Goal: Communication & Community: Answer question/provide support

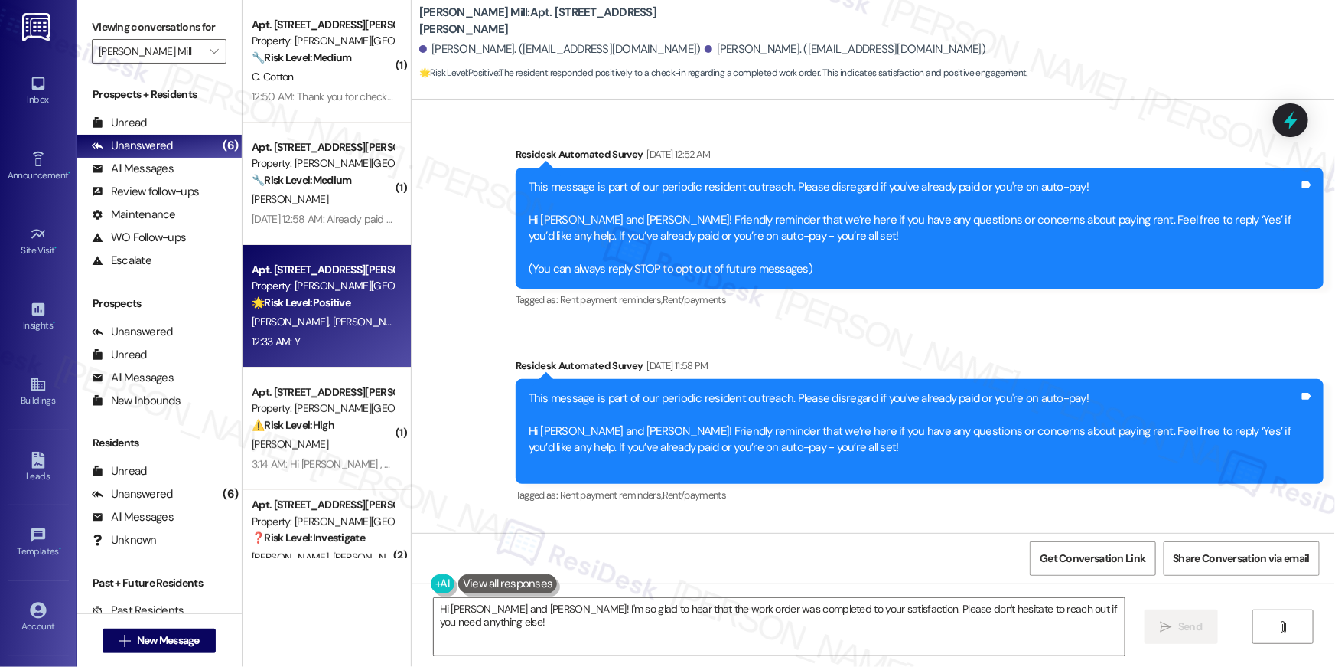
scroll to position [6445, 0]
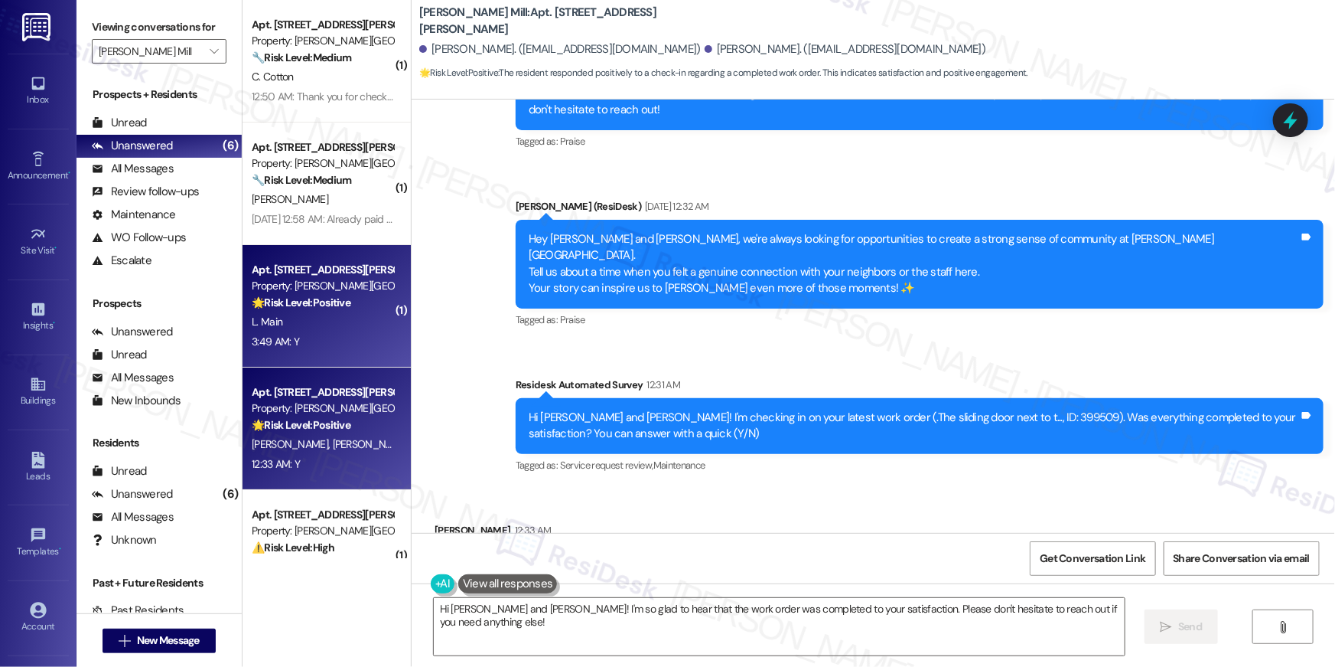
click at [337, 324] on div "L. Main" at bounding box center [322, 321] width 145 height 19
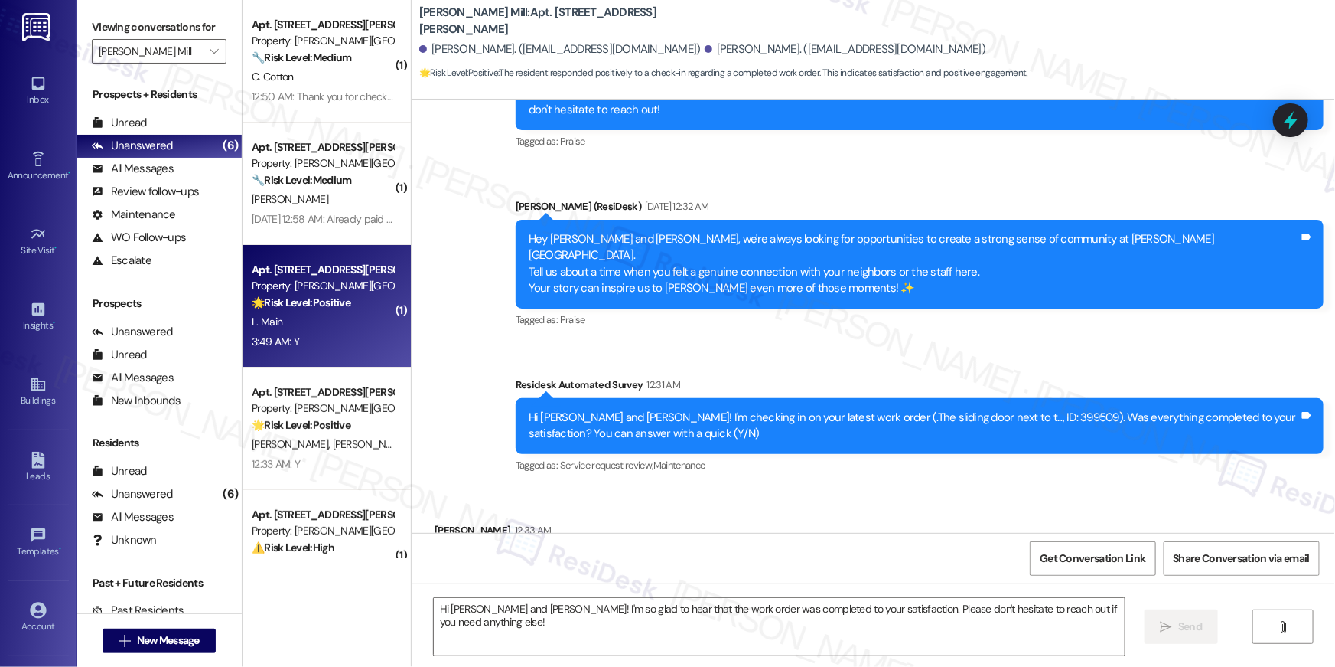
type textarea "Fetching suggested responses. Please feel free to read through the conversation…"
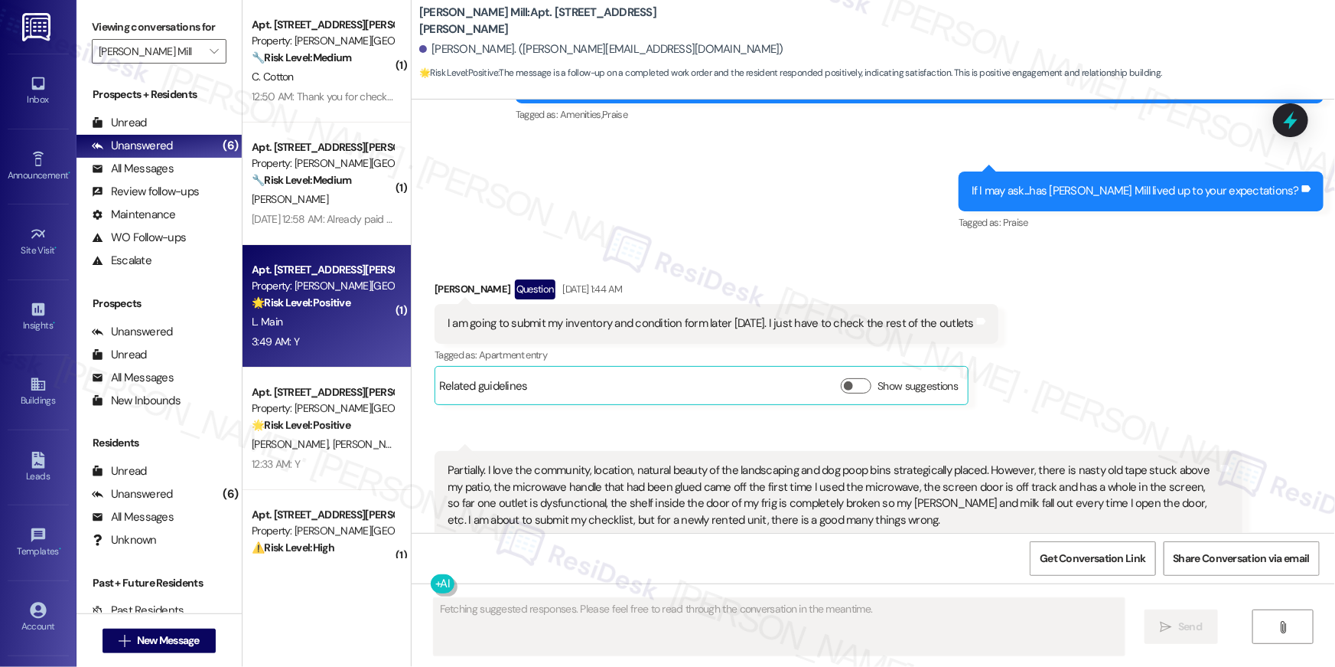
scroll to position [2085, 0]
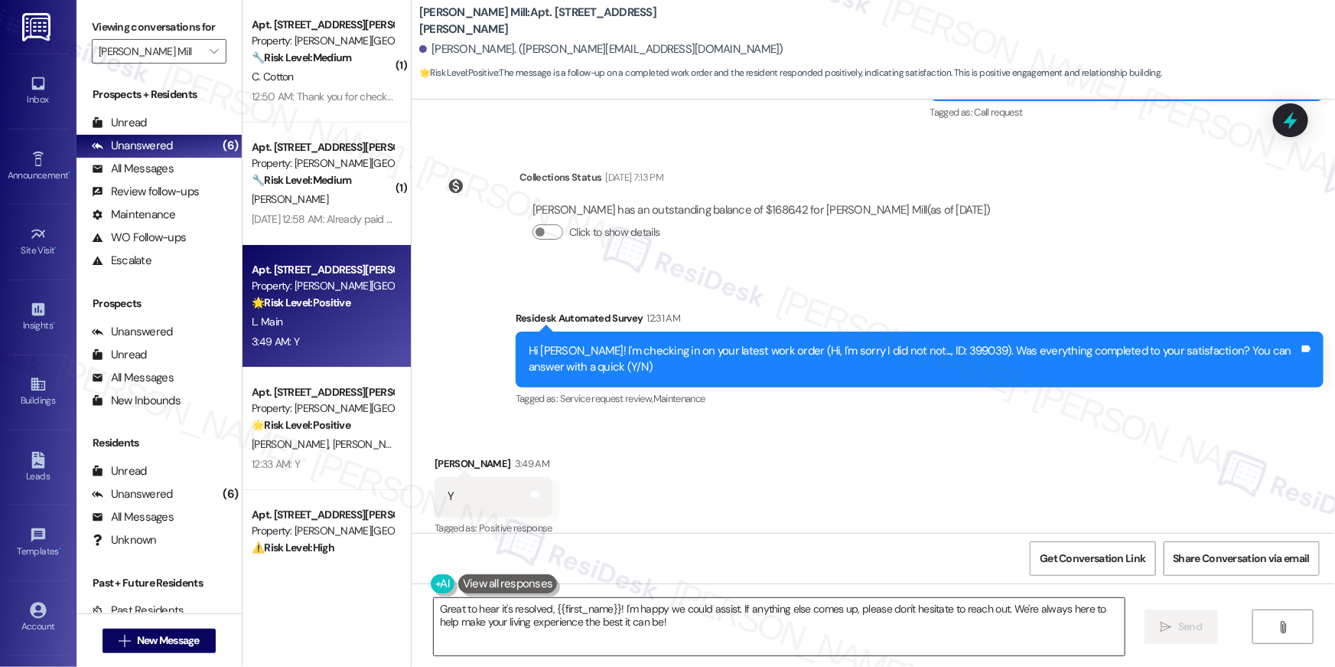
click at [934, 635] on textarea "Great to hear it's resolved, {{first_name}}! I'm happy we could assist. If anyt…" at bounding box center [779, 626] width 691 height 57
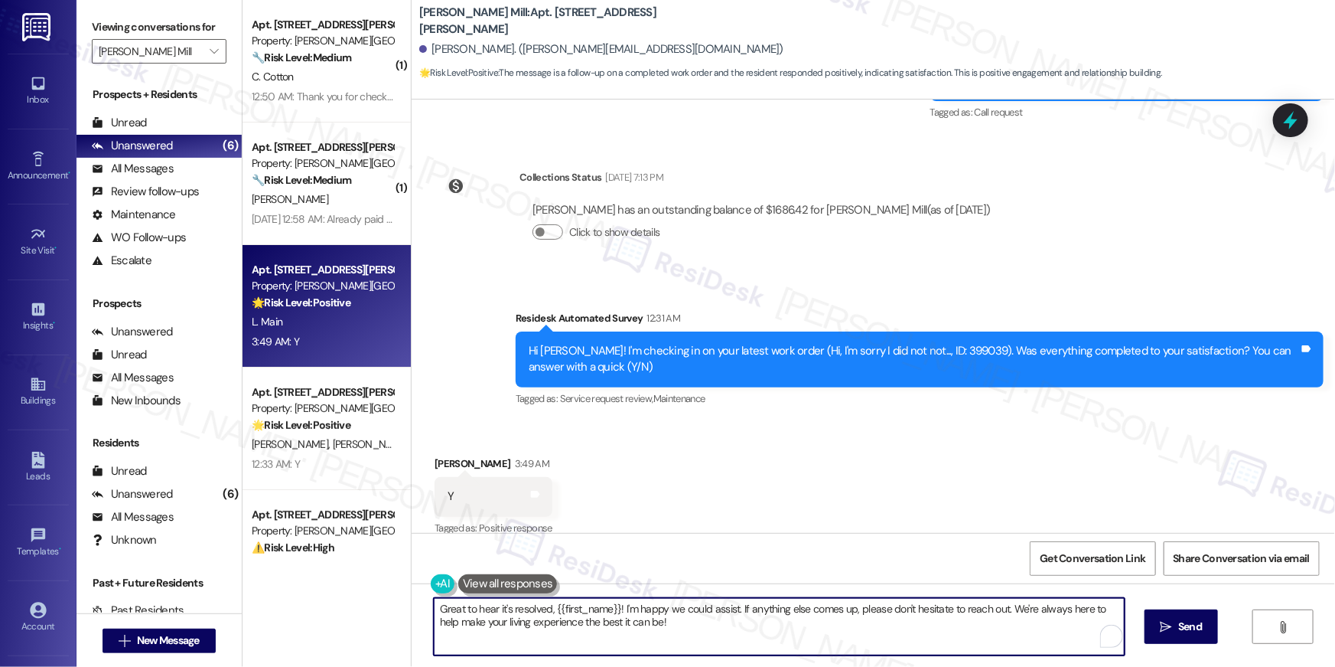
paste textarea "Hi {{first_name}}, I’m happy to hear your work order has been completed! If any…"
type textarea "Hi {{first_name}}, I’m happy to hear your work order has been completed! If any…"
click at [1174, 637] on button " Send" at bounding box center [1172, 626] width 74 height 34
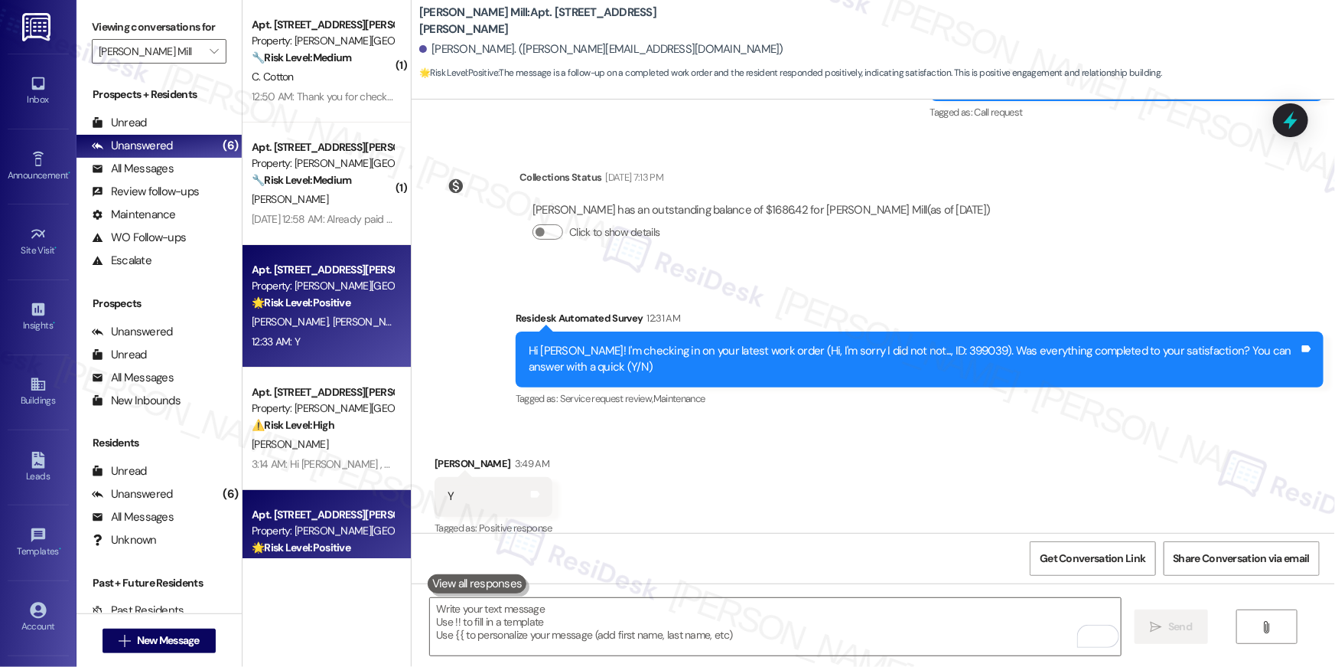
click at [325, 286] on div "Property: Elme Watkins Mill" at bounding box center [323, 286] width 142 height 16
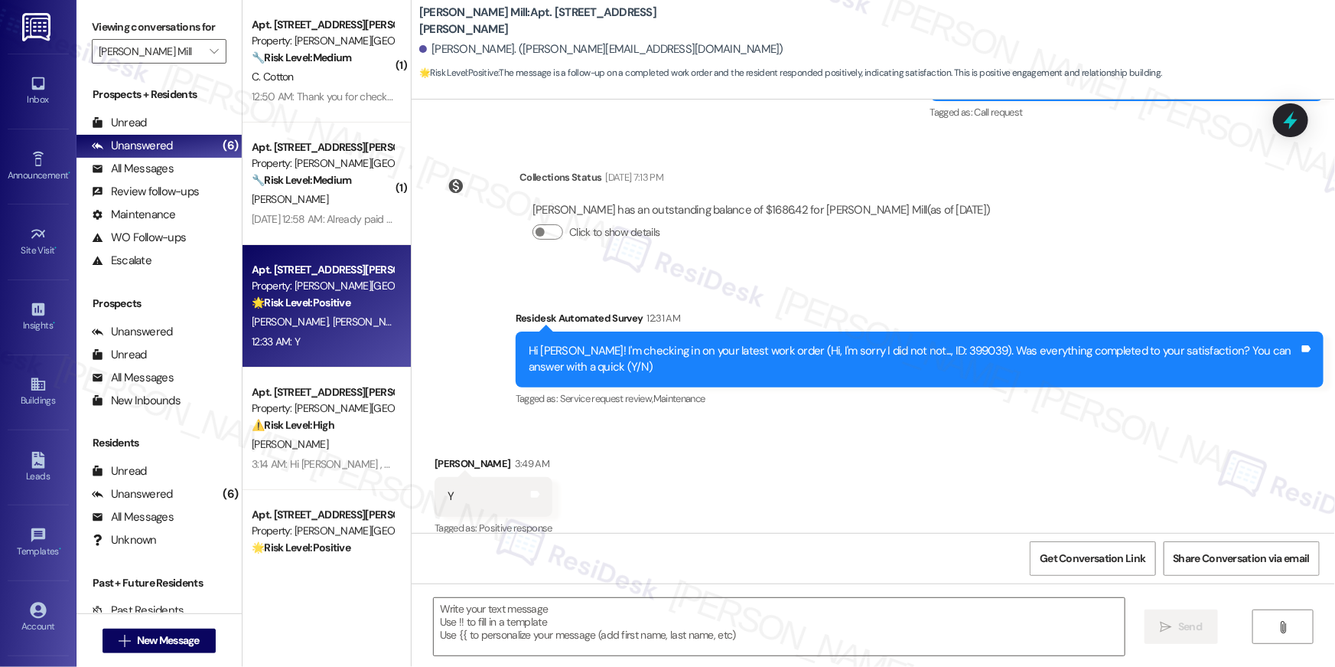
type textarea "Fetching suggested responses. Please feel free to read through the conversation…"
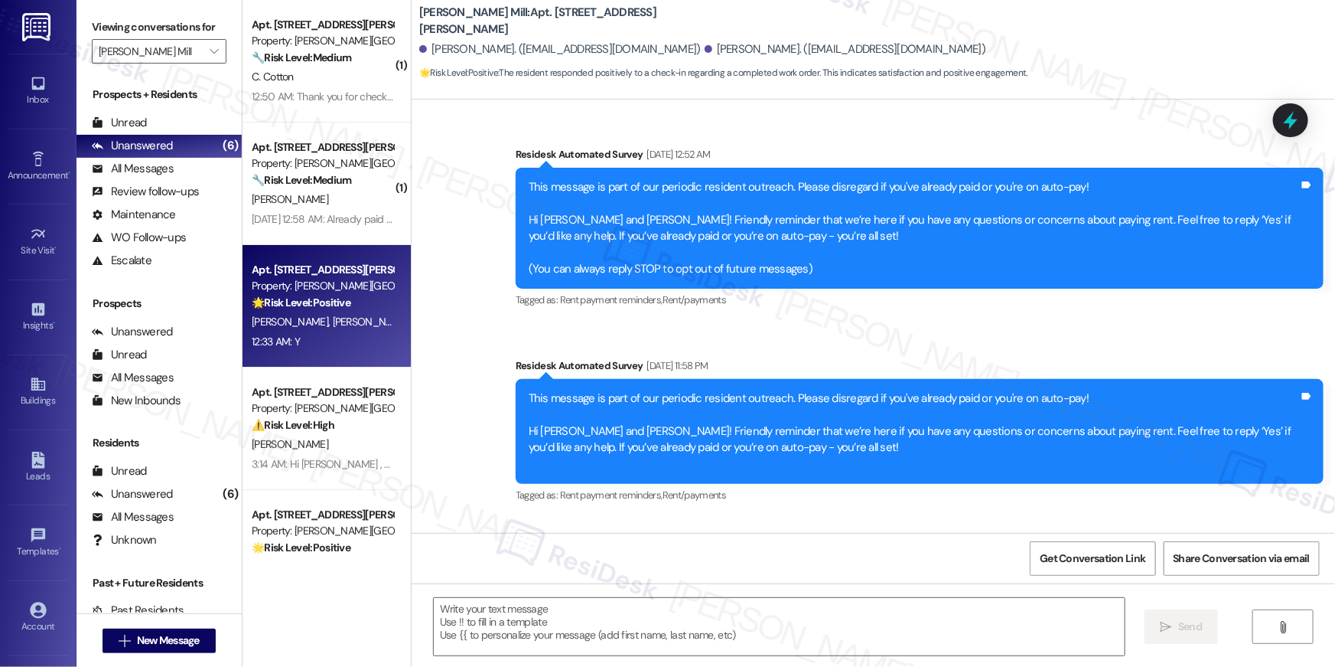
scroll to position [6445, 0]
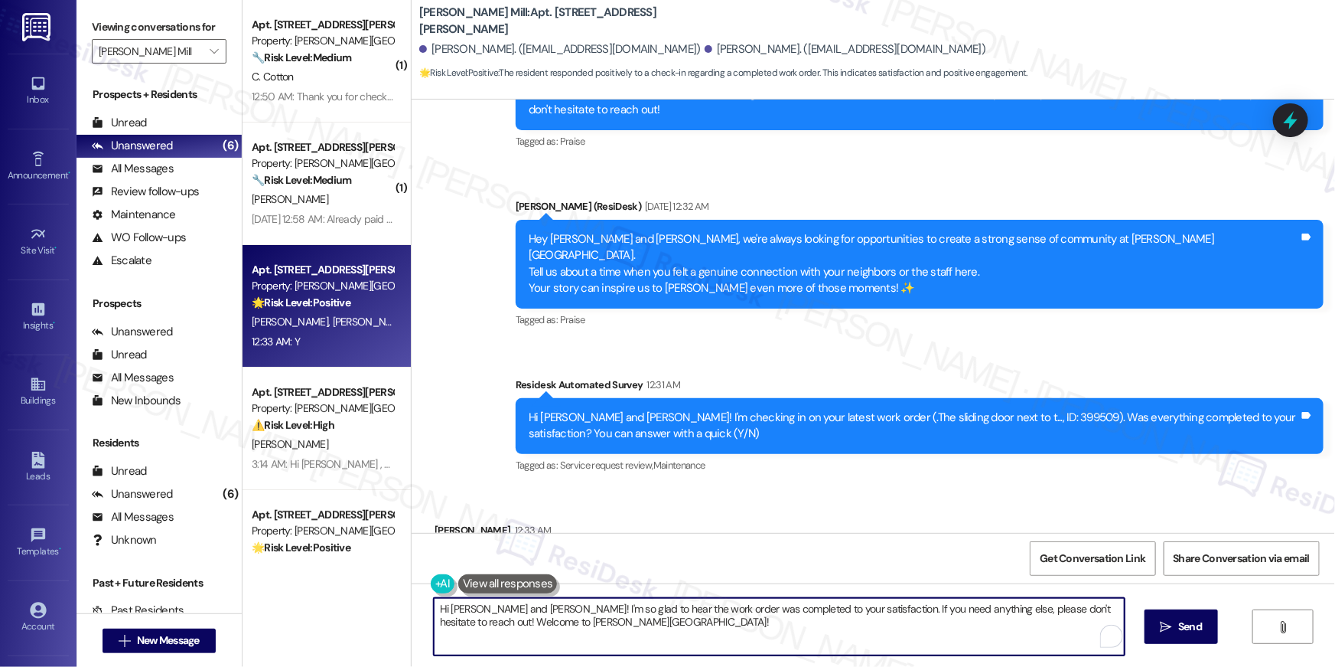
click at [686, 631] on textarea "Hi Reina and Manuel! I'm so glad to hear the work order was completed to your s…" at bounding box center [779, 626] width 691 height 57
paste textarea "{{first_name}}, I’m happy to hear your work order has been completed! If anythi…"
type textarea "Hi {{first_name}}, I’m happy to hear your work order has been completed! If any…"
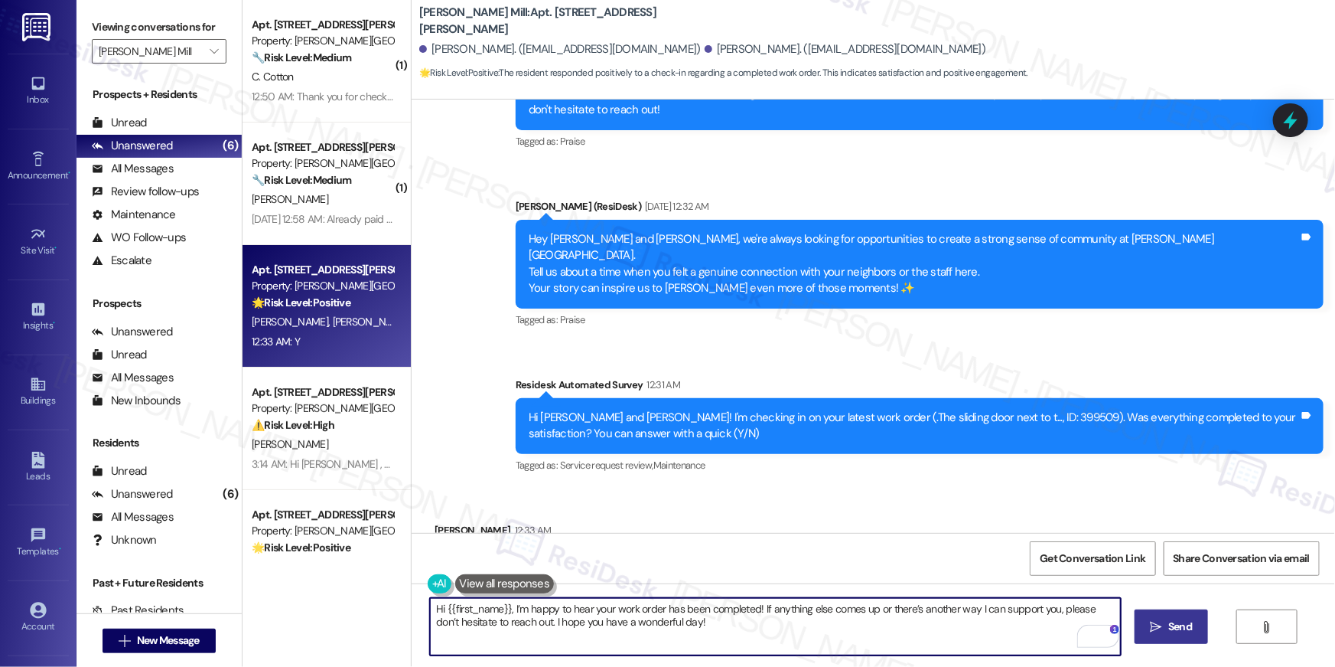
click at [1169, 634] on span "Send" at bounding box center [1181, 626] width 24 height 16
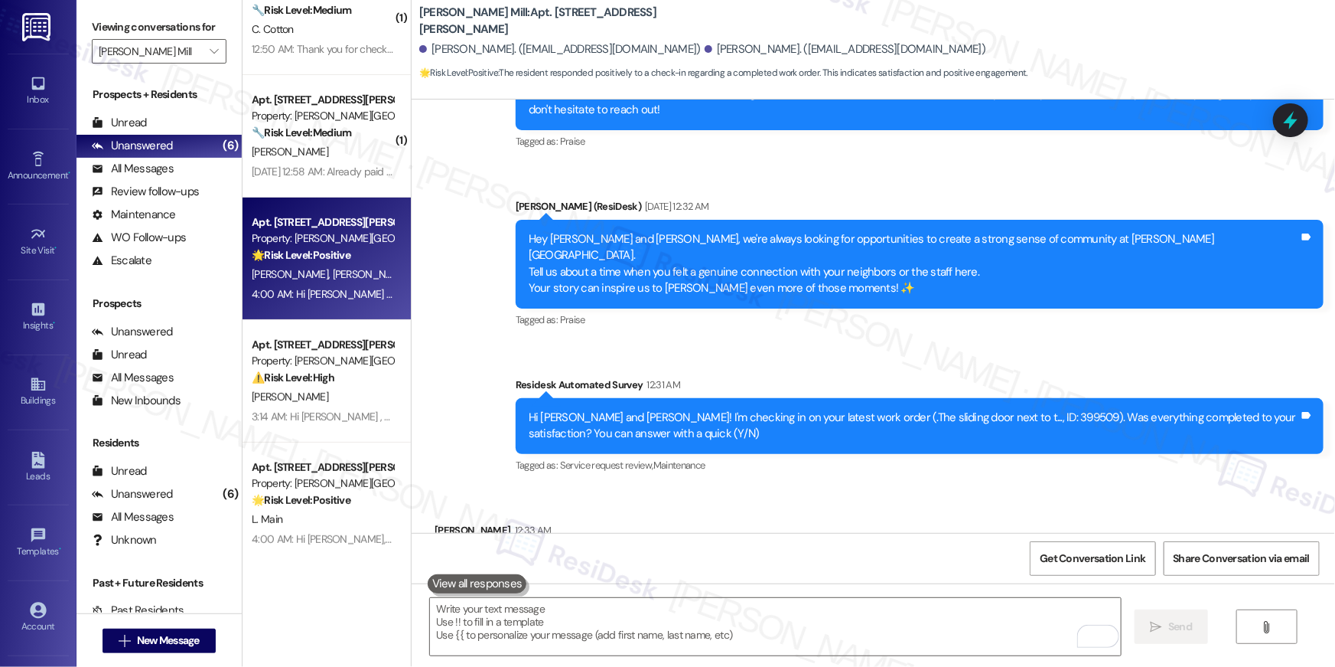
scroll to position [0, 0]
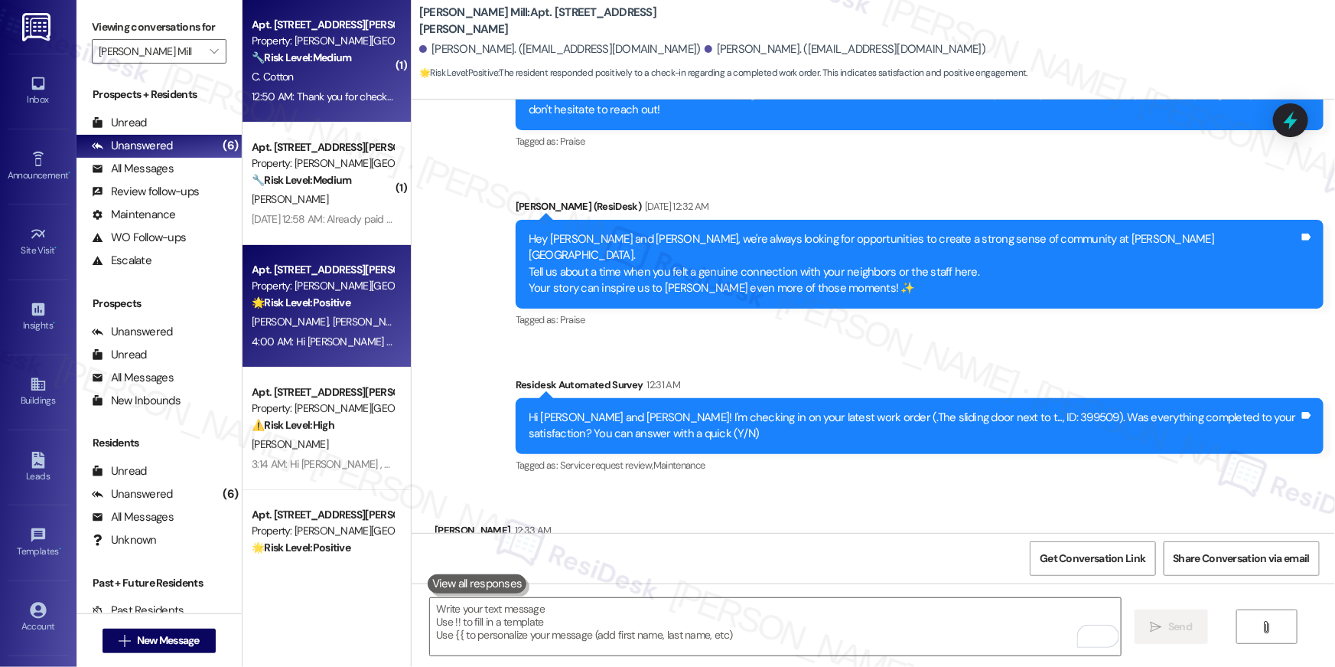
click at [313, 65] on div "🔧 Risk Level: Medium The resident has explained the reason for the delay in ren…" at bounding box center [323, 58] width 142 height 16
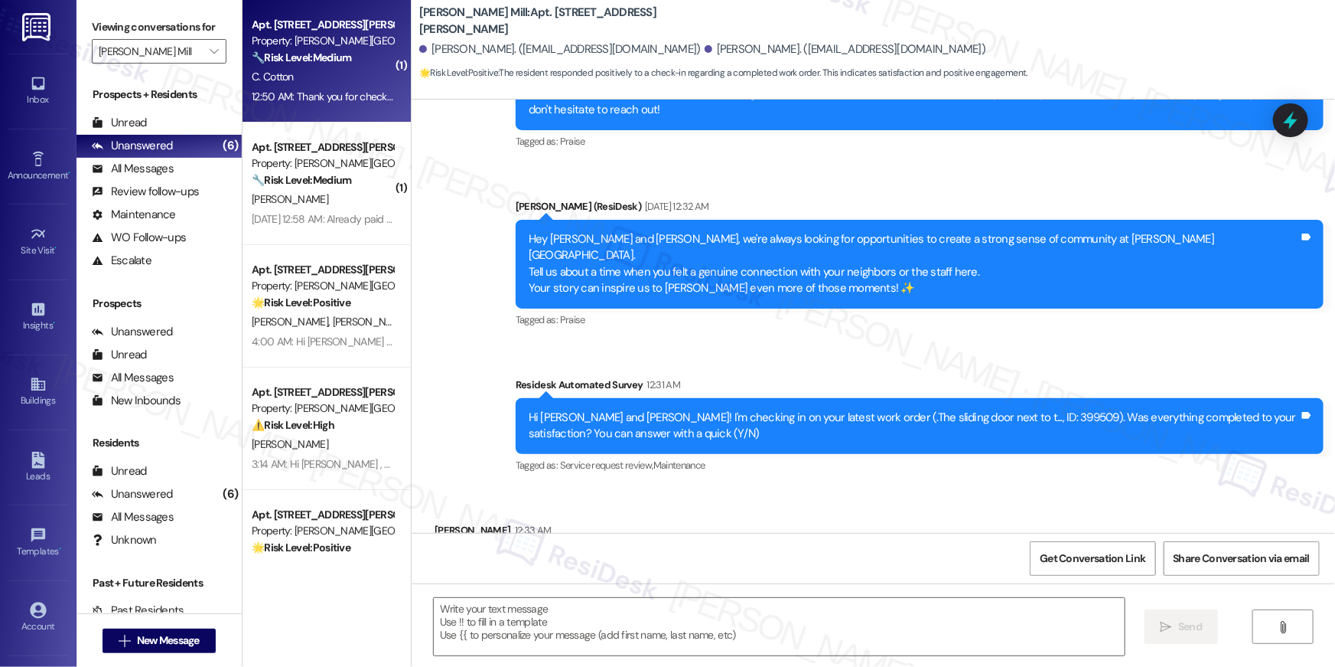
type textarea "Fetching suggested responses. Please feel free to read through the conversation…"
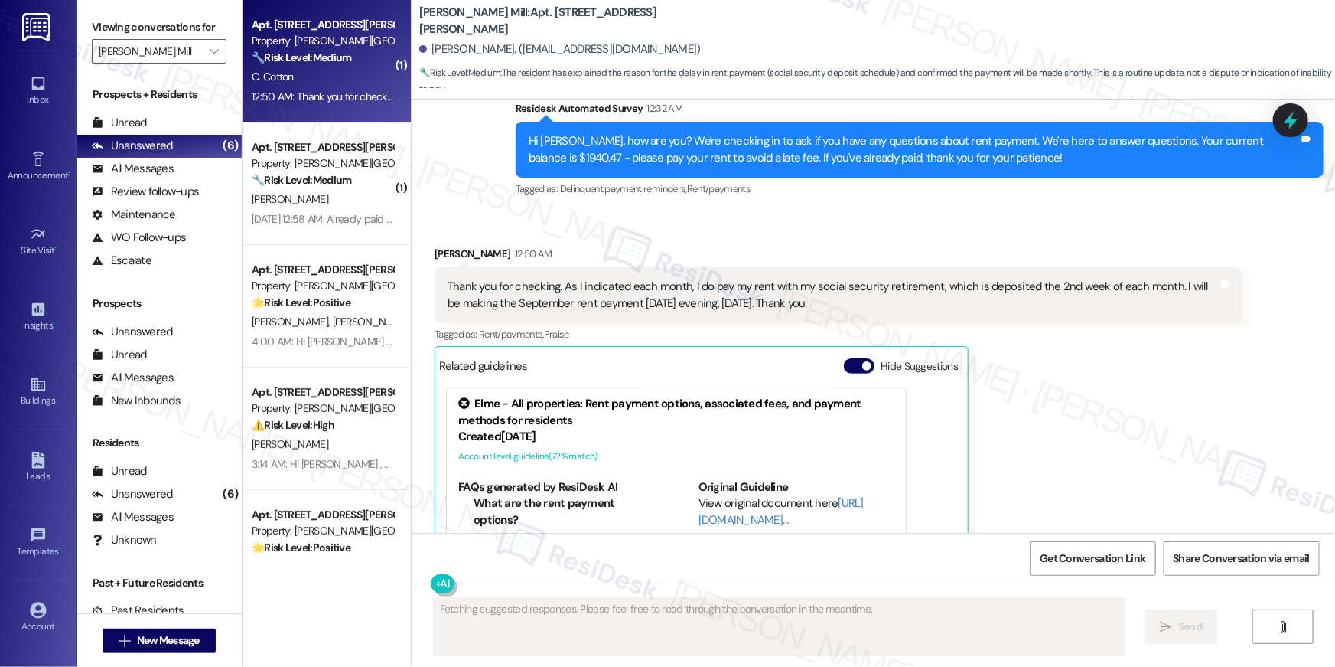
scroll to position [27809, 0]
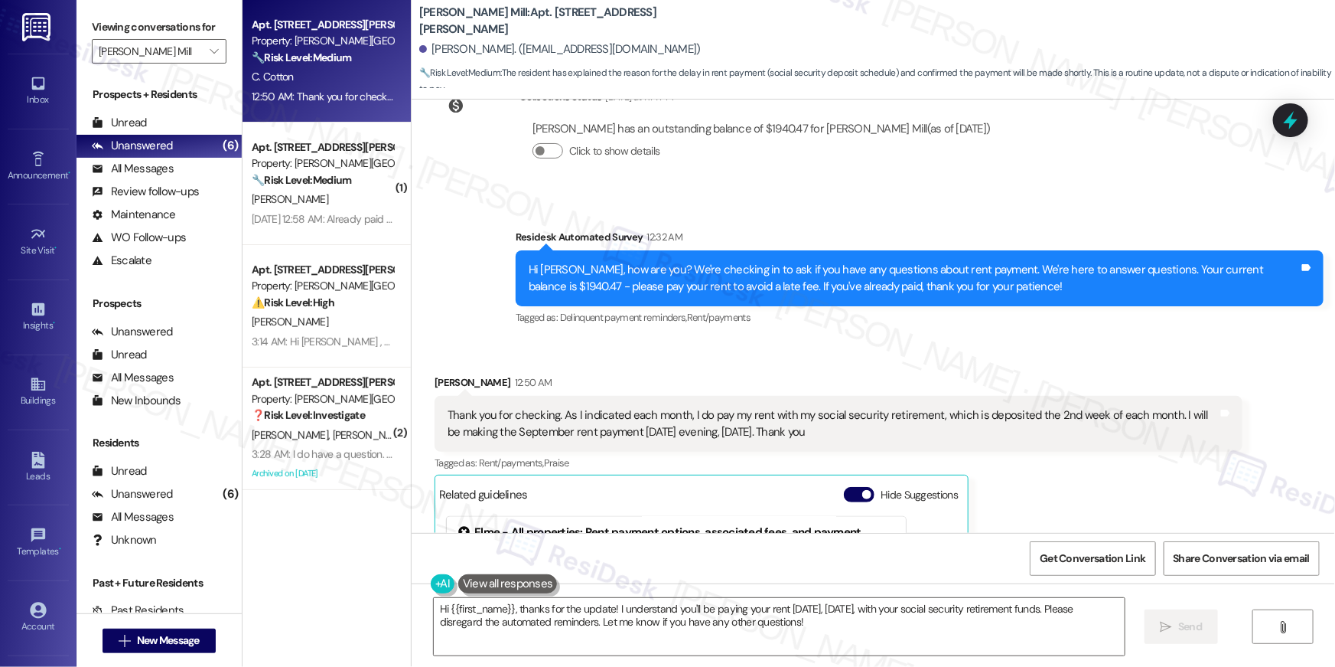
click at [1051, 396] on div "Thank you for checking. As I indicated each month, I do pay my rent with my soc…" at bounding box center [839, 424] width 808 height 56
click at [533, 628] on textarea "Hi {{first_name}}, thanks for the update! I understand you'll be paying your re…" at bounding box center [779, 626] width 691 height 57
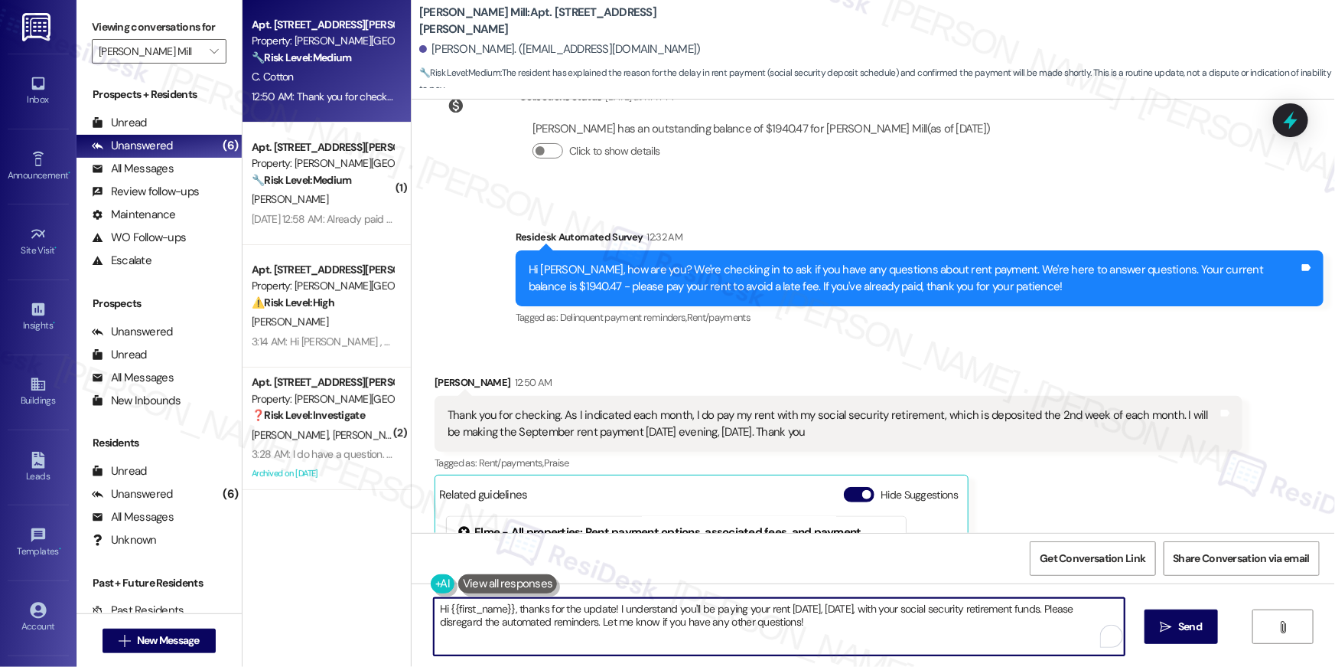
click at [533, 628] on textarea "Hi {{first_name}}, thanks for the update! I understand you'll be paying your re…" at bounding box center [779, 626] width 691 height 57
click at [538, 622] on textarea "Hi {{first_name}}, thanks for the update! I understand you'll be paying your re…" at bounding box center [779, 626] width 691 height 57
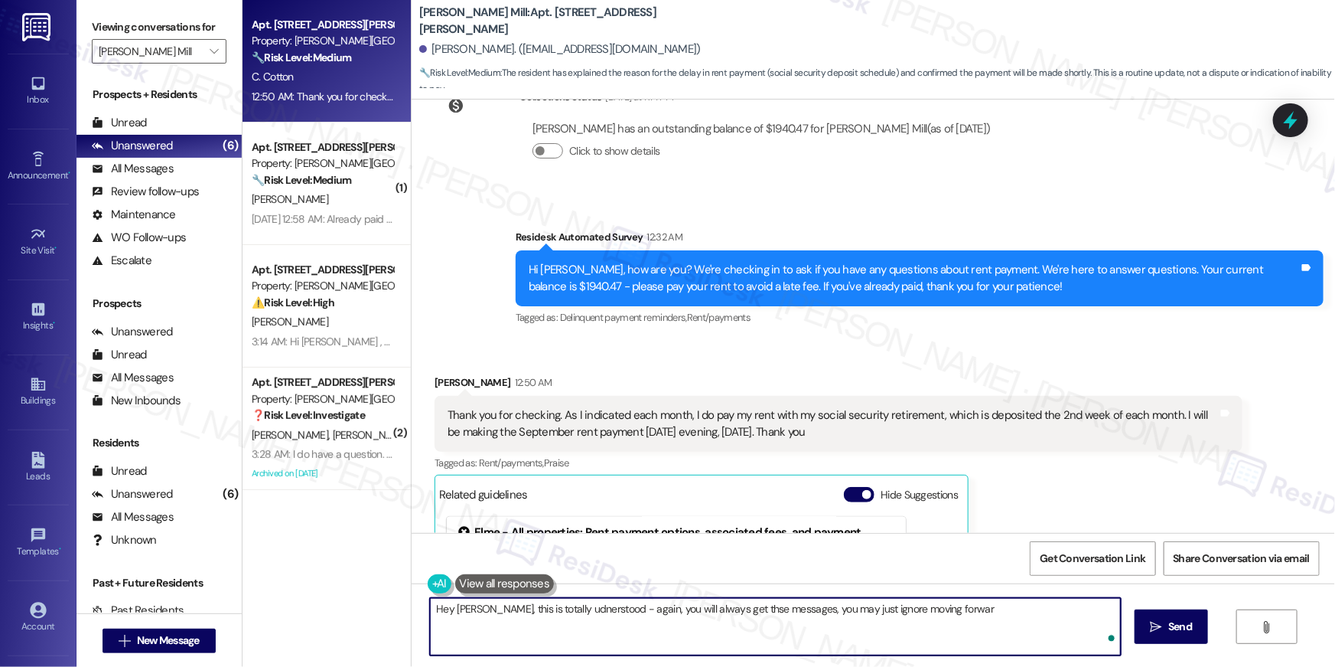
type textarea "Hey Cythina, this is totally udnerstood - again, you will always get thse messa…"
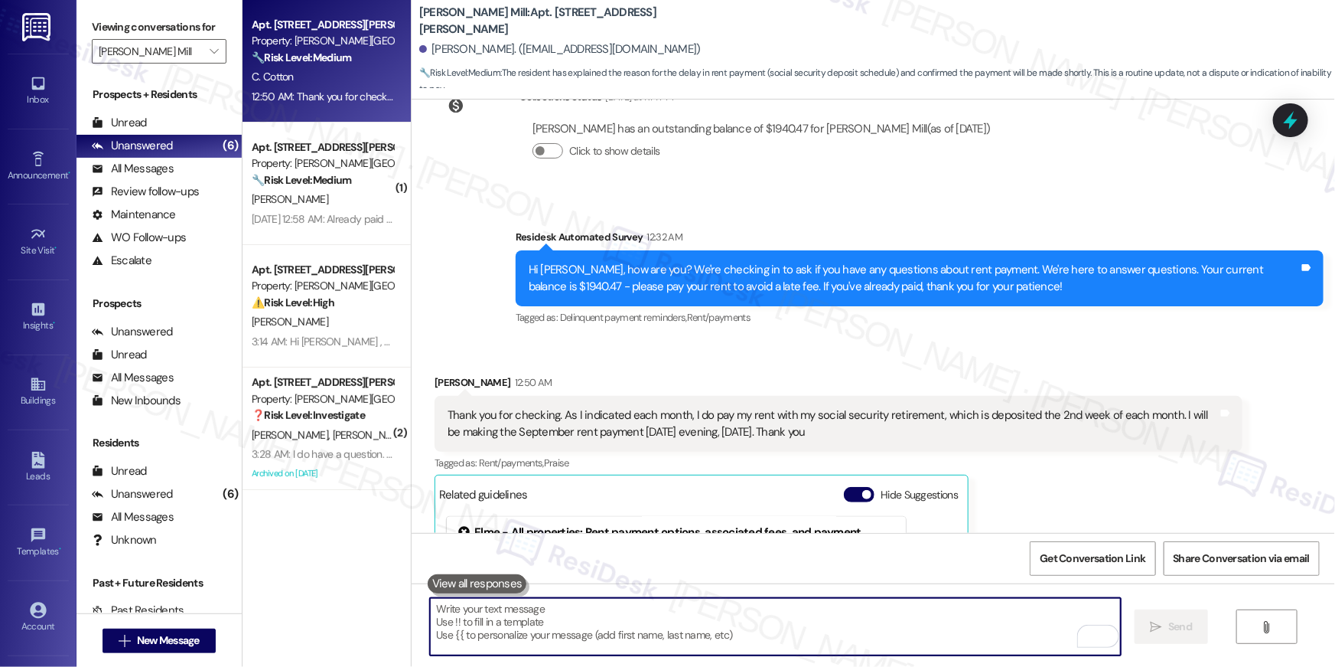
click at [923, 622] on textarea "To enrich screen reader interactions, please activate Accessibility in Grammarl…" at bounding box center [775, 626] width 691 height 57
paste textarea "Hey [PERSON_NAME], I completely understand. You’ll continue to receive these me…"
type textarea "Hey [PERSON_NAME], I completely understand. You’ll continue to receive these me…"
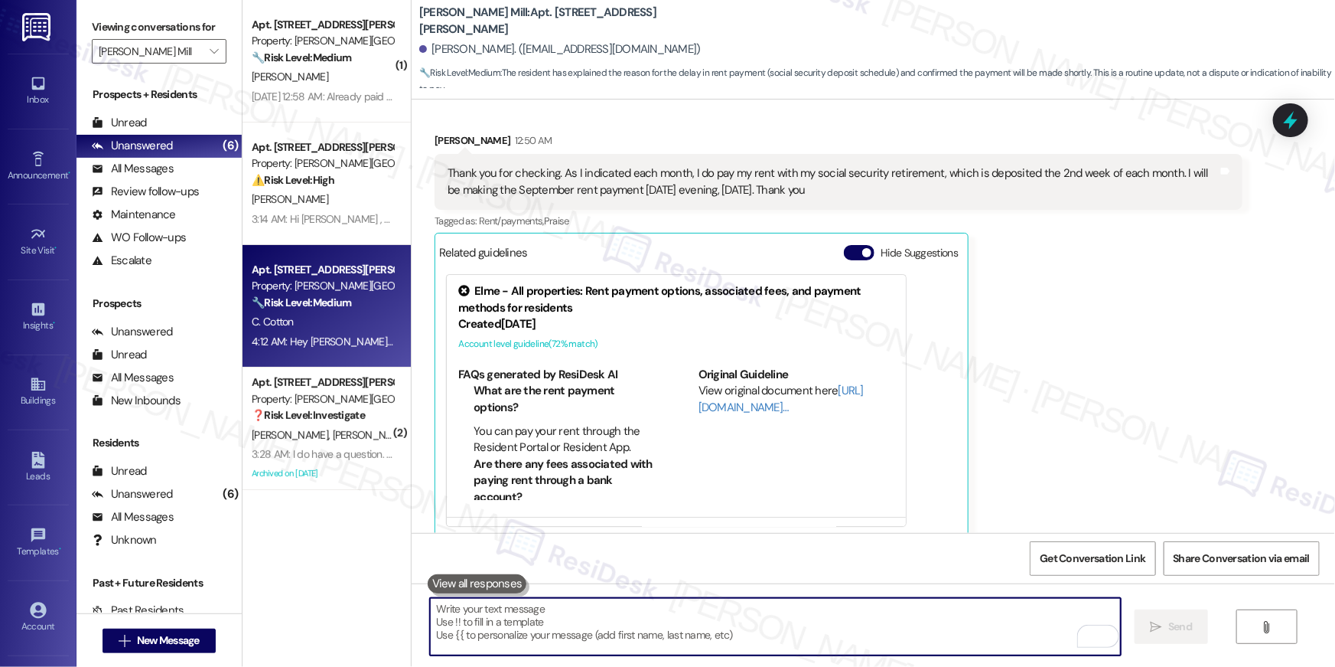
scroll to position [28114, 0]
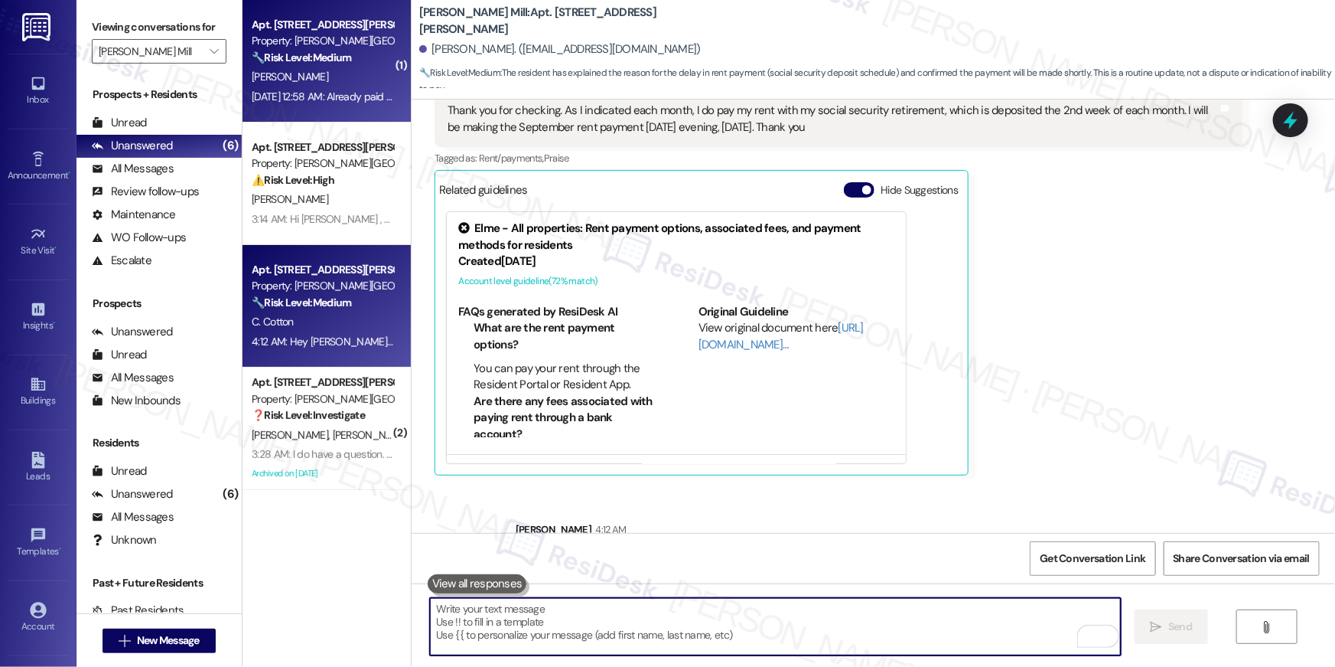
click at [340, 64] on strong "🔧 Risk Level: Medium" at bounding box center [301, 58] width 99 height 14
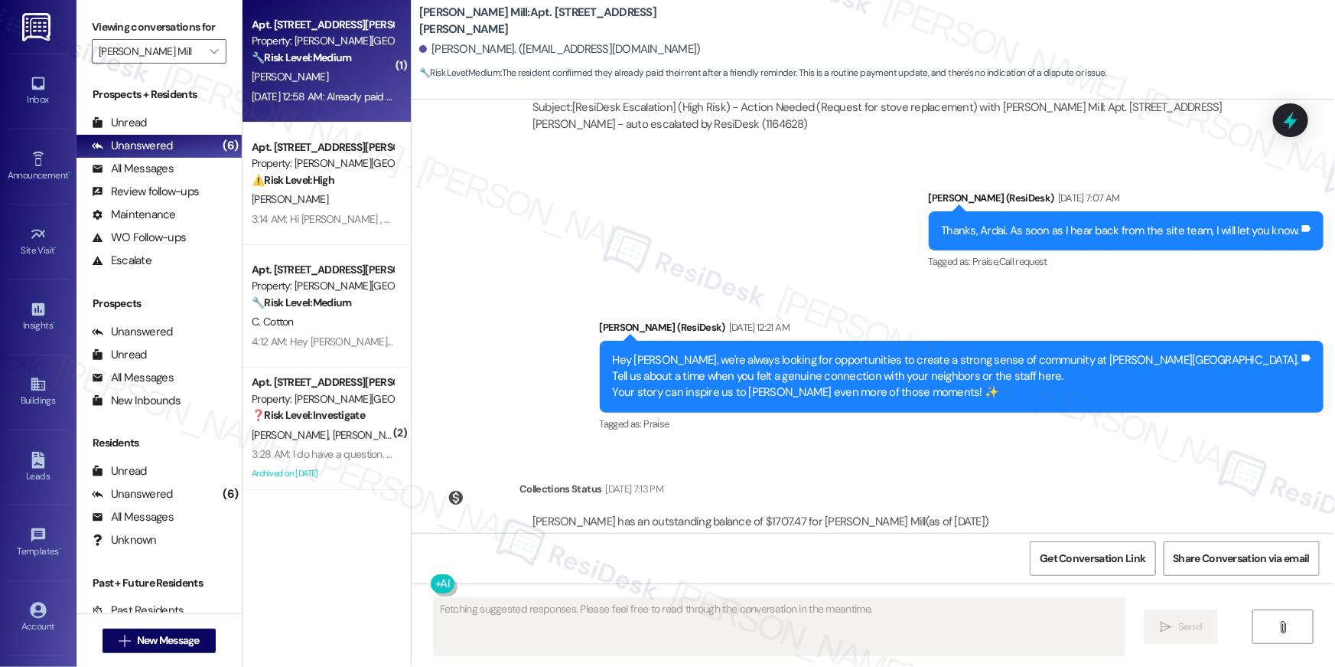
scroll to position [19393, 0]
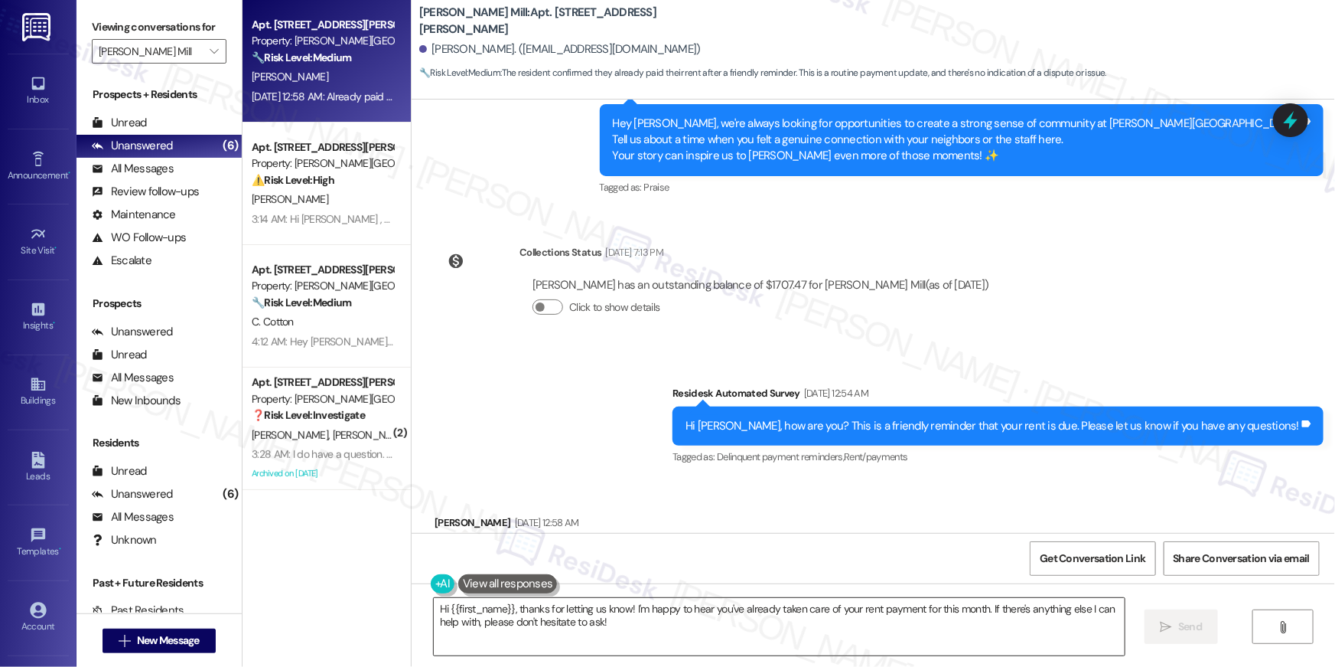
click at [708, 634] on textarea "Hi {{first_name}}, thanks for letting us know! I'm happy to hear you've already…" at bounding box center [779, 626] width 691 height 57
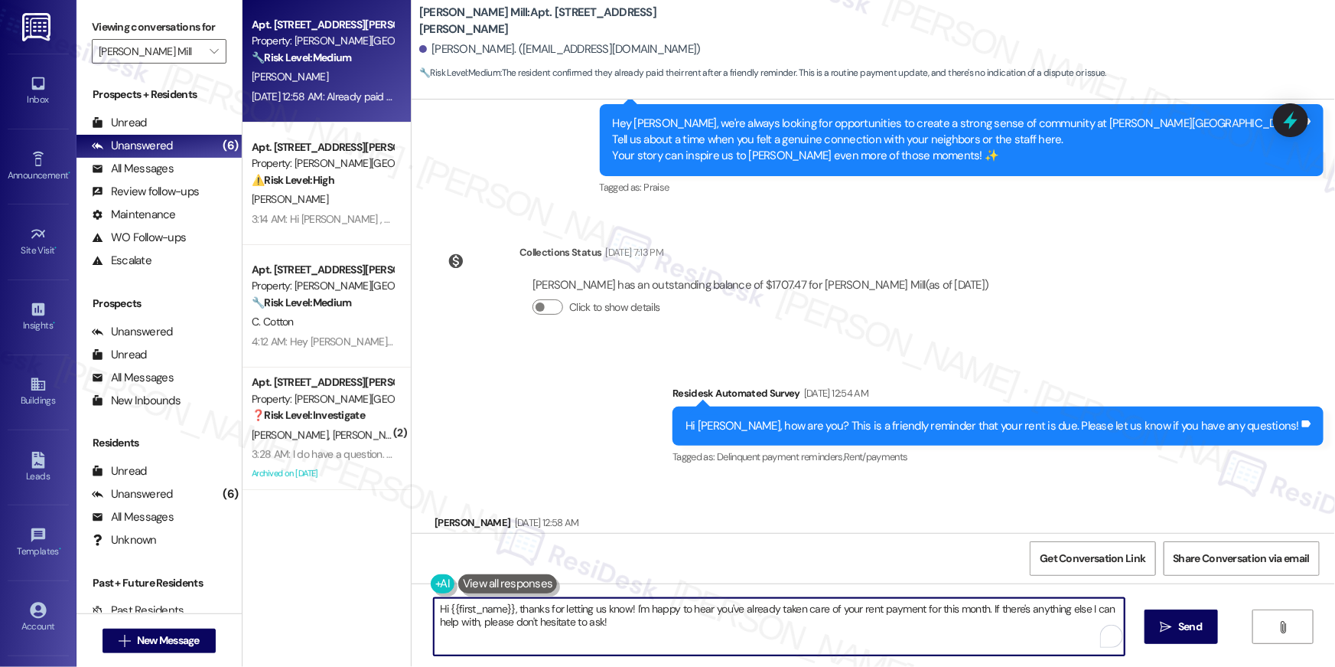
paste textarea "Thank you so much for your rent payment, {{first_name}}. We really appreciate i…"
type textarea "Hi {{first_name}}, thanks for letting us know! I'm happy to hear you've already…"
click at [725, 635] on textarea "Hi {{first_name}}, thanks for letting us know! I'm happy to hear you've already…" at bounding box center [775, 626] width 691 height 57
click at [1158, 633] on span " Send" at bounding box center [1172, 626] width 48 height 16
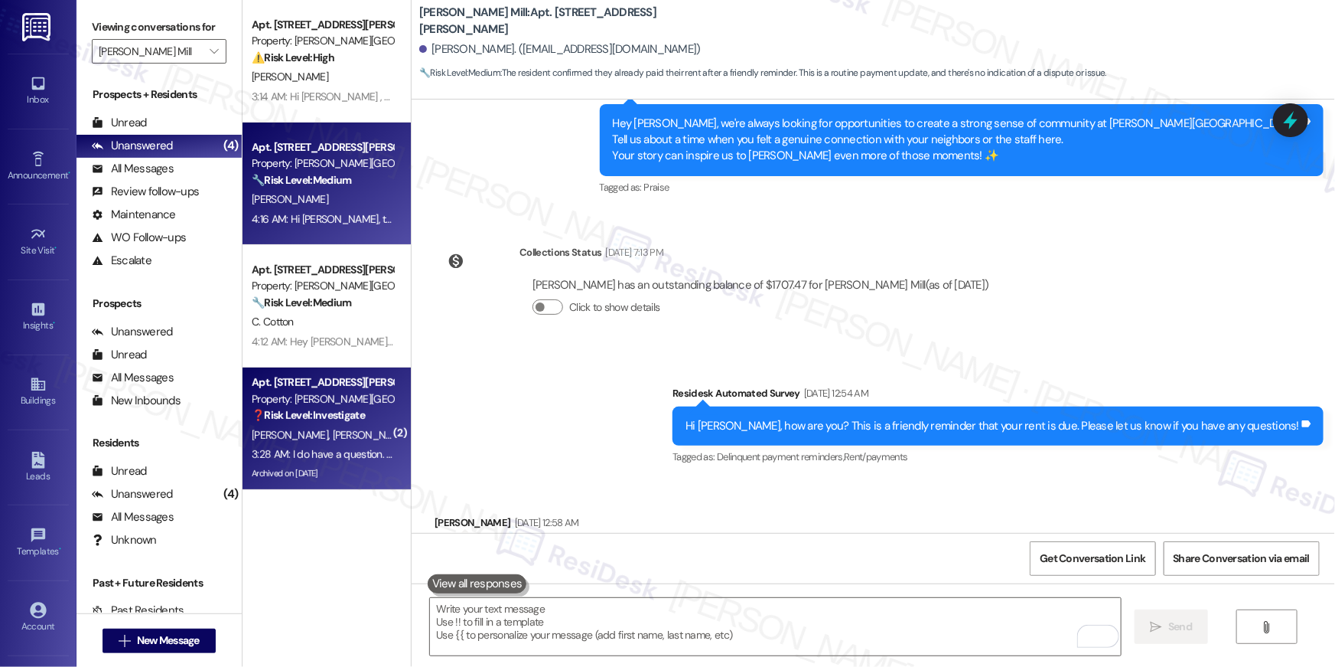
click at [341, 429] on div "J. Finn J. Huffman" at bounding box center [322, 434] width 145 height 19
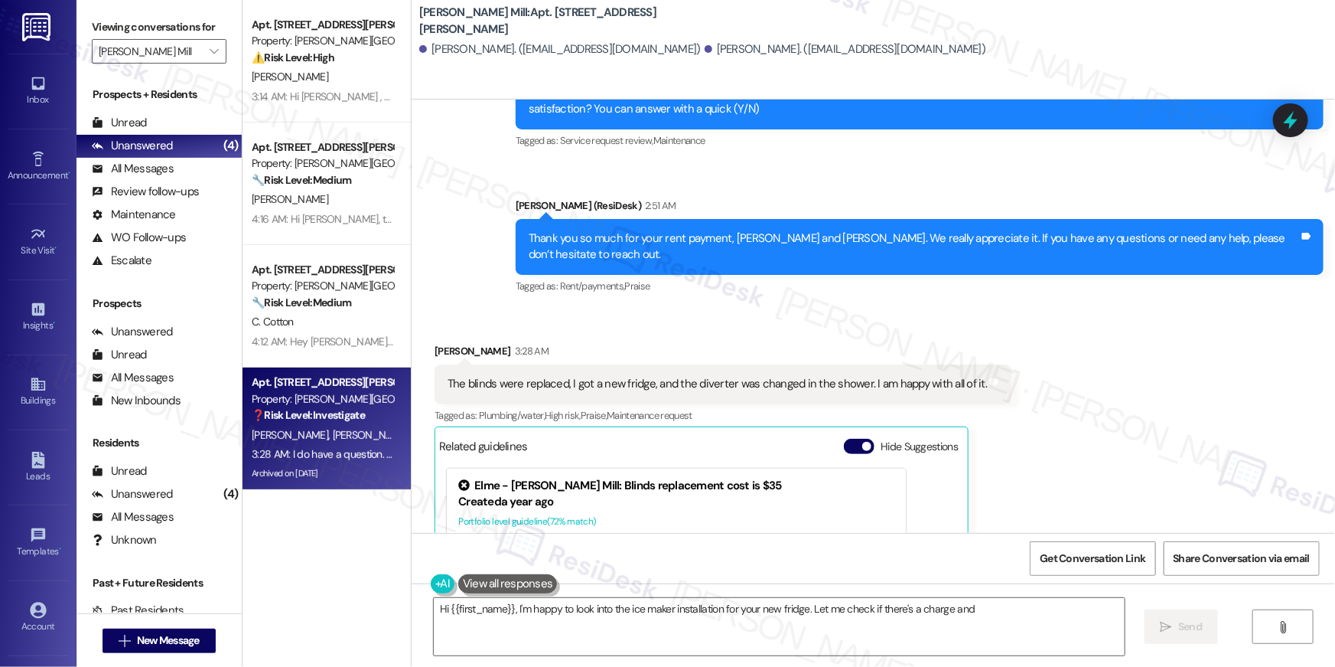
scroll to position [35862, 0]
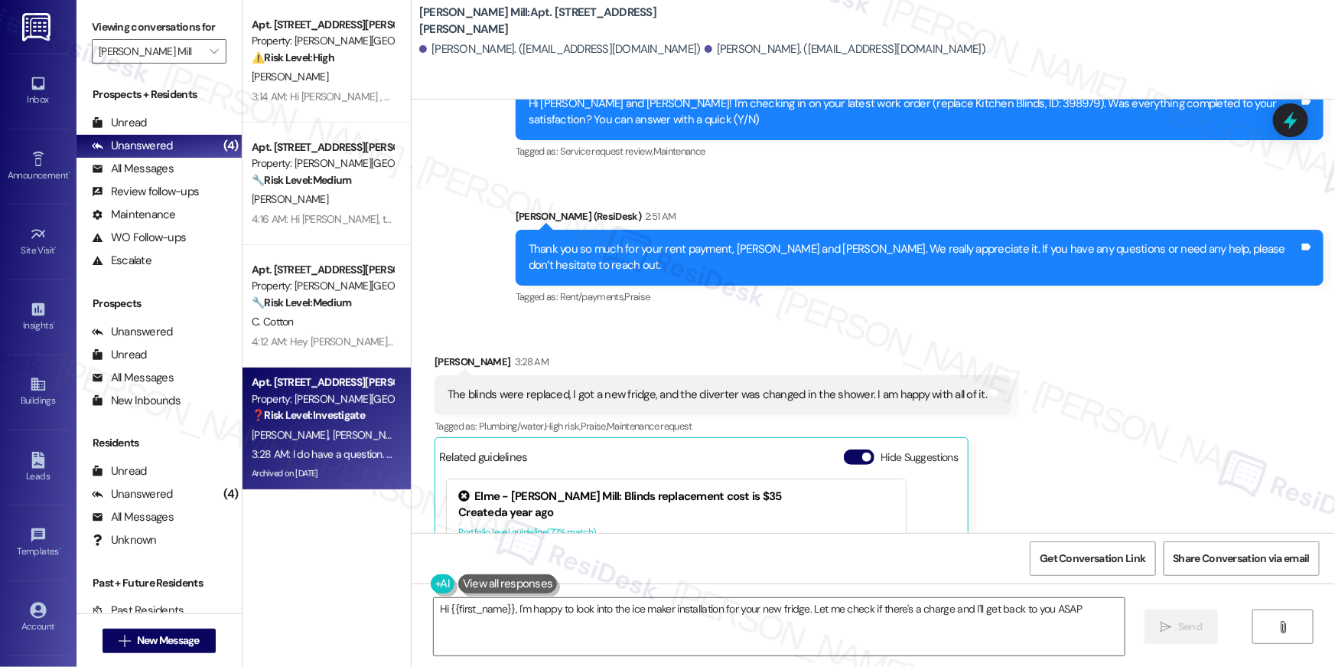
type textarea "Hi {{first_name}}, I'm happy to look into the ice maker installation for your n…"
click at [210, 56] on icon "" at bounding box center [214, 51] width 8 height 12
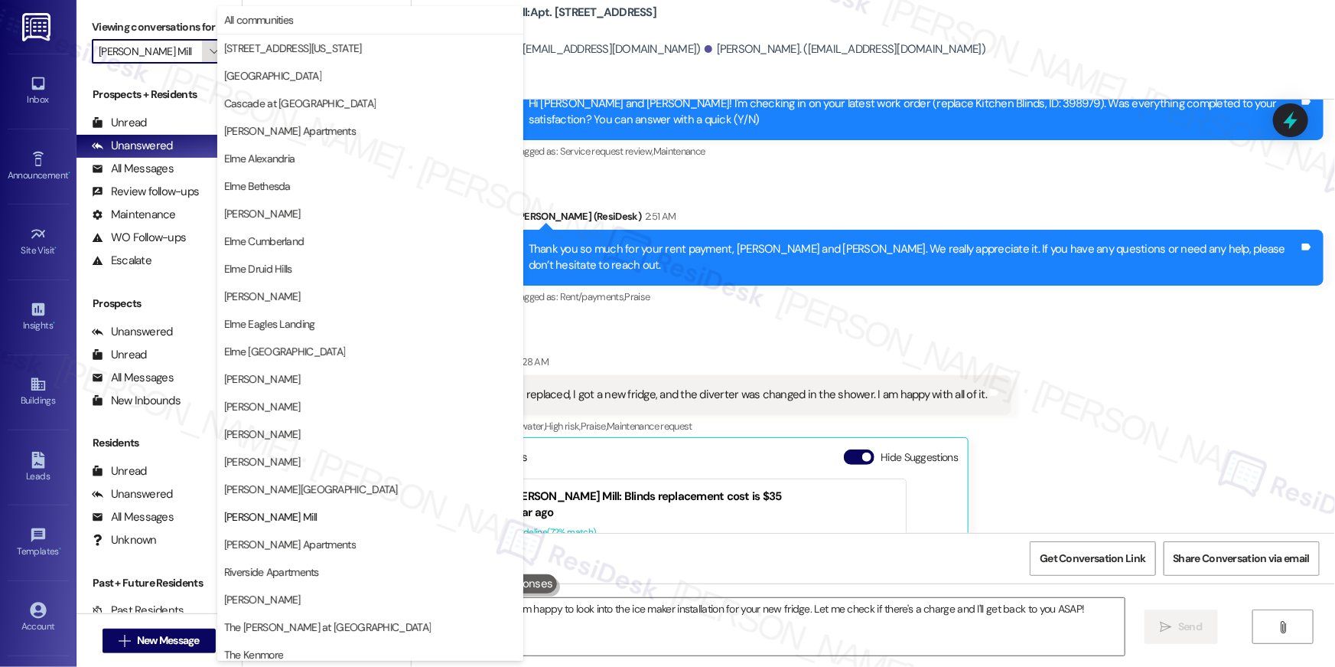
scroll to position [145, 0]
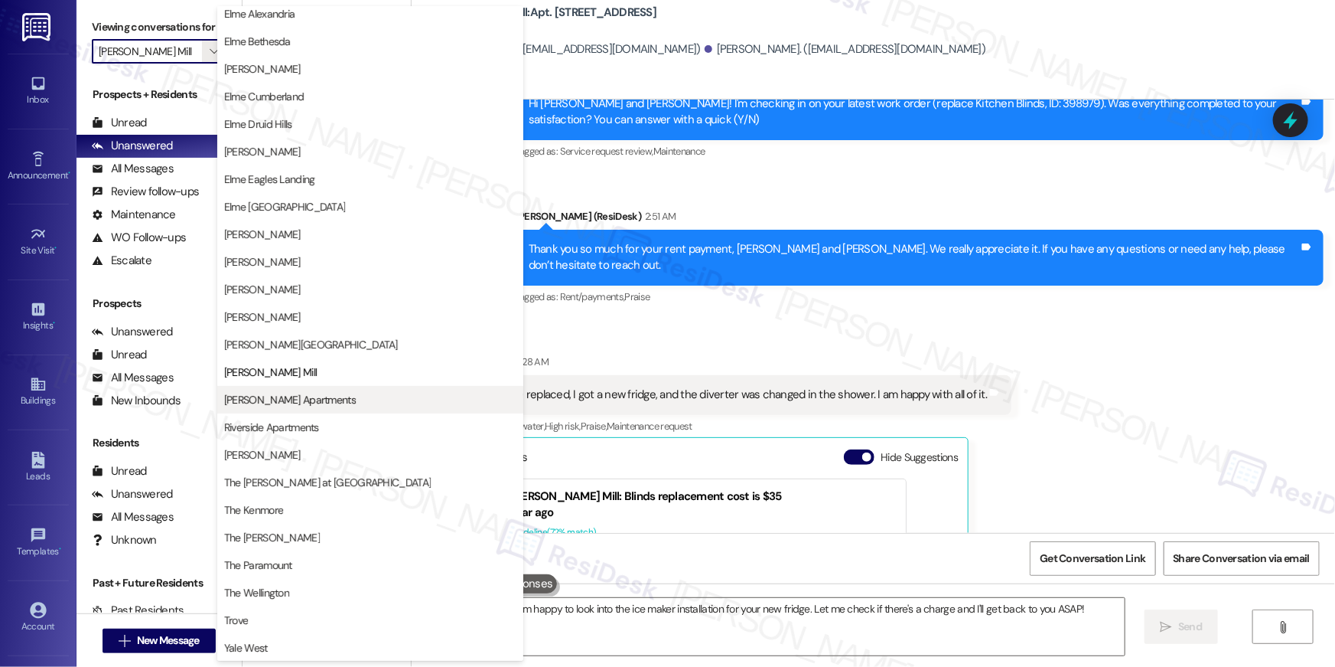
click at [341, 392] on span "Park Adams Apartments" at bounding box center [370, 399] width 292 height 15
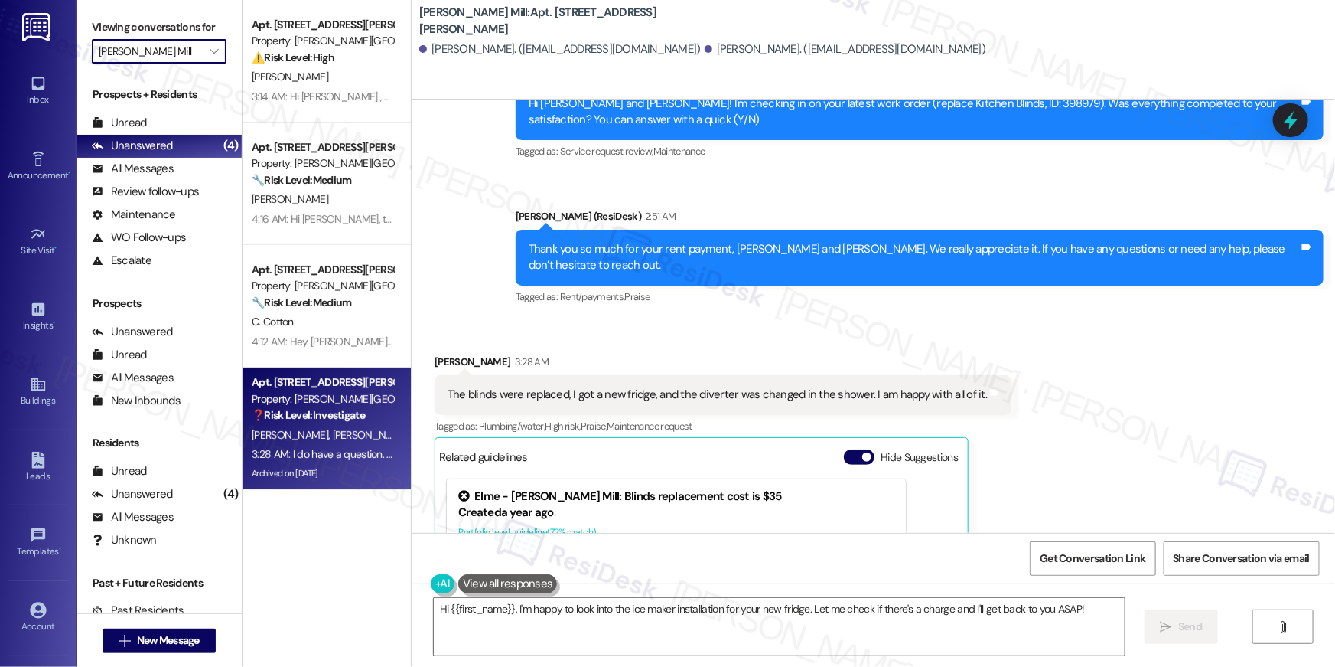
type input "Park Adams Apartments"
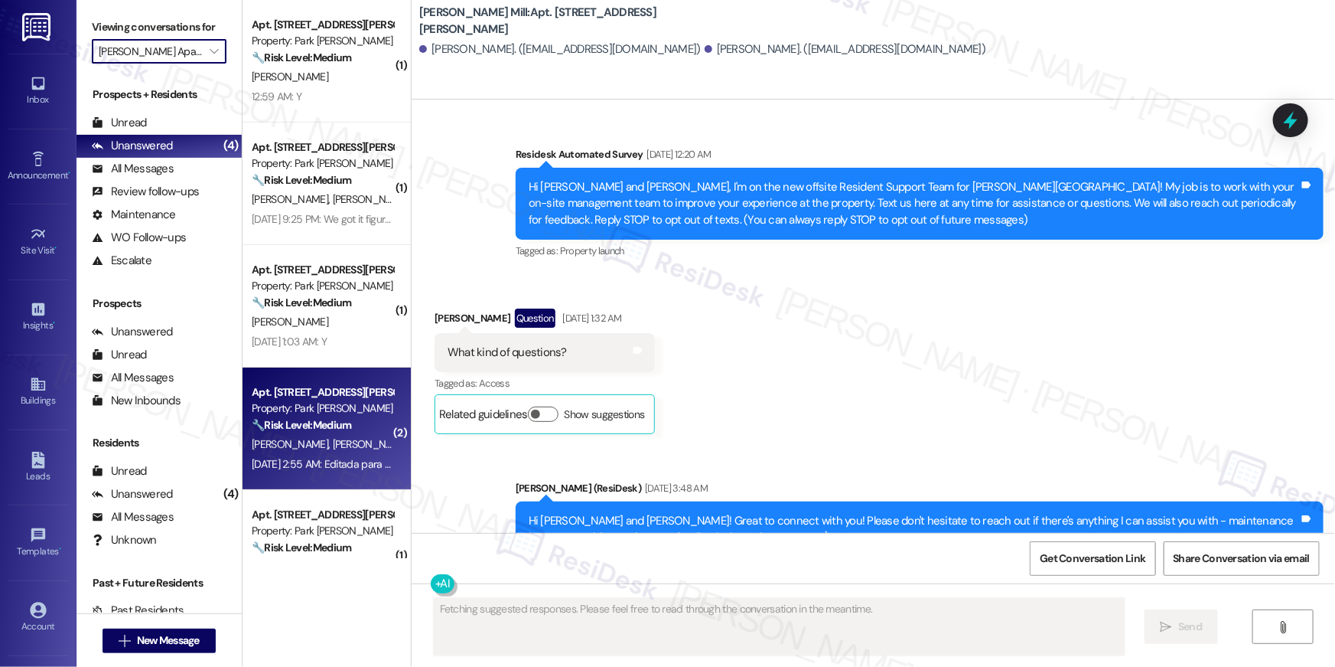
scroll to position [36100, 0]
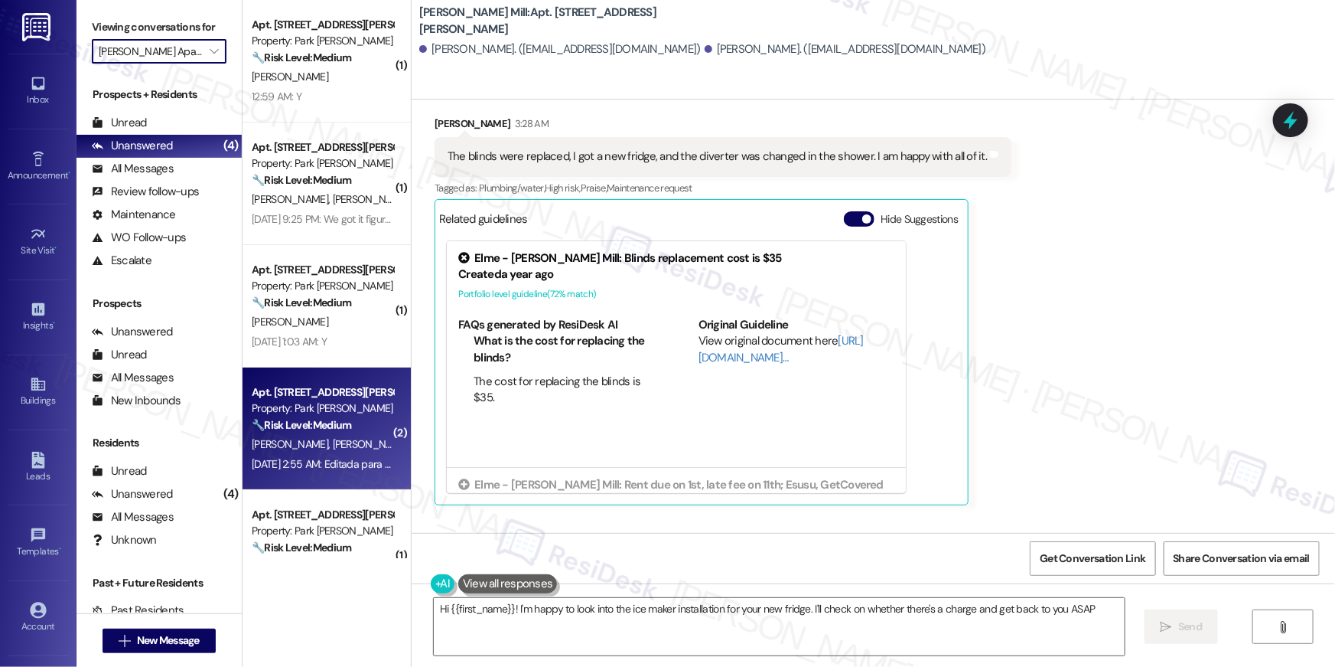
type textarea "Hi {{first_name}}! I'm happy to look into the ice maker installation for your n…"
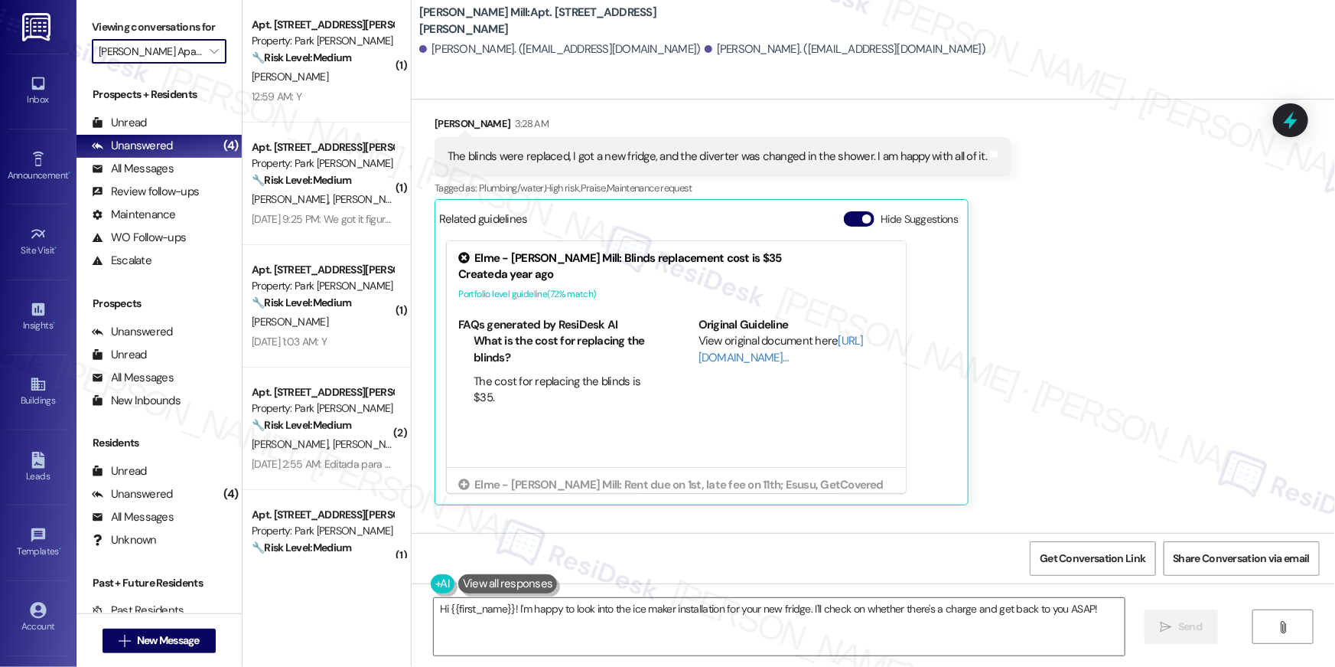
scroll to position [77, 0]
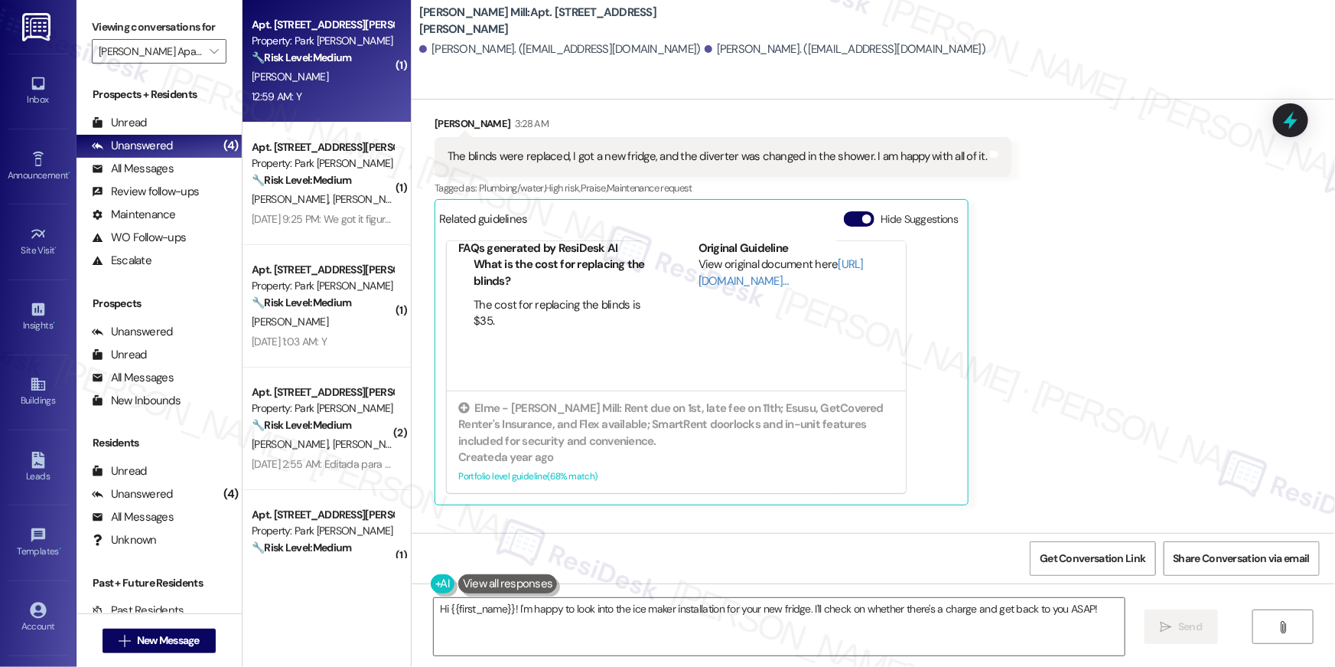
click at [318, 76] on div "A. Saltzman" at bounding box center [322, 76] width 145 height 19
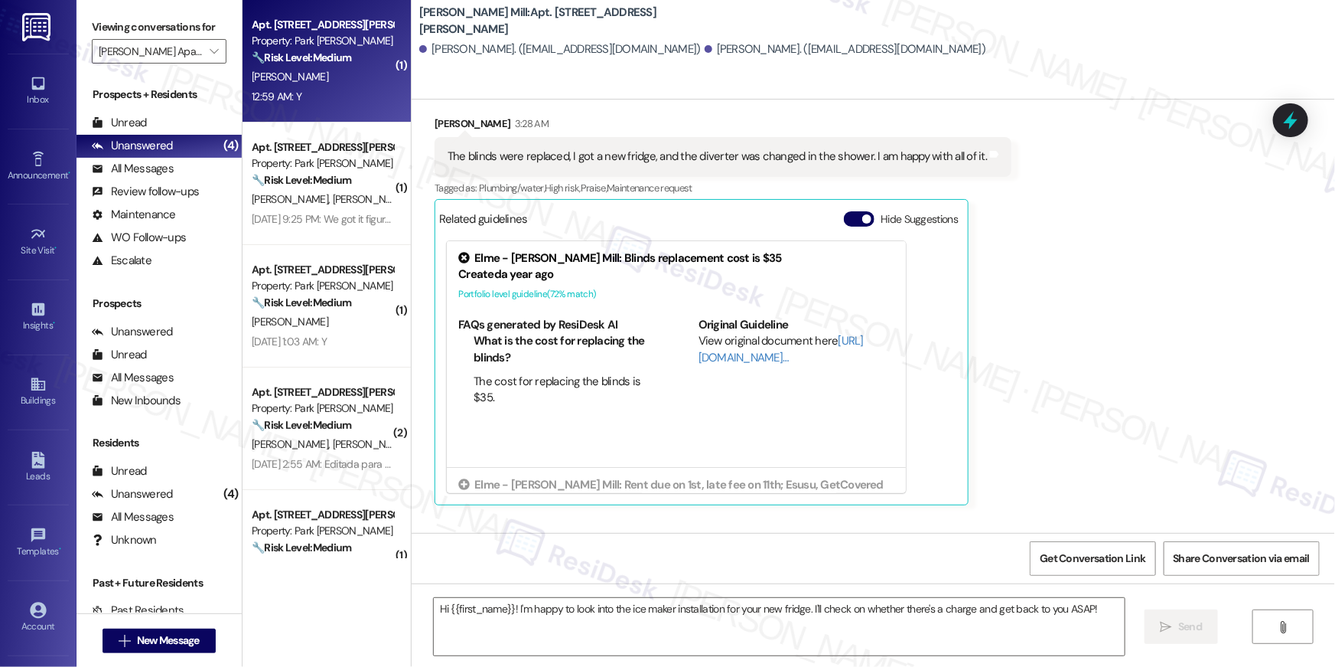
type textarea "Fetching suggested responses. Please feel free to read through the conversation…"
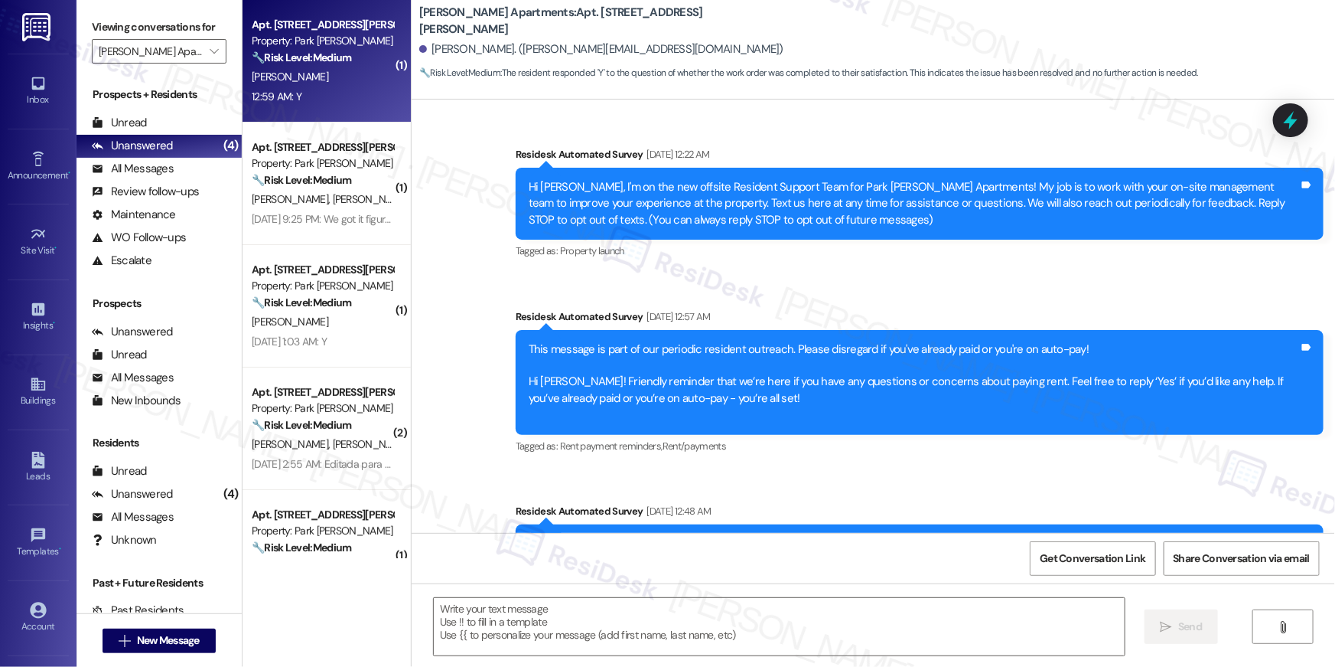
scroll to position [6245, 0]
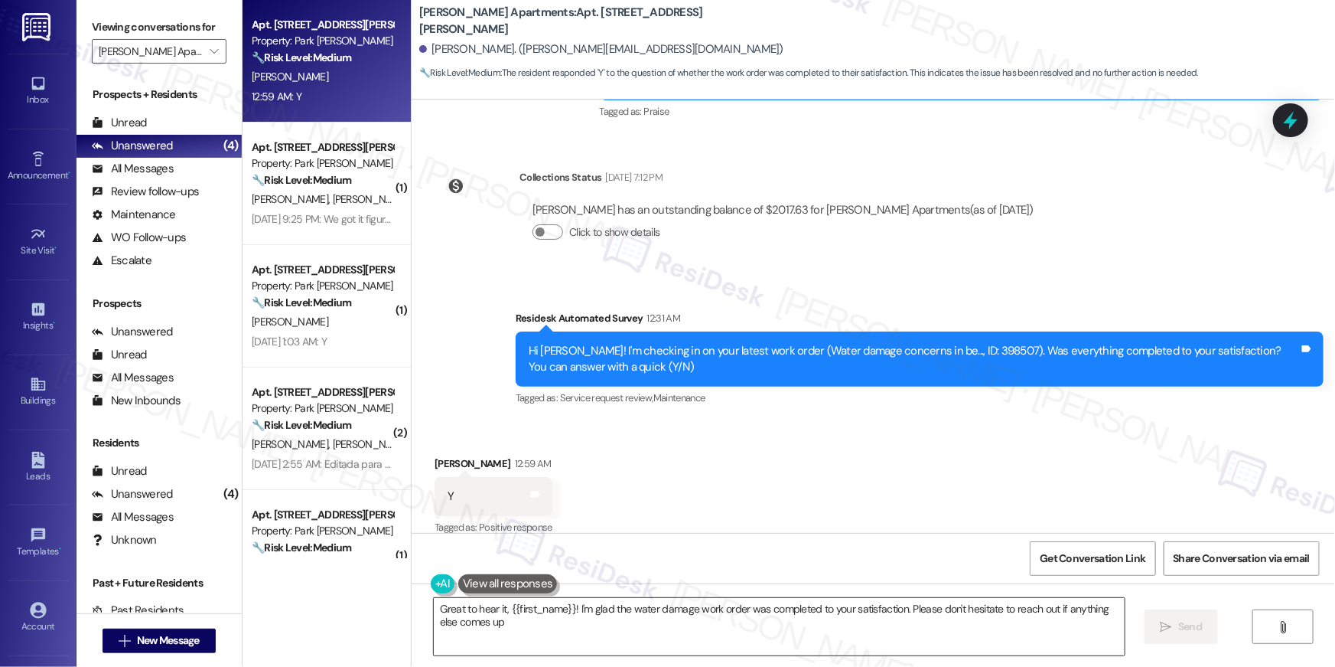
type textarea "Great to hear it, {{first_name}}! I'm glad the water damage work order was comp…"
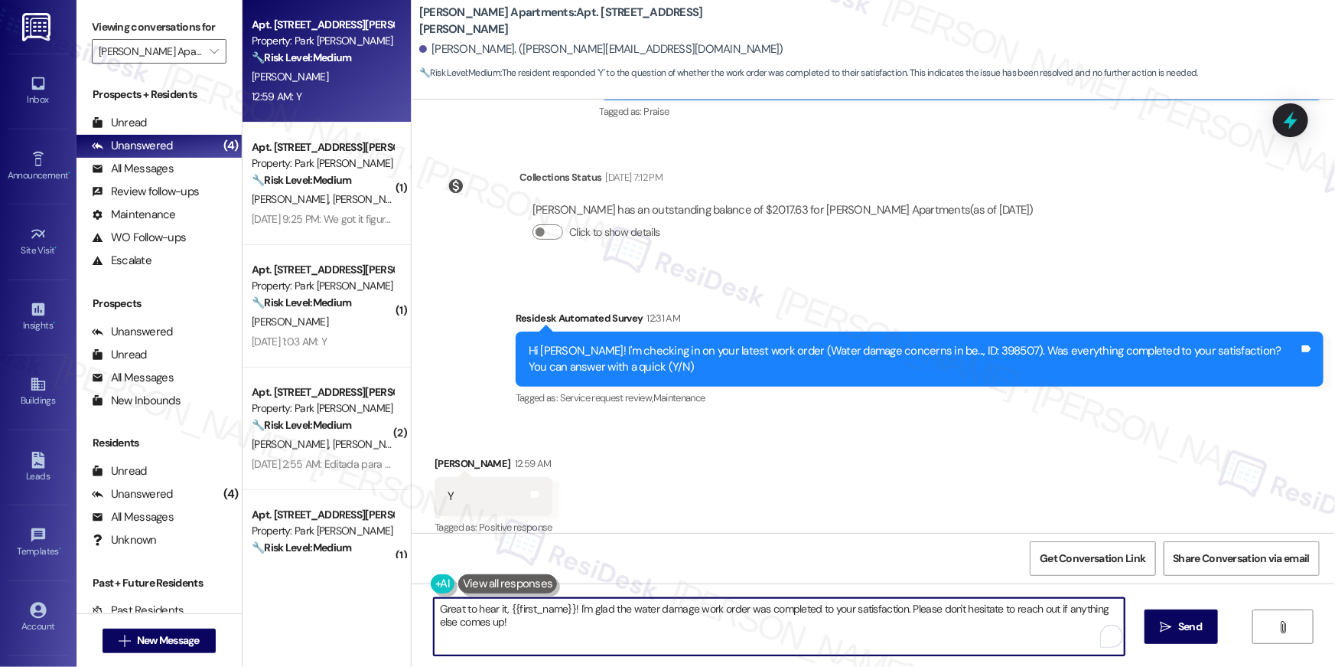
click at [1014, 622] on textarea "Great to hear it, {{first_name}}! I'm glad the water damage work order was comp…" at bounding box center [779, 626] width 691 height 57
click at [1173, 624] on span " Send" at bounding box center [1182, 626] width 48 height 16
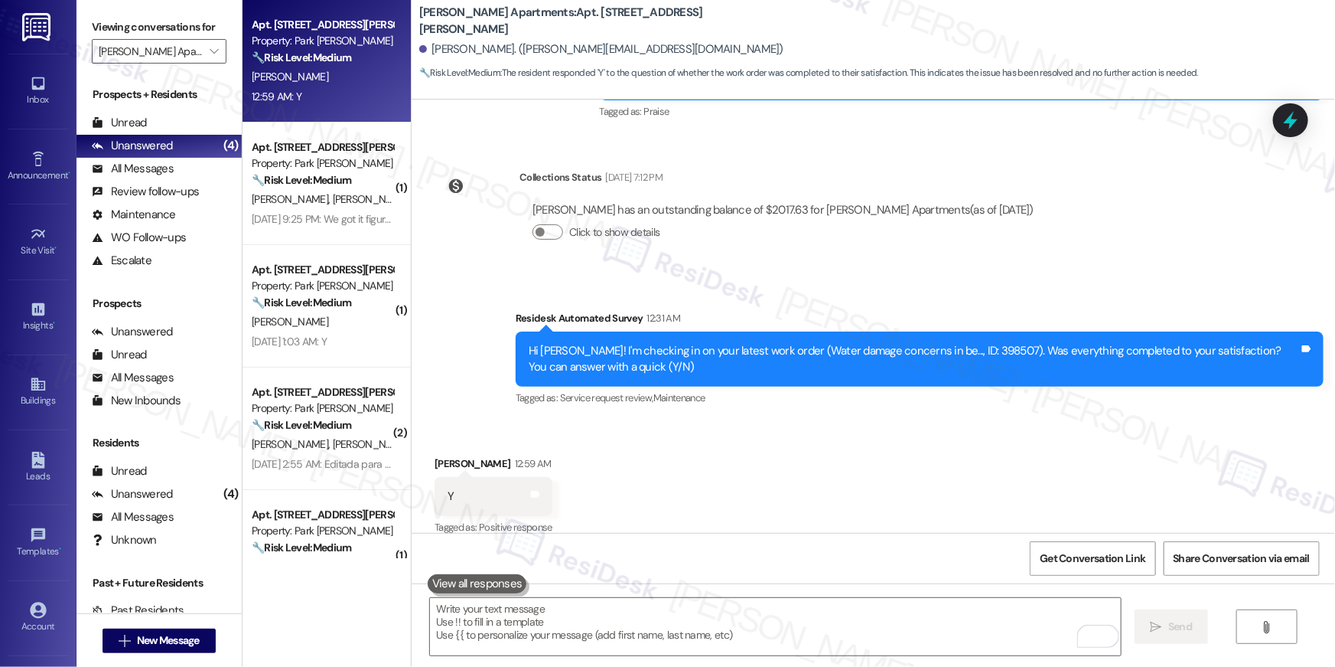
click at [1000, 486] on div "Received via SMS Anna Saltzman 12:59 AM Y Tags and notes Tagged as: Positive re…" at bounding box center [874, 485] width 924 height 129
click at [890, 633] on textarea "To enrich screen reader interactions, please activate Accessibility in Grammarl…" at bounding box center [775, 626] width 691 height 57
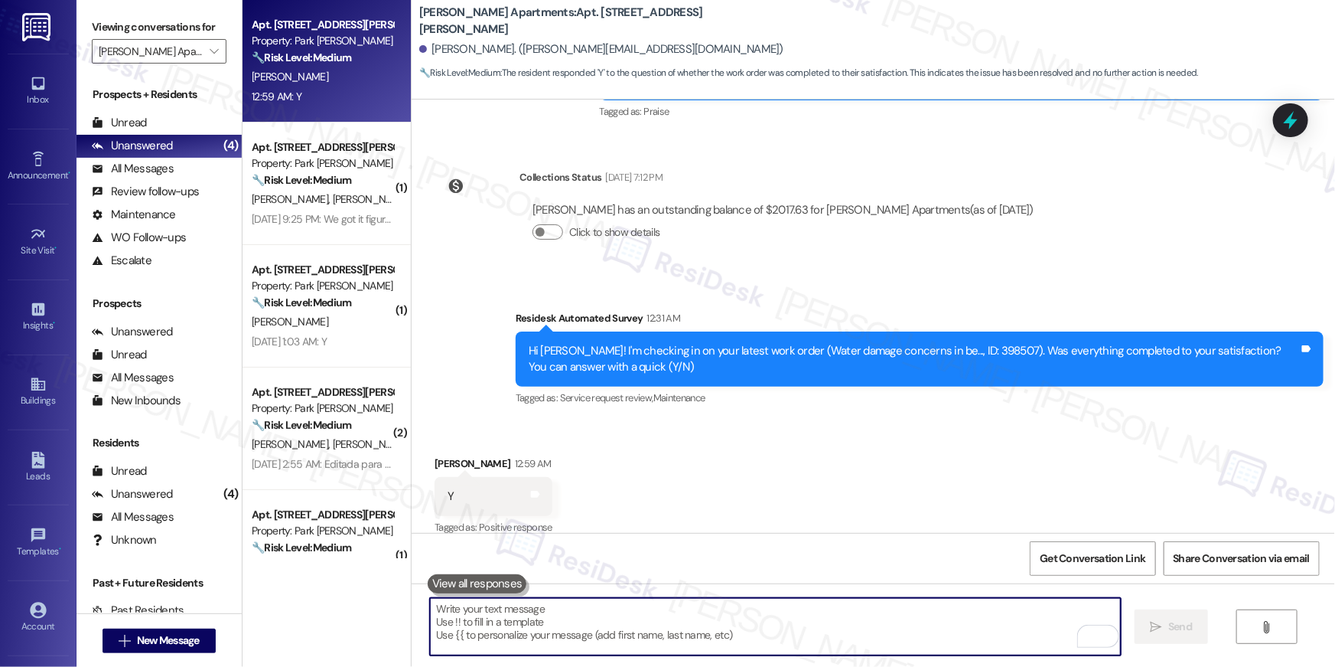
click at [890, 624] on textarea "To enrich screen reader interactions, please activate Accessibility in Grammarl…" at bounding box center [775, 626] width 691 height 57
click at [892, 625] on textarea "To enrich screen reader interactions, please activate Accessibility in Grammarl…" at bounding box center [775, 626] width 691 height 57
click at [892, 624] on textarea "To enrich screen reader interactions, please activate Accessibility in Grammarl…" at bounding box center [775, 626] width 691 height 57
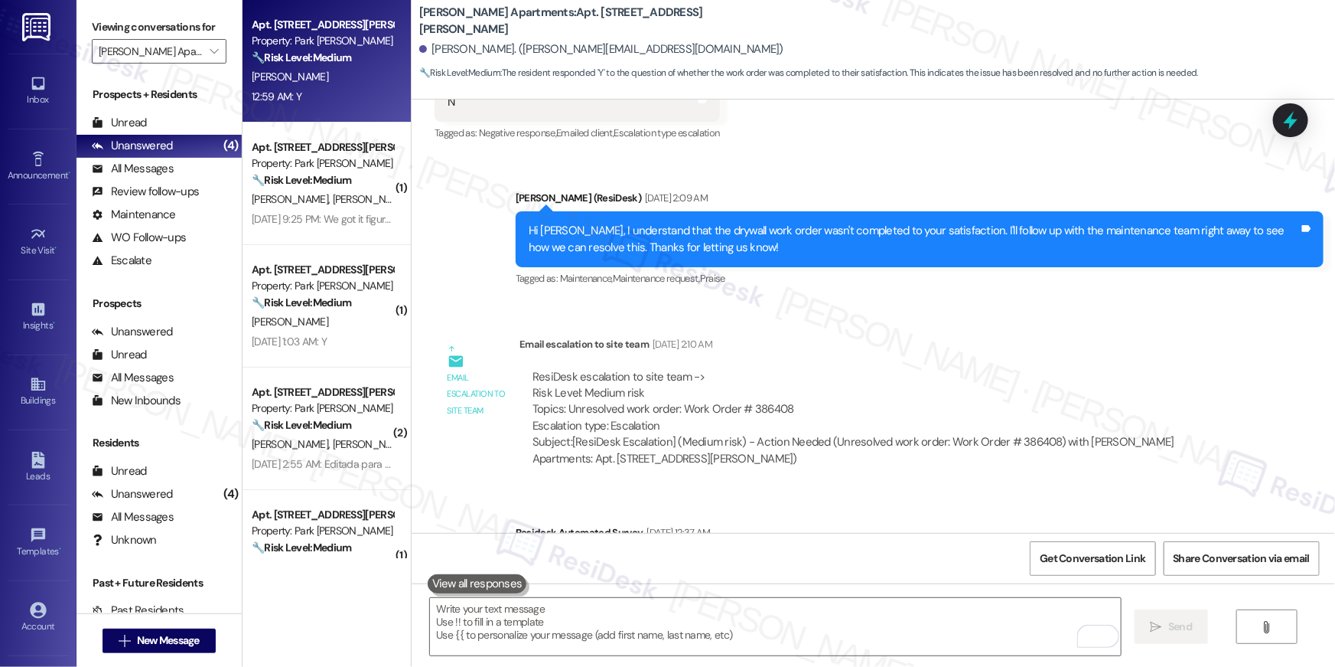
click at [1072, 471] on div "Email escalation to site team Email escalation to site team Aug 12, 2025 at 2:1…" at bounding box center [838, 406] width 831 height 165
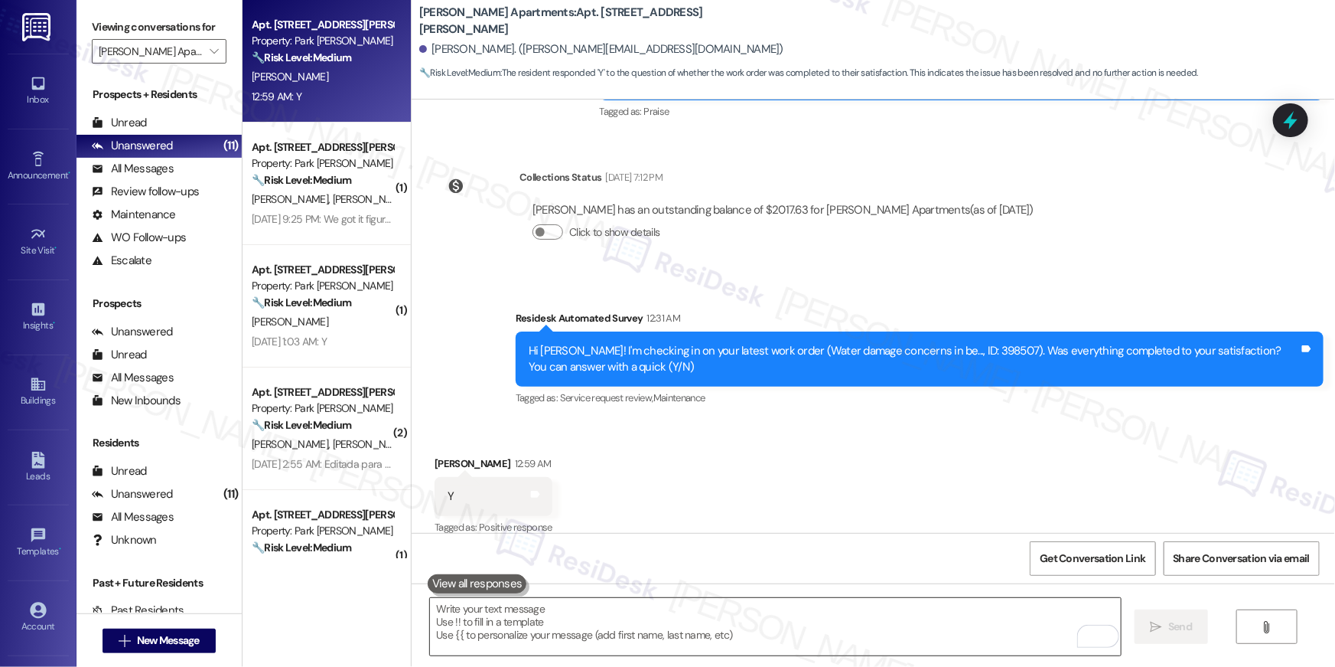
click at [857, 615] on textarea "To enrich screen reader interactions, please activate Accessibility in Grammarl…" at bounding box center [775, 626] width 691 height 57
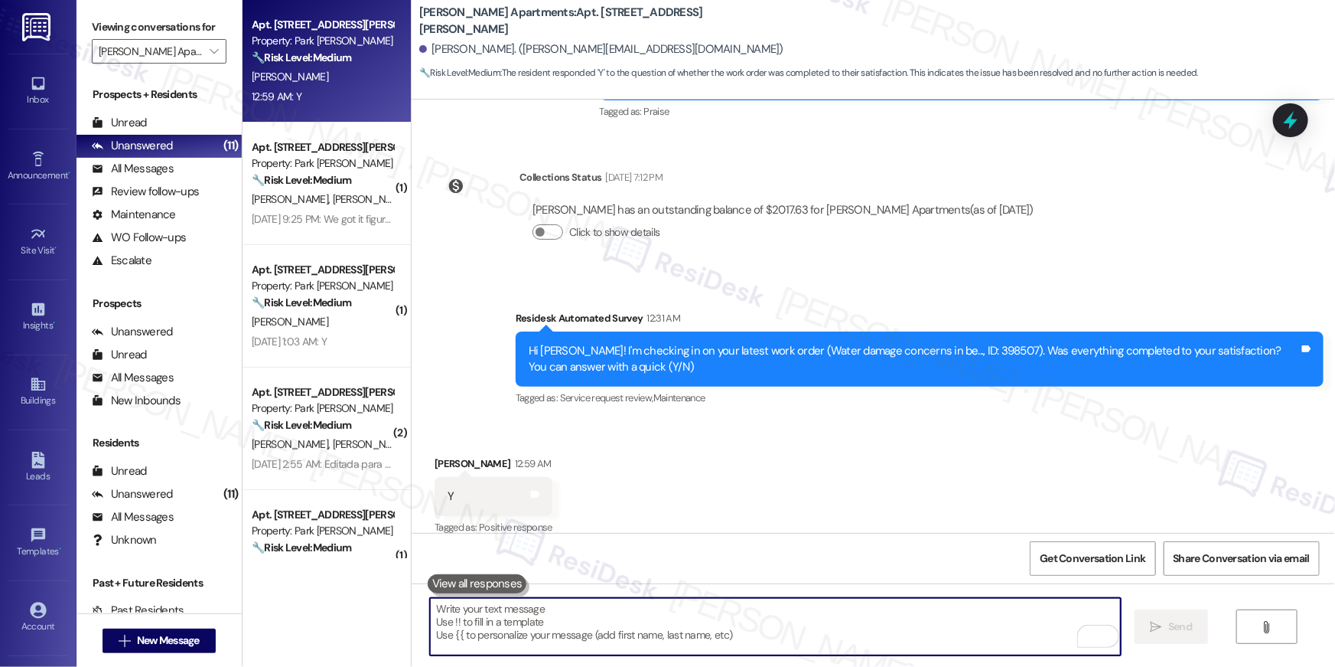
click at [857, 615] on textarea "To enrich screen reader interactions, please activate Accessibility in Grammarl…" at bounding box center [775, 626] width 691 height 57
paste textarea "Hi {{first_name}}, I’m happy to hear your work order has been completed! If any…"
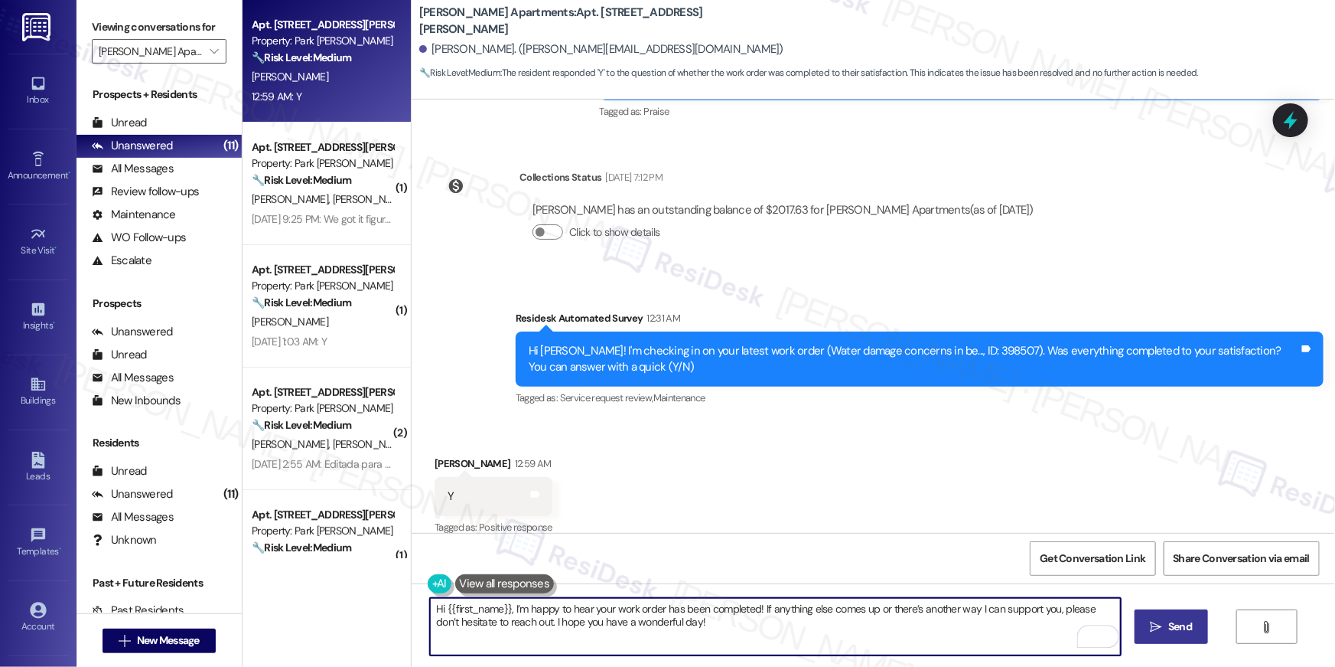
type textarea "Hi {{first_name}}, I’m happy to hear your work order has been completed! If any…"
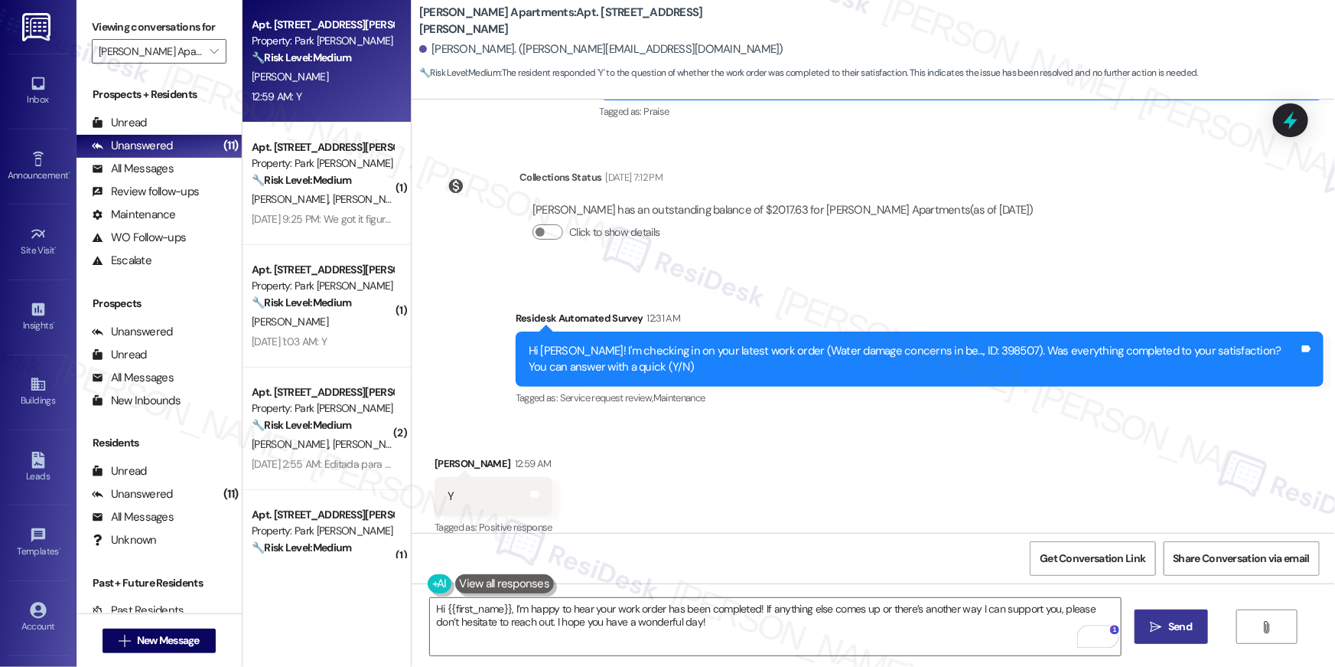
click at [1169, 635] on button " Send" at bounding box center [1172, 626] width 74 height 34
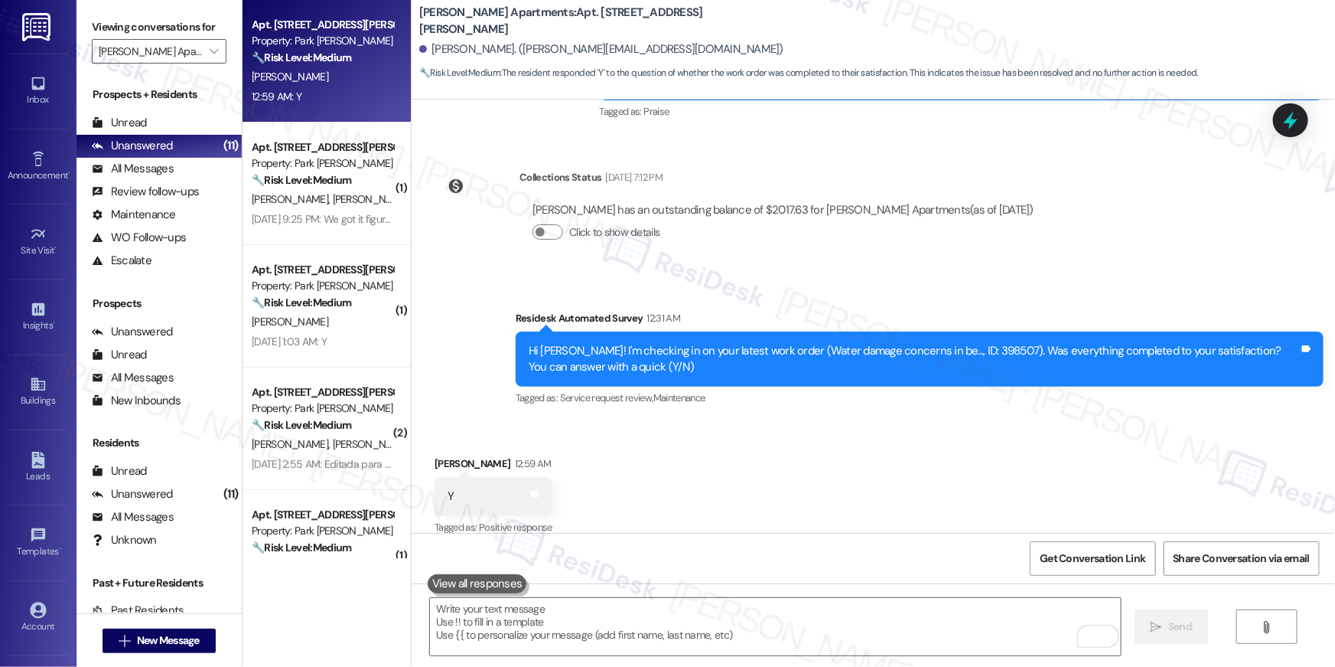
scroll to position [6244, 0]
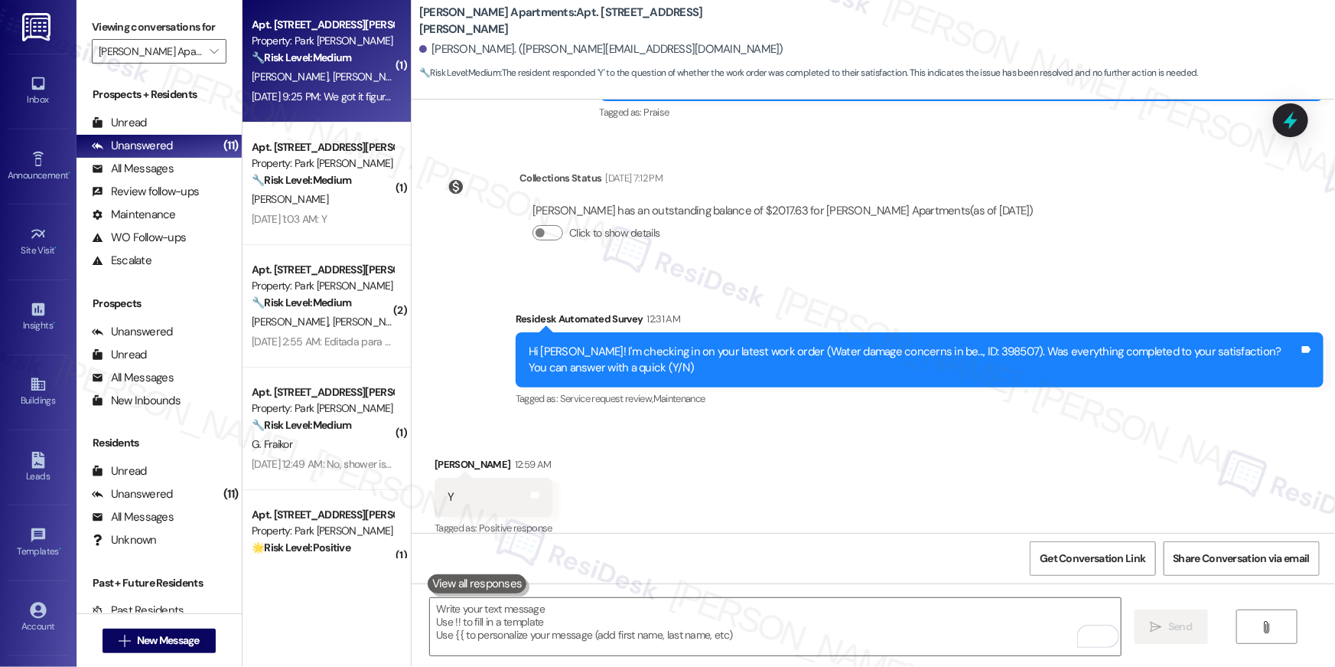
click at [312, 98] on div "Sep 06, 2025 at 9:25 PM: We got it figured out thanks! Sep 06, 2025 at 9:25 PM:…" at bounding box center [350, 97] width 197 height 14
type textarea "Fetching suggested responses. Please feel free to read through the conversation…"
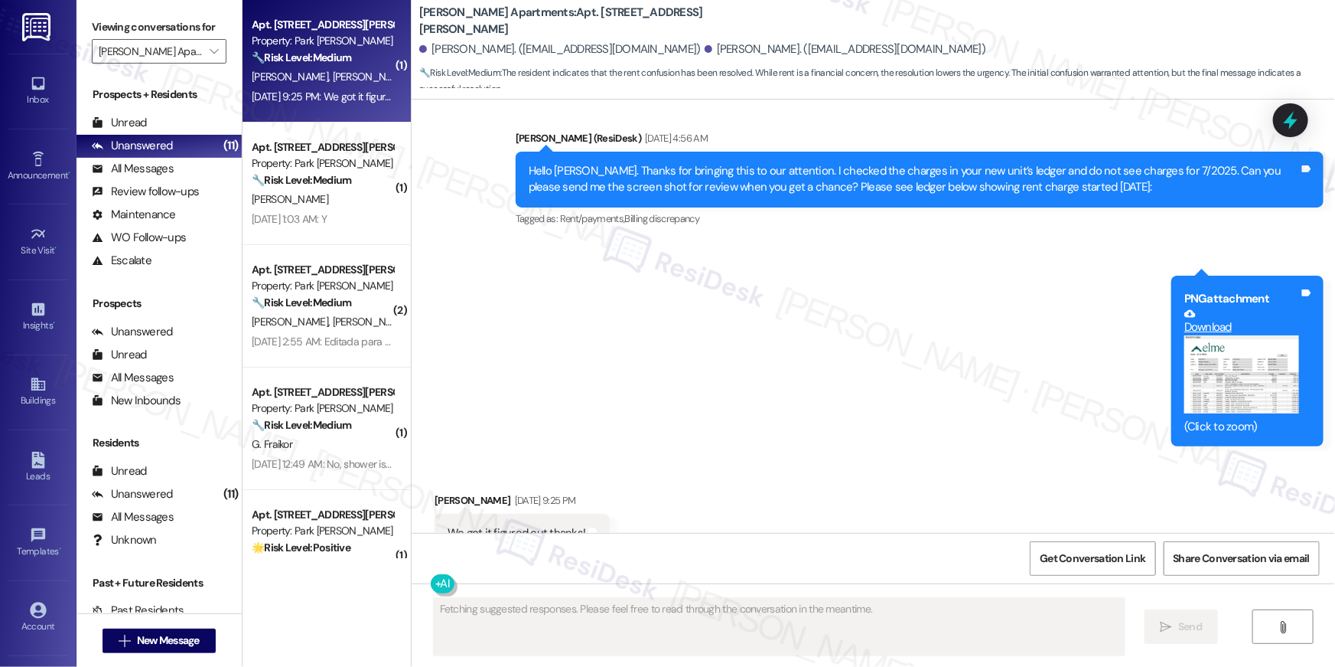
scroll to position [12210, 0]
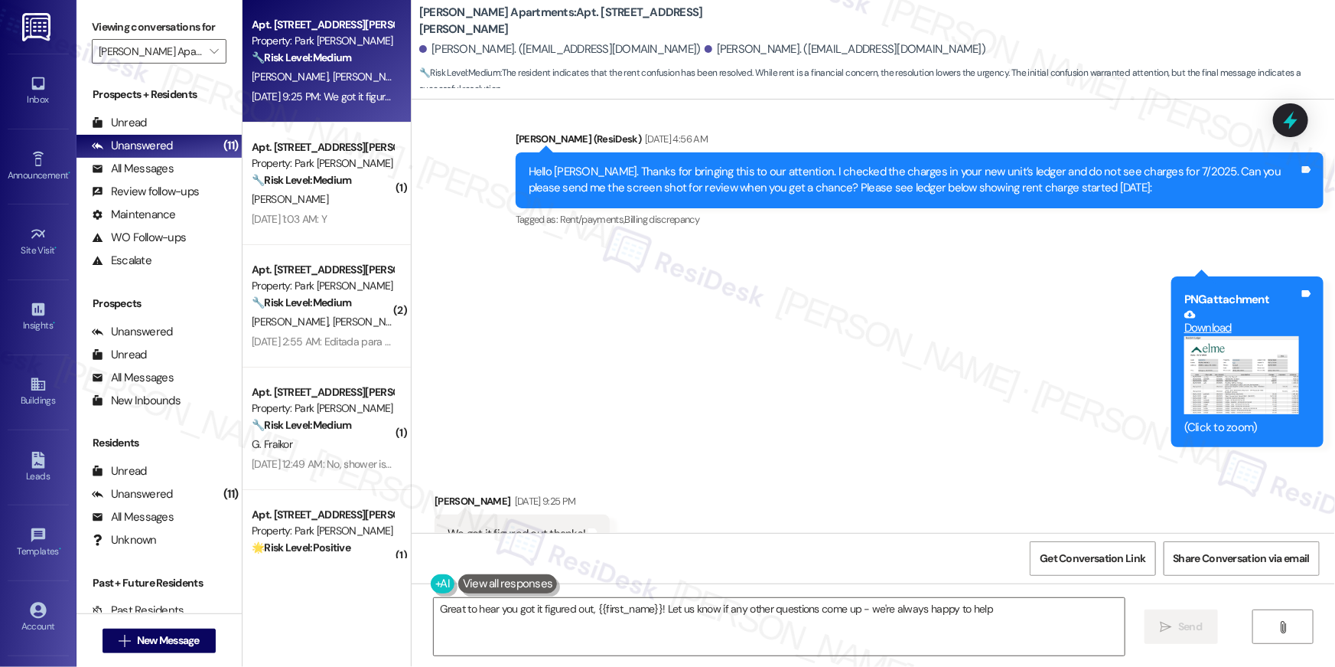
type textarea "Great to hear you got it figured out, {{first_name}}! Let us know if any other …"
click at [1076, 646] on textarea "Great to hear you got it figured out, {{first_name}}! Let us know if any other …" at bounding box center [779, 626] width 691 height 57
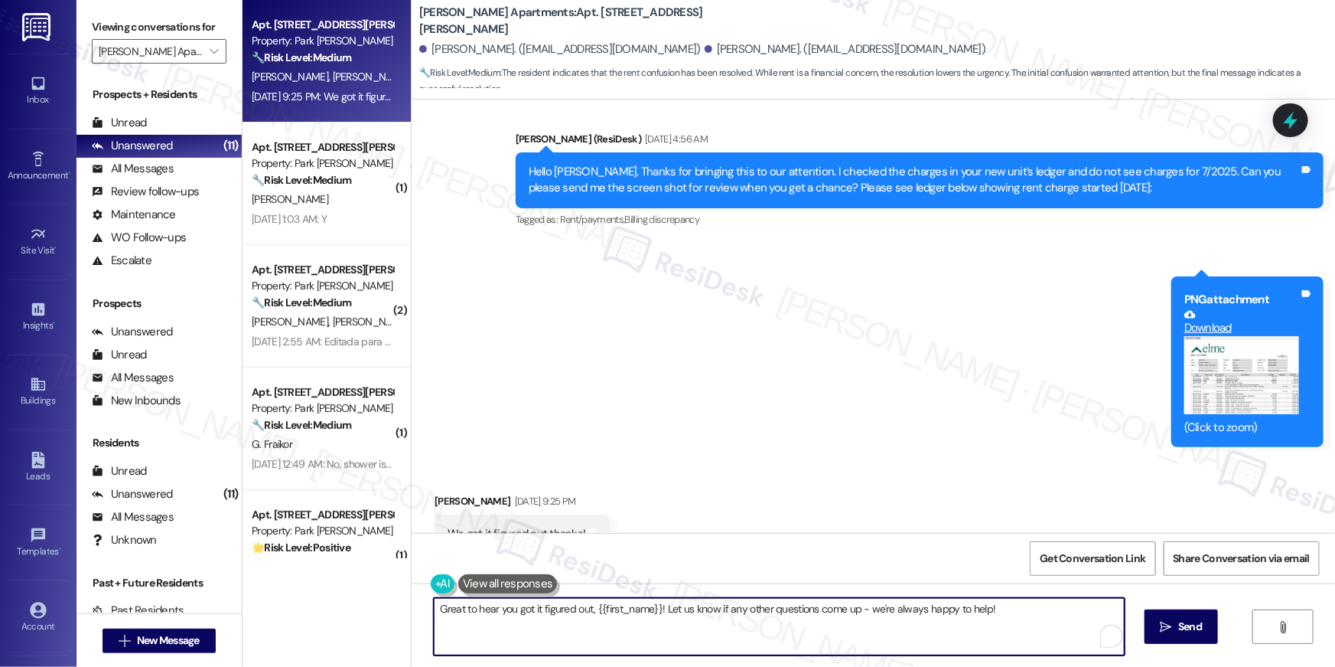
click at [1075, 634] on textarea "Great to hear you got it figured out, {{first_name}}! Let us know if any other …" at bounding box center [779, 626] width 691 height 57
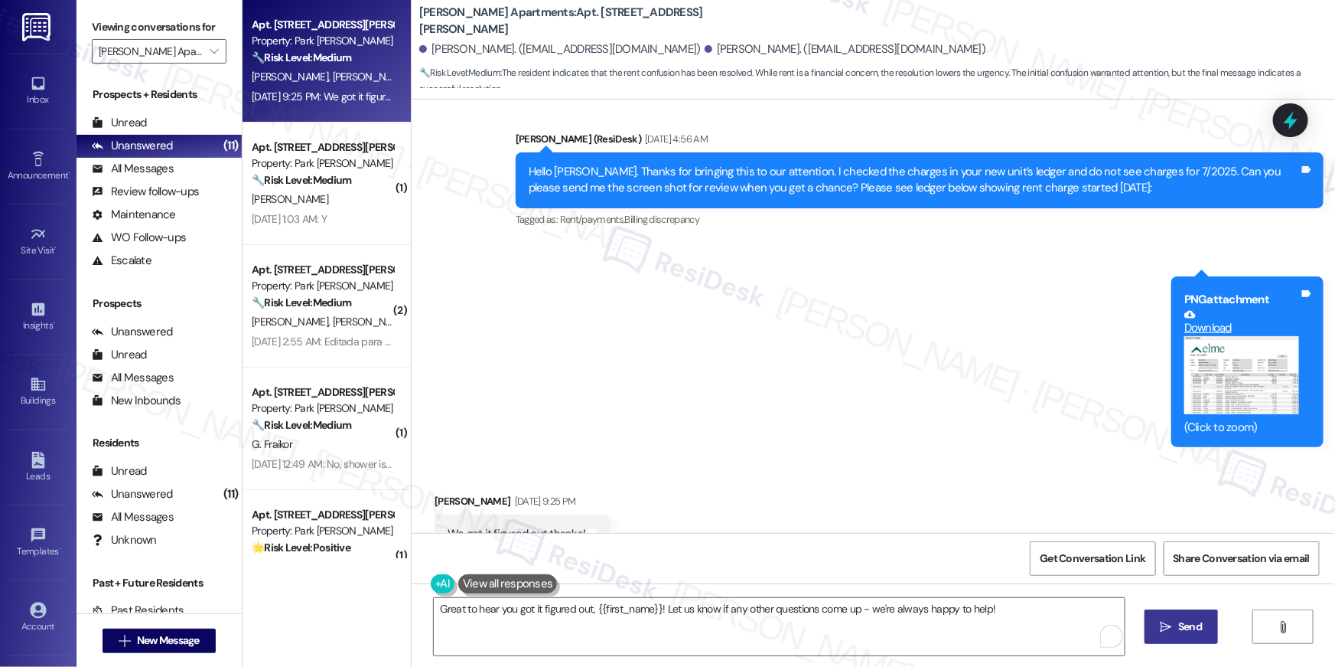
click at [1179, 631] on span "Send" at bounding box center [1191, 626] width 24 height 16
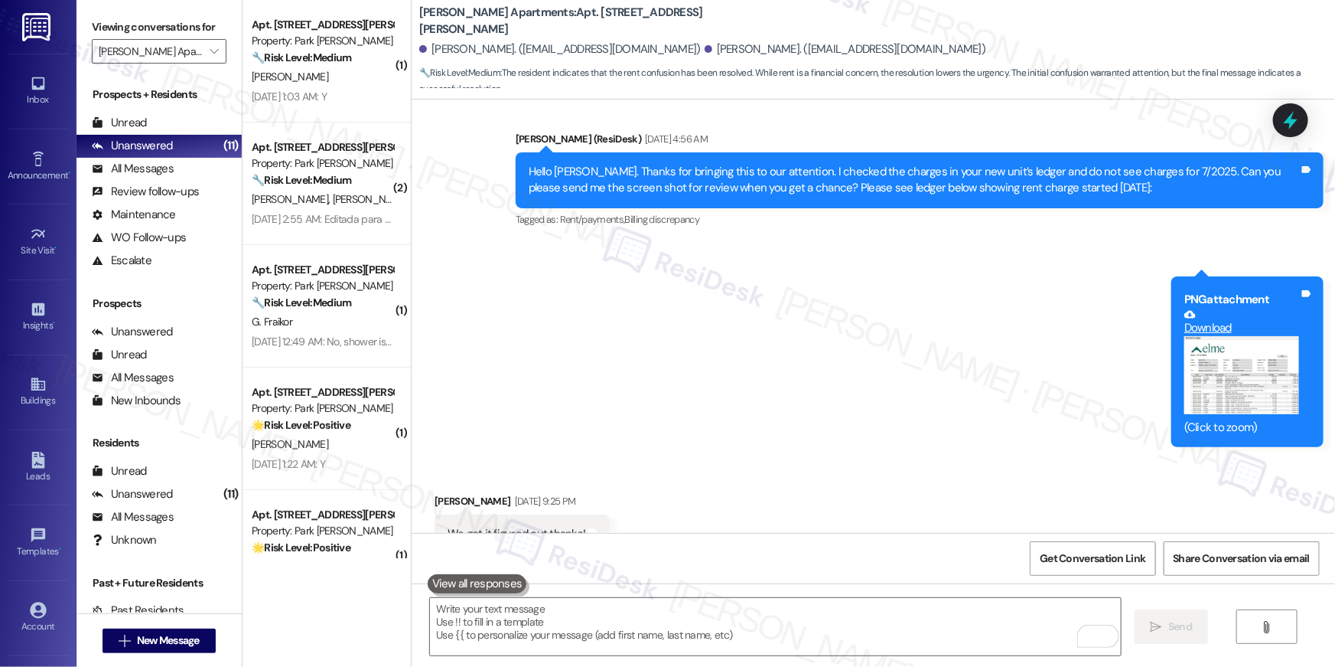
scroll to position [12317, 0]
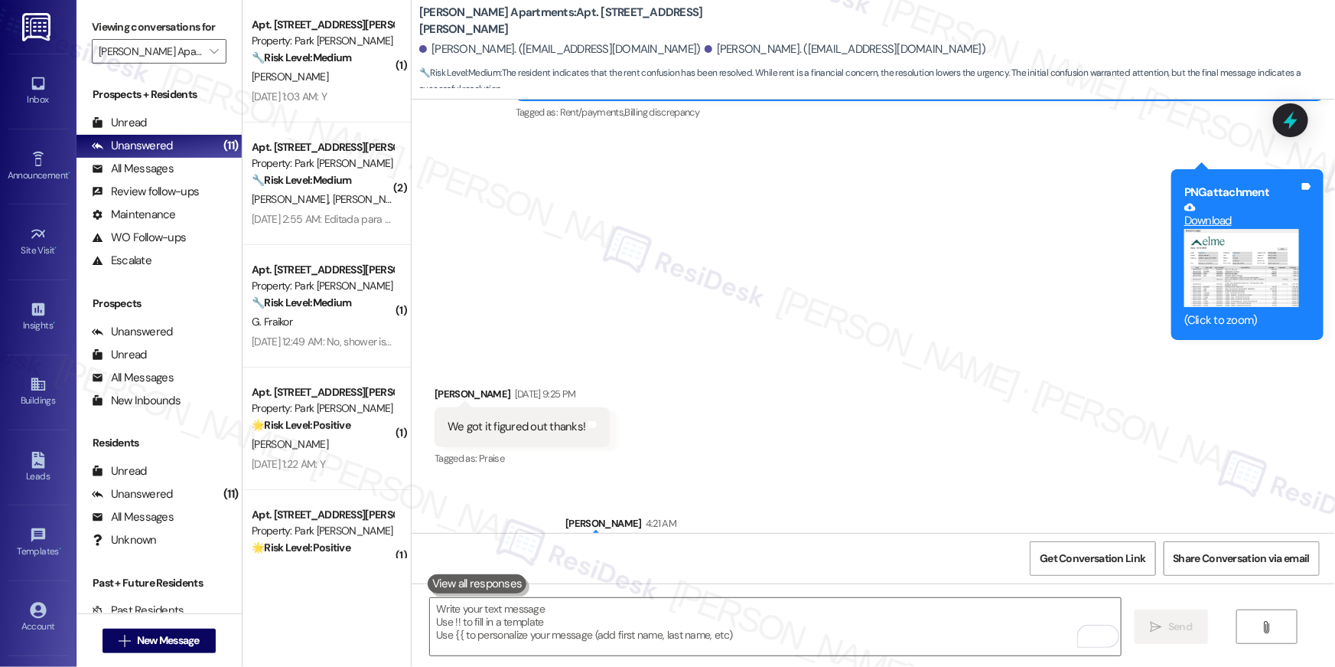
click at [727, 351] on div "Received via SMS Nicolas Herrera Sep 06, 2025 at 9:25 PM We got it figured out …" at bounding box center [874, 415] width 924 height 129
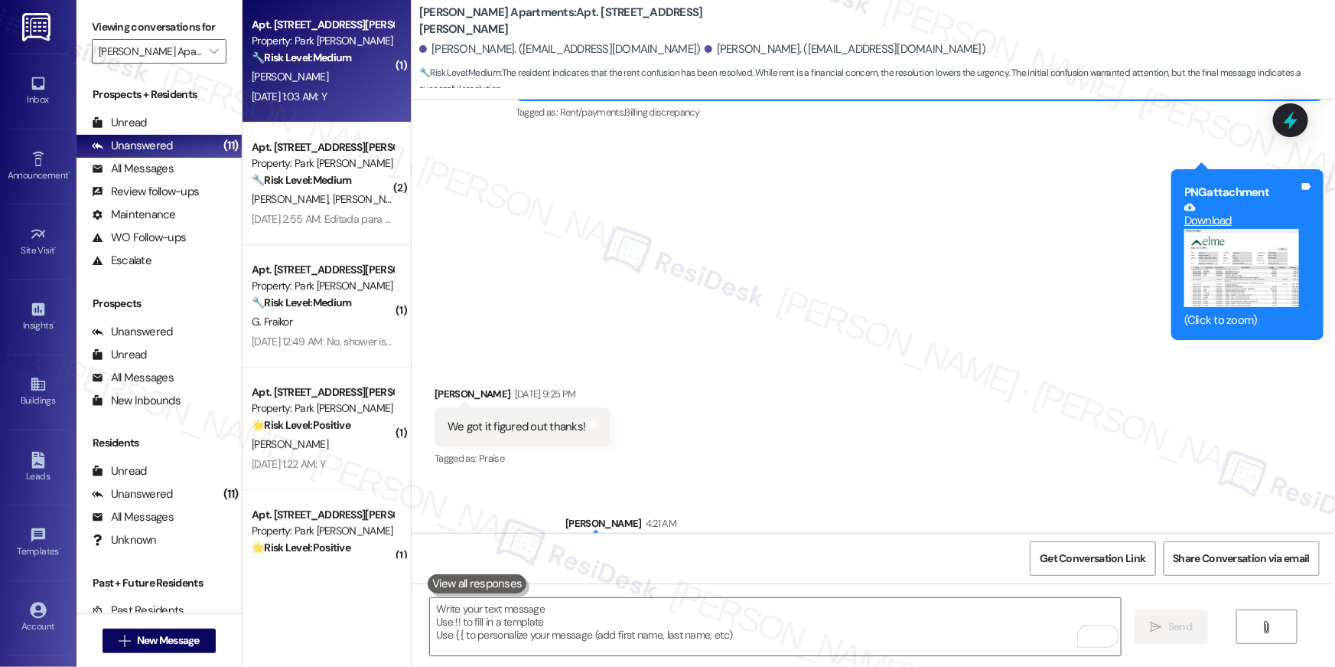
click at [303, 60] on strong "🔧 Risk Level: Medium" at bounding box center [301, 58] width 99 height 14
type textarea "Fetching suggested responses. Please feel free to read through the conversation…"
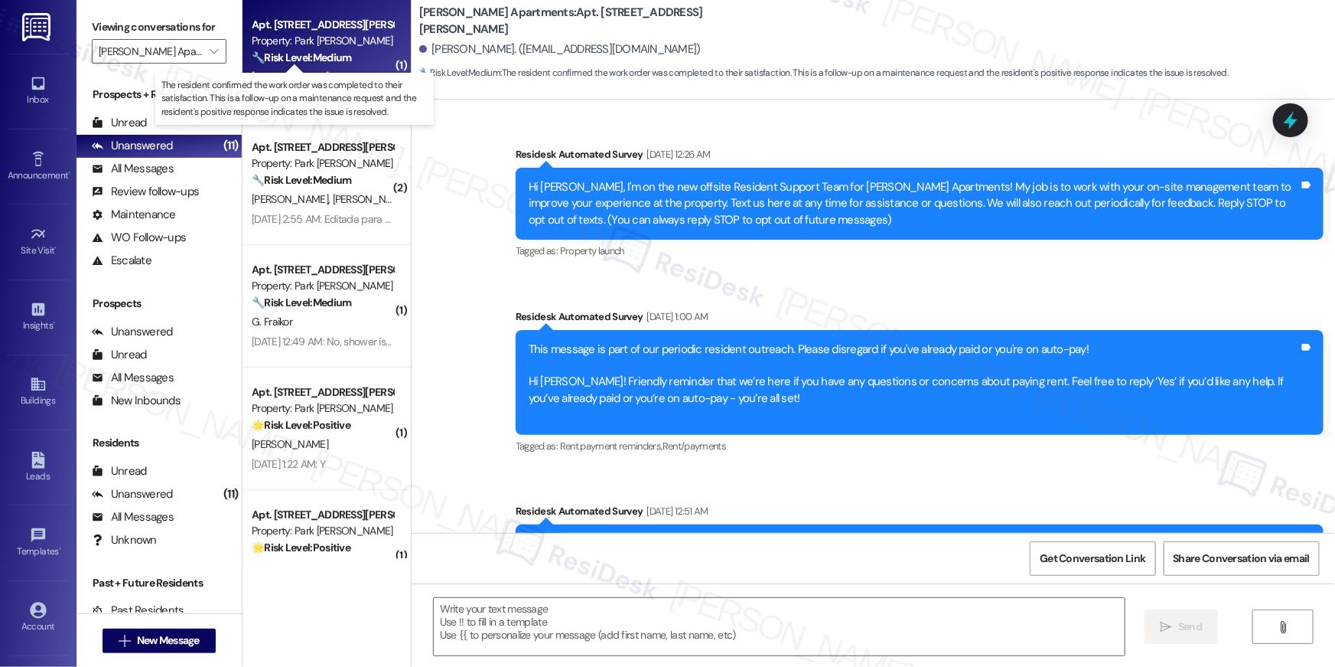
scroll to position [4499, 0]
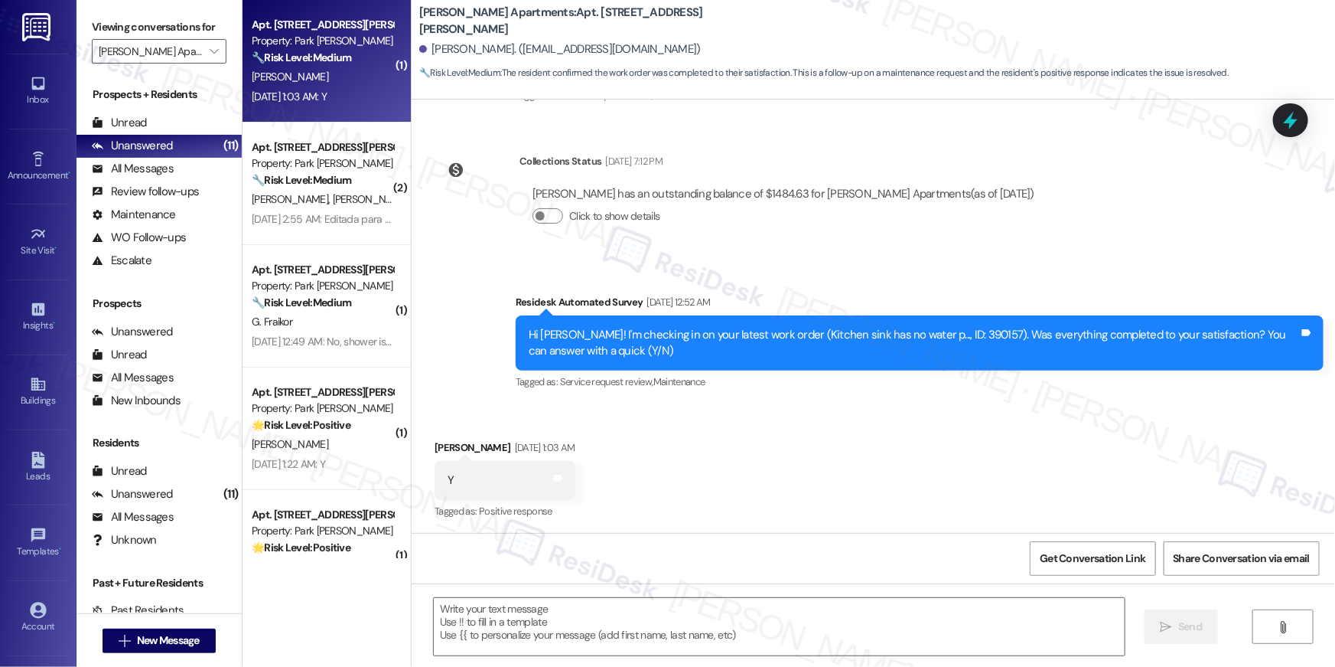
type textarea "Fetching suggested responses. Please feel free to read through the conversation…"
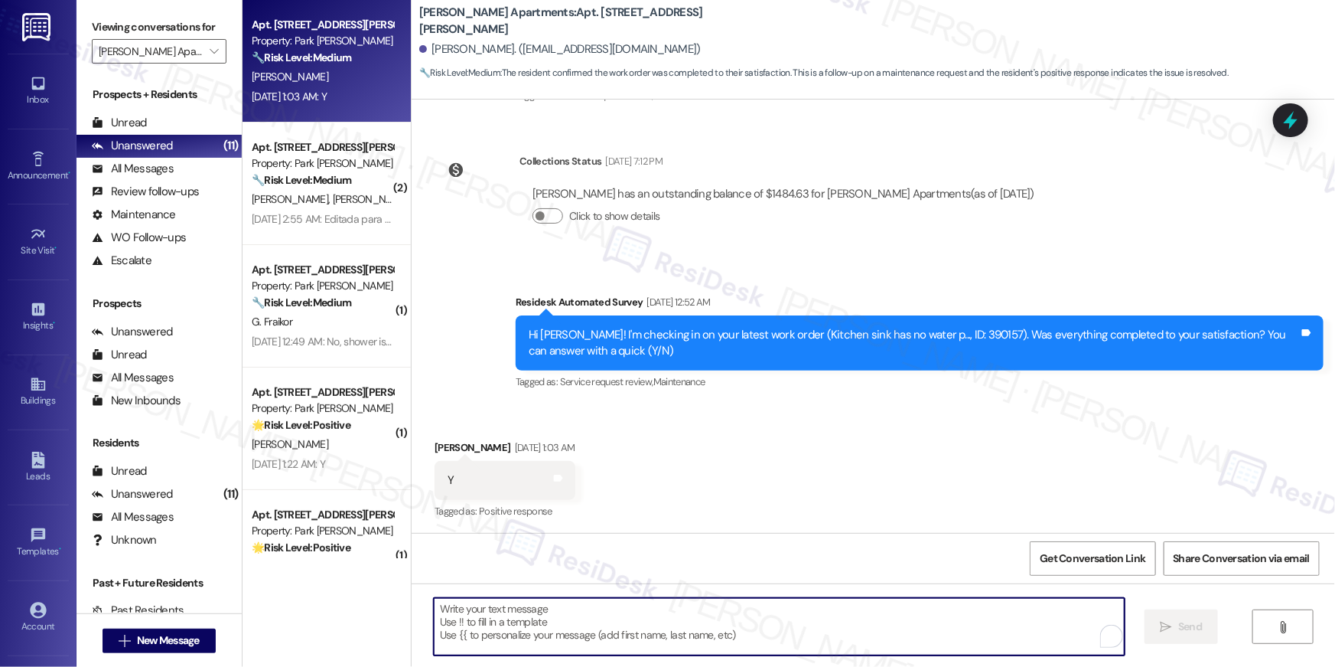
click at [818, 629] on textarea "To enrich screen reader interactions, please activate Accessibility in Grammarl…" at bounding box center [779, 626] width 691 height 57
paste textarea "Hi {{first_name}}, I’m happy to hear your work order has been completed! If any…"
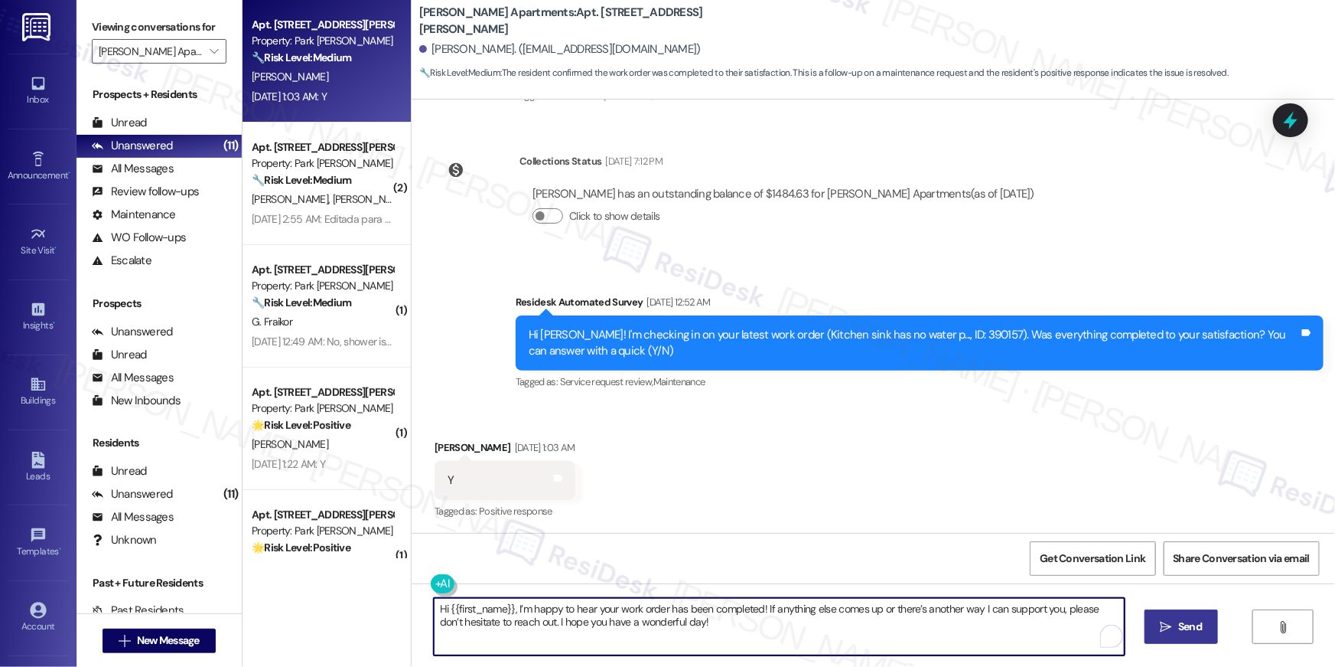
type textarea "Hi {{first_name}}, I’m happy to hear your work order has been completed! If any…"
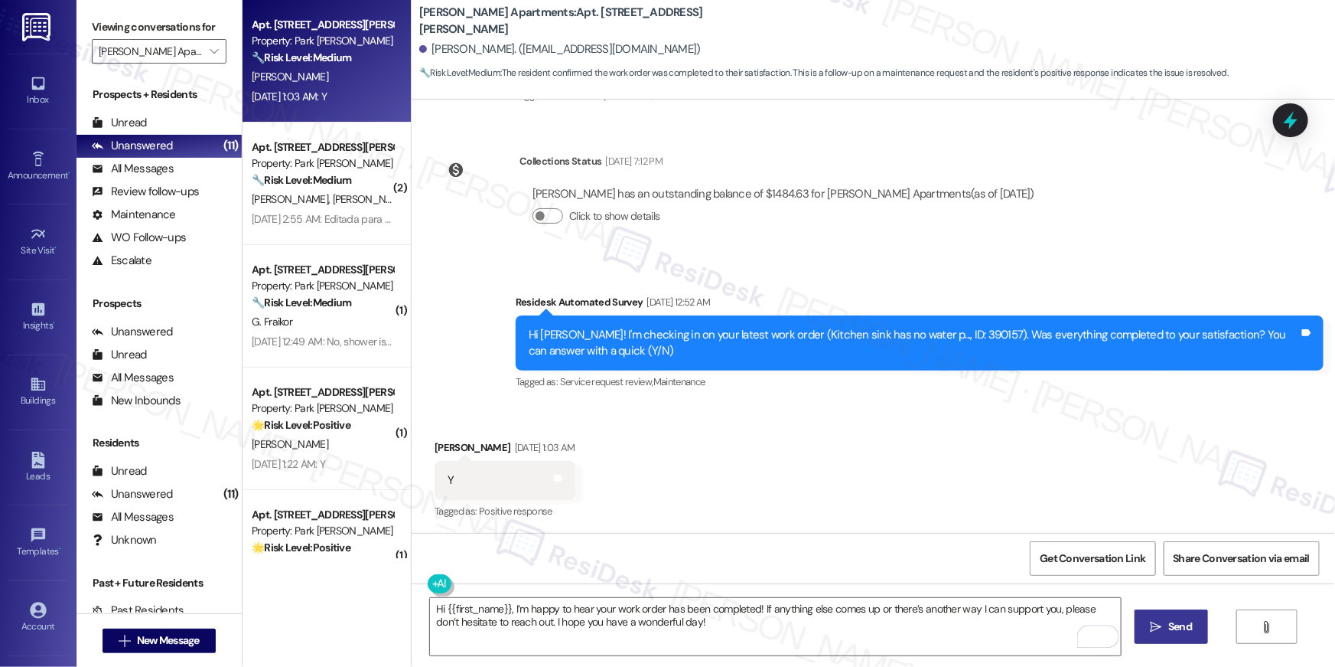
click at [1178, 628] on span "Send" at bounding box center [1181, 626] width 24 height 16
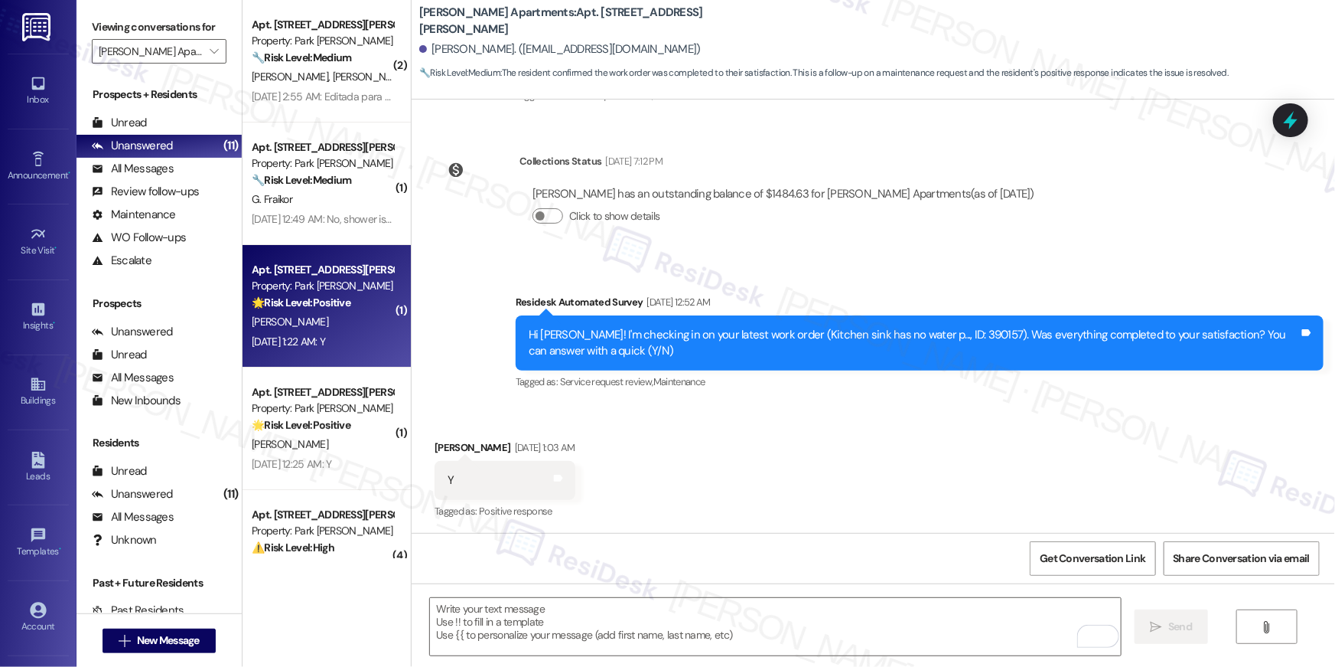
click at [321, 320] on div "M. Halvorsen" at bounding box center [322, 321] width 145 height 19
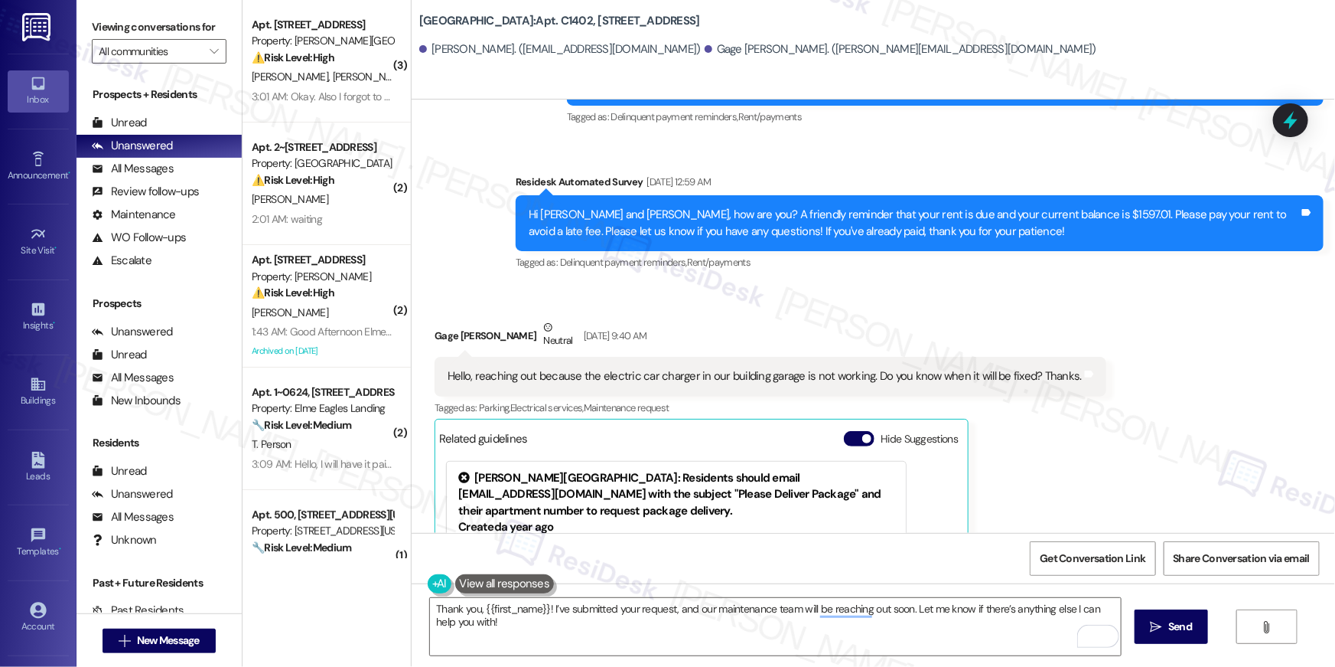
scroll to position [13713, 0]
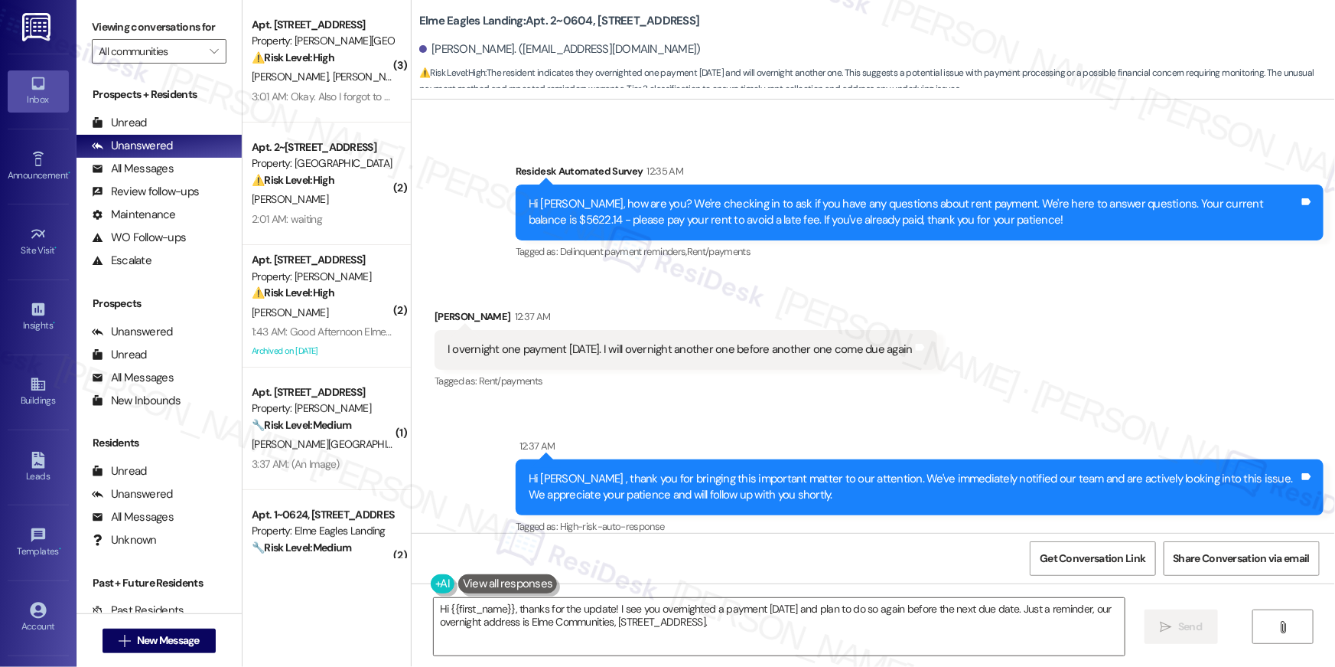
scroll to position [10248, 0]
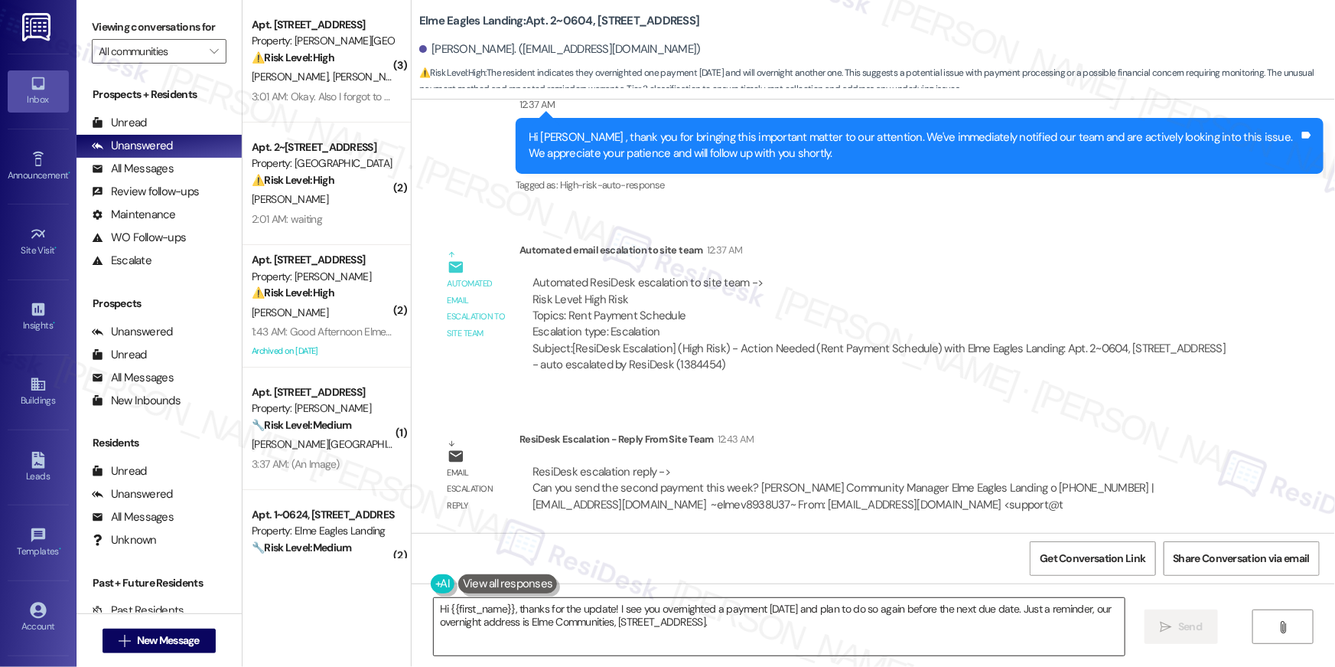
click at [593, 618] on textarea "Hi {{first_name}}, thanks for the update! I see you overnighted a payment on Sa…" at bounding box center [779, 626] width 691 height 57
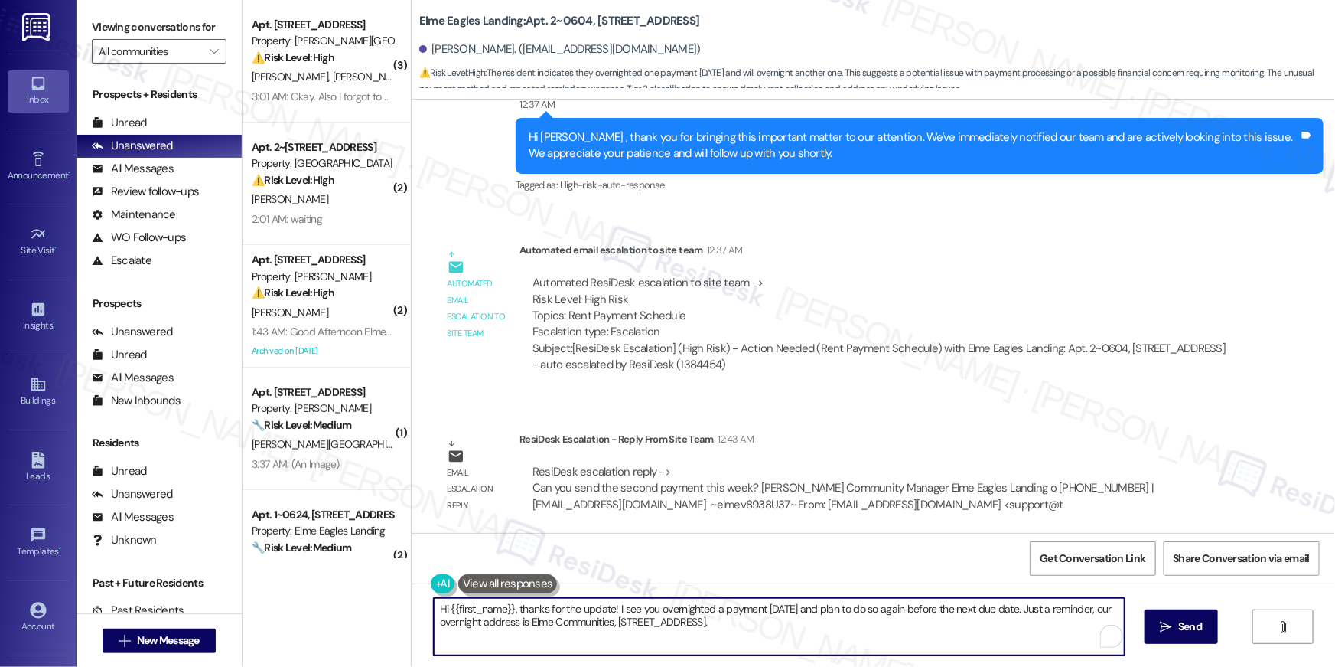
click at [613, 621] on textarea "Hi {{first_name}}, thanks for the update! I see you overnighted a payment on Sa…" at bounding box center [779, 626] width 691 height 57
drag, startPoint x: 505, startPoint y: 608, endPoint x: 546, endPoint y: 661, distance: 67.2
click at [546, 661] on div "Hi {{first_name}}, thanks for the update! I see you overnighted a payment on Sa…" at bounding box center [874, 640] width 924 height 115
drag, startPoint x: 507, startPoint y: 611, endPoint x: 568, endPoint y: 657, distance: 77.0
click at [568, 657] on div "Hi {{first_name}}, thanks for the update! I see you overnighted a payment on Sa…" at bounding box center [874, 640] width 924 height 115
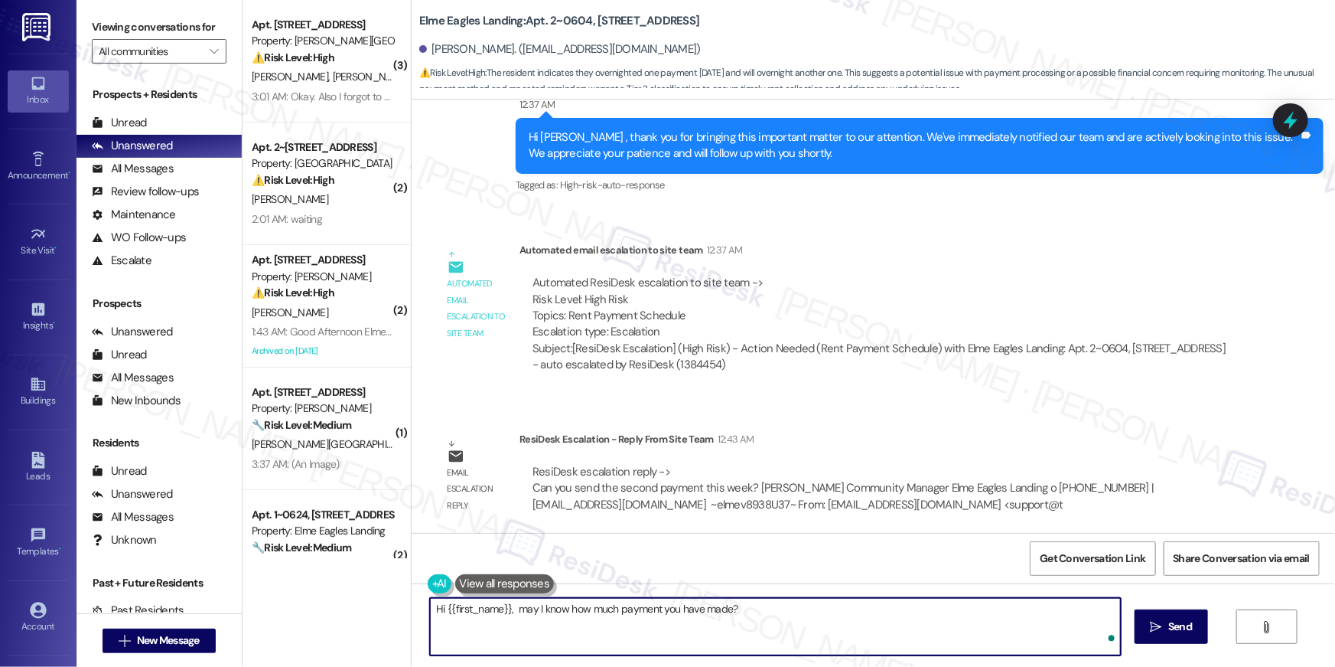
type textarea "Hi {{first_name}}, may I know how much payment you have made?"
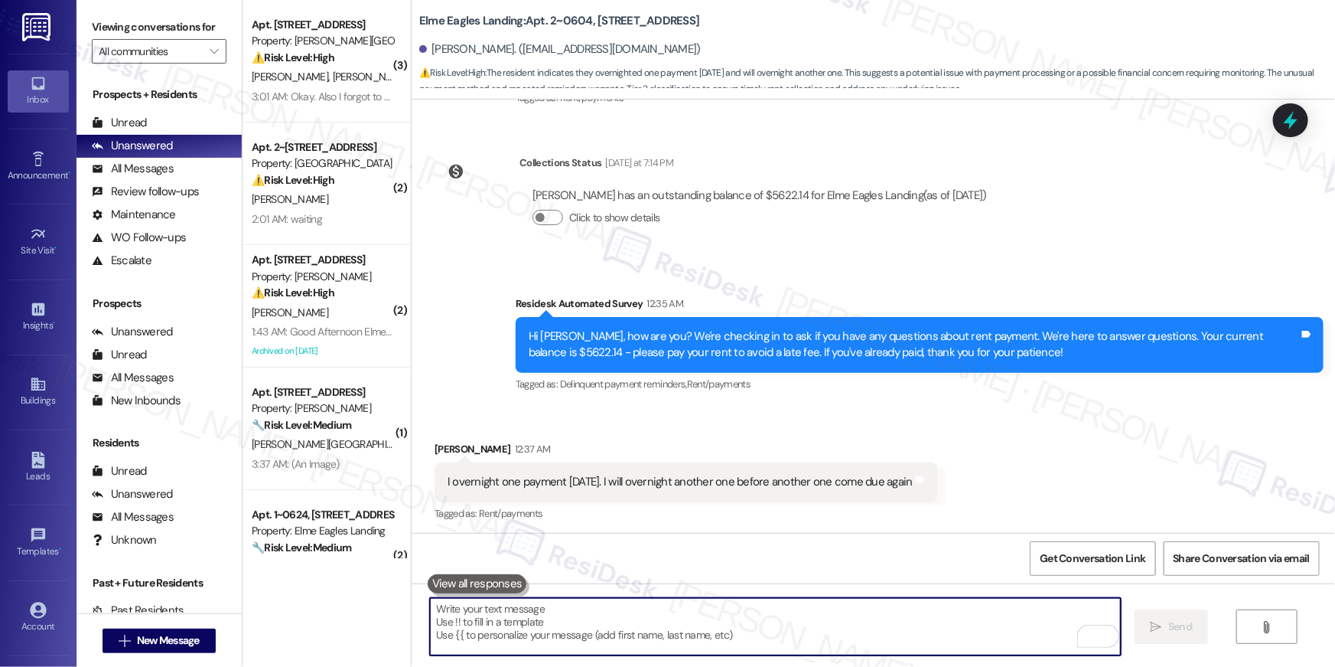
scroll to position [10356, 0]
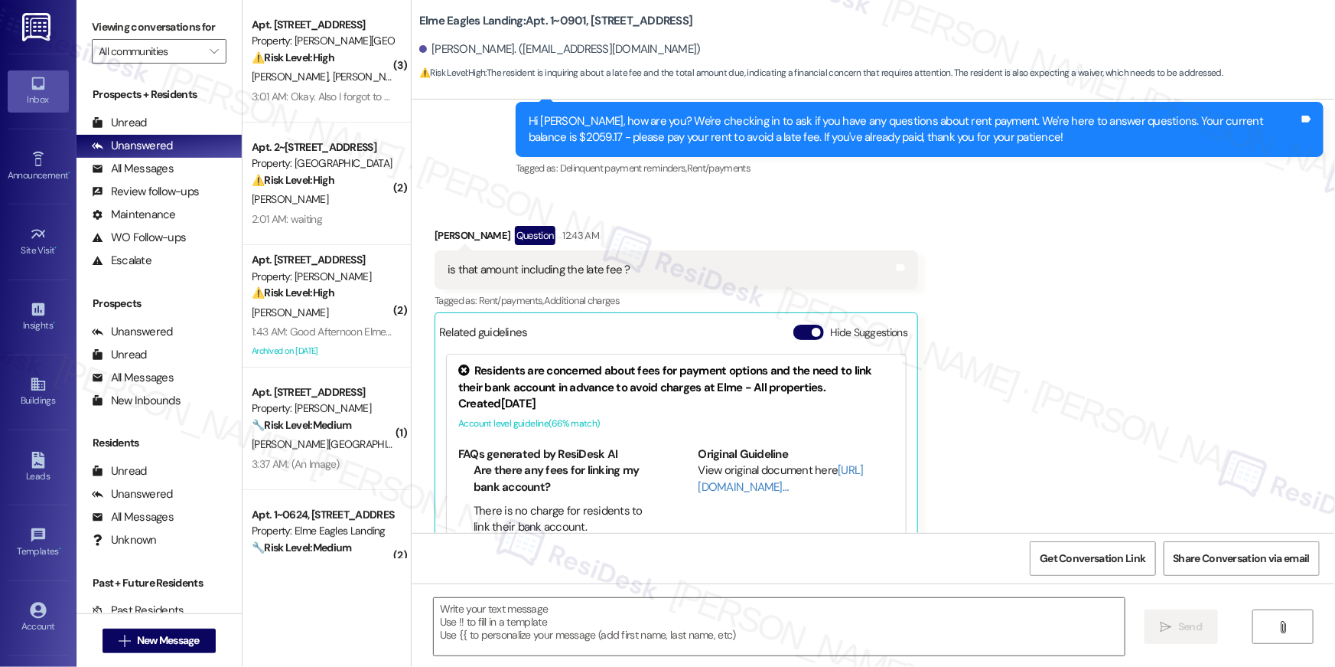
scroll to position [1561, 0]
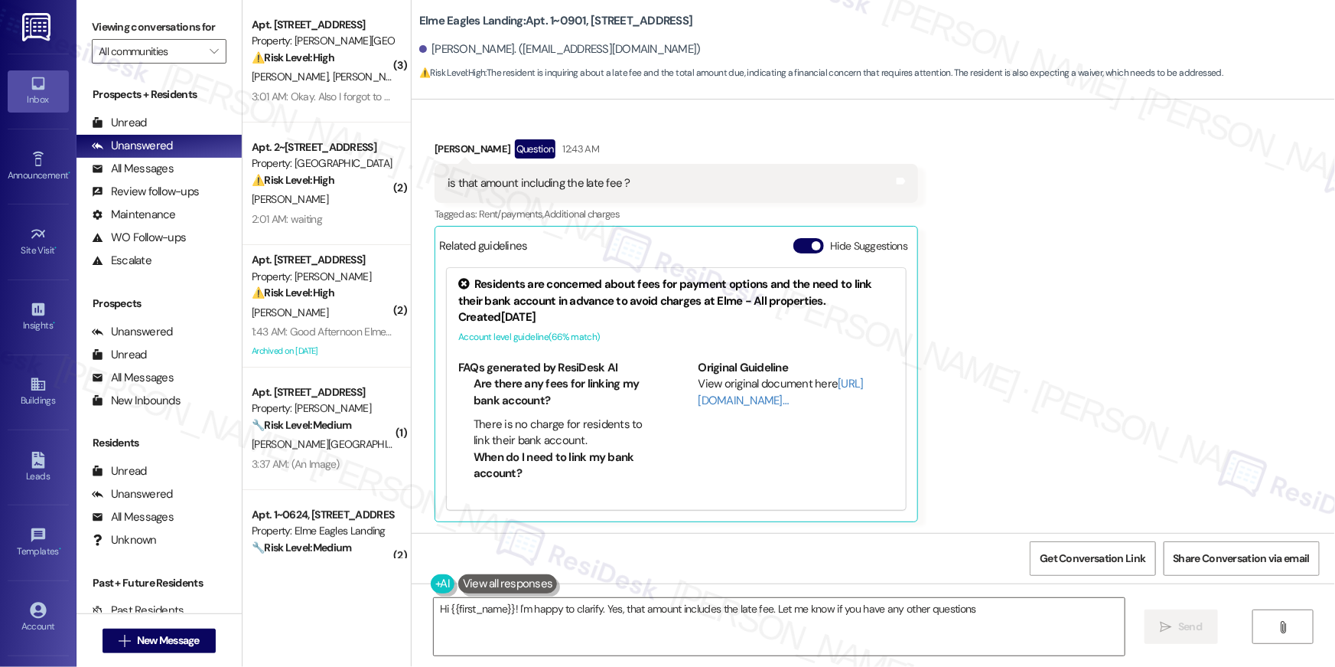
type textarea "Hi {{first_name}}! I'm happy to clarify. Yes, that amount includes the late fee…"
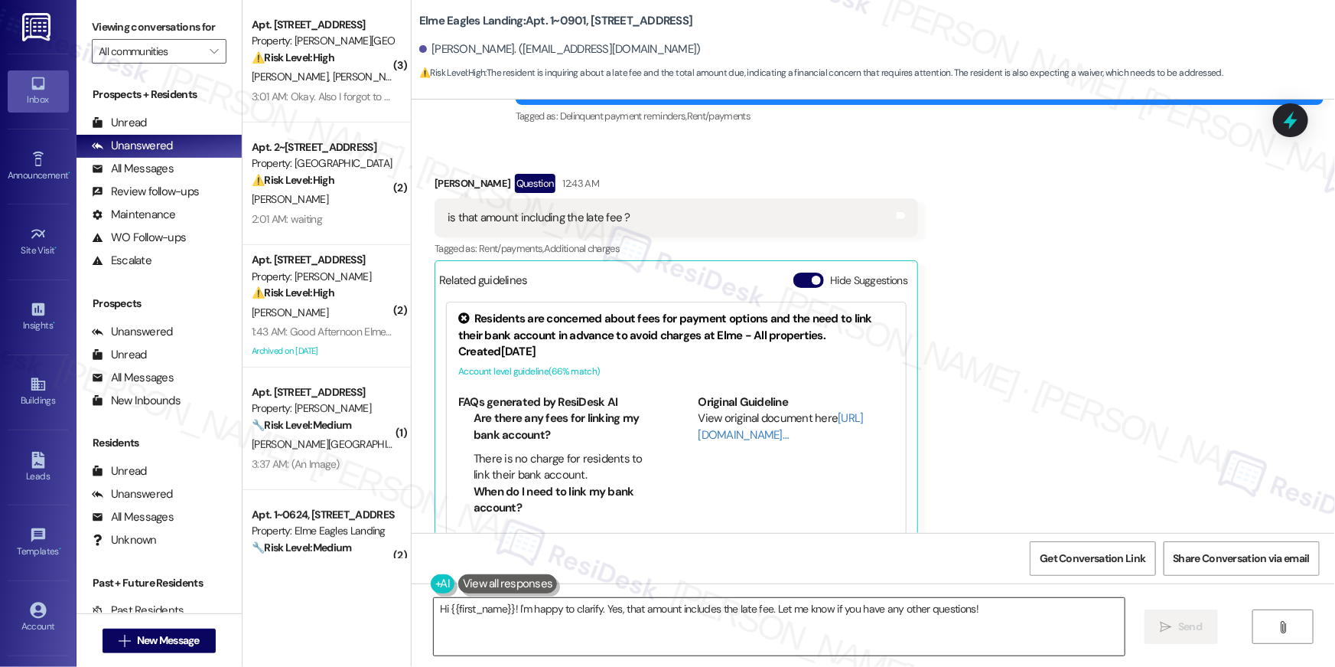
click at [777, 637] on textarea "Hi {{first_name}}! I'm happy to clarify. Yes, that amount includes the late fee…" at bounding box center [779, 626] width 691 height 57
click at [1148, 633] on span " Send" at bounding box center [1172, 626] width 48 height 16
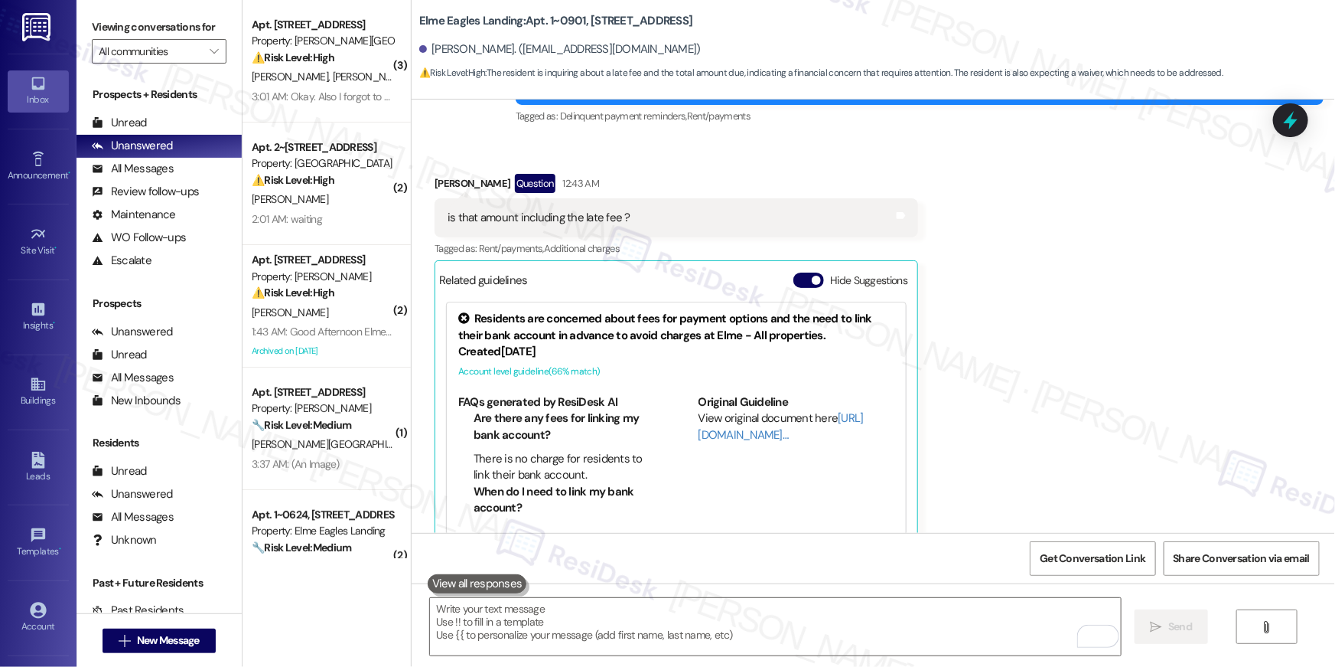
scroll to position [1561, 0]
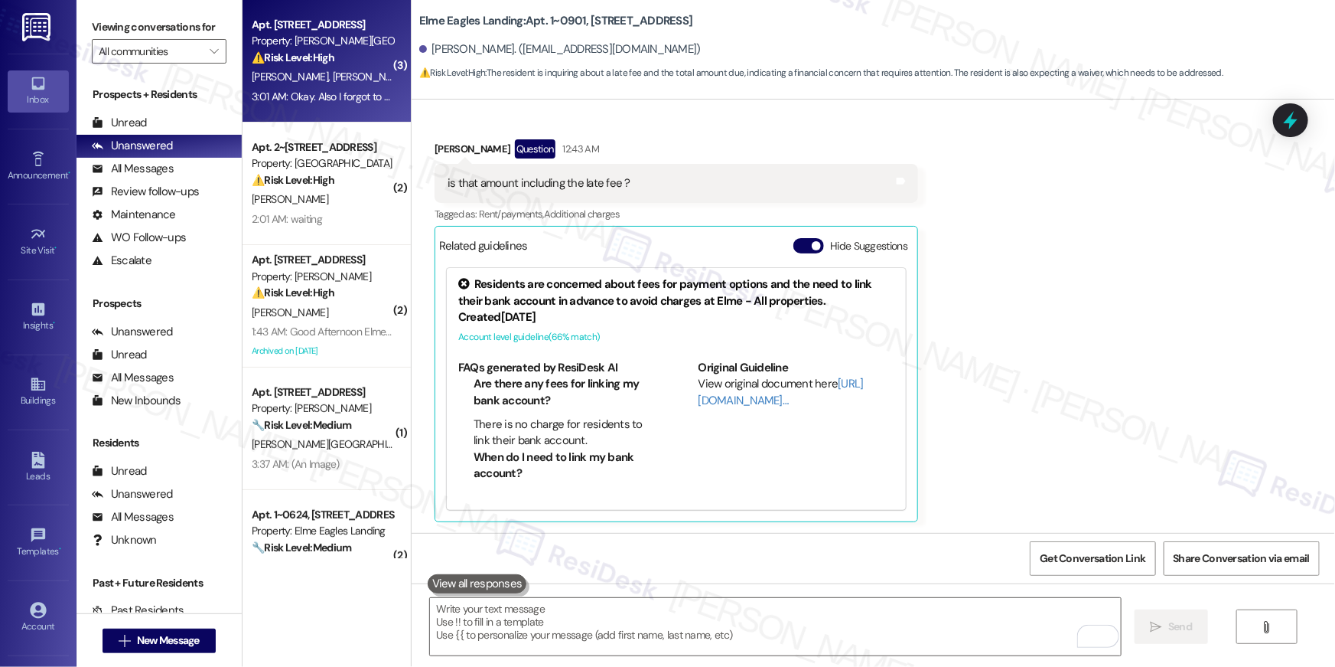
click at [310, 100] on div "3:01 AM: Okay. Also I forgot to mention it's has a very damp smell 3:01 AM: Oka…" at bounding box center [394, 97] width 285 height 14
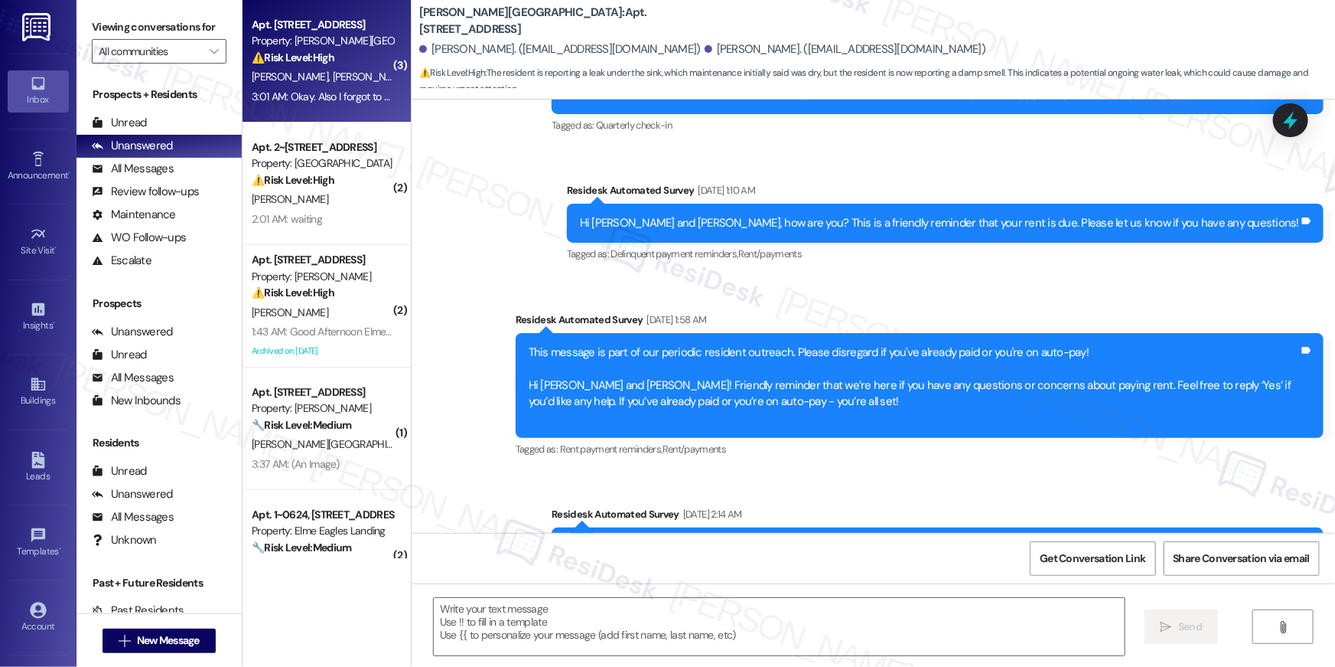
type textarea "Fetching suggested responses. Please feel free to read through the conversation…"
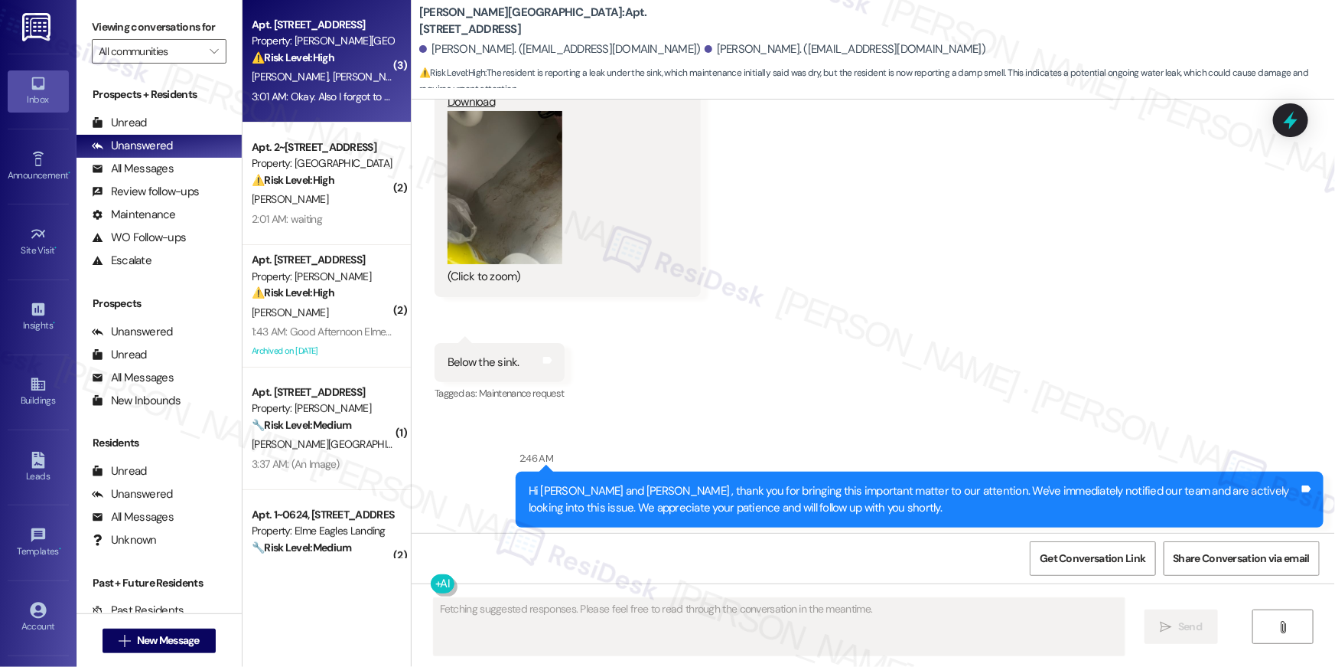
scroll to position [5163, 0]
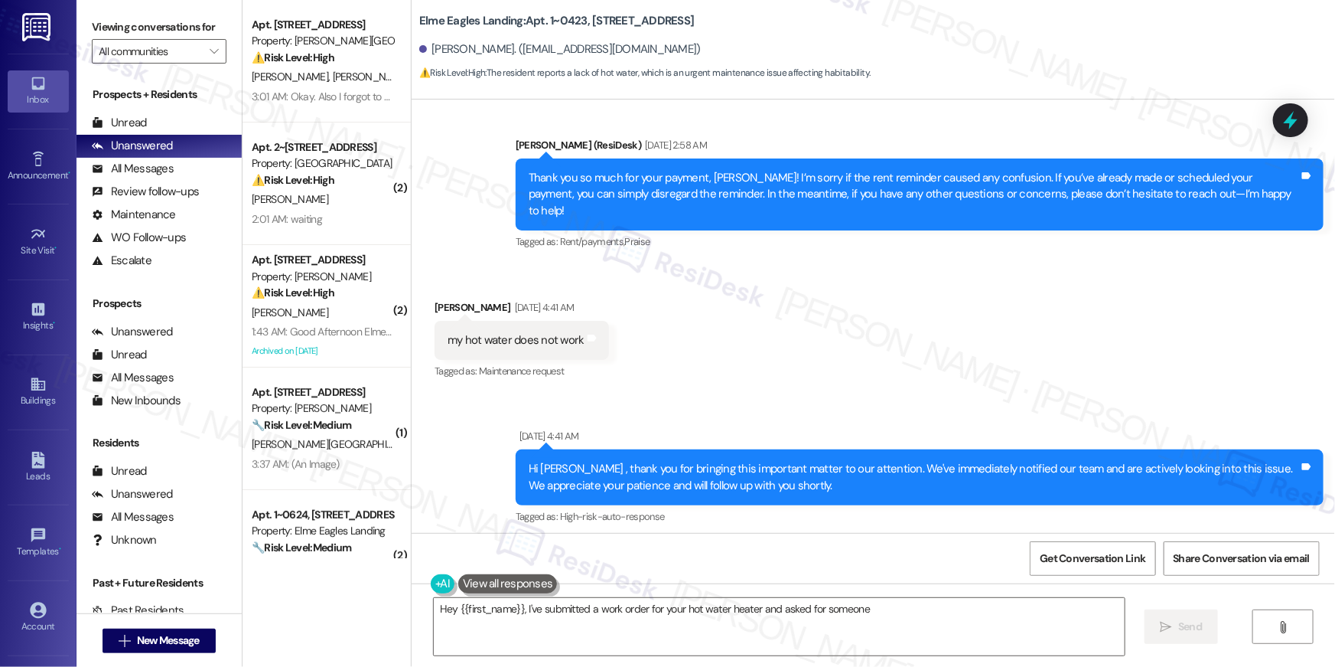
scroll to position [7185, 0]
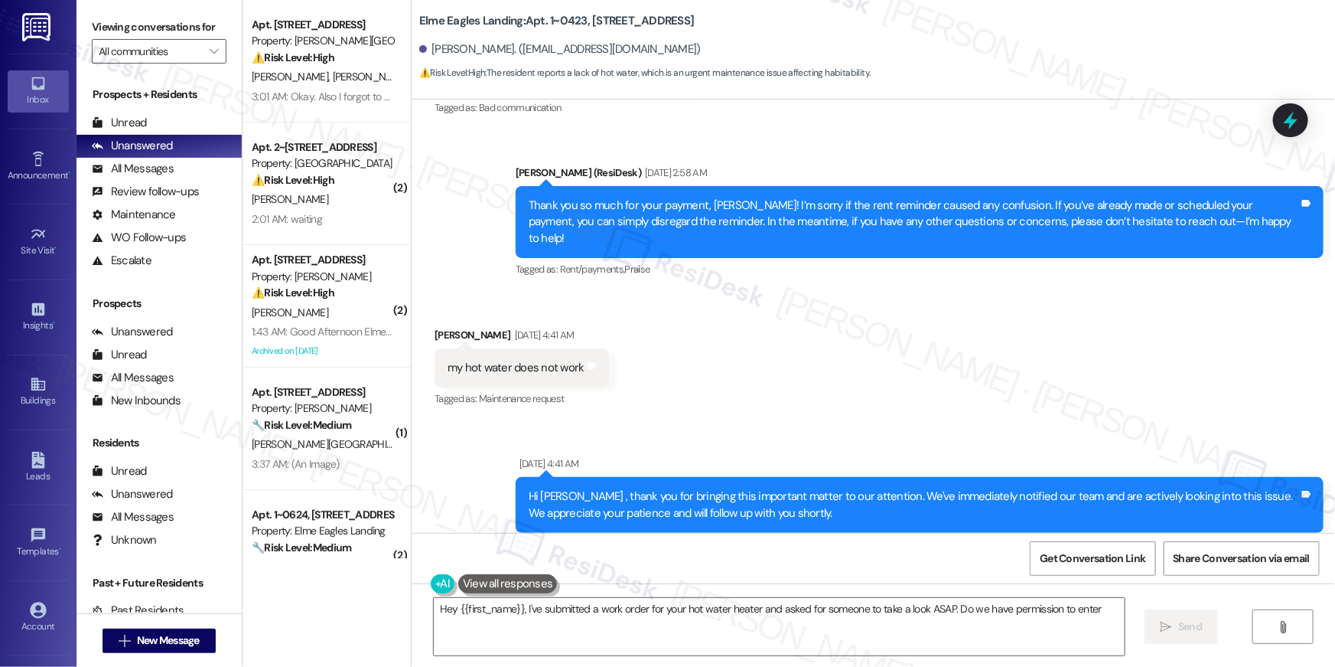
type textarea "Hey {{first_name}}, I've submitted a work order for your hot water heater and a…"
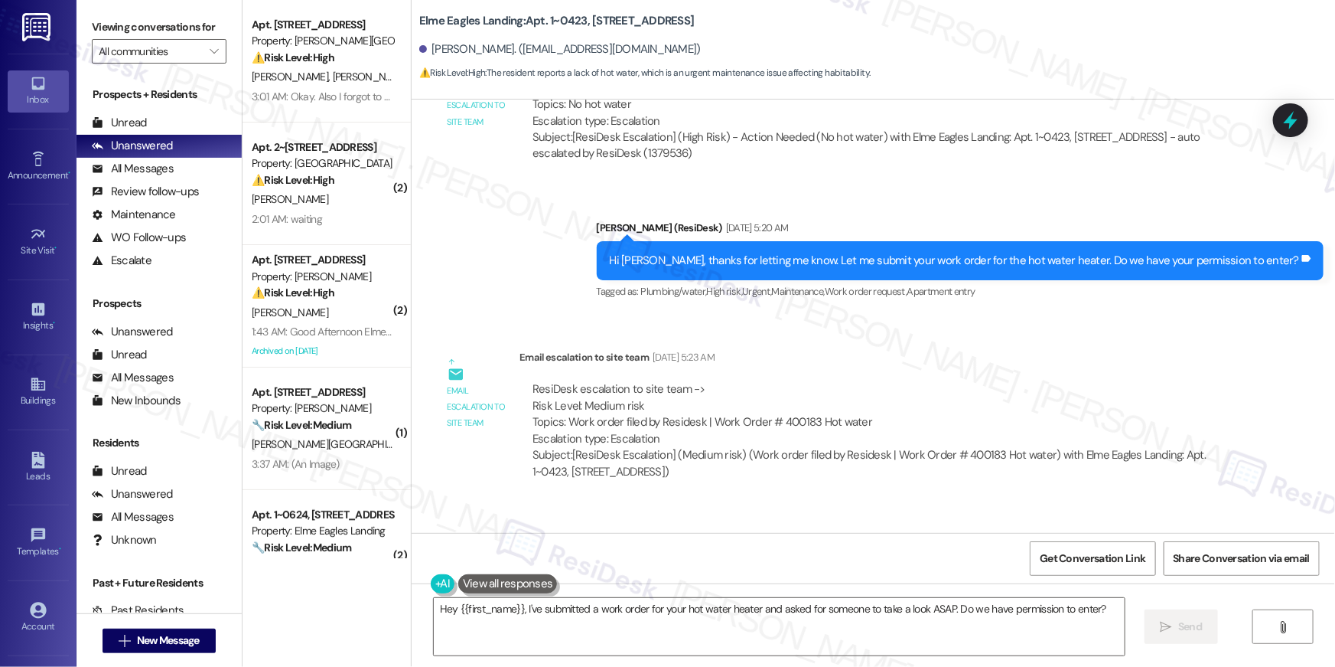
scroll to position [7963, 0]
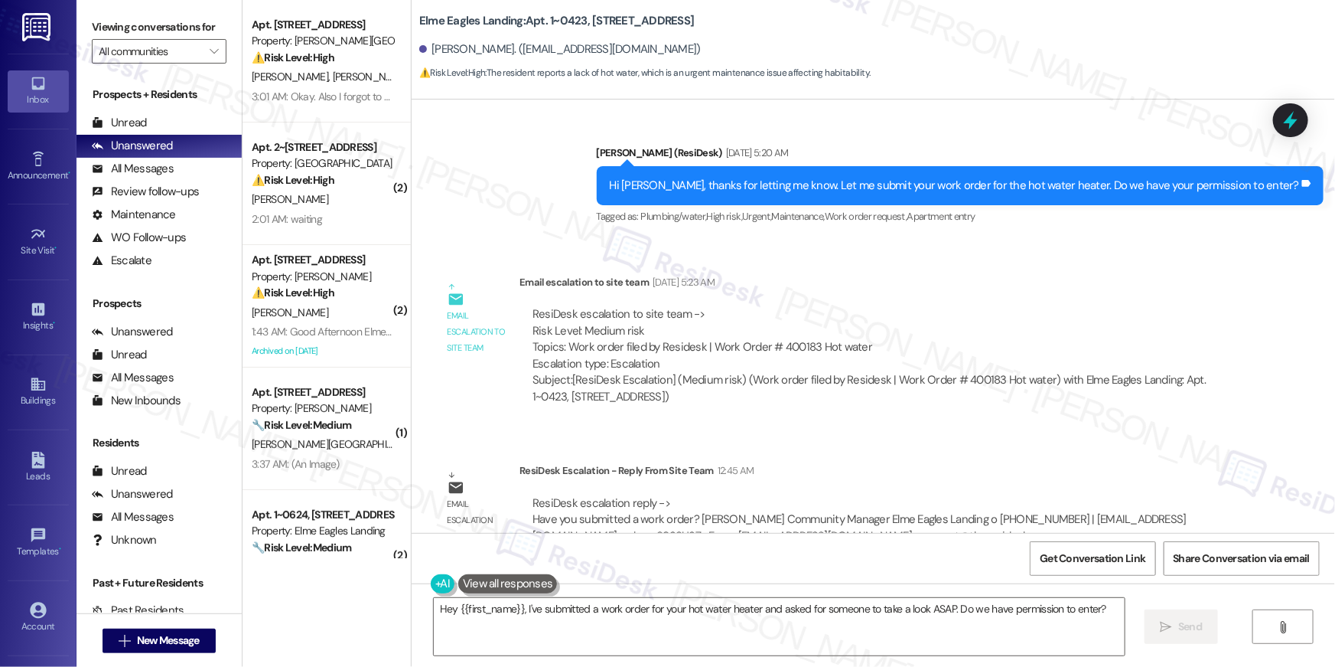
click at [788, 306] on div "ResiDesk escalation to site team -> Risk Level: Medium risk Topics: Work order …" at bounding box center [881, 339] width 697 height 66
drag, startPoint x: 864, startPoint y: 316, endPoint x: 834, endPoint y: 316, distance: 29.8
click at [863, 316] on div "ResiDesk escalation to site team -> Risk Level: Medium risk Topics: Work order …" at bounding box center [881, 339] width 697 height 66
drag, startPoint x: 704, startPoint y: 308, endPoint x: 807, endPoint y: 308, distance: 102.5
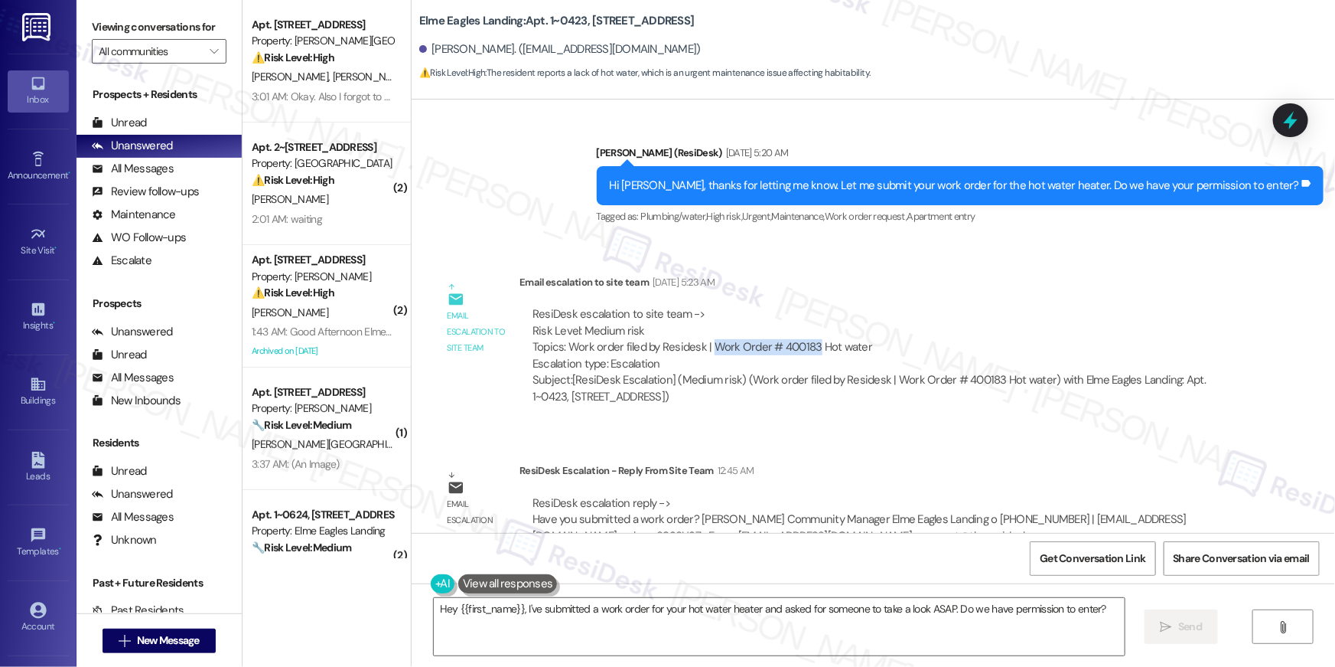
click at [807, 308] on div "ResiDesk escalation to site team -> Risk Level: Medium risk Topics: Work order …" at bounding box center [881, 339] width 697 height 66
copy div "Work Order # 400183"
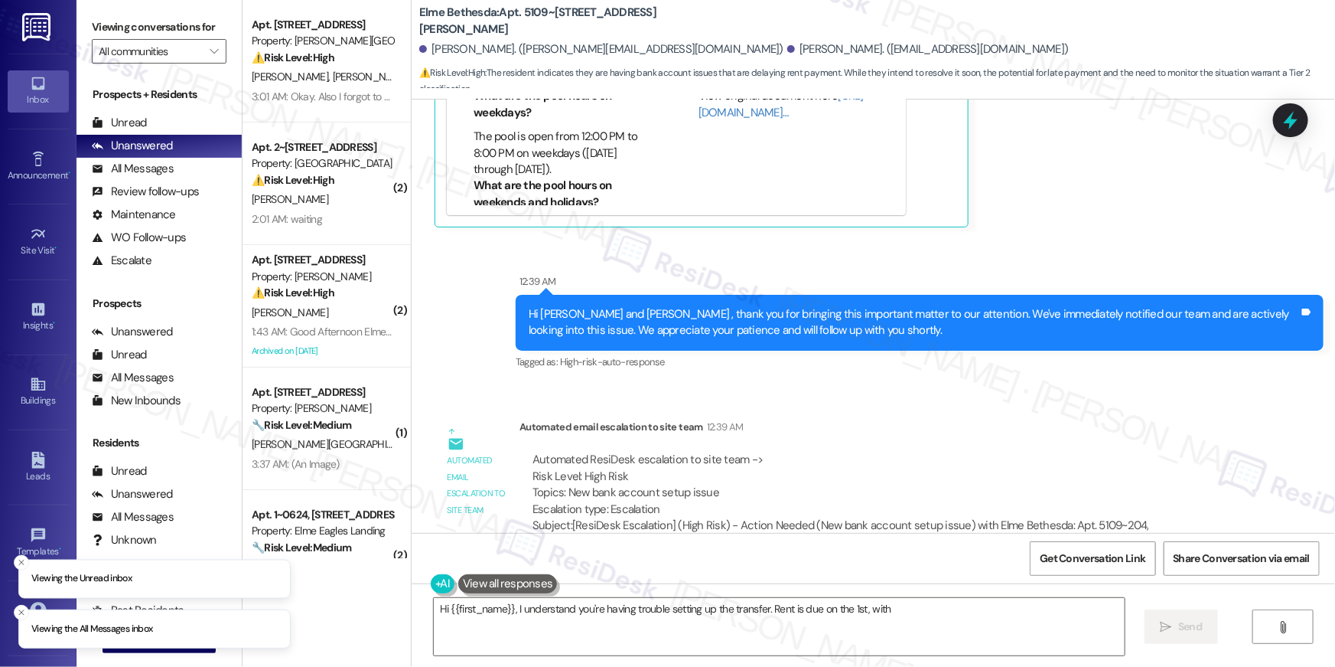
scroll to position [1496, 0]
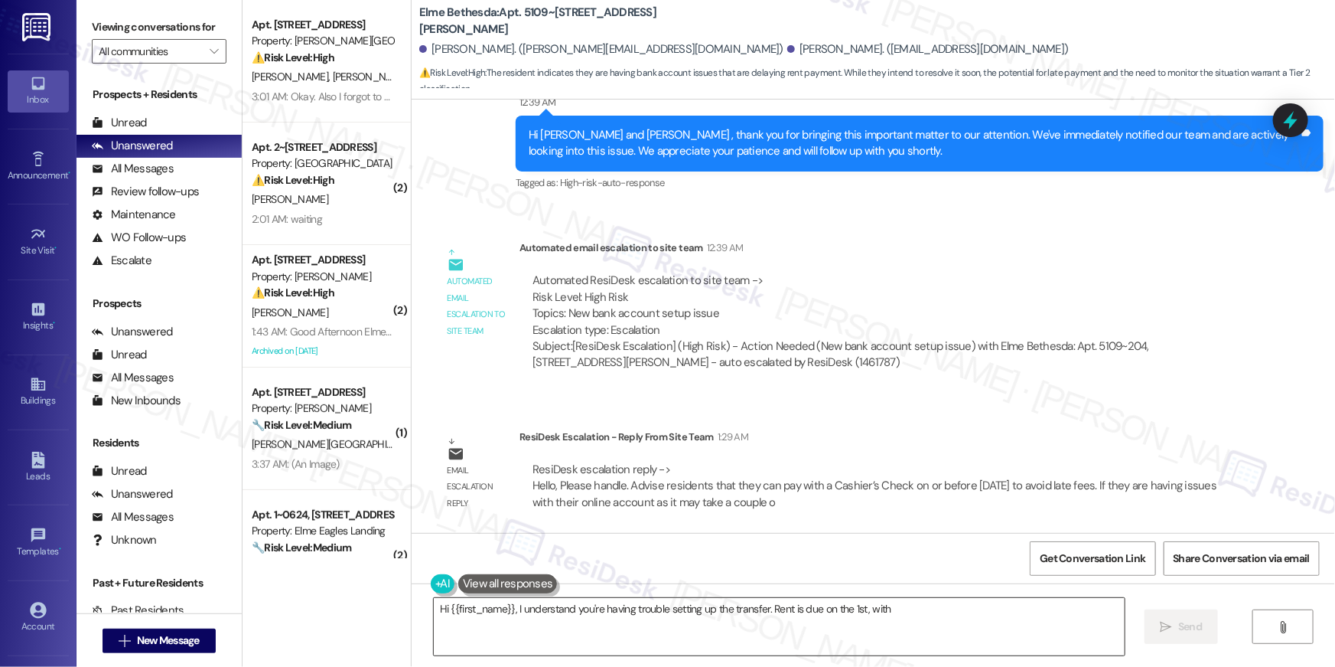
click at [683, 636] on textarea "Hi {{first_name}}, I understand you're having trouble setting up the transfer. …" at bounding box center [779, 626] width 691 height 57
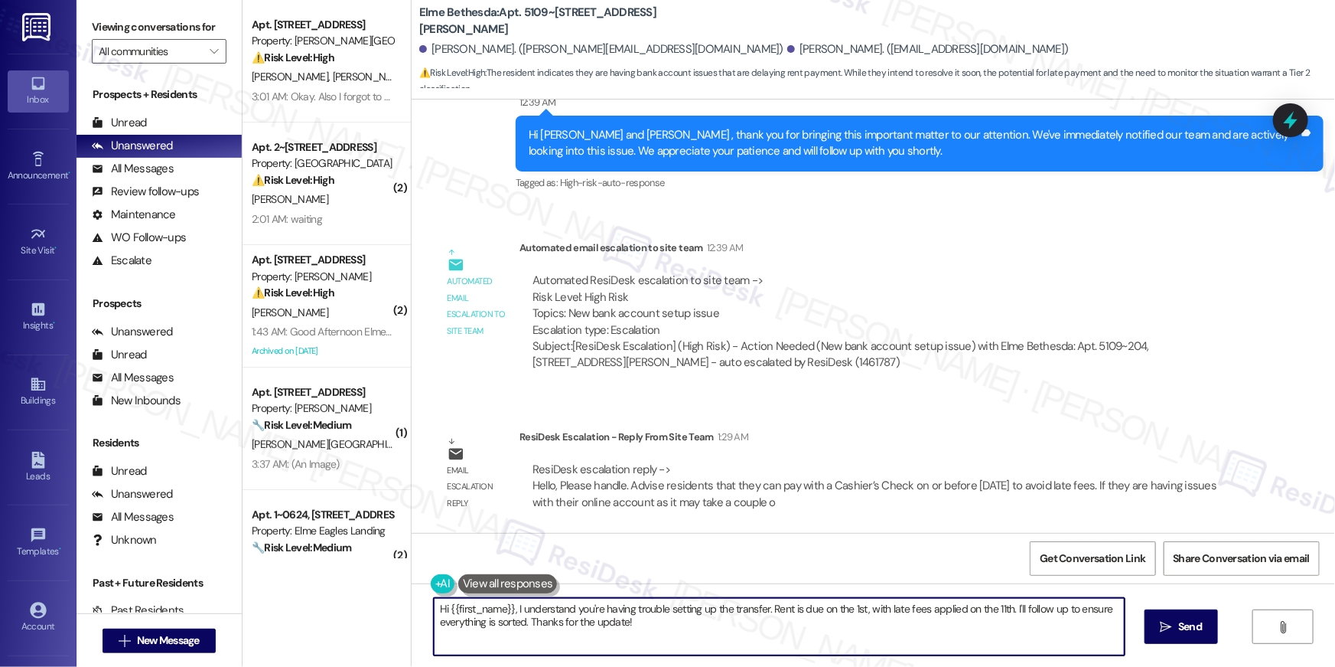
paste textarea "I received an update from our site team. They said you can pay with a cashier’s…"
click at [601, 637] on textarea "Hi {{first_name}}, I understand you're having trouble setting up the transfer. …" at bounding box center [779, 626] width 691 height 57
drag, startPoint x: 508, startPoint y: 608, endPoint x: 574, endPoint y: 638, distance: 72.6
click at [538, 634] on textarea "Hi {{first_name}}, I understand you're having trouble setting up the transfer. …" at bounding box center [775, 626] width 691 height 57
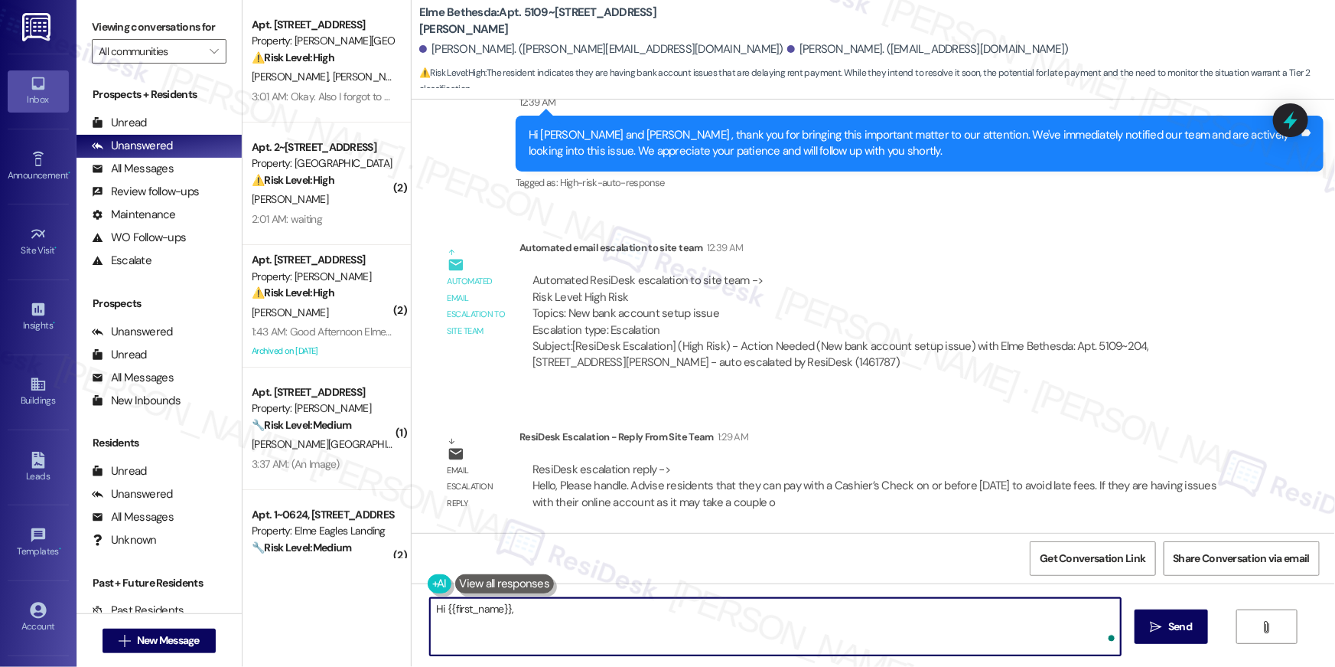
paste textarea "I received an update from our site team. They said you can pay with a cashier’s…"
type textarea "Hi {{first_name}}, I received an update from our site team. They said you can p…"
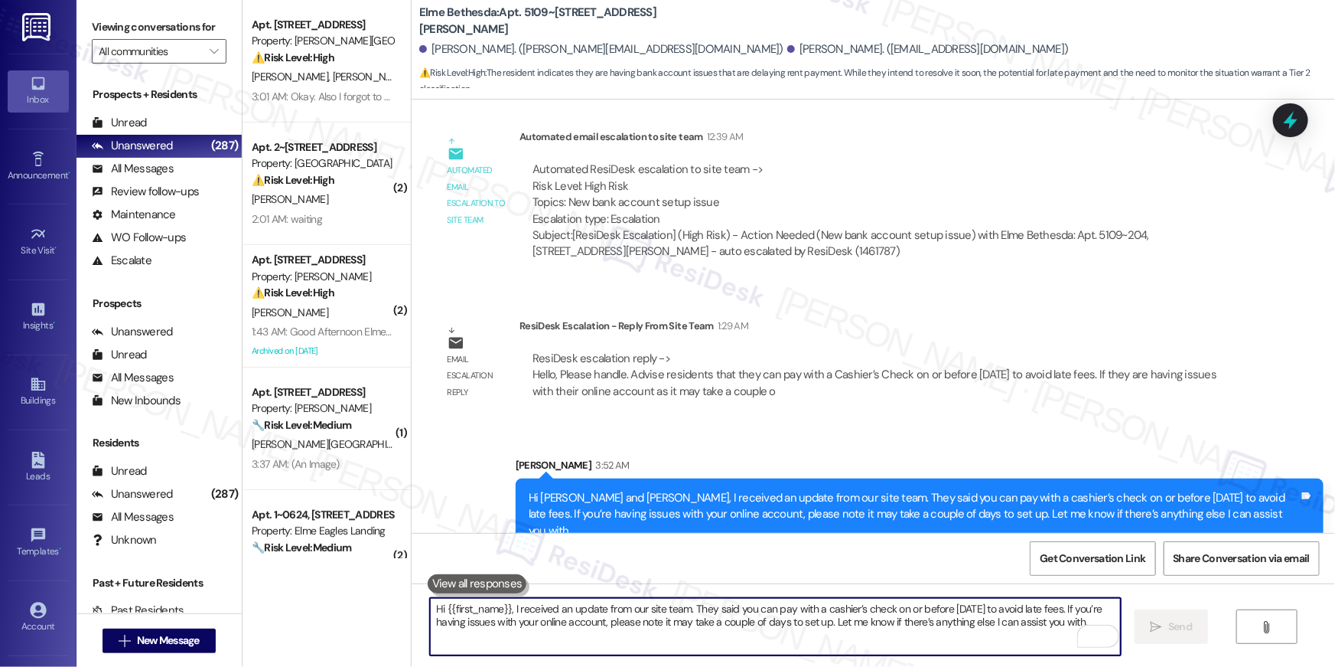
scroll to position [1619, 0]
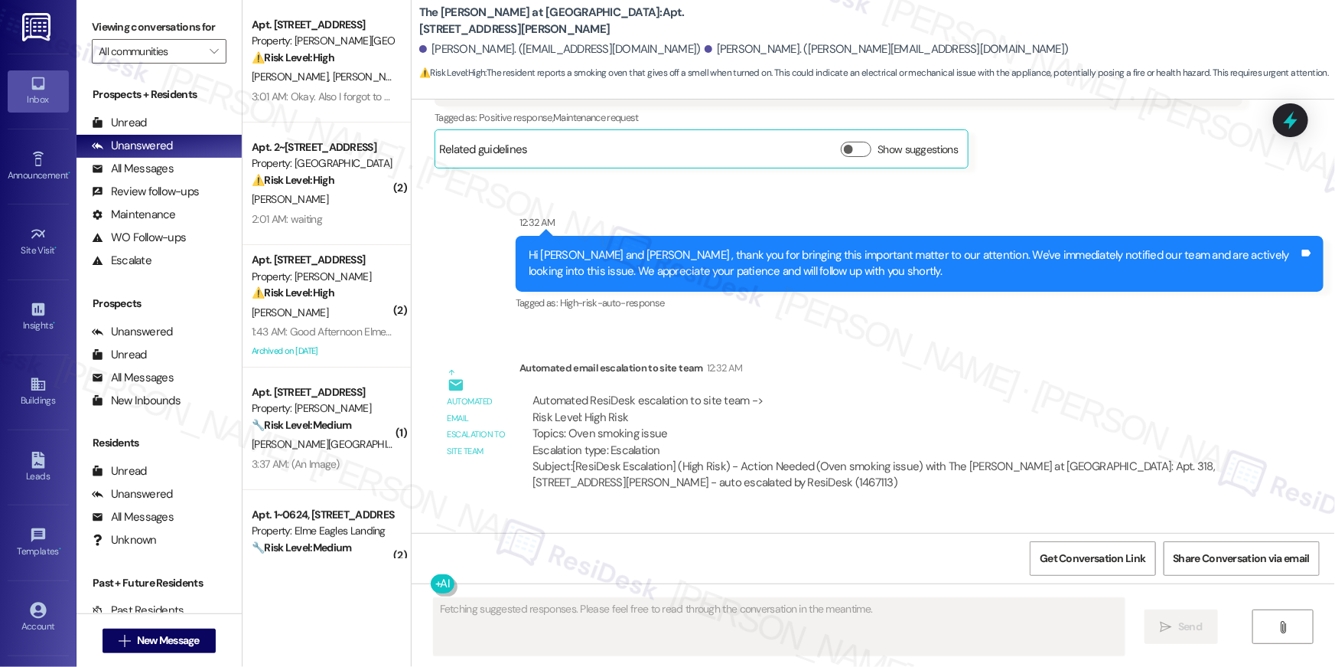
scroll to position [496, 0]
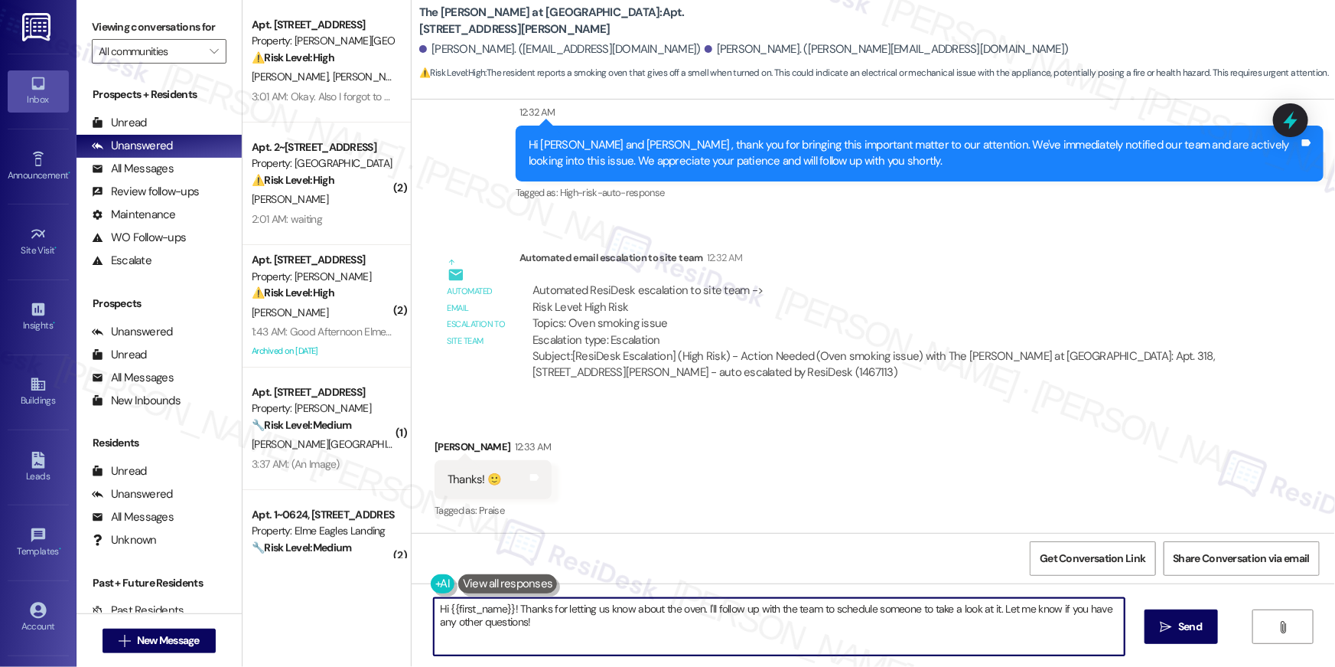
drag, startPoint x: 562, startPoint y: 614, endPoint x: 569, endPoint y: 621, distance: 10.8
click at [562, 614] on textarea "Hi {{first_name}}! Thanks for letting us know about the oven. I'll follow up wi…" at bounding box center [779, 626] width 691 height 57
drag, startPoint x: 569, startPoint y: 621, endPoint x: 510, endPoint y: 605, distance: 61.1
click at [510, 605] on textarea "Hi {{first_name}}! Thanks for letting us know about the oven. I'll follow up wi…" at bounding box center [779, 626] width 691 height 57
paste textarea "I received an update from our site team. They said the apartment was profession…"
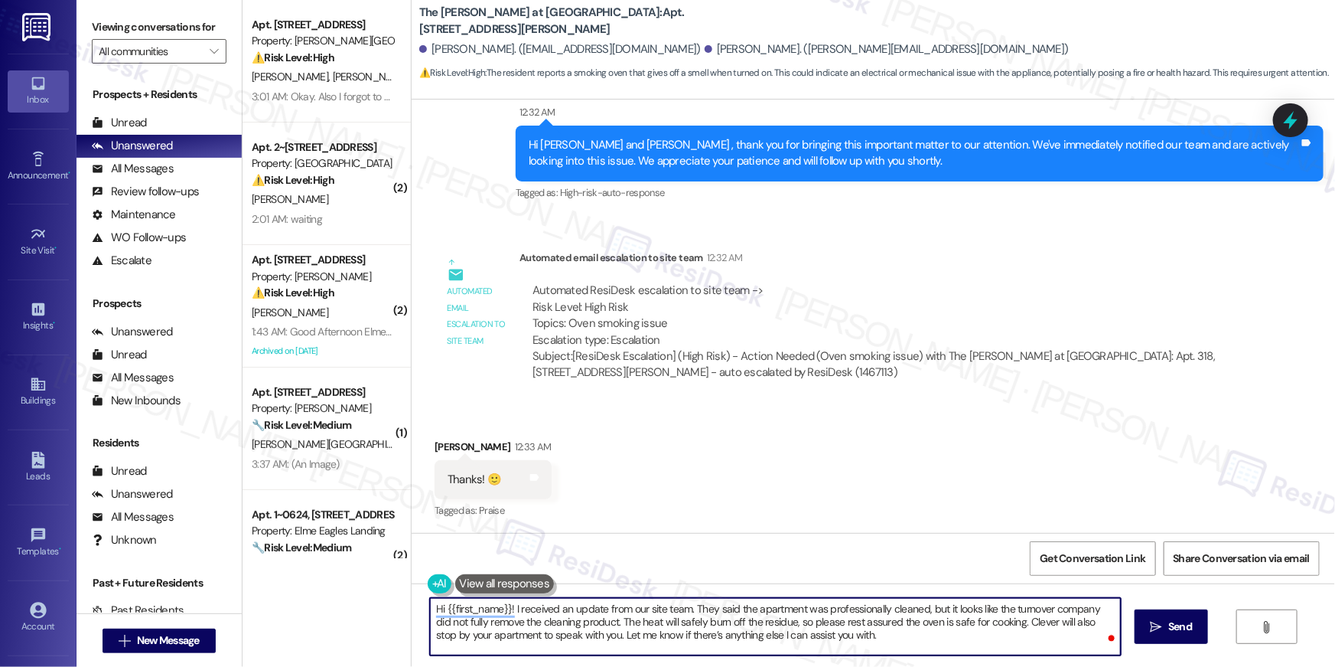
click at [919, 612] on textarea "Hi {{first_name}}! I received an update from our site team. They said the apart…" at bounding box center [775, 626] width 691 height 57
click at [597, 623] on textarea "Hi {{first_name}}! I received an update from our site team. They said the apart…" at bounding box center [775, 626] width 691 height 57
type textarea "Hi {{first_name}}! I received an update from our site team. They said the apart…"
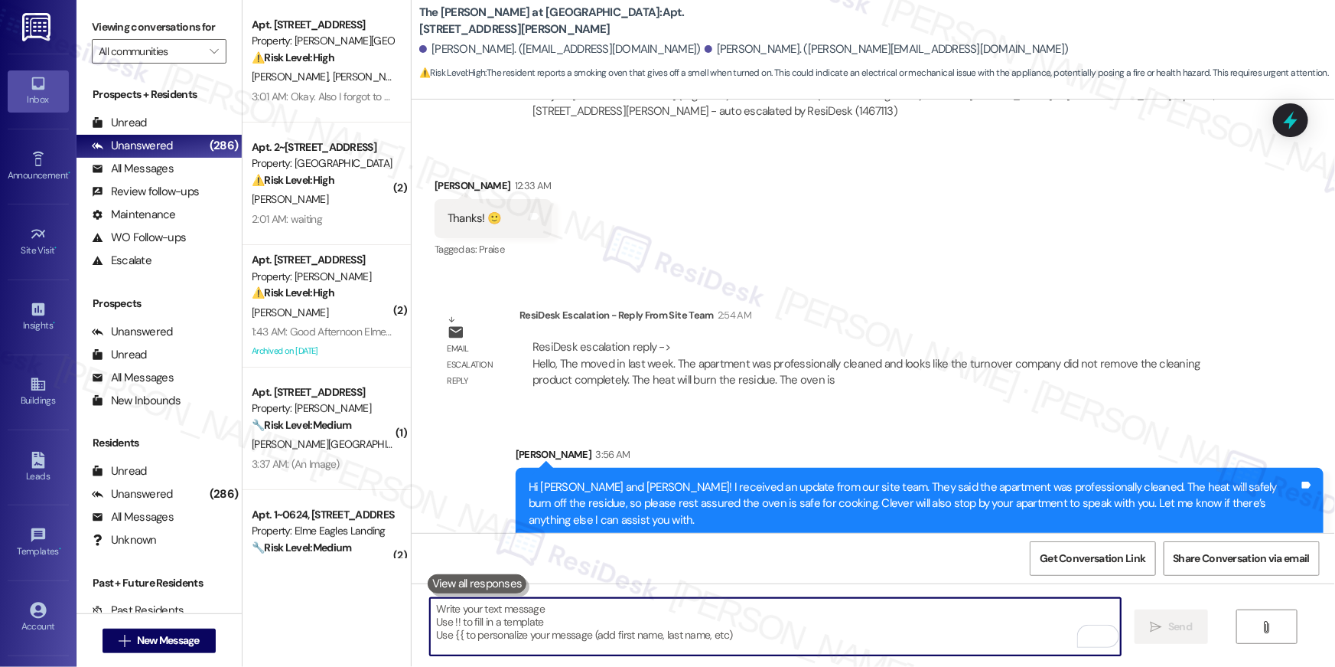
scroll to position [758, 0]
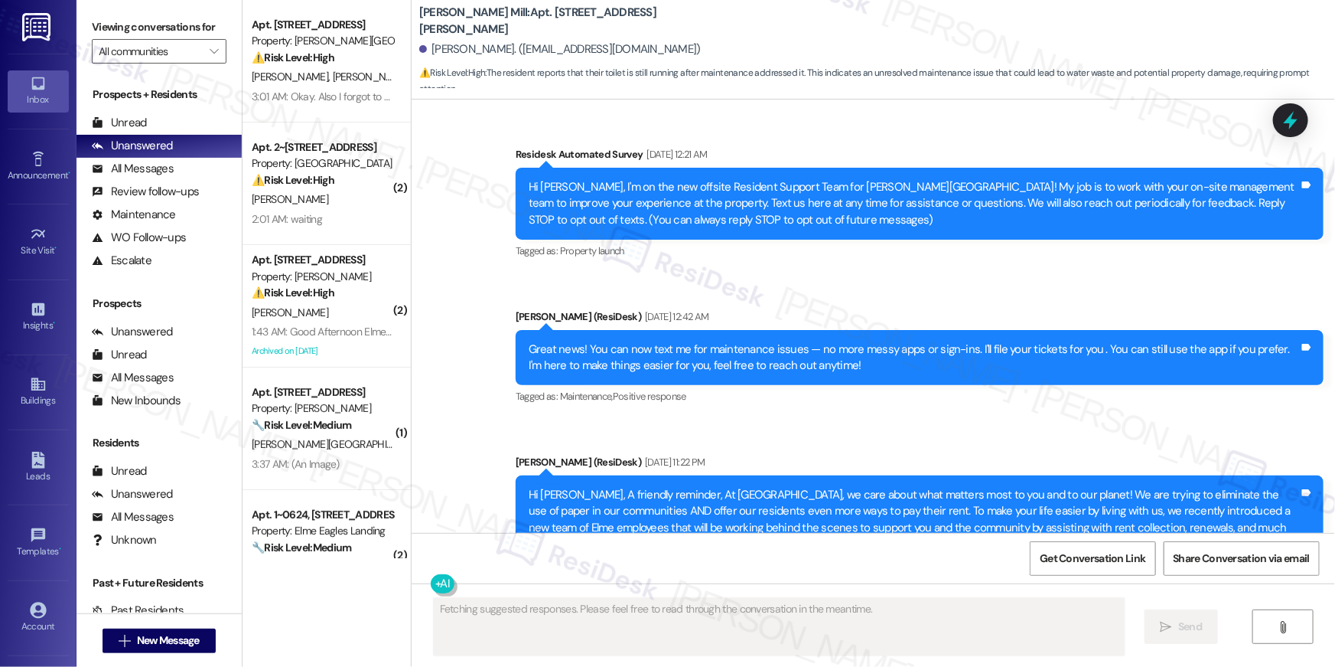
scroll to position [8145, 0]
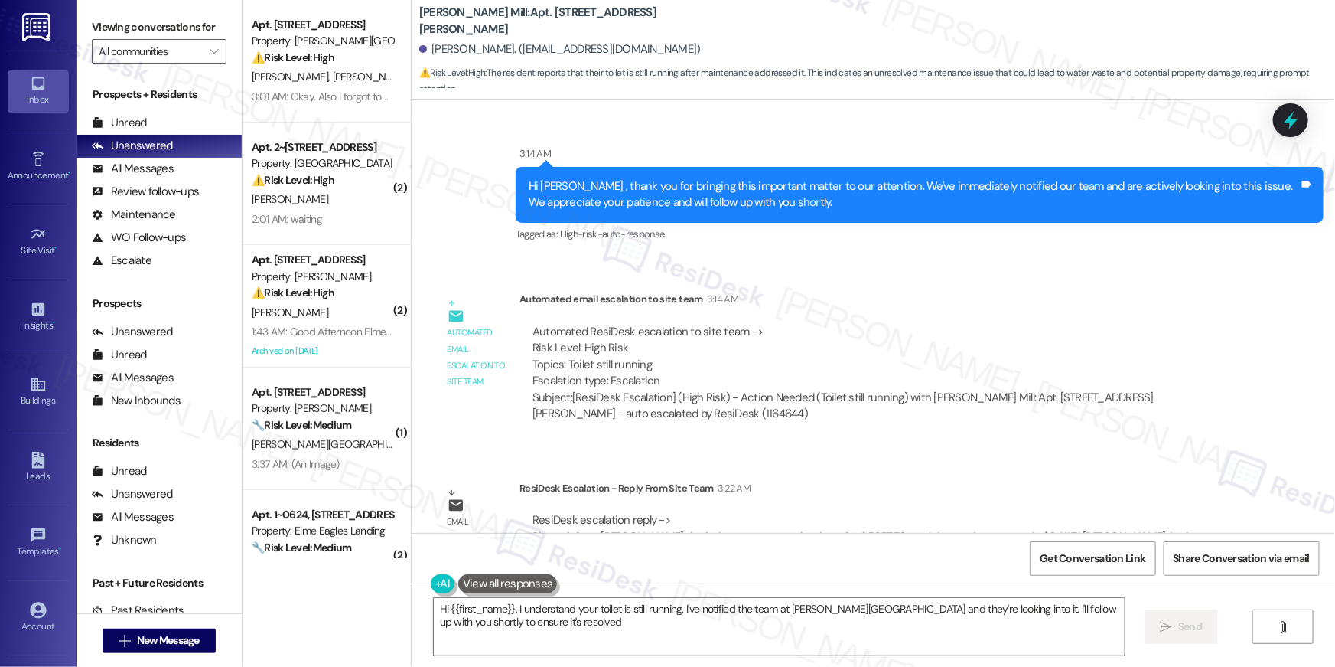
type textarea "Hi {{first_name}}, I understand your toilet is still running. I've notified the…"
click at [175, 641] on span "New Message" at bounding box center [168, 640] width 63 height 16
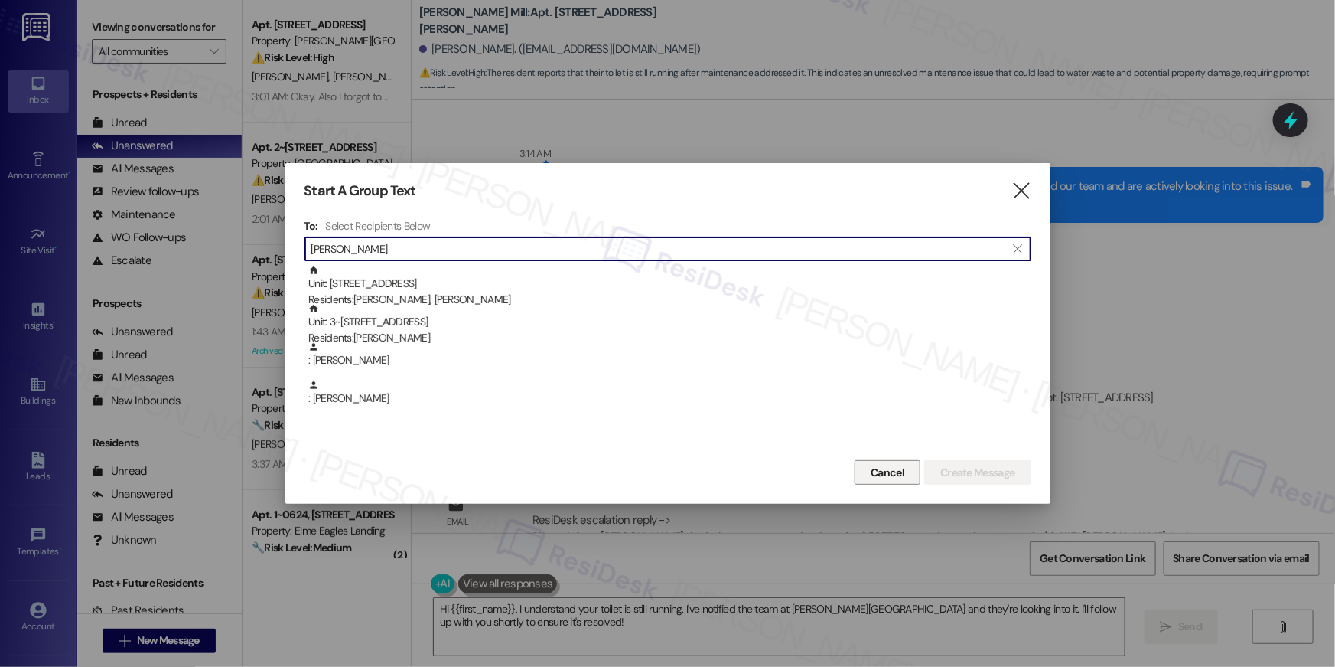
type input "secka"
click at [895, 472] on span "Cancel" at bounding box center [888, 473] width 34 height 16
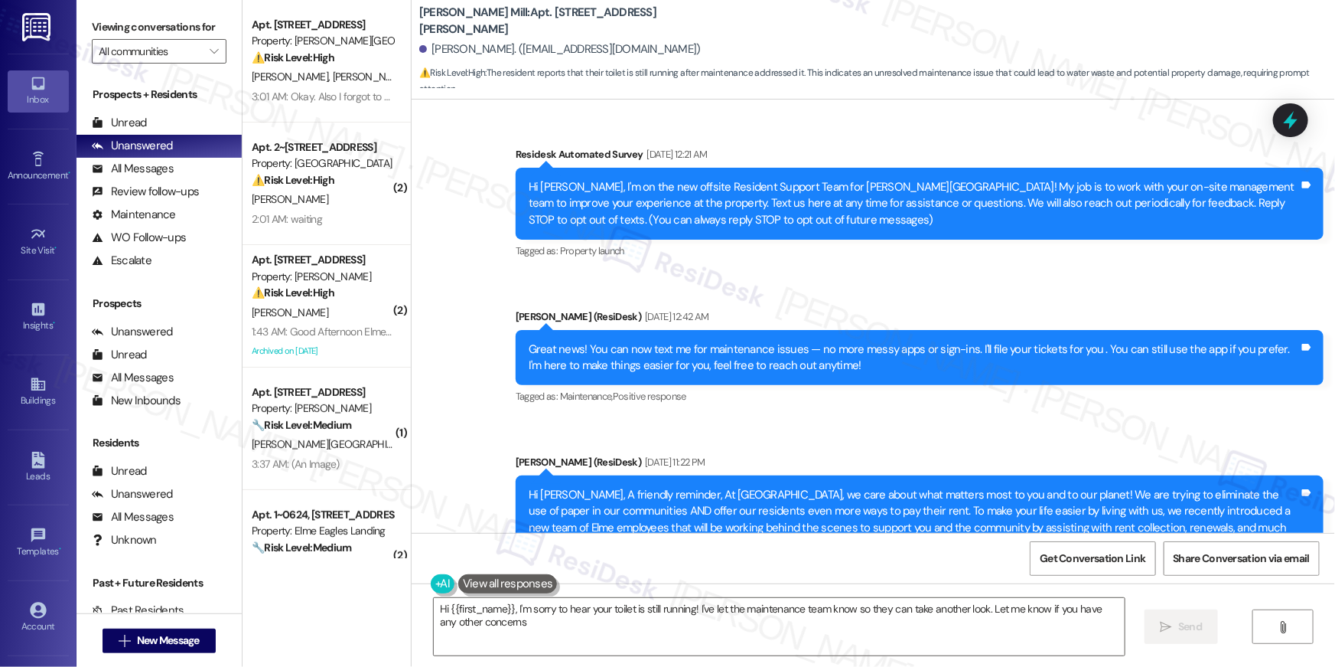
type textarea "Hi {{first_name}}, I'm sorry to hear your toilet is still running! I've let the…"
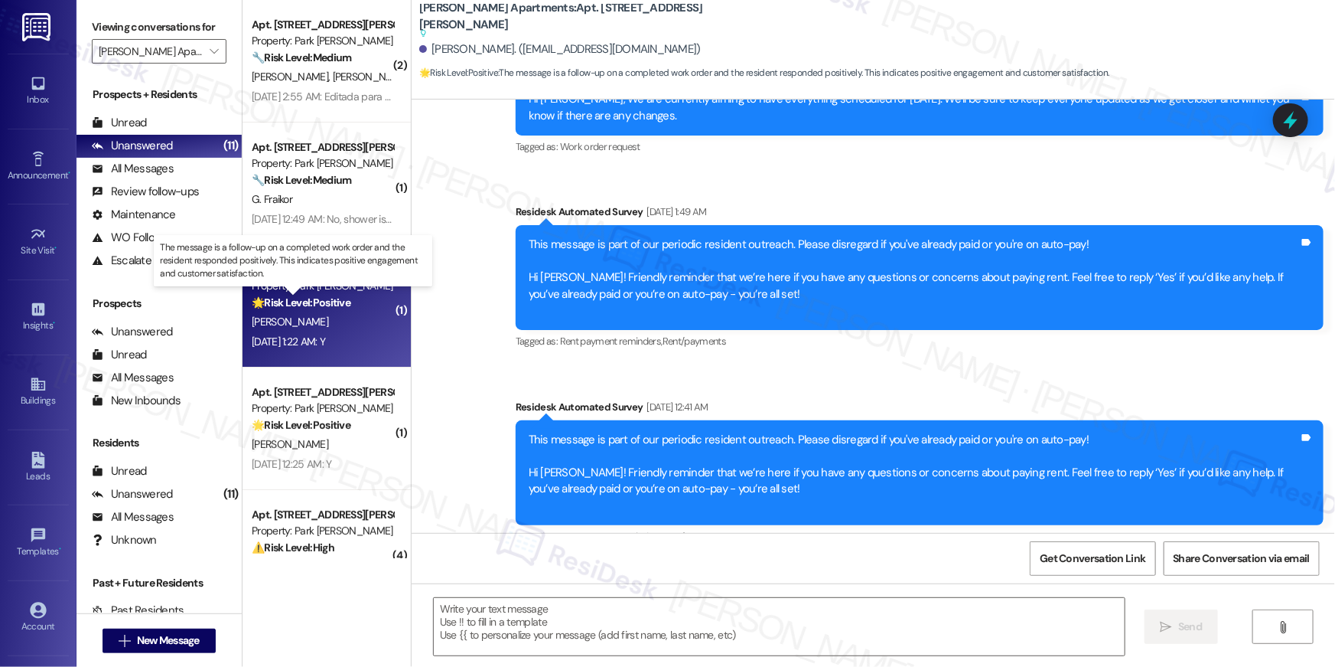
type textarea "Fetching suggested responses. Please feel free to read through the conversation…"
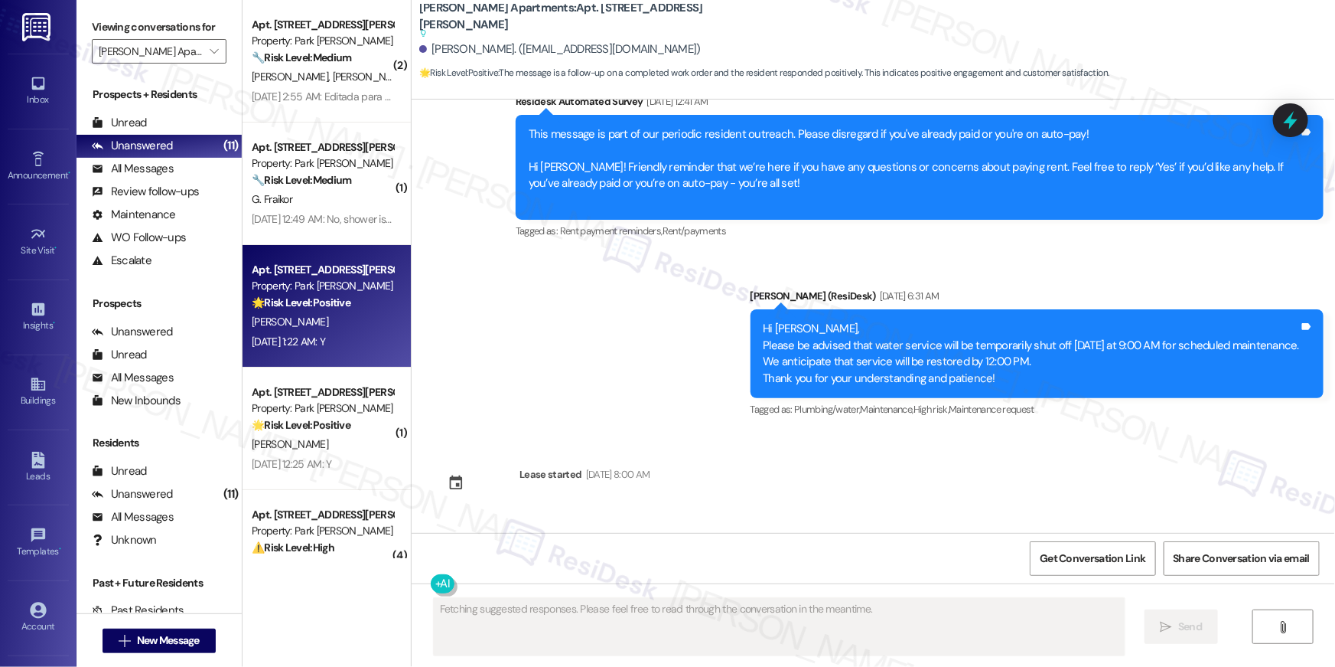
scroll to position [8384, 0]
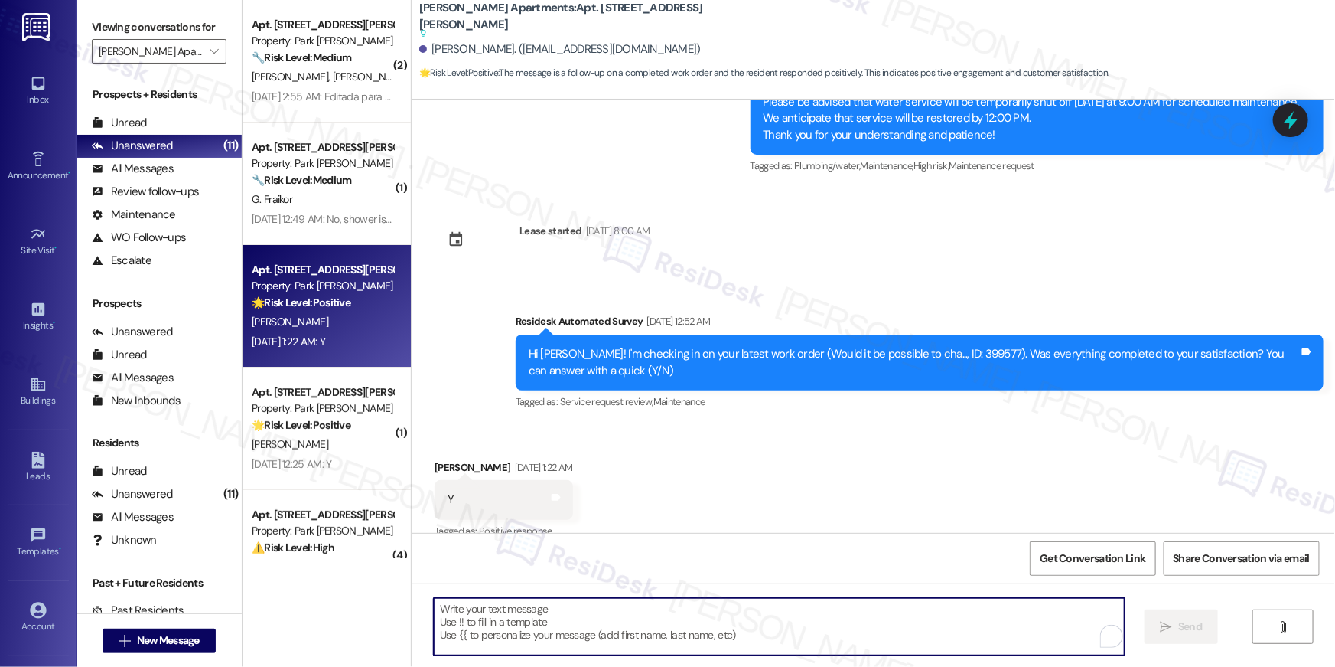
drag, startPoint x: 922, startPoint y: 609, endPoint x: 919, endPoint y: 625, distance: 16.4
click at [922, 609] on textarea "To enrich screen reader interactions, please activate Accessibility in Grammarl…" at bounding box center [779, 626] width 691 height 57
click at [919, 625] on textarea "To enrich screen reader interactions, please activate Accessibility in Grammarl…" at bounding box center [779, 626] width 691 height 57
paste textarea "Hi {{first_name}}, I’m happy to hear your work order has been completed! If any…"
type textarea "Hi {{first_name}}, I’m happy to hear your work order has been completed! If any…"
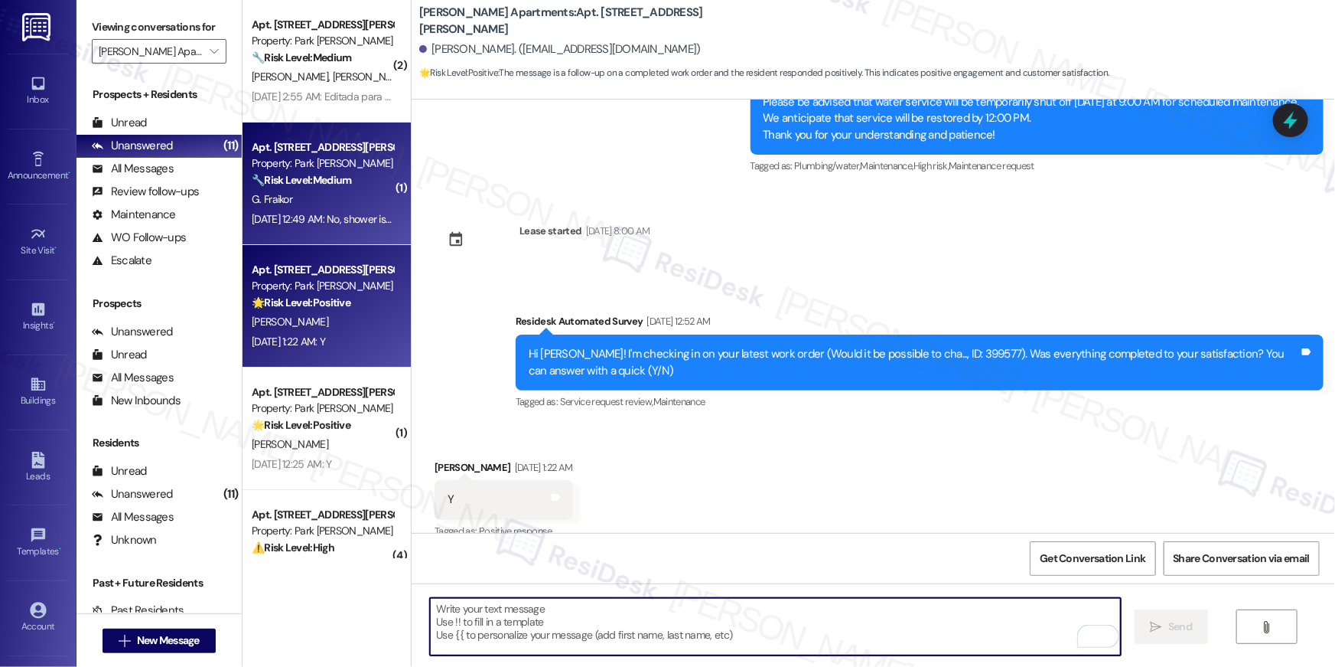
scroll to position [8383, 0]
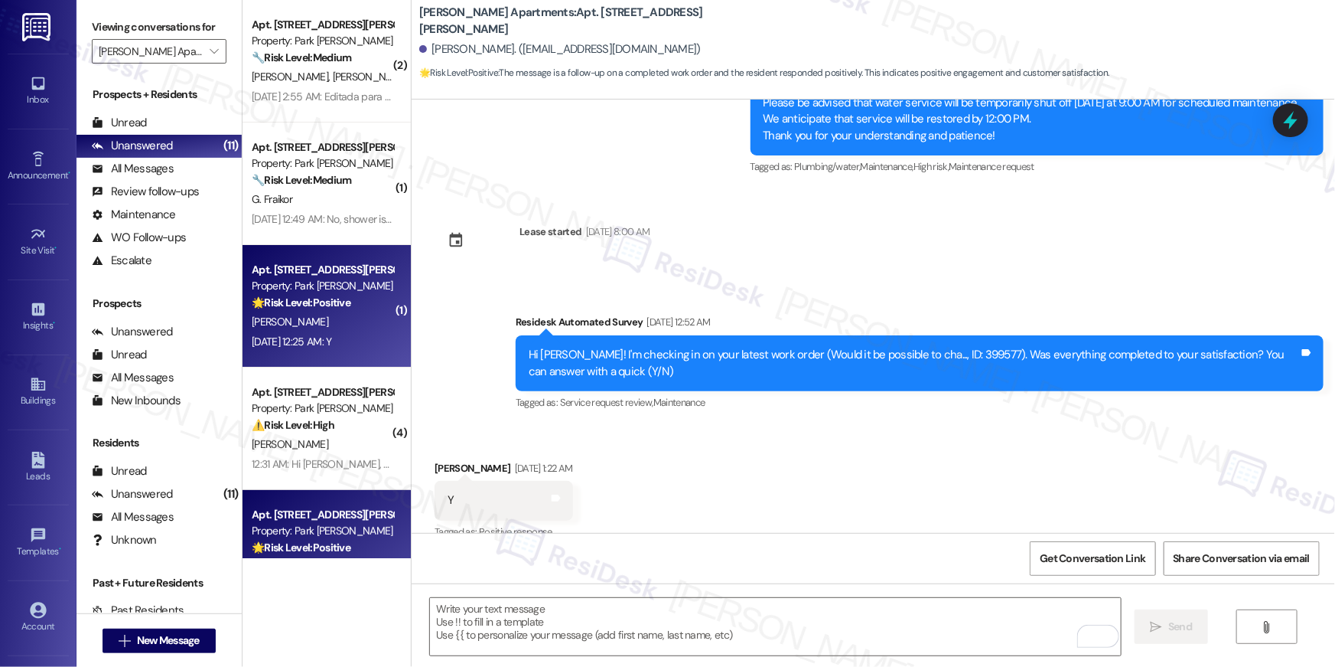
click at [338, 311] on div "Apt. 306, 2000 North Adams Street Property: Park Adams Apartments 🌟 Risk Level:…" at bounding box center [322, 286] width 145 height 52
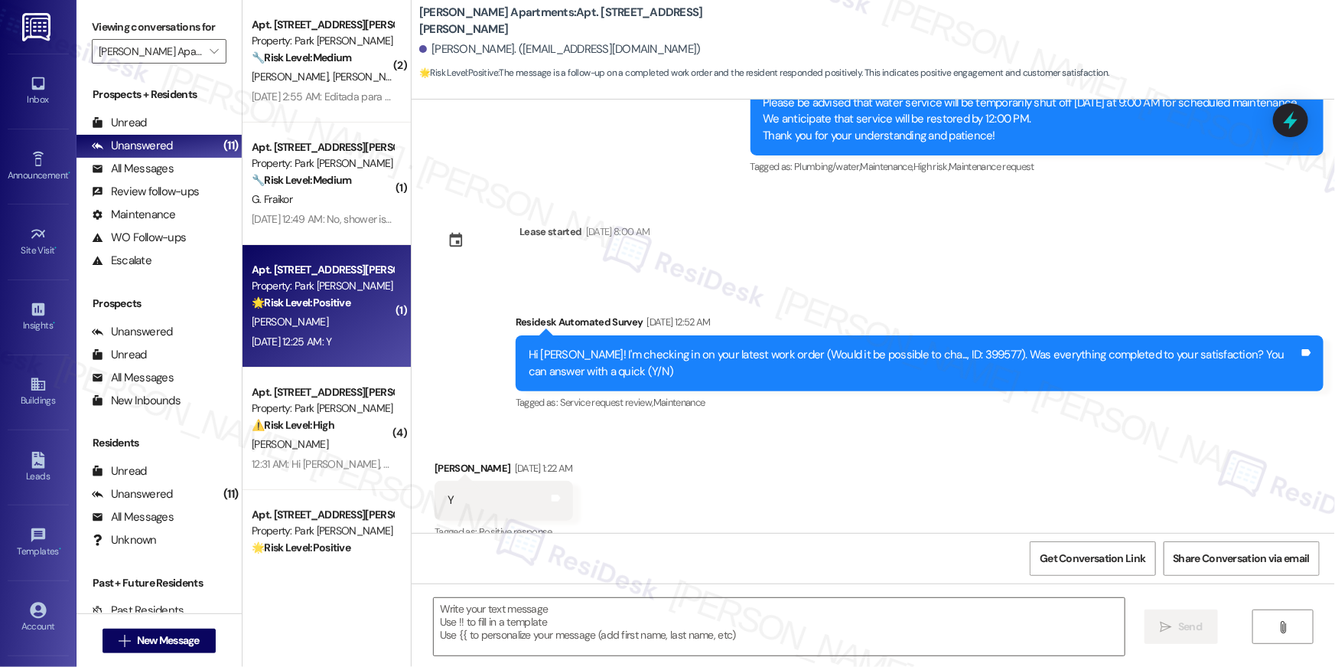
type textarea "Fetching suggested responses. Please feel free to read through the conversation…"
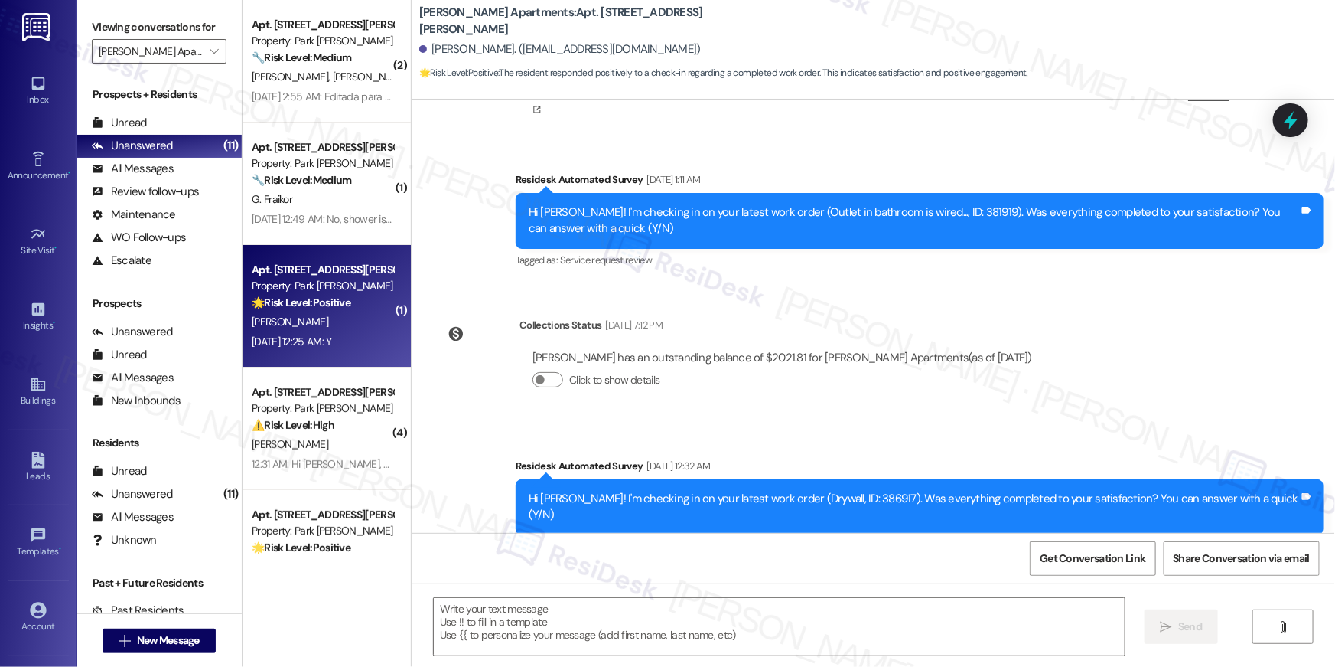
scroll to position [1161, 0]
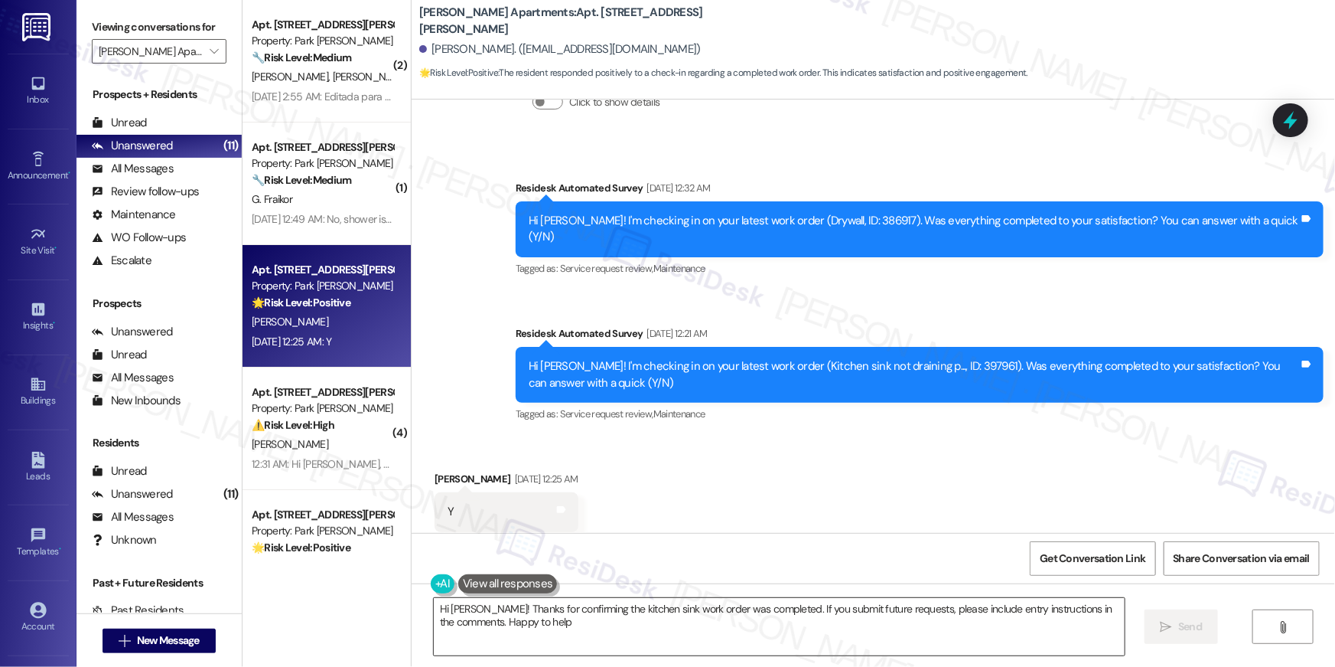
type textarea "Hi Gregory! Thanks for confirming the kitchen sink work order was completed. If…"
click at [861, 623] on textarea "Hi Gregory! Thanks for confirming the kitchen sink work order was completed. If…" at bounding box center [779, 626] width 691 height 57
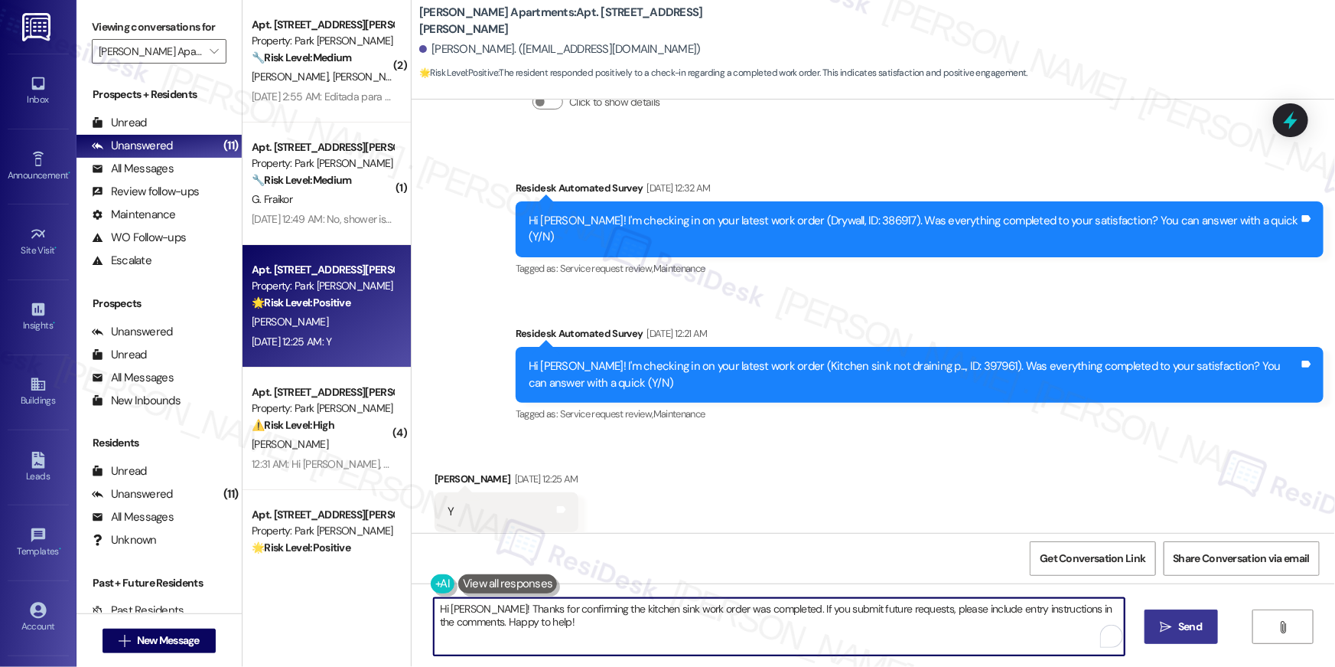
click at [1179, 631] on span "Send" at bounding box center [1191, 626] width 24 height 16
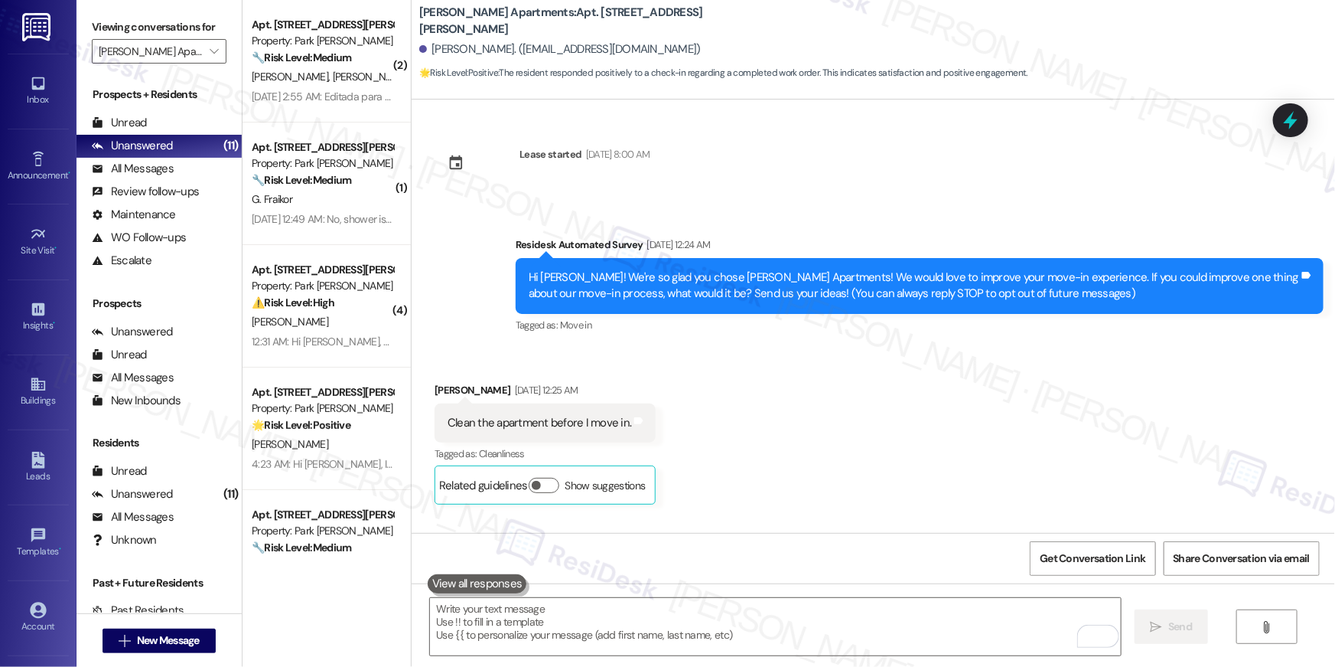
scroll to position [230, 0]
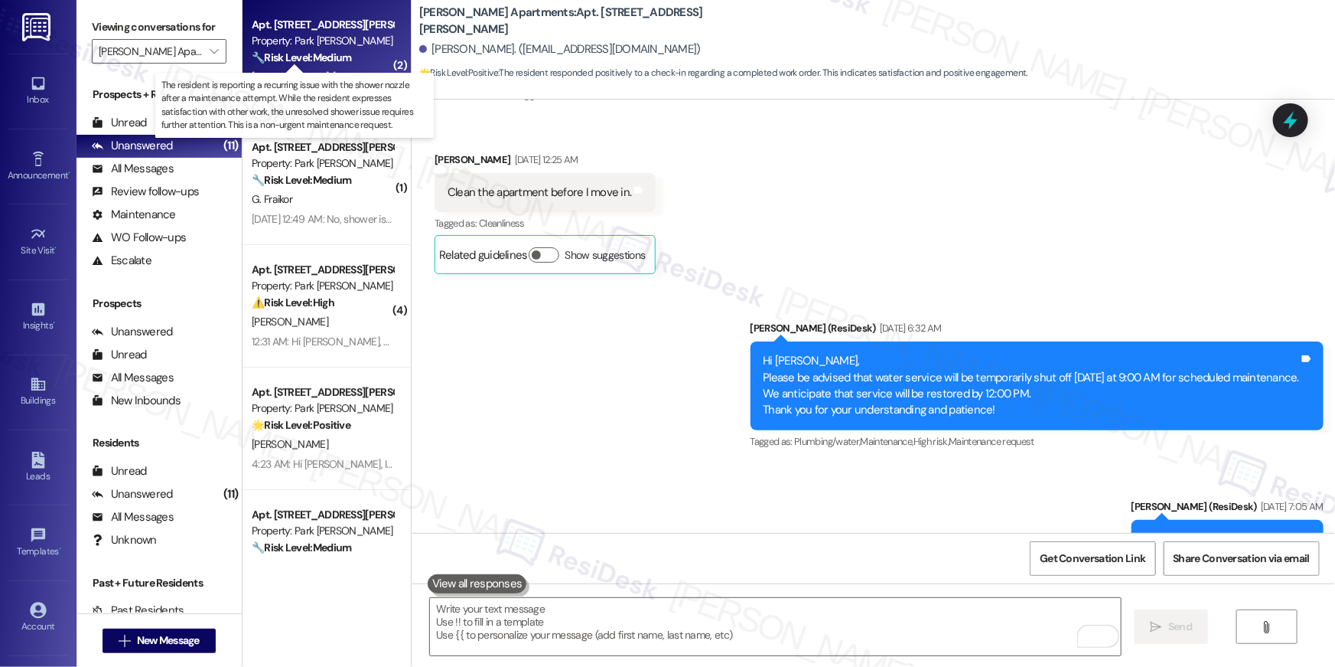
click at [342, 51] on strong "🔧 Risk Level: Medium" at bounding box center [301, 58] width 99 height 14
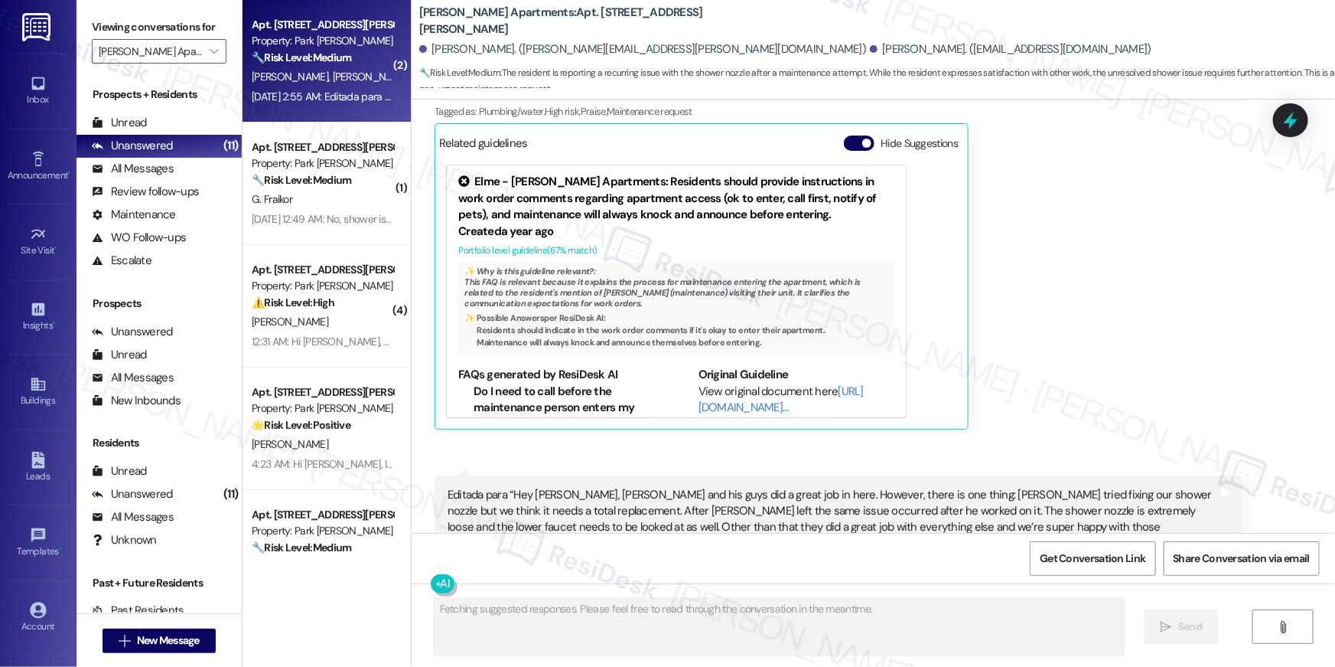
scroll to position [603, 0]
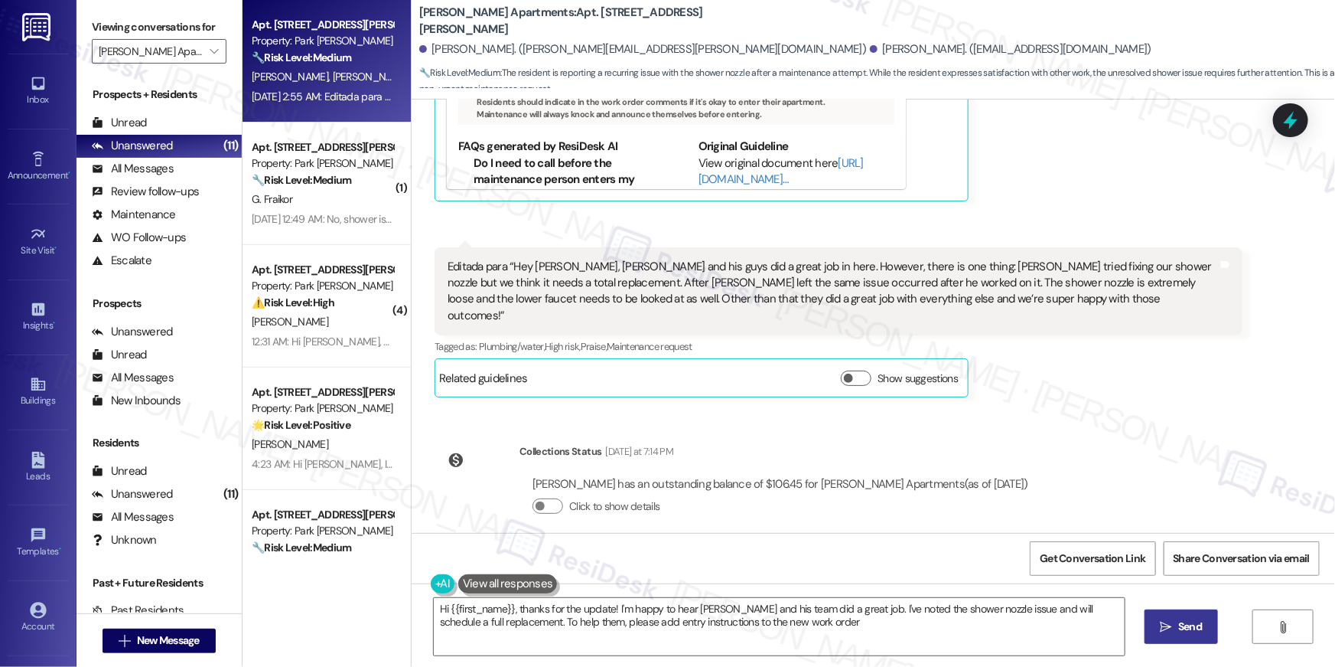
type textarea "Hi {{first_name}}, thanks for the update! I'm happy to hear Kenny and his team …"
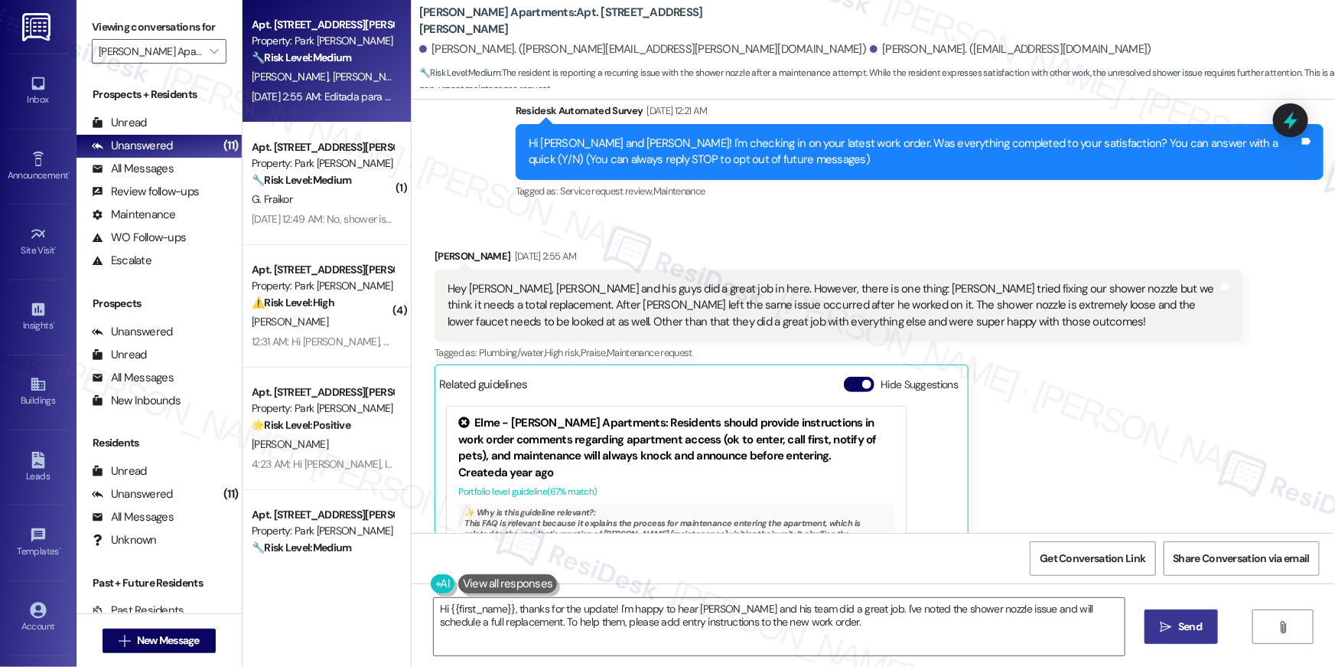
scroll to position [82, 0]
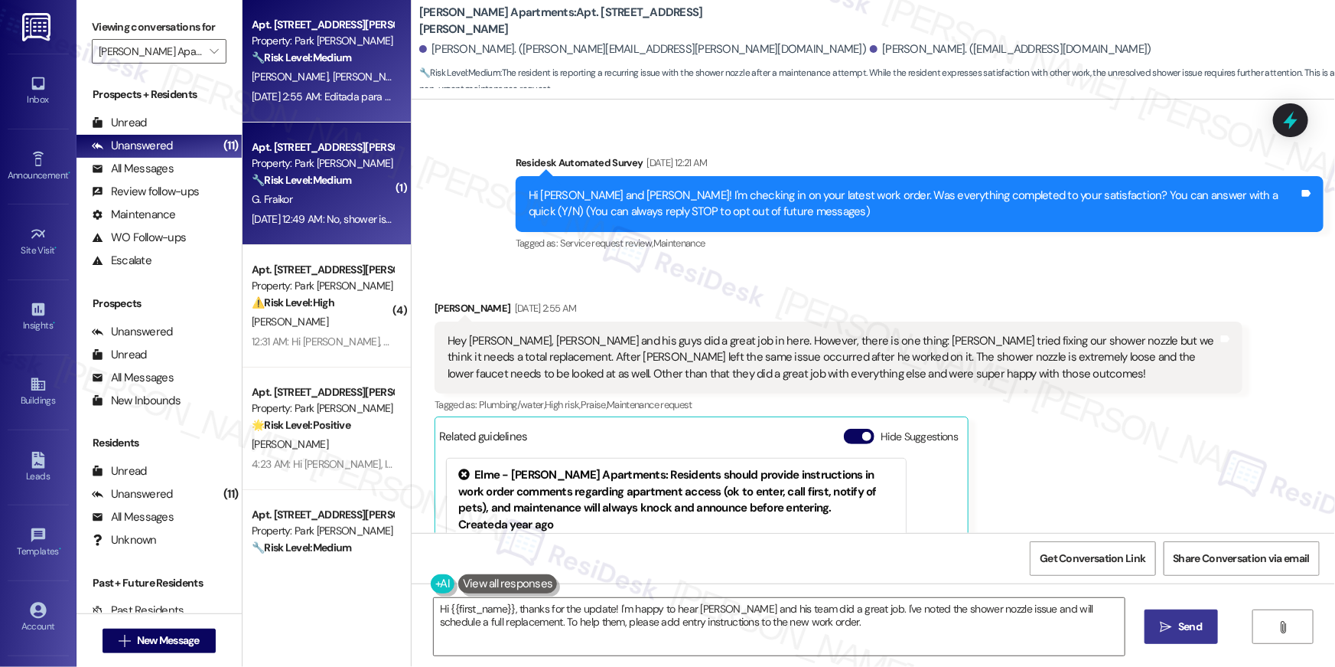
click at [294, 205] on div "G. Fraikor" at bounding box center [322, 199] width 145 height 19
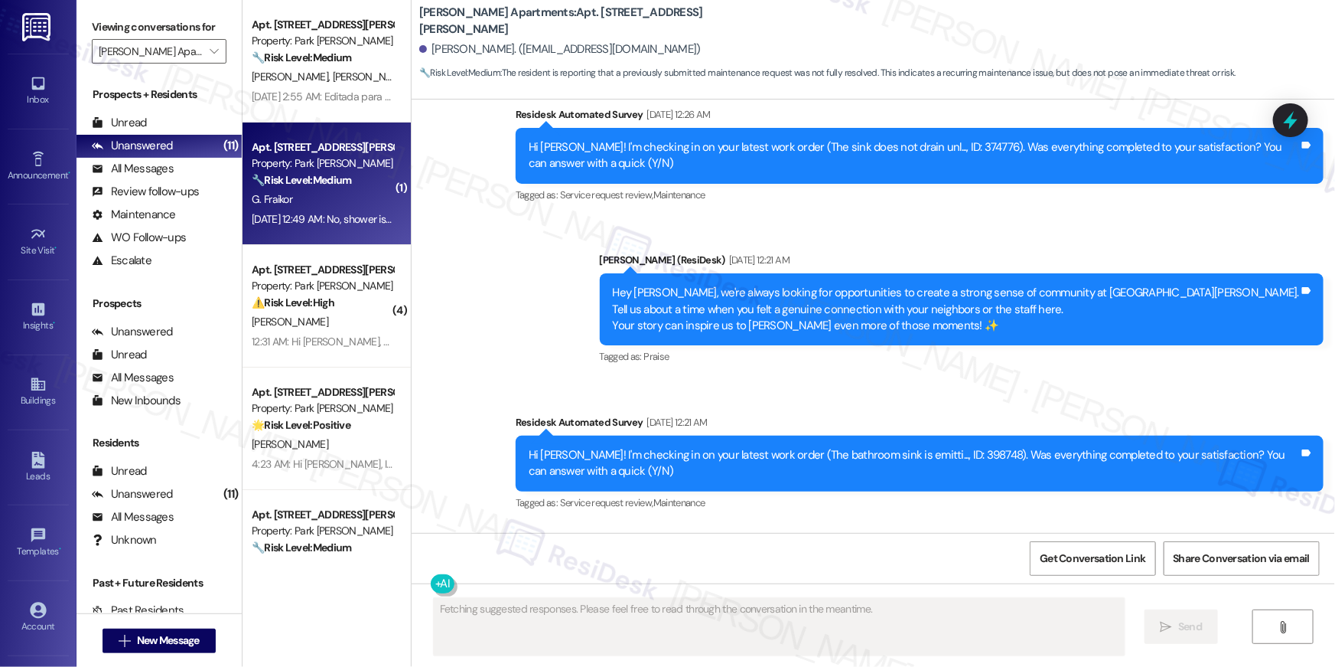
scroll to position [397, 0]
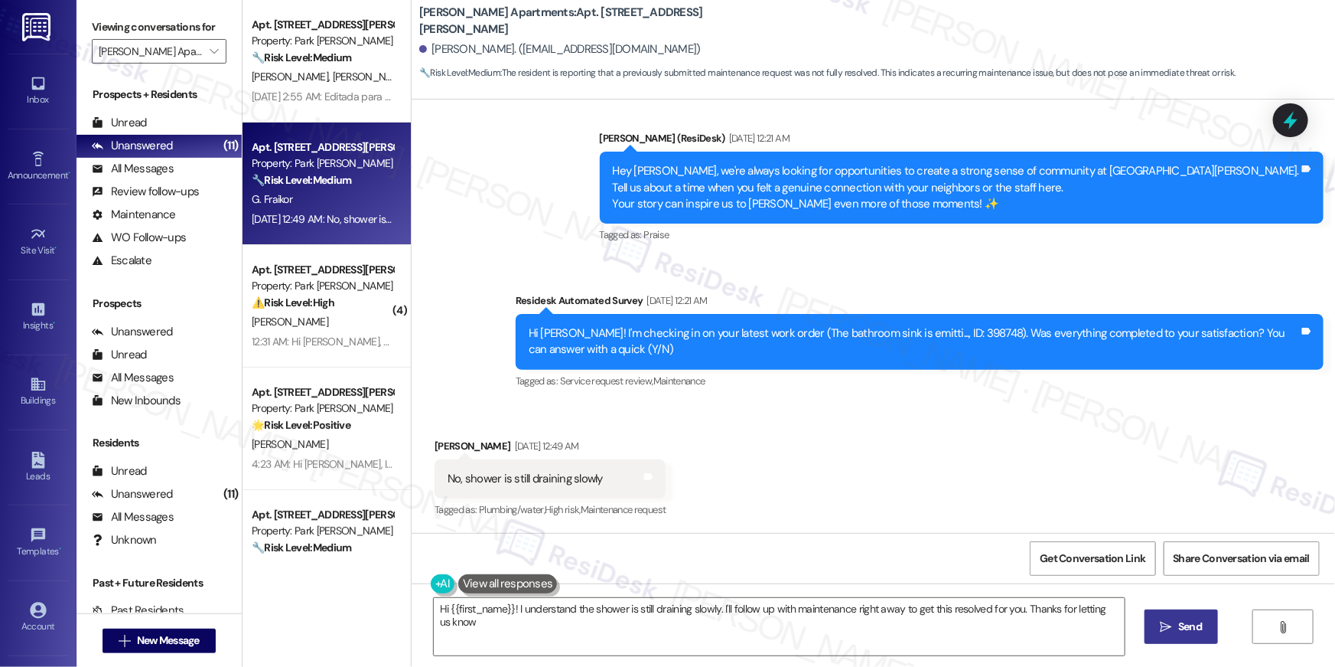
type textarea "Hi {{first_name}}! I understand the shower is still draining slowly. I'll follo…"
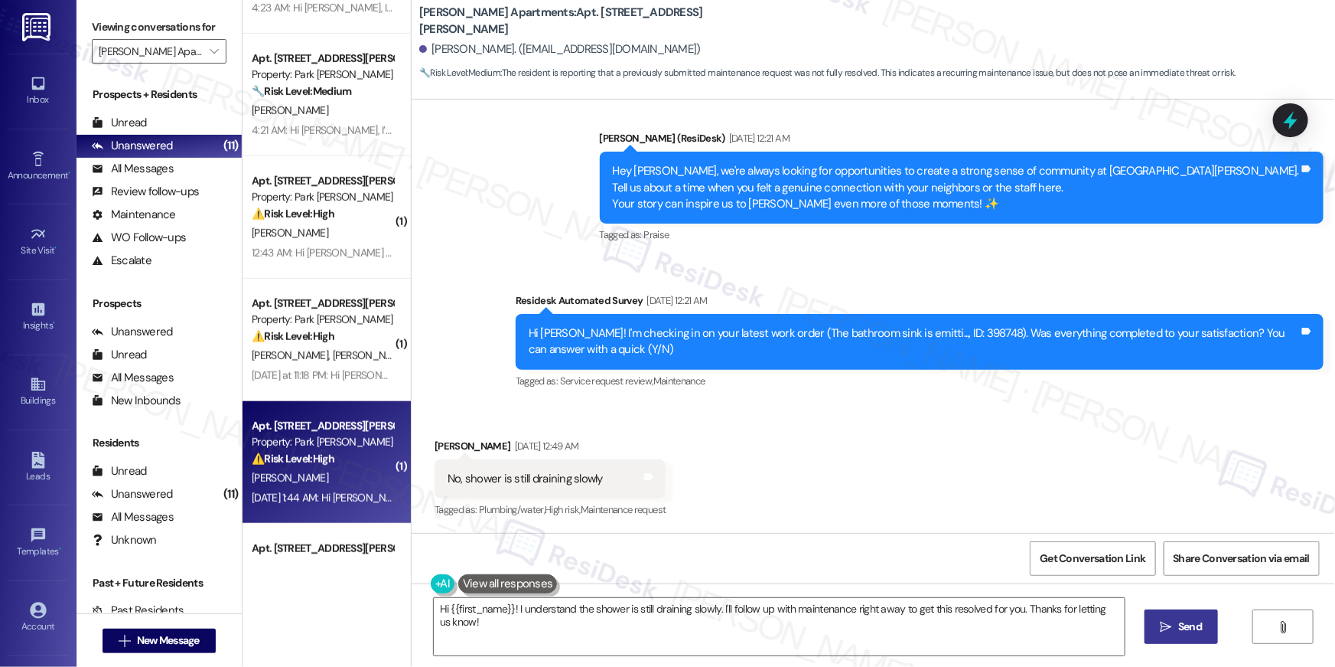
scroll to position [477, 0]
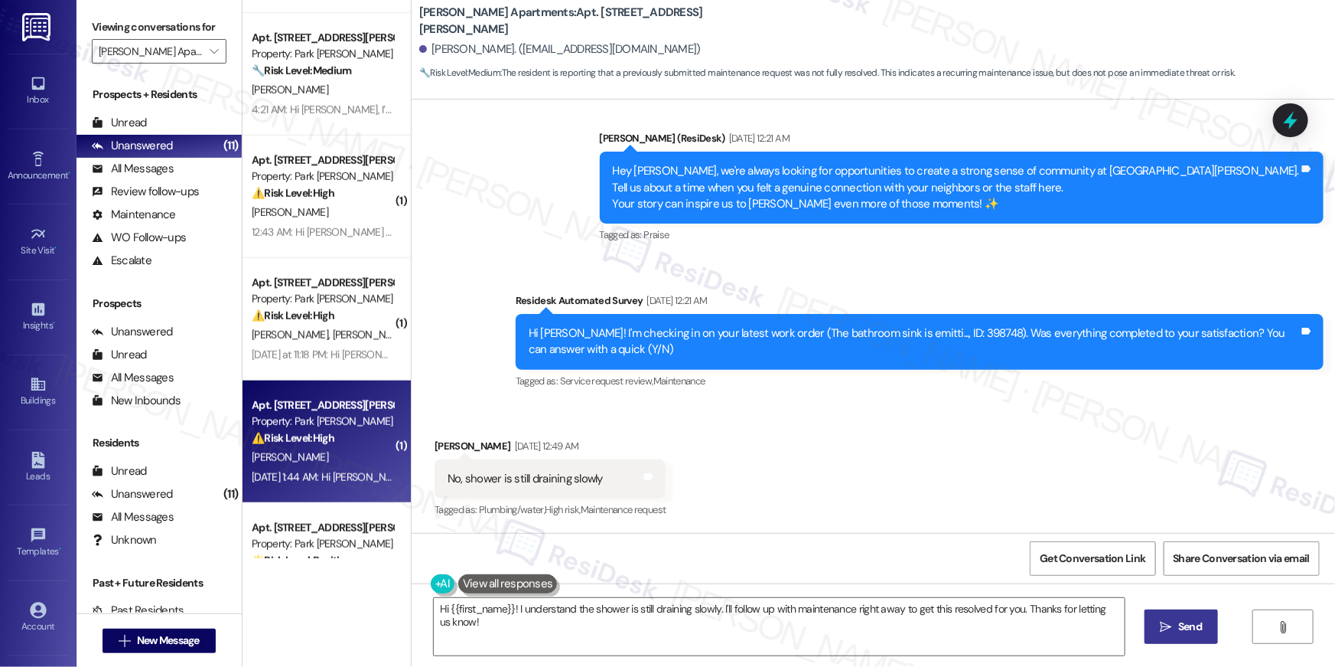
click at [298, 400] on div "Apt. 513, 2000 North Adams Street" at bounding box center [323, 405] width 142 height 16
type textarea "Fetching suggested responses. Please feel free to read through the conversation…"
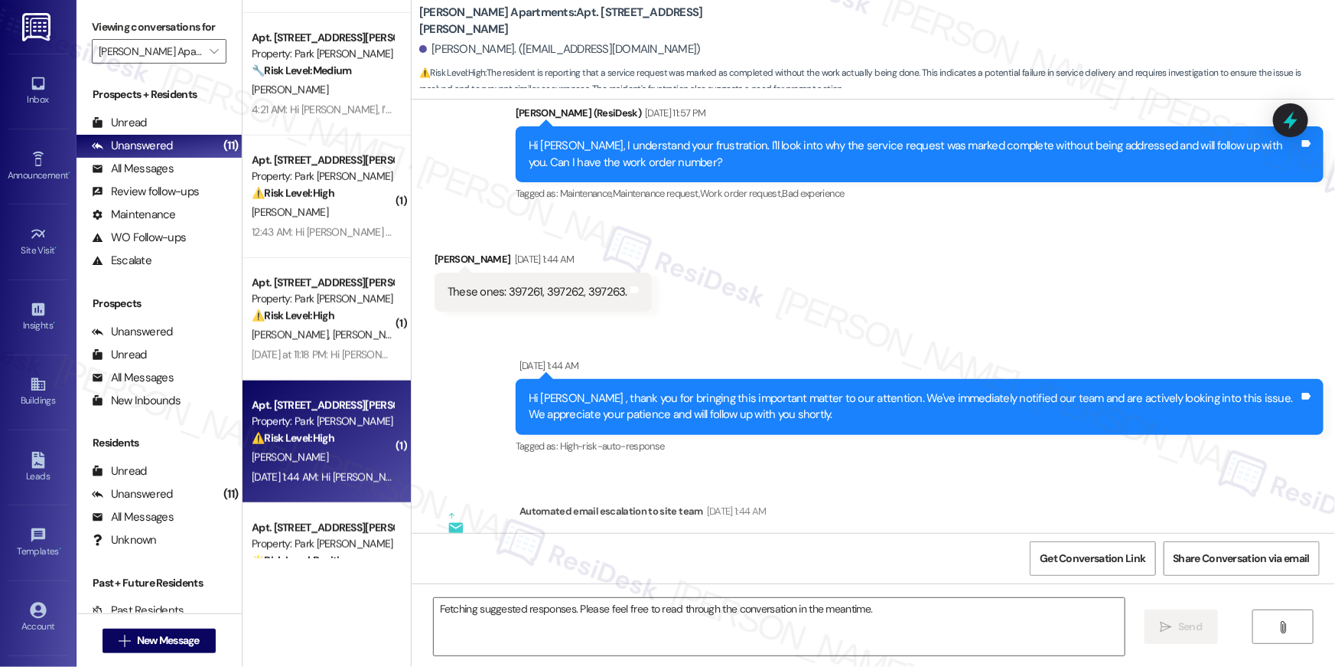
scroll to position [9664, 0]
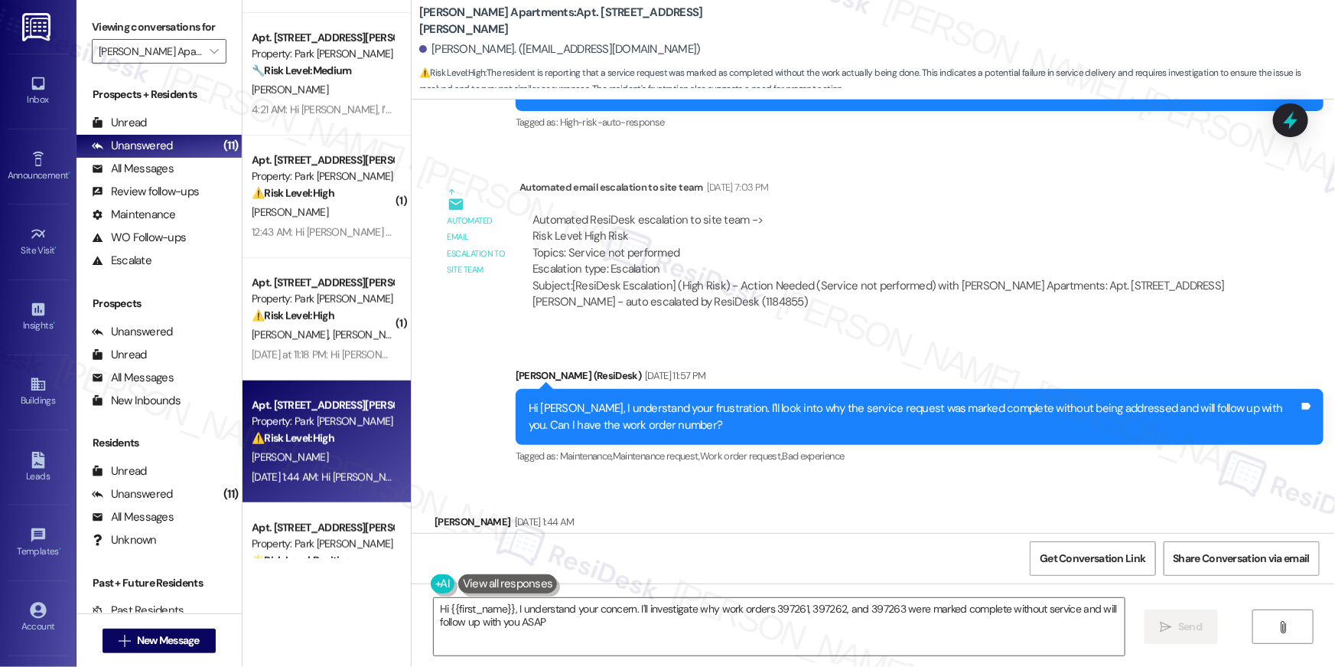
type textarea "Hi {{first_name}}, I understand your concern. I'll investigate why work orders …"
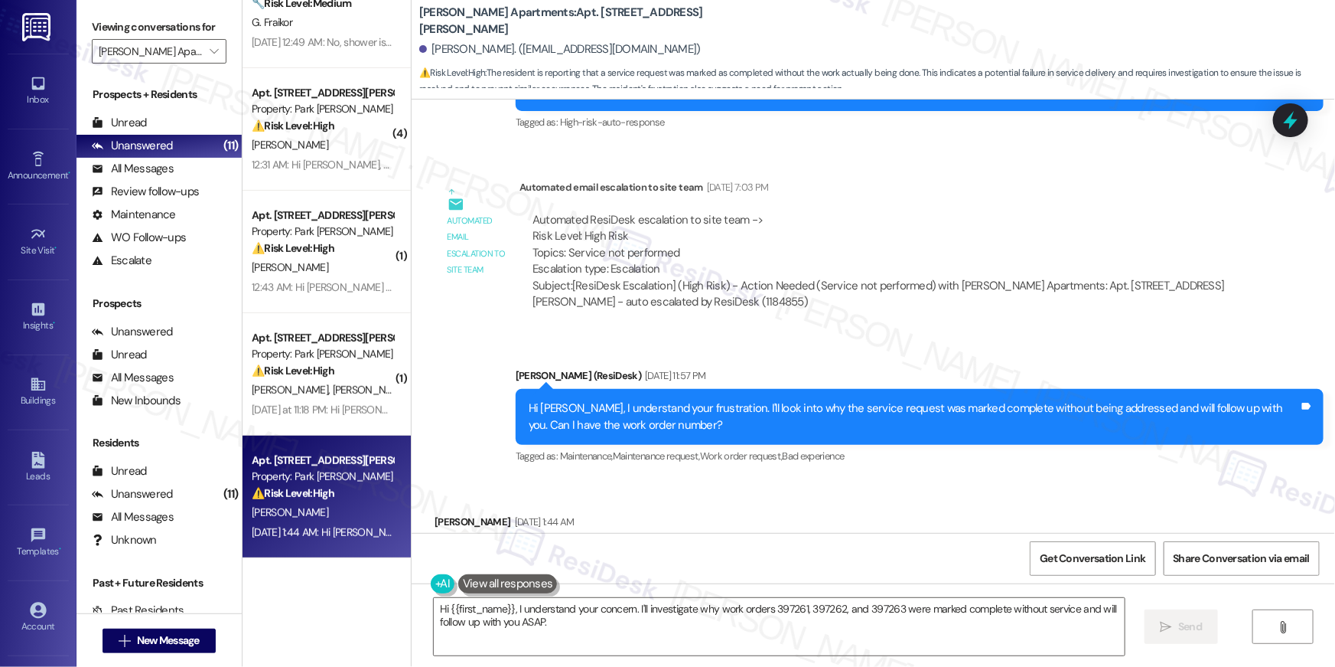
scroll to position [176, 0]
click at [25, 162] on link "Announcement •" at bounding box center [38, 166] width 61 height 41
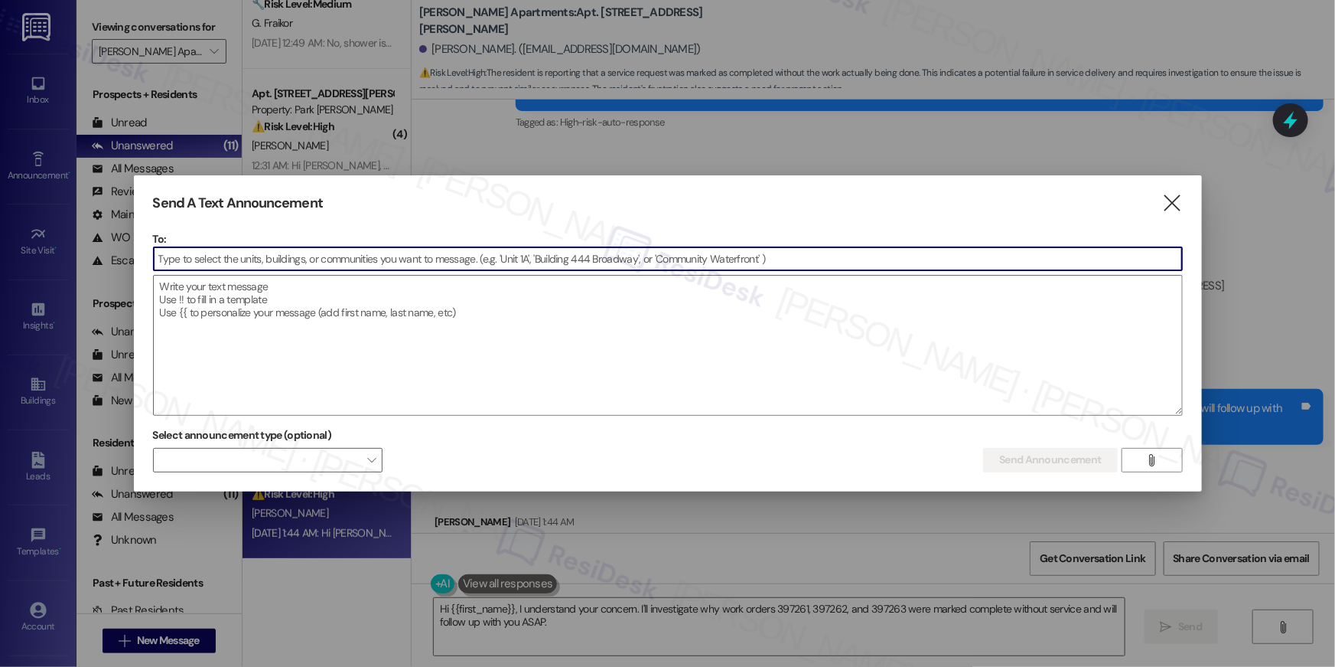
click at [477, 261] on input at bounding box center [668, 258] width 1029 height 23
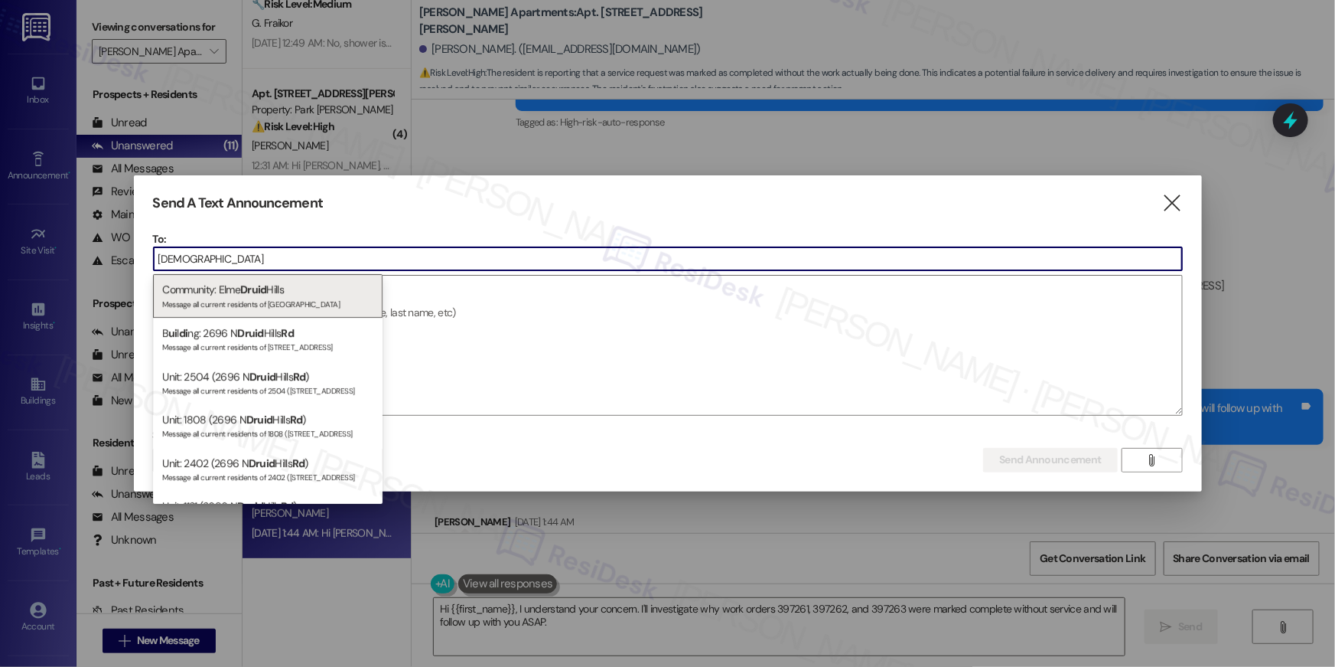
type input "druid"
click at [265, 287] on span "Druid" at bounding box center [253, 289] width 27 height 14
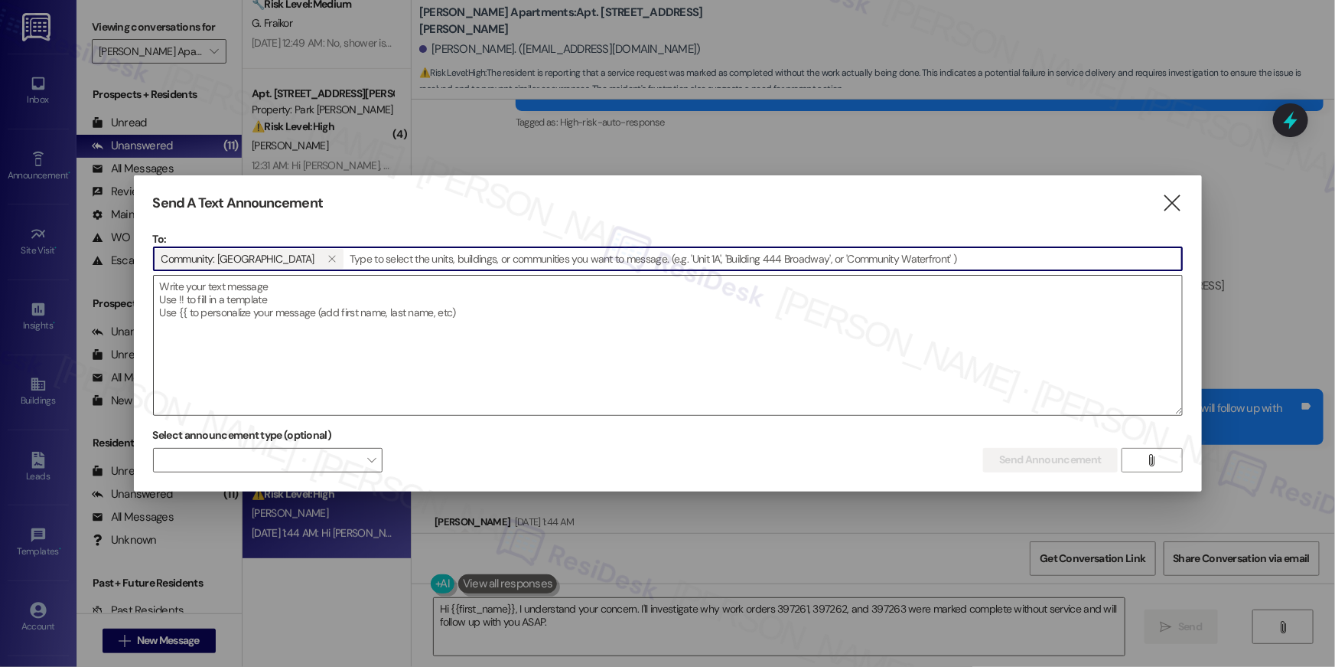
click at [265, 309] on textarea at bounding box center [668, 344] width 1029 height 139
paste textarea "Hi {{first_name}}! Valet trash will not run tonight (Mon, Sept 8). Service resu…"
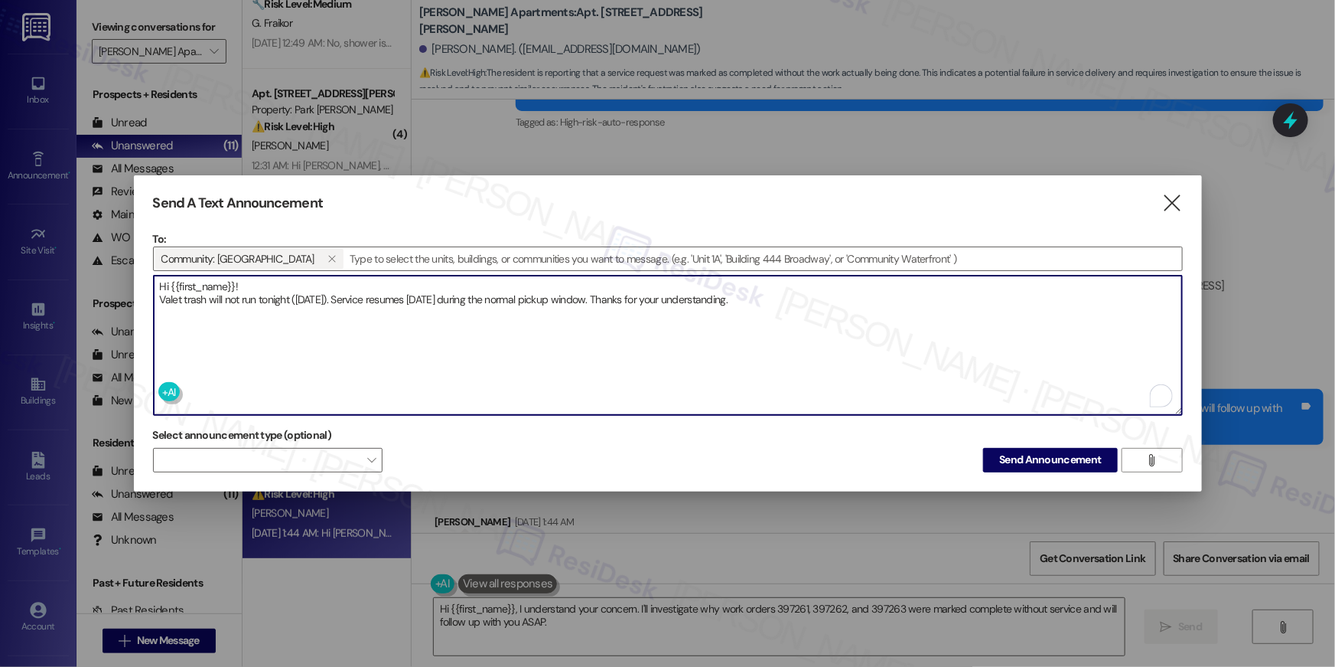
click at [278, 284] on textarea "Hi {{first_name}}! Valet trash will not run tonight (Mon, Sept 8). Service resu…" at bounding box center [668, 344] width 1029 height 139
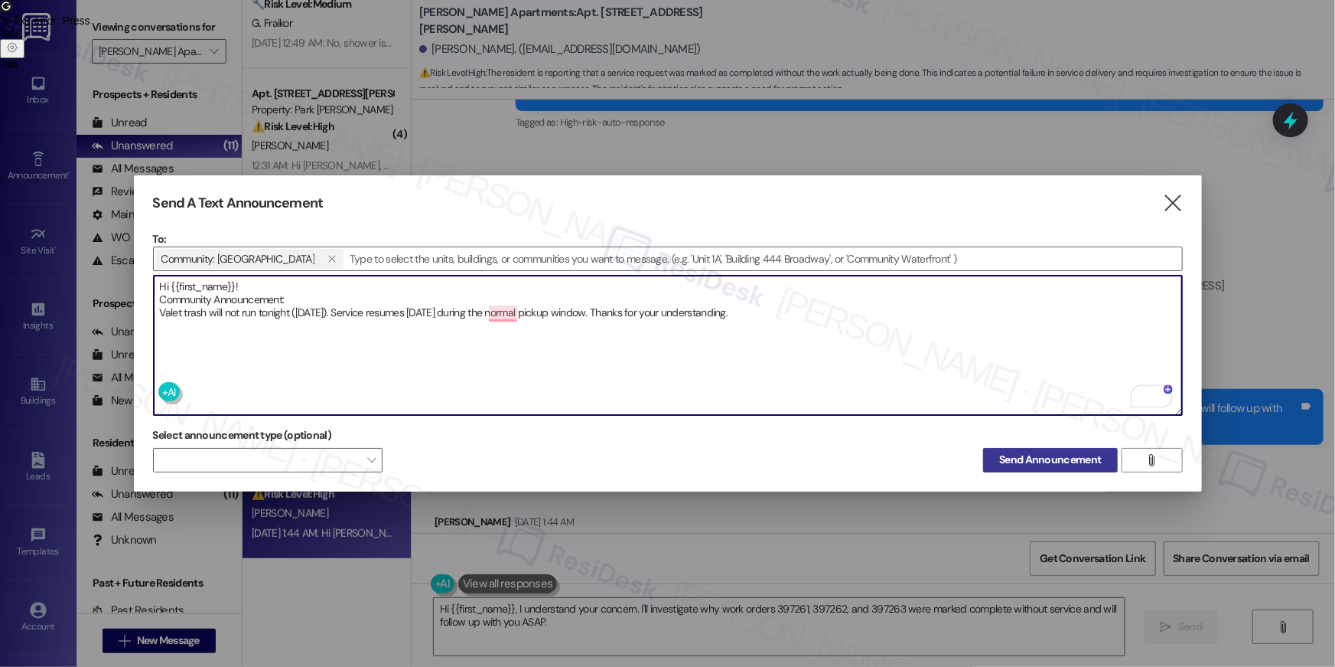
type textarea "Hi {{first_name}}! Community Announcement: Valet trash will not run tonight (Mo…"
click at [1024, 463] on span "Send Announcement" at bounding box center [1050, 460] width 102 height 16
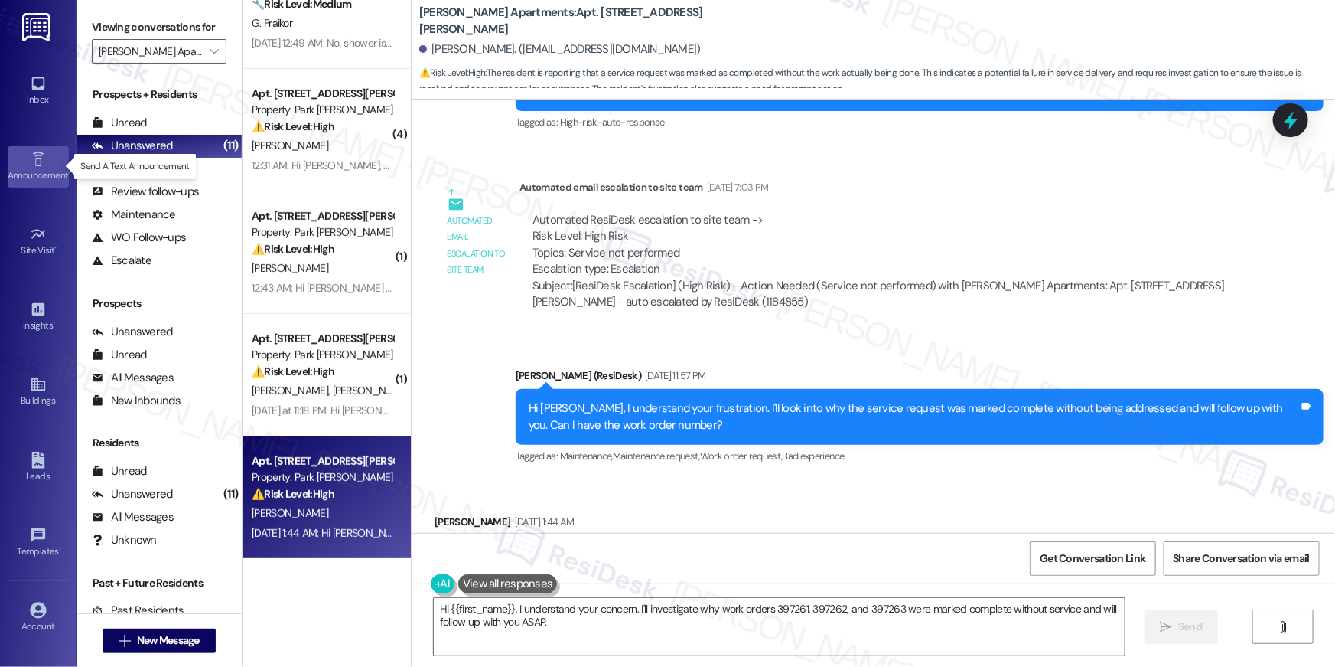
click at [31, 174] on div "Announcement •" at bounding box center [38, 175] width 77 height 15
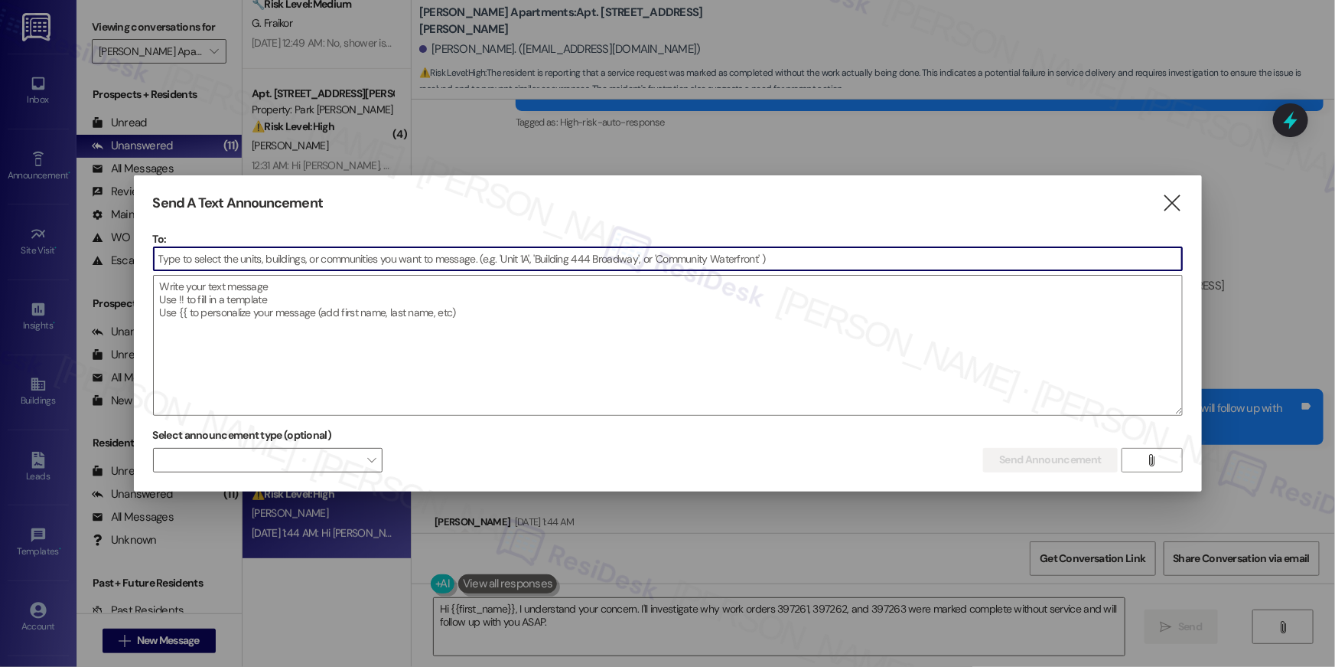
click at [568, 308] on textarea at bounding box center [668, 344] width 1029 height 139
paste input "Hi {{first_name}}, You’re invited to Wealth Tuesday – Free Online Business Semi…"
type input "Hi {{first_name}}, You’re invited to Wealth Tuesday – Free Online Business Semi…"
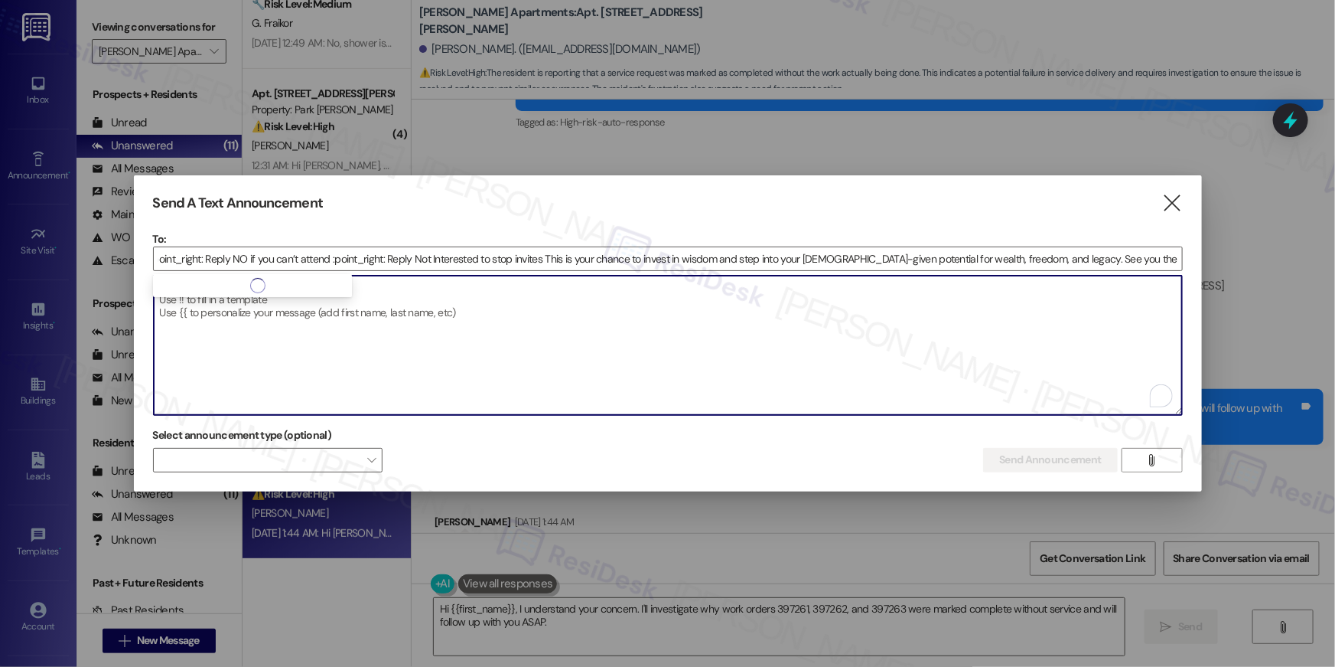
scroll to position [0, 0]
click at [437, 287] on textarea "To enrich screen reader interactions, please activate Accessibility in Grammarl…" at bounding box center [668, 344] width 1029 height 139
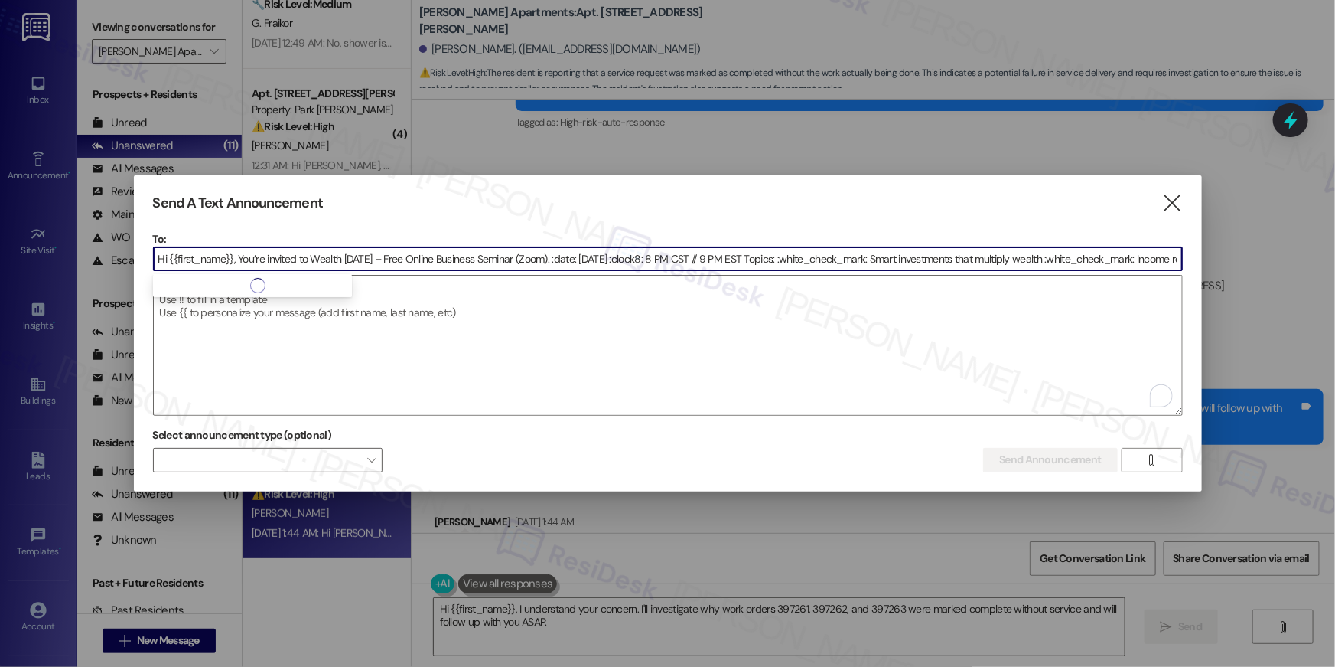
click at [456, 262] on input "Hi {{first_name}}, You’re invited to Wealth Tuesday – Free Online Business Semi…" at bounding box center [668, 258] width 1029 height 23
click at [456, 262] on input at bounding box center [668, 258] width 1029 height 23
click at [458, 256] on input at bounding box center [668, 258] width 1029 height 23
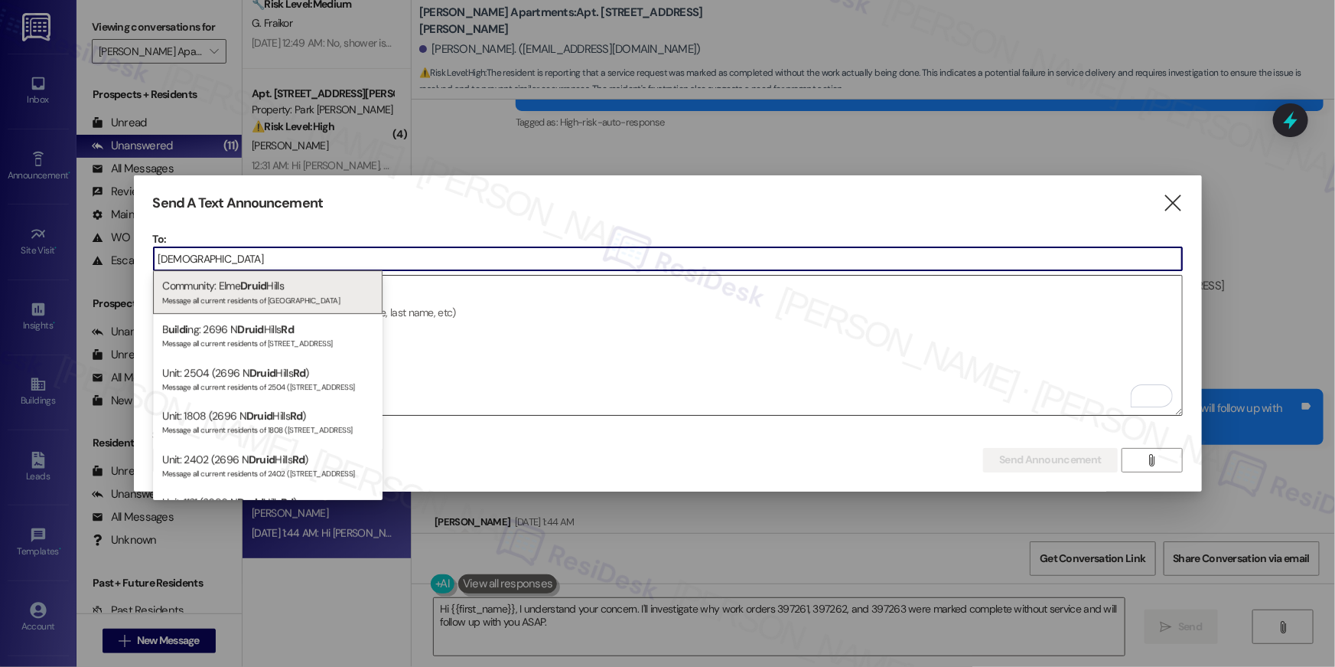
type input "druid"
click at [305, 295] on div "Message all current residents of Elme Druid Hills" at bounding box center [267, 298] width 211 height 13
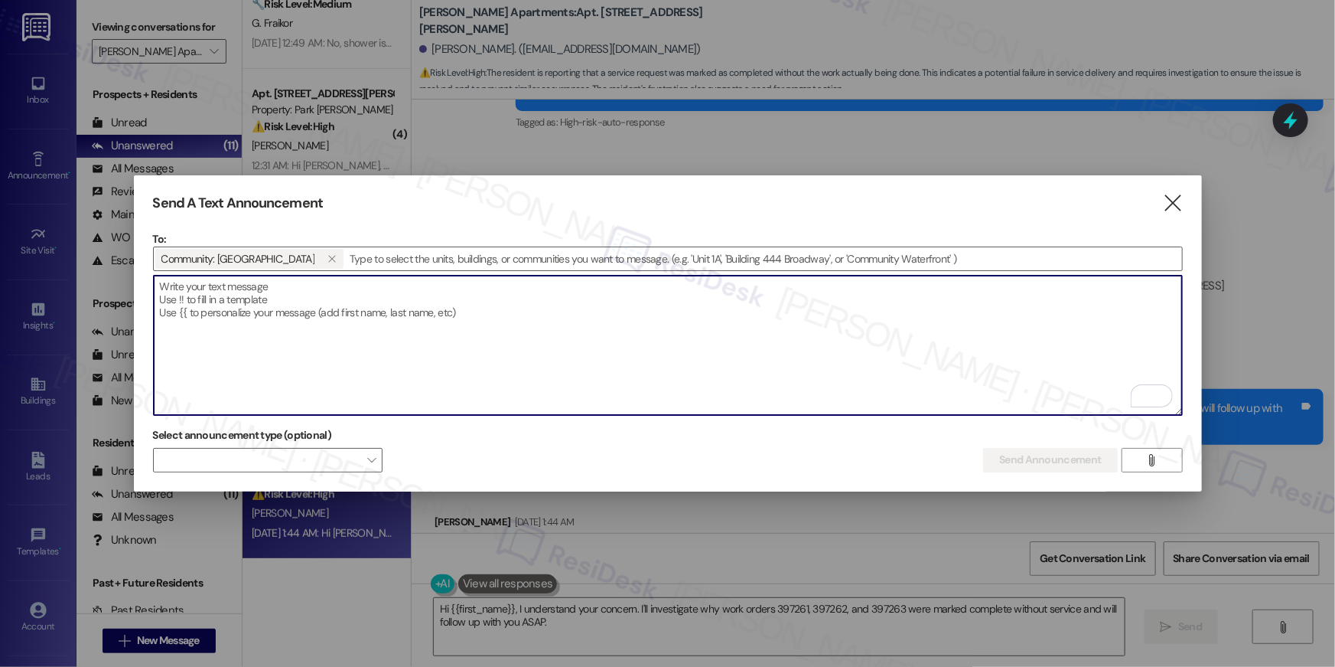
click at [322, 297] on textarea "To enrich screen reader interactions, please activate Accessibility in Grammarl…" at bounding box center [668, 344] width 1029 height 139
paste textarea "Hi {{first_name}}, You’re invited to Wealth Tuesday – Free Online Business Semi…"
type textarea "Hi {{first_name}}, You’re invited to Wealth Tuesday – Free Online Business Semi…"
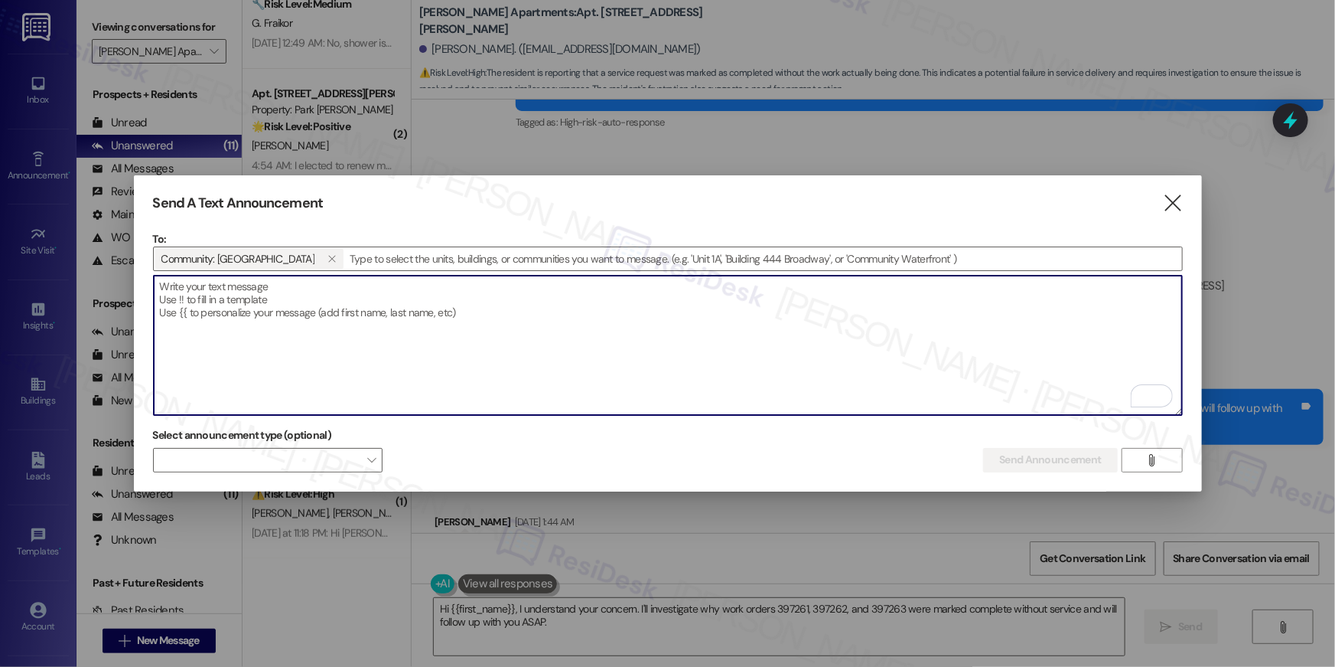
click at [522, 326] on textarea "To enrich screen reader interactions, please activate Accessibility in Grammarl…" at bounding box center [668, 344] width 1029 height 139
paste textarea "Hi {{first_name}}, You’re invited to Wealth Tuesday – Free Online Business Semi…"
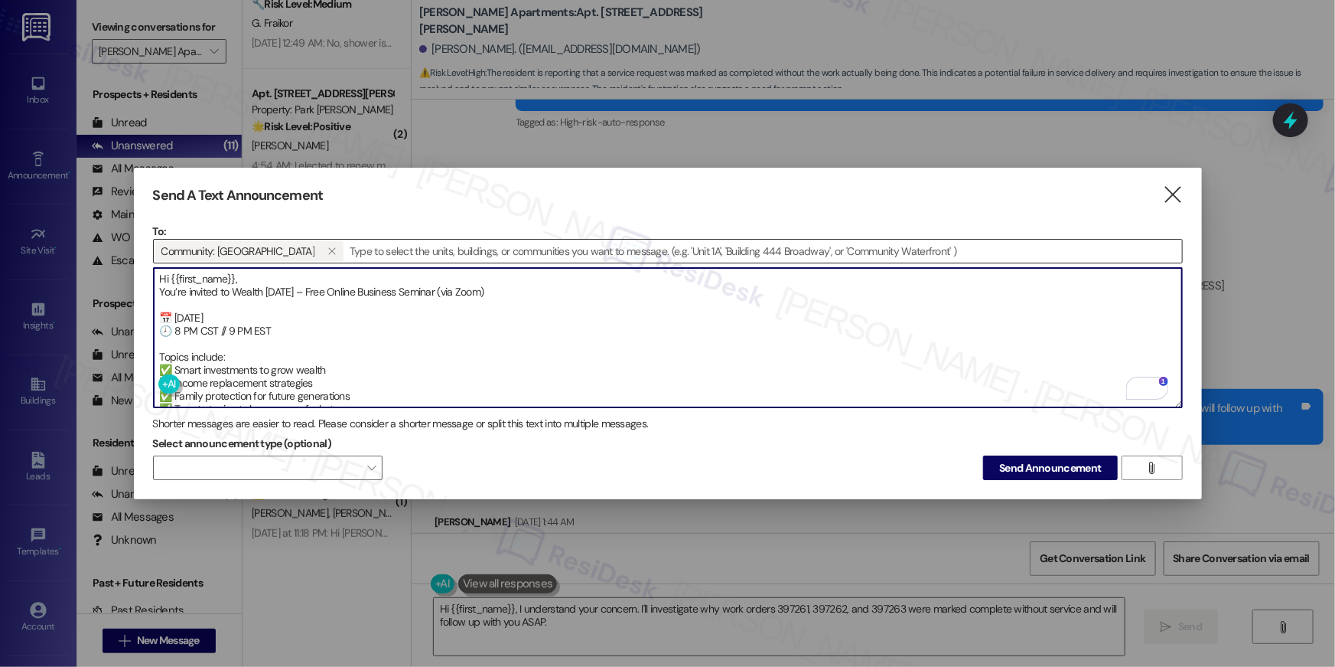
click at [452, 259] on div "Community: Elme Druid Hills " at bounding box center [668, 251] width 1030 height 24
click at [451, 268] on textarea "Hi {{first_name}}, You’re invited to Wealth Tuesday – Free Online Business Semi…" at bounding box center [668, 337] width 1029 height 139
click at [444, 272] on textarea "Hi {{first_name}}, You’re invited to Wealth Tuesday – Free Online Business Semi…" at bounding box center [668, 337] width 1029 height 139
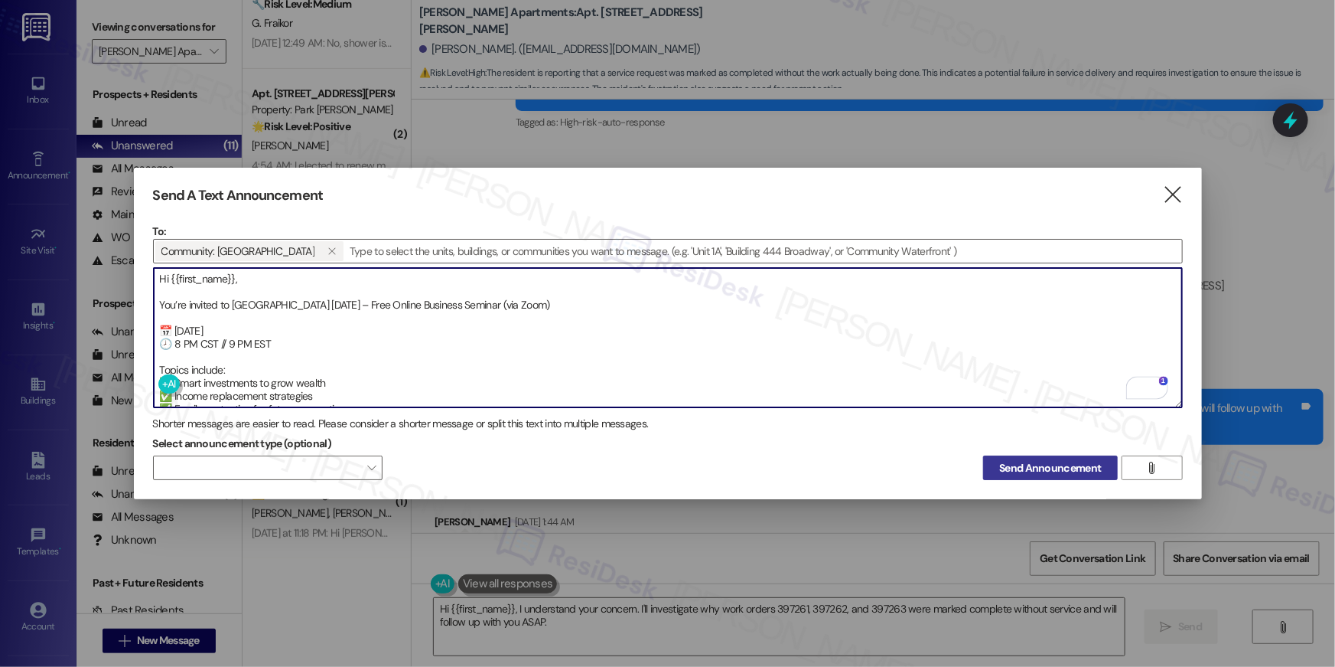
type textarea "Hi {{first_name}}, You’re invited to Wealth Tuesday – Free Online Business Semi…"
drag, startPoint x: 1007, startPoint y: 459, endPoint x: 997, endPoint y: 474, distance: 17.6
click at [1008, 460] on span "Send Announcement" at bounding box center [1050, 468] width 102 height 16
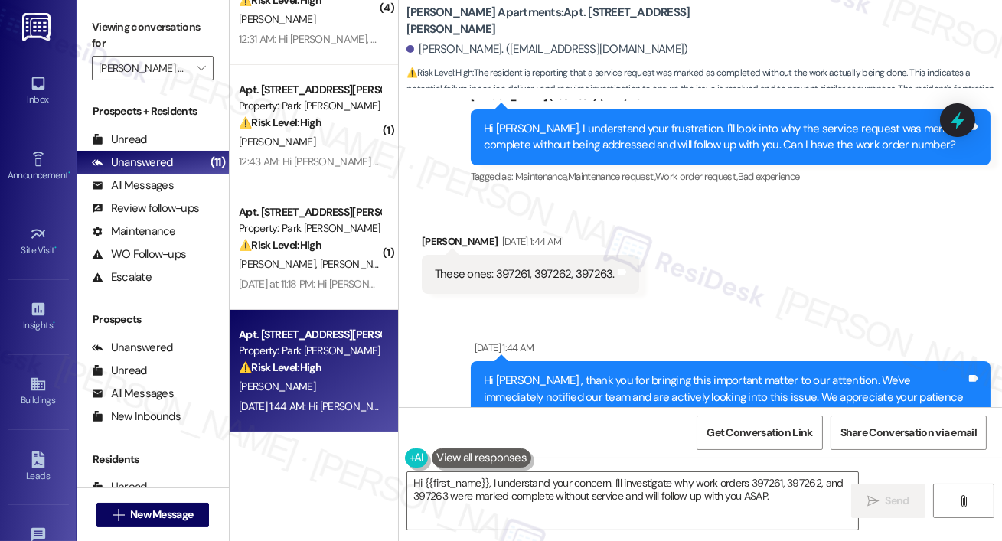
scroll to position [10946, 0]
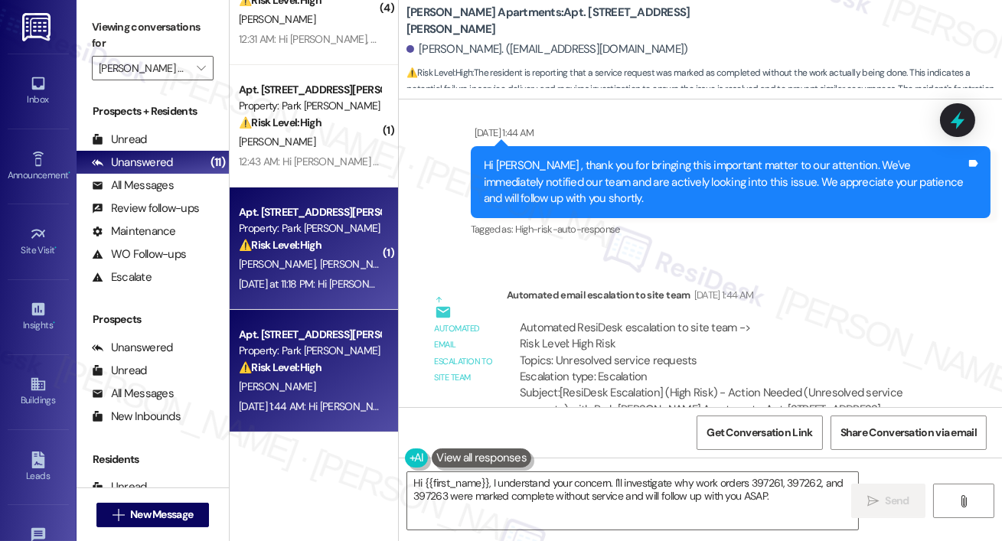
click at [324, 303] on div "Apt. 320, 2000 North Adams Street Property: Park Adams Apartments ⚠️ Risk Level…" at bounding box center [314, 248] width 168 height 122
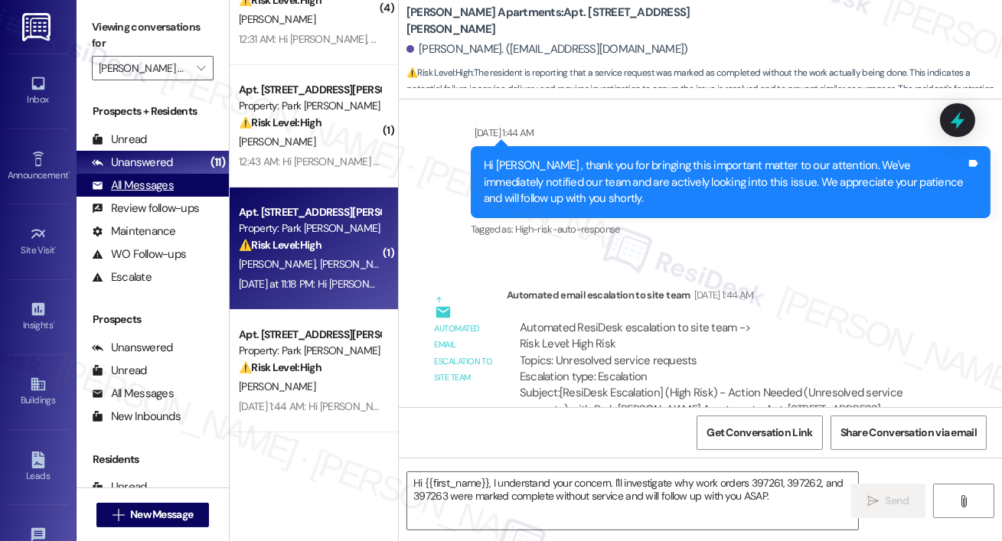
type textarea "Fetching suggested responses. Please feel free to read through the conversation…"
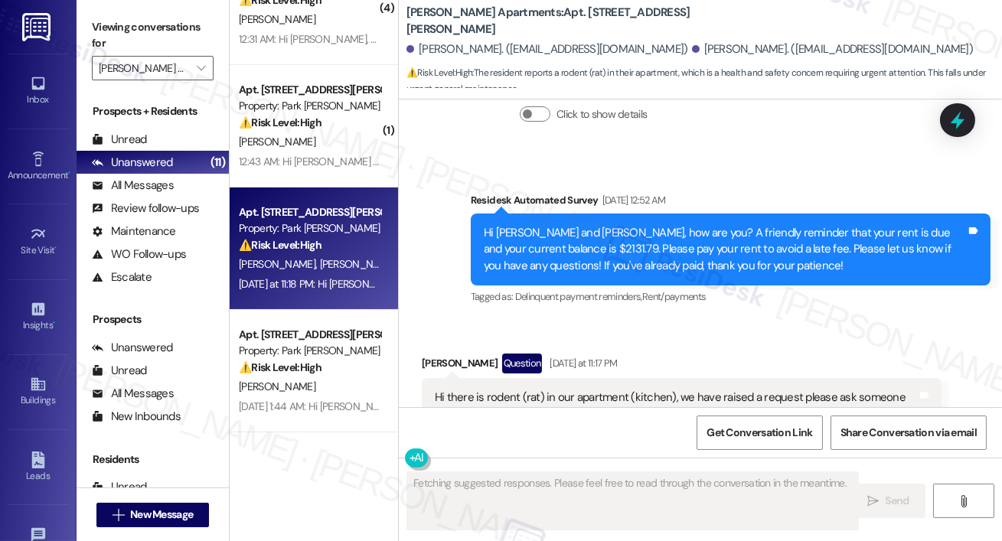
scroll to position [21306, 0]
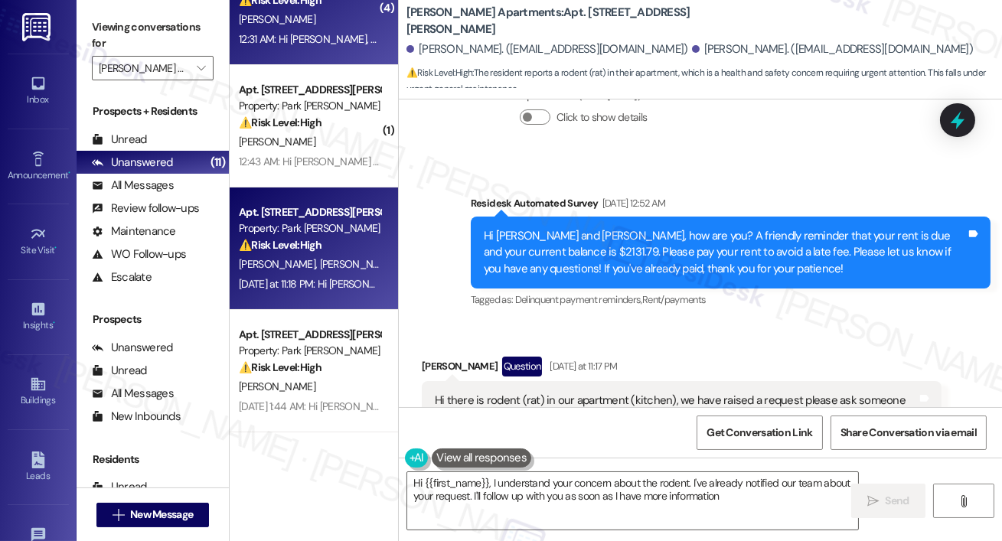
type textarea "Hi {{first_name}}, I understand your concern about the rodent. I've already not…"
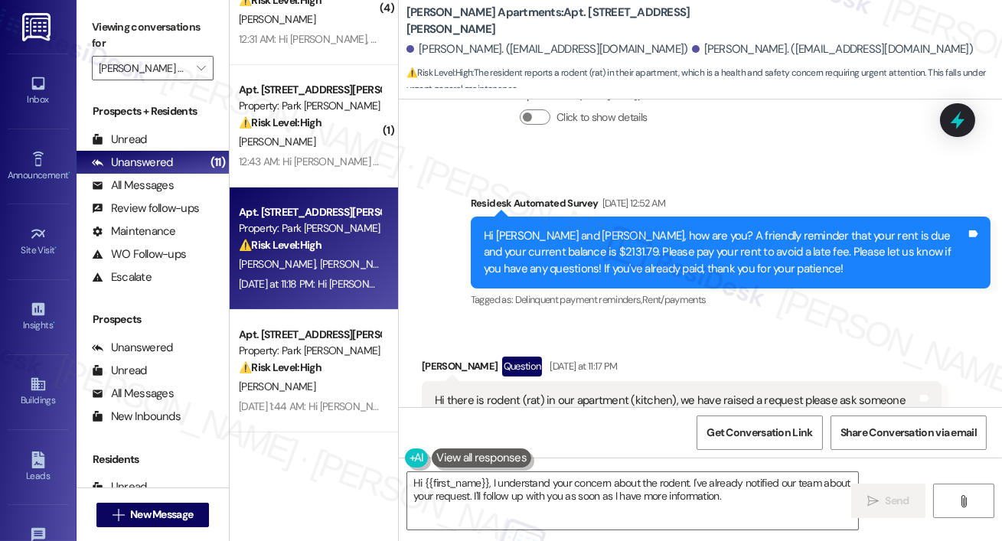
click at [214, 58] on div "Viewing conversations for Park Adams Apartments " at bounding box center [153, 48] width 152 height 96
click at [210, 67] on button "" at bounding box center [201, 68] width 24 height 24
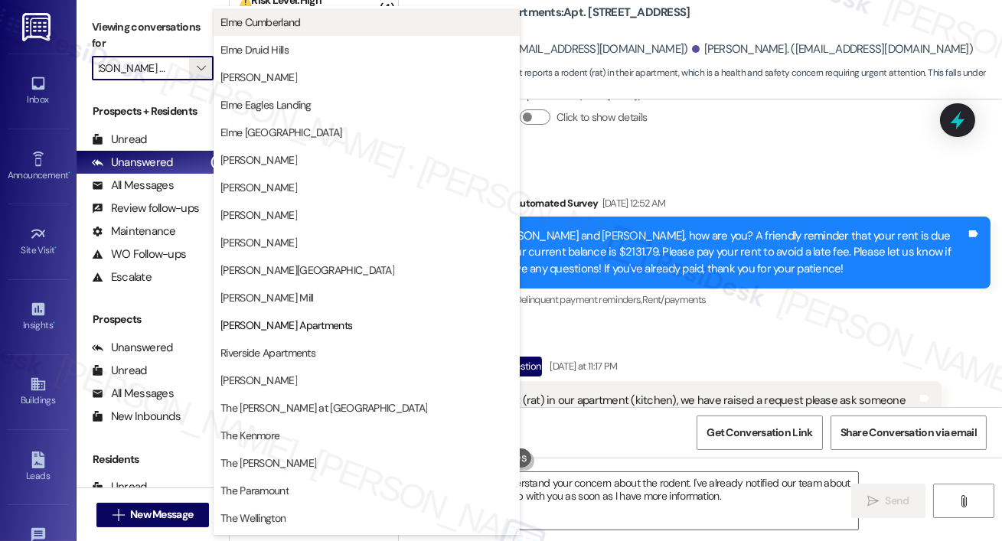
scroll to position [270, 0]
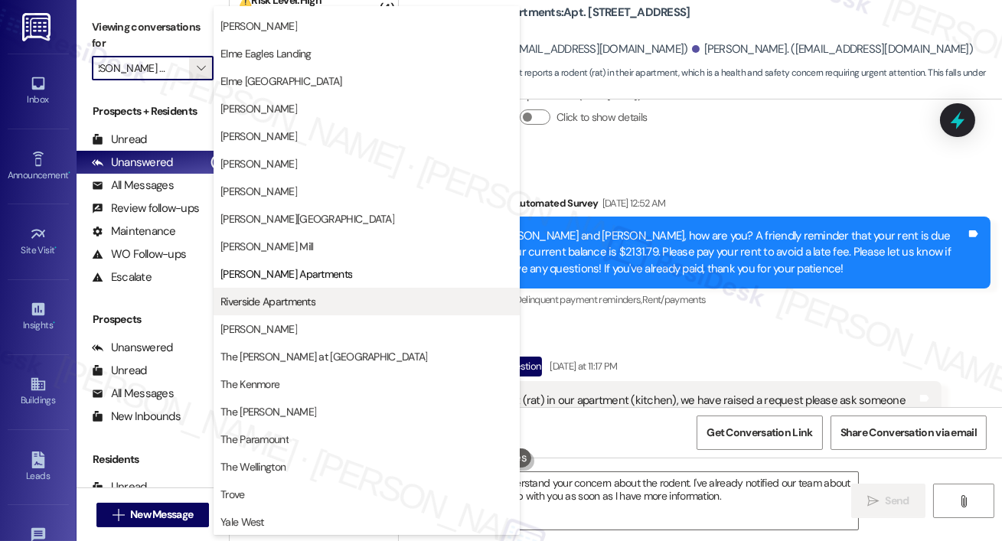
click at [311, 302] on span "Riverside Apartments" at bounding box center [267, 301] width 95 height 15
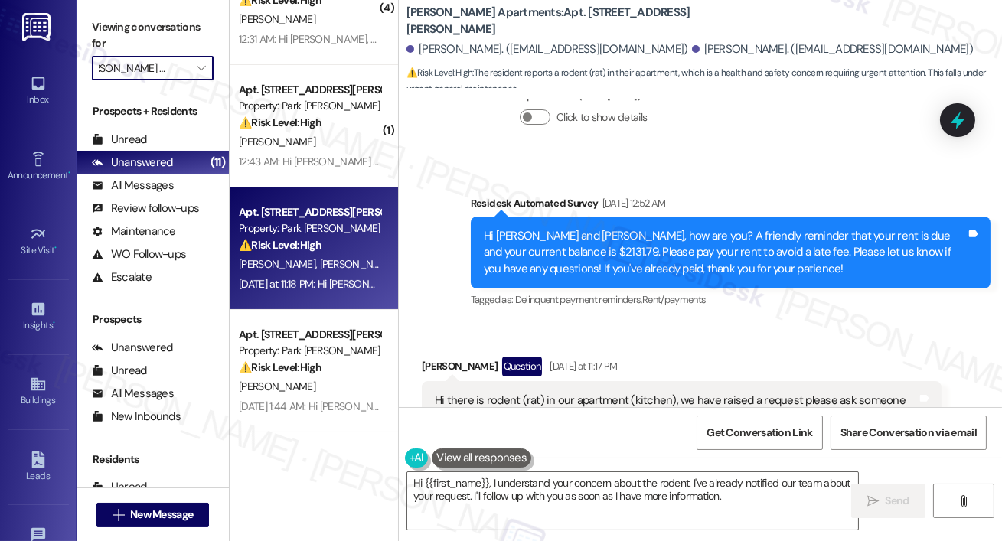
type input "Riverside Apartments"
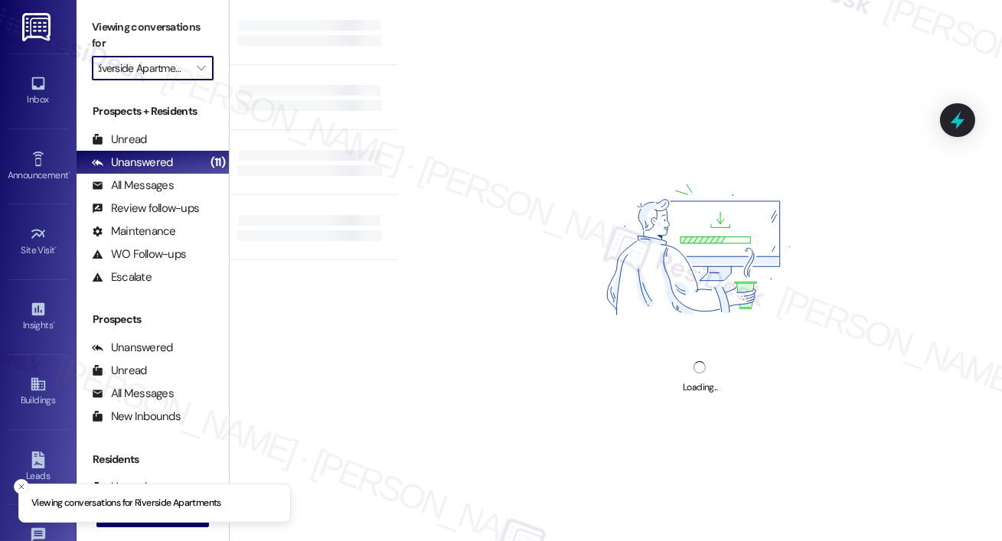
scroll to position [0, 5]
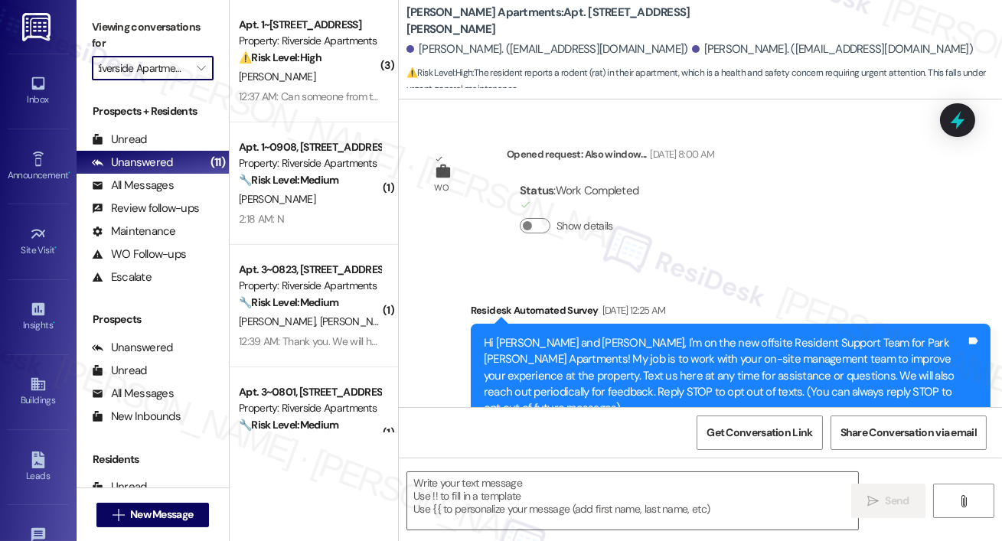
type textarea "Fetching suggested responses. Please feel free to read through the conversation…"
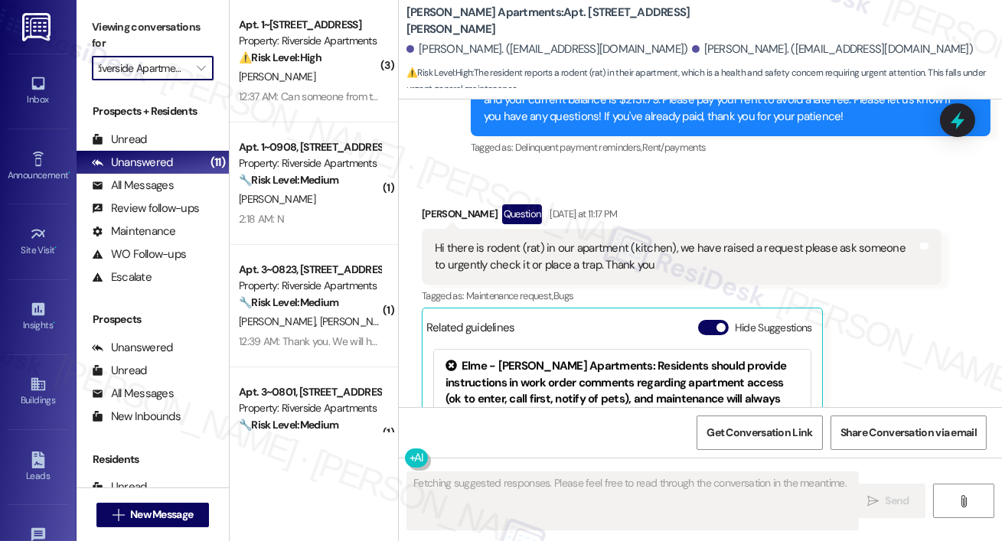
scroll to position [21457, 0]
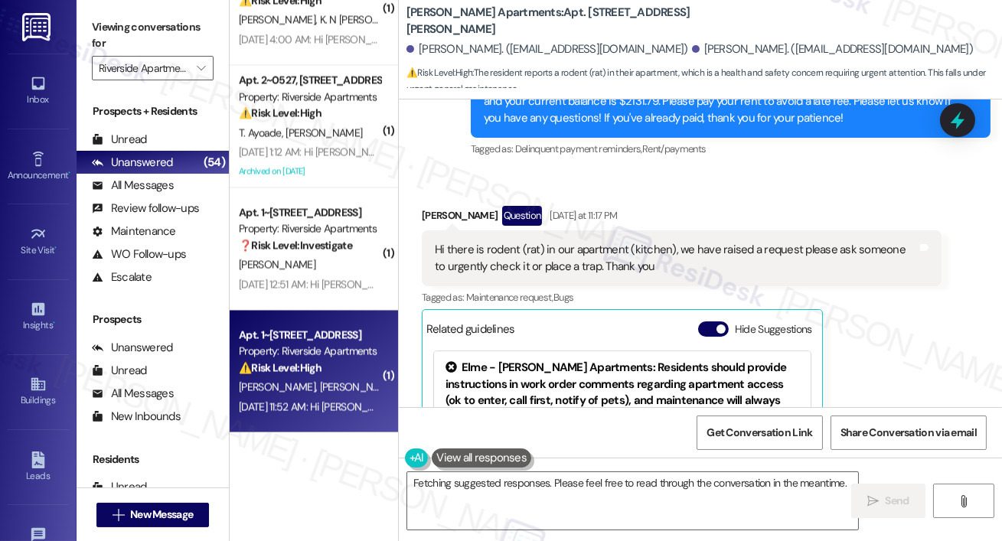
click at [324, 372] on div "⚠️ Risk Level: High The resident reports significant water damage to the floori…" at bounding box center [310, 368] width 142 height 16
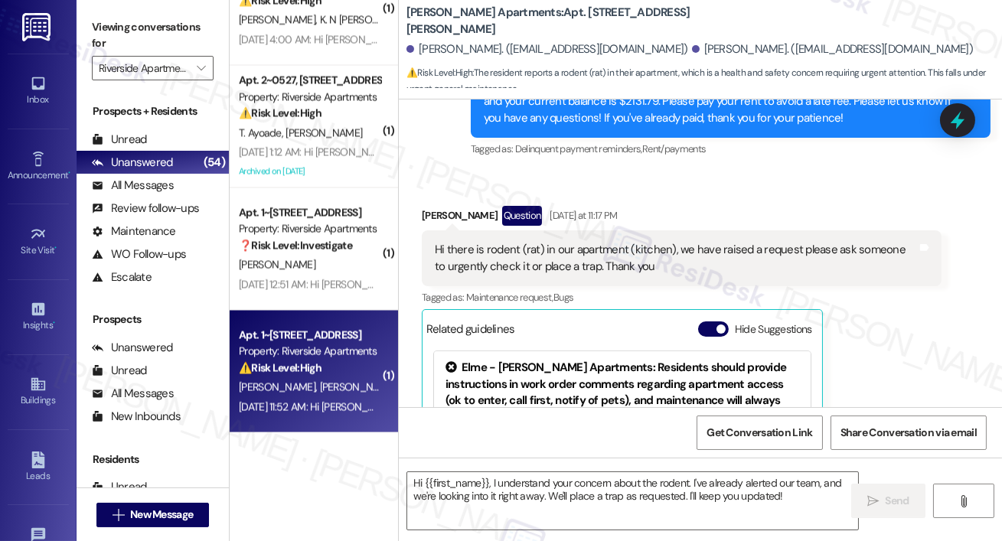
type textarea "Fetching suggested responses. Please feel free to read through the conversation…"
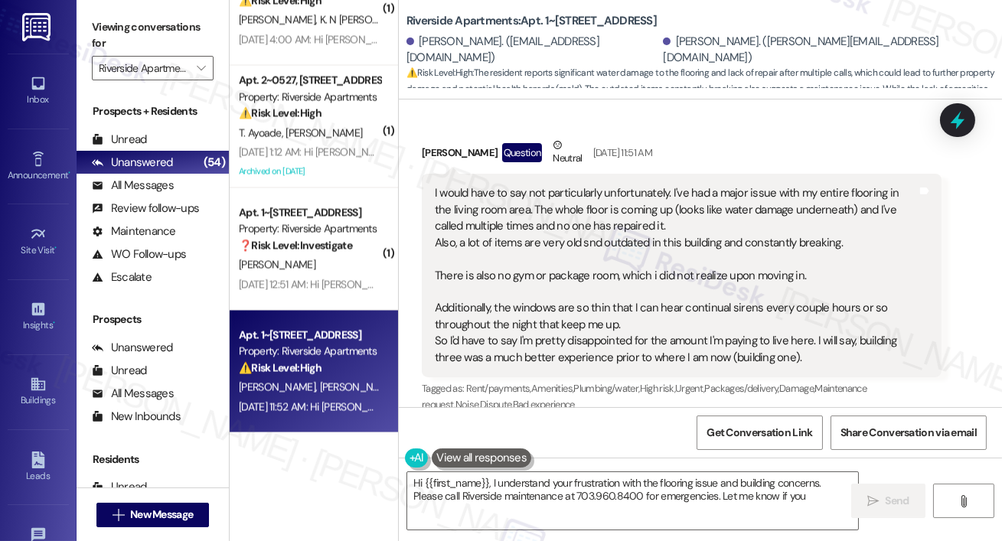
scroll to position [1198, 0]
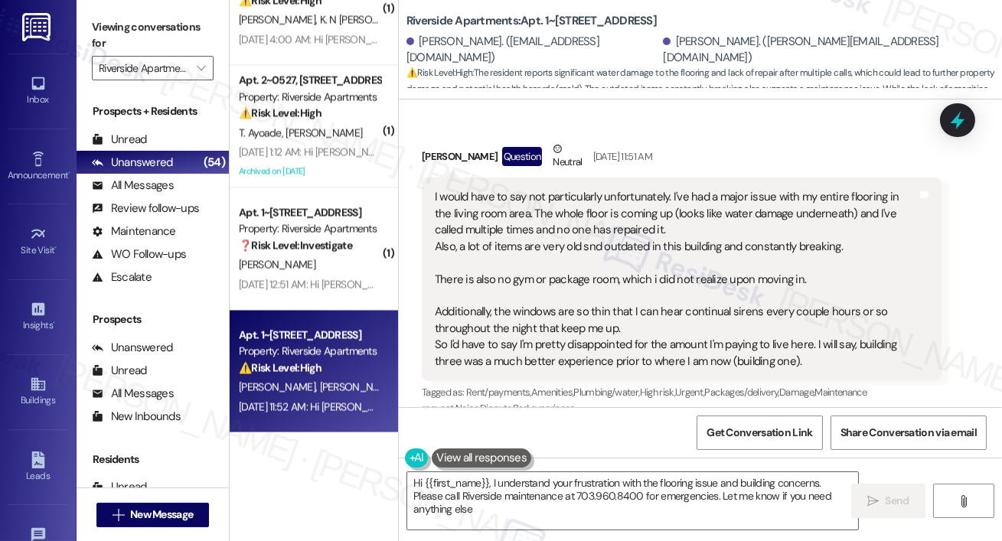
type textarea "Hi {{first_name}}, I understand your frustration with the flooring issue and bu…"
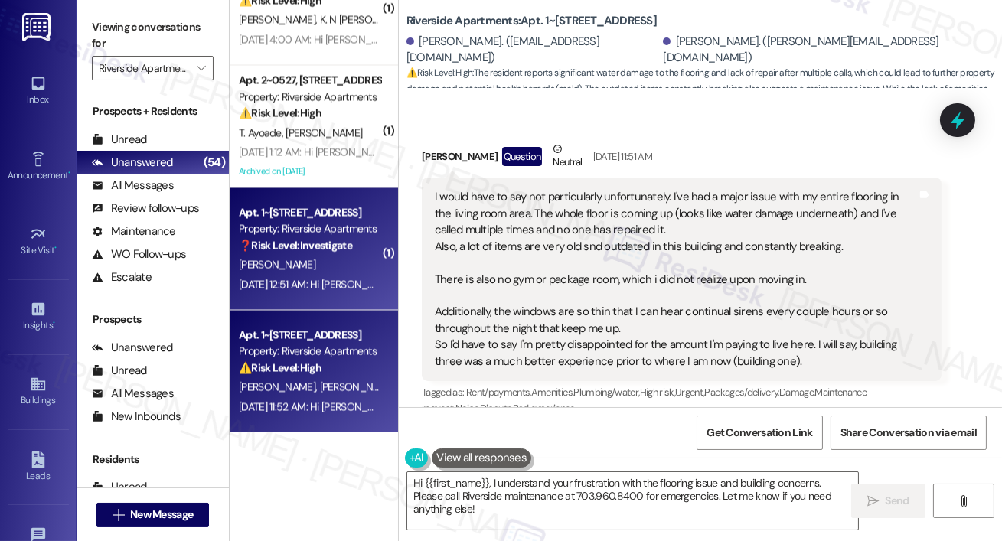
click at [357, 275] on div "[DATE] 12:51 AM: Hi [PERSON_NAME], how are you? A friendly reminder that your r…" at bounding box center [309, 284] width 145 height 19
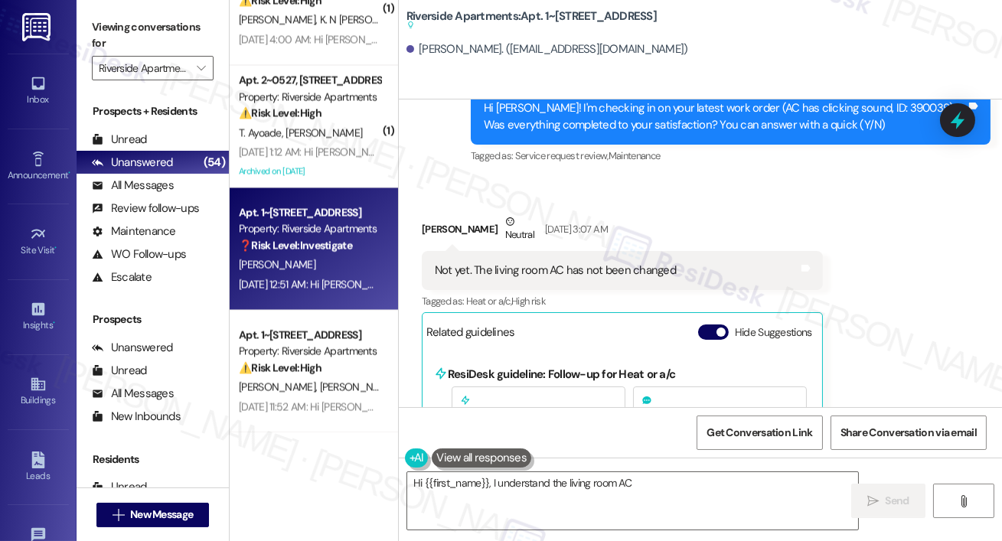
scroll to position [2390, 0]
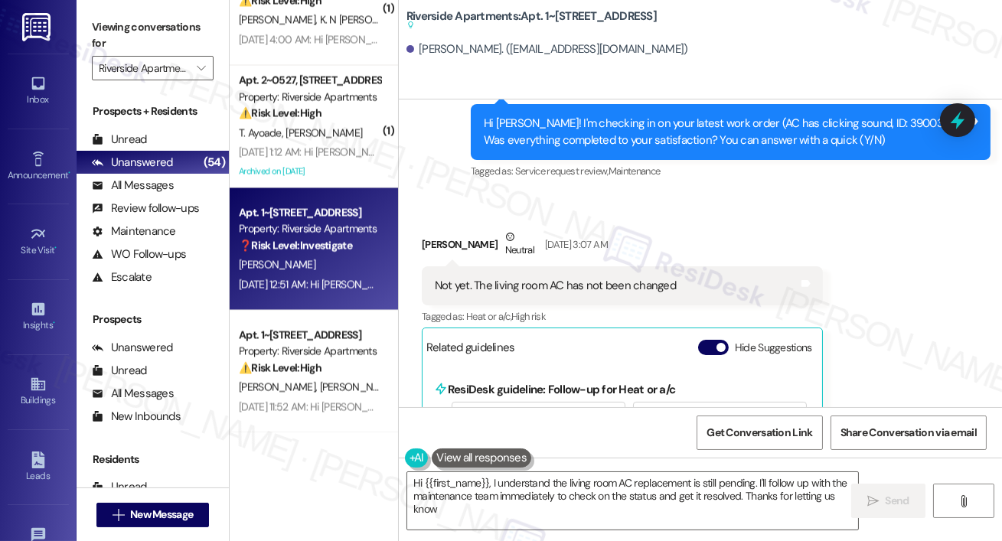
type textarea "Hi {{first_name}}, I understand the living room AC replacement is still pending…"
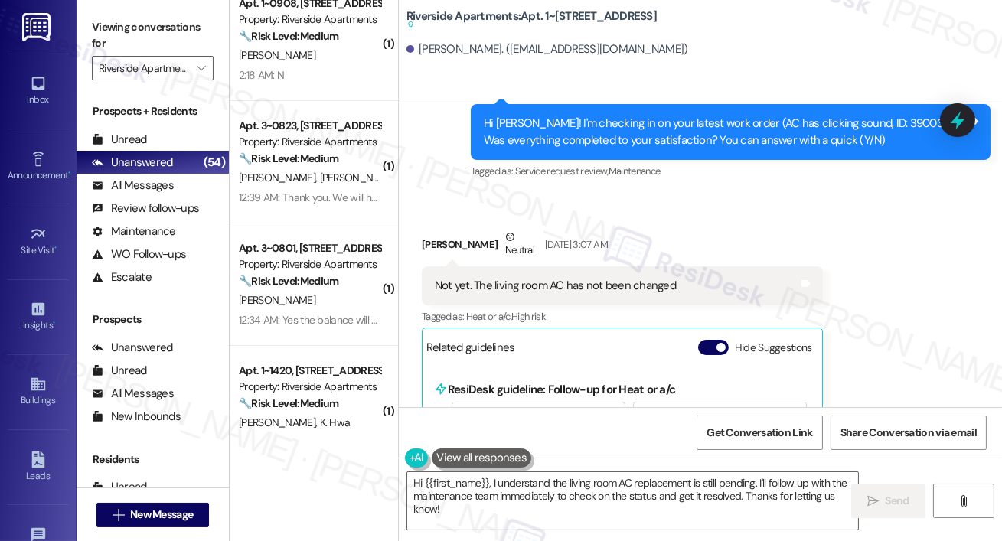
scroll to position [0, 0]
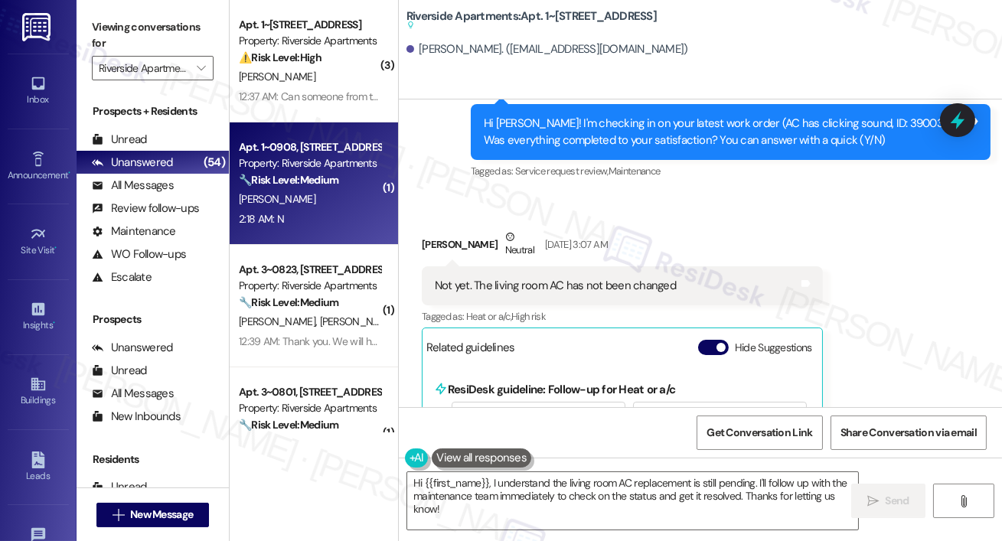
click at [317, 178] on strong "🔧 Risk Level: Medium" at bounding box center [288, 180] width 99 height 14
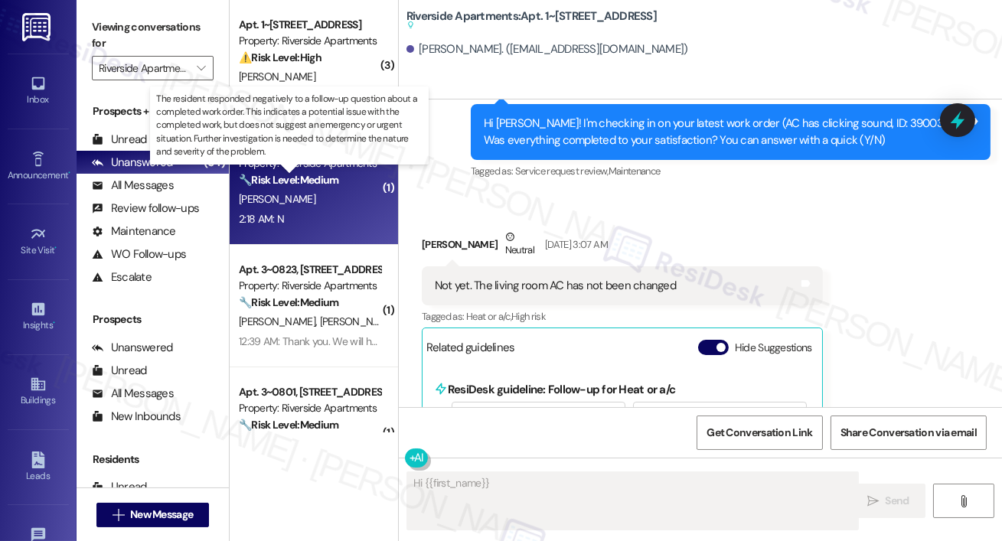
scroll to position [377, 0]
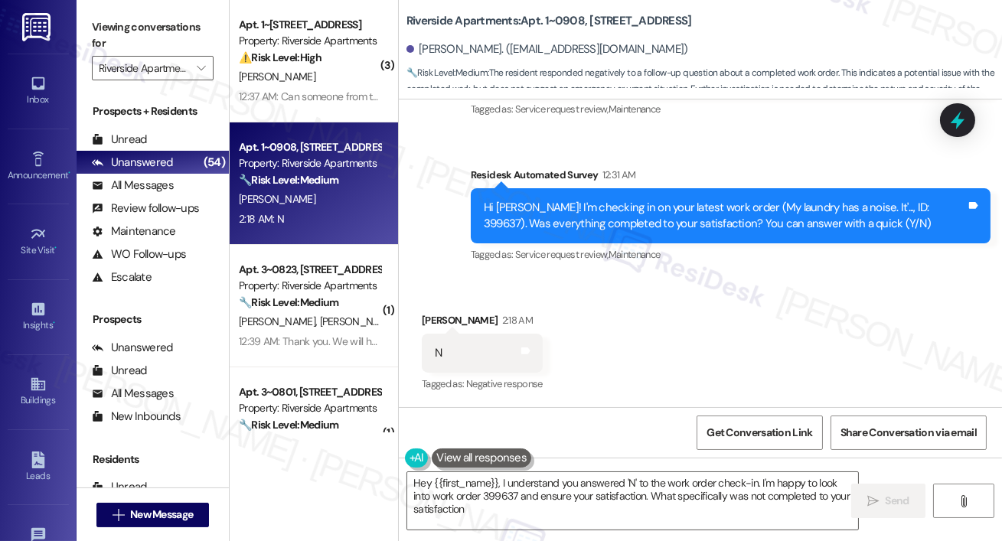
type textarea "Hey {{first_name}}, I understand you answered 'N' to the work order check-in. I…"
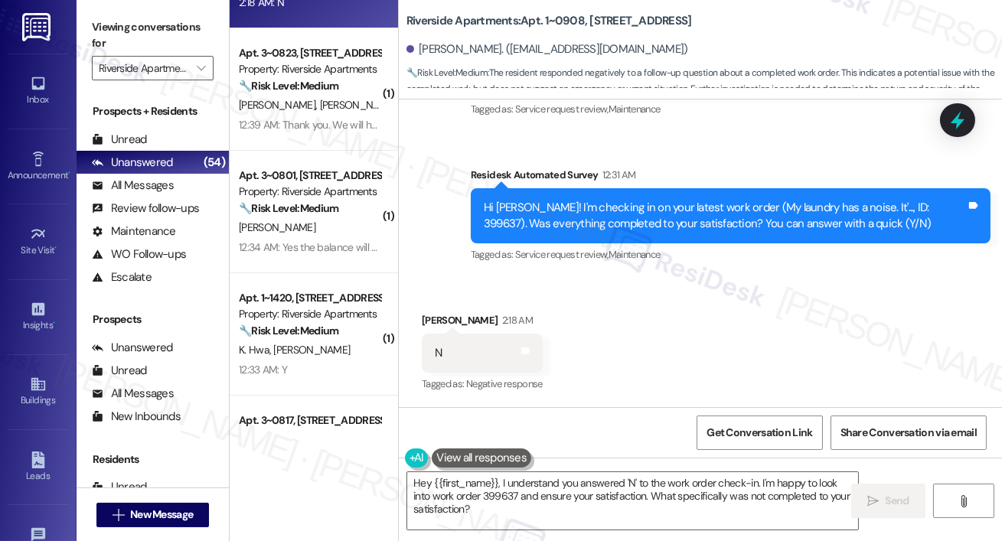
scroll to position [187, 0]
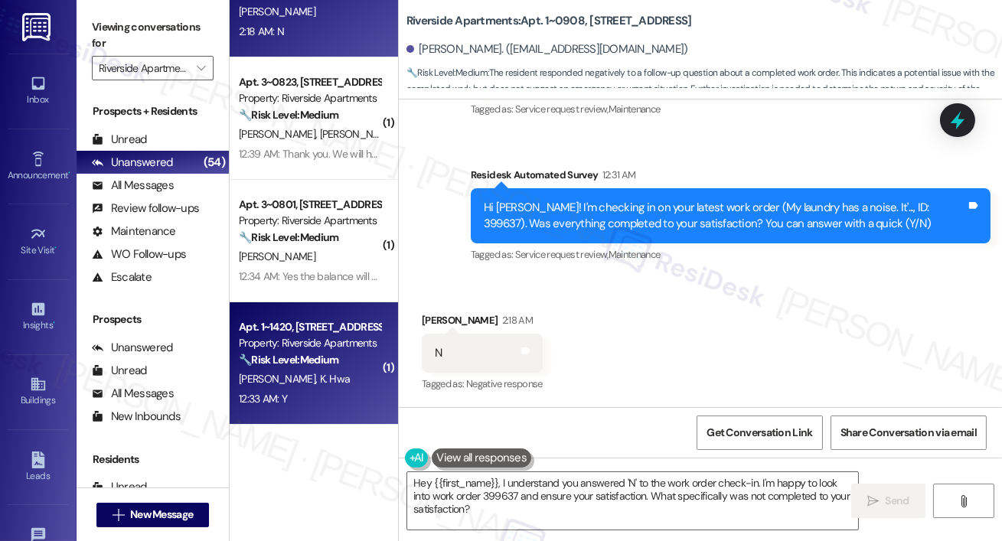
click at [309, 331] on div "Apt. 1~1420, [STREET_ADDRESS]" at bounding box center [310, 327] width 142 height 16
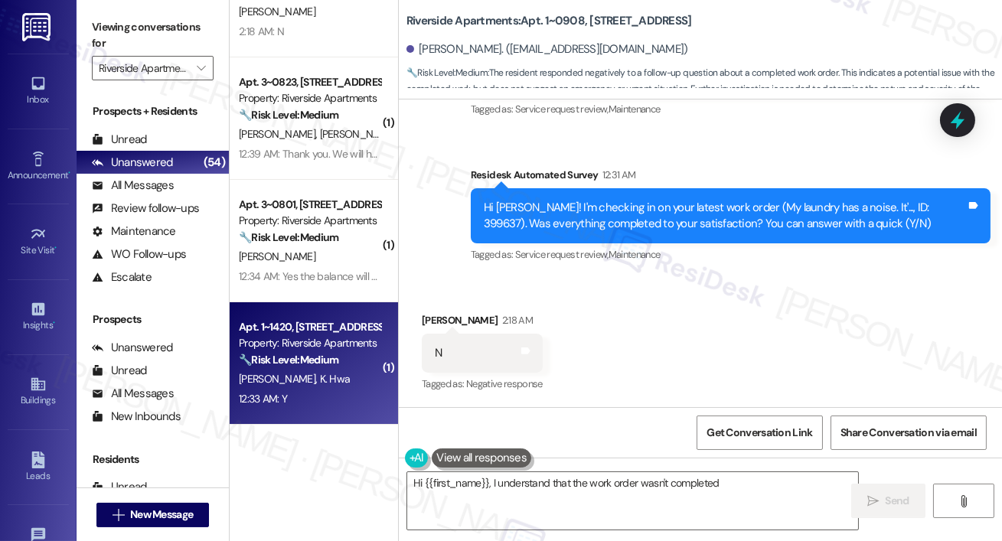
type textarea "Hi {{first_name}}, I understand that the work order wasn't completed"
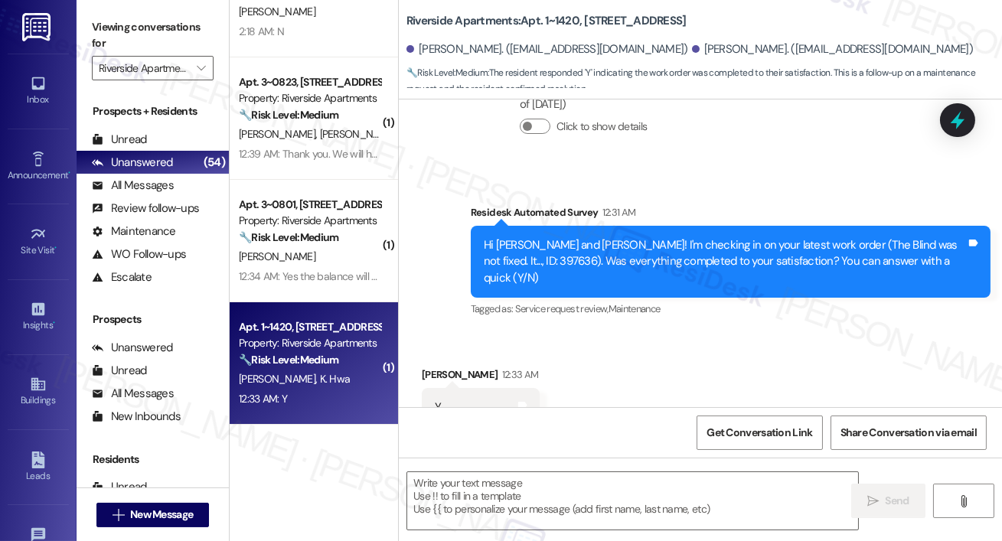
scroll to position [388, 0]
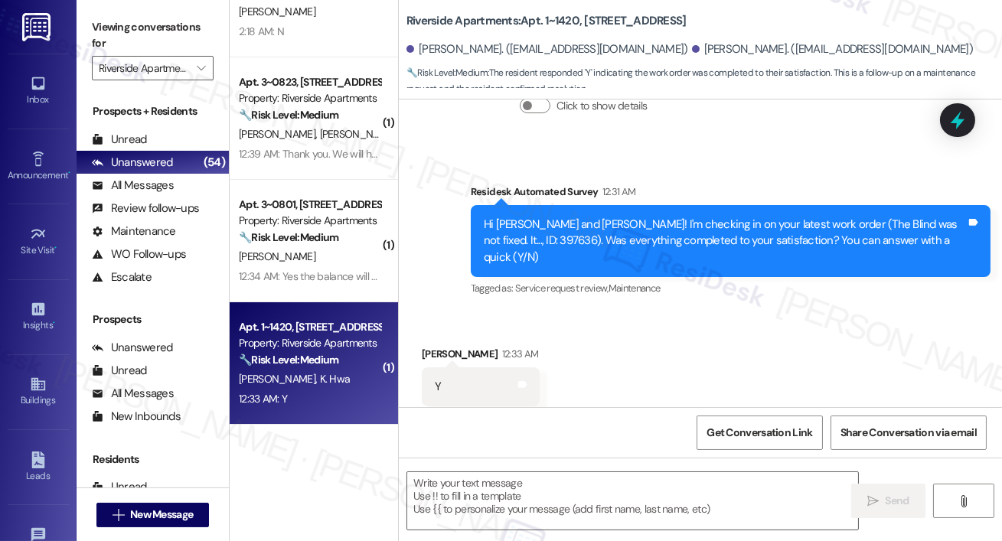
type textarea "Fetching suggested responses. Please feel free to read through the conversation…"
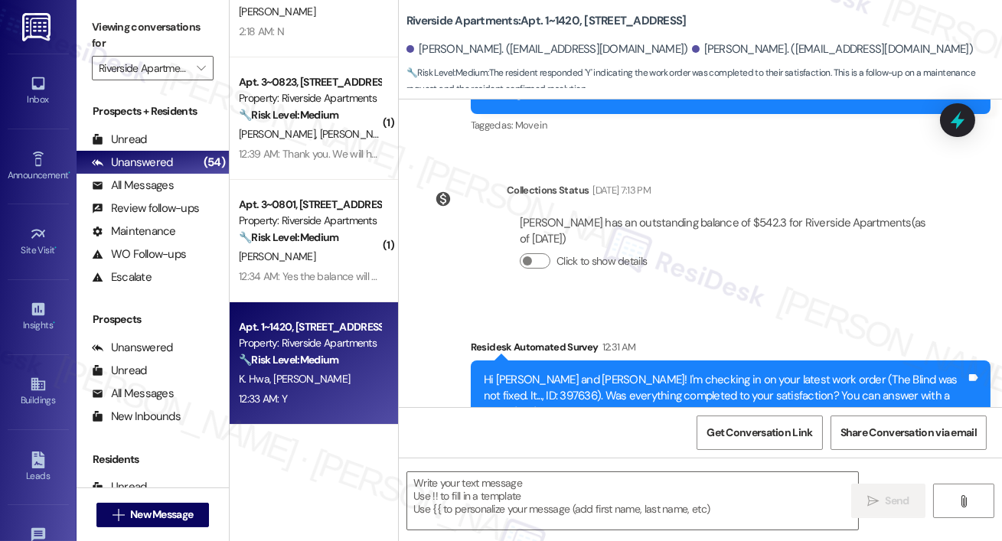
scroll to position [216, 0]
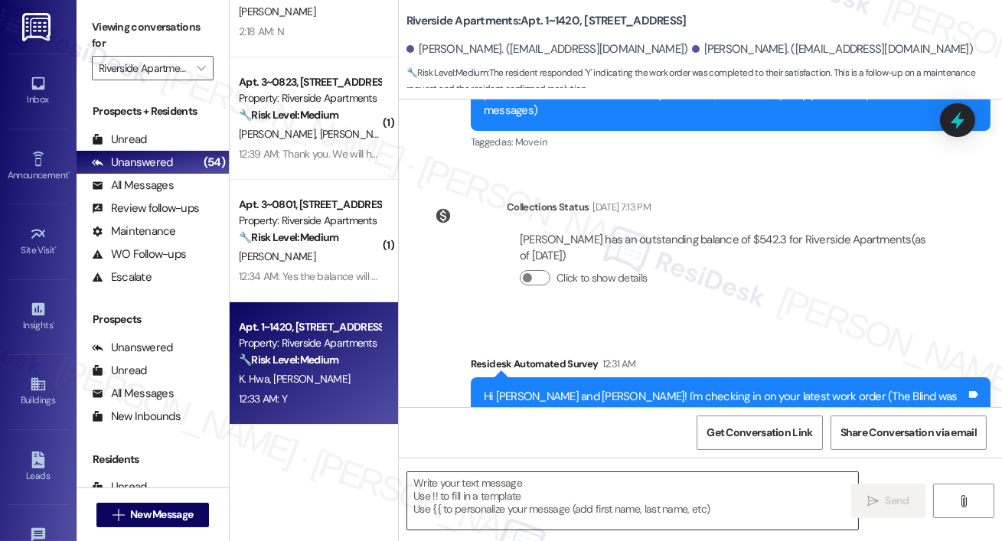
click at [565, 504] on textarea at bounding box center [632, 500] width 451 height 57
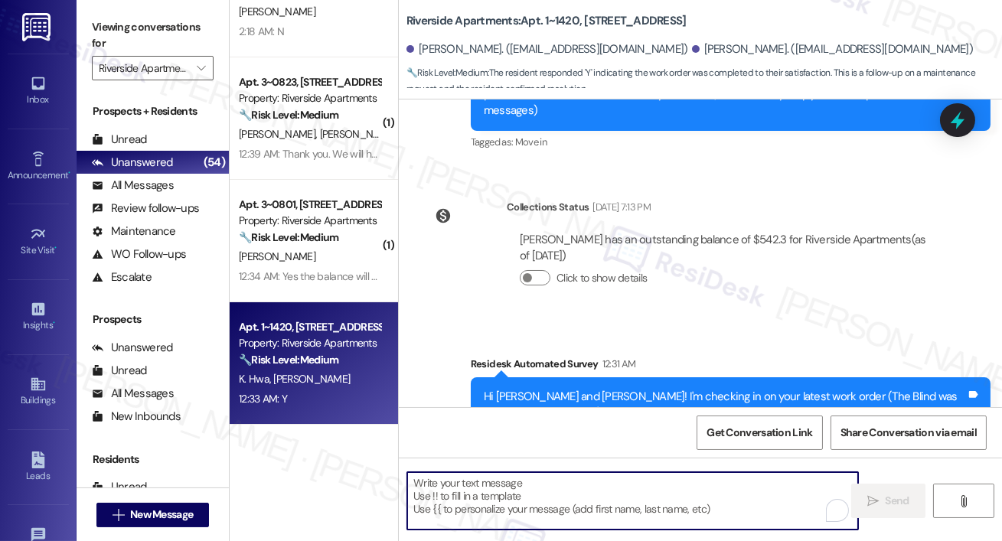
paste textarea "Hi {{first_name}}, I’m happy to hear your work order has been completed! If any…"
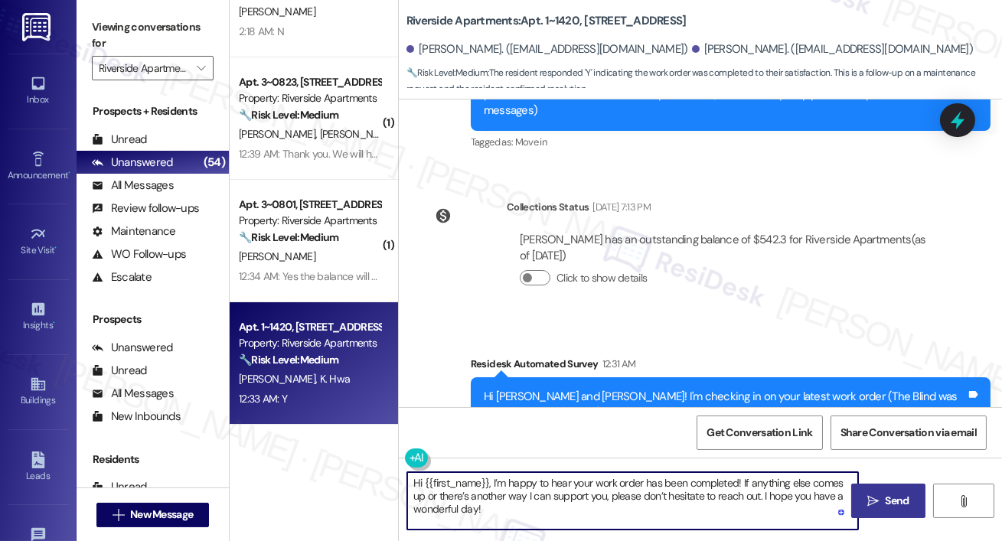
type textarea "Hi {{first_name}}, I’m happy to hear your work order has been completed! If any…"
click at [862, 490] on button " Send" at bounding box center [888, 501] width 74 height 34
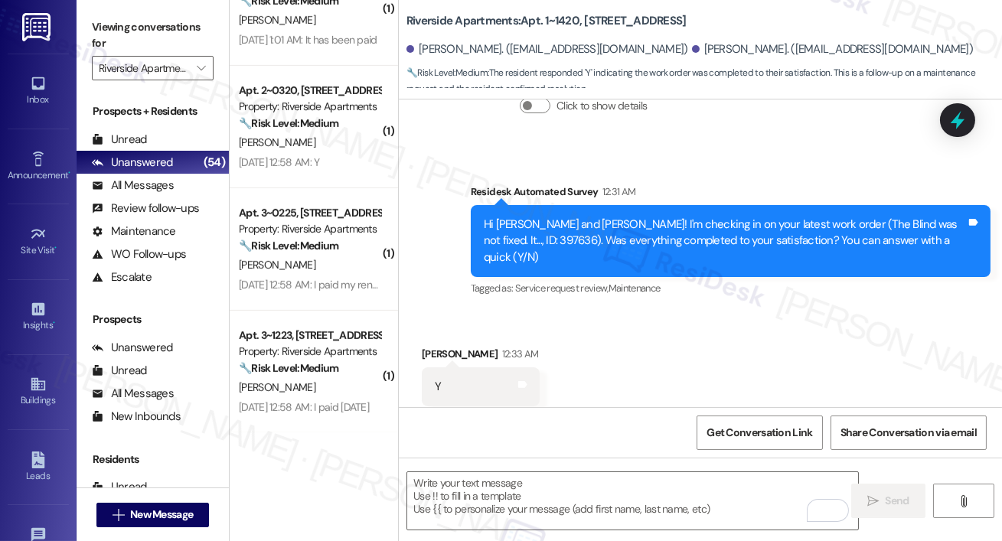
scroll to position [1622, 0]
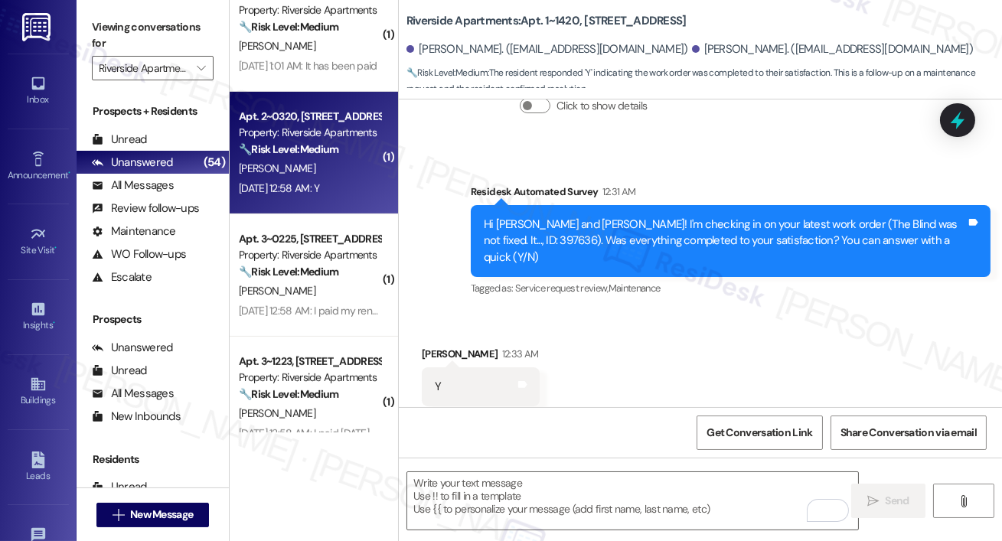
click at [316, 151] on strong "🔧 Risk Level: Medium" at bounding box center [288, 149] width 99 height 14
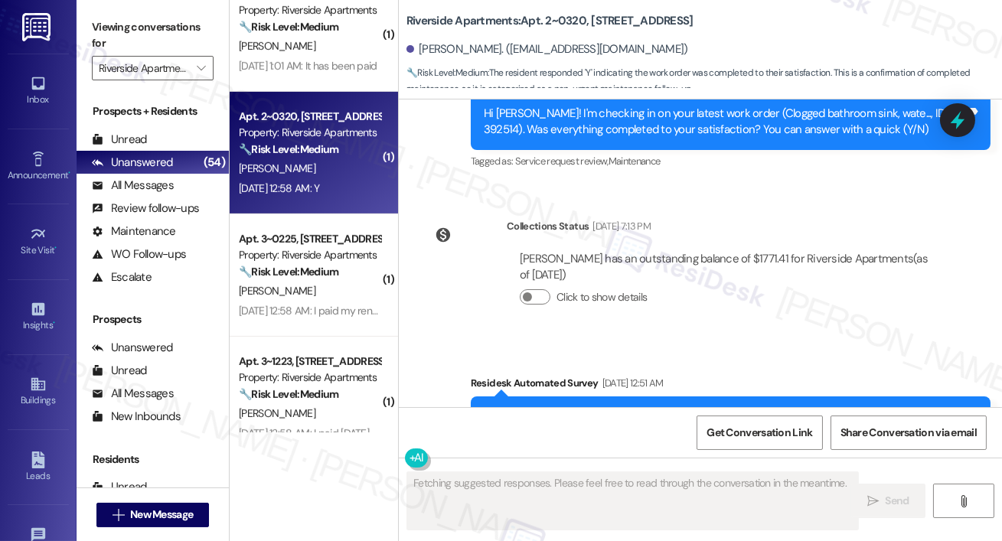
scroll to position [3689, 0]
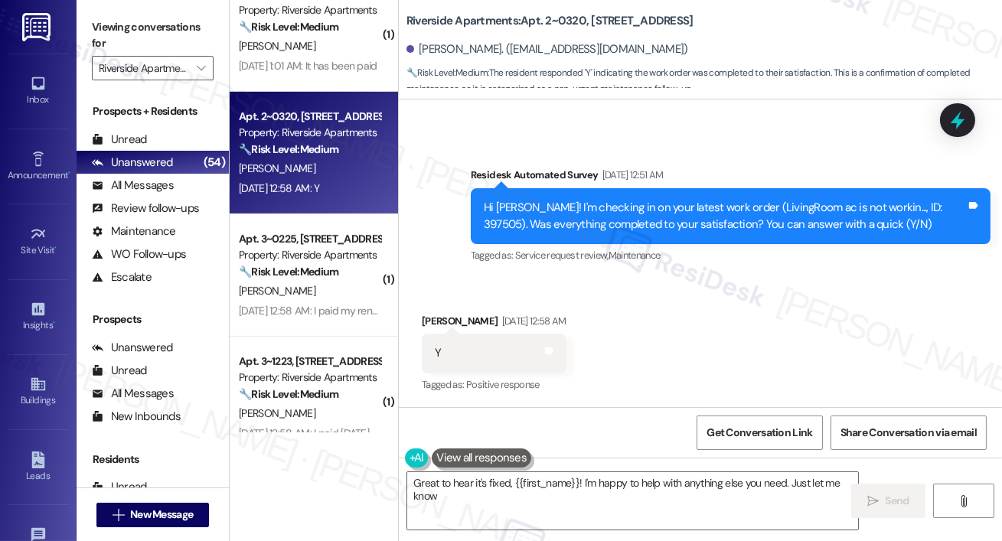
type textarea "Great to hear it's fixed, {{first_name}}! I'm happy to help with anything else …"
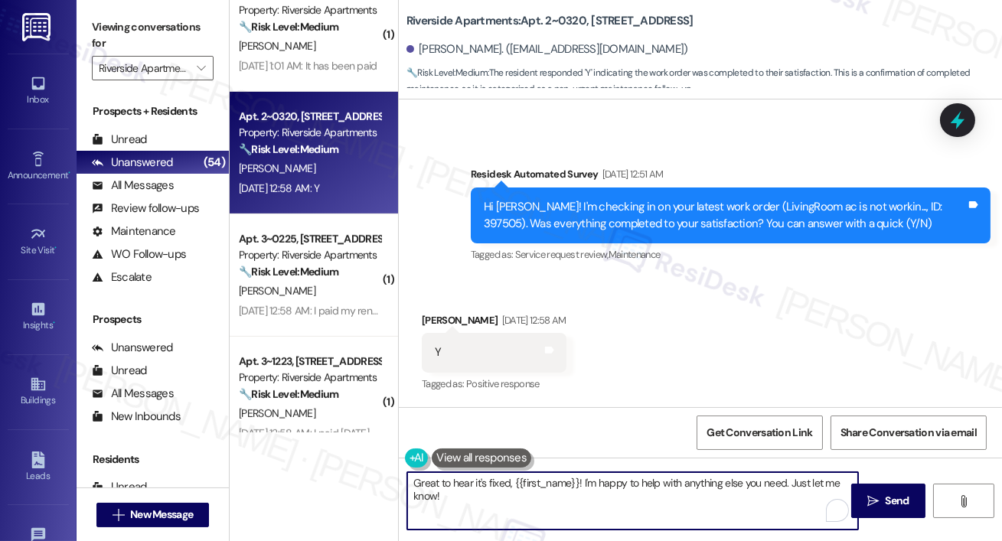
click at [593, 487] on textarea "Great to hear it's fixed, {{first_name}}! I'm happy to help with anything else …" at bounding box center [632, 500] width 451 height 57
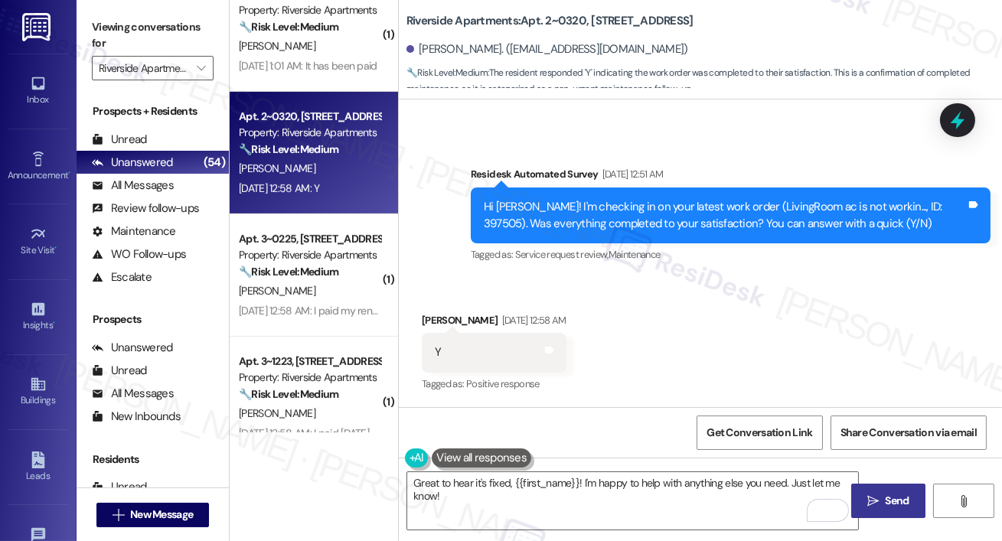
click at [901, 500] on span "Send" at bounding box center [897, 501] width 24 height 16
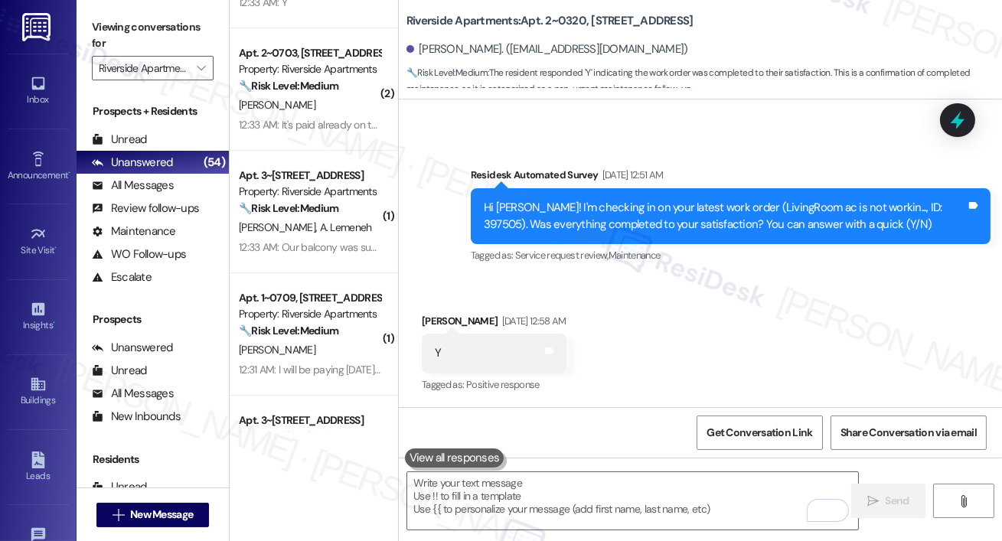
scroll to position [569, 0]
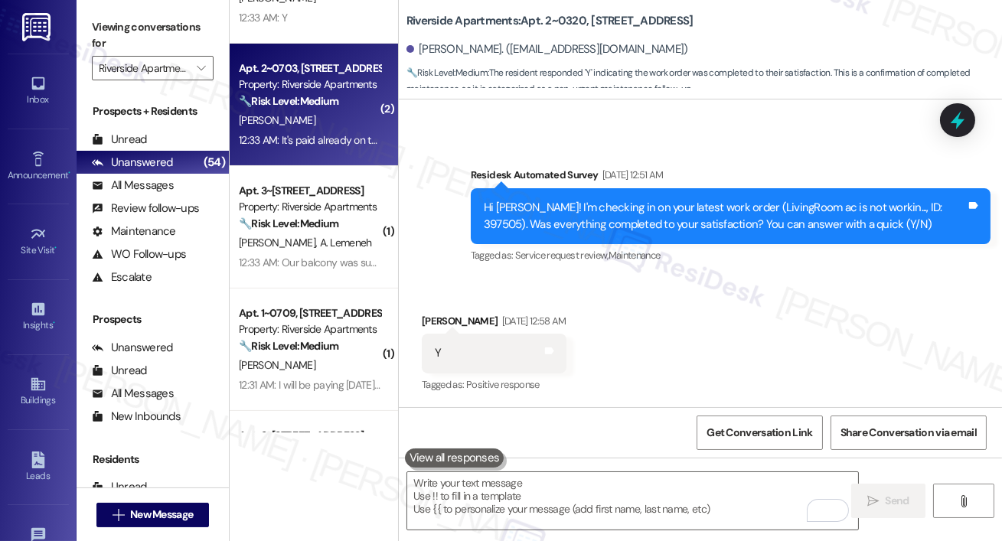
click at [324, 145] on div "12:33 AM: It's paid already on the fifth 12:33 AM: It's paid already on the fif…" at bounding box center [320, 140] width 163 height 14
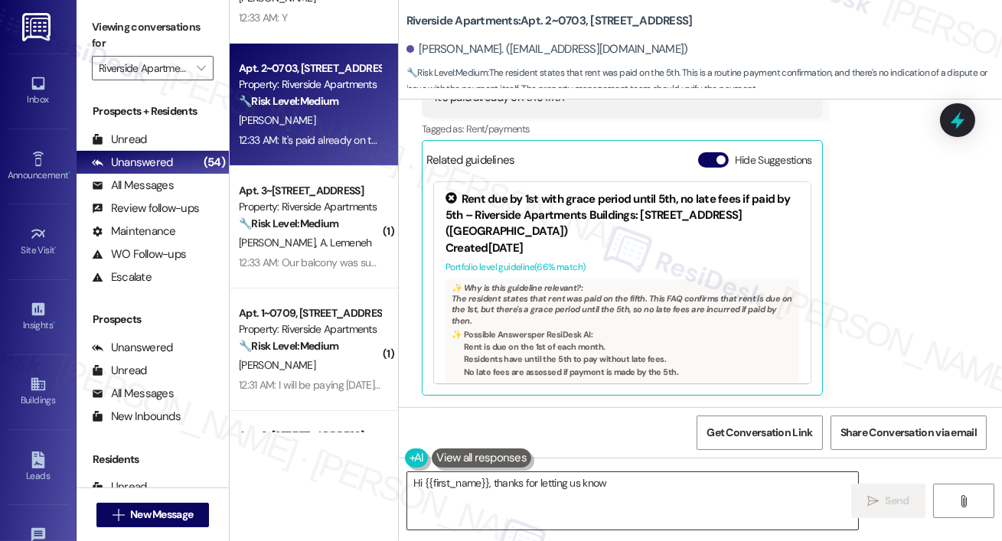
scroll to position [11578, 0]
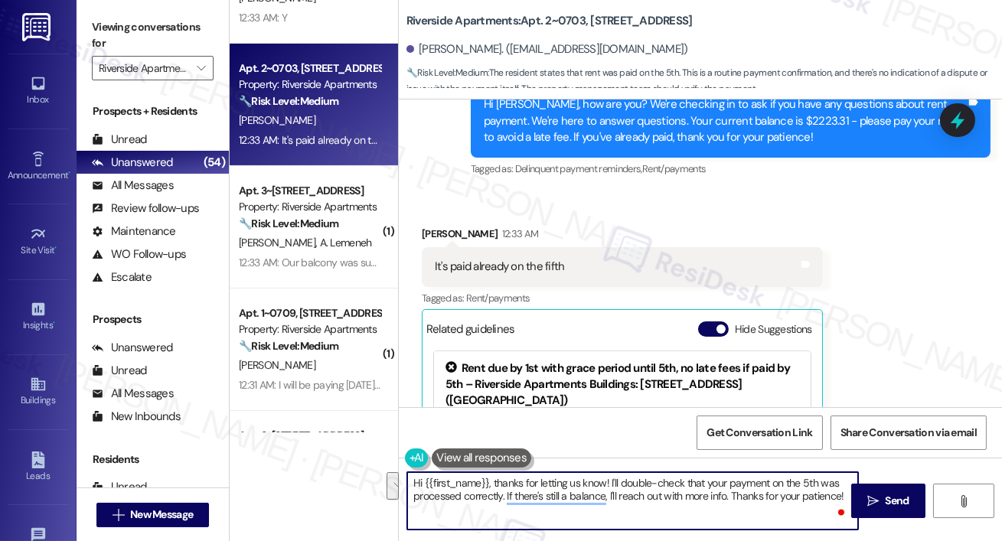
paste textarea "Thank you so much for your rent payment, {{first_name}}. We really appreciate i…"
type textarea "Thank you so much for your rent payment, {{first_name}}. We really appreciate i…"
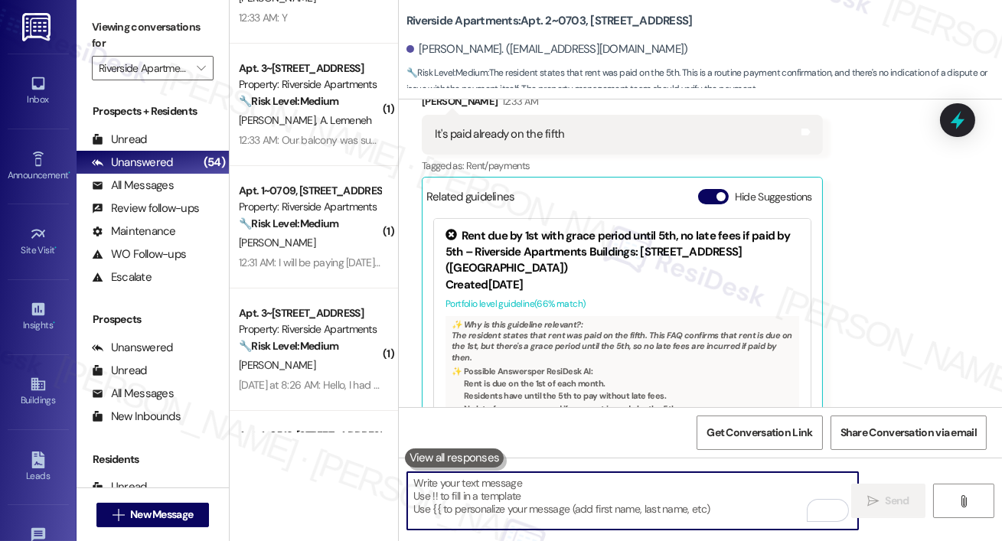
scroll to position [11869, 0]
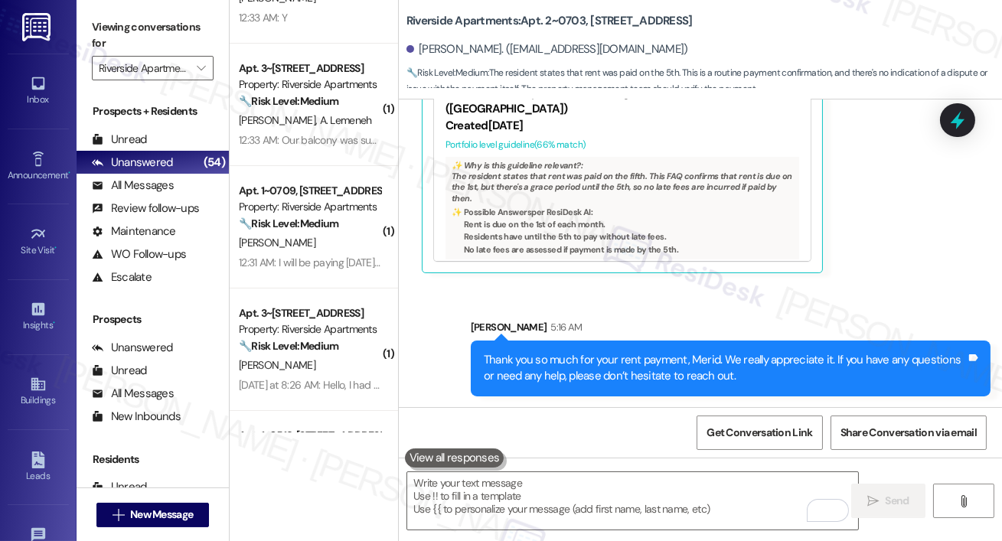
click at [311, 334] on div "Property: Riverside Apartments" at bounding box center [310, 329] width 142 height 16
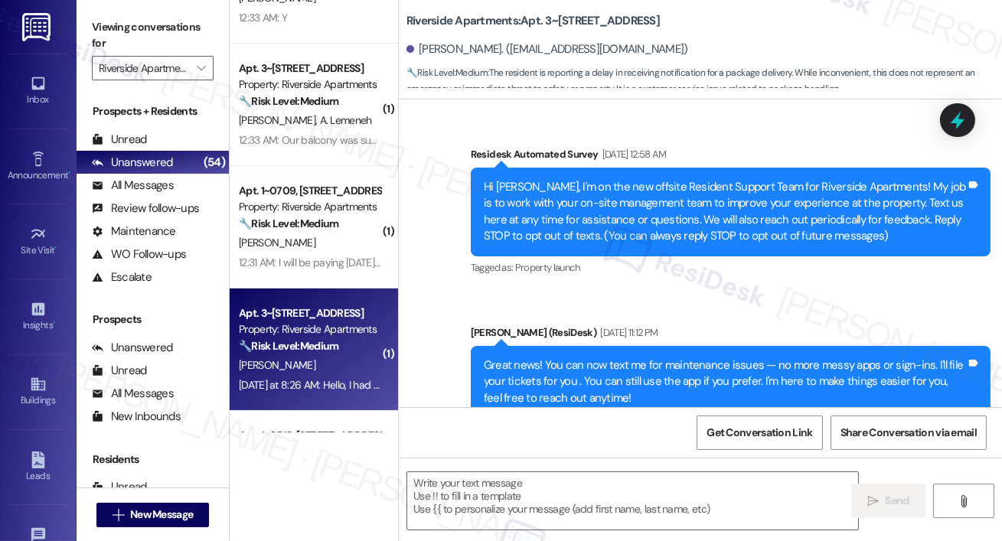
scroll to position [266, 0]
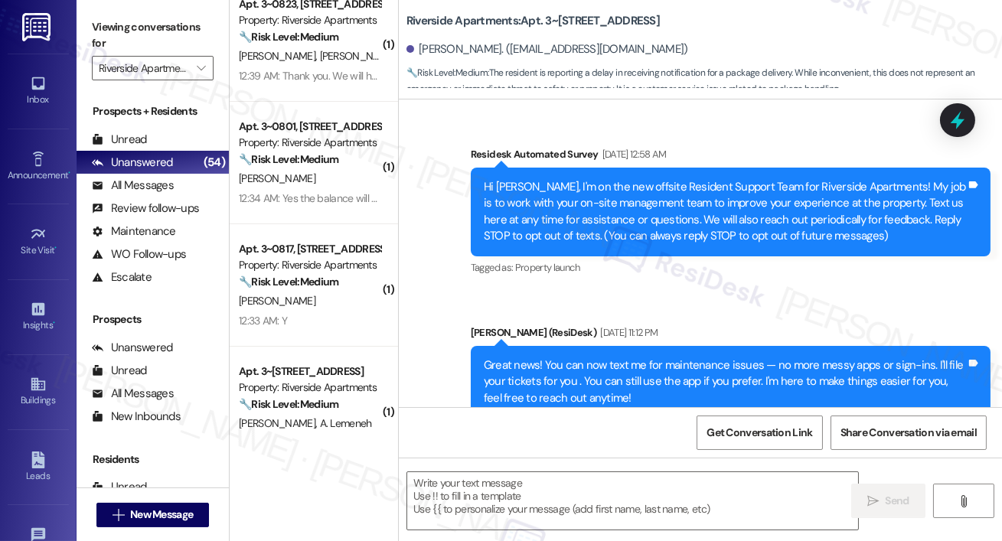
type textarea "Fetching suggested responses. Please feel free to read through the conversation…"
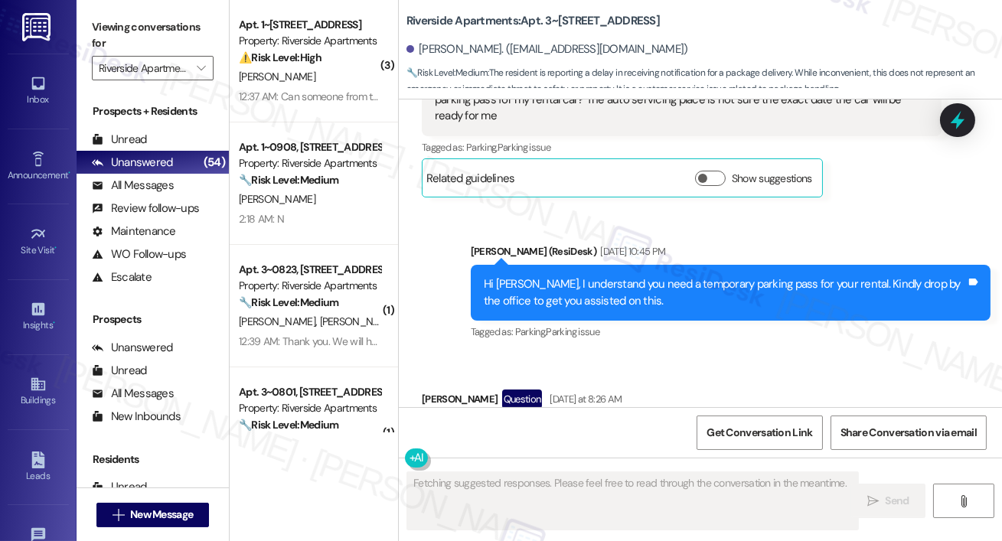
scroll to position [7194, 0]
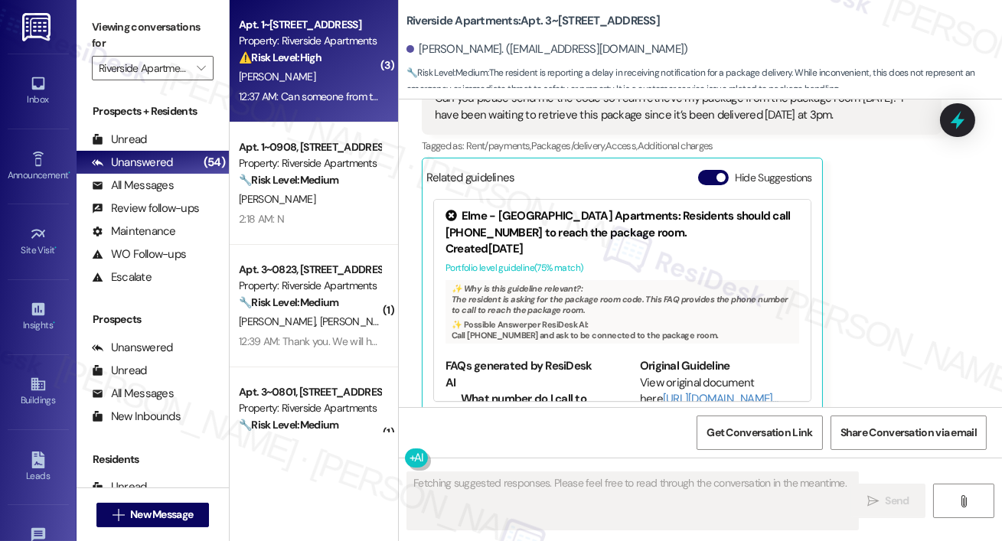
click at [315, 93] on div "12:37 AM: Can someone from the office please call me? I have attempted many tim…" at bounding box center [495, 97] width 513 height 14
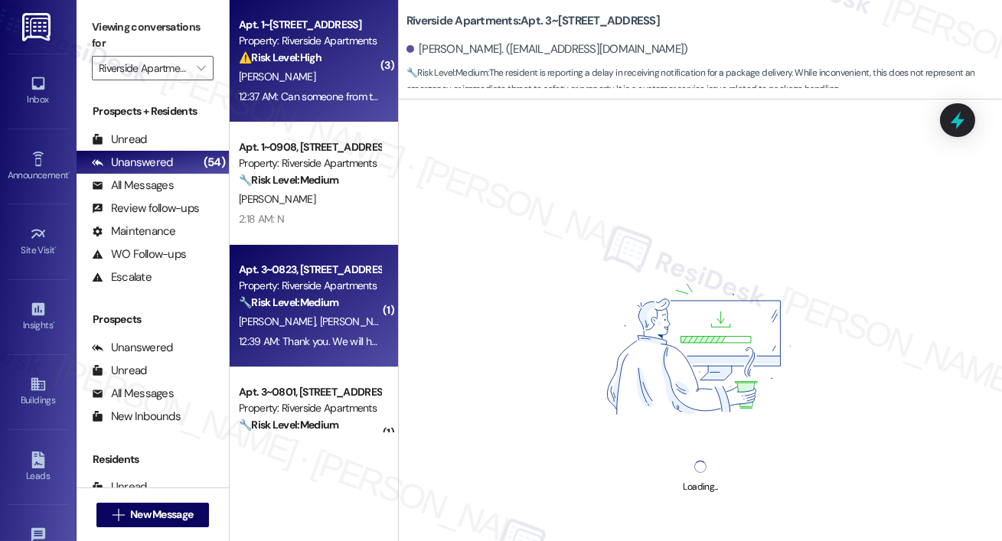
click at [315, 297] on strong "🔧 Risk Level: Medium" at bounding box center [288, 302] width 99 height 14
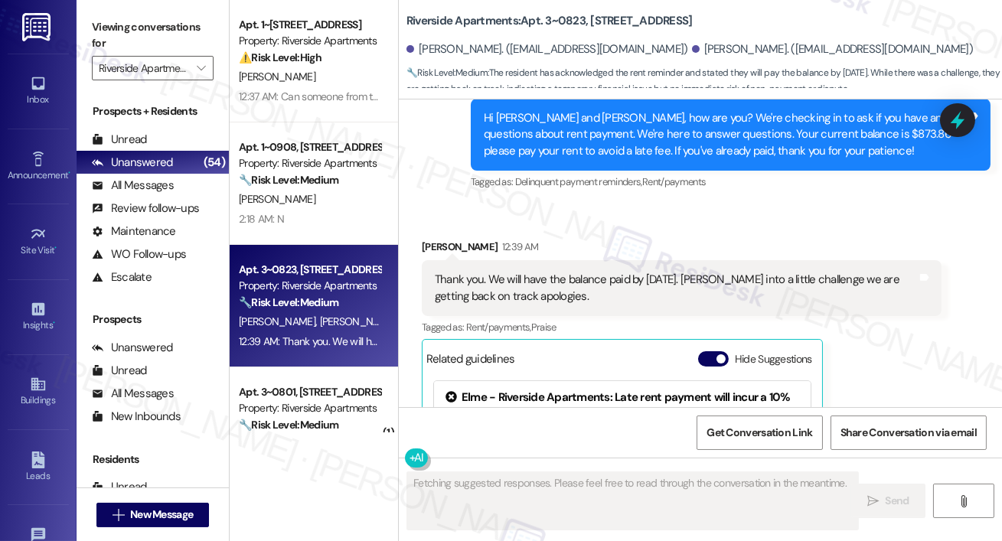
scroll to position [10636, 0]
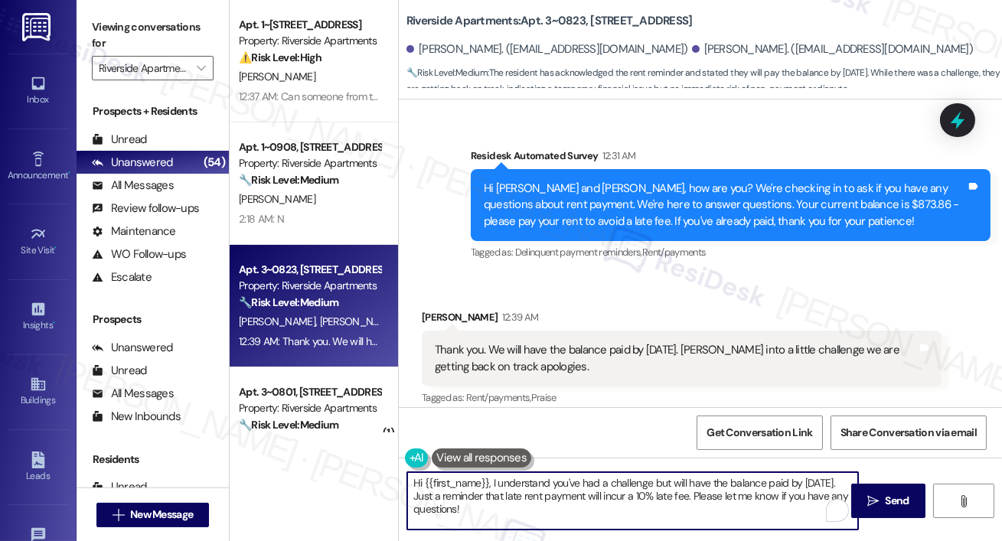
drag, startPoint x: 623, startPoint y: 503, endPoint x: 663, endPoint y: 498, distance: 40.8
click at [663, 498] on textarea "Hi {{first_name}}, I understand you've had a challenge but will have the balanc…" at bounding box center [632, 500] width 451 height 57
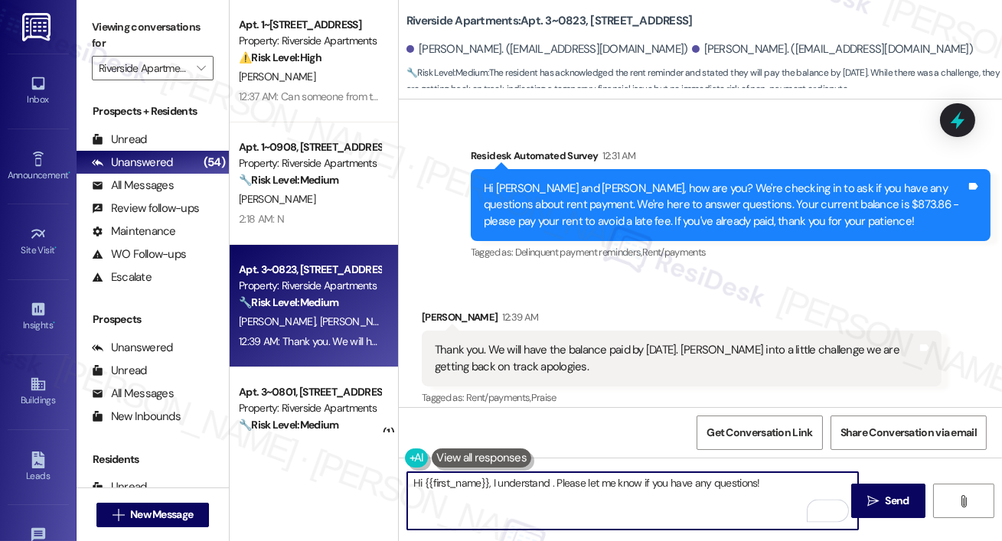
type textarea "Hi {{first_name}}, I understand. Please let me know if you have any questions!"
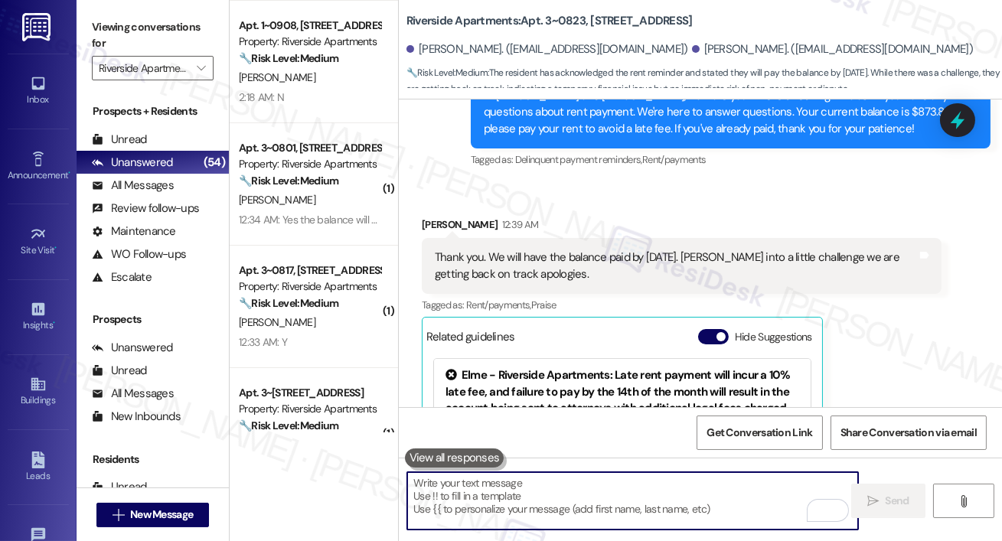
scroll to position [217, 0]
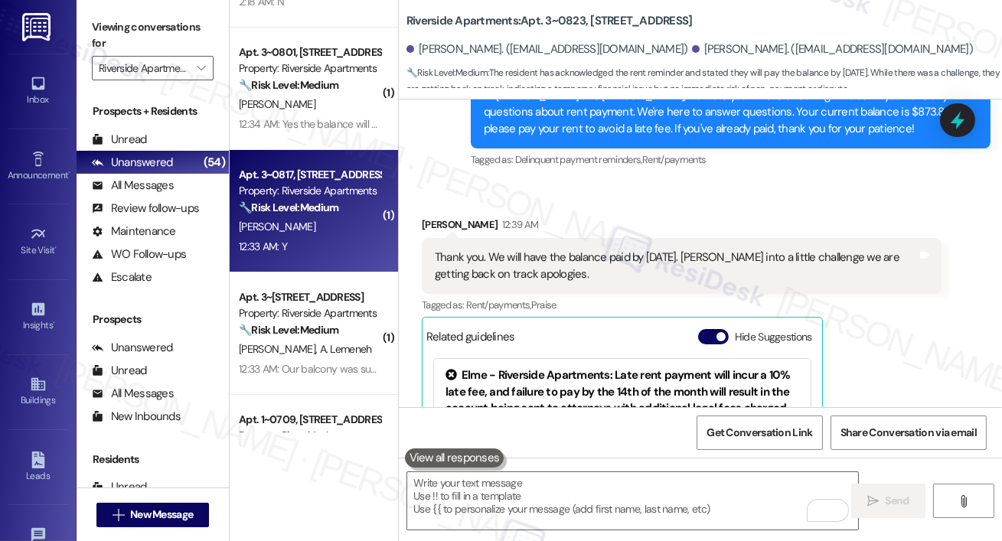
click at [336, 256] on div "Apt. 3~0817, 5860 Cameron Run Terrace Property: Riverside Apartments 🔧 Risk Lev…" at bounding box center [314, 211] width 168 height 122
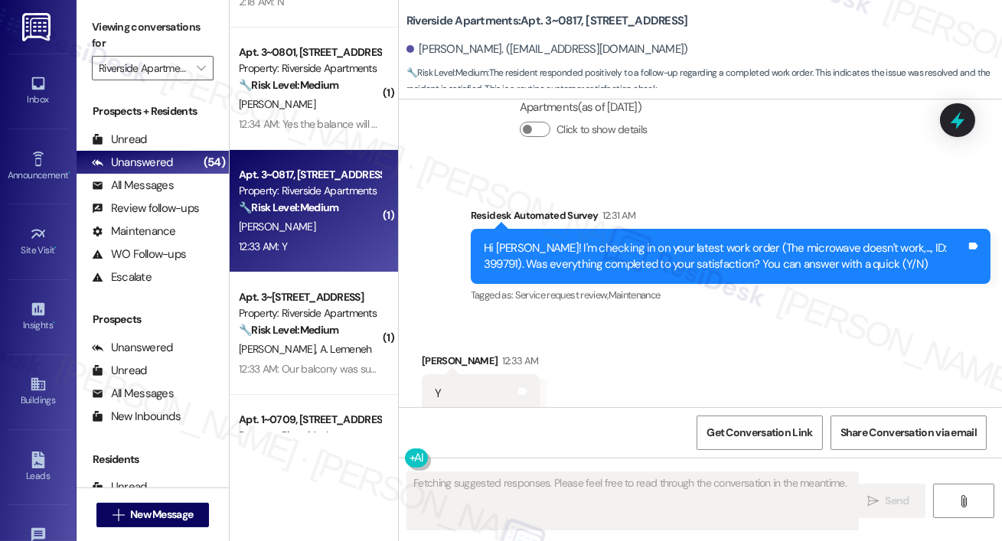
type textarea "Fetching suggested responses. Please feel free to read through the conversation…"
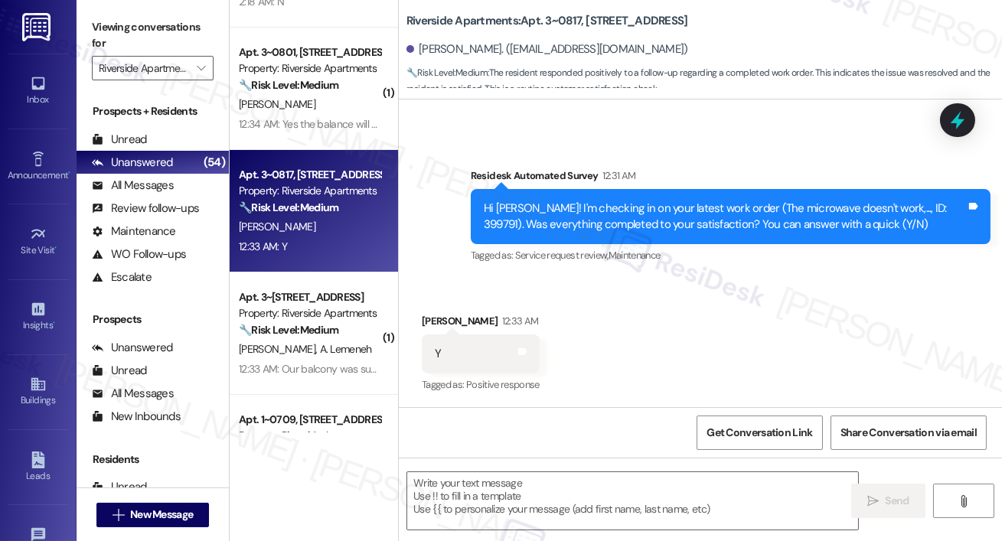
scroll to position [389, 0]
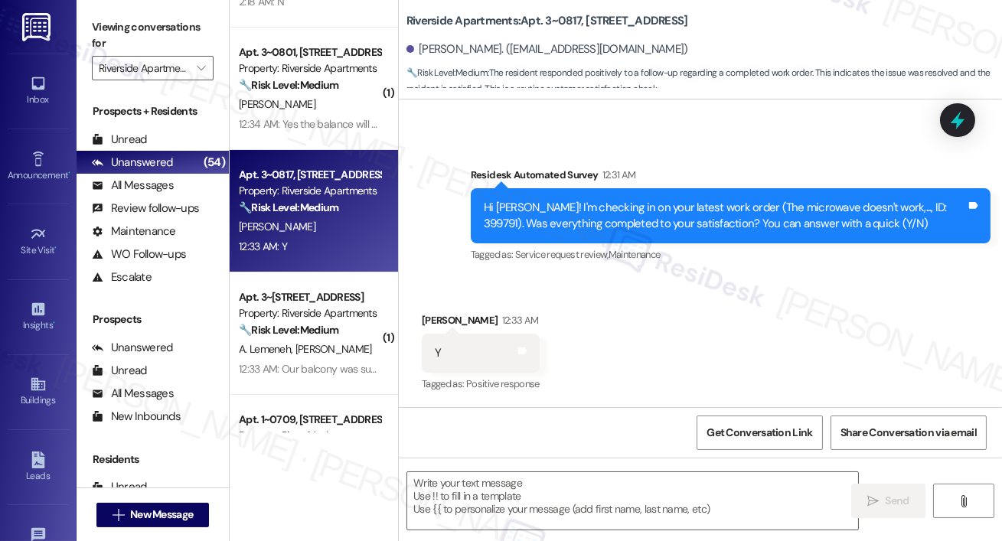
click at [586, 508] on textarea at bounding box center [632, 500] width 451 height 57
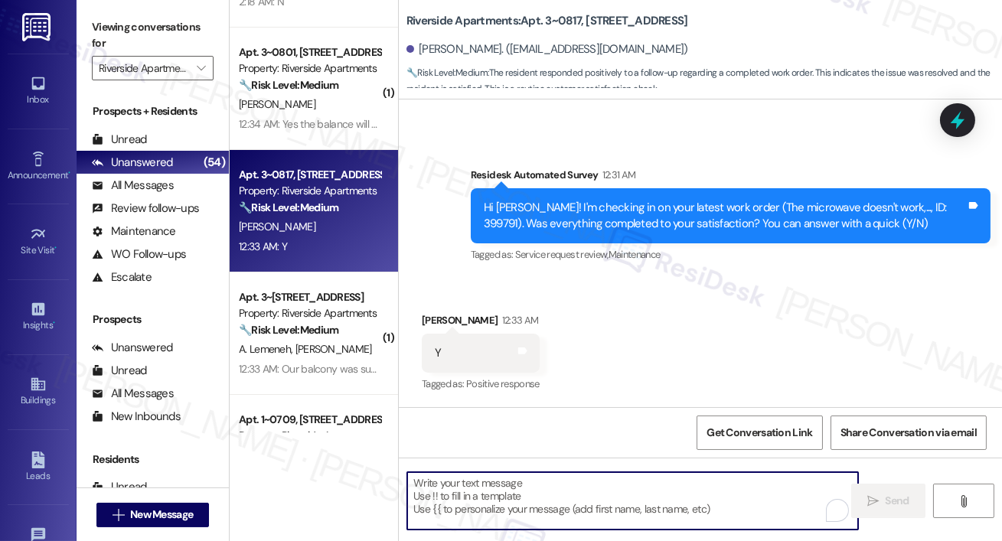
click at [597, 490] on textarea "To enrich screen reader interactions, please activate Accessibility in Grammarl…" at bounding box center [632, 500] width 451 height 57
paste textarea "Hi {{first_name}}, I’m happy to hear your work order has been completed! If any…"
type textarea "Hi {{first_name}}, I’m happy to hear your work order has been completed! If any…"
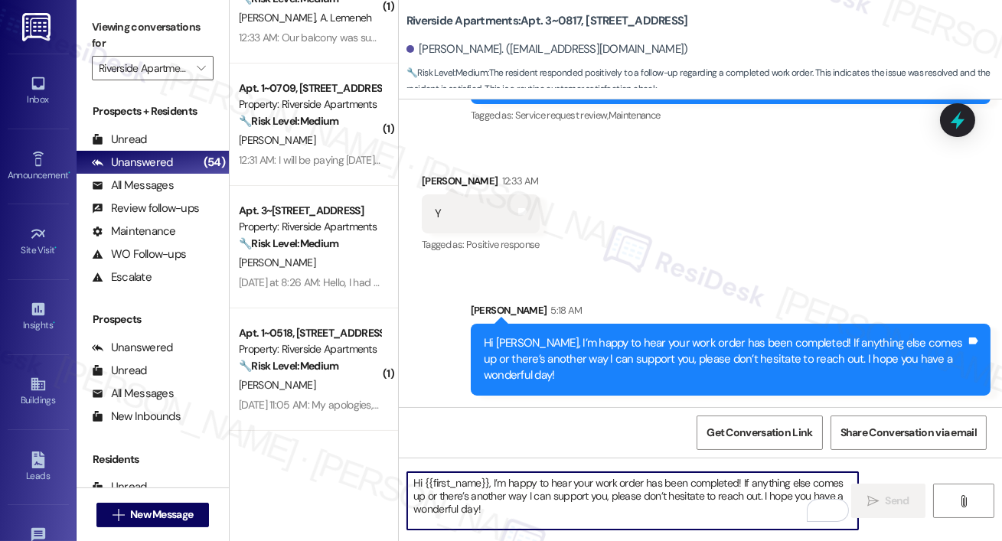
scroll to position [429, 0]
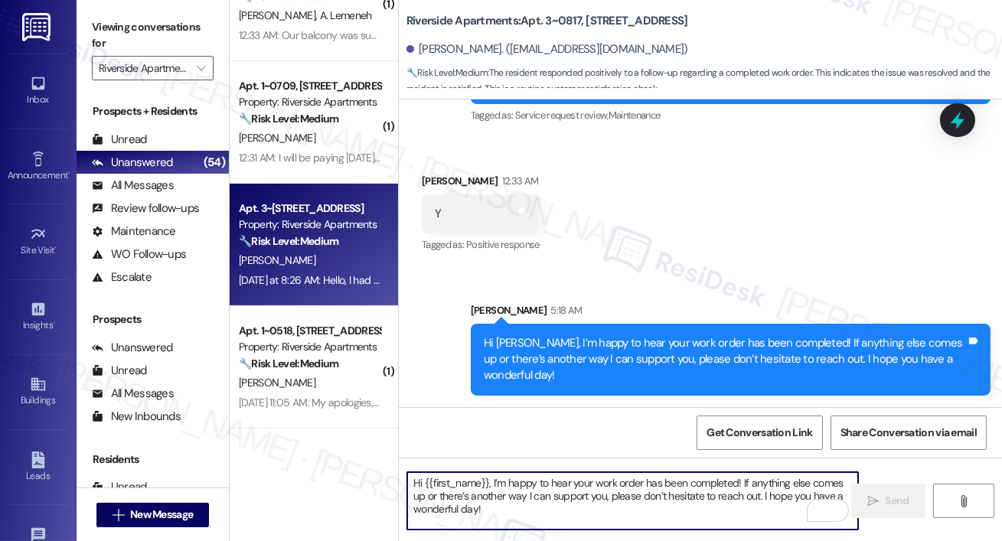
click at [338, 237] on strong "🔧 Risk Level: Medium" at bounding box center [288, 241] width 99 height 14
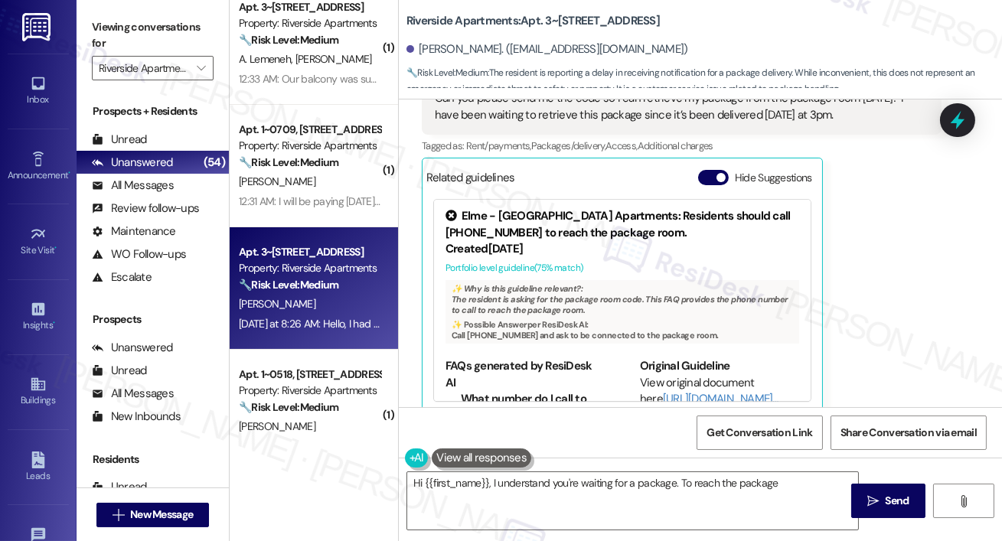
scroll to position [383, 0]
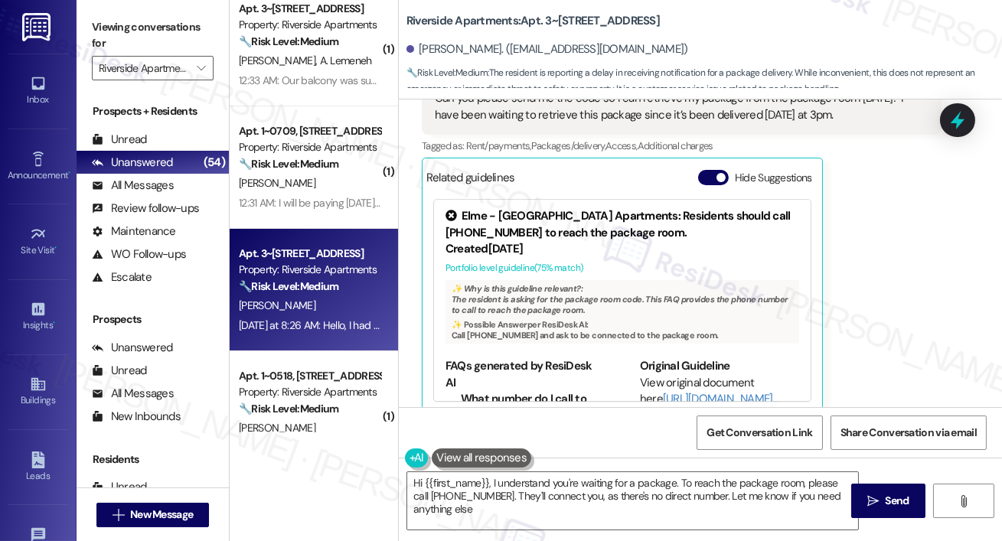
type textarea "Hi {{first_name}}, I understand you're waiting for a package. To reach the pack…"
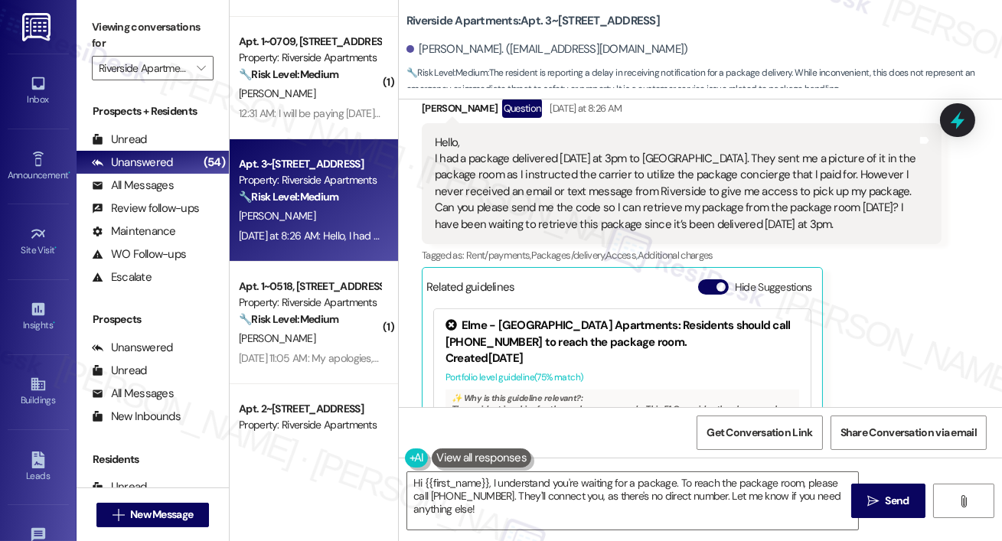
scroll to position [556, 0]
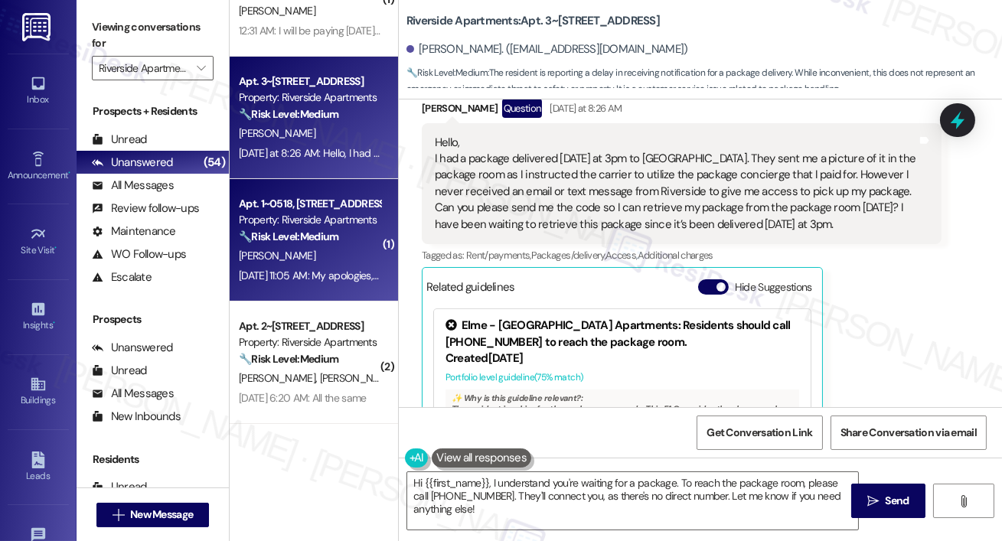
click at [329, 256] on div "[PERSON_NAME]" at bounding box center [309, 255] width 145 height 19
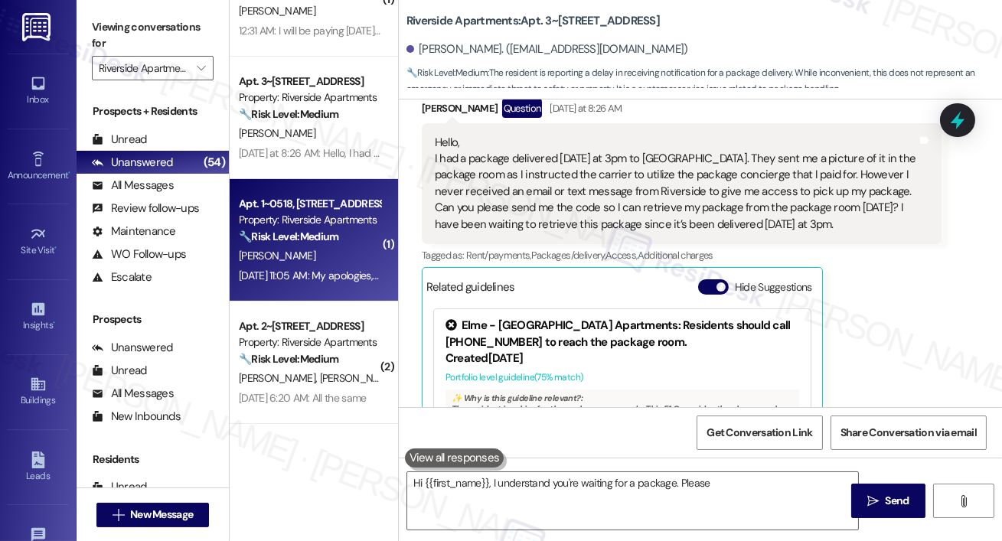
type textarea "Hi {{first_name}}, I understand you're waiting for a package. Please"
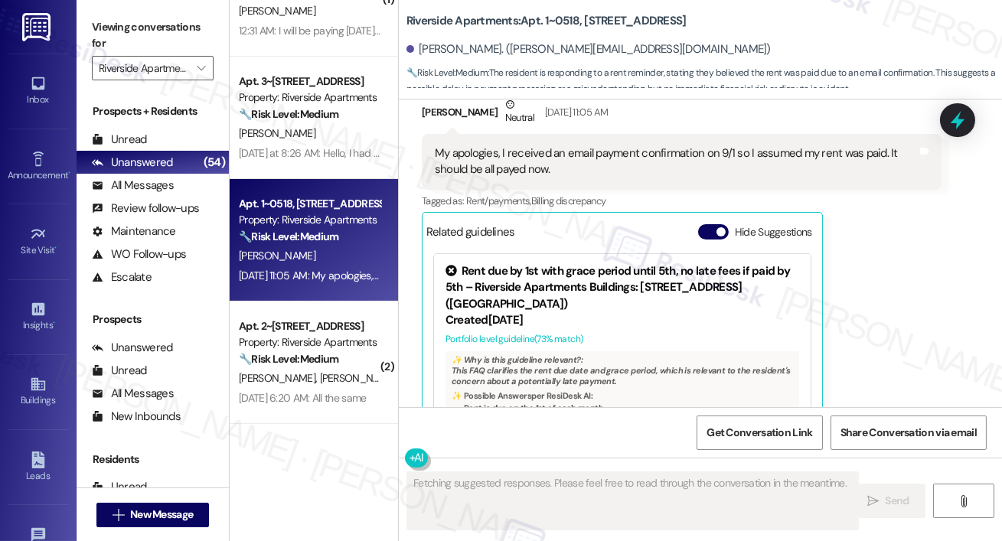
scroll to position [14200, 0]
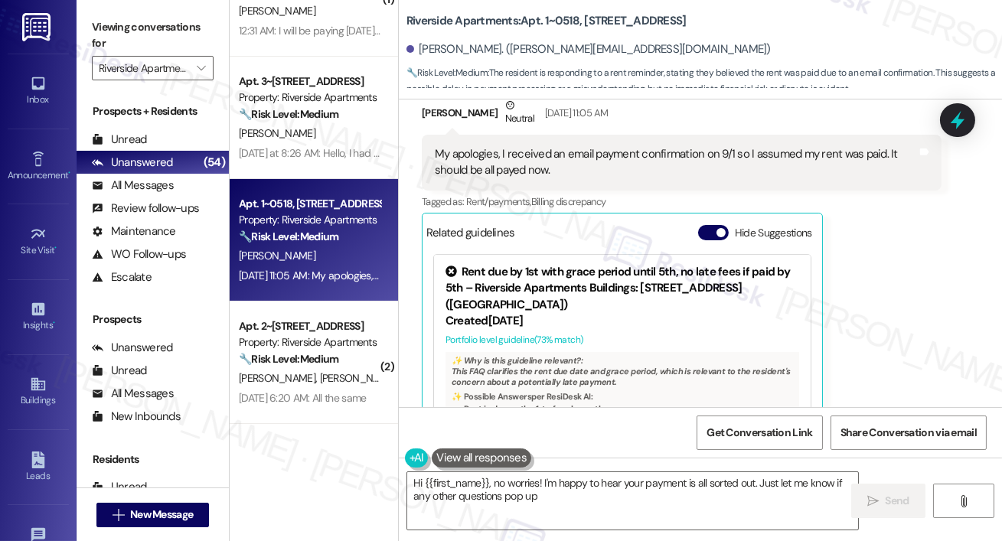
type textarea "Hi {{first_name}}, no worries! I'm happy to hear your payment is all sorted out…"
click at [810, 517] on textarea "Hi {{first_name}}, no worries! I'm happy to hear your payment is all sorted out…" at bounding box center [632, 500] width 451 height 57
click at [892, 520] on div "Hi {{first_name}}, no worries! I'm happy to hear your payment is all sorted out…" at bounding box center [700, 515] width 603 height 115
click at [888, 504] on span "Send" at bounding box center [897, 501] width 24 height 16
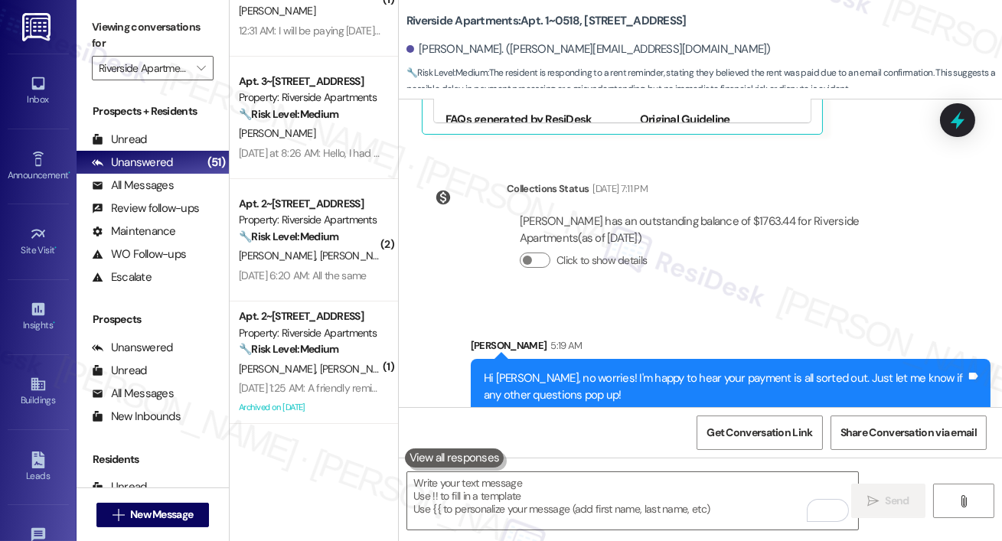
scroll to position [14535, 0]
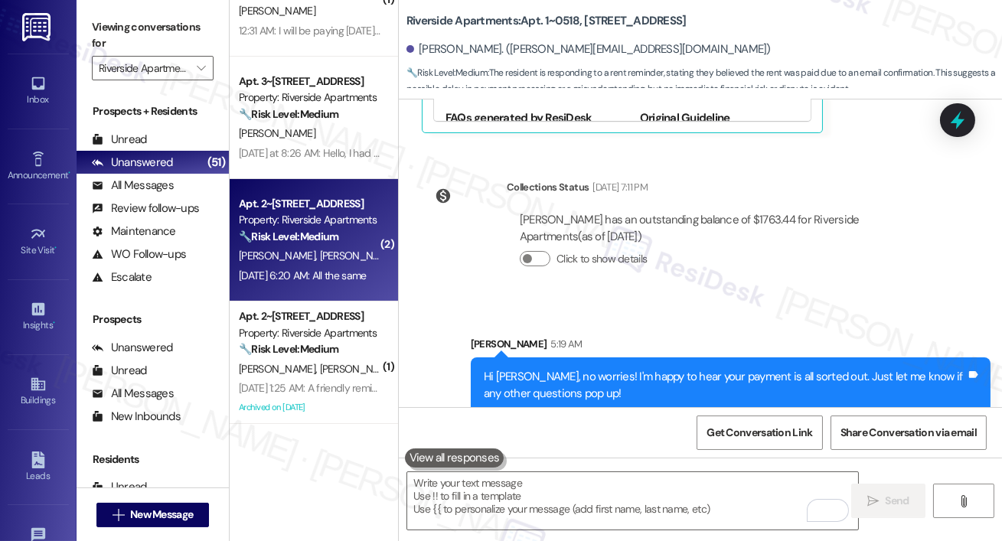
click at [334, 187] on div "Apt. 2~1010, 5860 Cameron Run Terrace Property: Riverside Apartments 🔧 Risk Lev…" at bounding box center [314, 240] width 168 height 122
type textarea "Fetching suggested responses. Please feel free to read through the conversation…"
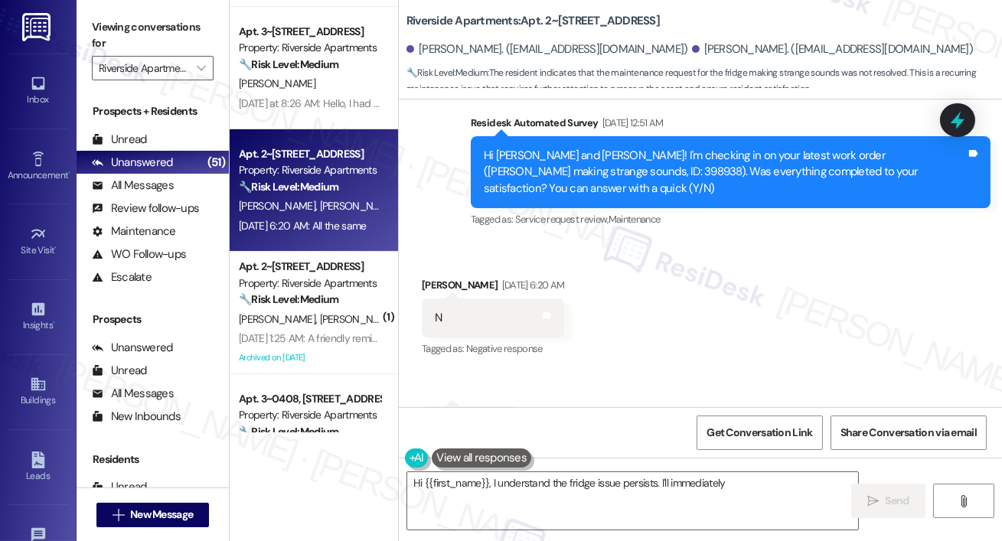
scroll to position [675, 0]
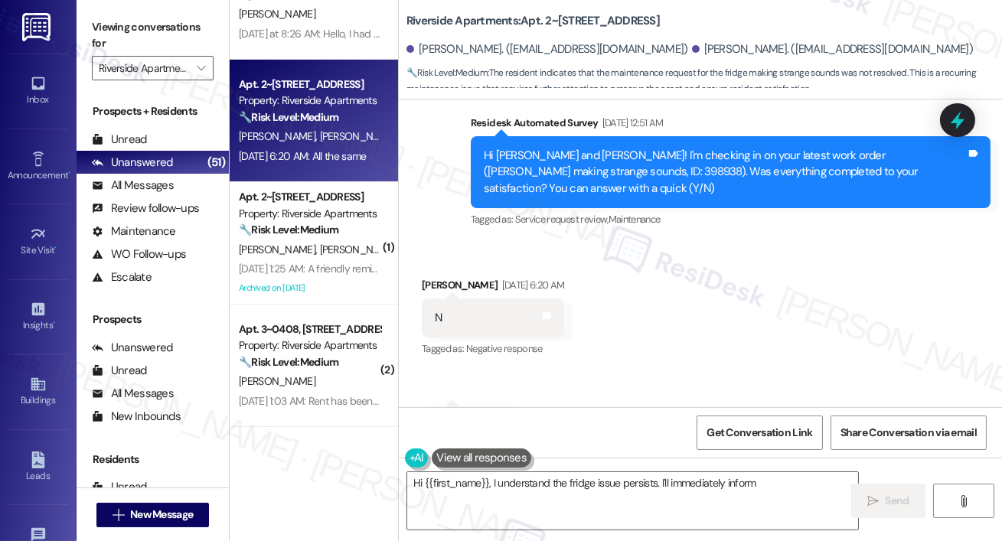
click at [350, 268] on div "( 1 ) Apt. 1~0709, 5860 Cameron Run Terrace Property: Riverside Apartments 🔧 Ri…" at bounding box center [314, 216] width 168 height 432
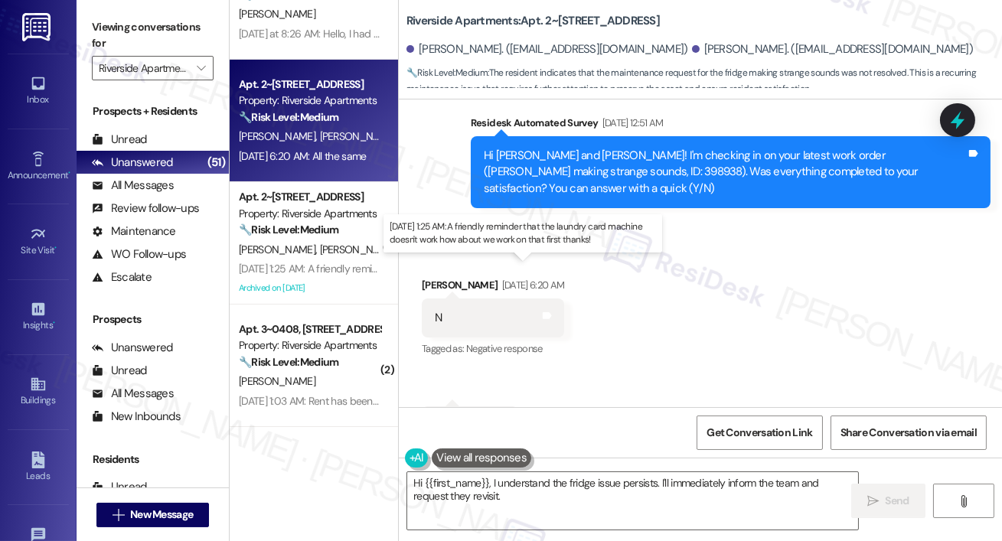
type textarea "Hi {{first_name}}, I understand the fridge issue persists. I'll immediately inf…"
click at [350, 268] on div "Sep 06, 2025 at 1:25 AM: A friendly reminder that the laundry card machine does…" at bounding box center [502, 269] width 527 height 14
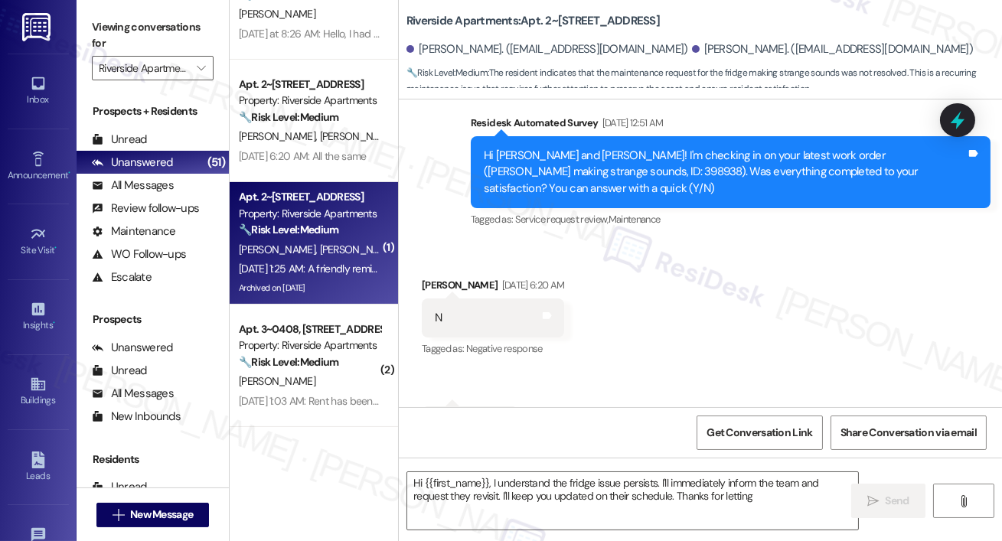
type textarea "Hi {{first_name}}, I understand the fridge issue persists. I'll immediately inf…"
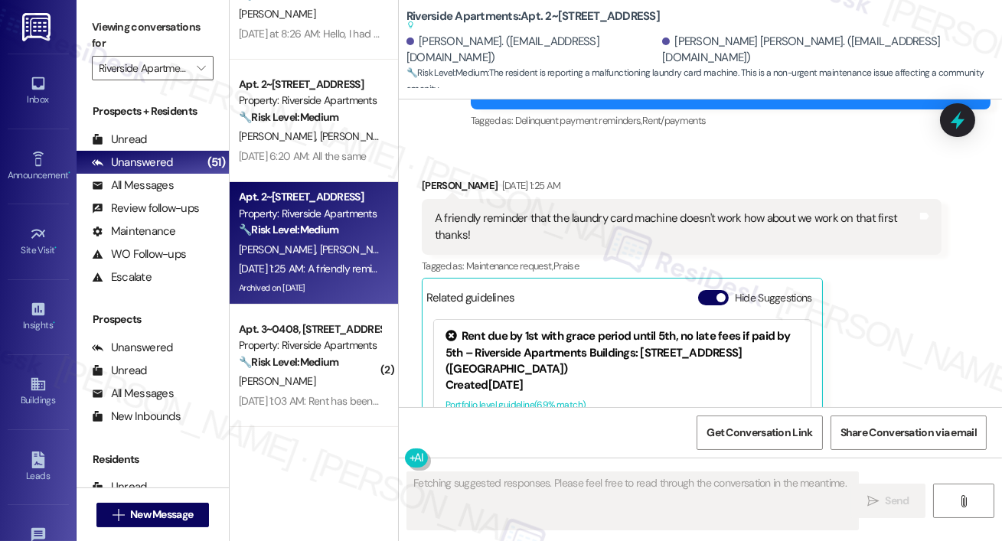
scroll to position [6682, 0]
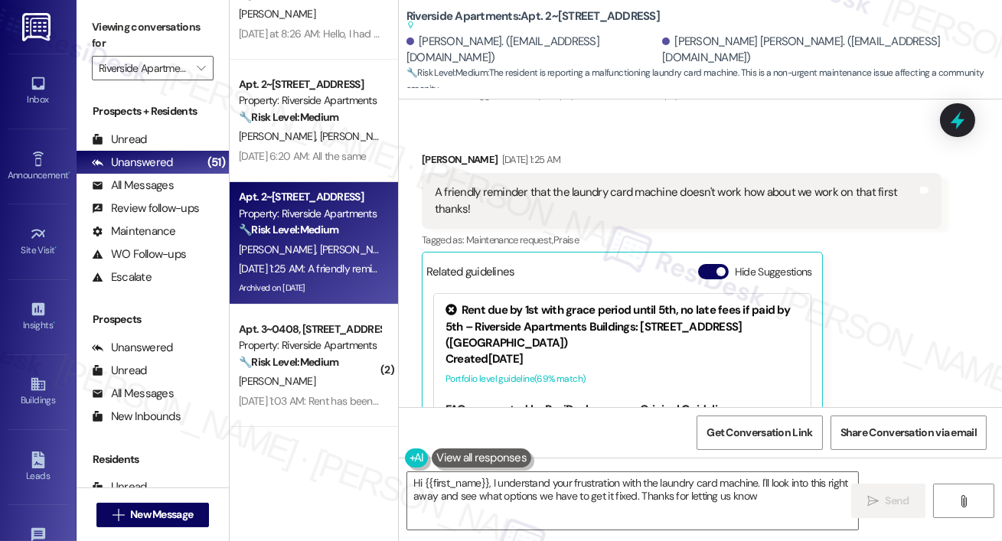
type textarea "Hi {{first_name}}, I understand your frustration with the laundry card machine.…"
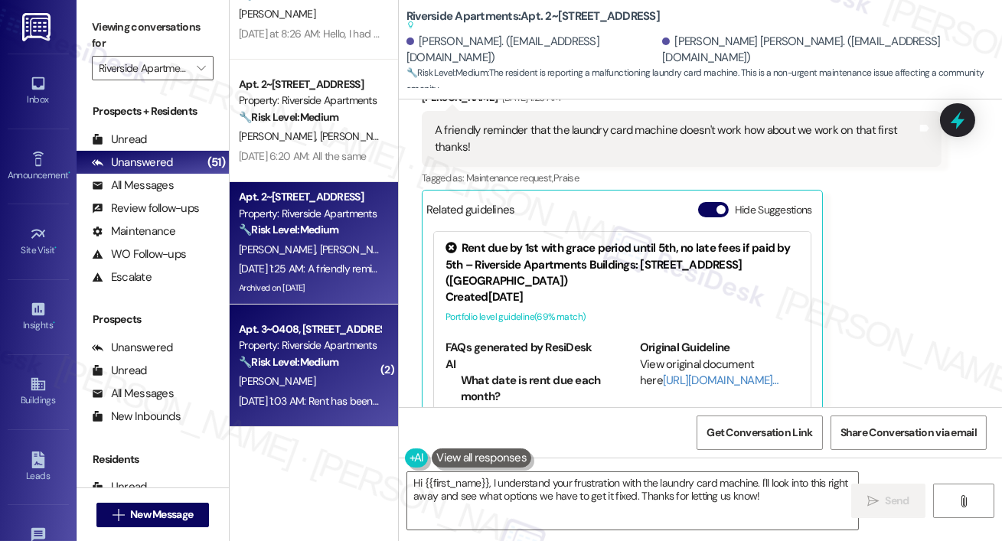
click at [298, 328] on div "Apt. 3~0408, [STREET_ADDRESS]" at bounding box center [310, 329] width 142 height 16
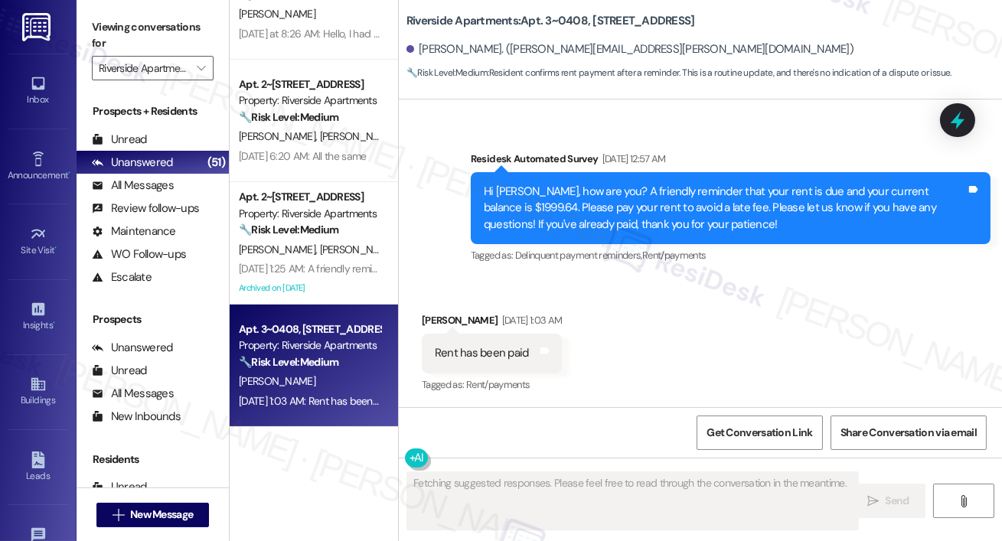
scroll to position [6166, 0]
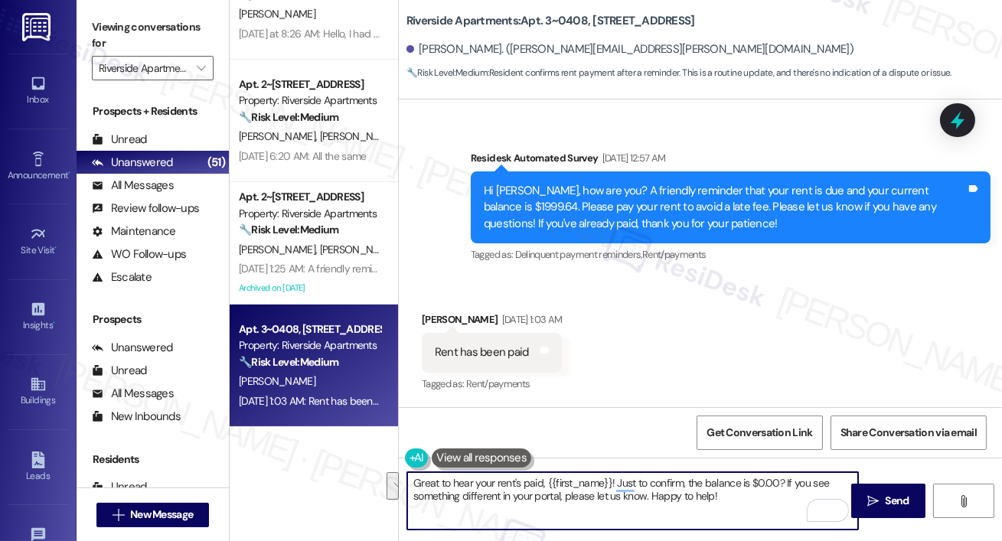
drag, startPoint x: 618, startPoint y: 483, endPoint x: 743, endPoint y: 504, distance: 127.2
click at [743, 504] on textarea "Great to hear your rent's paid, {{first_name}}! Just to confirm, the balance is…" at bounding box center [632, 500] width 451 height 57
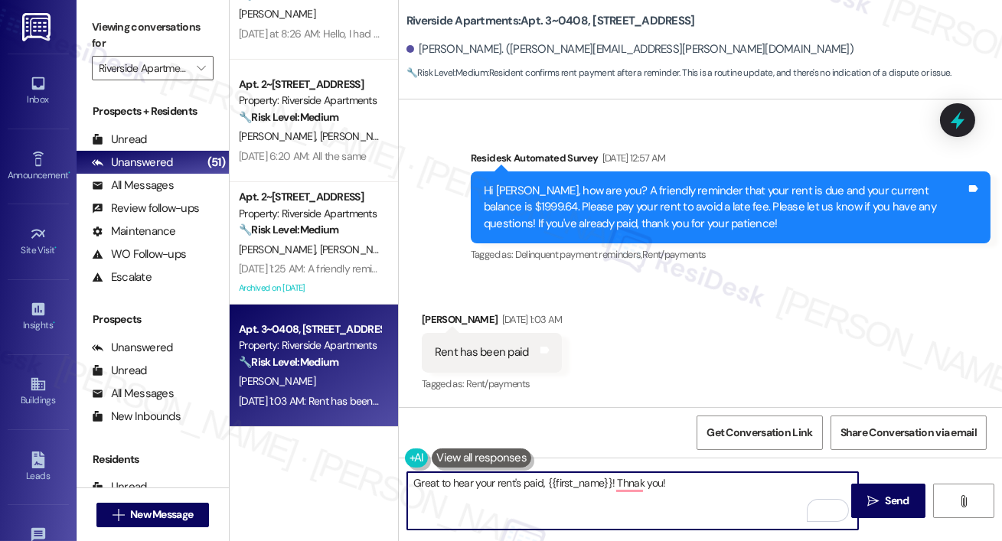
click at [636, 485] on textarea "Great to hear your rent's paid, {{first_name}}! Thnak you!" at bounding box center [632, 500] width 451 height 57
click at [624, 478] on textarea "Great to hear your rent's paid, {{first_name}}! Thnak you!" at bounding box center [632, 500] width 451 height 57
type textarea "Great to hear your rent's paid, {{first_name}}! Thank you!"
click at [921, 491] on button " Send" at bounding box center [888, 501] width 74 height 34
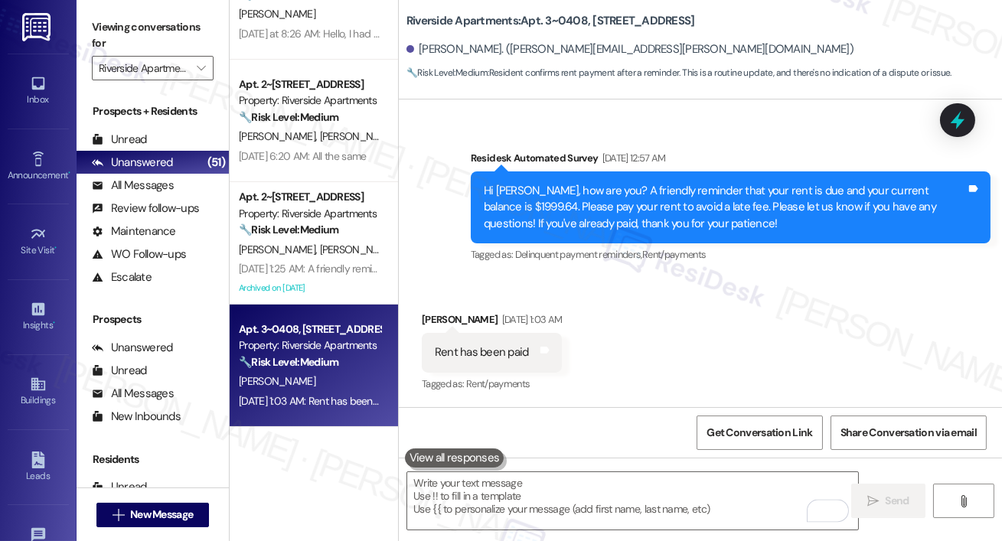
scroll to position [6165, 0]
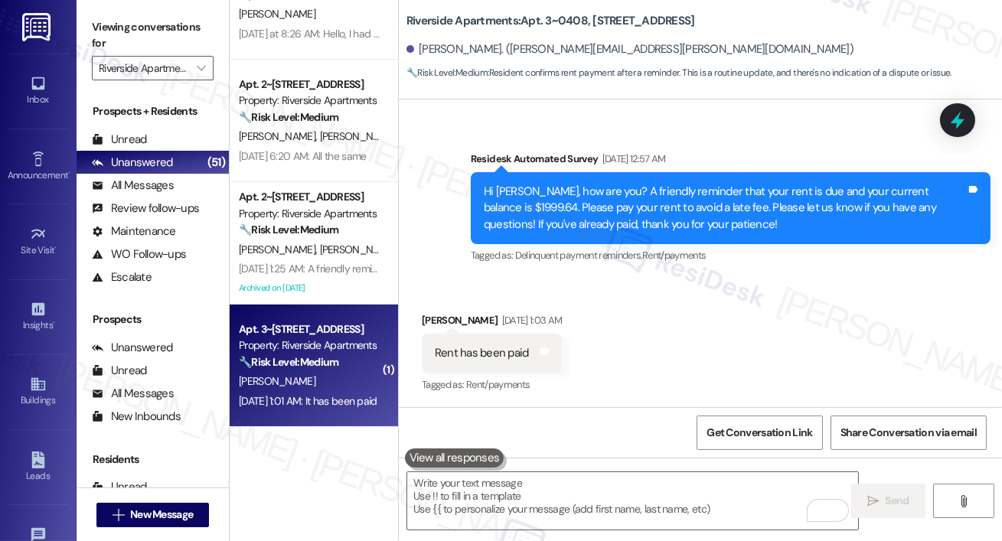
click at [331, 320] on div "Apt. 3~1120, 5860 Cameron Run Terrace Property: Riverside Apartments 🔧 Risk Lev…" at bounding box center [309, 346] width 145 height 52
type textarea "Fetching suggested responses. Please feel free to read through the conversation…"
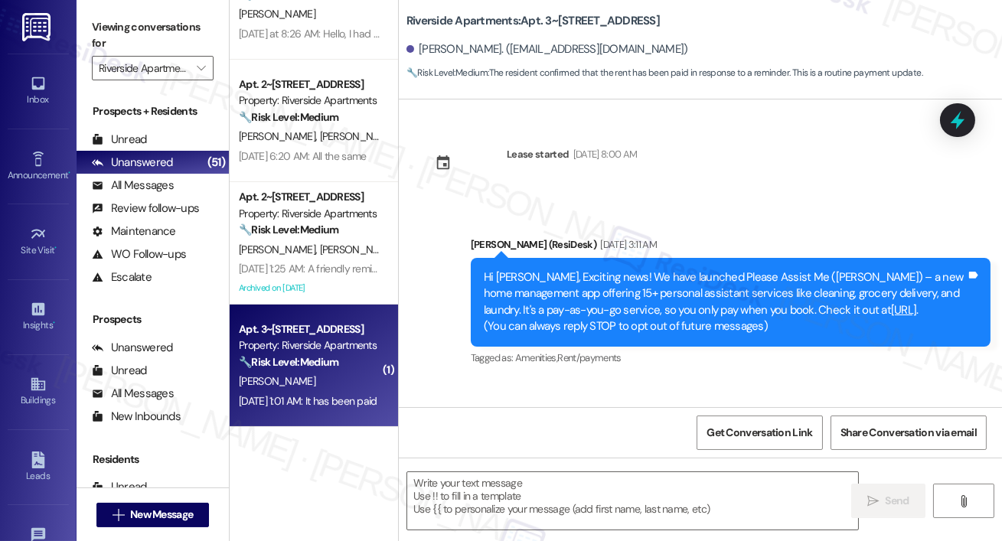
scroll to position [4209, 0]
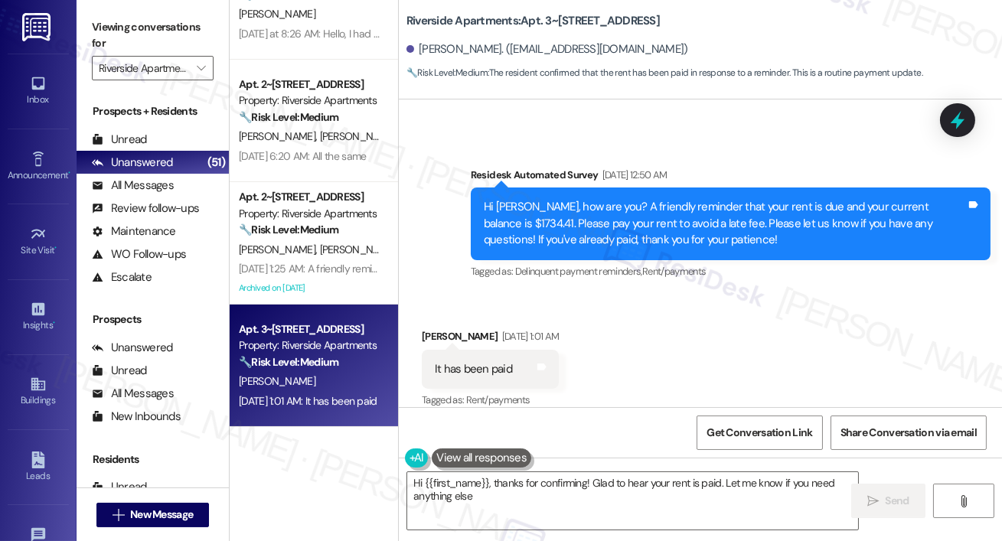
type textarea "Hi {{first_name}}, thanks for confirming! Glad to hear your rent is paid. Let m…"
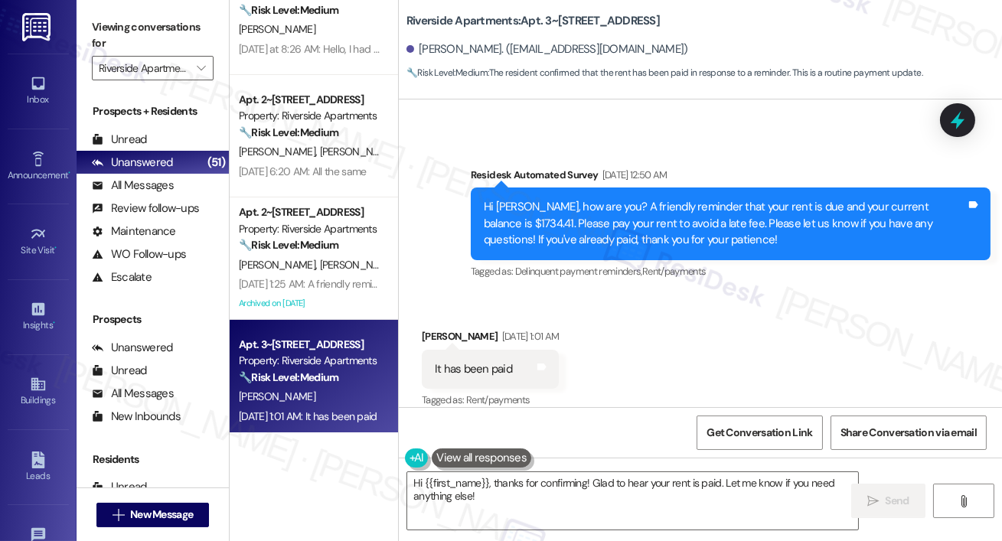
scroll to position [658, 0]
click at [565, 501] on textarea "Hi {{first_name}}, thanks for confirming! Glad to hear your rent is paid. Let m…" at bounding box center [632, 500] width 451 height 57
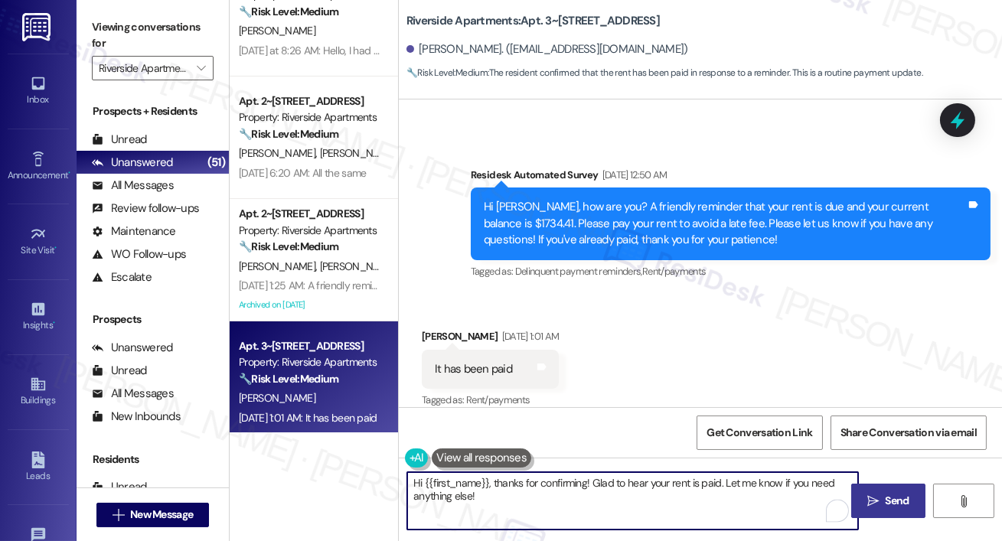
click at [885, 500] on span "Send" at bounding box center [897, 501] width 24 height 16
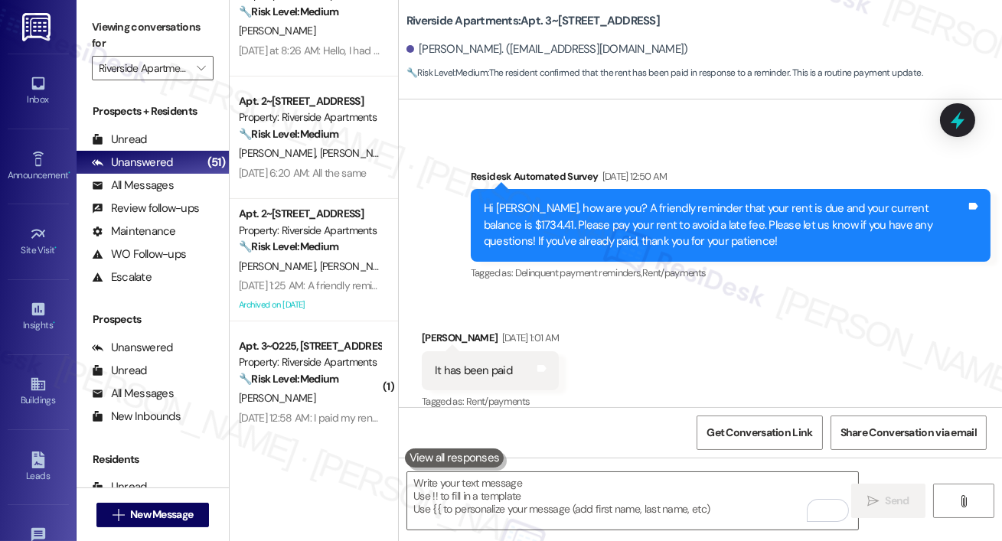
scroll to position [4315, 0]
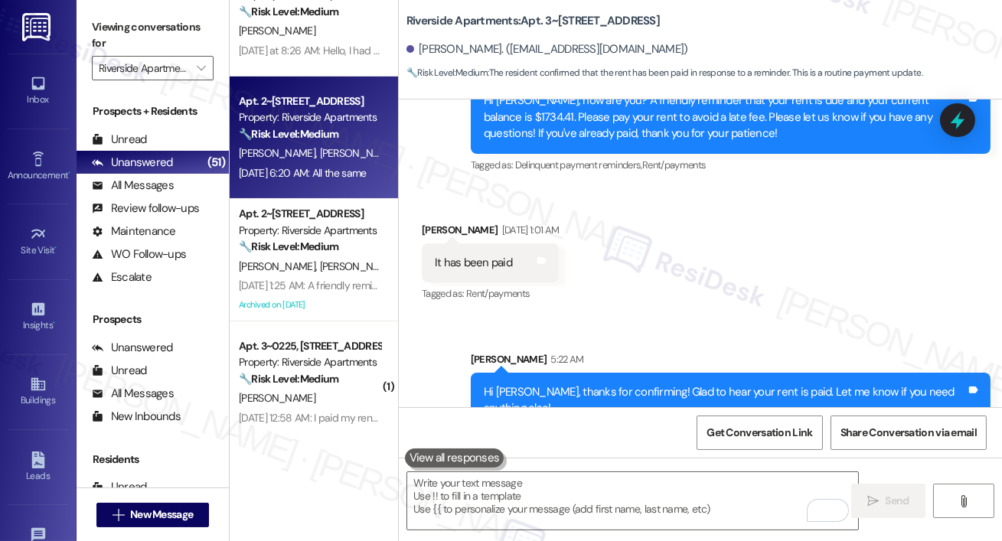
click at [370, 80] on div "Apt. 2~1010, 5860 Cameron Run Terrace Property: Riverside Apartments 🔧 Risk Lev…" at bounding box center [314, 138] width 168 height 122
type textarea "Fetching suggested responses. Please feel free to read through the conversation…"
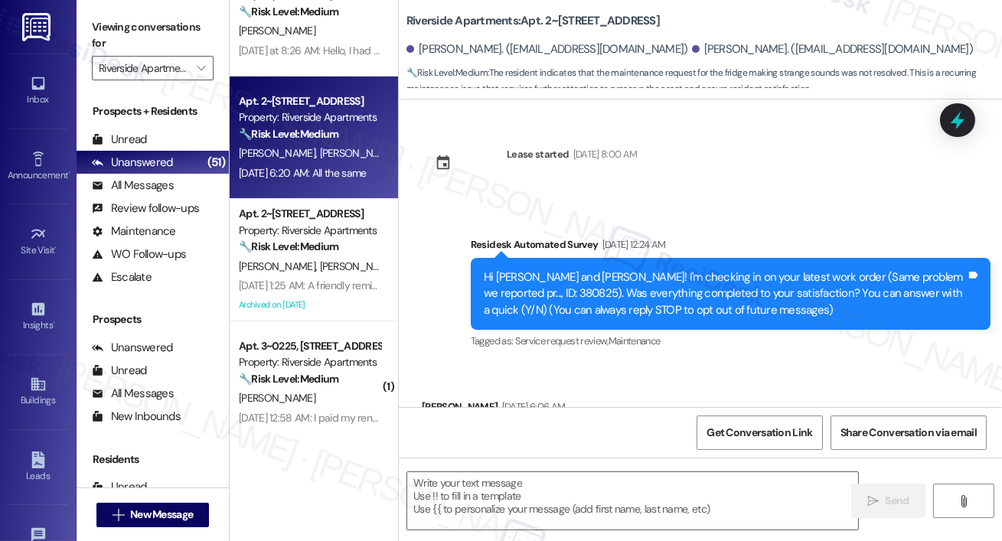
scroll to position [7834, 0]
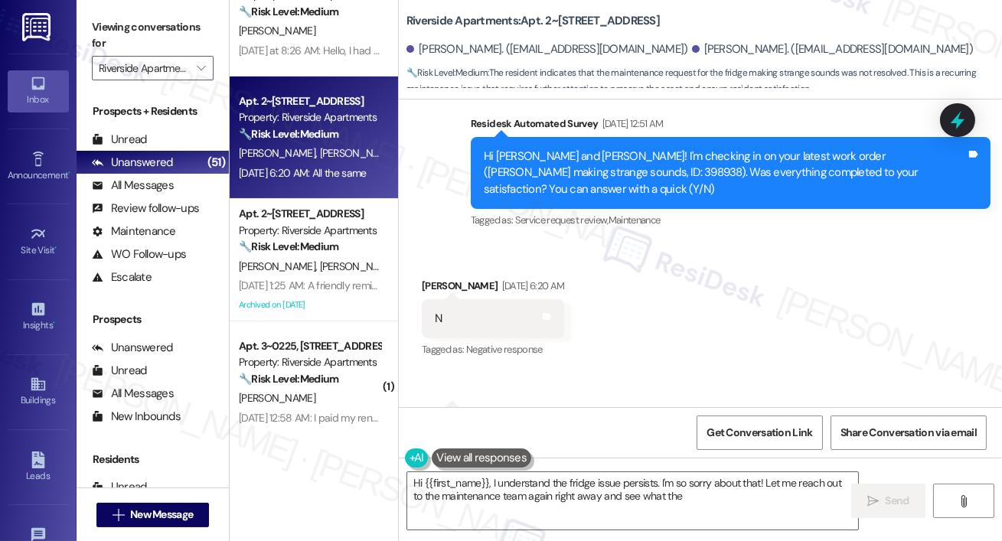
type textarea "Hi {{first_name}}, I understand the fridge issue persists. I'm so sorry about t…"
click at [44, 81] on link "Inbox" at bounding box center [38, 90] width 61 height 41
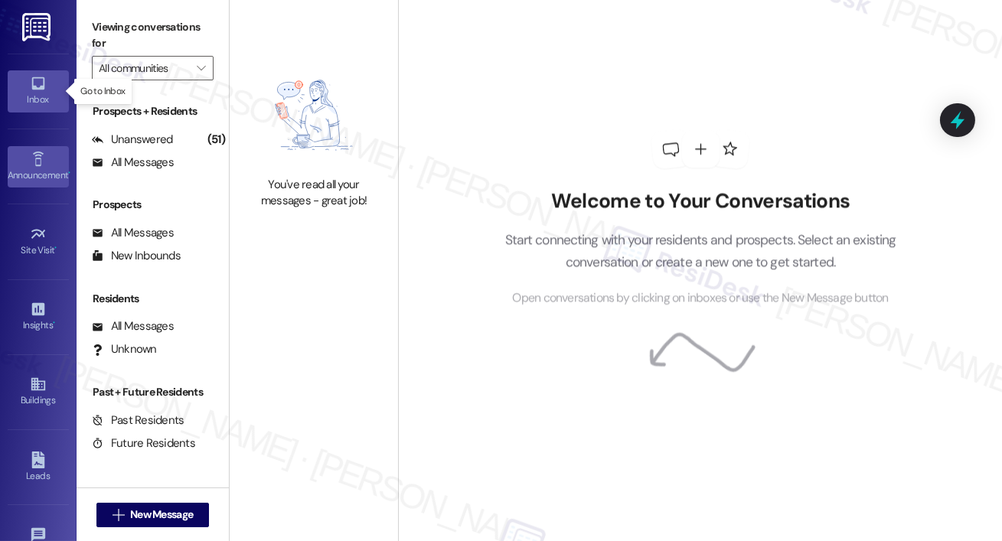
click at [47, 155] on link "Announcement •" at bounding box center [38, 166] width 61 height 41
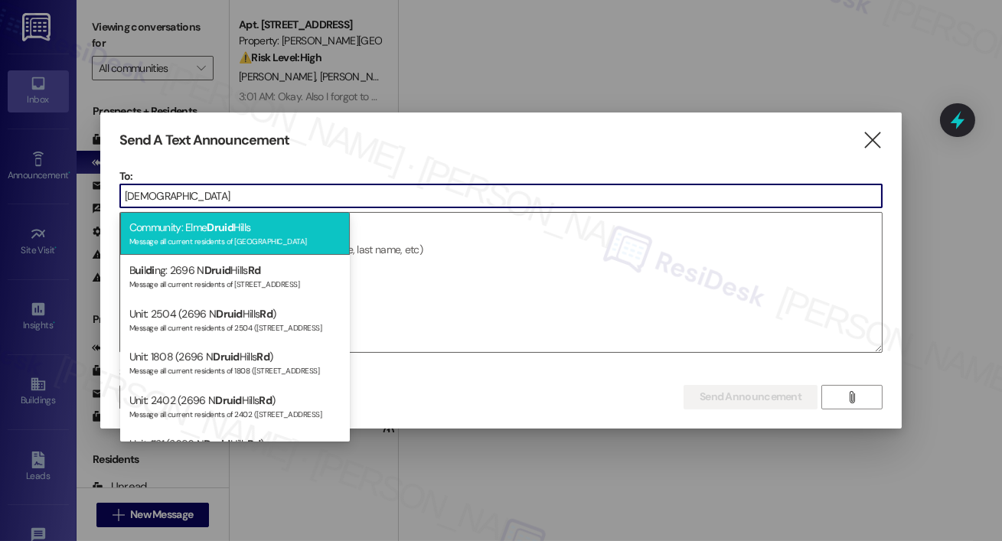
type input "druid"
click at [197, 224] on div "Community: Elme Druid Hills Message all current residents of Elme Druid Hills" at bounding box center [235, 234] width 230 height 44
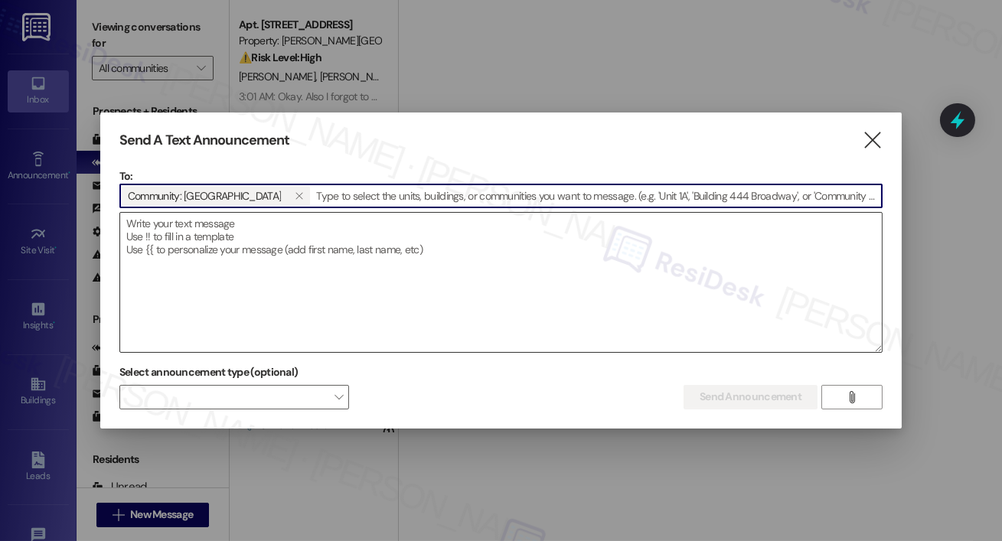
click at [202, 242] on textarea at bounding box center [500, 282] width 761 height 139
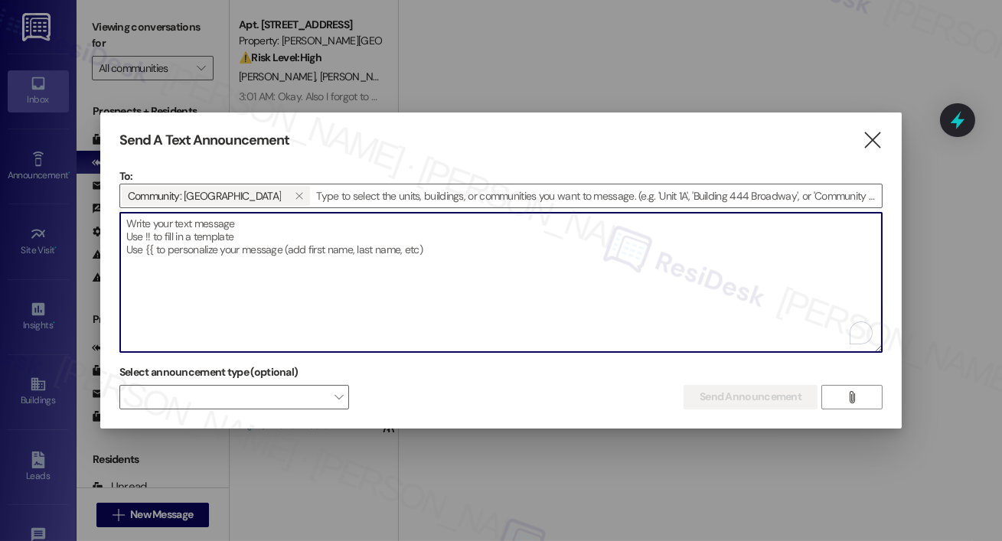
paste textarea "To reserve your place: :point_right: Send email with first and last name to inf…"
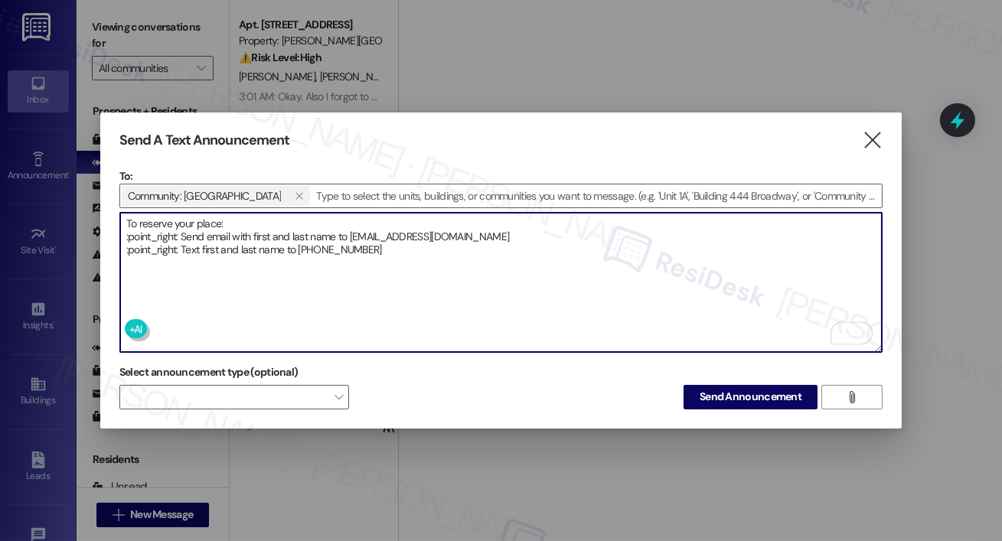
type textarea "To reserve your place: :point_right: Send email with first and last name to inf…"
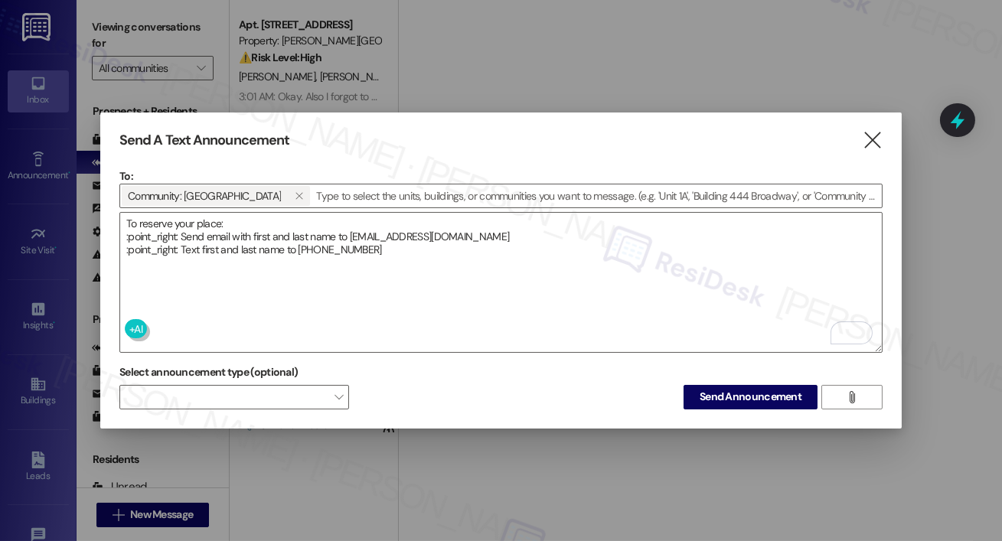
click at [703, 380] on div "Select announcement type (optional)  Send Announcement " at bounding box center [500, 384] width 763 height 48
click at [731, 331] on textarea "To reserve your place: :point_right: Send email with first and last name to [EM…" at bounding box center [500, 282] width 761 height 139
click at [708, 395] on span "Send Announcement" at bounding box center [750, 397] width 102 height 16
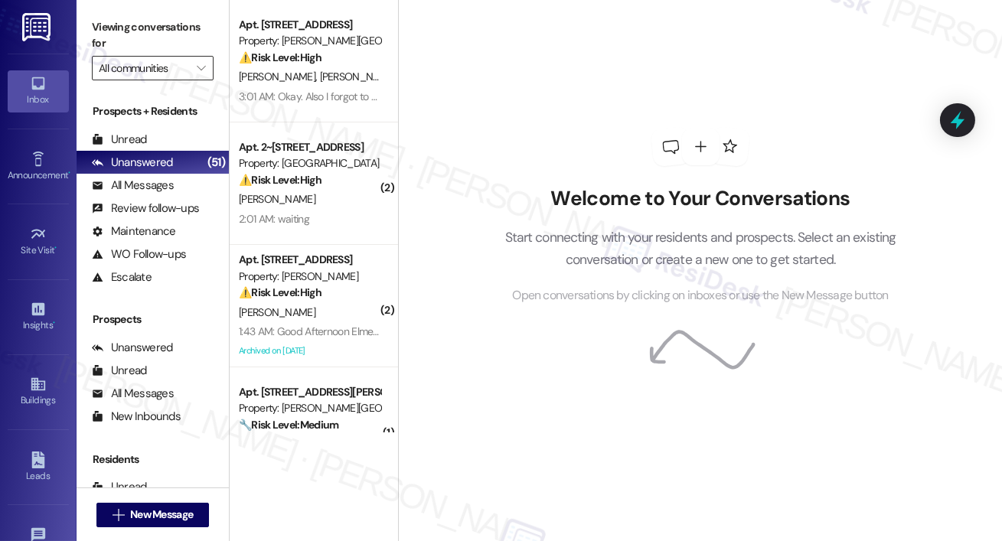
click at [213, 55] on div "Viewing conversations for All communities " at bounding box center [153, 47] width 122 height 65
click at [203, 57] on span "" at bounding box center [201, 68] width 15 height 24
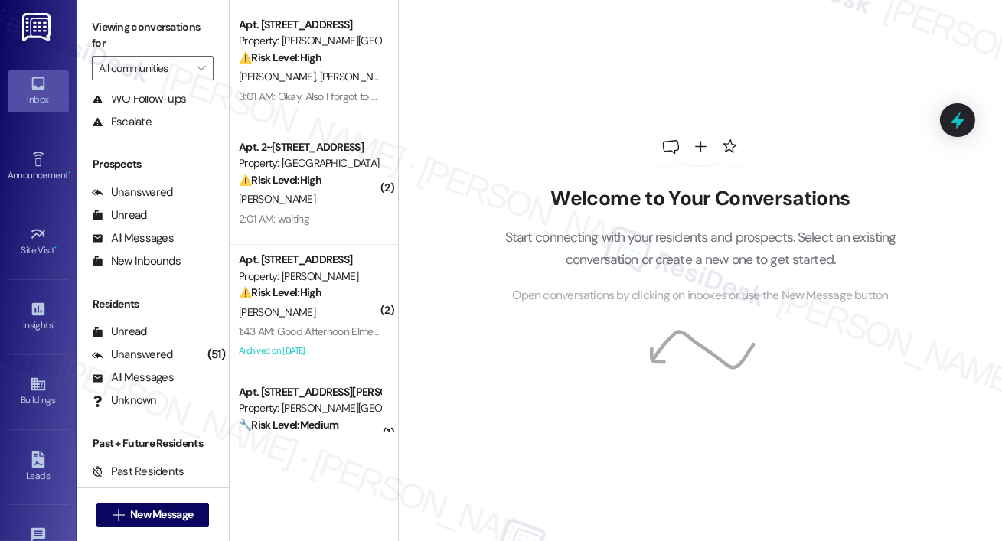
click at [218, 68] on div "Viewing conversations for All communities " at bounding box center [153, 48] width 152 height 96
click at [208, 68] on span "" at bounding box center [201, 68] width 15 height 24
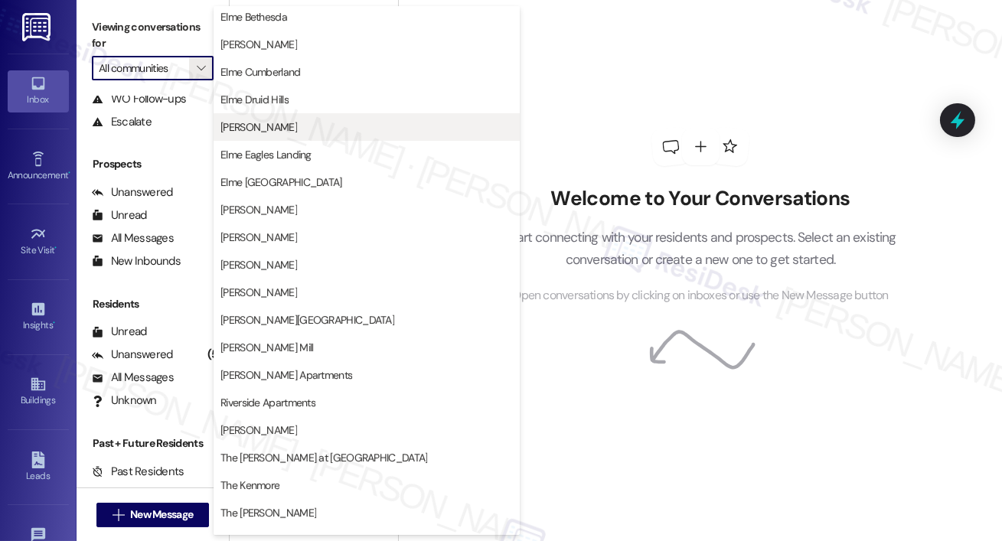
scroll to position [270, 0]
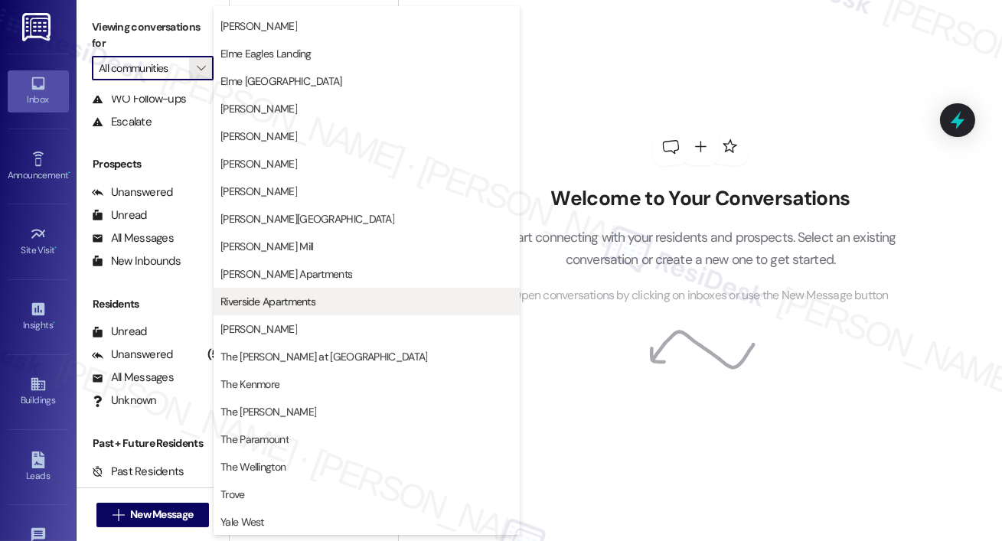
click at [318, 311] on button "Riverside Apartments" at bounding box center [367, 302] width 306 height 28
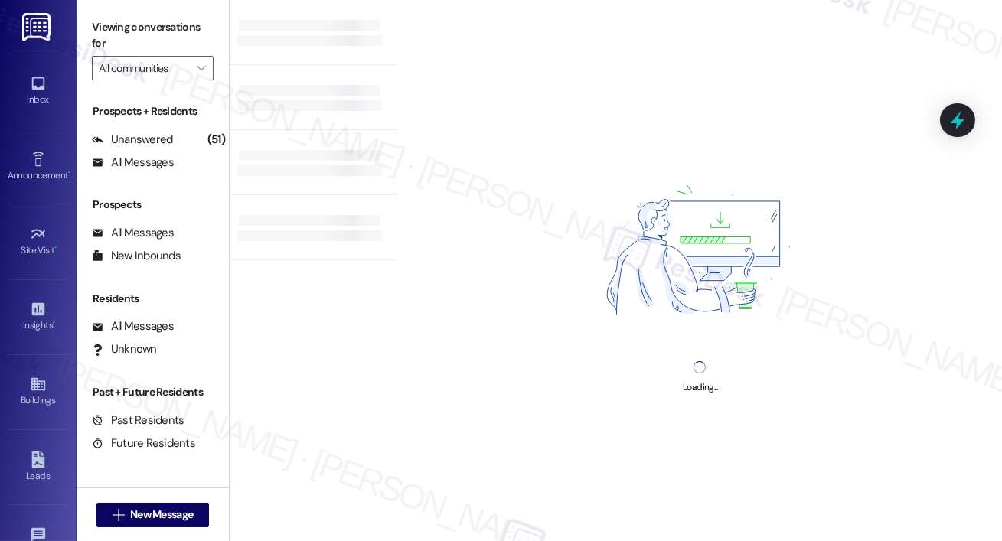
type input "Riverside Apartments"
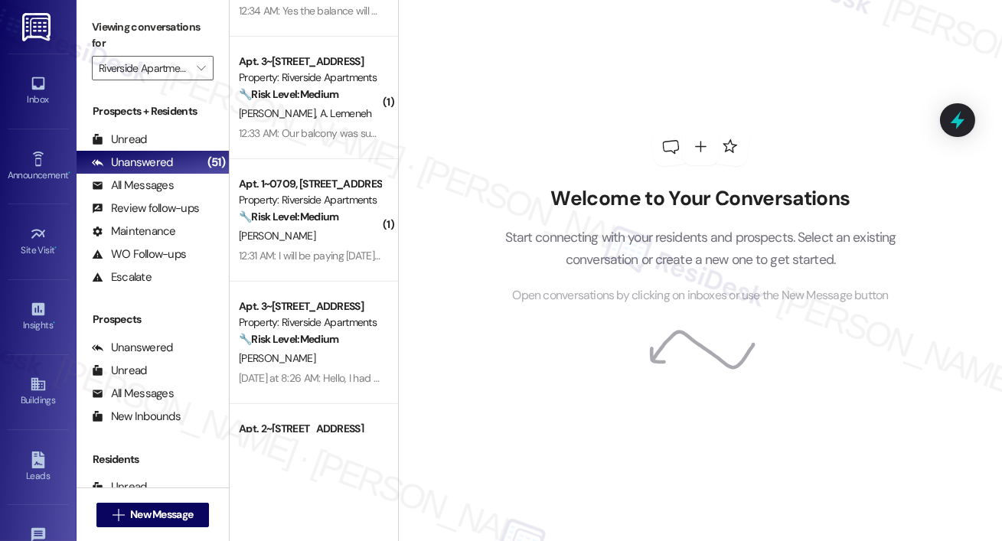
scroll to position [345, 0]
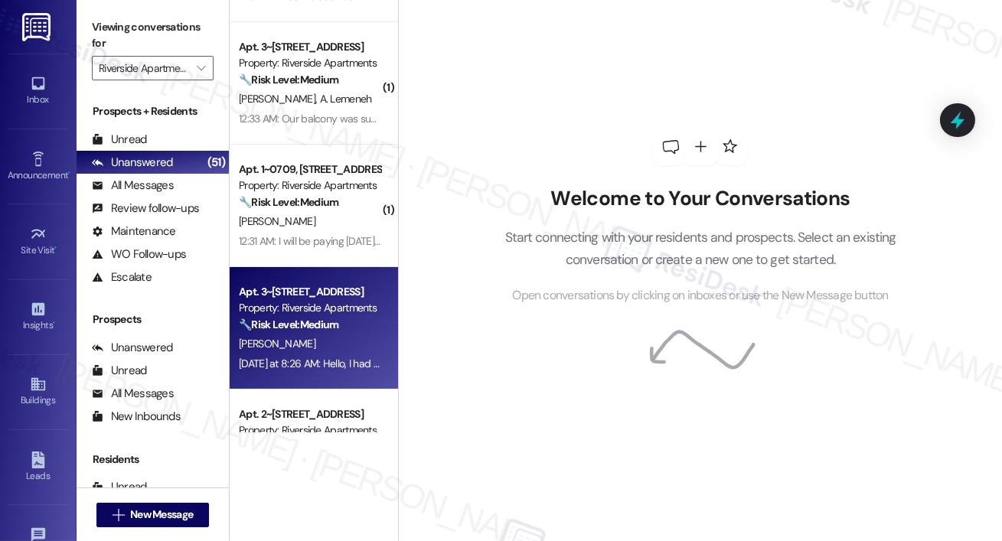
click at [320, 326] on strong "🔧 Risk Level: Medium" at bounding box center [288, 325] width 99 height 14
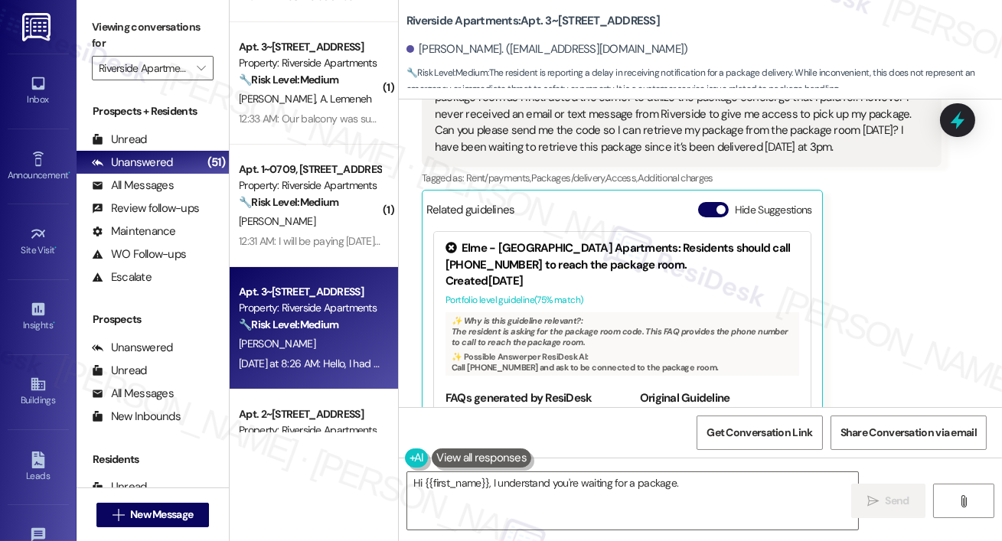
scroll to position [7194, 0]
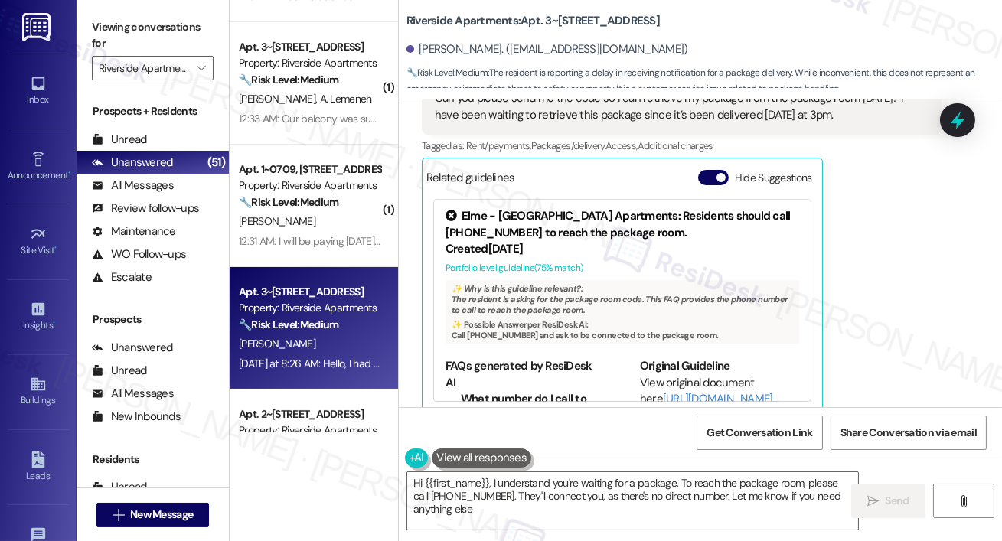
type textarea "Hi {{first_name}}, I understand you're waiting for a package. To reach the pack…"
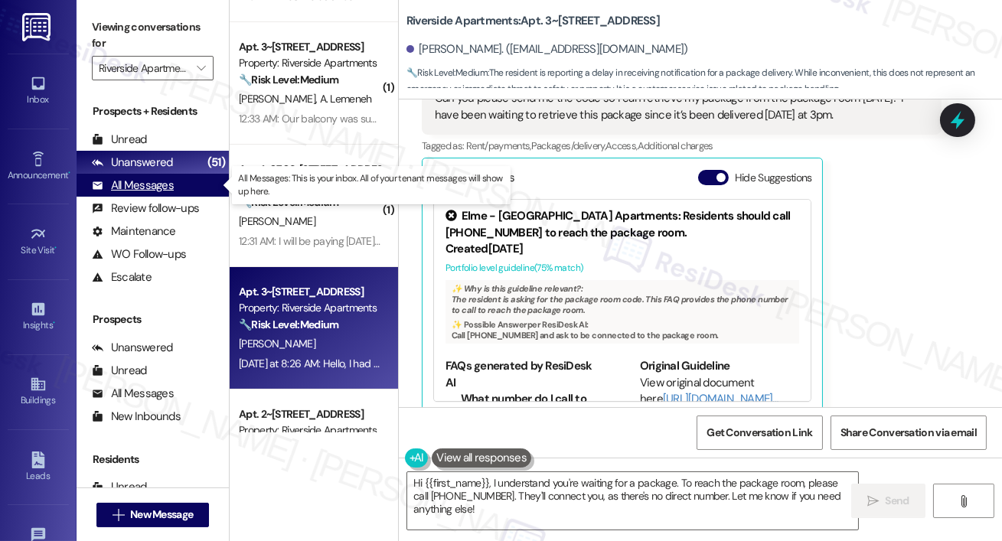
click at [131, 182] on div "All Messages" at bounding box center [133, 186] width 82 height 16
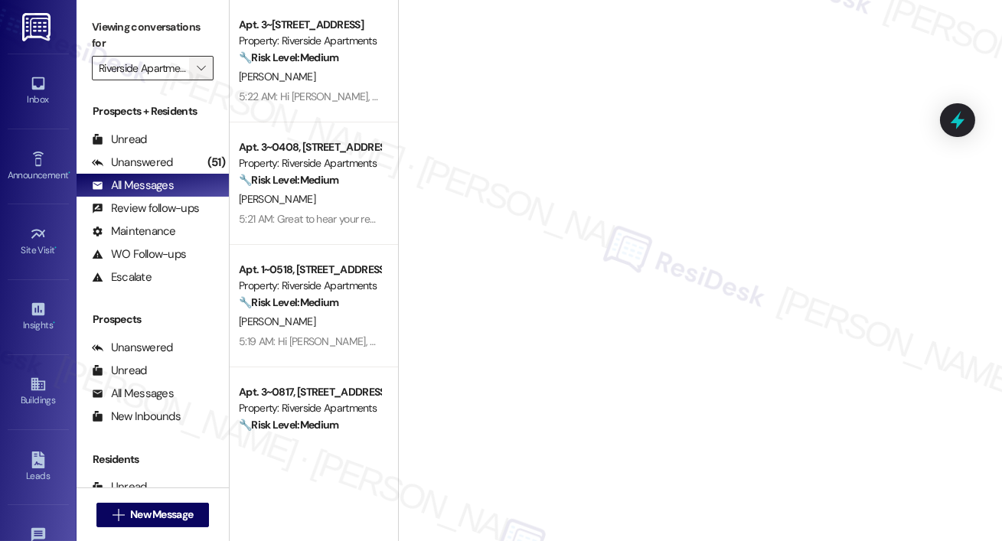
click at [207, 72] on span "" at bounding box center [201, 68] width 15 height 24
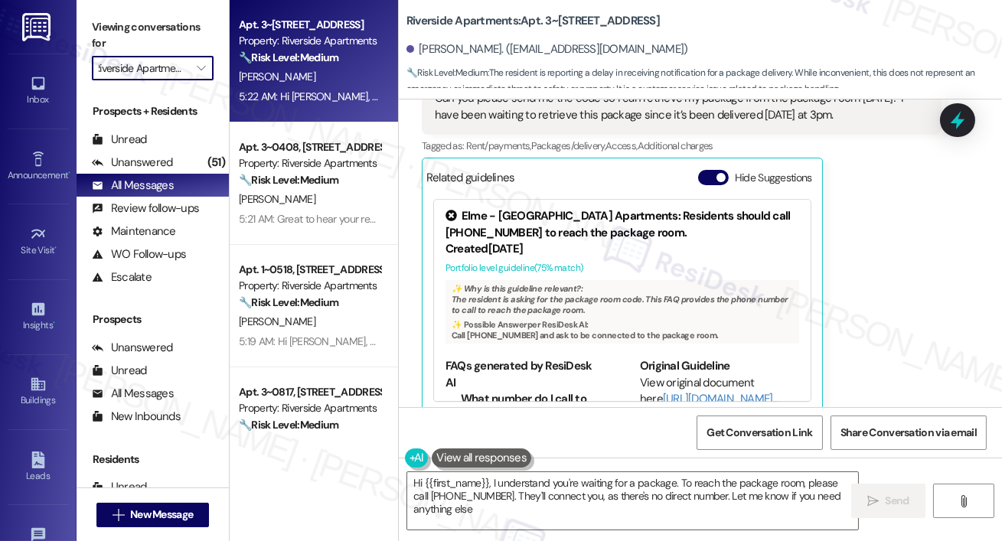
type textarea "Hi {{first_name}}, I understand you're waiting for a package. To reach the pack…"
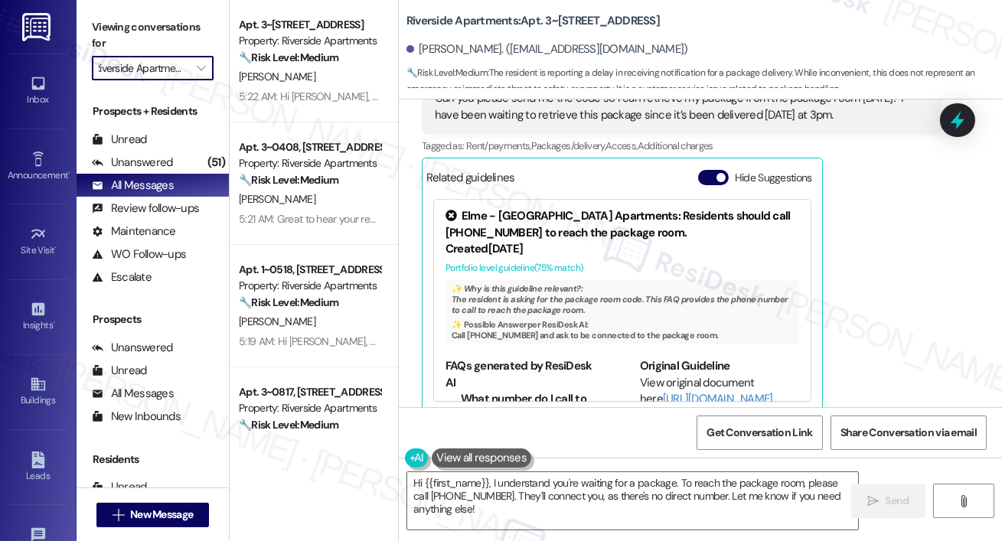
scroll to position [0, 0]
click at [207, 53] on label "Viewing conversations for" at bounding box center [153, 35] width 122 height 41
drag, startPoint x: 207, startPoint y: 53, endPoint x: 205, endPoint y: 68, distance: 15.5
click at [205, 68] on icon "" at bounding box center [201, 68] width 8 height 12
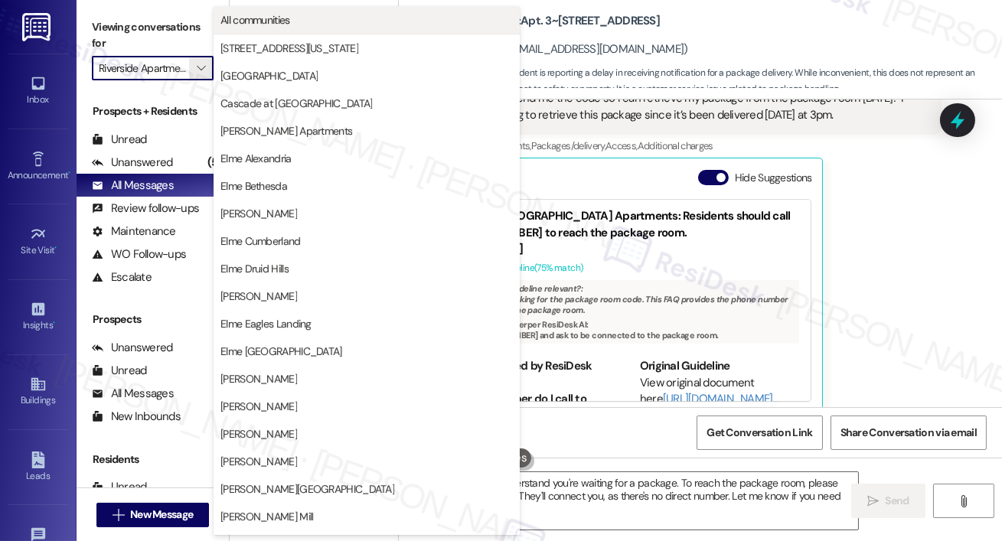
drag, startPoint x: 256, startPoint y: 33, endPoint x: 266, endPoint y: 26, distance: 12.1
click at [266, 26] on button "All communities" at bounding box center [367, 20] width 306 height 28
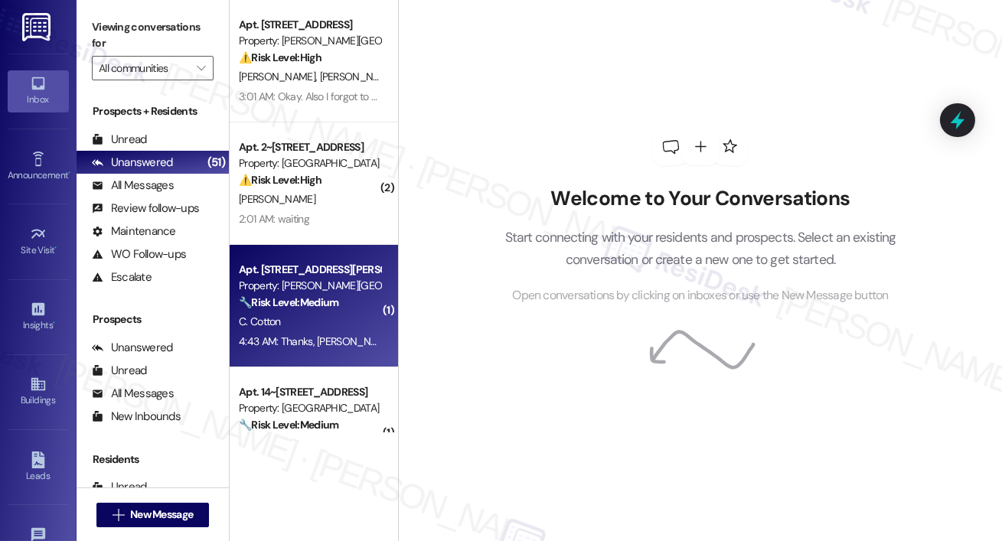
click at [263, 350] on div "4:43 AM: Thanks, [PERSON_NAME]. Have a good evening. :) 4:43 AM: Thanks, [PERSO…" at bounding box center [309, 341] width 145 height 19
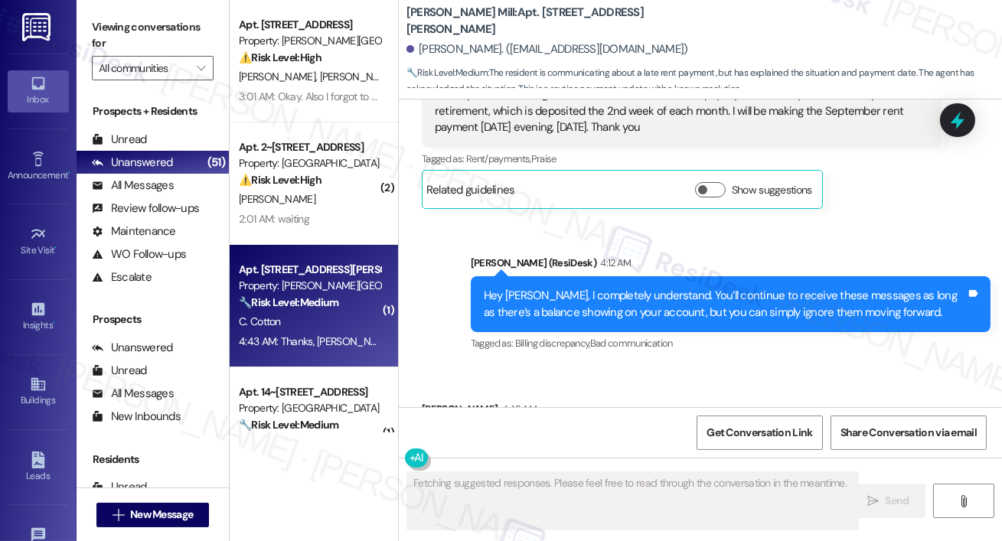
scroll to position [30146, 0]
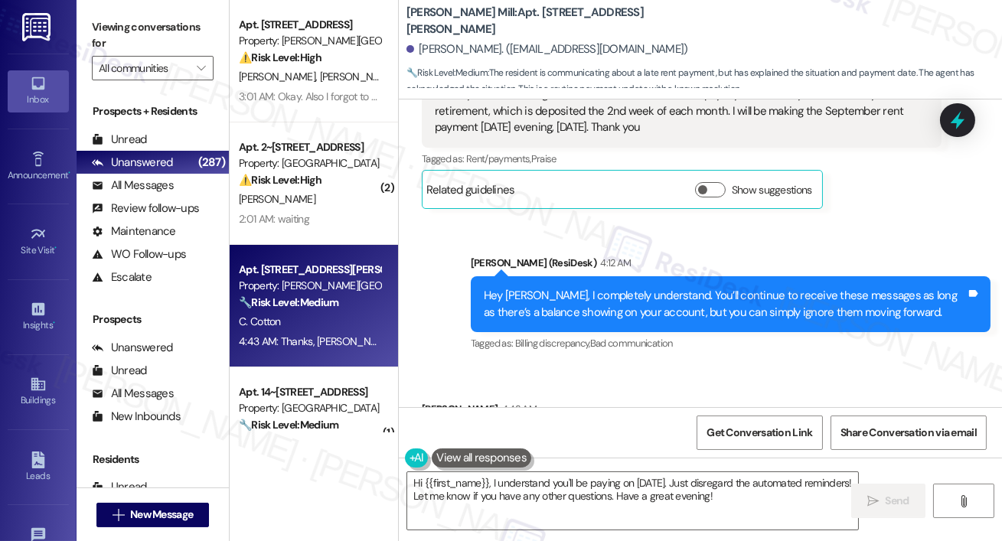
click at [692, 367] on div "Received via SMS [PERSON_NAME] 4:43 AM Thanks, [PERSON_NAME]. Have a good eveni…" at bounding box center [700, 431] width 603 height 129
click at [538, 487] on textarea "Hi {{first_name}}, I understand you'll be paying on [DATE]. Just disregard the …" at bounding box center [632, 500] width 451 height 57
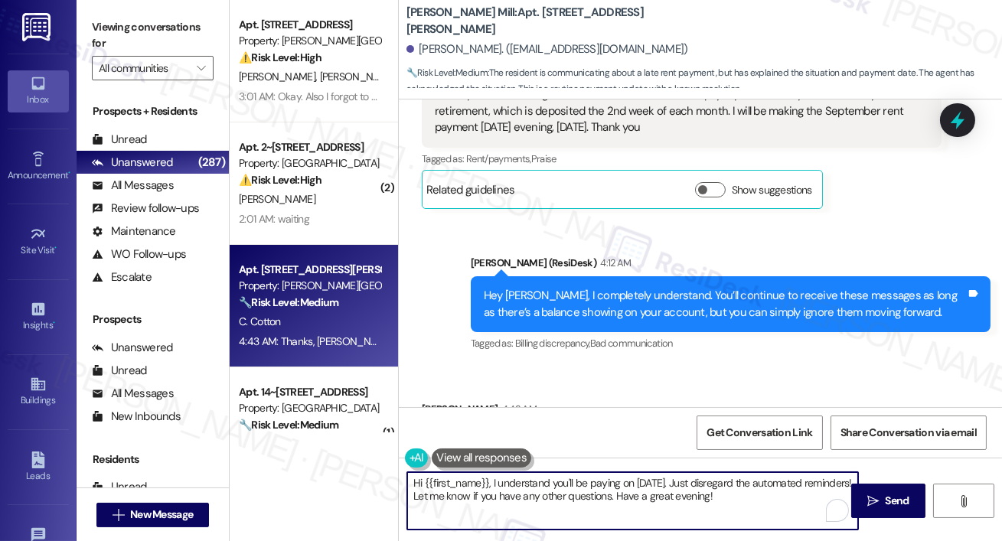
click at [538, 487] on textarea "Hi {{first_name}}, I understand you'll be paying on [DATE]. Just disregard the …" at bounding box center [632, 500] width 451 height 57
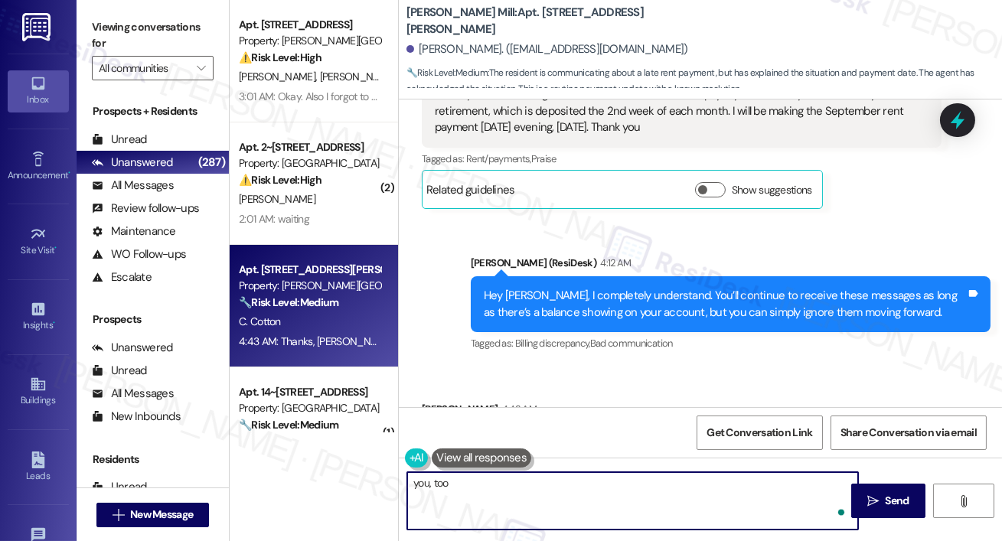
type textarea "you, too!"
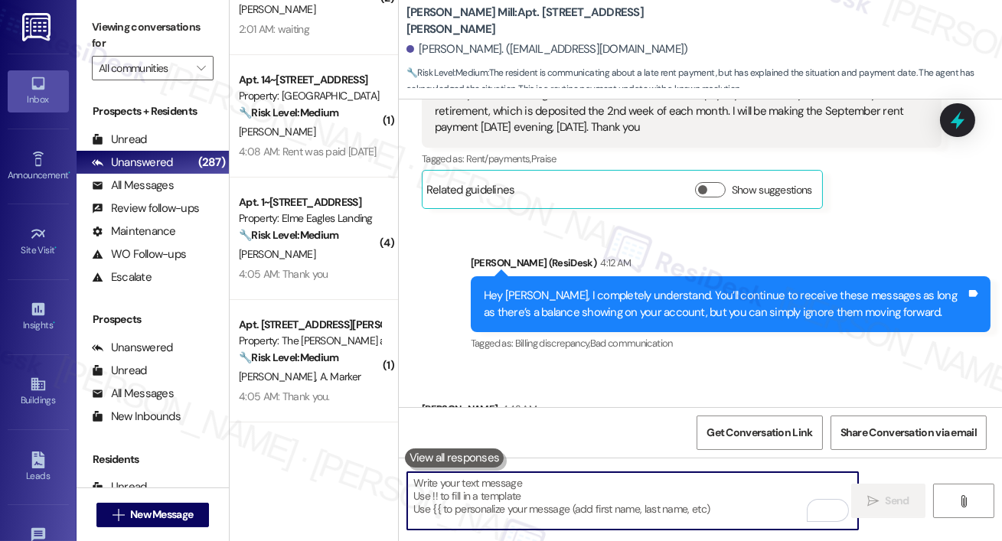
scroll to position [191, 0]
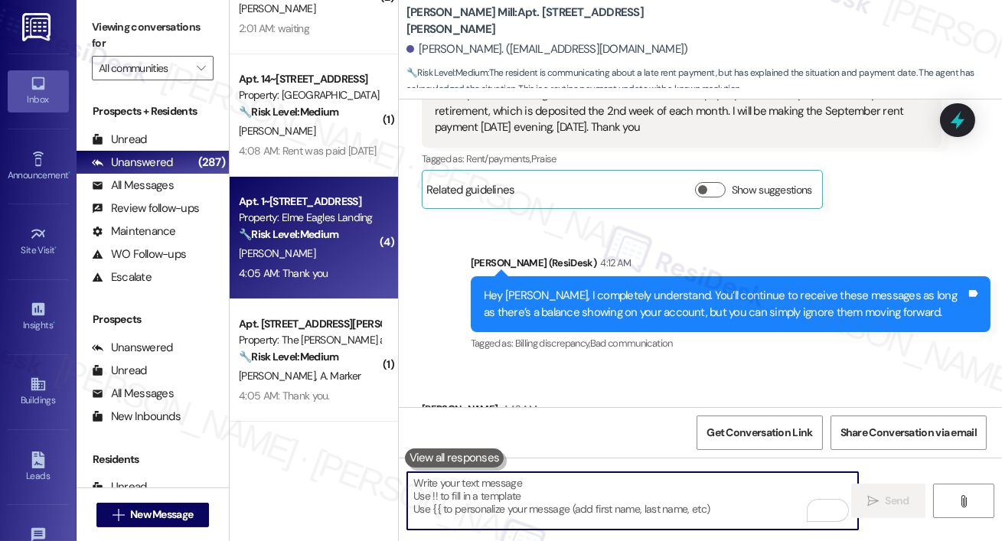
click at [316, 257] on div "[PERSON_NAME]" at bounding box center [309, 253] width 145 height 19
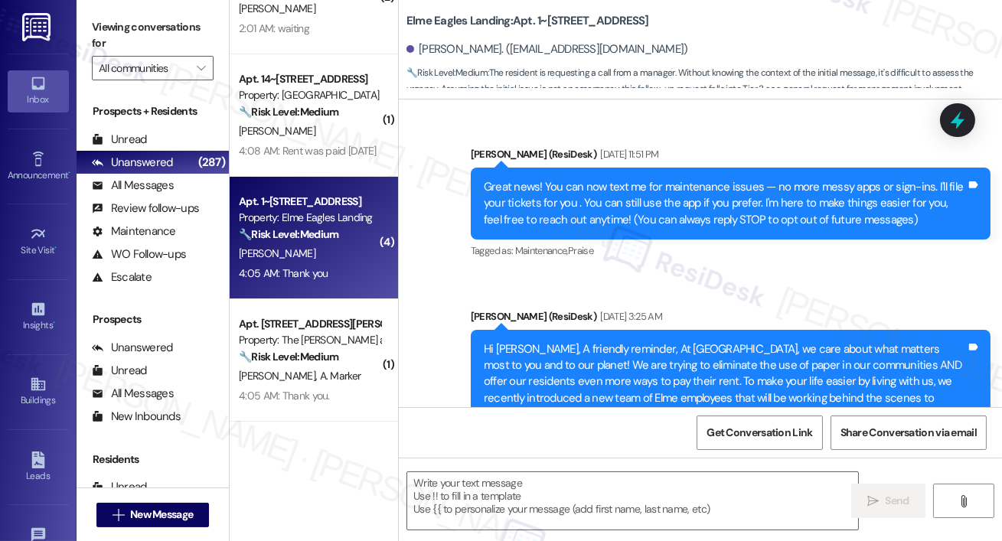
scroll to position [11031, 0]
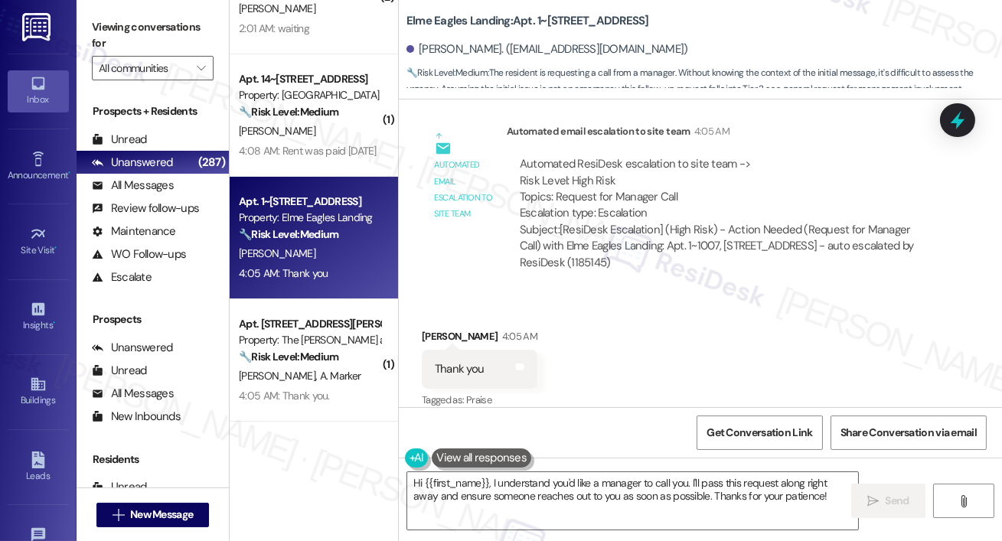
click at [657, 381] on div "Received via SMS [PERSON_NAME] 4:05 AM Thank you Tags and notes Tagged as: Prai…" at bounding box center [700, 358] width 603 height 129
click at [645, 496] on textarea "Hi {{first_name}}, I understand you'd like a manager to call you. I'll pass thi…" at bounding box center [632, 500] width 451 height 57
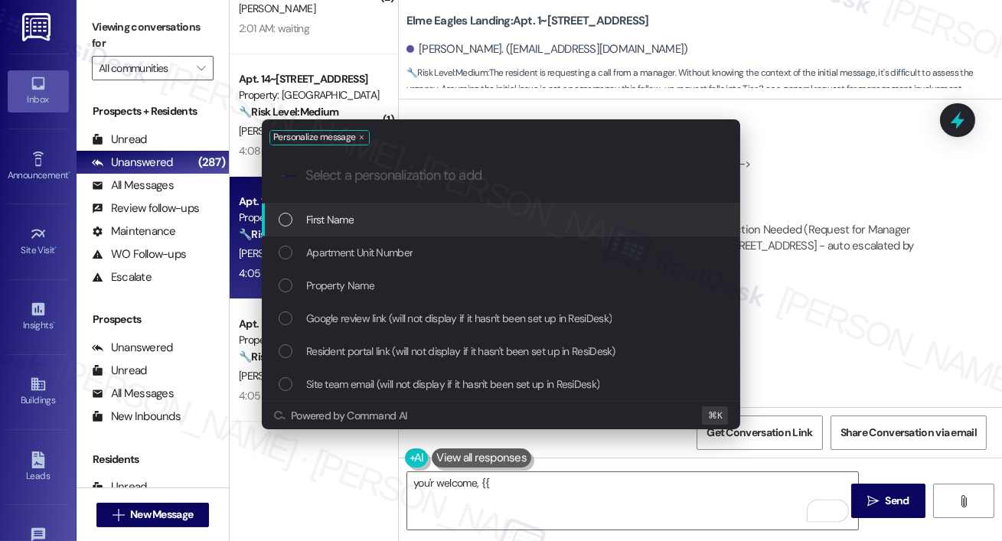
click at [534, 228] on div "First Name" at bounding box center [501, 220] width 478 height 33
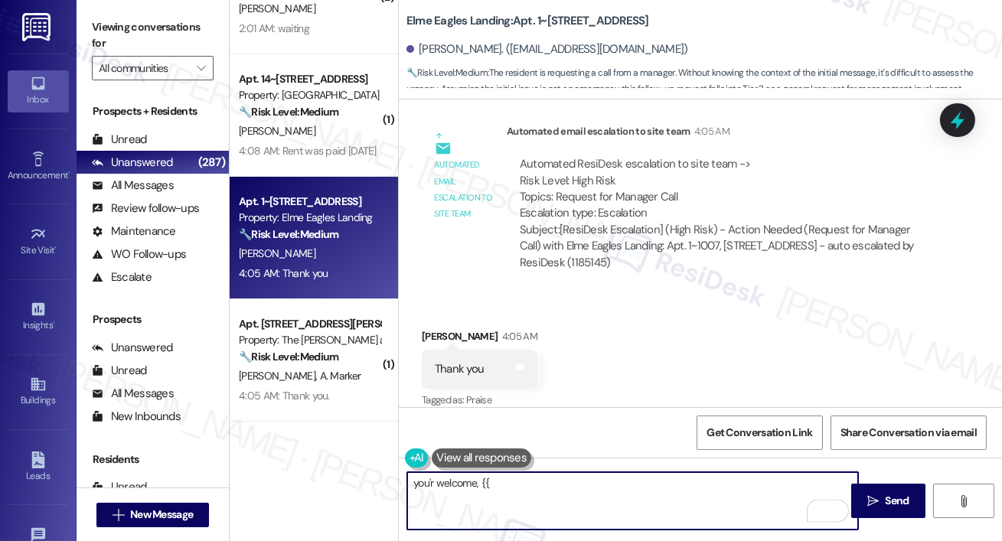
type textarea "you'r welcome, {{first_name}}"
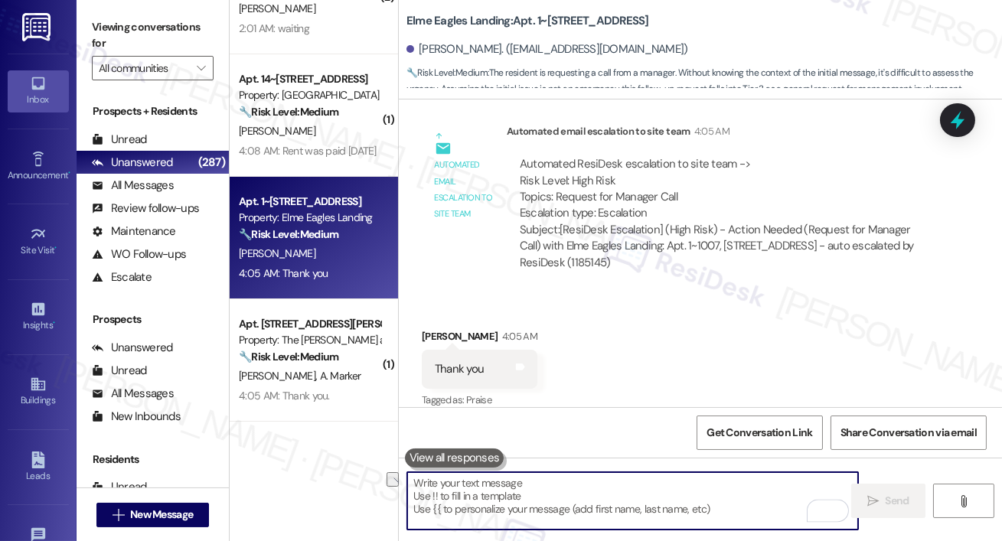
scroll to position [11030, 0]
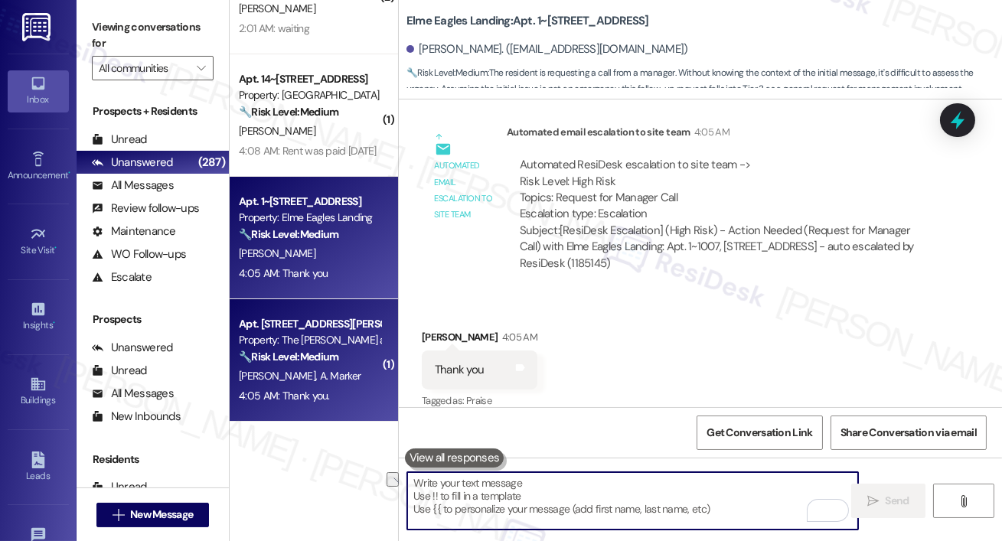
click at [305, 367] on div "[PERSON_NAME] A. Marker" at bounding box center [309, 376] width 145 height 19
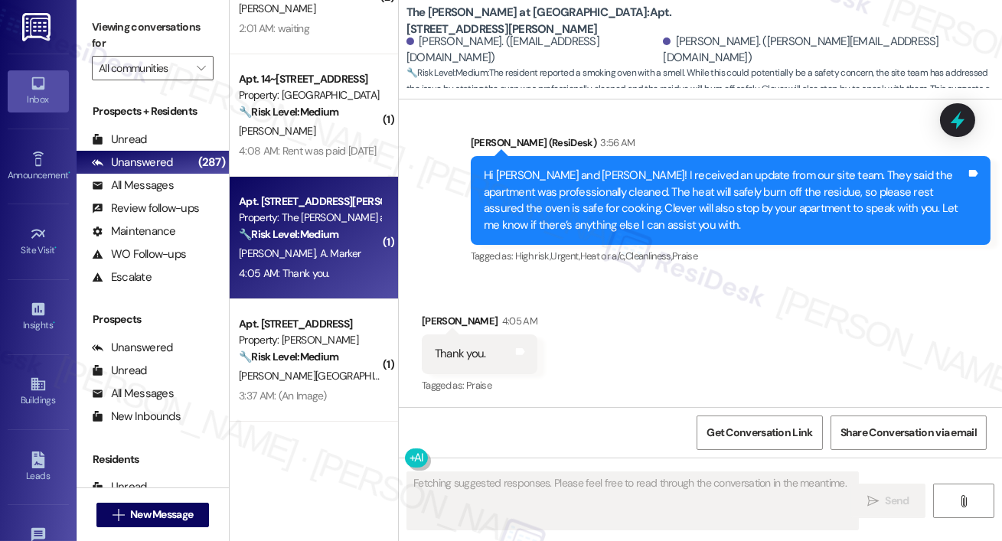
scroll to position [1134, 0]
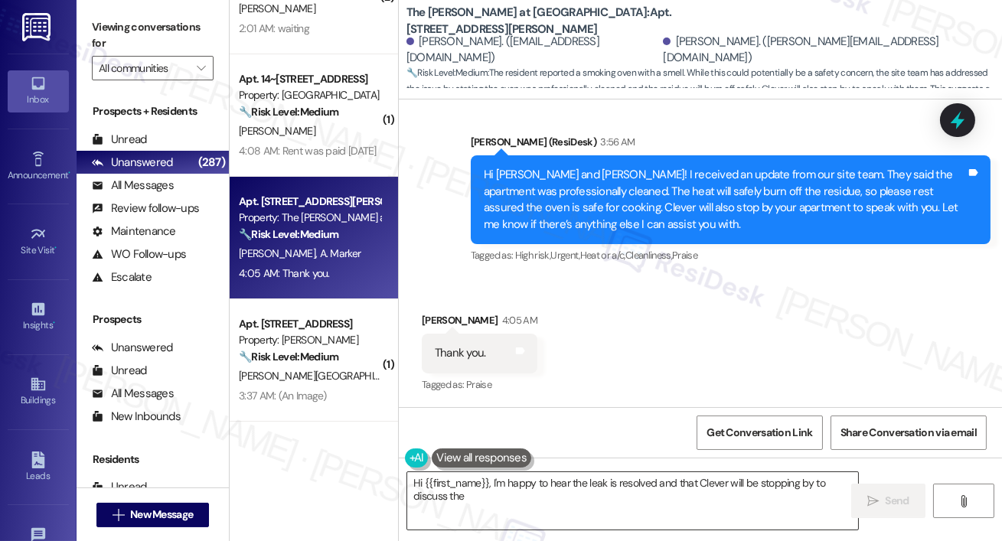
click at [543, 520] on textarea "Hi {{first_name}}, I'm happy to hear the leak is resolved and that Clever will …" at bounding box center [632, 500] width 451 height 57
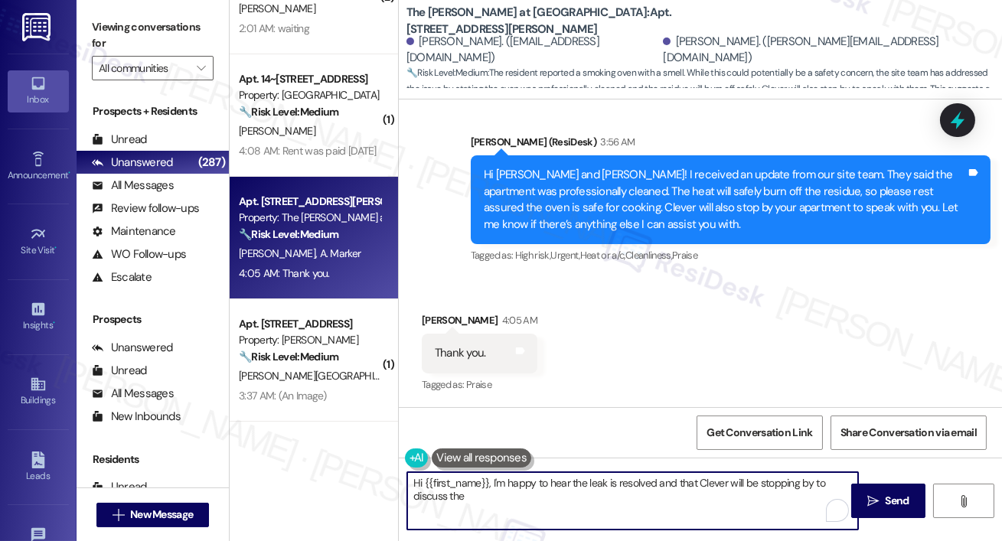
click at [543, 520] on textarea "Hi {{first_name}}, I'm happy to hear the leak is resolved and that Clever will …" at bounding box center [632, 500] width 451 height 57
paste textarea "you'r welcome, {{first_name}}"
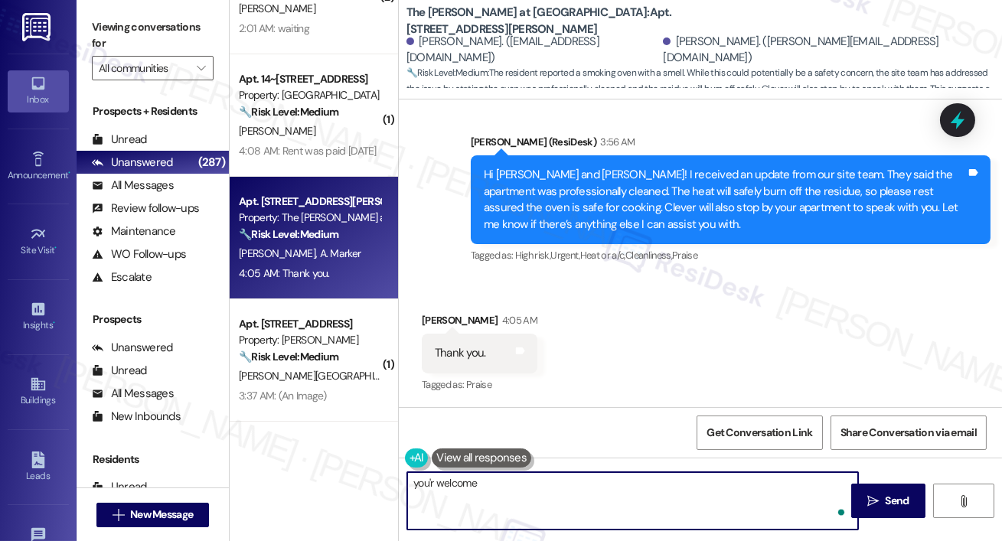
type textarea "you'r welcome!"
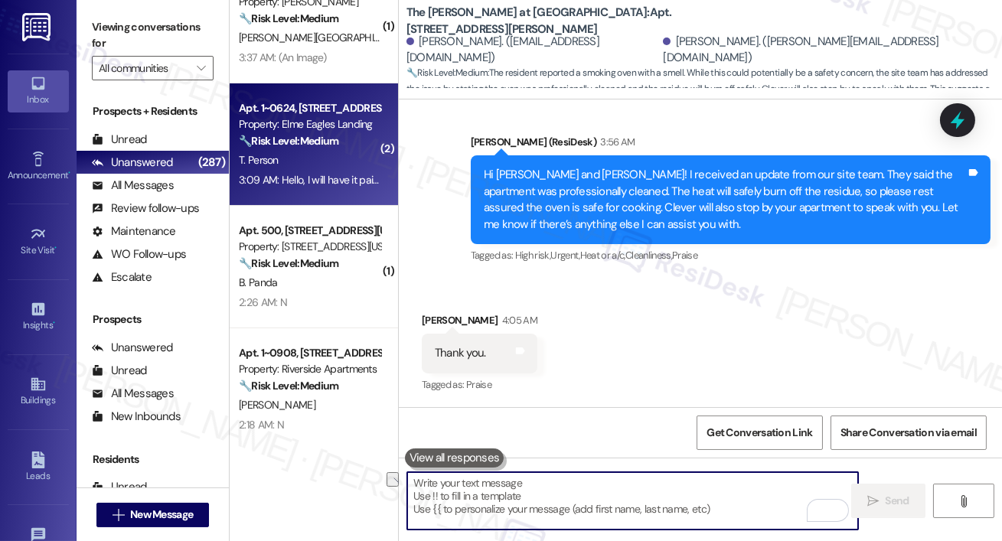
scroll to position [1133, 0]
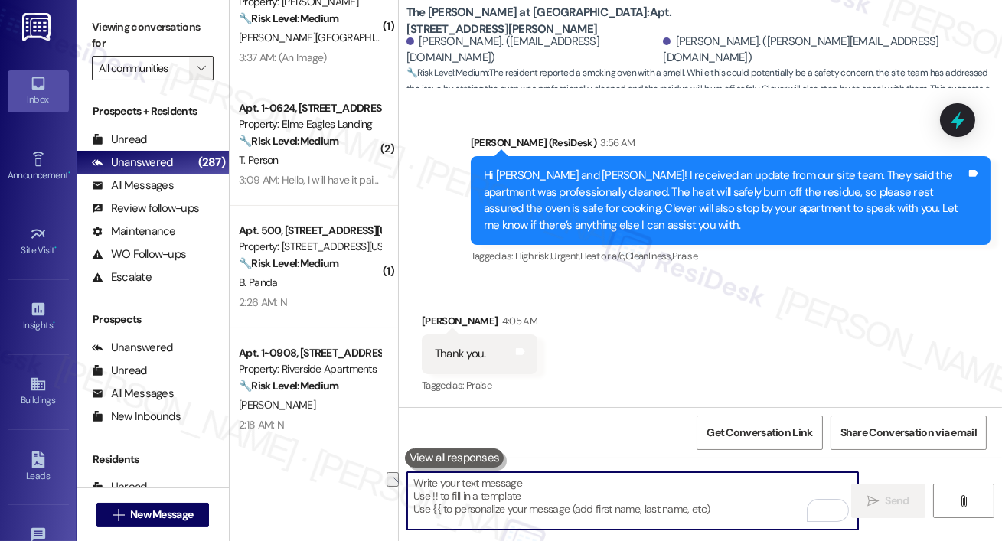
click at [200, 75] on span "" at bounding box center [201, 68] width 15 height 24
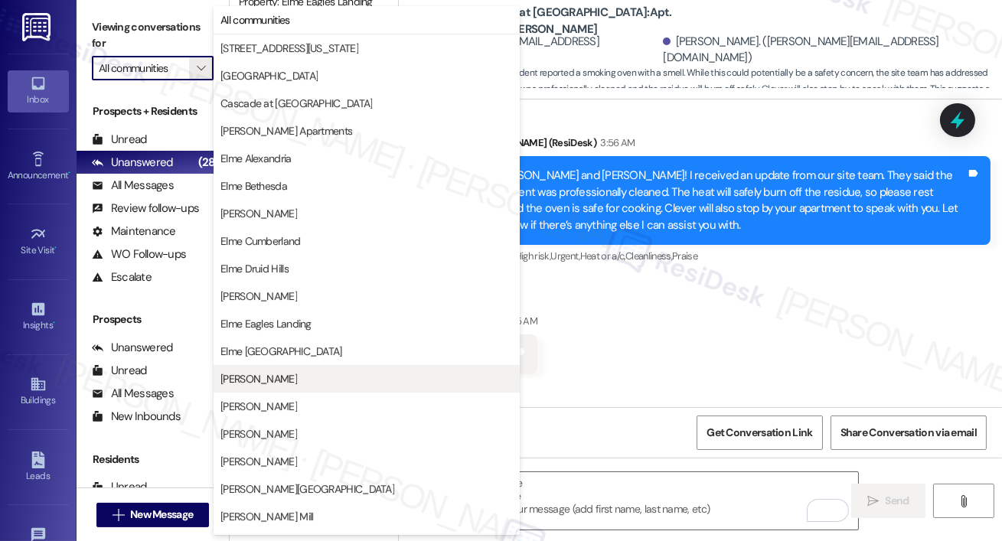
scroll to position [270, 0]
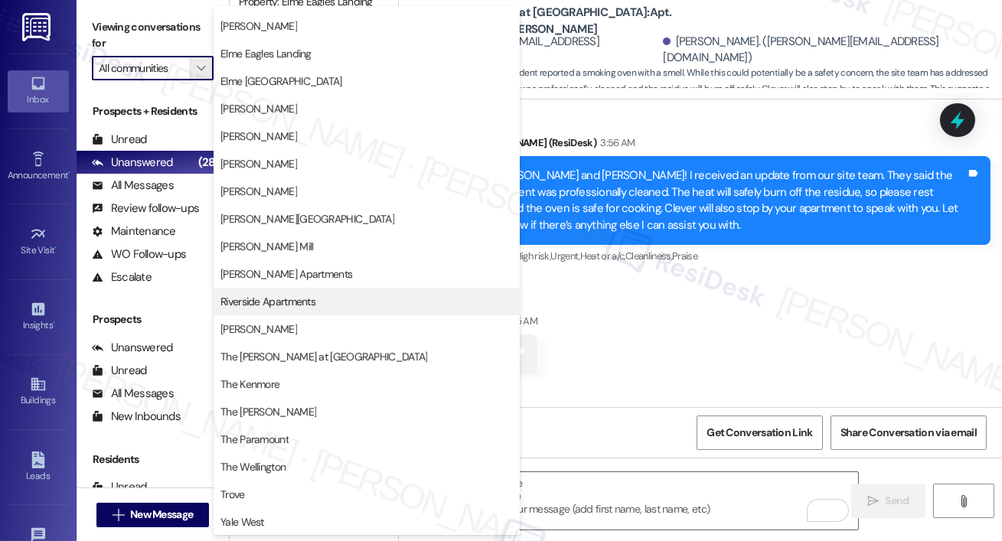
click at [320, 300] on span "Riverside Apartments" at bounding box center [366, 301] width 292 height 15
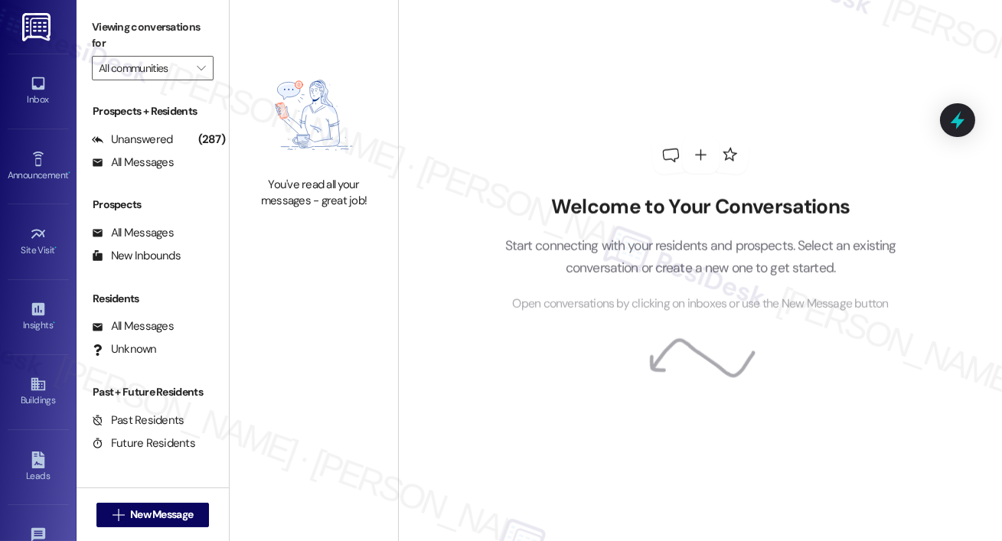
type input "Riverside Apartments"
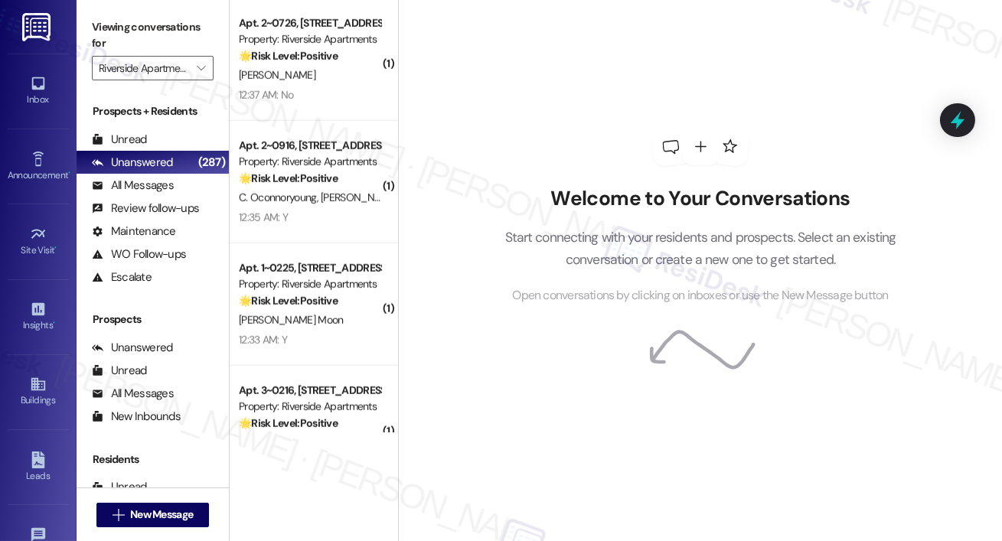
scroll to position [2502, 0]
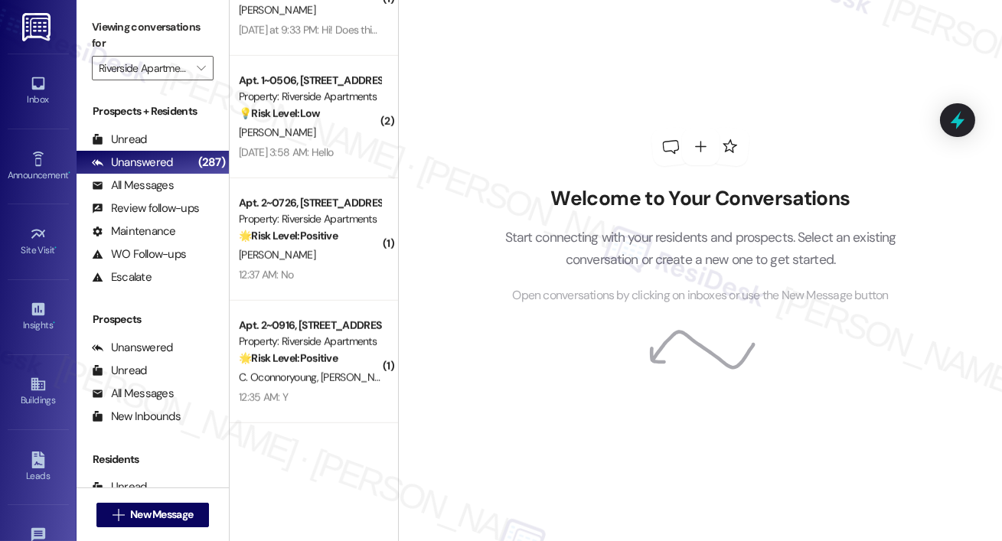
scroll to position [2516, 0]
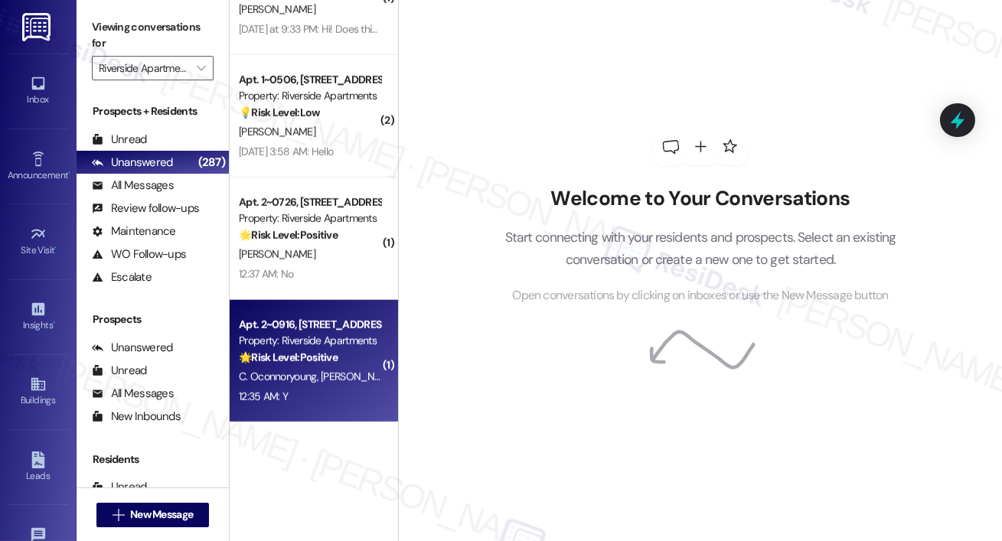
click at [299, 340] on div "Property: Riverside Apartments" at bounding box center [310, 341] width 142 height 16
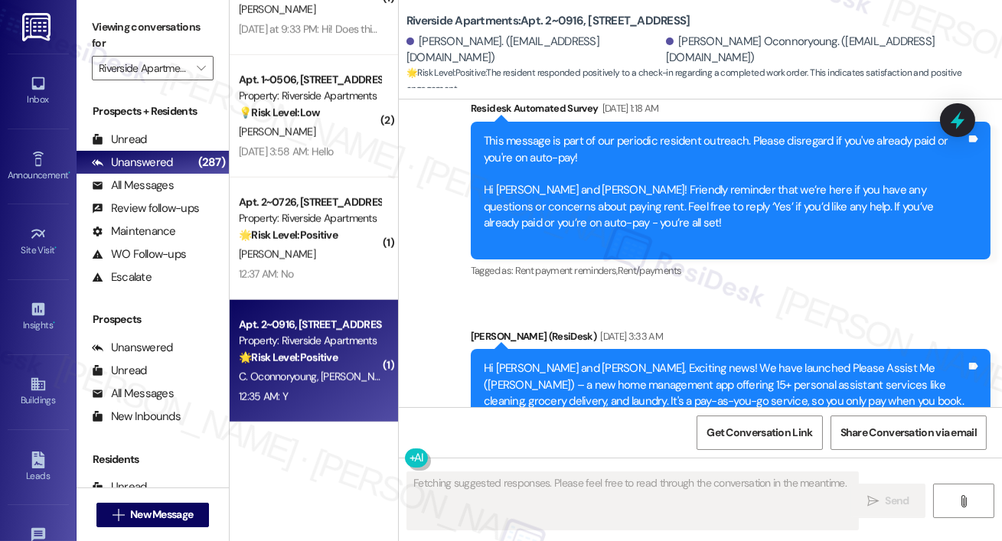
scroll to position [6724, 0]
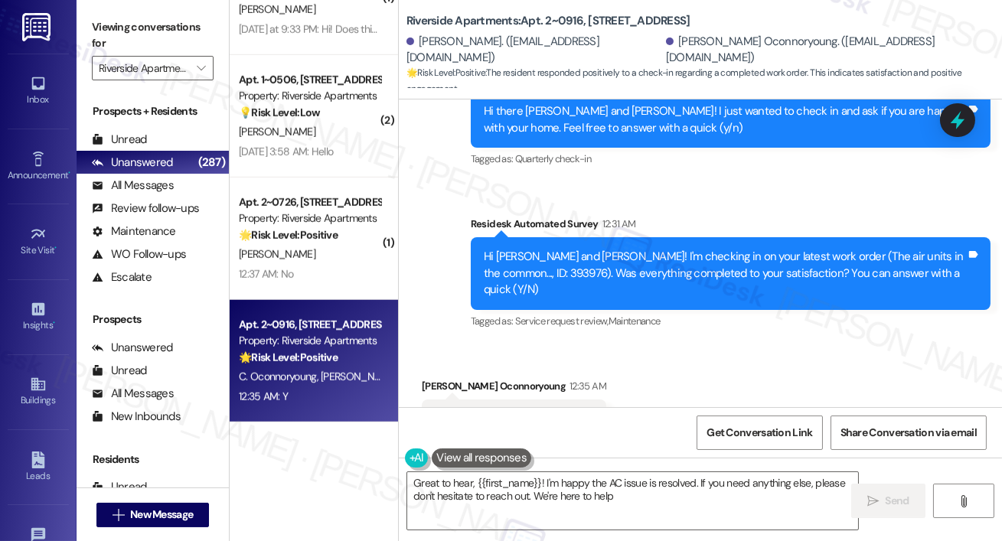
type textarea "Great to hear, {{first_name}}! I'm happy the AC issue is resolved. If you need …"
click at [808, 510] on textarea "Great to hear, {{first_name}}! I'm happy the AC issue is resolved. If you need …" at bounding box center [632, 500] width 451 height 57
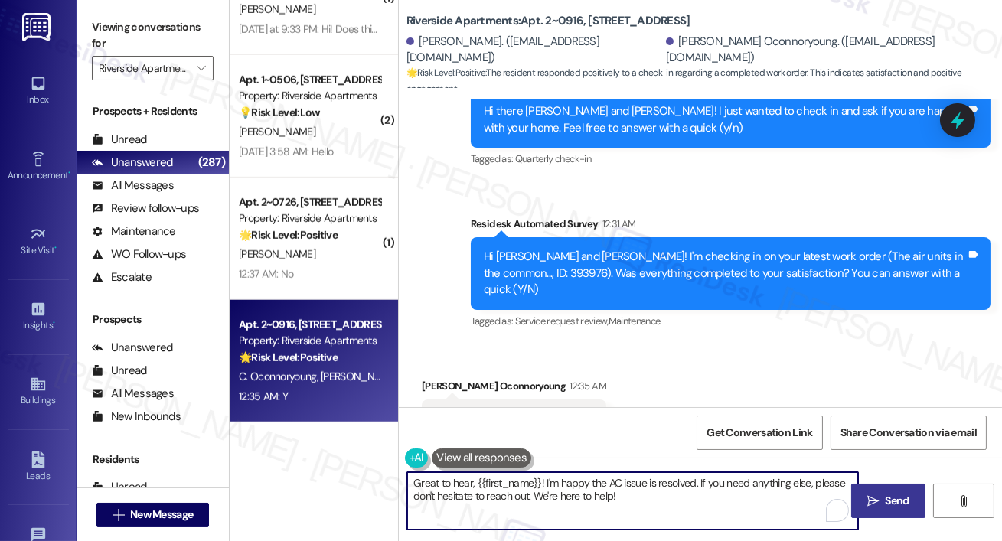
click at [893, 519] on div "Great to hear, {{first_name}}! I'm happy the AC issue is resolved. If you need …" at bounding box center [700, 515] width 603 height 115
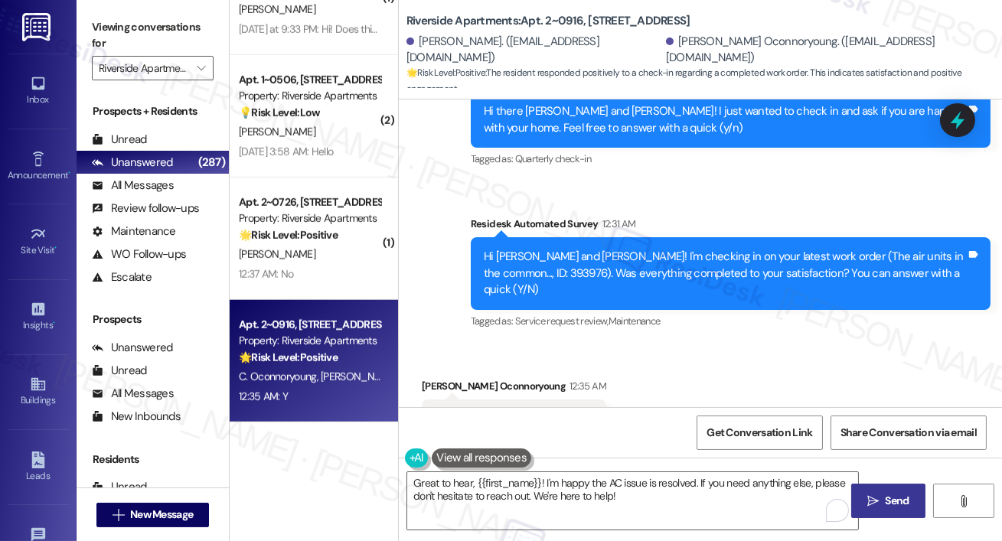
click at [888, 507] on span "Send" at bounding box center [897, 501] width 24 height 16
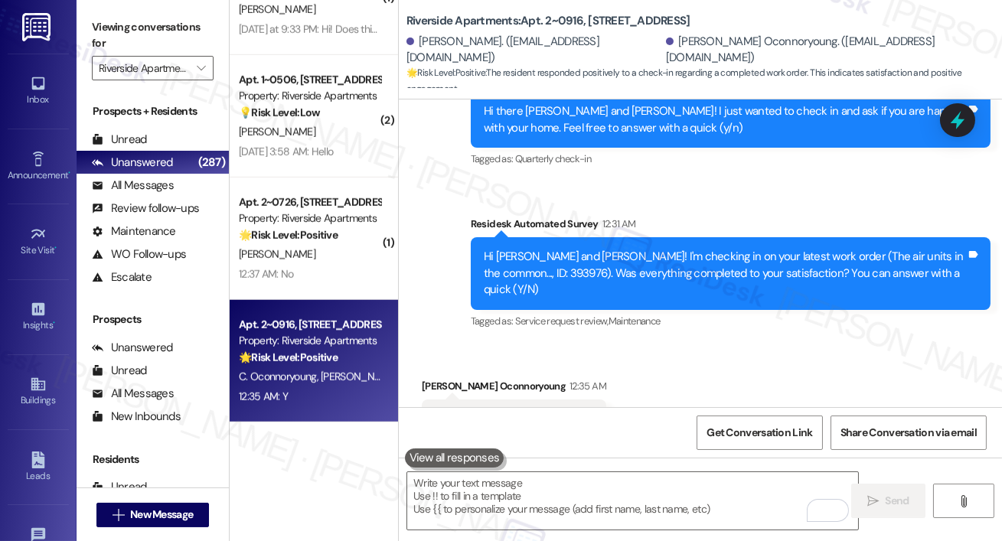
scroll to position [2779, 0]
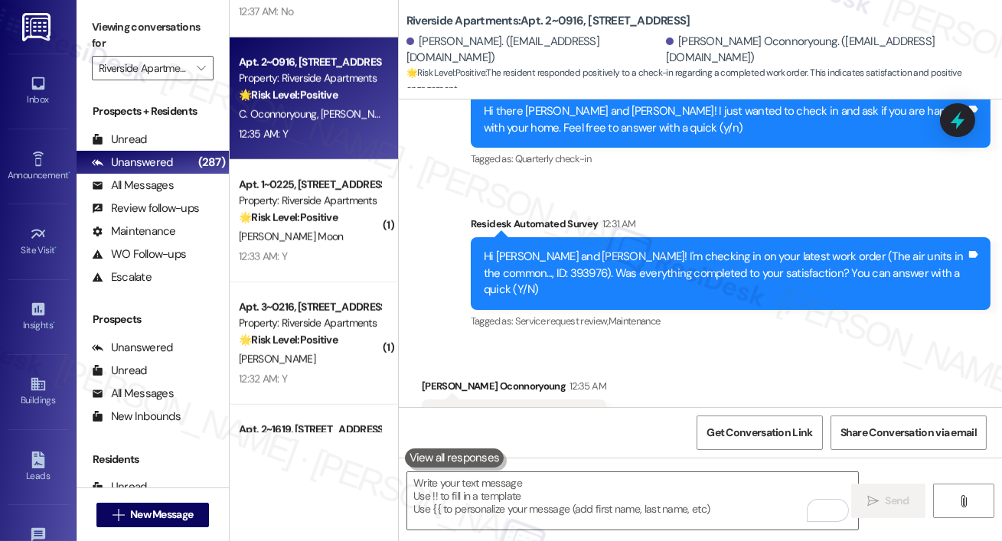
click at [321, 224] on div "( 2 ) Apt. 1~0506, [STREET_ADDRESS] Property: Riverside Apartments 💡 Risk Level…" at bounding box center [314, 216] width 168 height 432
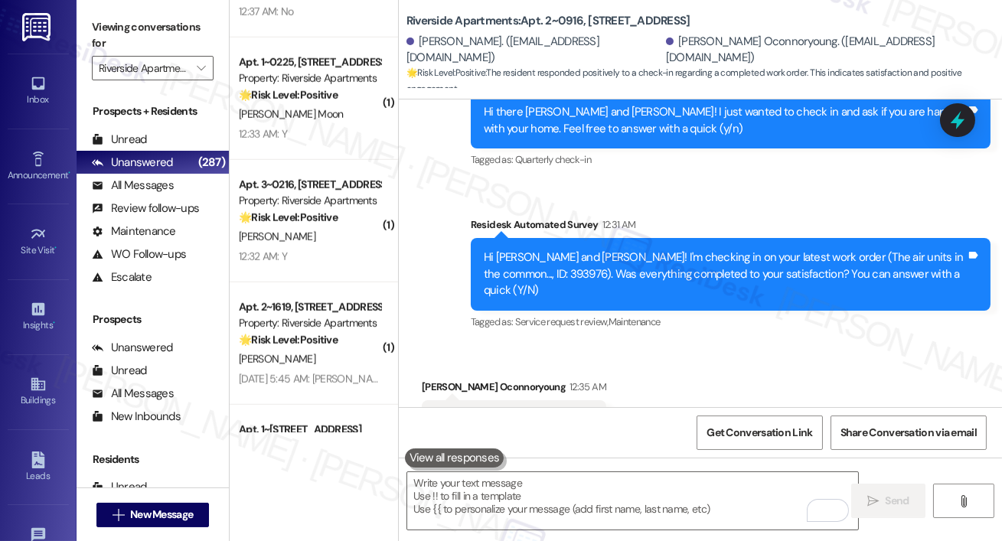
click at [321, 224] on div "🌟 Risk Level: Positive This is a positive engagement and relationship-building …" at bounding box center [310, 218] width 142 height 16
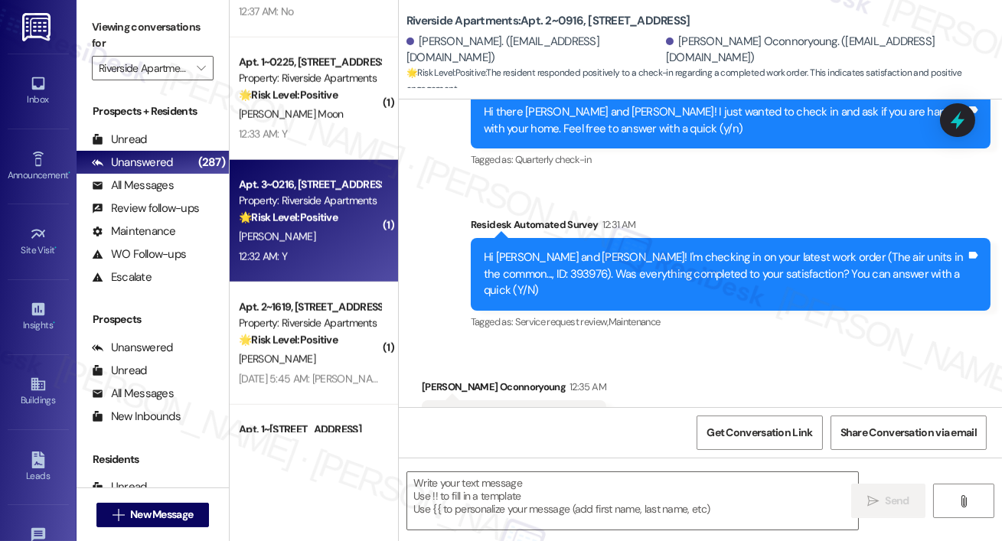
type textarea "Fetching suggested responses. Please feel free to read through the conversation…"
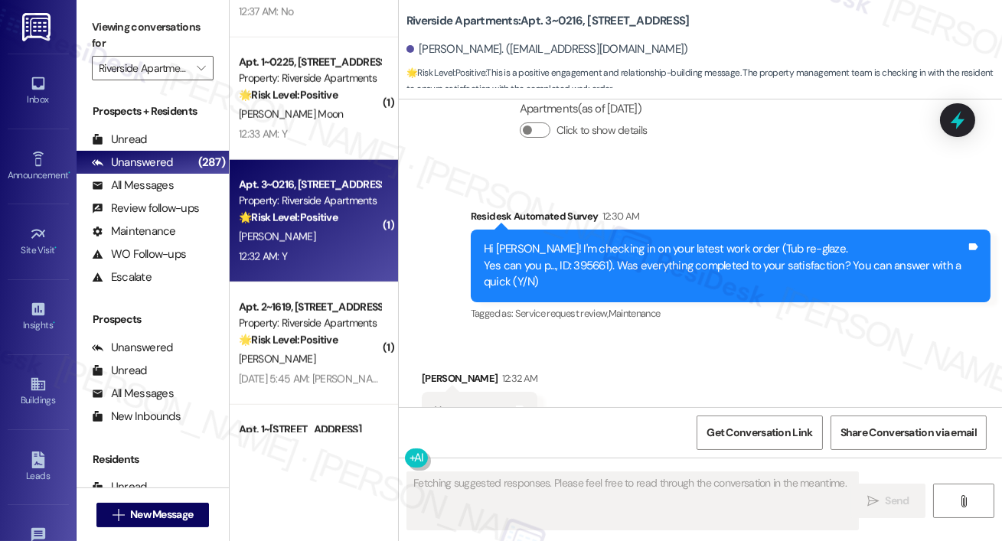
scroll to position [13068, 0]
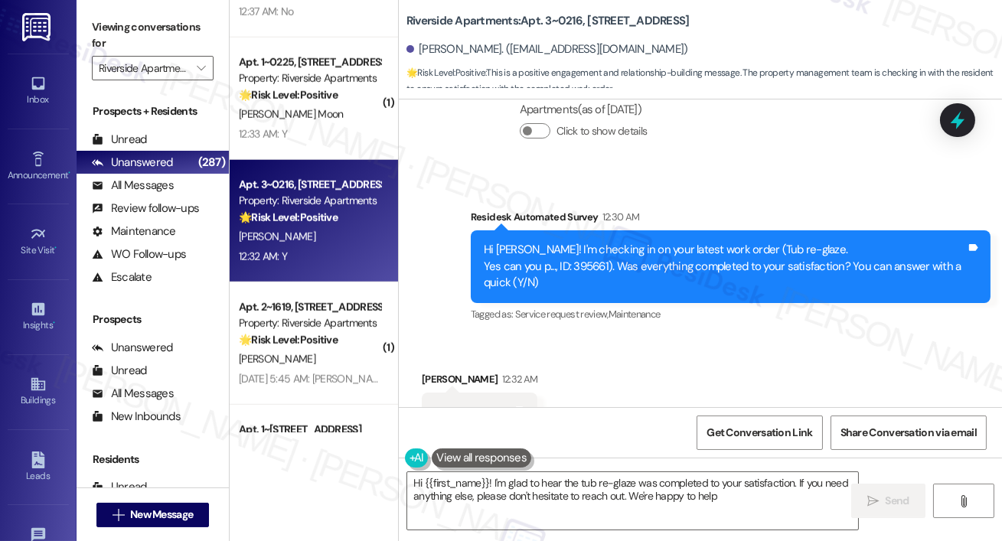
type textarea "Hi {{first_name}}! I'm glad to hear the tub re-glaze was completed to your sati…"
click at [638, 487] on textarea "Hi {{first_name}}! I'm glad to hear the tub re-glaze was completed to your sati…" at bounding box center [632, 500] width 451 height 57
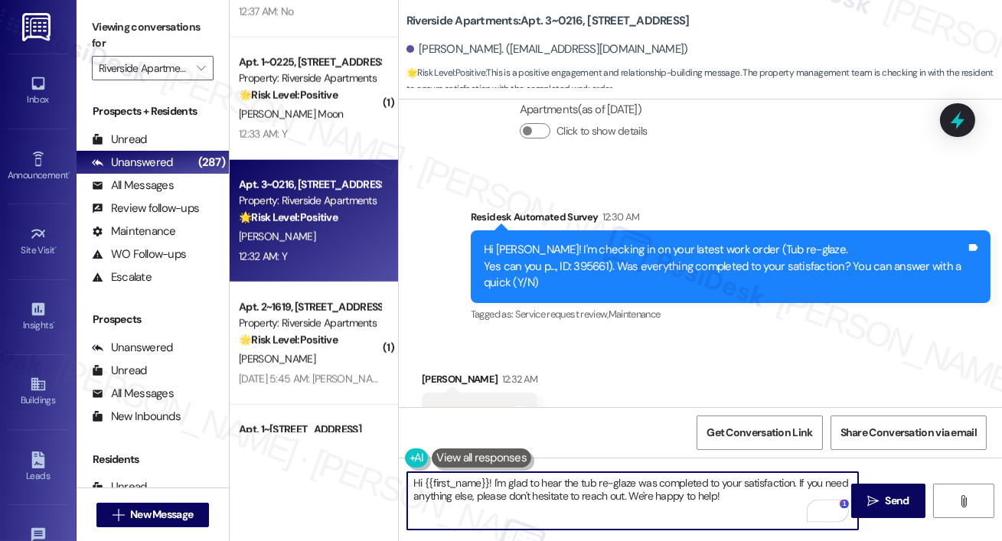
scroll to position [13068, 0]
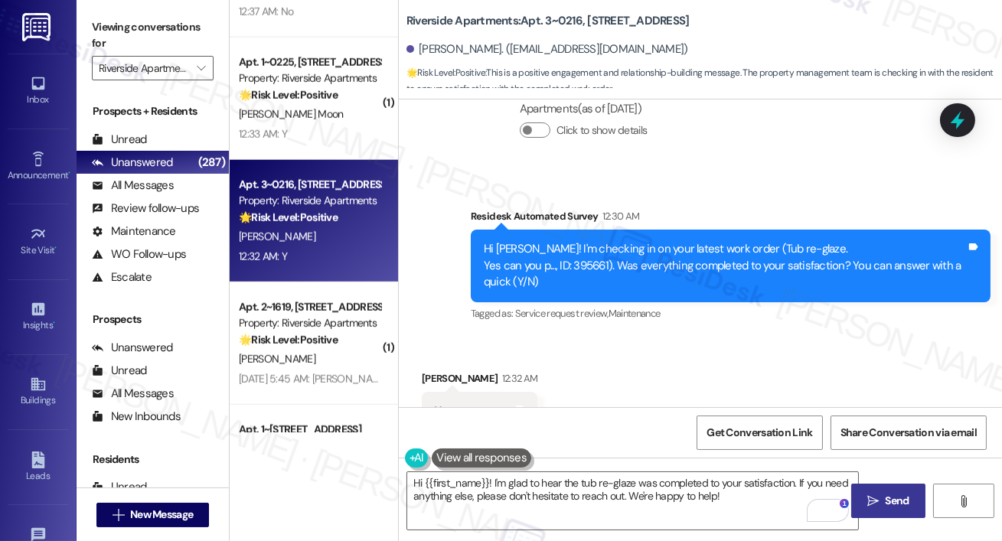
click at [898, 497] on span "Send" at bounding box center [897, 501] width 24 height 16
click at [621, 337] on div "Received via SMS [PERSON_NAME] 12:32 AM Y Tags and notes" at bounding box center [700, 389] width 603 height 106
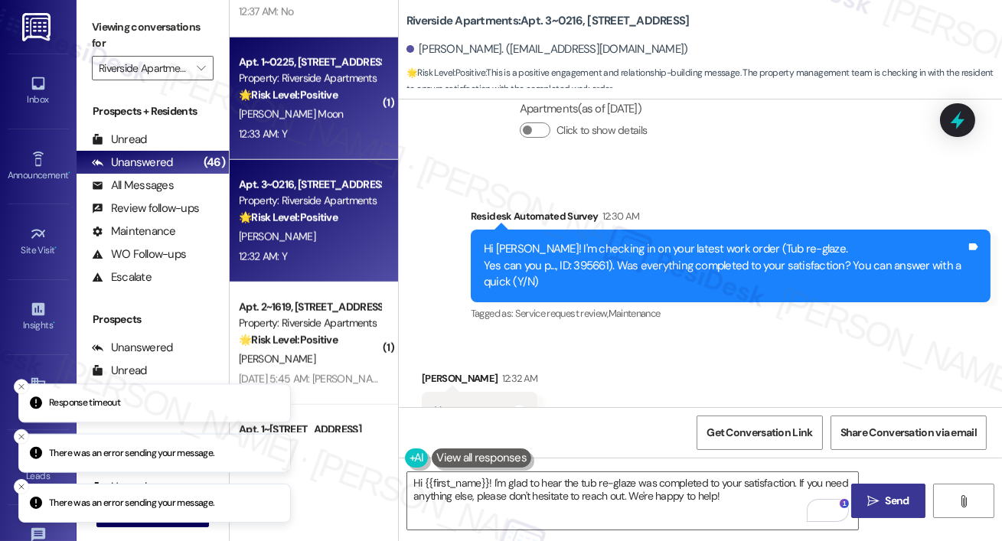
drag, startPoint x: 359, startPoint y: 311, endPoint x: 318, endPoint y: 155, distance: 161.5
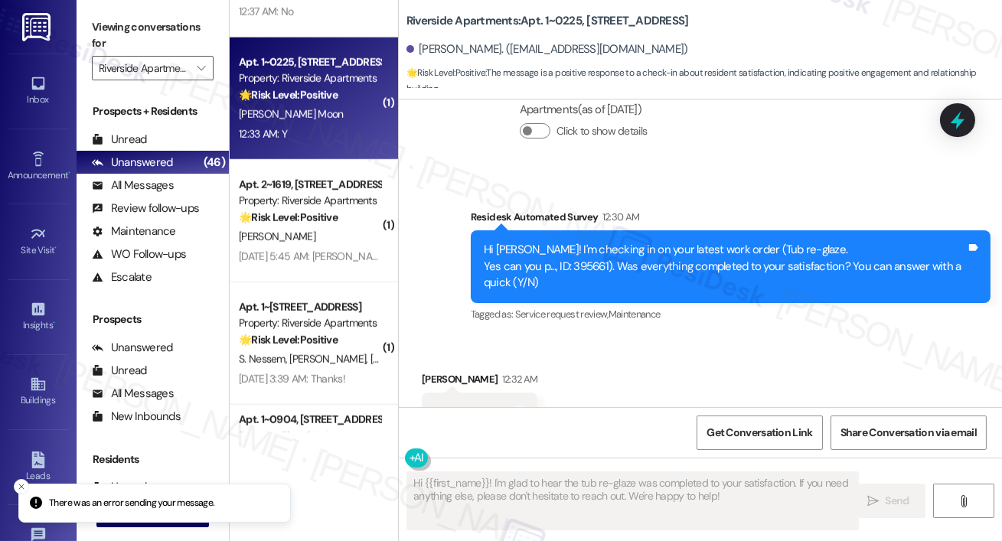
type textarea "Fetching suggested responses. Please feel free to read through the conversation…"
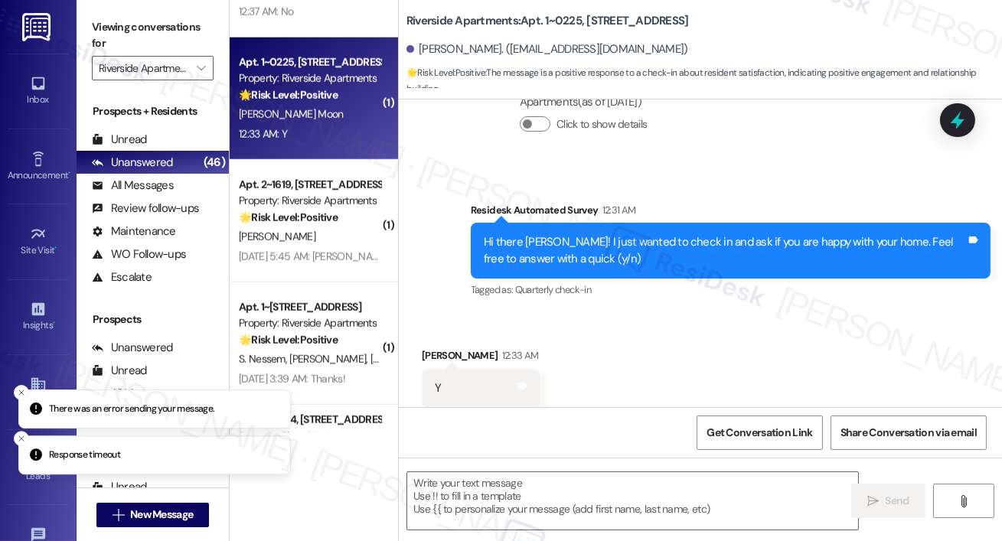
scroll to position [696, 0]
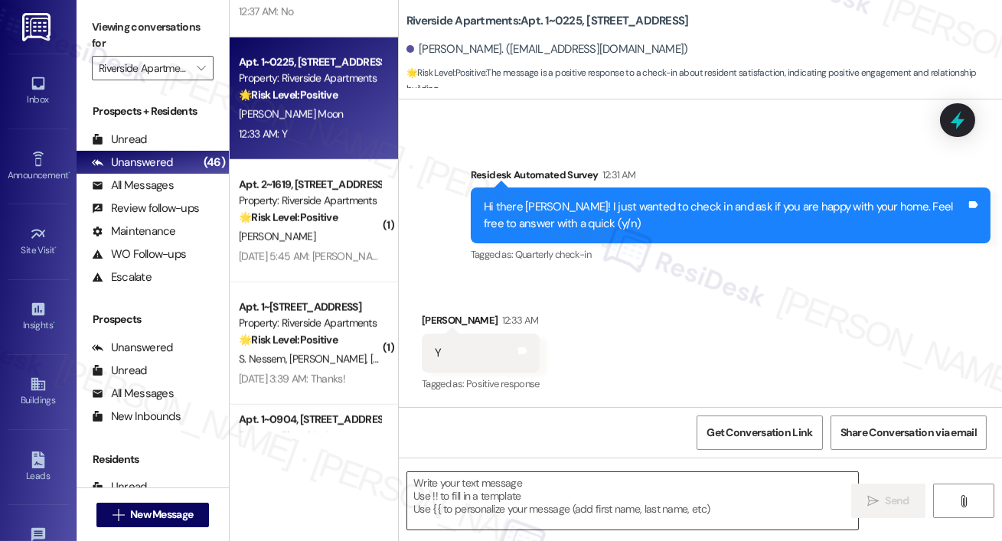
click at [474, 461] on div " Send " at bounding box center [700, 515] width 603 height 115
click at [474, 512] on textarea at bounding box center [632, 500] width 451 height 57
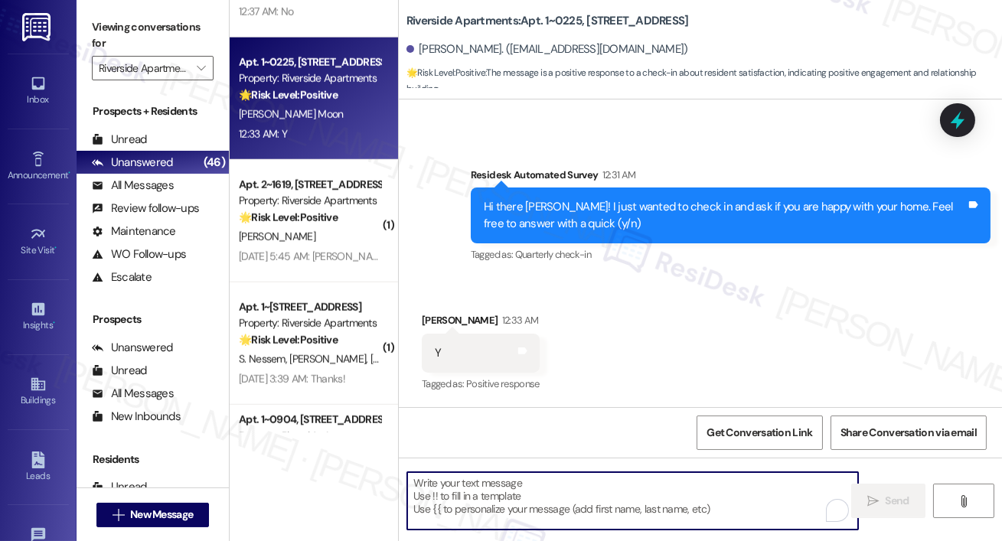
paste textarea "Thanks so much, {{first_name}}! It makes me really happy to hear you’re enjoyin…"
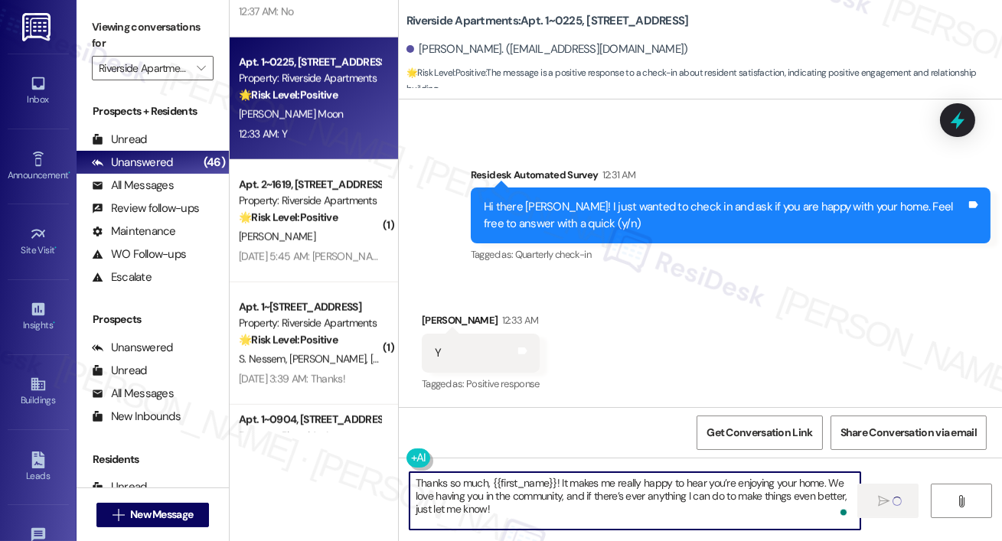
type textarea "Thanks so much, {{first_name}}! It makes me really happy to hear you’re enjoyin…"
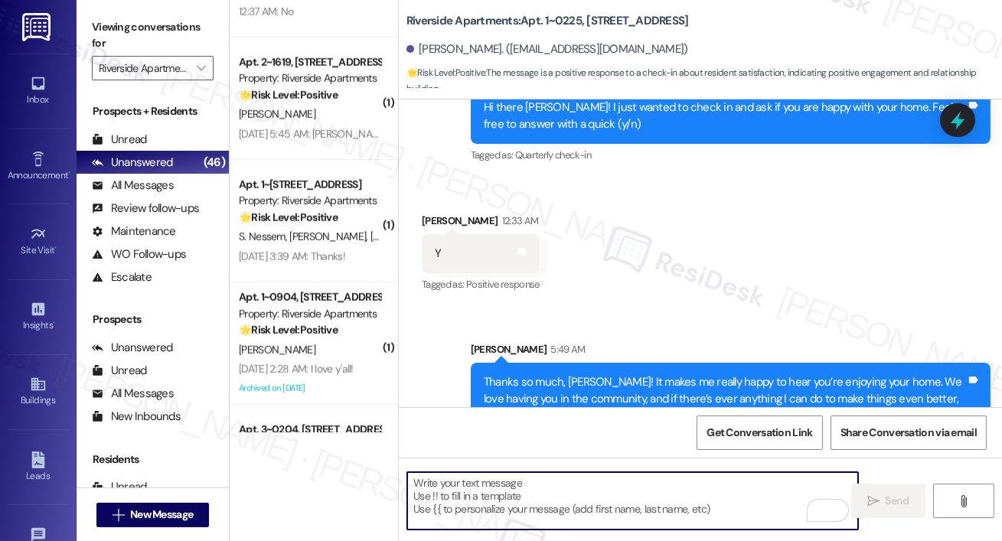
scroll to position [836, 0]
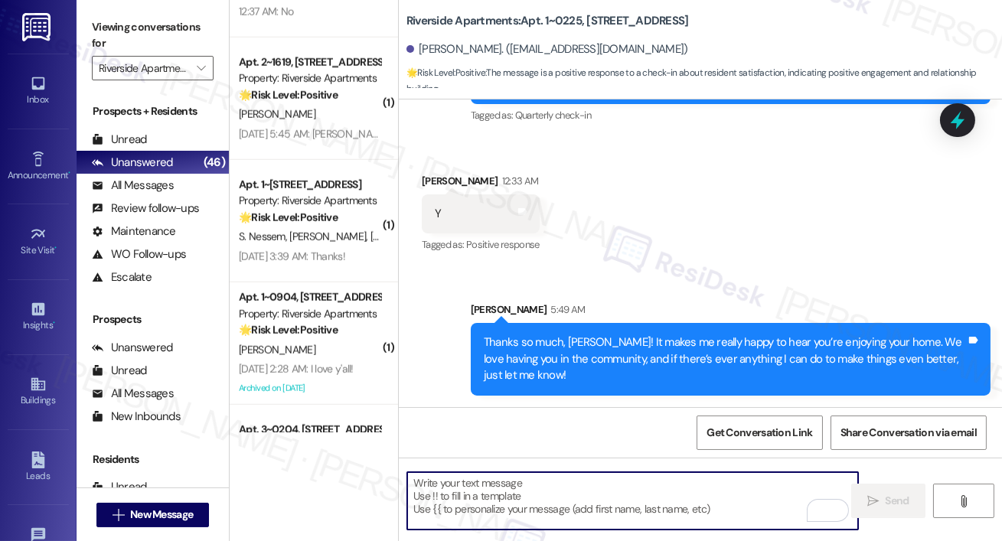
click at [604, 494] on textarea "To enrich screen reader interactions, please activate Accessibility in Grammarl…" at bounding box center [632, 500] width 451 height 57
paste textarea "Hi {{first_name}}! When you have a moment, would you mind leaving us a quick Go…"
type textarea "Hi {{first_name}}! When you have a moment, would you mind leaving us a quick Go…"
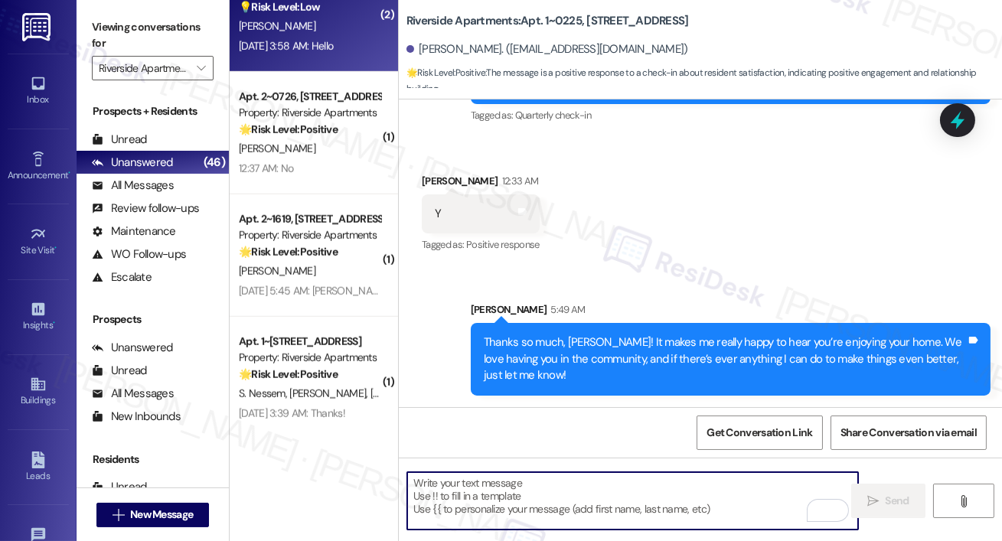
scroll to position [2701, 0]
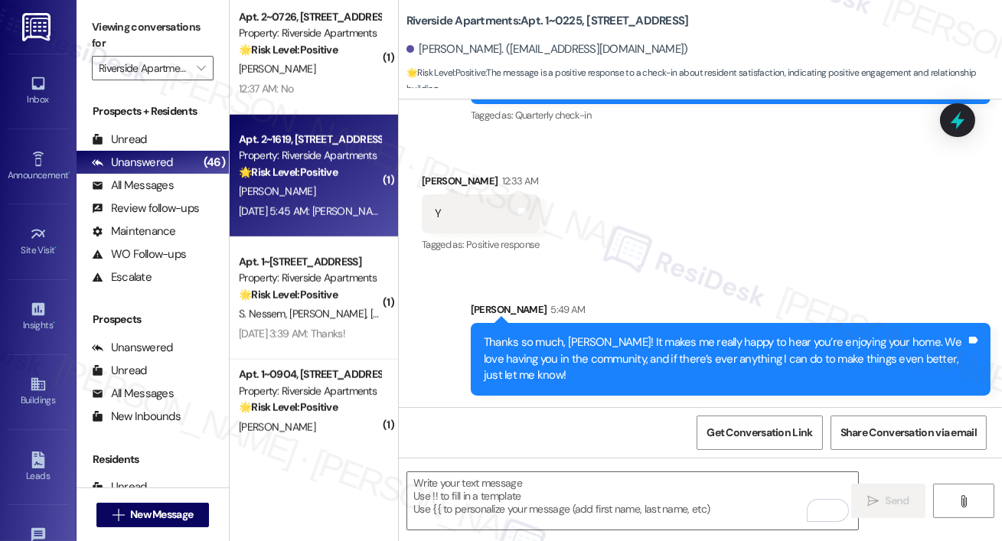
click at [339, 212] on div "[DATE] 5:45 AM: [PERSON_NAME], the reminder is good just in case there is an au…" at bounding box center [556, 211] width 634 height 14
type textarea "Fetching suggested responses. Please feel free to read through the conversation…"
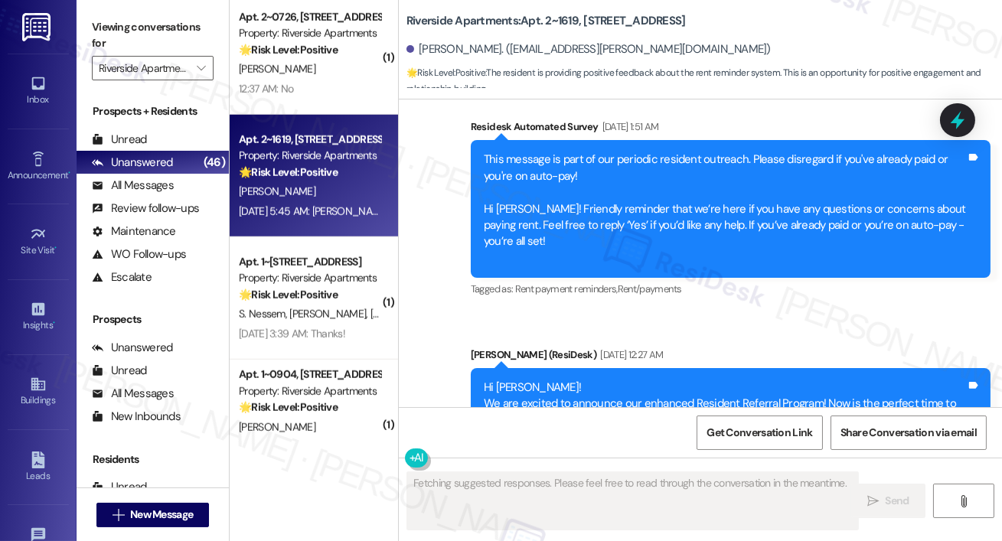
scroll to position [9734, 0]
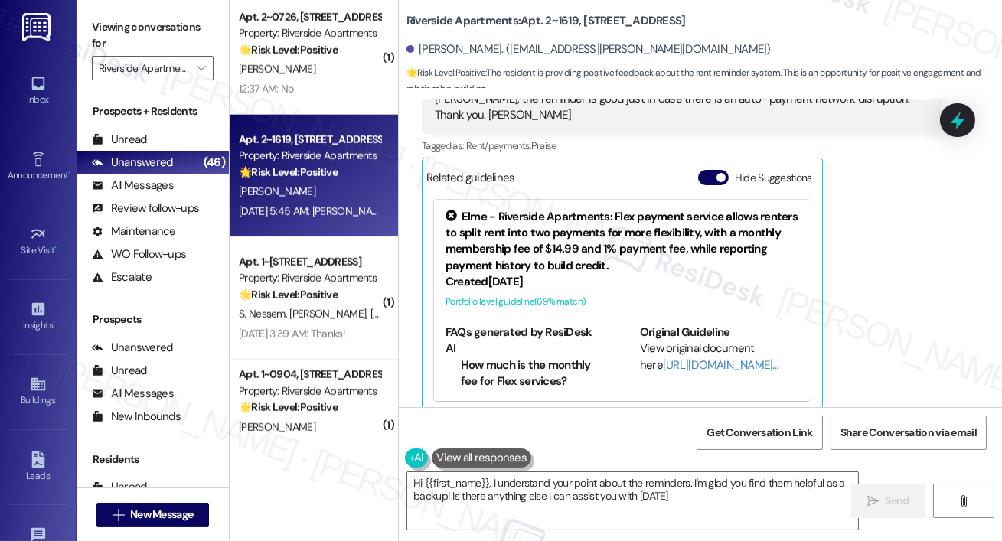
type textarea "Hi {{first_name}}, I understand your point about the reminders. I'm glad you fi…"
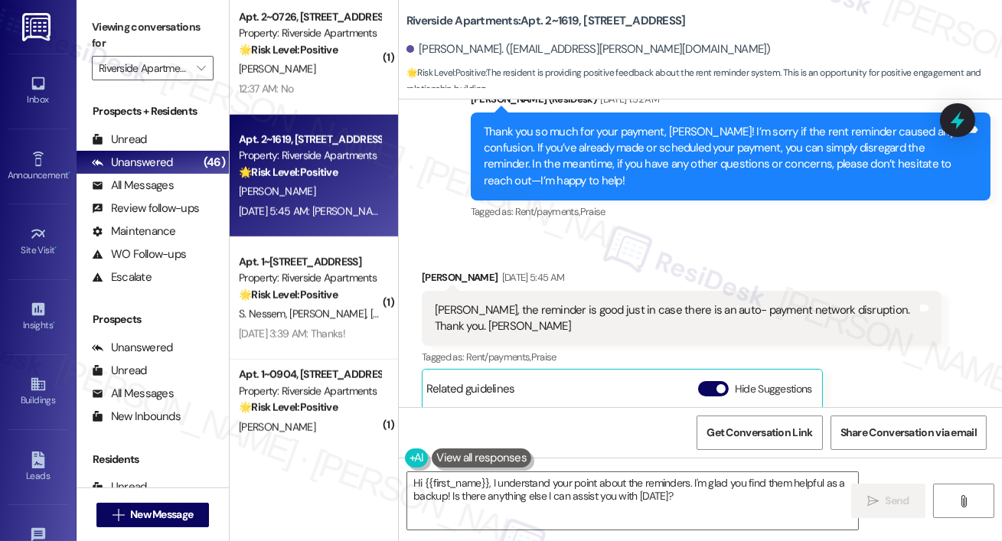
scroll to position [9520, 0]
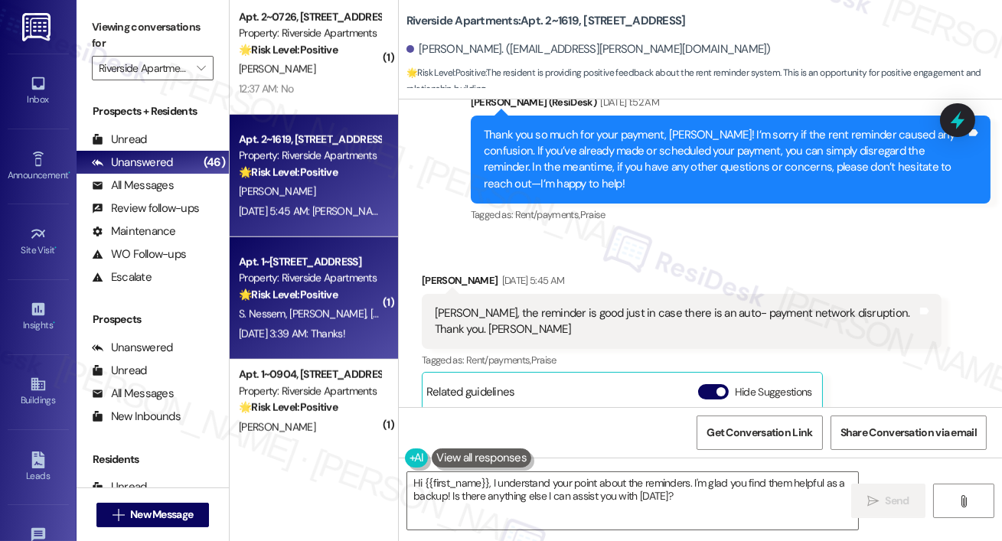
click at [314, 242] on div "Apt. 1~1511, 5860 Cameron Run Terrace Property: Riverside Apartments 🌟 Risk Lev…" at bounding box center [314, 298] width 168 height 122
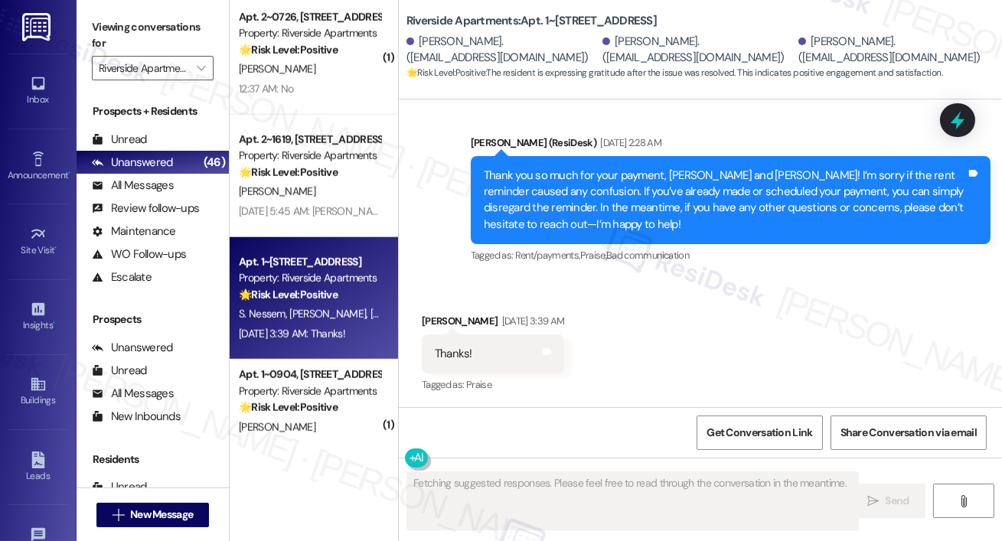
scroll to position [4154, 0]
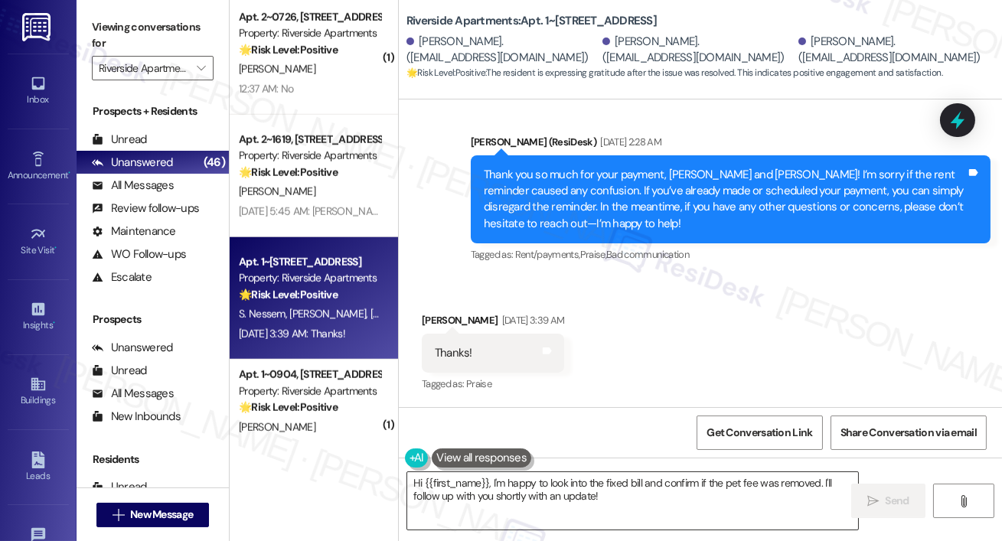
click at [519, 497] on textarea "Hi {{first_name}}, I'm happy to look into the fixed bill and confirm if the pet…" at bounding box center [632, 500] width 451 height 57
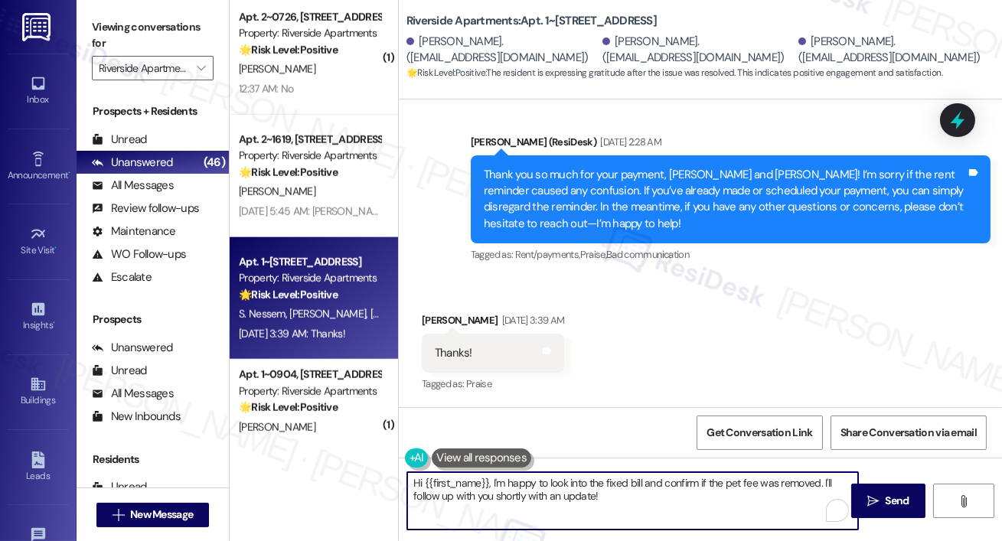
click at [519, 496] on textarea "Hi {{first_name}}, I'm happy to look into the fixed bill and confirm if the pet…" at bounding box center [632, 500] width 451 height 57
click at [519, 497] on textarea "Hi {{first_name}}, I'm happy to look into the fixed bill and confirm if the pet…" at bounding box center [632, 500] width 451 height 57
type textarea "you're welcome!"
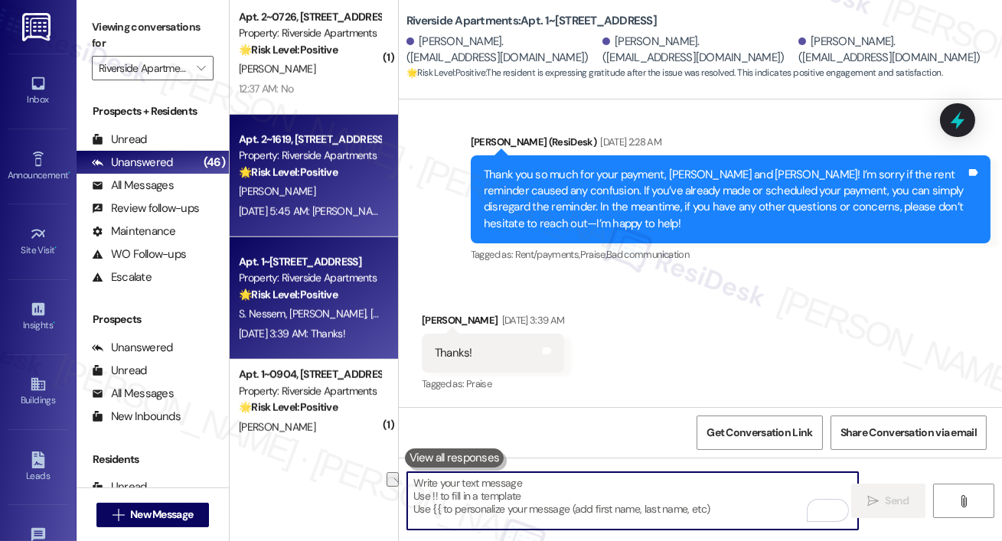
scroll to position [4153, 0]
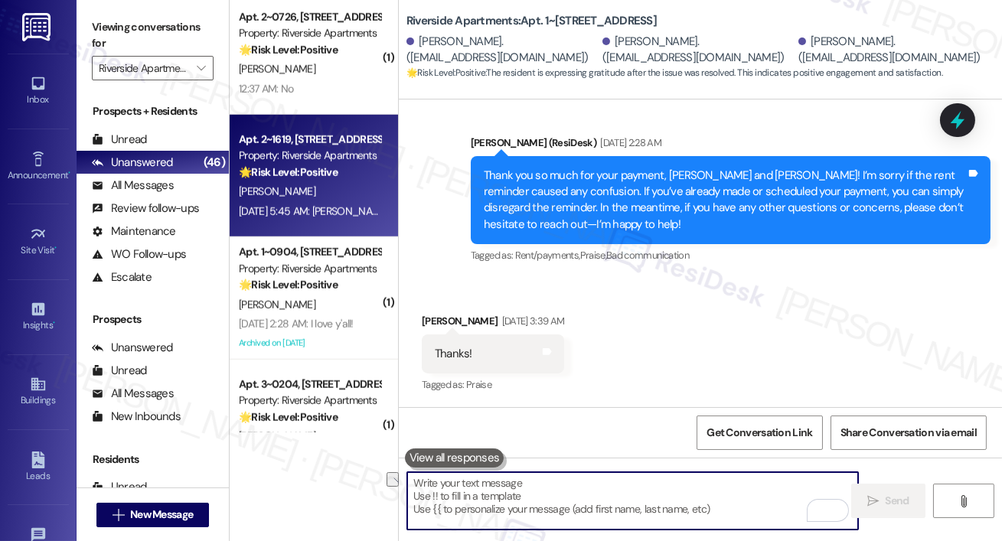
click at [286, 163] on div "Apt. 2~1619, 5860 Cameron Run Terrace Property: Riverside Apartments 🌟 Risk Lev…" at bounding box center [309, 156] width 145 height 52
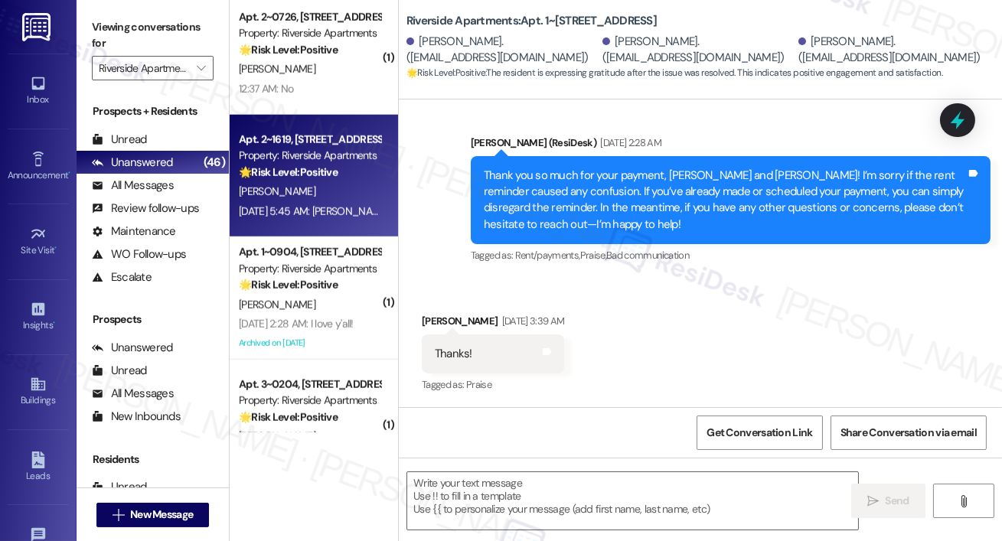
type textarea "Fetching suggested responses. Please feel free to read through the conversation…"
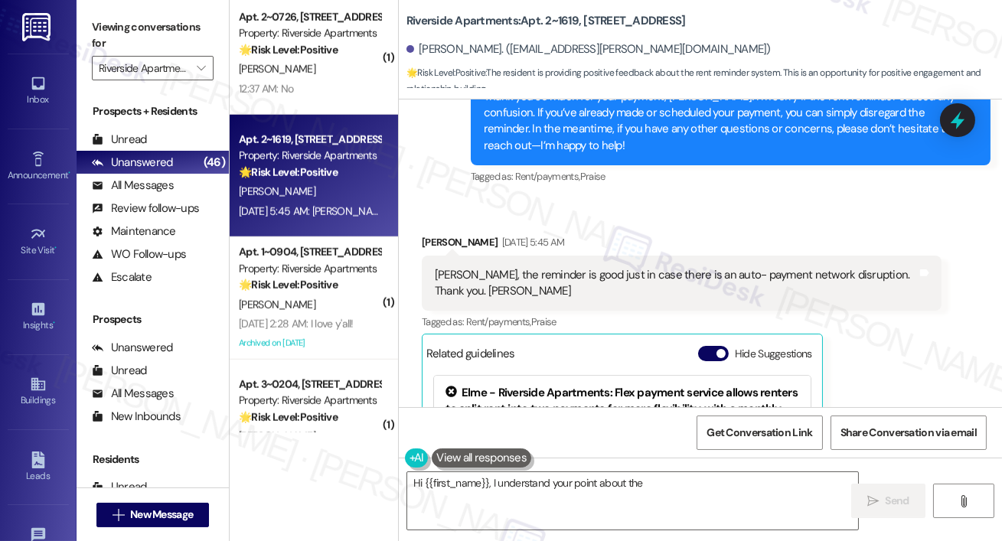
scroll to position [9734, 0]
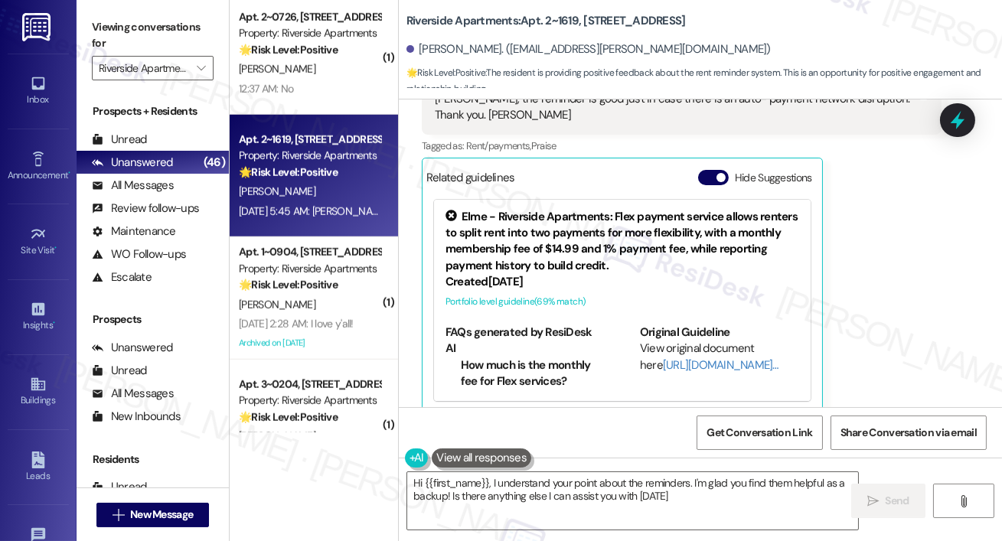
type textarea "Hi {{first_name}}, I understand your point about the reminders. I'm glad you fi…"
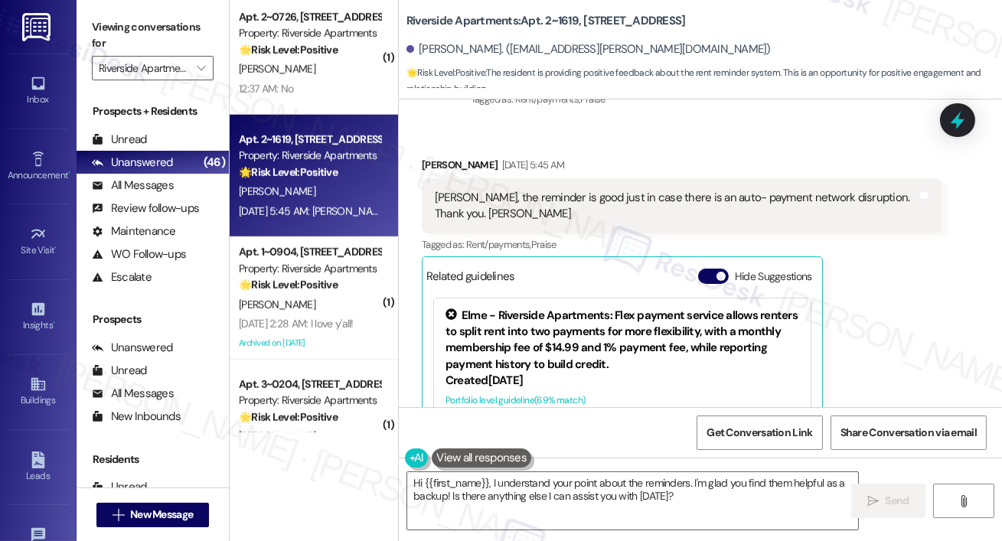
scroll to position [9619, 0]
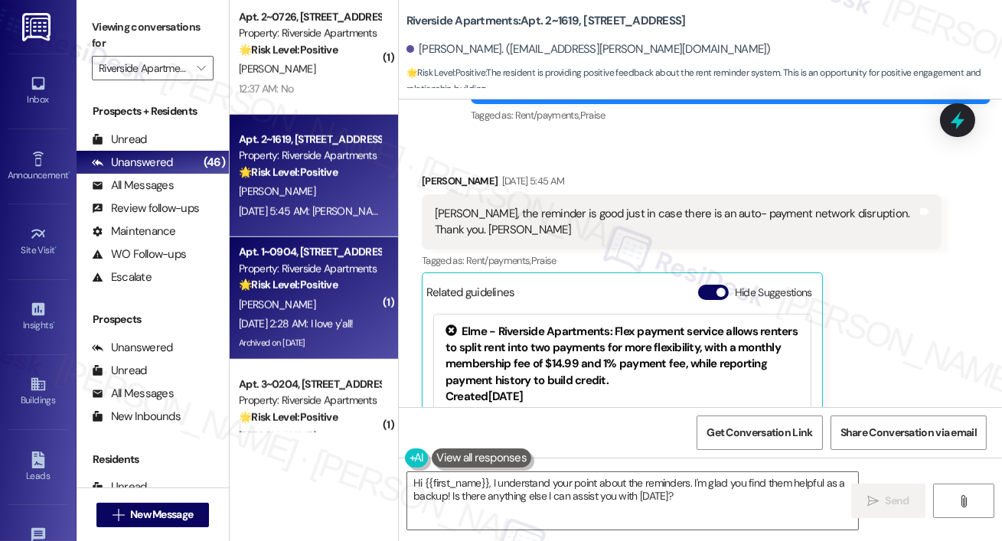
click at [344, 323] on div "Sep 05, 2025 at 2:28 AM: I love y'all! Sep 05, 2025 at 2:28 AM: I love y'all!" at bounding box center [296, 324] width 115 height 14
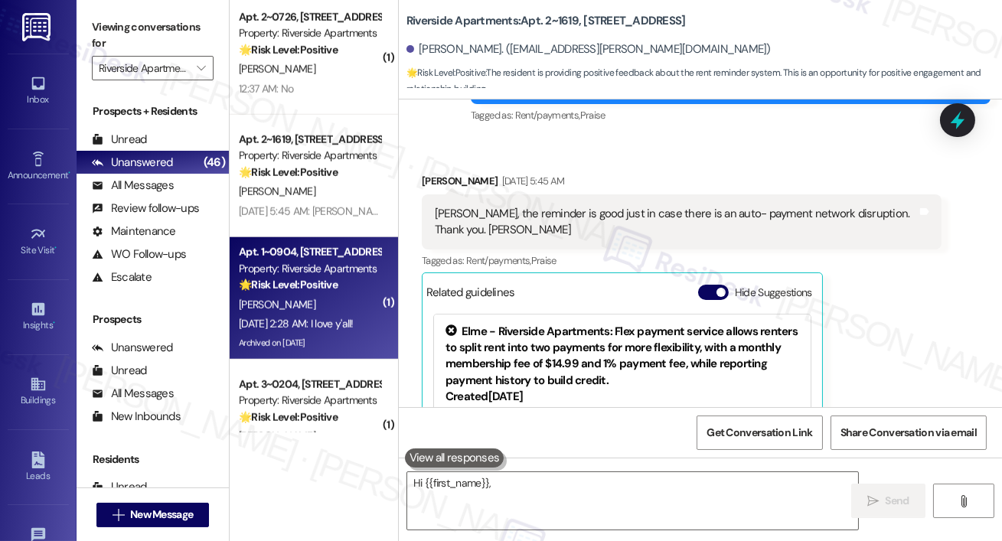
type textarea "Hi {{first_name}}, I"
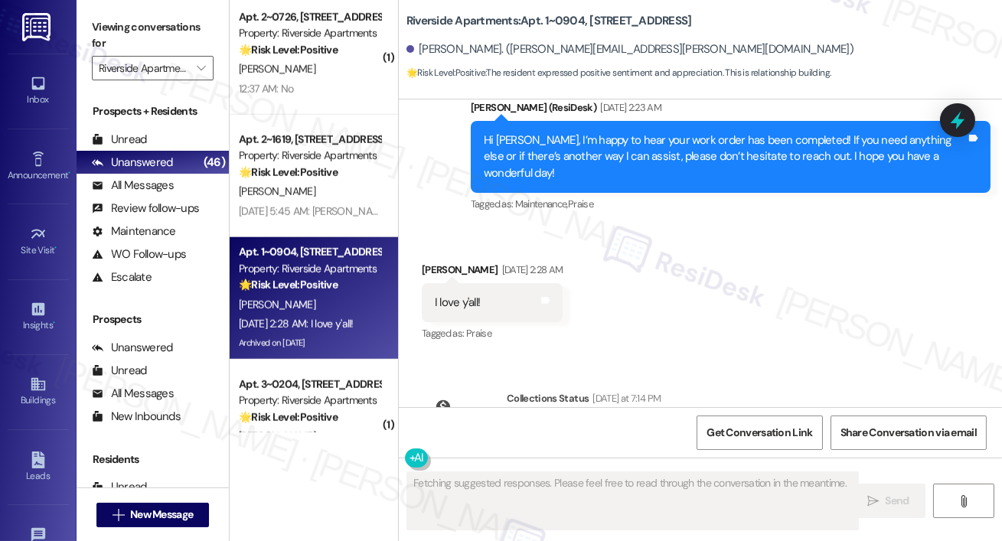
scroll to position [10015, 0]
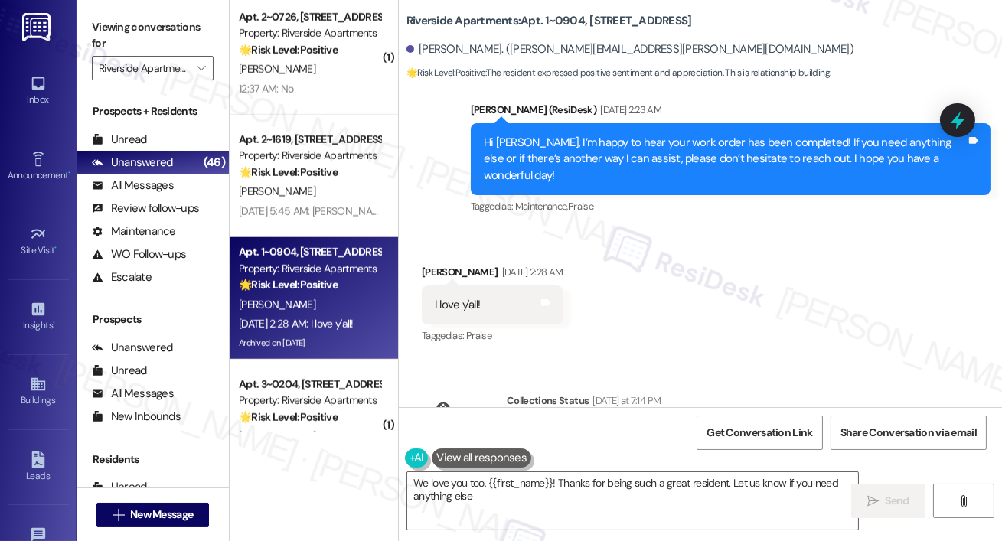
type textarea "We love you too, {{first_name}}! Thanks for being such a great resident. Let us…"
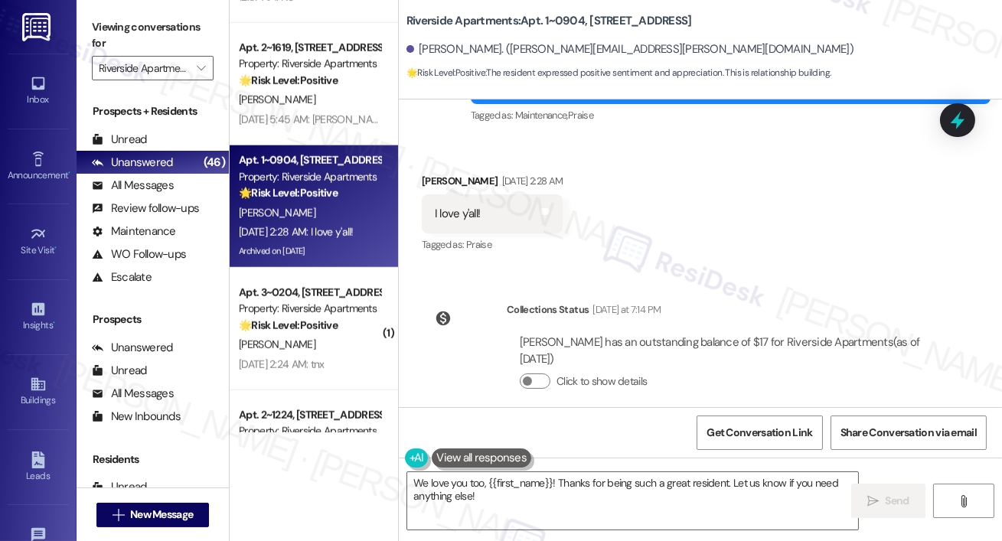
scroll to position [2817, 0]
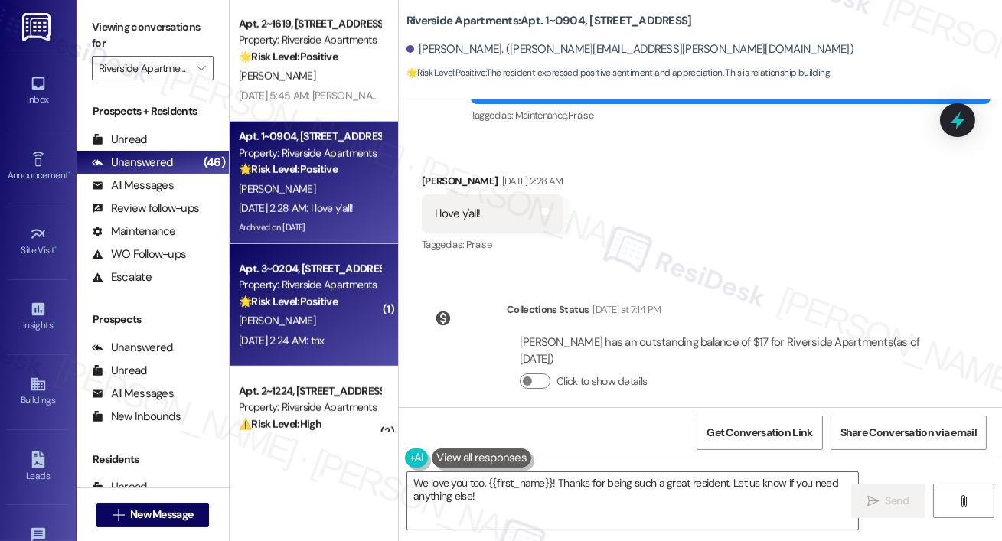
click at [318, 310] on div "Apt. 3~0204, 5860 Cameron Run Terrace Property: Riverside Apartments 🌟 Risk Lev…" at bounding box center [309, 285] width 145 height 52
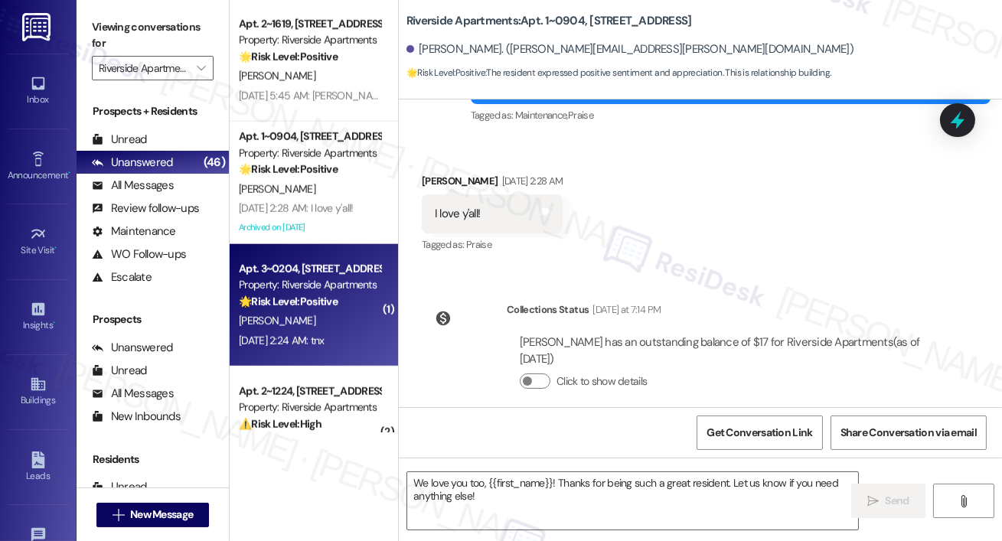
type textarea "Fetching suggested responses. Please feel free to read through the conversation…"
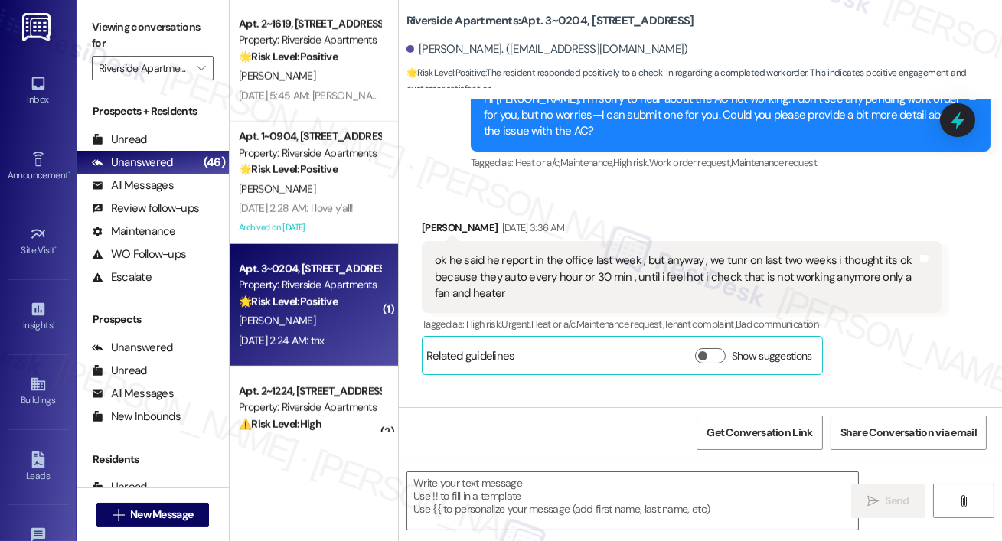
type textarea "Fetching suggested responses. Please feel free to read through the conversation…"
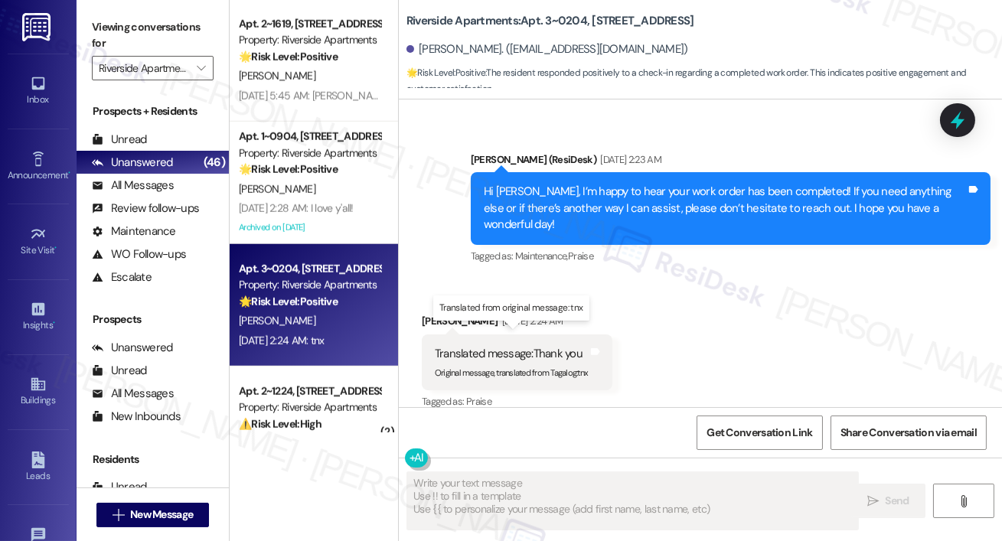
scroll to position [5392, 0]
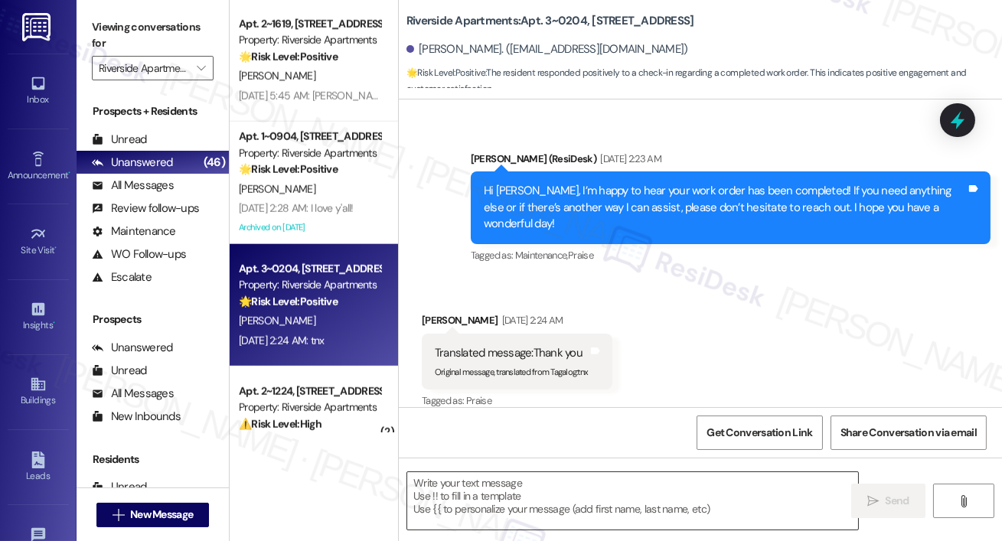
click at [582, 530] on div at bounding box center [632, 500] width 452 height 59
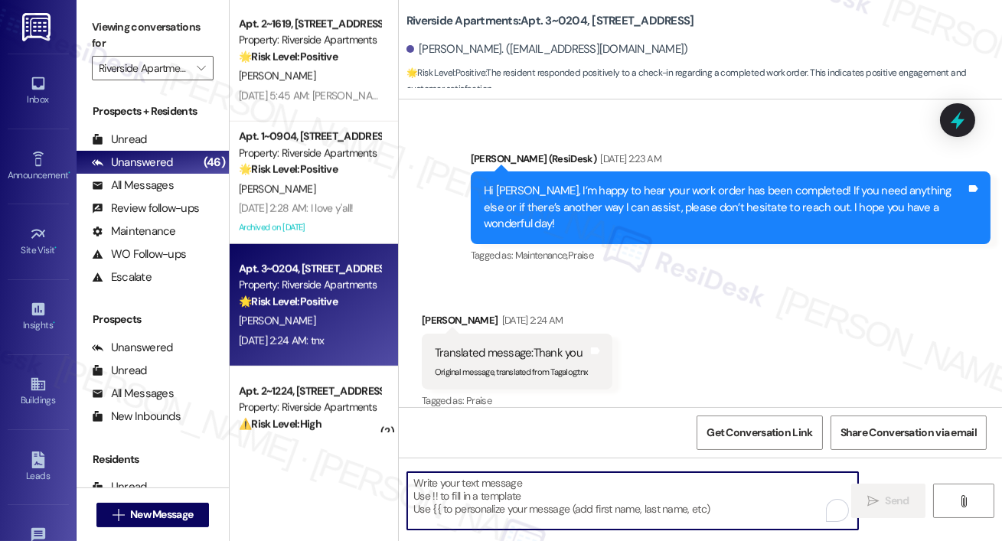
paste textarea "you're welcome!"
type textarea "you're welcome!"
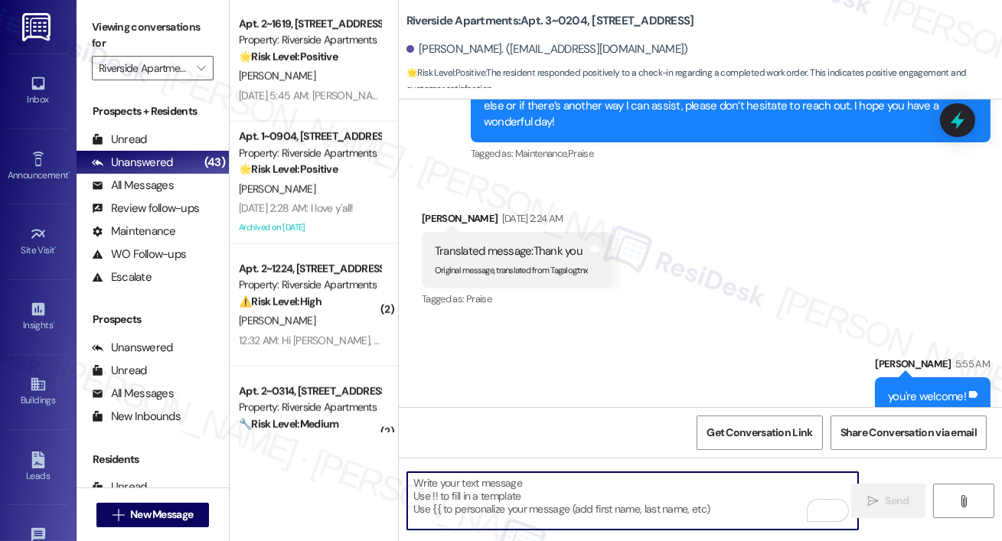
scroll to position [5498, 0]
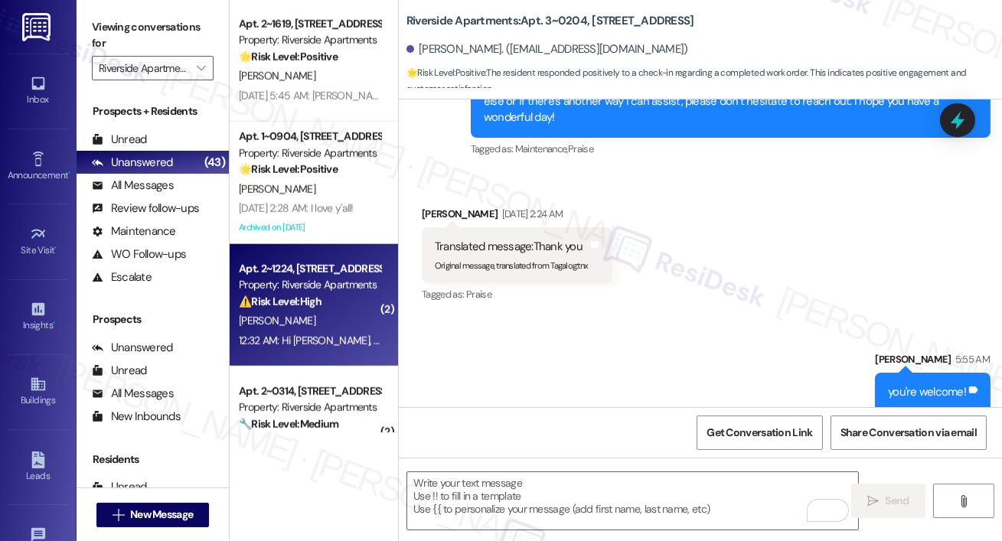
click at [329, 291] on div "Property: Riverside Apartments" at bounding box center [310, 285] width 142 height 16
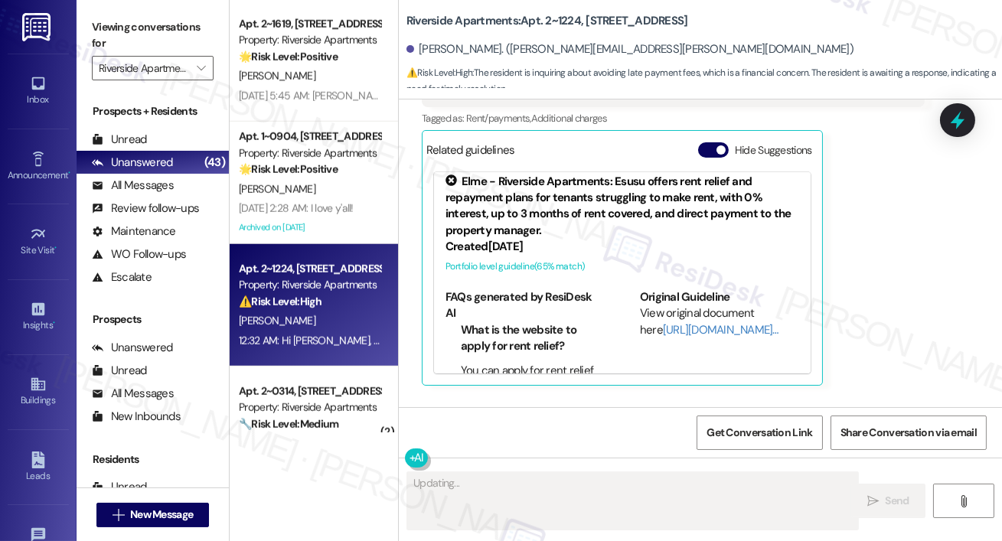
scroll to position [0, 0]
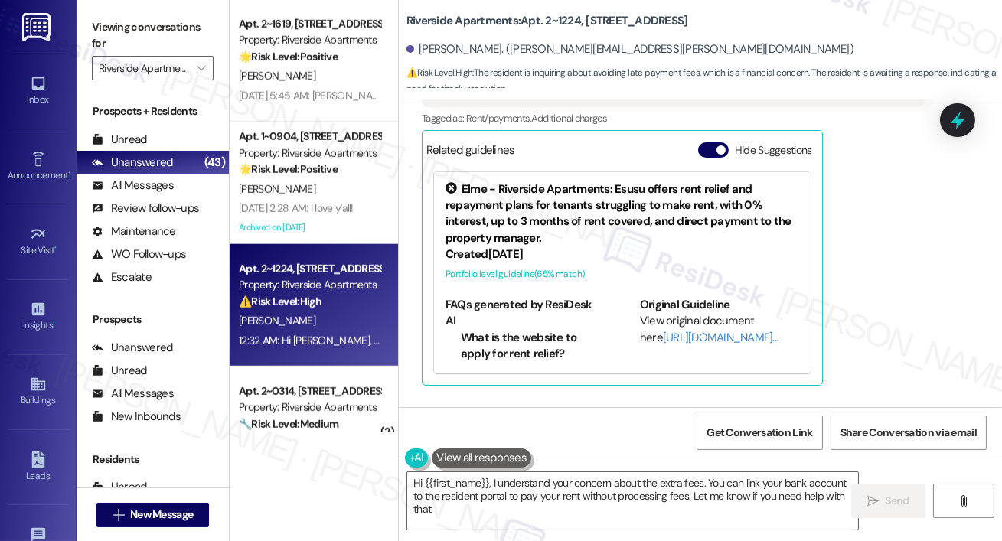
type textarea "Hi {{first_name}}, I understand your concern about the extra fees. You can link…"
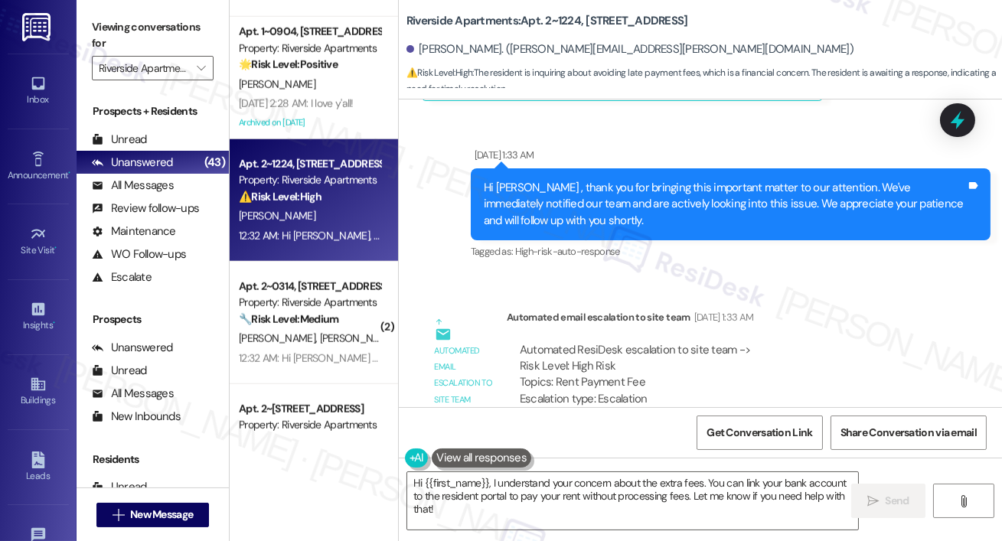
scroll to position [2921, 0]
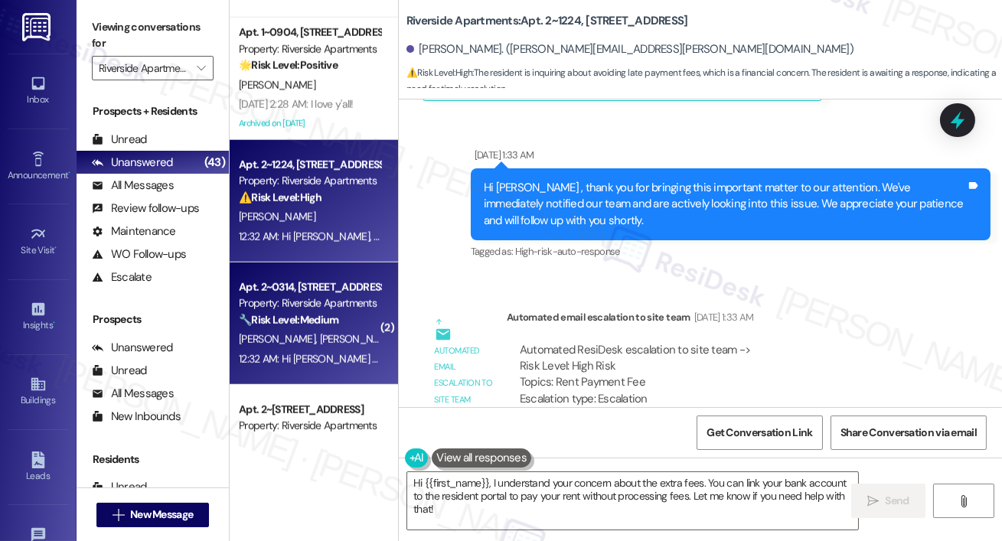
click at [375, 278] on div "Apt. 2~0314, 5860 Cameron Run Terrace Property: Riverside Apartments 🔧 Risk Lev…" at bounding box center [309, 304] width 145 height 52
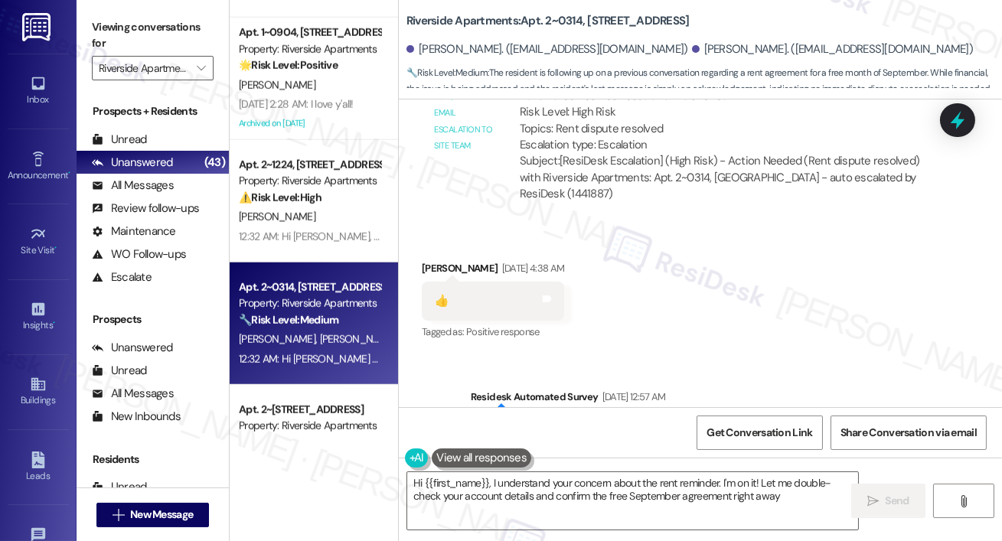
type textarea "Hi {{first_name}}, I understand your concern about the rent reminder. I'm on it…"
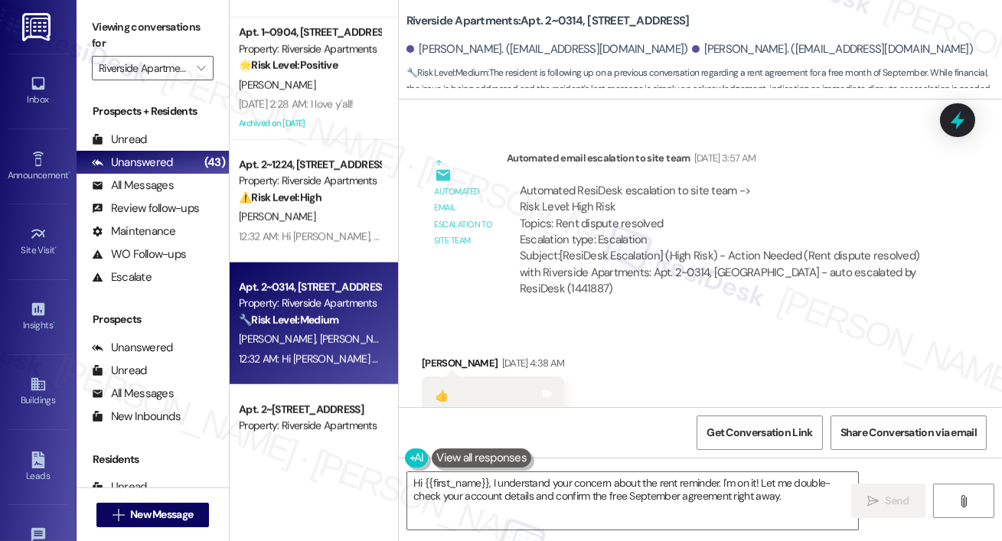
scroll to position [1504, 0]
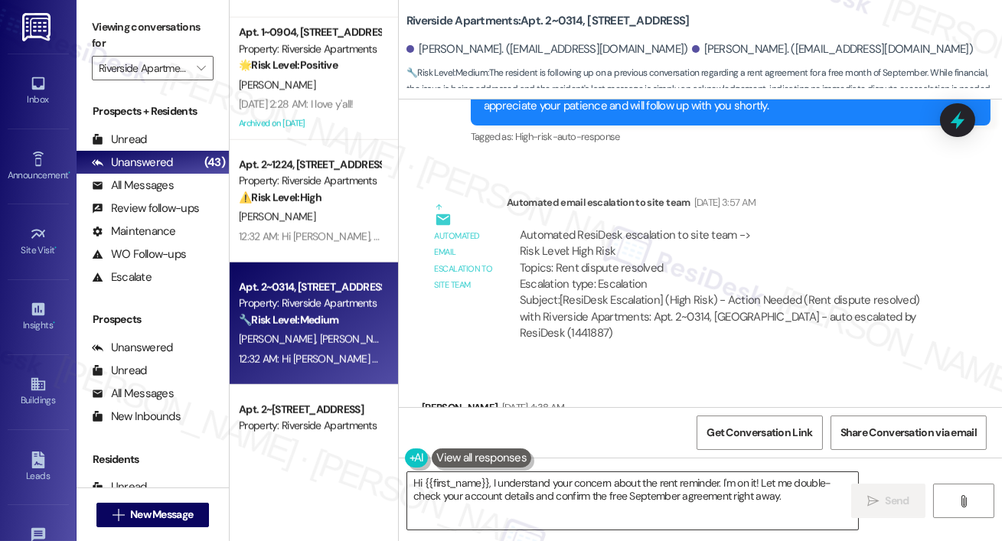
click at [549, 510] on textarea "Hi {{first_name}}, I understand your concern about the rent reminder. I'm on it…" at bounding box center [632, 500] width 451 height 57
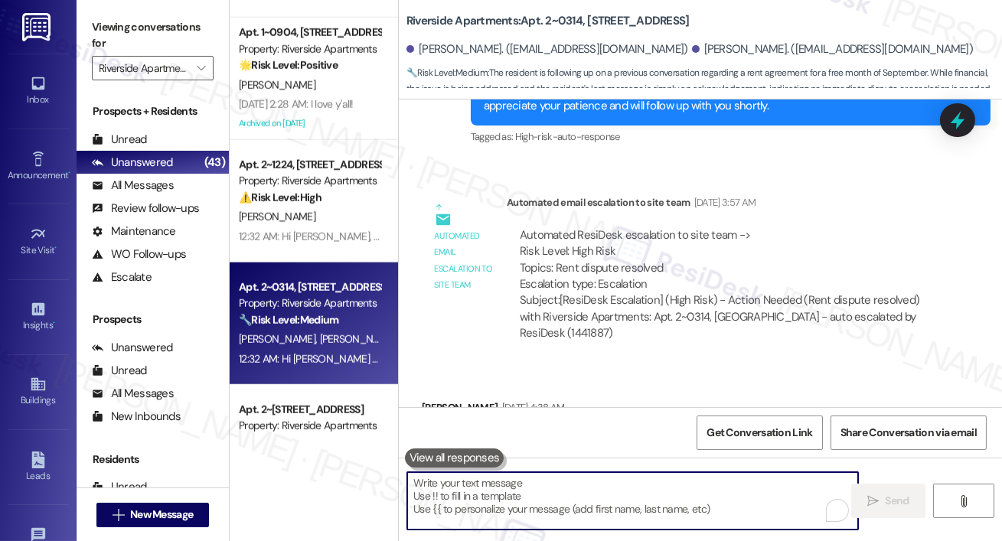
paste textarea "you're welcome!"
type textarea "you're welcome!"
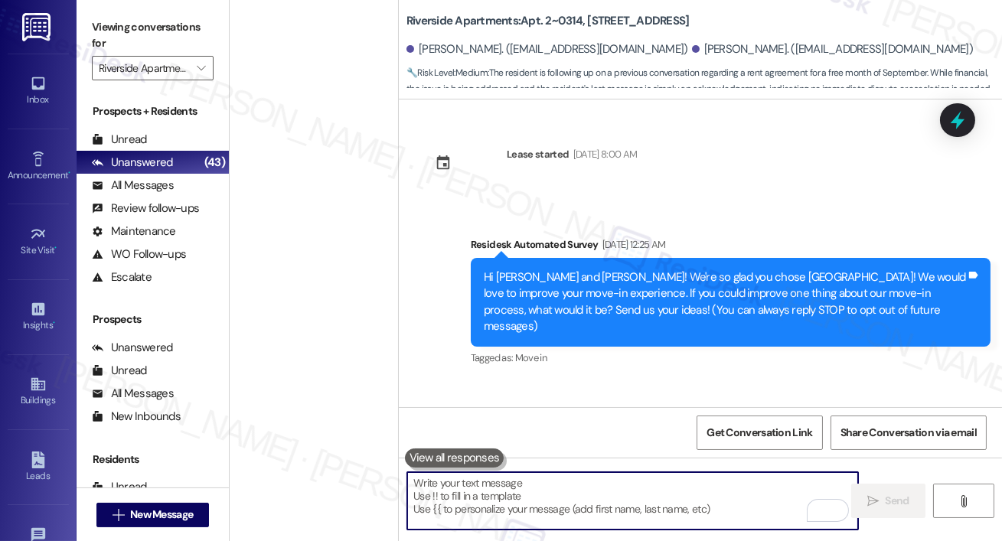
scroll to position [1557, 0]
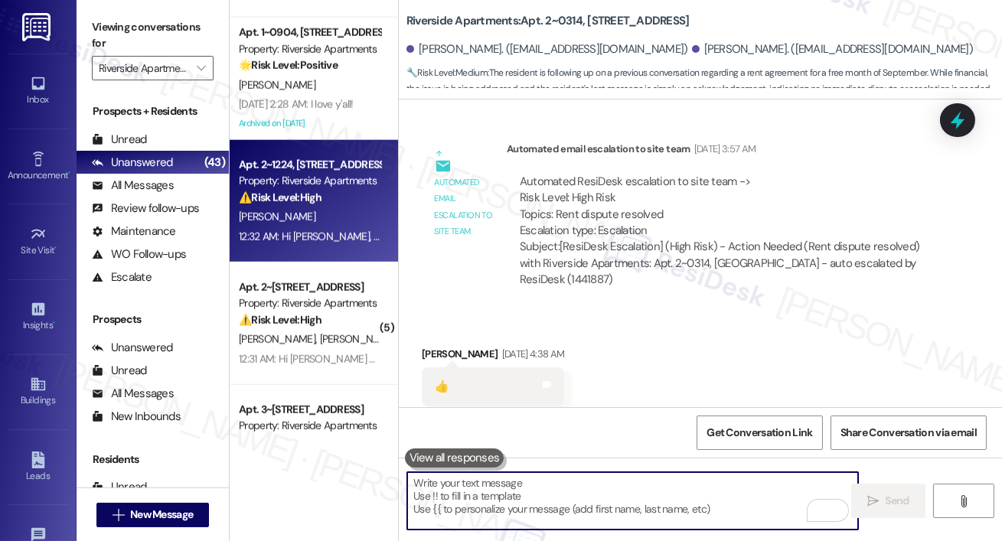
click at [309, 226] on div "[PERSON_NAME]" at bounding box center [309, 216] width 145 height 19
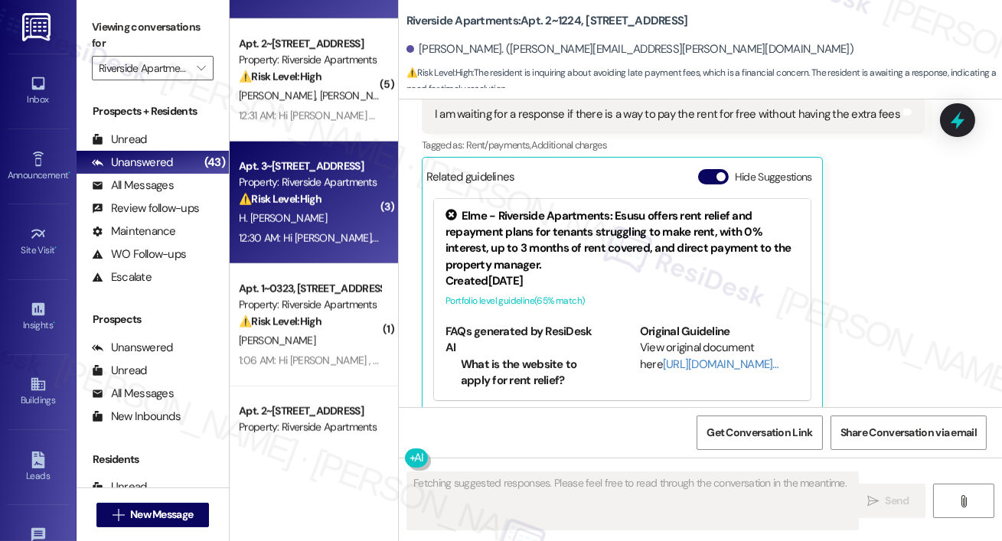
scroll to position [3166, 0]
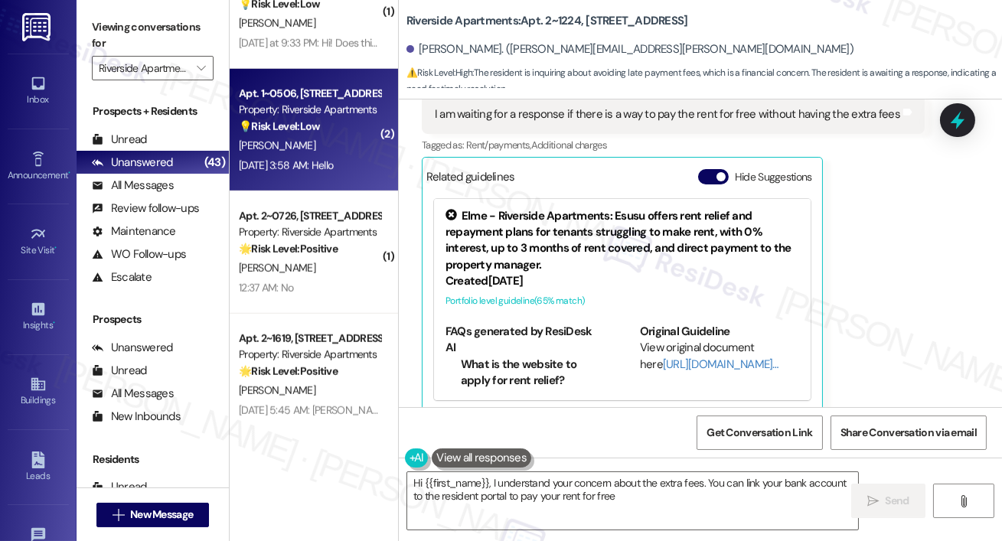
type textarea "Hi {{first_name}}, I understand your concern about the extra fees. You can link…"
click at [321, 152] on div "[PERSON_NAME]" at bounding box center [309, 145] width 145 height 19
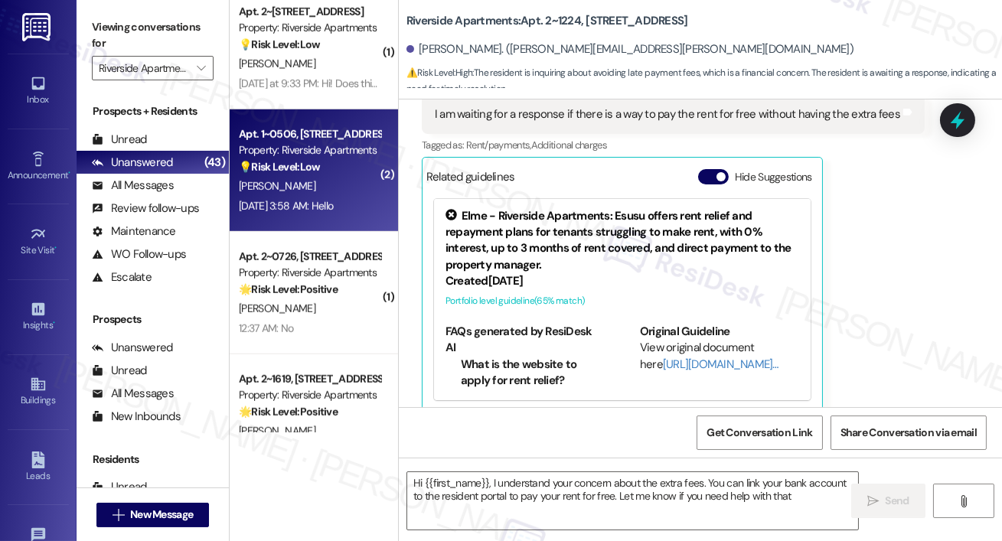
type textarea "Hi {{first_name}}, I understand your concern about the extra fees. You can link…"
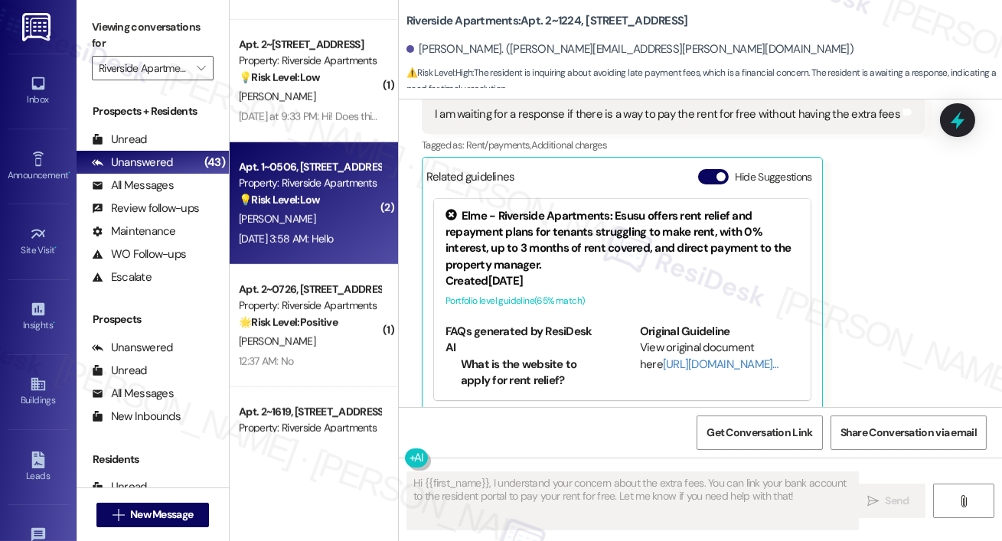
scroll to position [2380, 0]
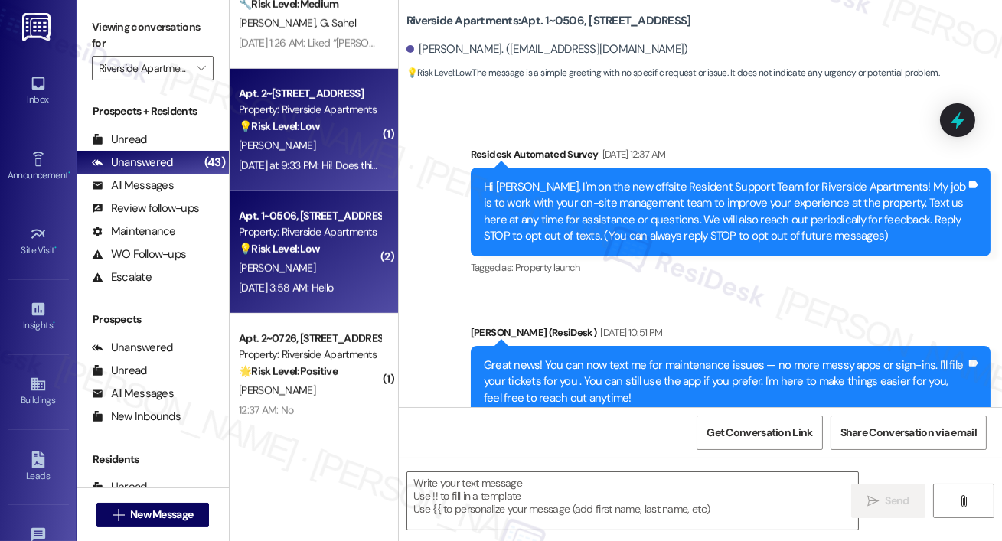
click at [323, 159] on div "( 1 ) Apt. 3~1010, [STREET_ADDRESS] Property: Riverside Apartments 🔧 Risk Level…" at bounding box center [314, 216] width 168 height 432
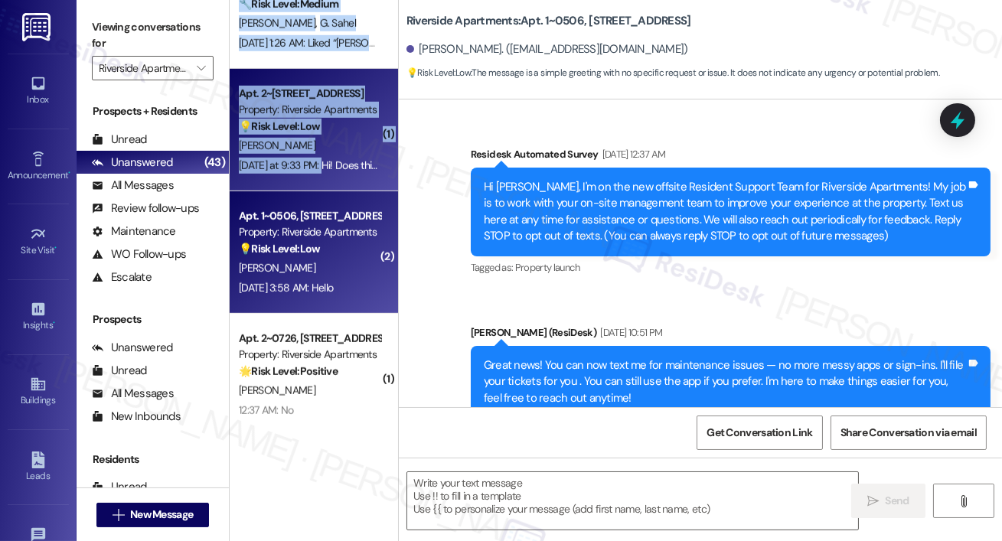
scroll to position [6154, 0]
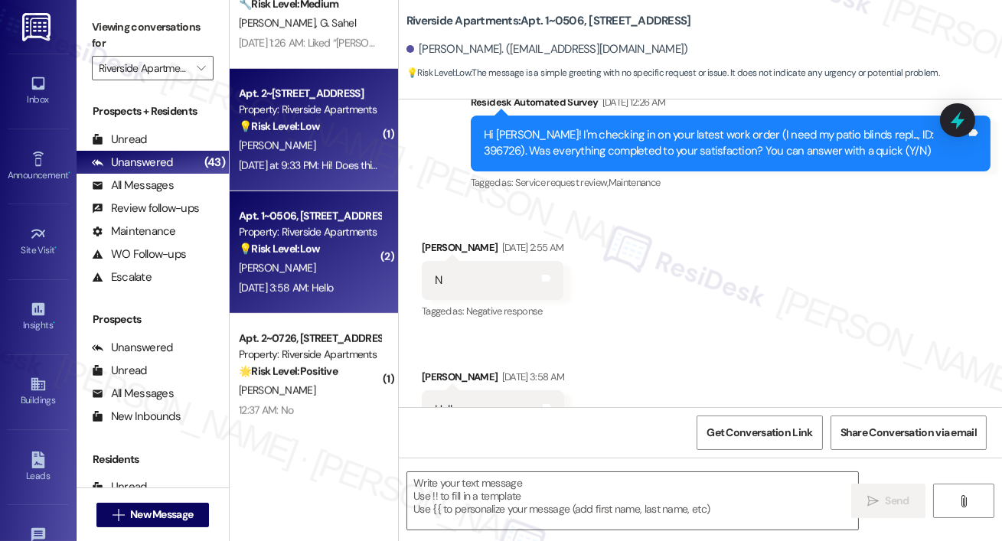
type textarea "Fetching suggested responses. Please feel free to read through the conversation…"
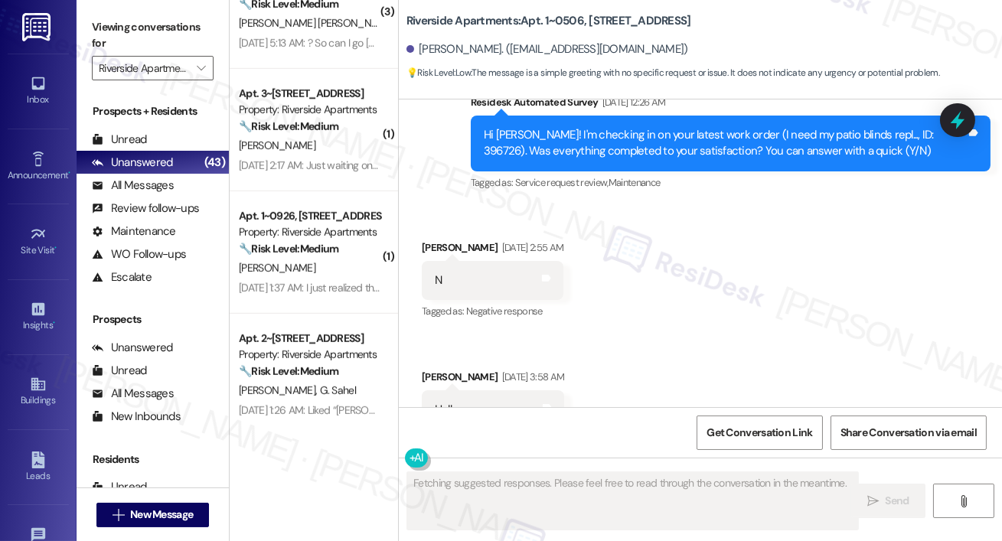
scroll to position [2008, 0]
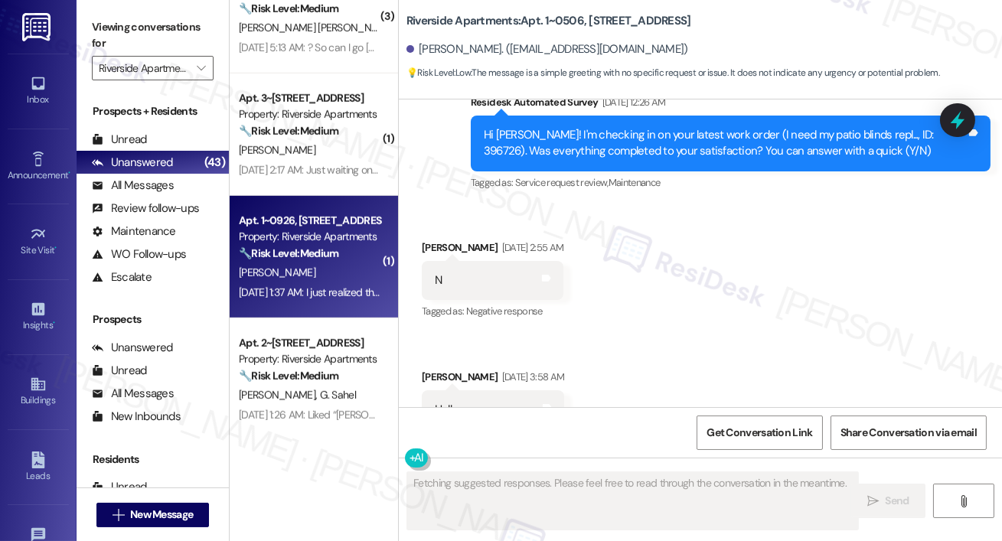
click at [319, 231] on div "Property: Riverside Apartments" at bounding box center [310, 237] width 142 height 16
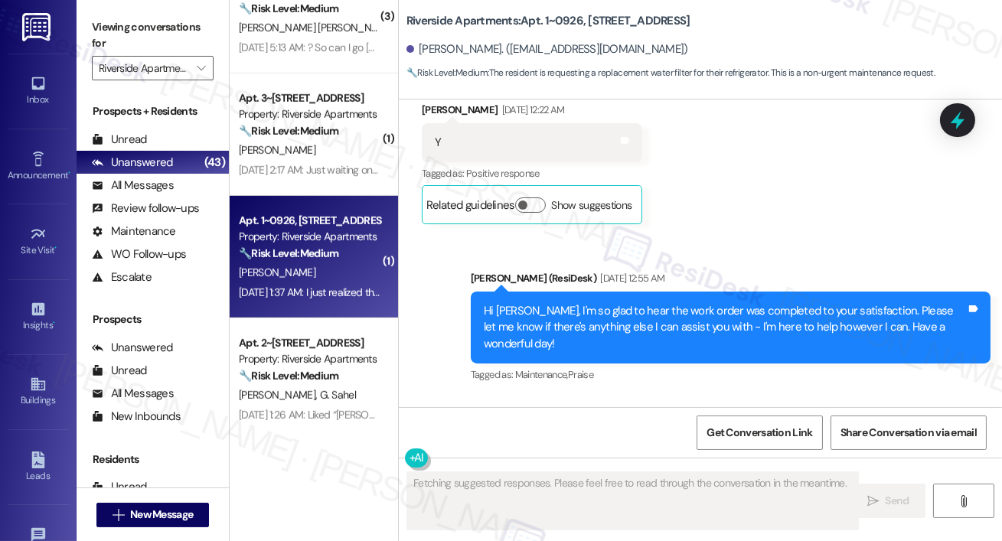
scroll to position [11060, 0]
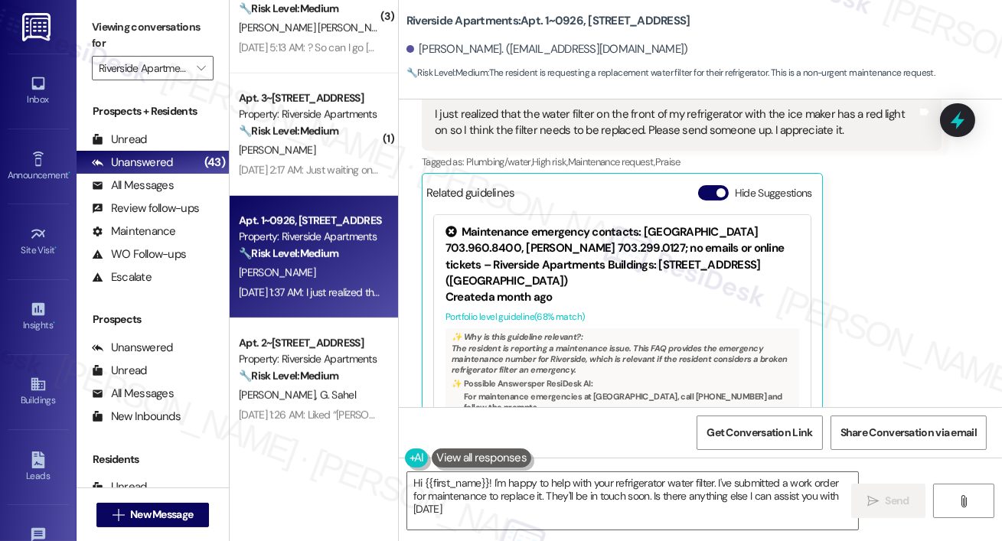
type textarea "Hi {{first_name}}! I'm happy to help with your refrigerator water filter. I've …"
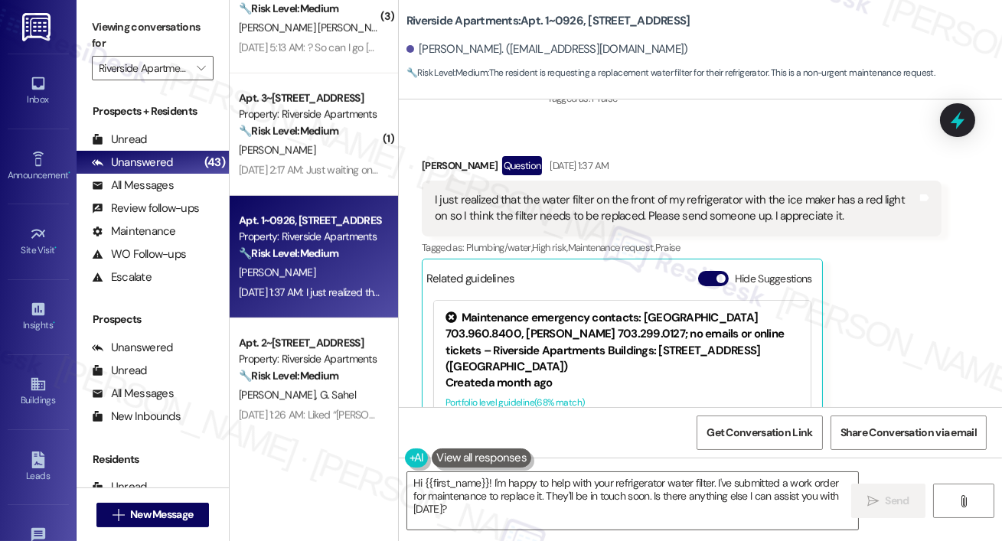
scroll to position [10972, 0]
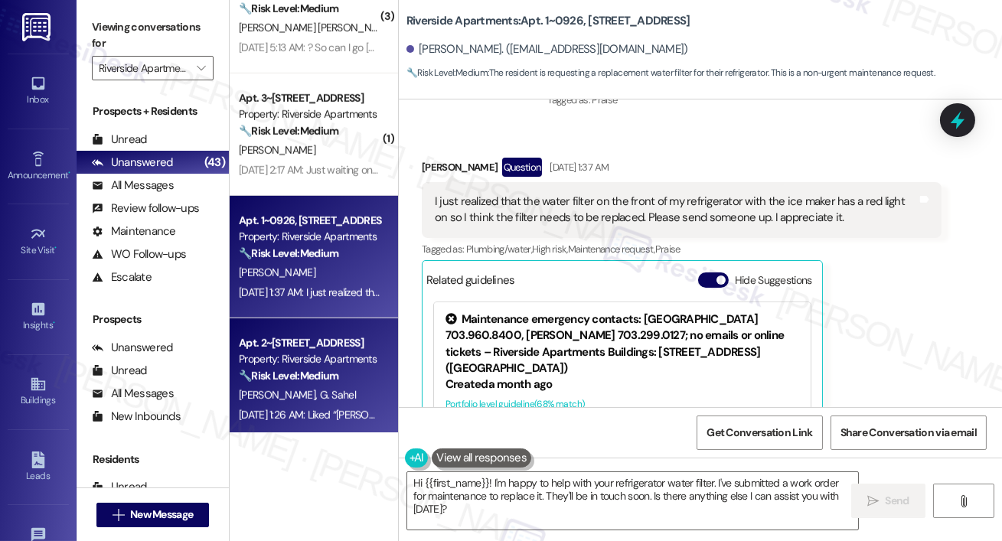
click at [324, 368] on div "🔧 Risk Level: Medium The resident has not submitted a pest control request thro…" at bounding box center [310, 376] width 142 height 16
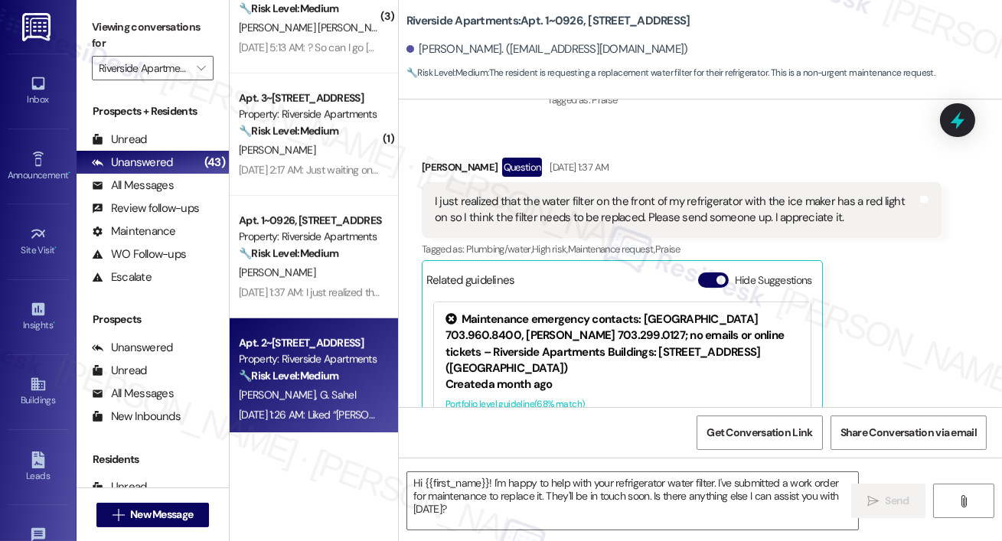
type textarea "Fetching suggested responses. Please feel free to read through the conversation…"
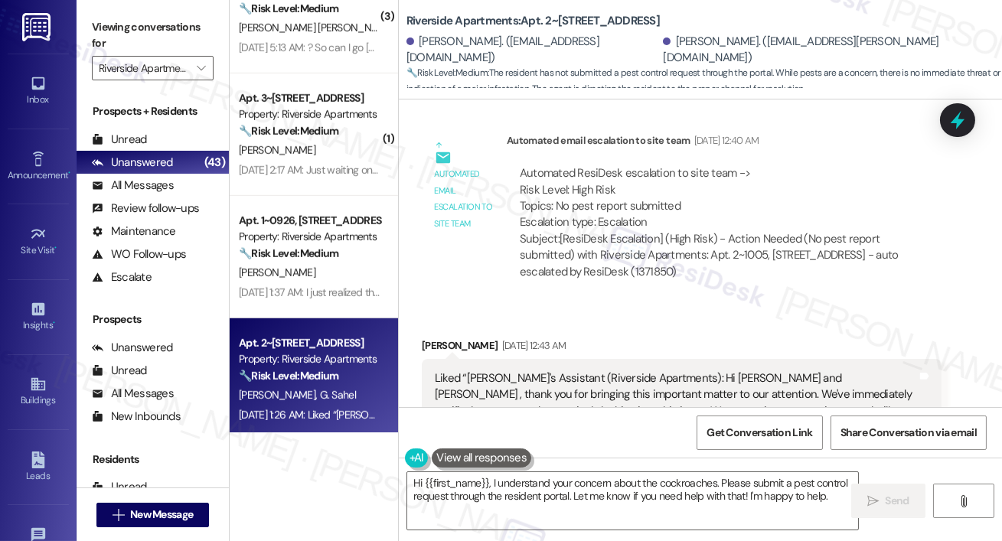
scroll to position [14347, 0]
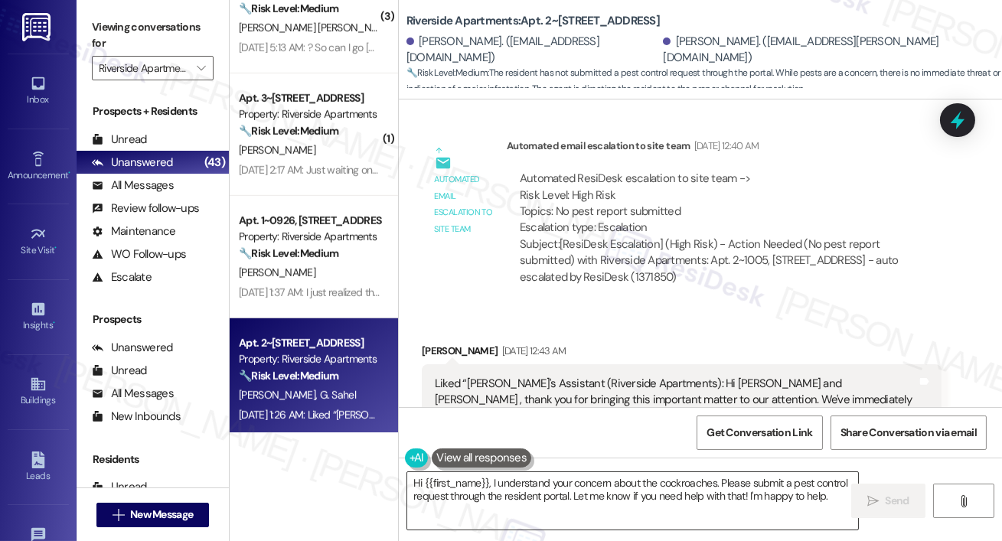
click at [499, 515] on textarea "Hi {{first_name}}, I understand your concern about the cockroaches. Please subm…" at bounding box center [632, 500] width 451 height 57
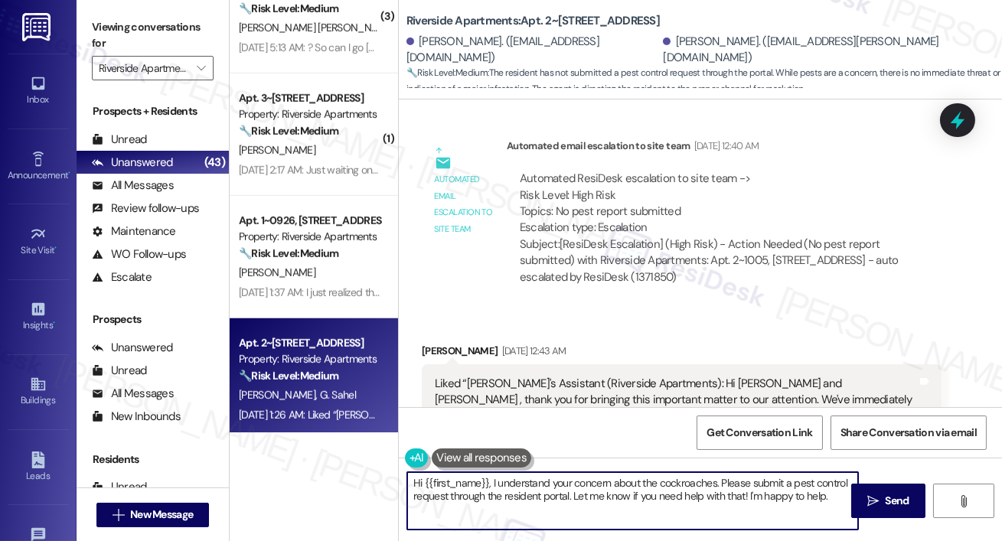
click at [499, 515] on textarea "Hi {{first_name}}, I understand your concern about the cockroaches. Please subm…" at bounding box center [632, 500] width 451 height 57
paste textarea "you're welcome!"
type textarea "you're welcome!"
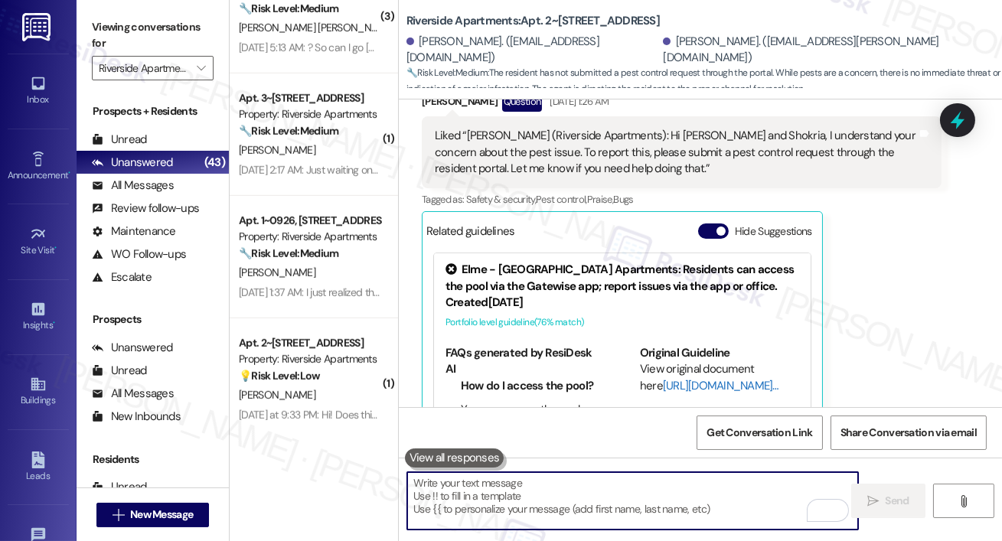
scroll to position [15005, 0]
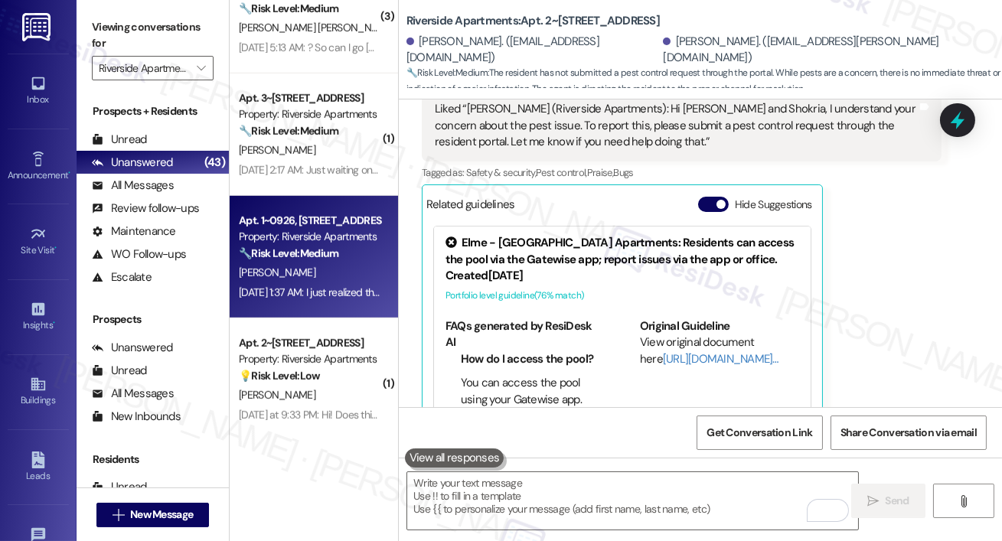
click at [336, 235] on div "Property: Riverside Apartments" at bounding box center [310, 237] width 142 height 16
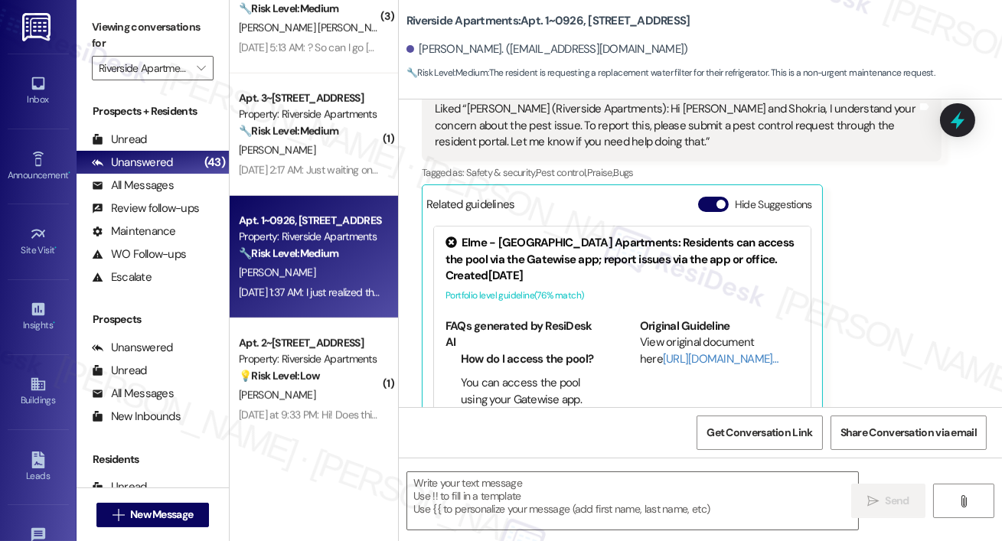
click at [339, 386] on div "[PERSON_NAME]" at bounding box center [309, 395] width 145 height 19
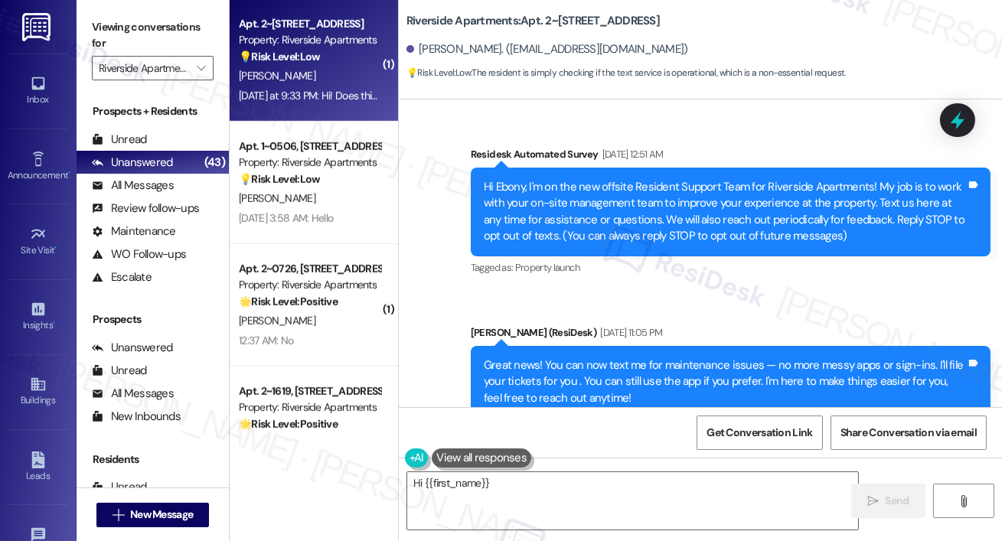
scroll to position [13313, 0]
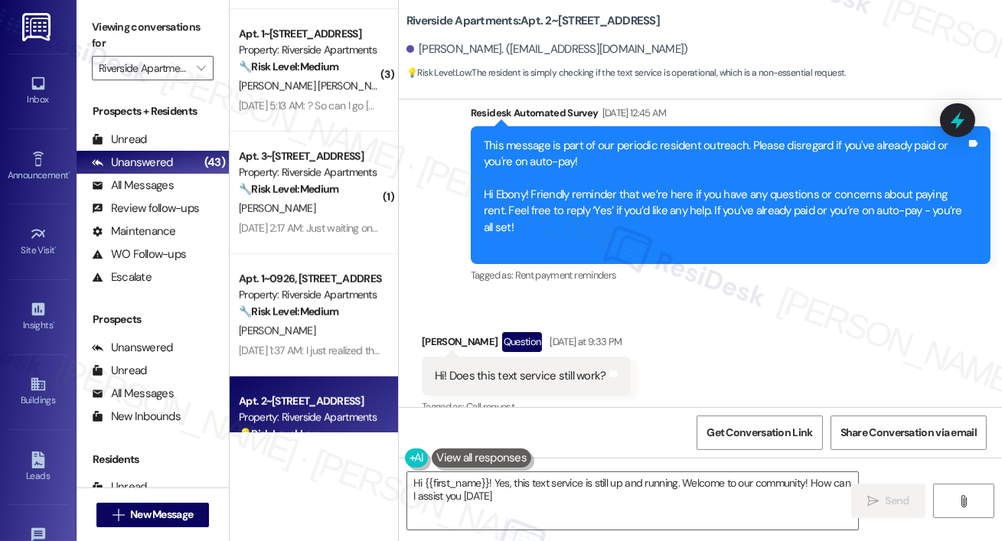
type textarea "Hi {{first_name}}! Yes, this text service is still up and running. Welcome to o…"
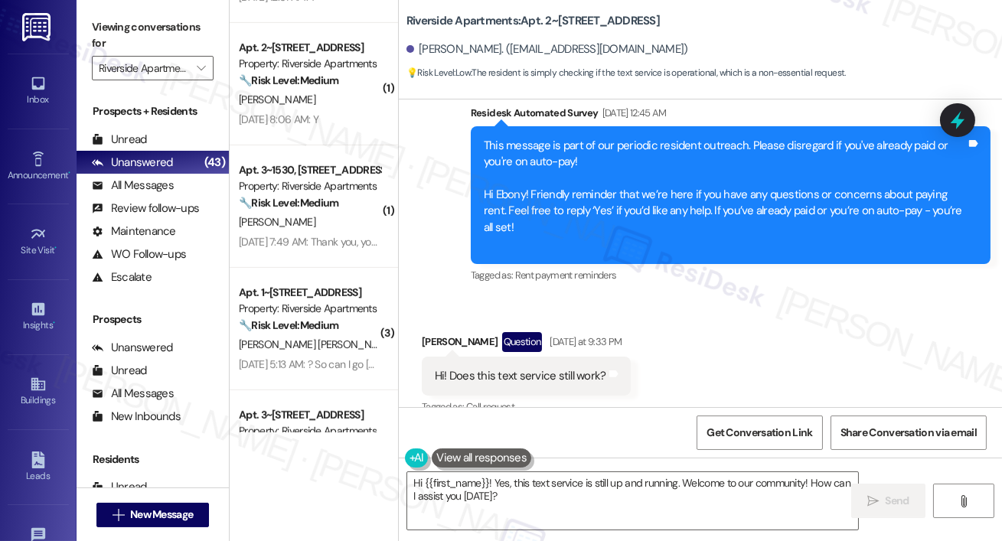
scroll to position [1668, 0]
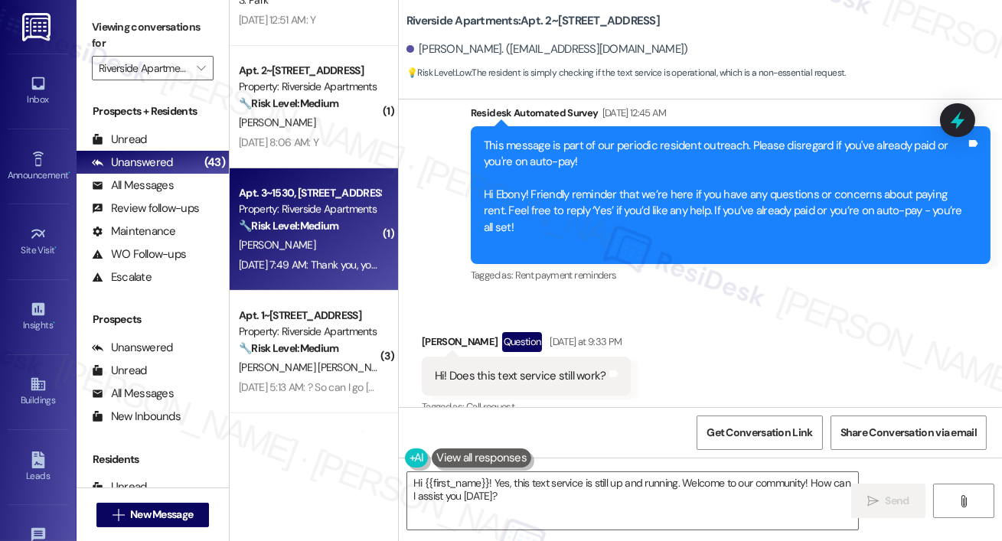
click at [318, 206] on div "Property: Riverside Apartments" at bounding box center [310, 209] width 142 height 16
type textarea "Hi {{first_name}}! Yes, this text service is still up and running. Welcome"
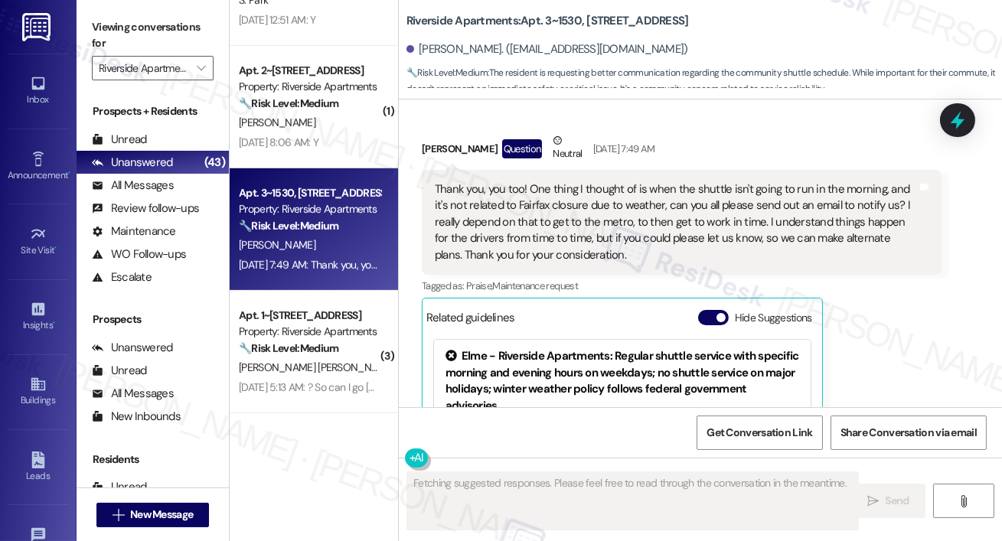
scroll to position [10864, 0]
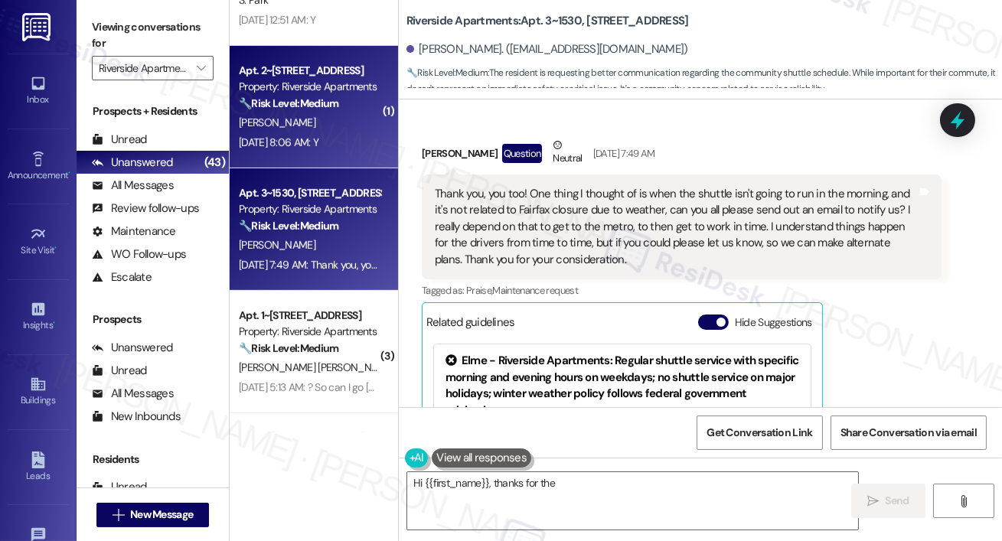
type textarea "Hi {{first_name}}, thanks for the suggestion"
click at [296, 130] on div "[PERSON_NAME]" at bounding box center [309, 122] width 145 height 19
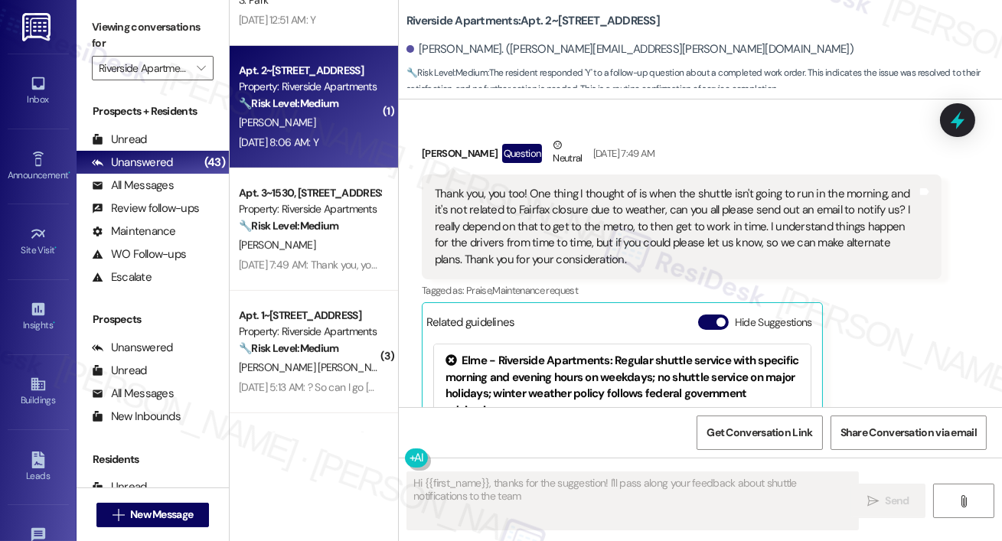
scroll to position [3838, 0]
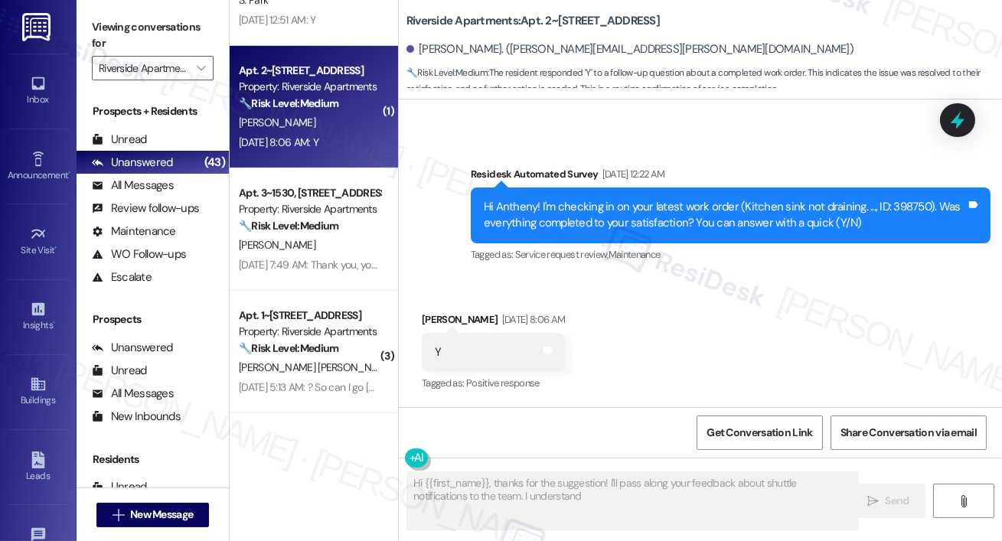
type textarea "Hi {{first_name}}, thanks for the suggestion! I'll pass along your feedback abo…"
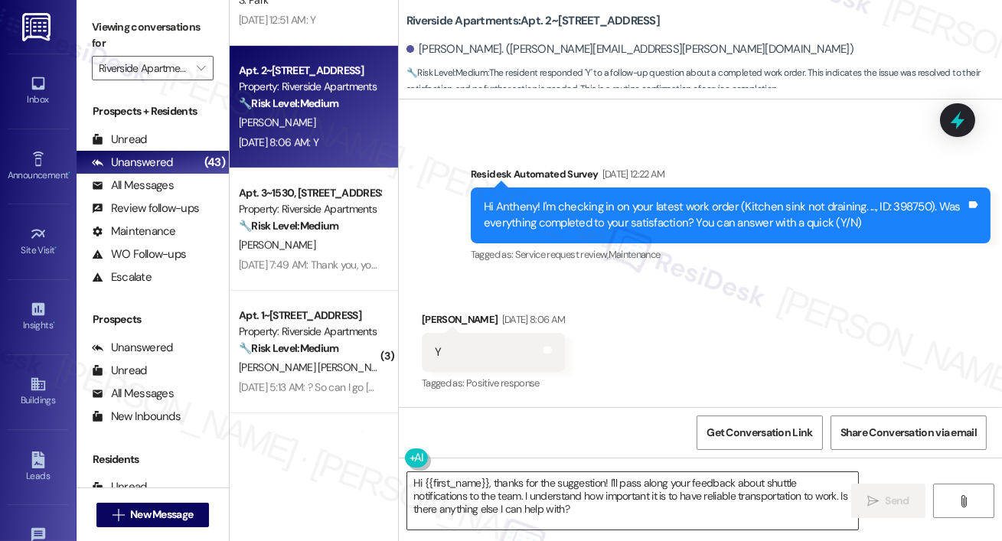
click at [543, 491] on textarea "Hi {{first_name}}, thanks for the suggestion! I'll pass along your feedback abo…" at bounding box center [632, 500] width 451 height 57
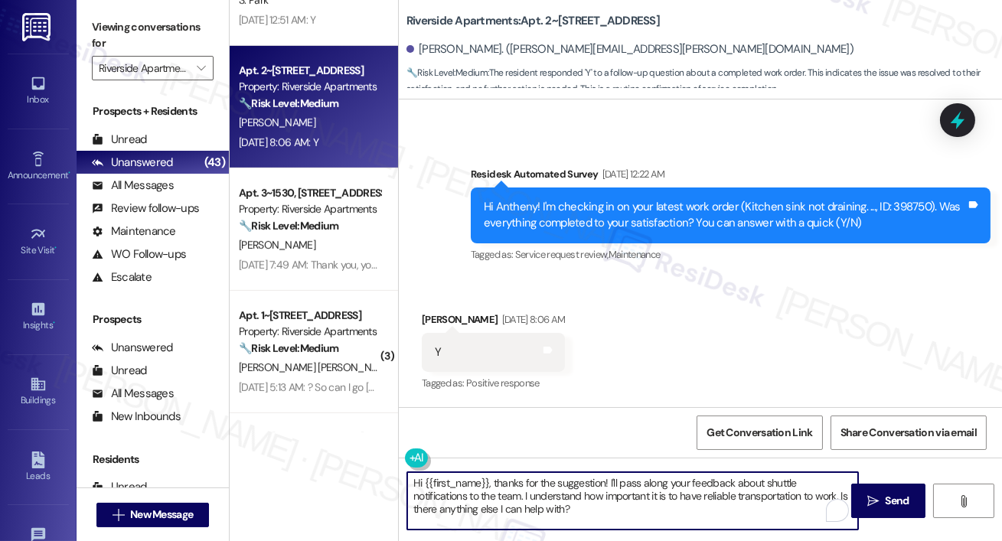
click at [551, 511] on textarea "Hi {{first_name}}, thanks for the suggestion! I'll pass along your feedback abo…" at bounding box center [632, 500] width 451 height 57
paste textarea "I’m happy to hear your work order has been completed! If anything else comes up…"
type textarea "Hi {{first_name}}, I’m happy to hear your work order has been completed! If any…"
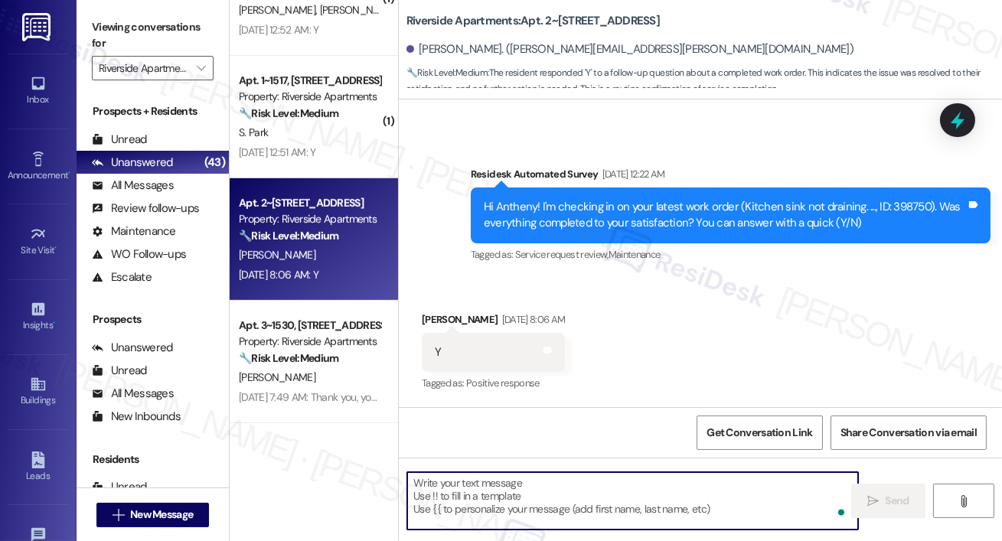
scroll to position [1525, 0]
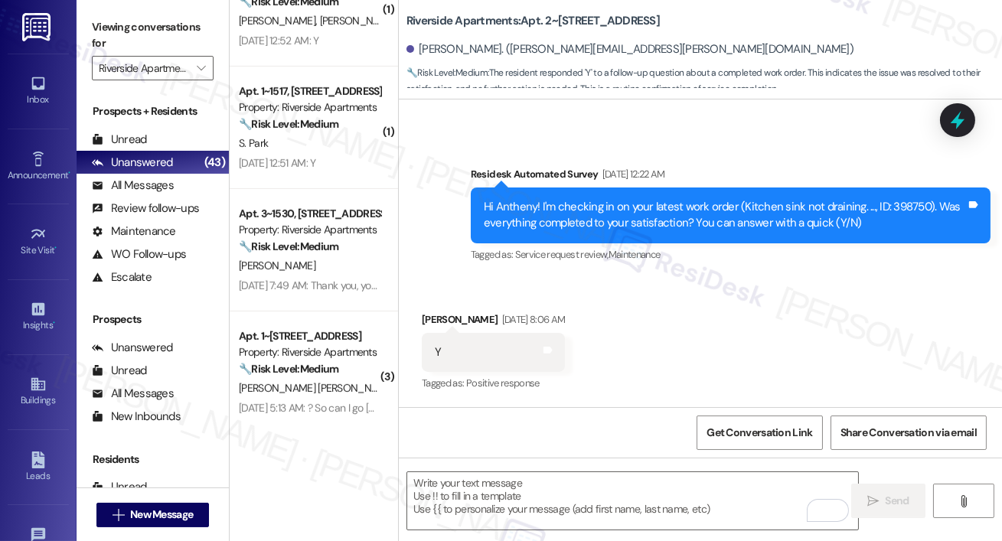
click at [342, 126] on div "🔧 Risk Level: Medium The resident is simply confirming the completion of a pest…" at bounding box center [310, 124] width 142 height 16
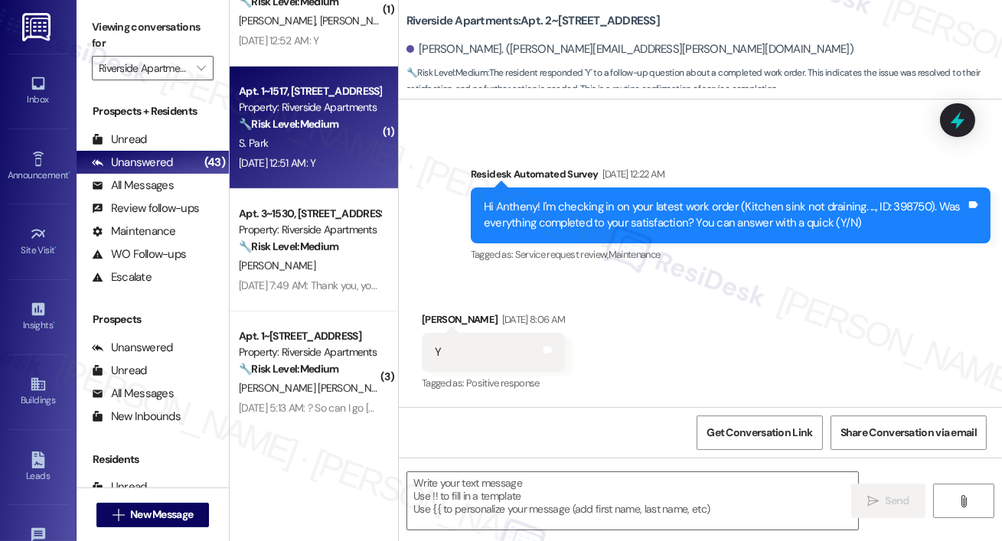
type textarea "Fetching suggested responses. Please feel free to read through the conversation…"
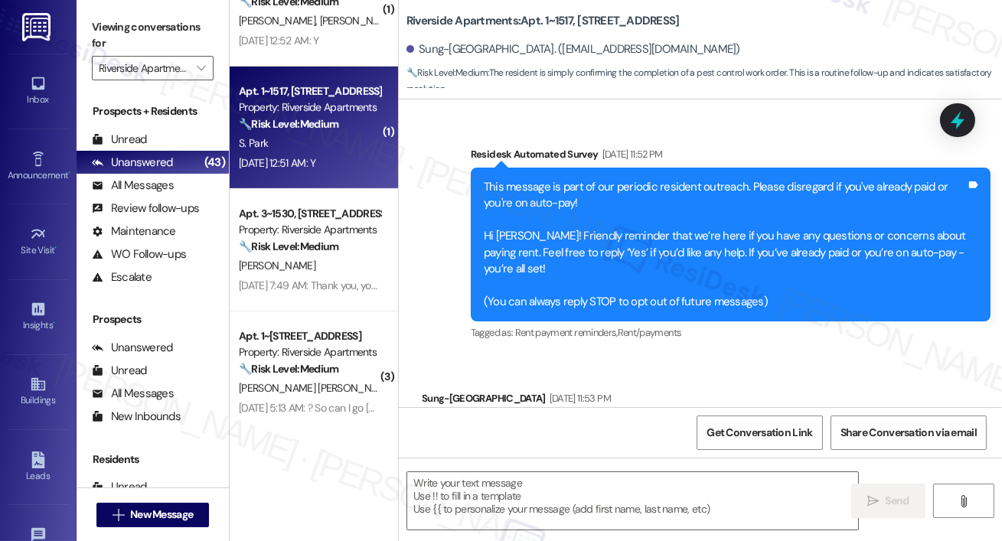
scroll to position [6727, 0]
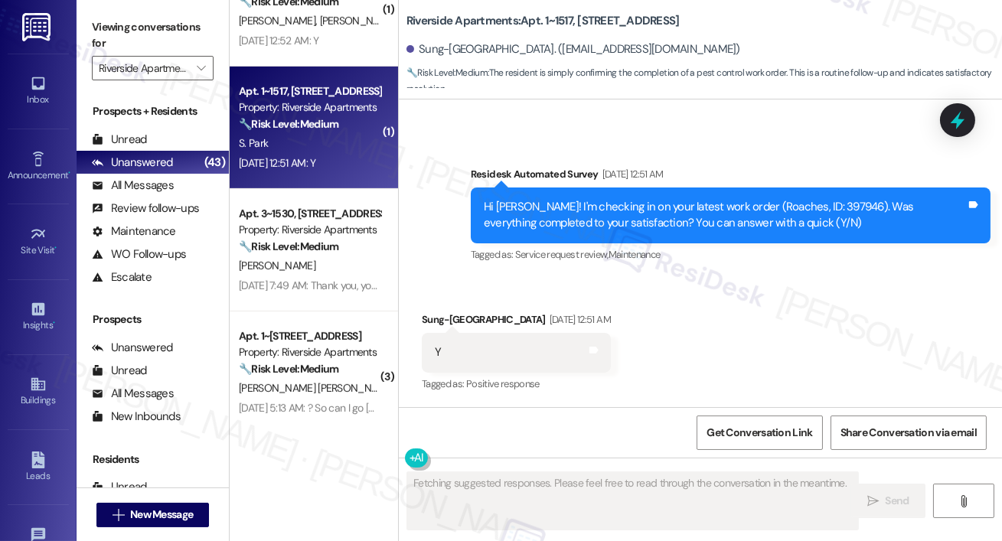
type textarea "Fetching suggested responses. Please feel free to read through the conversation…"
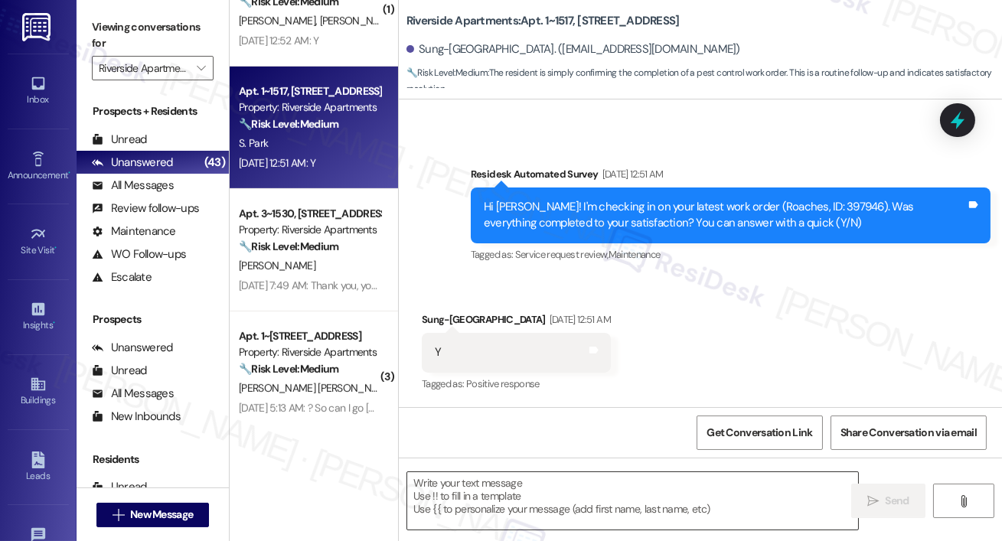
click at [586, 494] on textarea at bounding box center [632, 500] width 451 height 57
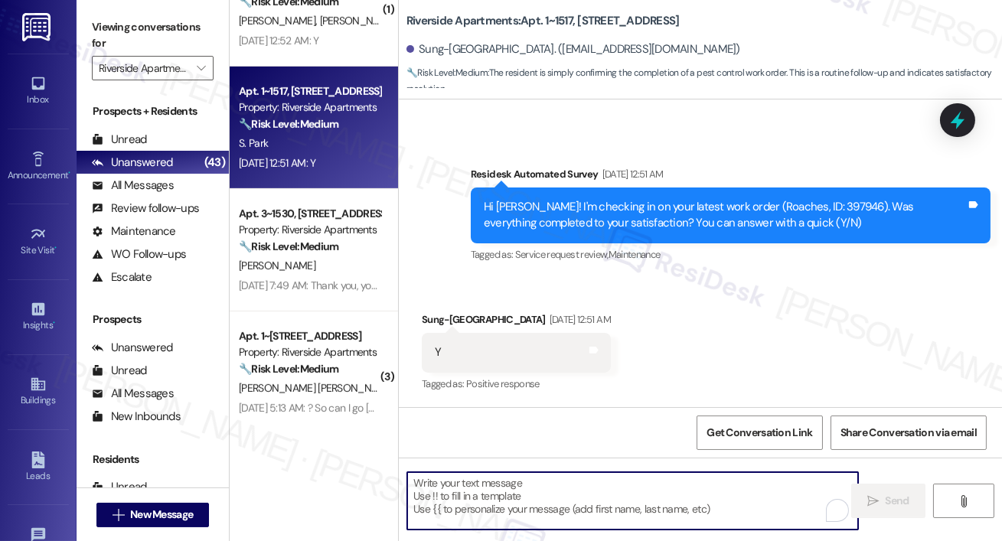
paste textarea "Hi {{first_name}}, I’m happy to hear your work order has been completed! If any…"
type textarea "Hi {{first_name}}, I’m happy to hear your work order has been completed! If any…"
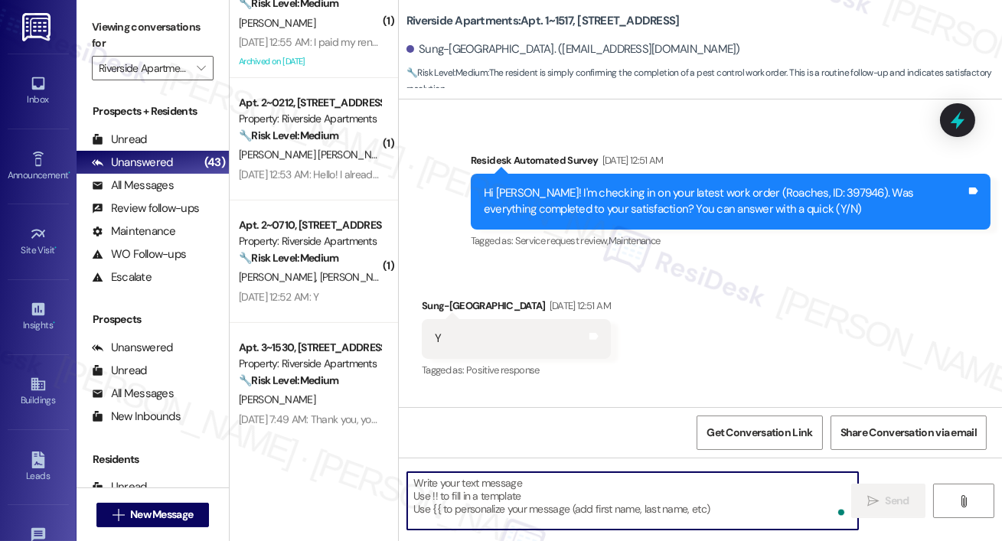
scroll to position [1243, 0]
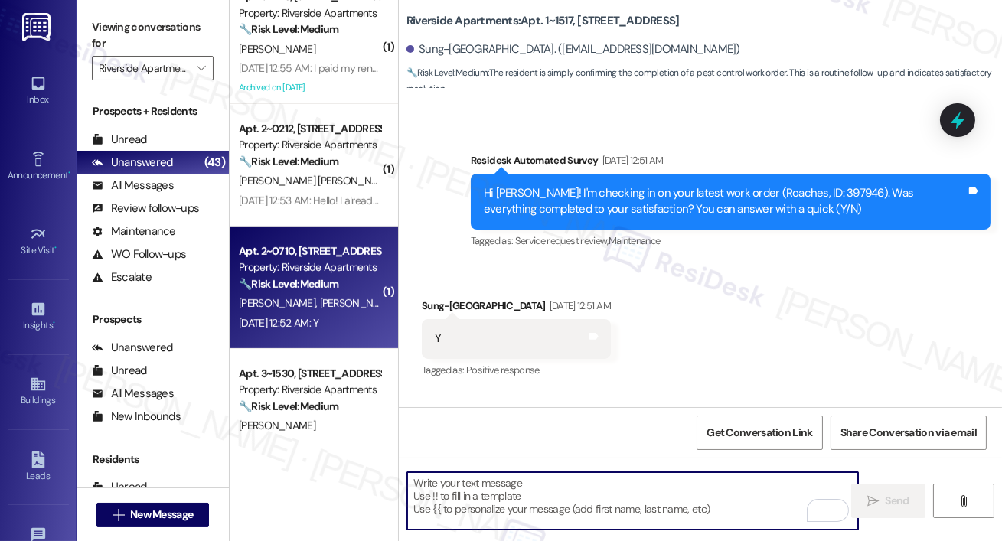
click at [328, 307] on span "C. Choma" at bounding box center [360, 303] width 81 height 14
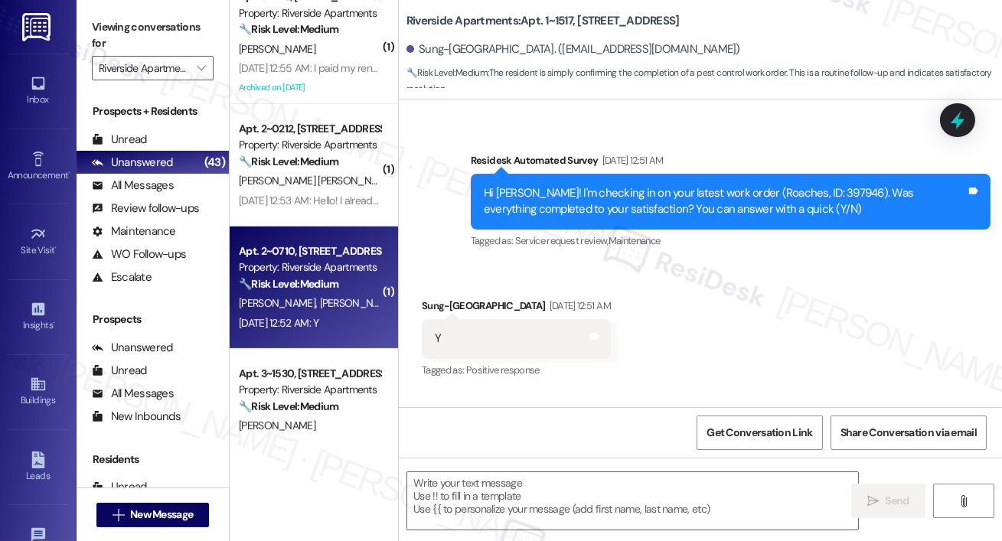
type textarea "Fetching suggested responses. Please feel free to read through the conversation…"
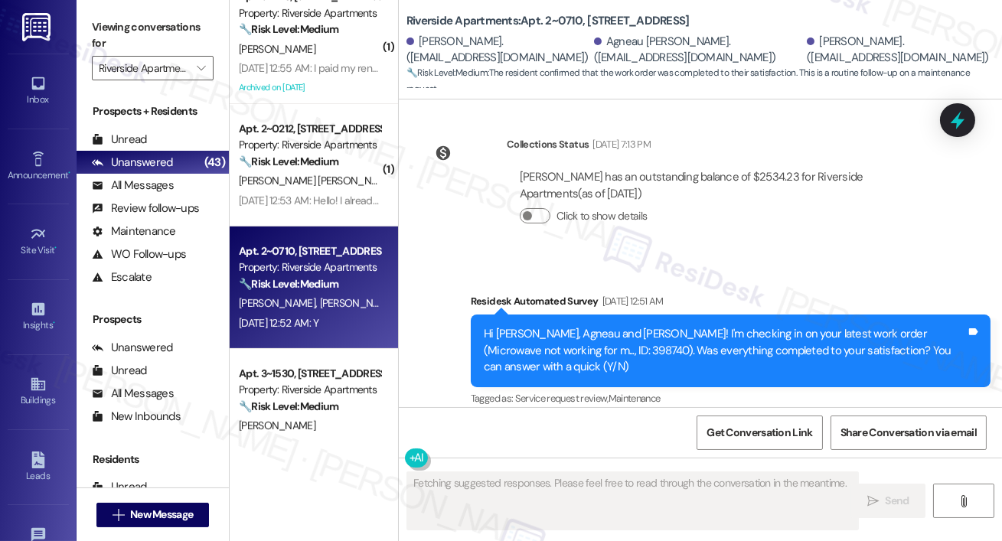
scroll to position [6133, 0]
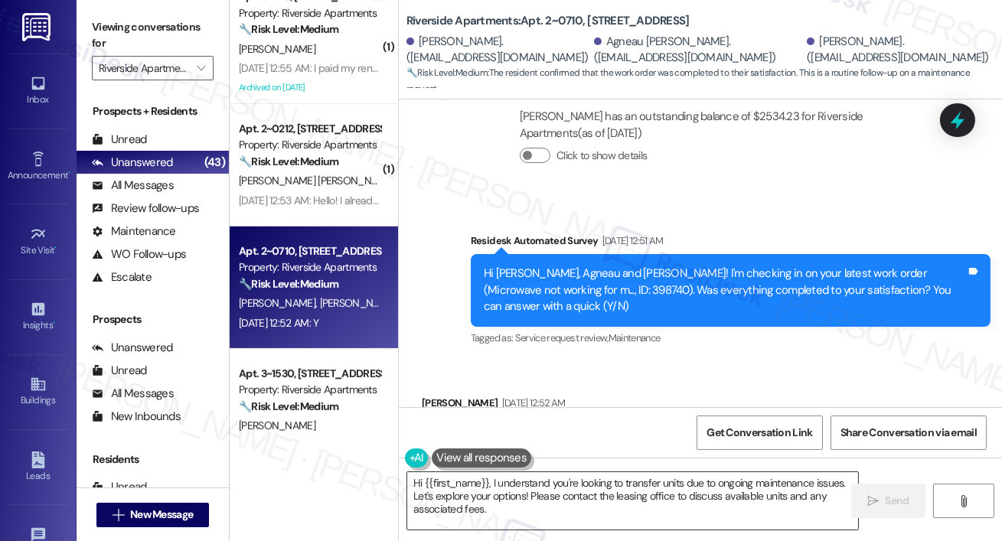
click at [594, 492] on textarea "Hi {{first_name}}, I understand you're looking to transfer units due to ongoing…" at bounding box center [632, 500] width 451 height 57
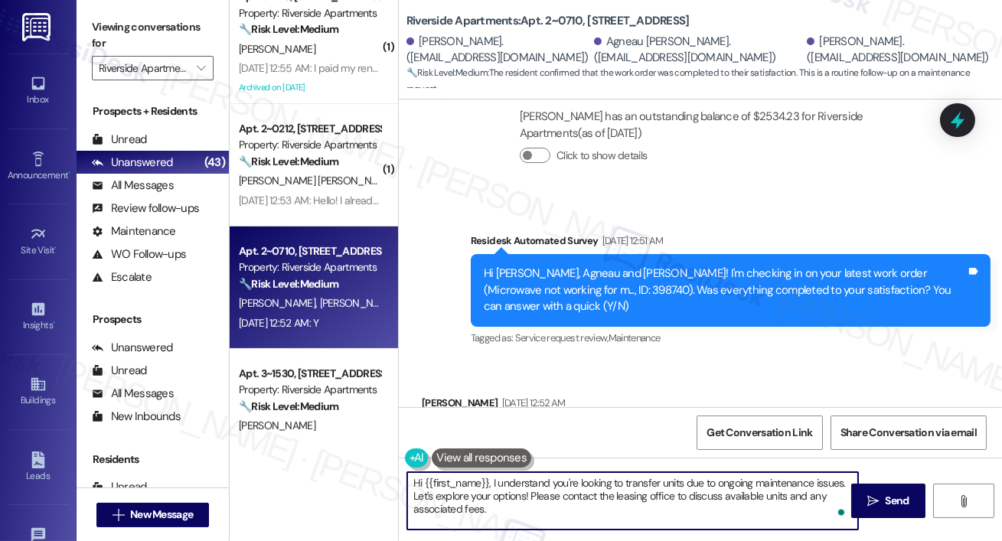
paste textarea "’m happy to hear your work order has been completed! If anything else comes up …"
type textarea "Hi {{first_name}}, I’m happy to hear your work order has been completed! If any…"
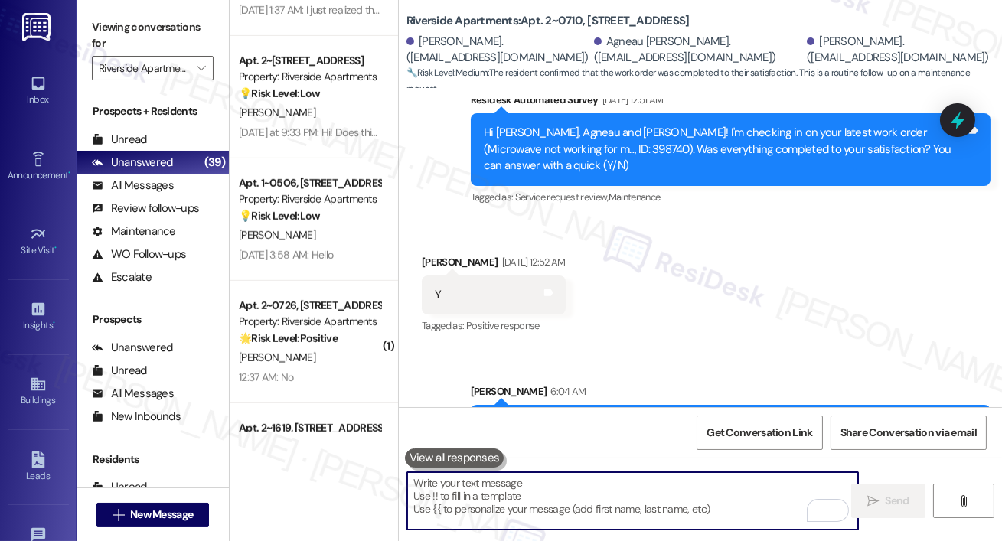
scroll to position [1947, 0]
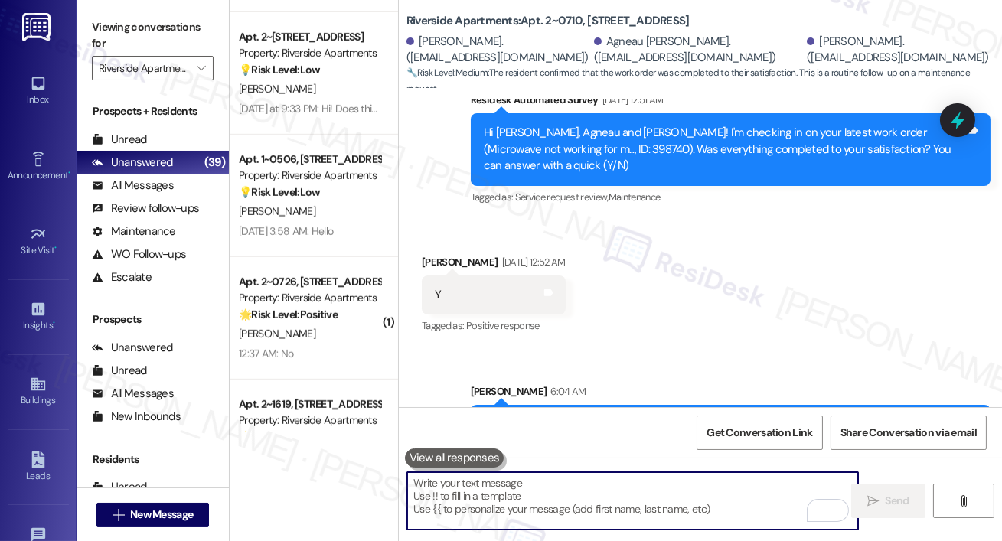
click at [341, 202] on div "( 1 ) Apt. 3~1010, 5860 Cameron Run Terrace Property: Riverside Apartments 🔧 Ri…" at bounding box center [314, 216] width 168 height 432
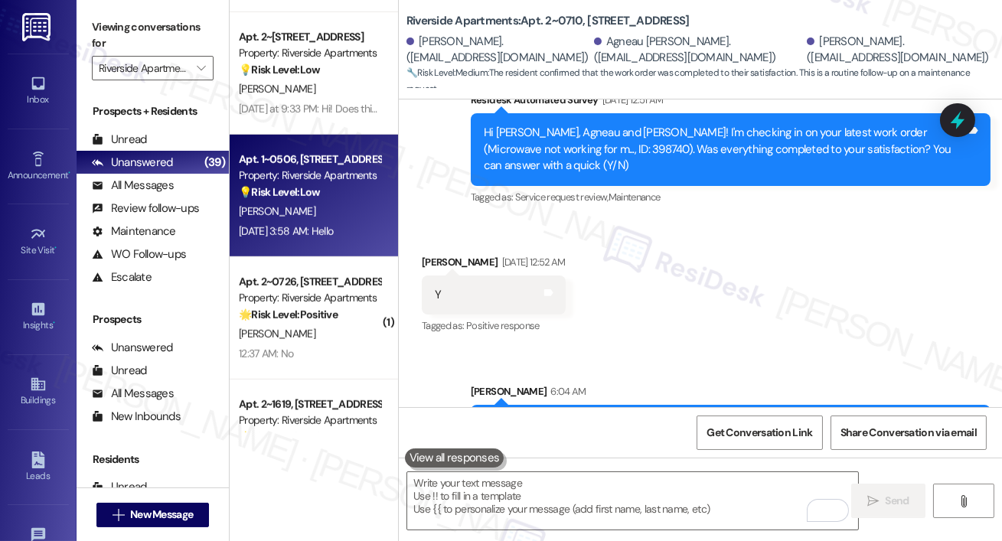
click at [333, 224] on div "Sep 07, 2025 at 3:58 AM: Hello Sep 07, 2025 at 3:58 AM: Hello" at bounding box center [286, 231] width 94 height 14
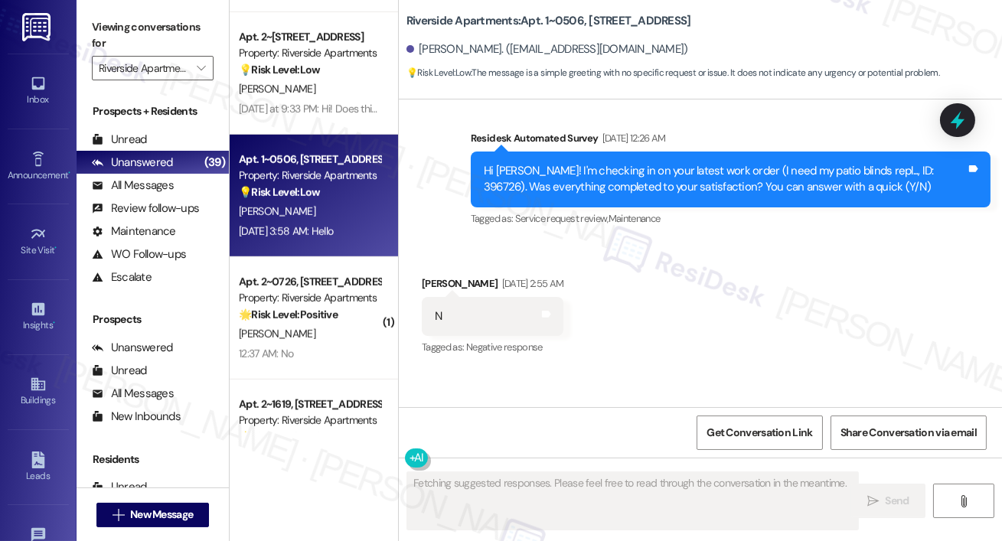
scroll to position [6118, 0]
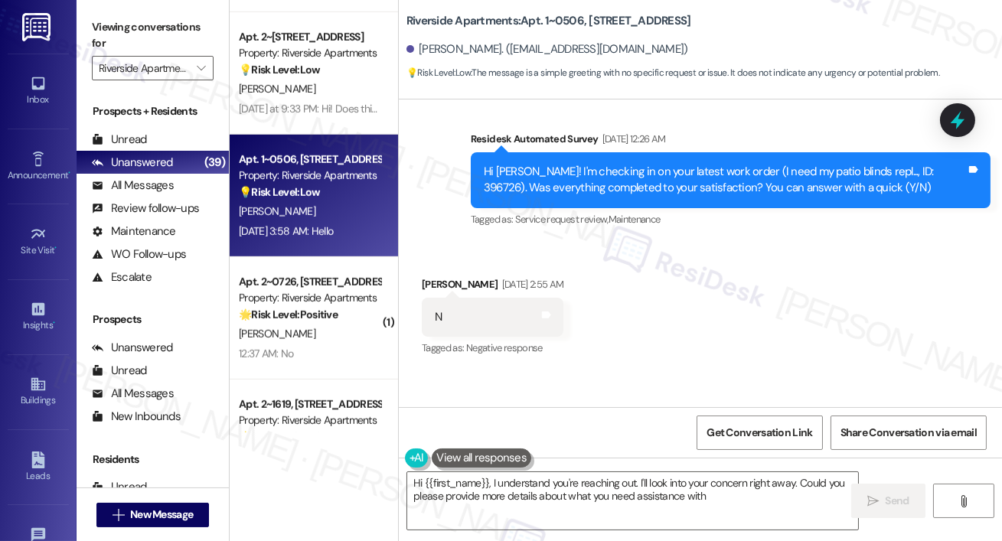
type textarea "Hi {{first_name}}, I understand you're reaching out. I'll look into your concer…"
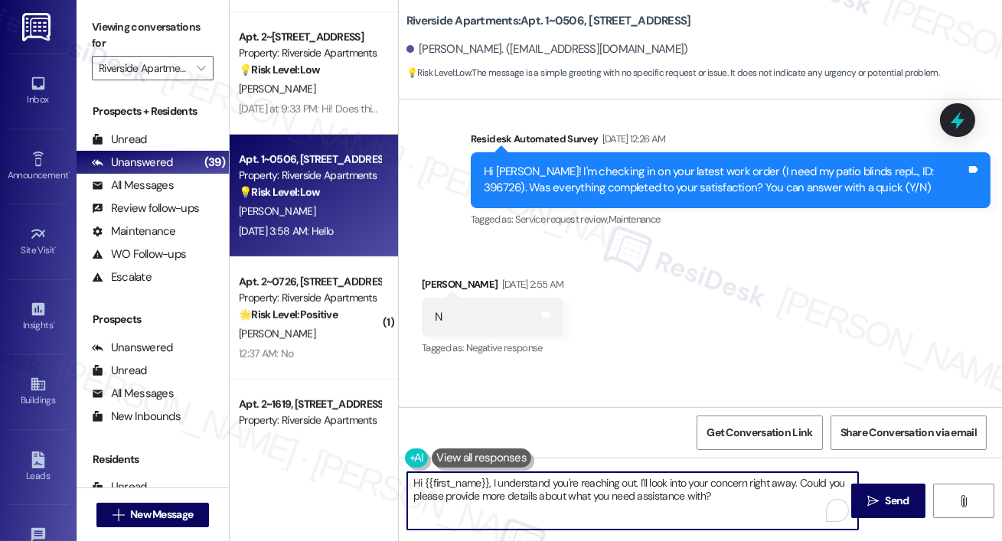
click at [737, 498] on textarea "Hi {{first_name}}, I understand you're reaching out. I'll look into your concer…" at bounding box center [632, 500] width 451 height 57
click at [880, 501] on span " Send" at bounding box center [888, 501] width 48 height 16
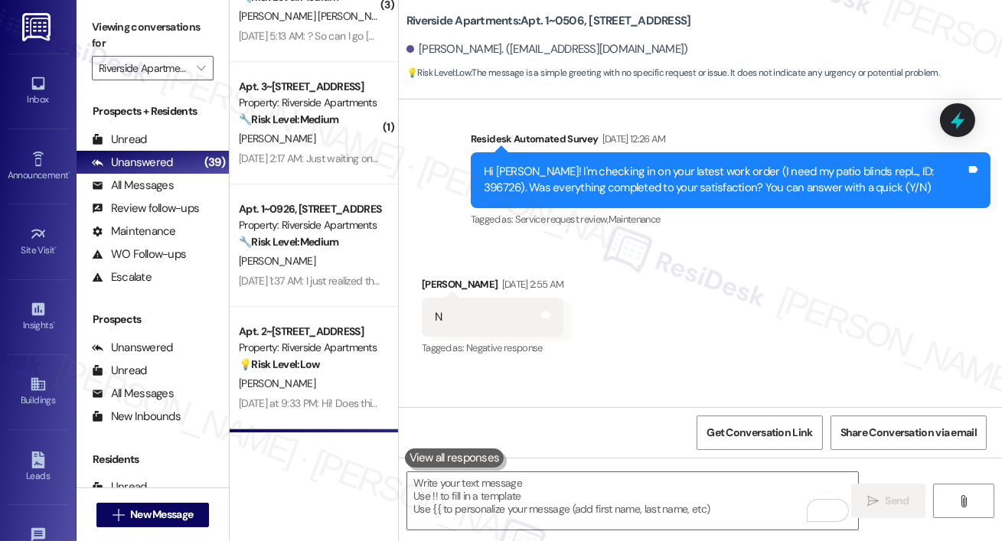
scroll to position [6154, 0]
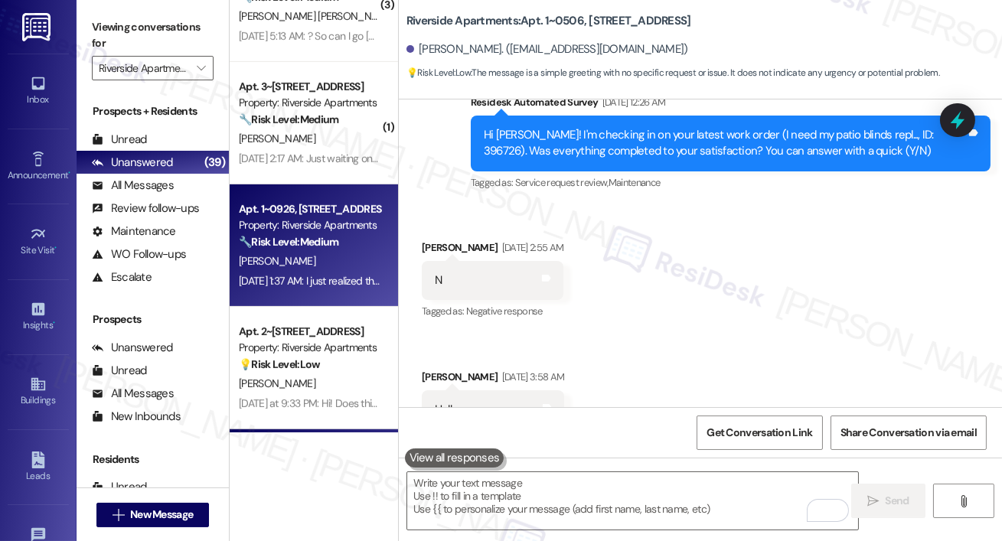
click at [295, 221] on div "Property: Riverside Apartments" at bounding box center [310, 225] width 142 height 16
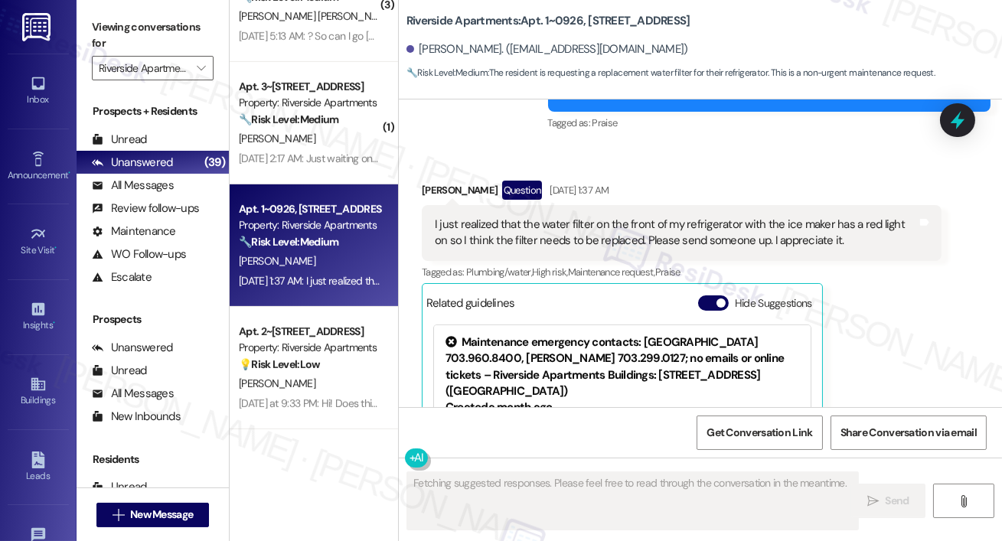
scroll to position [10874, 0]
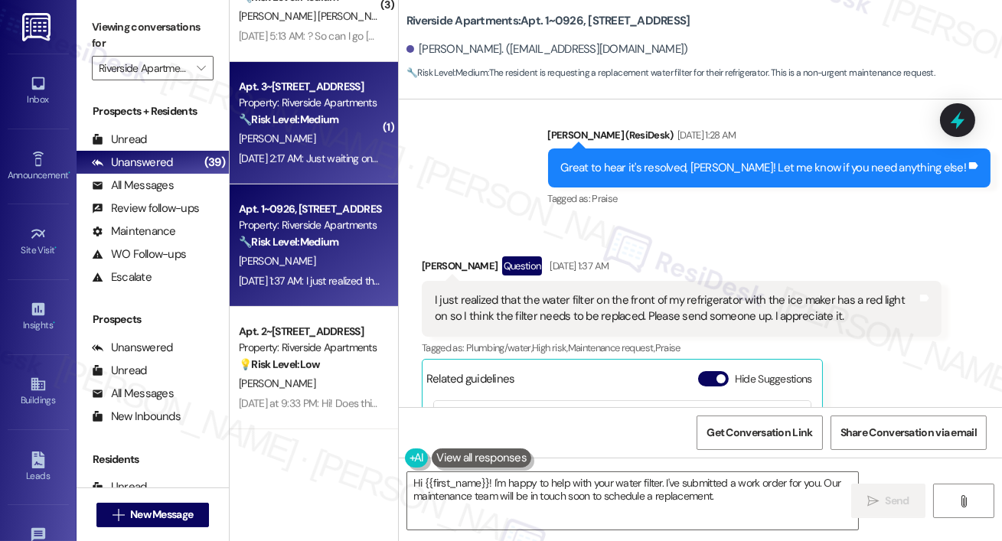
type textarea "Hi {{first_name}}! I'm happy to help with your water filter. I've submitted a w…"
click at [287, 168] on div "Sep 05, 2025 at 2:17 AM: Just waiting on my lease renewal. Should I check the p…" at bounding box center [309, 158] width 145 height 19
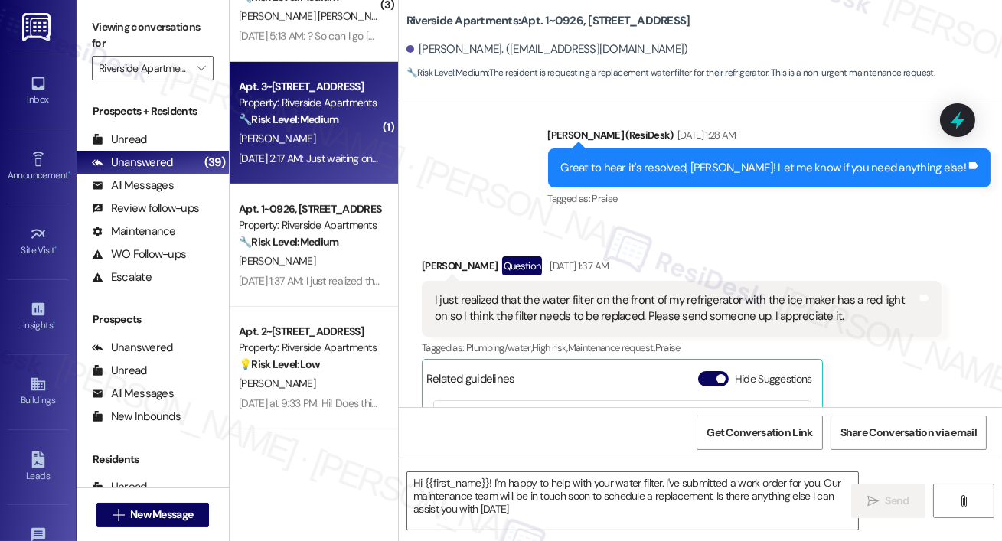
type textarea "Hi {{first_name}}! I'm happy to help with your water filter. I've submitted a w…"
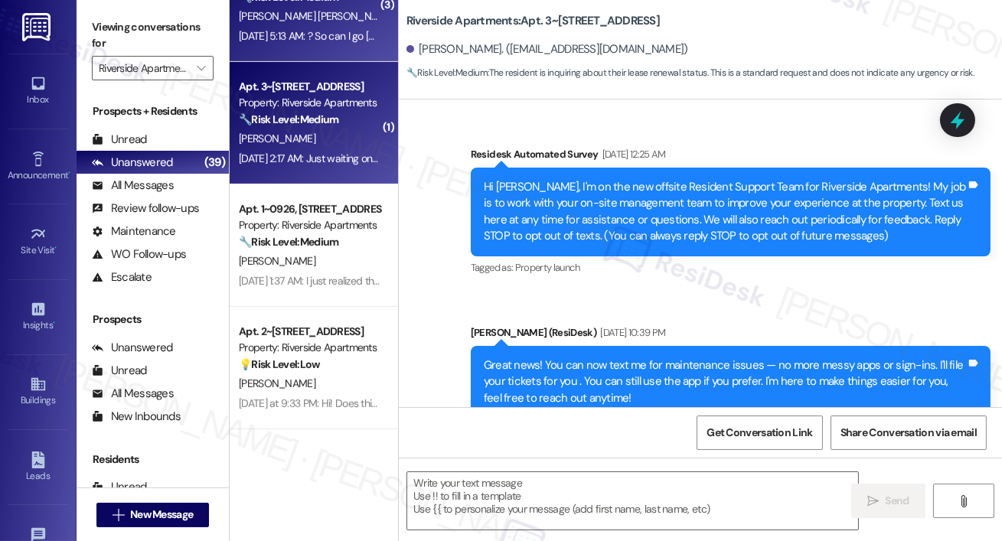
scroll to position [5847, 0]
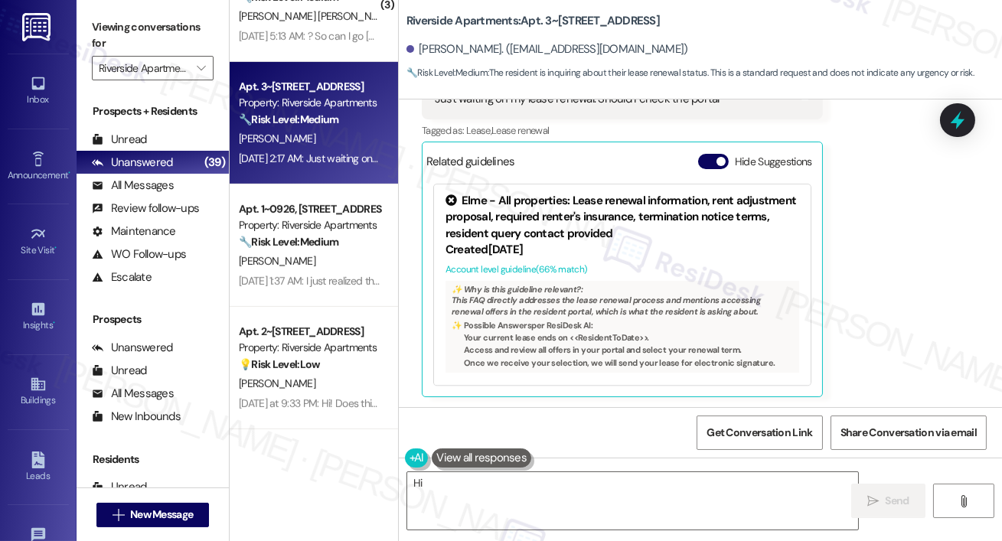
type textarea "Hi {{first_name}}"
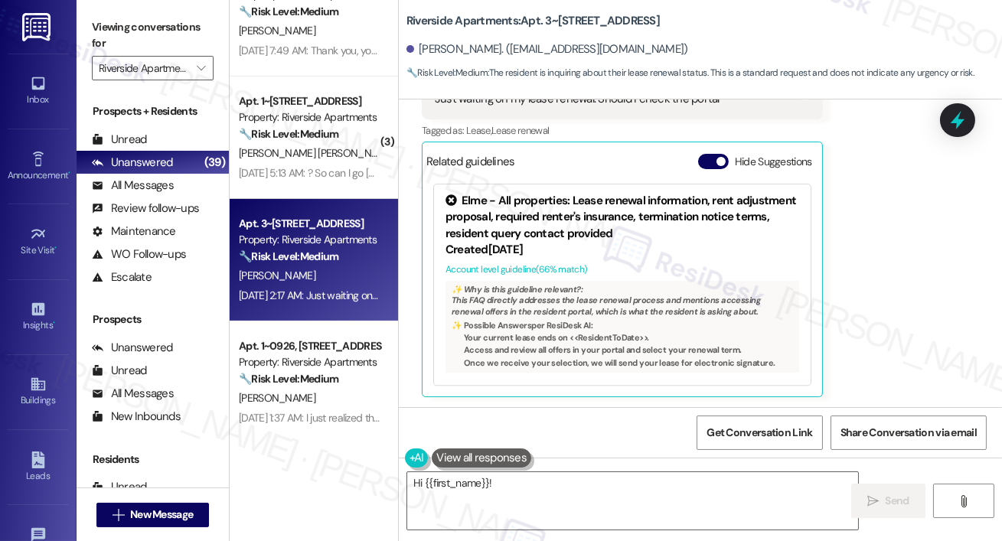
scroll to position [1482, 0]
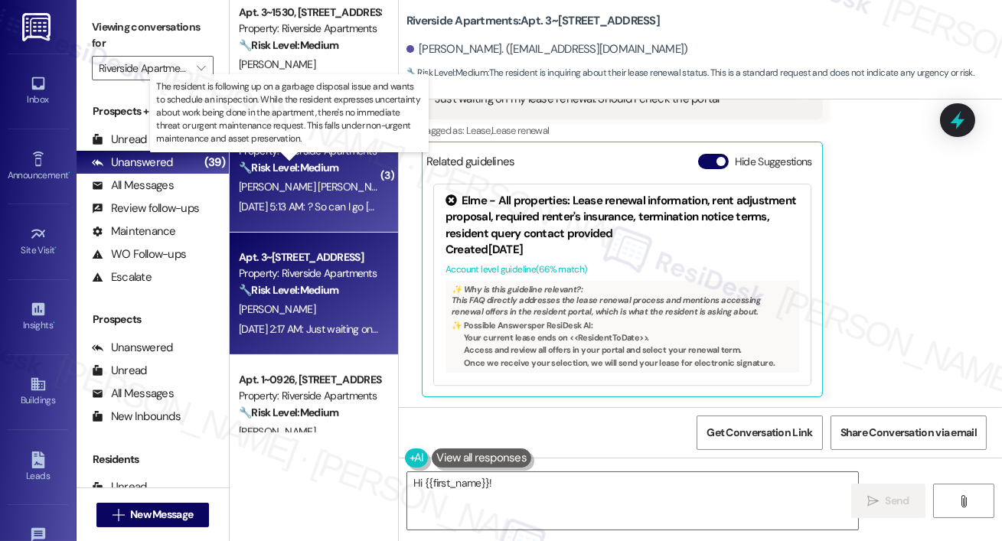
click at [329, 174] on strong "🔧 Risk Level: Medium" at bounding box center [288, 168] width 99 height 14
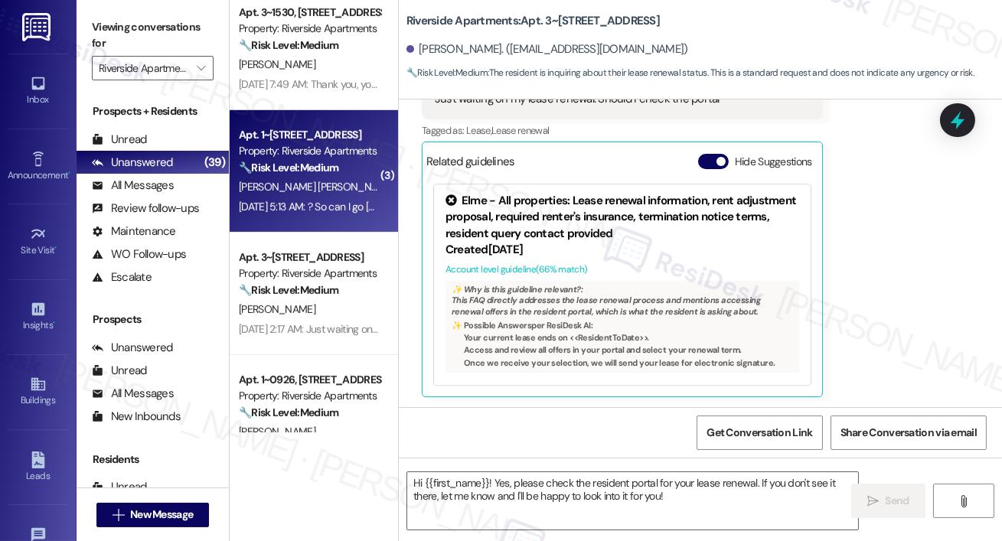
type textarea "Fetching suggested responses. Please feel free to read through the conversation…"
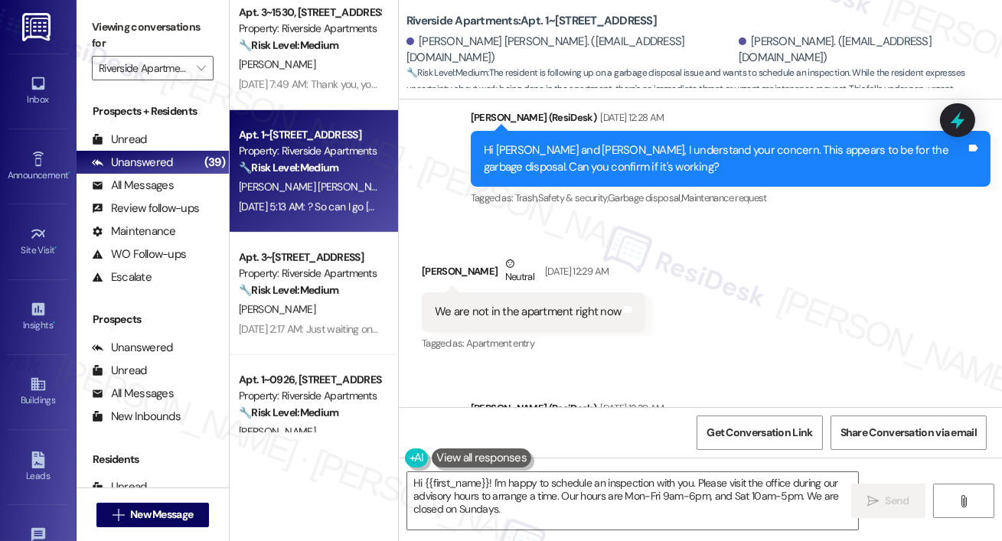
scroll to position [8573, 0]
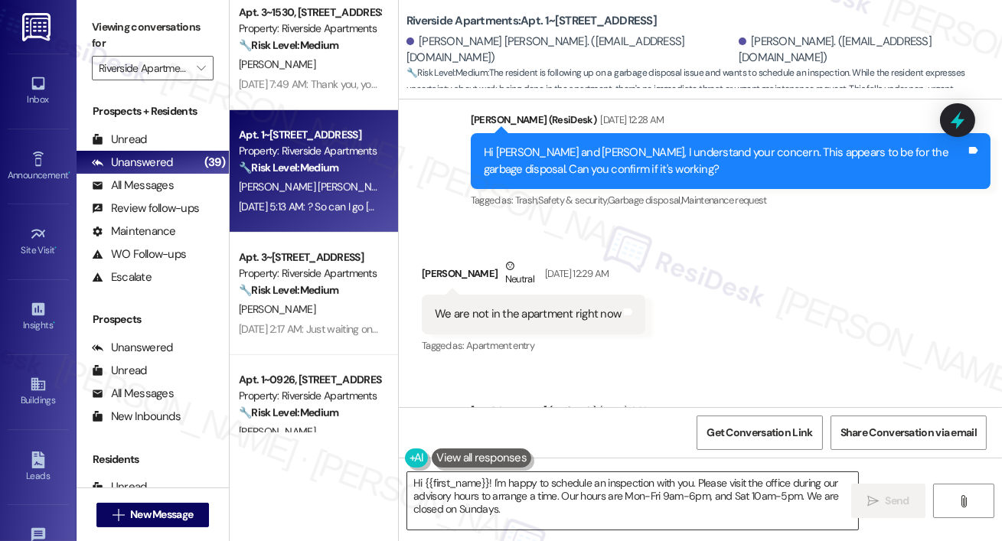
click at [592, 494] on textarea "Hi {{first_name}}! I'm happy to schedule an inspection with you. Please visit t…" at bounding box center [632, 500] width 451 height 57
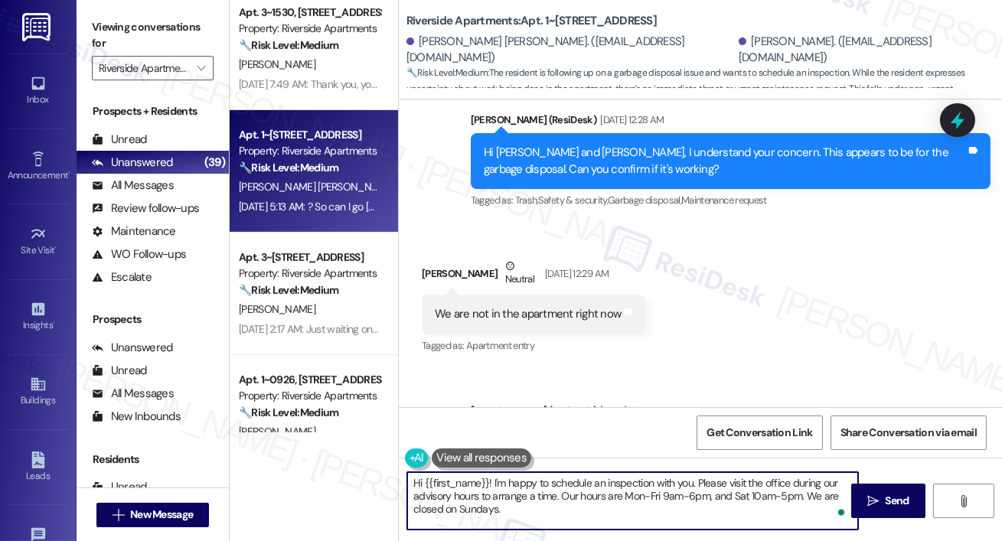
click at [505, 496] on textarea "Hi {{first_name}}! I'm happy to schedule an inspection with you. Please visit t…" at bounding box center [632, 500] width 451 height 57
drag, startPoint x: 492, startPoint y: 484, endPoint x: 500, endPoint y: 520, distance: 37.7
click at [500, 520] on textarea "Hi {{first_name}}! I'm happy to schedule an inspection with you. Please visit t…" at bounding box center [632, 500] width 451 height 57
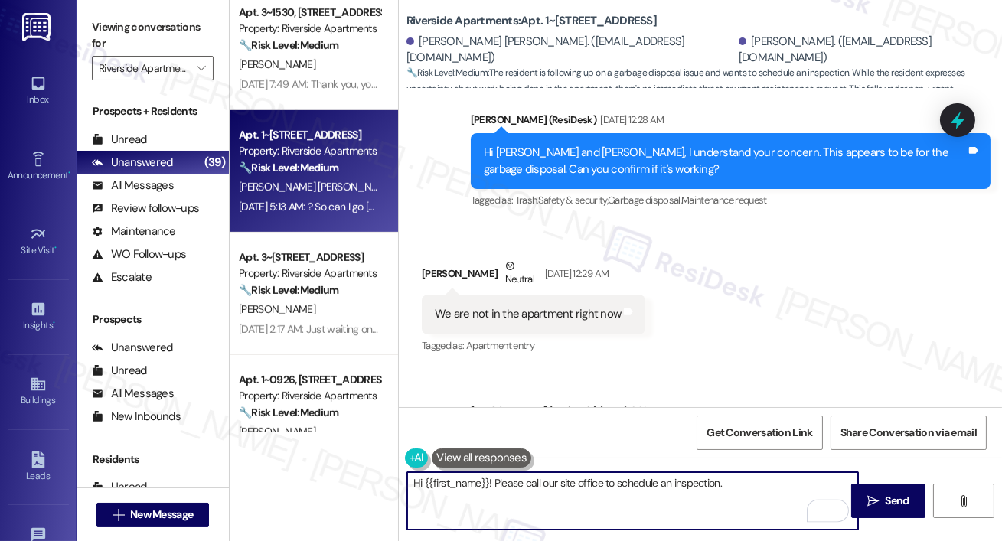
click at [567, 488] on textarea "Hi {{first_name}}! Please call our site office to schedule an inspection." at bounding box center [632, 500] width 451 height 57
type textarea "Hi {{first_name}}! Please call our office to schedule an inspection."
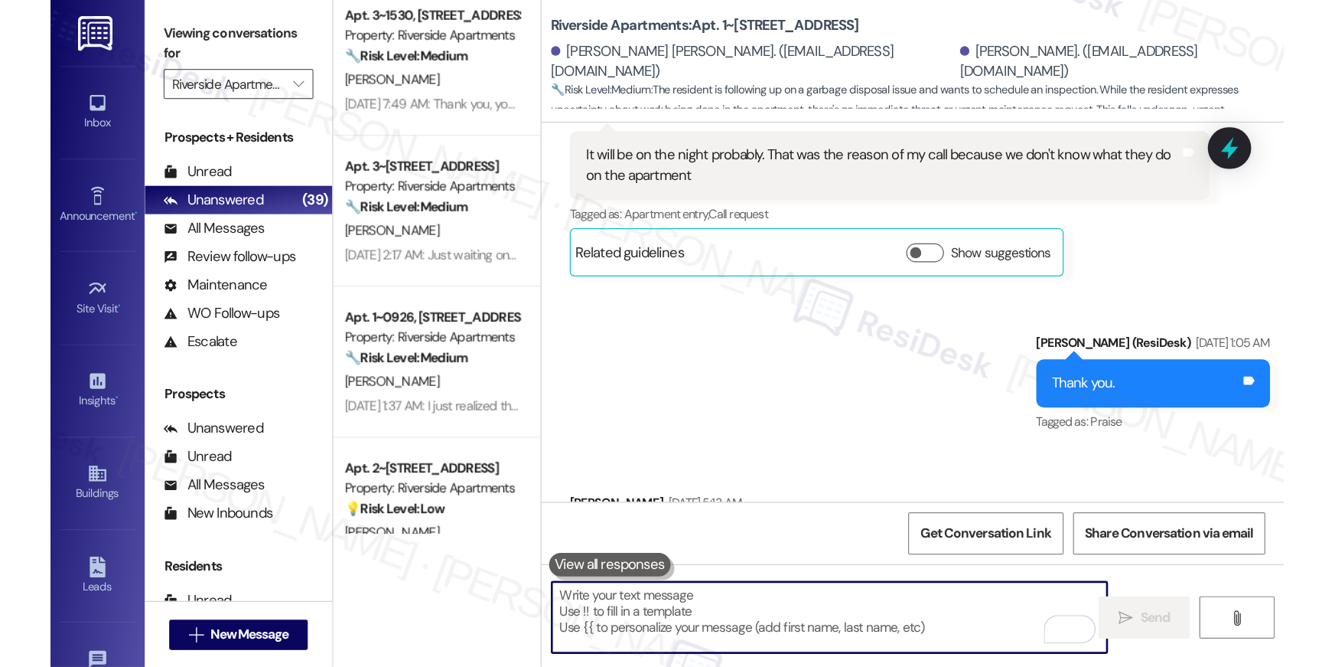
scroll to position [9041, 0]
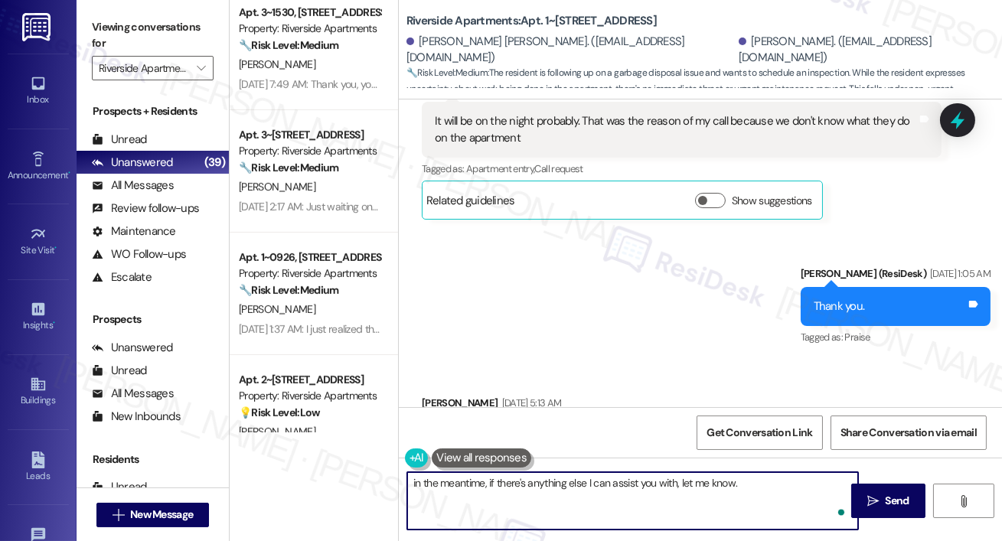
type textarea "in the meantime, if there's anything else I can assist you with, let me know."
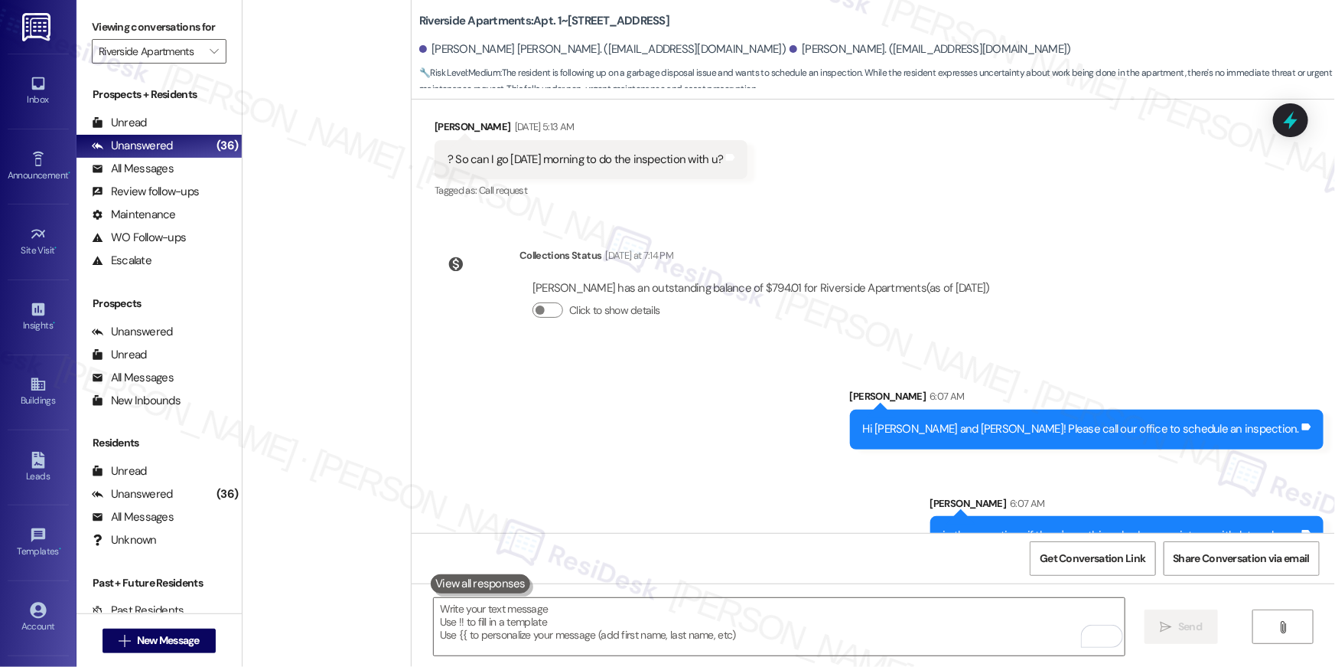
scroll to position [3849, 0]
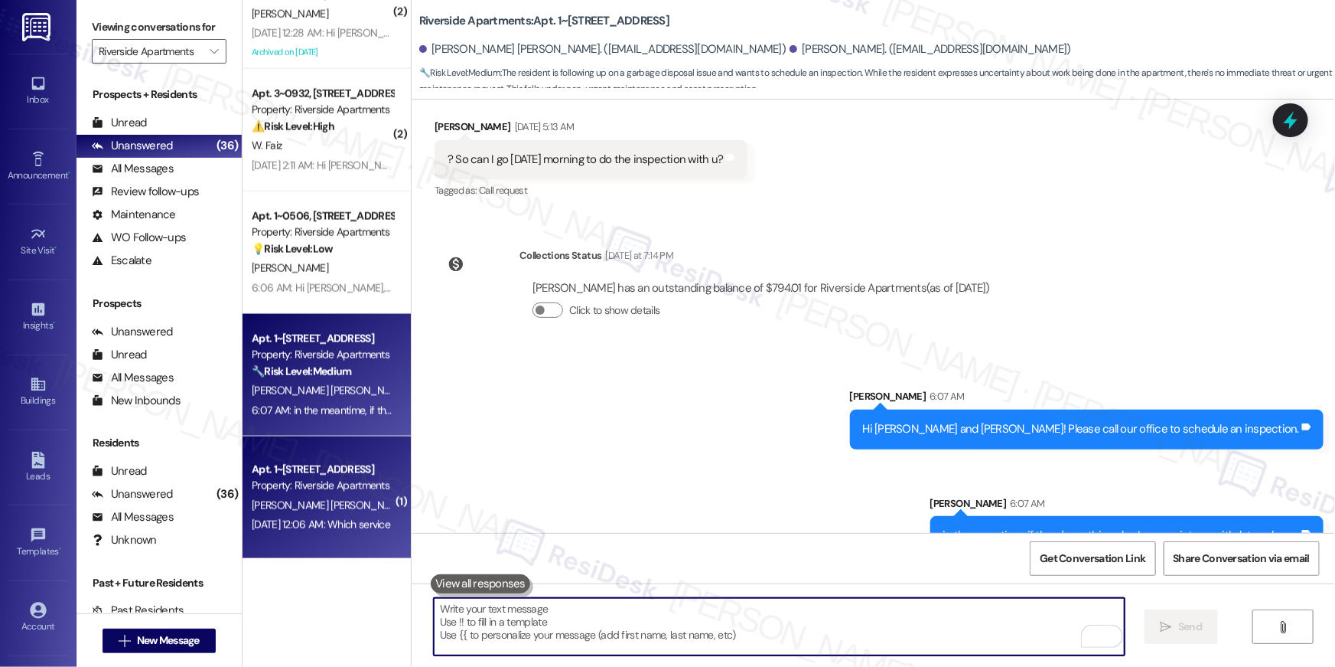
click at [340, 497] on div "K. Alvarado Leal" at bounding box center [322, 505] width 145 height 19
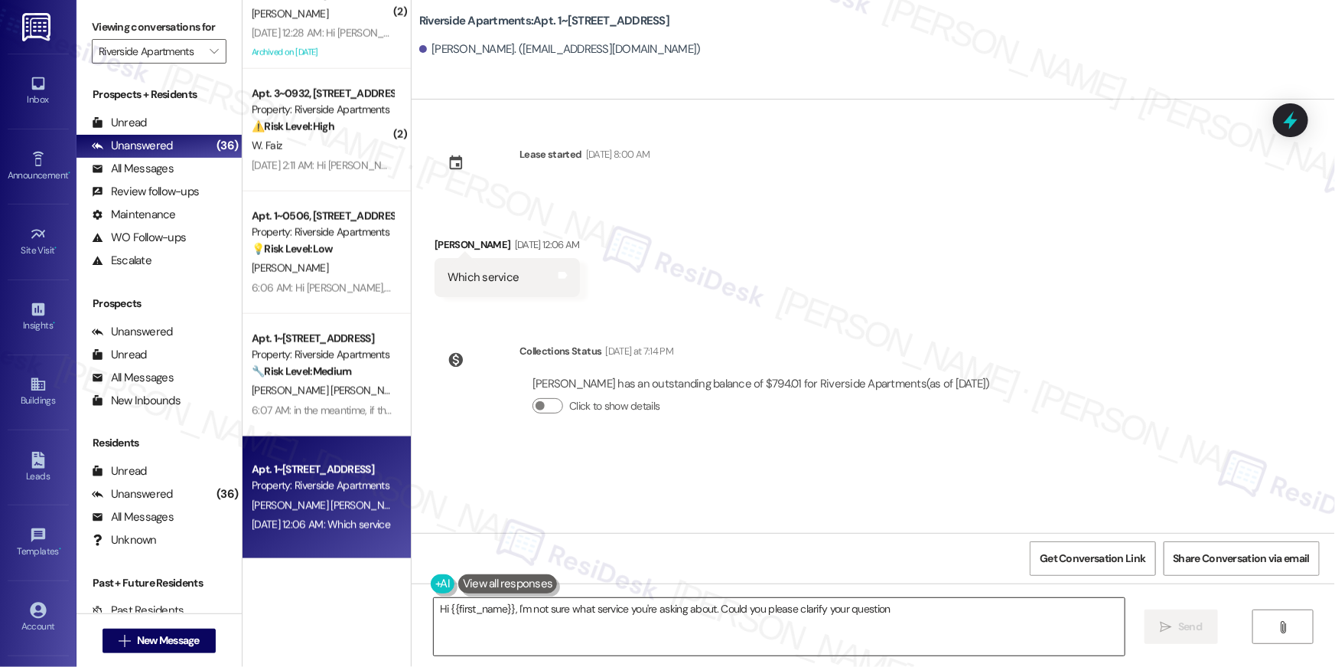
type textarea "Hi {{first_name}}, I'm not sure what service you're asking about. Could you ple…"
click at [973, 540] on textarea "Hi {{first_name}}, I'm not sure what service you're asking about. Could you ple…" at bounding box center [779, 626] width 691 height 57
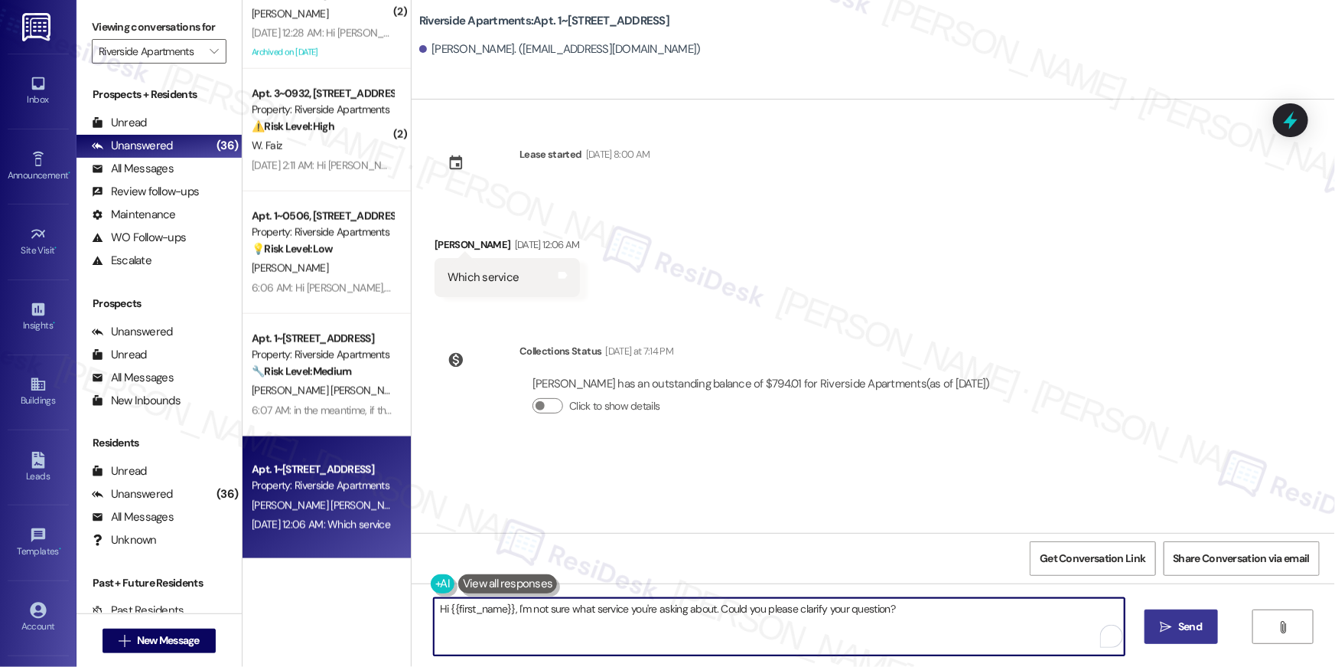
click at [803, 540] on textarea "Hi {{first_name}}, I'm not sure what service you're asking about. Could you ple…" at bounding box center [779, 626] width 691 height 57
click at [1001, 540] on button " Send" at bounding box center [1182, 626] width 74 height 34
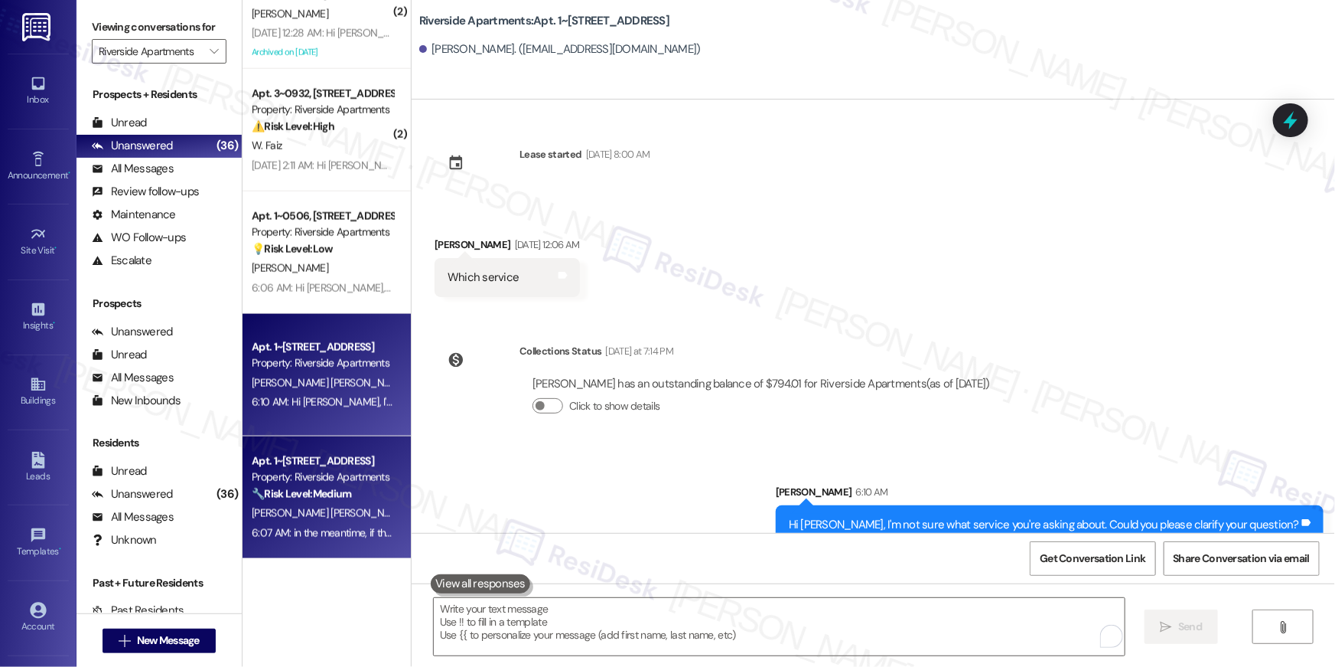
click at [412, 511] on span "S. Rodriguez Cortes" at bounding box center [489, 513] width 155 height 14
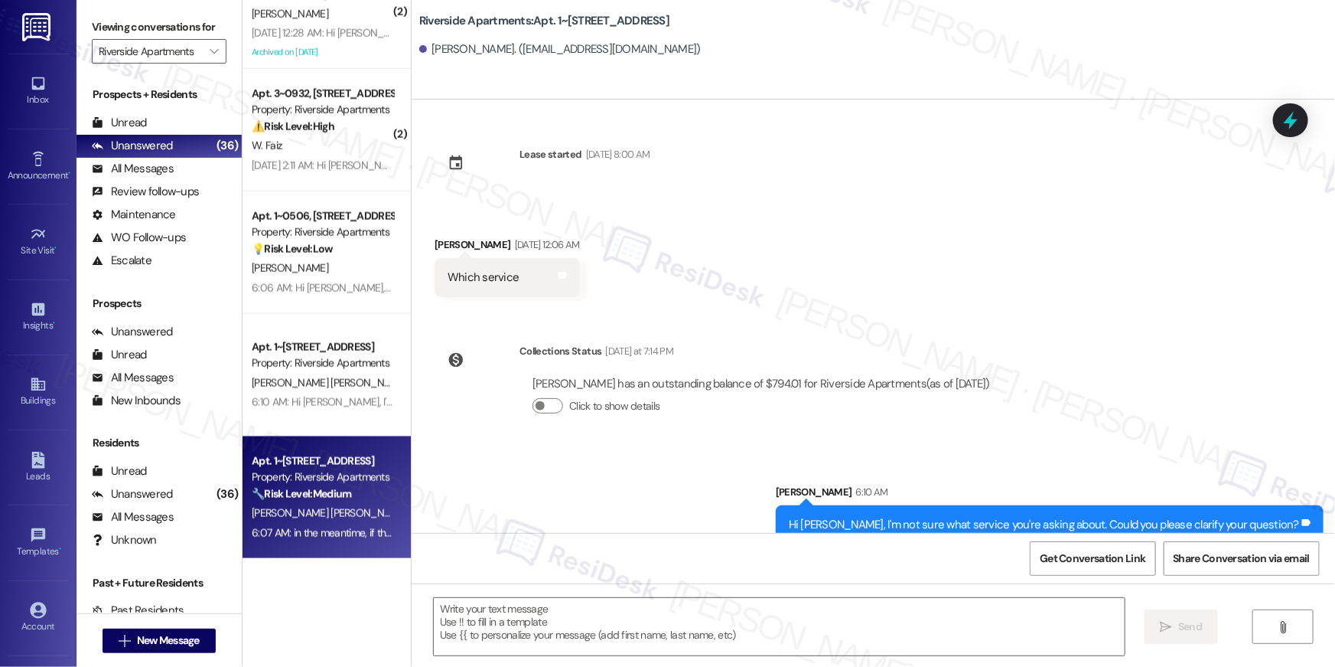
type textarea "Fetching suggested responses. Please feel free to read through the conversation…"
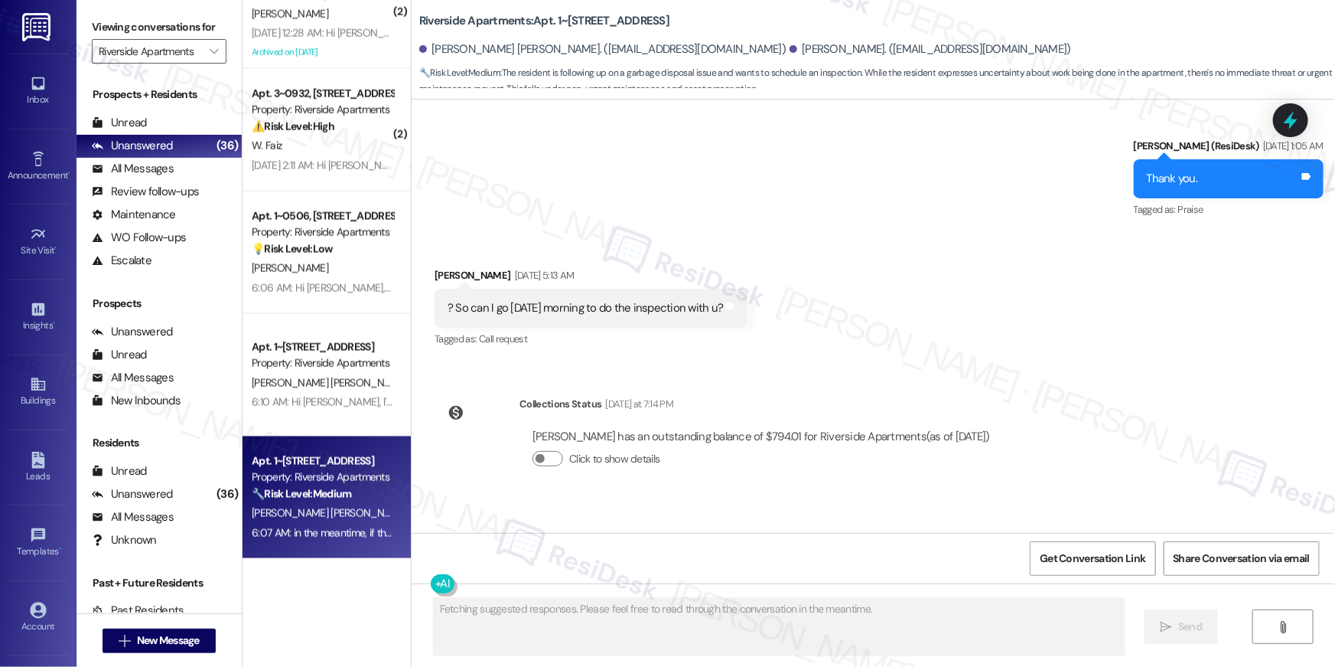
scroll to position [8061, 0]
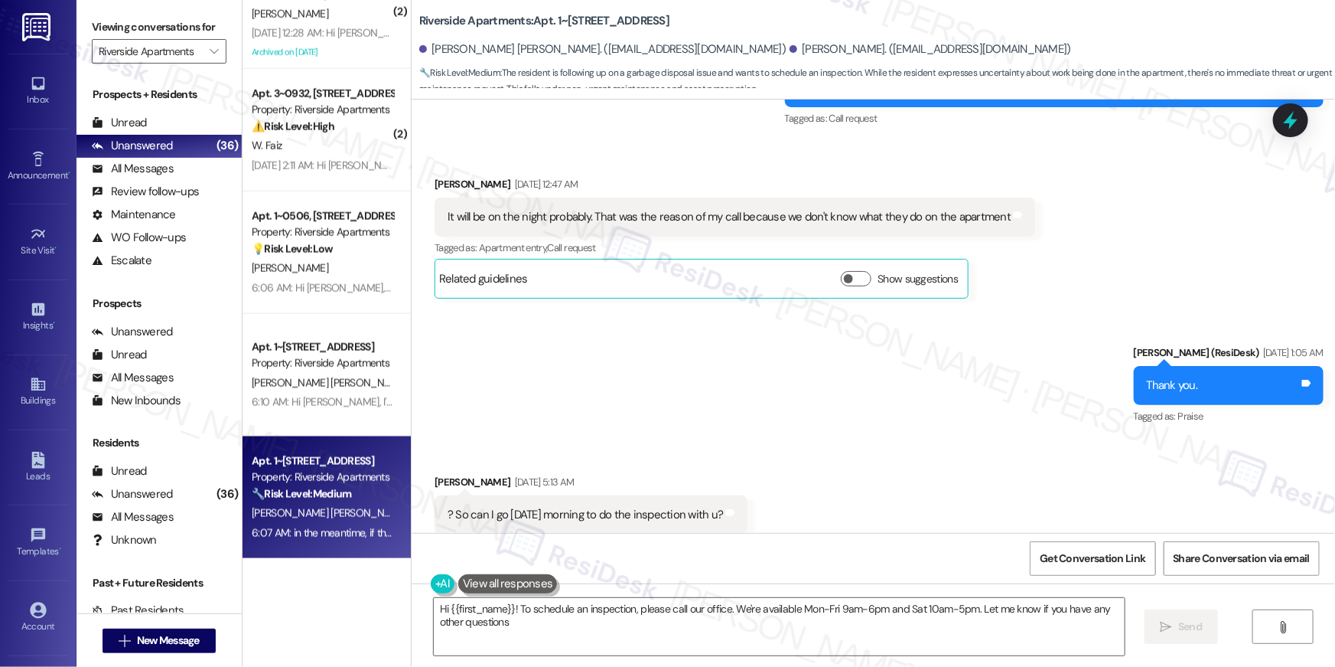
type textarea "Hi {{first_name}}! To schedule an inspection, please call our office. We're ava…"
click at [899, 379] on div "Sent via SMS Ella (ResiDesk) Sep 05, 2025 at 1:05 AM Thank you. Tags and notes …" at bounding box center [874, 374] width 924 height 129
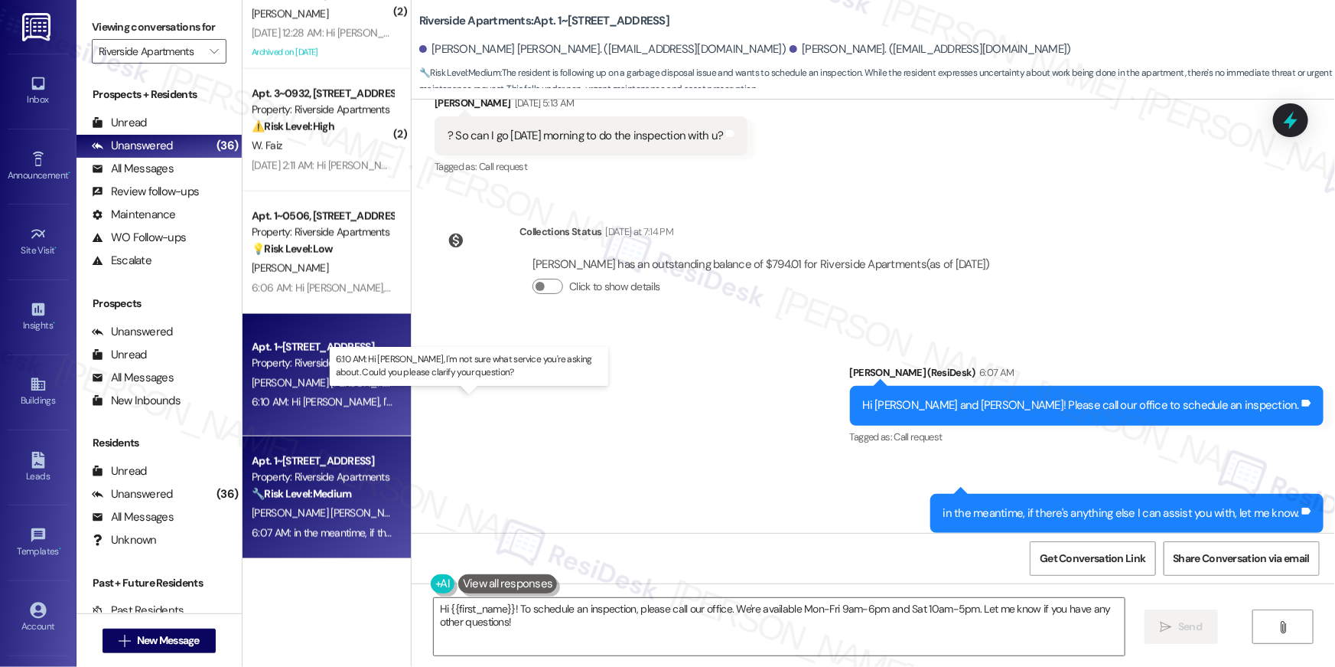
click at [300, 399] on div "6:10 AM: Hi Kevin, I'm not sure what service you're asking about. Could you ple…" at bounding box center [505, 402] width 507 height 14
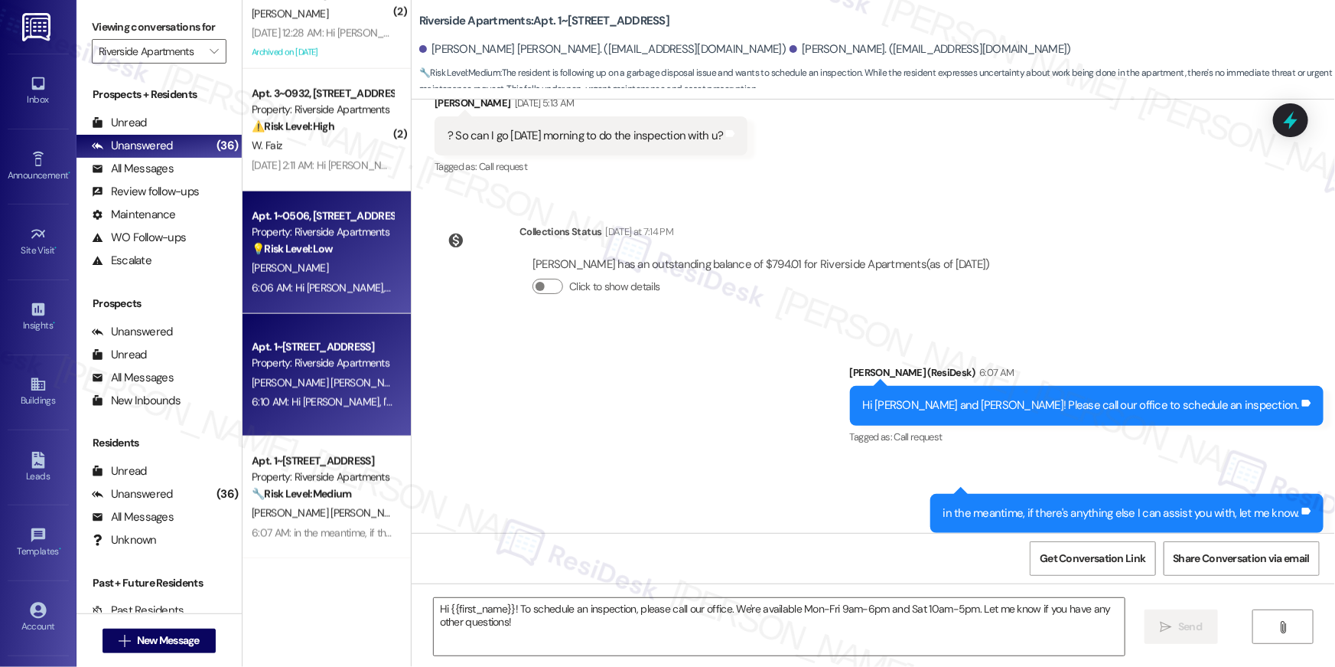
type textarea "Fetching suggested responses. Please feel free to read through the conversation…"
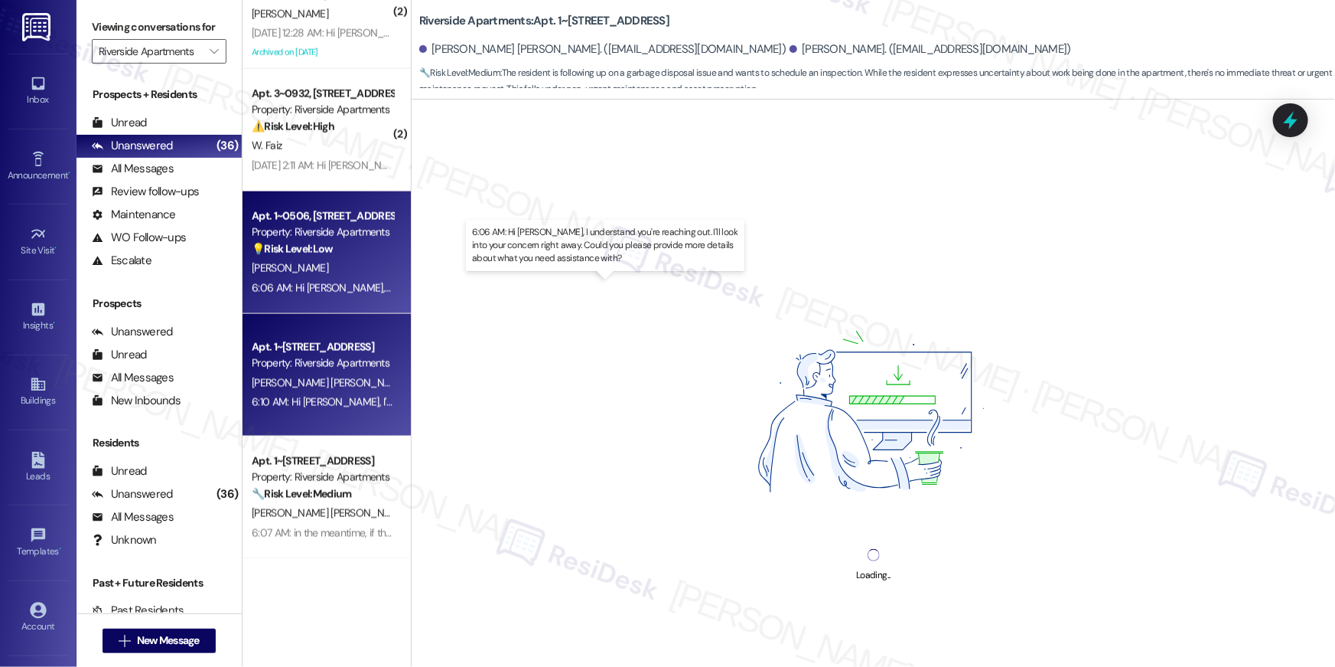
click at [289, 283] on div "6:06 AM: Hi Ariel, I understand you're reaching out. I'll look into your concer…" at bounding box center [645, 288] width 787 height 14
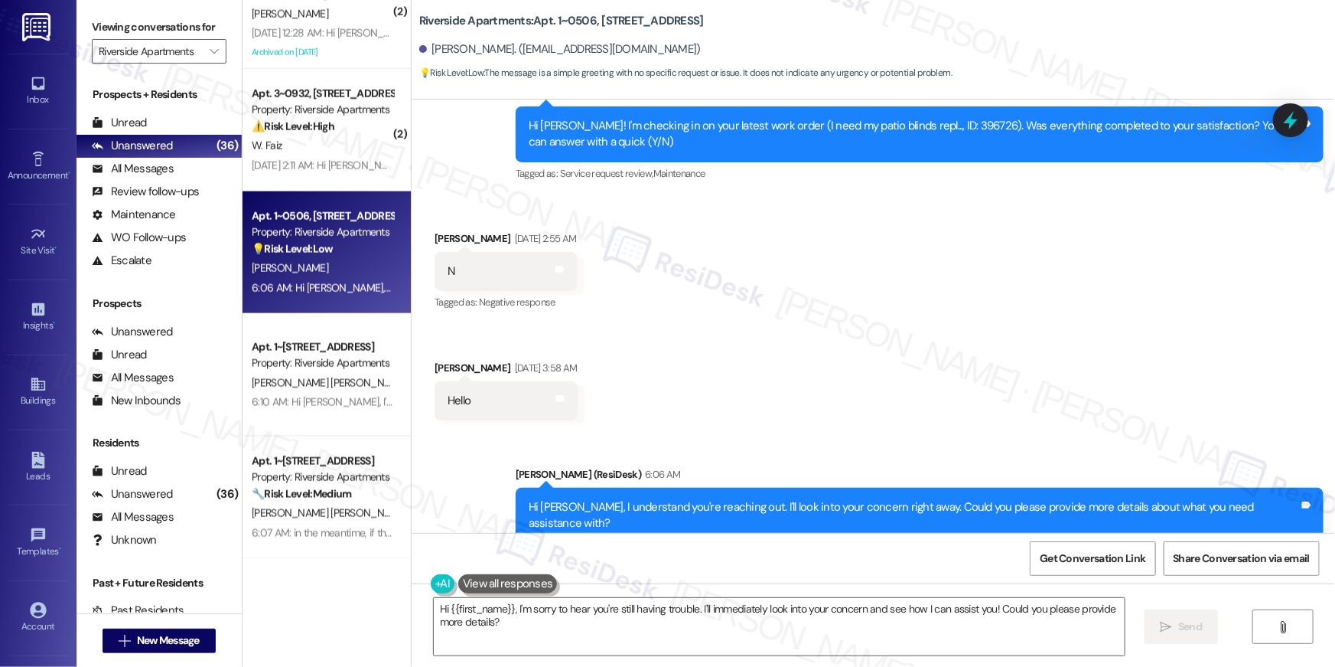
scroll to position [5610, 0]
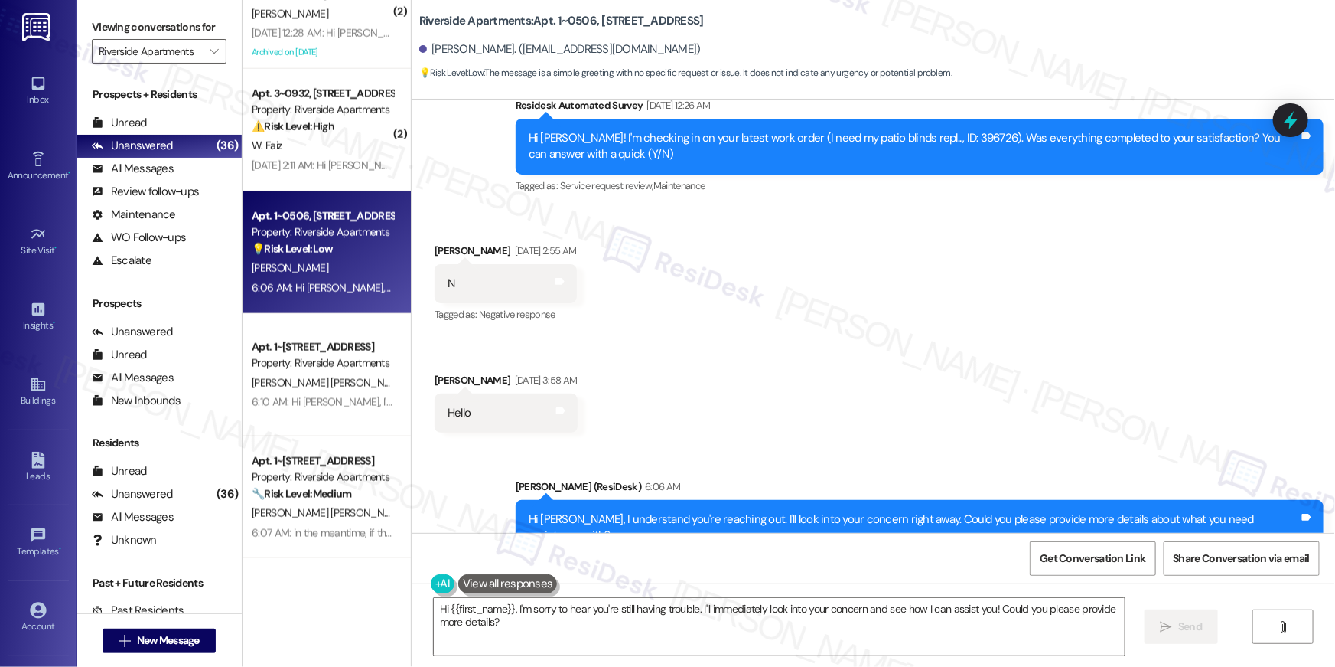
click at [924, 130] on div "Hi Ariel! I'm checking in on your latest work order (I need my patio blinds rep…" at bounding box center [914, 146] width 771 height 33
copy div "396726"
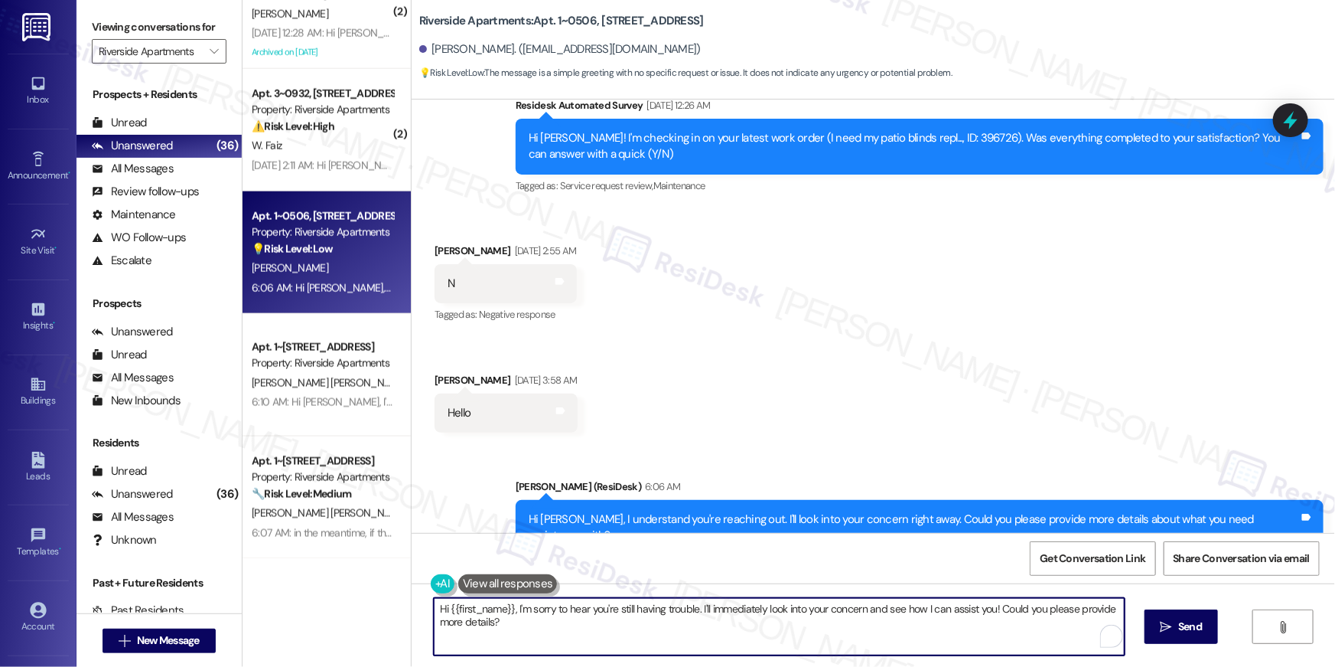
drag, startPoint x: 461, startPoint y: 624, endPoint x: 416, endPoint y: 589, distance: 56.8
click at [416, 540] on div "Hi {{first_name}}, I'm sorry to hear you're still having trouble. I'll immediat…" at bounding box center [874, 640] width 924 height 115
click at [885, 540] on textarea "Hi {{first_name}}, I'm sorry to hear you're still having trouble. I'll immediat…" at bounding box center [775, 626] width 691 height 57
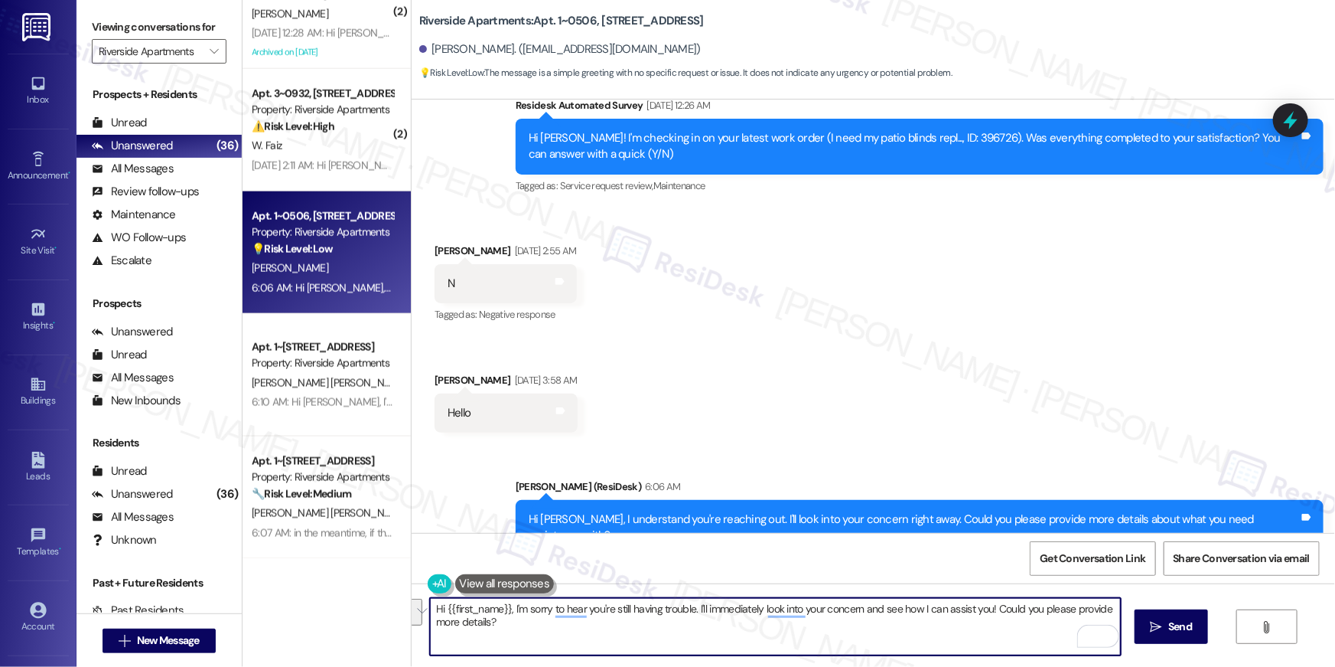
click at [885, 540] on textarea "Hi {{first_name}}, I'm sorry to hear you're still having trouble. I'll immediat…" at bounding box center [775, 626] width 691 height 57
paste textarea "’m sorry to hear your work order hasn’t been fully completed. Could you share a…"
type textarea "Hi {{first_name}}, I’m sorry to hear your work order hasn’t been fully complete…"
click at [1001, 540] on span "Send" at bounding box center [1181, 626] width 24 height 16
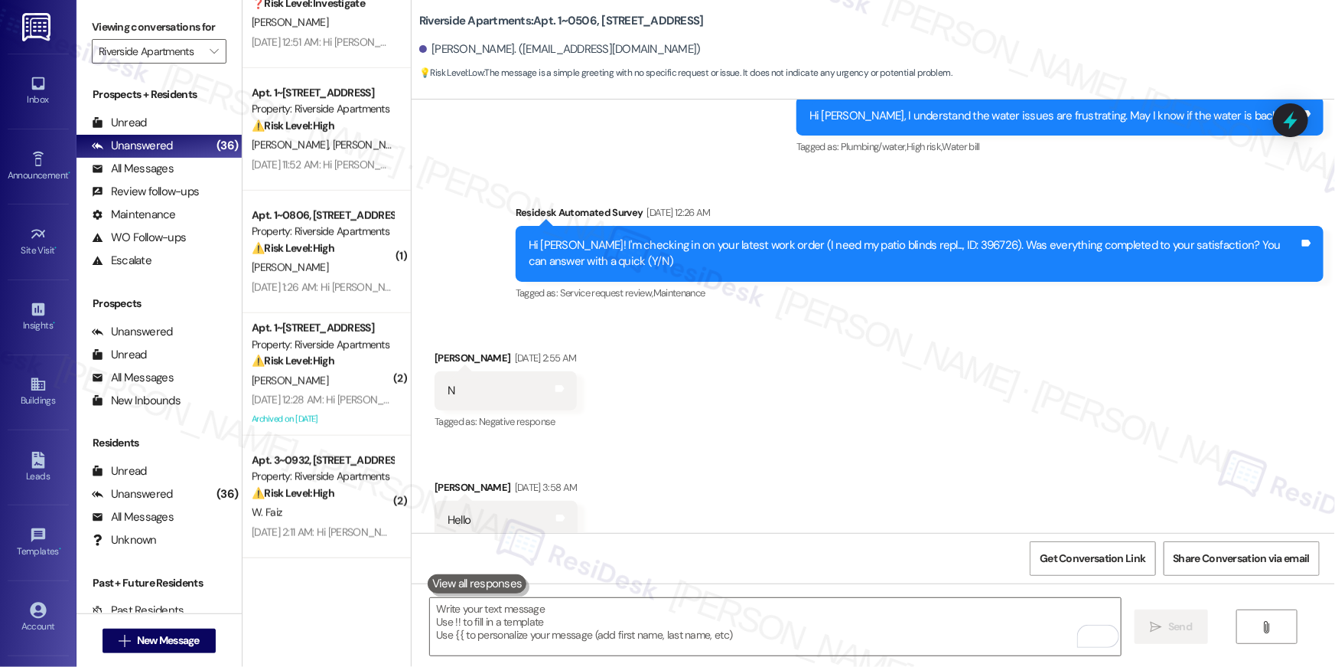
scroll to position [3482, 0]
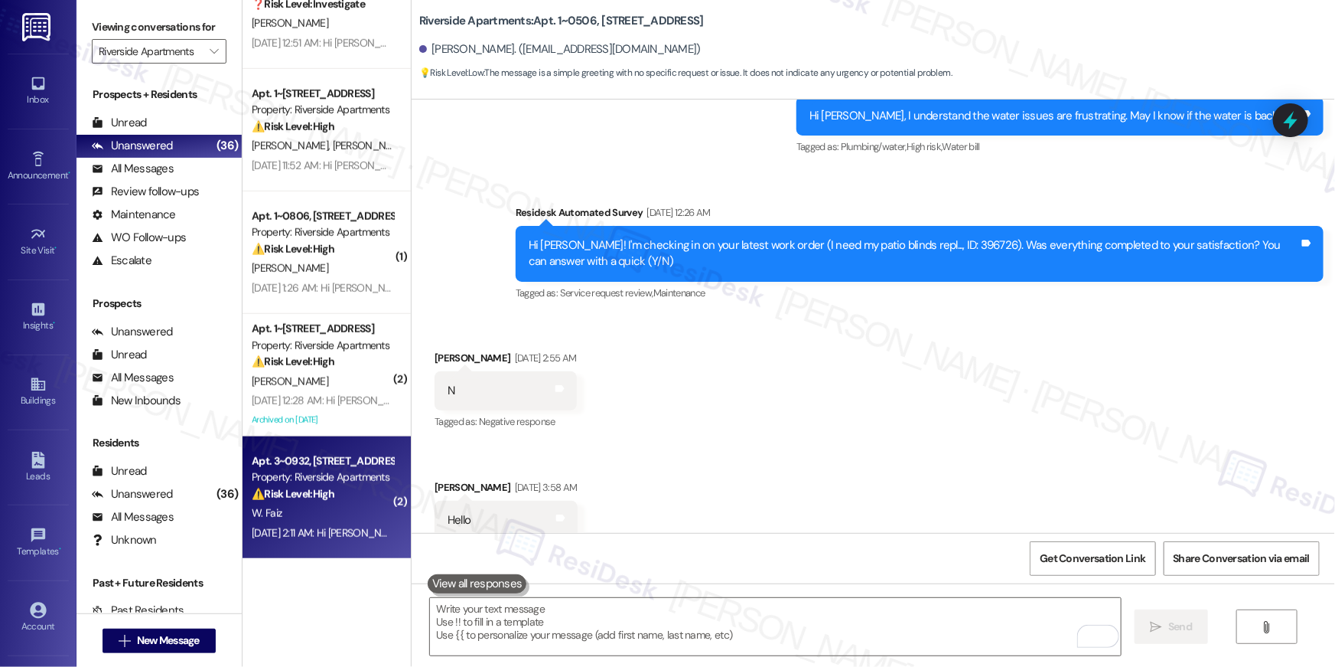
click at [355, 501] on div "Apt. 3~0932, 5860 Cameron Run Terrace Property: Riverside Apartments ⚠️ Risk Le…" at bounding box center [322, 478] width 145 height 52
type textarea "Fetching suggested responses. Please feel free to read through the conversation…"
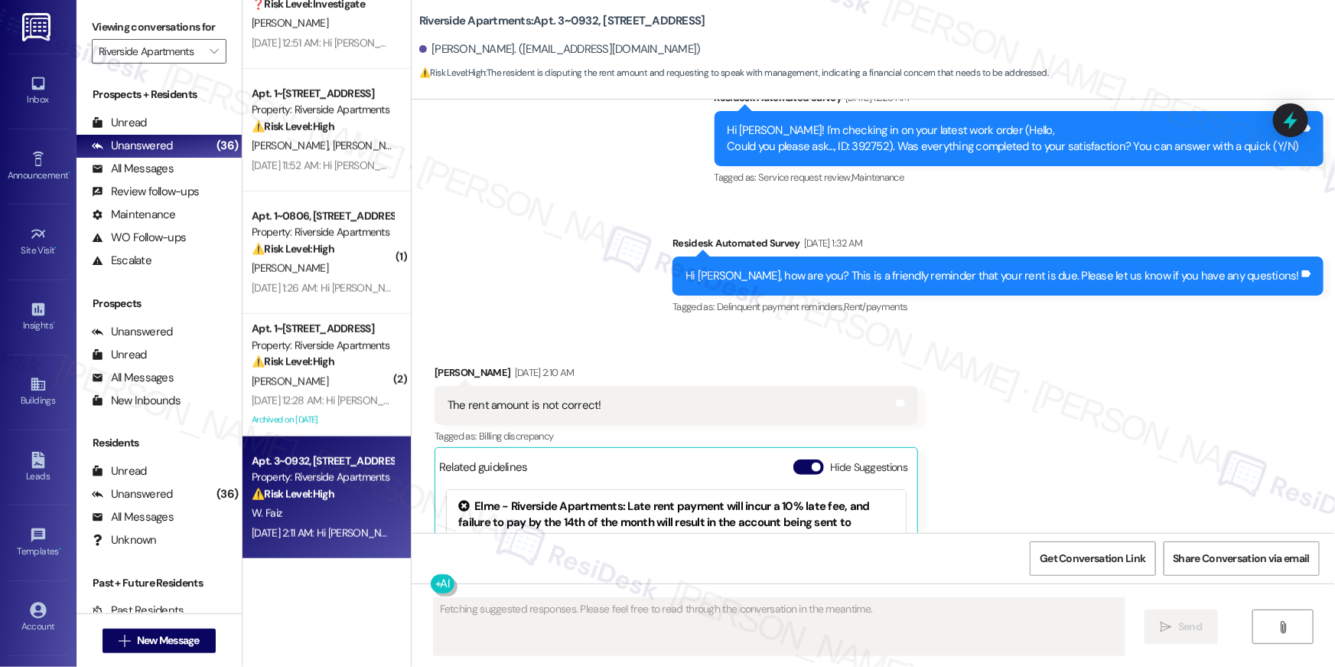
scroll to position [6036, 0]
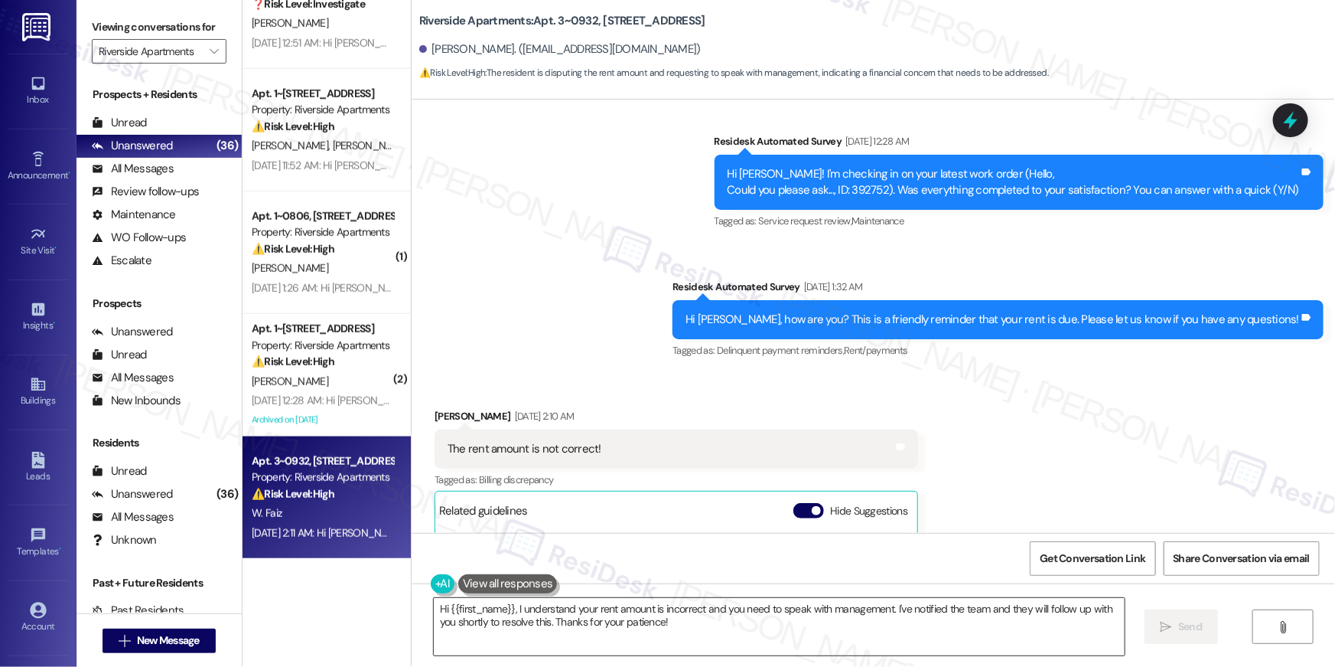
click at [864, 540] on textarea "Hi {{first_name}}, I understand your rent amount is incorrect and you need to s…" at bounding box center [779, 626] width 691 height 57
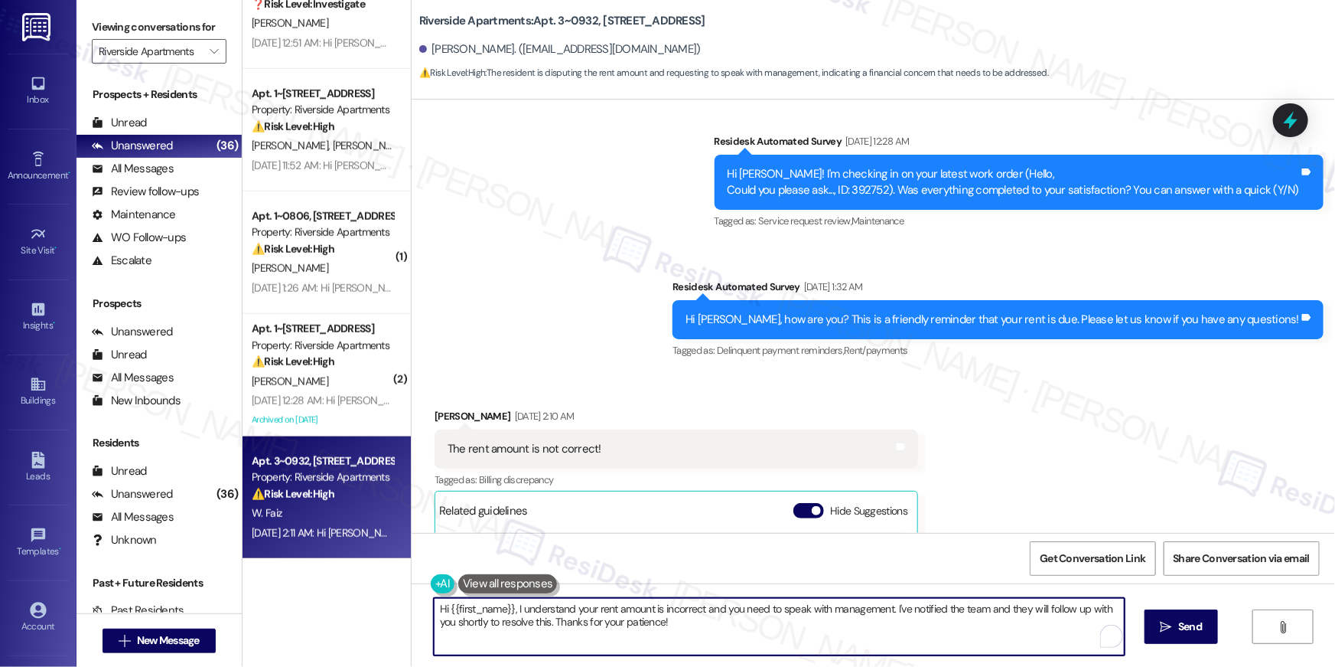
paste textarea "’m only able to view the total balance on my end. For a detailed breakdown of y…"
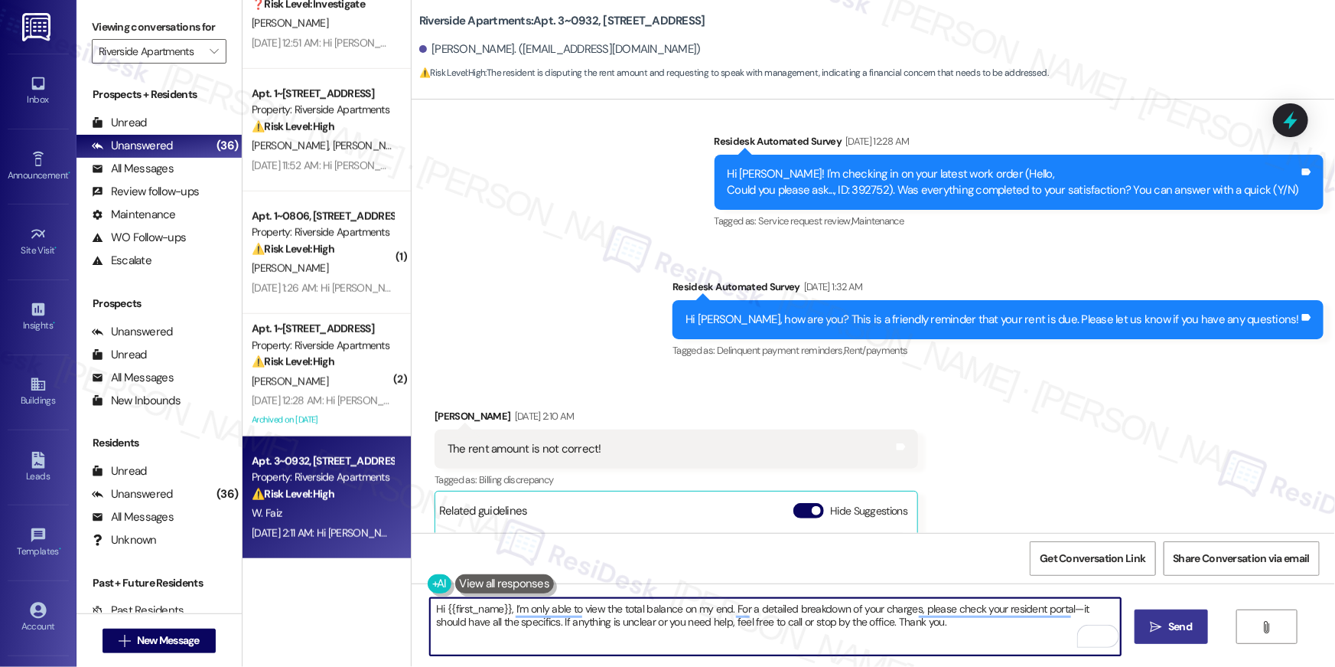
type textarea "Hi {{first_name}}, I’m only able to view the total balance on my end. For a det…"
click at [1001, 540] on button " Send" at bounding box center [1172, 626] width 74 height 34
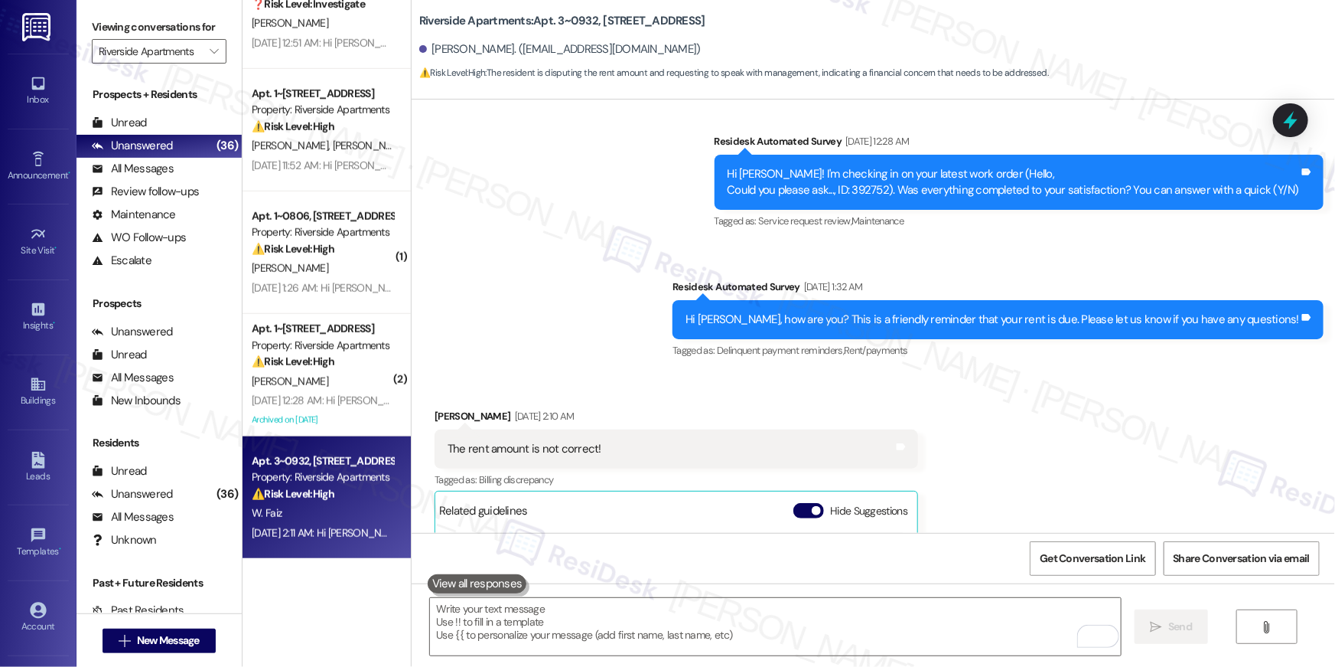
scroll to position [6385, 0]
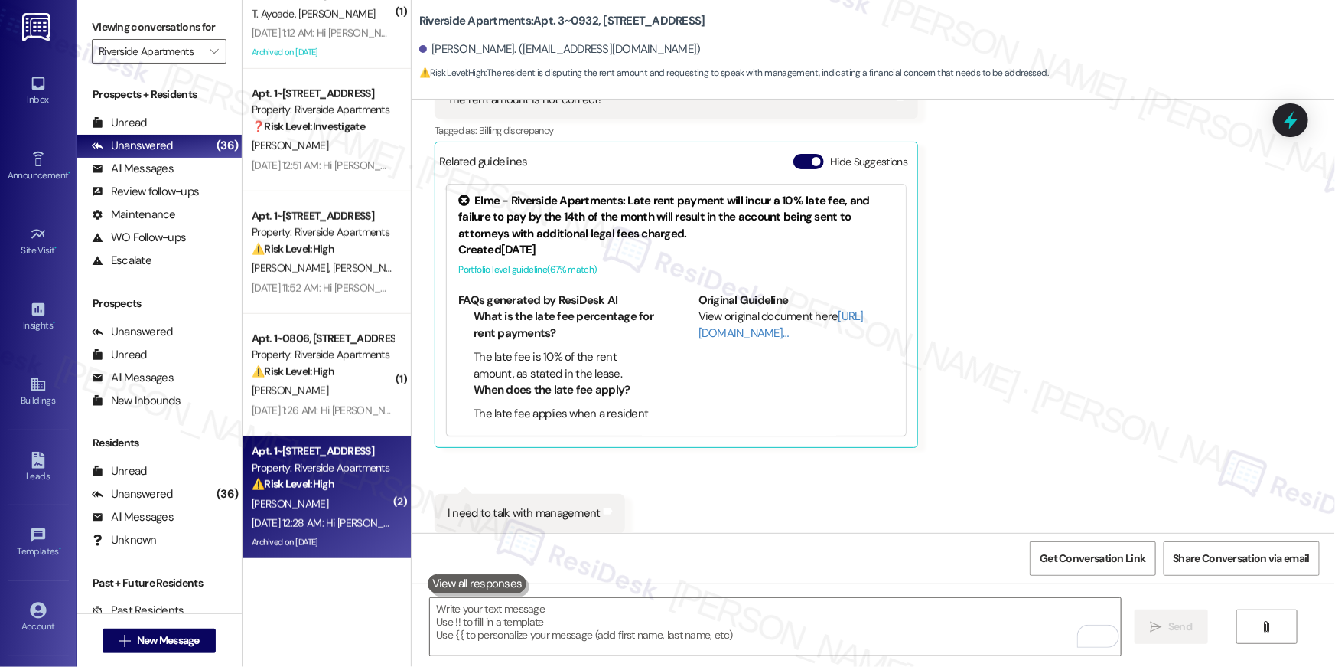
click at [295, 508] on div "[PERSON_NAME]" at bounding box center [322, 503] width 145 height 19
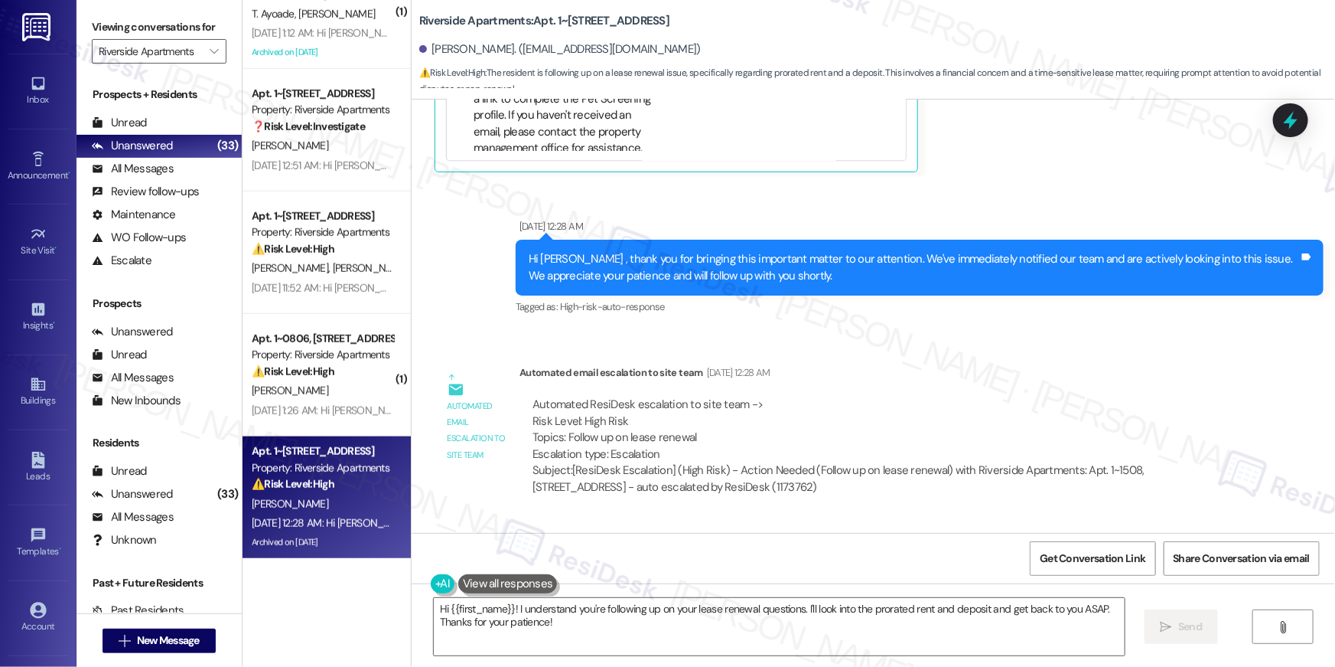
scroll to position [13395, 0]
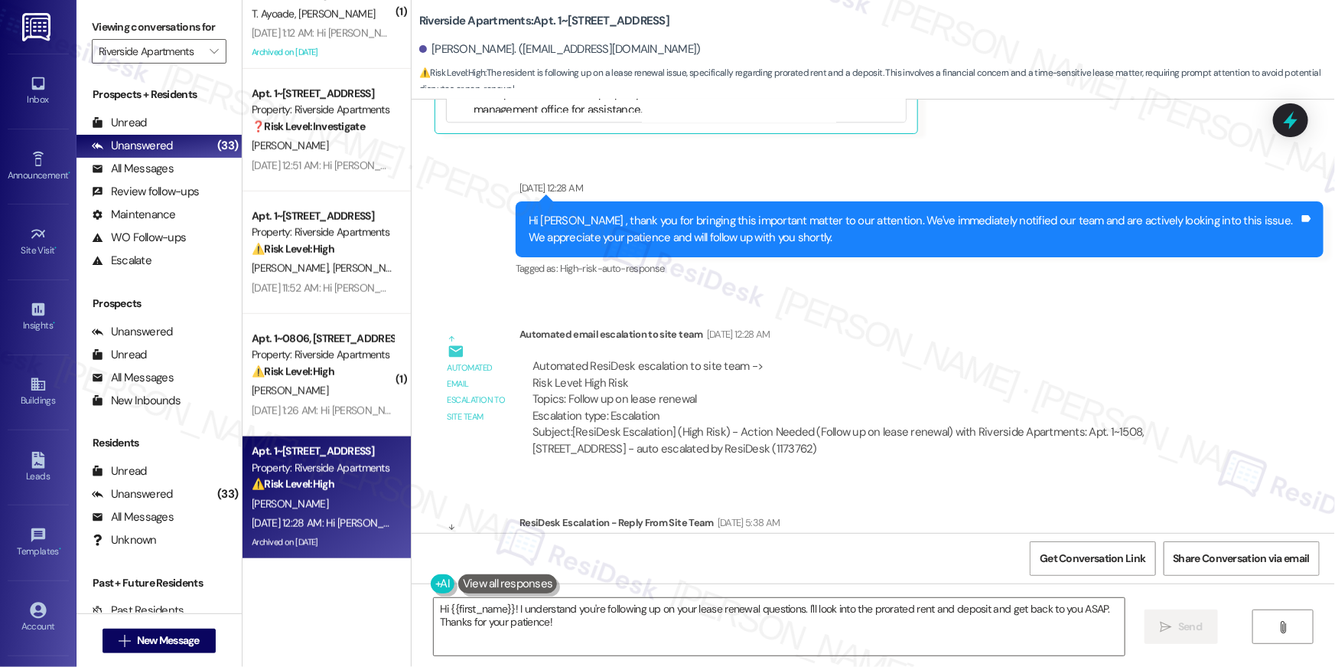
drag, startPoint x: 595, startPoint y: 624, endPoint x: 716, endPoint y: 404, distance: 251.0
click at [777, 540] on textarea "Hi {{first_name}}! I understand you're following up on your lease renewal quest…" at bounding box center [779, 626] width 691 height 57
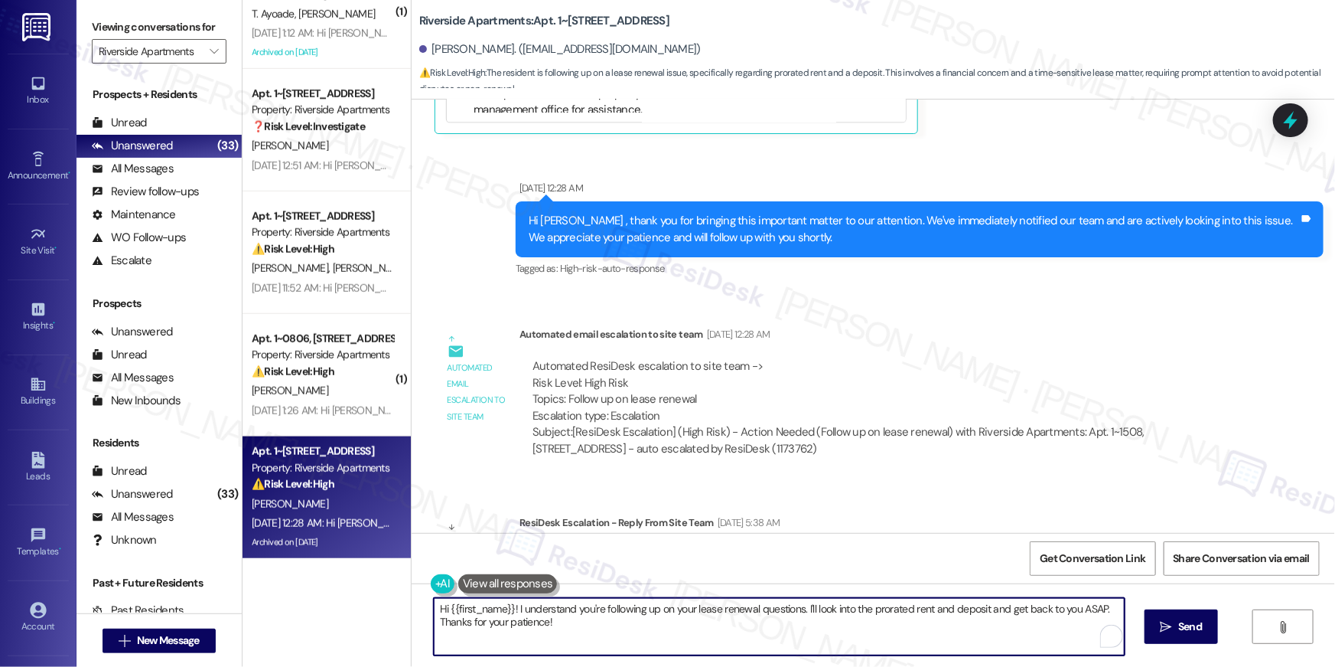
click at [804, 540] on textarea "Hi {{first_name}}! I understand you're following up on your lease renewal quest…" at bounding box center [779, 626] width 691 height 57
drag, startPoint x: 800, startPoint y: 610, endPoint x: 806, endPoint y: 627, distance: 17.9
click at [806, 540] on textarea "Hi {{first_name}}! I understand you're following up on your lease renewal quest…" at bounding box center [779, 626] width 691 height 57
drag, startPoint x: 799, startPoint y: 611, endPoint x: 800, endPoint y: 644, distance: 32.9
click at [800, 540] on textarea "Hi {{first_name}}! I understand you're following up on your lease renewal quest…" at bounding box center [779, 626] width 691 height 57
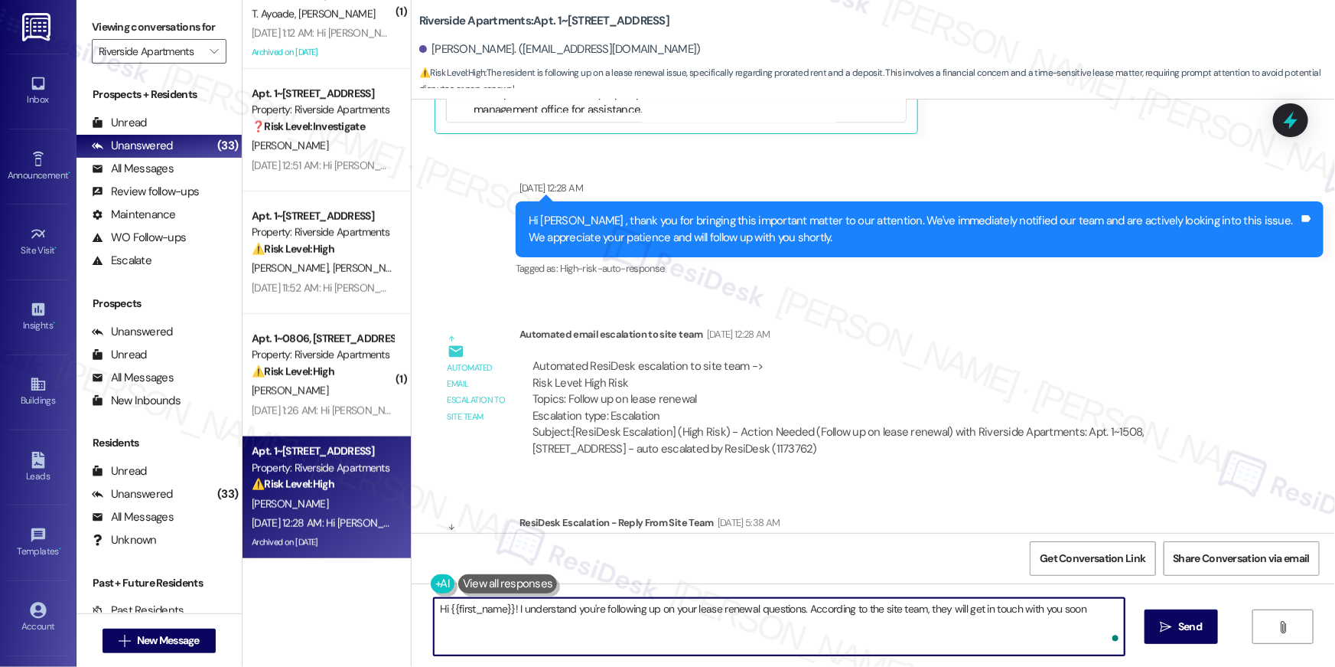
type textarea "Hi {{first_name}}! I understand you're following up on your lease renewal quest…"
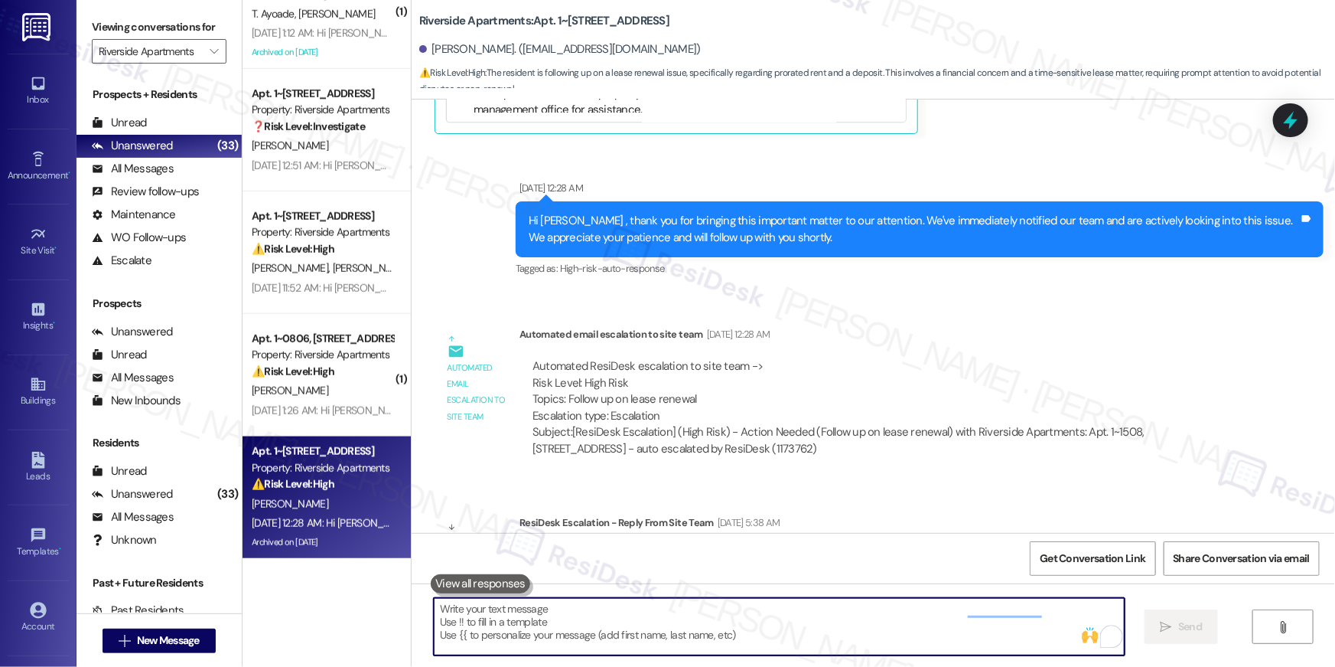
scroll to position [12922, 0]
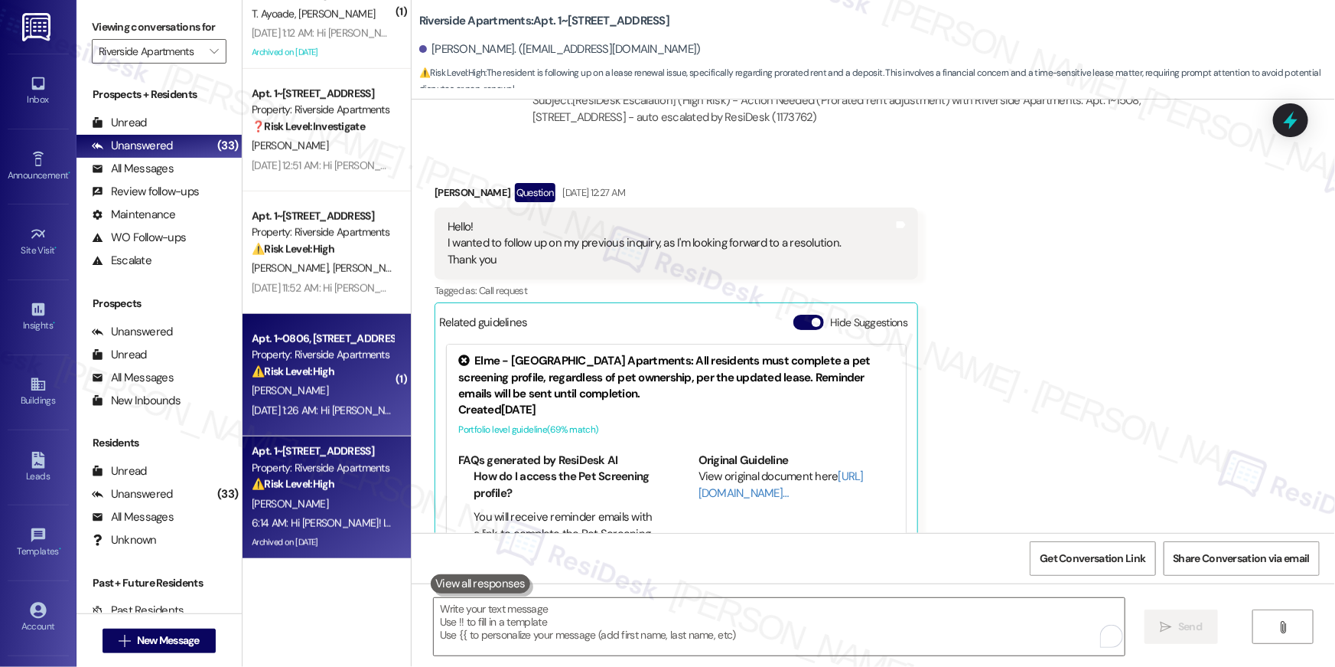
click at [324, 383] on div "E. Greeson" at bounding box center [322, 390] width 145 height 19
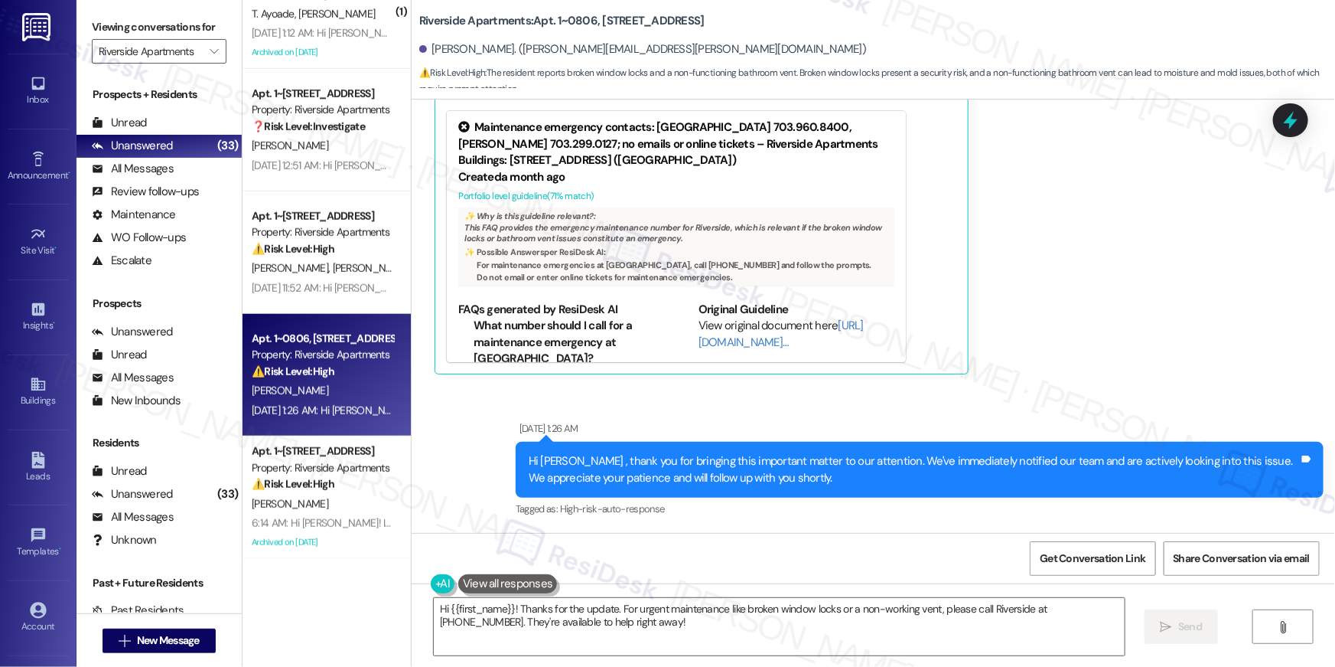
scroll to position [983, 0]
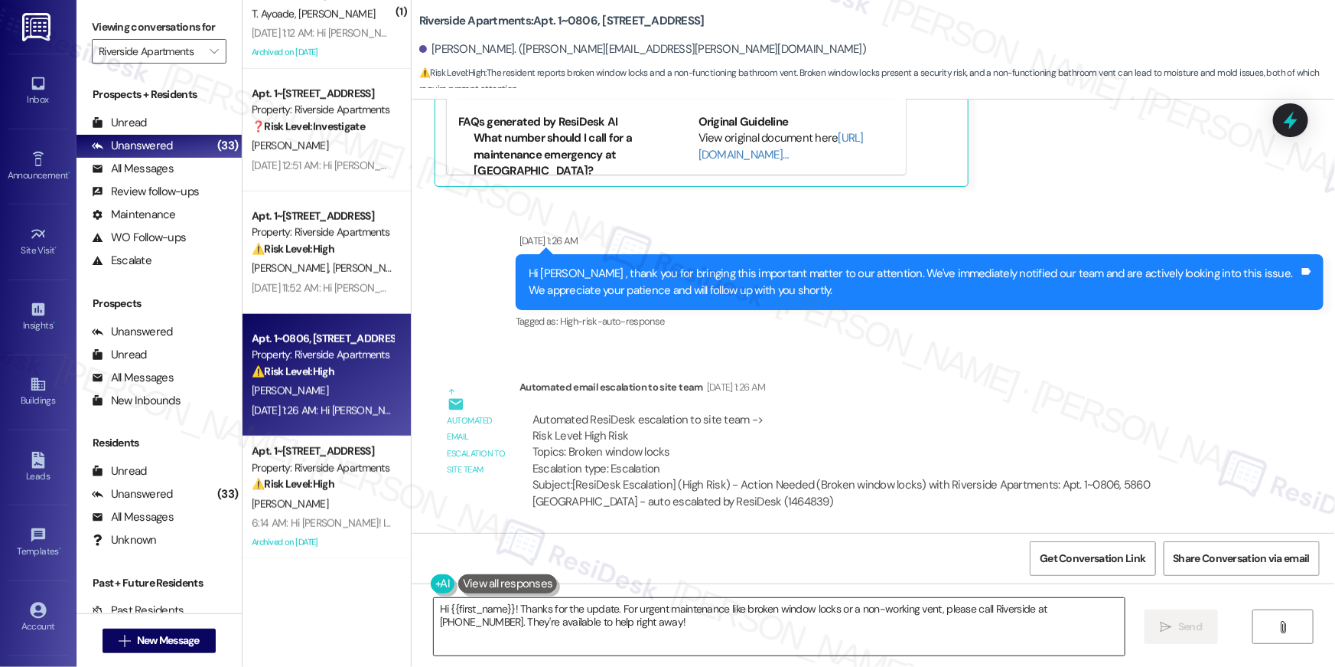
click at [607, 540] on textarea "Hi {{first_name}}! Thanks for the update. For urgent maintenance like broken wi…" at bounding box center [779, 626] width 691 height 57
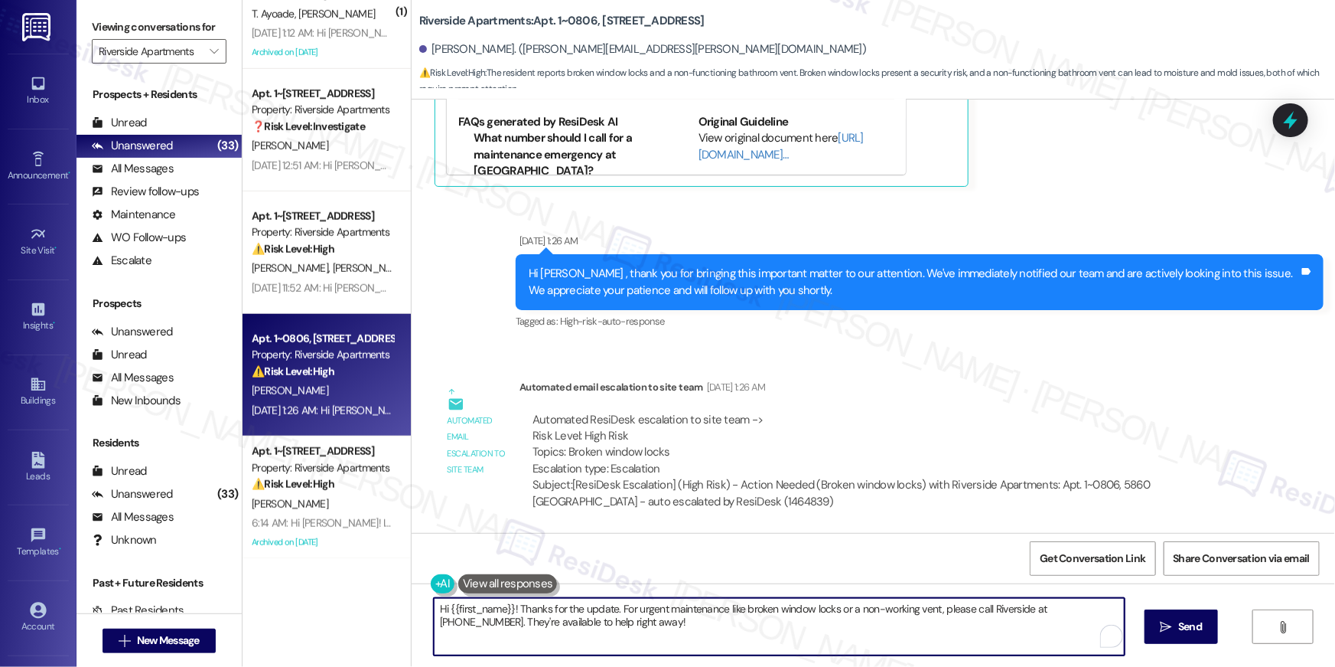
click at [685, 540] on textarea "Hi {{first_name}}! Thanks for the update. For urgent maintenance like broken wi…" at bounding box center [779, 626] width 691 height 57
drag, startPoint x: 611, startPoint y: 611, endPoint x: 607, endPoint y: 636, distance: 25.5
click at [607, 540] on textarea "Hi {{first_name}}! Thanks for the update. For urgent maintenance like broken wi…" at bounding box center [775, 626] width 691 height 57
click at [598, 540] on textarea "Hi {{first_name}}! Thanks for the update. For urgent maintenance like broken wi…" at bounding box center [775, 626] width 691 height 57
drag, startPoint x: 509, startPoint y: 610, endPoint x: 547, endPoint y: 651, distance: 56.3
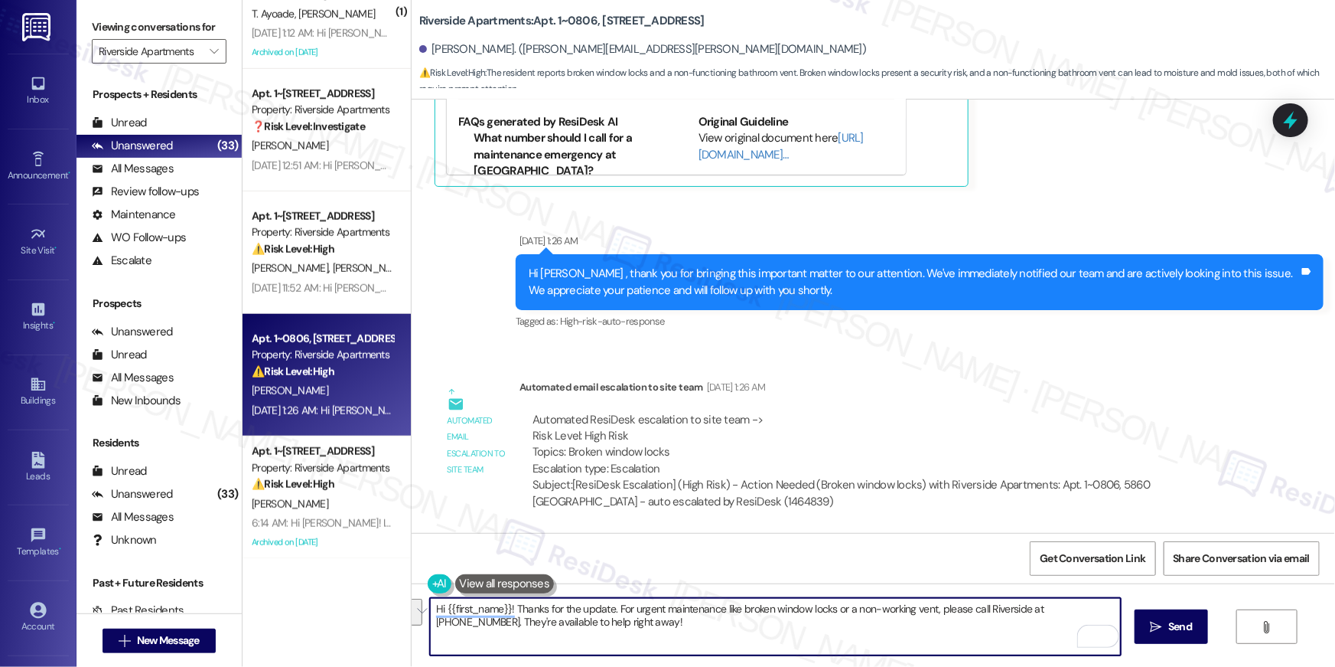
click at [542, 540] on textarea "Hi {{first_name}}! Thanks for the update. For urgent maintenance like broken wi…" at bounding box center [775, 626] width 691 height 57
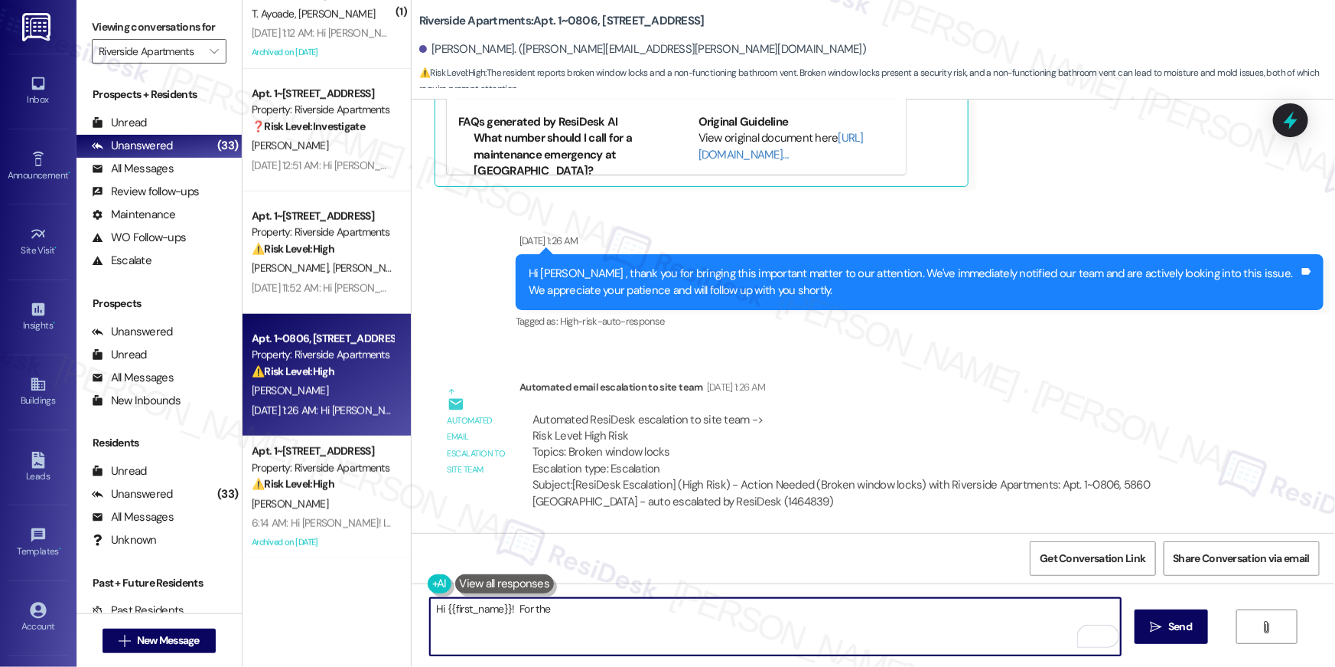
click at [933, 540] on textarea "Hi {{first_name}}! For the" at bounding box center [775, 626] width 691 height 57
paste textarea "I apologize for the delay in completing your request, {{first_name}}. Work orde…"
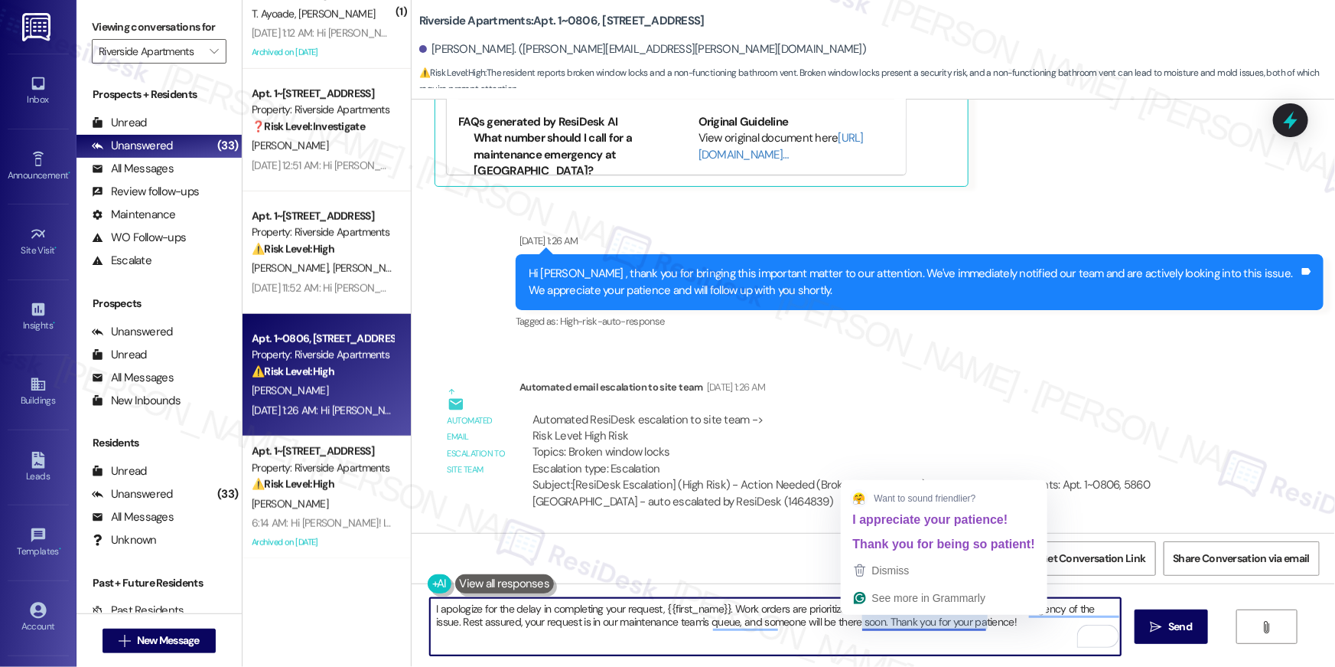
click at [799, 540] on textarea "I apologize for the delay in completing your request, {{first_name}}. Work orde…" at bounding box center [775, 626] width 691 height 57
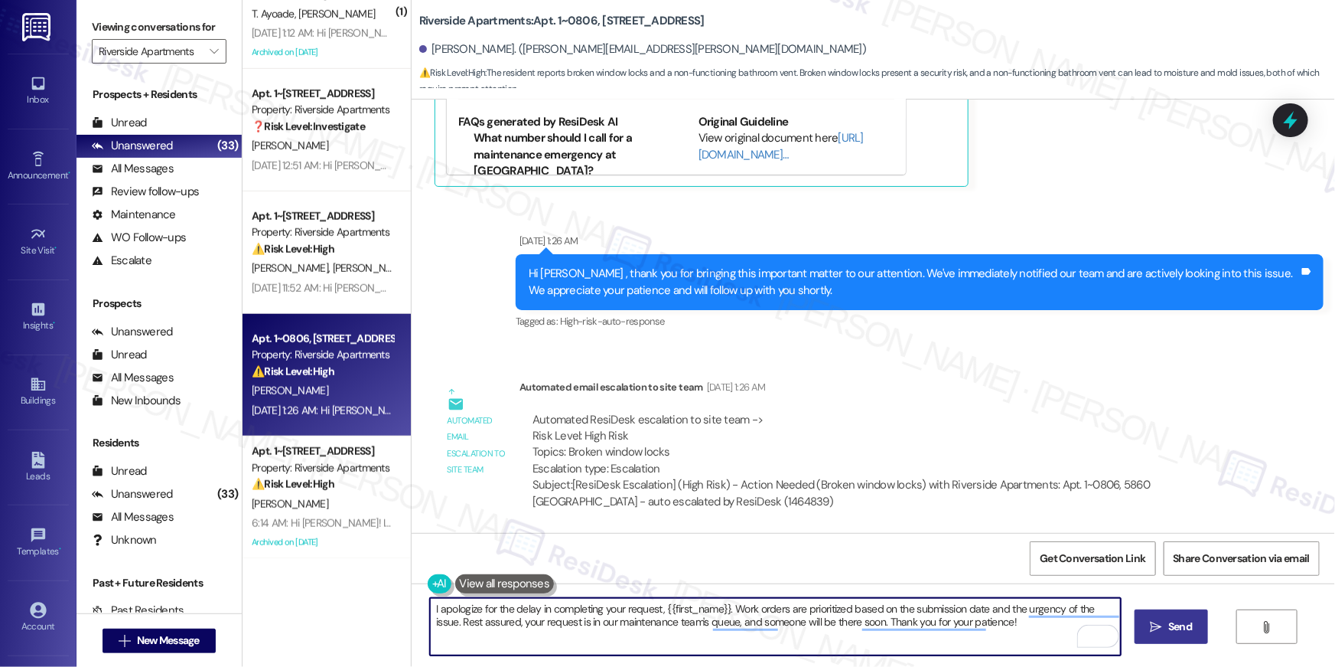
type textarea "I apologize for the delay in completing your request, {{first_name}}. Work orde…"
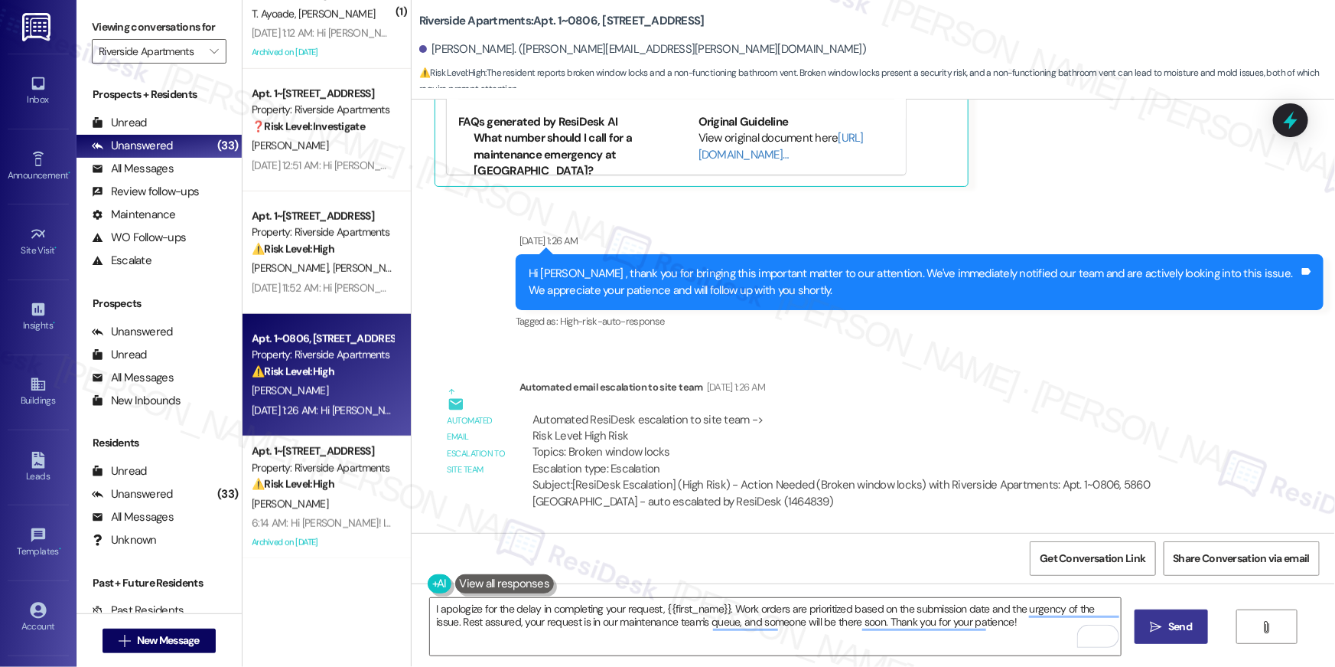
click at [1001, 540] on button " Send" at bounding box center [1172, 626] width 74 height 34
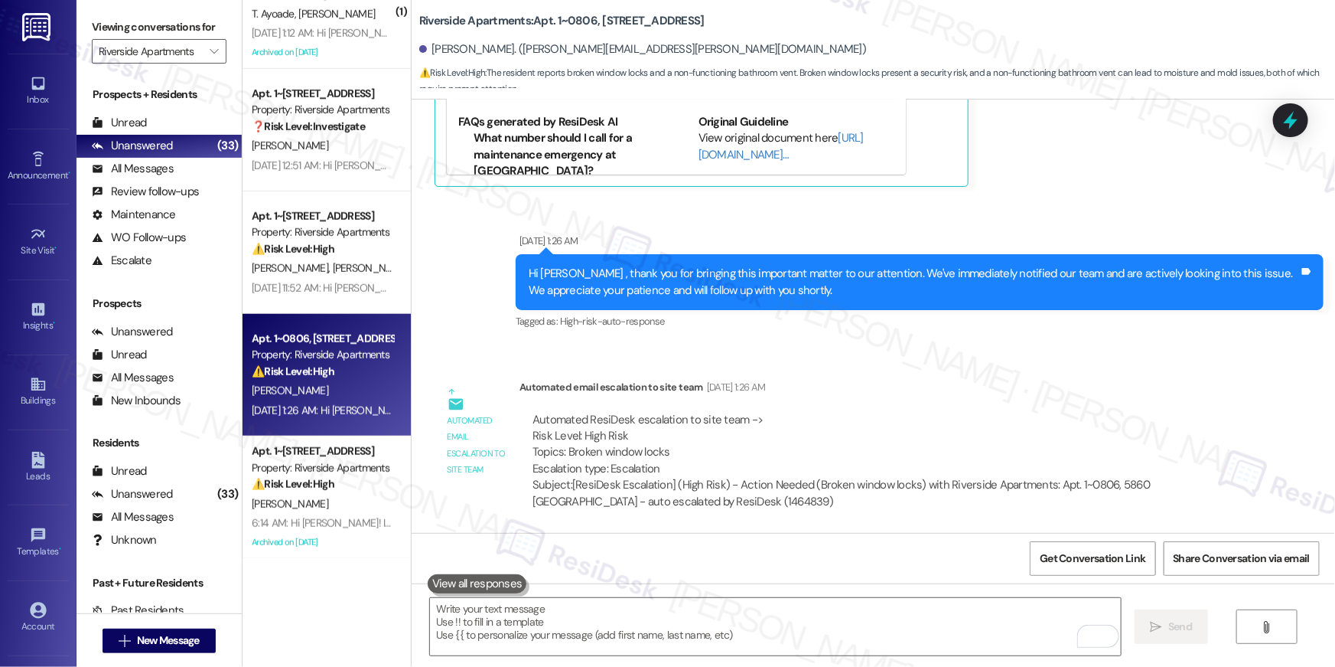
scroll to position [648, 0]
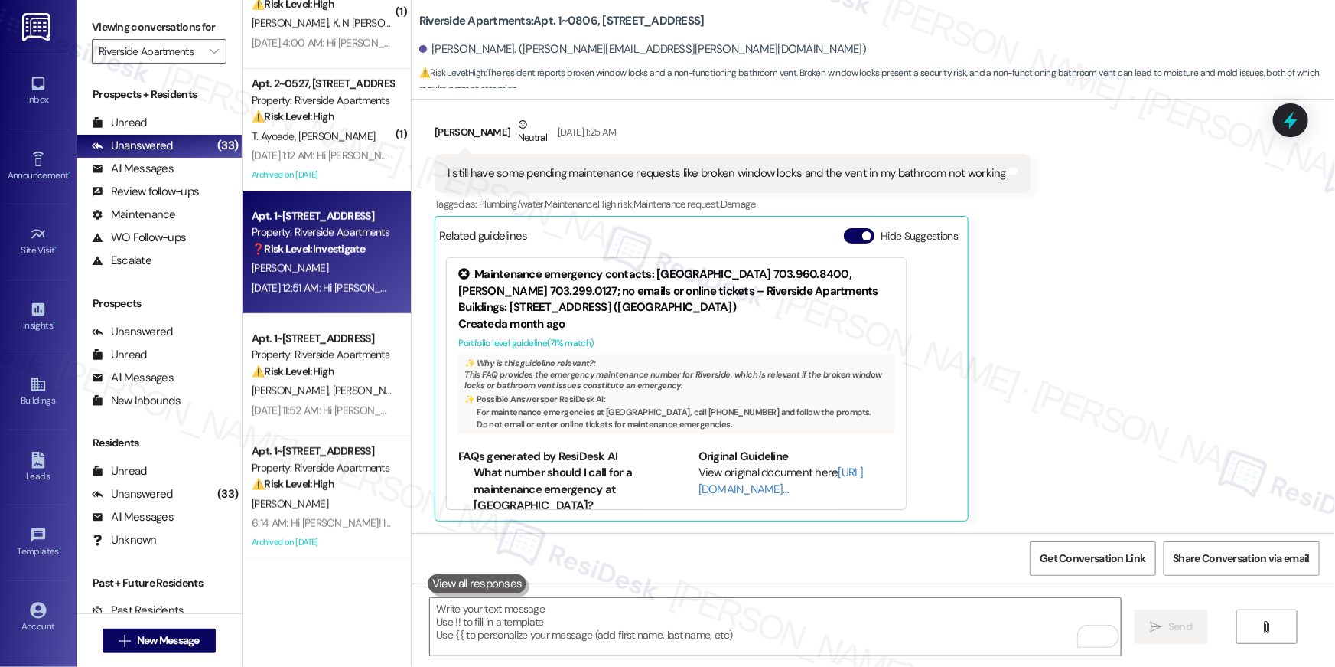
click at [343, 279] on div "Sep 06, 2025 at 12:51 AM: Hi Myrna, how are you? A friendly reminder that your …" at bounding box center [322, 288] width 145 height 19
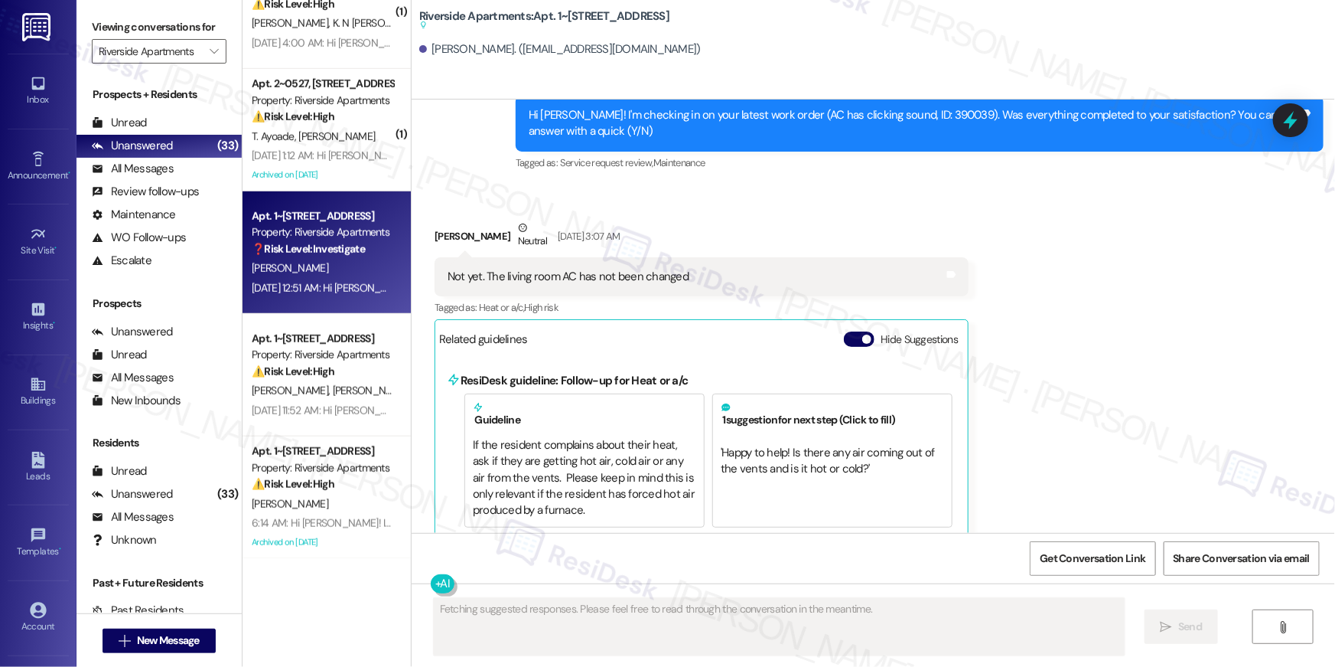
scroll to position [2316, 0]
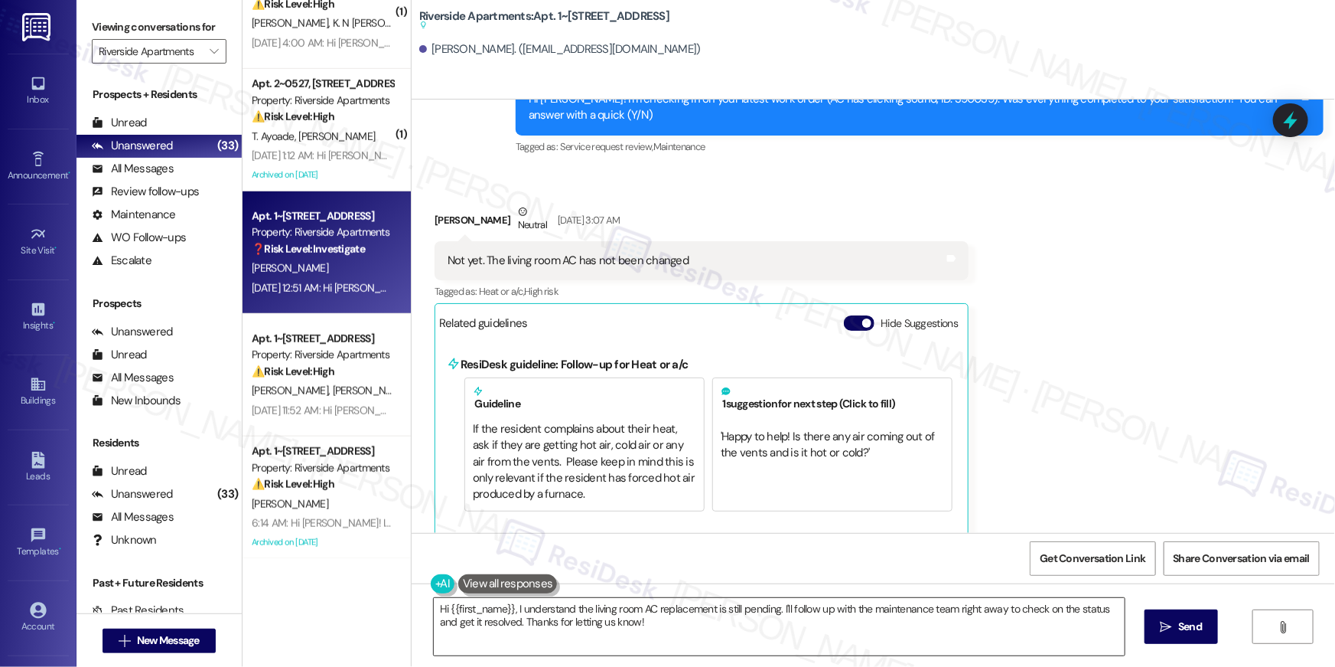
click at [803, 540] on textarea "Hi {{first_name}}, I understand the living room AC replacement is still pending…" at bounding box center [779, 626] width 691 height 57
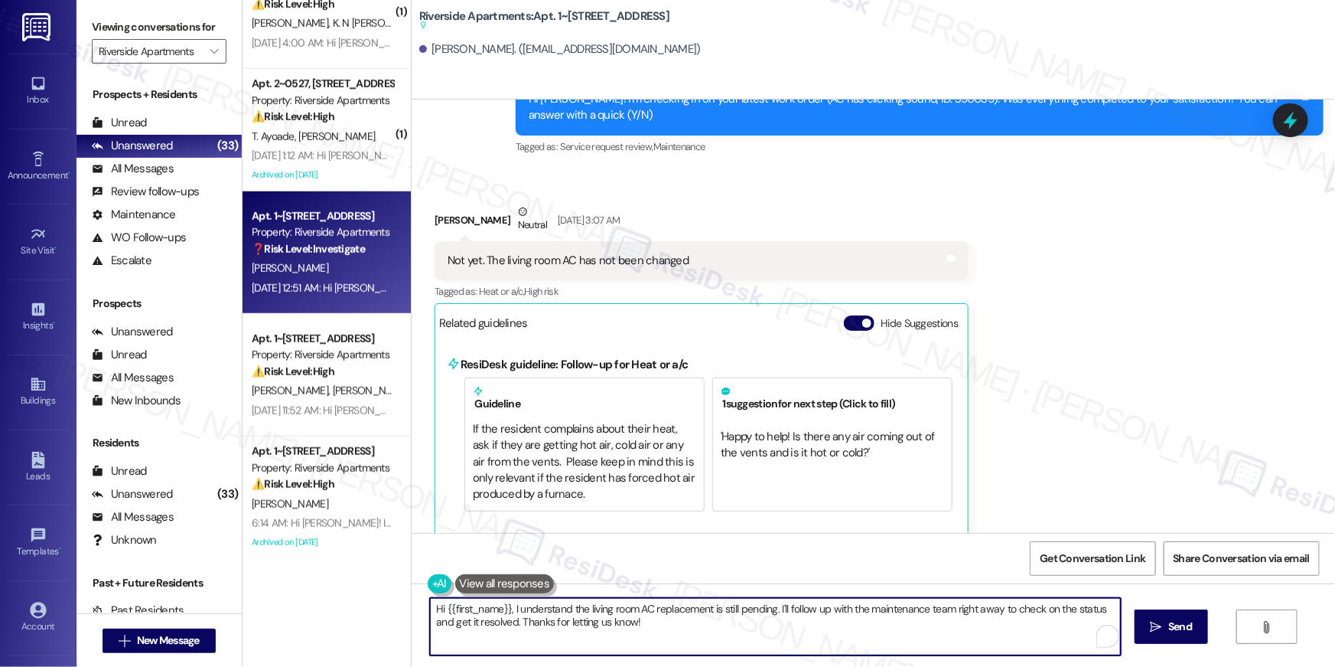
drag, startPoint x: 781, startPoint y: 609, endPoint x: 784, endPoint y: 647, distance: 37.6
click at [784, 540] on textarea "Hi {{first_name}}, I understand the living room AC replacement is still pending…" at bounding box center [775, 626] width 691 height 57
type textarea "Hi {{first_name}}, I understand the living room AC replacement is still pending…"
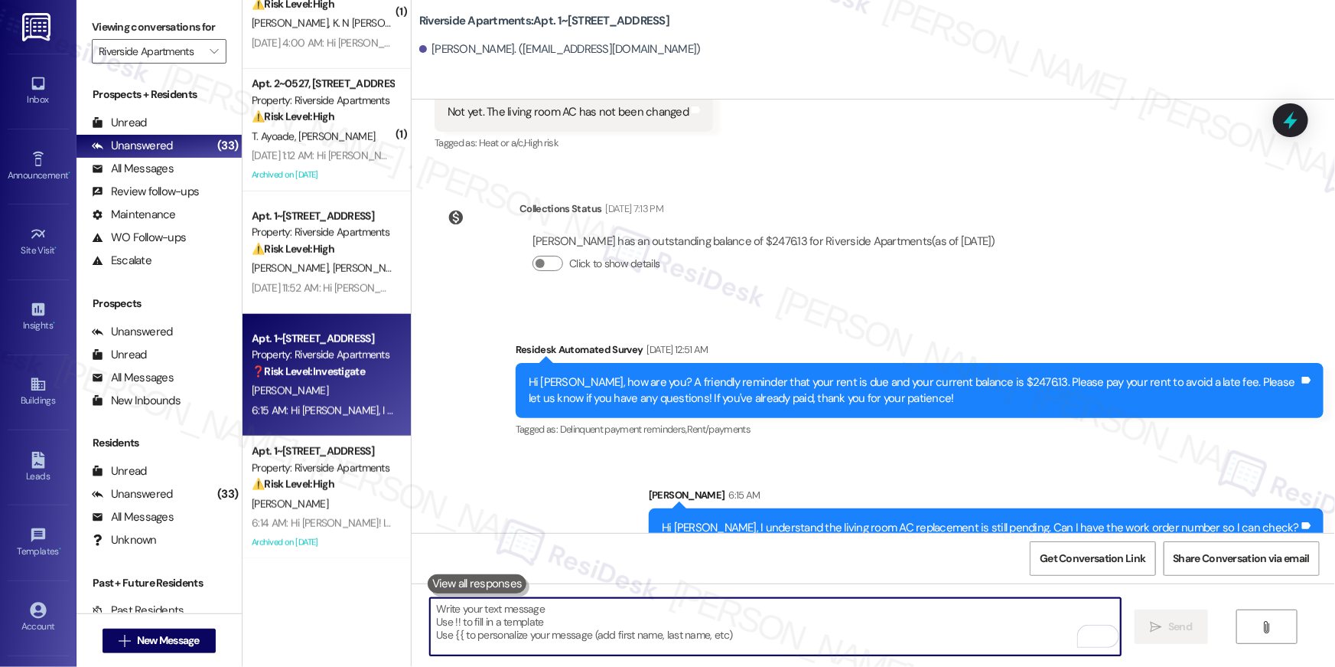
scroll to position [2474, 0]
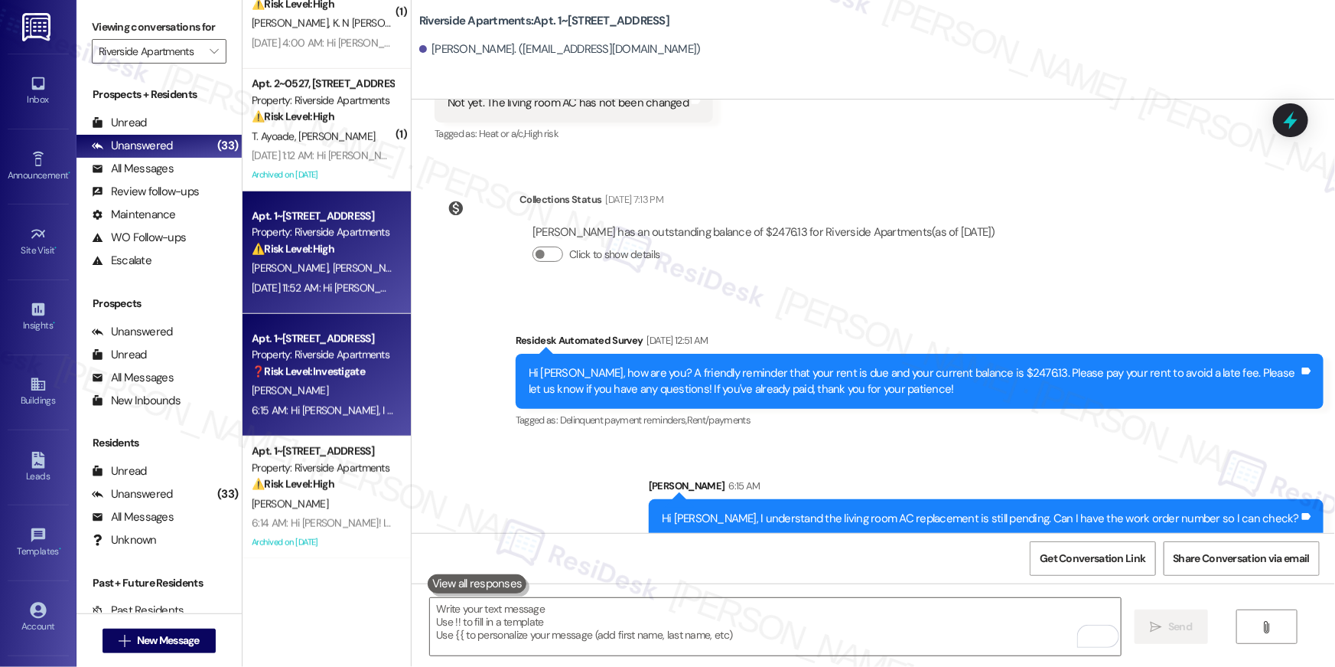
click at [330, 290] on div "Sep 05, 2025 at 11:52 AM: Hi Christine and Andrew , thank you for bringing this…" at bounding box center [826, 288] width 1148 height 14
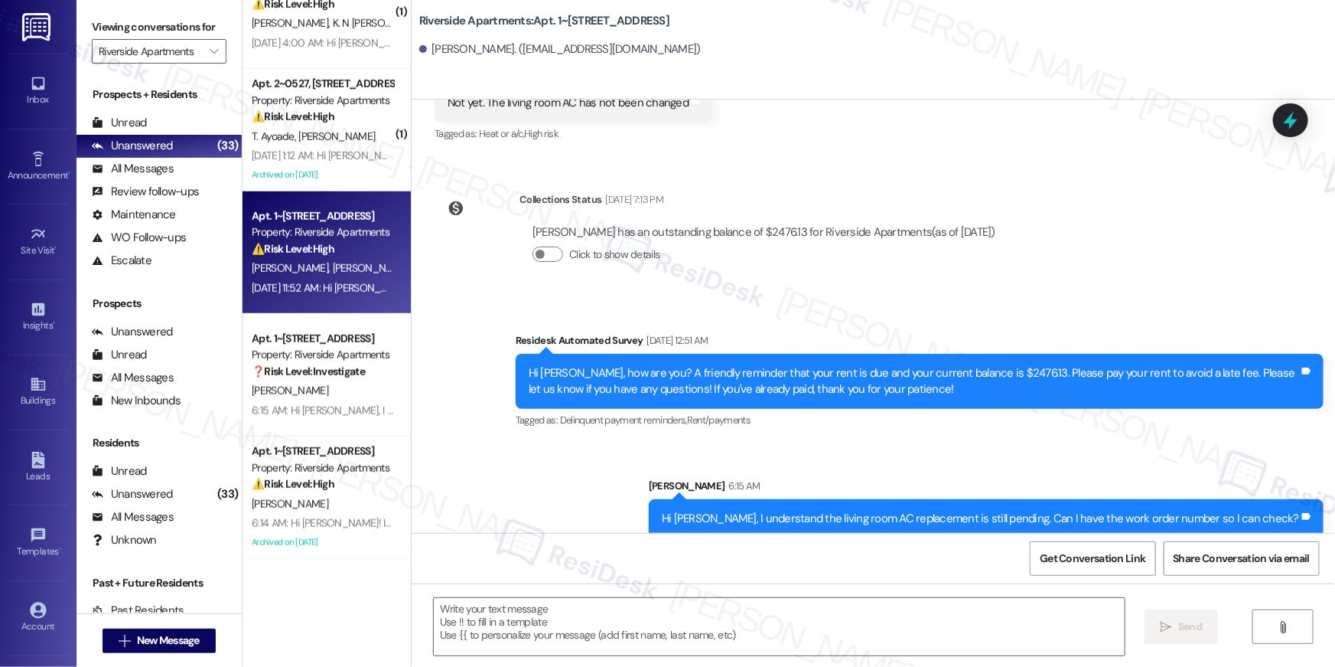
type textarea "Fetching suggested responses. Please feel free to read through the conversation…"
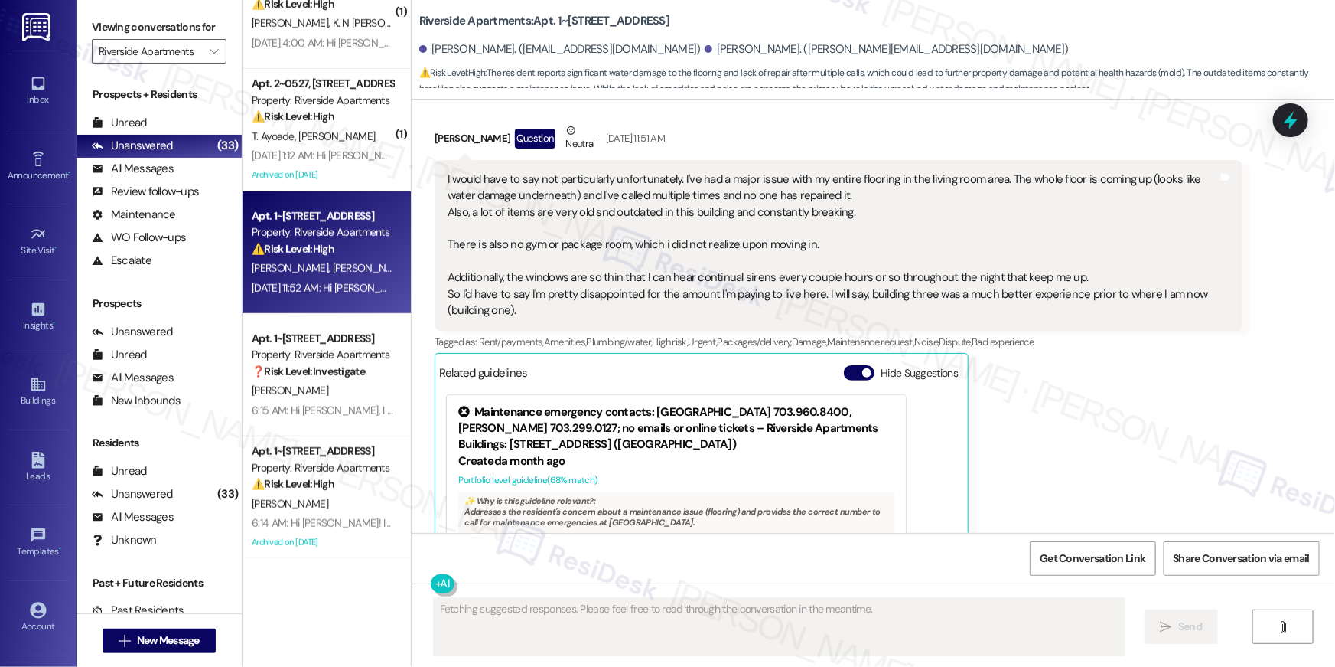
scroll to position [1084, 0]
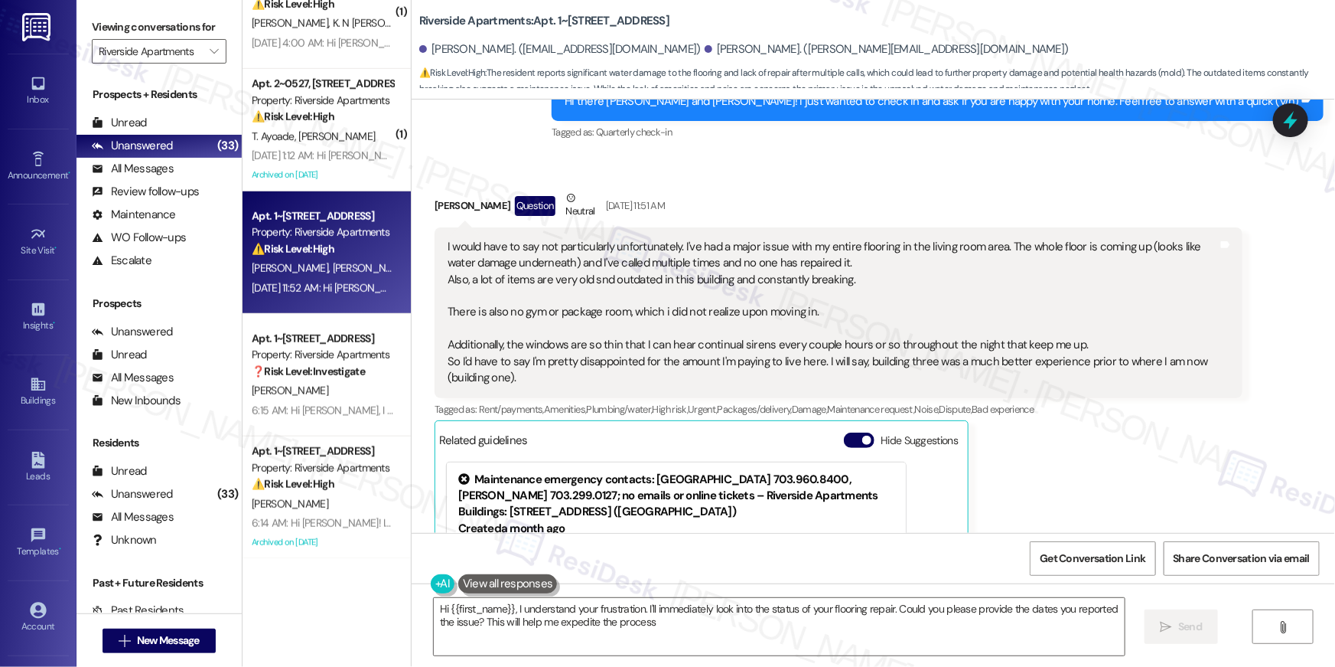
type textarea "Hi {{first_name}}, I understand your frustration. I'll immediately look into th…"
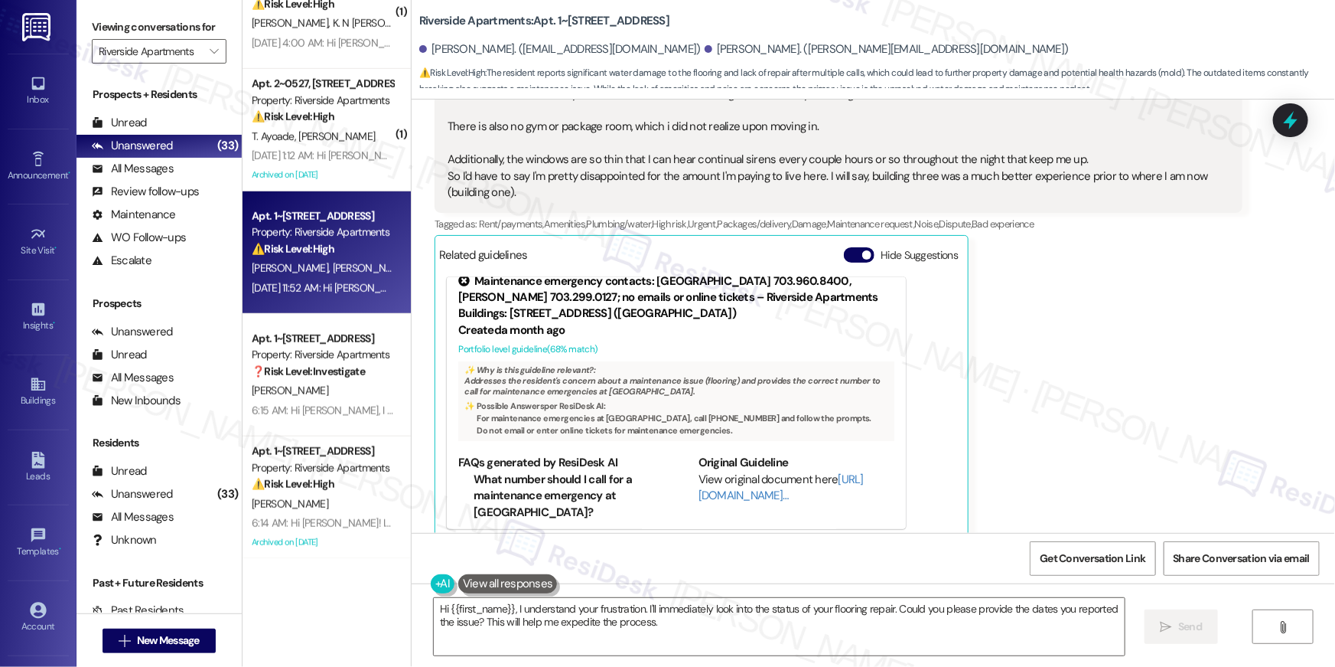
scroll to position [15, 0]
click at [905, 540] on textarea "Hi {{first_name}}, I understand your frustration. I'll immediately look into th…" at bounding box center [779, 626] width 691 height 57
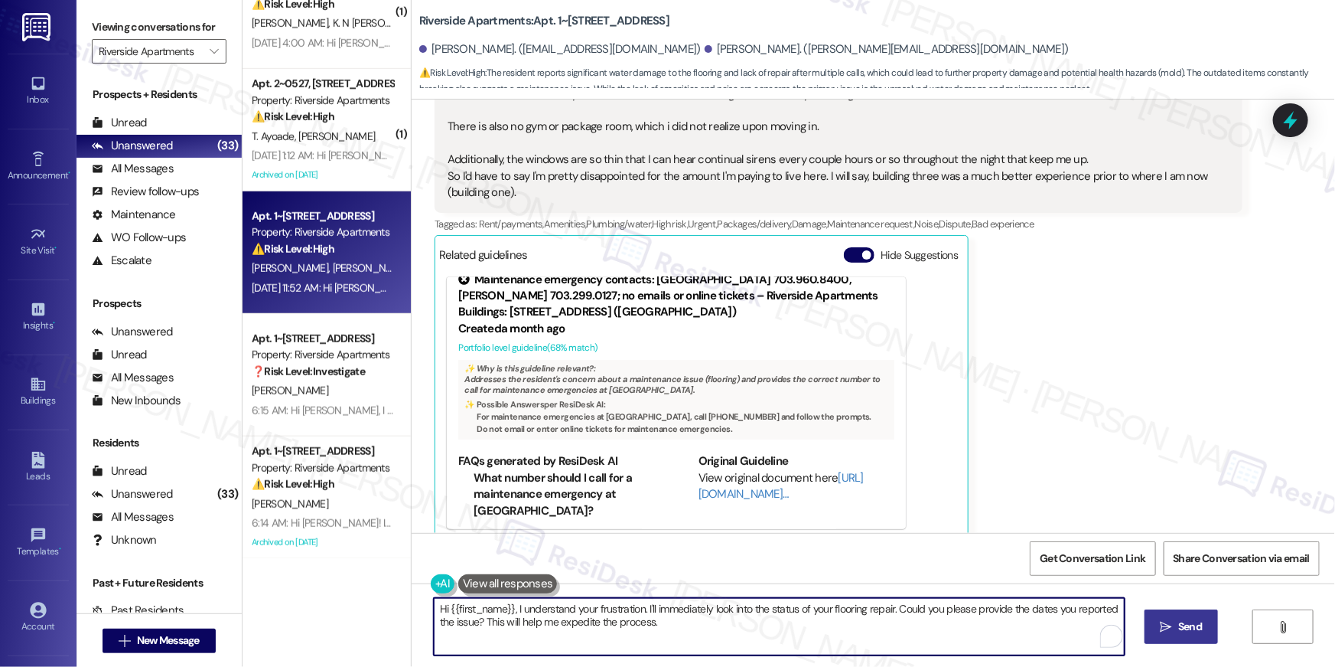
click at [1001, 540] on span "Send" at bounding box center [1191, 626] width 24 height 16
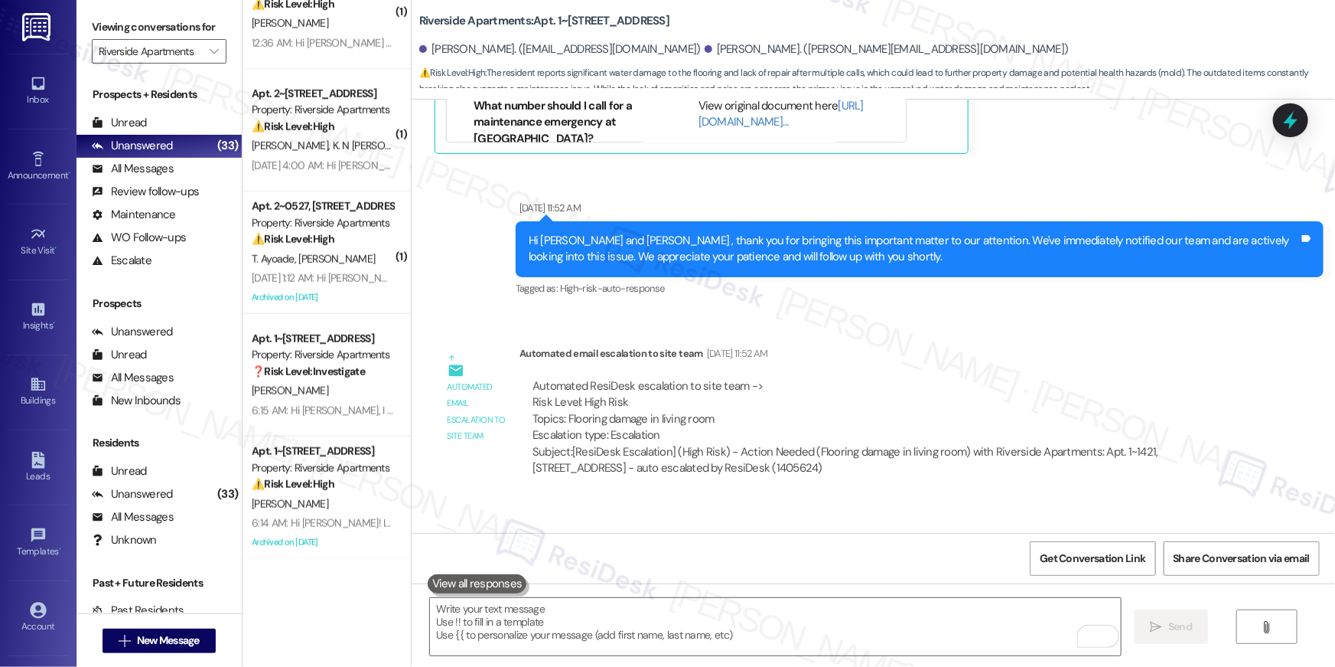
scroll to position [1745, 0]
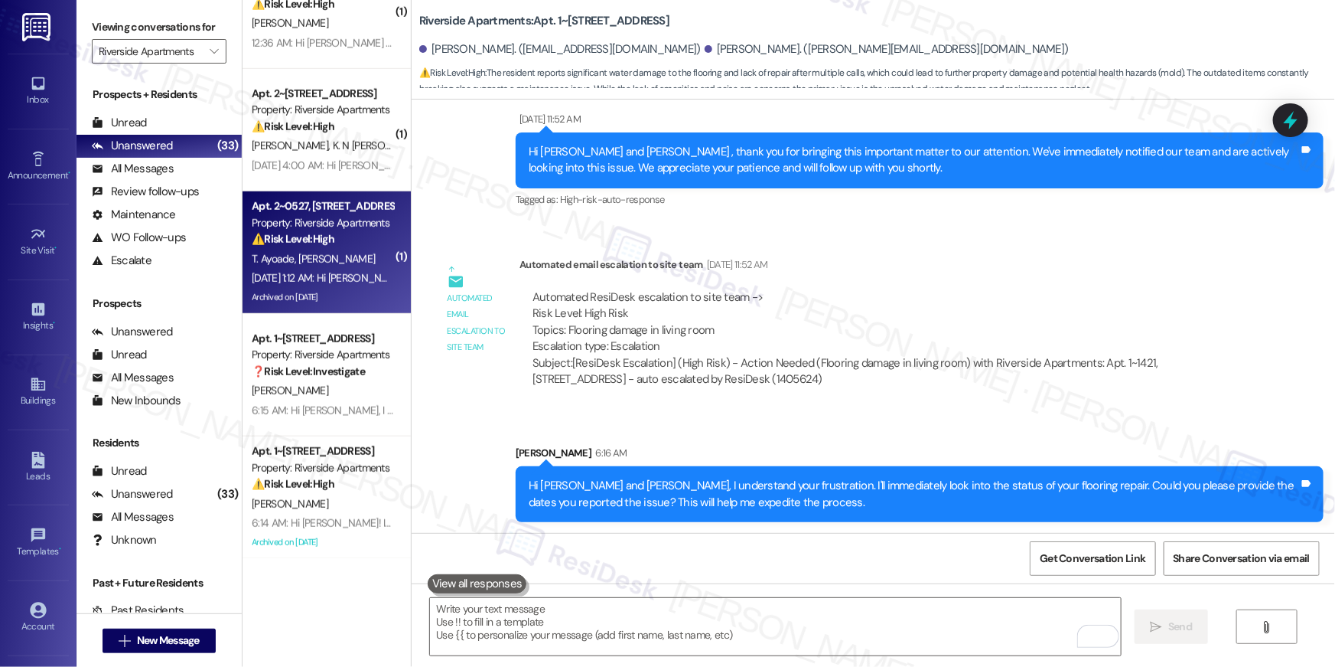
click at [354, 289] on div "Archived on [DATE]" at bounding box center [322, 297] width 145 height 19
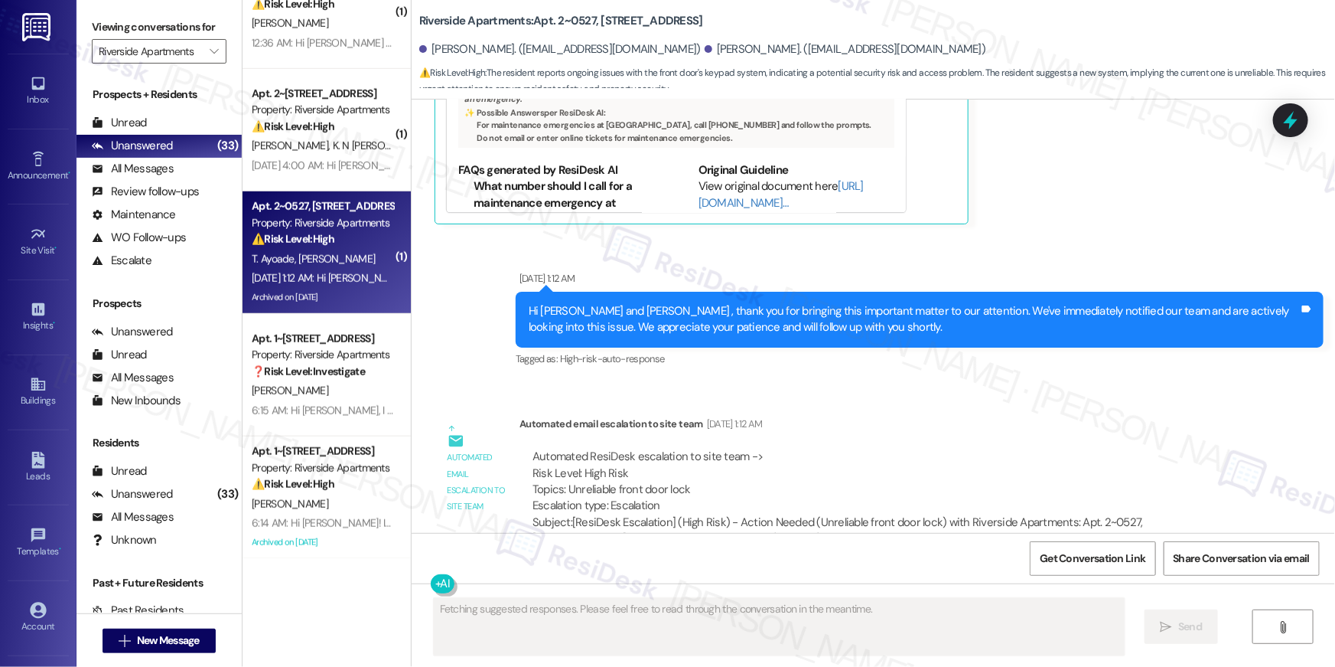
scroll to position [2870, 0]
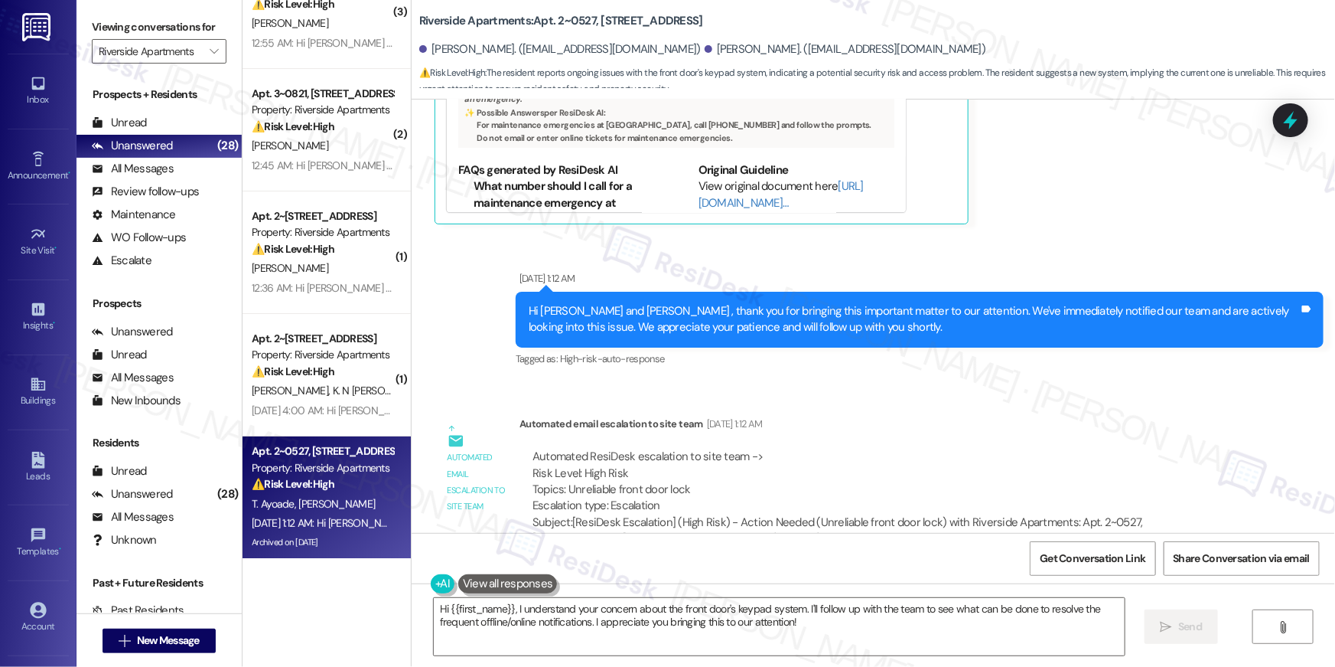
click at [911, 448] on div "Automated ResiDesk escalation to site team -> Risk Level: High Risk Topics: Unr…" at bounding box center [881, 481] width 697 height 66
click at [889, 448] on div "Automated ResiDesk escalation to site team -> Risk Level: High Risk Topics: Unr…" at bounding box center [881, 481] width 697 height 66
click at [1012, 404] on div "Automated email escalation to site team Automated email escalation to site team…" at bounding box center [838, 486] width 831 height 165
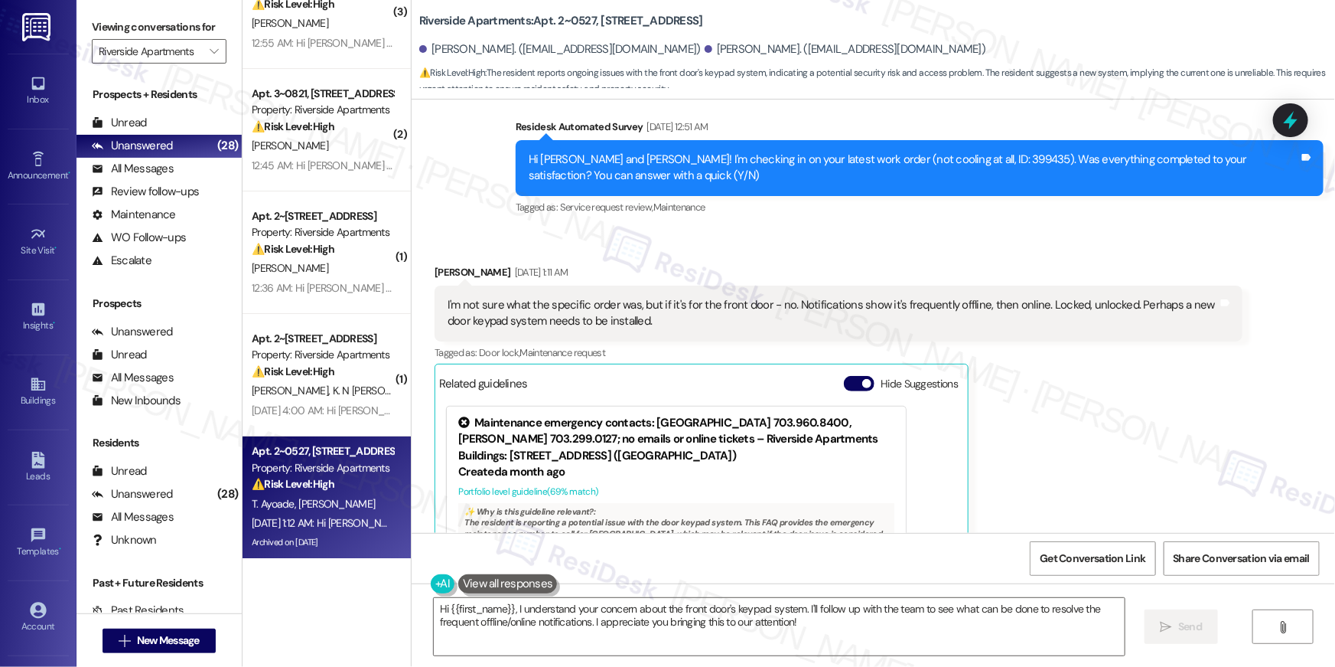
scroll to position [10805, 0]
click at [485, 634] on textarea "Hi {{first_name}}, I understand your concern about the front door's keypad syst…" at bounding box center [779, 626] width 691 height 57
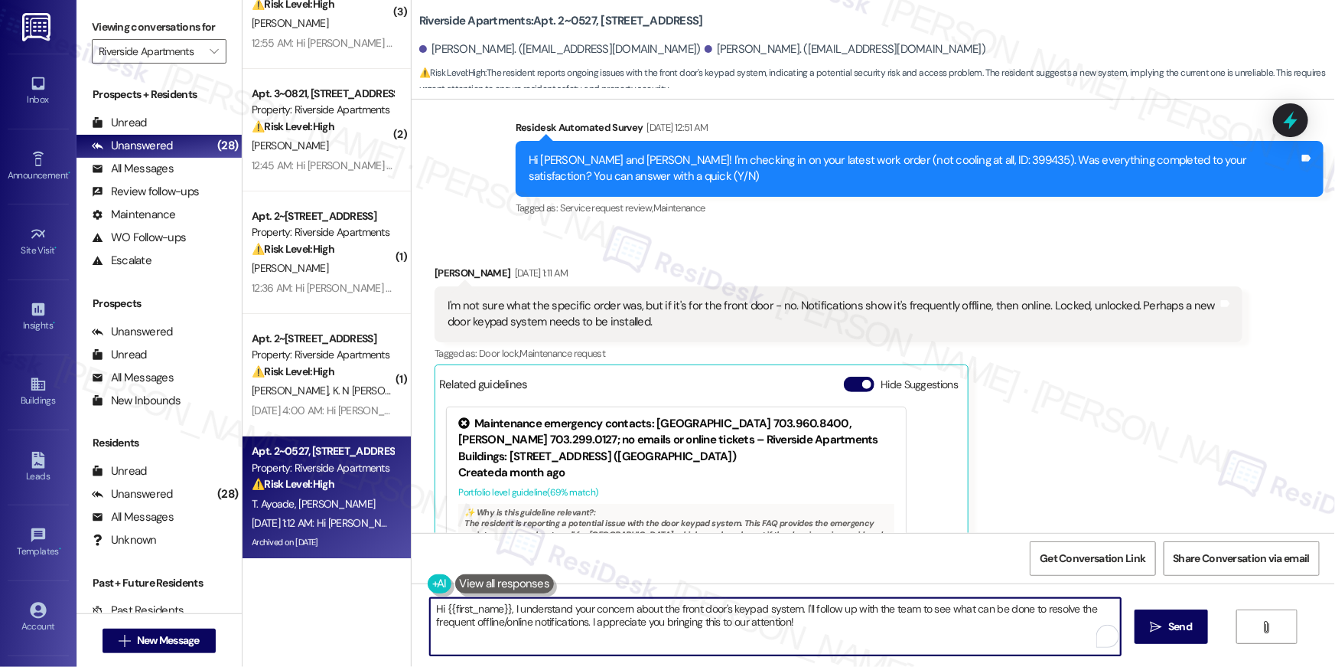
drag, startPoint x: 542, startPoint y: 605, endPoint x: 508, endPoint y: 607, distance: 33.7
click at [508, 607] on textarea "Hi {{first_name}}, I understand your concern about the front door's keypad syst…" at bounding box center [775, 626] width 691 height 57
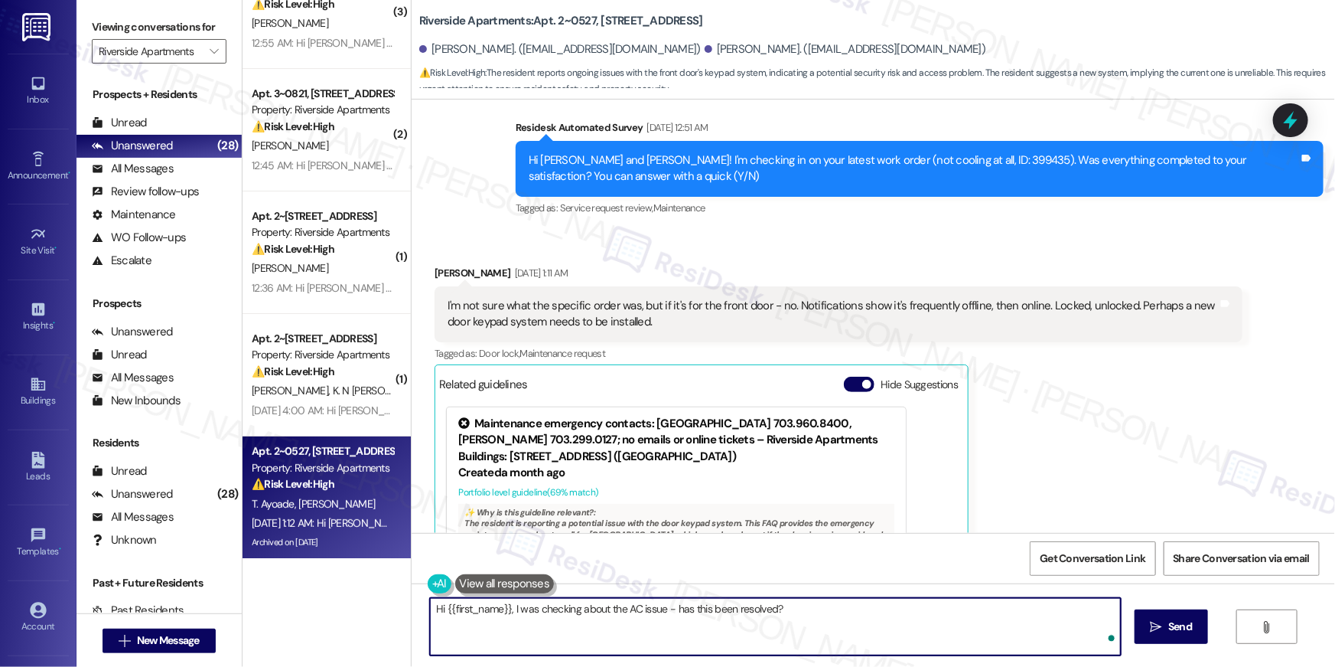
type textarea "Hi {{first_name}}, I was checking about the AC issue - has this been resolved?"
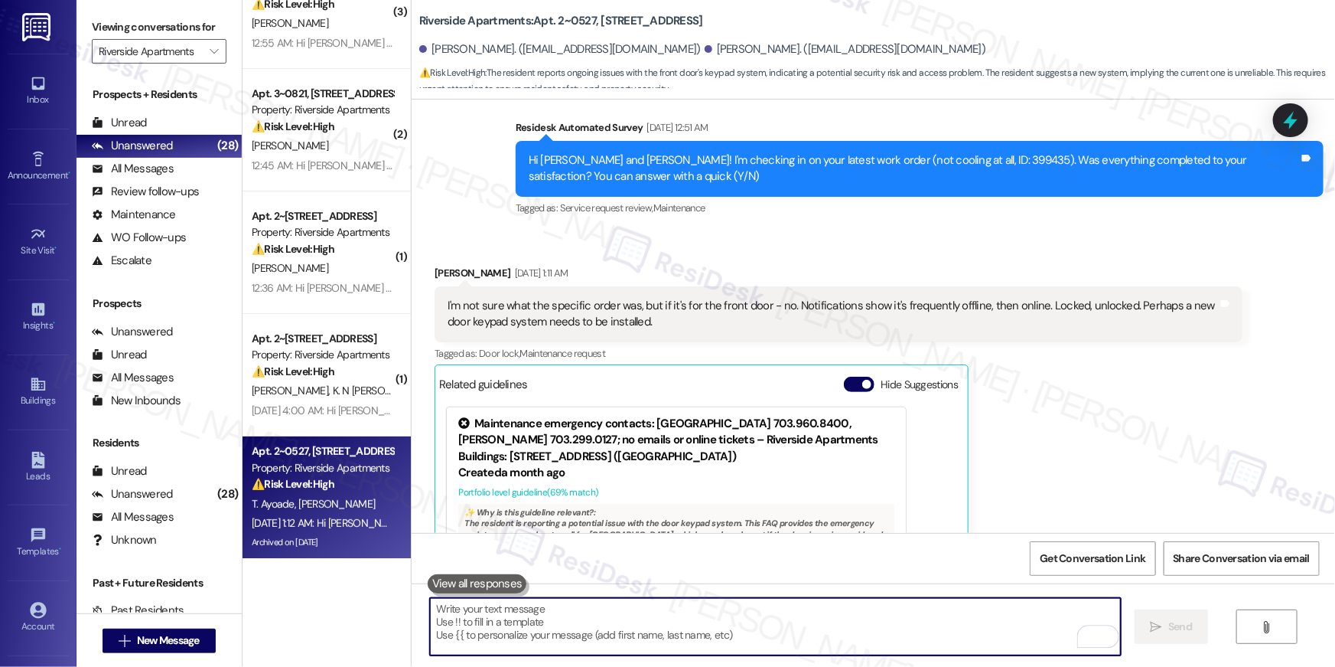
scroll to position [10917, 0]
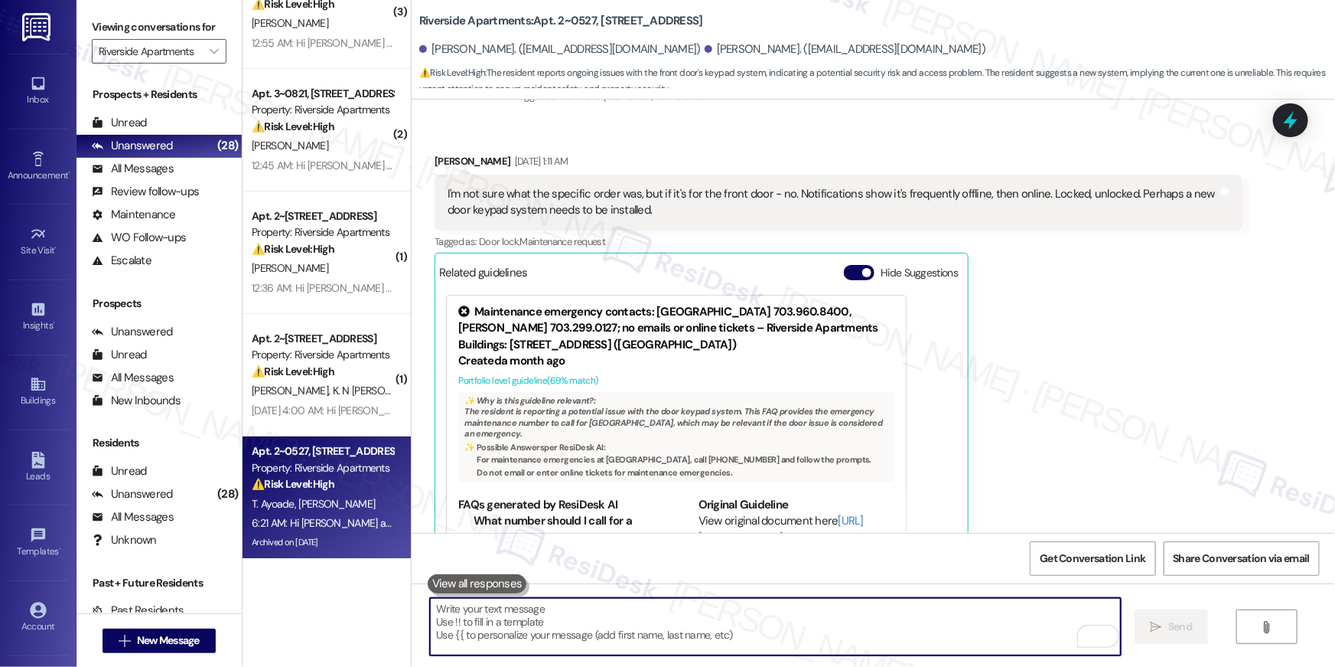
click at [752, 624] on textarea "To enrich screen reader interactions, please activate Accessibility in Grammarl…" at bounding box center [775, 626] width 691 height 57
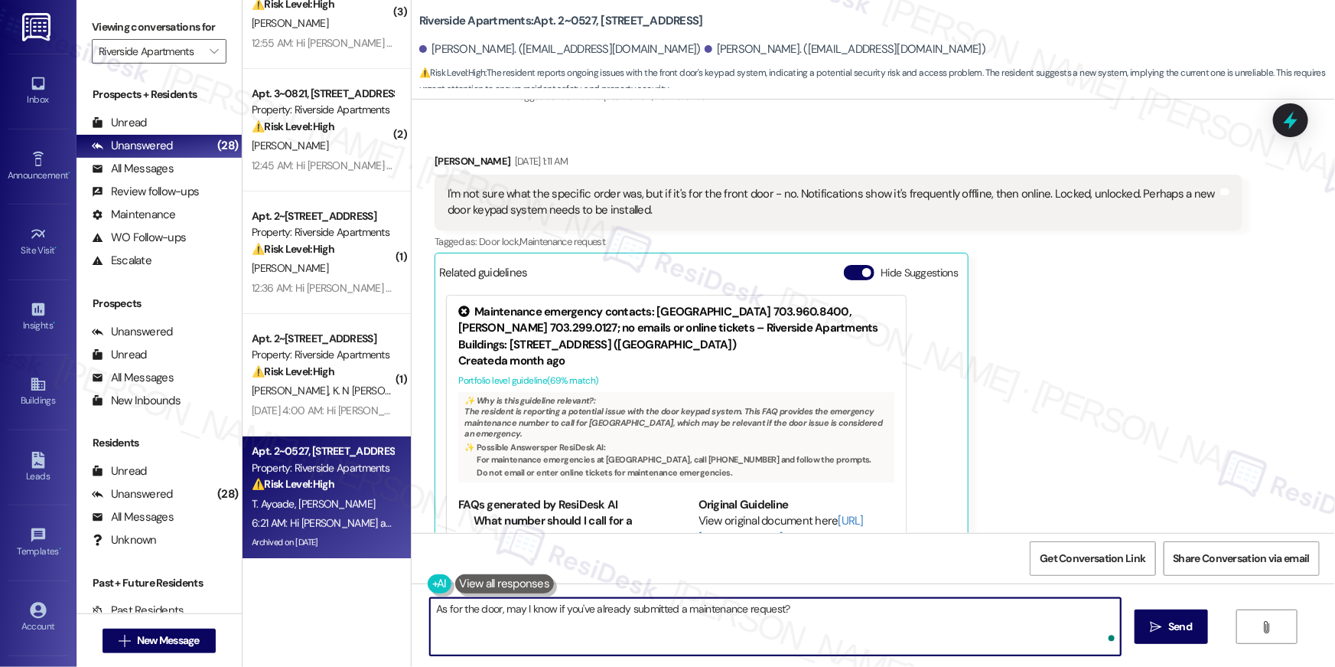
type textarea "As for the door, may I know if you've already submitted a maintenance request?"
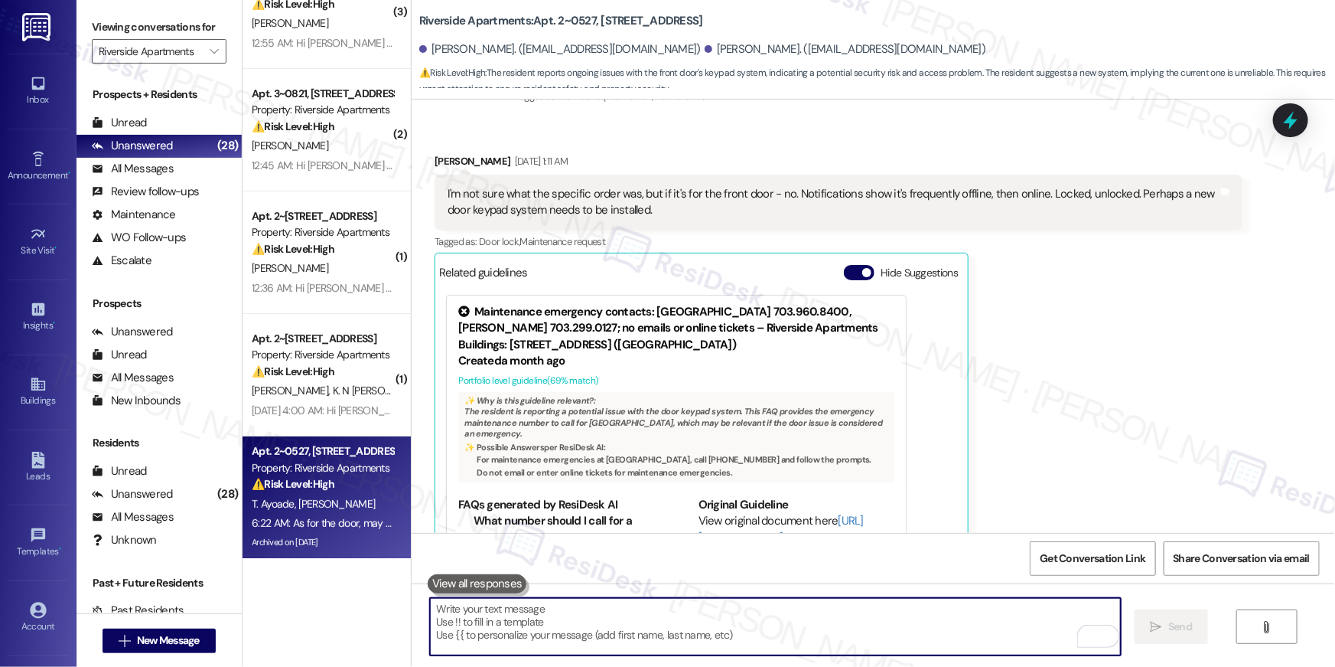
click at [1128, 422] on div "[PERSON_NAME] [DATE] 1:11 AM I'm not sure what the specific order was, but if i…" at bounding box center [839, 356] width 808 height 406
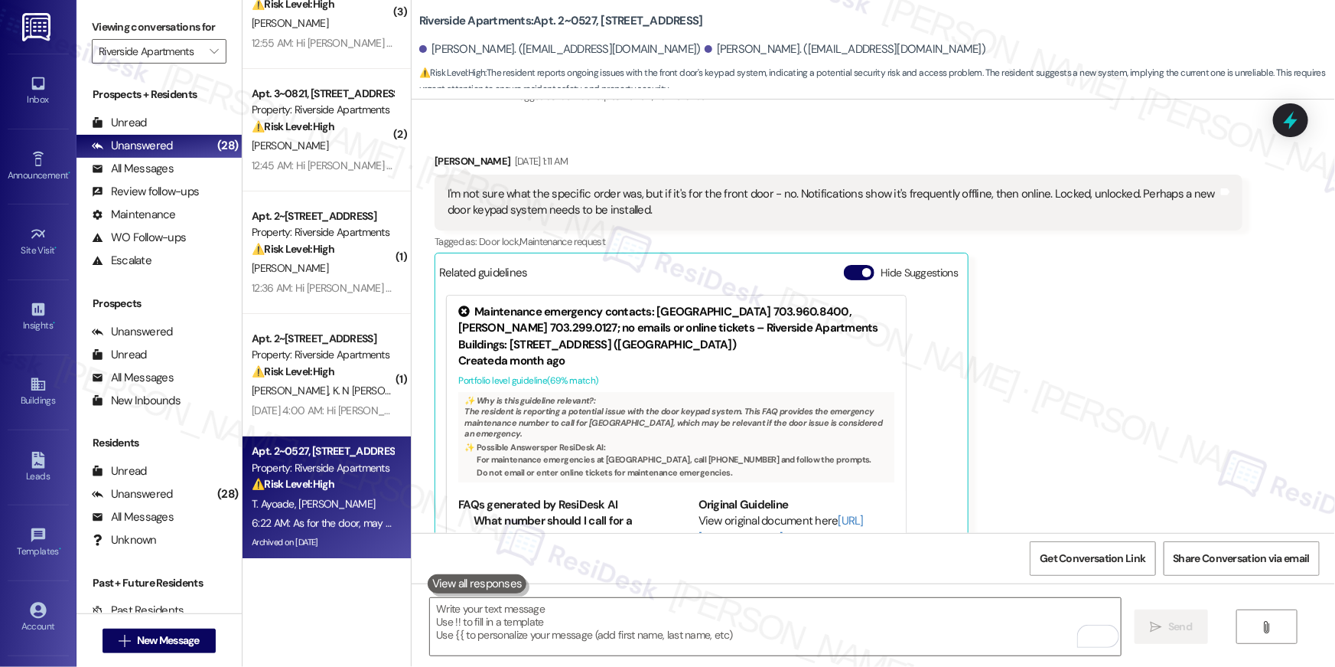
scroll to position [11464, 0]
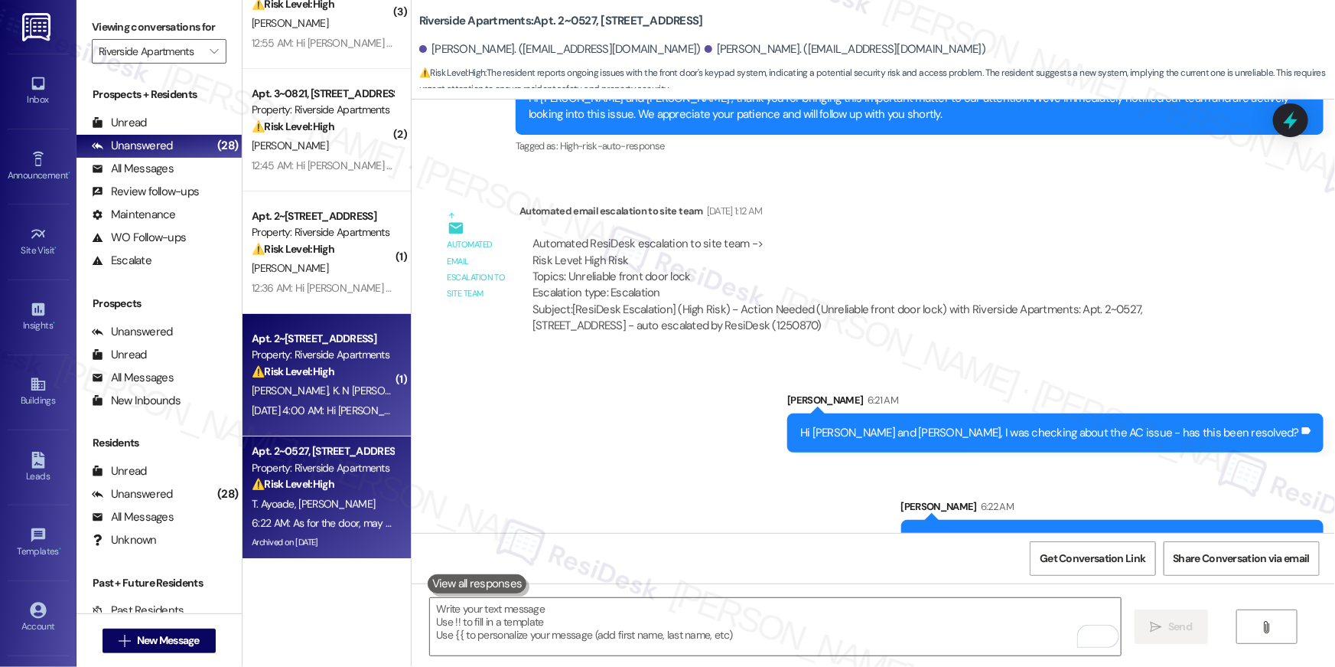
click at [339, 422] on div "Apt. 2~0812, [STREET_ADDRESS] Property: Riverside Apartments ⚠️ Risk Level: Hig…" at bounding box center [327, 375] width 168 height 122
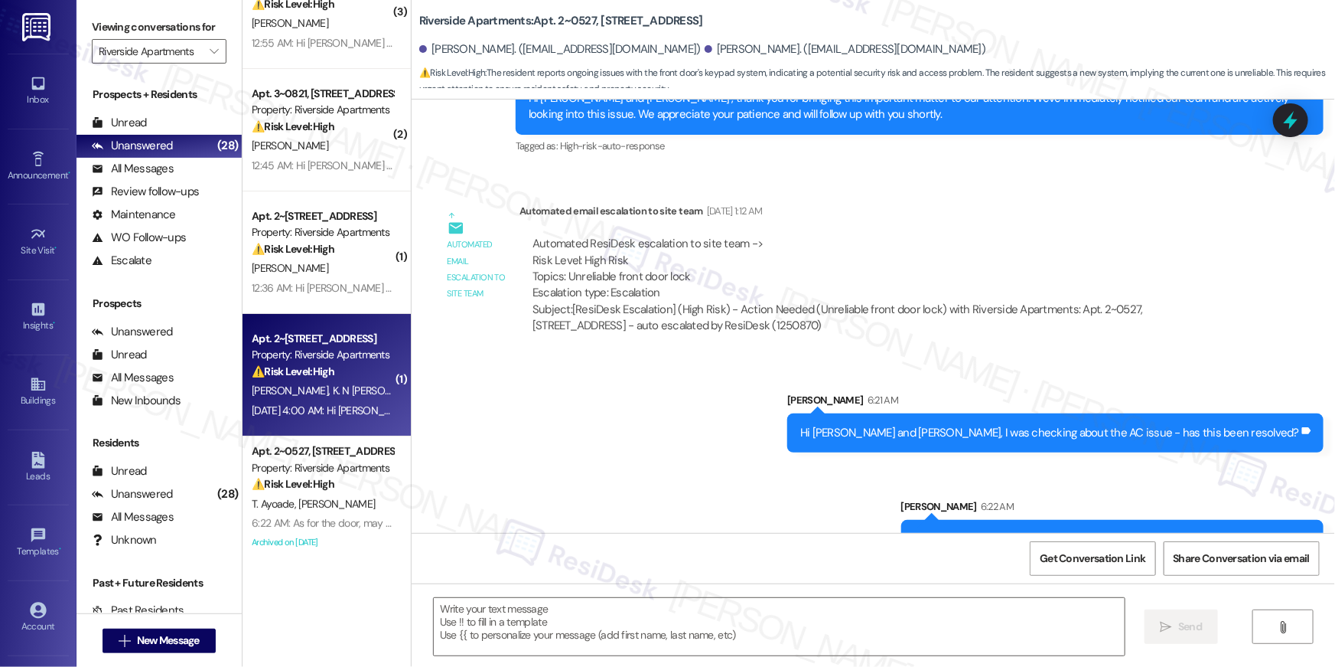
type textarea "Fetching suggested responses. Please feel free to read through the conversation…"
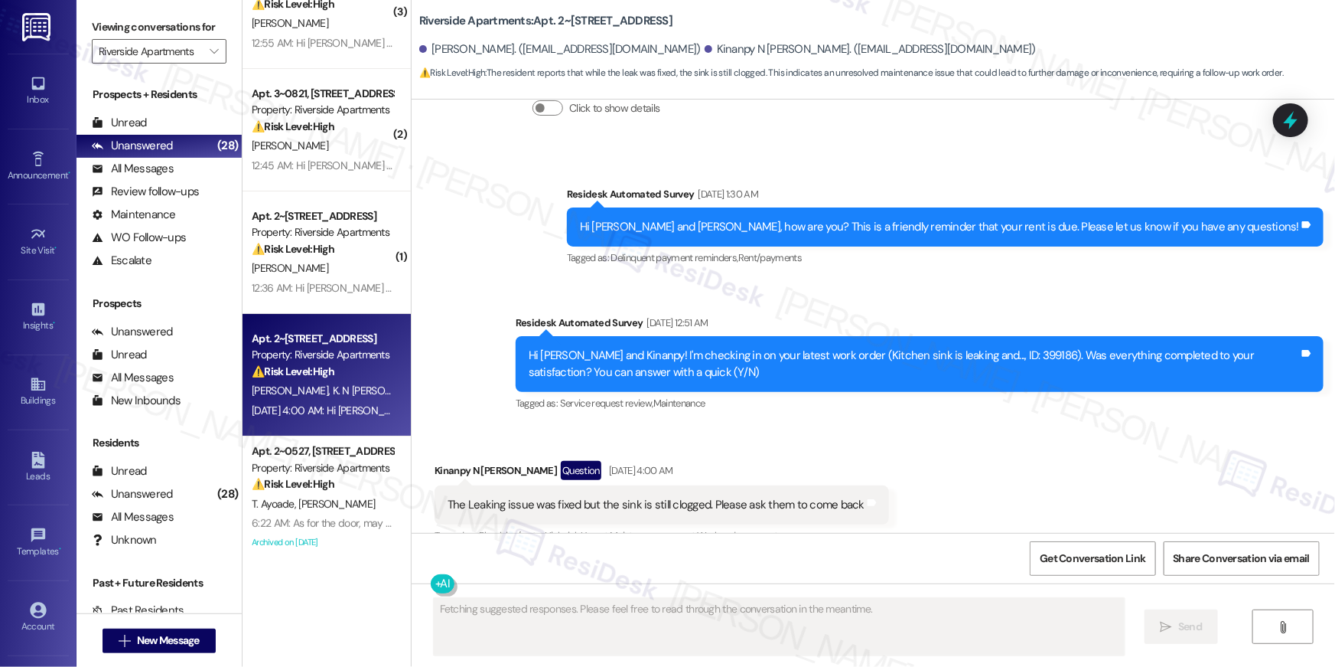
scroll to position [6581, 0]
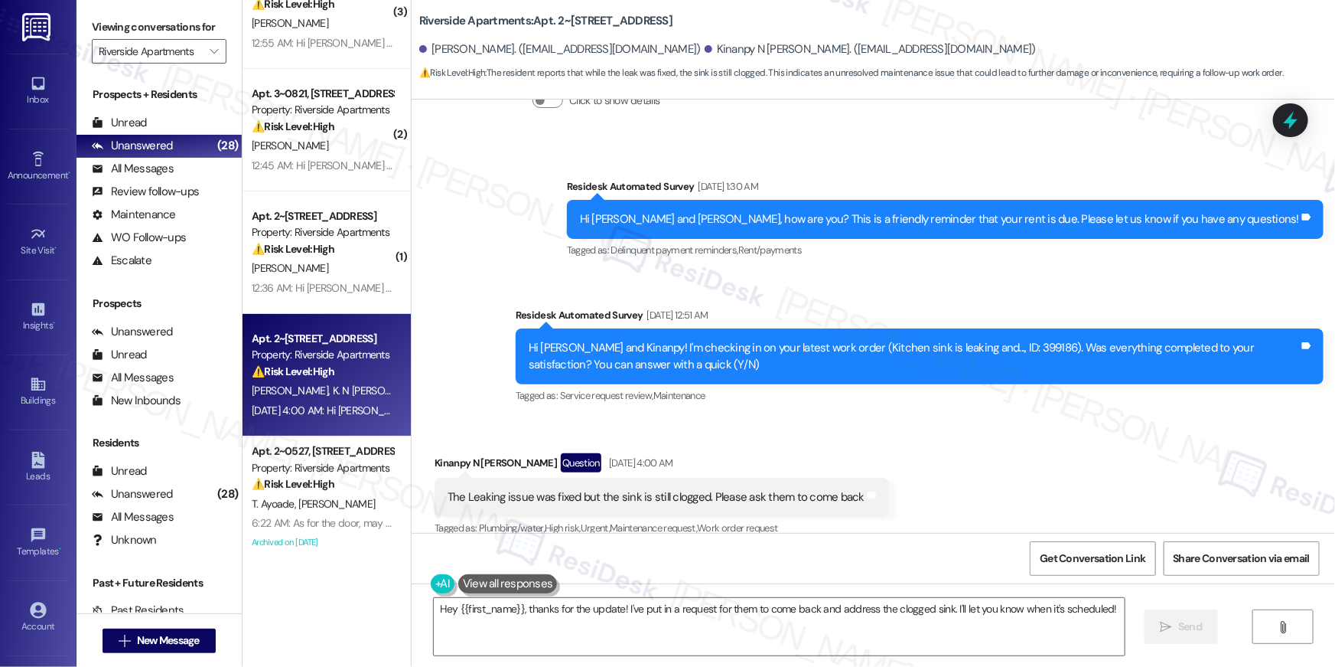
click at [976, 340] on div "Hi [PERSON_NAME] and Kinanpy! I'm checking in on your latest work order (Kitche…" at bounding box center [914, 356] width 771 height 33
copy div "399186"
click at [618, 628] on textarea "Hey {{first_name}}, thanks for the update! I've put in a request for them to co…" at bounding box center [779, 626] width 691 height 57
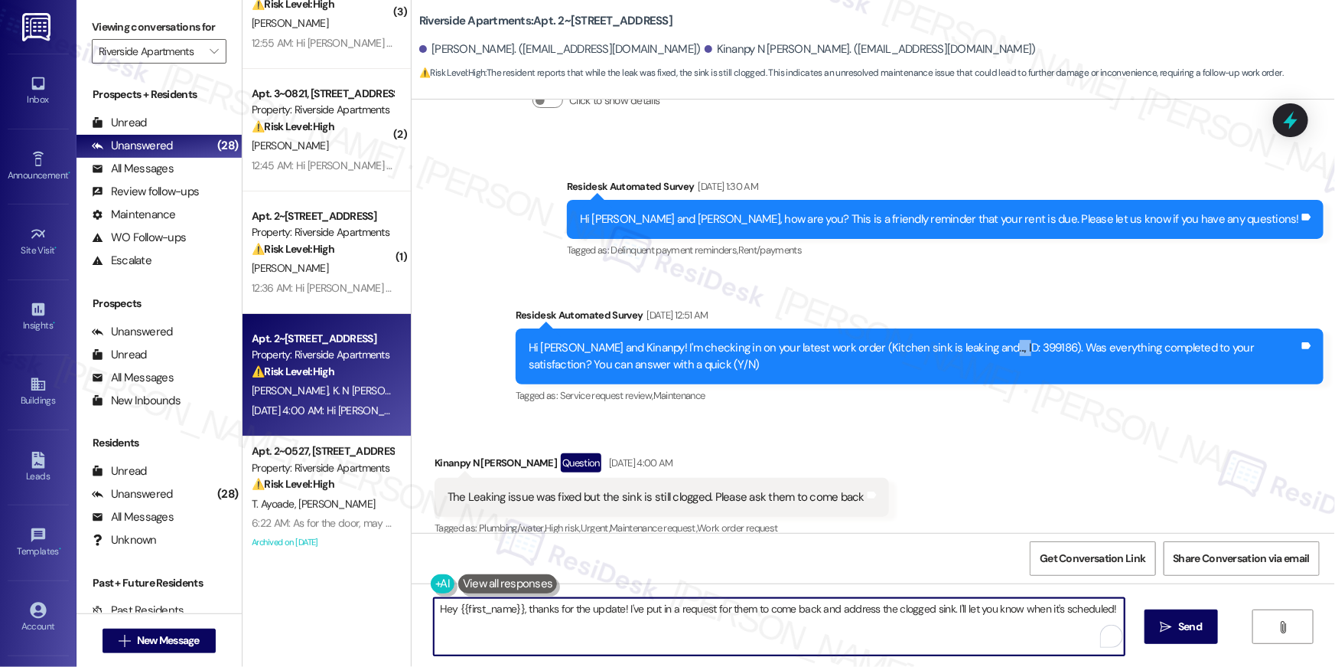
click at [622, 612] on textarea "Hey {{first_name}}, thanks for the update! I've put in a request for them to co…" at bounding box center [779, 626] width 691 height 57
click at [640, 611] on textarea "Hey {{first_name}}, thanks for the update! I've put in a request for them to co…" at bounding box center [779, 626] width 691 height 57
click at [629, 635] on textarea "Hey {{first_name}}, thanks for the update! I've put in a request for them to co…" at bounding box center [775, 626] width 691 height 57
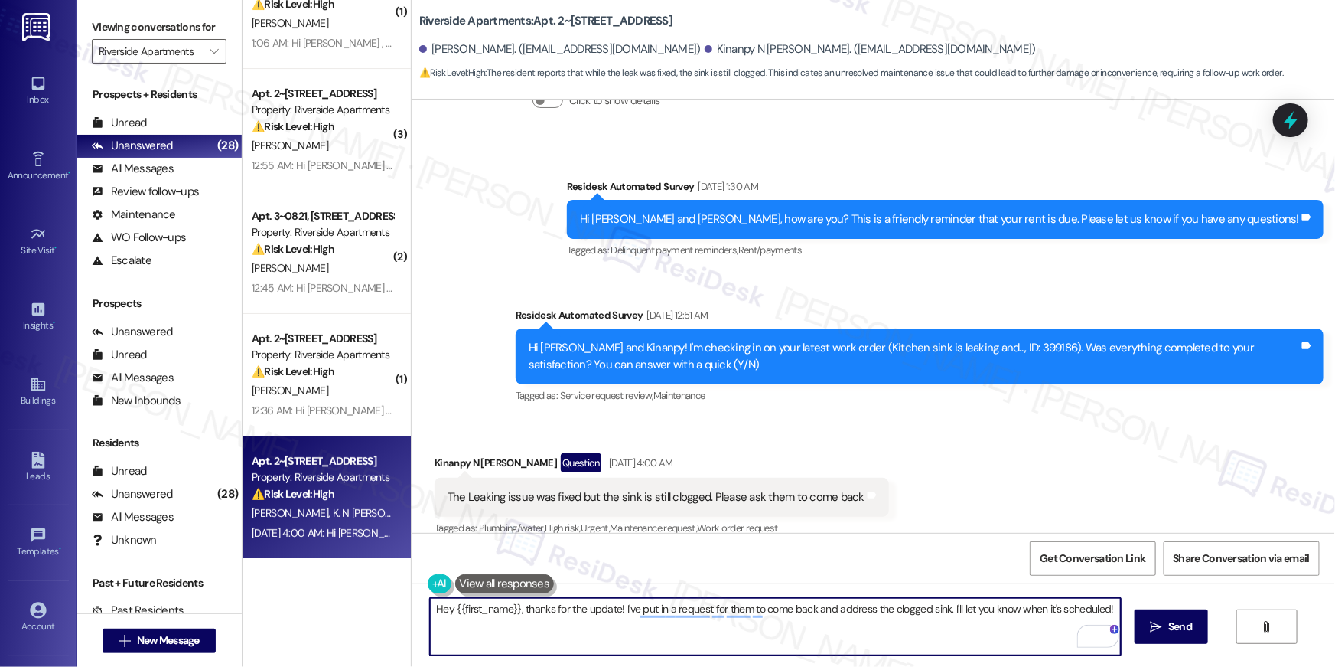
drag, startPoint x: 616, startPoint y: 607, endPoint x: 617, endPoint y: 618, distance: 11.5
click at [617, 618] on textarea "Hey {{first_name}}, thanks for the update! I've put in a request for them to co…" at bounding box center [775, 626] width 691 height 57
type textarea "Hey {{first_name}}, thanks for the update! upon checking, the garbage disposal …"
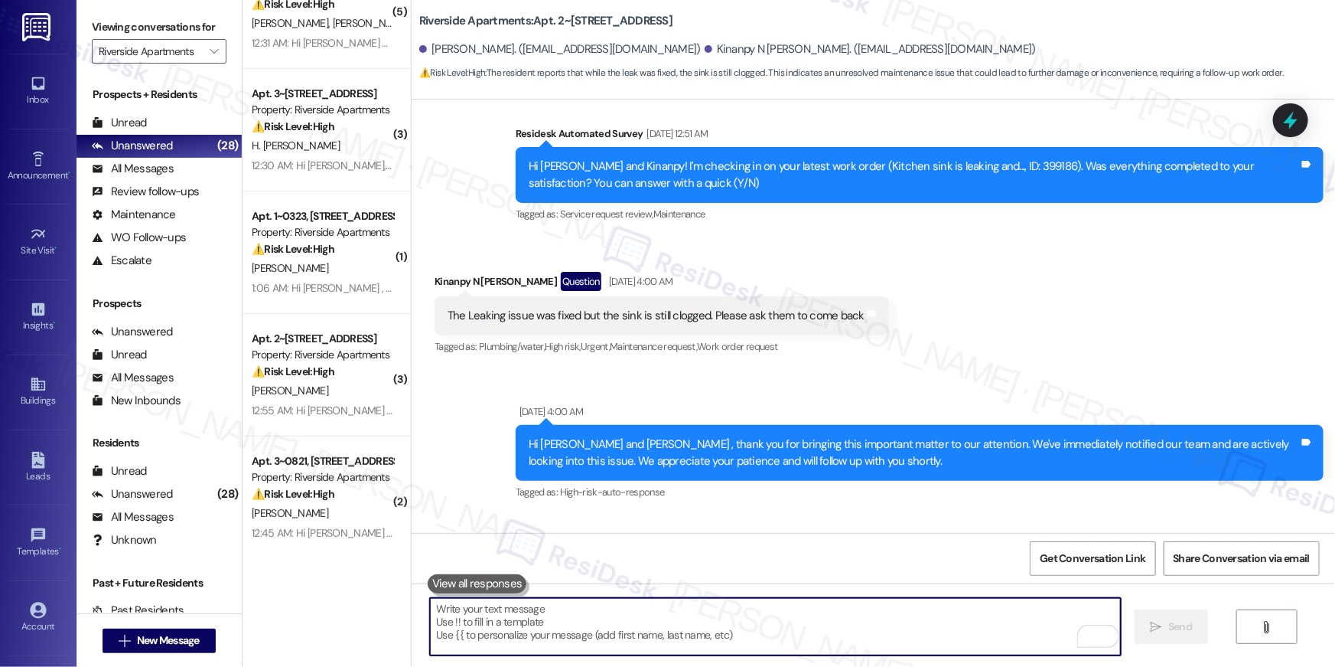
scroll to position [7039, 0]
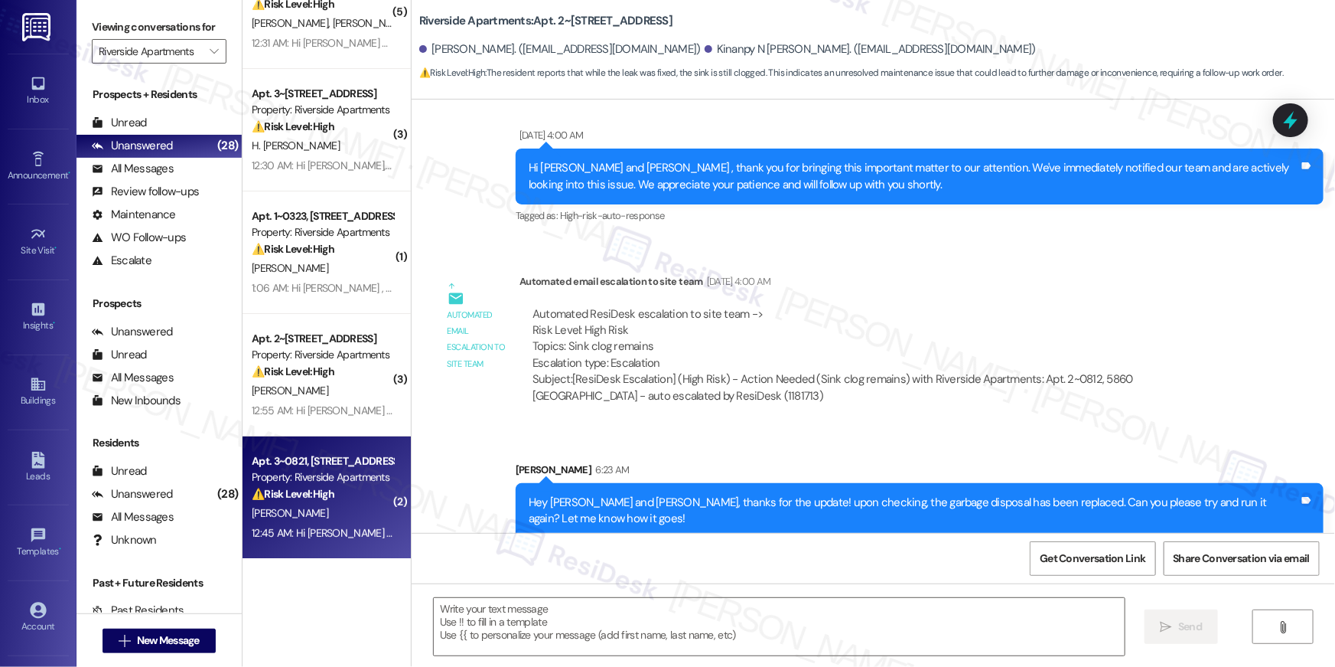
type textarea "Fetching suggested responses. Please feel free to read through the conversation…"
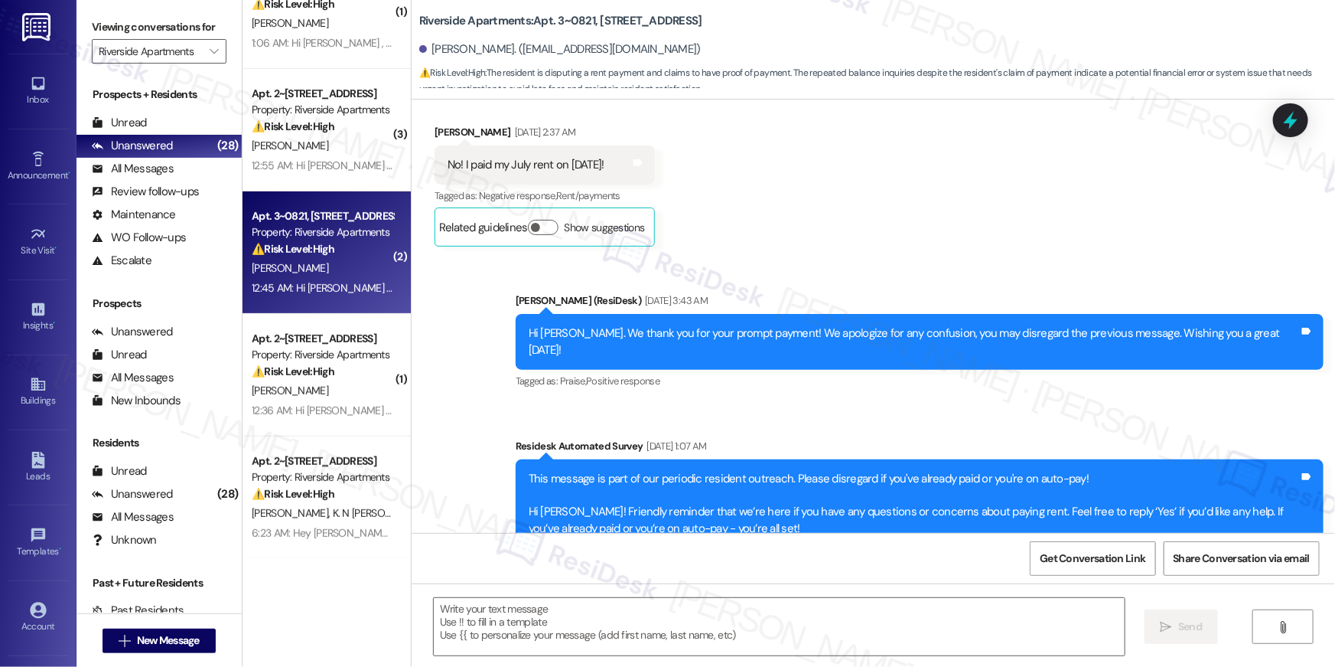
scroll to position [4491, 0]
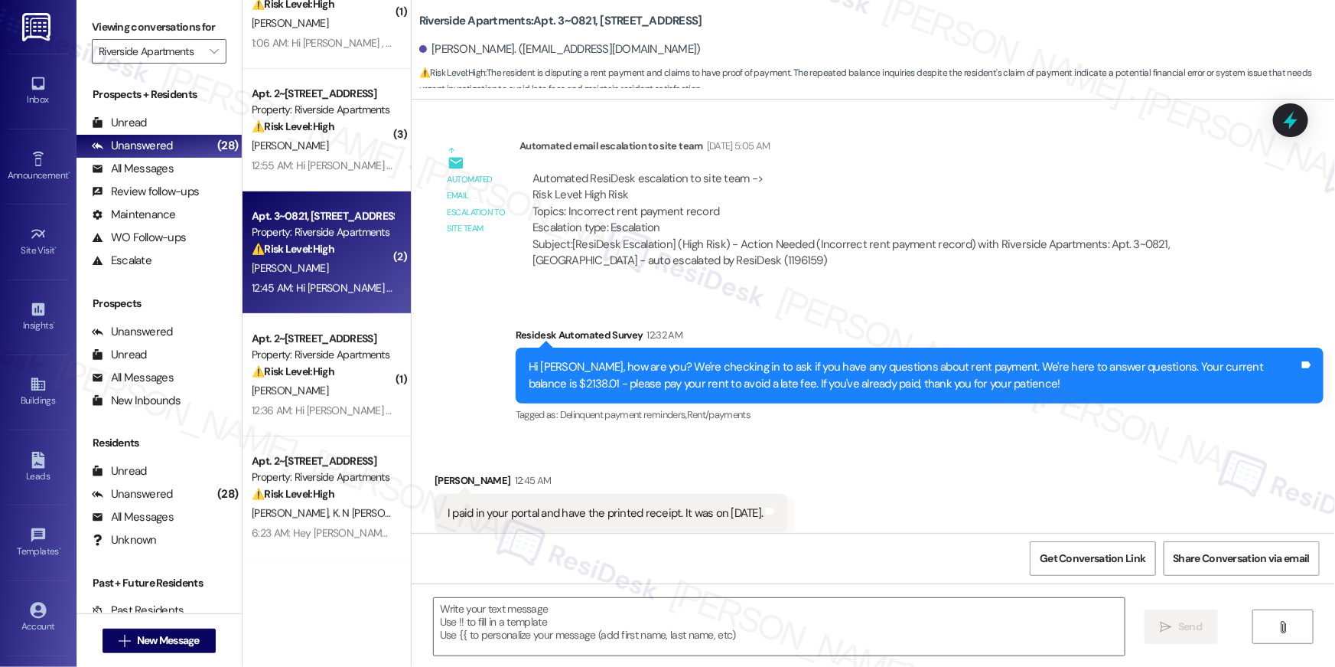
type textarea "Fetching suggested responses. Please feel free to read through the conversation…"
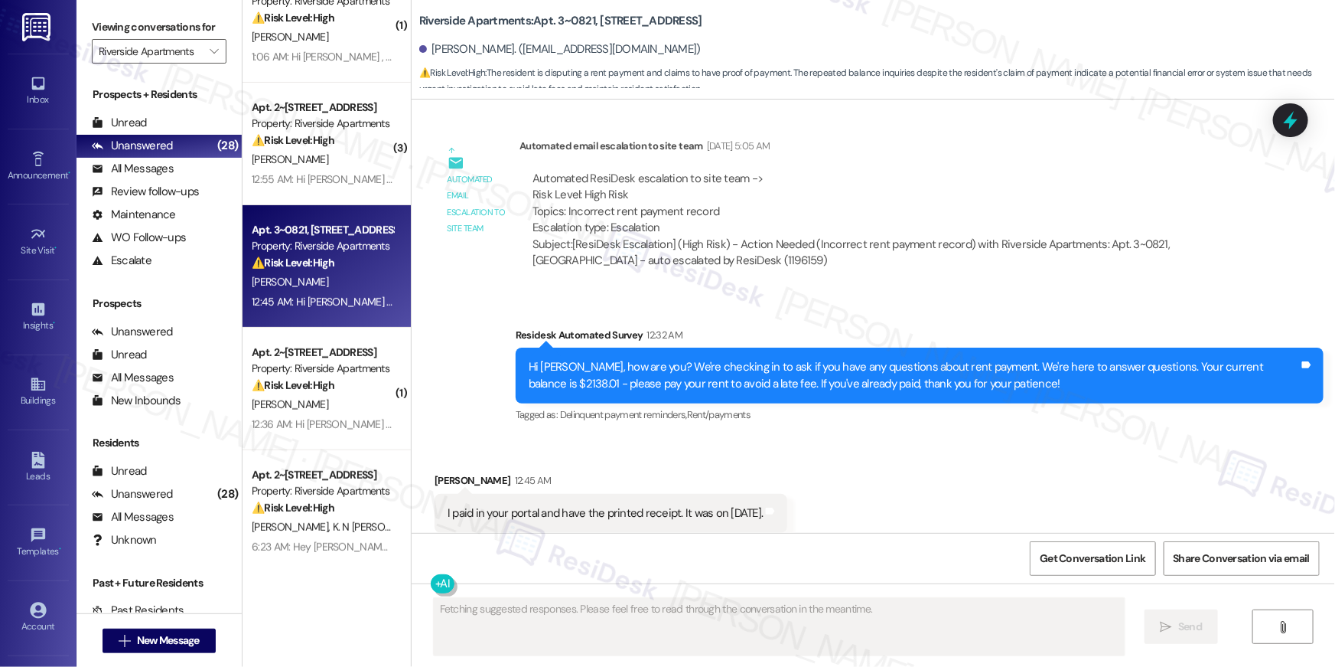
scroll to position [3115, 0]
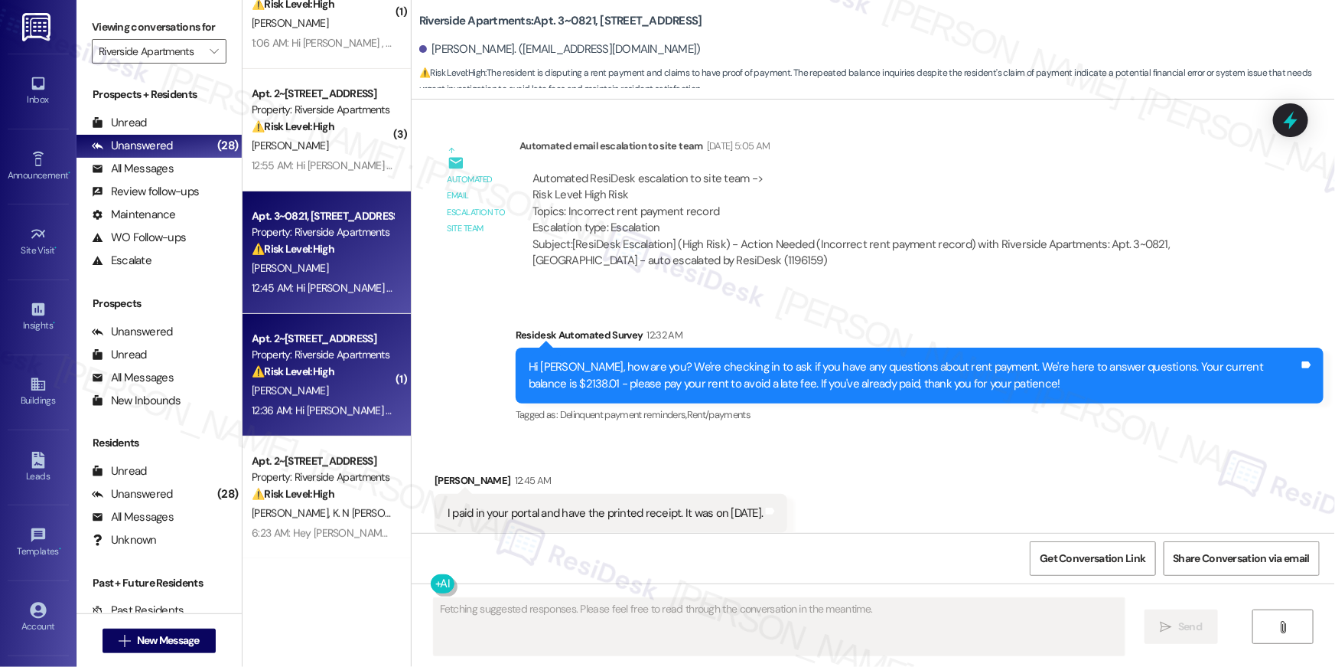
click at [308, 409] on div "12:36 AM: Hi [PERSON_NAME] , thank you for bringing this important matter to ou…" at bounding box center [762, 410] width 1021 height 14
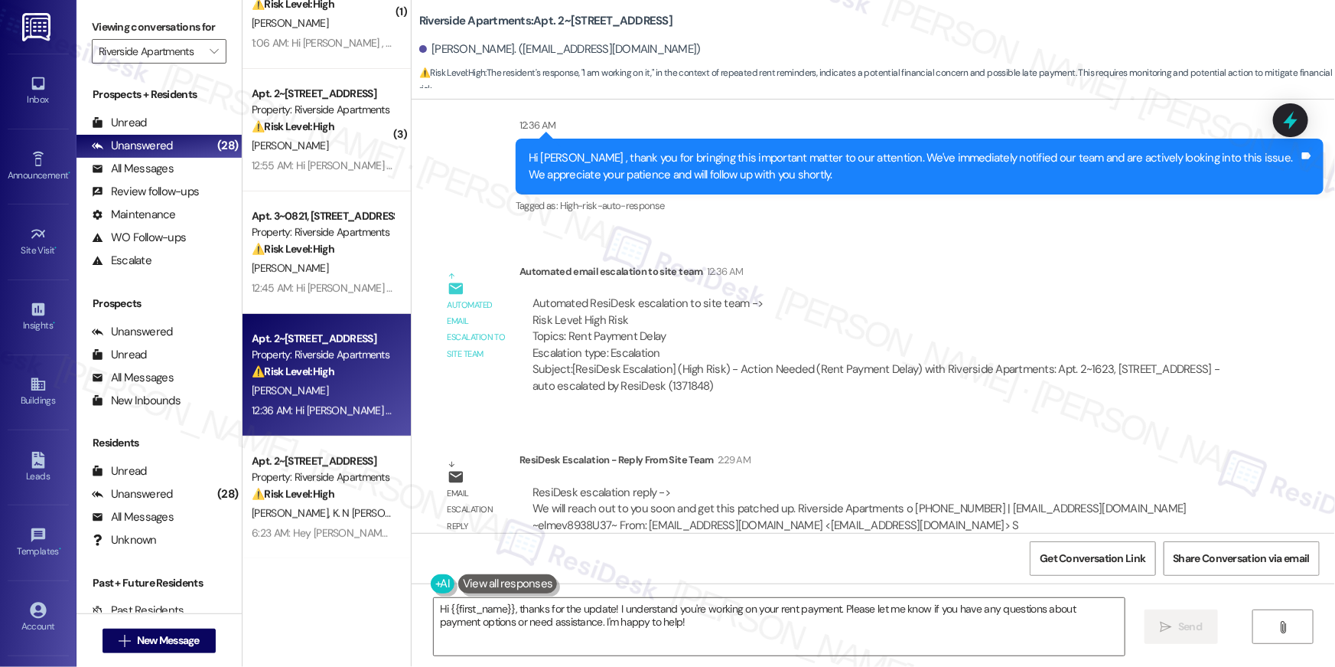
scroll to position [4468, 0]
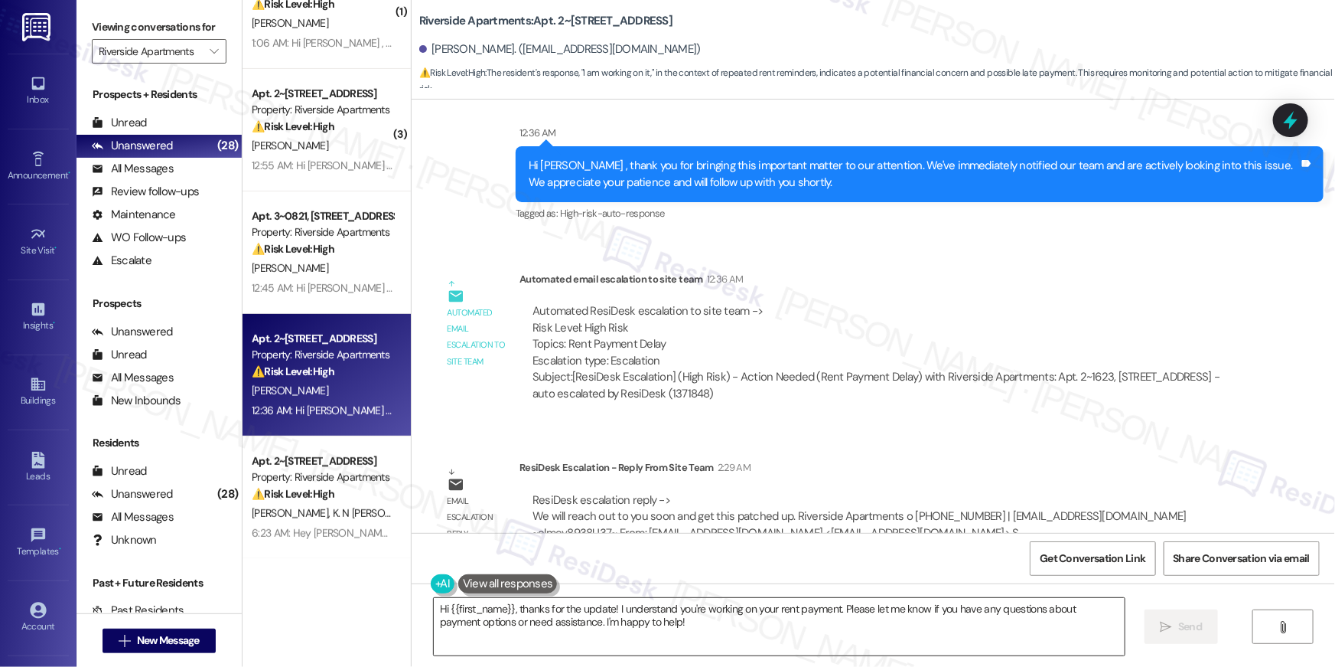
click at [660, 629] on textarea "Hi {{first_name}}, thanks for the update! I understand you're working on your r…" at bounding box center [779, 626] width 691 height 57
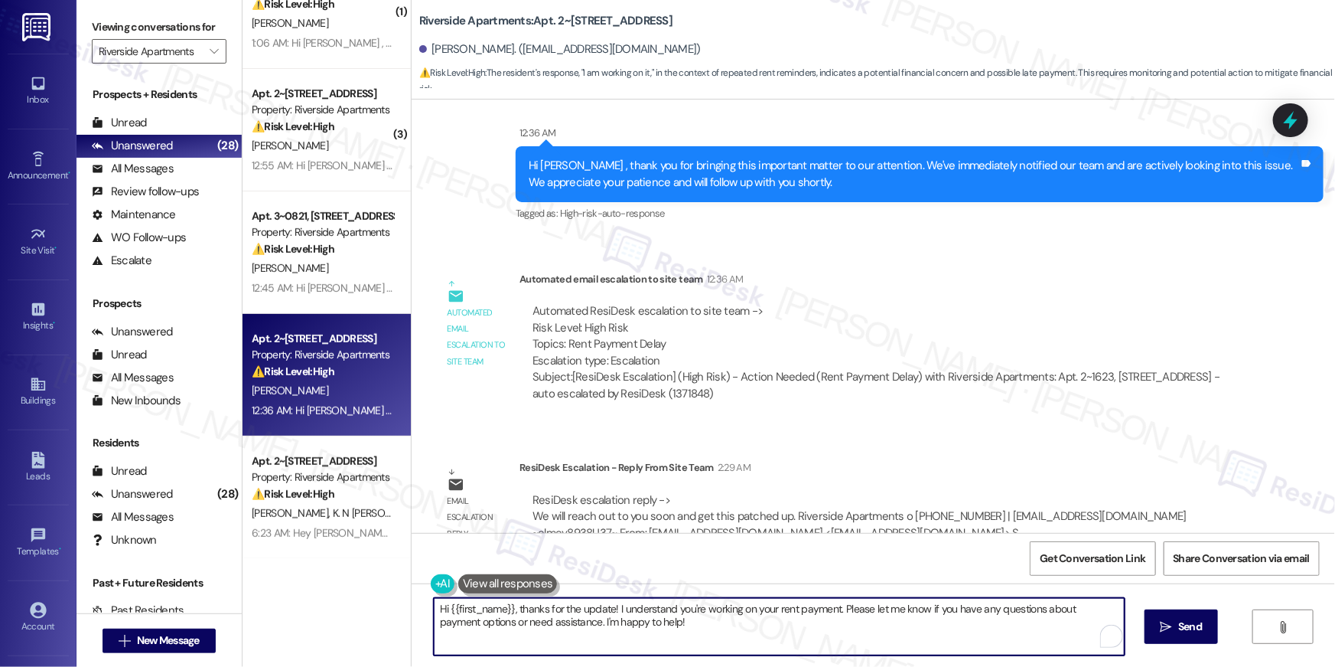
click at [660, 629] on textarea "Hi {{first_name}}, thanks for the update! I understand you're working on your r…" at bounding box center [779, 626] width 691 height 57
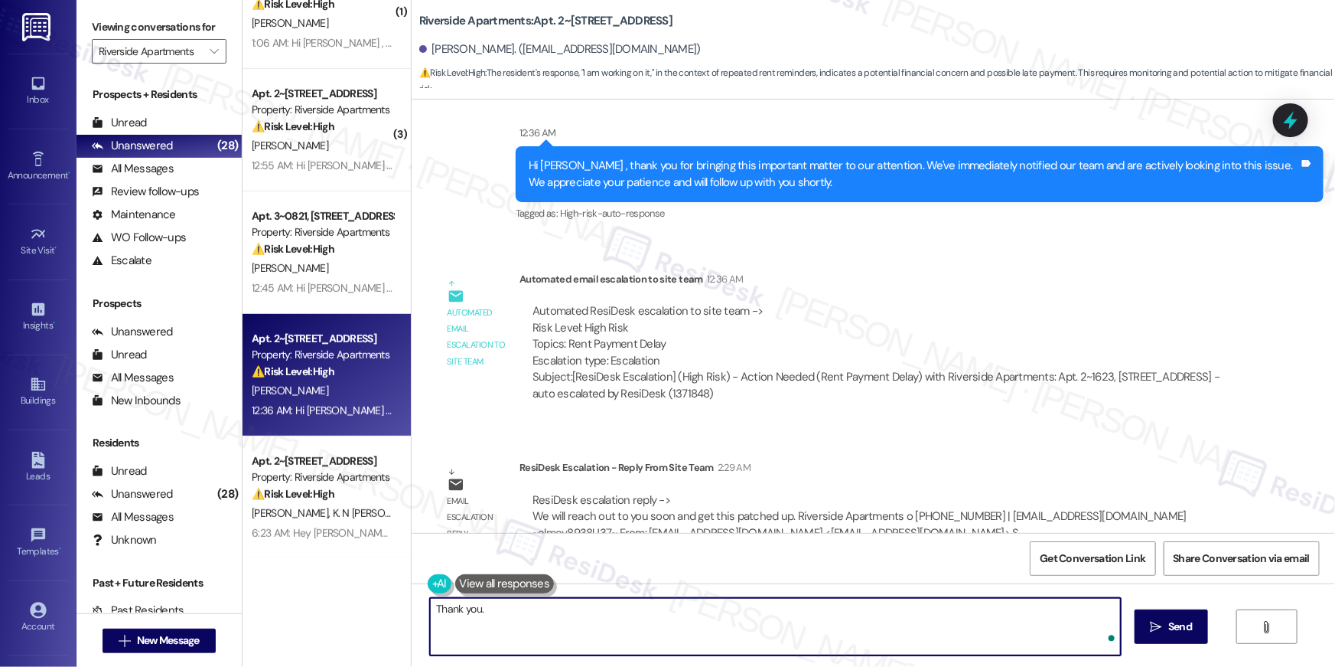
type textarea "Thank you."
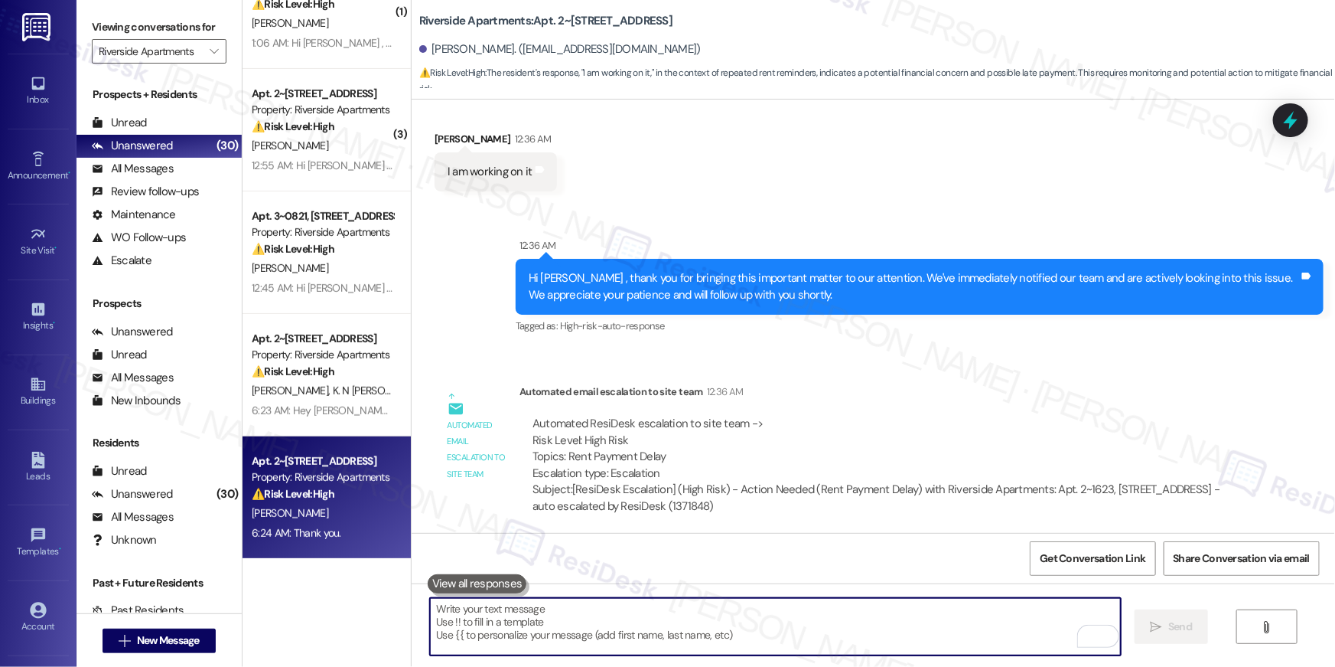
scroll to position [4360, 0]
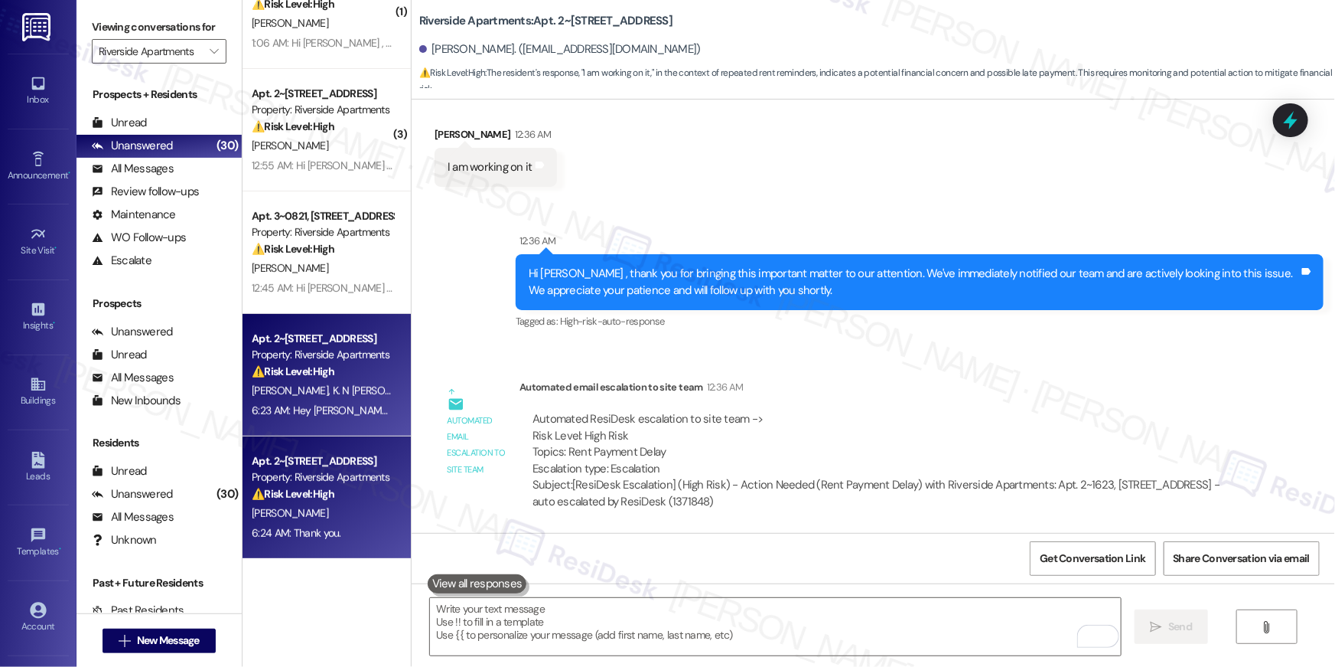
click at [299, 406] on div "6:23 AM: Hey [PERSON_NAME] and [PERSON_NAME], thanks for the update! upon check…" at bounding box center [689, 410] width 874 height 14
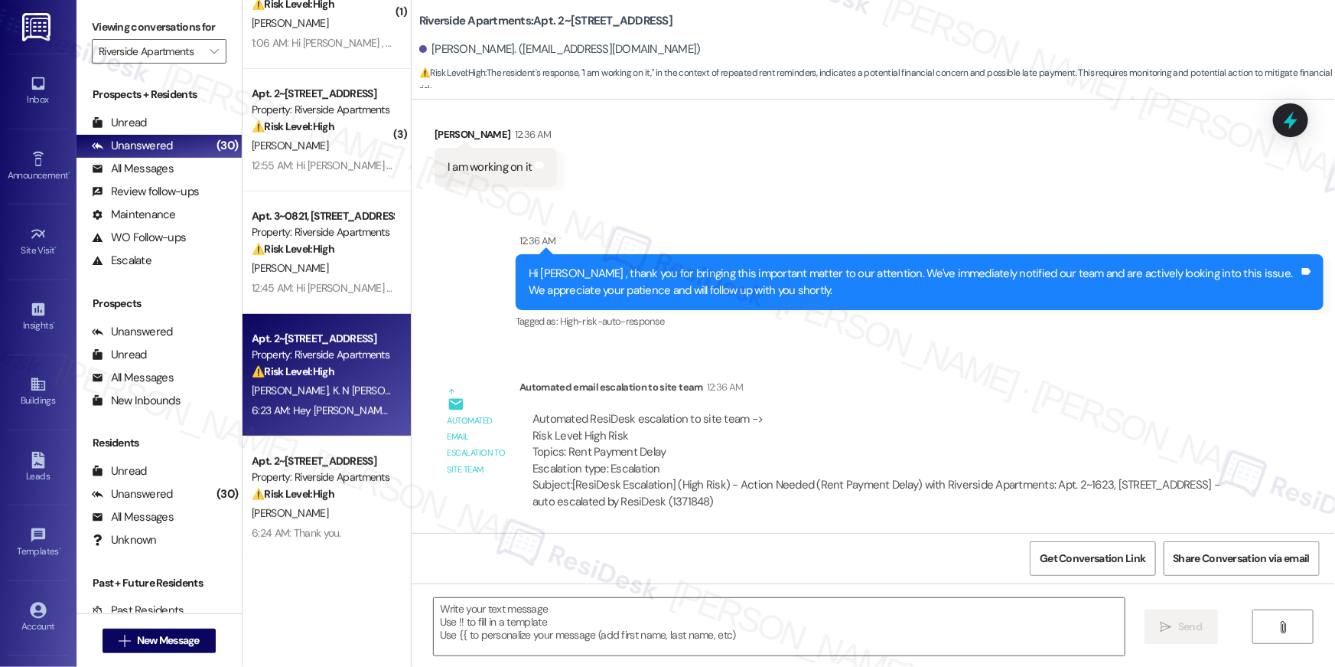
type textarea "Fetching suggested responses. Please feel free to read through the conversation…"
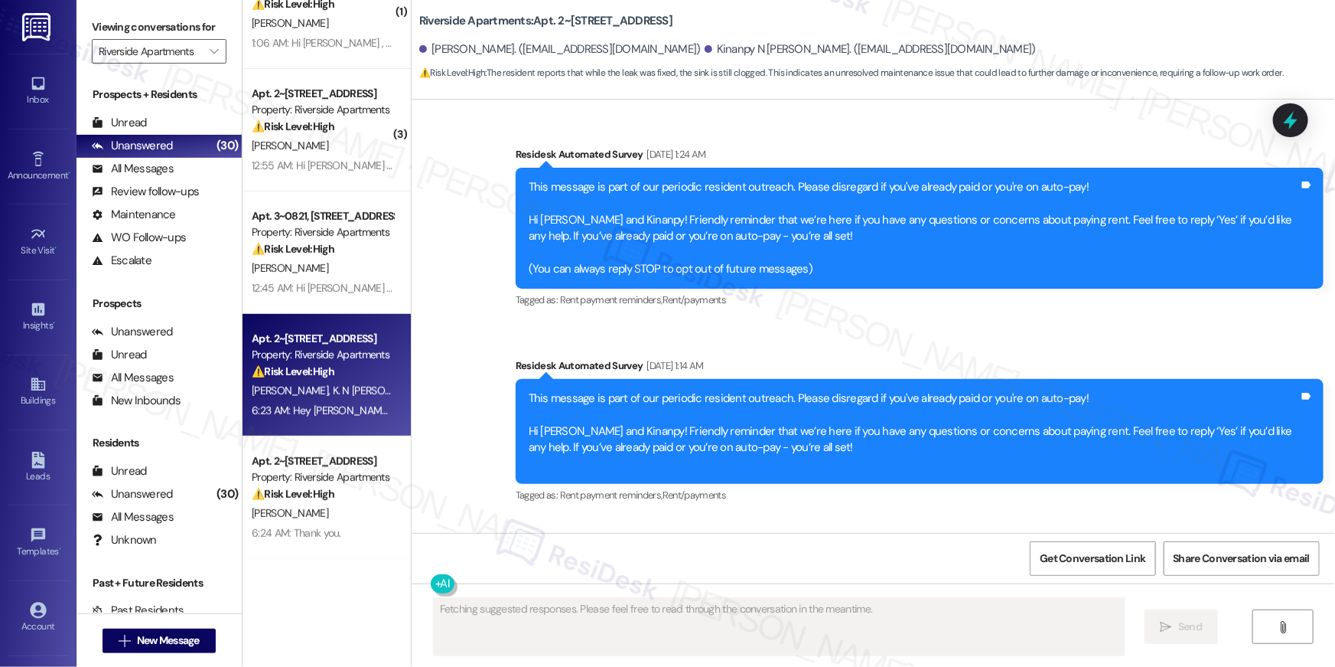
scroll to position [5055, 0]
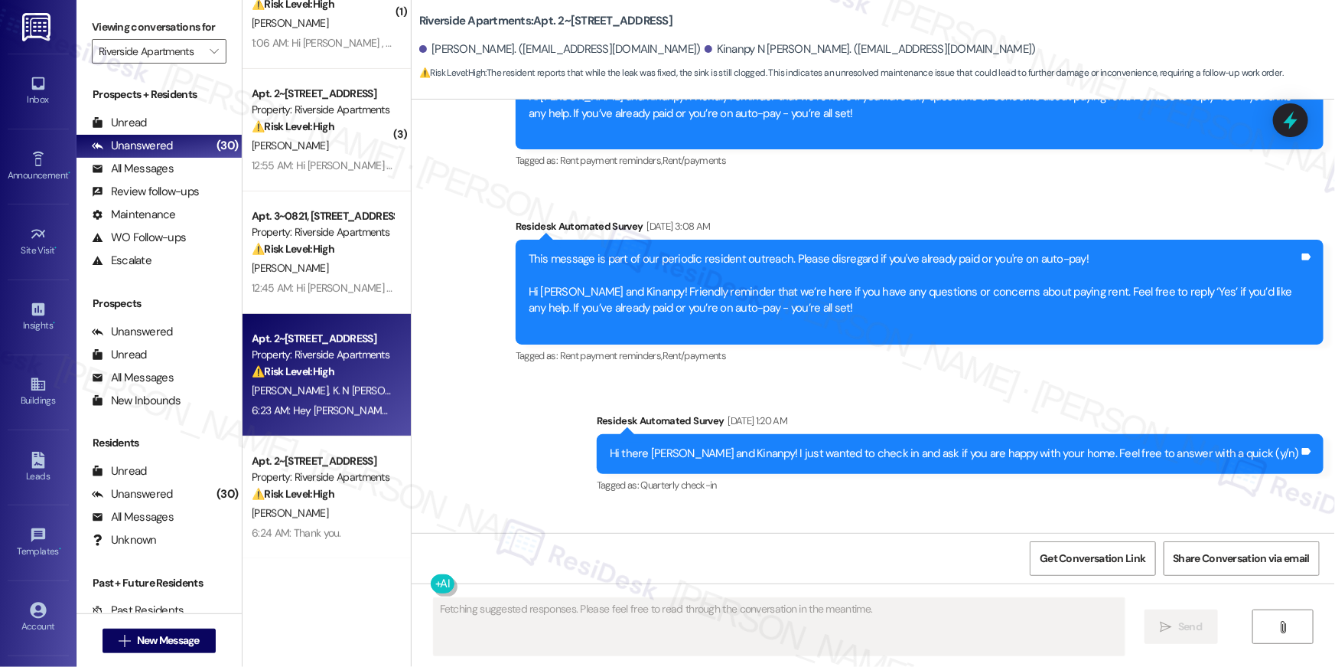
type textarea "Fetching suggested responses. Please feel free to read through the conversation…"
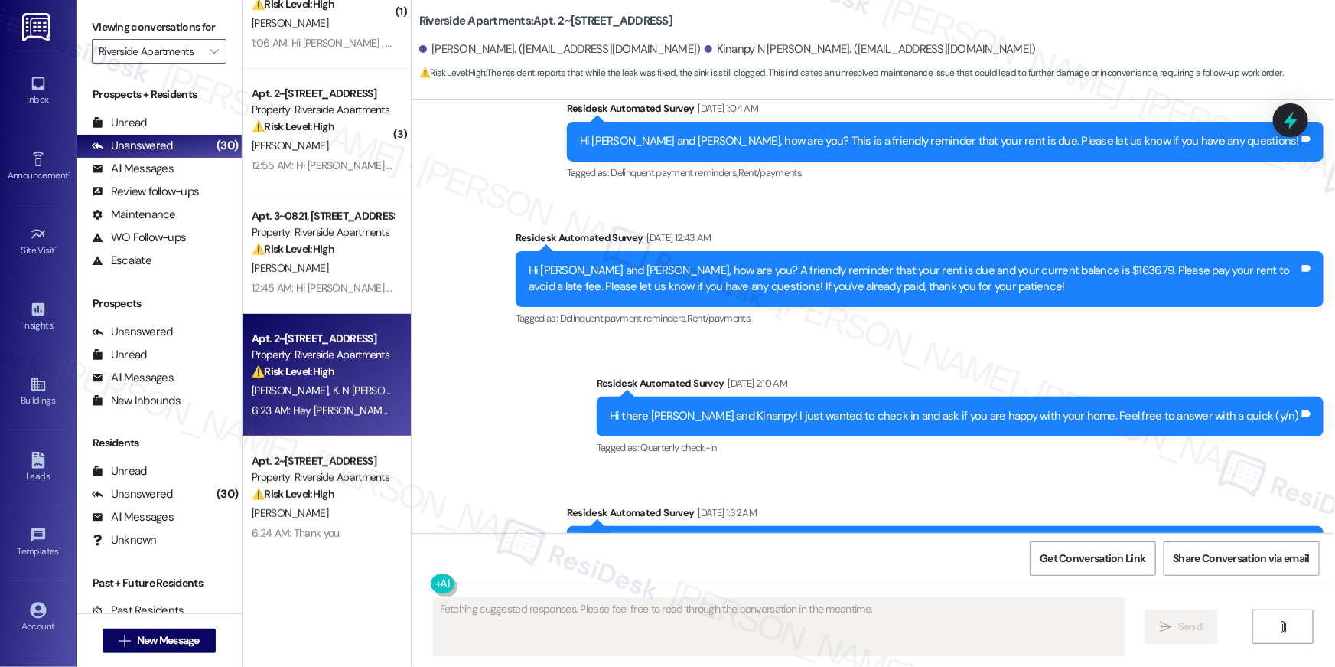
click at [316, 290] on div "12:45 AM: Hi [PERSON_NAME] , thank you for bringing this important matter to ou…" at bounding box center [763, 288] width 1022 height 14
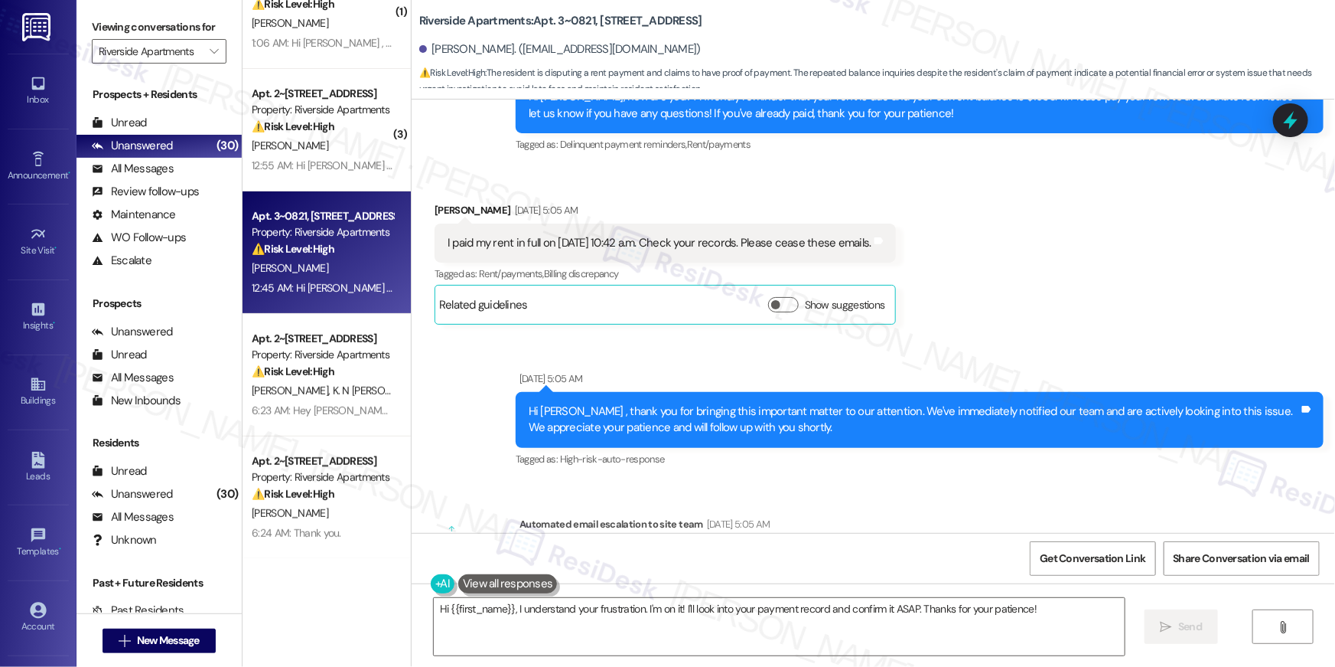
scroll to position [3857, 0]
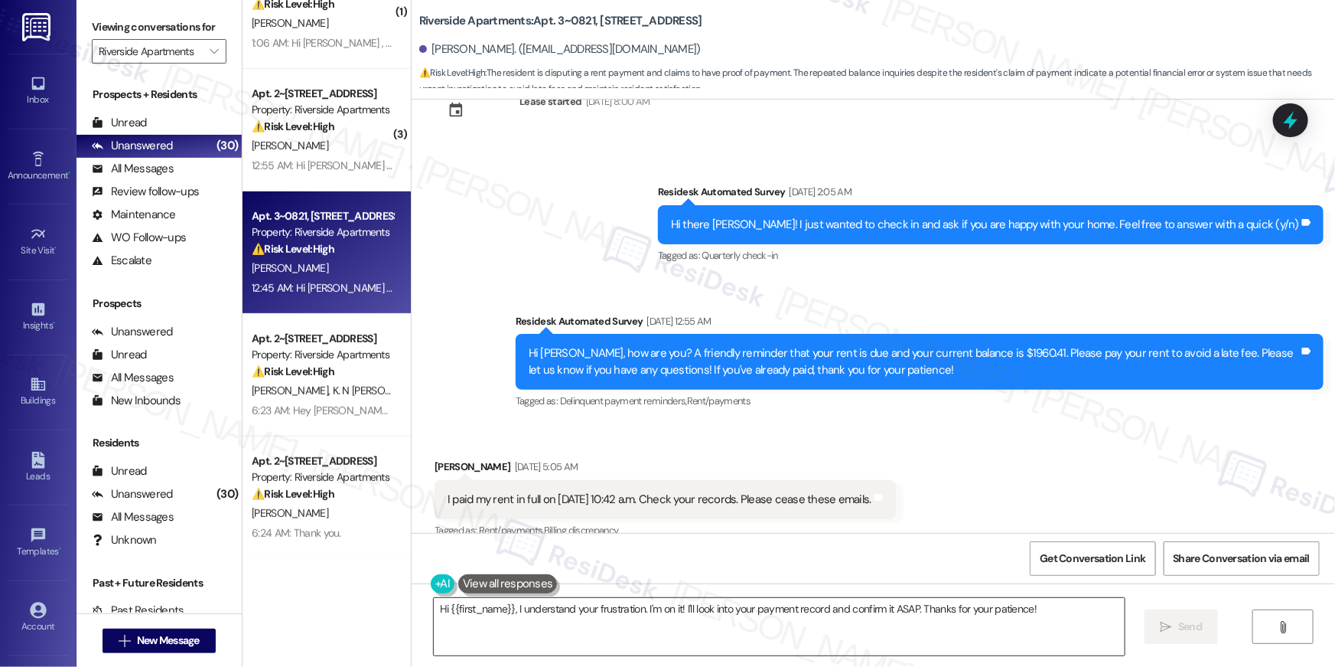
click at [605, 624] on textarea "Hi {{first_name}}, I understand your frustration. I'm on it! I'll look into you…" at bounding box center [779, 626] width 691 height 57
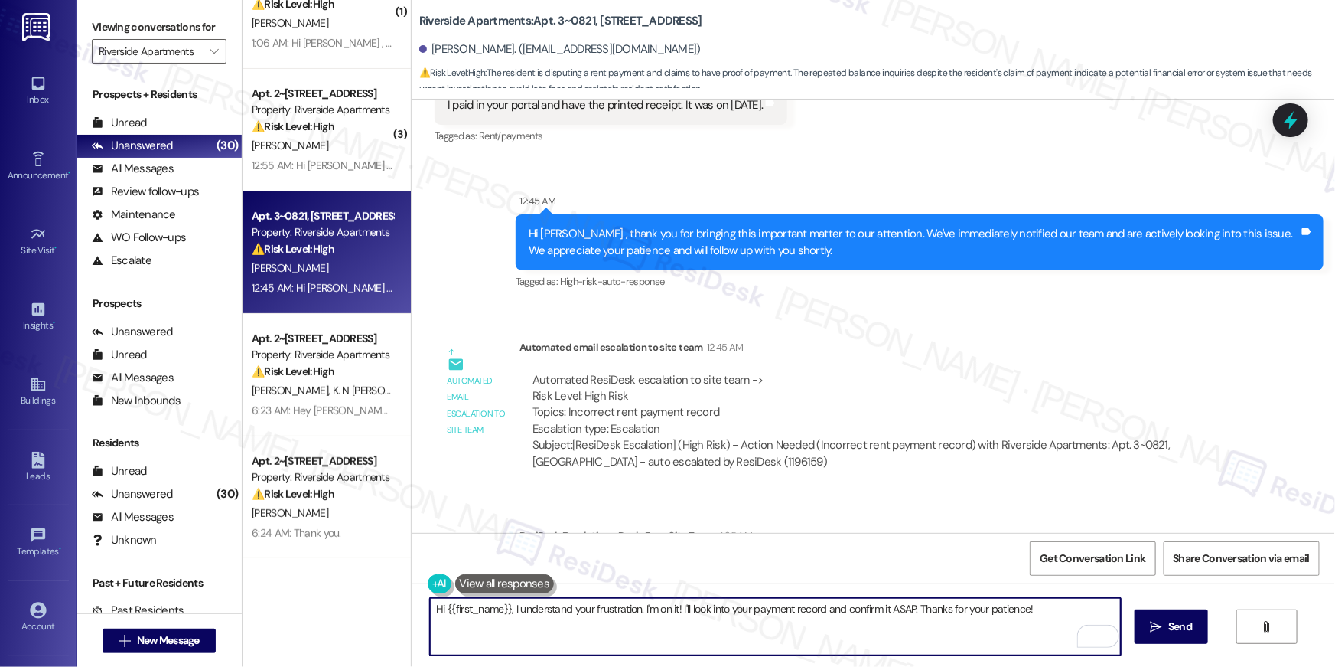
scroll to position [4965, 0]
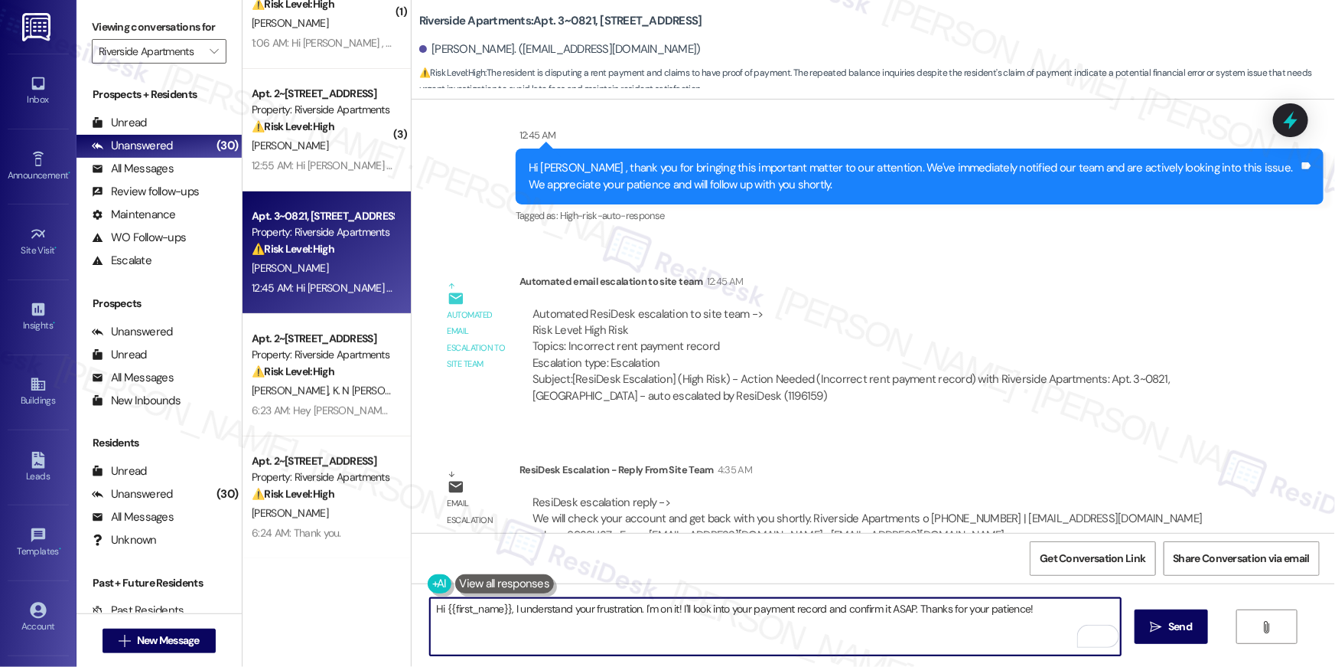
click at [618, 615] on textarea "Hi {{first_name}}, I understand your frustration. I'm on it! I'll look into you…" at bounding box center [775, 626] width 691 height 57
click at [562, 618] on textarea "Hi {{first_name}}, I understand your frustration. I'm on it! I'll look into you…" at bounding box center [775, 626] width 691 height 57
click at [678, 623] on textarea "Hi {{first_name}}, I understand your frustration. I'm on it! I'll look into you…" at bounding box center [775, 626] width 691 height 57
click at [641, 612] on textarea "Hi {{first_name}}, I understand your frustration. I'm on it! I'll look into you…" at bounding box center [775, 626] width 691 height 57
click at [540, 617] on textarea "Hi {{first_name}}, I understand your frustration. I'm on it! I'll look into you…" at bounding box center [775, 626] width 691 height 57
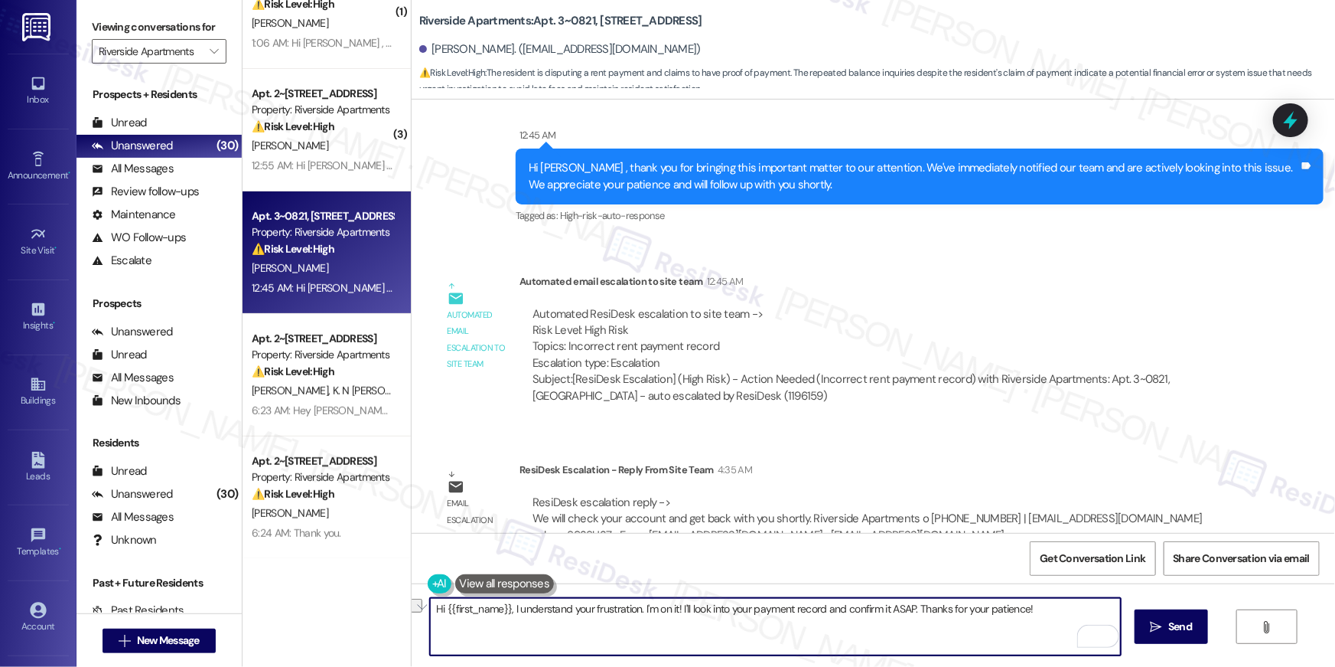
drag, startPoint x: 517, startPoint y: 608, endPoint x: 543, endPoint y: 652, distance: 50.8
click at [543, 652] on textarea "Hi {{first_name}}, I understand your frustration. I'm on it! I'll look into you…" at bounding box center [775, 626] width 691 height 57
type textarea "Hi {{first_name}}, out site team will be checking on the payment you made. If y…"
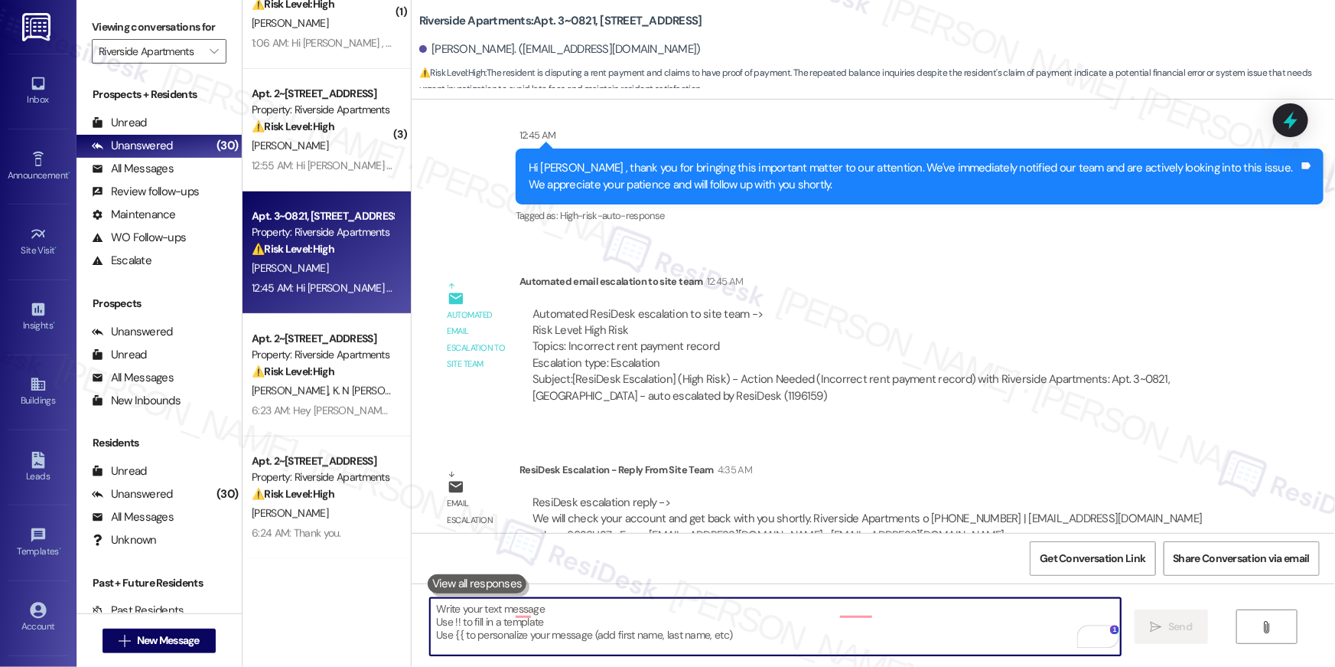
scroll to position [4491, 0]
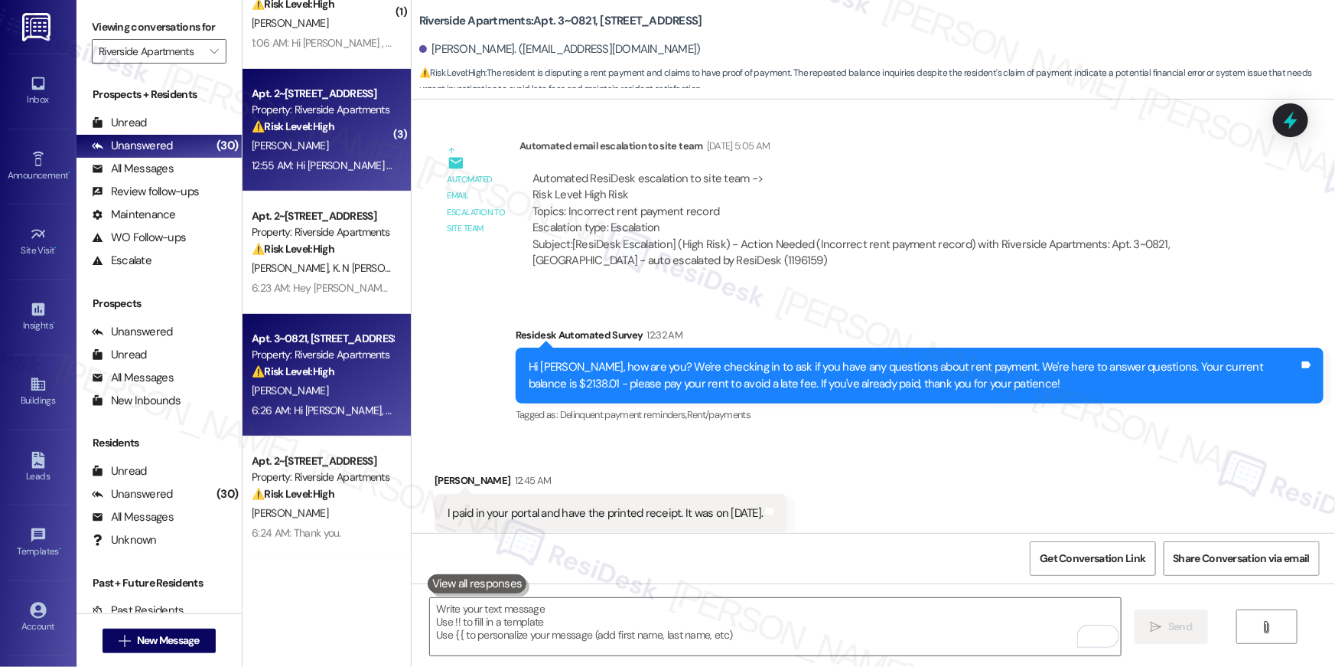
click at [340, 125] on div "⚠️ Risk Level: High The resident is requesting a payment arrangement and inquir…" at bounding box center [323, 127] width 142 height 16
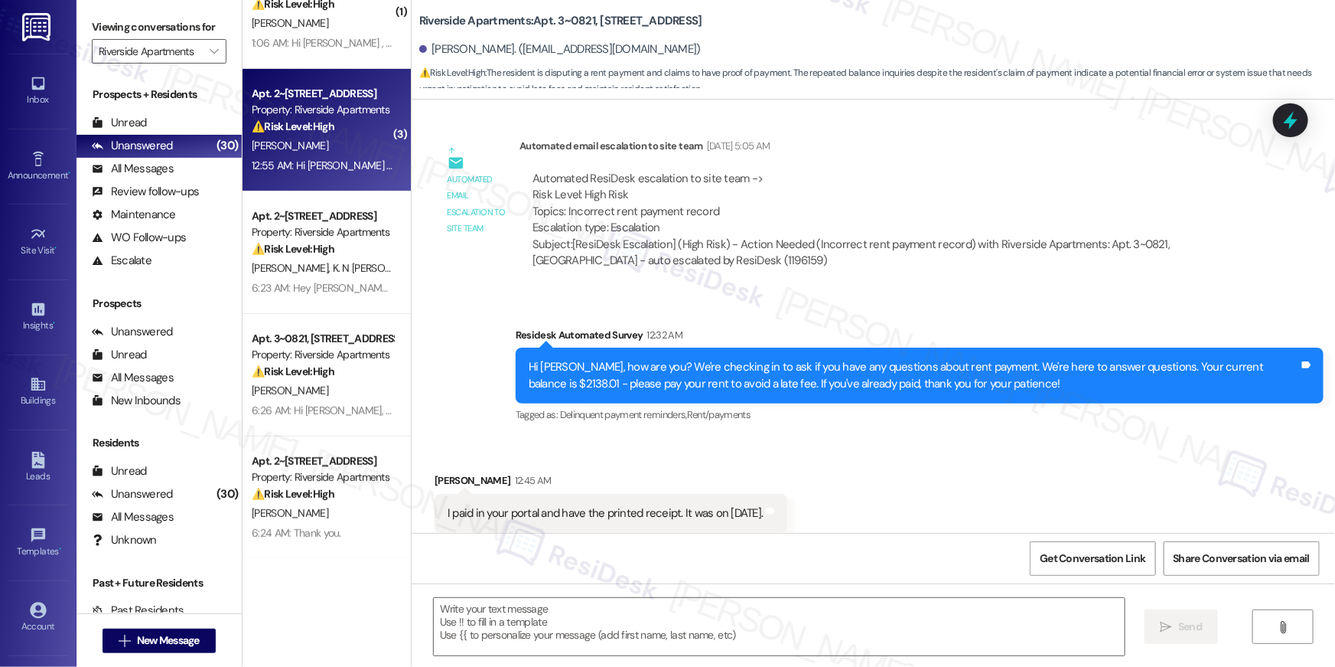
type textarea "Fetching suggested responses. Please feel free to read through the conversation…"
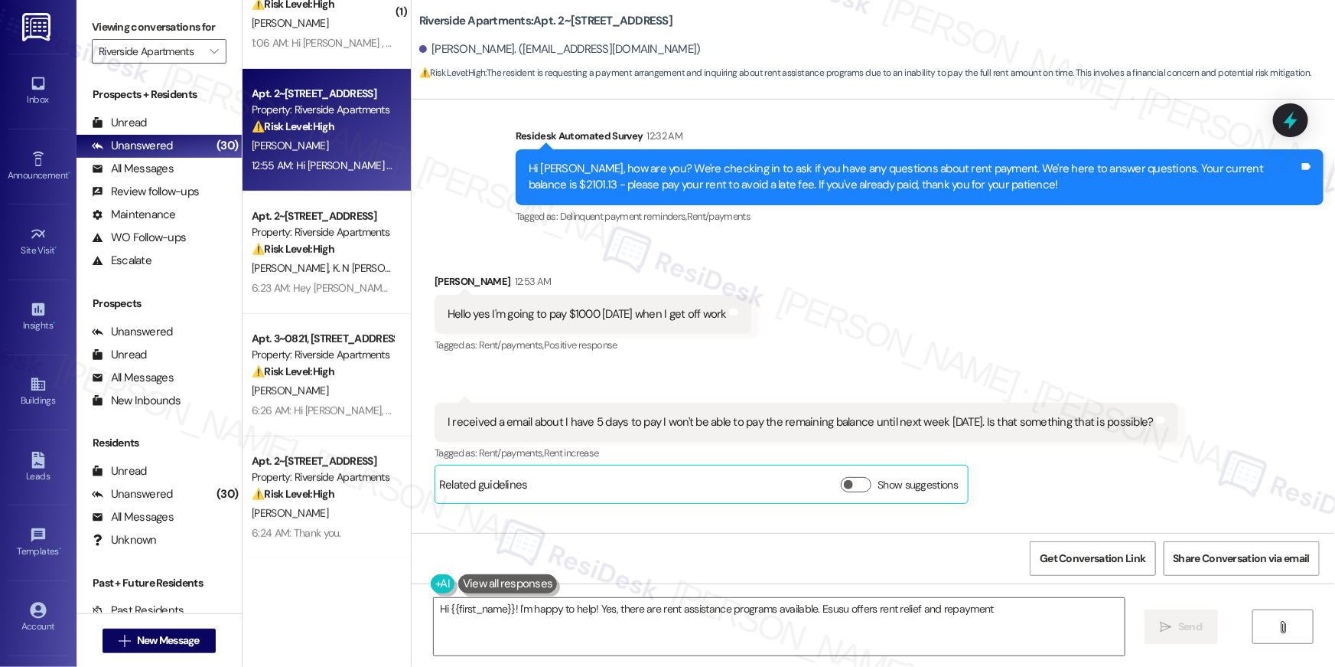
scroll to position [605, 0]
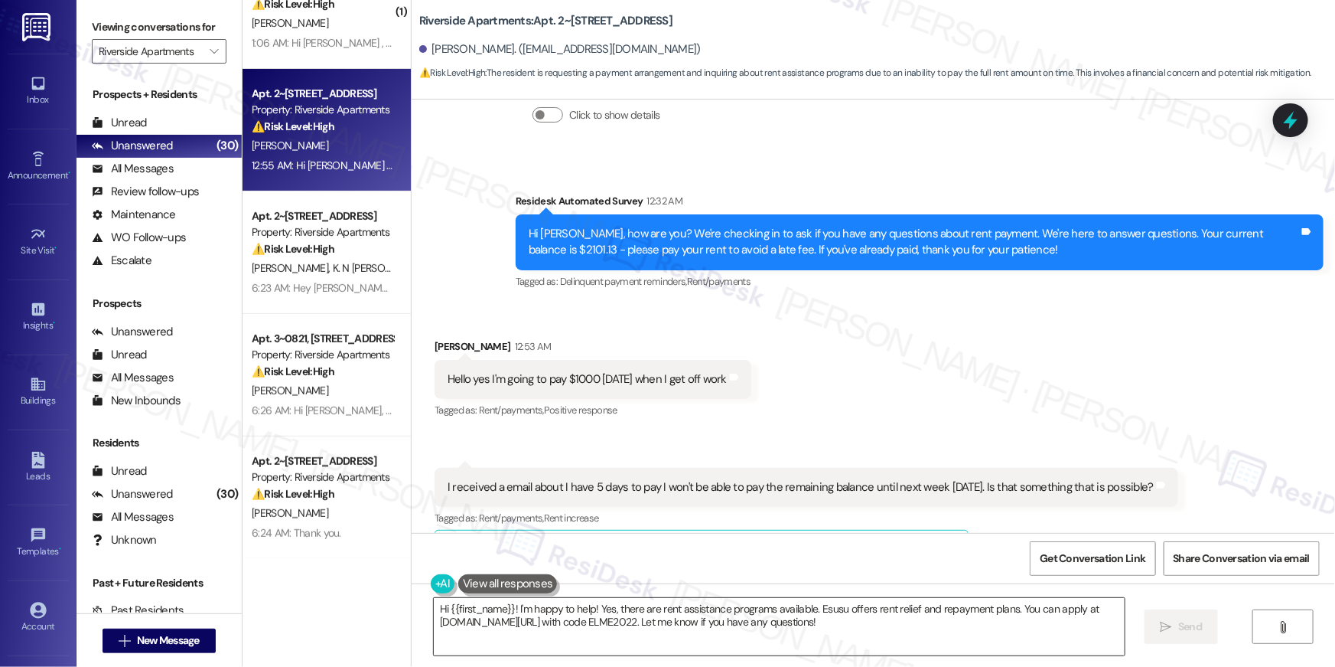
click at [572, 605] on textarea "Hi {{first_name}}! I'm happy to help! Yes, there are rent assistance programs a…" at bounding box center [779, 626] width 691 height 57
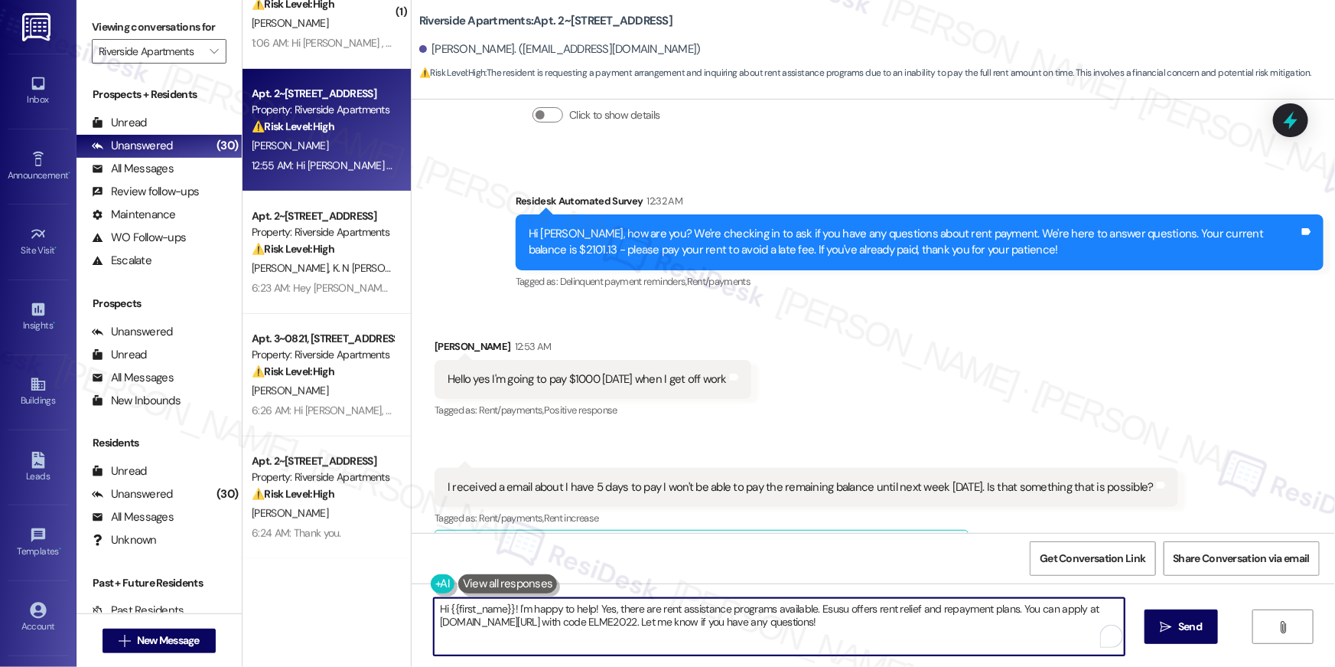
click at [646, 615] on textarea "Hi {{first_name}}! I'm happy to help! Yes, there are rent assistance programs a…" at bounding box center [779, 626] width 691 height 57
click at [900, 614] on textarea "Hi {{first_name}}! I'm happy to help! Yes, there are rent assistance programs a…" at bounding box center [779, 626] width 691 height 57
click at [871, 621] on textarea "Hi {{first_name}}! I'm happy to help! Yes, there are rent assistance programs a…" at bounding box center [779, 626] width 691 height 57
drag, startPoint x: 530, startPoint y: 599, endPoint x: 507, endPoint y: 611, distance: 25.3
click at [507, 611] on textarea "Hi {{first_name}}! I'm happy to help! Yes, there are rent assistance programs a…" at bounding box center [775, 626] width 691 height 57
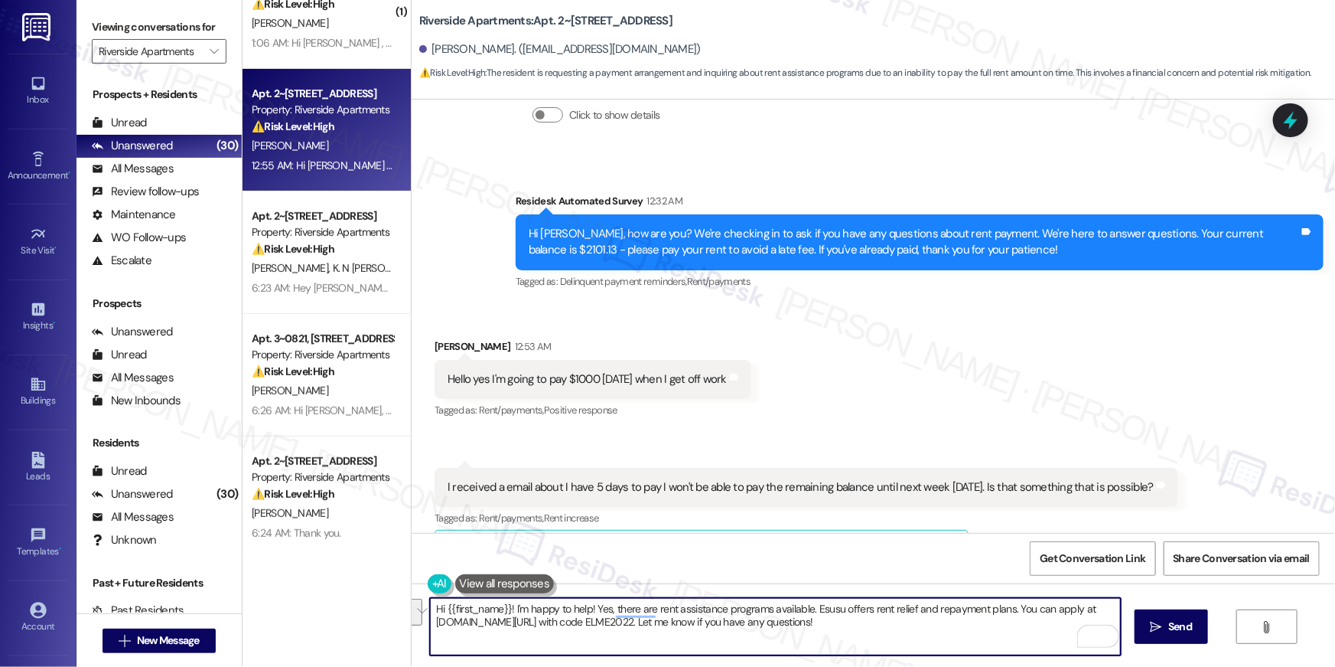
click at [914, 629] on textarea "Hi {{first_name}}! I'm happy to help! Yes, there are rent assistance programs a…" at bounding box center [775, 626] width 691 height 57
paste textarea ""Hi {{first_name}}, thank you for reaching out. I recommend checking out [DOMAI…"
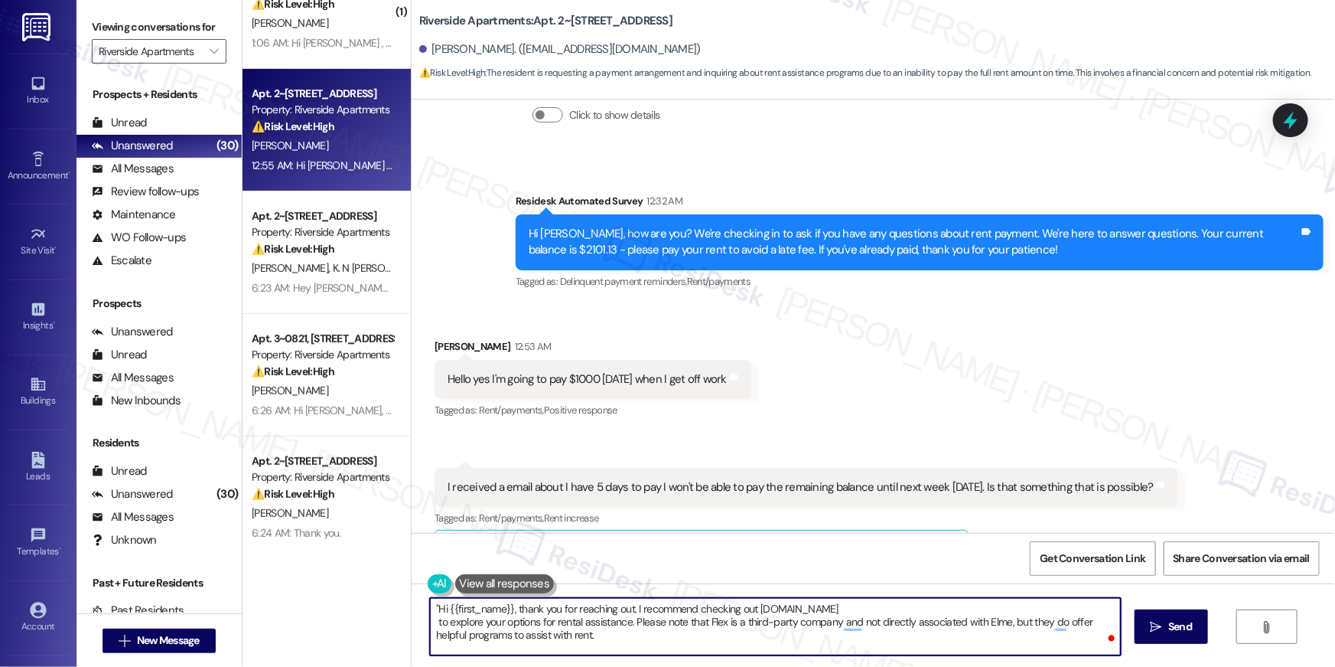
drag, startPoint x: 429, startPoint y: 609, endPoint x: 407, endPoint y: 609, distance: 22.2
click at [412, 609] on div ""Hi {{first_name}}, thank you for reaching out. I recommend checking out [DOMAI…" at bounding box center [874, 640] width 924 height 115
type textarea "Hi {{first_name}}, thank you for reaching out. I recommend checking out [DOMAIN…"
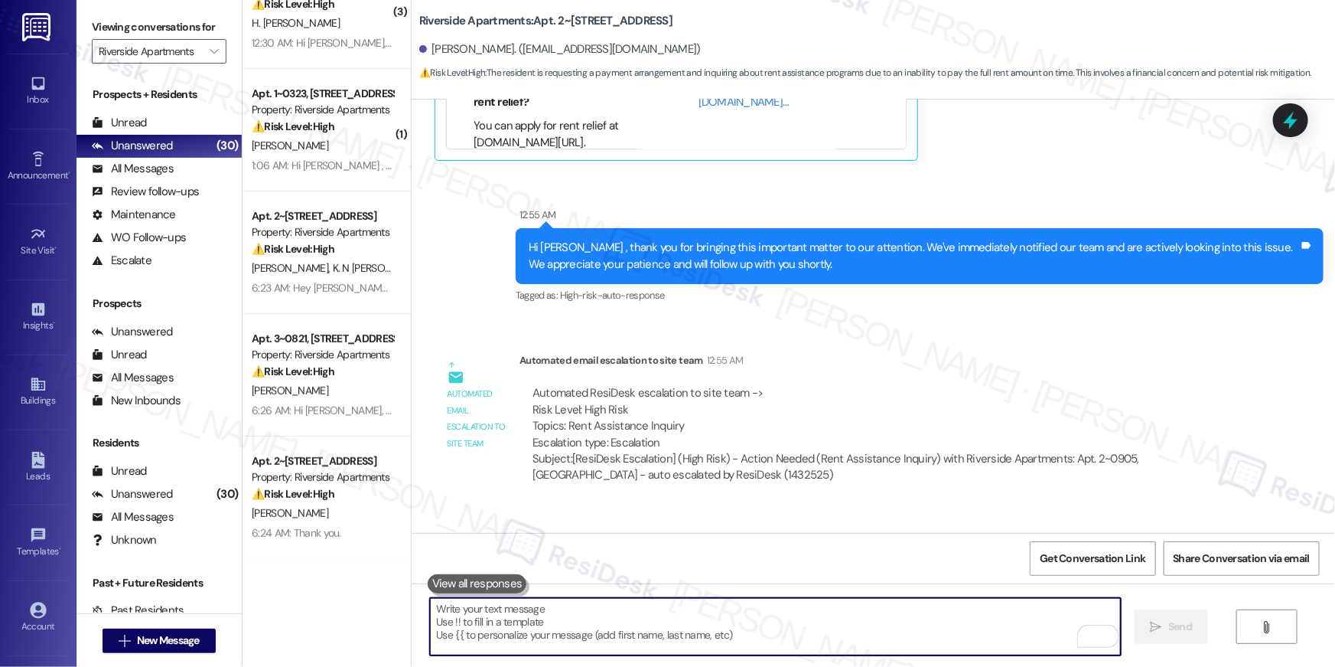
scroll to position [2036, 0]
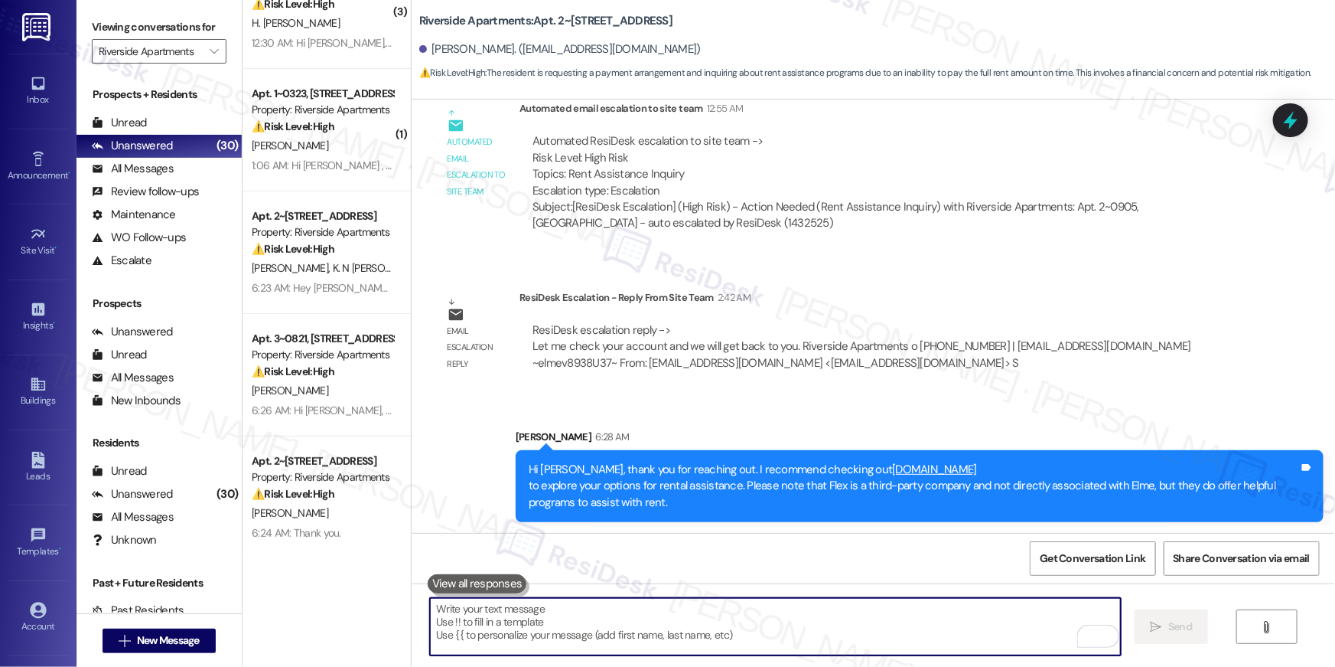
click at [691, 631] on textarea "To enrich screen reader interactions, please activate Accessibility in Grammarl…" at bounding box center [775, 626] width 691 height 57
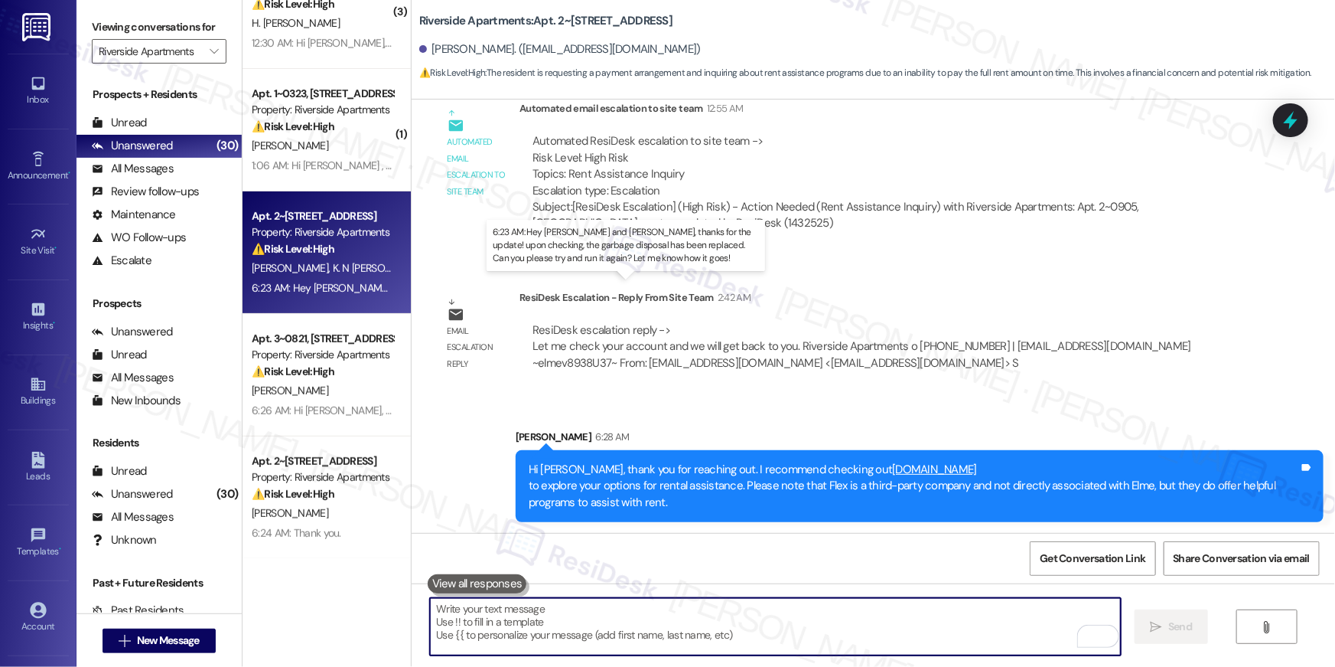
click at [326, 282] on div "6:23 AM: Hey [PERSON_NAME] and [PERSON_NAME], thanks for the update! upon check…" at bounding box center [689, 288] width 874 height 14
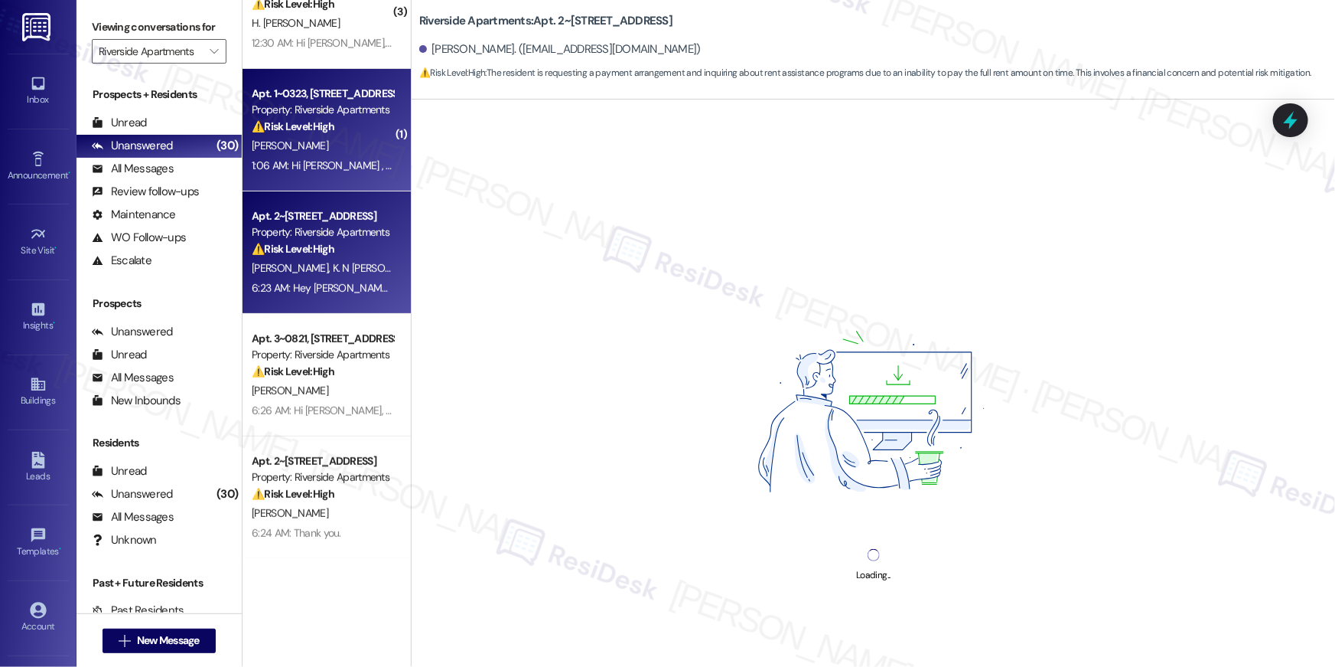
click at [337, 156] on div "1:06 AM: Hi [PERSON_NAME] , thank you for bringing this important matter to our…" at bounding box center [322, 165] width 145 height 19
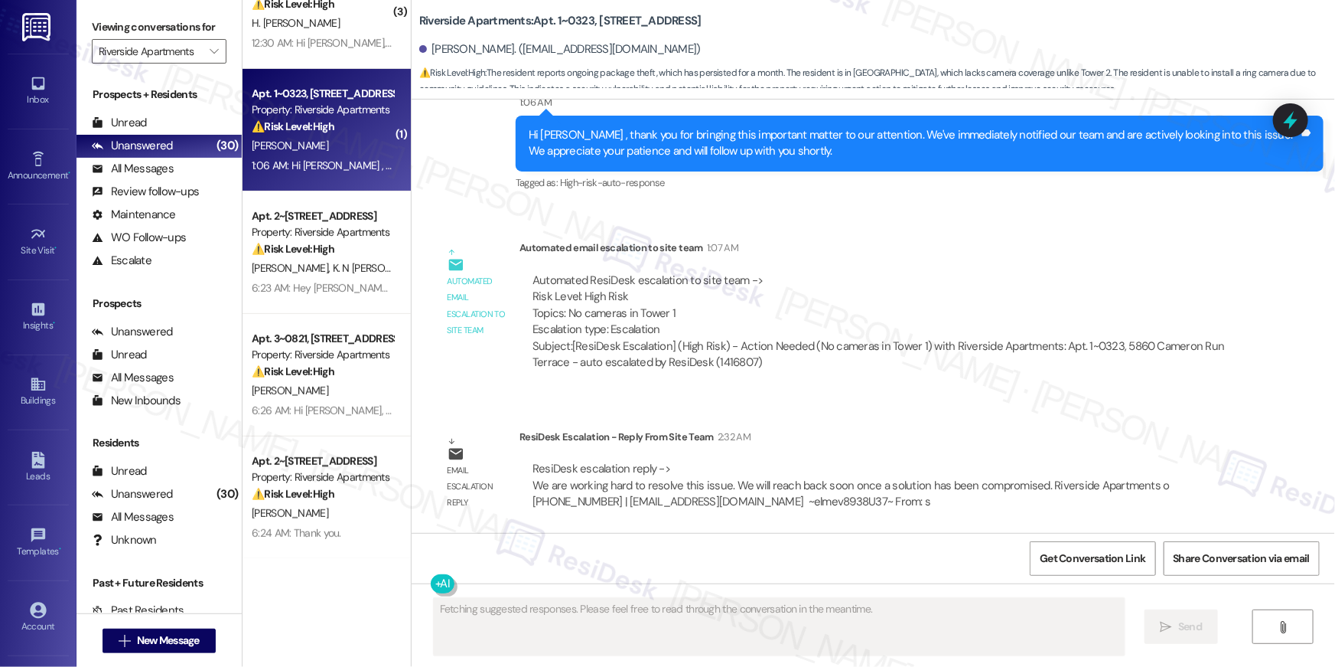
scroll to position [2625, 0]
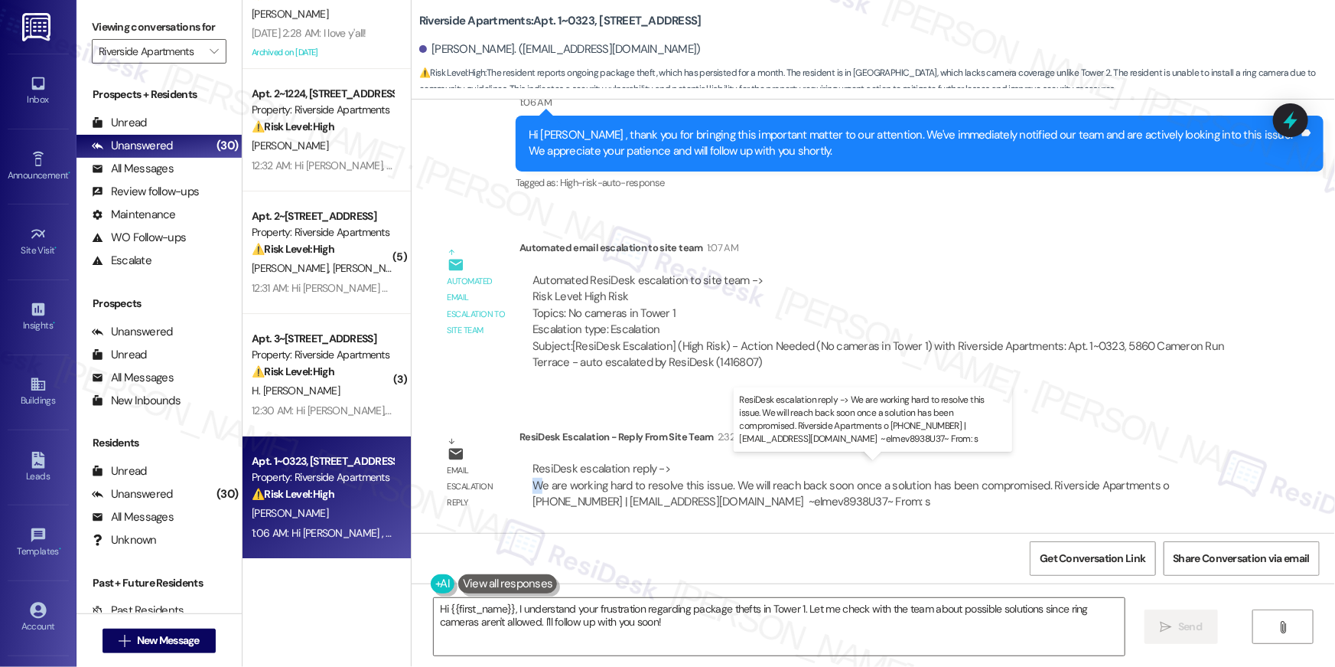
click at [533, 490] on div "ResiDesk escalation reply -> We are working hard to resolve this issue. We will…" at bounding box center [851, 485] width 637 height 48
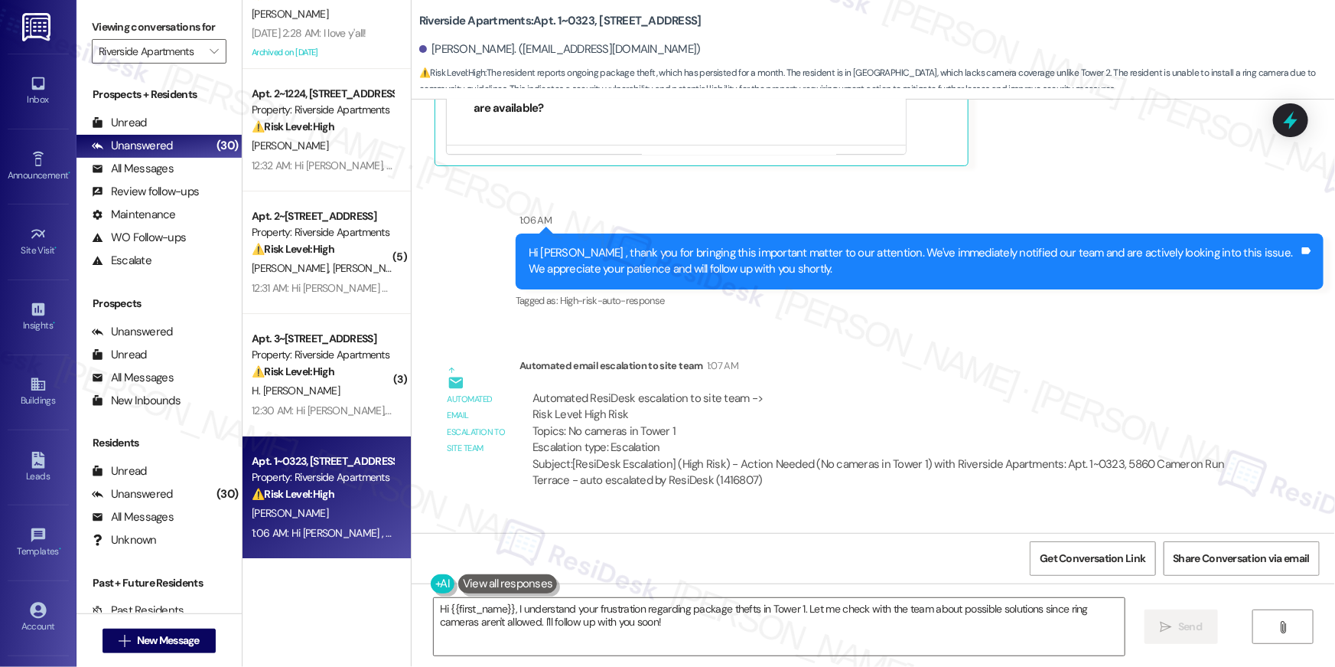
scroll to position [1983, 0]
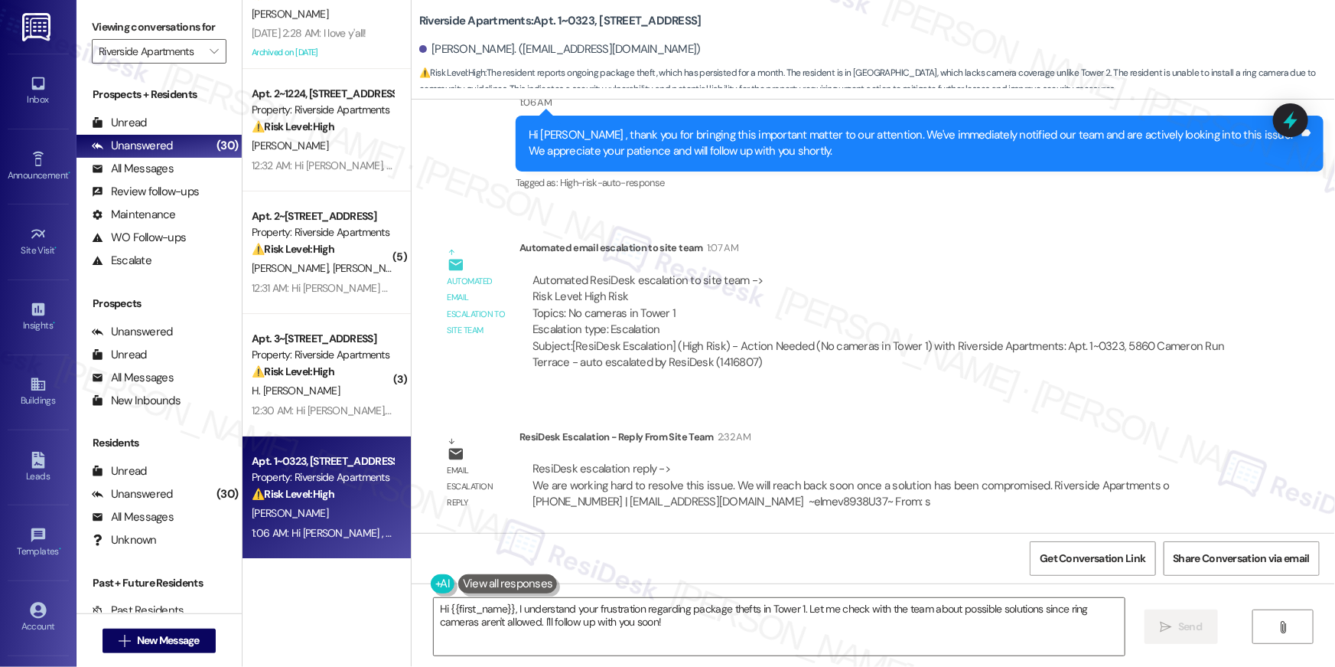
click at [533, 475] on div "ResiDesk escalation reply -> We are working hard to resolve this issue. We will…" at bounding box center [851, 485] width 637 height 48
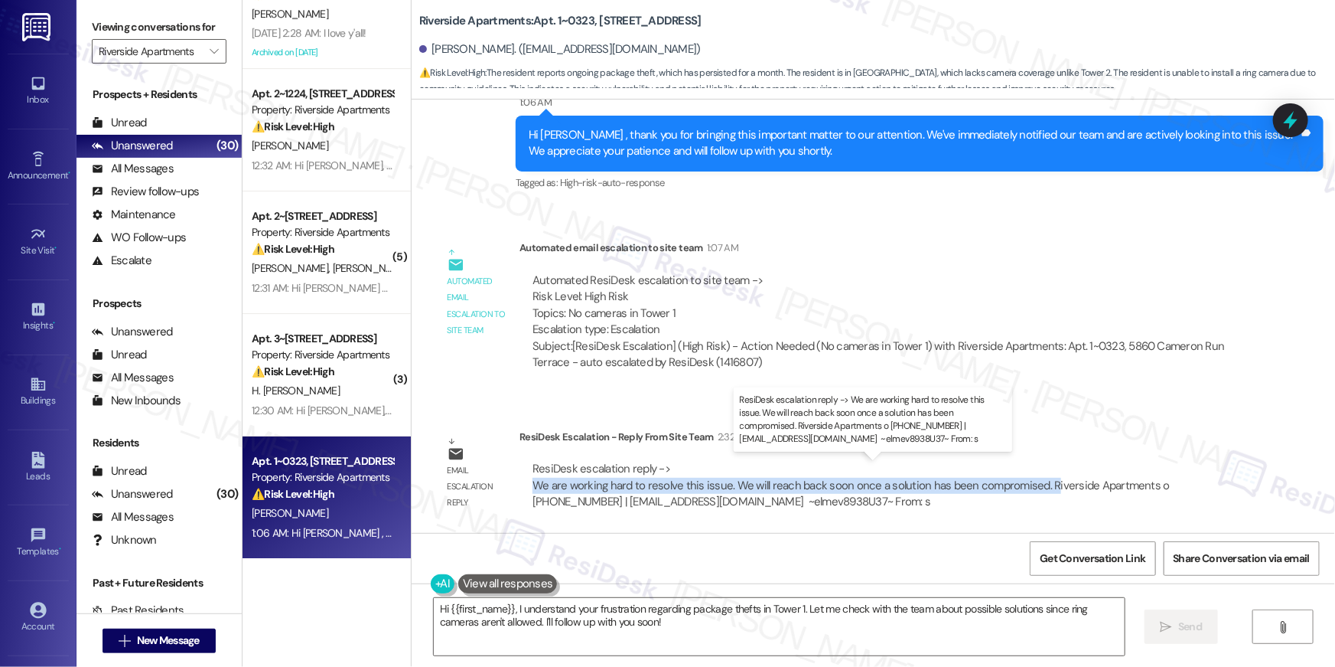
drag, startPoint x: 526, startPoint y: 483, endPoint x: 1035, endPoint y: 490, distance: 509.7
click at [1035, 490] on div "ResiDesk escalation reply -> We are working hard to resolve this issue. We will…" at bounding box center [851, 485] width 637 height 48
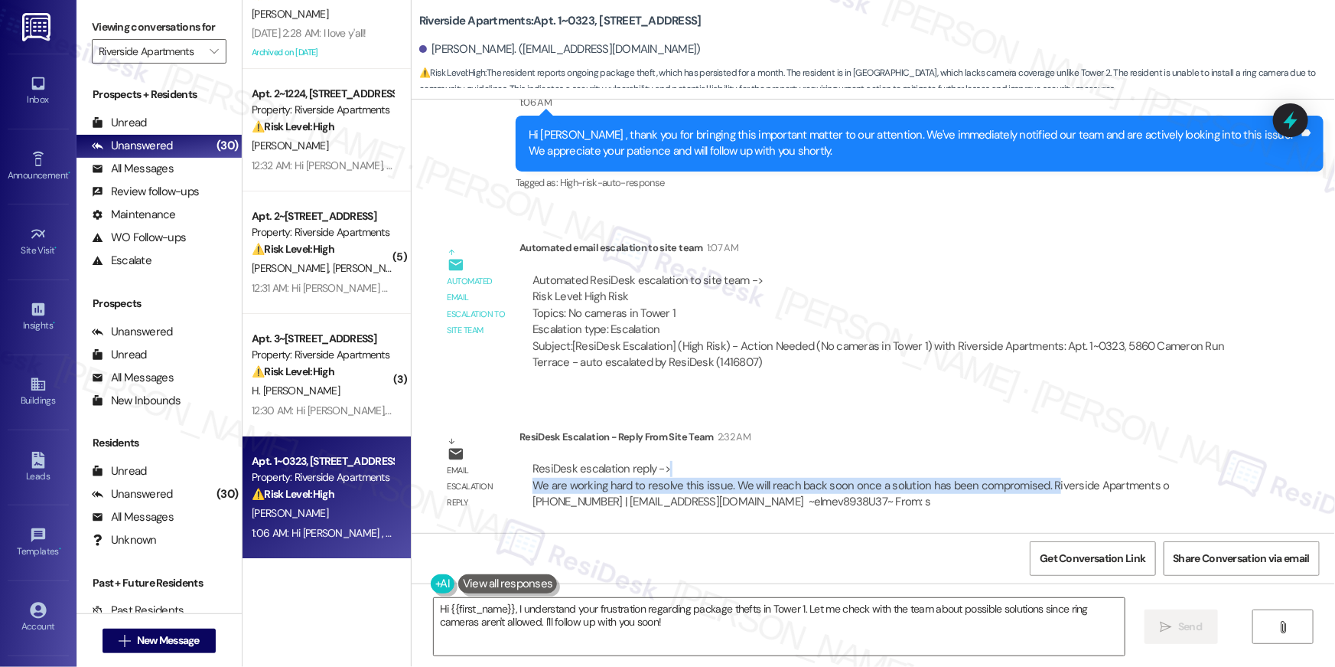
copy div "We are working hard to resolve this issue. We will reach back soon once a solut…"
click at [680, 622] on textarea "Hi {{first_name}}, I understand your frustration regarding package thefts in To…" at bounding box center [779, 626] width 691 height 57
click at [660, 621] on textarea "Hi {{first_name}}, I understand your frustration regarding package thefts in To…" at bounding box center [779, 626] width 691 height 57
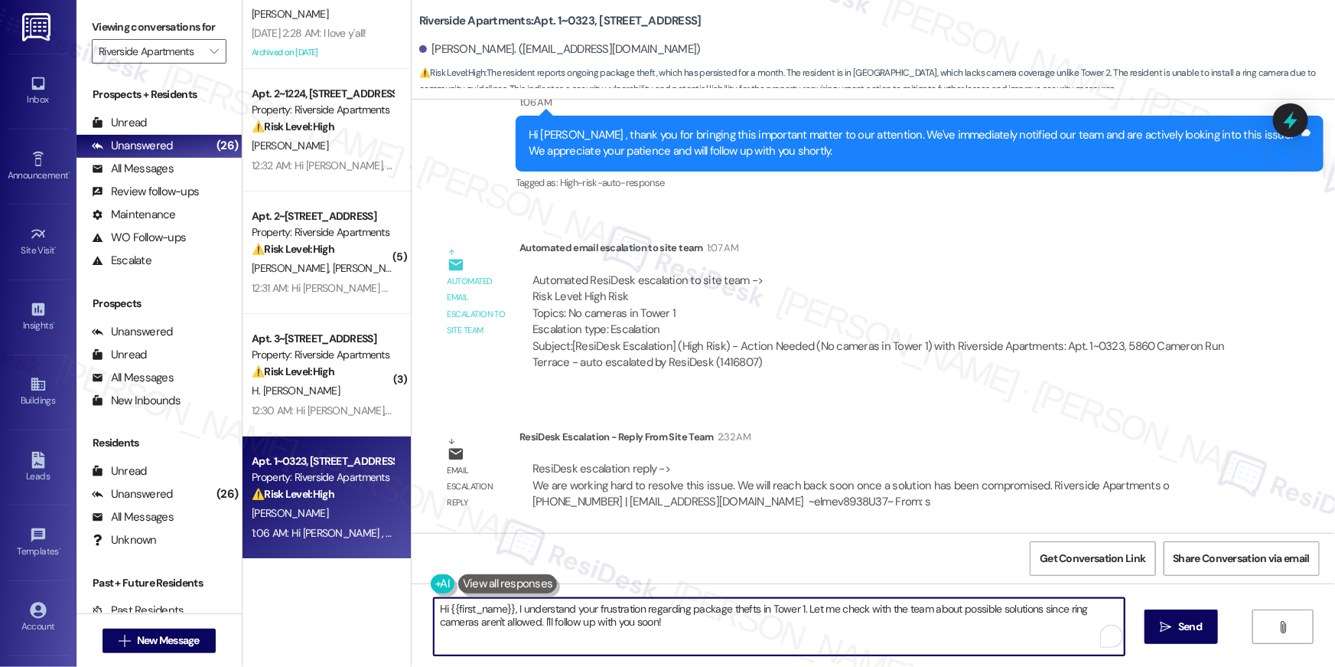
click at [508, 609] on textarea "Hi {{first_name}}, I understand your frustration regarding package thefts in To…" at bounding box center [779, 626] width 691 height 57
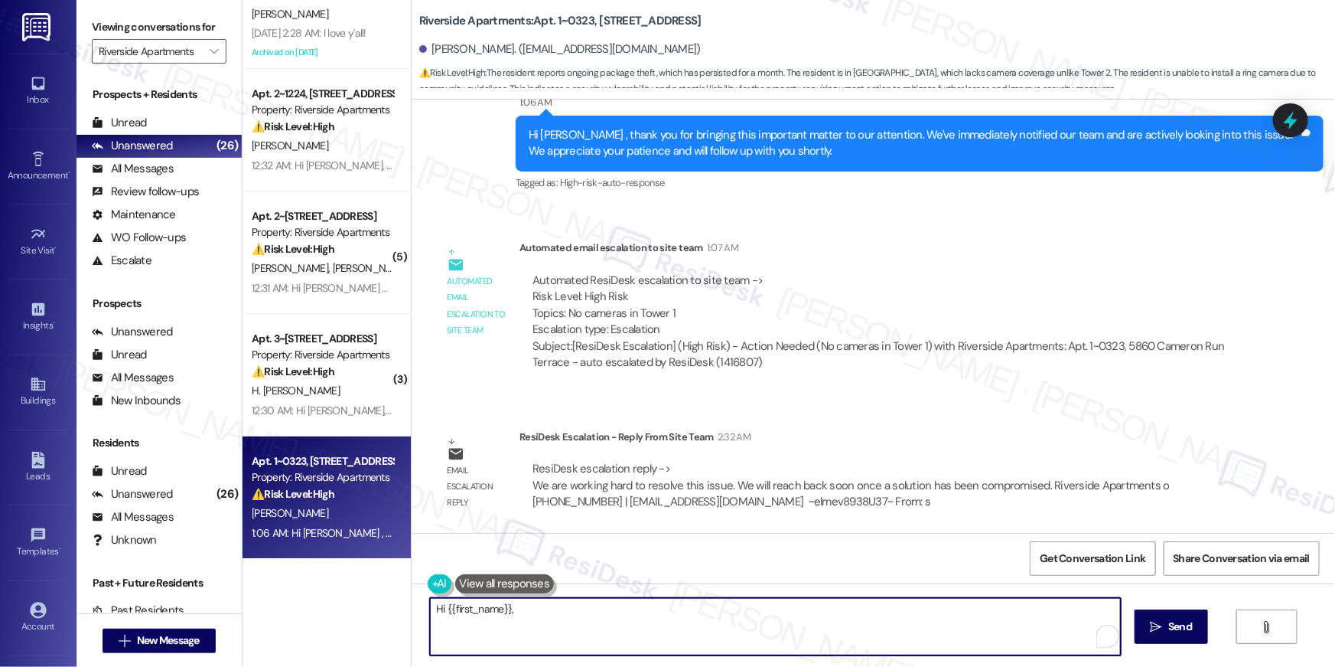
paste textarea "I received an update from our site team. They said they are working hard to res…"
type textarea "Hi {{first_name}}, I received an update from our site team. They said they are …"
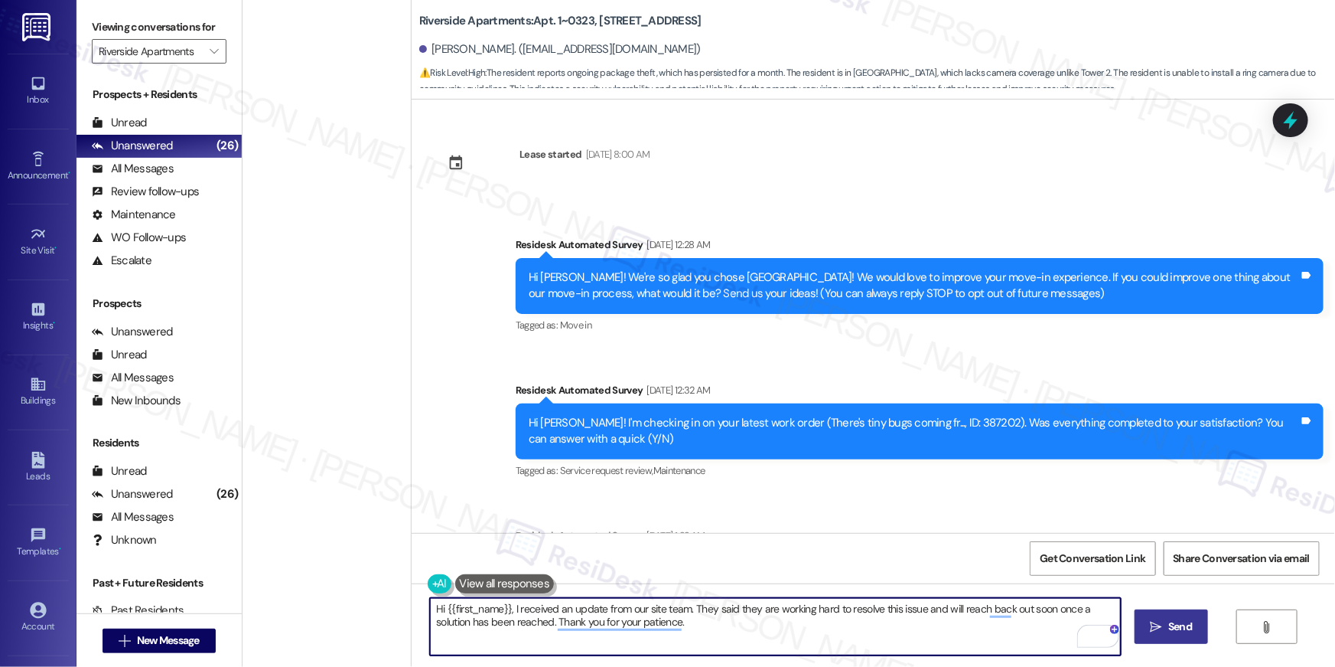
scroll to position [1983, 0]
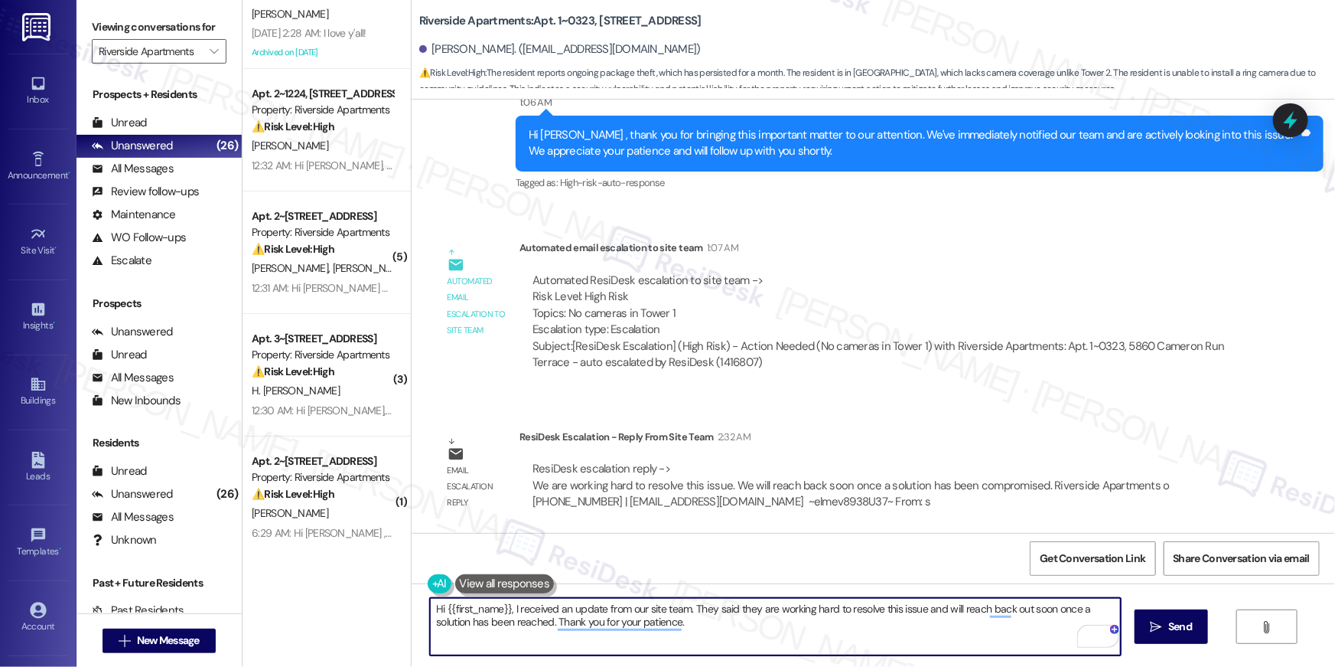
click at [759, 614] on textarea "Hi {{first_name}}, I received an update from our site team. They said they are …" at bounding box center [775, 626] width 691 height 57
click at [960, 618] on textarea "Hi {{first_name}}, I received an update from our site team. They said they are …" at bounding box center [775, 626] width 691 height 57
type textarea "Hi {{first_name}}, I received an update from our site team. They said they are …"
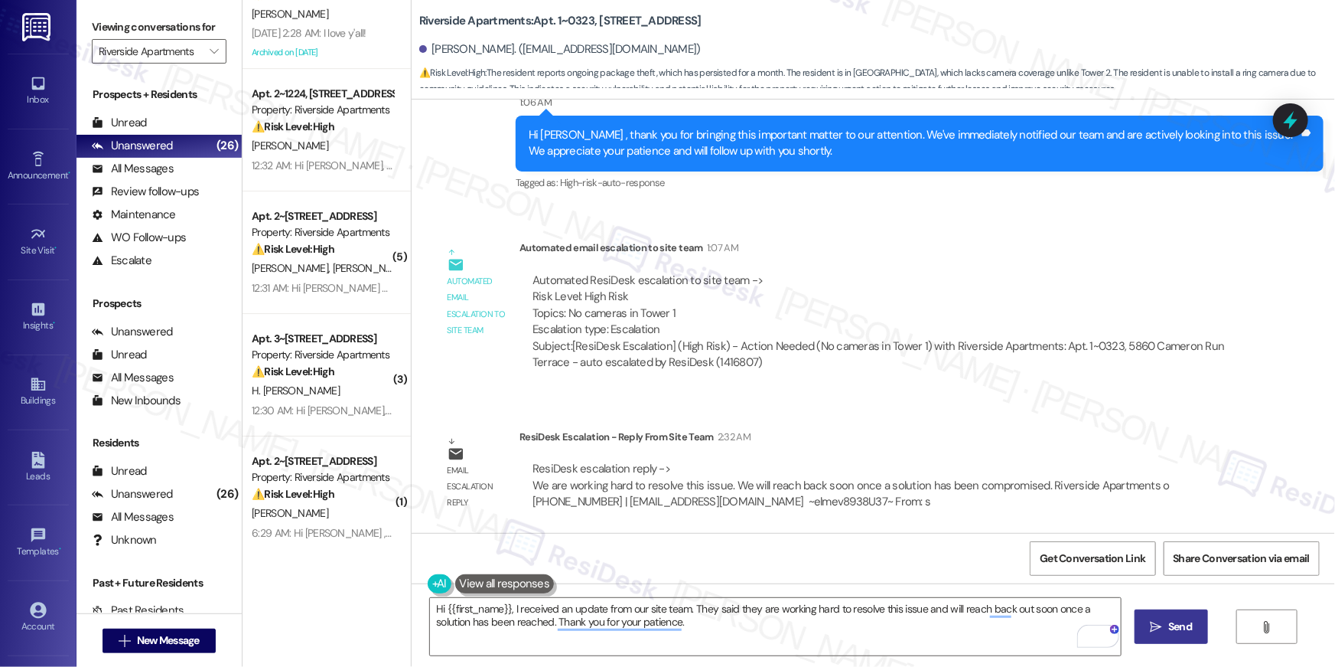
click at [1175, 627] on span "Send" at bounding box center [1181, 626] width 24 height 16
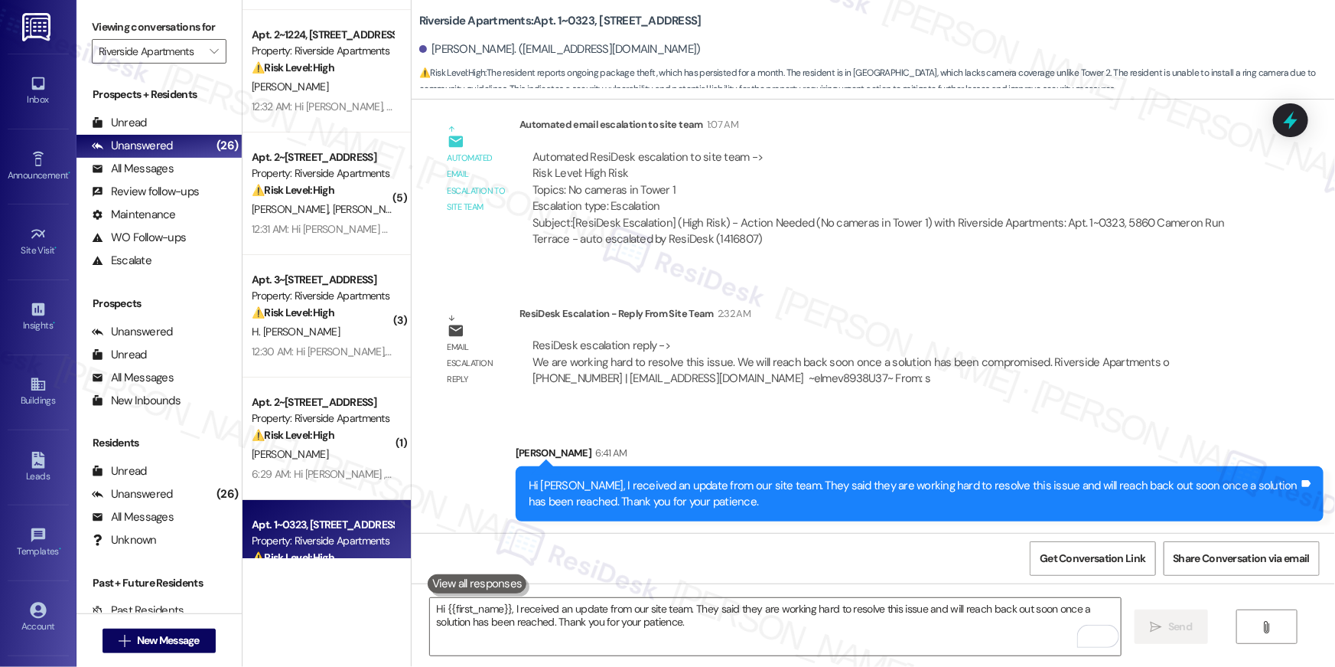
scroll to position [2747, 0]
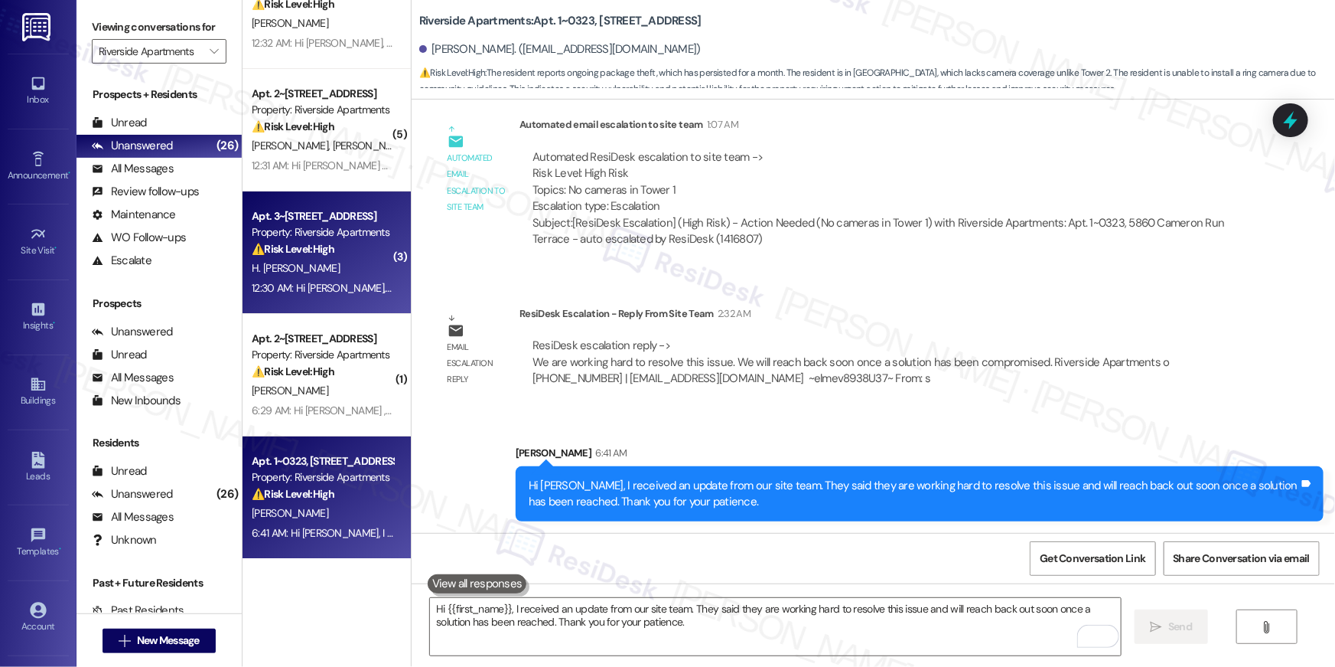
click at [327, 266] on div "H. [PERSON_NAME]" at bounding box center [322, 268] width 145 height 19
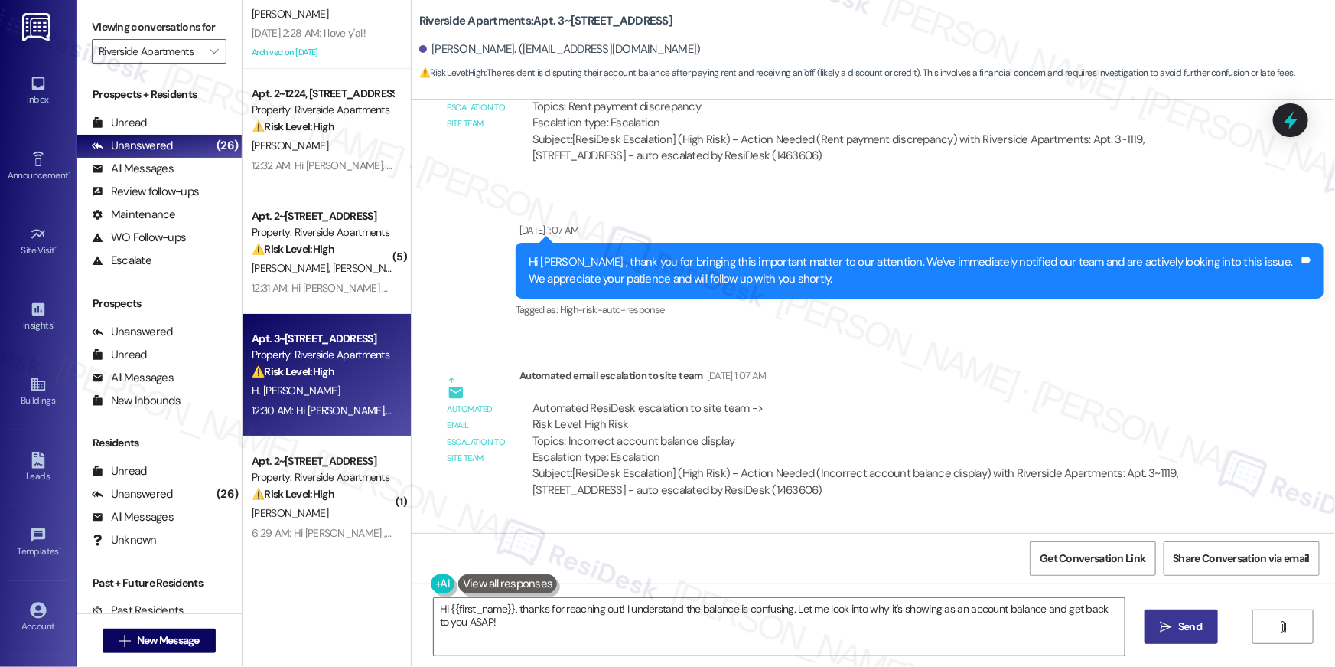
scroll to position [1495, 0]
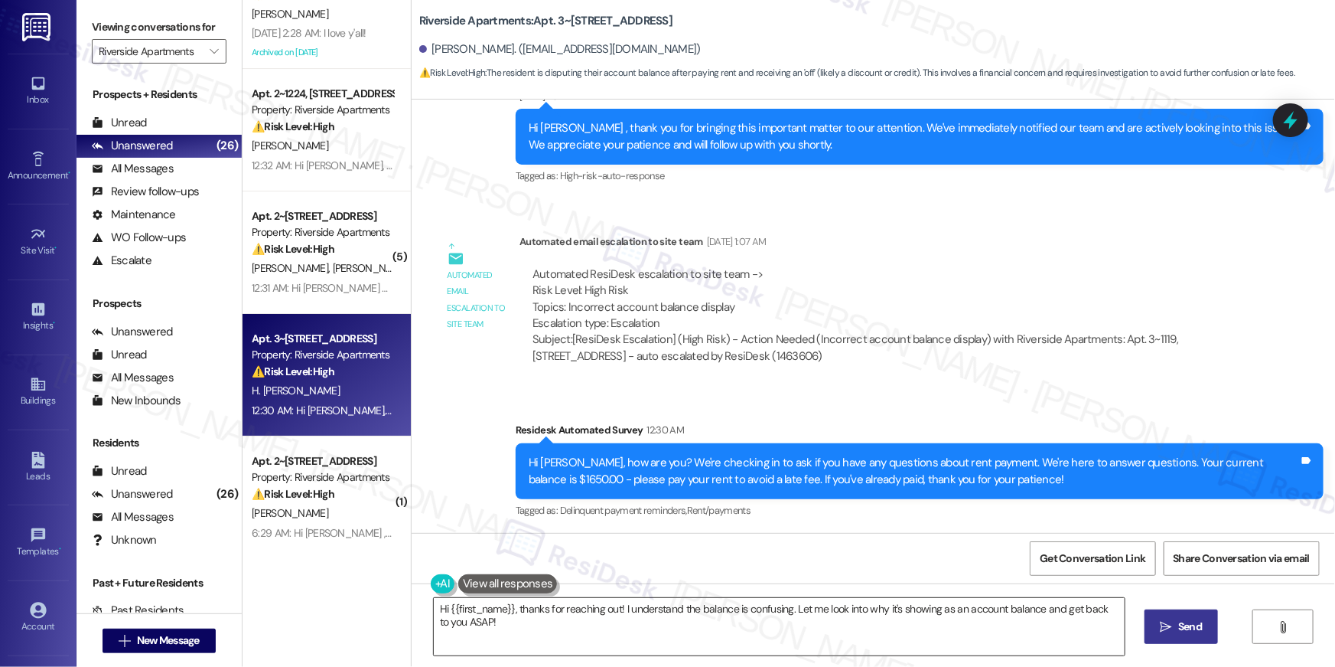
click at [677, 635] on textarea "Hi {{first_name}}, thanks for reaching out! I understand the balance is confusi…" at bounding box center [779, 626] width 691 height 57
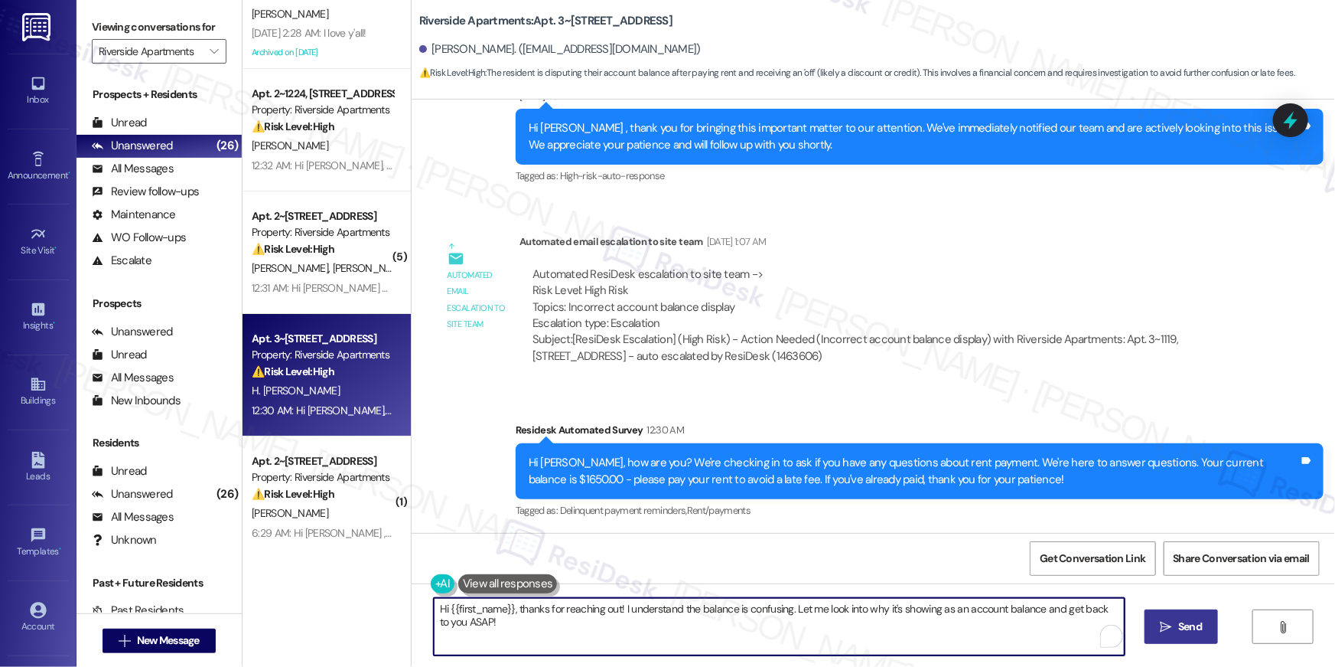
click at [701, 632] on textarea "Hi {{first_name}}, thanks for reaching out! I understand the balance is confusi…" at bounding box center [779, 626] width 691 height 57
click at [802, 632] on textarea "Hi {{first_name}}, thanks for reaching out! I understand the balance is confusi…" at bounding box center [779, 626] width 691 height 57
click at [533, 618] on textarea "Hi {{first_name}}, thanks for reaching out! I understand the balance is confusi…" at bounding box center [775, 626] width 691 height 57
drag, startPoint x: 612, startPoint y: 609, endPoint x: 855, endPoint y: 651, distance: 246.2
click at [618, 648] on textarea "Hi {{first_name}}, thanks for reaching out! I understand the balance is confusi…" at bounding box center [775, 626] width 691 height 57
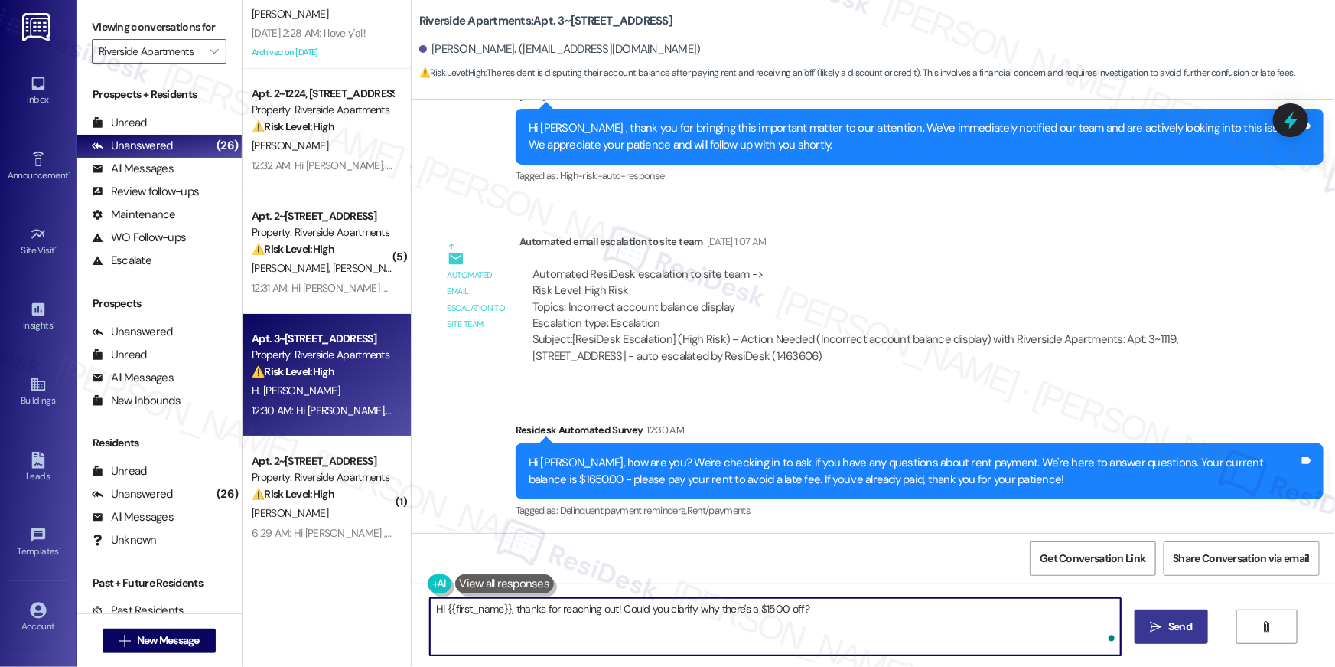
type textarea "Hi {{first_name}}, thanks for reaching out! Could you clarify why there's a $15…"
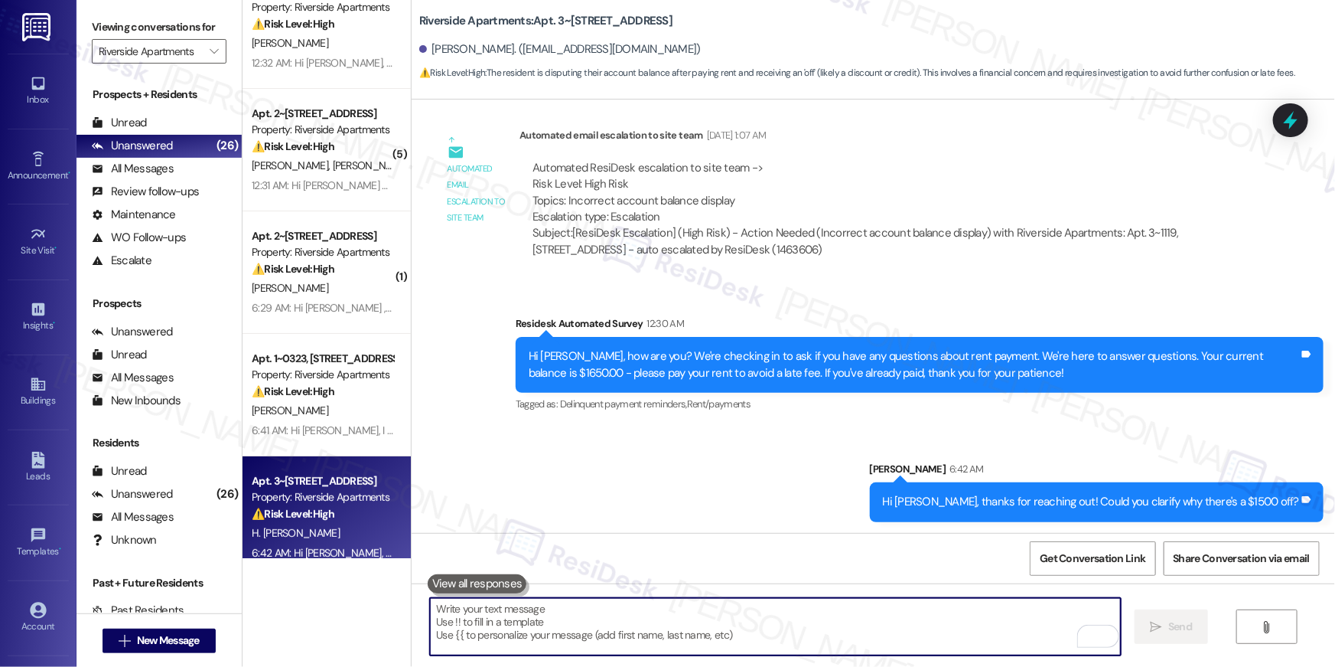
scroll to position [2870, 0]
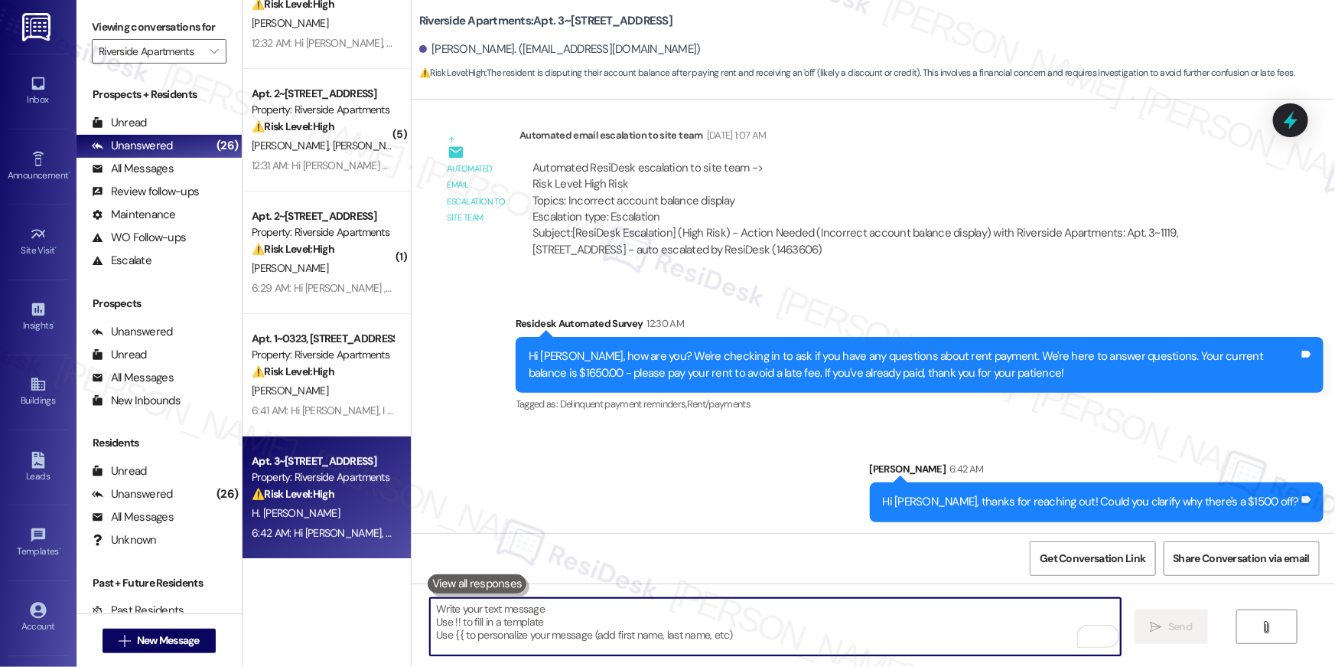
click at [721, 634] on textarea "To enrich screen reader interactions, please activate Accessibility in Grammarl…" at bounding box center [775, 626] width 691 height 57
drag, startPoint x: 720, startPoint y: 634, endPoint x: 734, endPoint y: 614, distance: 24.2
click at [723, 631] on textarea "To enrich screen reader interactions, please activate Accessibility in Grammarl…" at bounding box center [775, 626] width 691 height 57
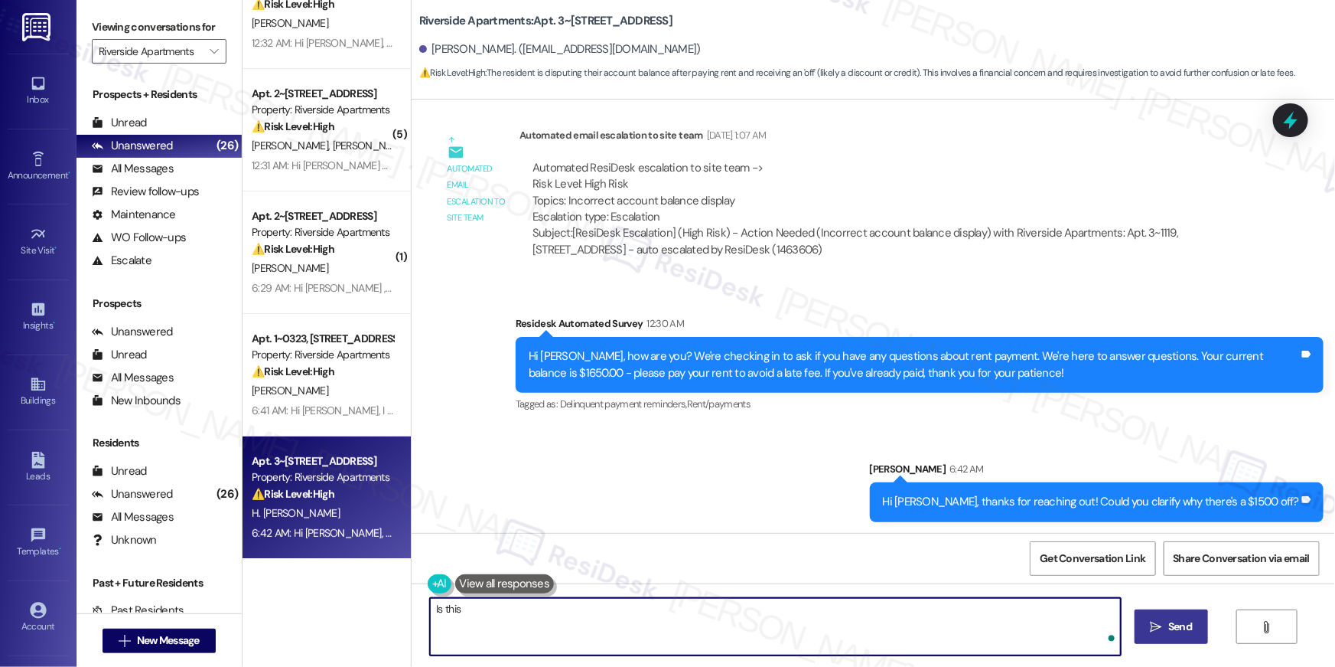
type textarea "Is this f"
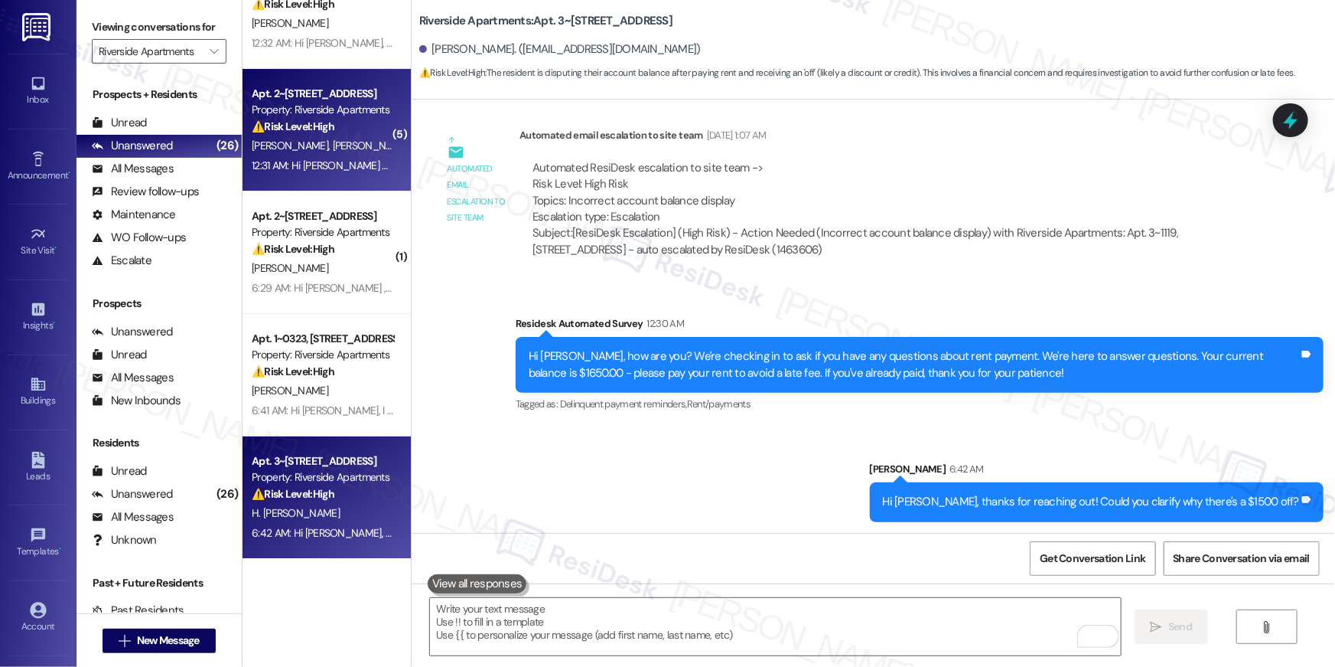
click at [323, 152] on div "A. Obradovac K. Burkett" at bounding box center [322, 145] width 145 height 19
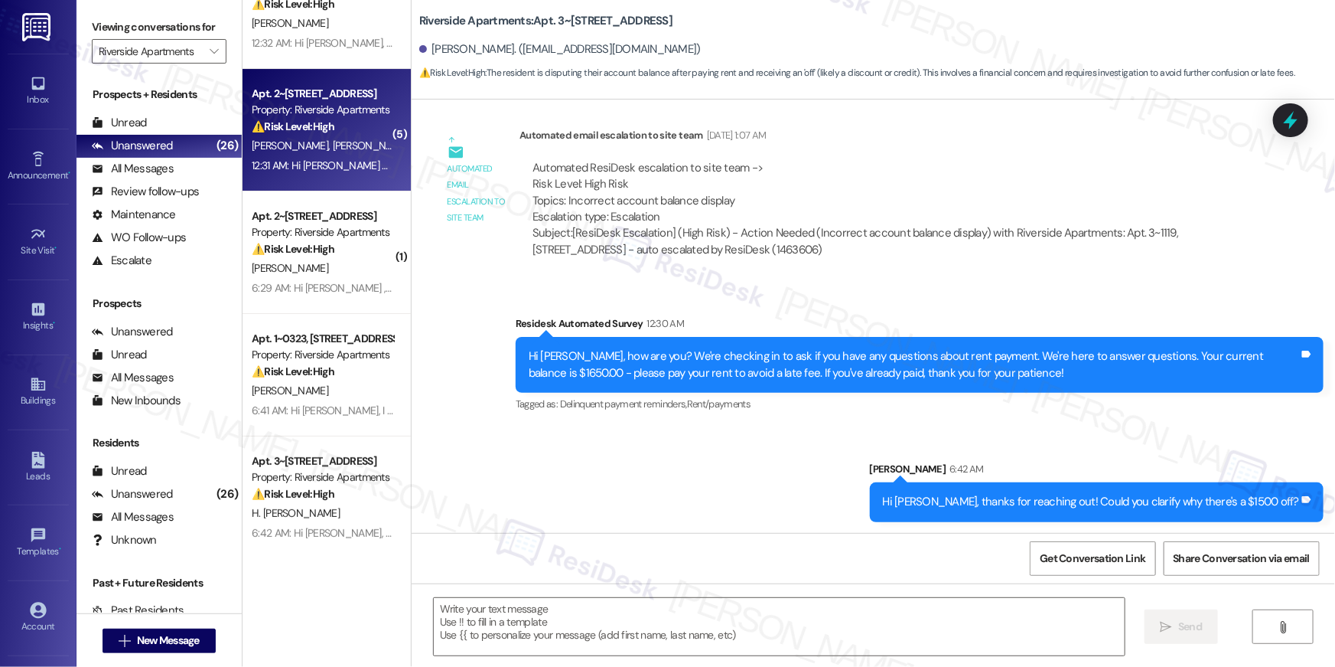
type textarea "Fetching suggested responses. Please feel free to read through the conversation…"
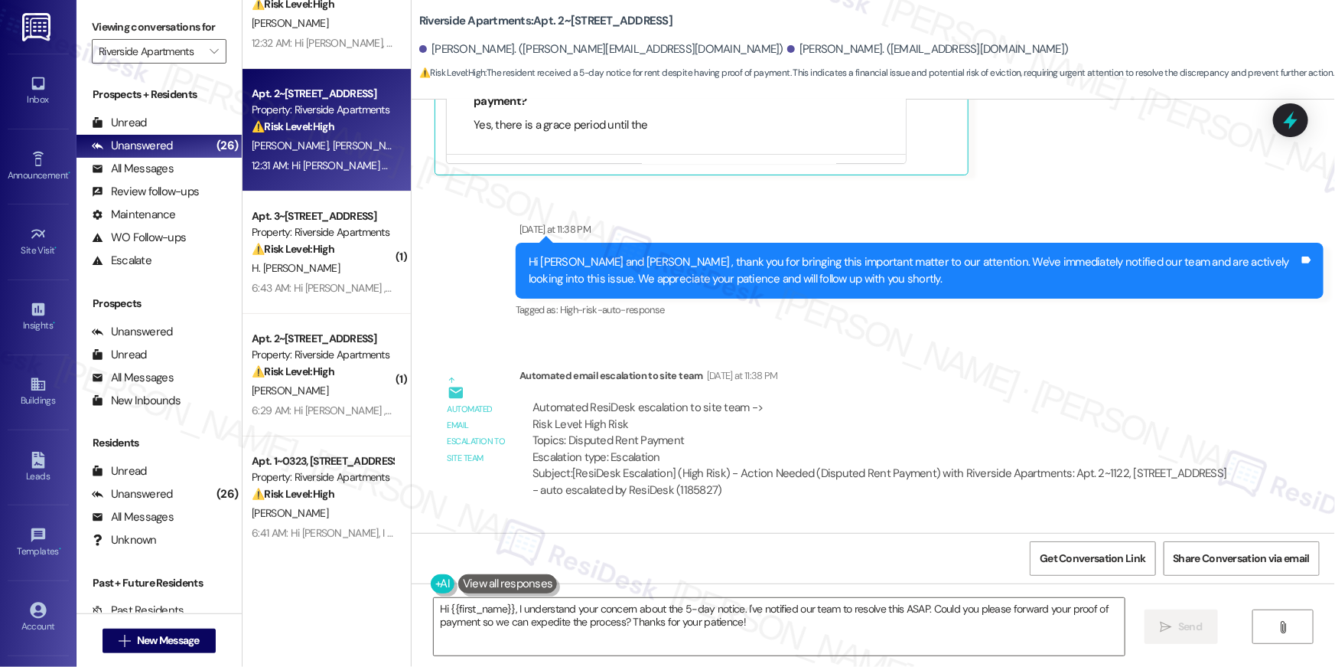
scroll to position [8035, 0]
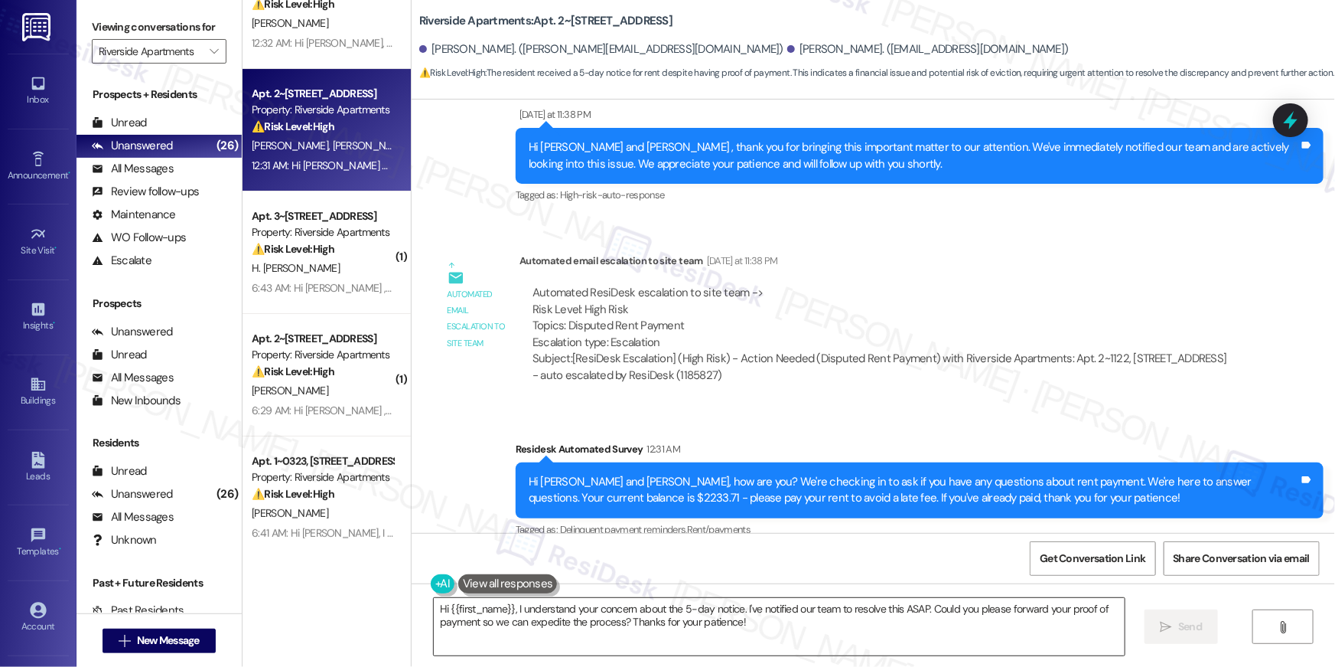
click at [833, 632] on textarea "Hi {{first_name}}, I understand your concern about the 5-day notice. I've notif…" at bounding box center [779, 626] width 691 height 57
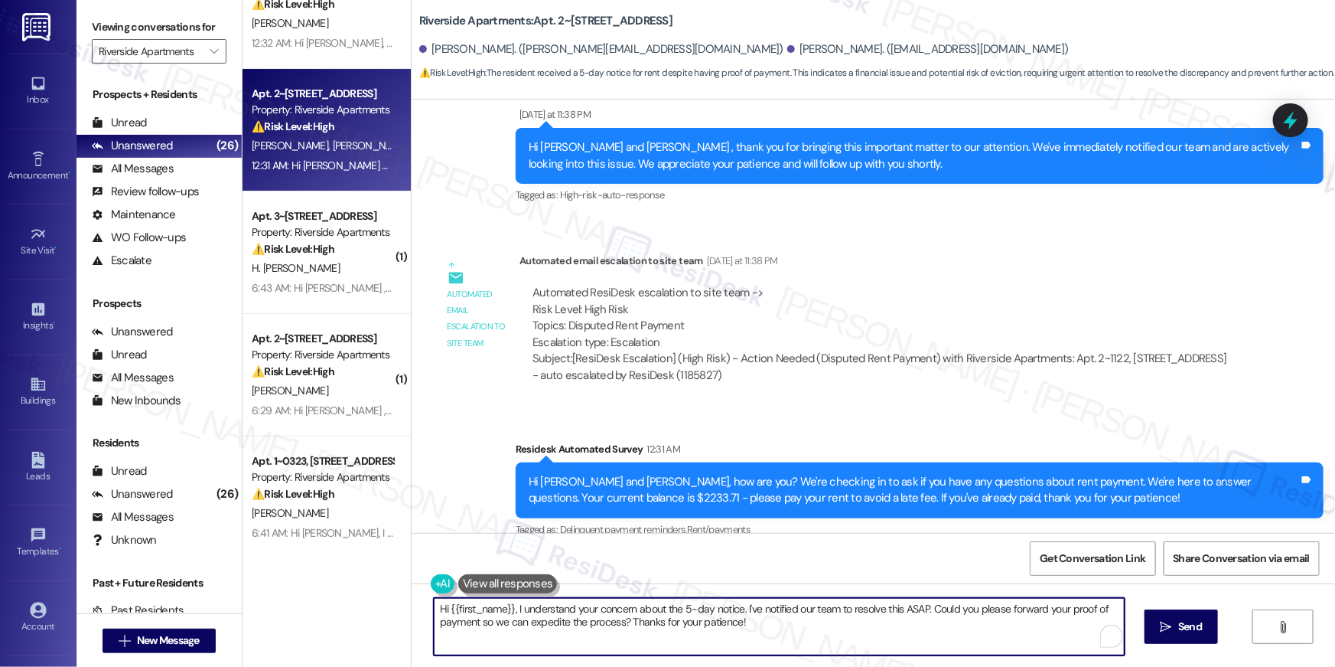
click at [783, 625] on textarea "Hi {{first_name}}, I understand your concern about the 5-day notice. I've notif…" at bounding box center [779, 626] width 691 height 57
drag, startPoint x: 398, startPoint y: 602, endPoint x: 515, endPoint y: 608, distance: 117.2
click at [510, 610] on textarea "Hi {{first_name}}, I understand your concern about the 5-day notice. I've notif…" at bounding box center [775, 626] width 691 height 57
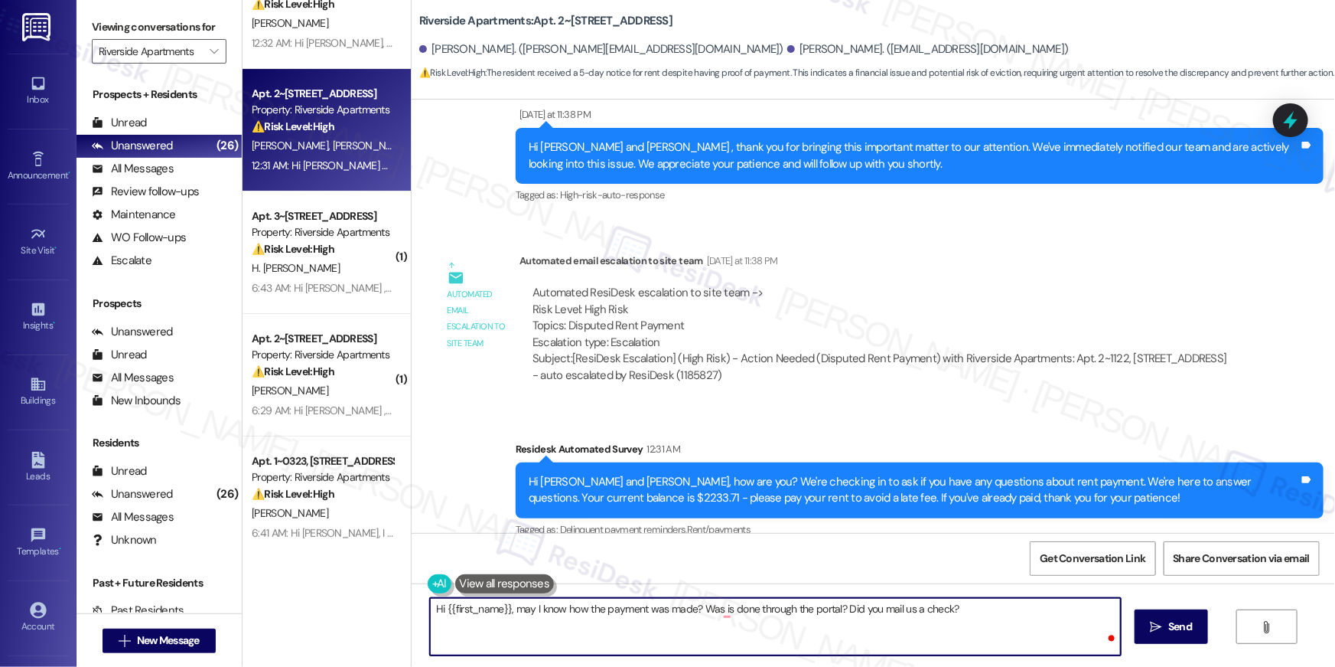
type textarea "Hi {{first_name}}, may I know how the payment was made? Was is done through the…"
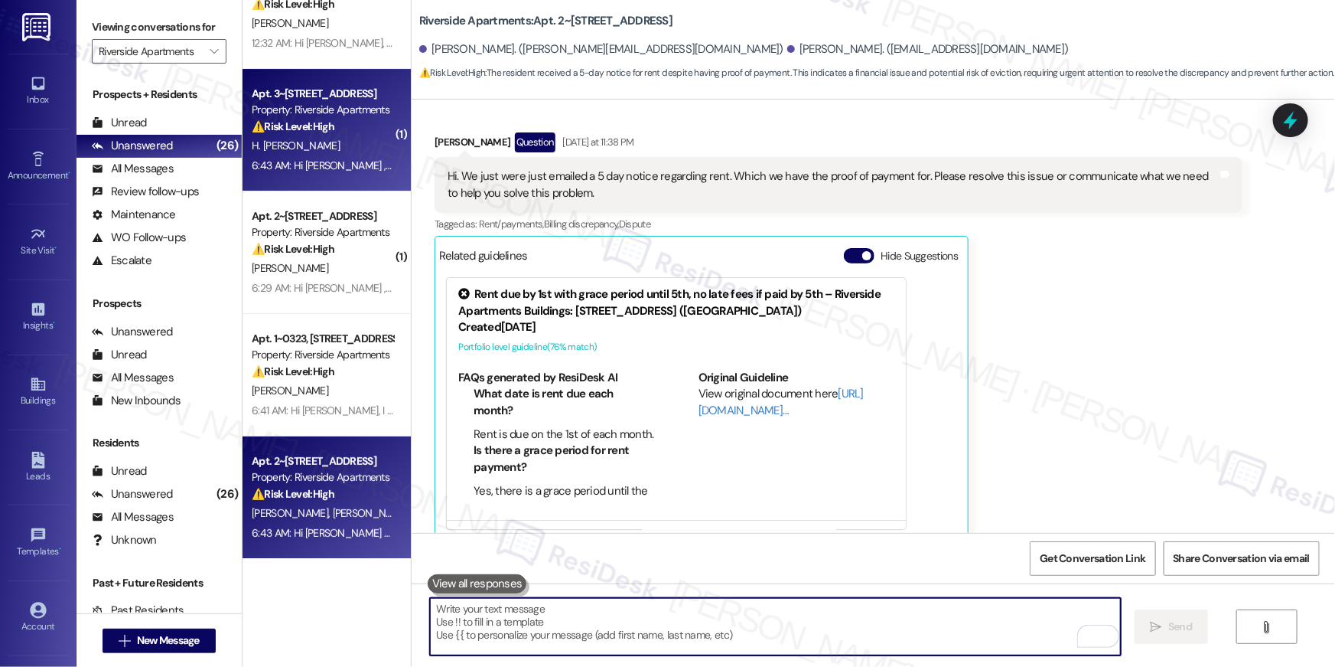
scroll to position [2827, 0]
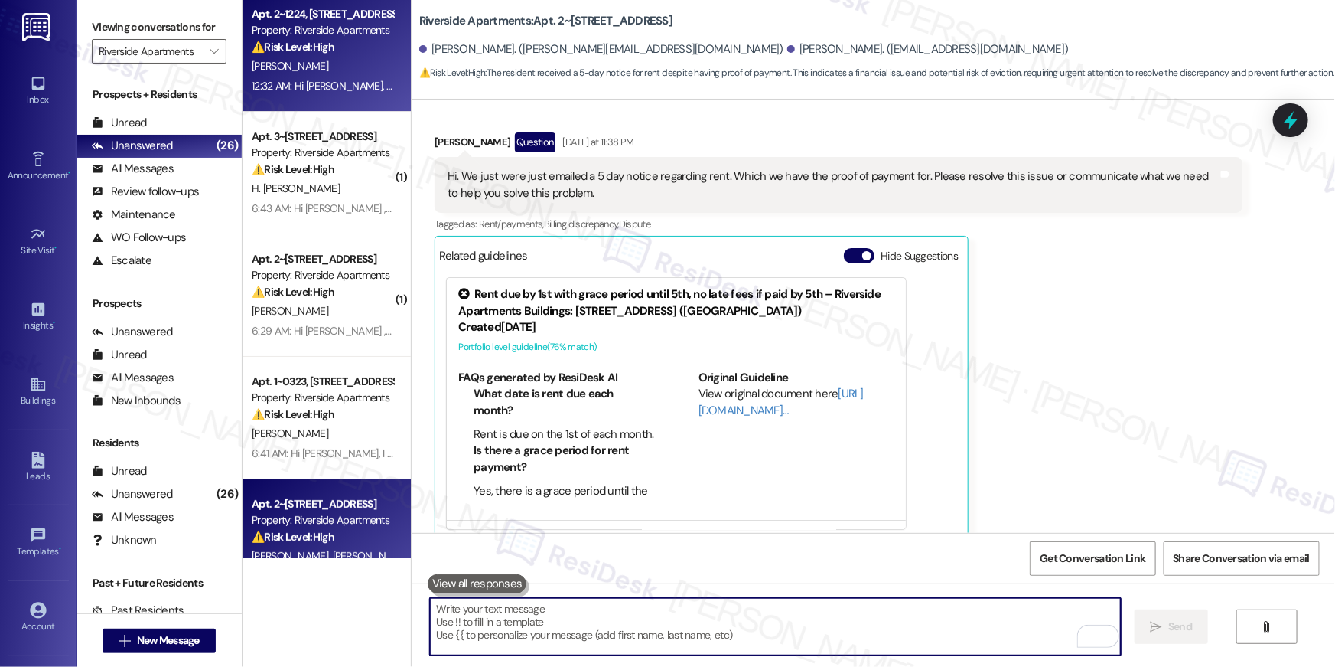
click at [294, 85] on div "12:32 AM: Hi Nicole, how are you? We're checking in to ask if you have any ques…" at bounding box center [854, 86] width 1205 height 14
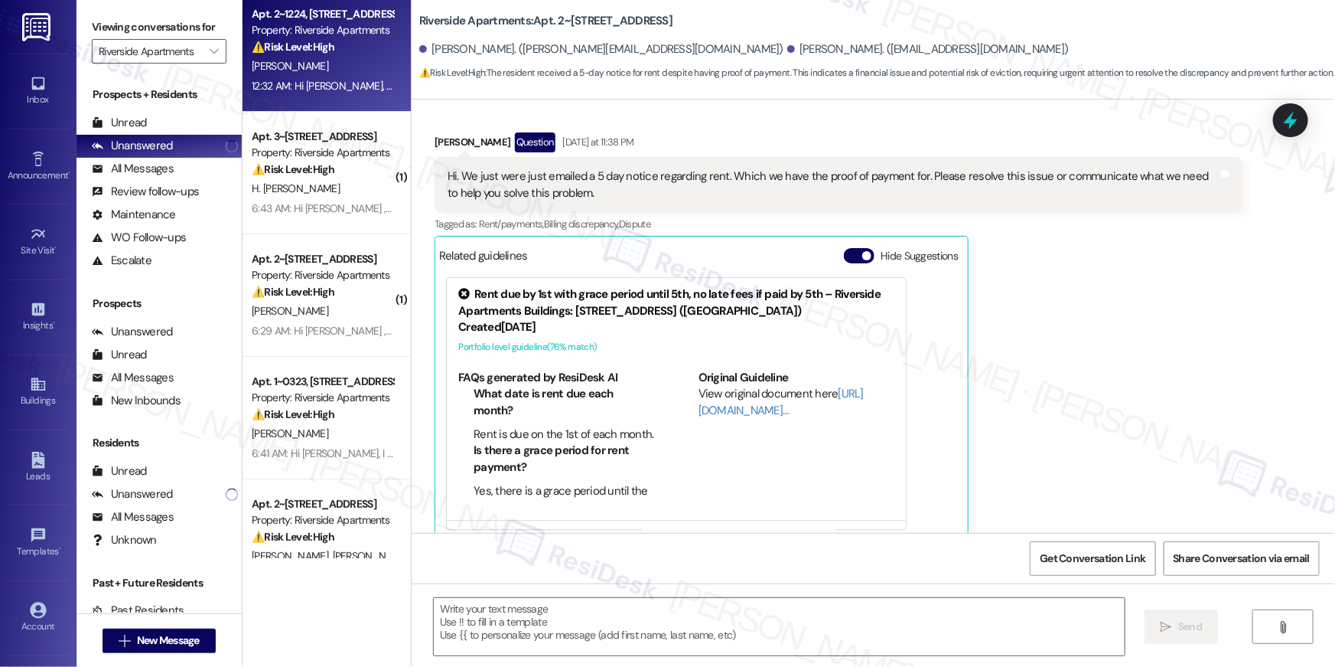
type textarea "Fetching suggested responses. Please feel free to read through the conversation…"
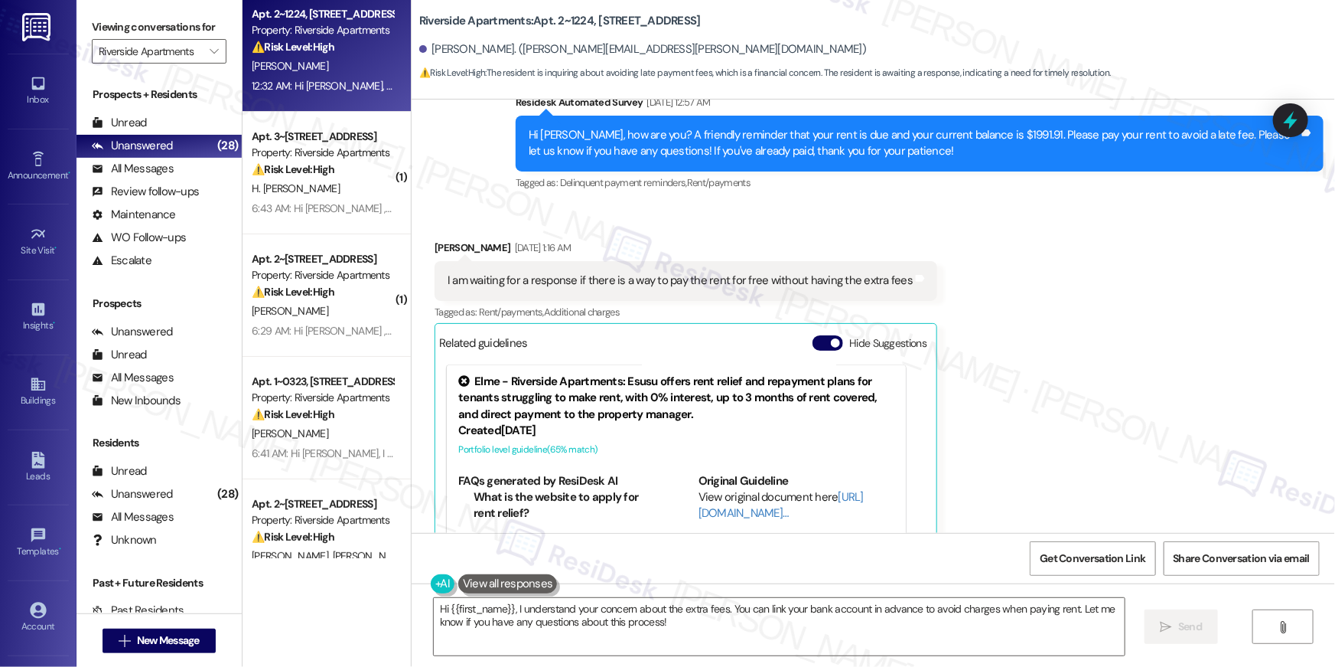
scroll to position [1400, 0]
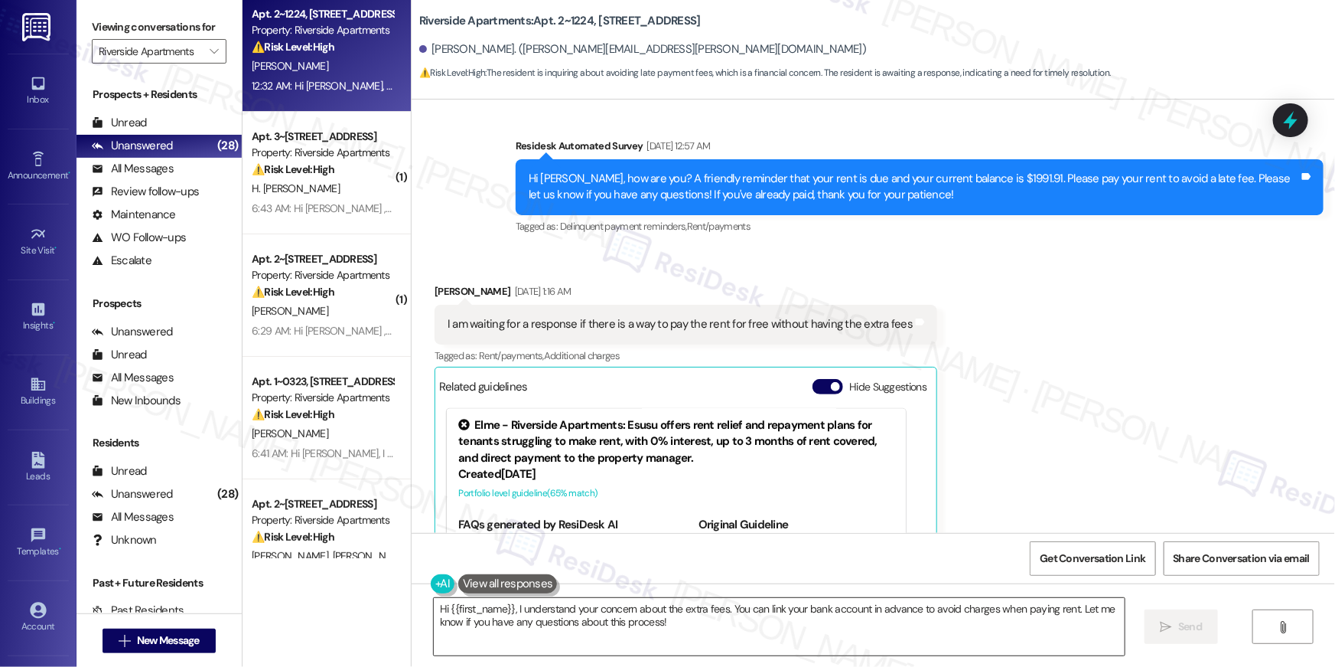
click at [673, 636] on textarea "Hi {{first_name}}, I understand your concern about the extra fees. You can link…" at bounding box center [779, 626] width 691 height 57
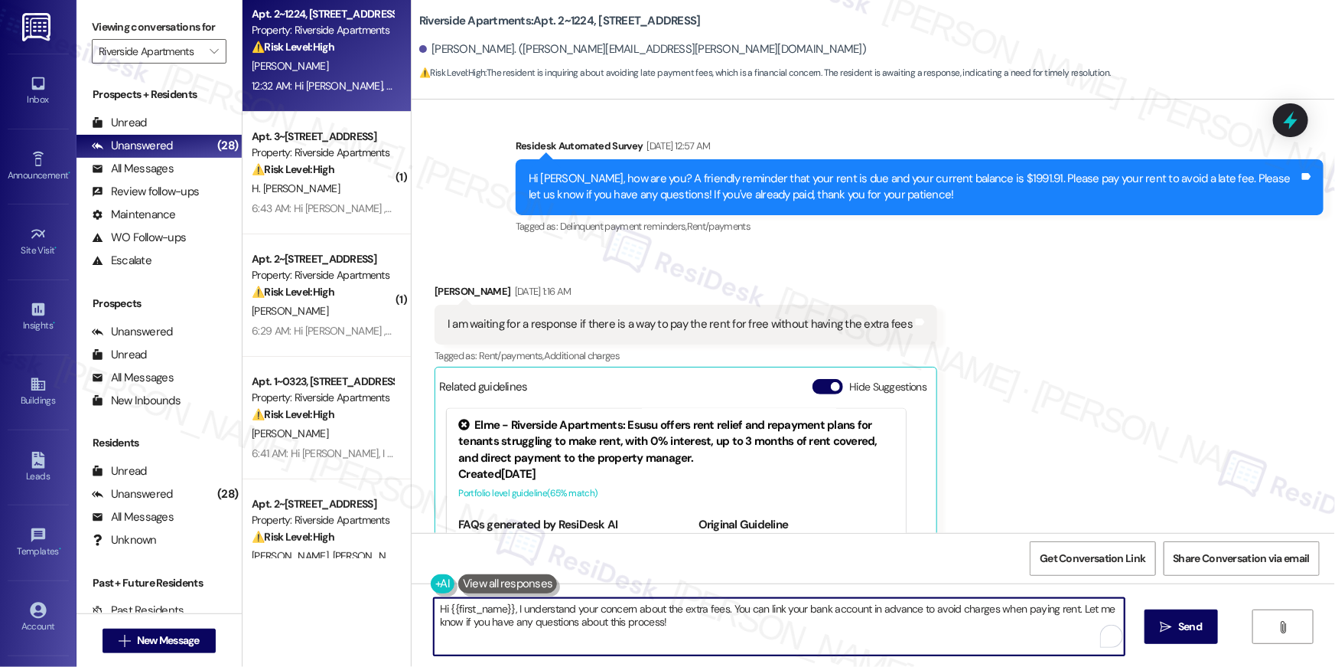
drag, startPoint x: 543, startPoint y: 618, endPoint x: 824, endPoint y: 361, distance: 381.3
click at [517, 605] on textarea "Hi {{first_name}}, I understand your concern about the extra fees. You can link…" at bounding box center [779, 626] width 691 height 57
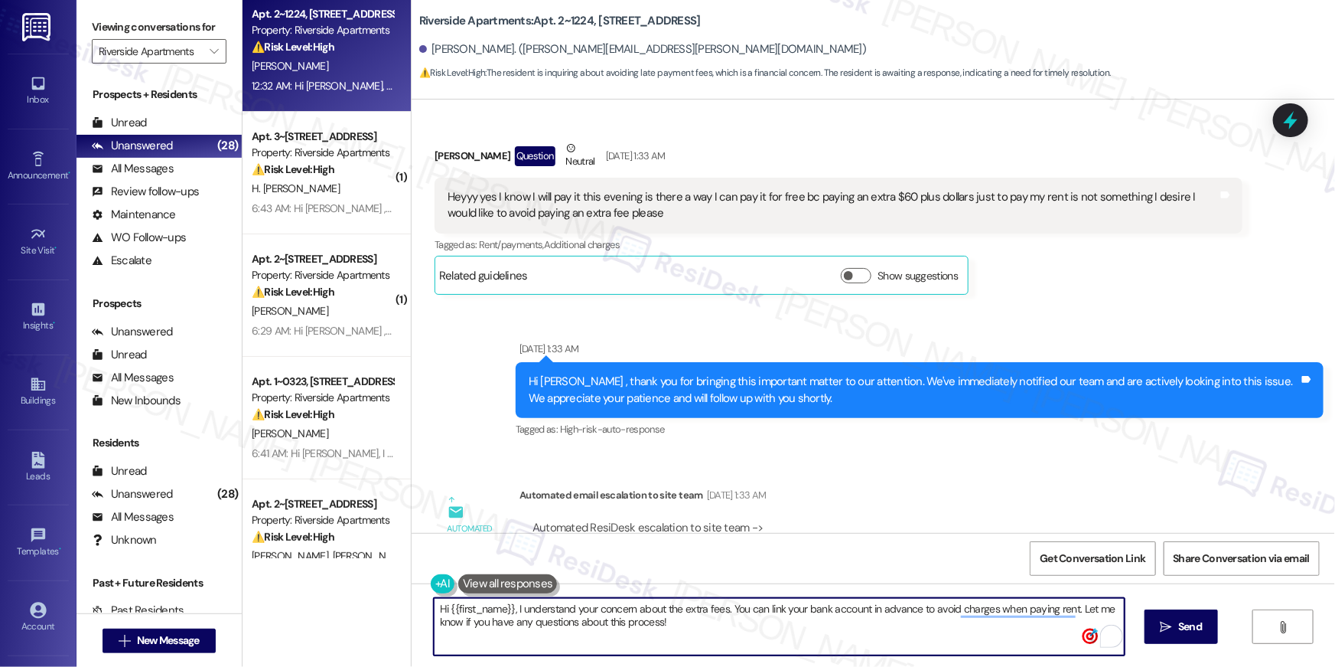
scroll to position [830, 0]
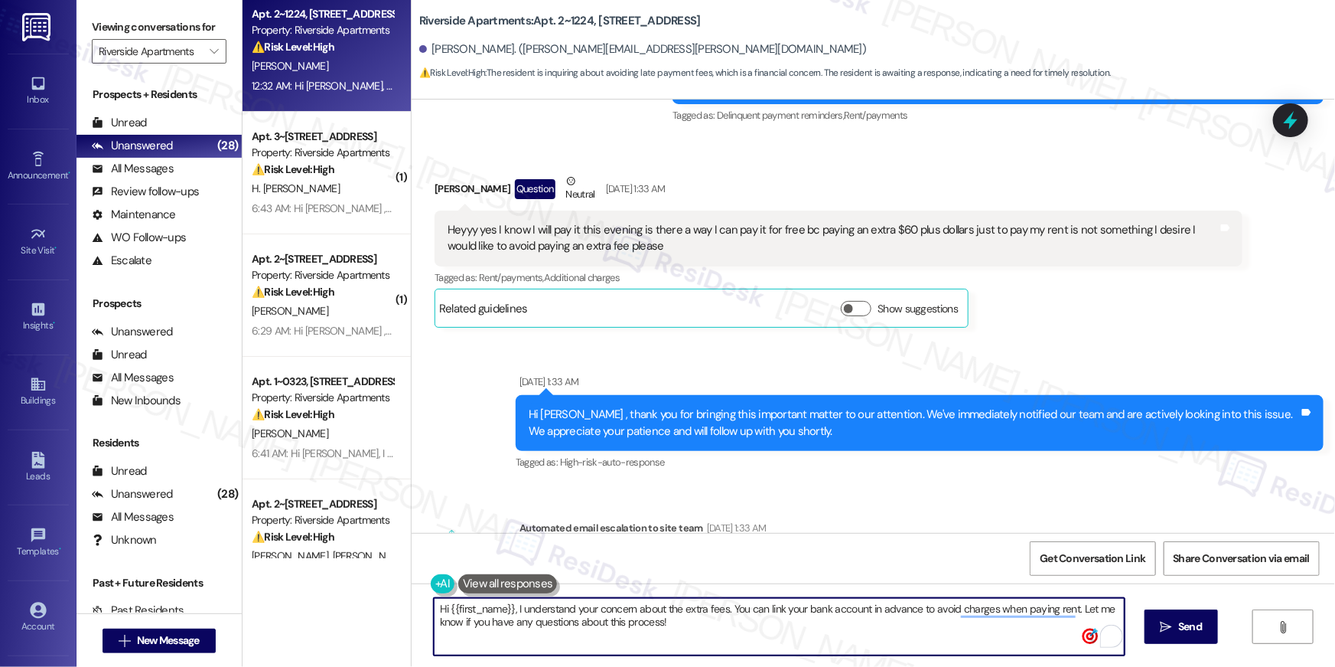
click at [607, 610] on textarea "Hi {{first_name}}, I understand your concern about the extra fees. You can link…" at bounding box center [779, 626] width 691 height 57
drag, startPoint x: 692, startPoint y: 633, endPoint x: 509, endPoint y: 605, distance: 185.0
click at [509, 605] on textarea "Hi {{first_name}}, I understand your concern about the extra fees. You can link…" at bounding box center [779, 626] width 691 height 57
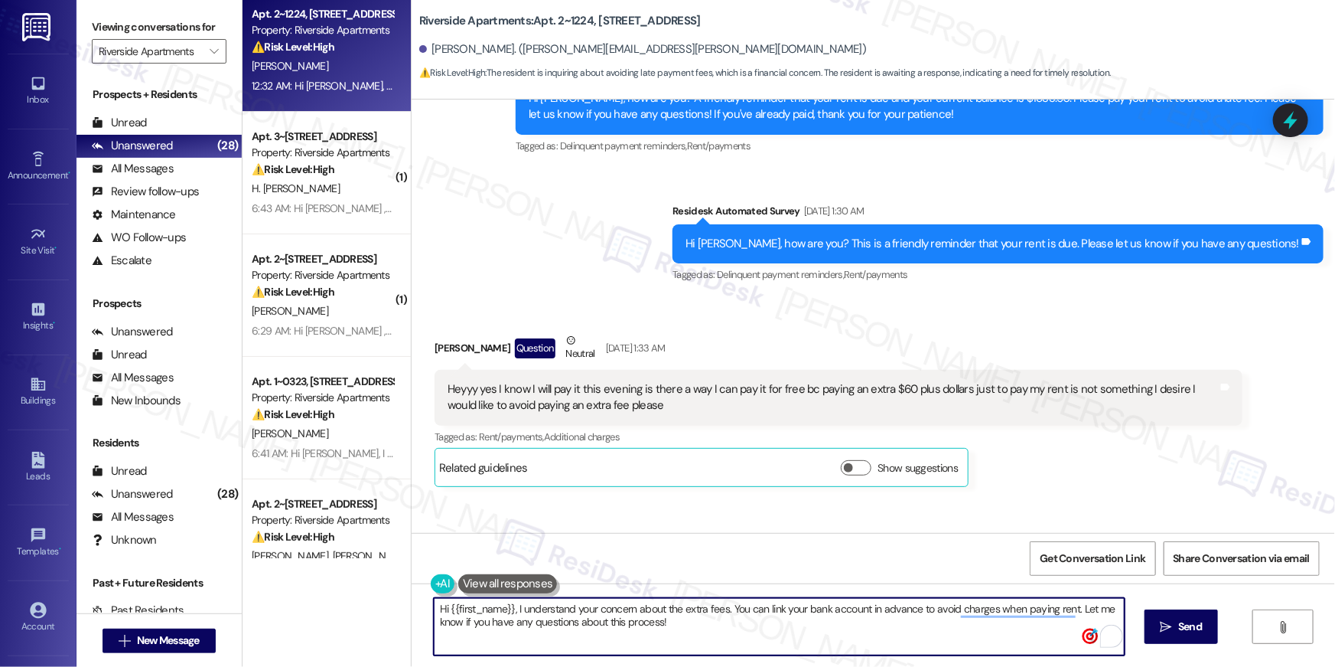
scroll to position [578, 0]
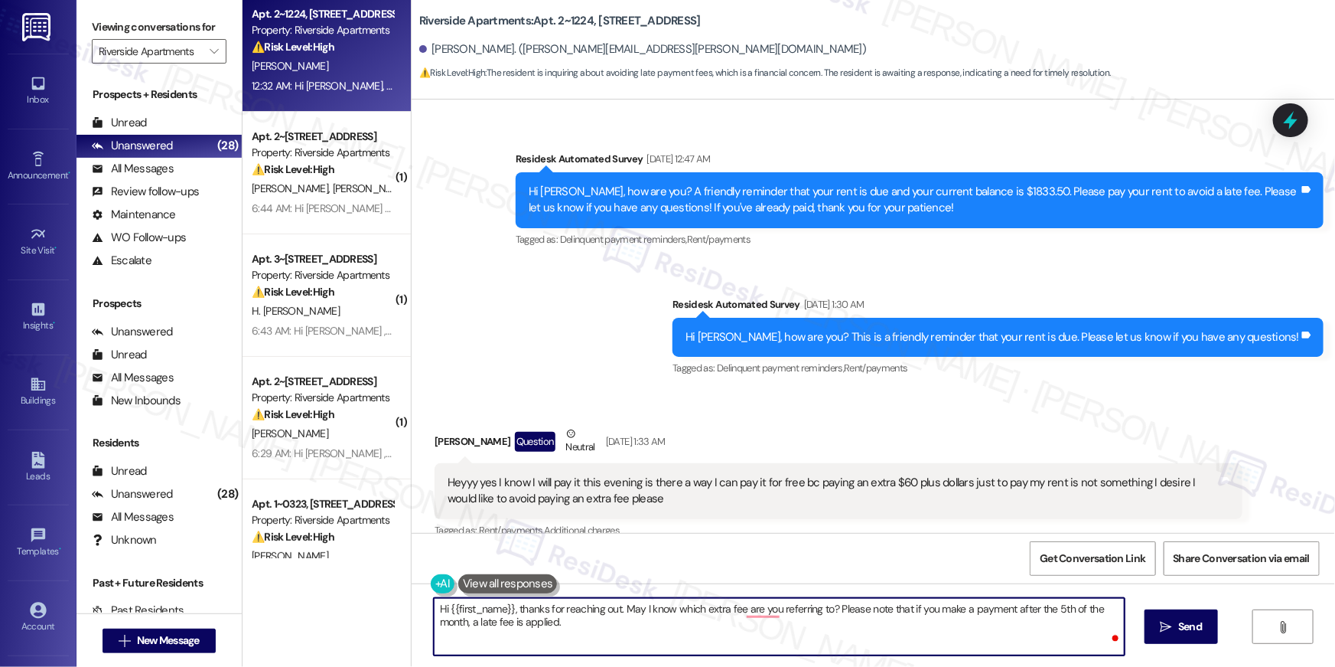
type textarea "Hi {{first_name}}, thanks for reaching out. May I know which extra fee are you …"
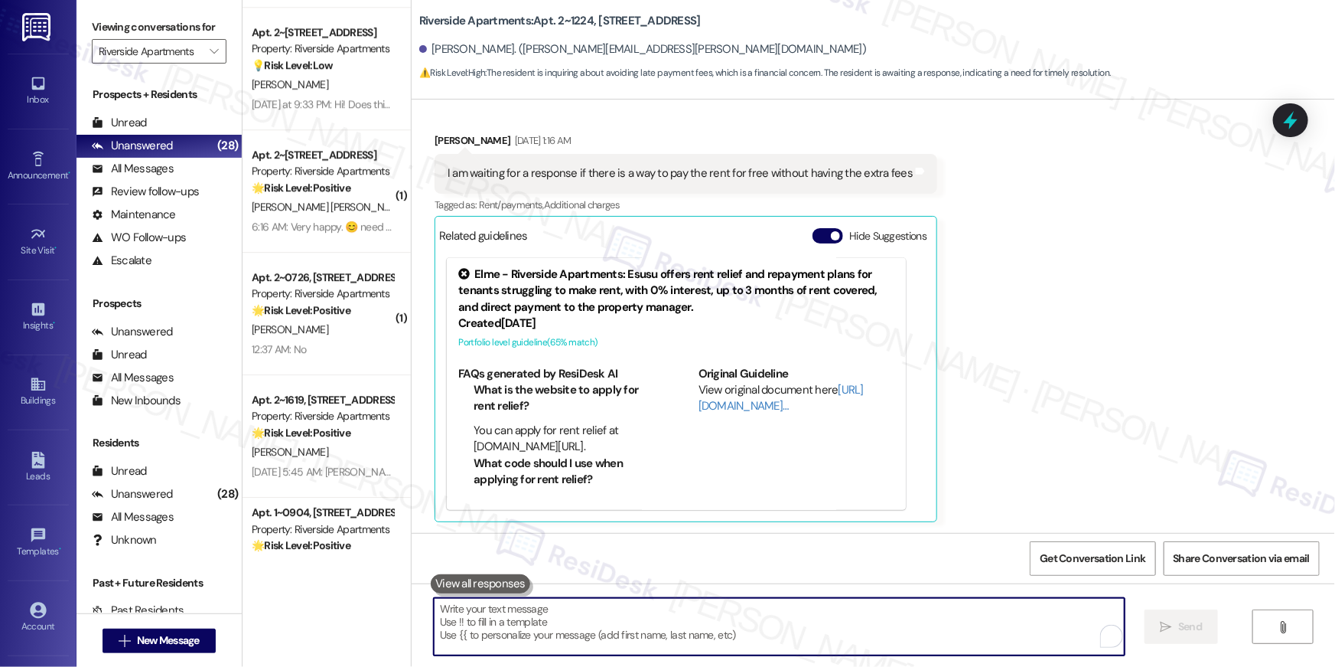
scroll to position [2183, 0]
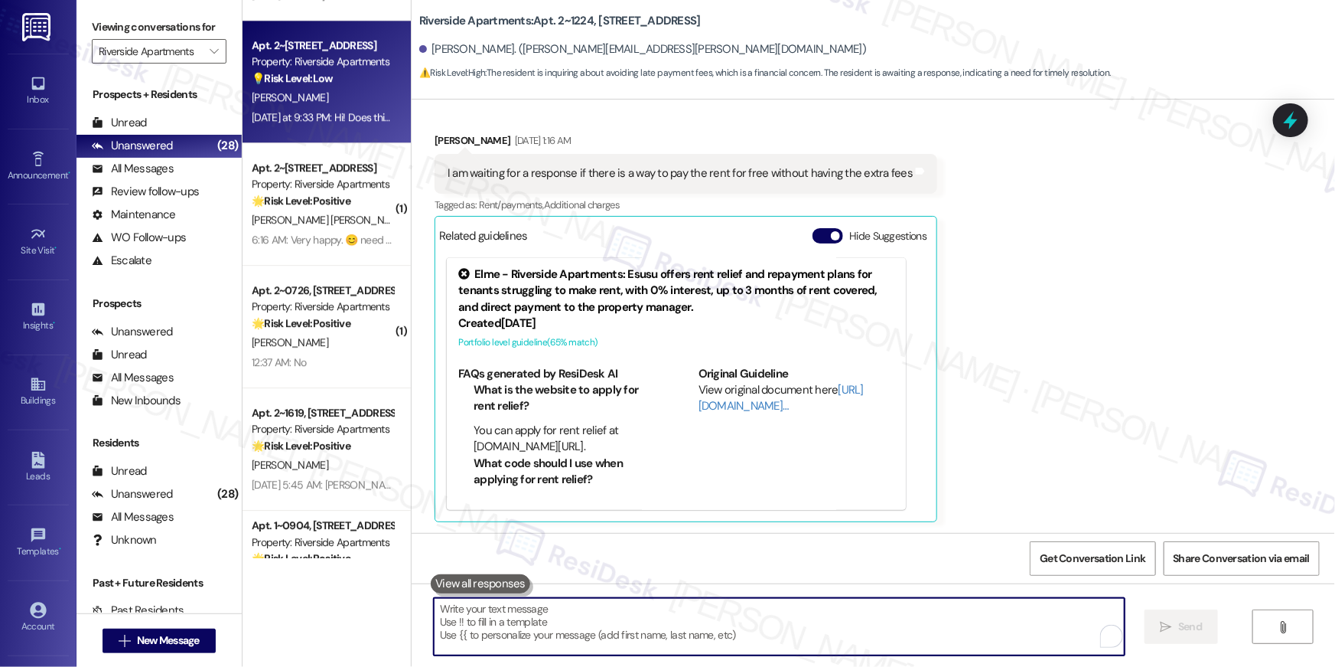
click at [329, 93] on div "E. Fenwick" at bounding box center [322, 97] width 145 height 19
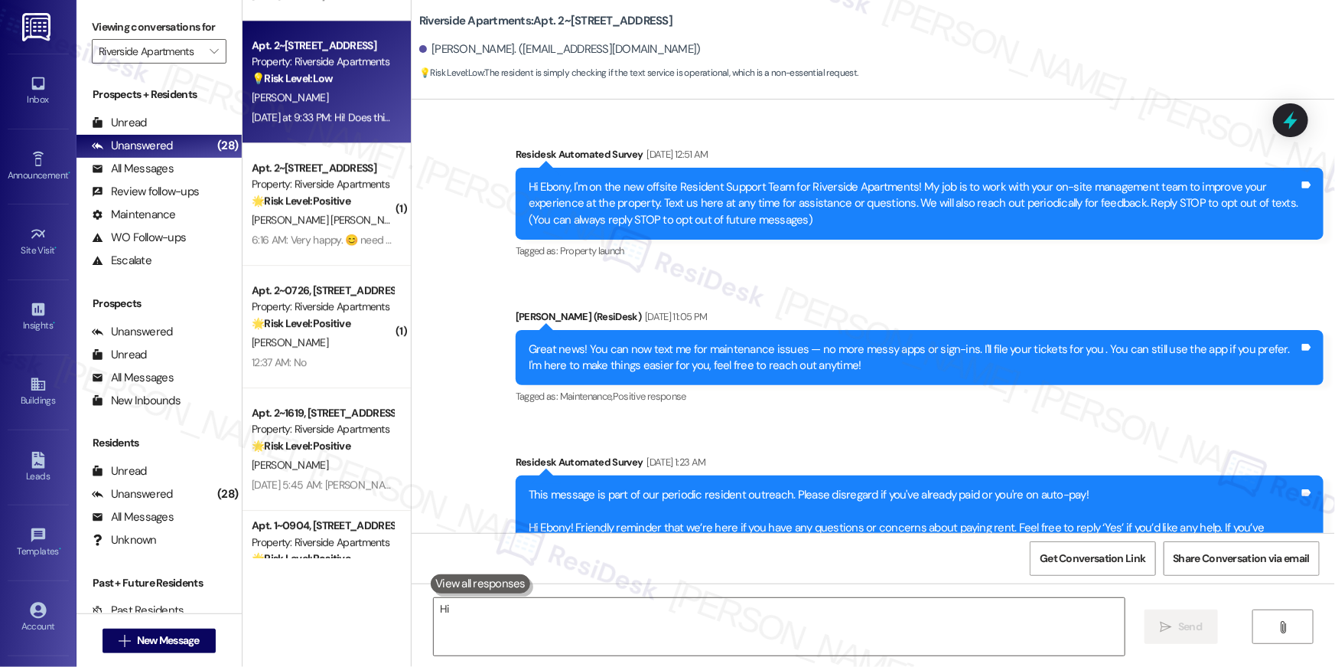
scroll to position [12302, 0]
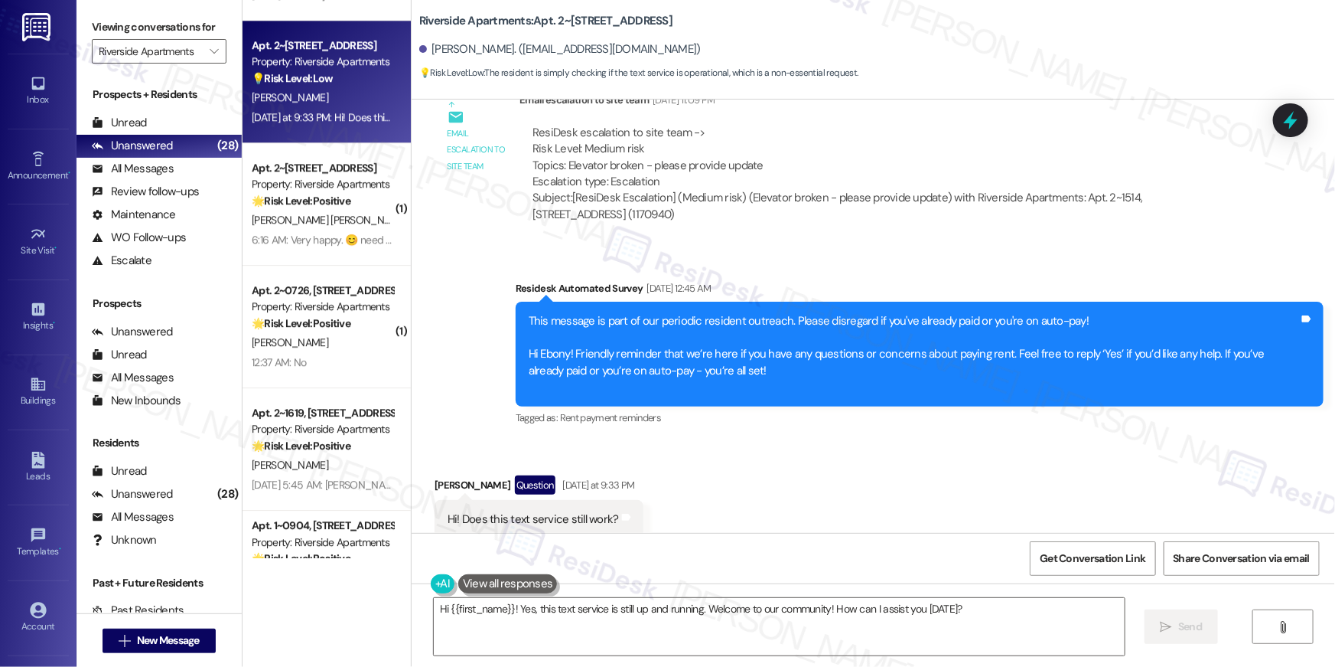
click at [719, 474] on div "Received via SMS Ebony Fenwick Question Yesterday at 9:33 PM Hi! Does this text…" at bounding box center [874, 507] width 924 height 132
click at [567, 599] on textarea "Hi {{first_name}}! Yes, this text service is still up and running. Welcome to o…" at bounding box center [779, 626] width 691 height 57
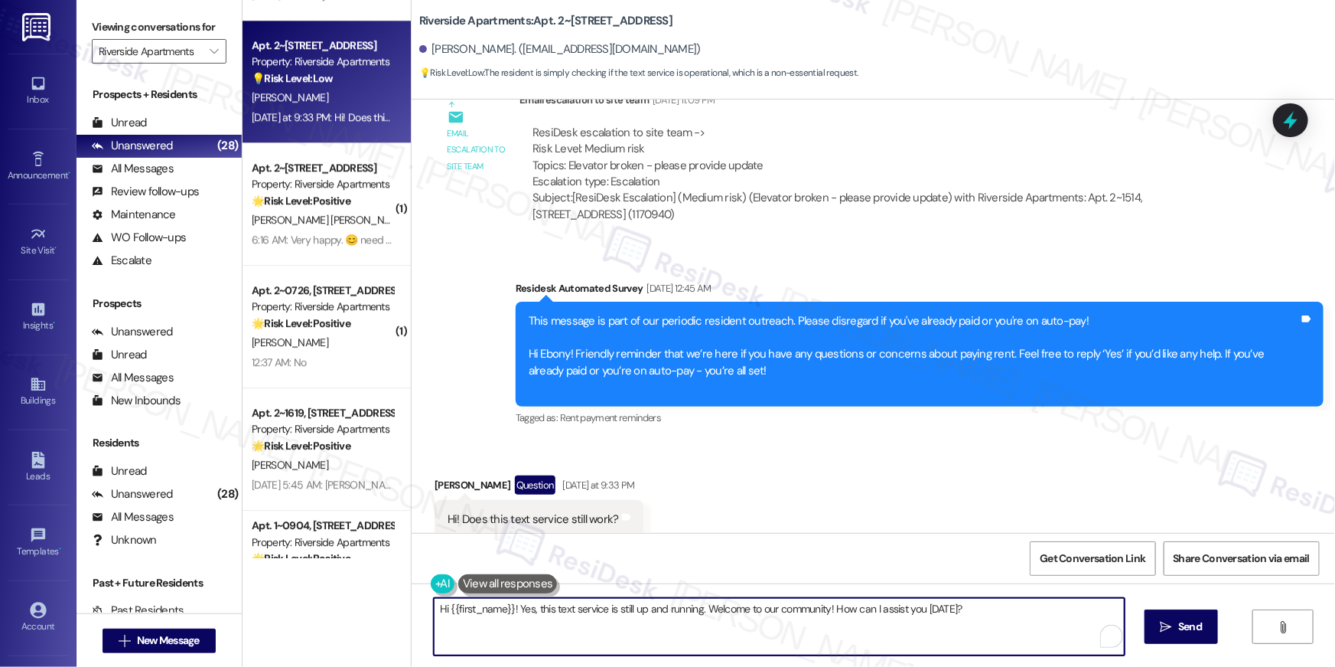
click at [578, 620] on textarea "Hi {{first_name}}! Yes, this text service is still up and running. Welcome to o…" at bounding box center [779, 626] width 691 height 57
click at [784, 622] on textarea "Hi {{first_name}}! Yes, this text service is still up and running. Welcome to o…" at bounding box center [779, 626] width 691 height 57
click at [720, 608] on textarea "Hi {{first_name}}! Yes, this text service is still up and running. Welcome to o…" at bounding box center [775, 626] width 691 height 57
click at [787, 606] on textarea "Hi {{first_name}}! Yes, this text service is still up and running. Welcome to o…" at bounding box center [775, 626] width 691 height 57
drag, startPoint x: 826, startPoint y: 608, endPoint x: 701, endPoint y: 603, distance: 124.8
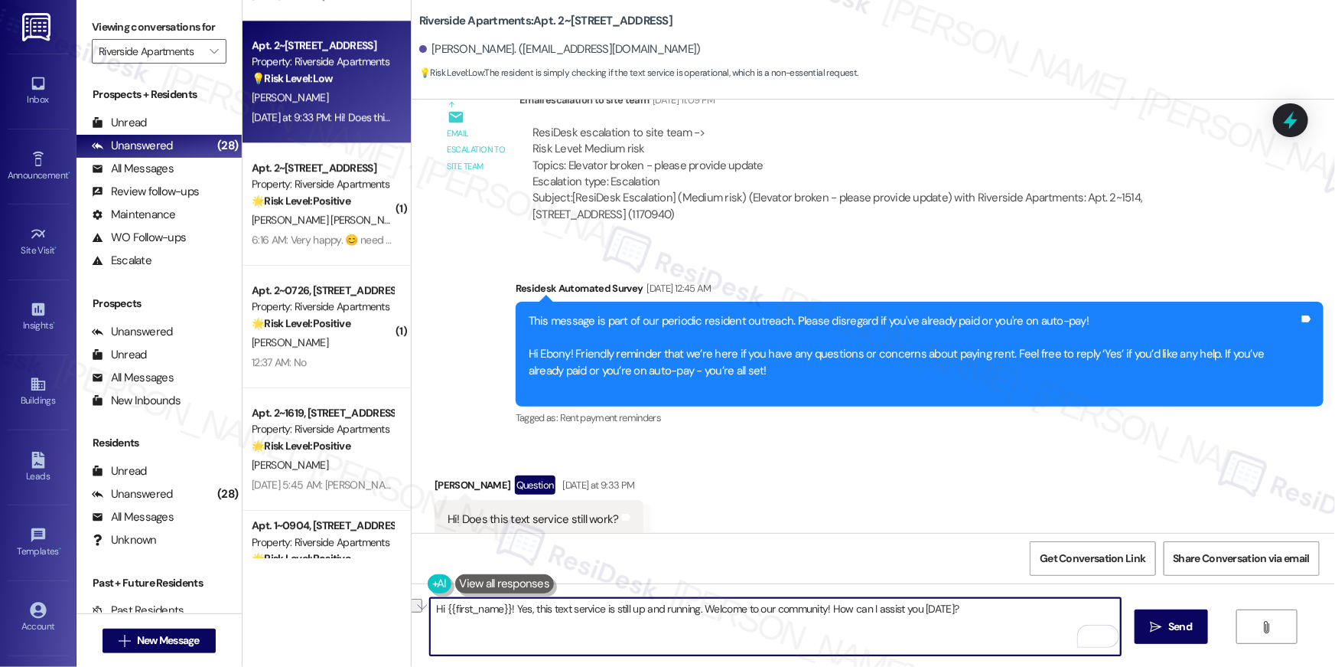
click at [701, 603] on textarea "Hi {{first_name}}! Yes, this text service is still up and running. Welcome to o…" at bounding box center [775, 626] width 691 height 57
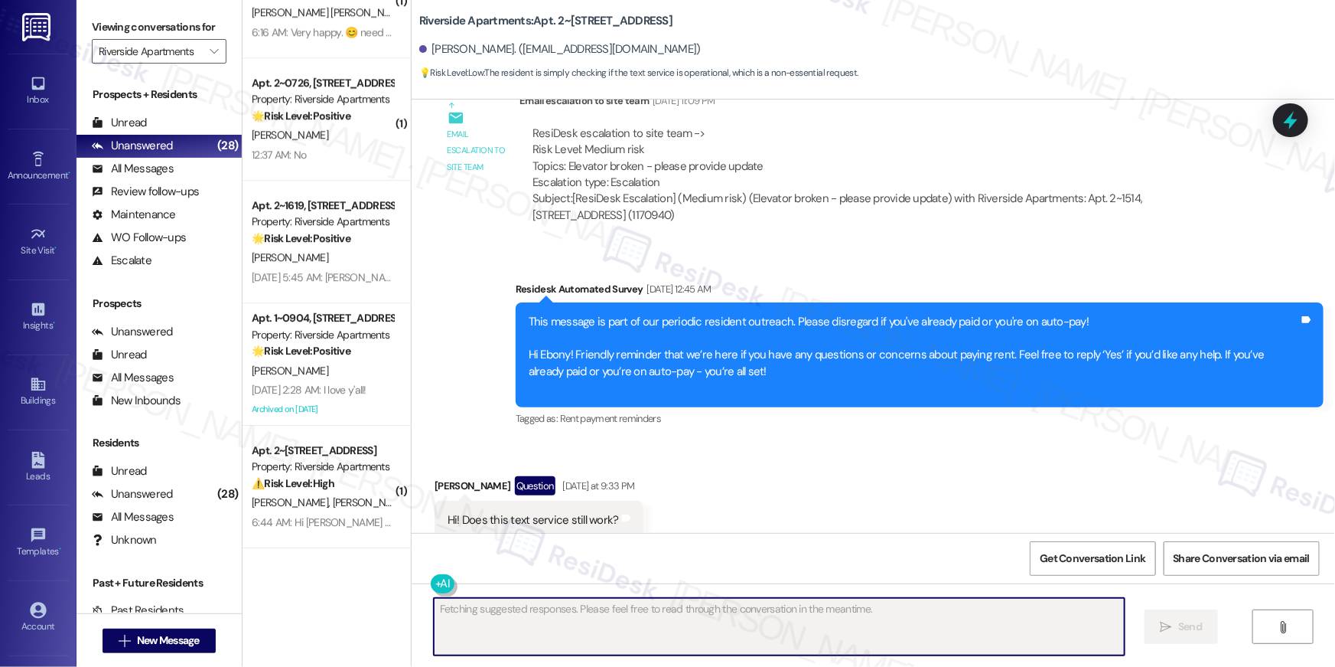
scroll to position [2870, 0]
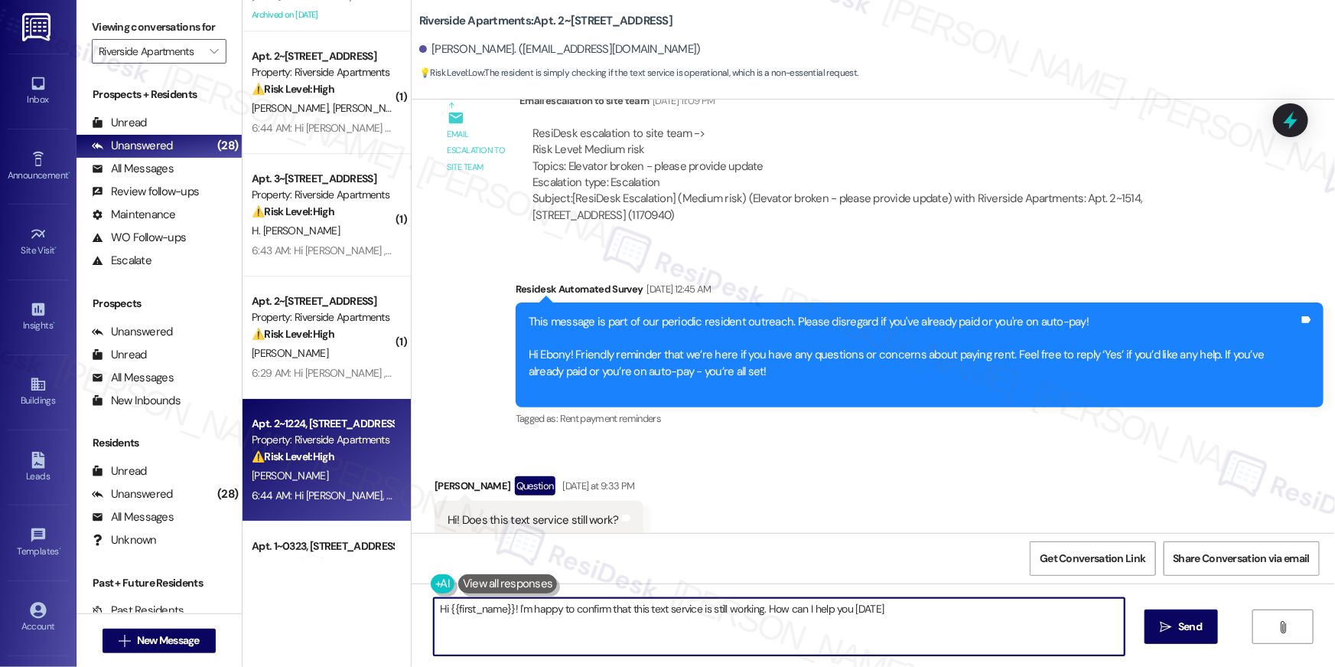
type textarea "Hi {{first_name}}! I'm happy to confirm that this text service is still working…"
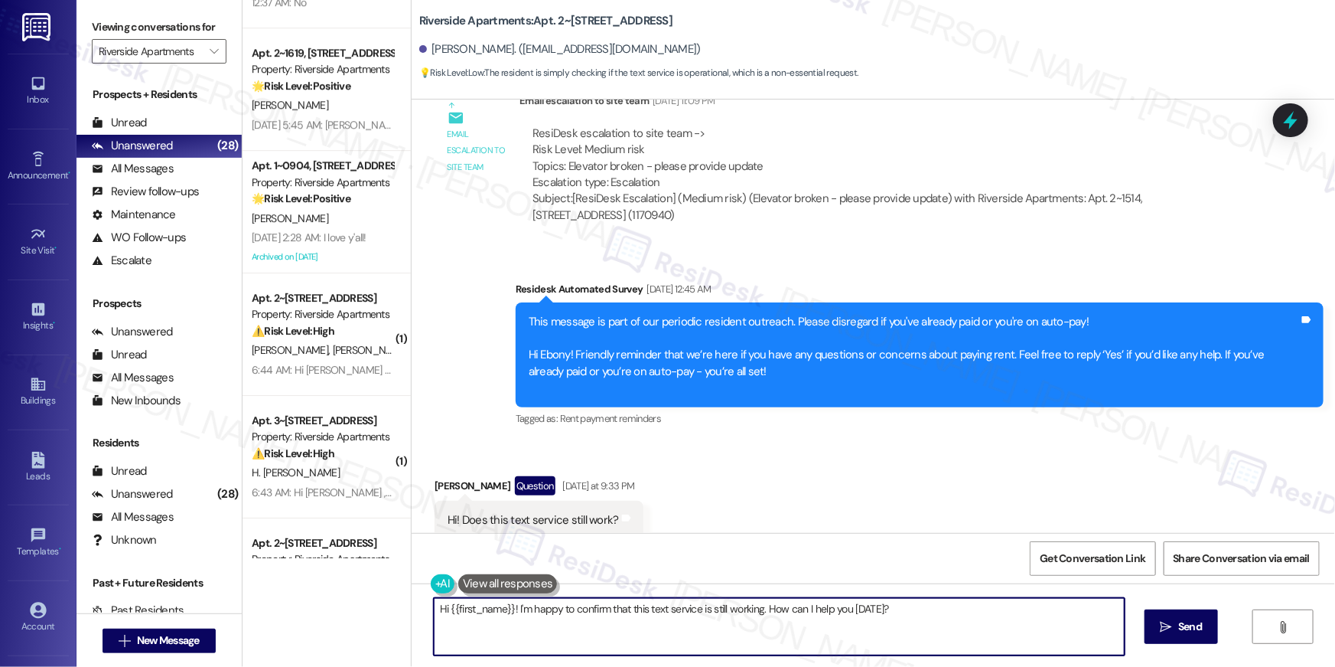
scroll to position [2369, 0]
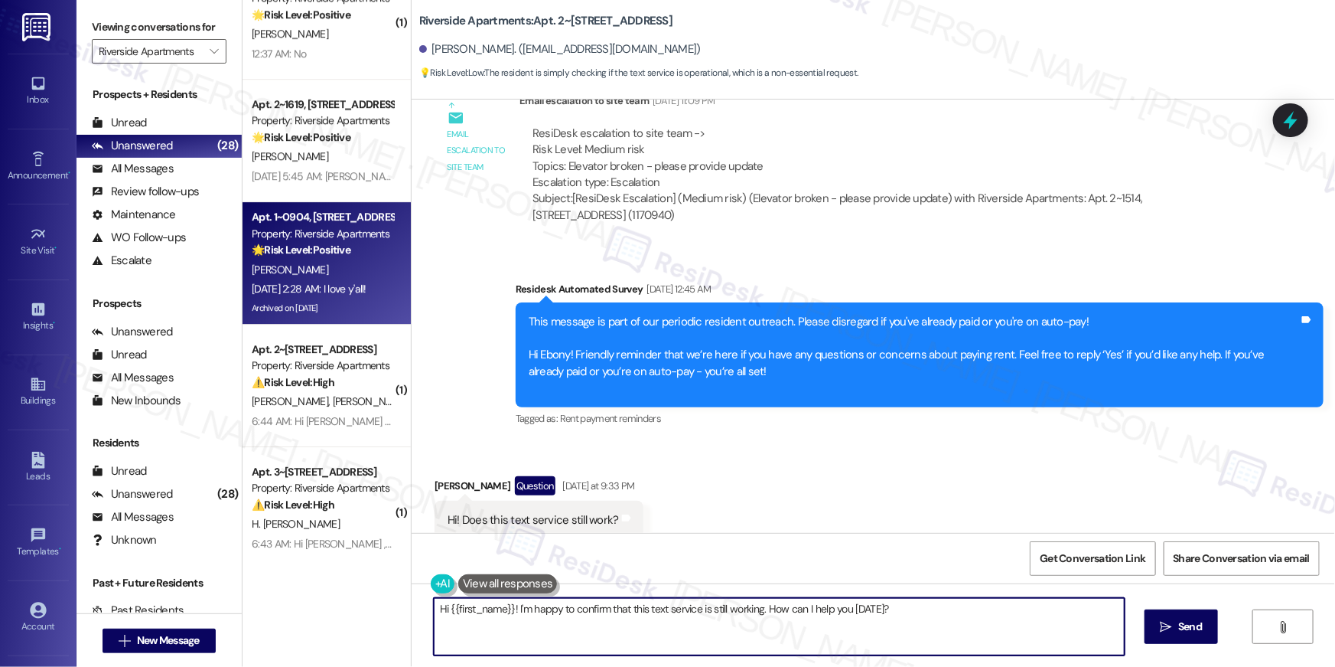
click at [326, 292] on div "Sep 05, 2025 at 2:28 AM: I love y'all! Sep 05, 2025 at 2:28 AM: I love y'all!" at bounding box center [309, 289] width 115 height 14
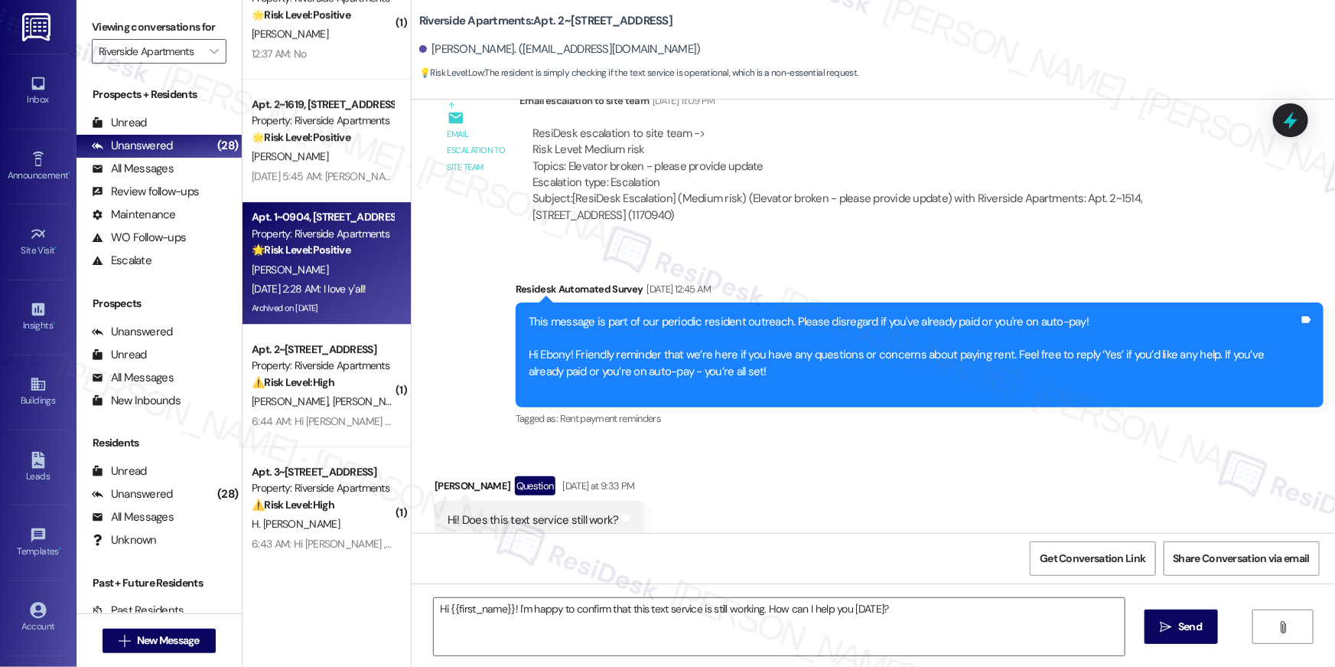
type textarea "Fetching suggested responses. Please feel free to read through the conversation…"
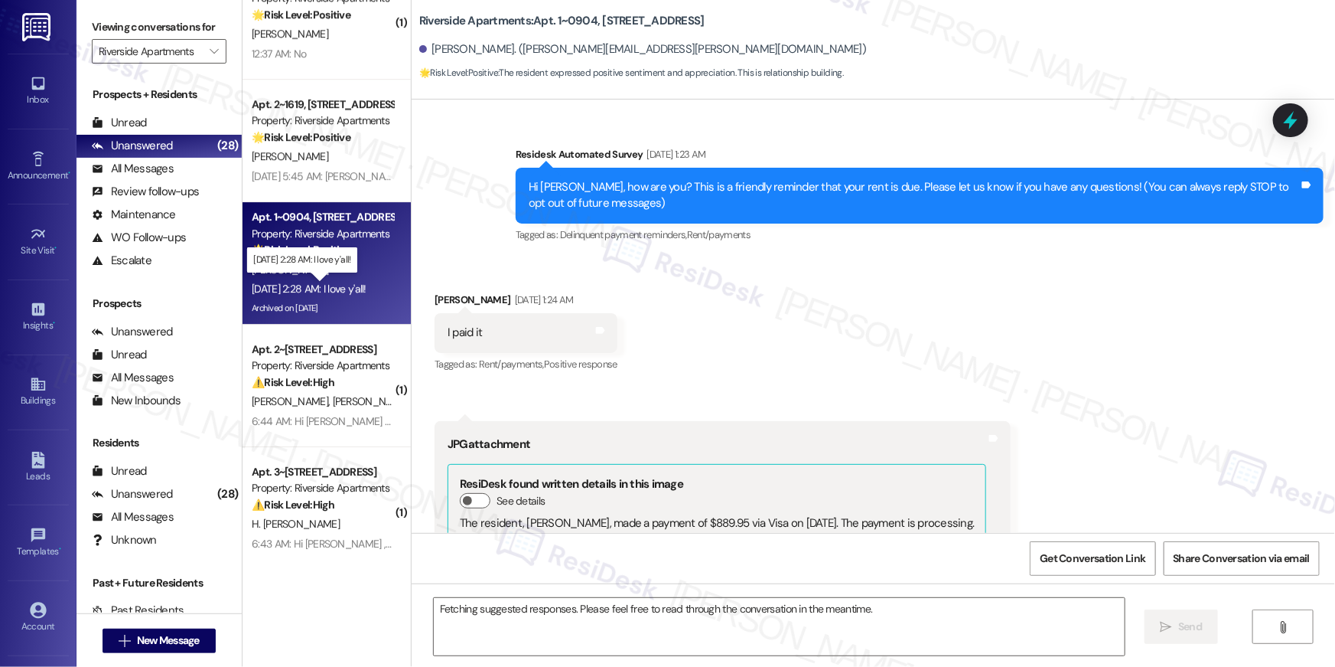
scroll to position [9552, 0]
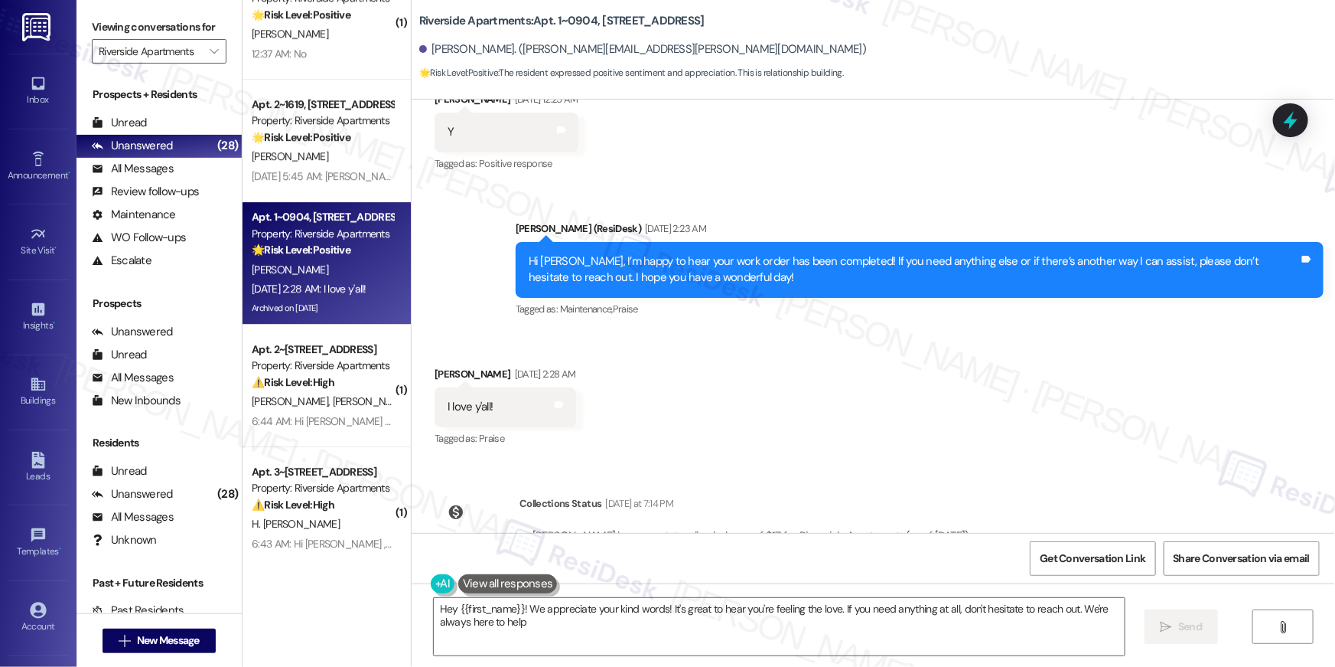
type textarea "Hey {{first_name}}! We appreciate your kind words! It's great to hear you're fe…"
click at [781, 658] on div "Hey {{first_name}}! We appreciate your kind words! It's great to hear you're fe…" at bounding box center [874, 640] width 924 height 115
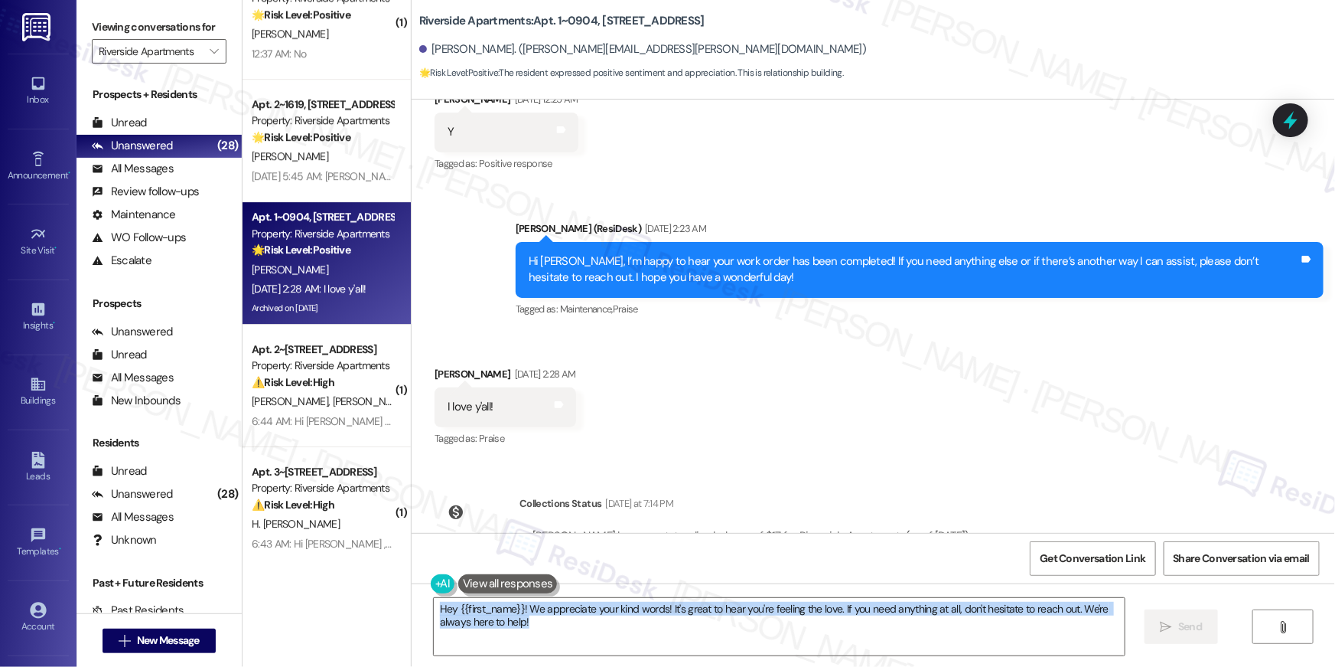
click at [781, 658] on div "Hey {{first_name}}! We appreciate your kind words! It's great to hear you're fe…" at bounding box center [874, 640] width 924 height 115
click at [732, 647] on textarea "Hey {{first_name}}! We appreciate your kind words! It's great to hear you're fe…" at bounding box center [779, 626] width 691 height 57
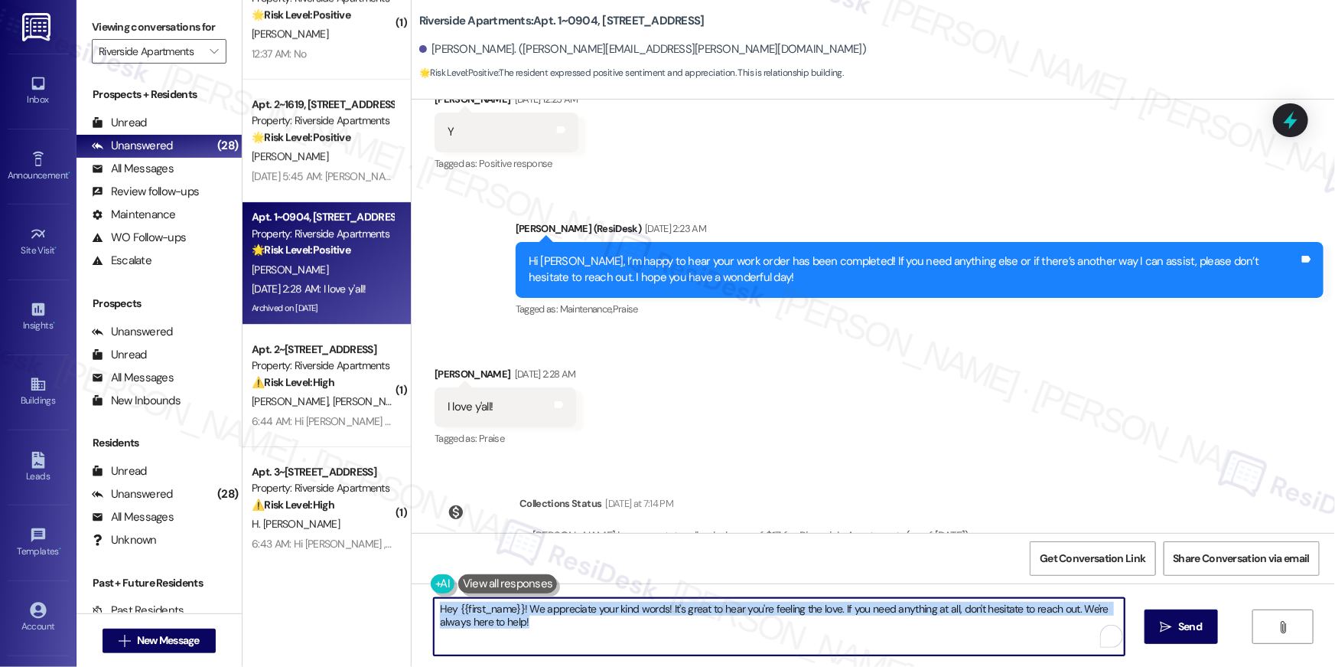
click at [736, 632] on textarea "Hey {{first_name}}! We appreciate your kind words! It's great to hear you're fe…" at bounding box center [779, 626] width 691 height 57
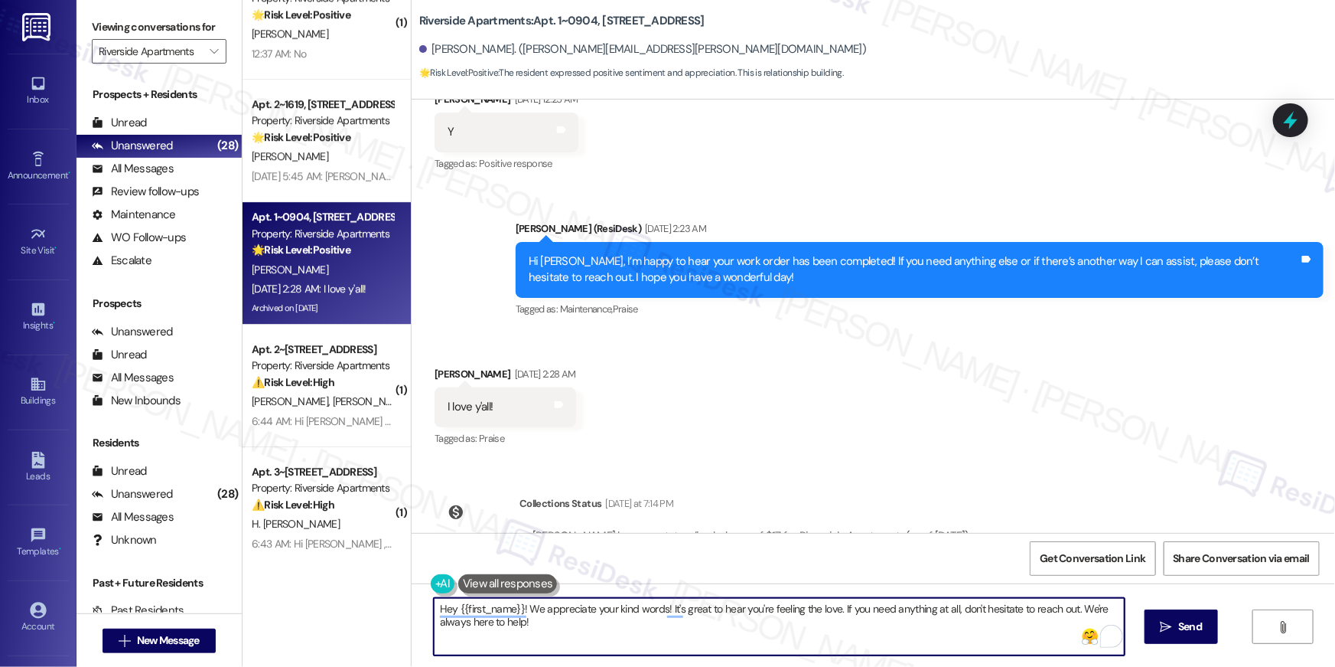
click at [725, 631] on textarea "Hey {{first_name}}! We appreciate your kind words! It's great to hear you're fe…" at bounding box center [779, 626] width 691 height 57
click at [725, 630] on textarea "Hey {{first_name}}! We appreciate your kind words! It's great to hear you're fe…" at bounding box center [779, 626] width 691 height 57
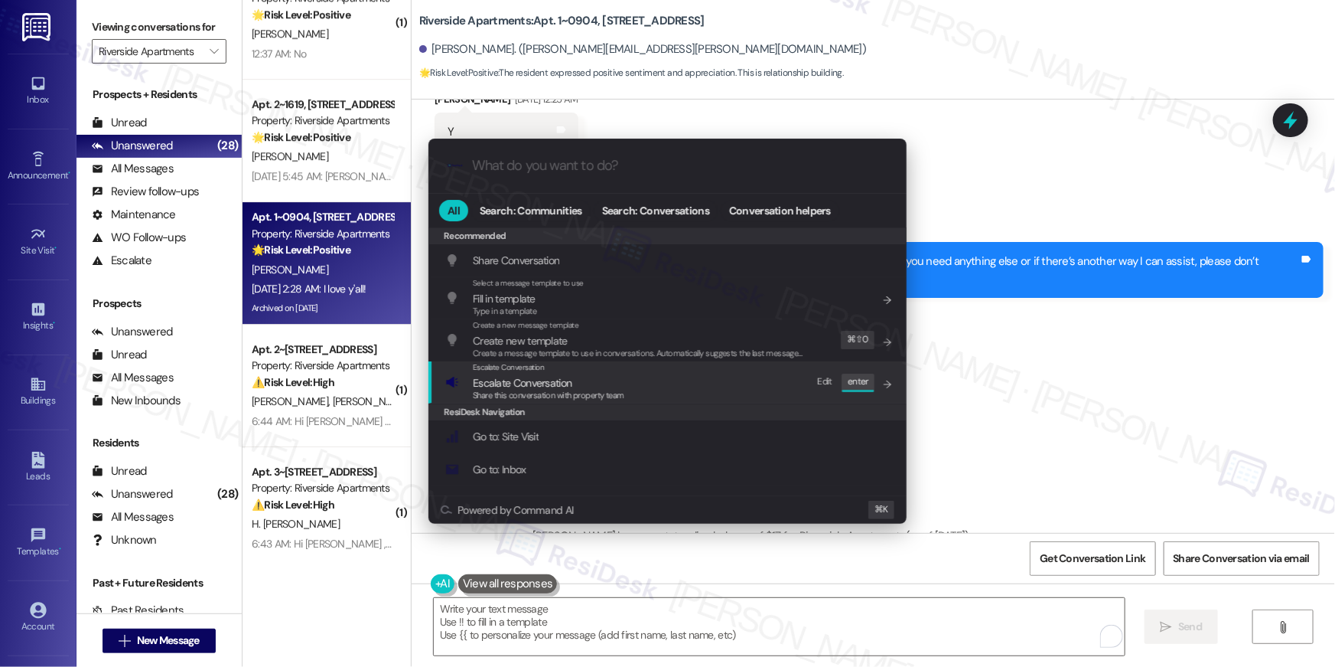
click at [1031, 340] on div ".cls-1{fill:#0a055f;}.cls-2{fill:#0cc4c4;} resideskLogoBlueOrange All Search: C…" at bounding box center [667, 333] width 1335 height 667
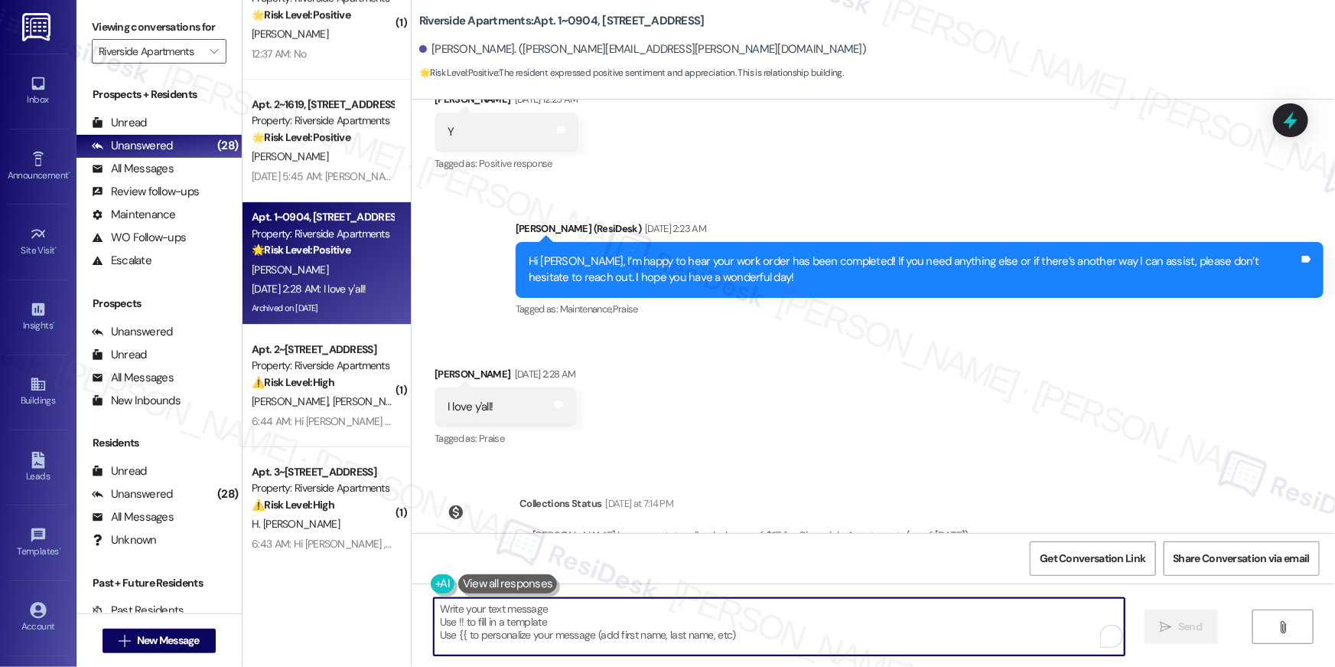
click at [911, 610] on textarea "To enrich screen reader interactions, please activate Accessibility in Grammarl…" at bounding box center [779, 626] width 691 height 57
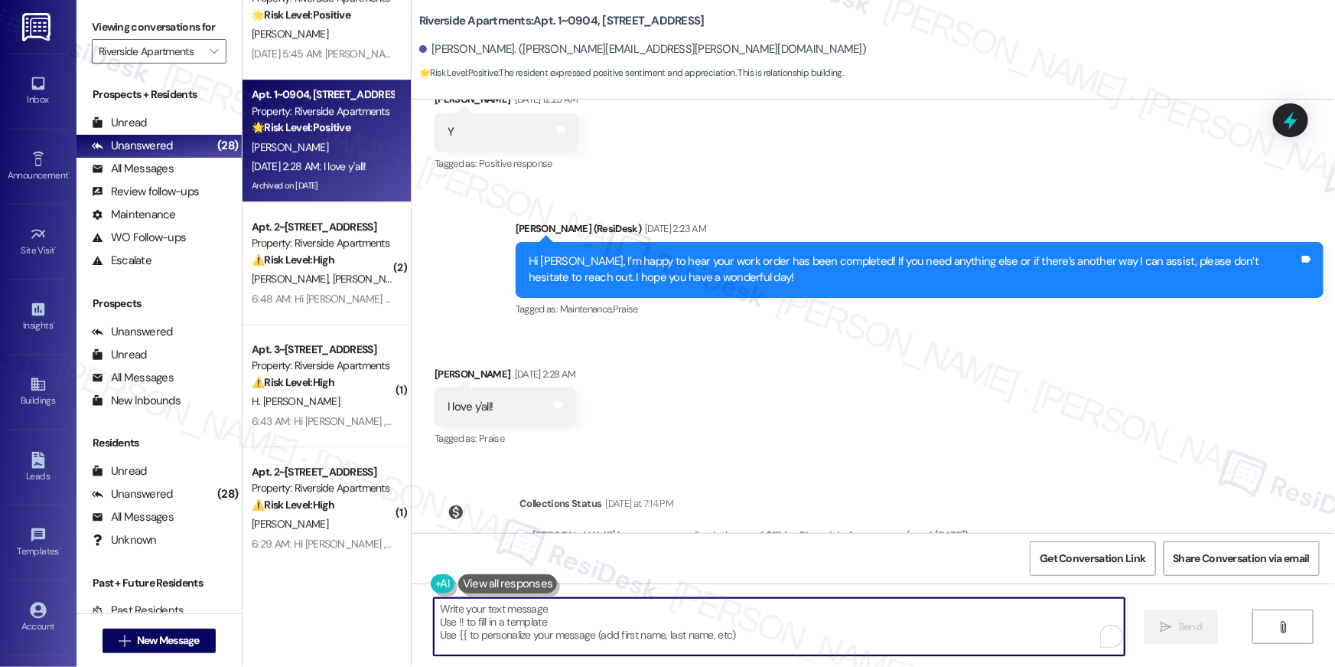
click at [627, 607] on textarea "To enrich screen reader interactions, please activate Accessibility in Grammarl…" at bounding box center [779, 626] width 691 height 57
paste textarea "Hi {{first_name}}, thank you so much! We truly appreciate you and we’re always …"
type textarea "Hi {{first_name}}, thank you so much! We truly appreciate you and we’re always …"
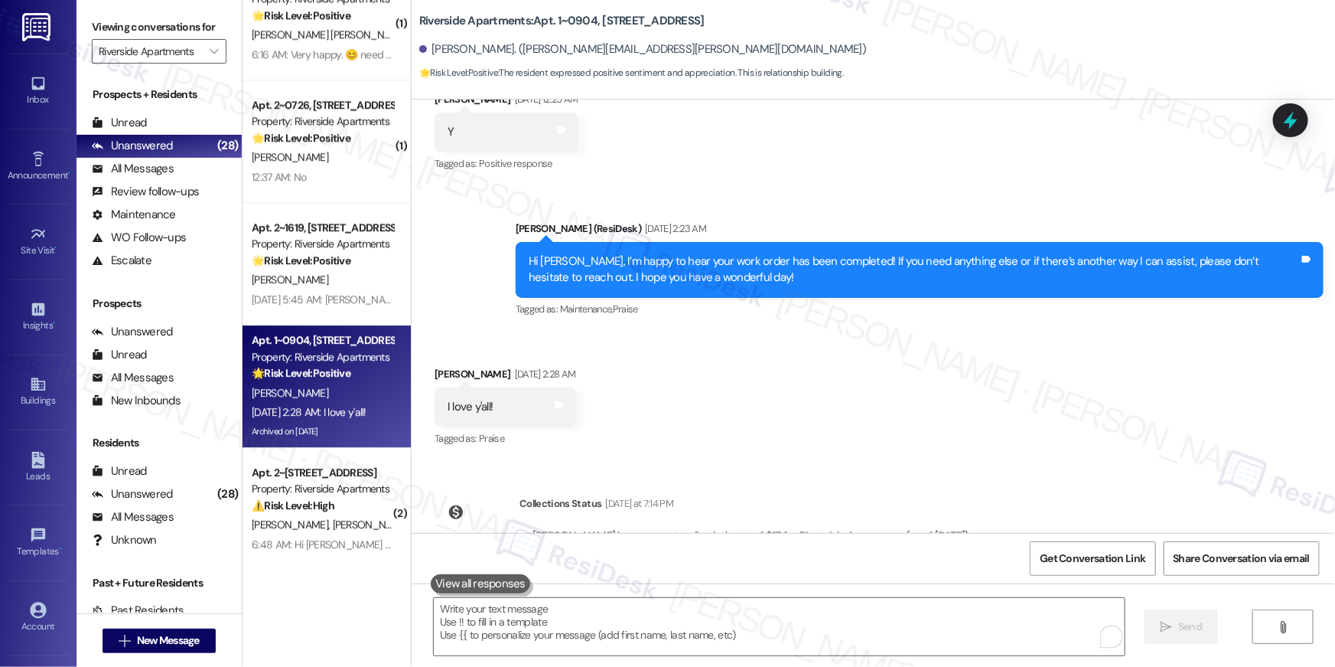
scroll to position [9411, 0]
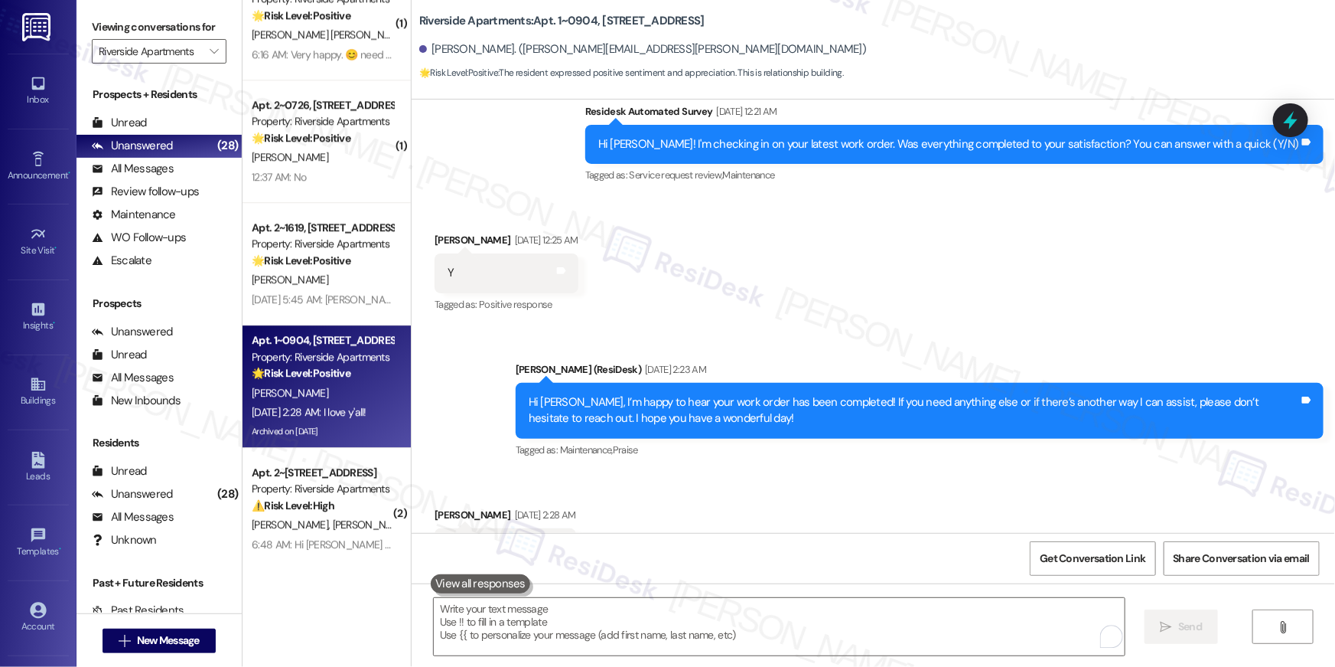
click at [328, 280] on div "Apt. 3~1010, 5860 Cameron Run Terrace Property: Riverside Apartments 🔧 Risk Lev…" at bounding box center [327, 279] width 168 height 558
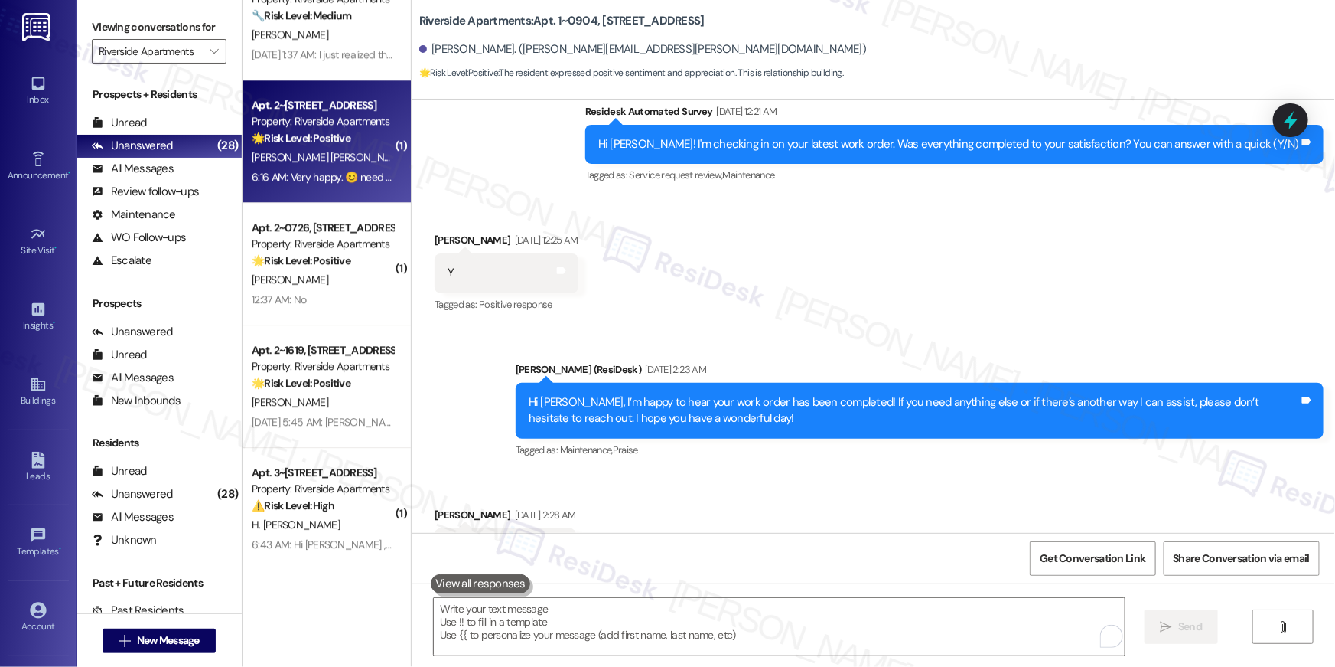
click at [329, 187] on div "Apt. 2~0817, 5860 Cameron Run Terrace Property: Riverside Apartments 🌟 Risk Lev…" at bounding box center [327, 141] width 168 height 122
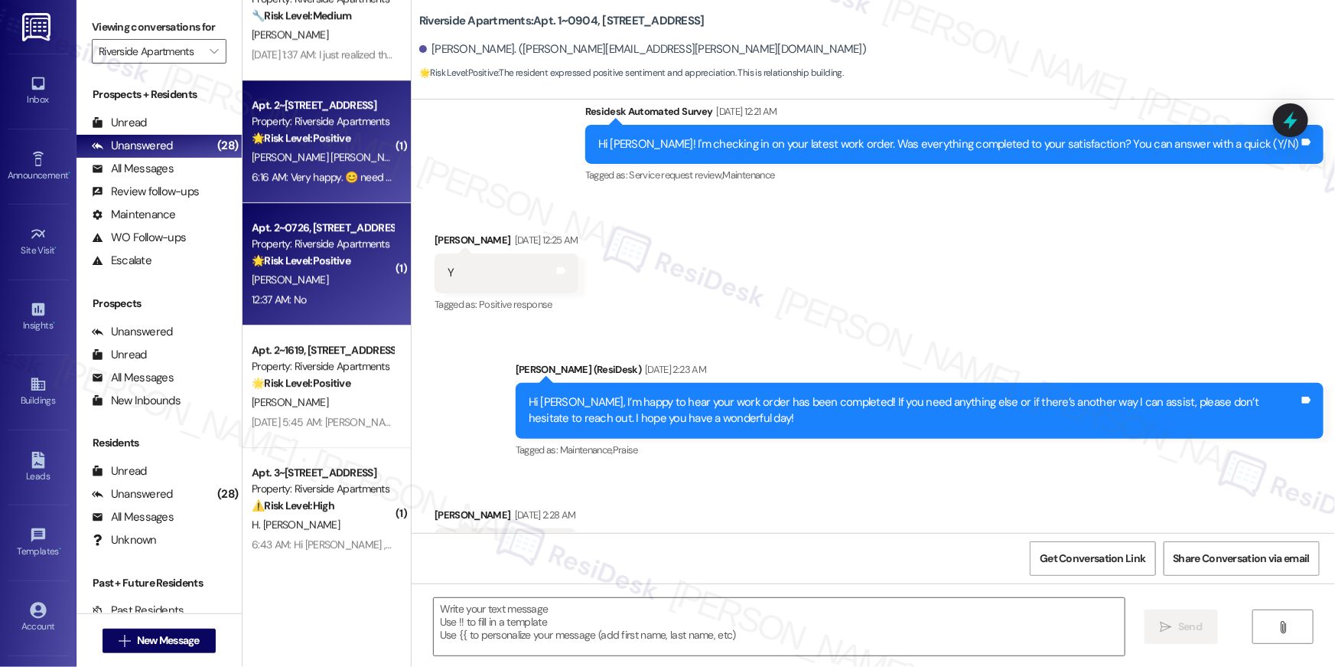
click at [316, 292] on div "12:37 AM: No 12:37 AM: No" at bounding box center [322, 299] width 145 height 19
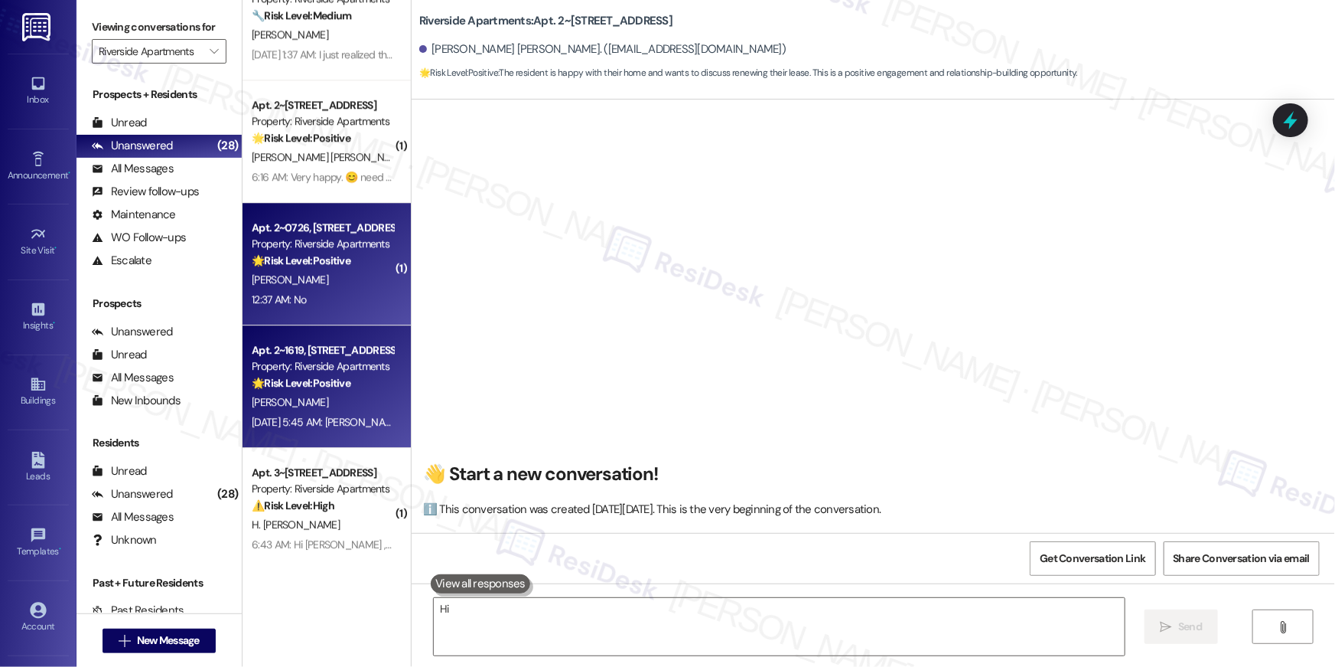
scroll to position [0, 0]
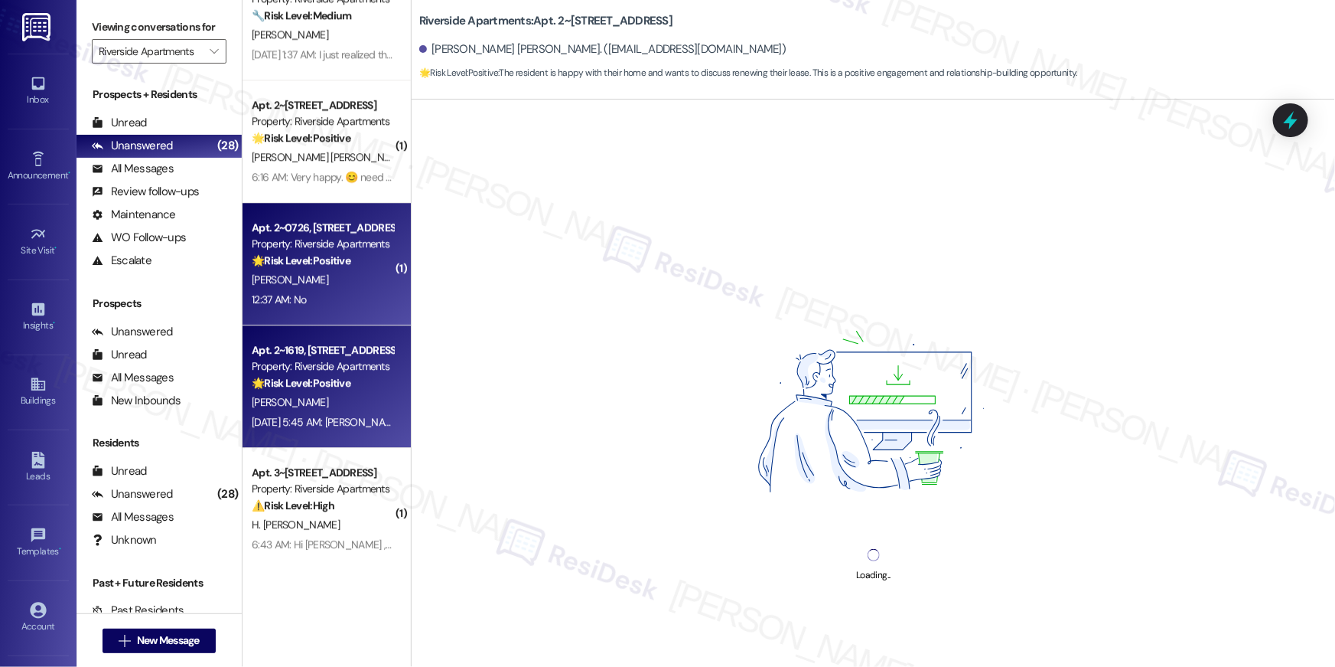
click at [321, 367] on div "Property: Riverside Apartments" at bounding box center [323, 366] width 142 height 16
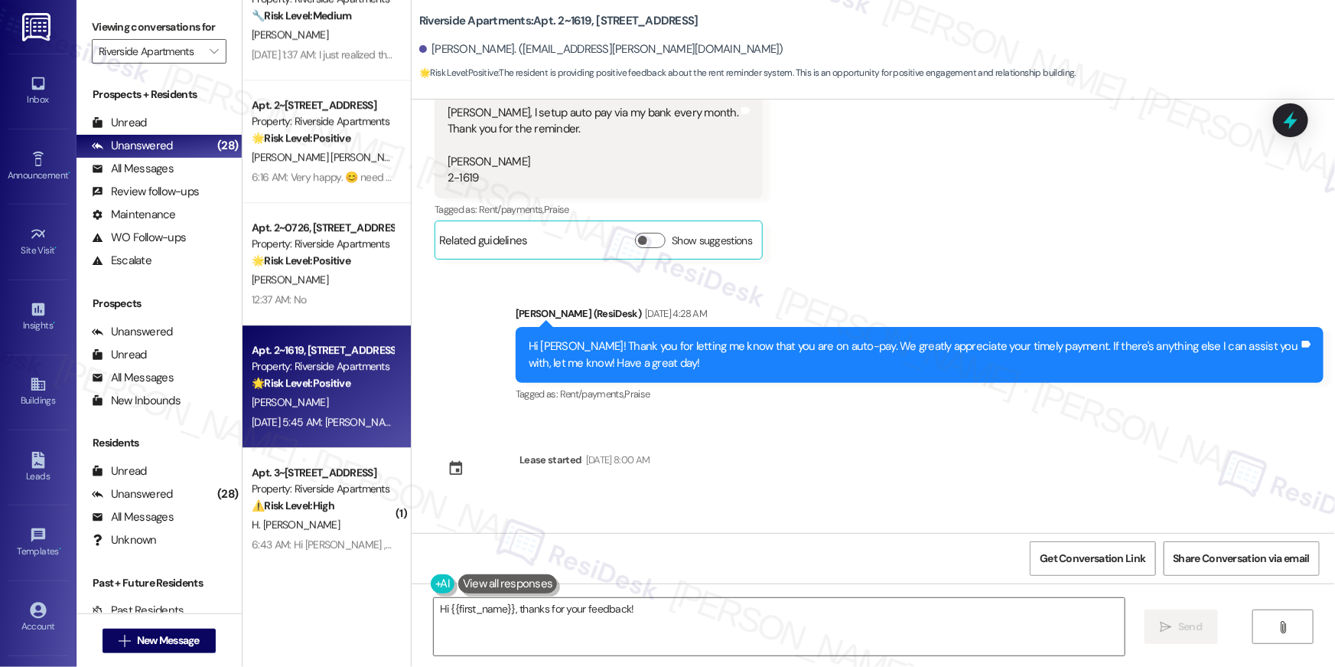
scroll to position [8918, 0]
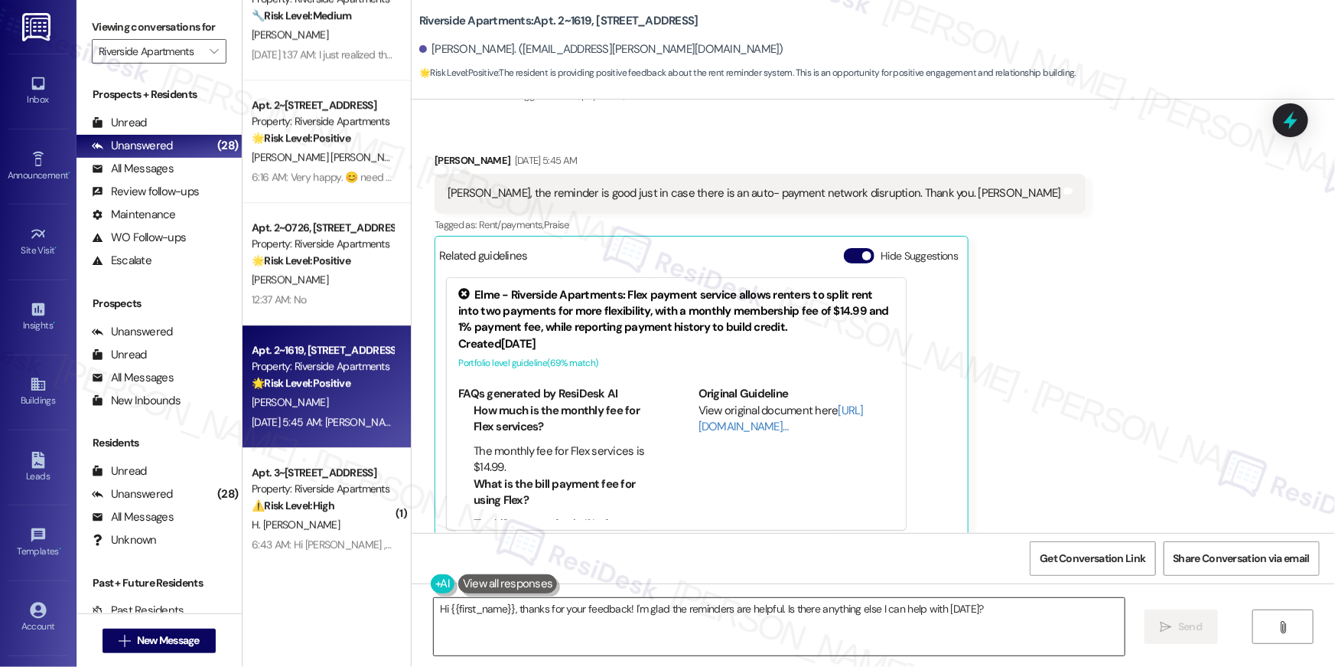
click at [669, 624] on textarea "Hi {{first_name}}, thanks for your feedback! I'm glad the reminders are helpful…" at bounding box center [779, 626] width 691 height 57
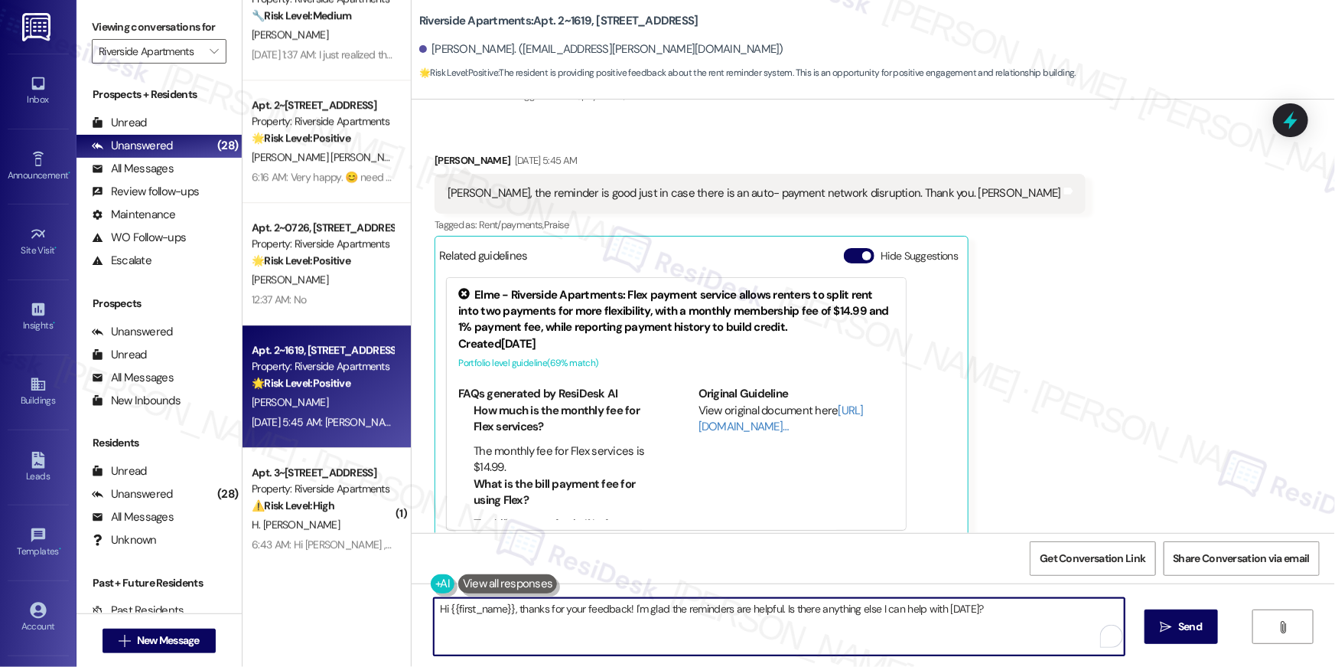
click at [669, 624] on textarea "Hi {{first_name}}, thanks for your feedback! I'm glad the reminders are helpful…" at bounding box center [779, 626] width 691 height 57
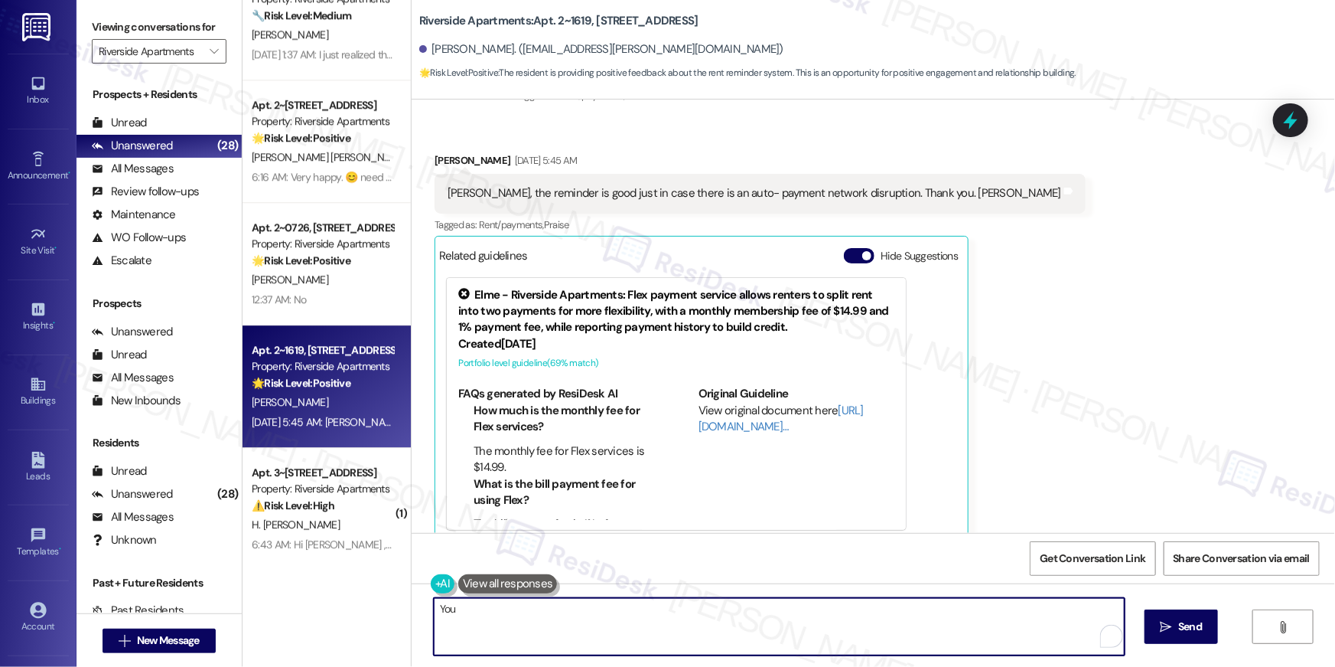
type textarea "You a"
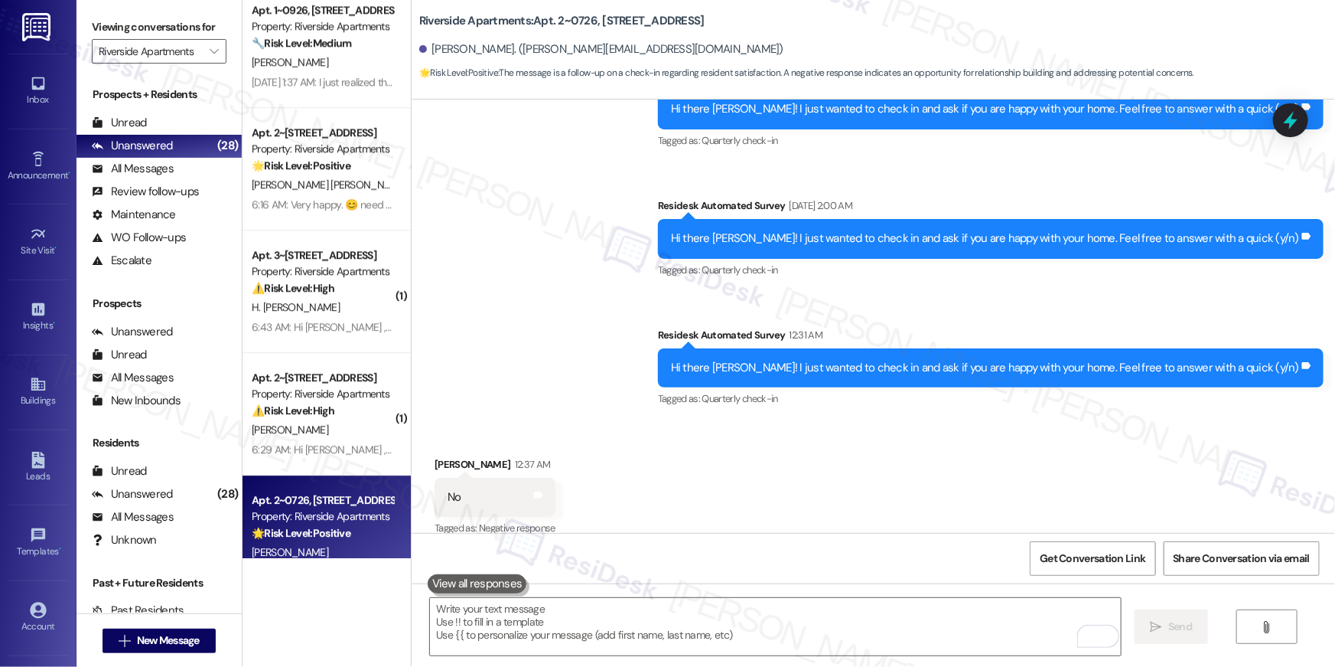
scroll to position [2095, 0]
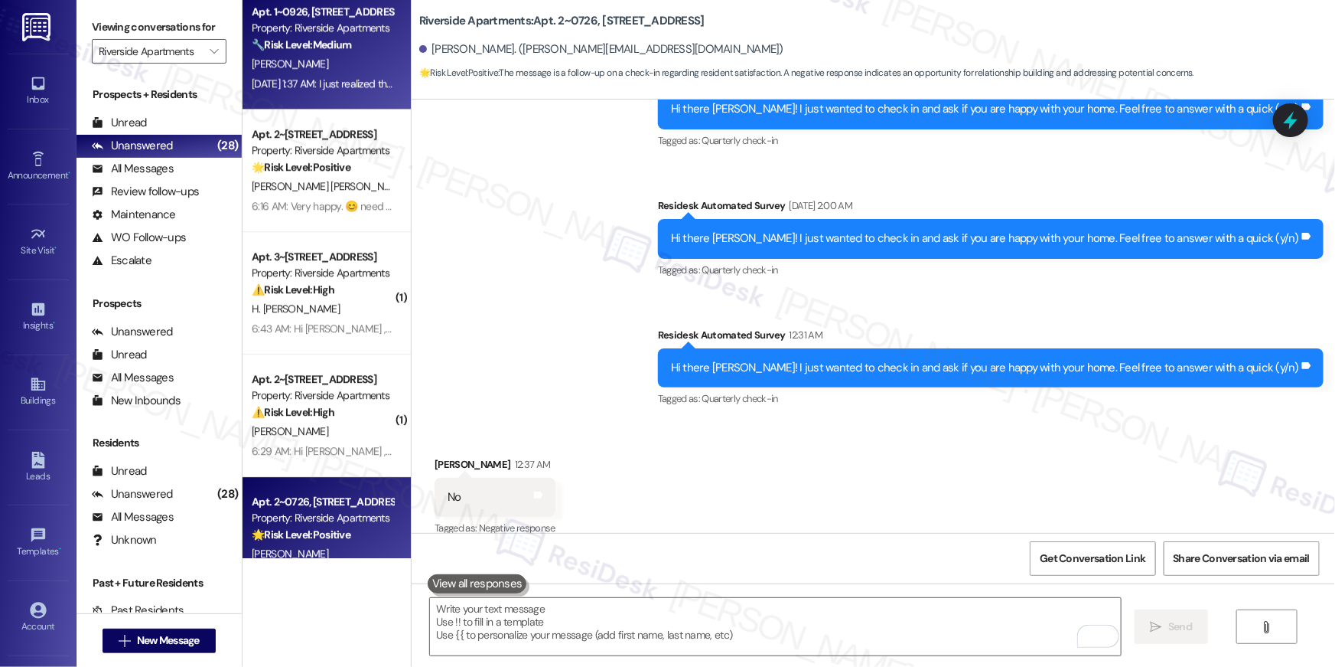
click at [318, 68] on div "[PERSON_NAME]" at bounding box center [322, 63] width 145 height 19
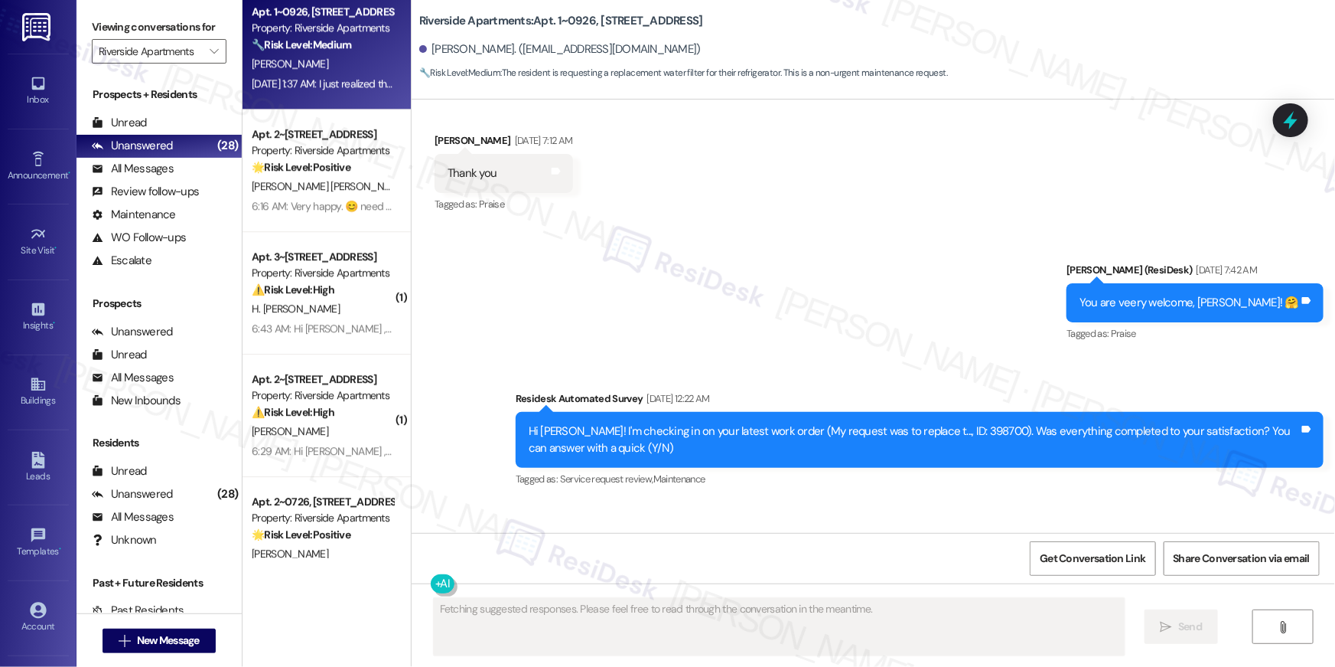
scroll to position [10163, 0]
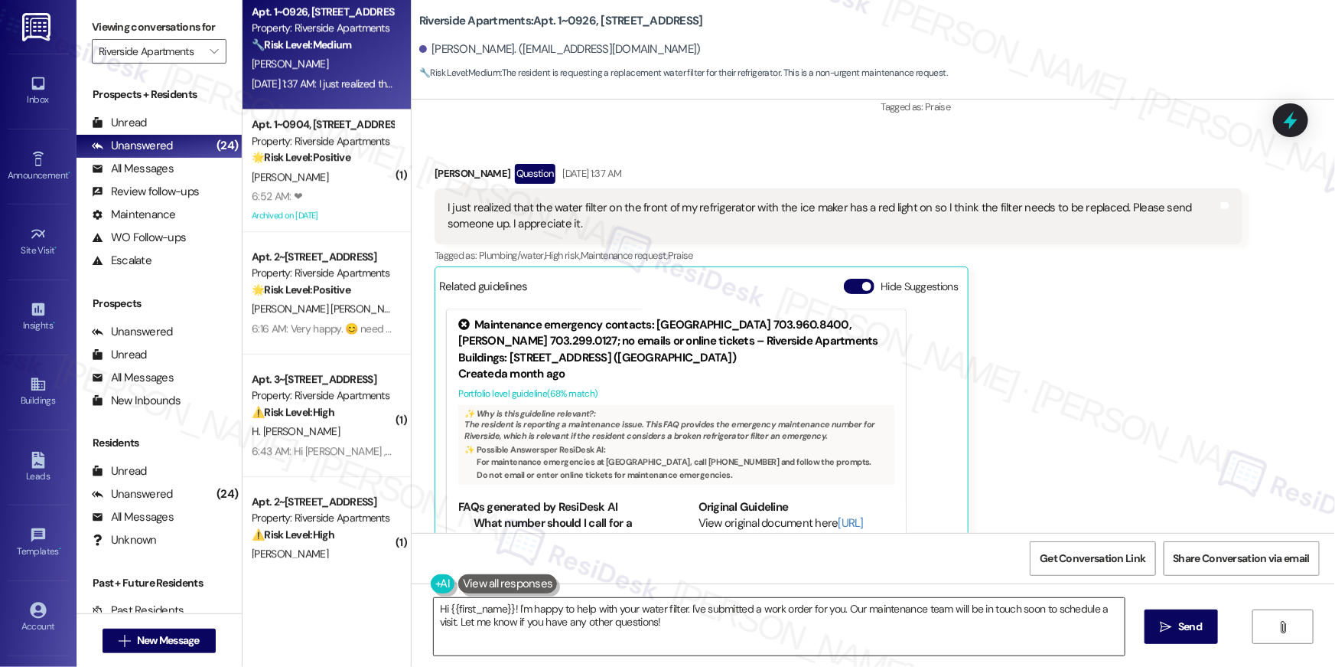
click at [699, 618] on textarea "Hi {{first_name}}! I'm happy to help with your water filter. I've submitted a w…" at bounding box center [779, 626] width 691 height 57
click at [506, 609] on textarea "Hi {{first_name}}! I'm happy to help with your water filter. I've submitted a w…" at bounding box center [779, 626] width 691 height 57
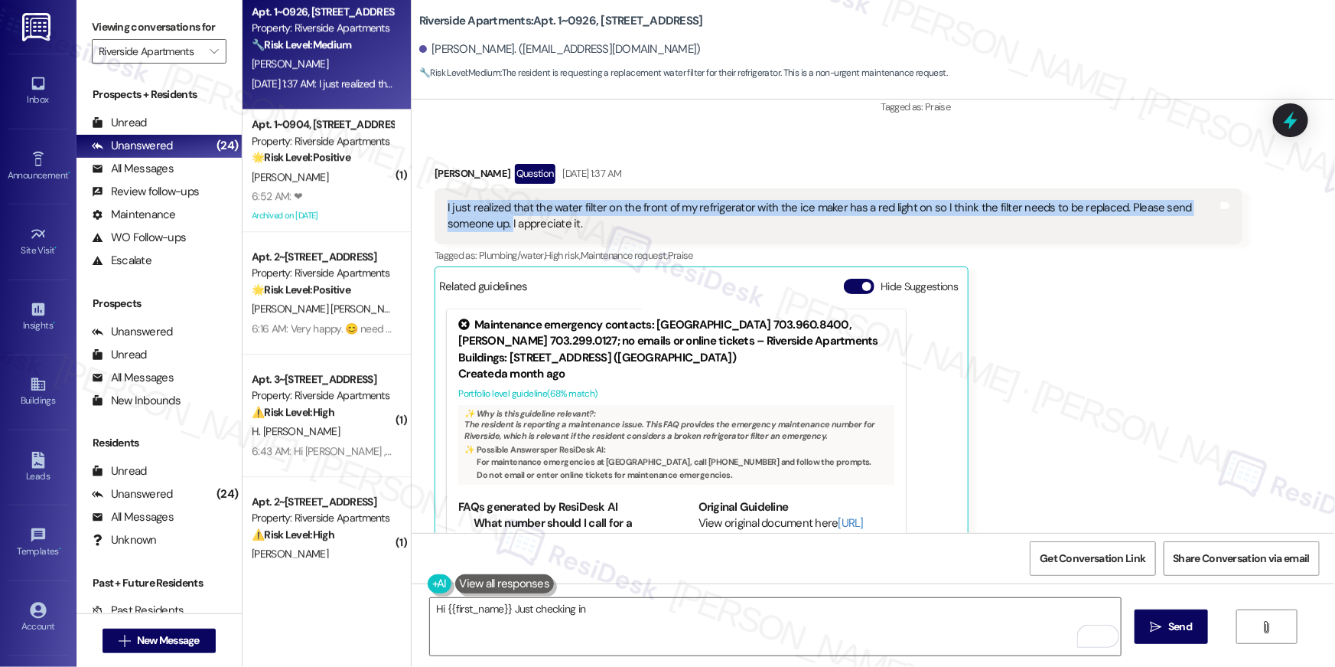
drag, startPoint x: 435, startPoint y: 152, endPoint x: 455, endPoint y: 180, distance: 34.0
click at [455, 188] on div "I just realized that the water filter on the front of my refrigerator with the …" at bounding box center [839, 216] width 808 height 56
copy div "I just realized that the water filter on the front of my refrigerator with the …"
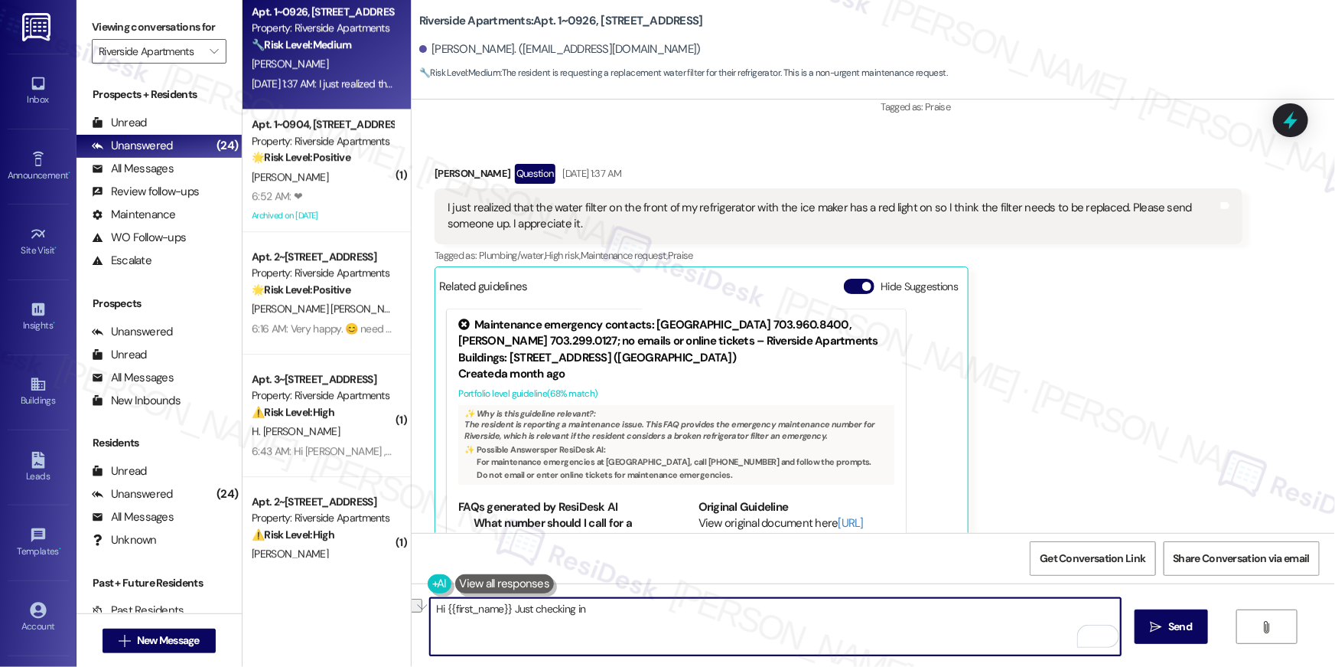
drag, startPoint x: 598, startPoint y: 608, endPoint x: 507, endPoint y: 608, distance: 91.1
click at [507, 608] on textarea "Hi {{first_name}} Just checking in" at bounding box center [775, 626] width 691 height 57
type textarea "Hi {{first_name}} I have submitted a work order to have the filter replaced."
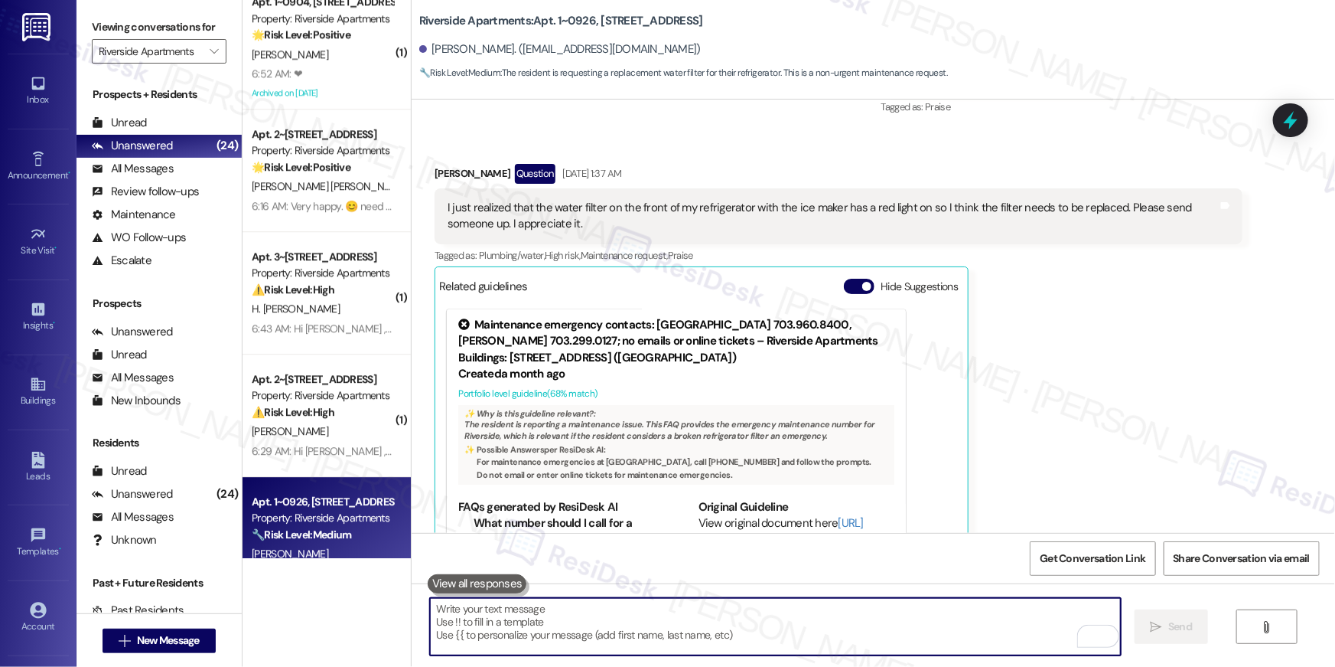
click at [689, 611] on textarea "To enrich screen reader interactions, please activate Accessibility in Grammarl…" at bounding box center [775, 626] width 691 height 57
type textarea "Do we have your permission to enter?"
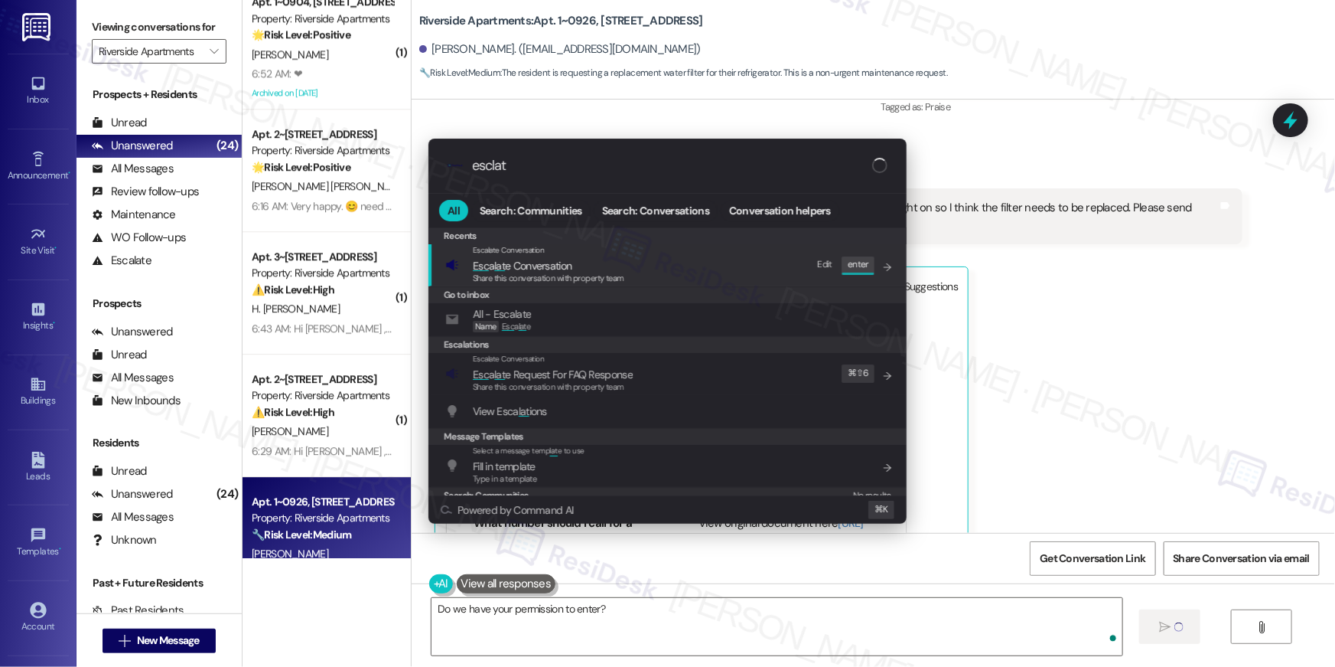
type input "esclate"
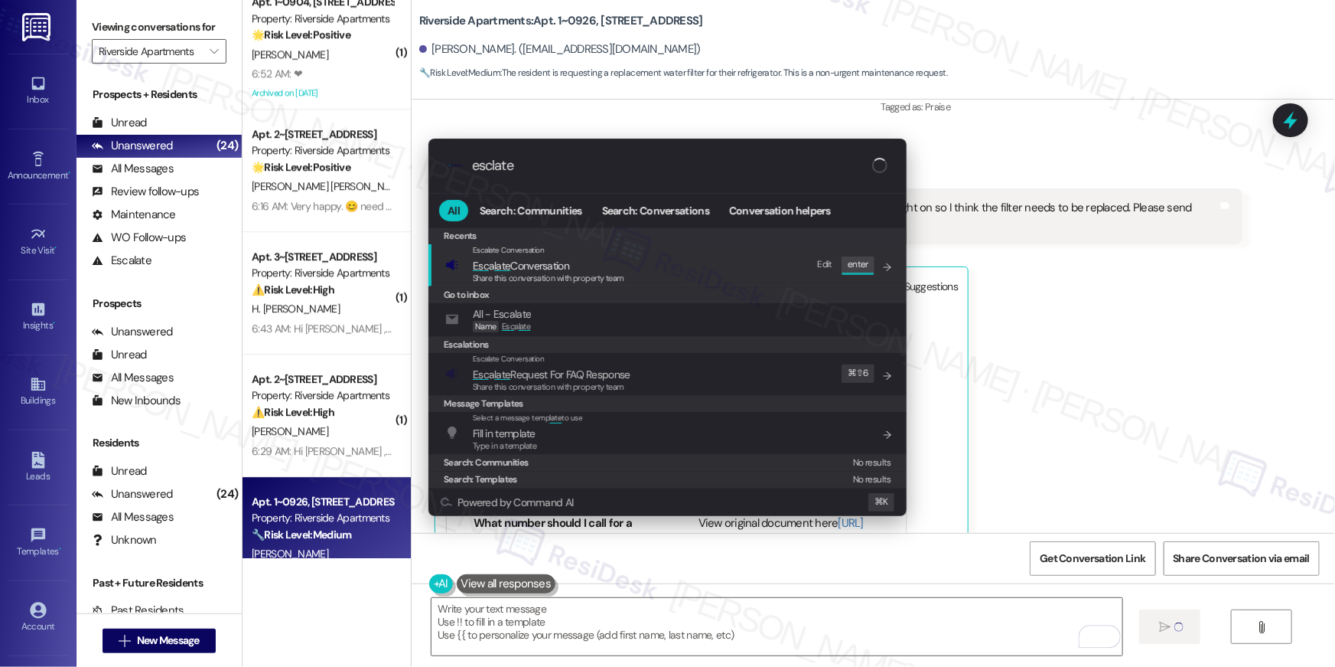
type input "esclate"
click at [564, 256] on div "Escalate Conversation" at bounding box center [549, 250] width 152 height 12
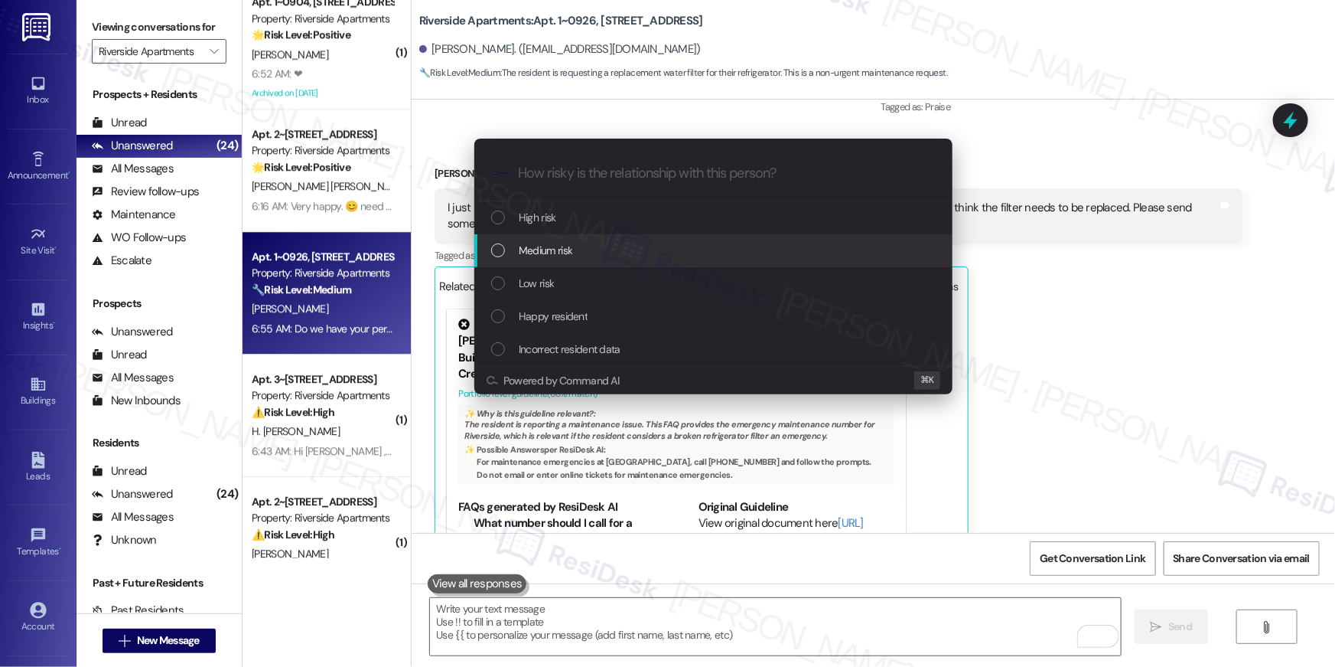
click at [550, 251] on span "Medium risk" at bounding box center [546, 250] width 54 height 17
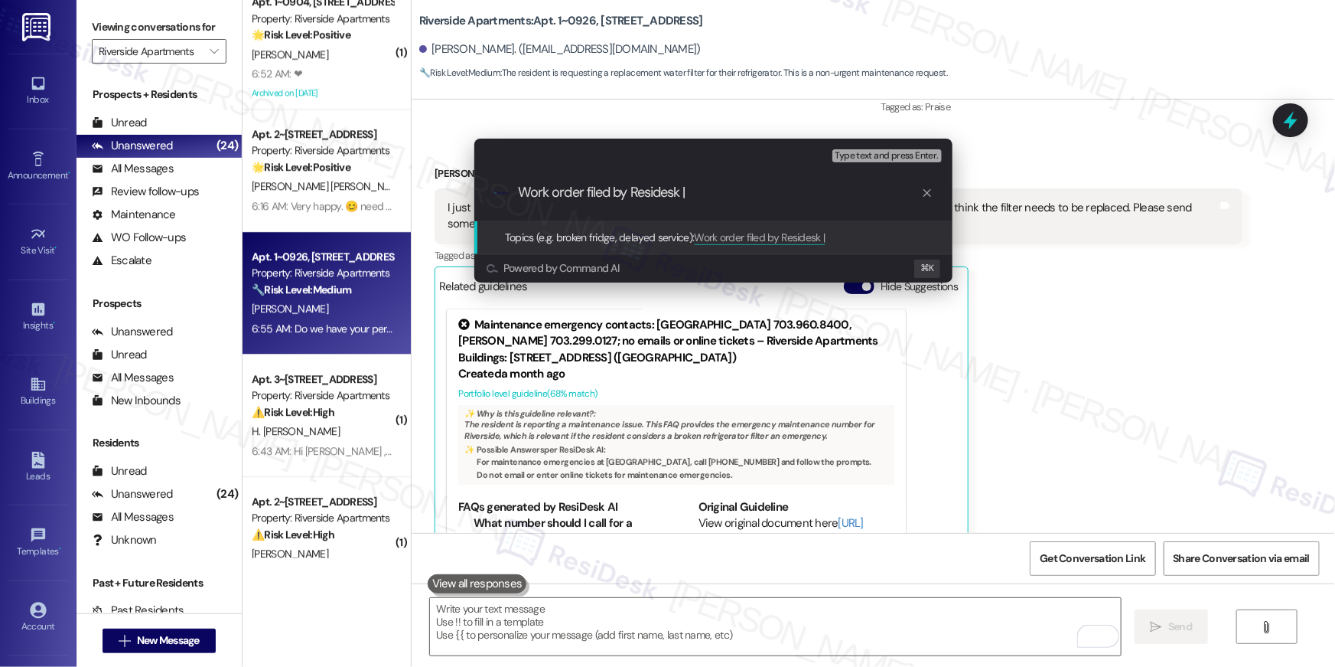
paste input "Work Order # 401113 Filter replacemet"
type input "Work order filed by Residesk | Work Order # 401113 Filter replacemet"
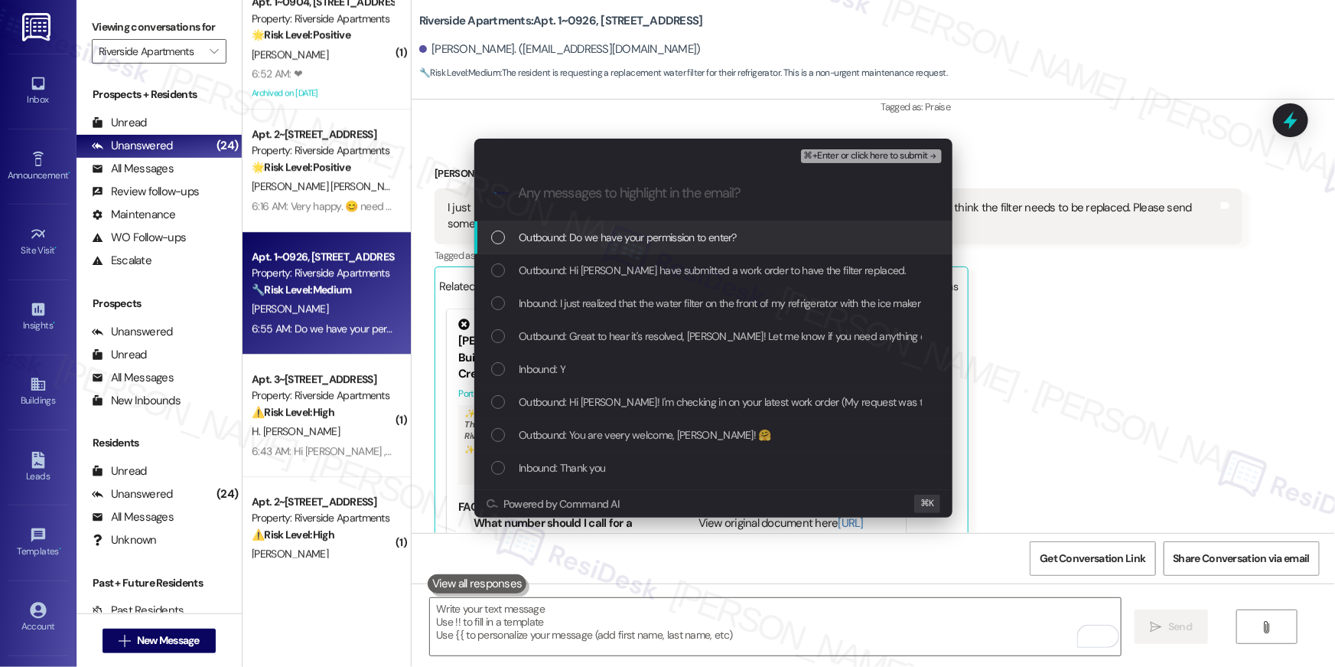
drag, startPoint x: 606, startPoint y: 246, endPoint x: 606, endPoint y: 282, distance: 35.2
click at [606, 252] on div "Outbound: Do we have your permission to enter?" at bounding box center [713, 237] width 478 height 33
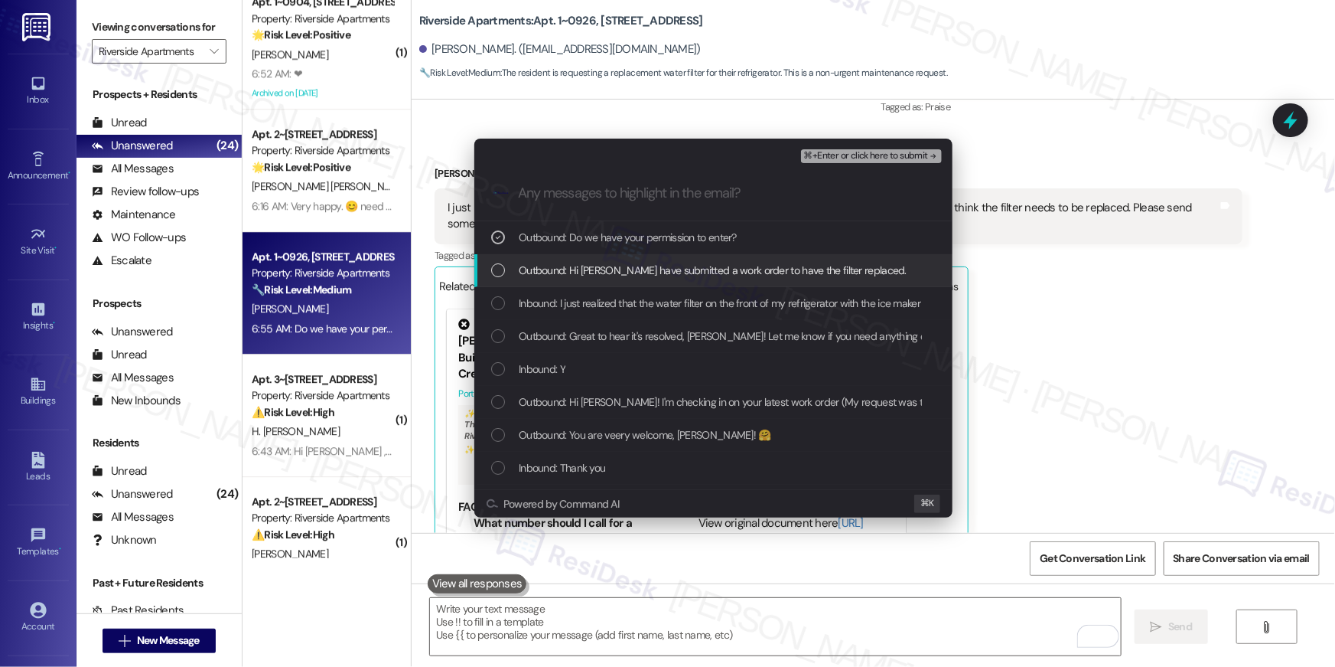
click at [606, 282] on div "Outbound: Hi Gary I have submitted a work order to have the filter replaced." at bounding box center [713, 270] width 478 height 33
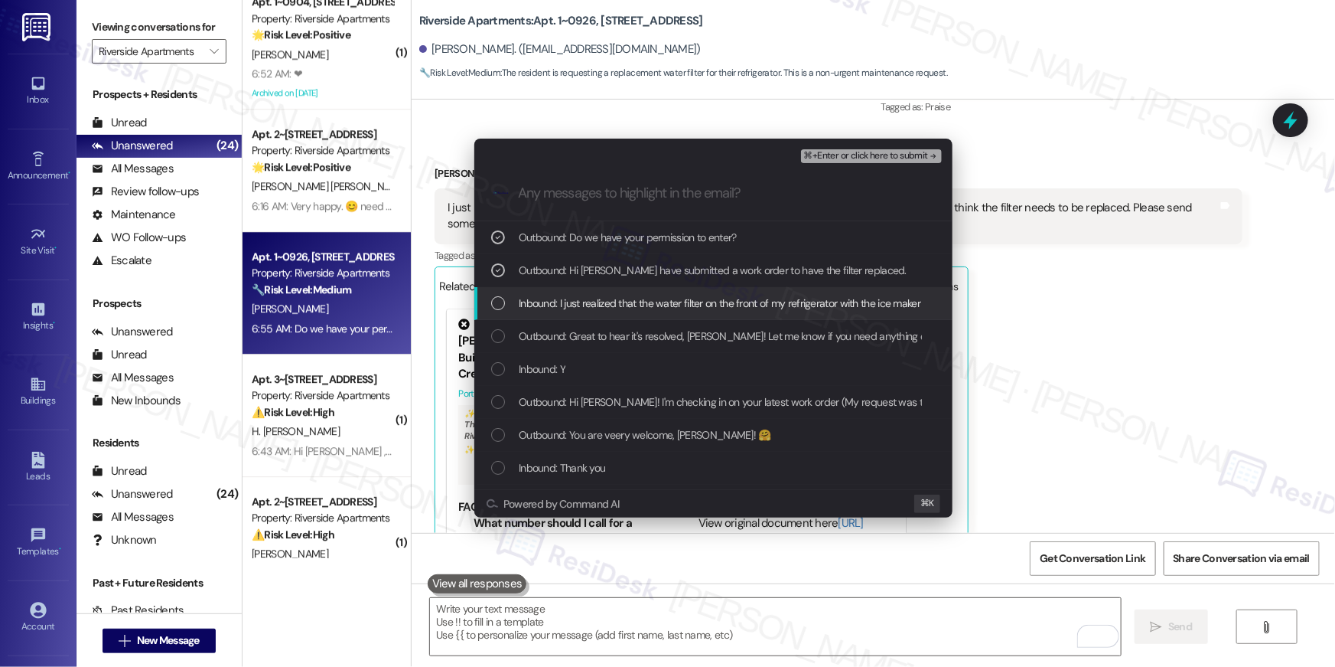
click at [603, 306] on span "Inbound: I just realized that the water filter on the front of my refrigerator …" at bounding box center [940, 303] width 842 height 17
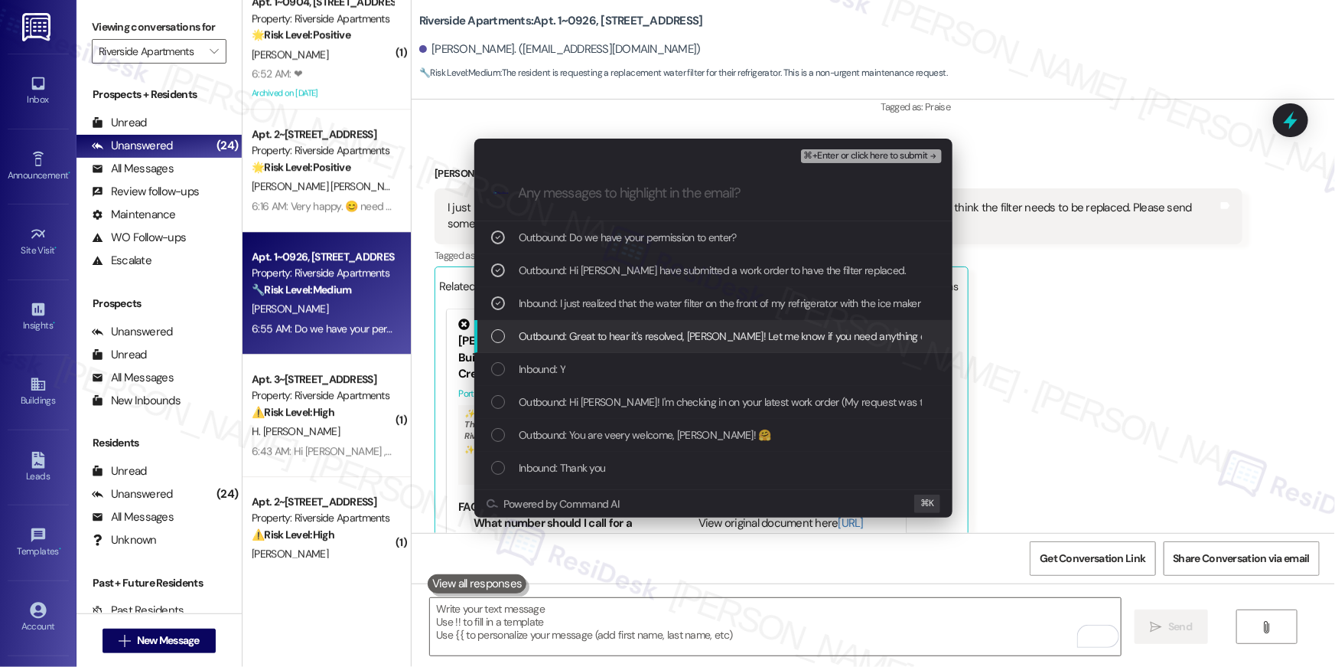
click at [612, 334] on span "Outbound: Great to hear it's resolved, Gary! Let me know if you need anything e…" at bounding box center [730, 336] width 422 height 17
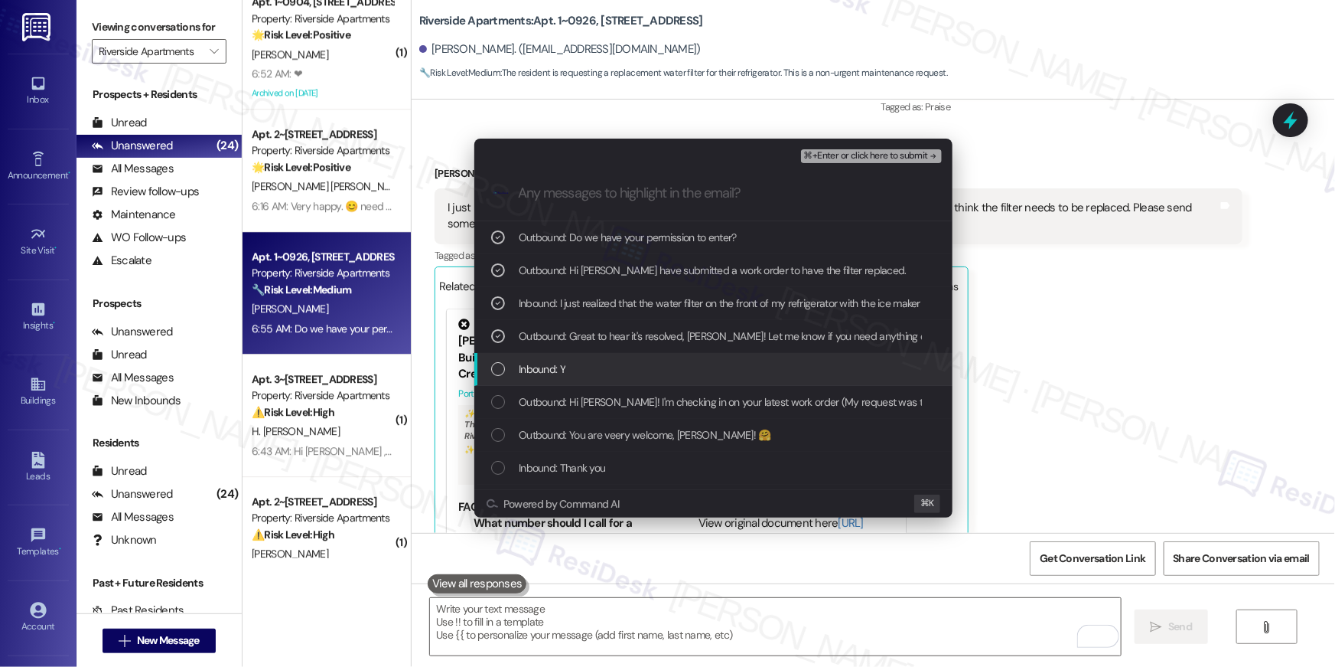
click at [611, 370] on div "Inbound: Y" at bounding box center [715, 368] width 448 height 17
click at [613, 380] on div "Inbound: Y" at bounding box center [713, 369] width 478 height 33
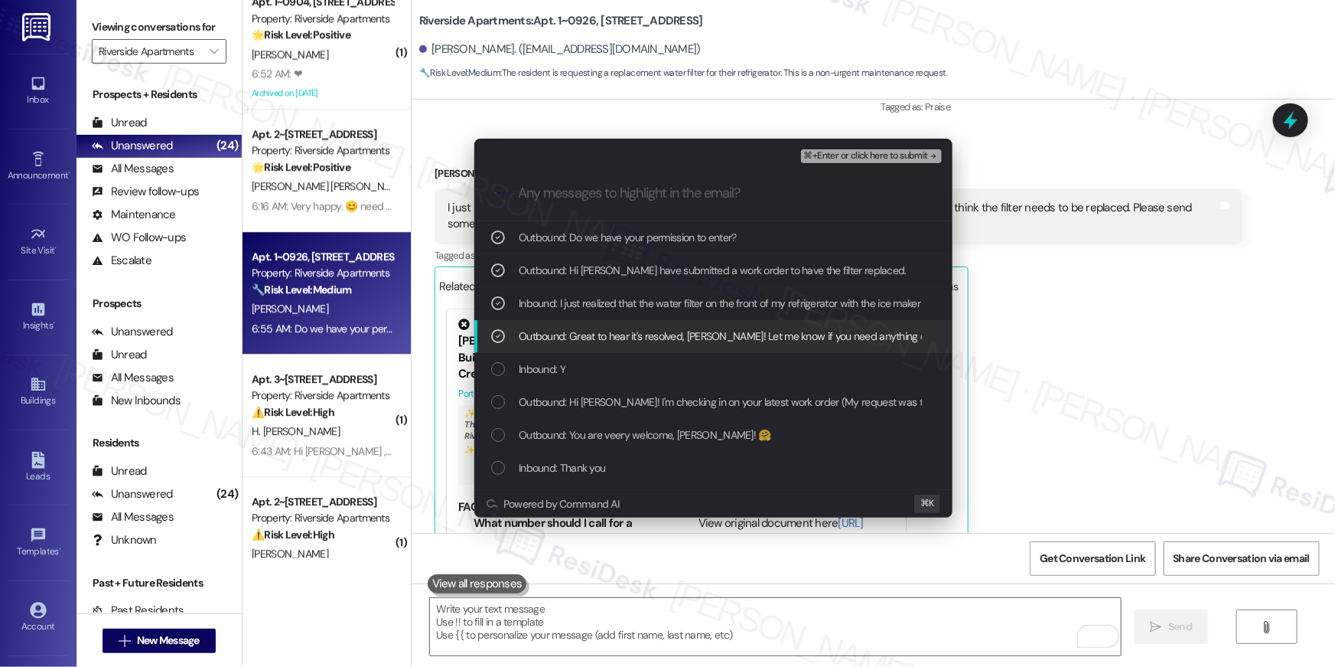
click at [662, 347] on div "Outbound: Great to hear it's resolved, Gary! Let me know if you need anything e…" at bounding box center [713, 336] width 478 height 33
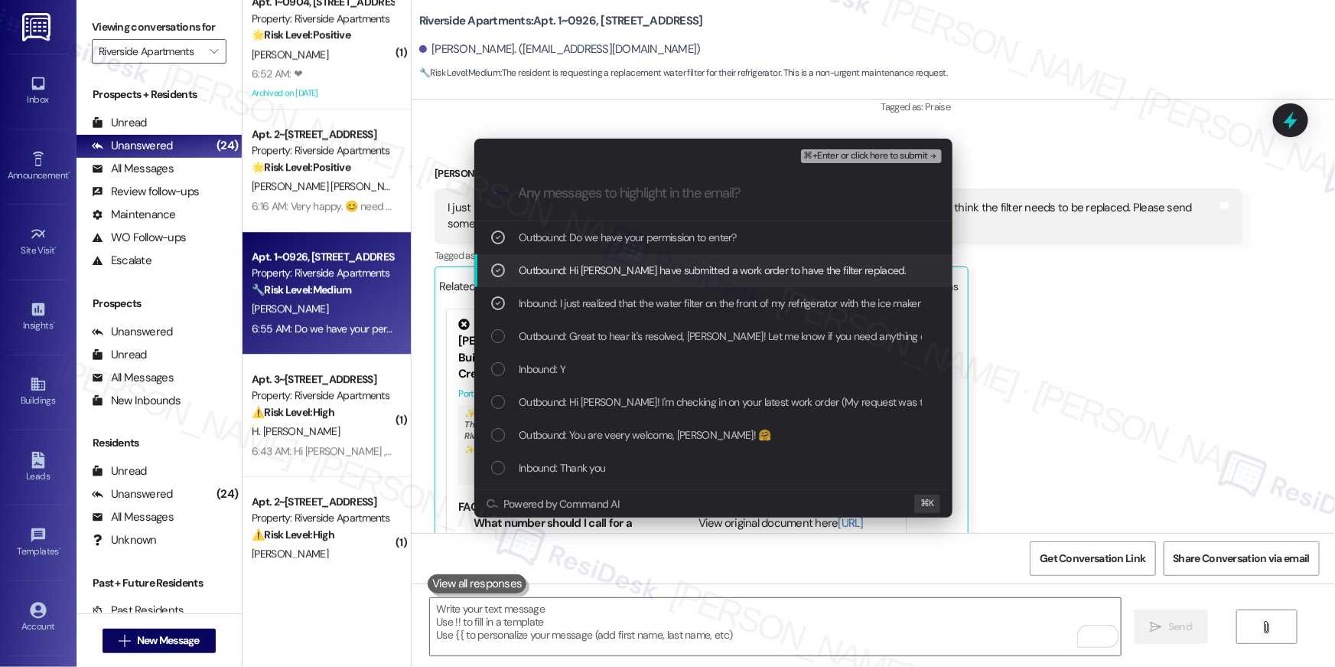
click at [896, 157] on span "⌘+Enter or click here to submit" at bounding box center [866, 156] width 124 height 11
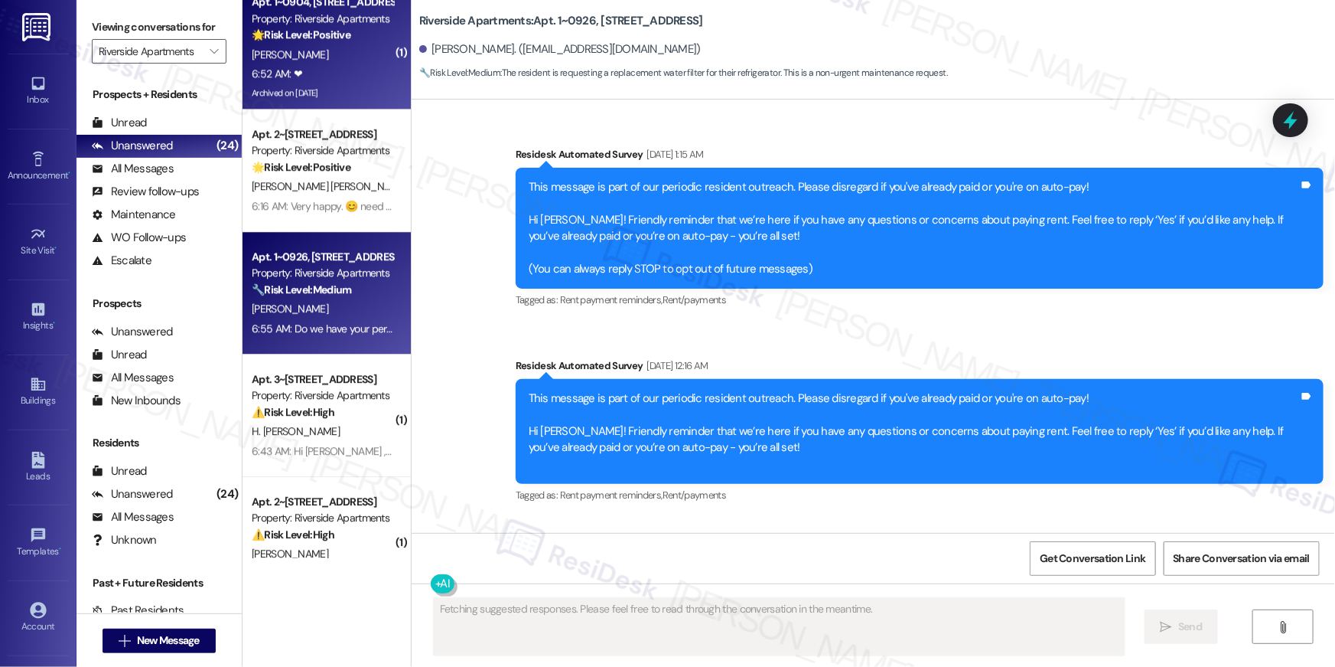
type textarea "Fetching suggested responses. Please feel free to read through the conversation…"
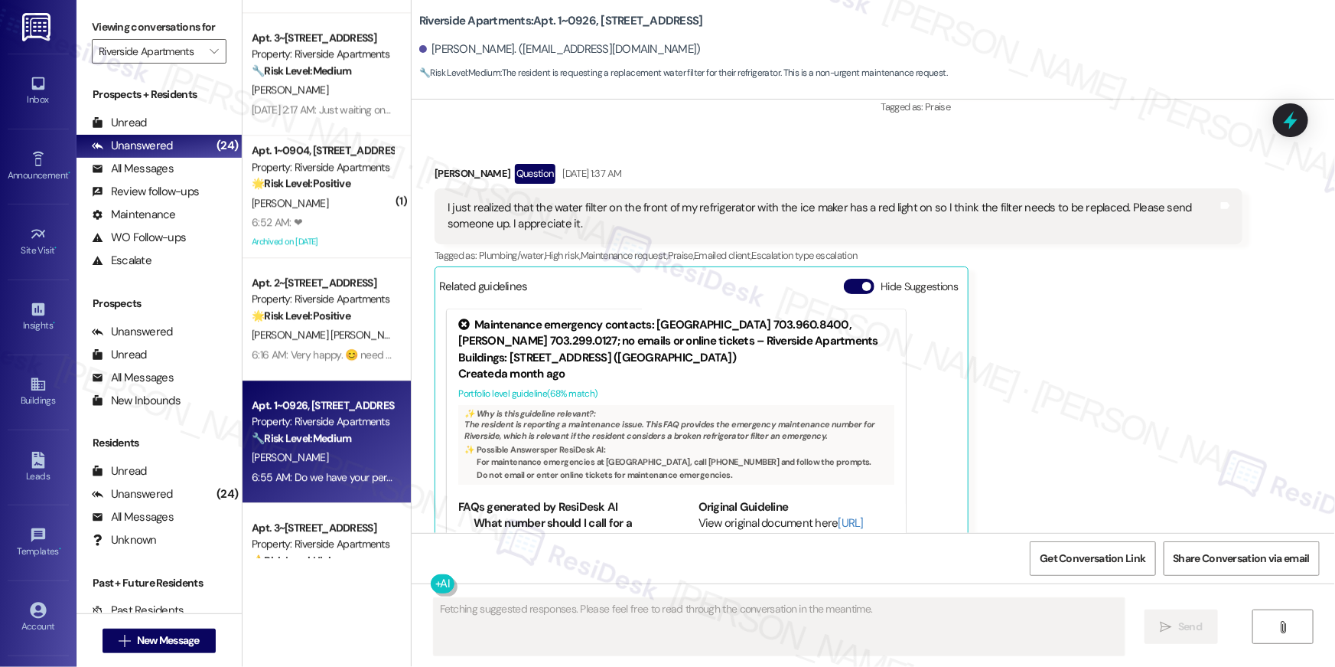
scroll to position [1927, 0]
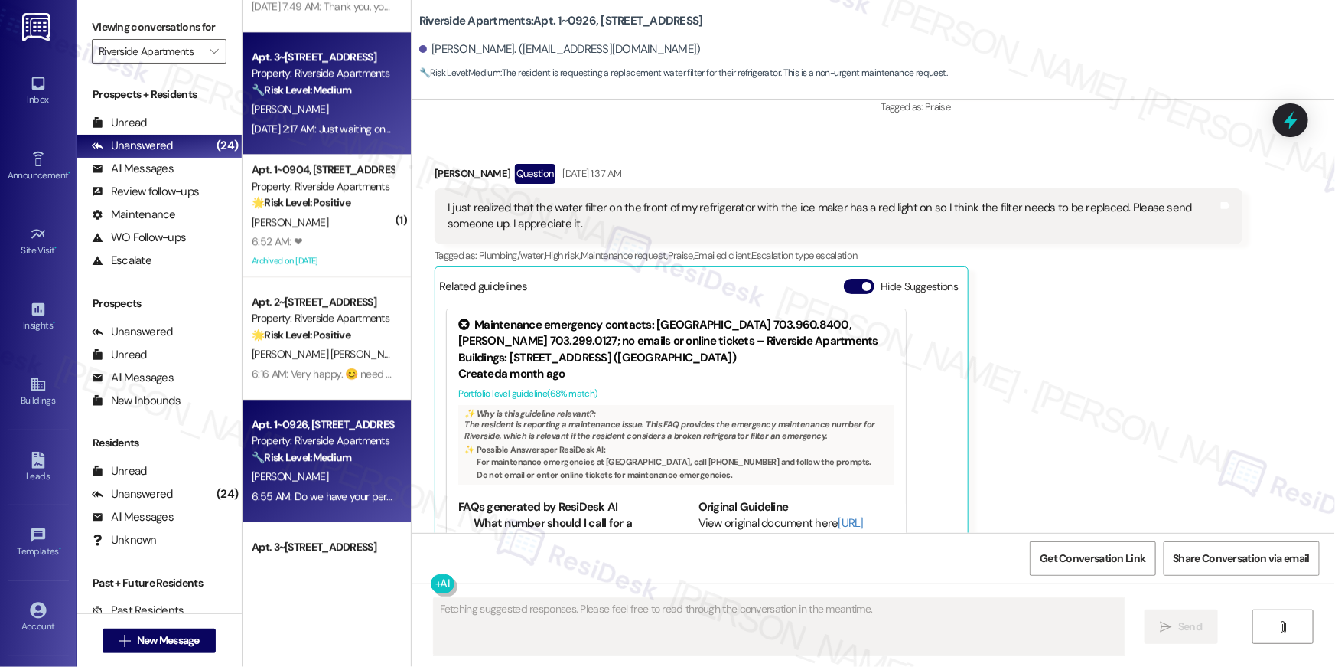
click at [322, 98] on div "🔧 Risk Level: Medium The resident is inquiring about their lease renewal status…" at bounding box center [323, 90] width 142 height 16
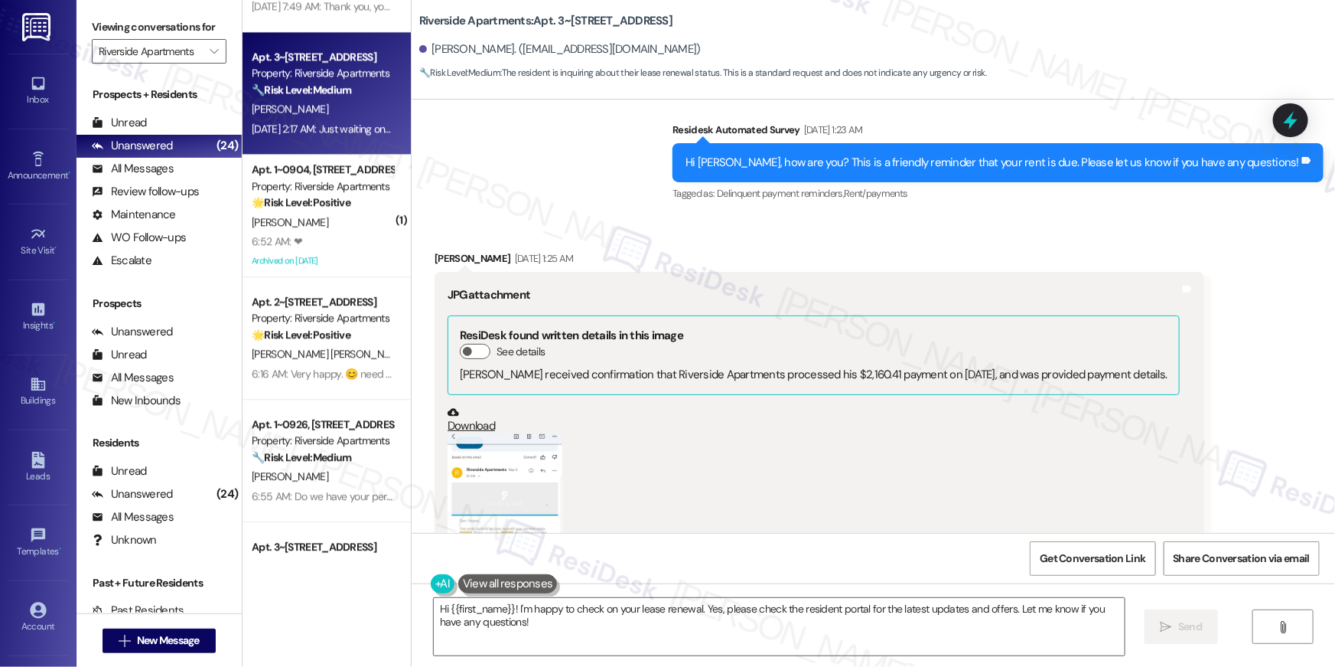
scroll to position [4448, 0]
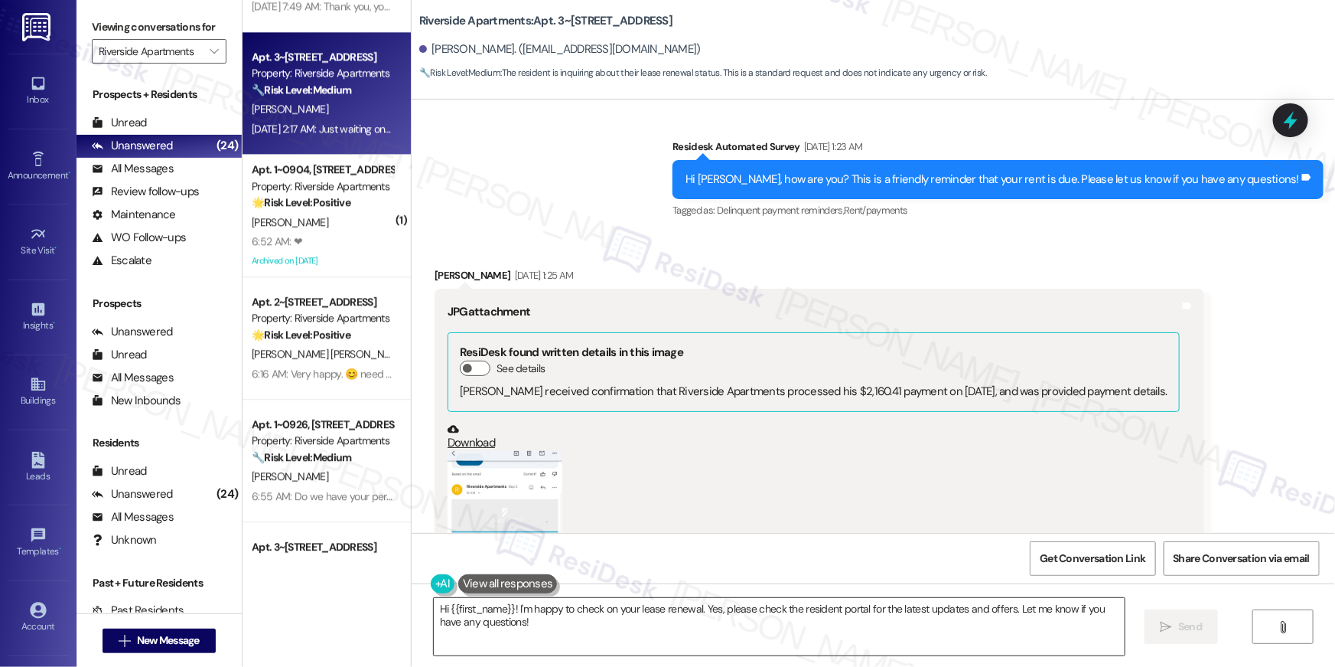
click at [553, 652] on textarea "Hi {{first_name}}! I'm happy to check on your lease renewal. Yes, please check …" at bounding box center [779, 626] width 691 height 57
click at [553, 649] on textarea "Hi {{first_name}}! I'm happy to check on your lease renewal. Yes, please check …" at bounding box center [779, 626] width 691 height 57
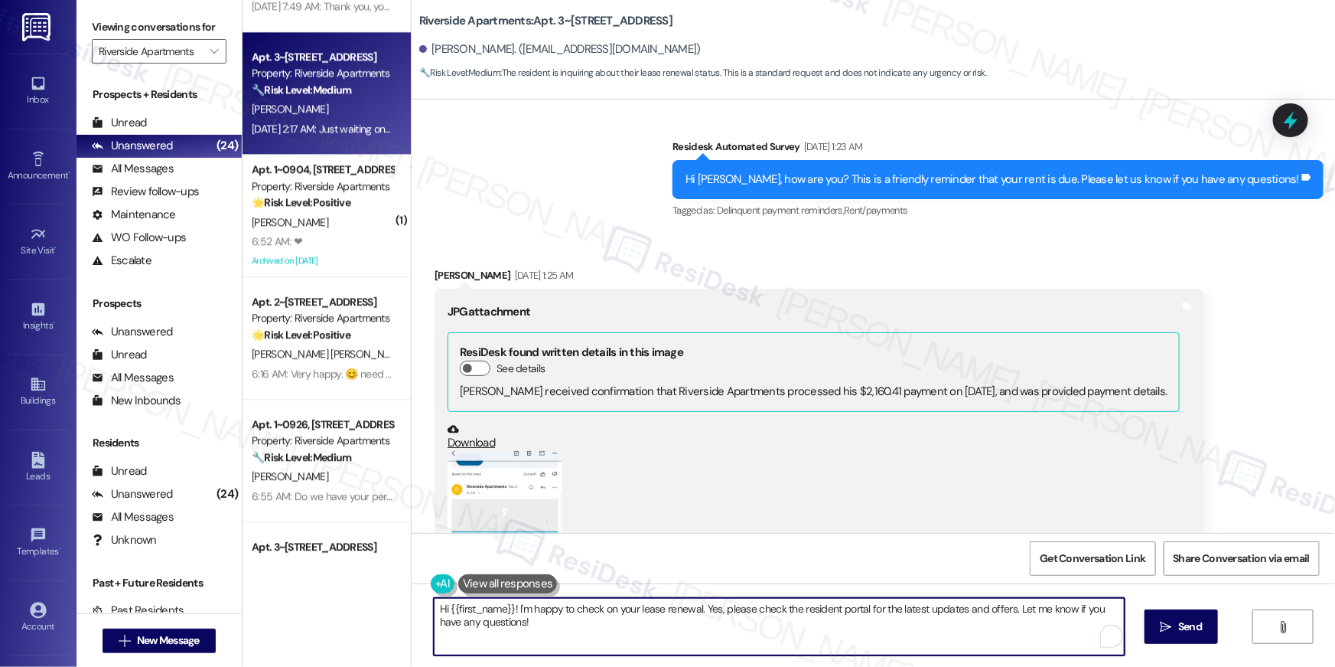
click at [553, 649] on textarea "Hi {{first_name}}! I'm happy to check on your lease renewal. Yes, please check …" at bounding box center [779, 626] width 691 height 57
paste textarea ", to select your lease renewal offer, please log in to your resident portal (th…"
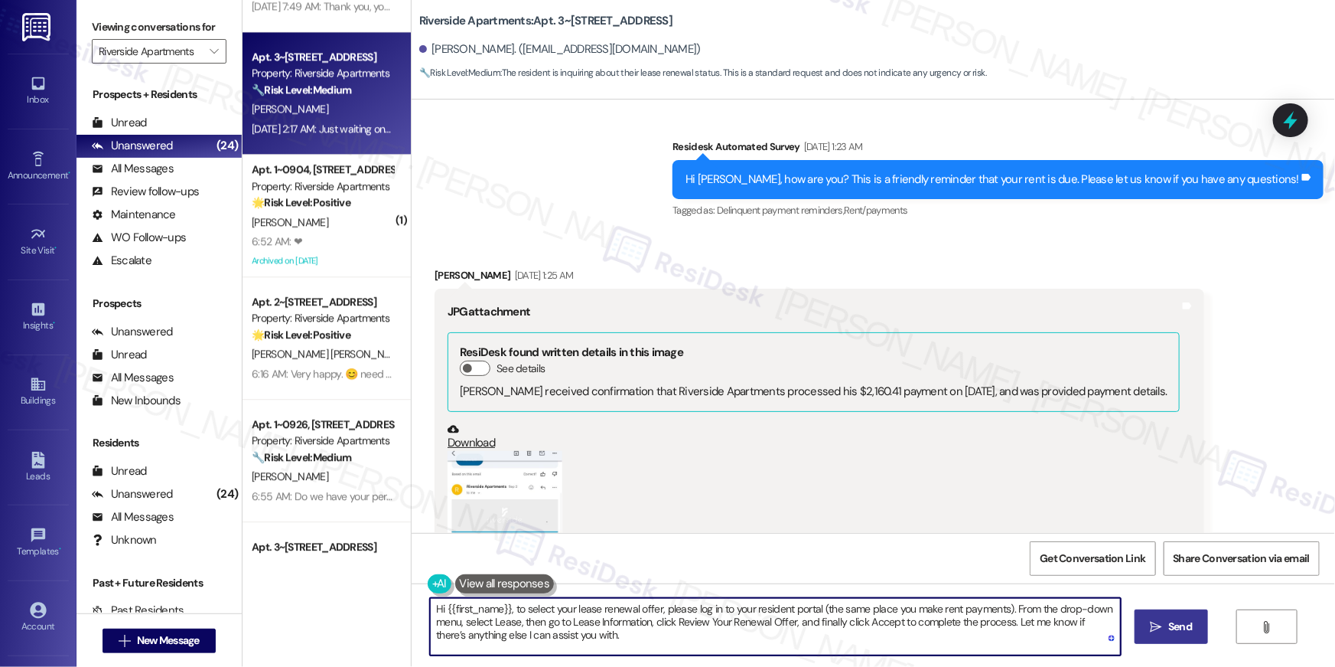
type textarea "Hi {{first_name}}, to select your lease renewal offer, please log in to your re…"
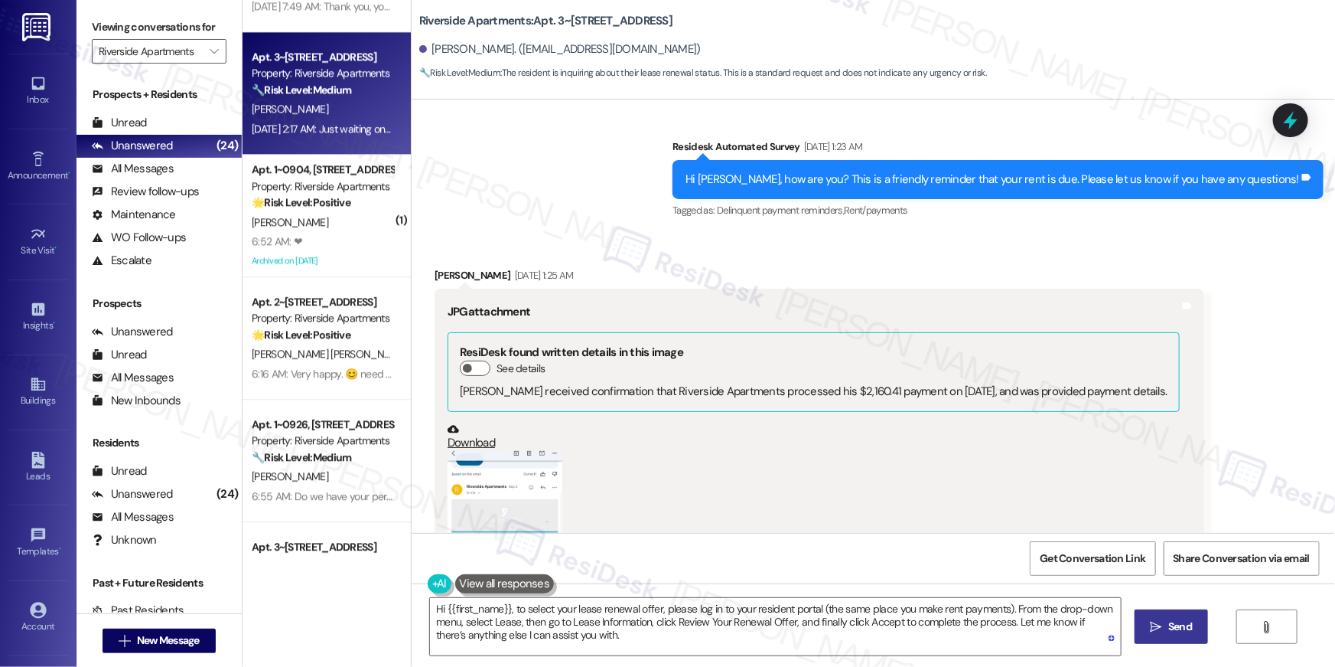
click at [1198, 627] on button " Send" at bounding box center [1172, 626] width 74 height 34
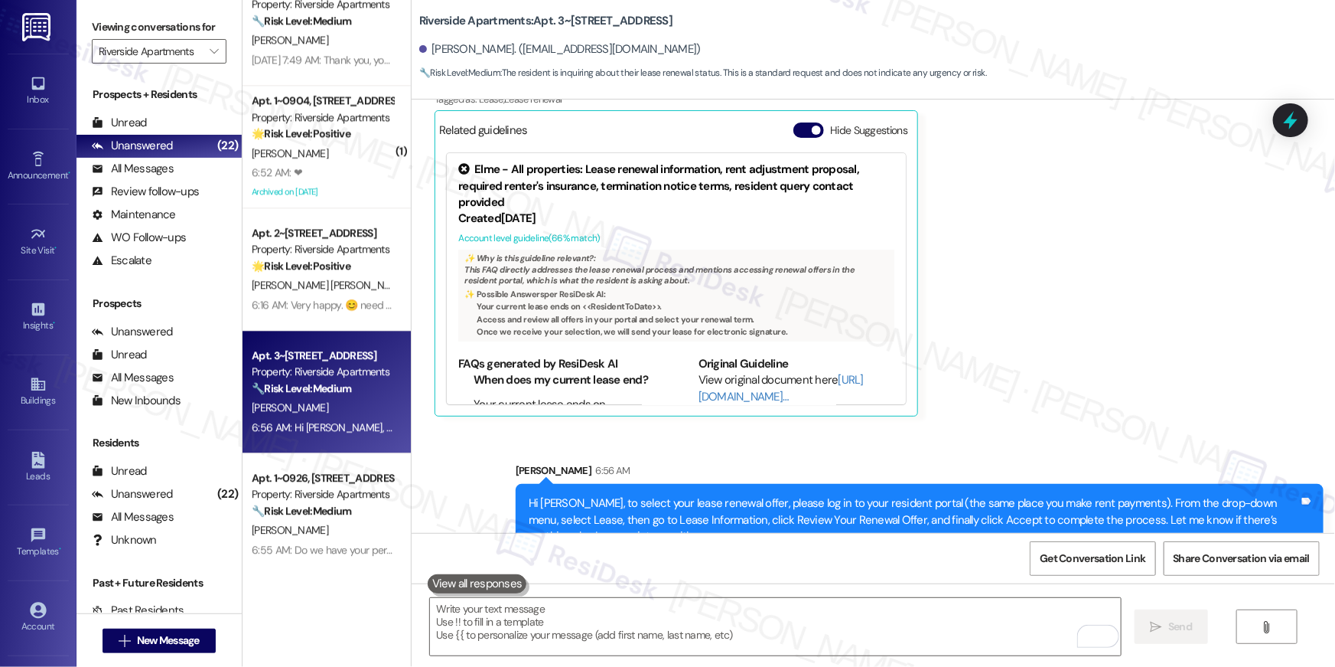
scroll to position [1870, 0]
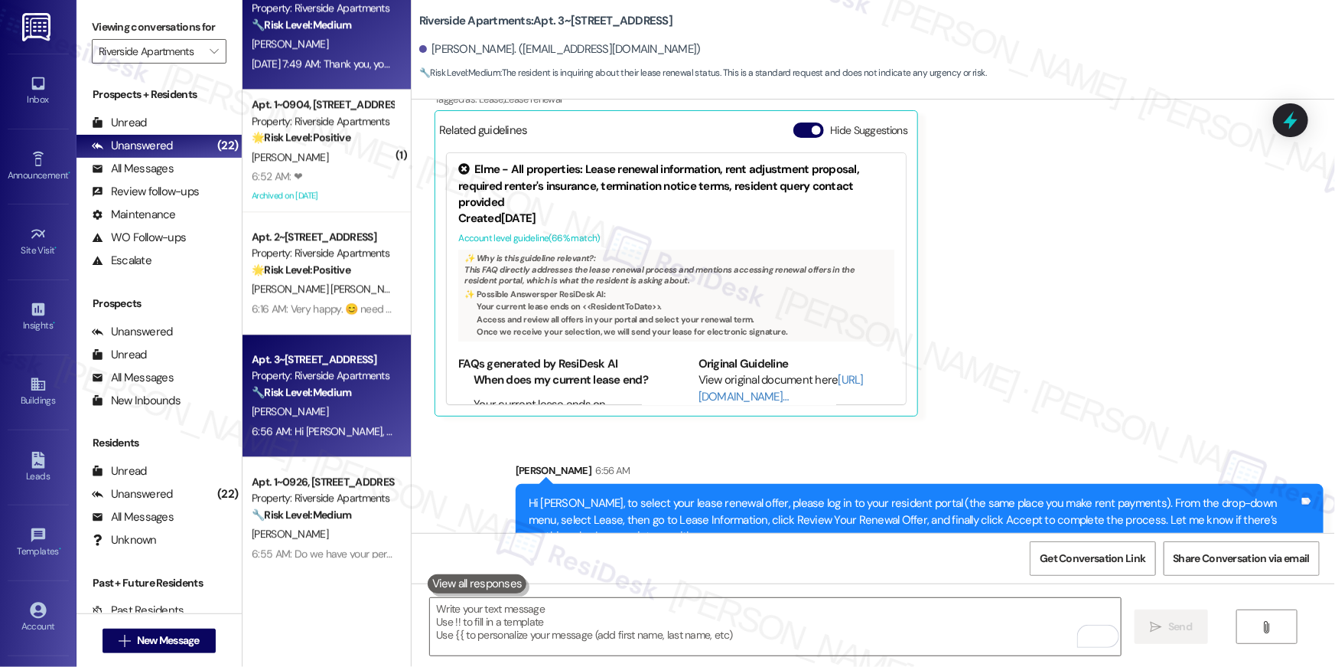
click at [324, 75] on div "Apt. 3~1530, 5860 Cameron Run Terrace Property: Riverside Apartments 🔧 Risk Lev…" at bounding box center [327, 28] width 168 height 122
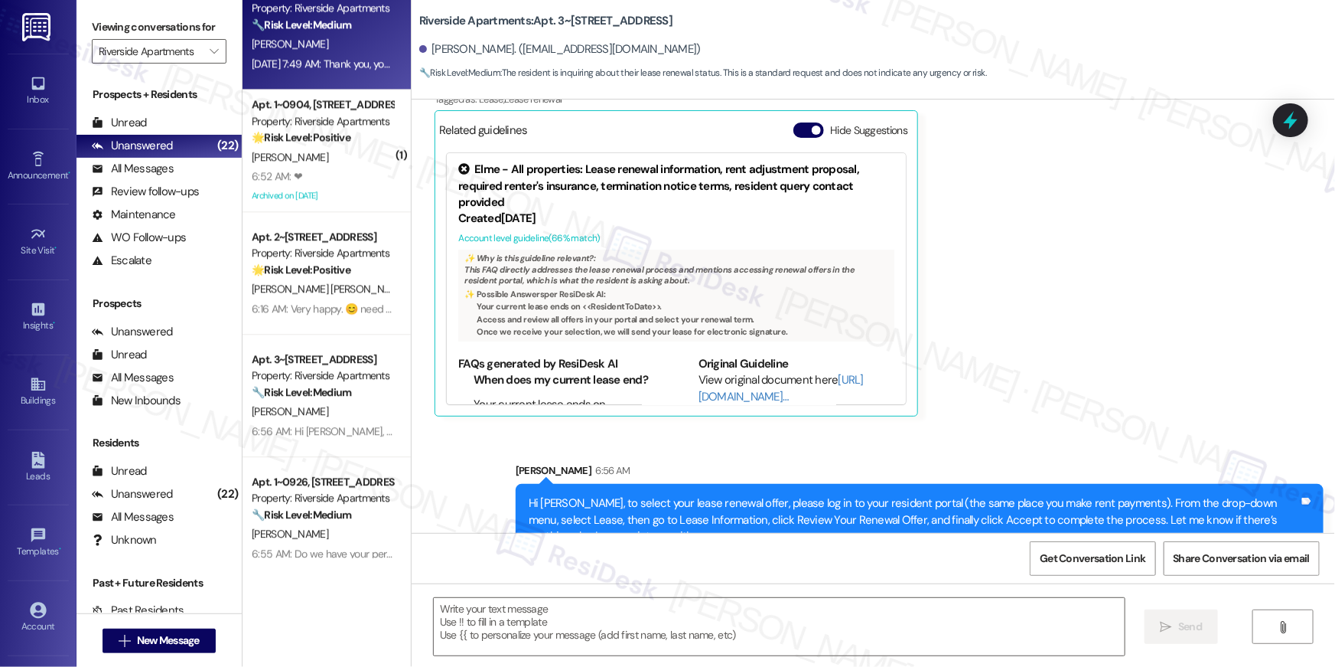
type textarea "Fetching suggested responses. Please feel free to read through the conversation…"
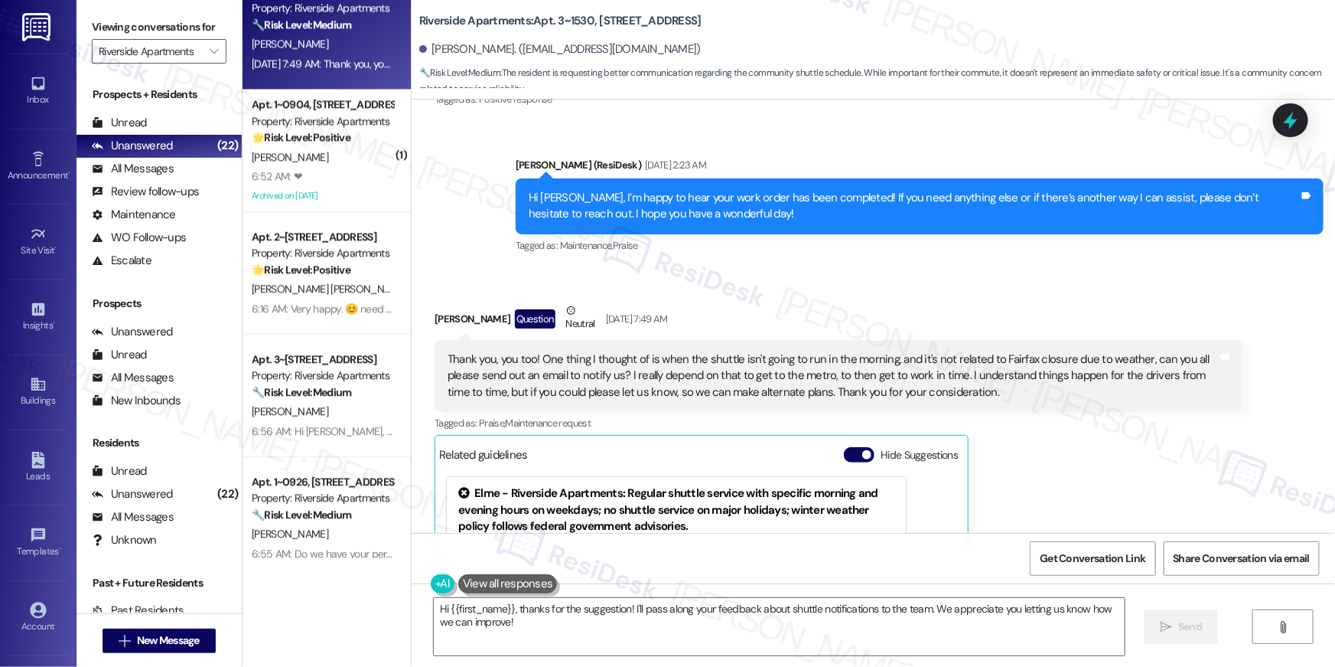
scroll to position [9765, 0]
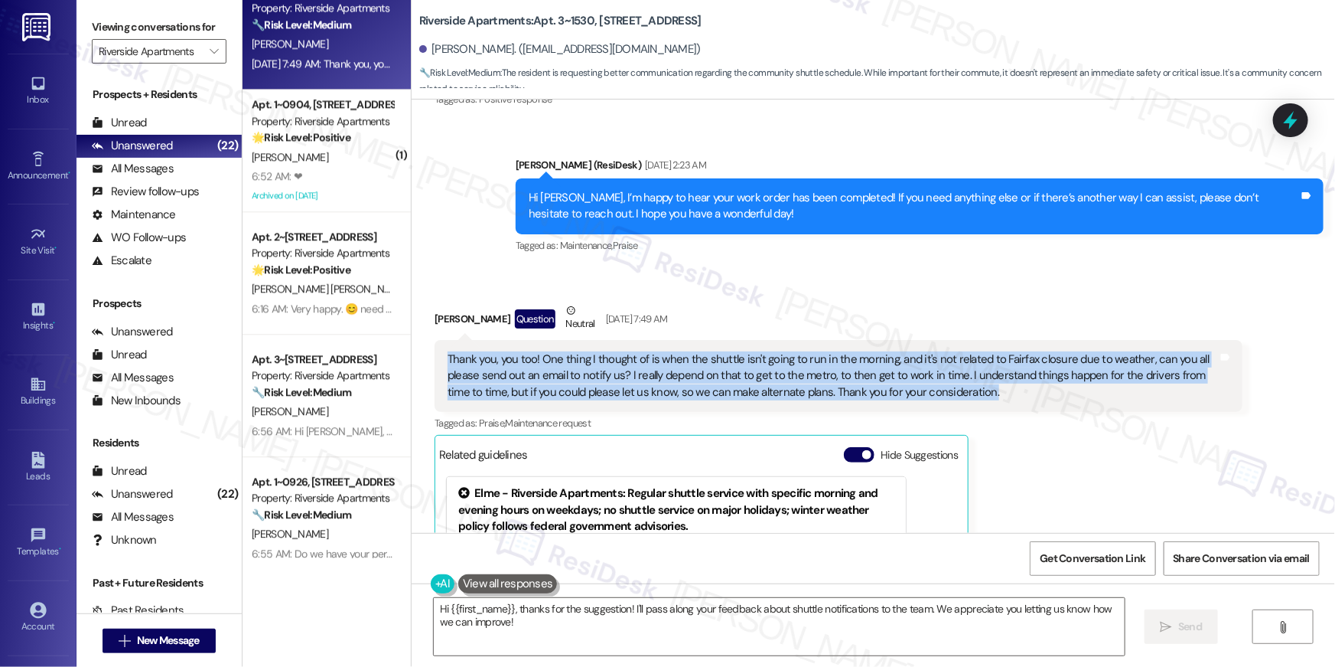
drag, startPoint x: 970, startPoint y: 344, endPoint x: 412, endPoint y: 302, distance: 558.7
click at [423, 302] on div "Received via SMS Jennifer Arnason Question Neutral Sep 05, 2025 at 7:49 AM Than…" at bounding box center [838, 521] width 831 height 461
copy div "Thank you, you too! One thing I thought of is when the shuttle isn't going to r…"
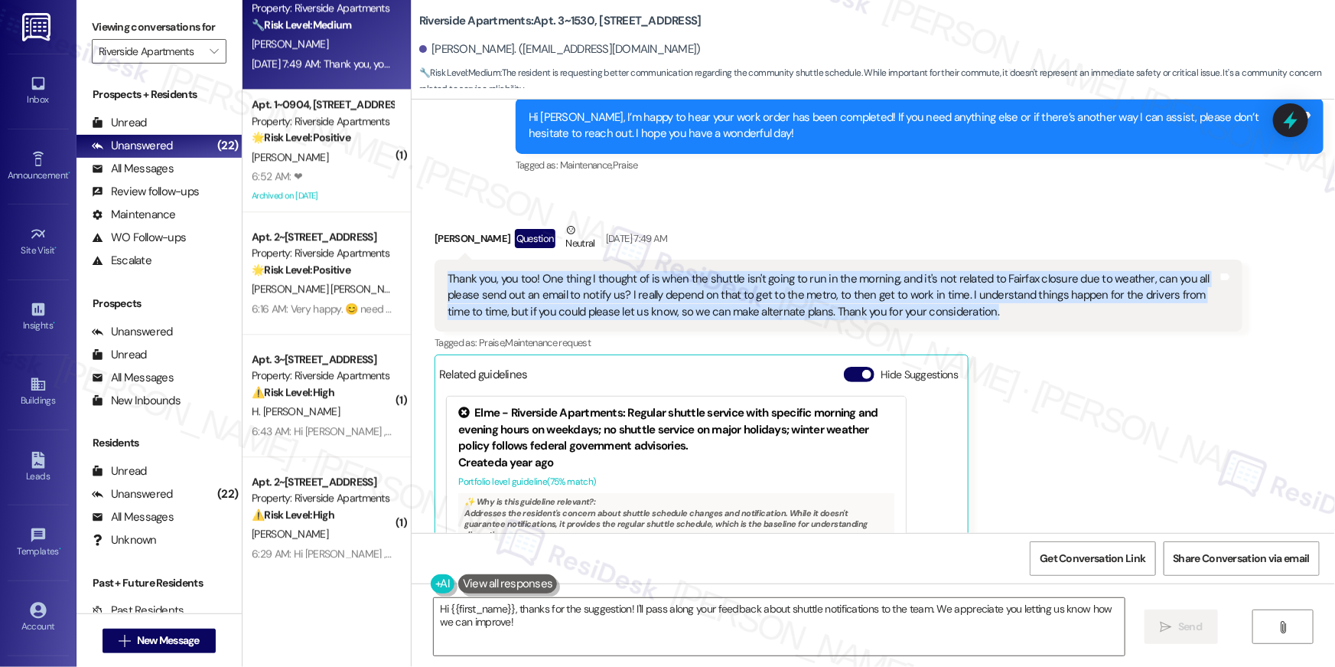
scroll to position [9932, 0]
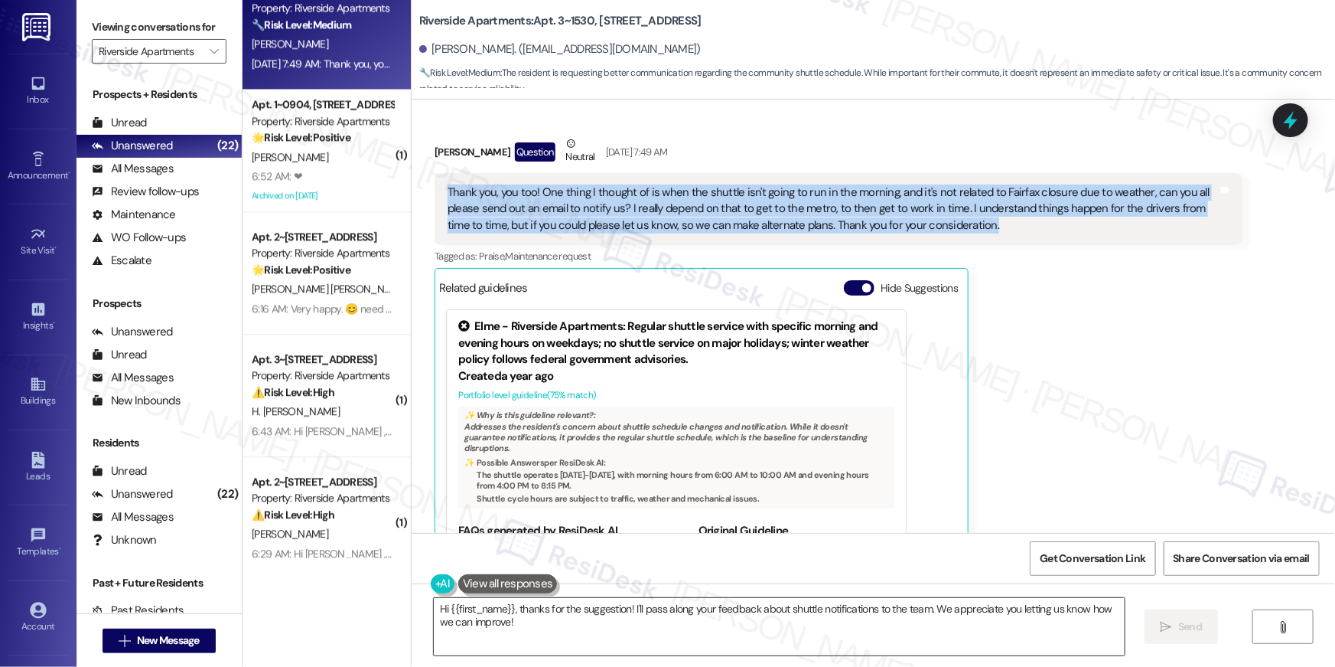
click at [871, 639] on textarea "Hi {{first_name}}, thanks for the suggestion! I'll pass along your feedback abo…" at bounding box center [779, 626] width 691 height 57
paste textarea "you so much for sharing this feedback. I completely understand how important th…"
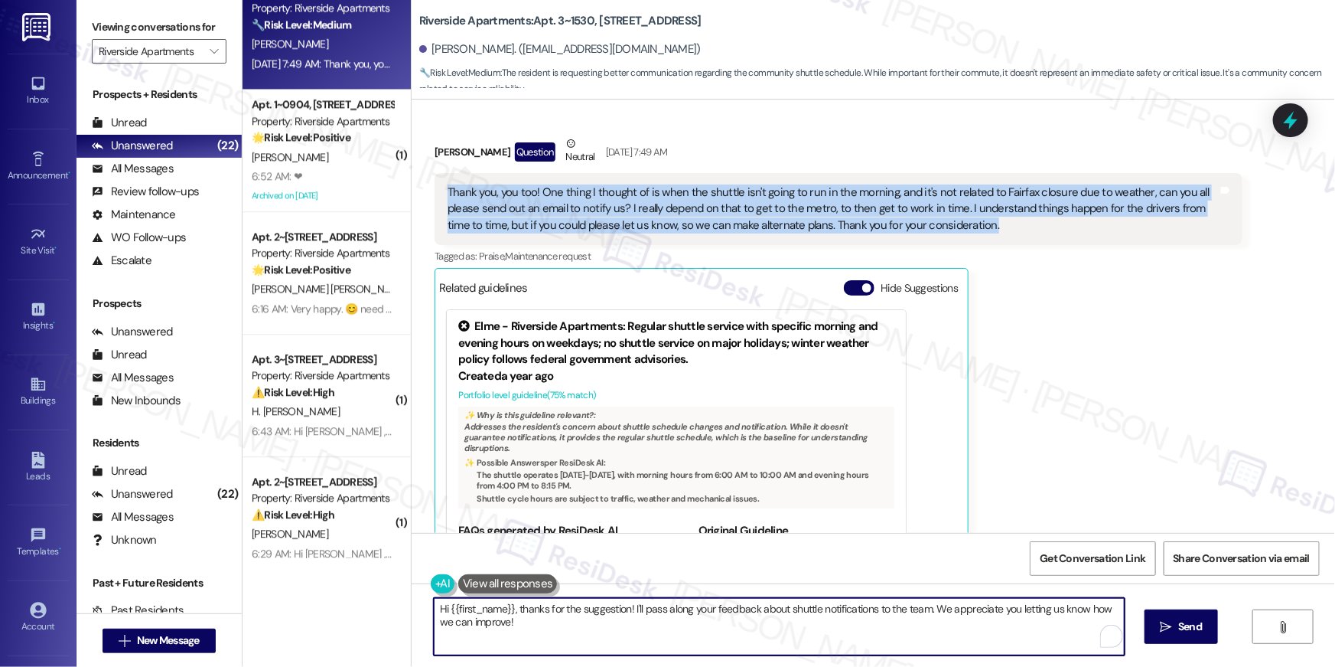
type textarea "Hi {{first_name}}, thank you so much for sharing this feedback. I completely un…"
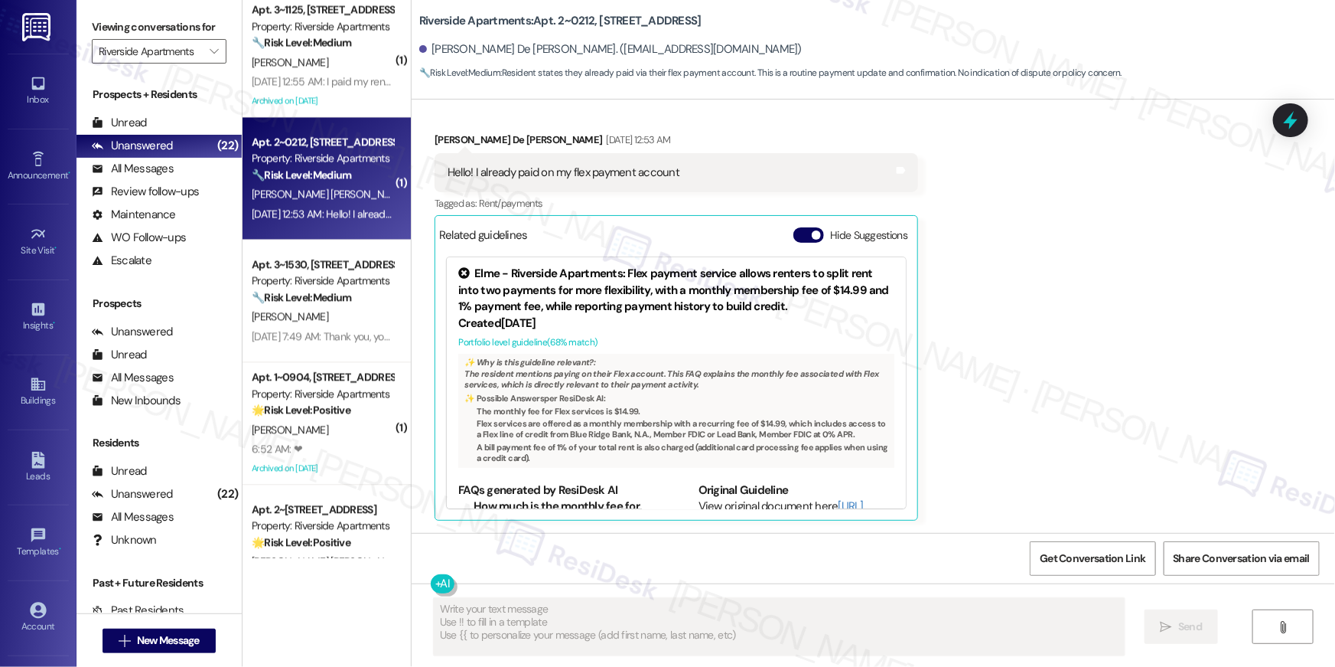
scroll to position [2181, 0]
type textarea "Fetching suggested responses. Please feel free to read through the conversation…"
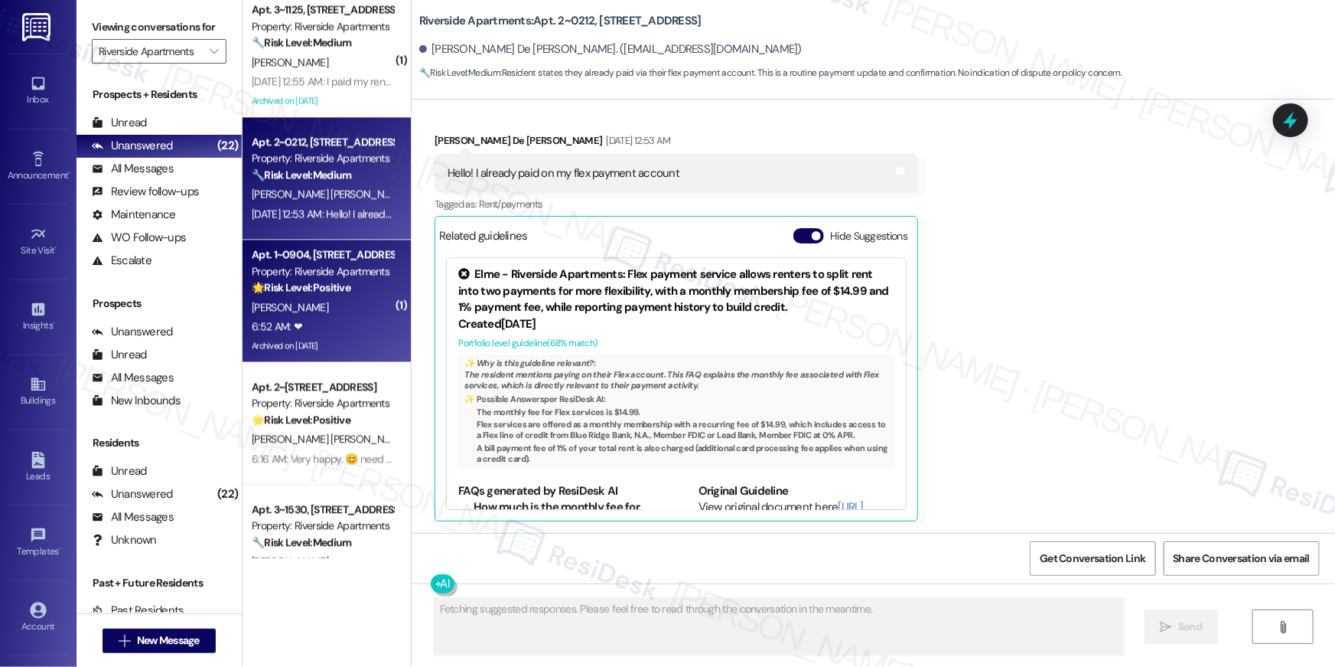
click at [281, 303] on span "[PERSON_NAME]" at bounding box center [290, 307] width 77 height 14
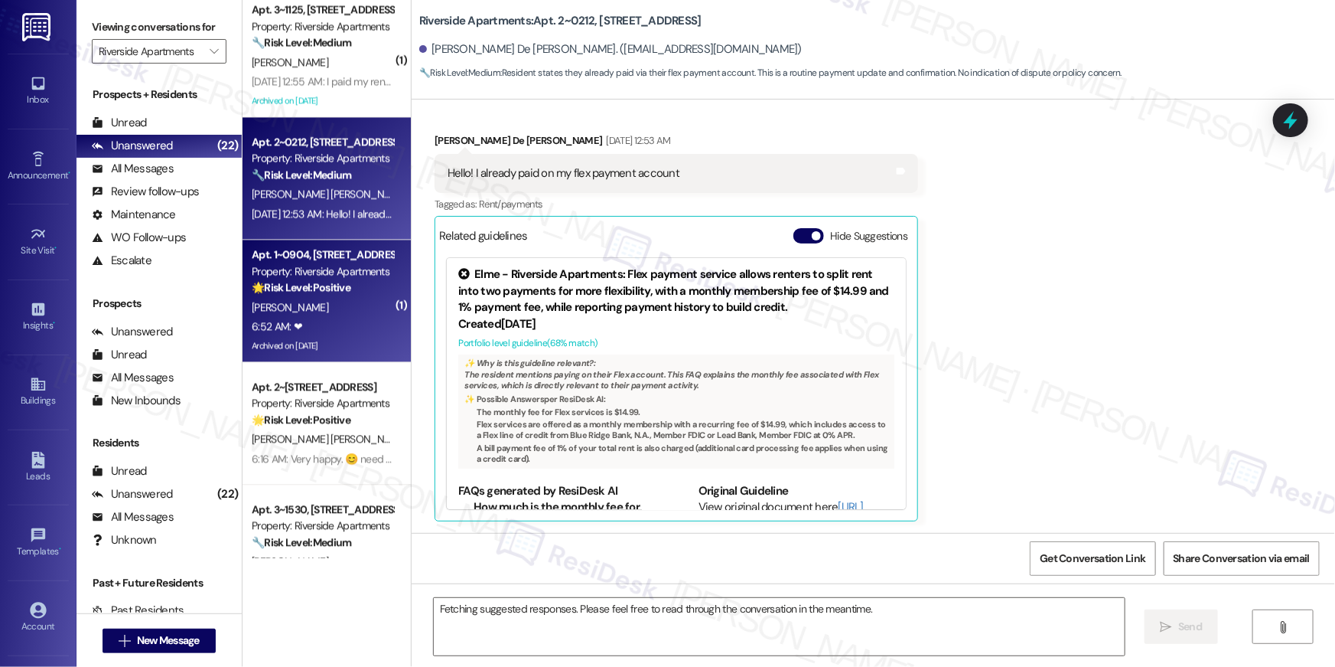
click at [298, 187] on span "[PERSON_NAME] [PERSON_NAME]" at bounding box center [329, 194] width 155 height 14
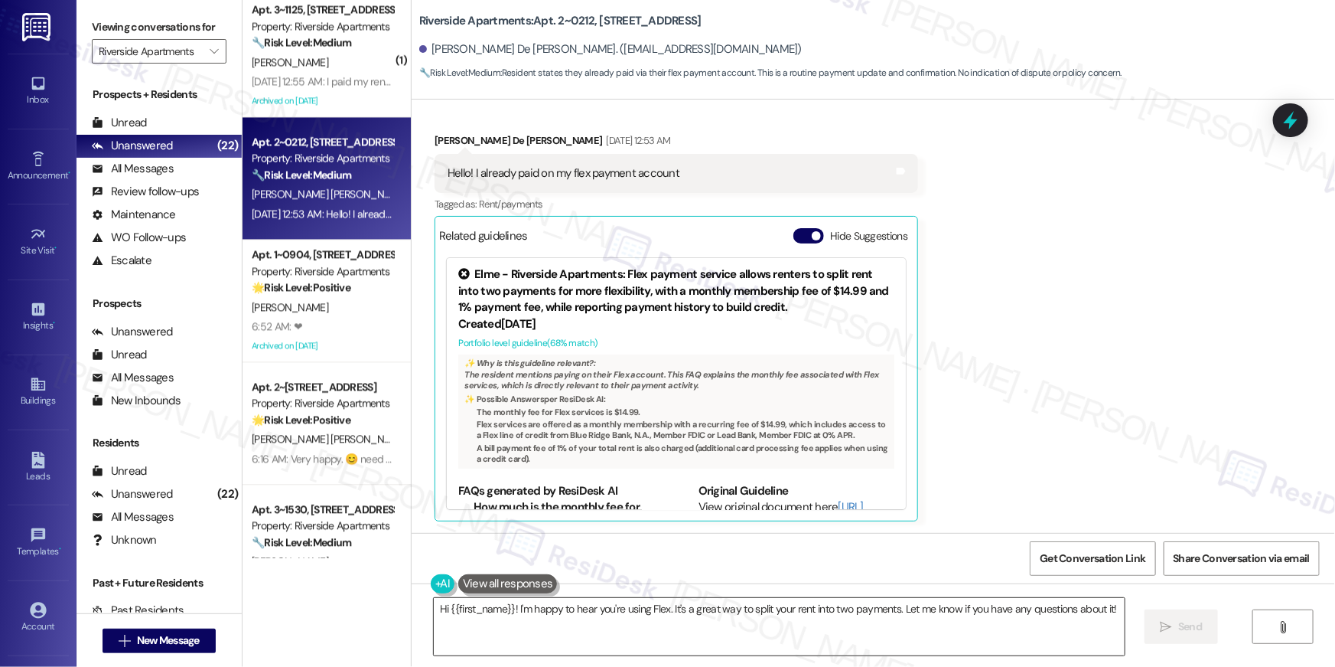
click at [670, 628] on textarea "Hi {{first_name}}! I'm happy to hear you're using Flex. It's a great way to spl…" at bounding box center [779, 626] width 691 height 57
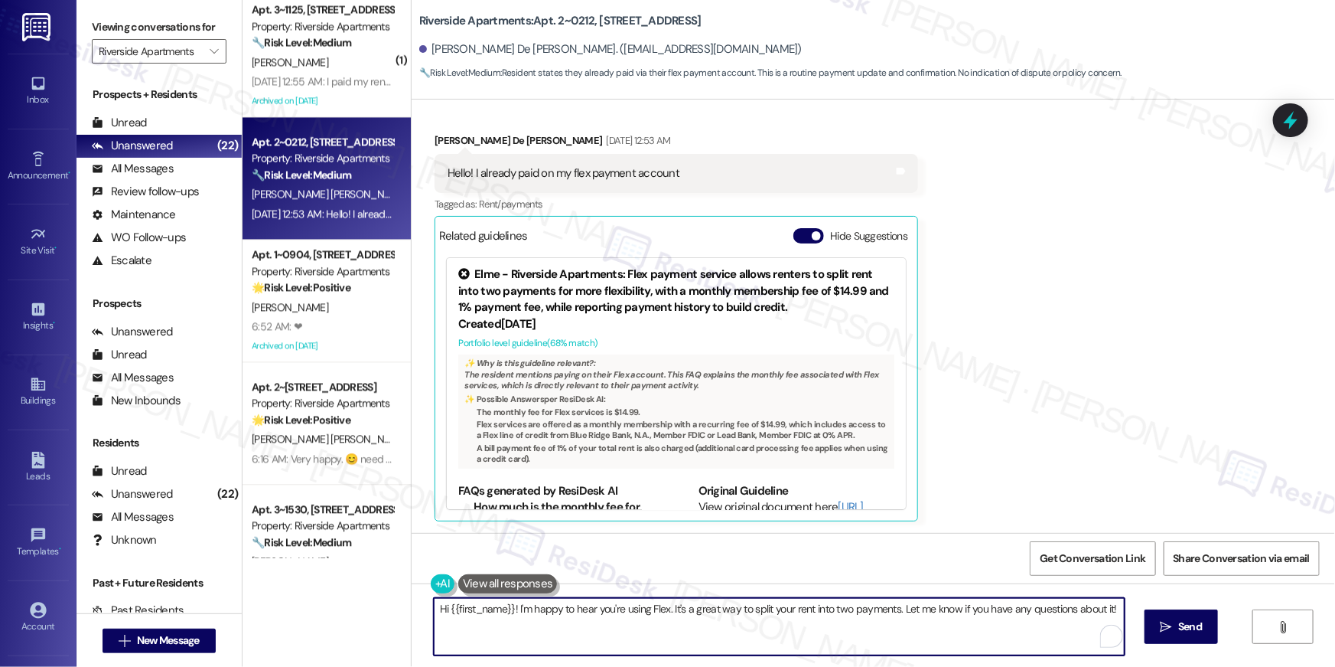
click at [808, 631] on textarea "Hi {{first_name}}! I'm happy to hear you're using Flex. It's a great way to spl…" at bounding box center [779, 626] width 691 height 57
drag, startPoint x: 805, startPoint y: 610, endPoint x: 854, endPoint y: 607, distance: 49.1
click at [854, 607] on textarea "Hi {{first_name}}! I'm happy to hear you're using Flex. It's a great way to spl…" at bounding box center [775, 626] width 691 height 57
click at [606, 641] on textarea "Hi {{first_name}}! I'm happy to hear you're using Flex. It's a great way to spl…" at bounding box center [775, 626] width 691 height 57
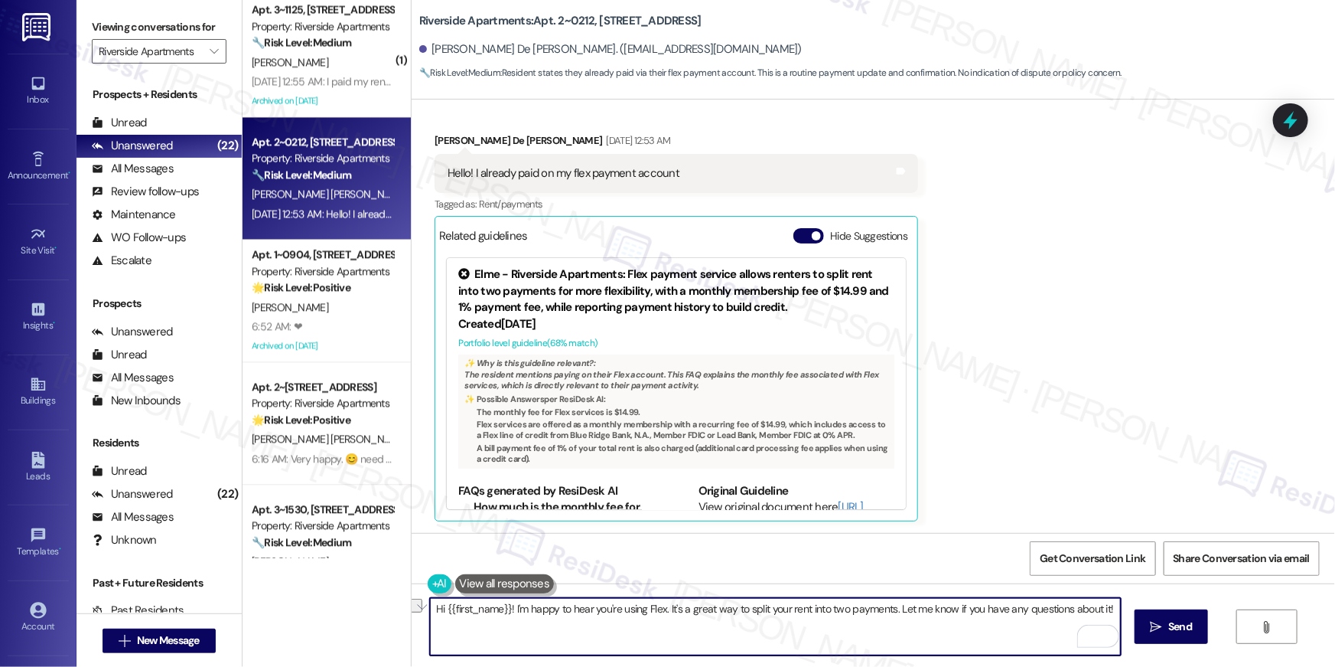
click at [606, 641] on textarea "Hi {{first_name}}! I'm happy to hear you're using Flex. It's a great way to spl…" at bounding box center [775, 626] width 691 height 57
paste textarea "Thank you so much for your rent payment, {{first_name}}. We really appreciate i…"
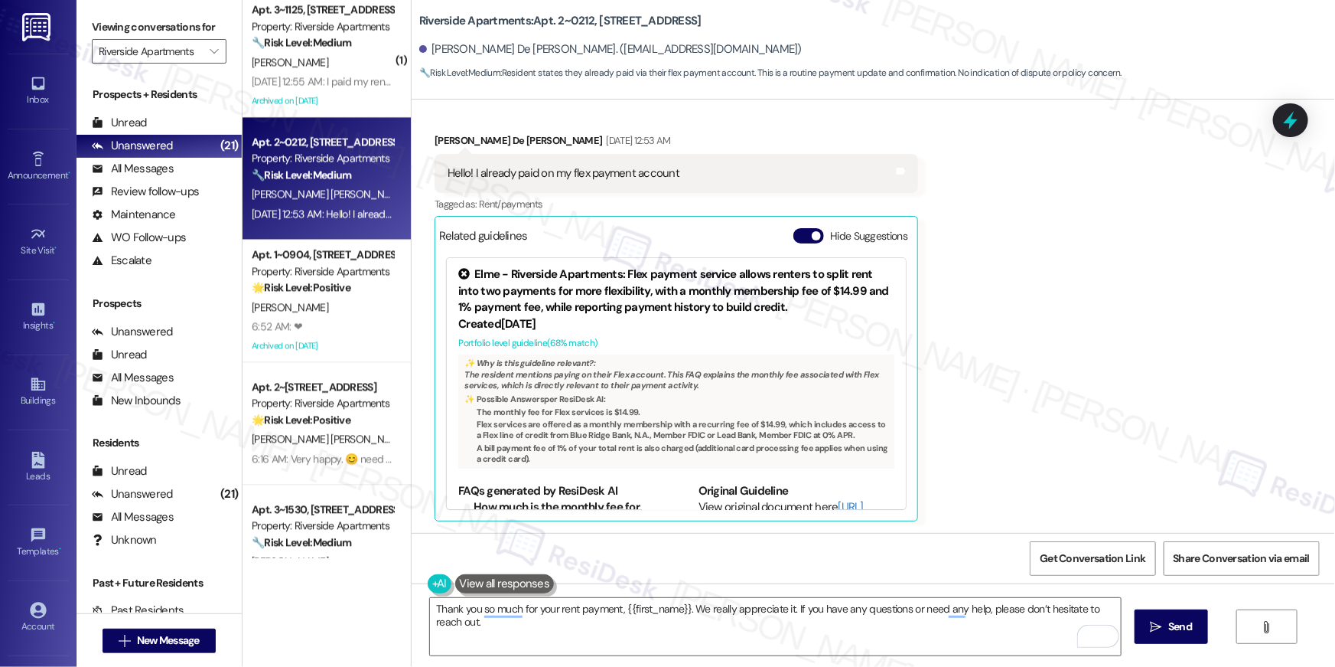
click at [1138, 348] on div "Received via SMS Flor De Maria Caceres Godoy Sep 06, 2025 at 12:53 AM Hello! I …" at bounding box center [874, 315] width 924 height 435
click at [723, 637] on textarea "Thank you so much for your rent payment, {{first_name}}. We really appreciate i…" at bounding box center [775, 626] width 691 height 57
click at [1148, 624] on span " Send" at bounding box center [1172, 626] width 48 height 16
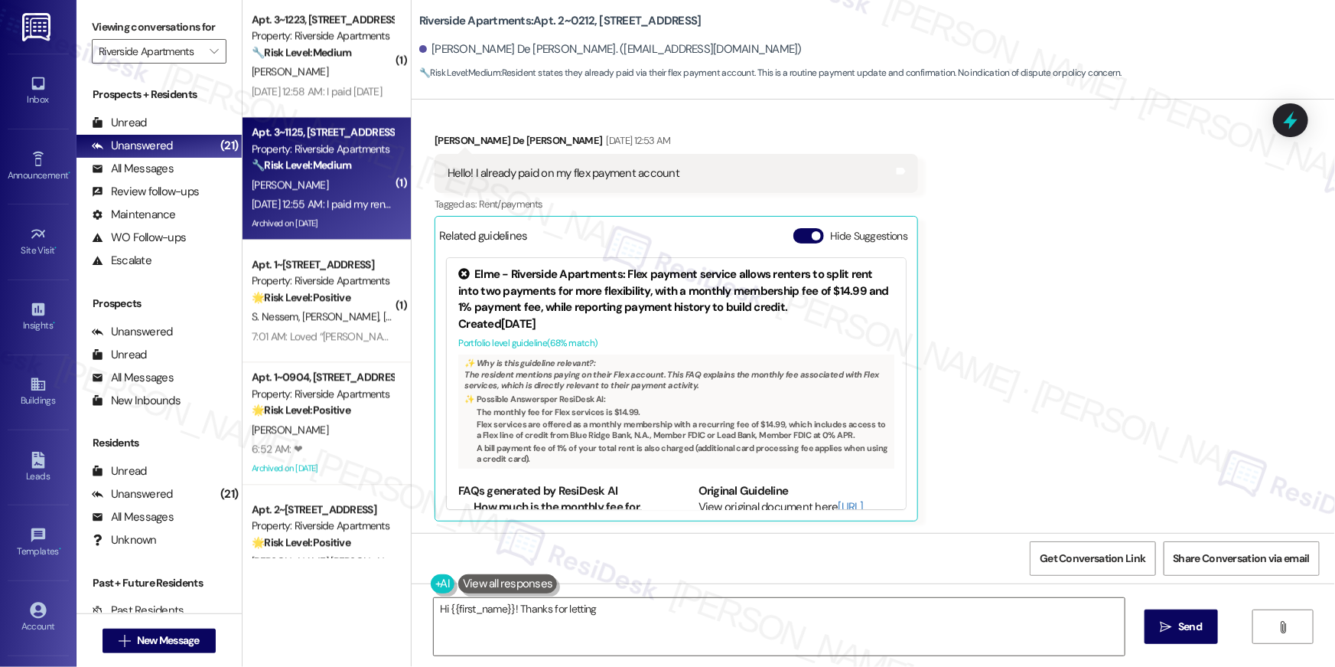
type textarea "Hi {{first_name}}! Thanks for letting us"
click at [325, 204] on div "Sep 06, 2025 at 12:55 AM: I paid my rent bih Sep 06, 2025 at 12:55 AM: I paid m…" at bounding box center [328, 204] width 153 height 14
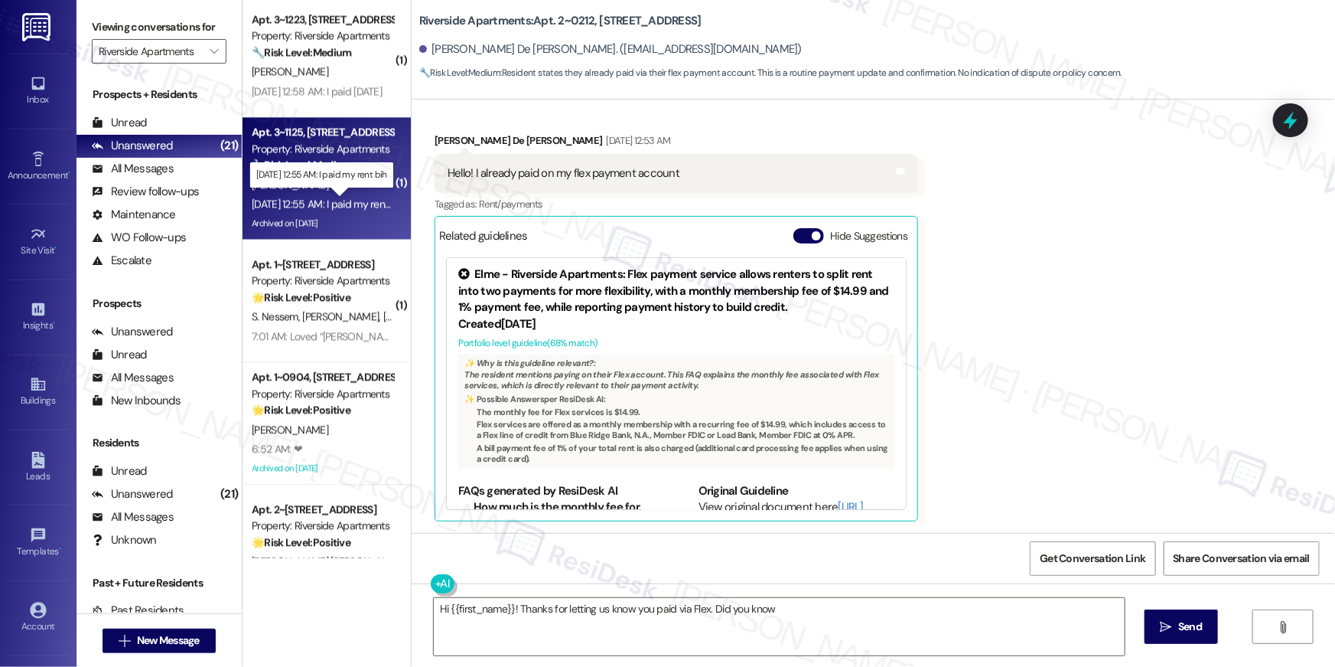
type textarea "Hi {{first_name}}! Thanks for letting us know you paid via Flex. Did you know F…"
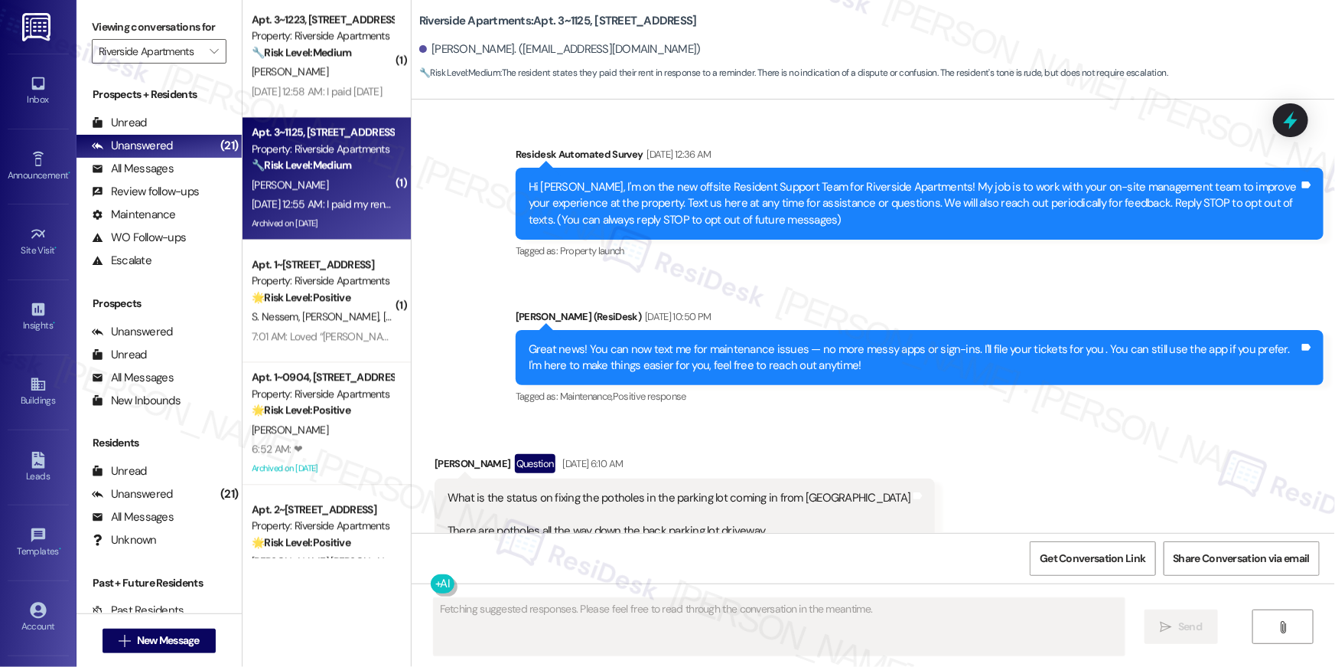
scroll to position [10320, 0]
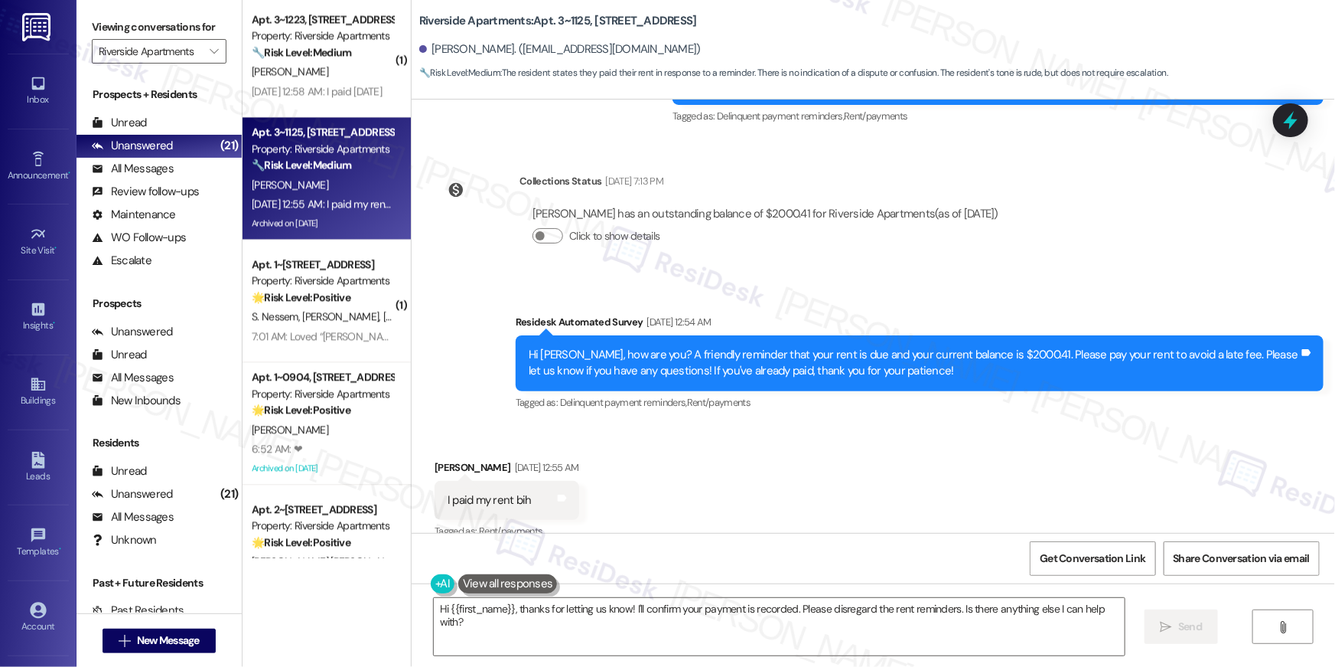
click at [737, 510] on div "Received via SMS Phillip Ross Sep 06, 2025 at 12:55 AM I paid my rent bih Tags …" at bounding box center [874, 489] width 924 height 129
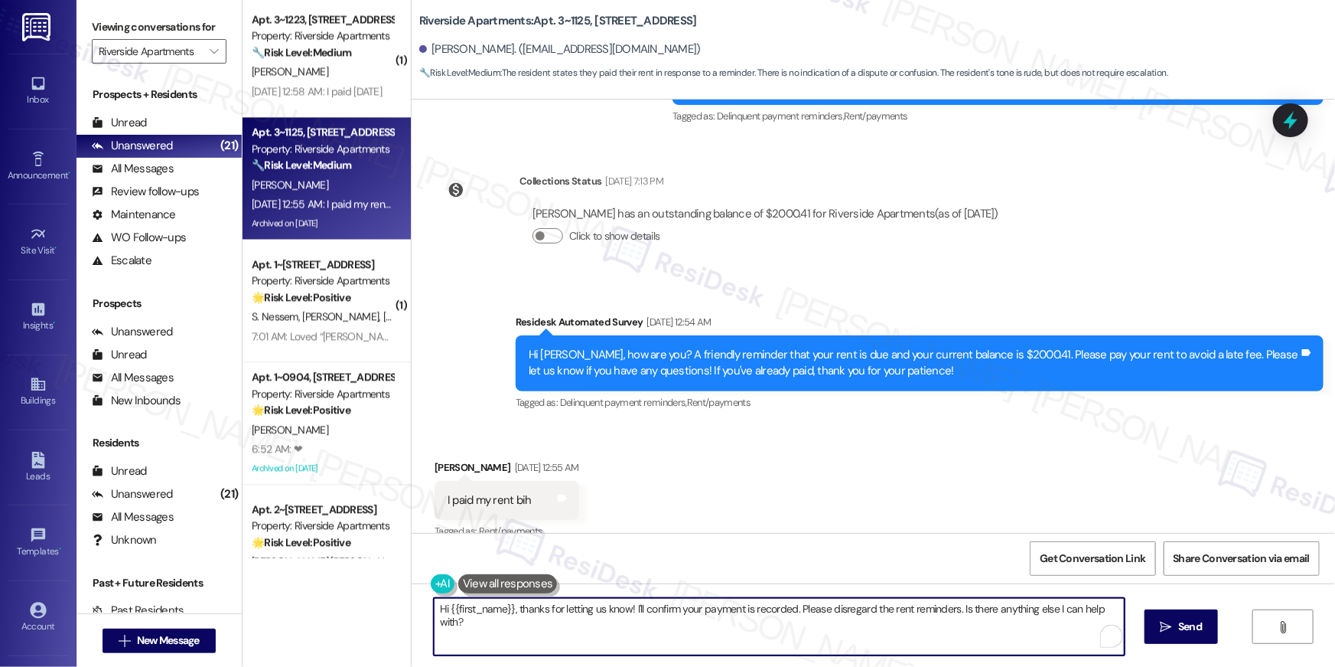
click at [685, 635] on textarea "Hi {{first_name}}, thanks for letting us know! I'll confirm your payment is rec…" at bounding box center [779, 626] width 691 height 57
click at [654, 651] on textarea "Hi {{first_name}}, thanks for letting us know! I'll confirm your payment is rec…" at bounding box center [775, 626] width 691 height 57
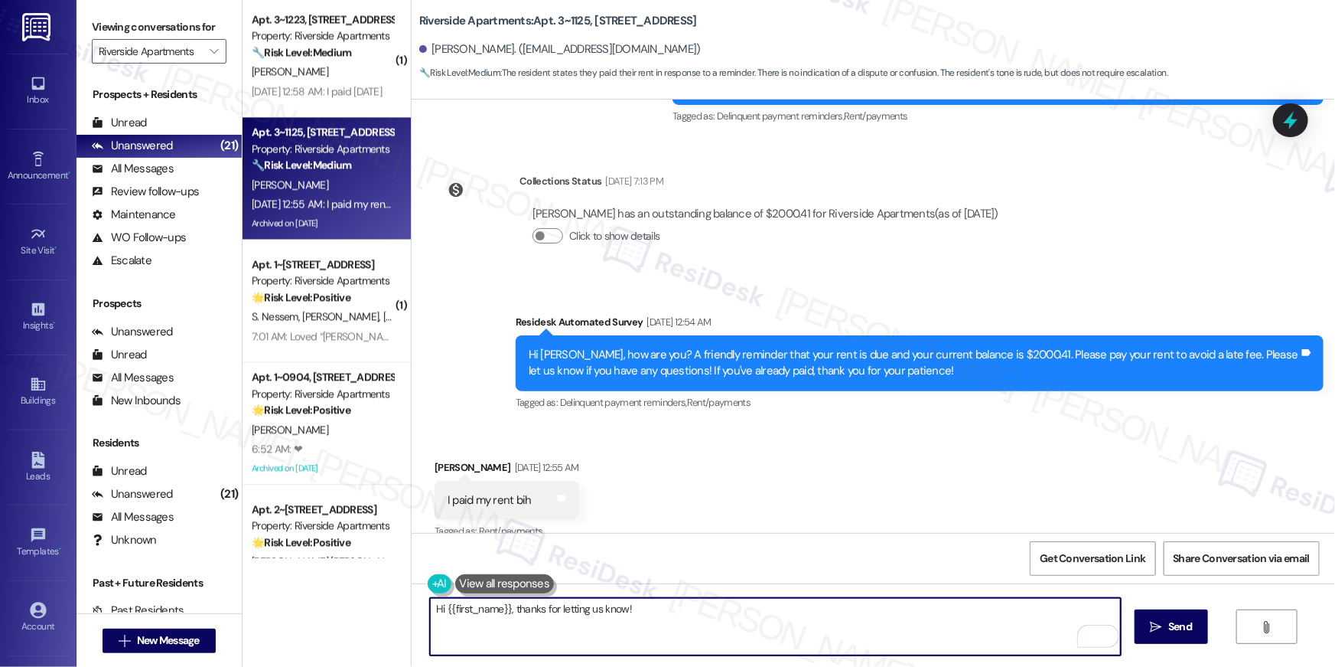
click at [924, 625] on textarea "Hi {{first_name}}, thanks for letting us know!" at bounding box center [775, 626] width 691 height 57
paste textarea "Thank you so much for your rent payment, {{first_name}}. We really appreciate i…"
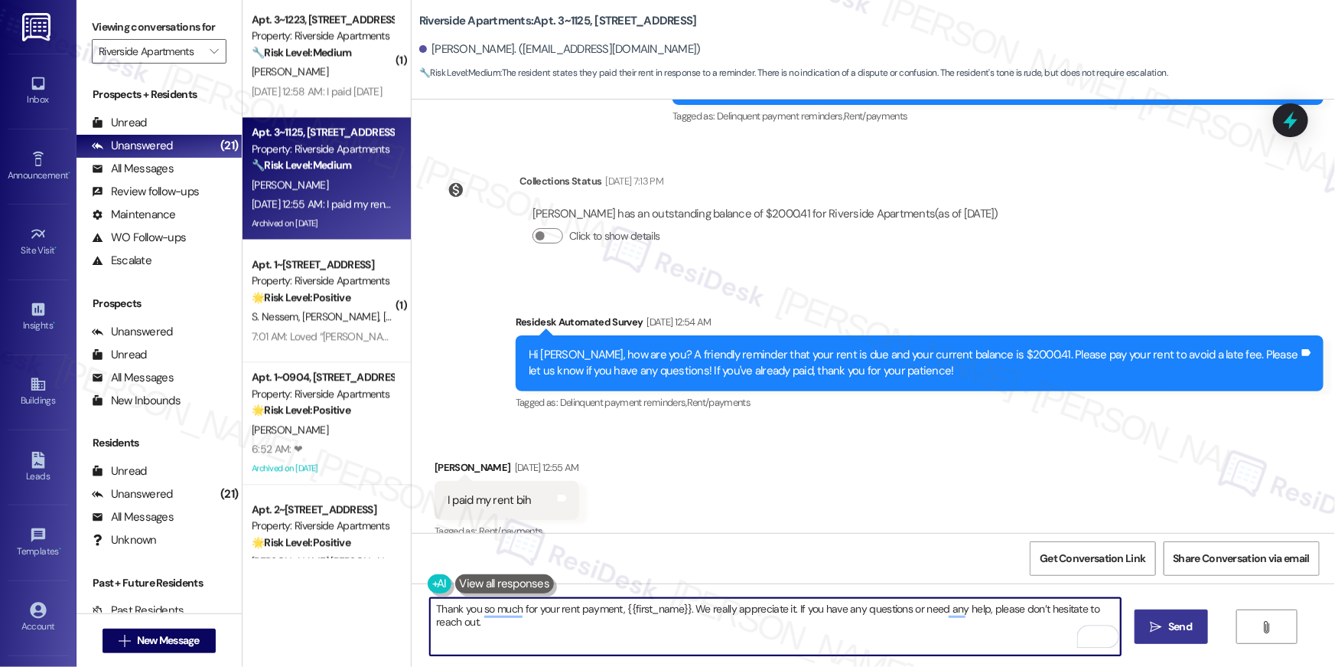
type textarea "Thank you so much for your rent payment, {{first_name}}. We really appreciate i…"
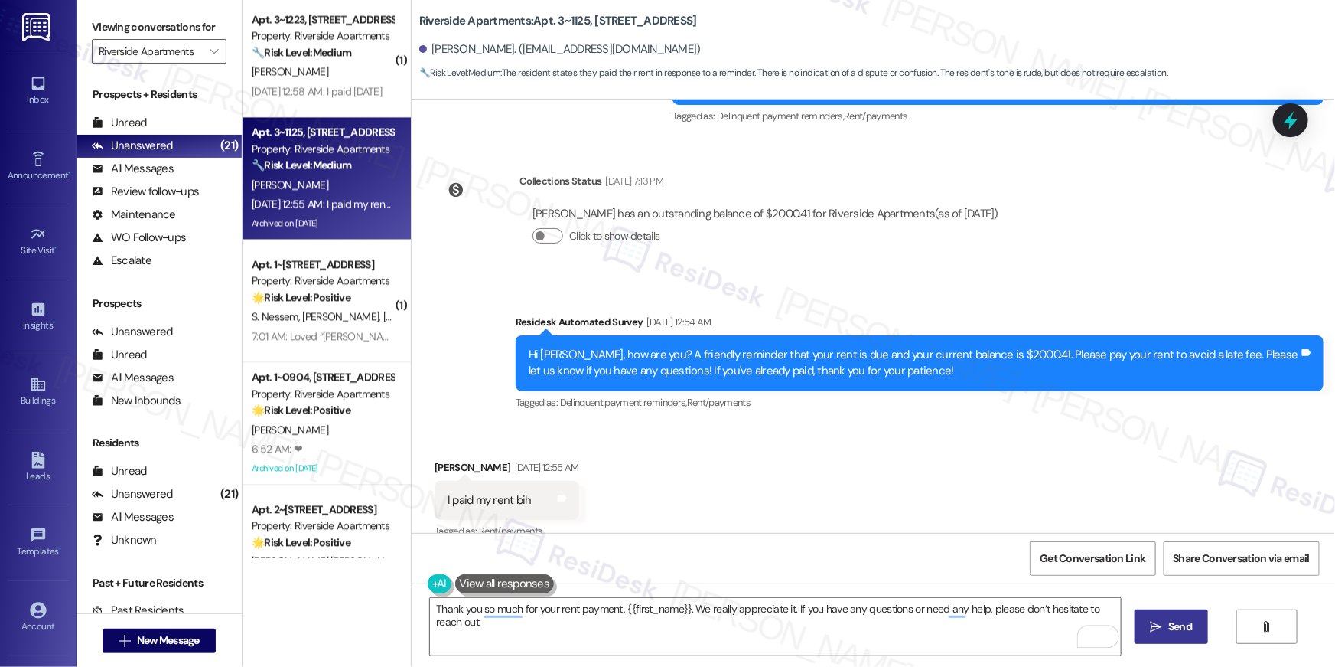
click at [1185, 631] on span "Send" at bounding box center [1181, 626] width 24 height 16
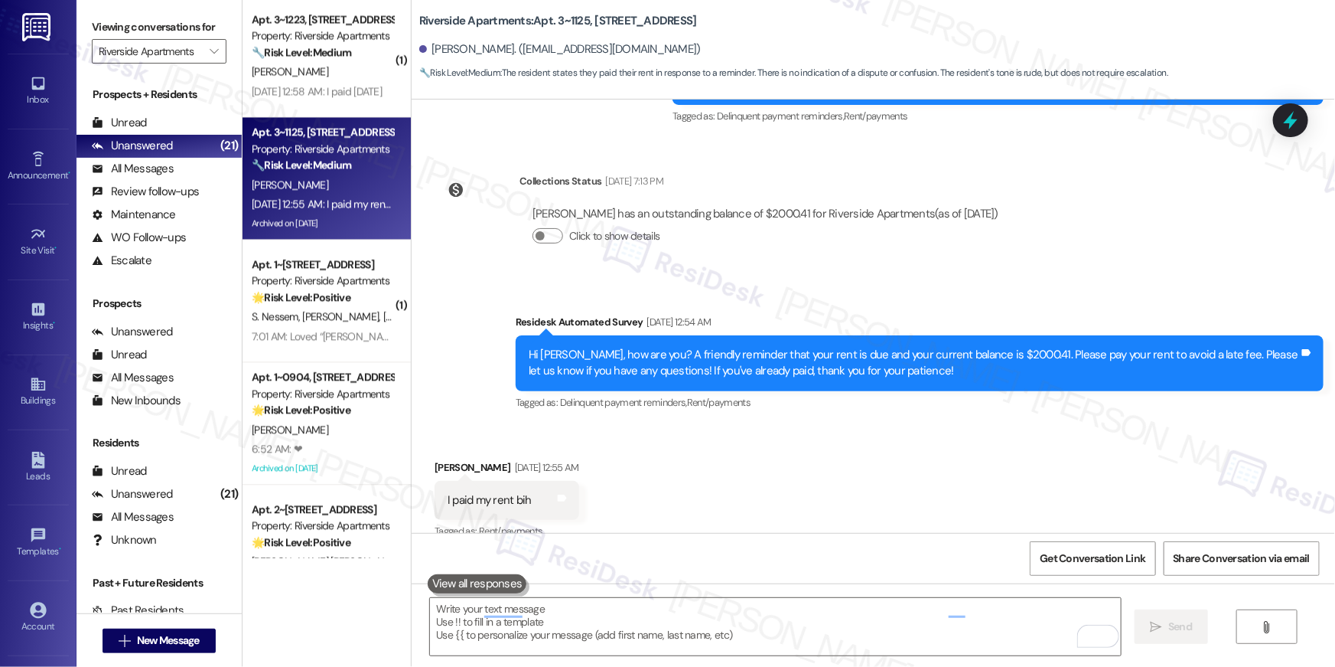
scroll to position [10319, 0]
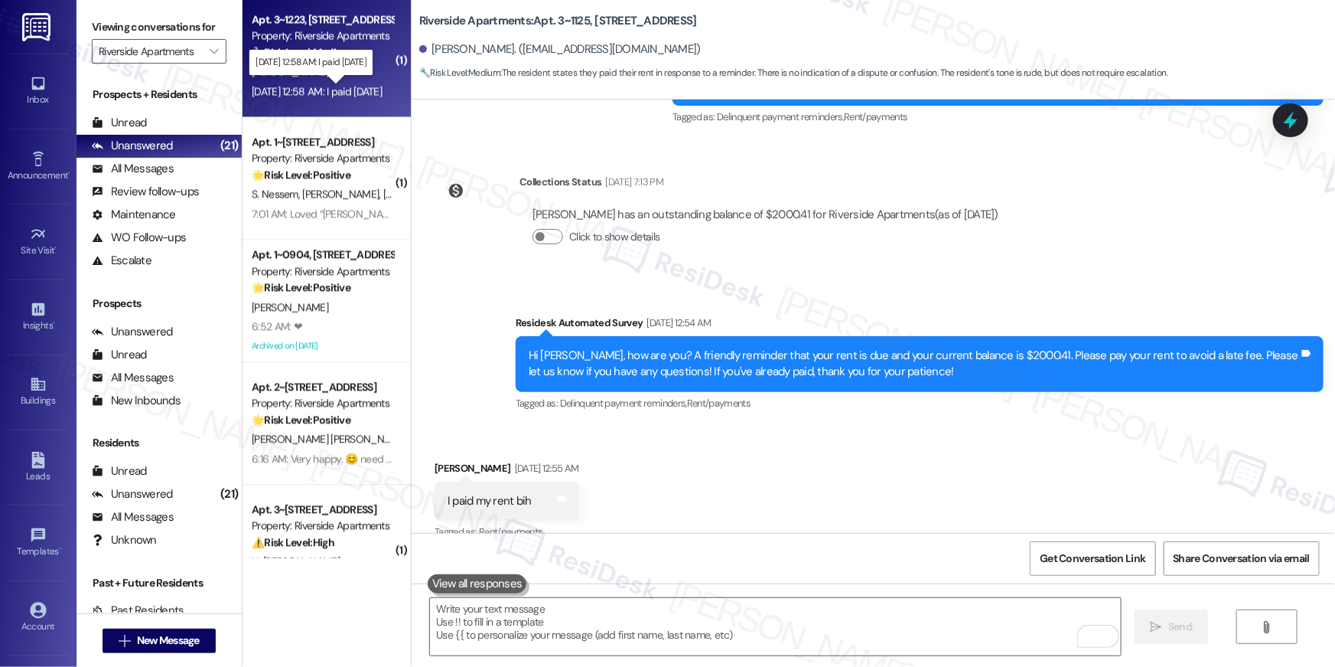
click at [354, 90] on div "Sep 06, 2025 at 12:58 AM: I paid yesterday Sep 06, 2025 at 12:58 AM: I paid yes…" at bounding box center [317, 91] width 130 height 14
type textarea "Fetching suggested responses. Please feel free to read through the conversation…"
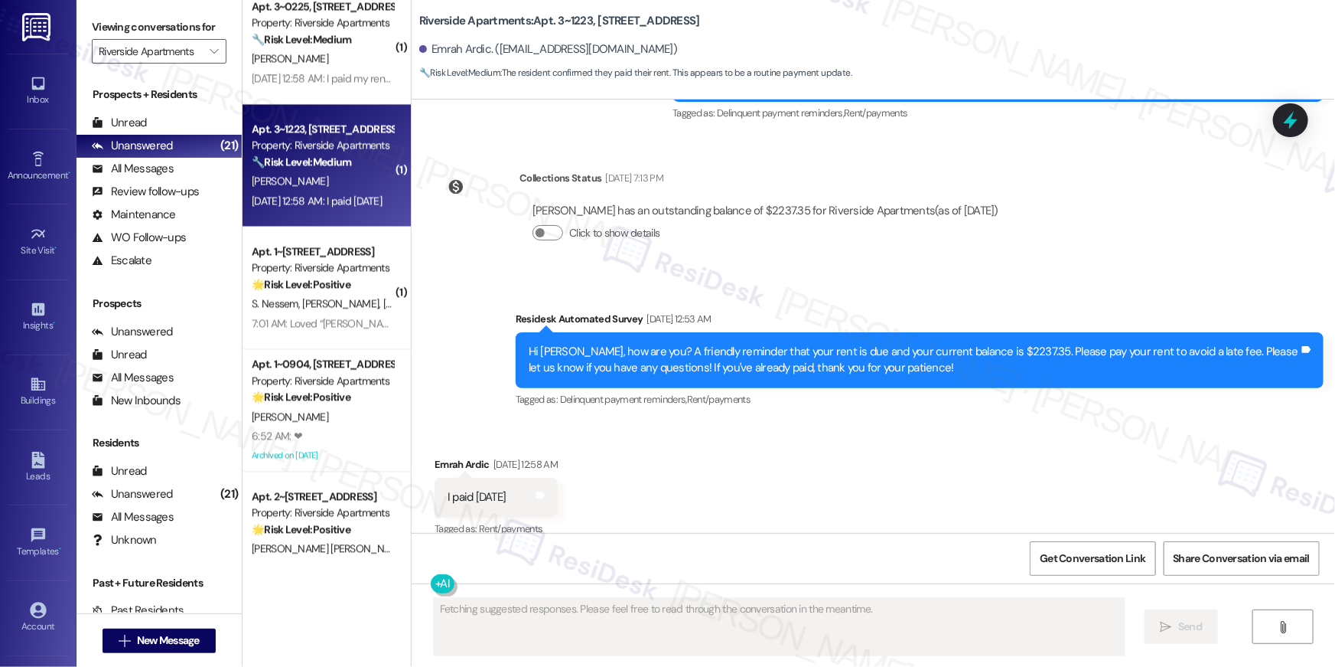
scroll to position [1417, 0]
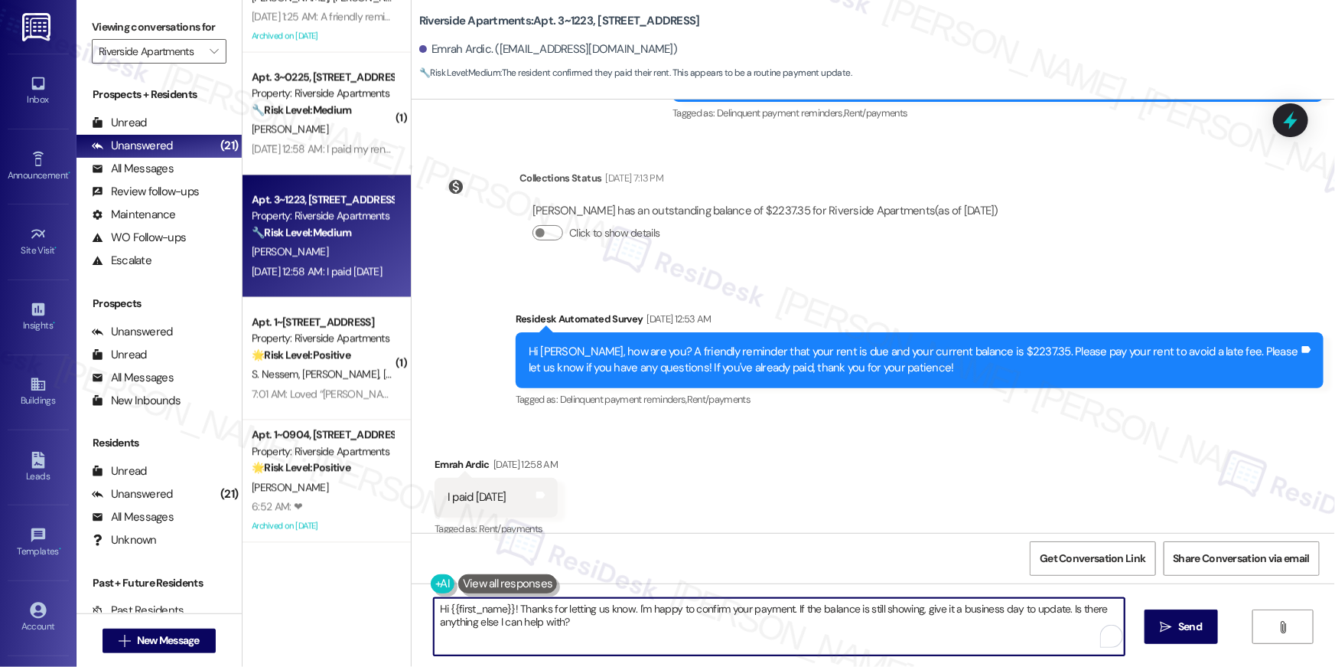
drag, startPoint x: 1062, startPoint y: 609, endPoint x: 1074, endPoint y: 636, distance: 29.5
click at [1074, 636] on textarea "Hi {{first_name}}! Thanks for letting us know. I'm happy to confirm your paymen…" at bounding box center [779, 626] width 691 height 57
type textarea "Hi {{first_name}}! Thanks for letting us know. I'm happy to confirm your paymen…"
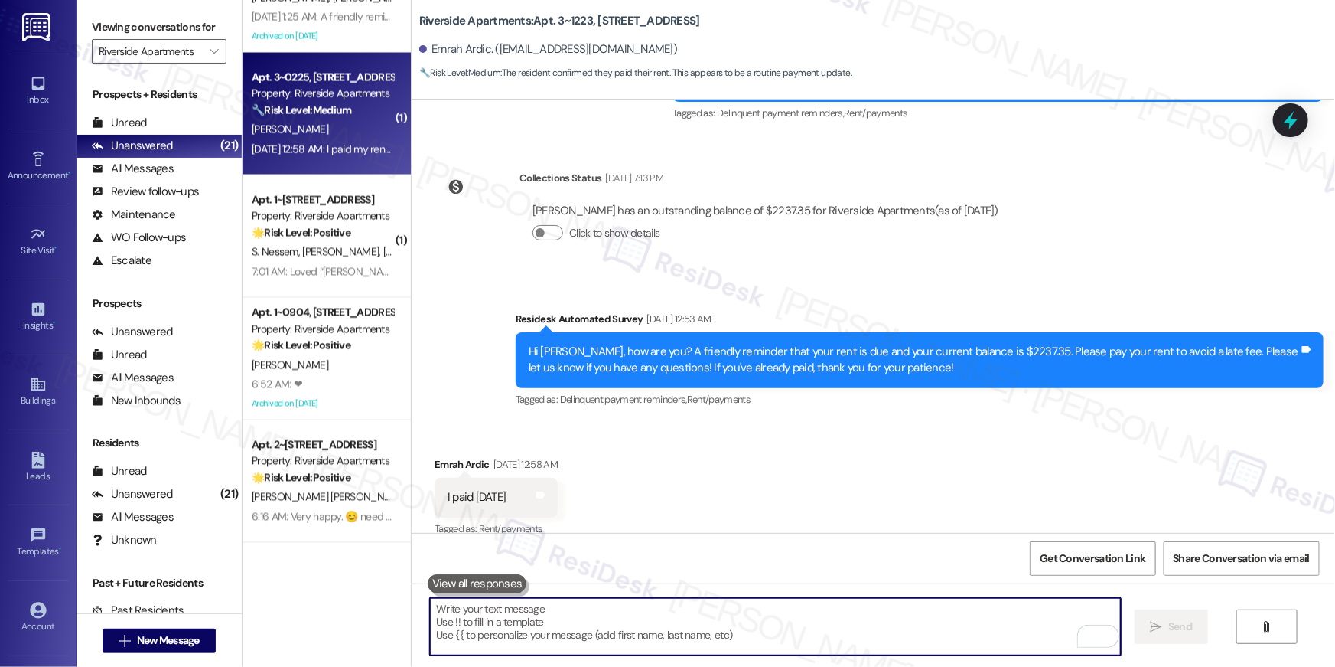
click at [272, 134] on span "[PERSON_NAME]" at bounding box center [290, 129] width 77 height 14
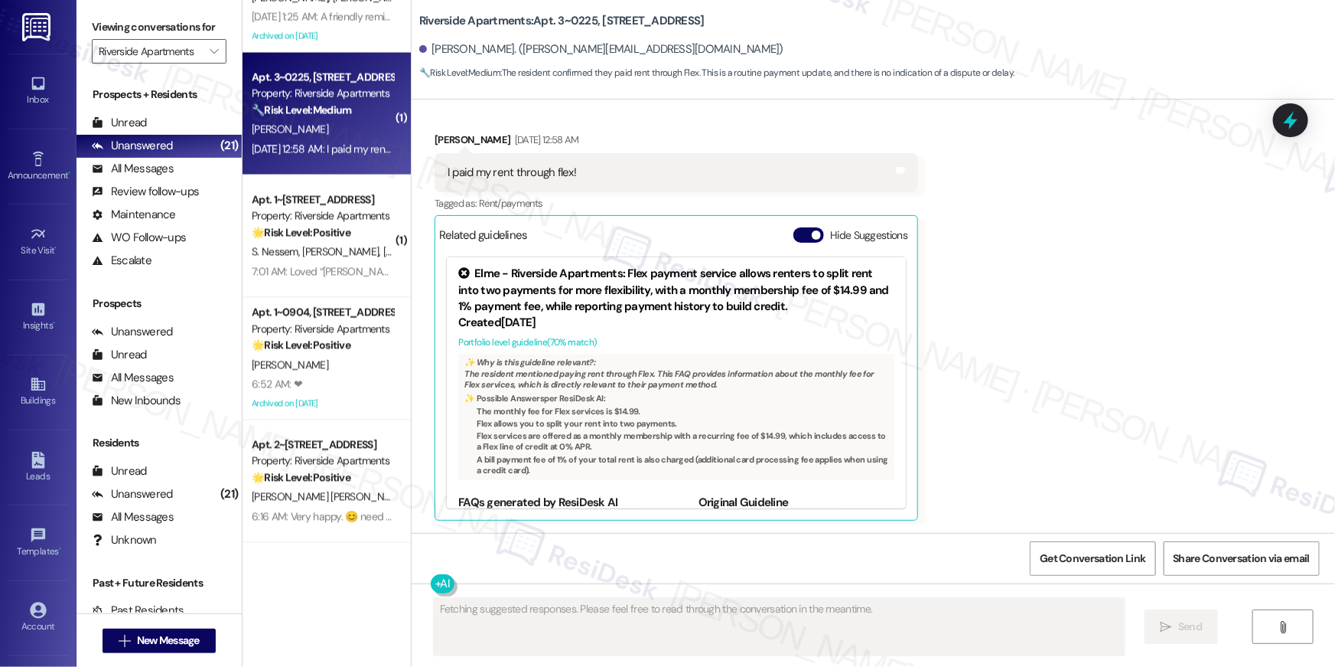
scroll to position [960, 0]
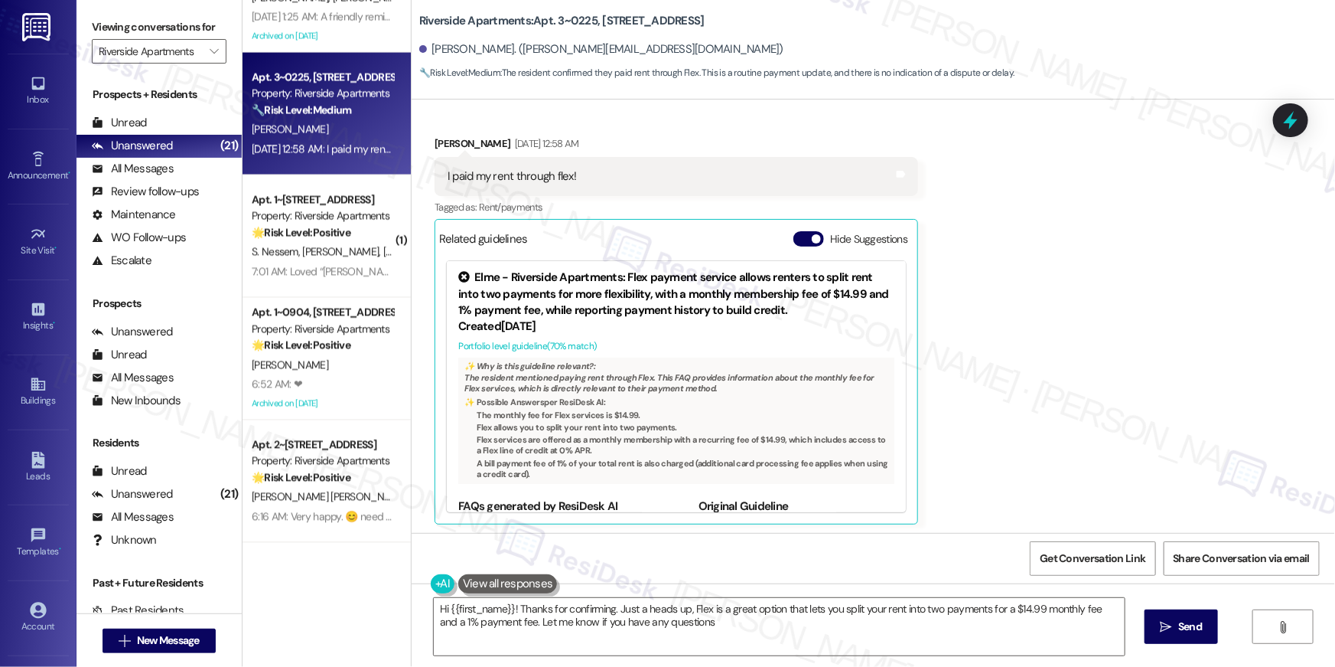
type textarea "Hi {{first_name}}! Thanks for confirming. Just a heads up, Flex is a great opti…"
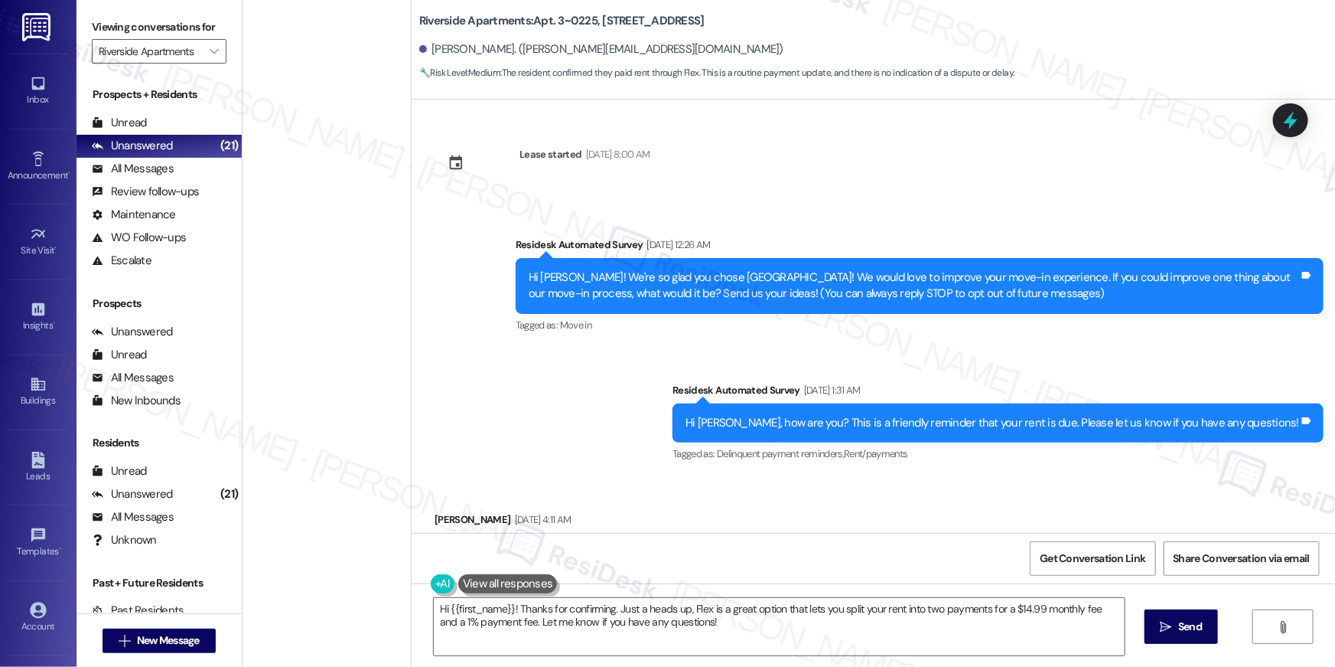
scroll to position [960, 0]
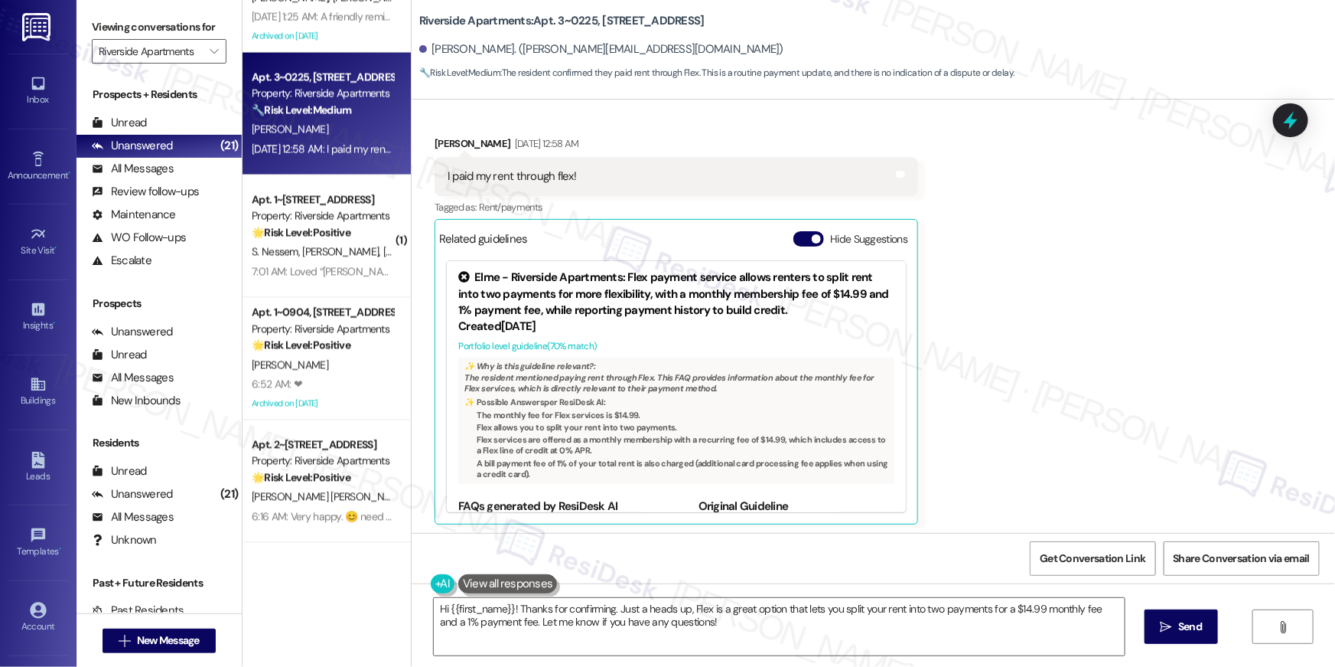
click at [1123, 358] on div "Received via SMS [PERSON_NAME] [DATE] 12:58 AM I paid my rent through flex! Tag…" at bounding box center [874, 318] width 924 height 435
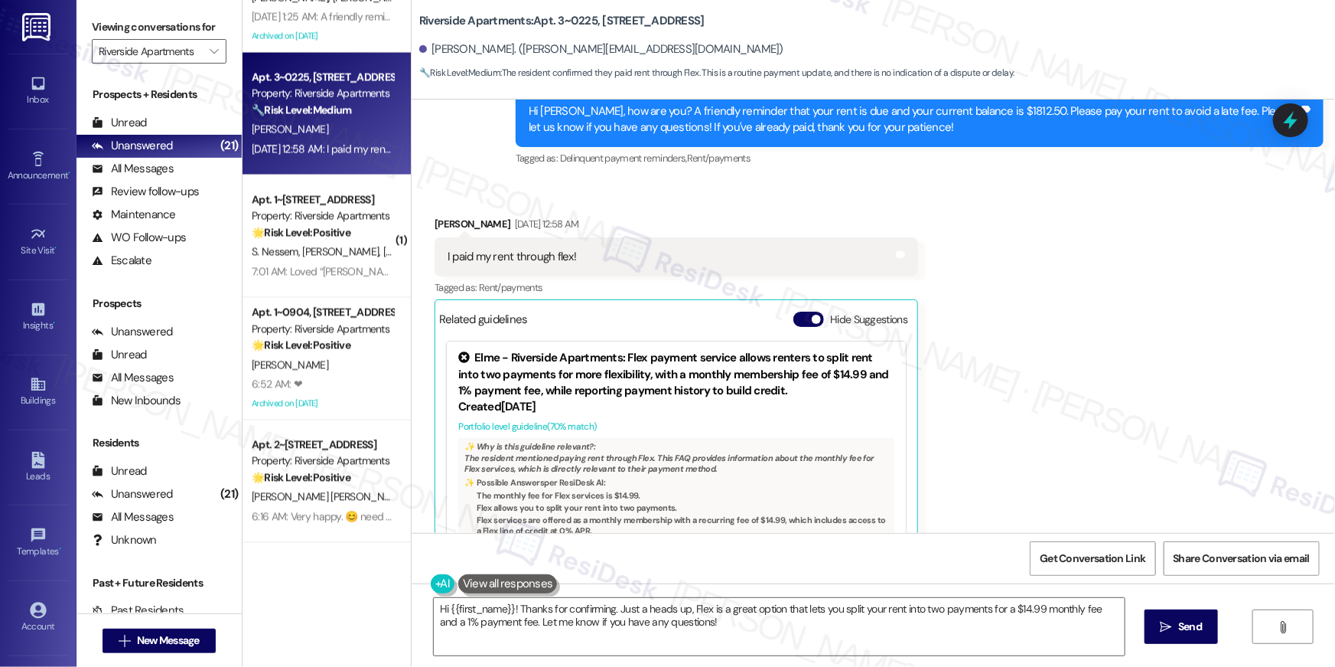
scroll to position [963, 0]
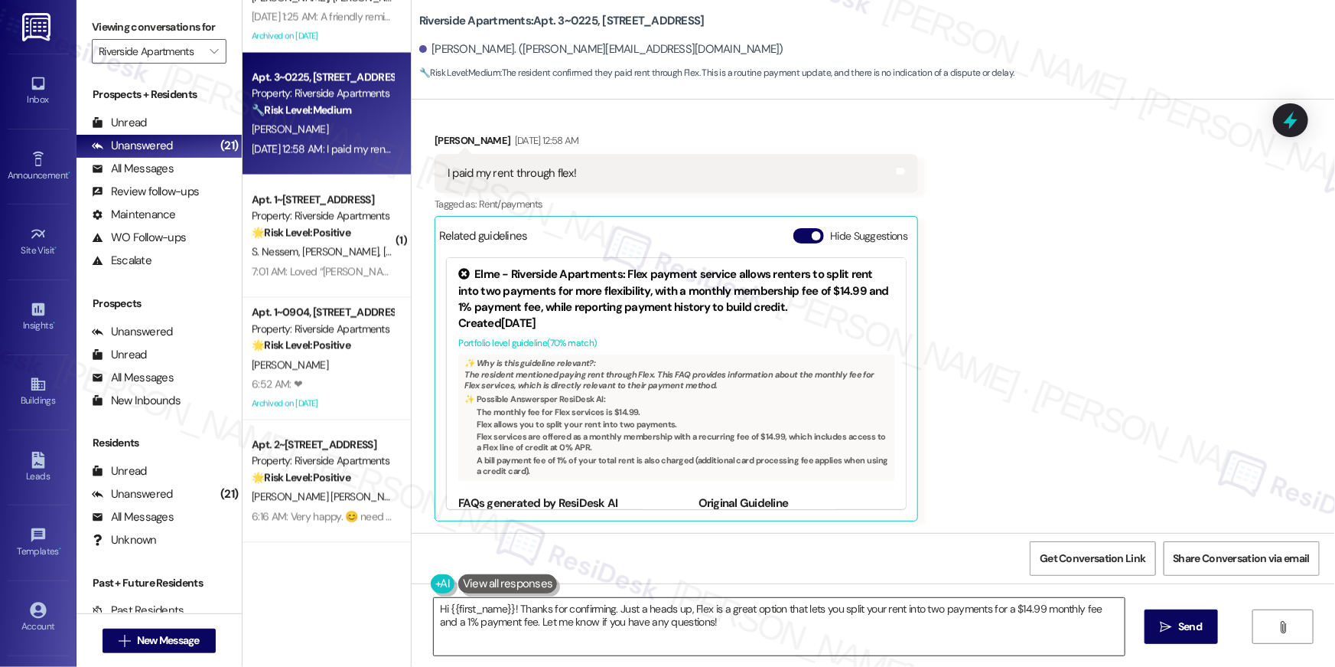
click at [607, 636] on textarea "Hi {{first_name}}! Thanks for confirming. Just a heads up, Flex is a great opti…" at bounding box center [779, 626] width 691 height 57
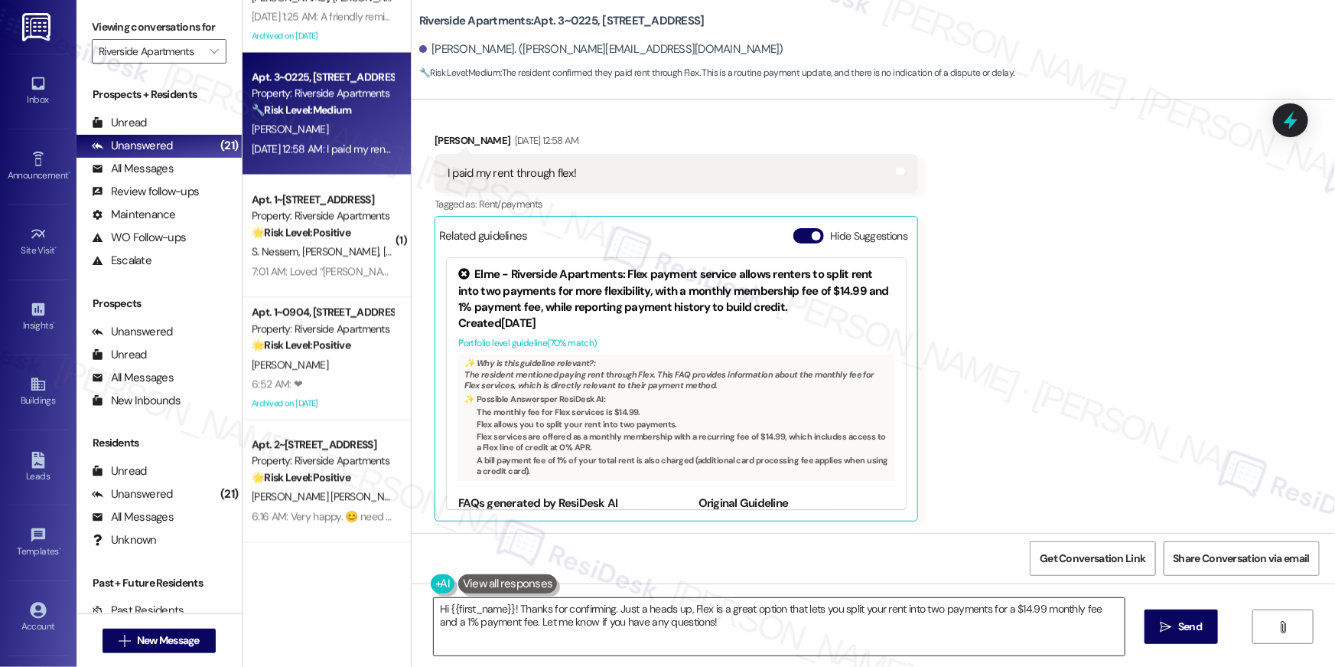
click at [607, 636] on textarea "Hi {{first_name}}! Thanks for confirming. Just a heads up, Flex is a great opti…" at bounding box center [779, 626] width 691 height 57
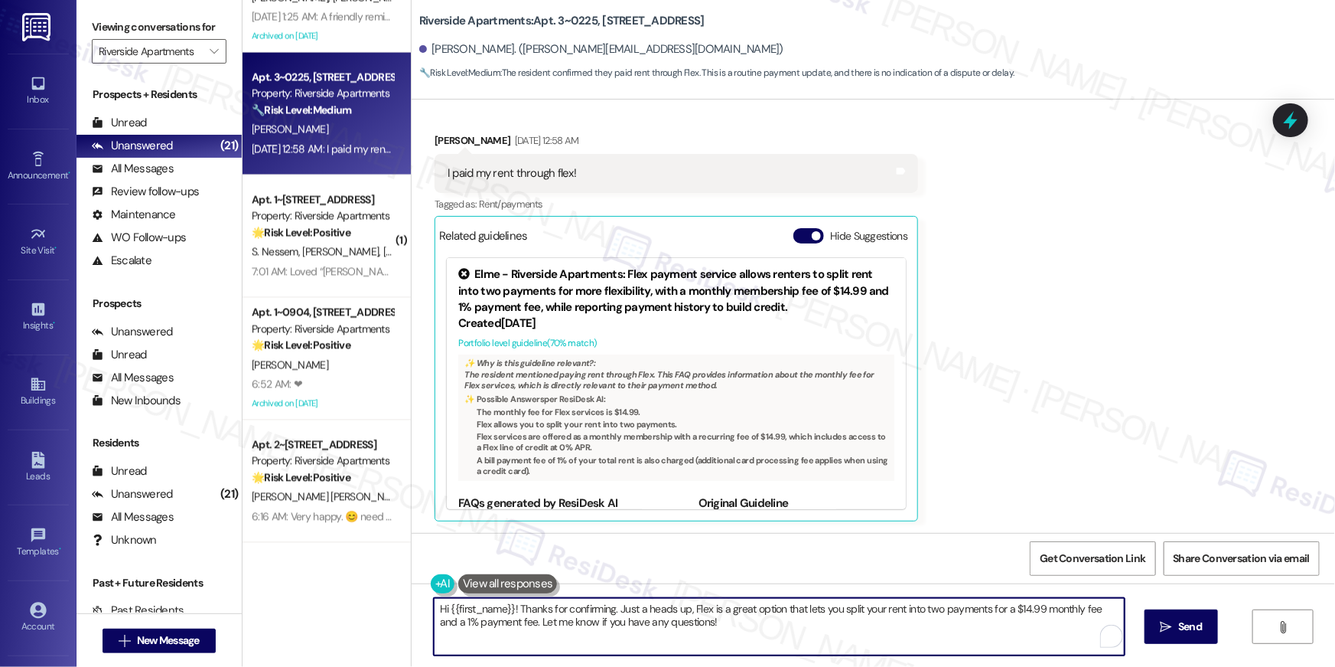
click at [715, 621] on textarea "Hi {{first_name}}! Thanks for confirming. Just a heads up, Flex is a great opti…" at bounding box center [779, 626] width 691 height 57
click at [1047, 403] on div "Received via SMS [PERSON_NAME] [DATE] 12:58 AM I paid my rent through flex! Tag…" at bounding box center [874, 315] width 924 height 435
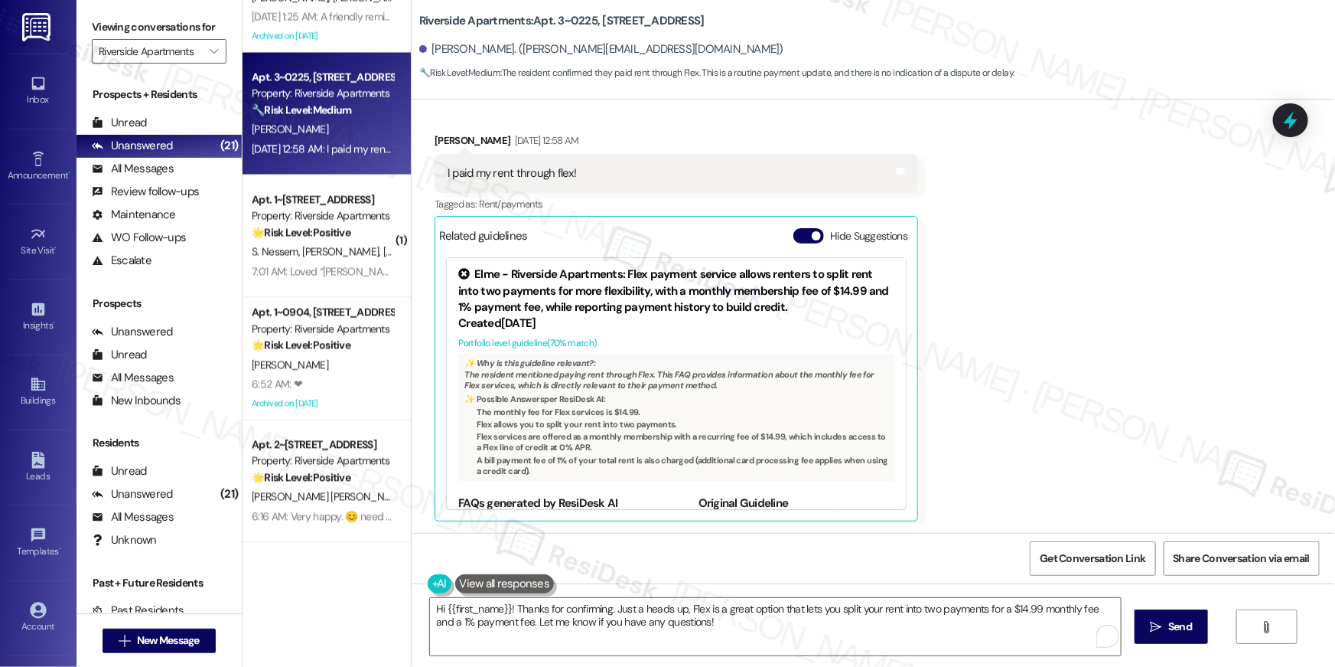
click at [1146, 356] on div "Received via SMS [PERSON_NAME] [DATE] 12:58 AM I paid my rent through flex! Tag…" at bounding box center [874, 315] width 924 height 435
click at [833, 644] on textarea "Hi {{first_name}}! Thanks for confirming. Just a heads up, Flex is a great opti…" at bounding box center [775, 626] width 691 height 57
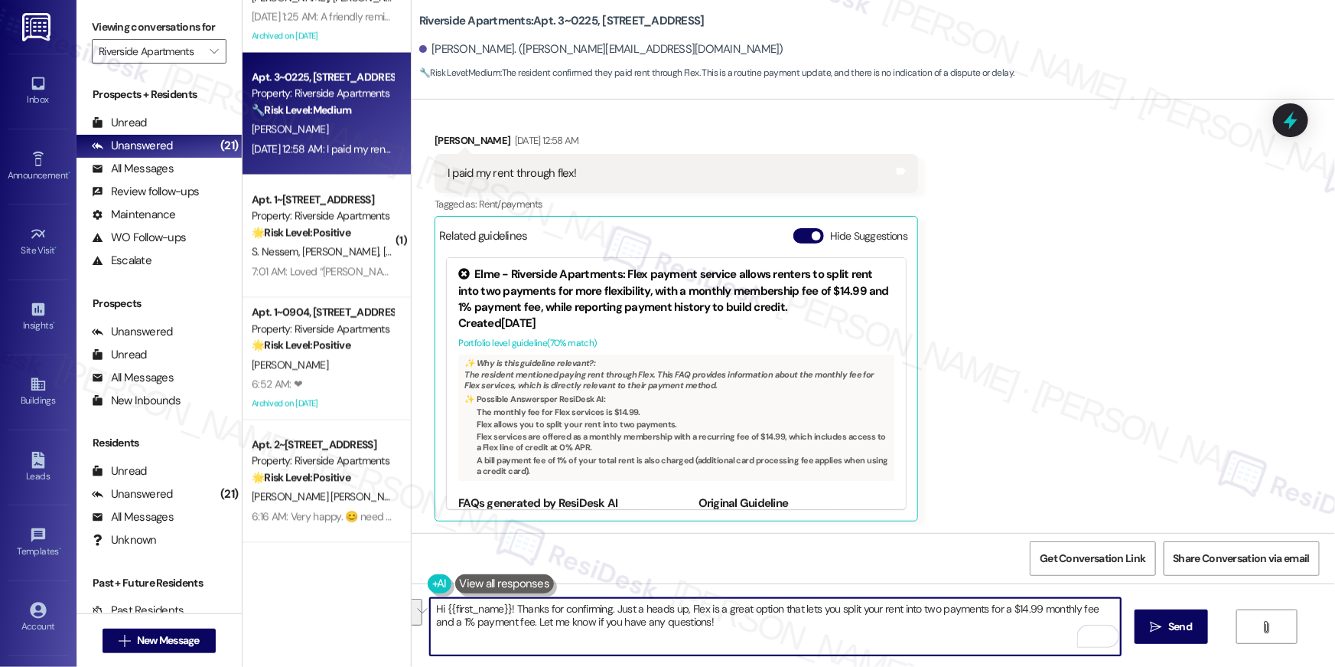
paste textarea "Thank you so much for your rent payment, {{first_name}}. We really appreciate i…"
type textarea "Thank you so much for your rent payment, {{first_name}}. We really appreciate i…"
click at [1197, 635] on button " Send" at bounding box center [1172, 626] width 74 height 34
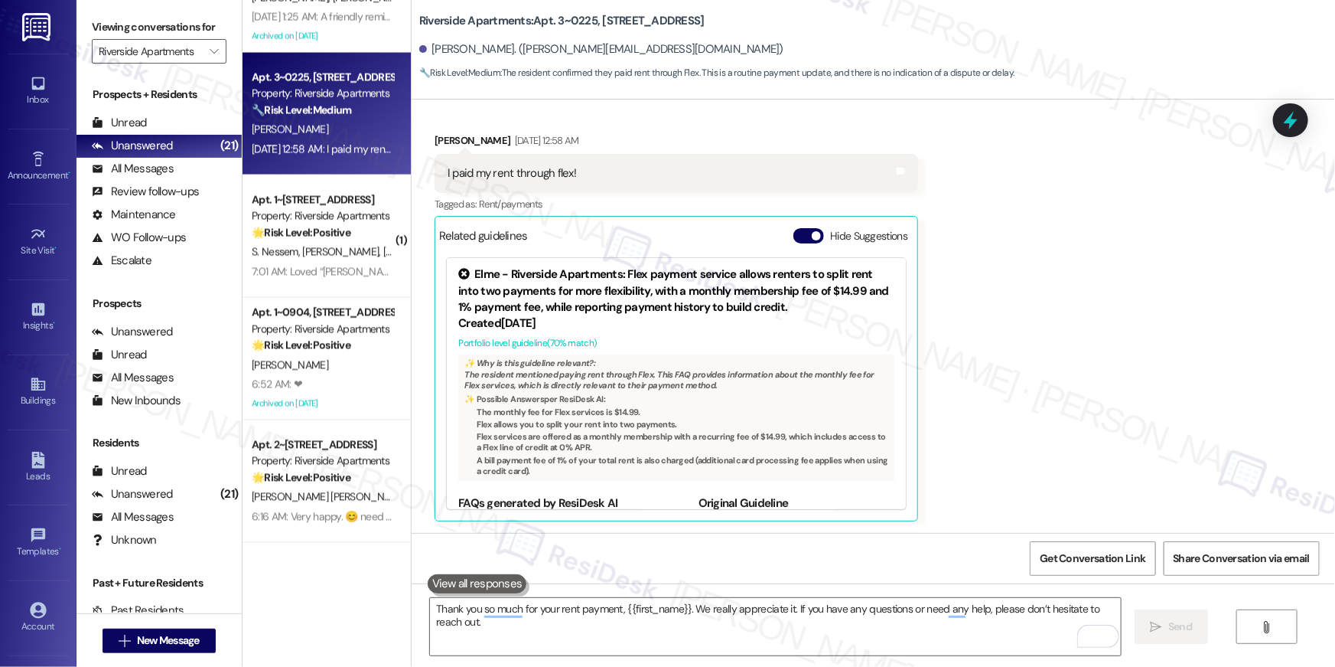
scroll to position [1231, 0]
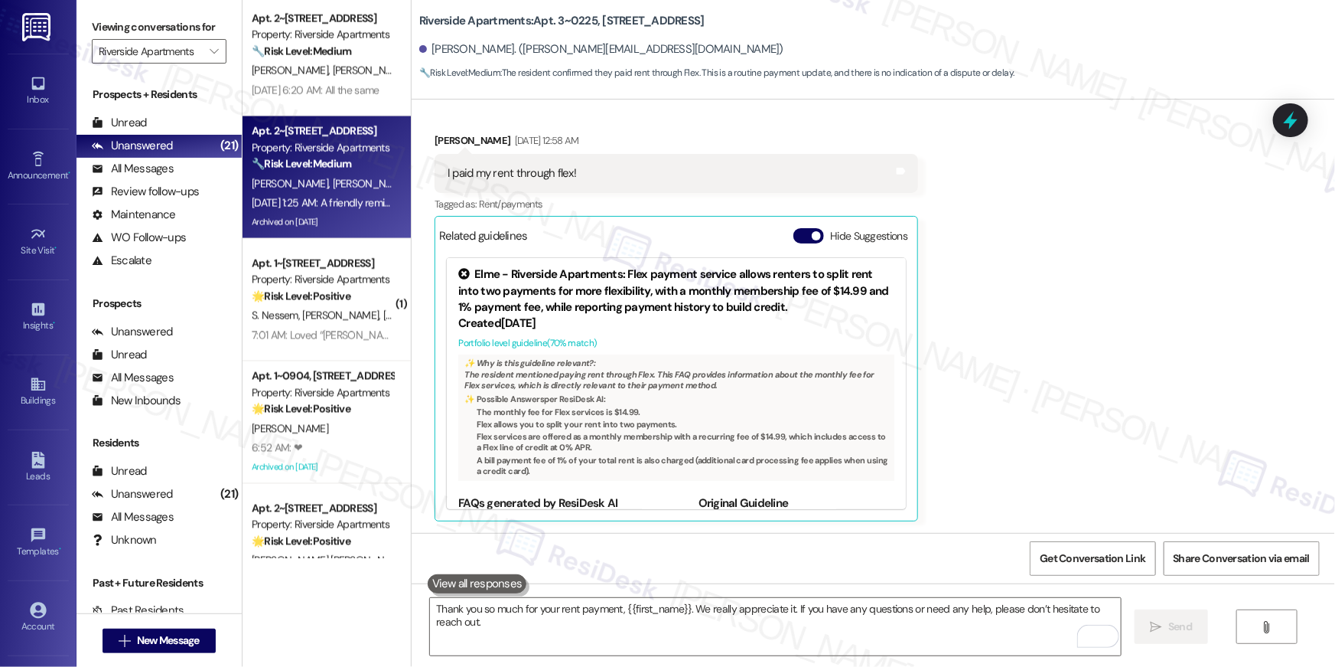
click at [333, 185] on span "[PERSON_NAME] [PERSON_NAME]" at bounding box center [410, 184] width 155 height 14
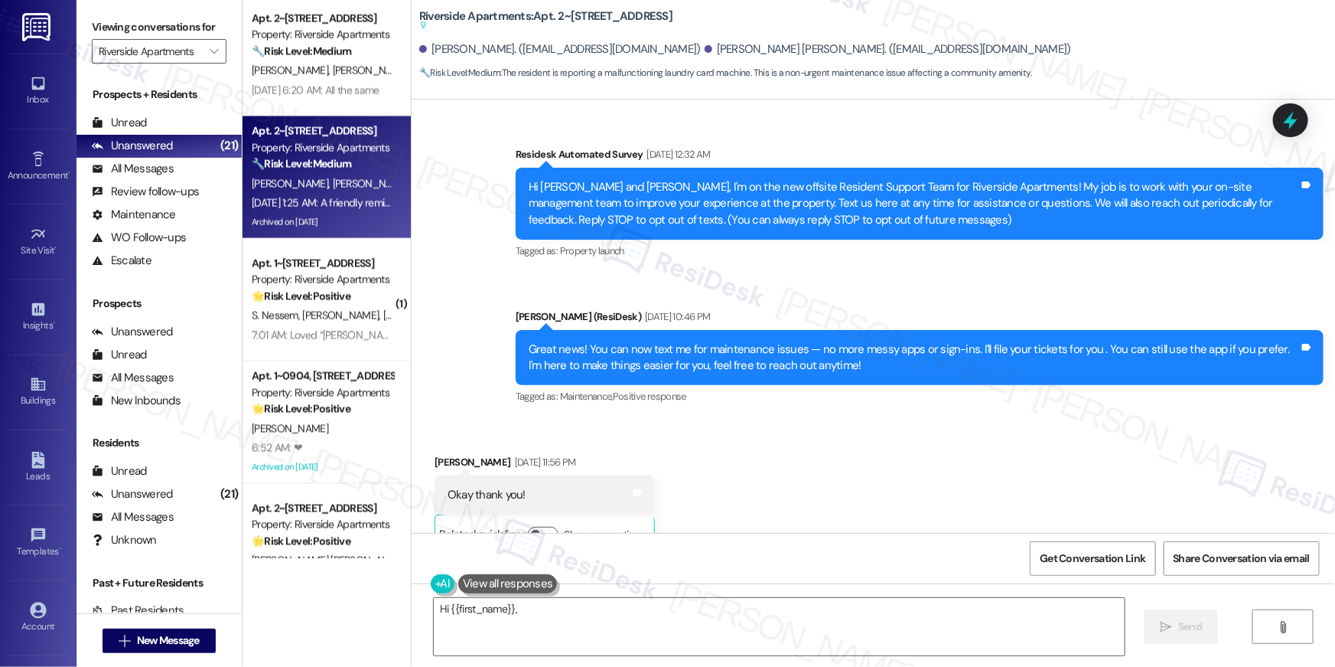
scroll to position [6065, 0]
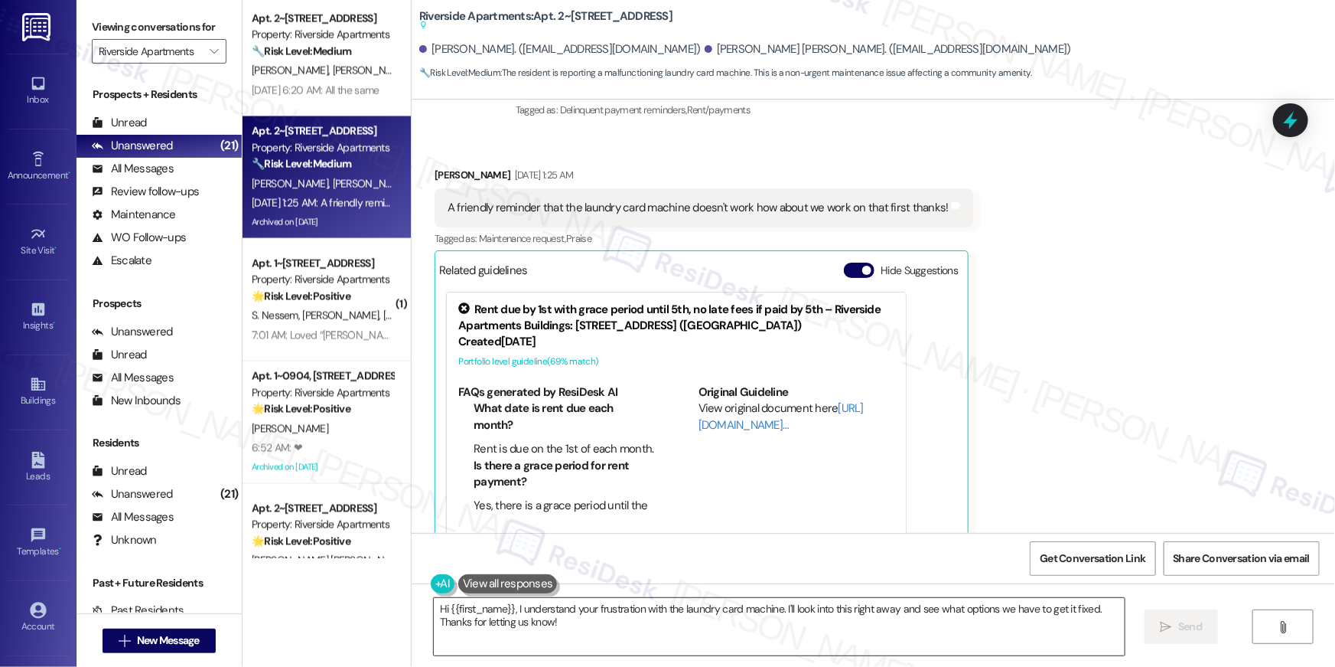
click at [717, 633] on textarea "Hi {{first_name}}, I understand your frustration with the laundry card machine.…" at bounding box center [779, 626] width 691 height 57
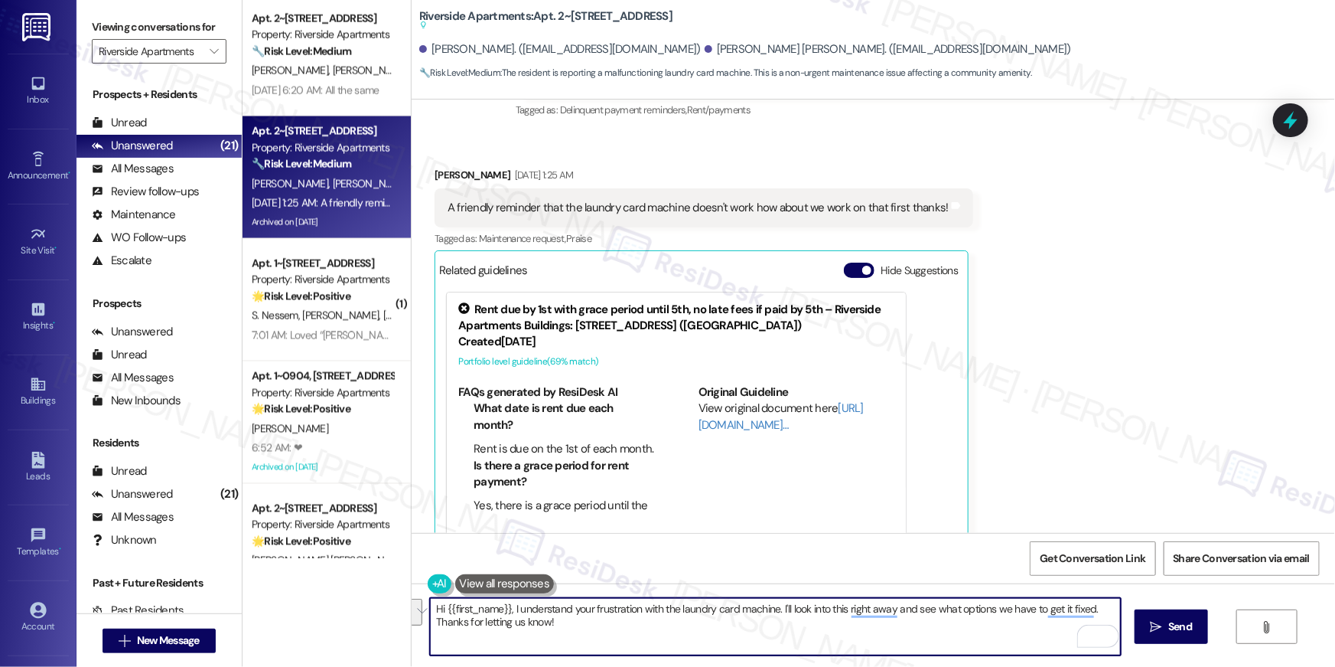
drag, startPoint x: 779, startPoint y: 608, endPoint x: 787, endPoint y: 634, distance: 27.1
click at [787, 634] on textarea "Hi {{first_name}}, I understand your frustration with the laundry card machine.…" at bounding box center [775, 626] width 691 height 57
click at [758, 639] on textarea "Hi {{first_name}}, I understand your frustration with the laundry card machine.…" at bounding box center [775, 626] width 691 height 57
click at [788, 614] on textarea "Hi {{first_name}}, I understand your frustration with the laundry card machine.…" at bounding box center [775, 626] width 691 height 57
click at [979, 615] on textarea "Hi {{first_name}}, I understand your frustration with the laundry card machine.…" at bounding box center [775, 626] width 691 height 57
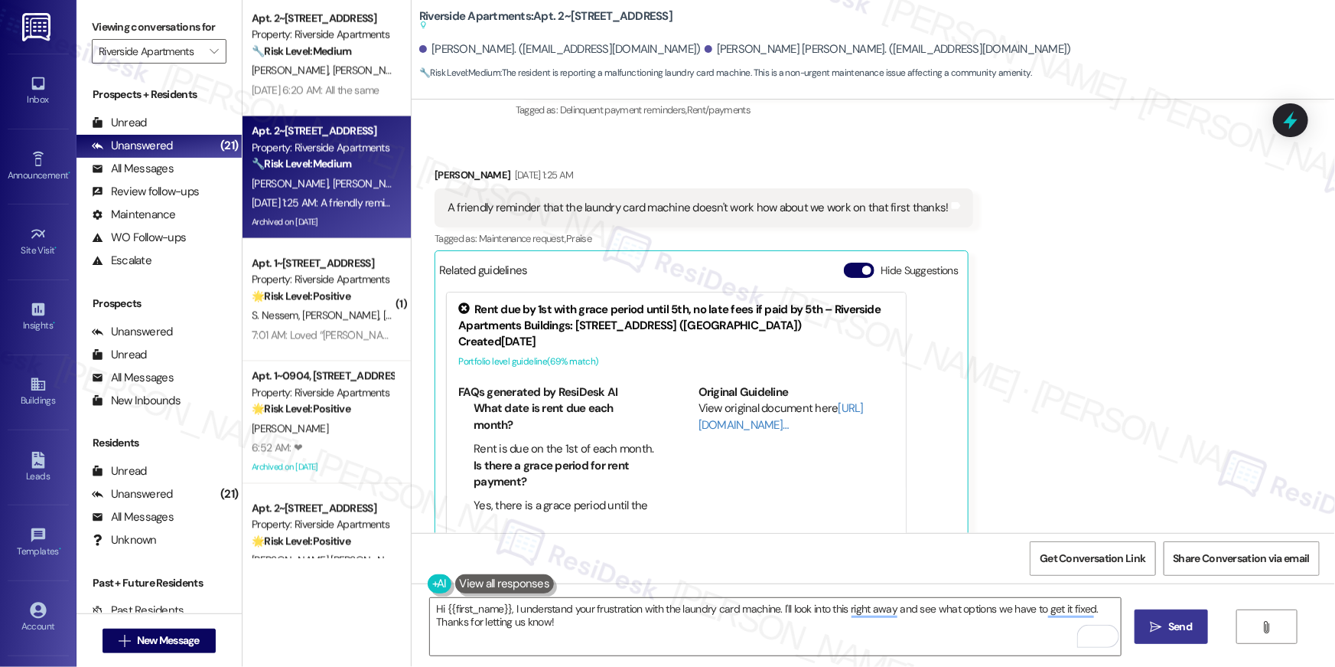
click at [1148, 625] on span " Send" at bounding box center [1172, 626] width 48 height 16
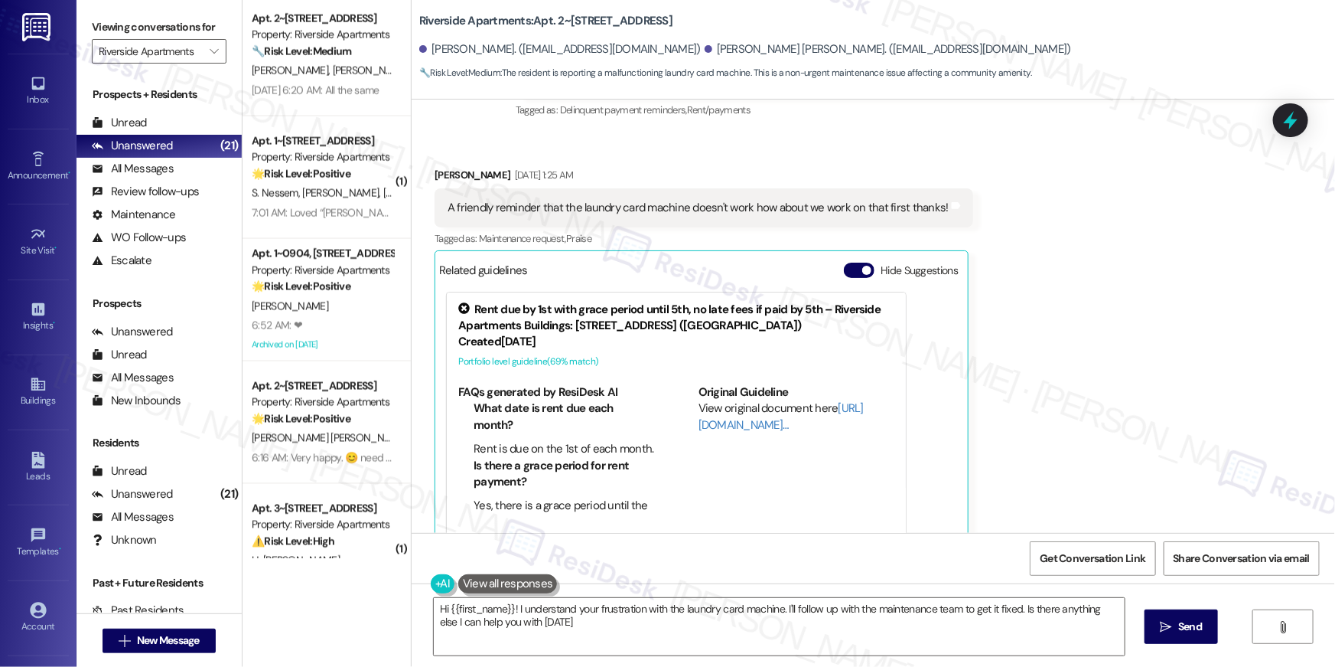
type textarea "Hi {{first_name}}! I understand your frustration with the laundry card machine.…"
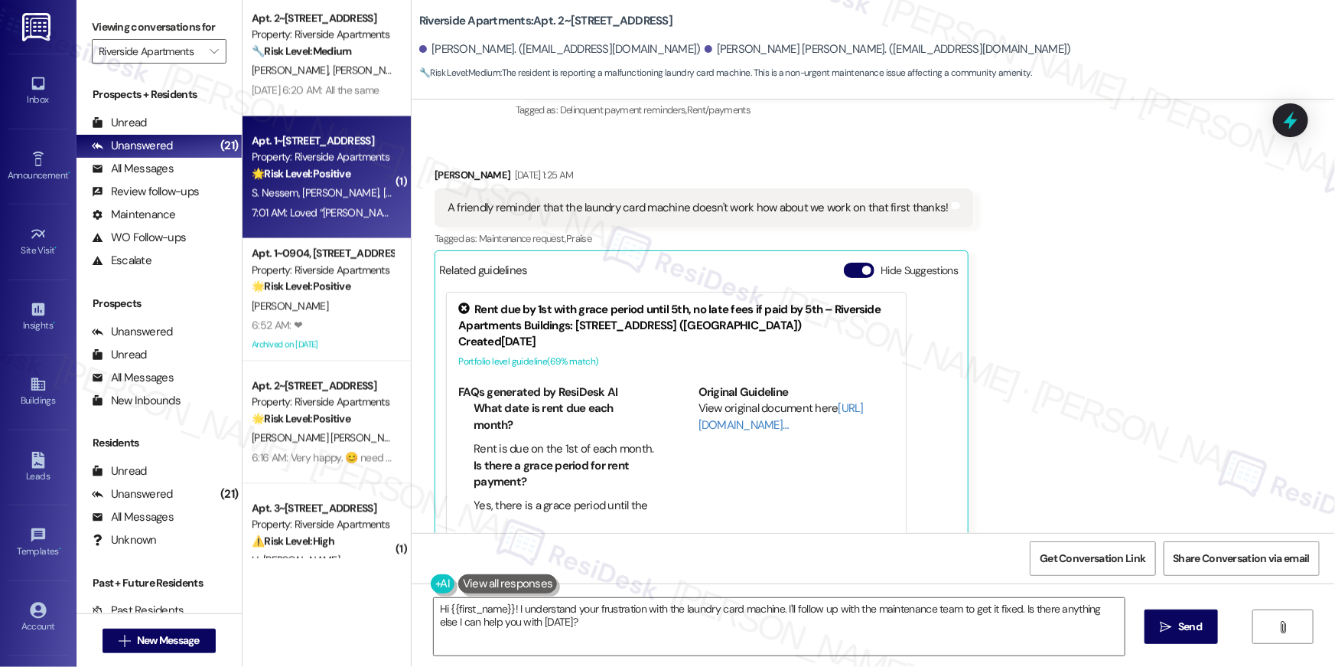
click at [352, 233] on div "Apt. 1~1511, [STREET_ADDRESS] Property: Riverside Apartments 🌟 Risk Level: Posi…" at bounding box center [327, 177] width 168 height 122
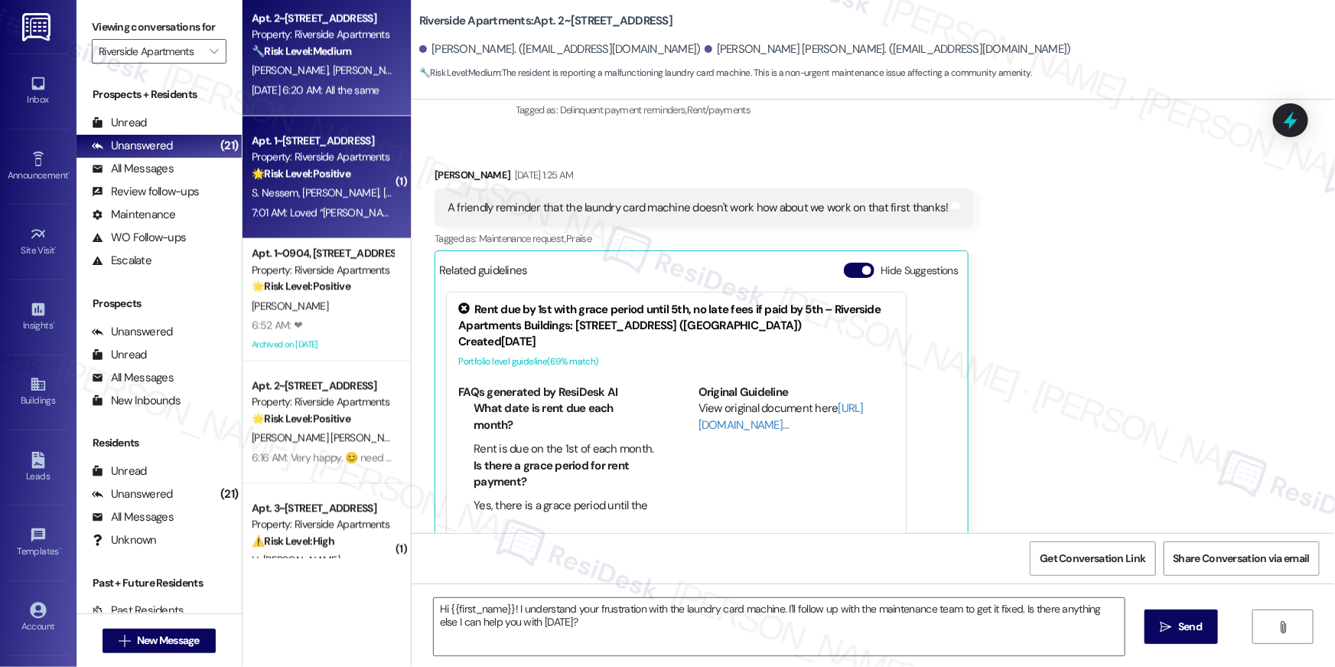
click at [362, 93] on div "[DATE] 6:20 AM: All the same [DATE] 6:20 AM: All the same" at bounding box center [315, 90] width 127 height 14
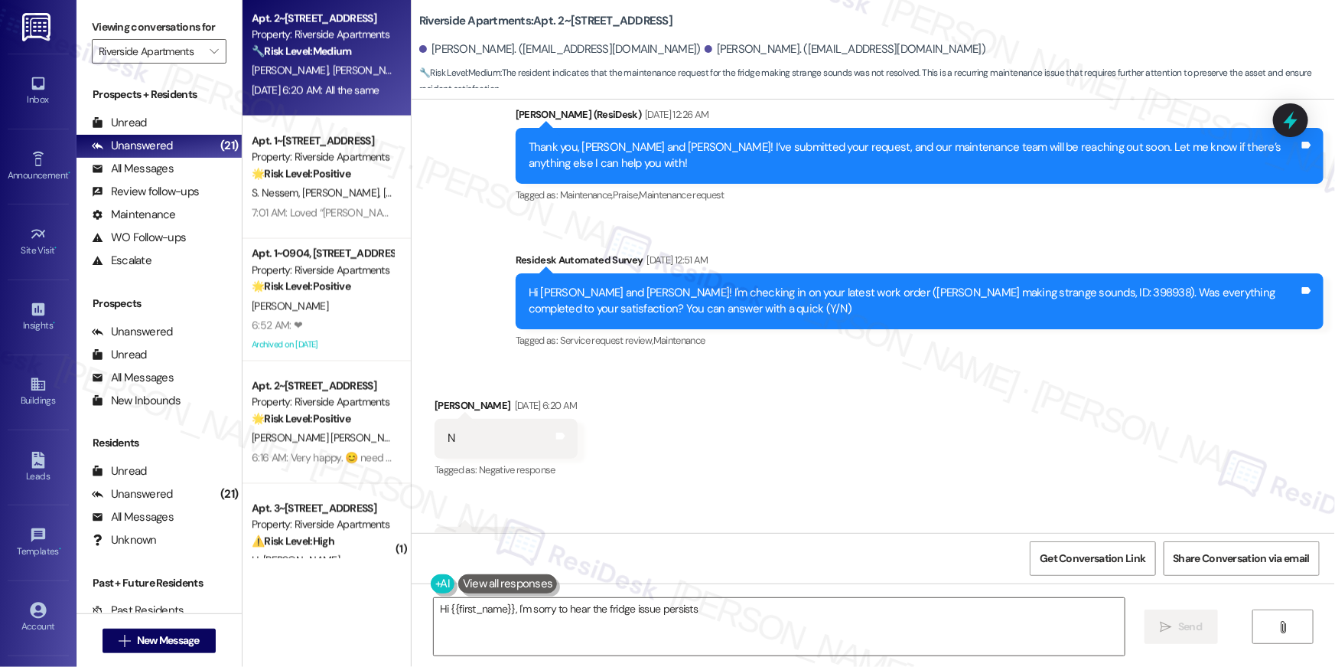
scroll to position [7301, 0]
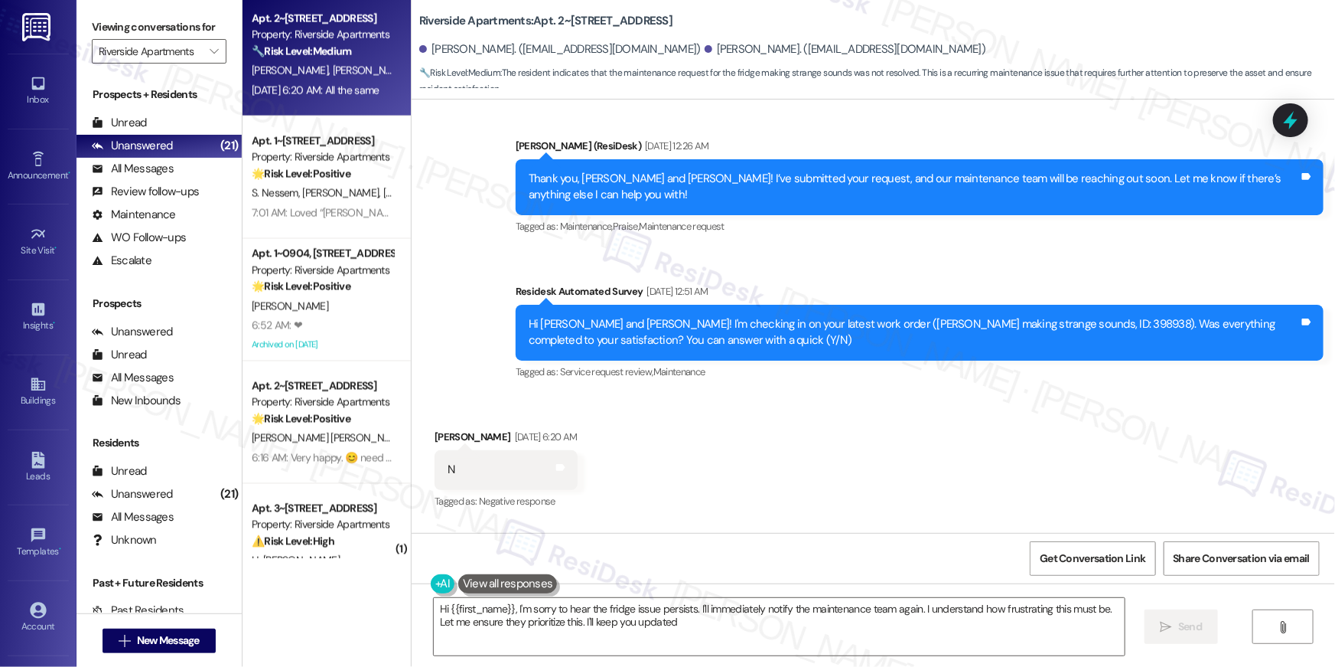
type textarea "Hi {{first_name}}, I'm sorry to hear the fridge issue persists. I'll immediatel…"
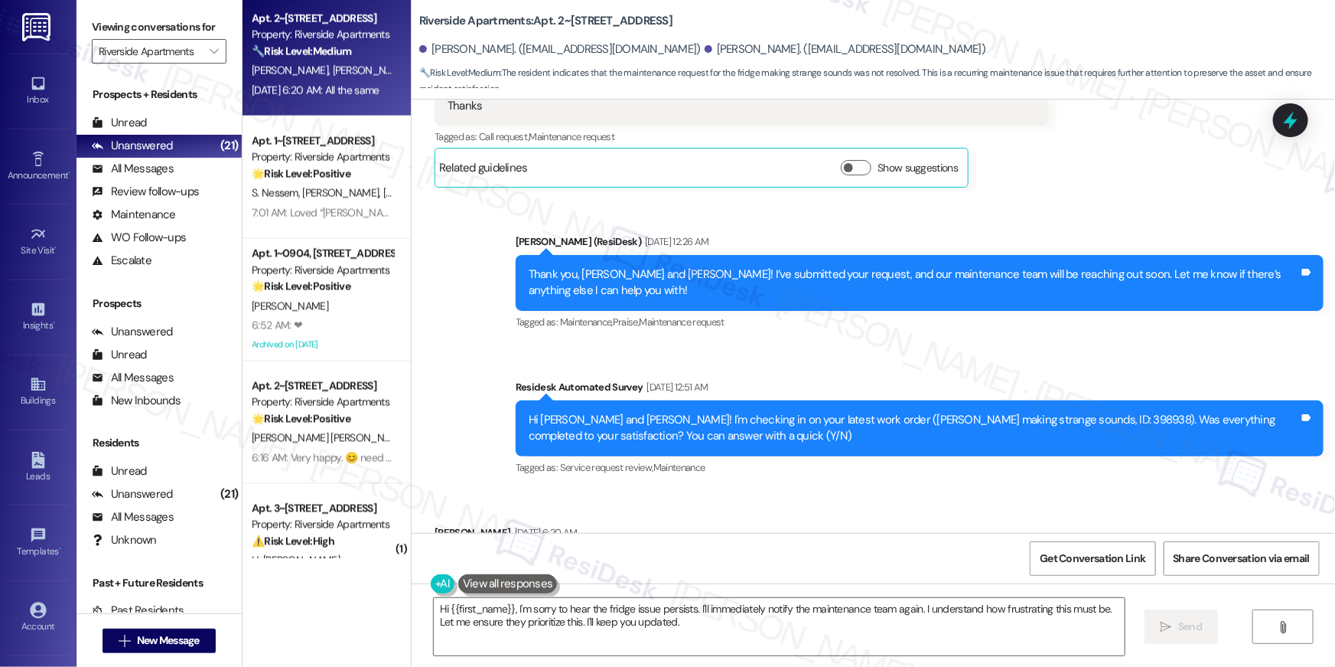
scroll to position [7328, 0]
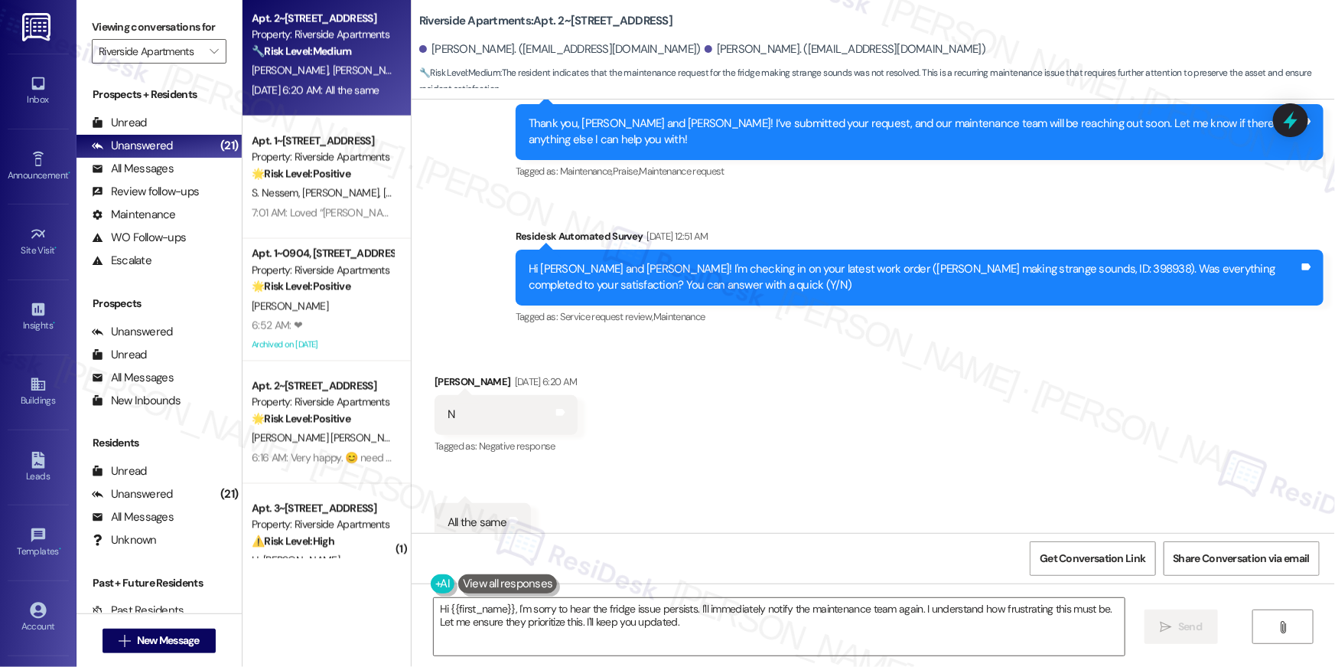
click at [991, 269] on div "Hi [PERSON_NAME] and [PERSON_NAME]! I'm checking in on your latest work order (…" at bounding box center [914, 277] width 771 height 33
copy div "398938"
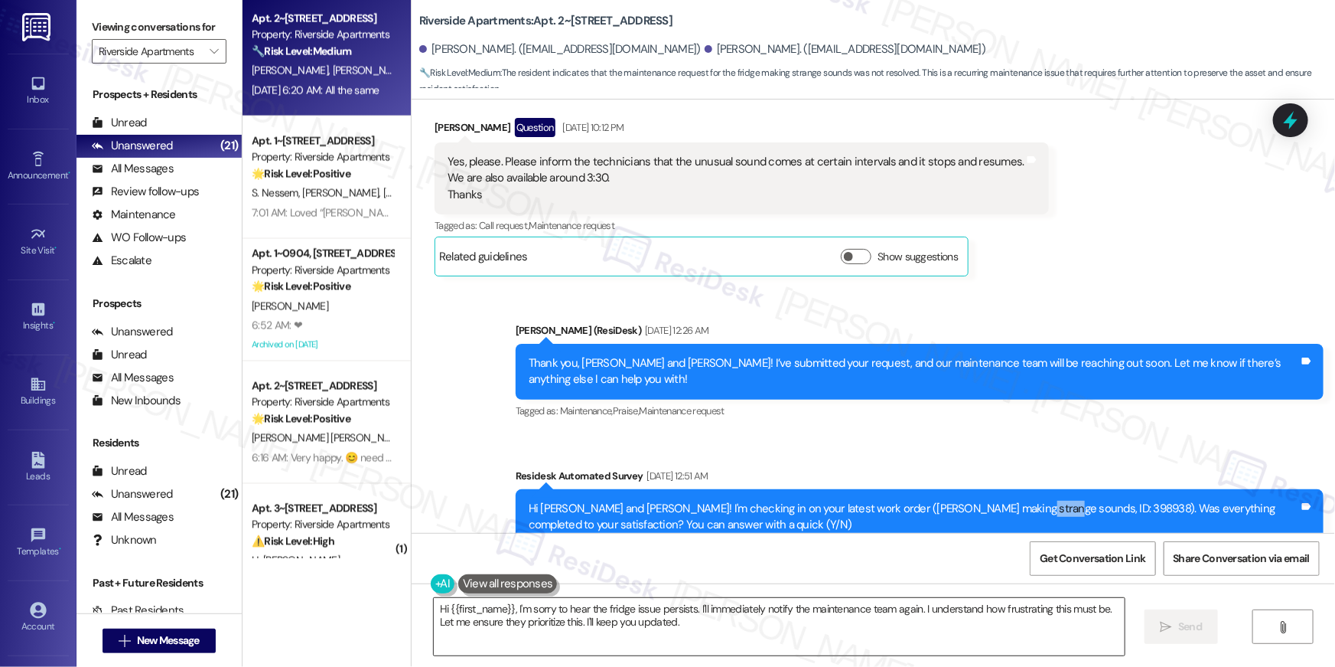
click at [500, 613] on textarea "Hi {{first_name}}, I'm sorry to hear the fridge issue persists. I'll immediatel…" at bounding box center [779, 626] width 691 height 57
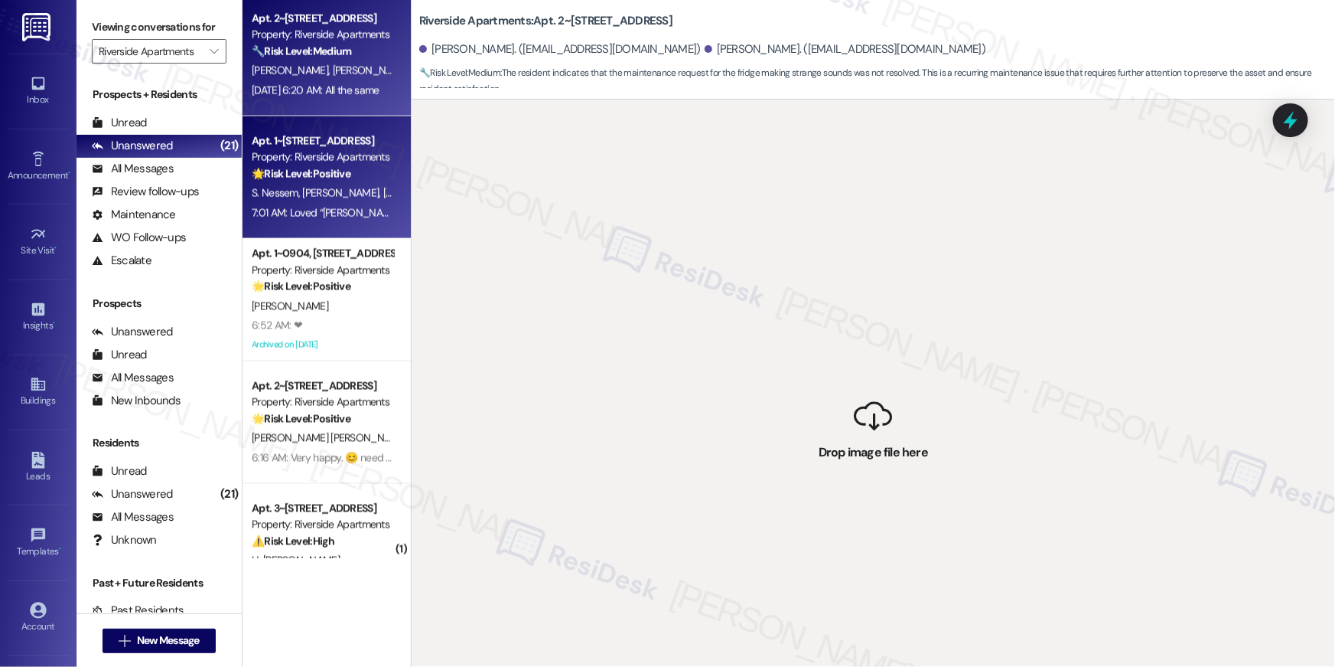
click at [350, 140] on div "Apt. 1~[STREET_ADDRESS]" at bounding box center [323, 141] width 142 height 16
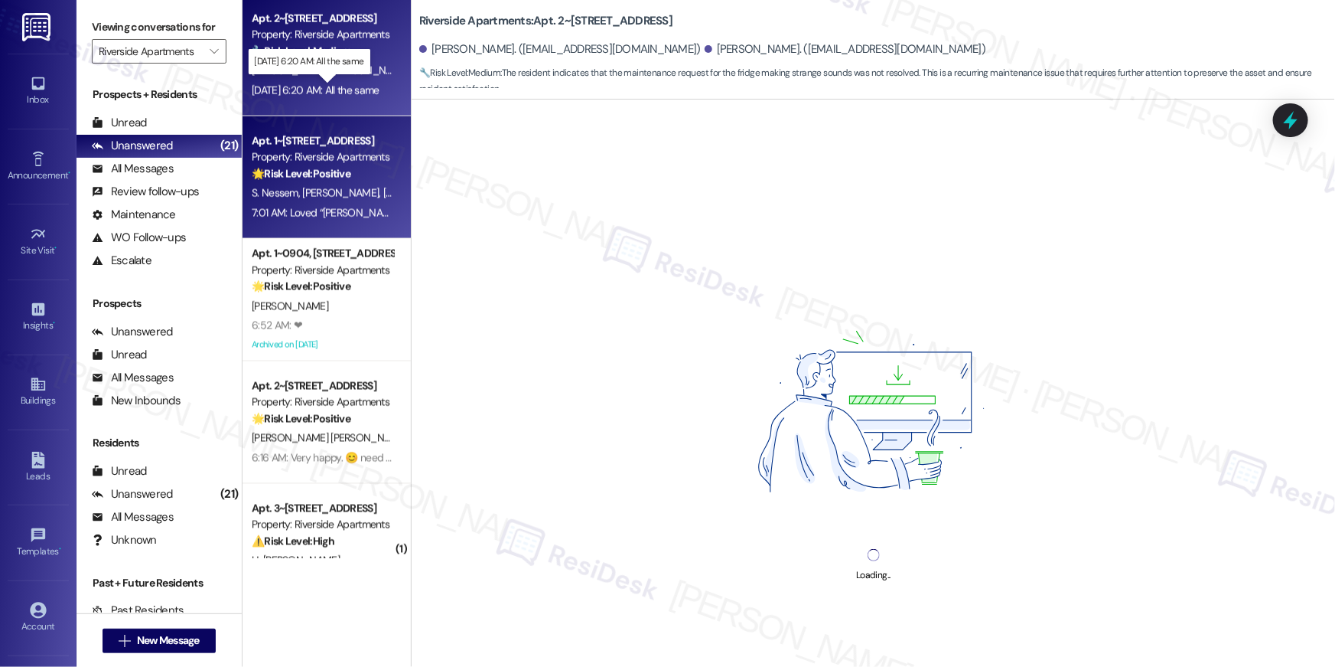
click at [349, 91] on div "[DATE] 6:20 AM: All the same [DATE] 6:20 AM: All the same" at bounding box center [315, 90] width 127 height 14
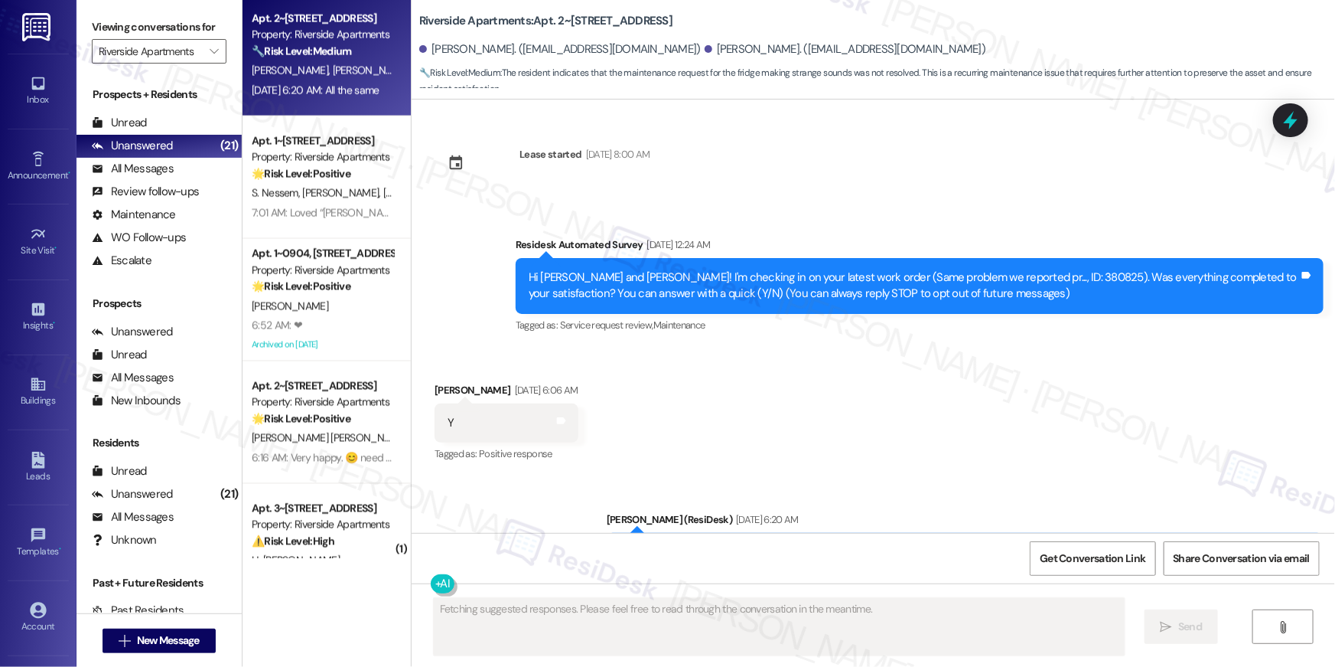
scroll to position [7347, 0]
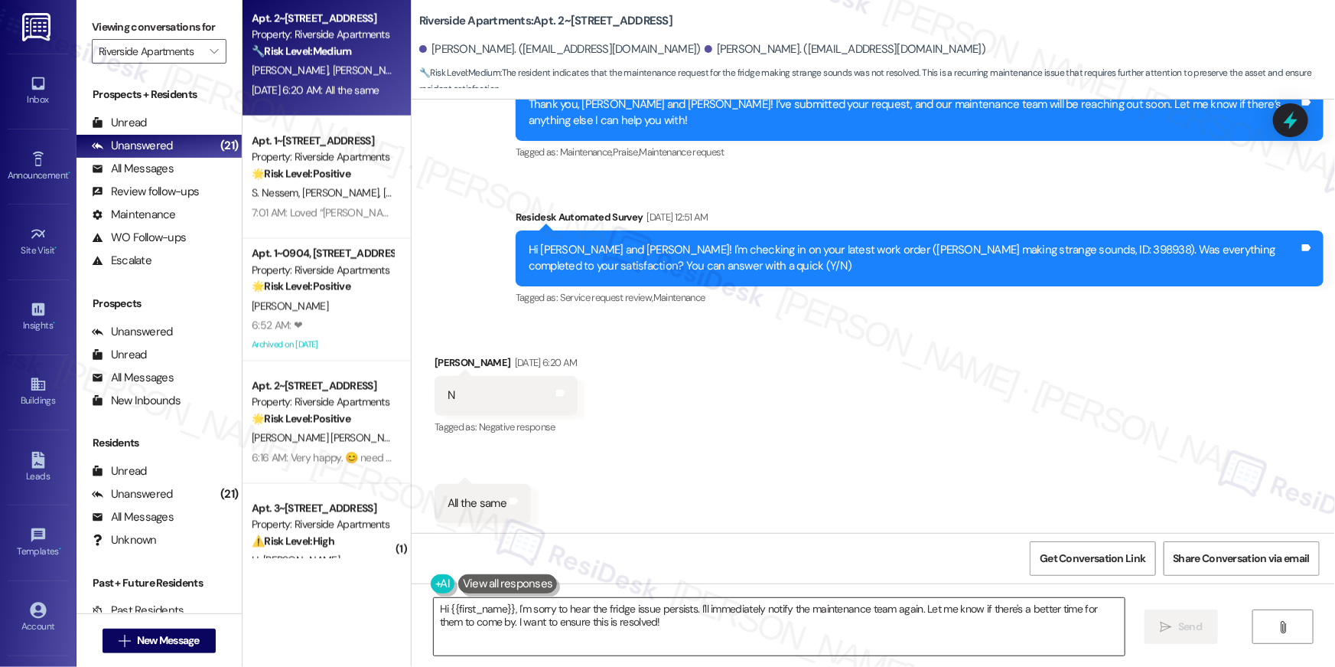
click at [655, 635] on textarea "Hi {{first_name}}, I'm sorry to hear the fridge issue persists. I'll immediatel…" at bounding box center [779, 626] width 691 height 57
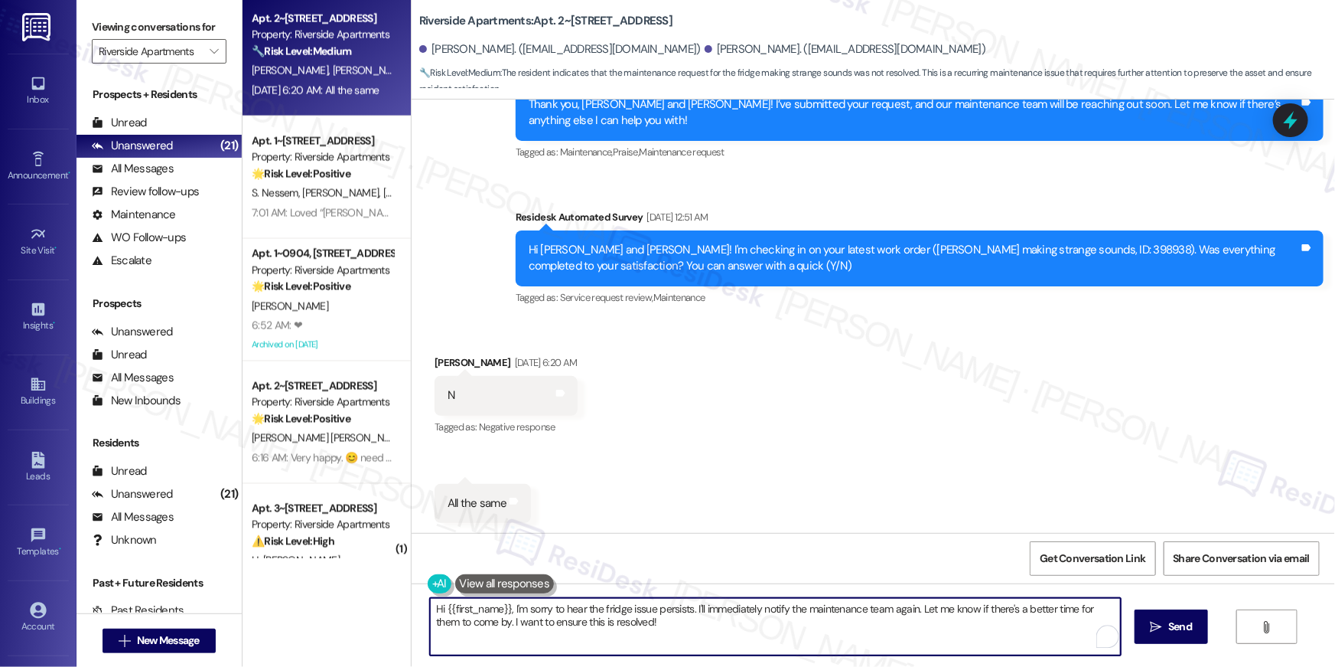
click at [510, 608] on textarea "Hi {{first_name}}, I'm sorry to hear the fridge issue persists. I'll immediatel…" at bounding box center [775, 626] width 691 height 57
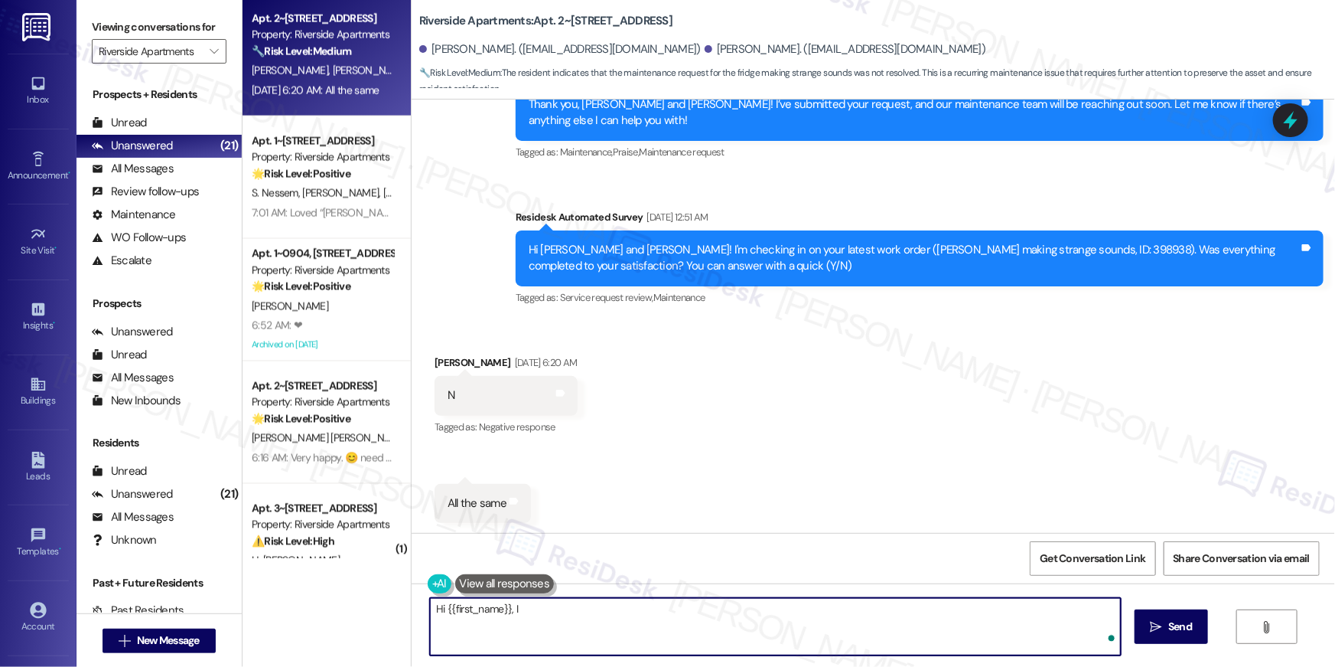
paste textarea "I received an update from our site team. They said food was blocking the fan an…"
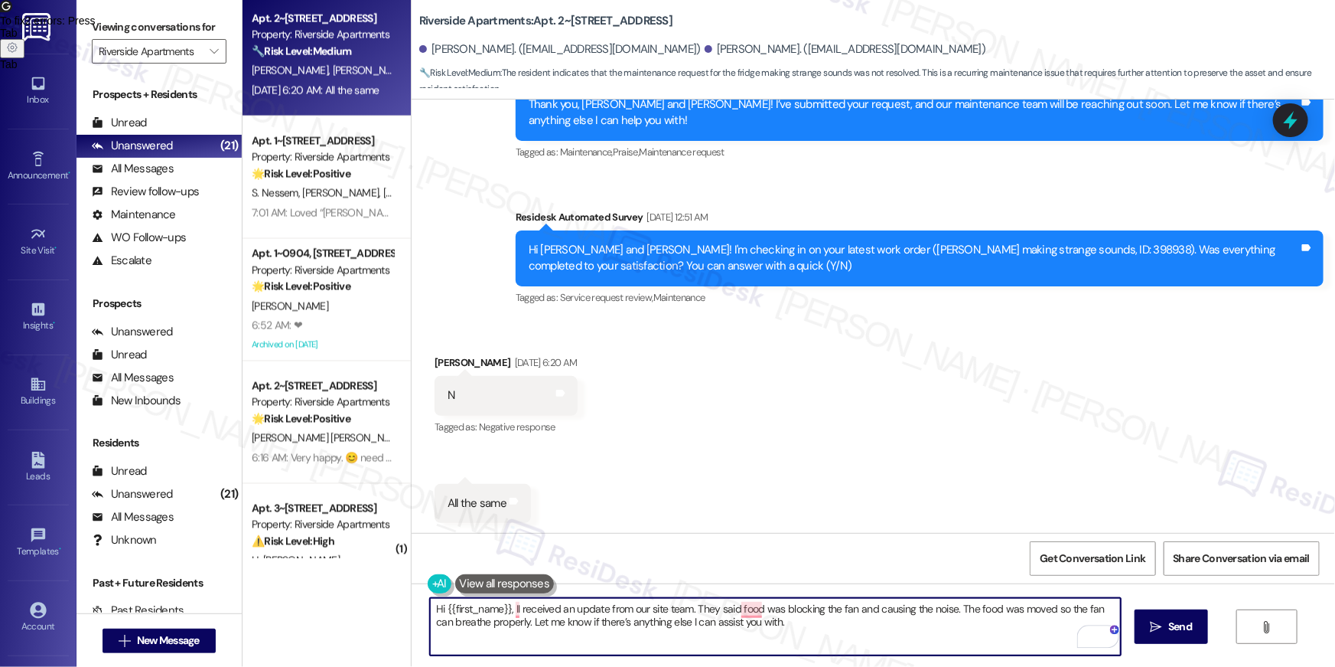
click at [511, 611] on textarea "Hi {{first_name}}, II received an update from our site team. They said food was…" at bounding box center [775, 626] width 691 height 57
click at [650, 607] on textarea "Hi {{first_name}}, I received an update from our site team. They said food was …" at bounding box center [775, 626] width 691 height 57
type textarea "Hi {{first_name}}, I received an update from our maintenance team. They said fo…"
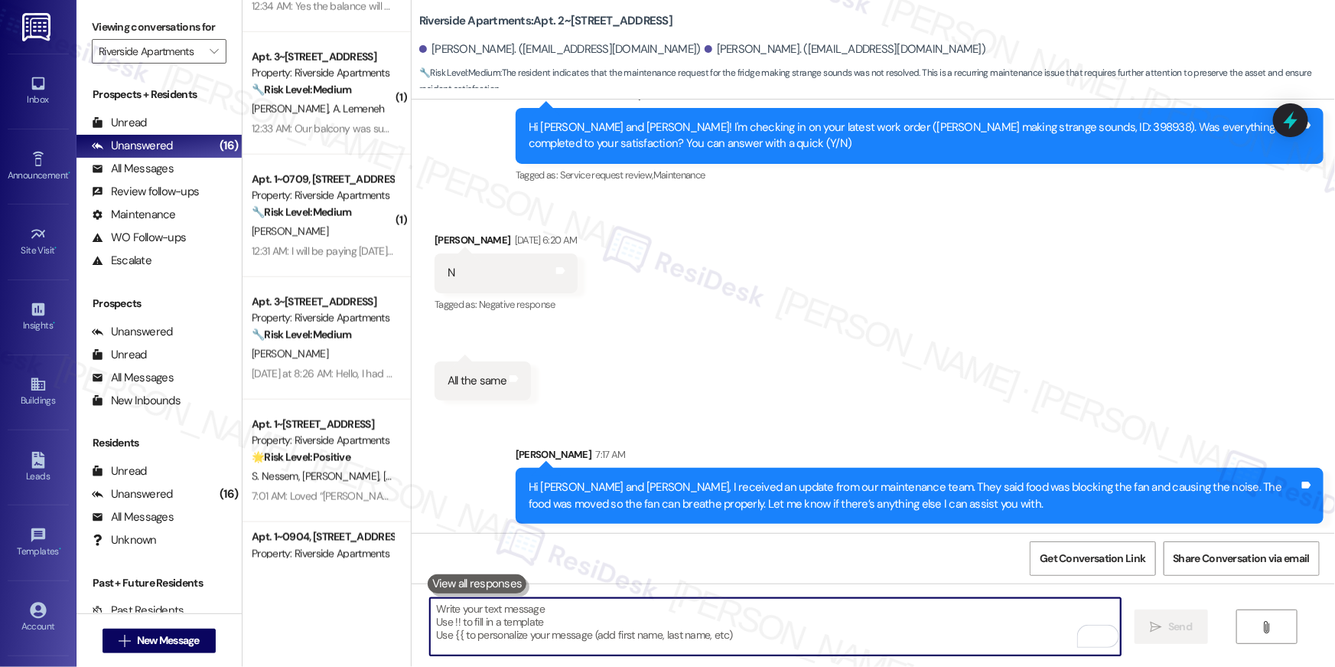
scroll to position [810, 0]
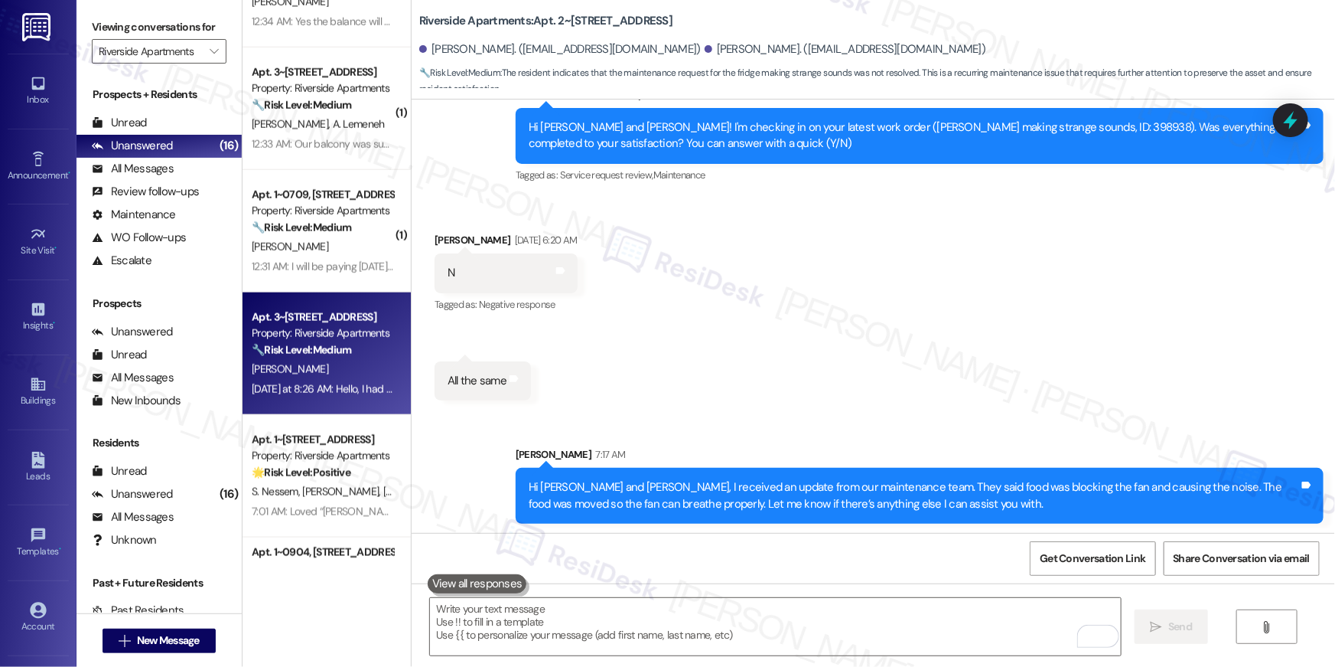
click at [302, 377] on div "[PERSON_NAME]" at bounding box center [322, 369] width 145 height 19
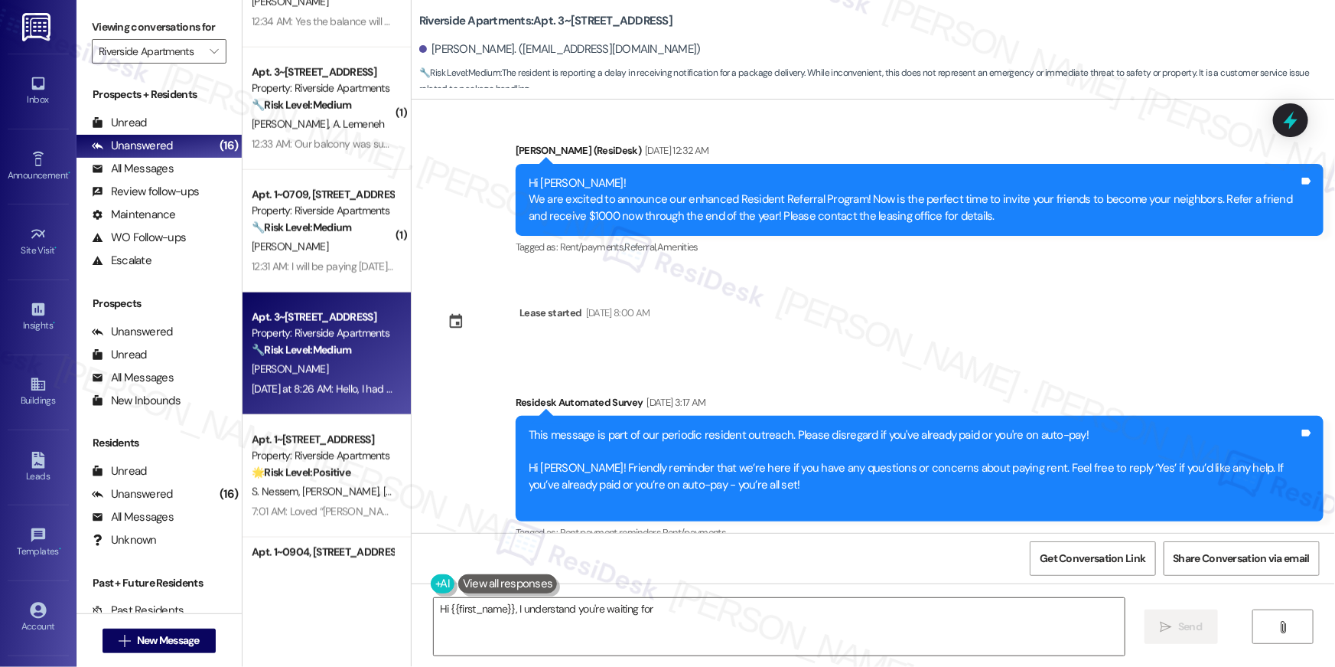
scroll to position [6396, 0]
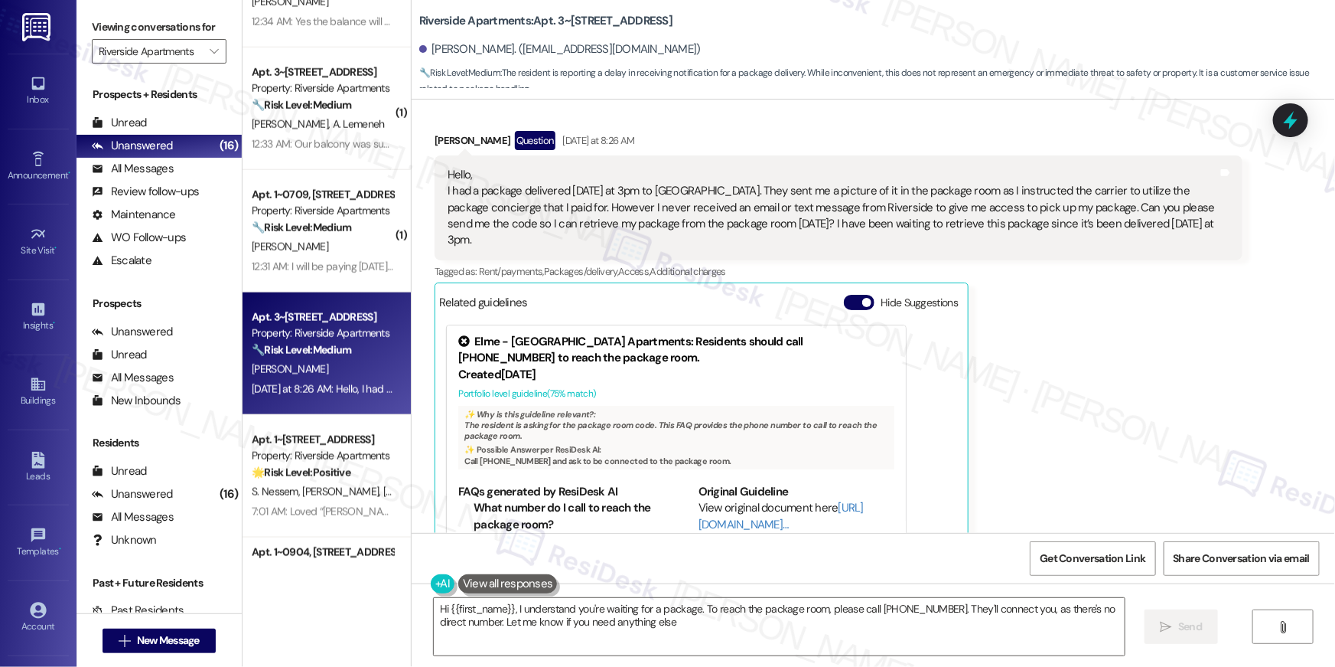
type textarea "Hi {{first_name}}, I understand you're waiting for a package. To reach the pack…"
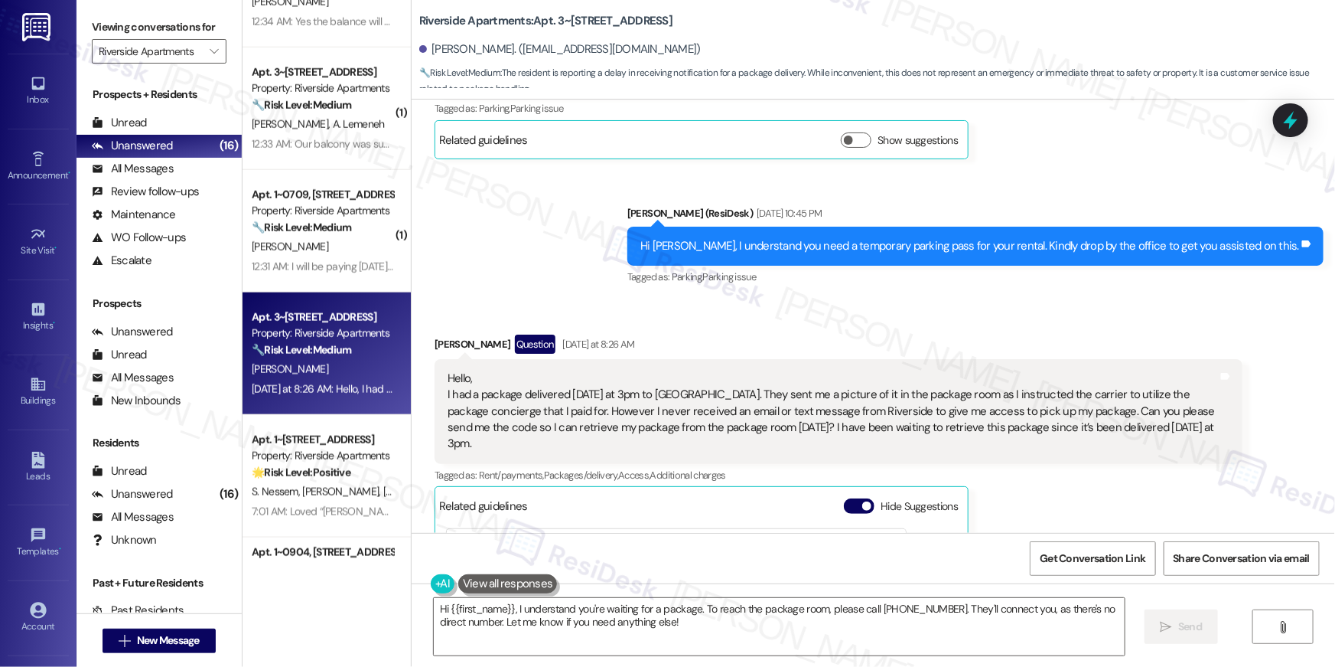
scroll to position [6140, 0]
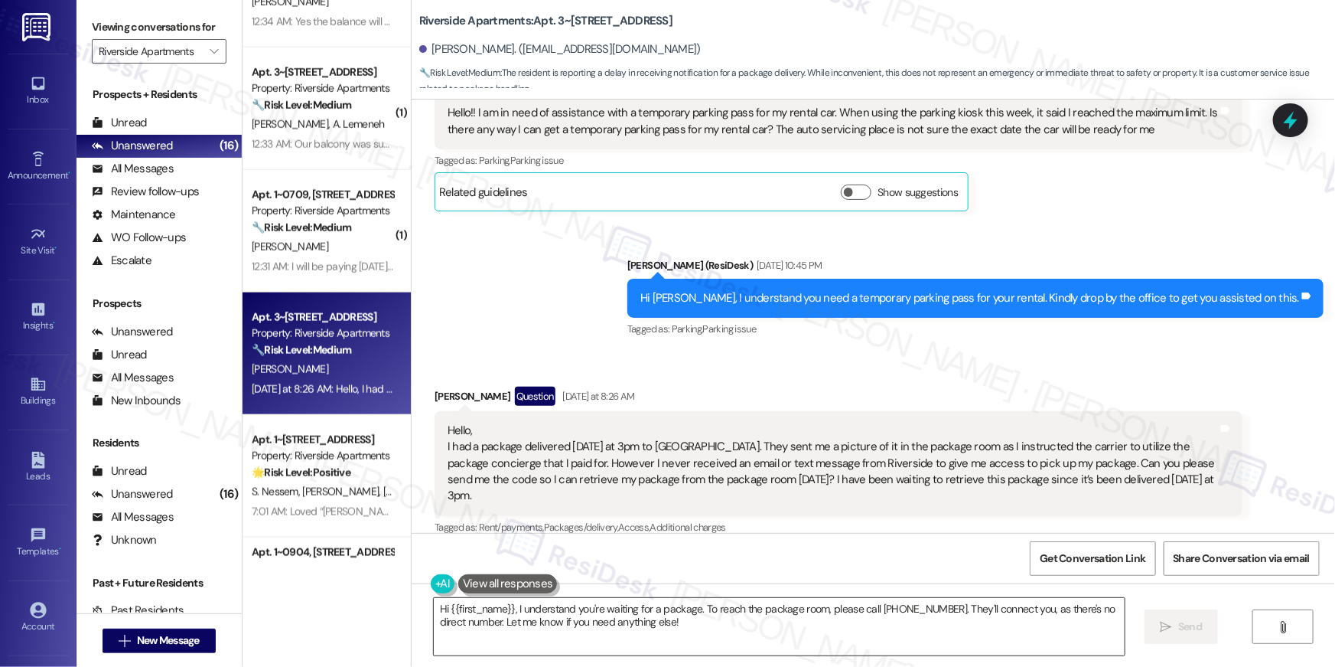
click at [735, 620] on textarea "Hi {{first_name}}, I understand you're waiting for a package. To reach the pack…" at bounding box center [779, 626] width 691 height 57
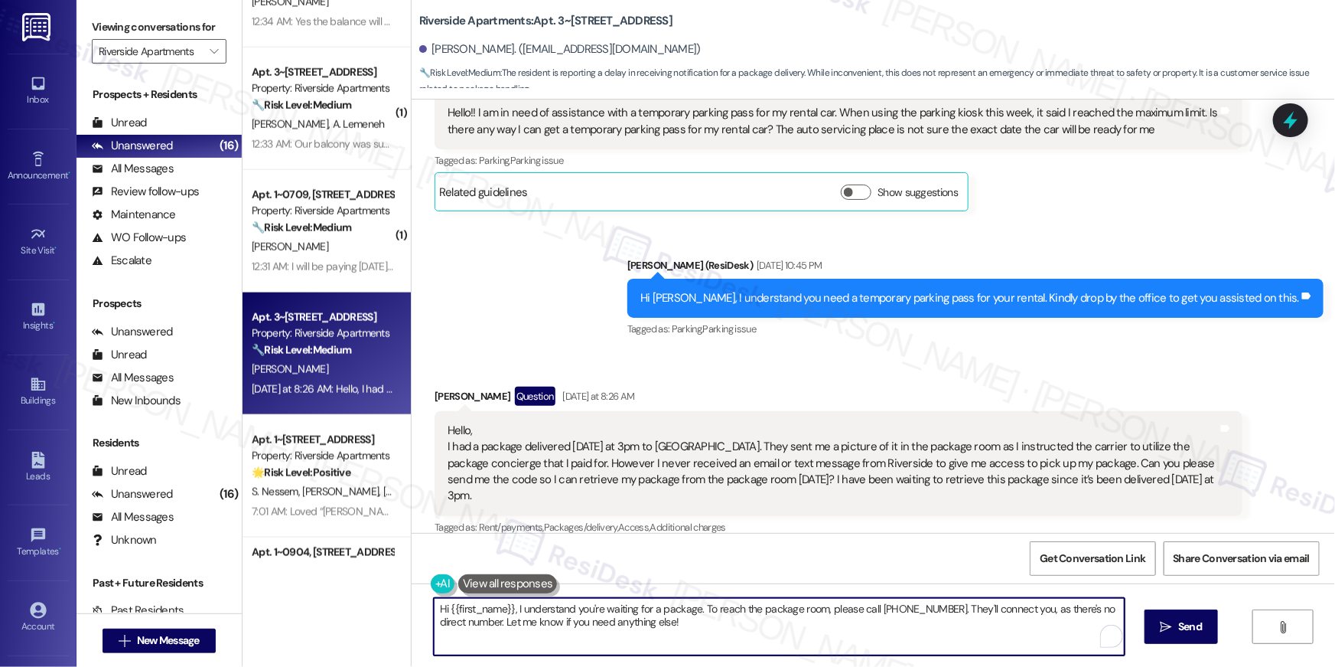
drag, startPoint x: 721, startPoint y: 621, endPoint x: 703, endPoint y: 611, distance: 20.2
click at [703, 611] on textarea "Hi {{first_name}}, I understand you're waiting for a package. To reach the pack…" at bounding box center [779, 626] width 691 height 57
click at [712, 631] on textarea "Hi {{first_name}}, I understand you're waiting for a package. To reach the pack…" at bounding box center [775, 626] width 691 height 57
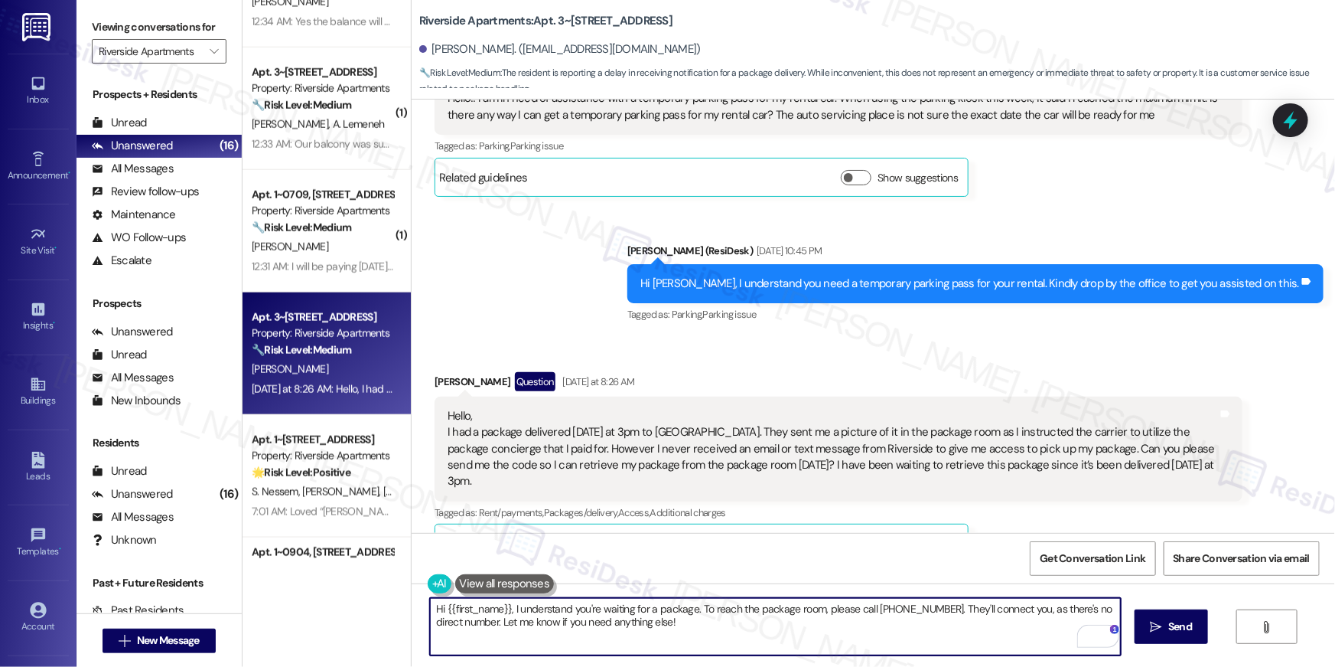
scroll to position [6176, 0]
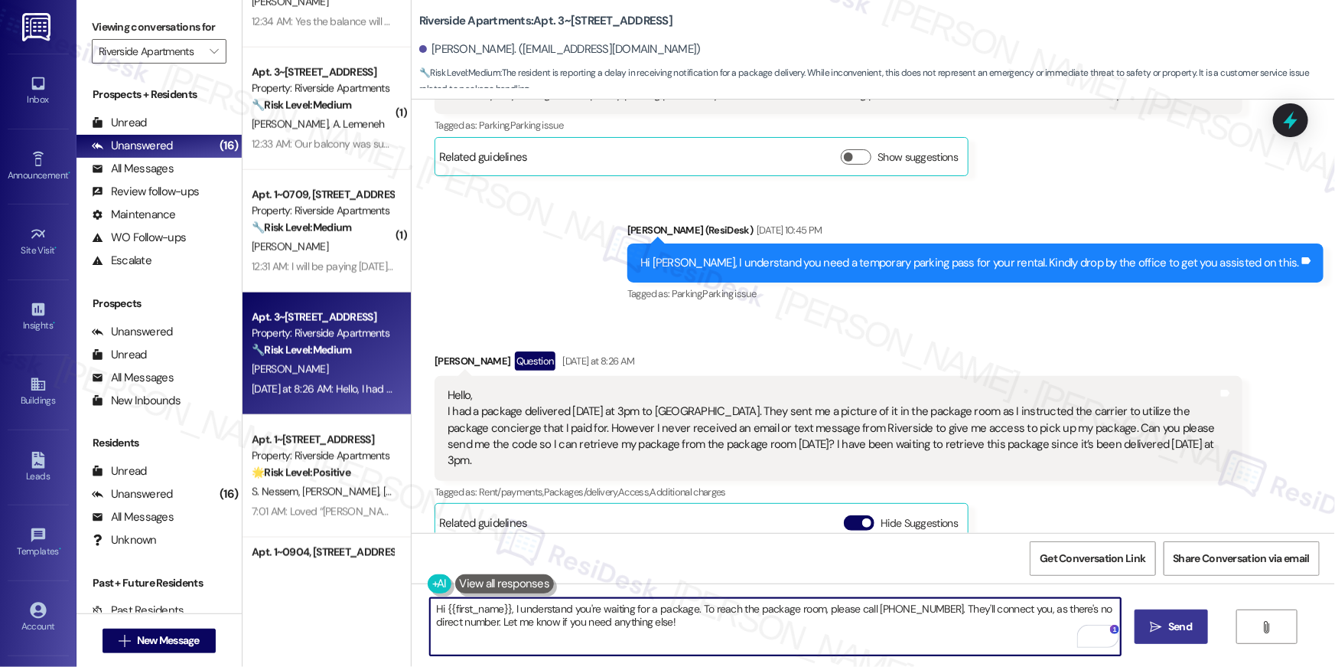
click at [1163, 628] on span " Send" at bounding box center [1172, 626] width 48 height 16
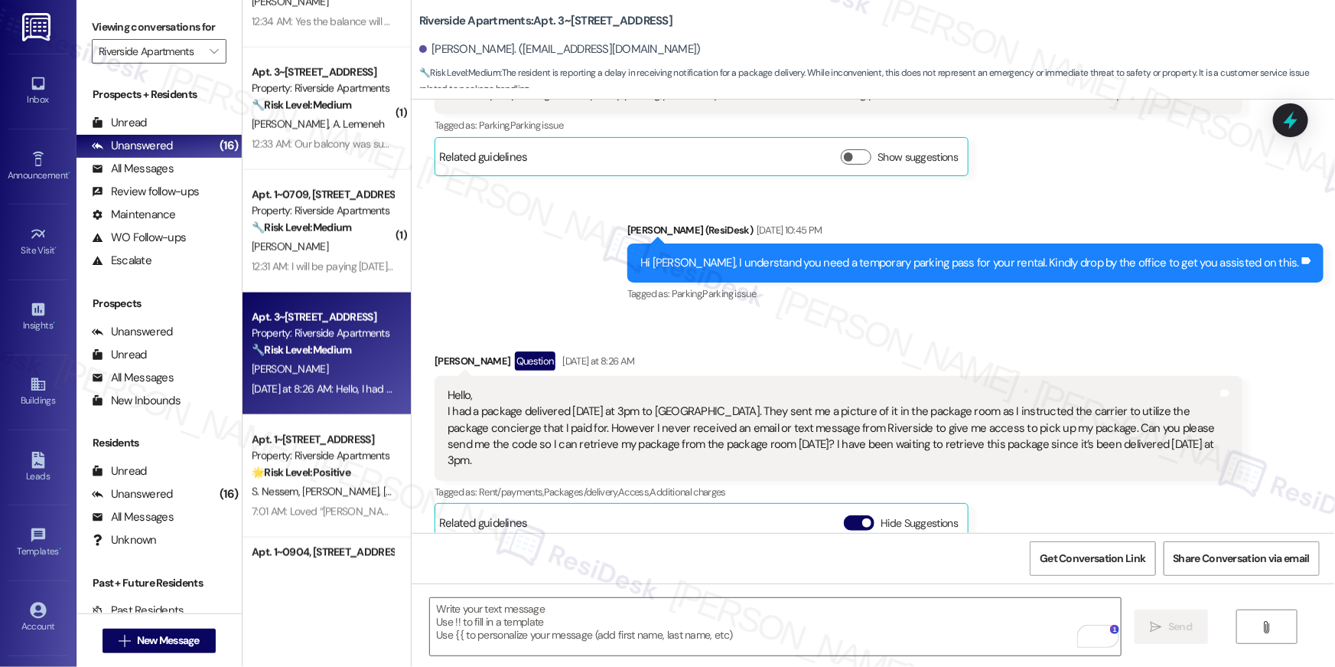
type textarea "Fetching suggested responses. Please feel free to read through the conversation…"
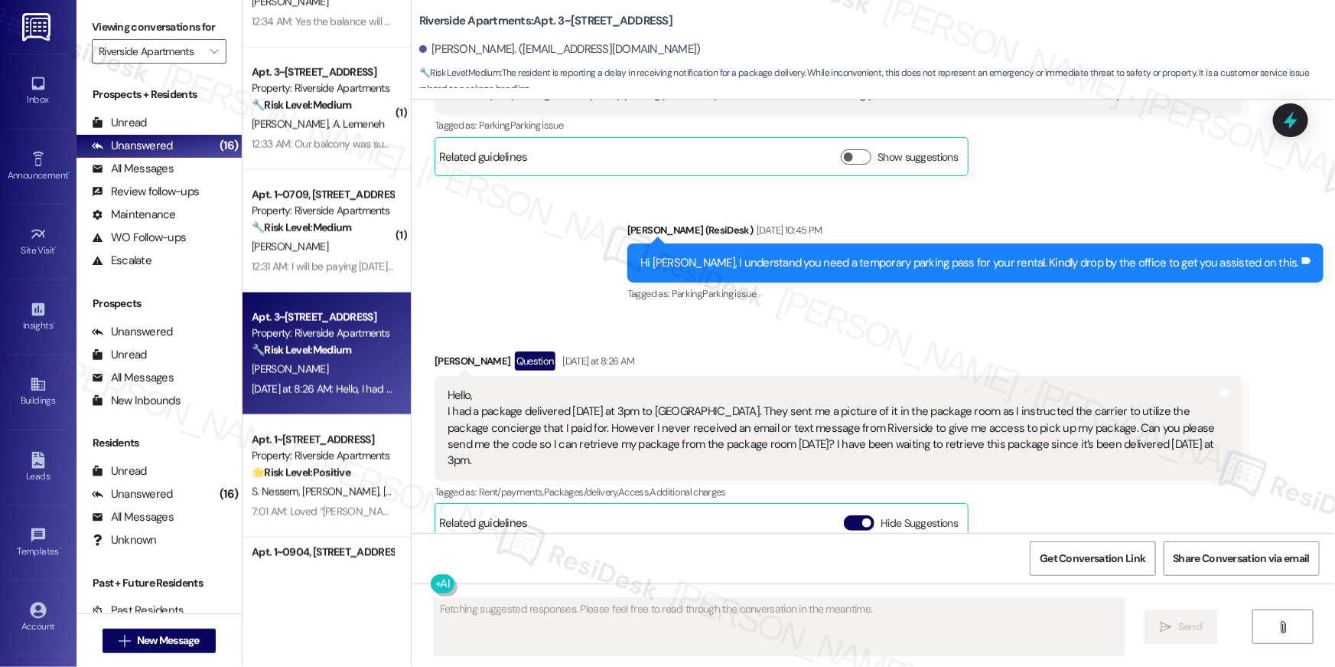
scroll to position [6396, 0]
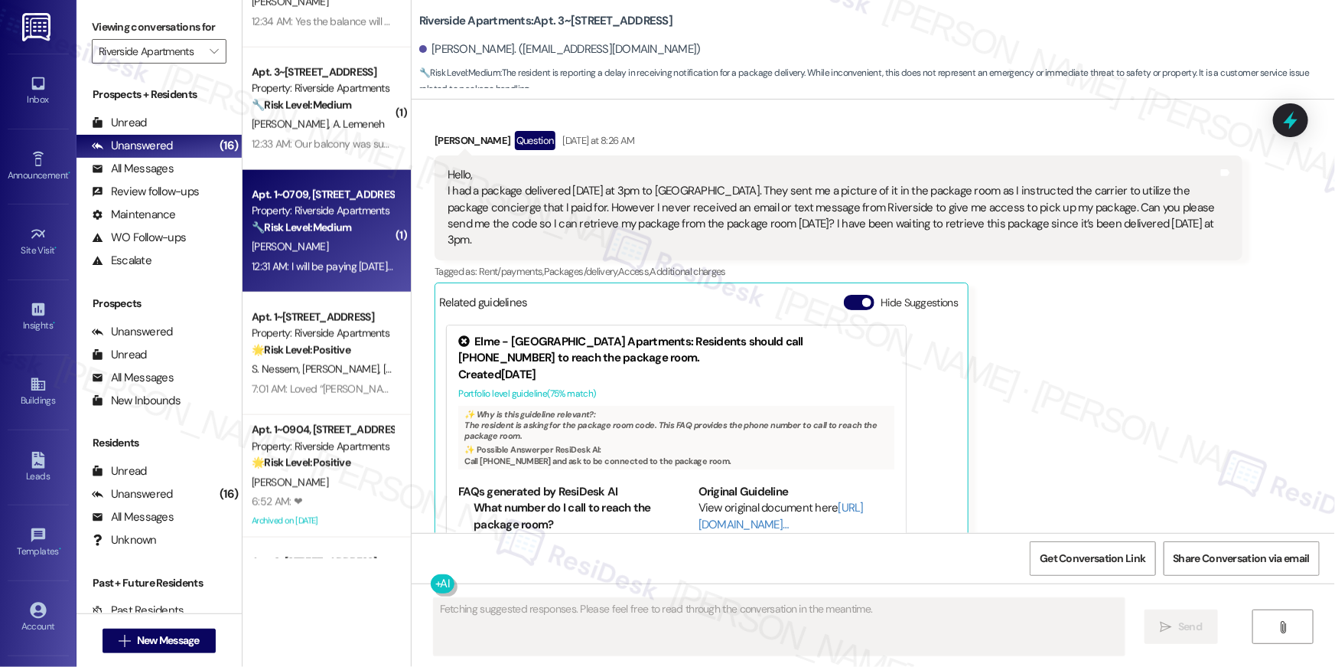
click at [313, 272] on div "12:31 AM: I will be paying [DATE] thank you for the follow up 12:31 AM: I will …" at bounding box center [322, 266] width 145 height 19
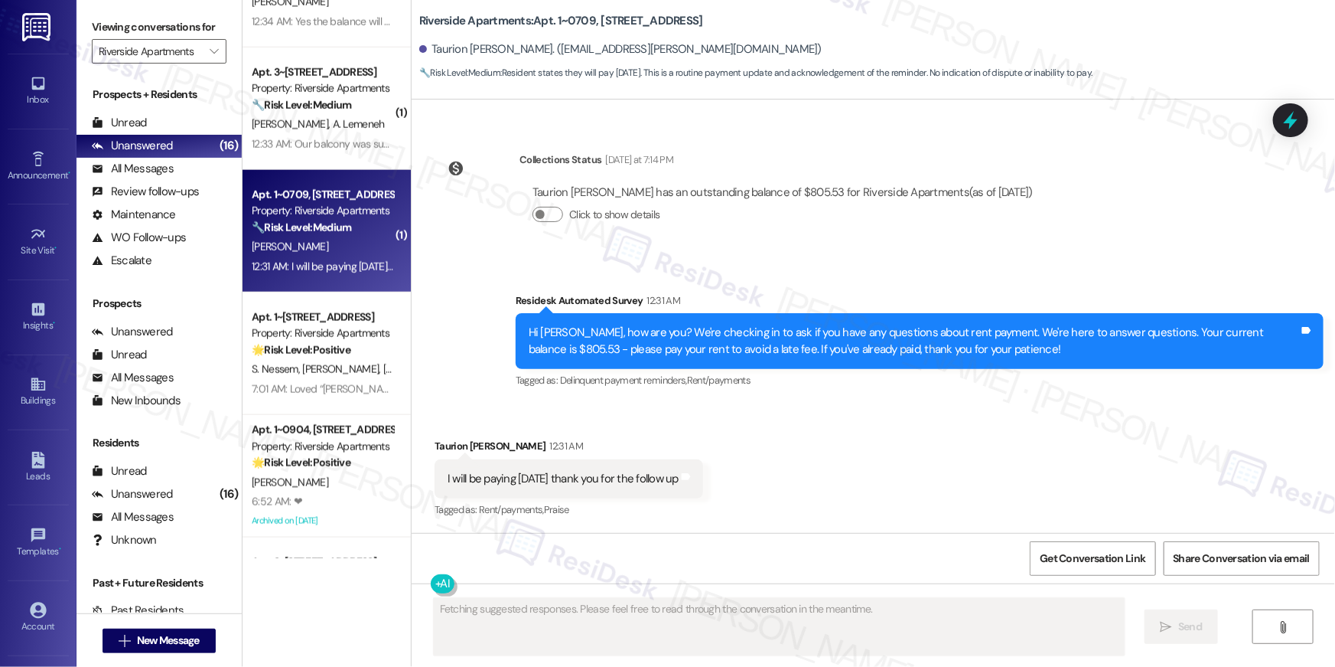
scroll to position [2880, 0]
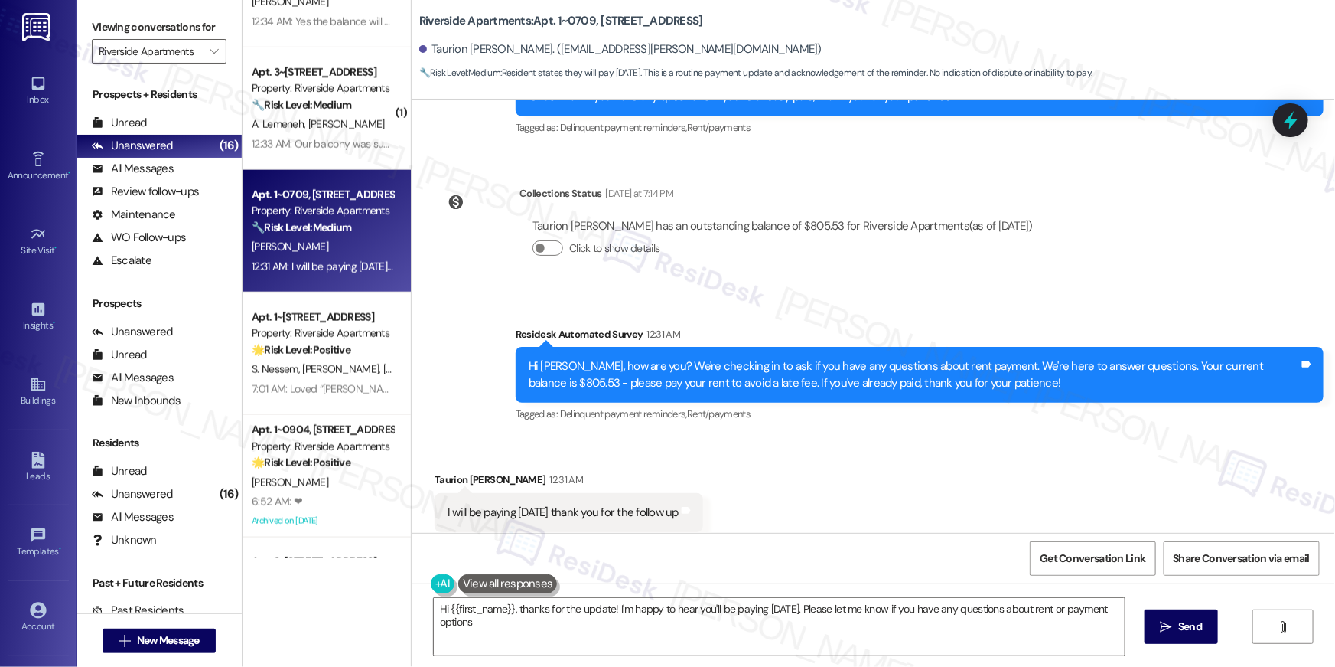
type textarea "Hi {{first_name}}, thanks for the update! I'm happy to hear you'll be paying [D…"
click at [588, 637] on textarea "Hi {{first_name}}, thanks for the update! I'm happy to hear you'll be paying [D…" at bounding box center [779, 626] width 691 height 57
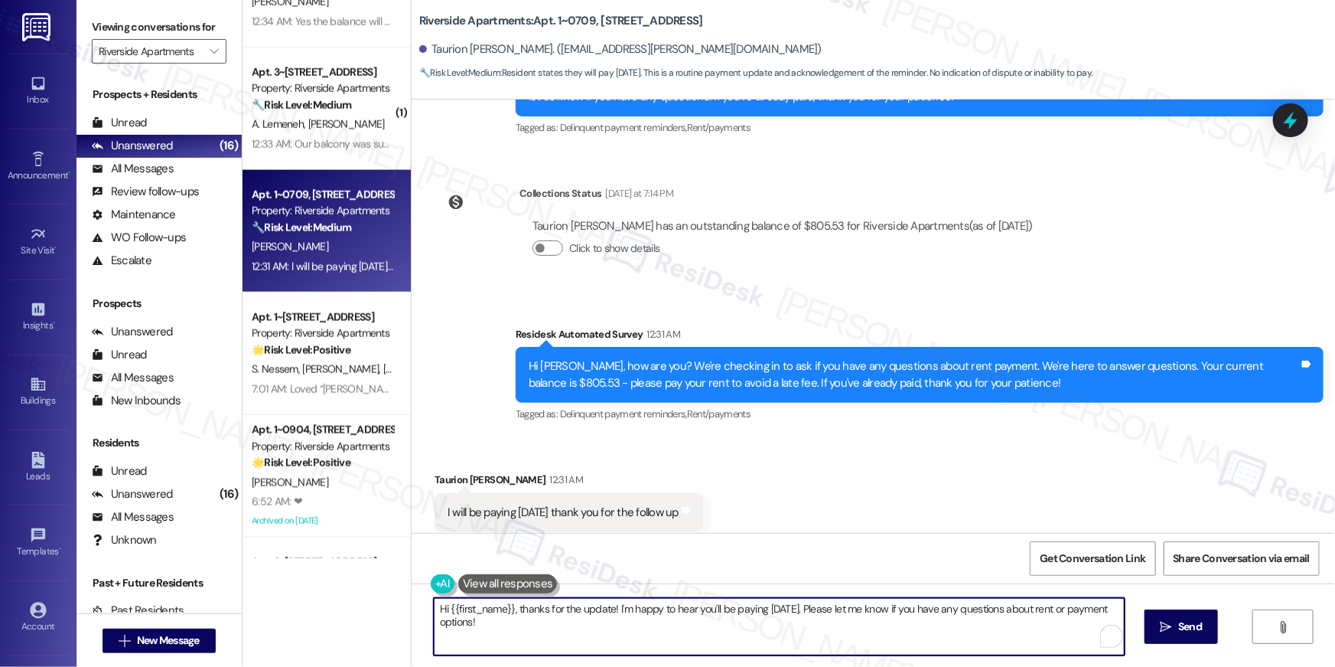
click at [670, 632] on textarea "Hi {{first_name}}, thanks for the update! I'm happy to hear you'll be paying [D…" at bounding box center [779, 626] width 691 height 57
click at [796, 629] on textarea "Hi {{first_name}}, thanks for the update! I'm happy to hear you'll be paying [D…" at bounding box center [775, 626] width 691 height 57
click at [951, 628] on textarea "Hi {{first_name}}, thanks for the update! I'm happy to hear you'll be paying [D…" at bounding box center [775, 626] width 691 height 57
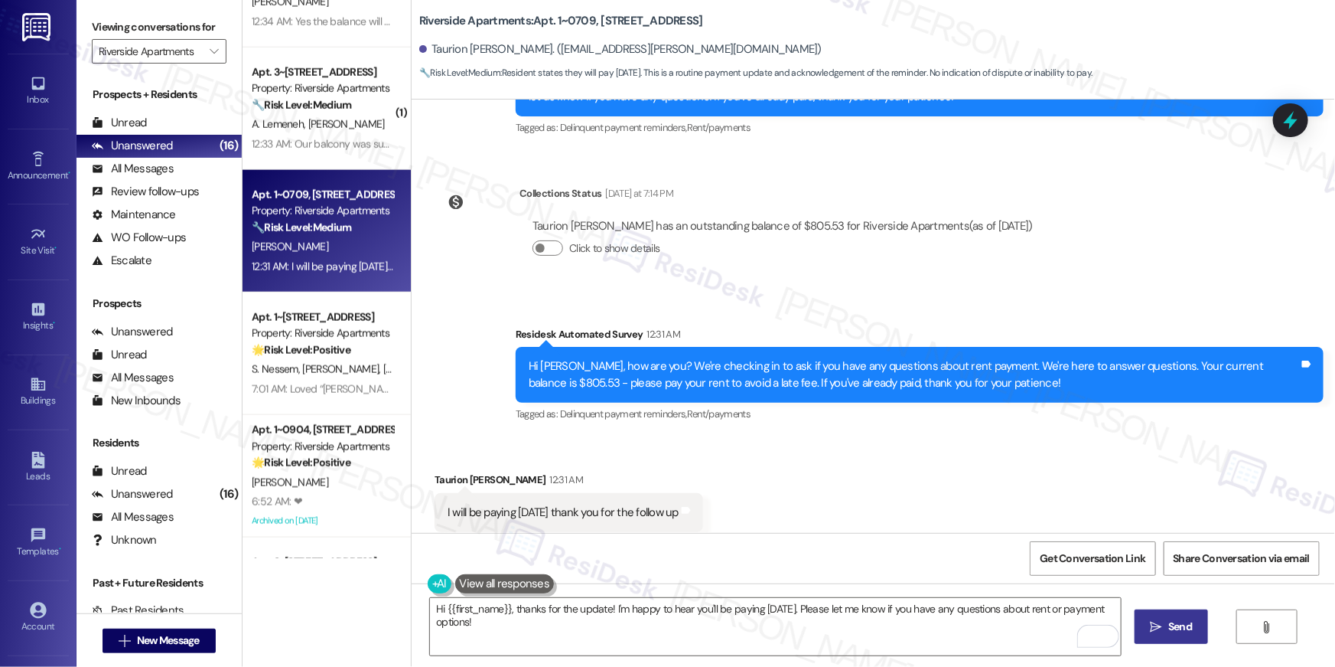
click at [1166, 628] on span "Send" at bounding box center [1181, 626] width 30 height 16
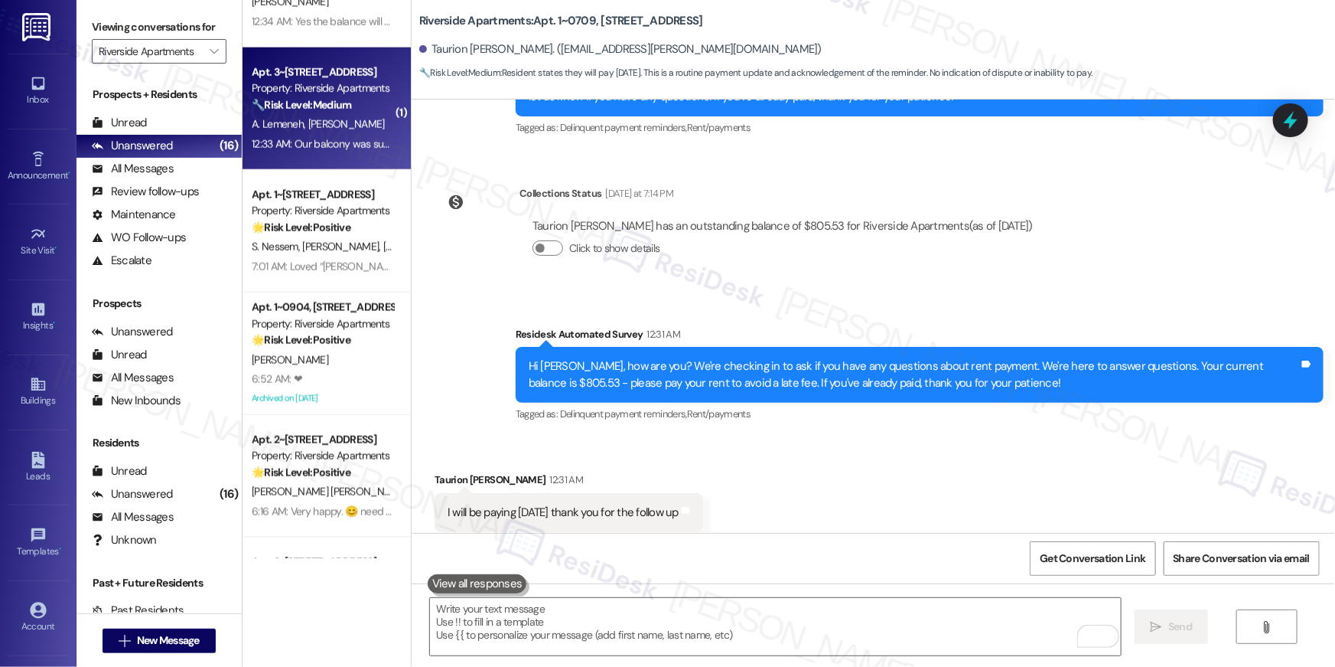
click at [292, 129] on span "A. Lemeneh" at bounding box center [280, 124] width 57 height 14
type textarea "Fetching suggested responses. Please feel free to read through the conversation…"
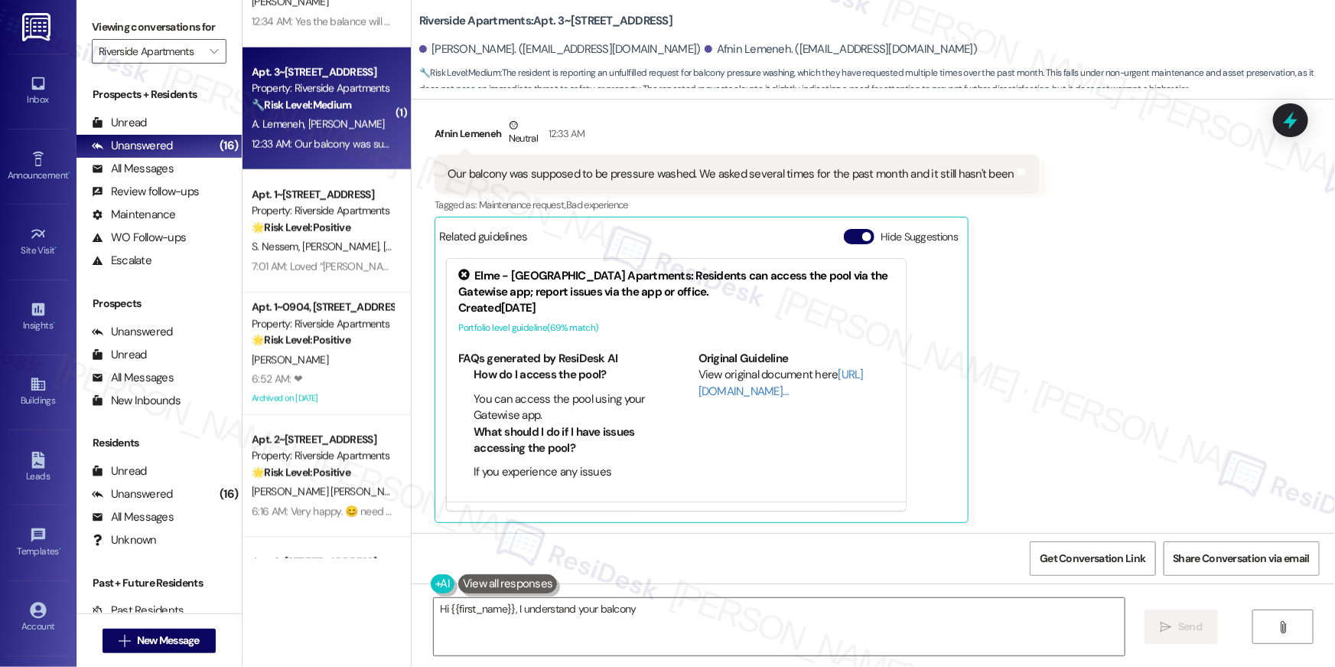
scroll to position [552, 0]
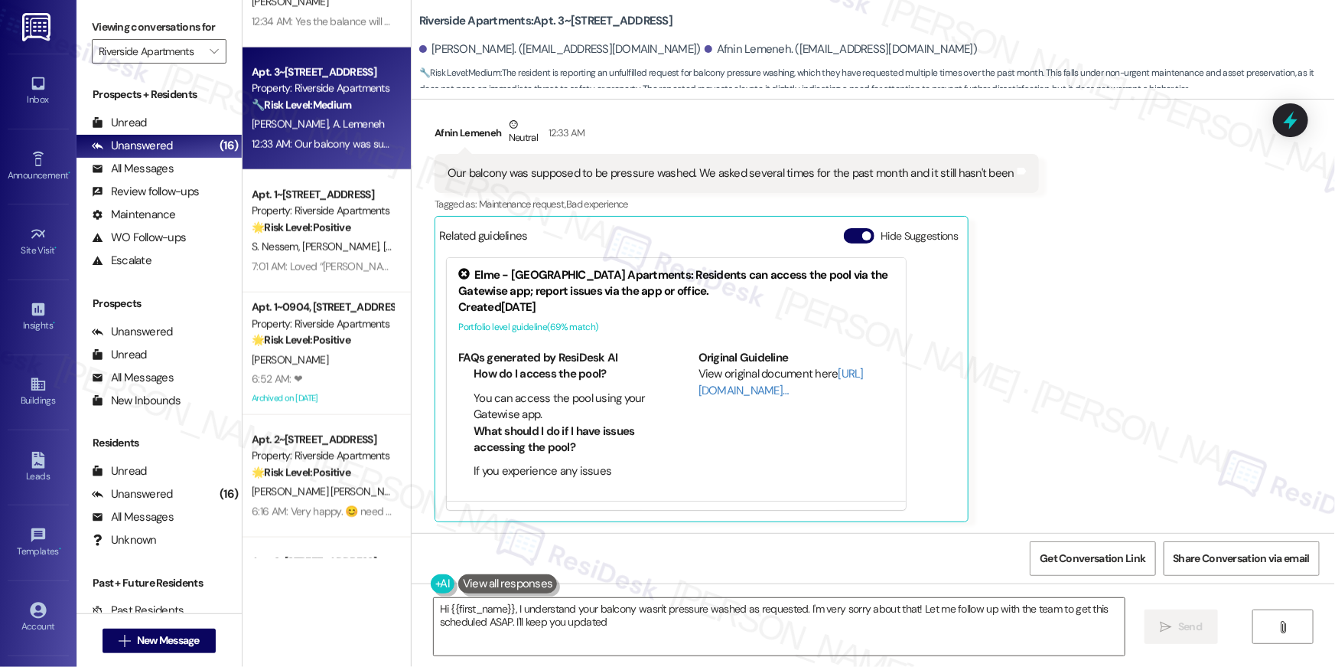
type textarea "Hi {{first_name}}, I understand your balcony wasn't pressure washed as requeste…"
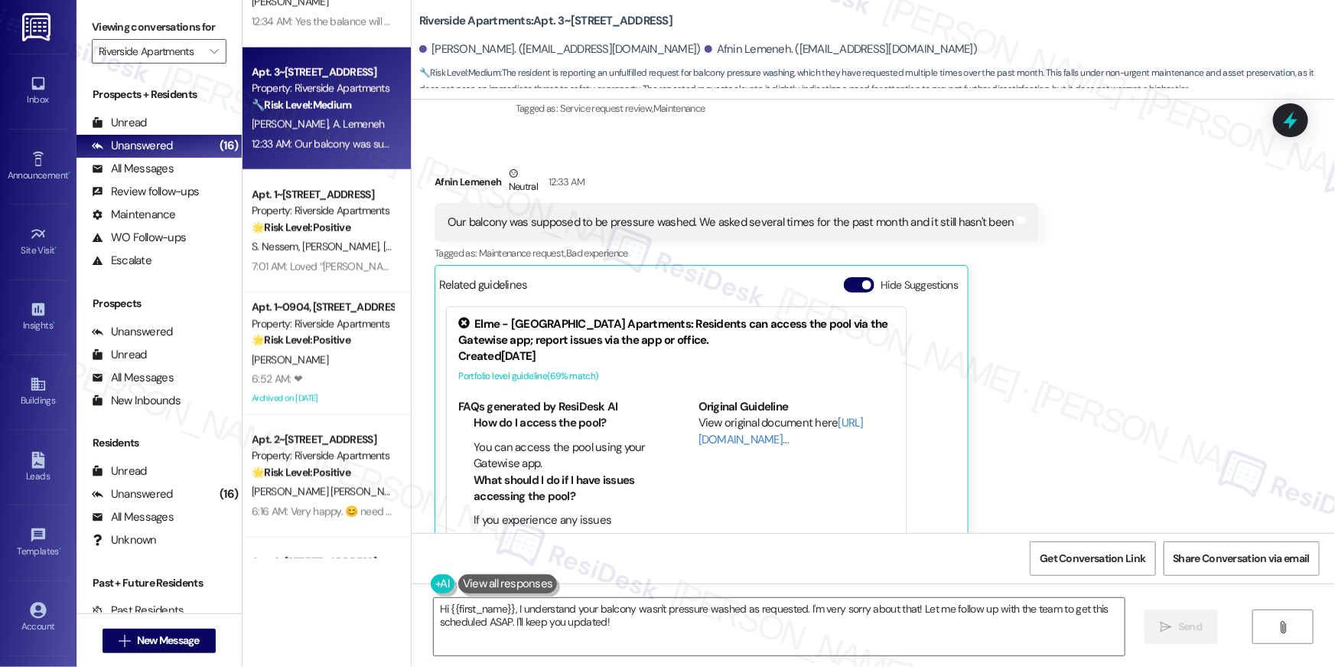
scroll to position [500, 0]
click at [715, 627] on textarea "Hi {{first_name}}, I understand your balcony wasn't pressure washed as requeste…" at bounding box center [779, 626] width 691 height 57
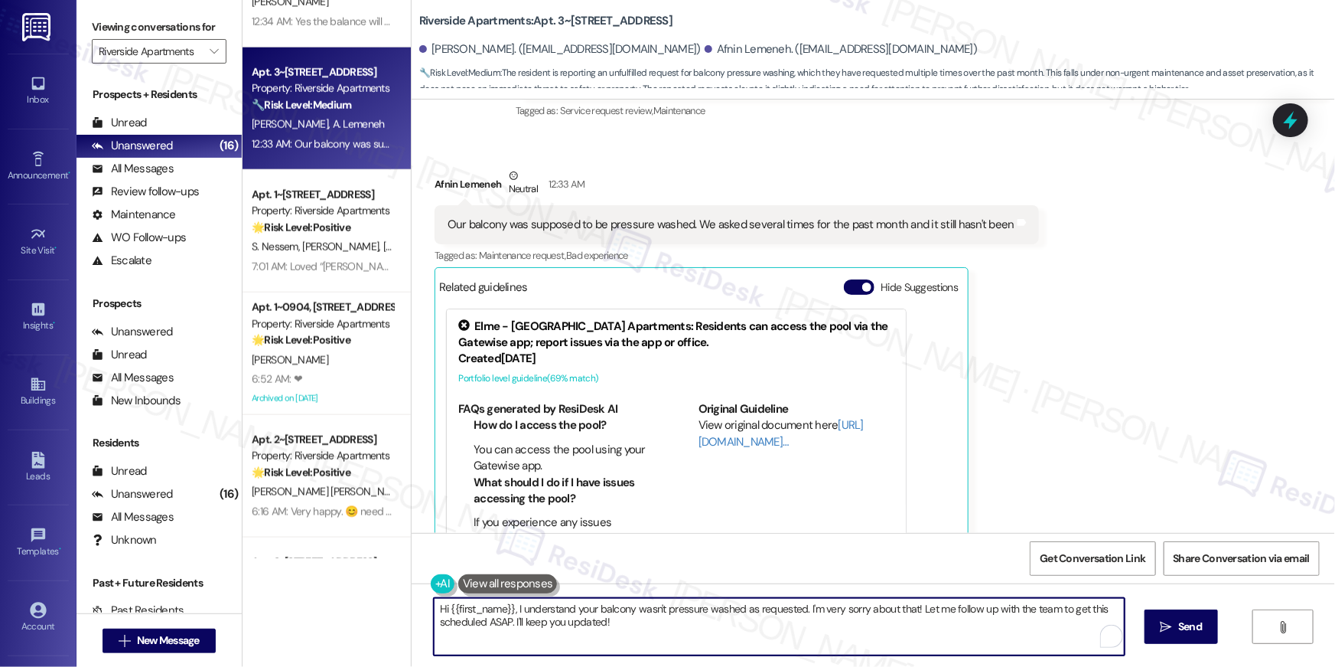
click at [846, 632] on textarea "Hi {{first_name}}, I understand your balcony wasn't pressure washed as requeste…" at bounding box center [779, 626] width 691 height 57
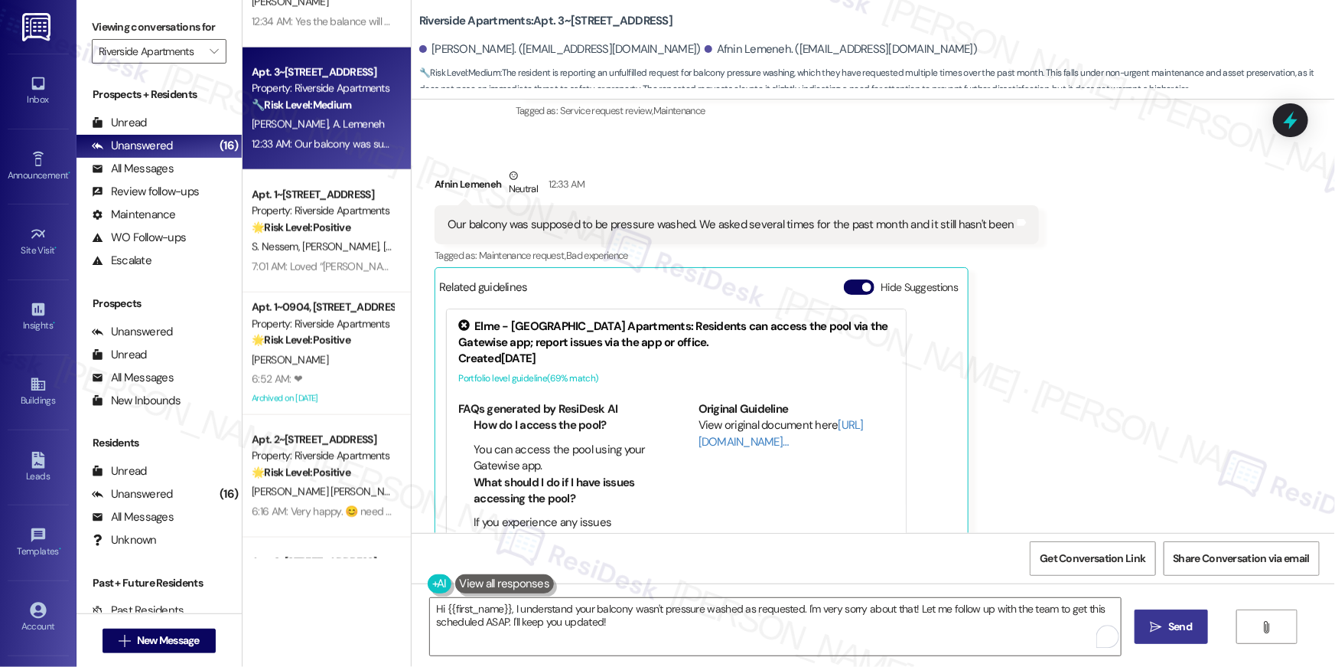
click at [1161, 626] on span " Send" at bounding box center [1172, 626] width 48 height 16
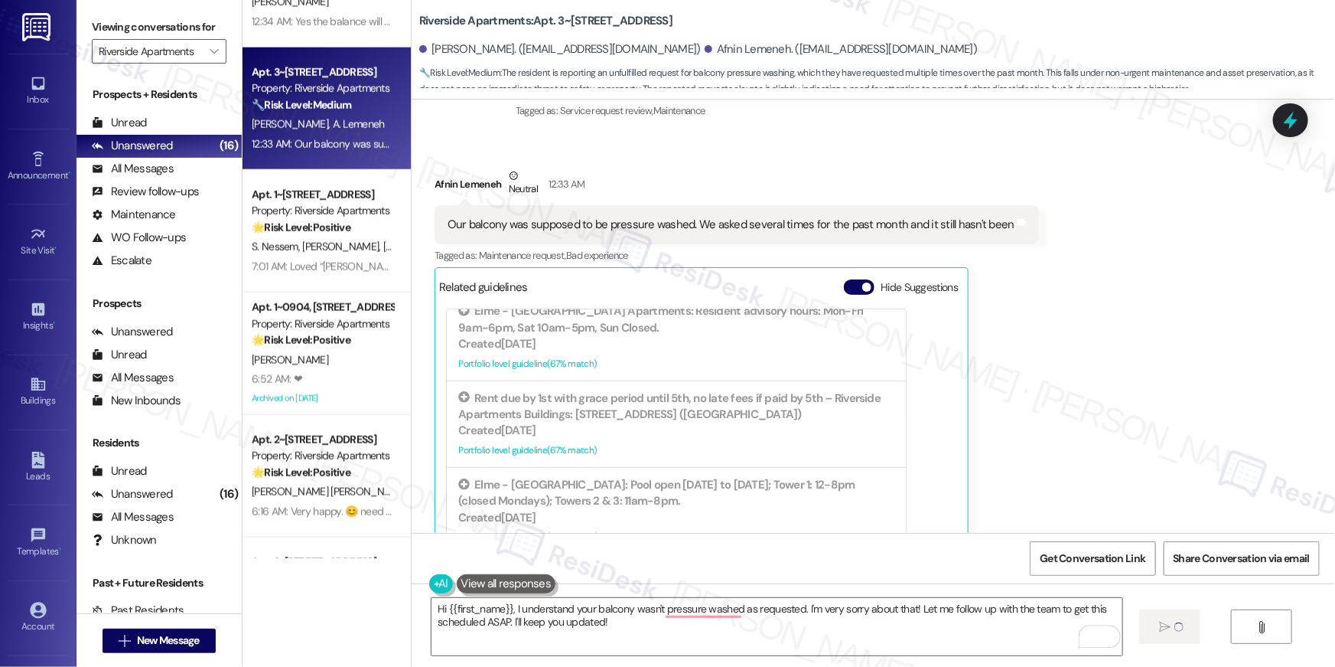
scroll to position [552, 0]
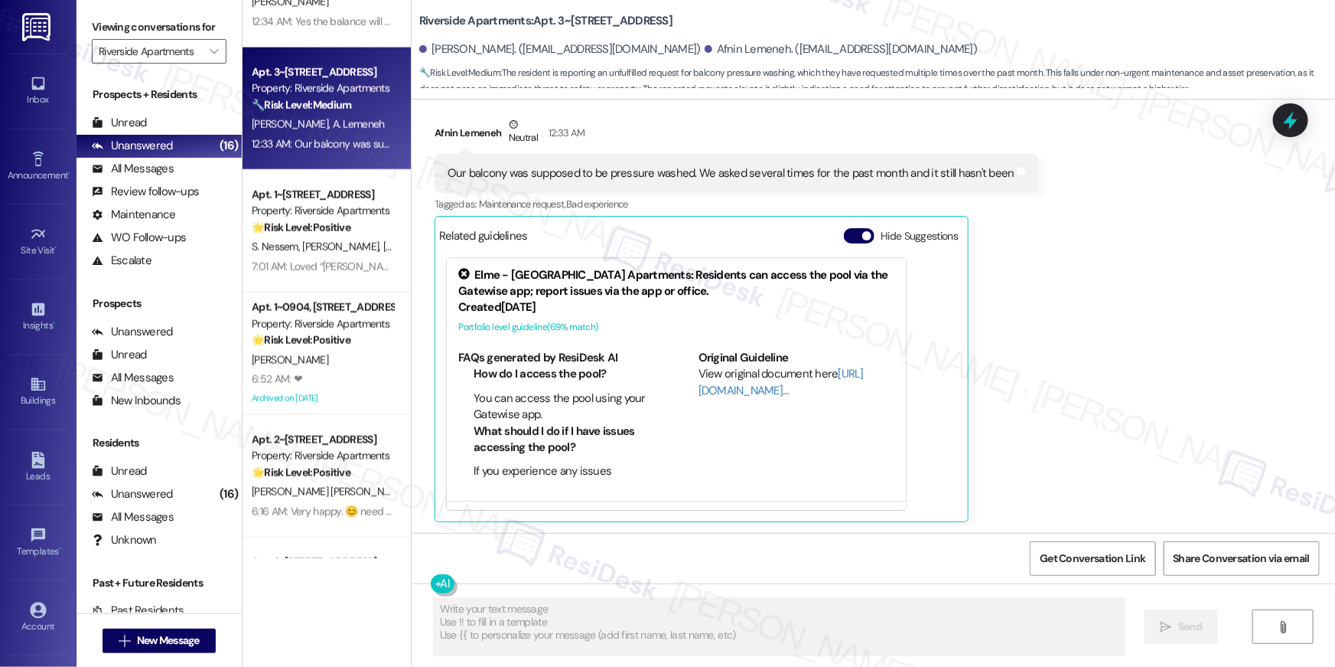
type textarea "Fetching suggested responses. Please feel free to read through the conversation…"
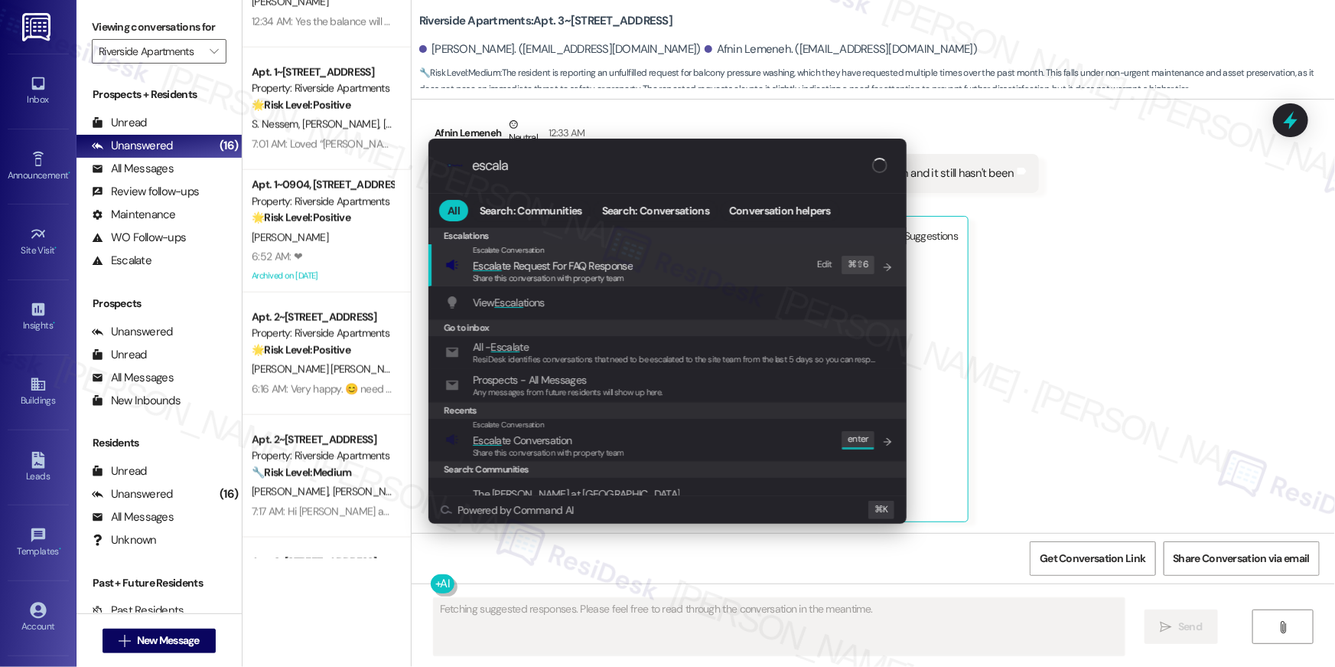
type input "escalat"
type textarea "Updating..."
type input "escalate"
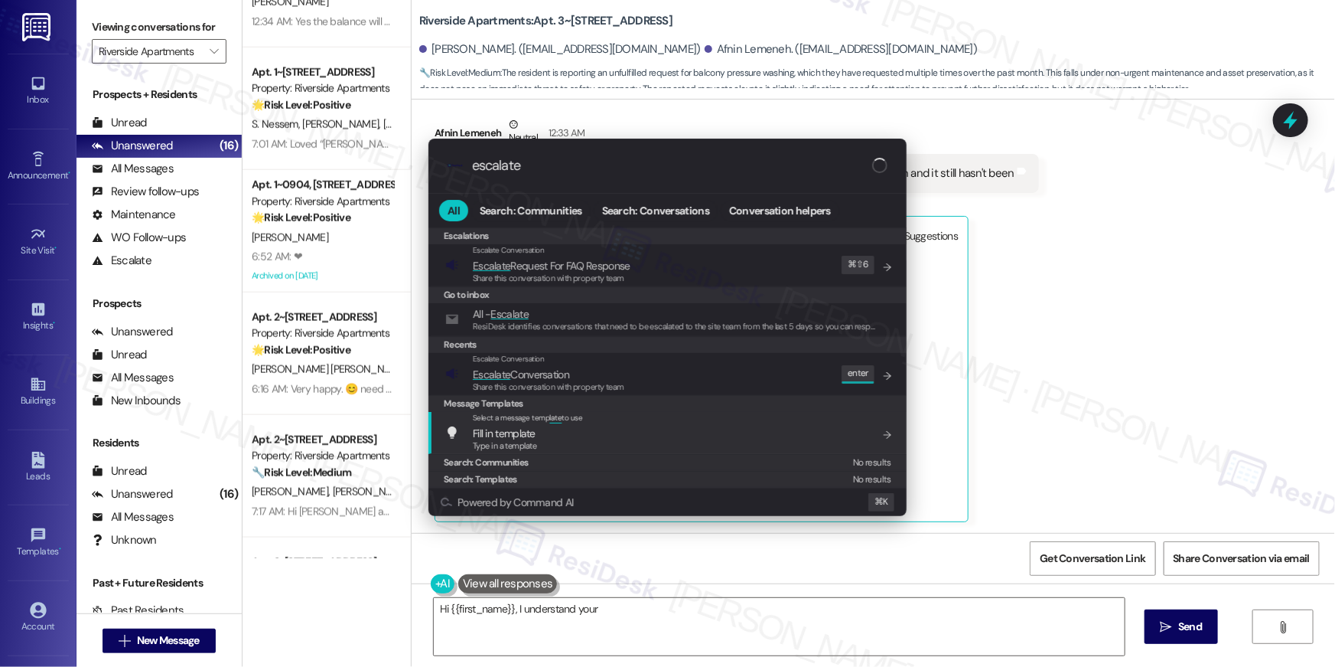
type textarea "Hi {{first_name}}, I understand your"
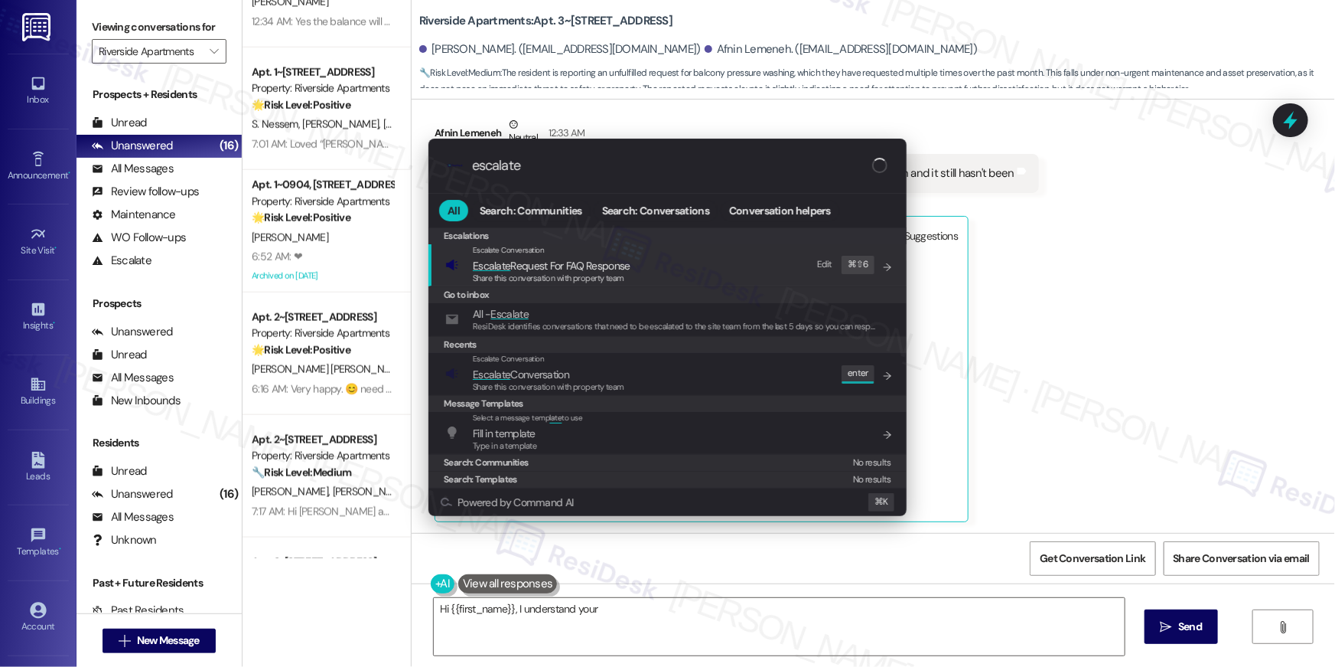
type input "escalate"
type textarea "Hi {{first_name}}, I understand your balcony"
click at [746, 391] on div "Escalate Conversation Escalate Conversation Share this conversation with proper…" at bounding box center [669, 373] width 448 height 41
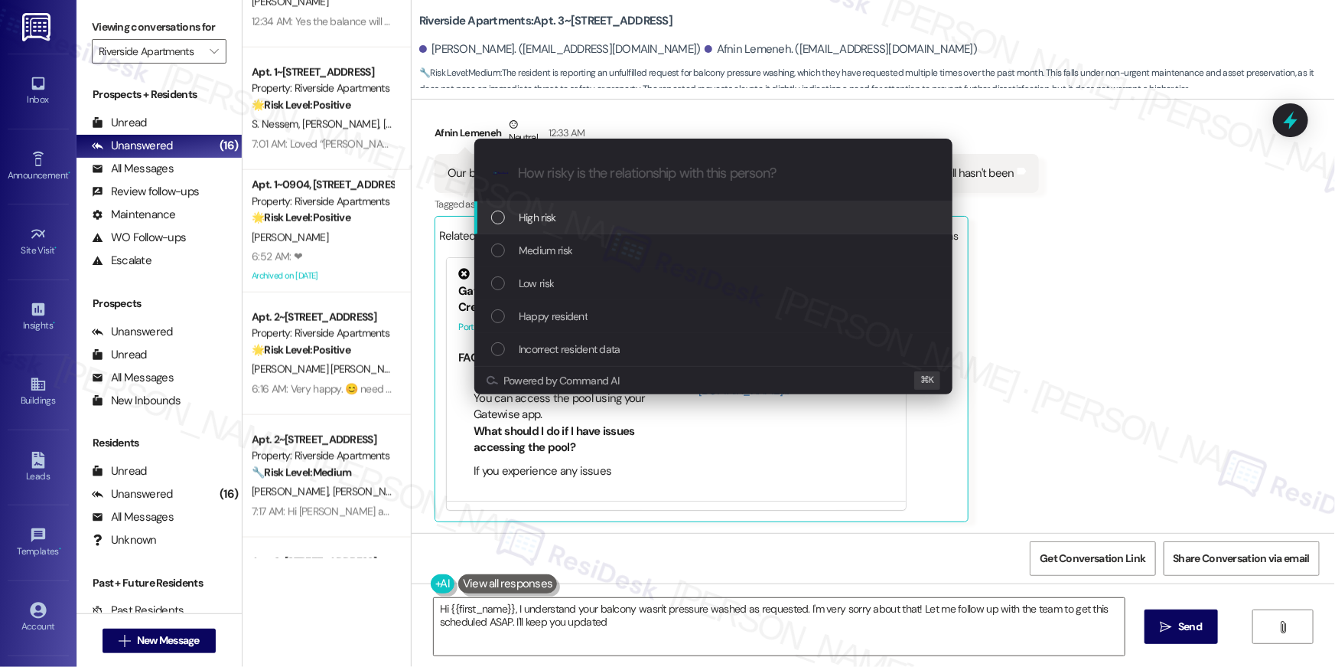
type textarea "Hi {{first_name}}, I understand your balcony wasn't pressure washed as requeste…"
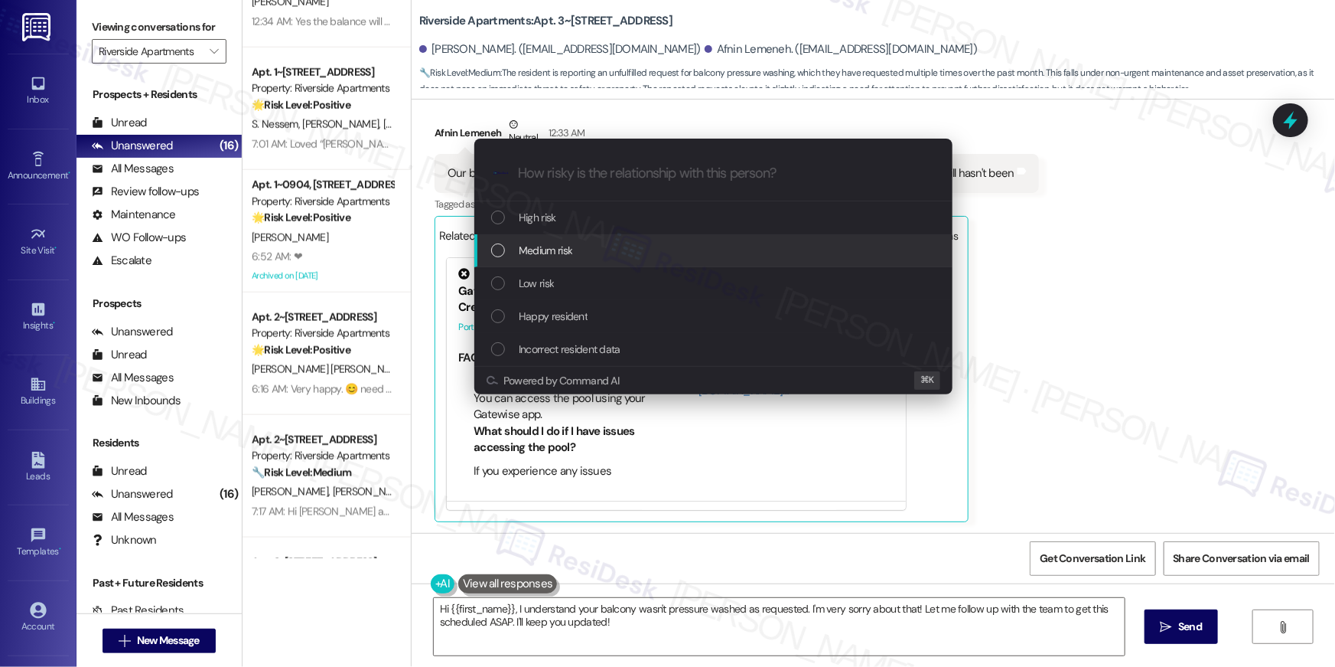
click at [533, 260] on div "Medium risk" at bounding box center [713, 250] width 478 height 33
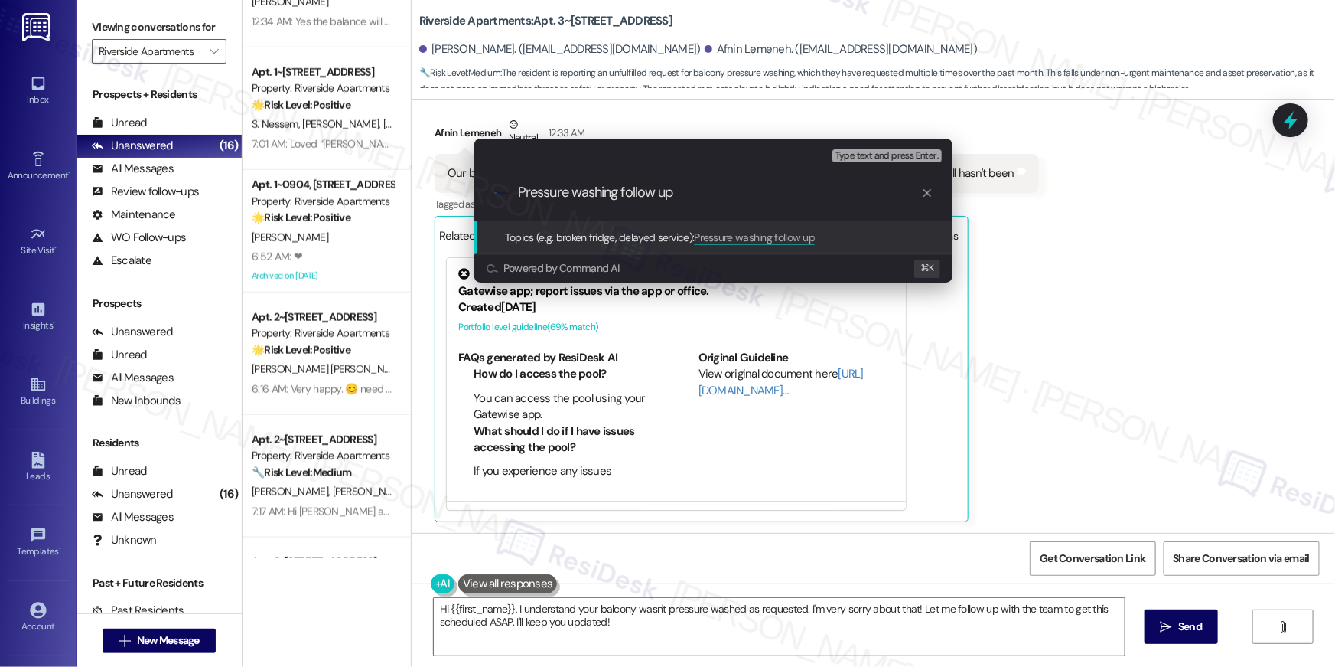
drag, startPoint x: 621, startPoint y: 196, endPoint x: 496, endPoint y: 194, distance: 124.8
click at [496, 194] on div ".cls-1{fill:#0a055f;}.cls-2{fill:#0cc4c4;} resideskLogoBlueOrange Pressure wash…" at bounding box center [713, 192] width 478 height 54
type input "Power wash balcony - follow up"
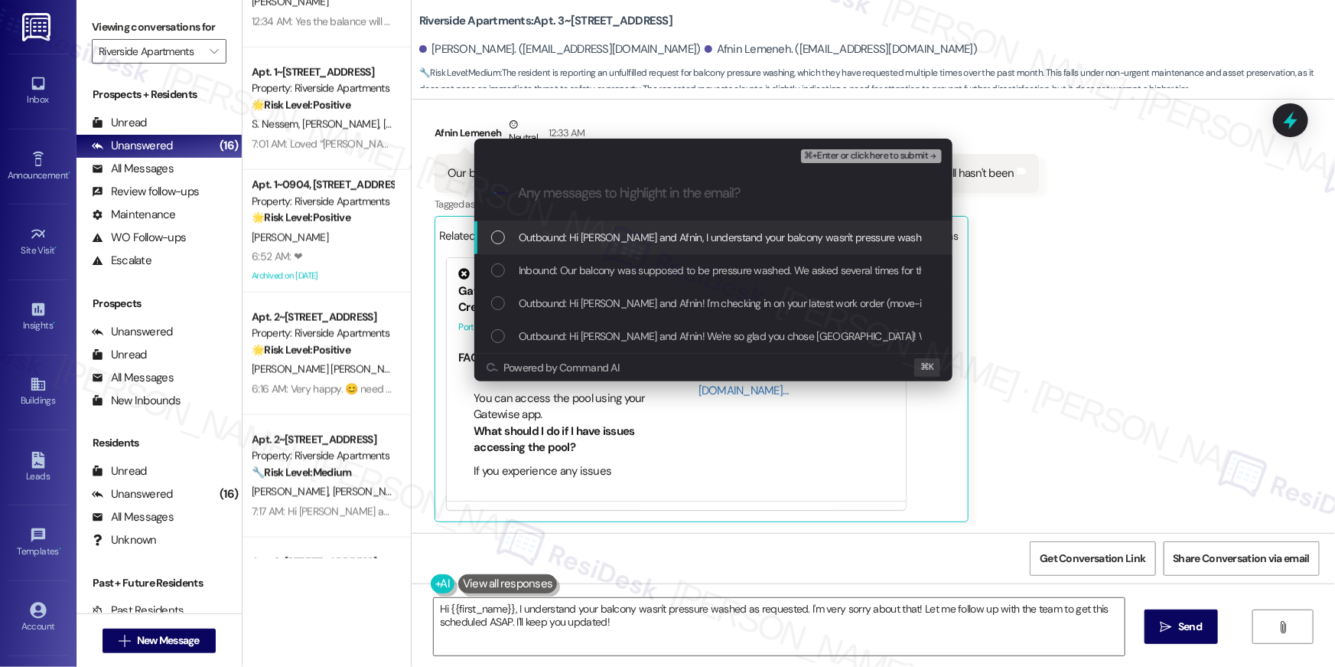
click at [585, 242] on span "Outbound: Hi [PERSON_NAME] and Afnin, I understand your balcony wasn't pressure…" at bounding box center [994, 237] width 950 height 17
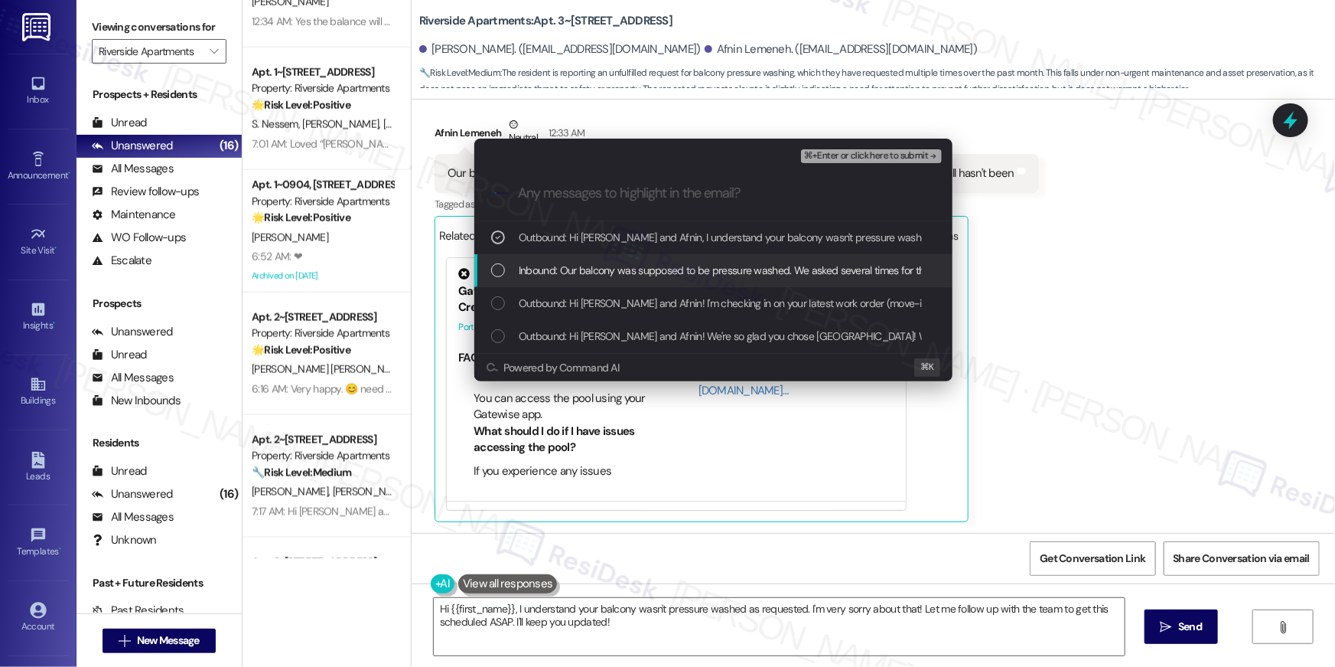
click at [589, 264] on span "Inbound: Our balcony was supposed to be pressure washed. We asked several times…" at bounding box center [800, 270] width 562 height 17
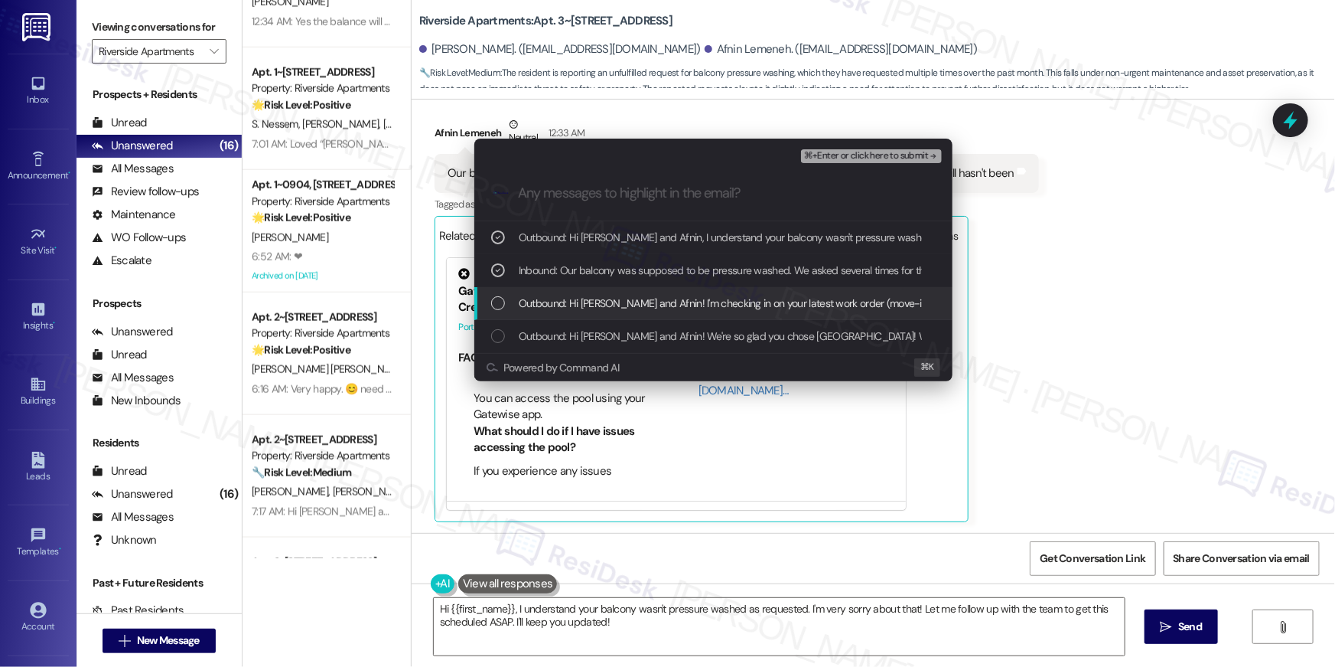
drag, startPoint x: 774, startPoint y: 305, endPoint x: 791, endPoint y: 284, distance: 27.7
click at [776, 303] on span "Outbound: Hi [PERSON_NAME] and Afnin! I'm checking in on your latest work order…" at bounding box center [984, 303] width 931 height 17
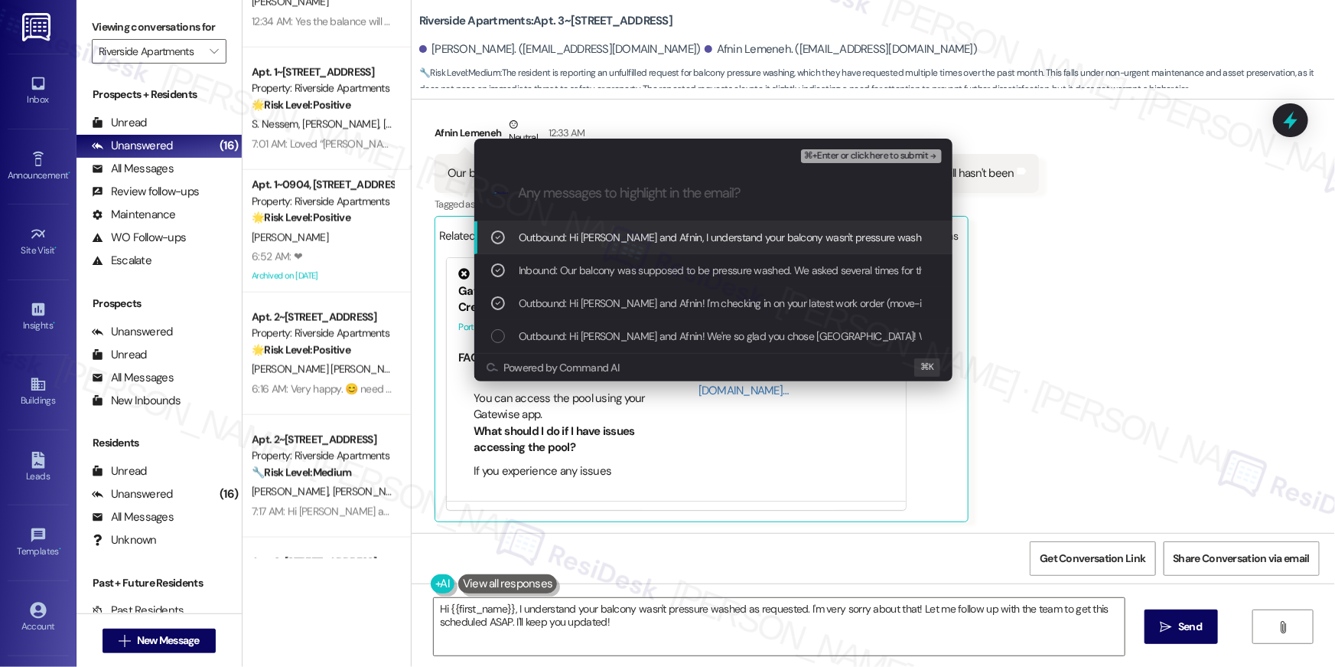
click at [882, 161] on button "⌘+Enter or click here to submit" at bounding box center [871, 156] width 141 height 14
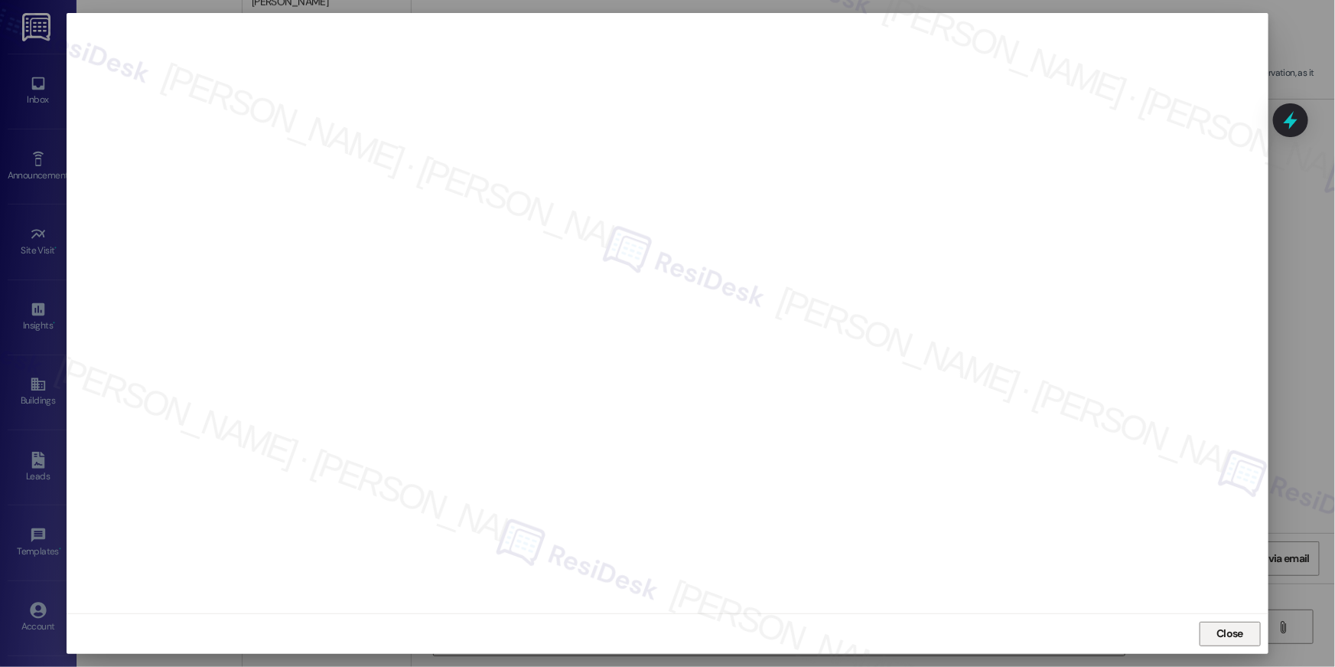
click at [1229, 629] on span "Close" at bounding box center [1230, 633] width 27 height 16
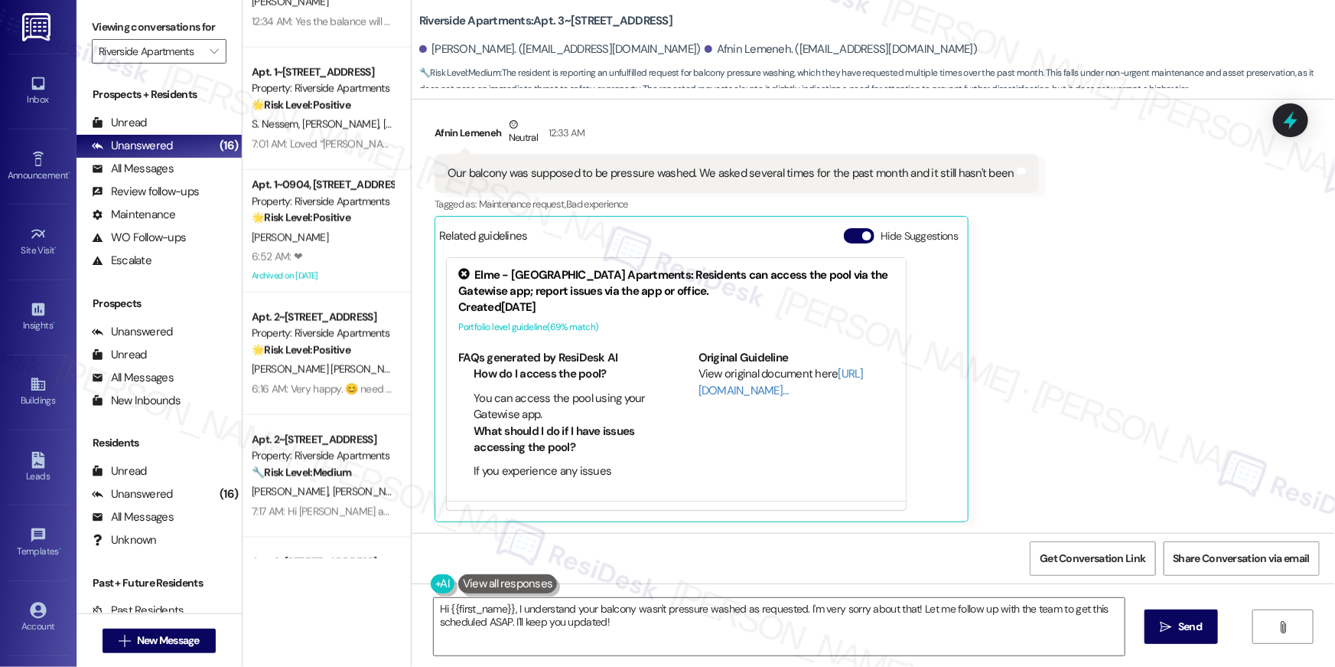
scroll to position [31, 0]
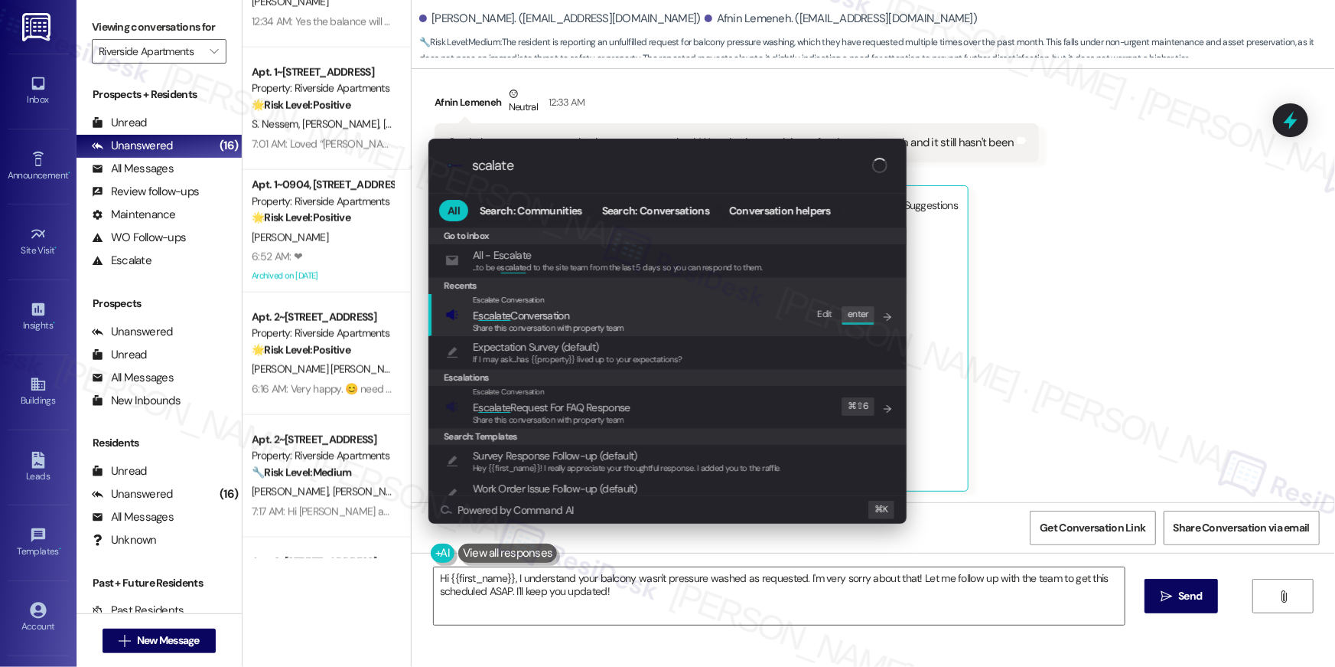
type input "scalate"
click at [613, 321] on span "E scalate Conversation" at bounding box center [549, 315] width 152 height 17
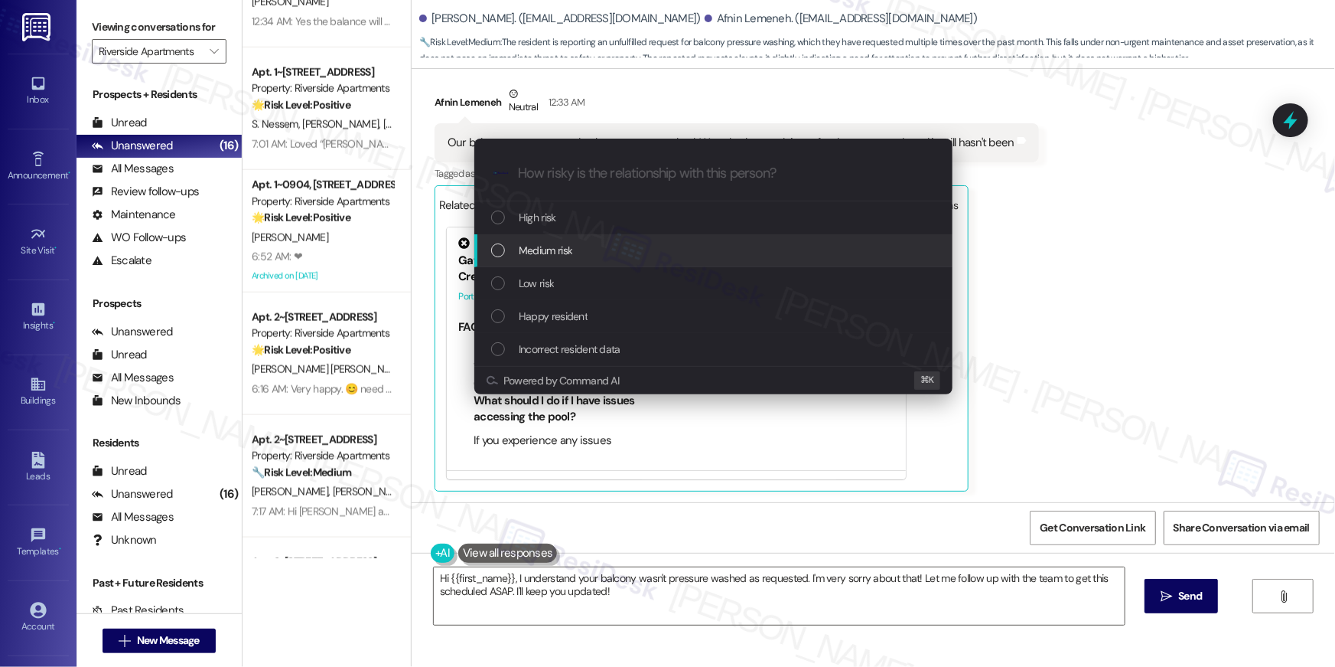
click at [582, 256] on div "Medium risk" at bounding box center [715, 250] width 448 height 17
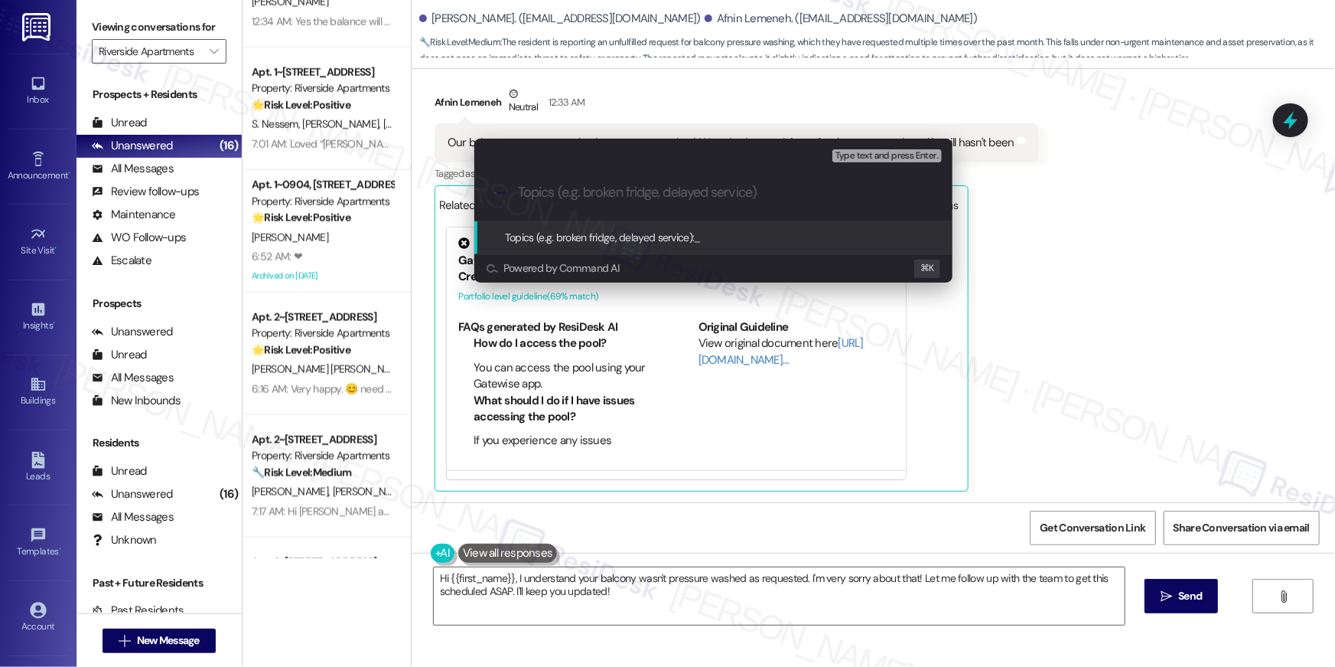
paste input "Power wash balcony - follow up"
type input "Power wash balcony - follow up"
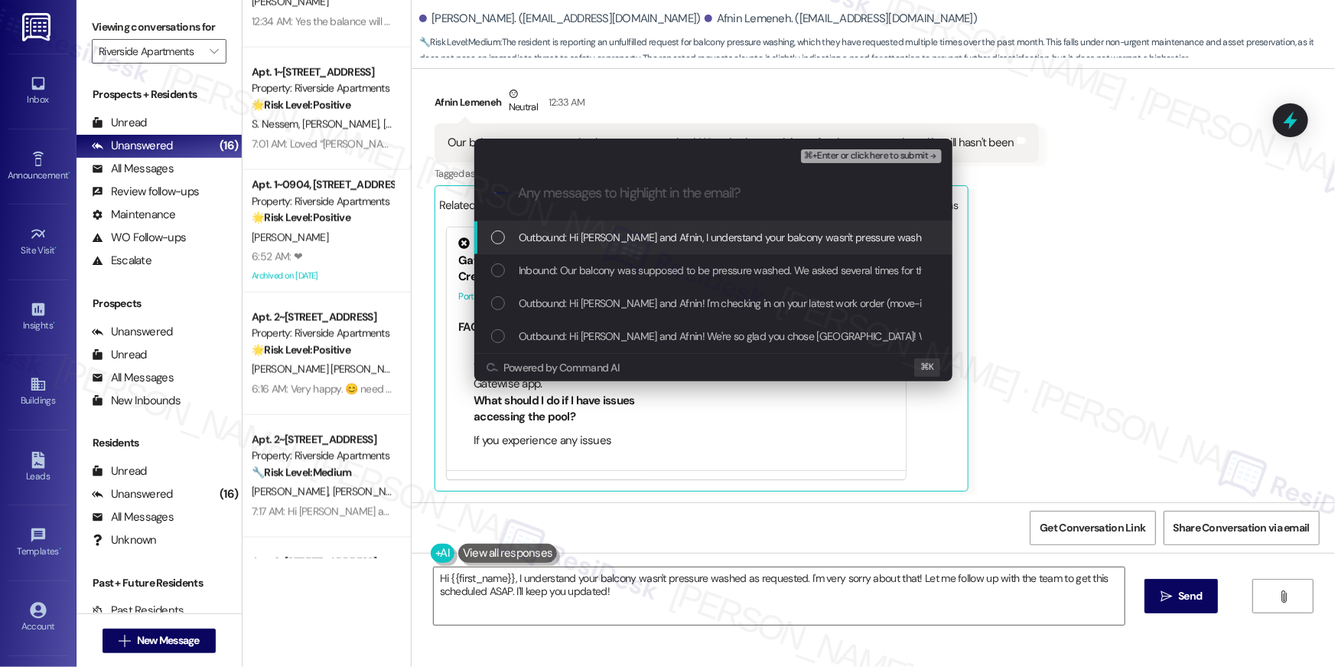
click at [615, 252] on div "Outbound: Hi [PERSON_NAME] and Afnin, I understand your balcony wasn't pressure…" at bounding box center [713, 237] width 478 height 33
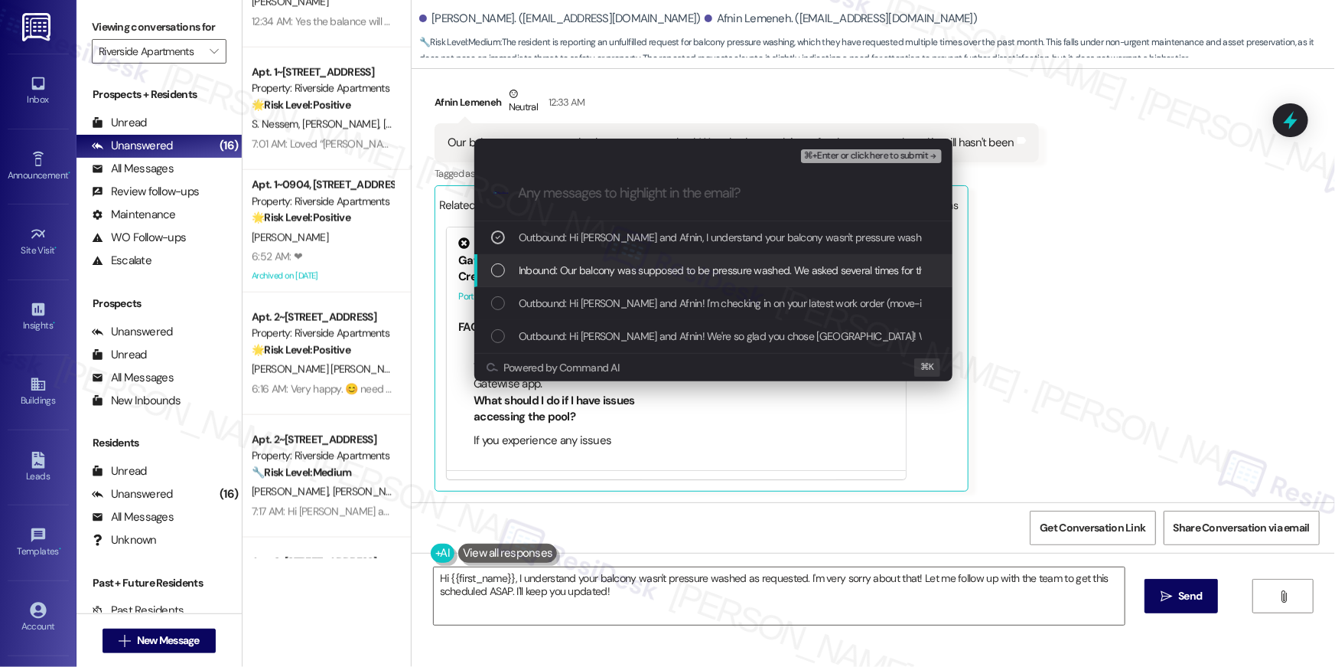
click at [609, 275] on span "Inbound: Our balcony was supposed to be pressure washed. We asked several times…" at bounding box center [800, 270] width 562 height 17
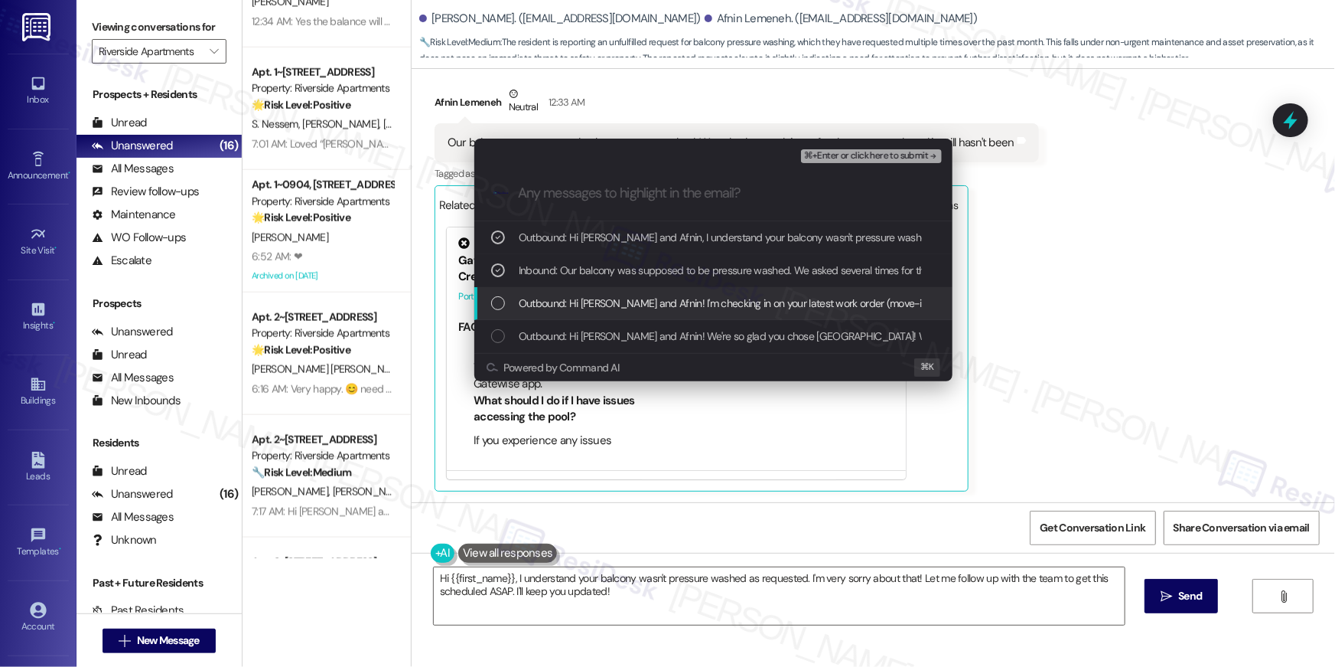
click at [607, 299] on span "Outbound: Hi [PERSON_NAME] and Afnin! I'm checking in on your latest work order…" at bounding box center [984, 303] width 931 height 17
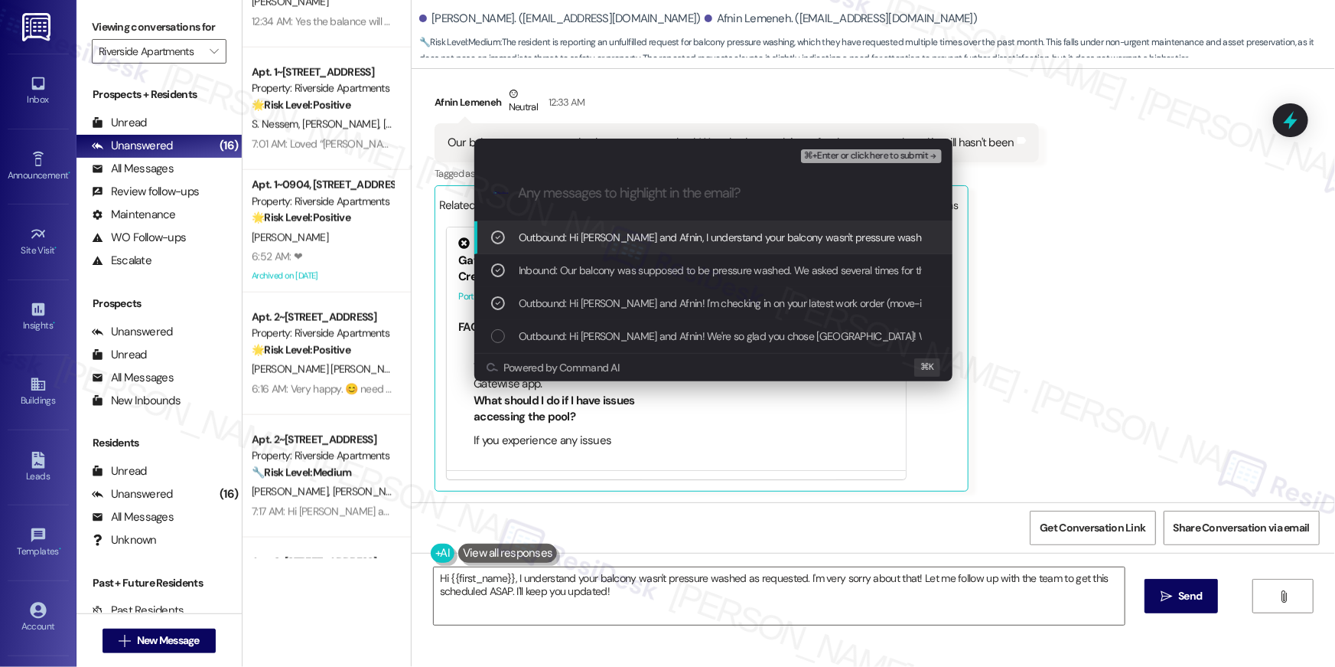
click at [872, 157] on span "⌘+Enter or click here to submit" at bounding box center [866, 156] width 124 height 11
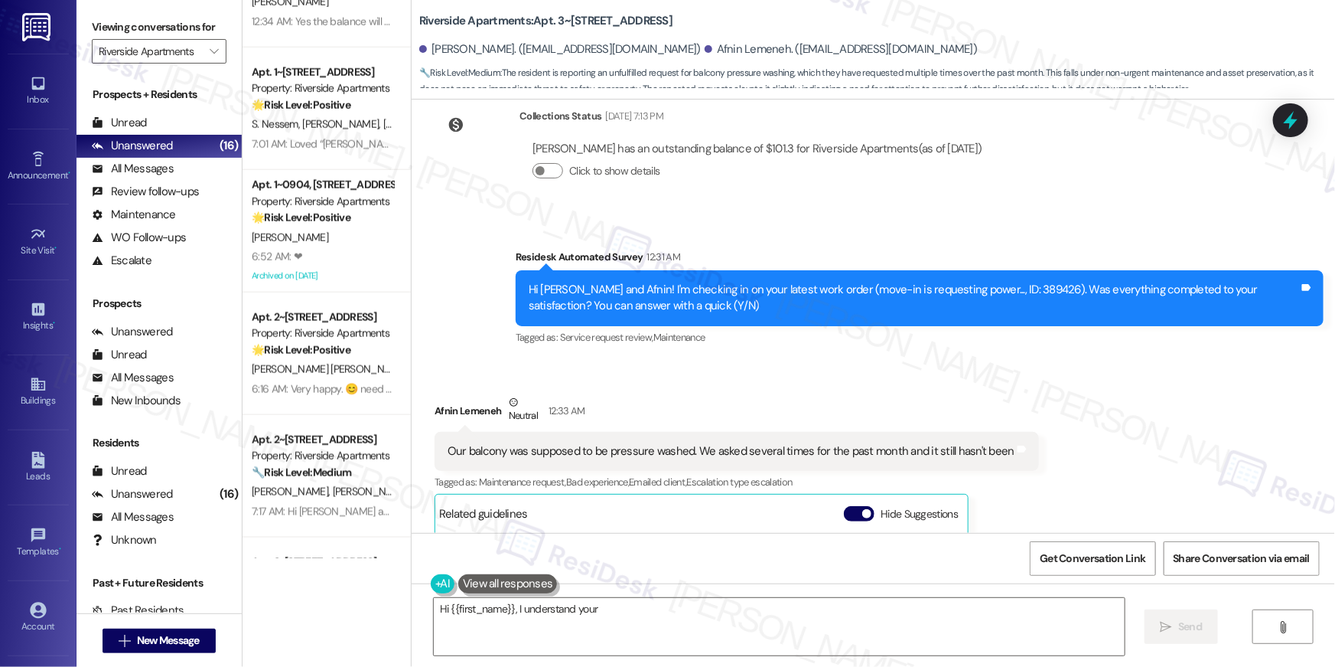
scroll to position [552, 0]
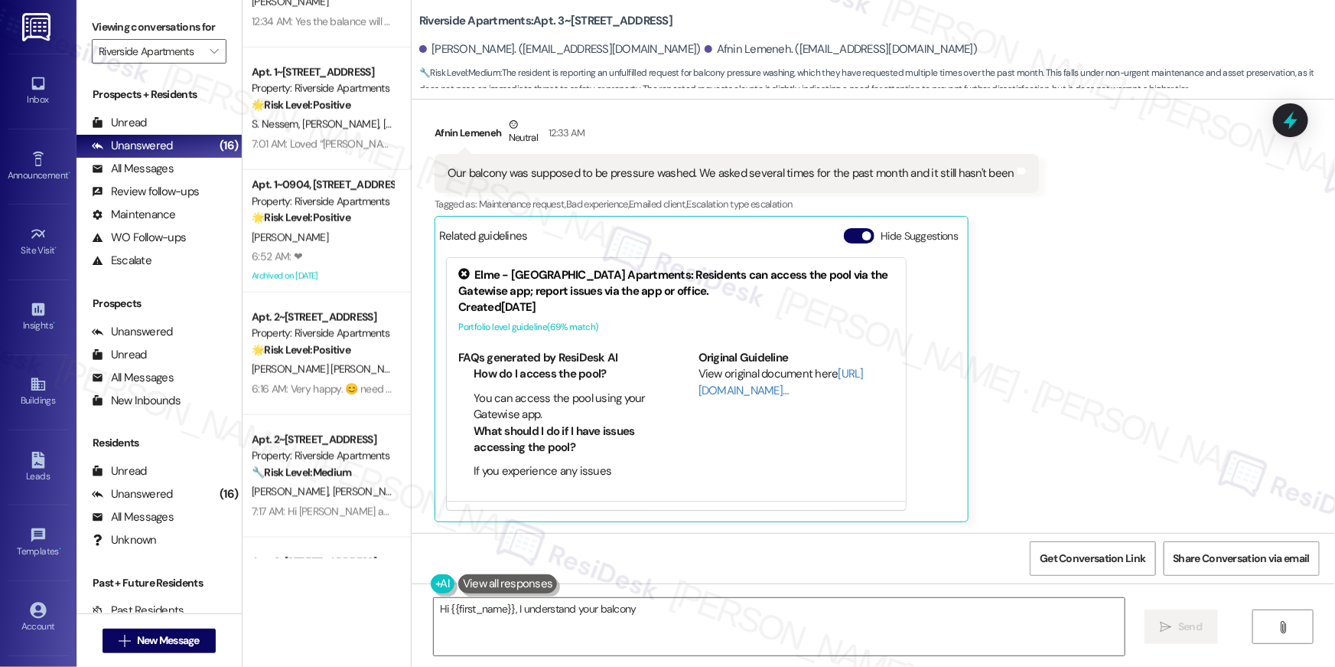
type textarea "Hi {{first_name}}, I understand your balcony"
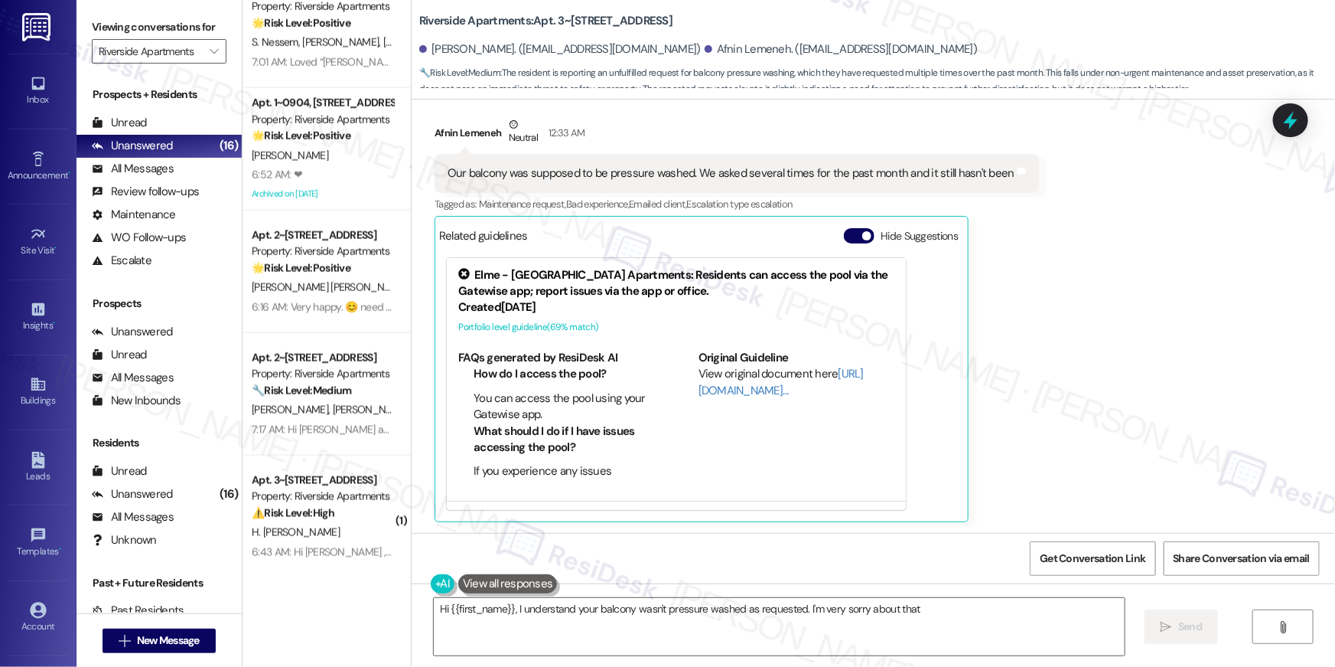
scroll to position [645, 0]
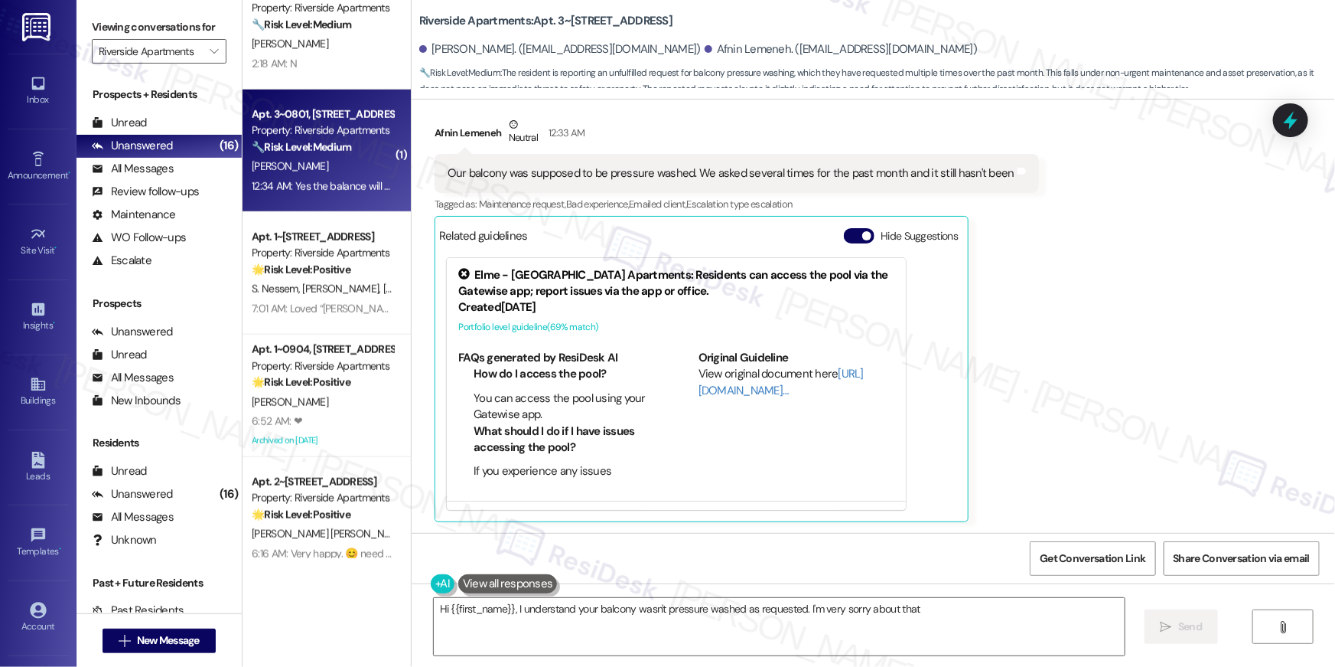
click at [308, 172] on div "[PERSON_NAME]" at bounding box center [322, 166] width 145 height 19
type textarea "Hi {{first_name}}, I understand your balcony"
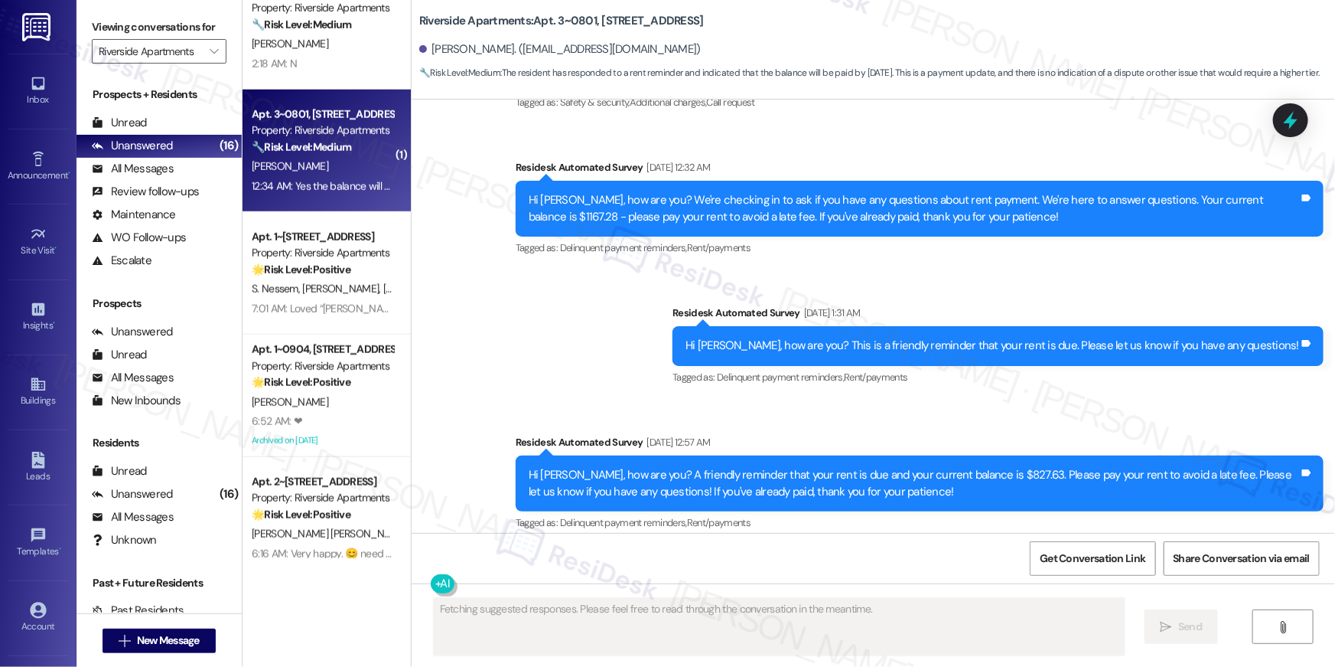
scroll to position [7255, 0]
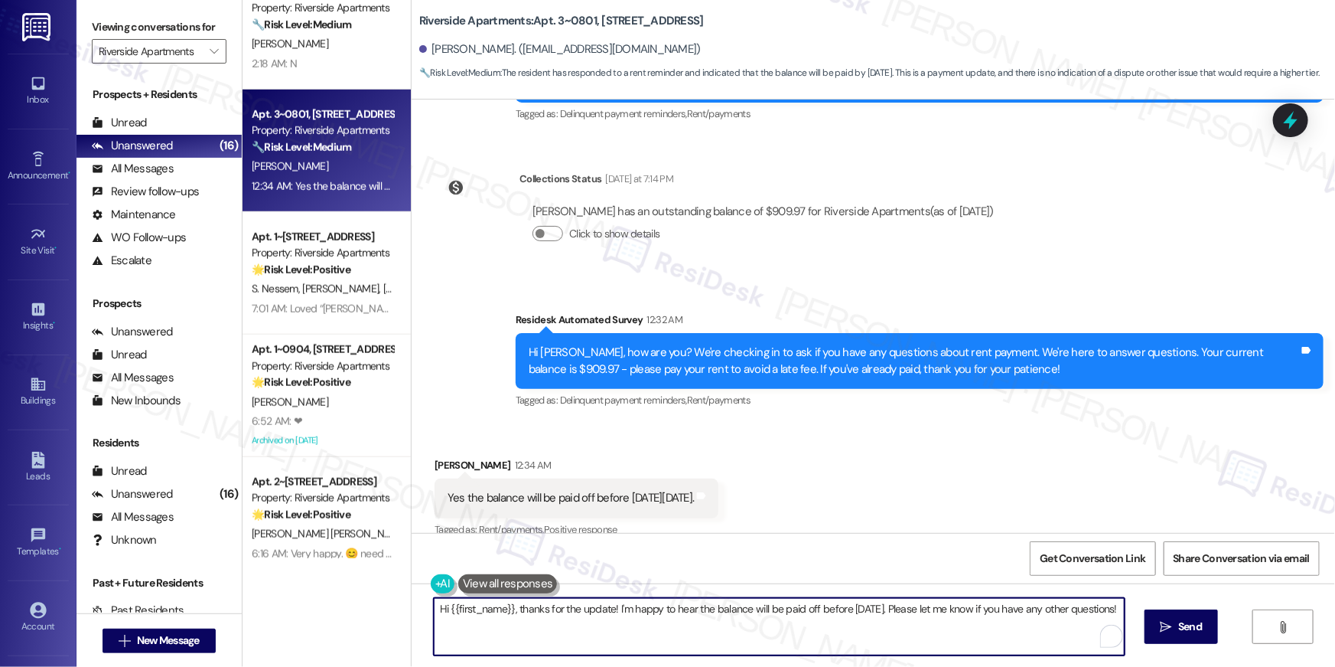
drag, startPoint x: 611, startPoint y: 610, endPoint x: 871, endPoint y: 609, distance: 260.2
click at [866, 608] on textarea "Hi {{first_name}}, thanks for the update! I'm happy to hear the balance will be…" at bounding box center [779, 626] width 691 height 57
drag, startPoint x: 673, startPoint y: 609, endPoint x: 656, endPoint y: 611, distance: 17.0
click at [610, 611] on textarea "Hi {{first_name}}, thanks for the update! I'm happy to hear the balance will be…" at bounding box center [775, 626] width 691 height 57
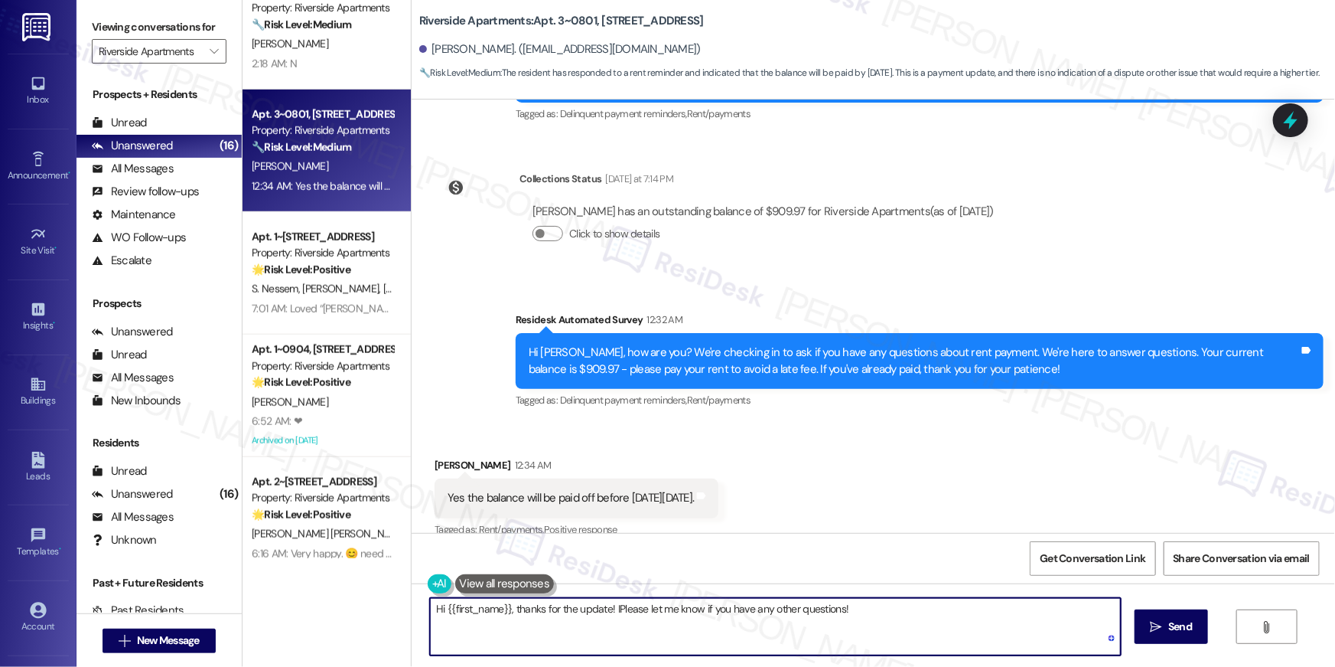
type textarea "Hi {{first_name}}, thanks for the update! Please let me know if you have any ot…"
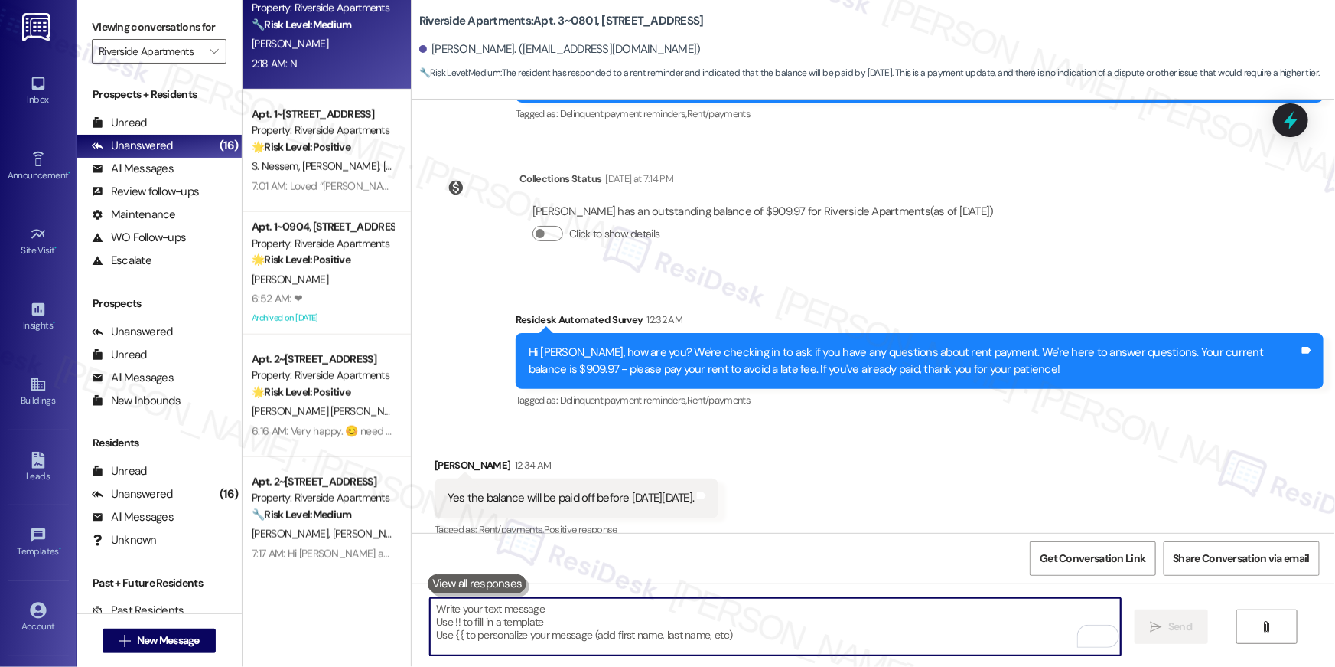
click at [360, 76] on div "Apt. 1~0908, 5860 Cameron Run Terrace Property: Riverside Apartments 🔧 Risk Lev…" at bounding box center [327, 28] width 168 height 122
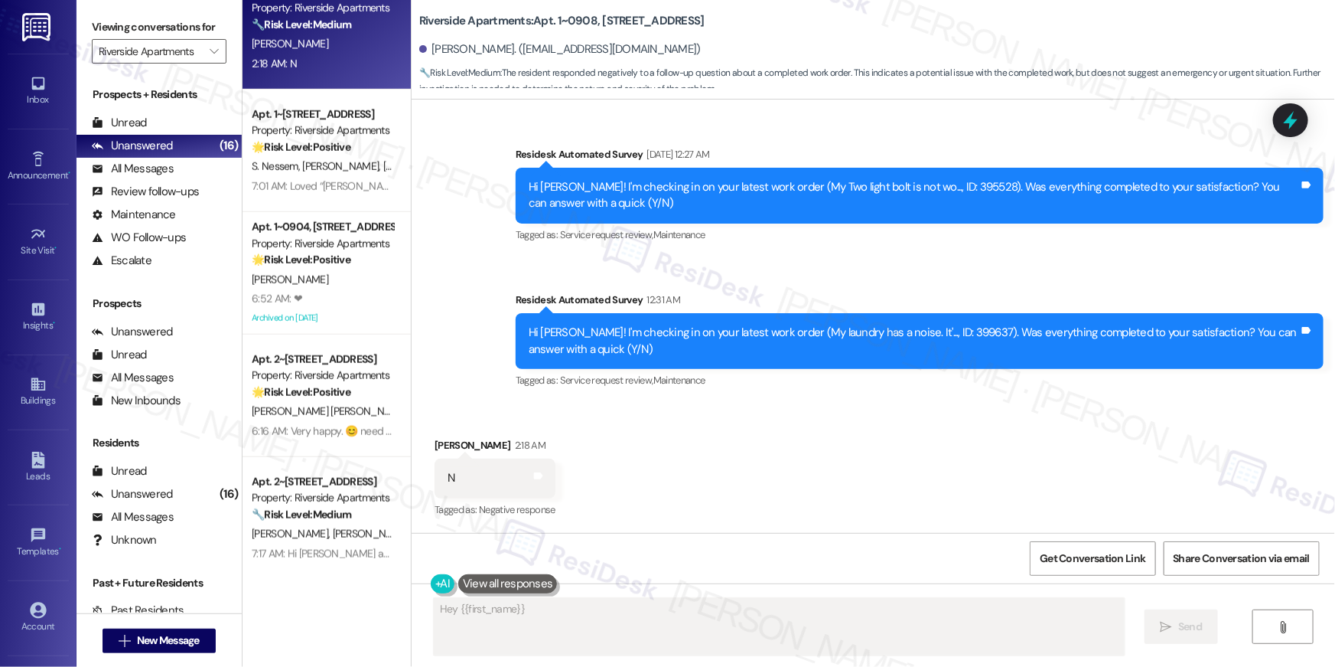
scroll to position [236, 0]
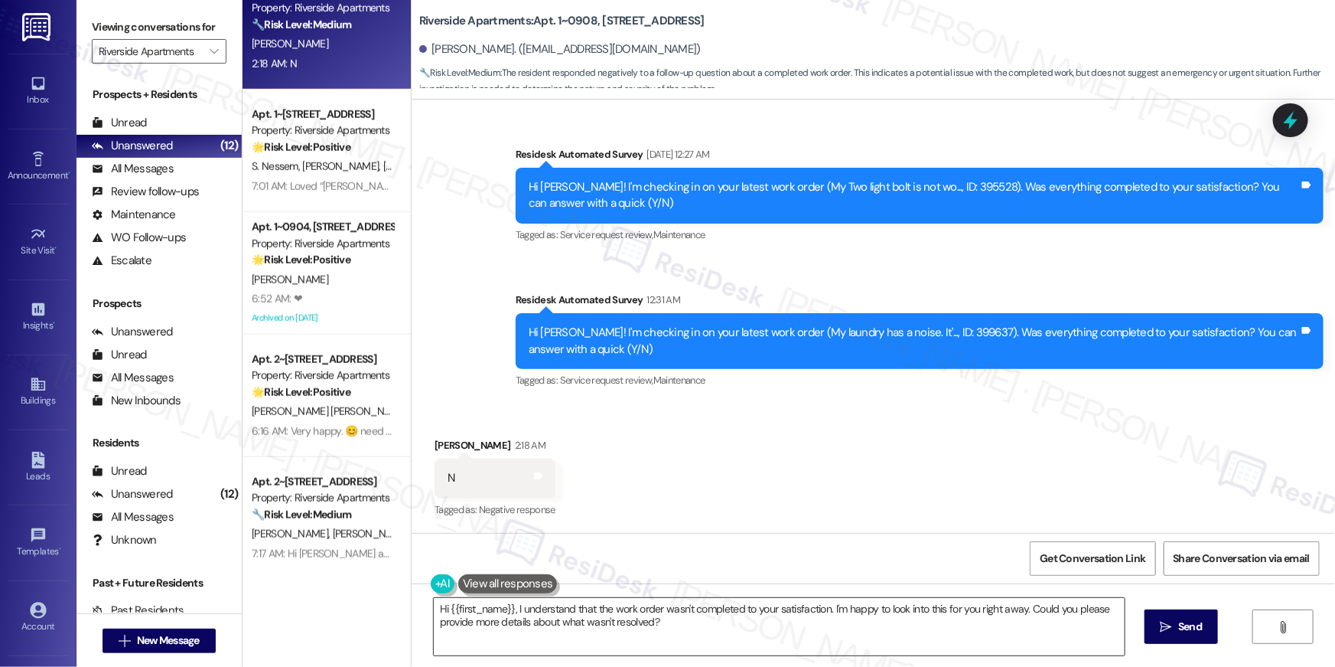
click at [872, 631] on textarea "Hi {{first_name}}, I understand that the work order wasn't completed to your sa…" at bounding box center [779, 626] width 691 height 57
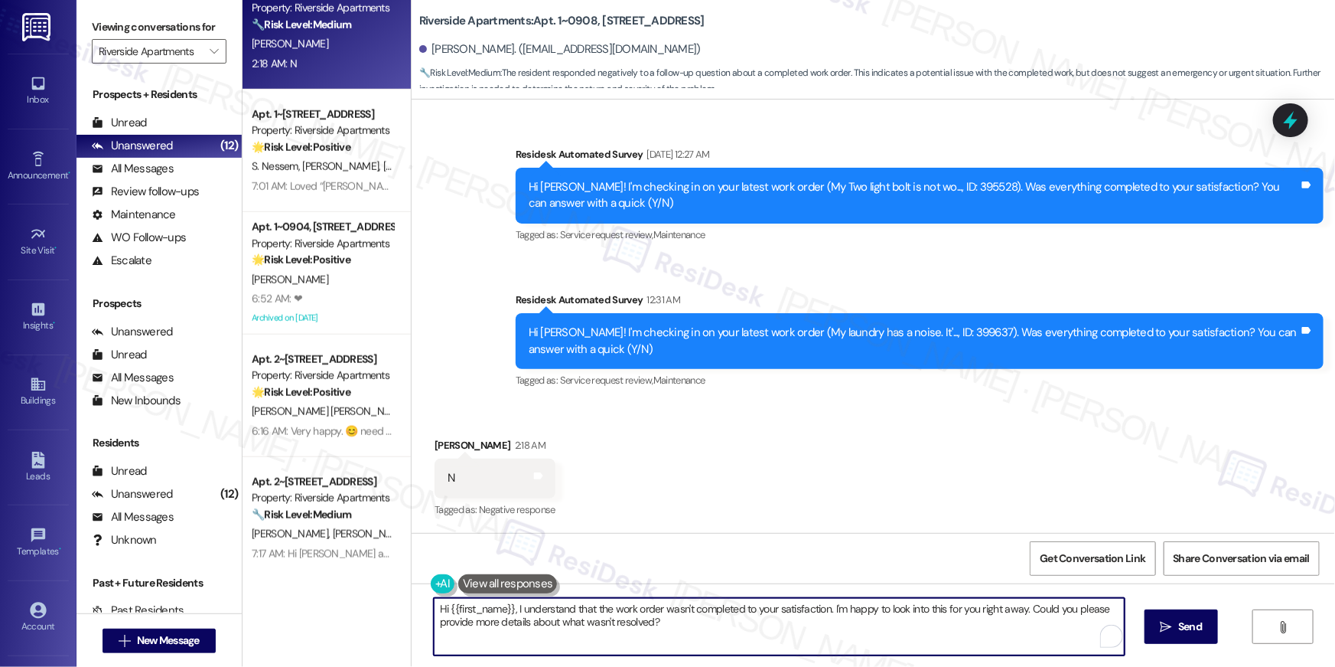
paste textarea "’m sorry to hear your work order hasn’t been fully completed. Could you share a…"
type textarea "Hi {{first_name}}, I’m sorry to hear your work order hasn’t been fully complete…"
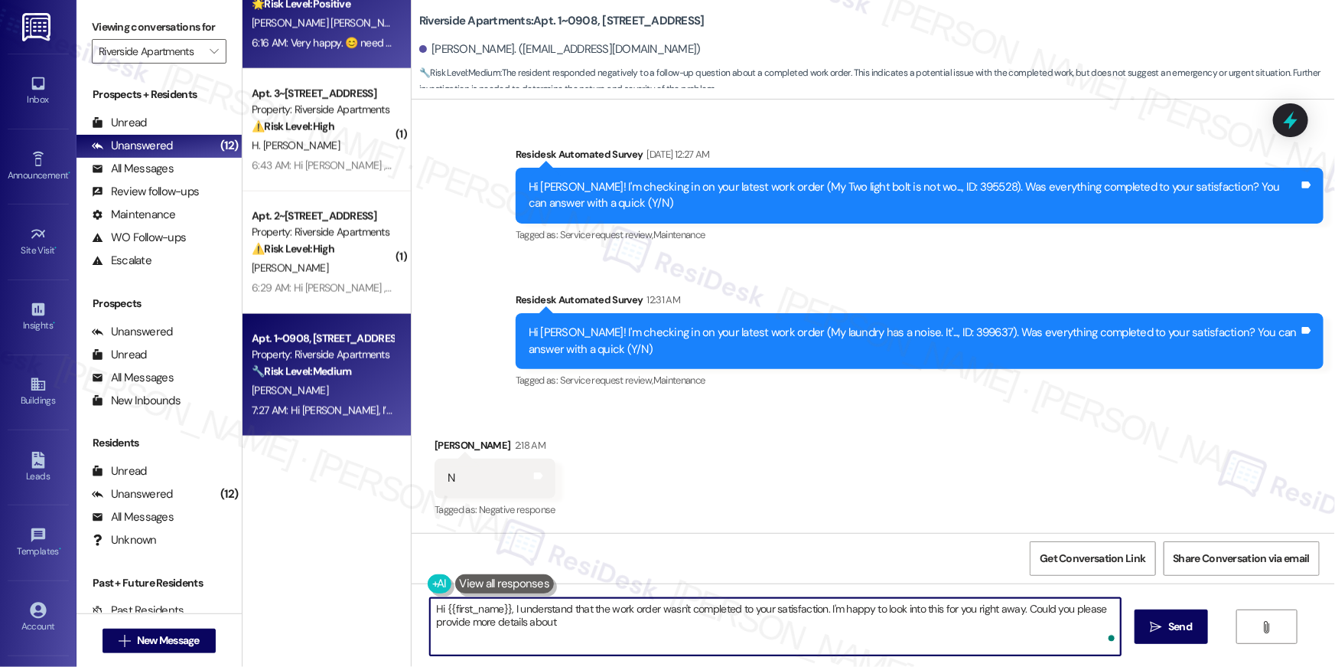
scroll to position [604, 0]
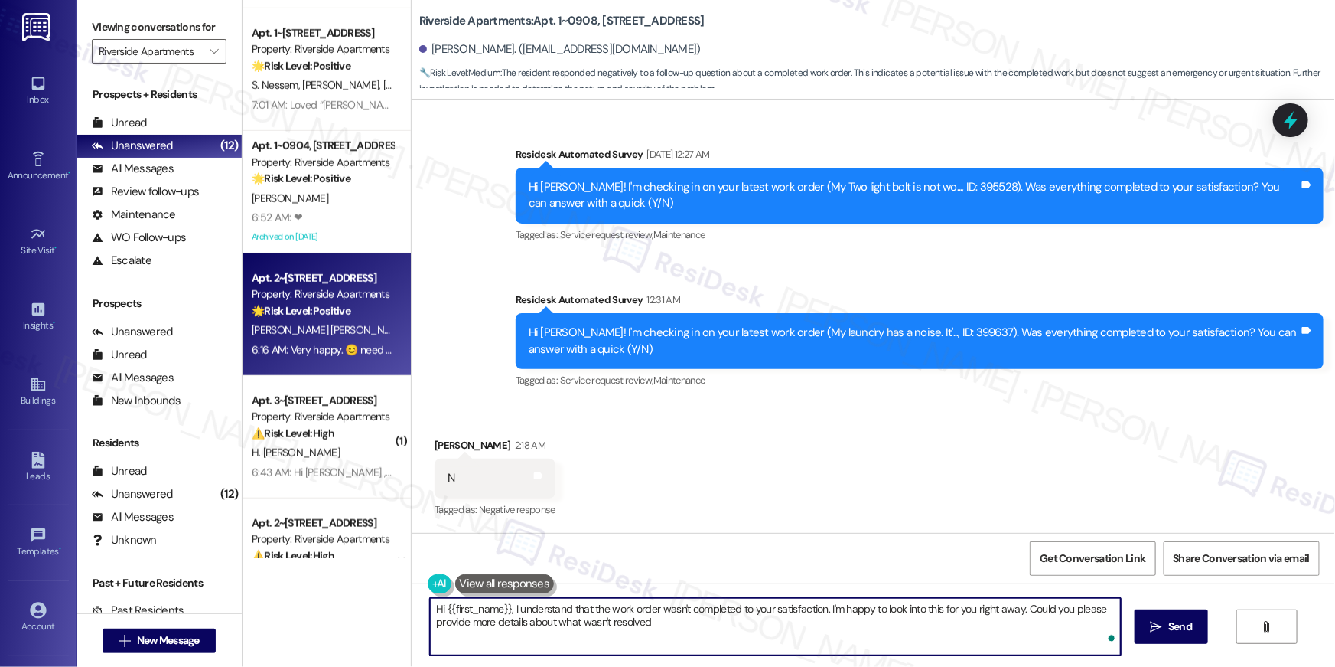
type textarea "Hi {{first_name}}, I understand that the work order wasn't completed to your sa…"
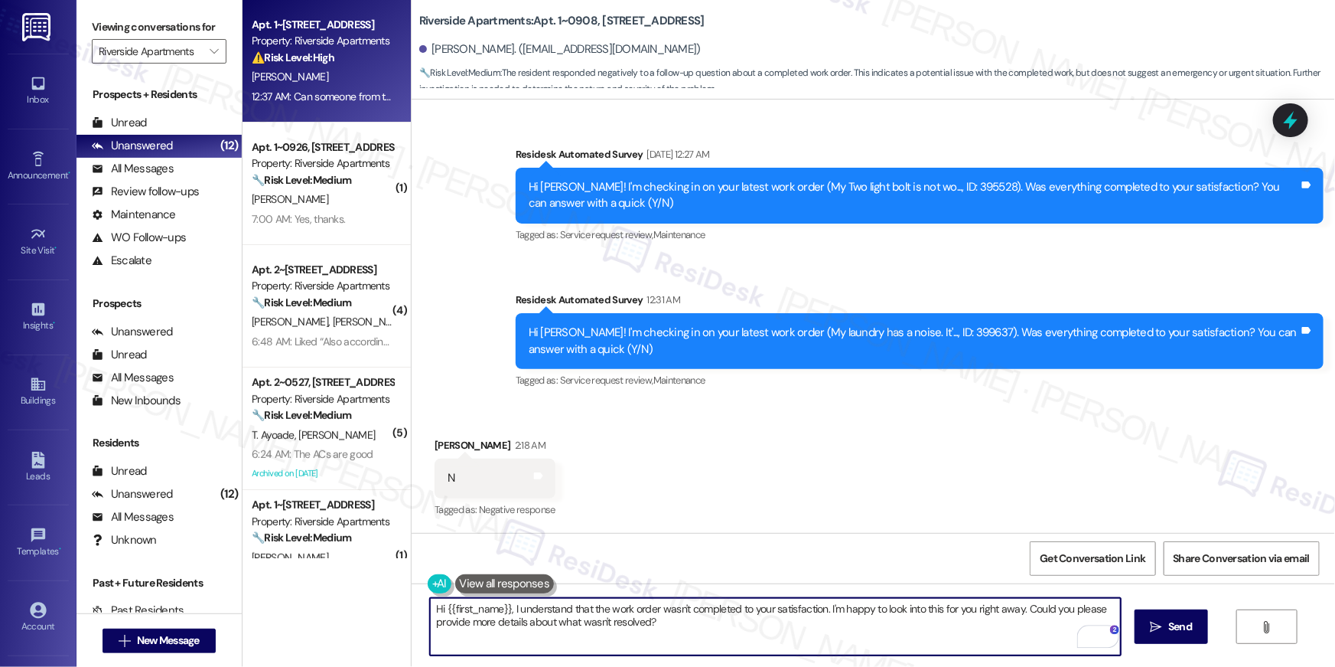
click at [322, 44] on div "Property: Riverside Apartments" at bounding box center [323, 41] width 142 height 16
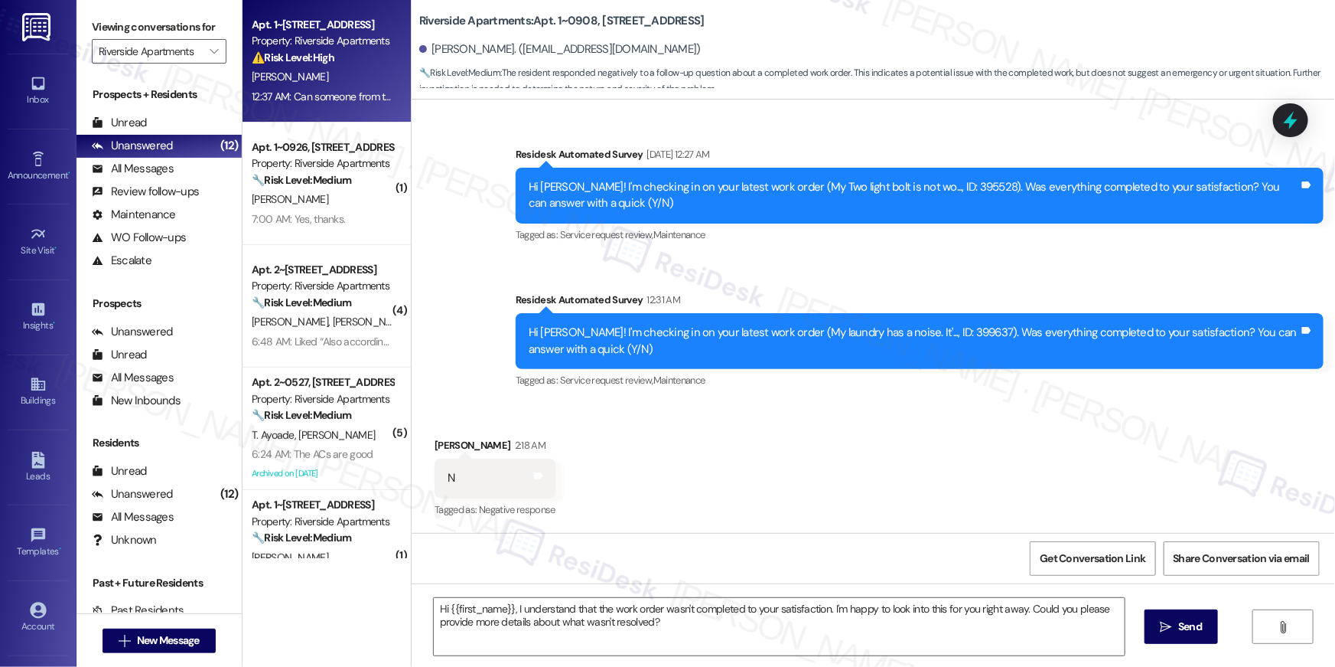
type textarea "Fetching suggested responses. Please feel free to read through the conversation…"
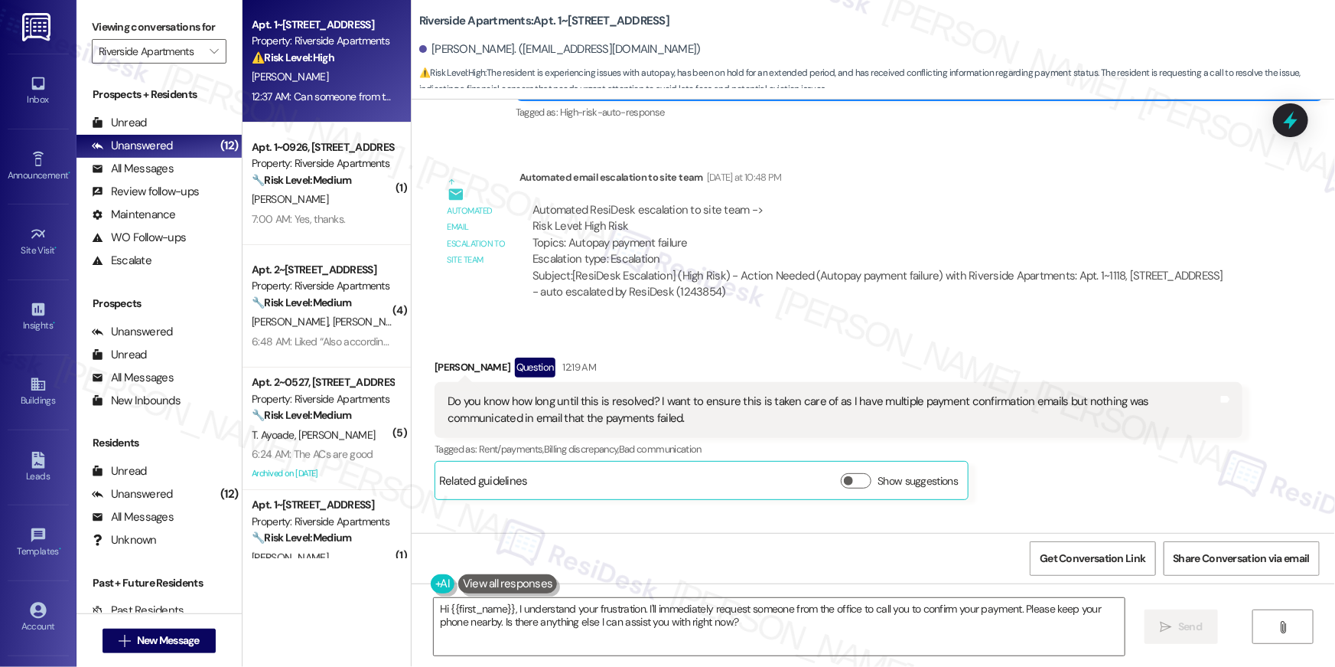
scroll to position [7917, 0]
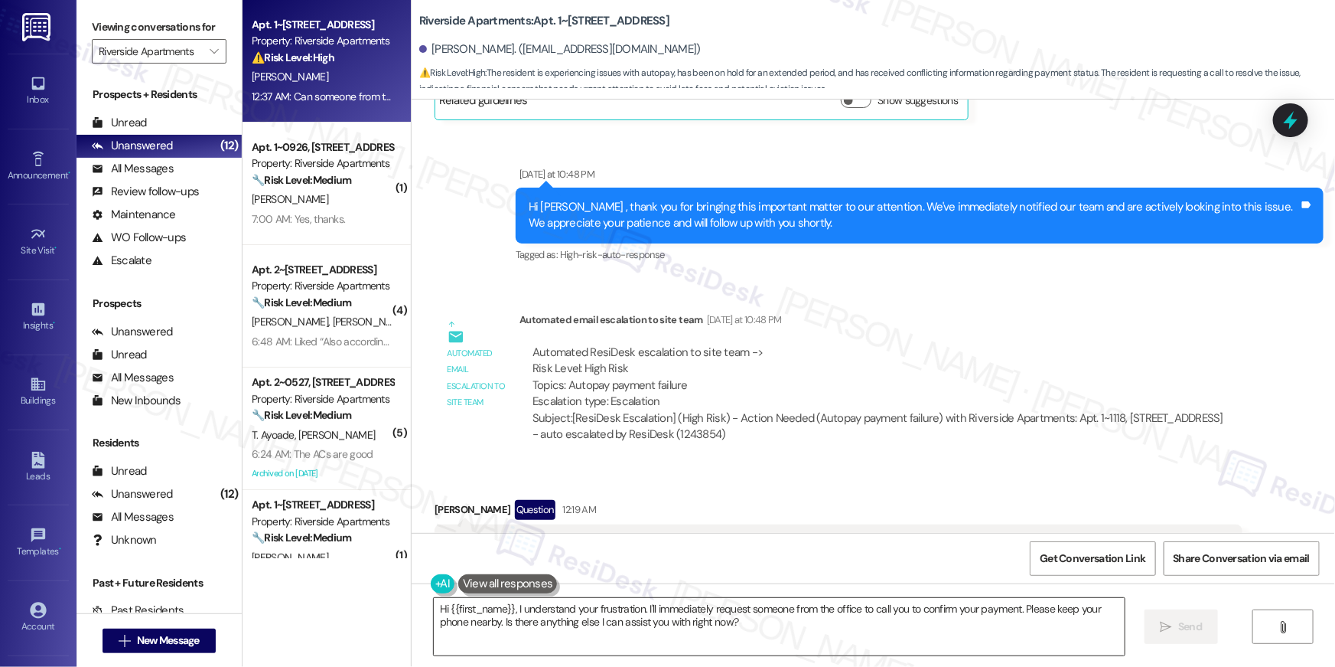
click at [736, 605] on textarea "Hi {{first_name}}, I understand your frustration. I'll immediately request some…" at bounding box center [779, 626] width 691 height 57
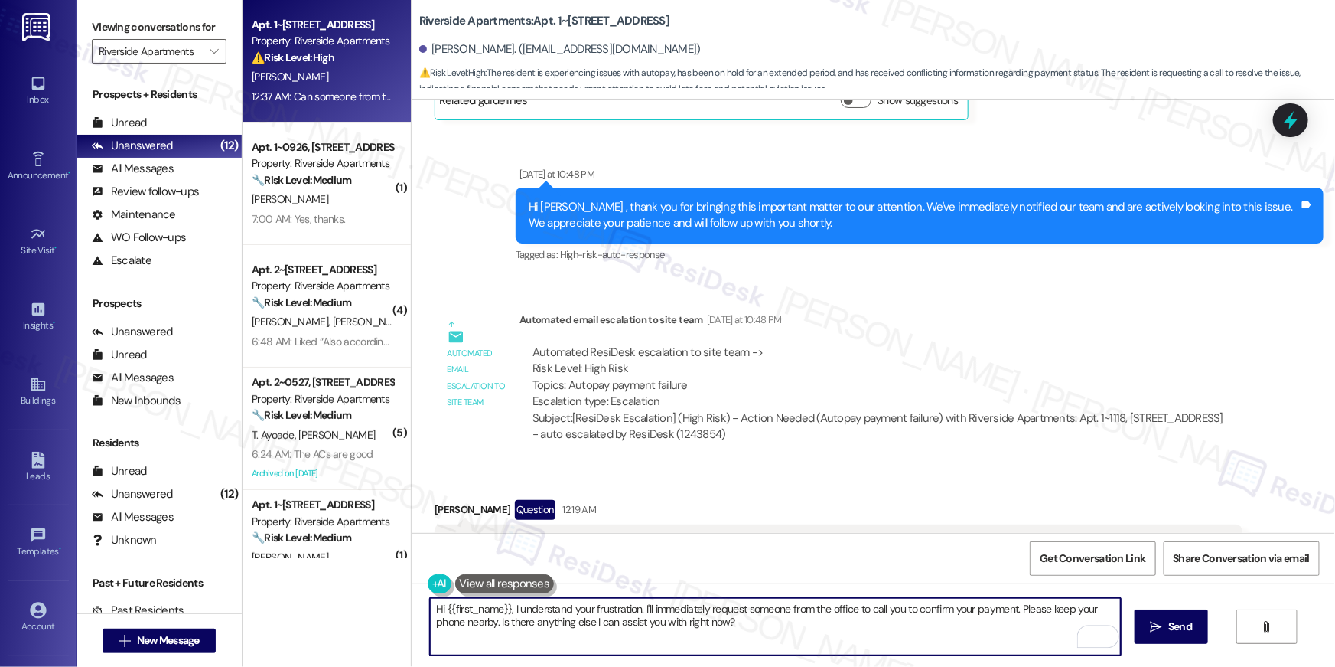
drag, startPoint x: 765, startPoint y: 620, endPoint x: 549, endPoint y: 583, distance: 218.2
click at [549, 584] on div "Hi {{first_name}}, I understand your frustration. I'll immediately request some…" at bounding box center [874, 640] width 924 height 115
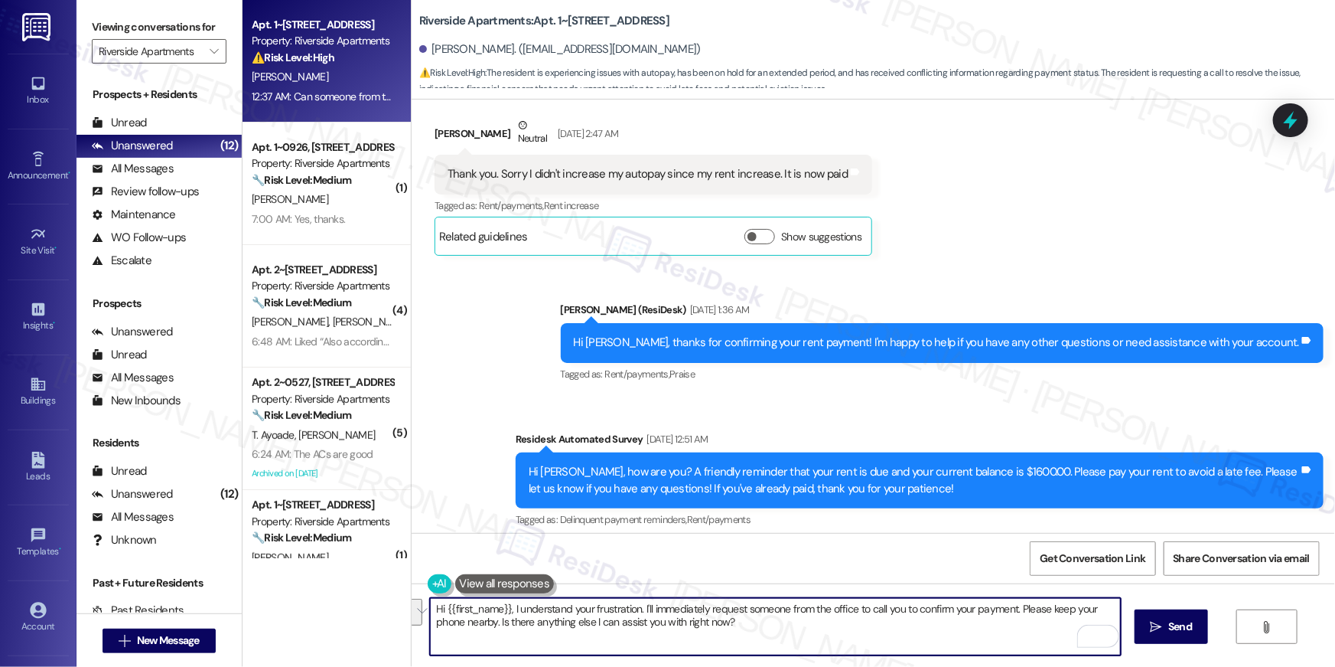
scroll to position [6594, 0]
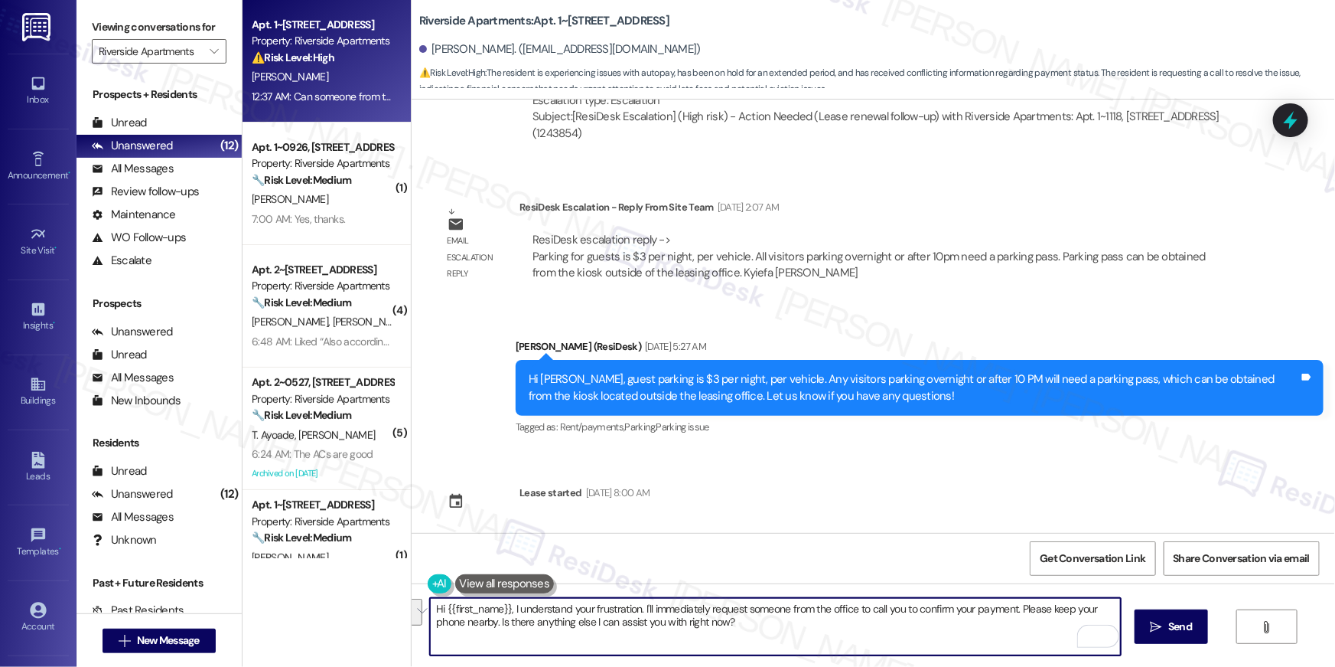
click at [710, 618] on textarea "Hi {{first_name}}, I understand your frustration. I'll immediately request some…" at bounding box center [775, 626] width 691 height 57
drag, startPoint x: 759, startPoint y: 624, endPoint x: 507, endPoint y: 614, distance: 252.0
click at [507, 614] on textarea "Hi {{first_name}}, I understand your frustration. I'll immediately request some…" at bounding box center [775, 626] width 691 height 57
type textarea "Hi {{first_name}}, may I know how the payment was made? Can you send me a copy …"
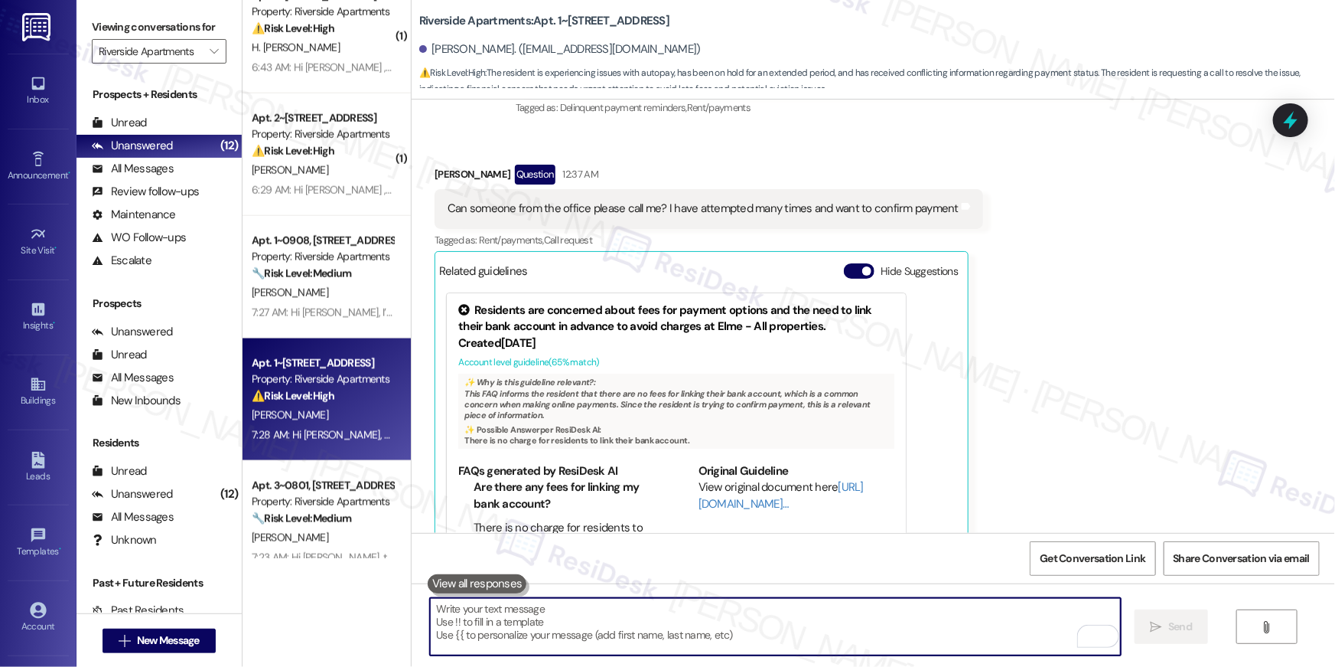
scroll to position [911, 0]
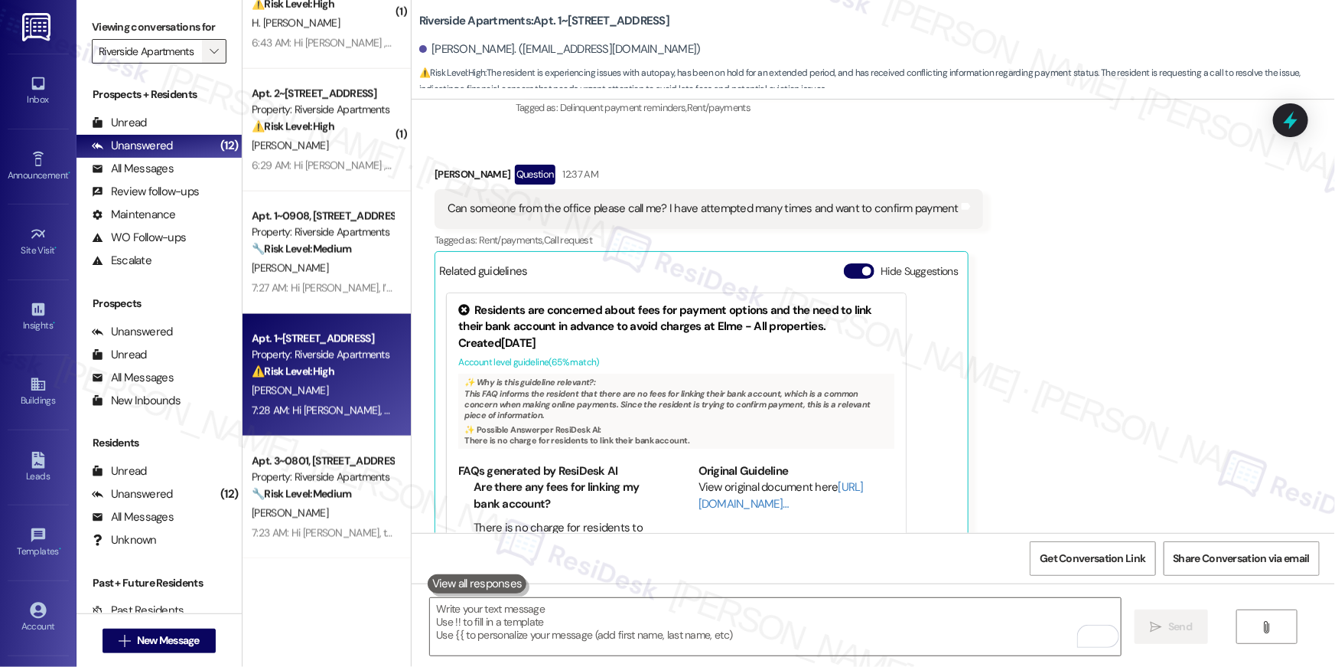
click at [207, 57] on span "" at bounding box center [214, 51] width 15 height 24
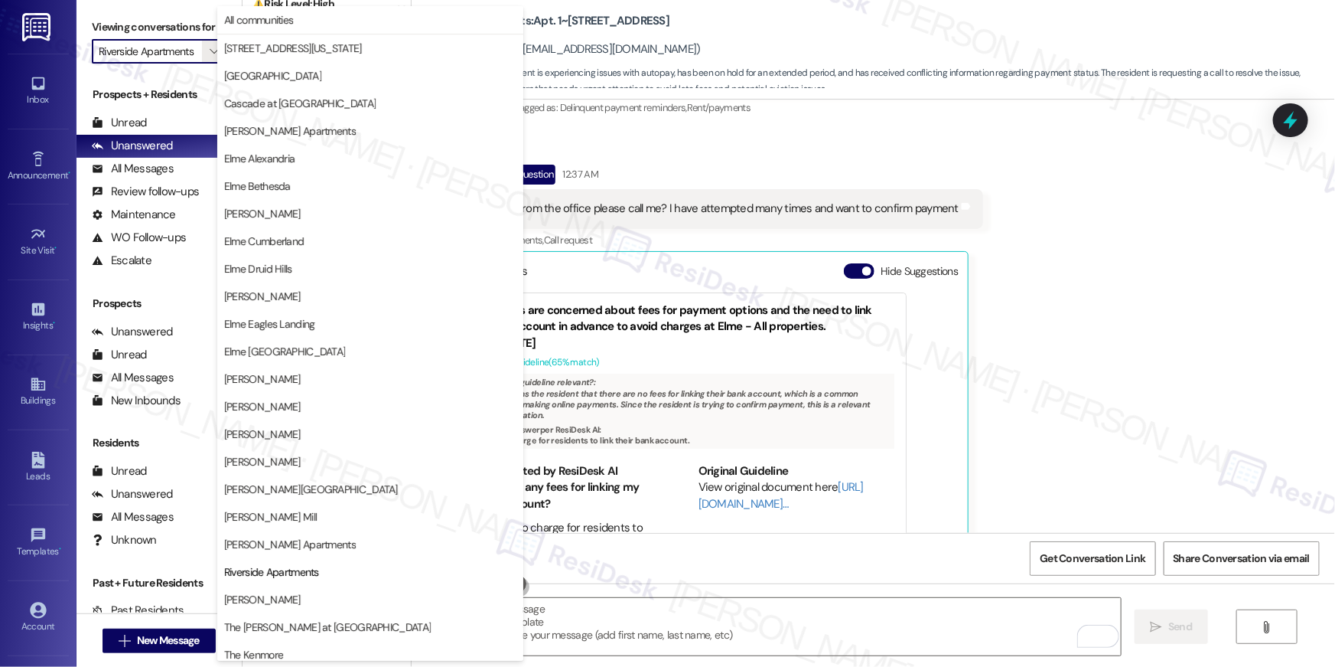
scroll to position [145, 0]
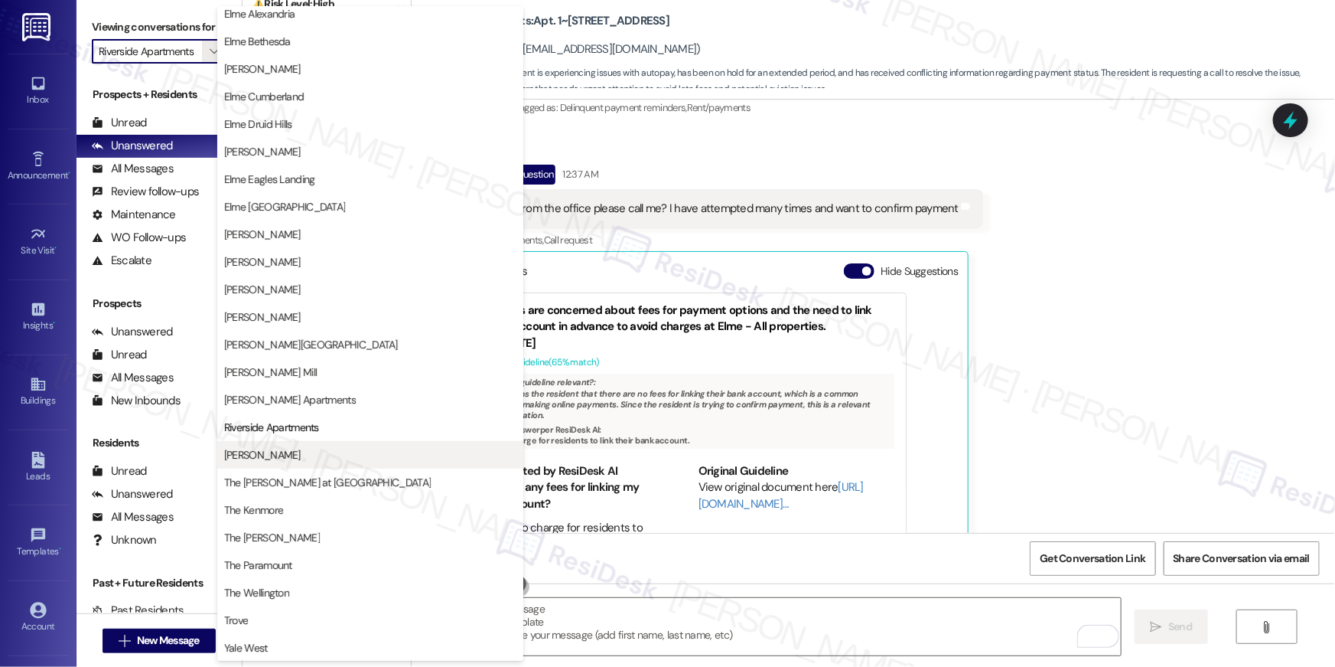
click at [289, 450] on span "Roosevelt Towers" at bounding box center [262, 454] width 77 height 15
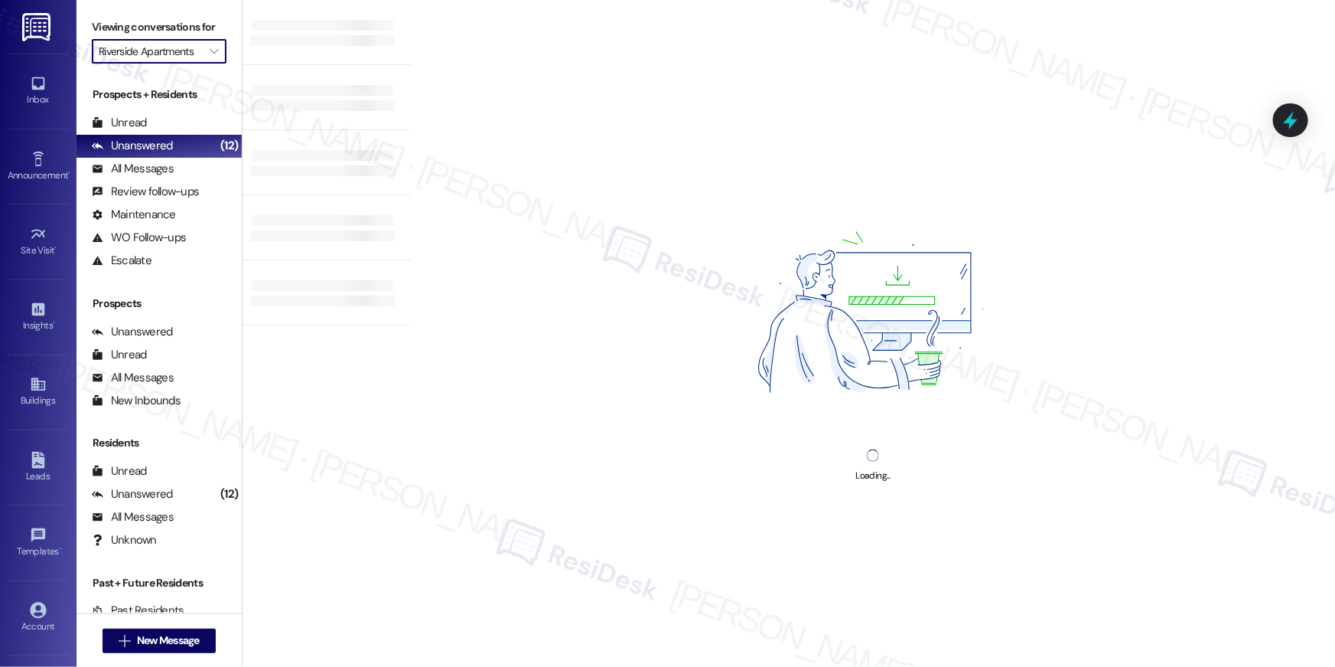
type input "Roosevelt Towers"
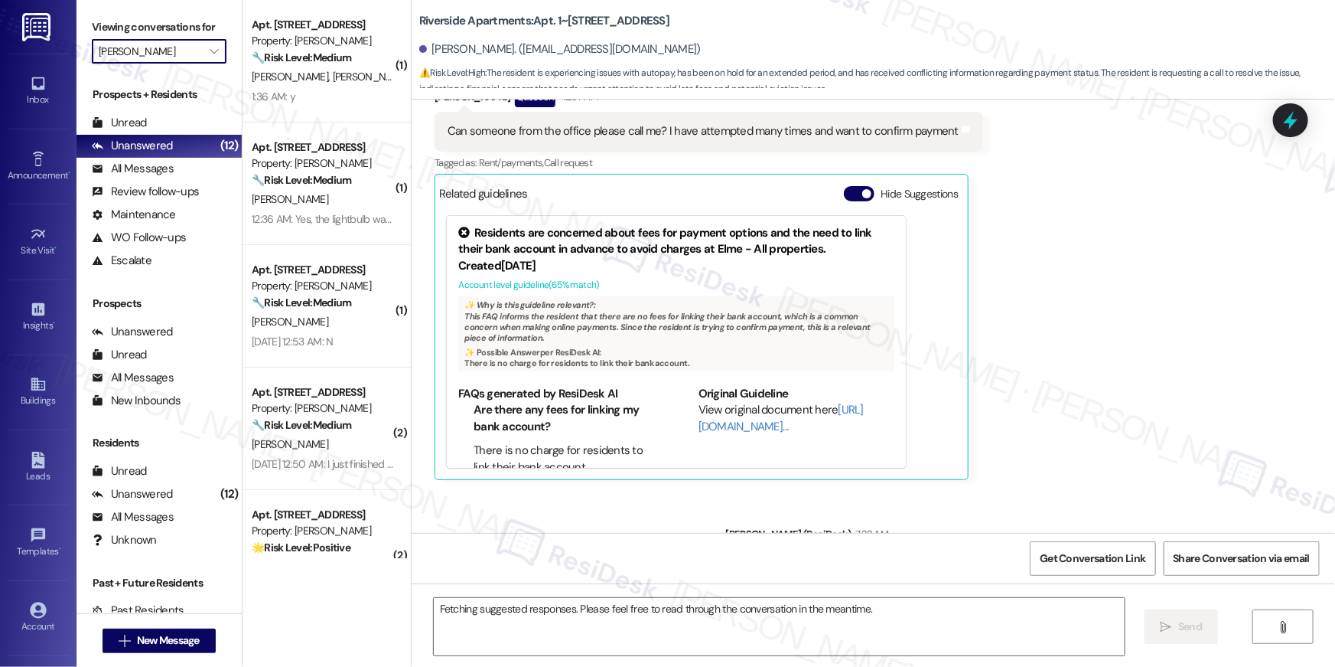
scroll to position [8586, 0]
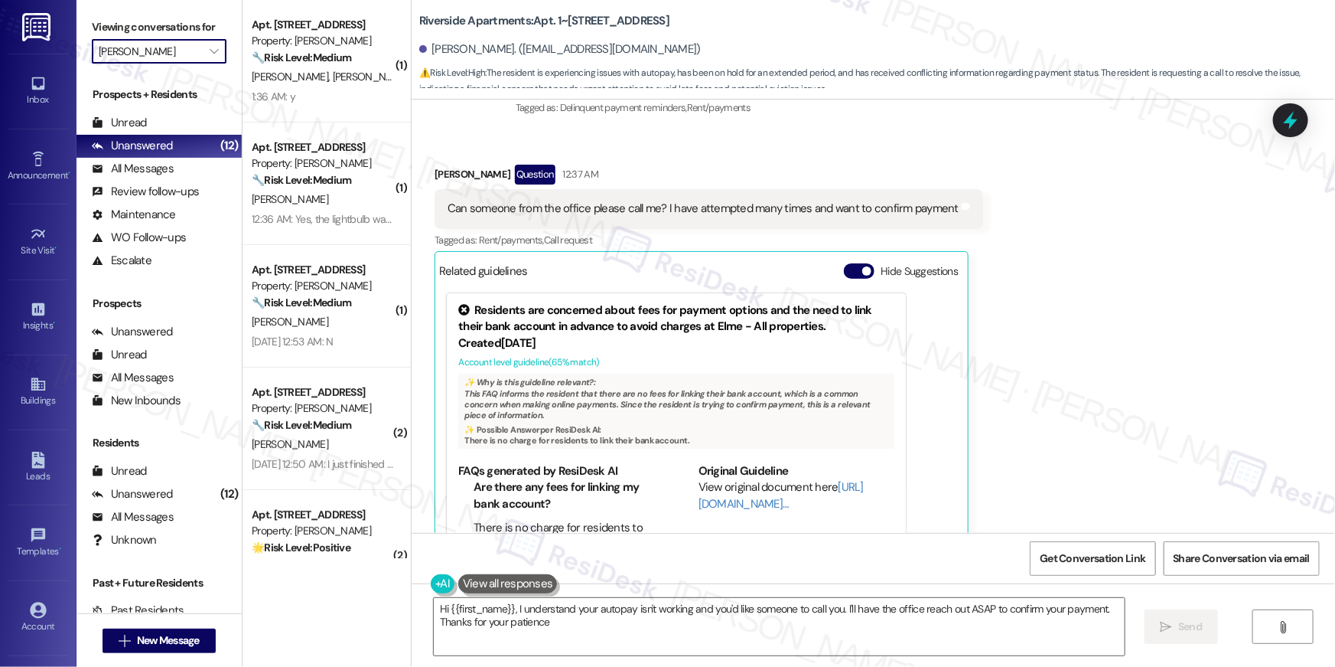
type textarea "Hi {{first_name}}, I understand your autopay isn't working and you'd like someo…"
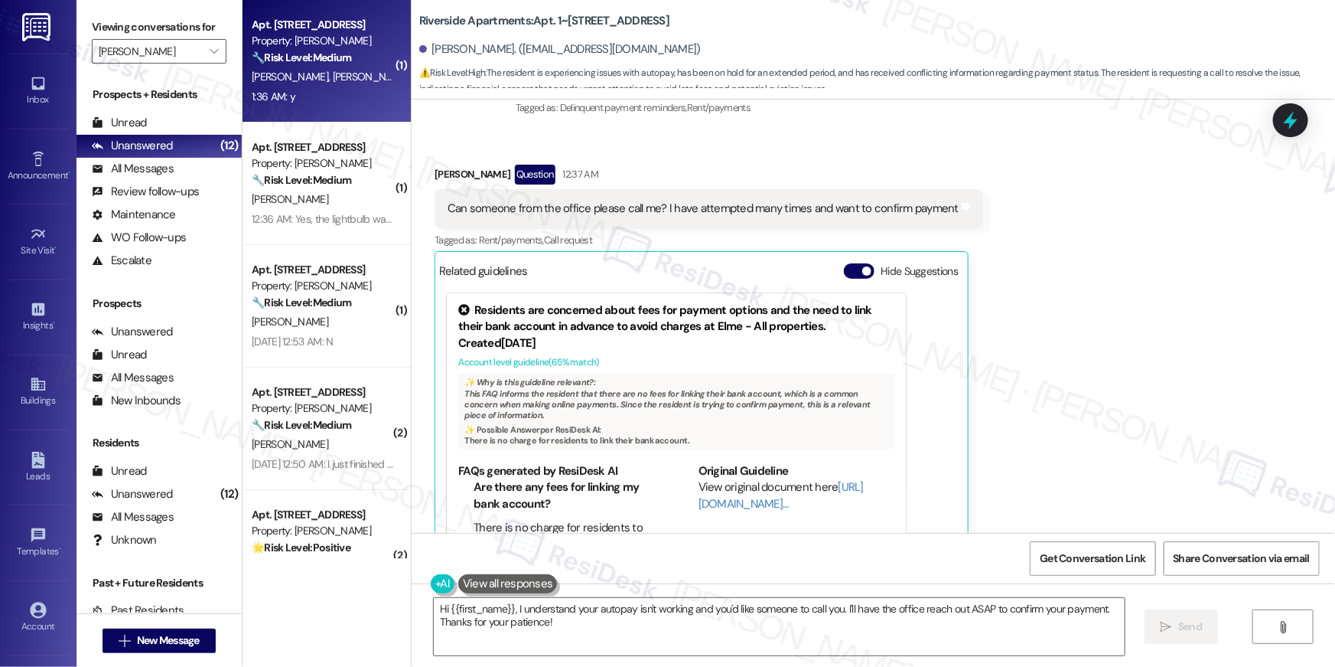
click at [354, 76] on div "Y. Chen Y. Zhao" at bounding box center [322, 76] width 145 height 19
type textarea "Fetching suggested responses. Please feel free to read through the conversation…"
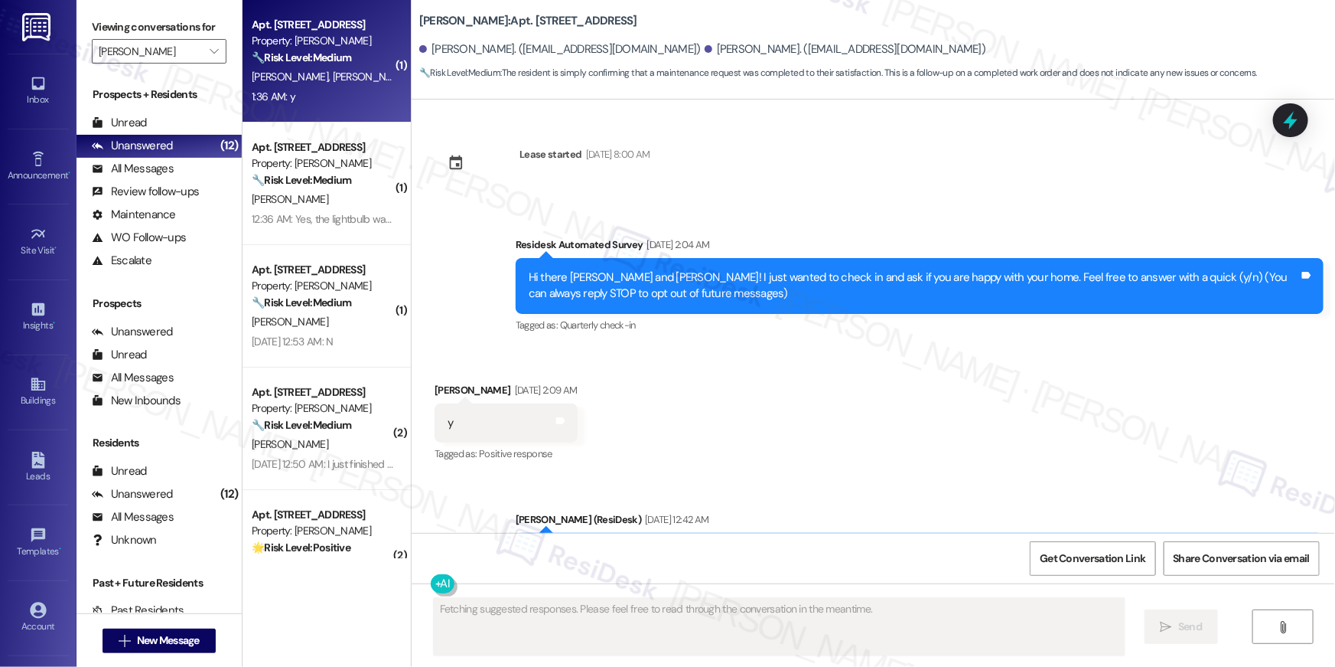
scroll to position [10859, 0]
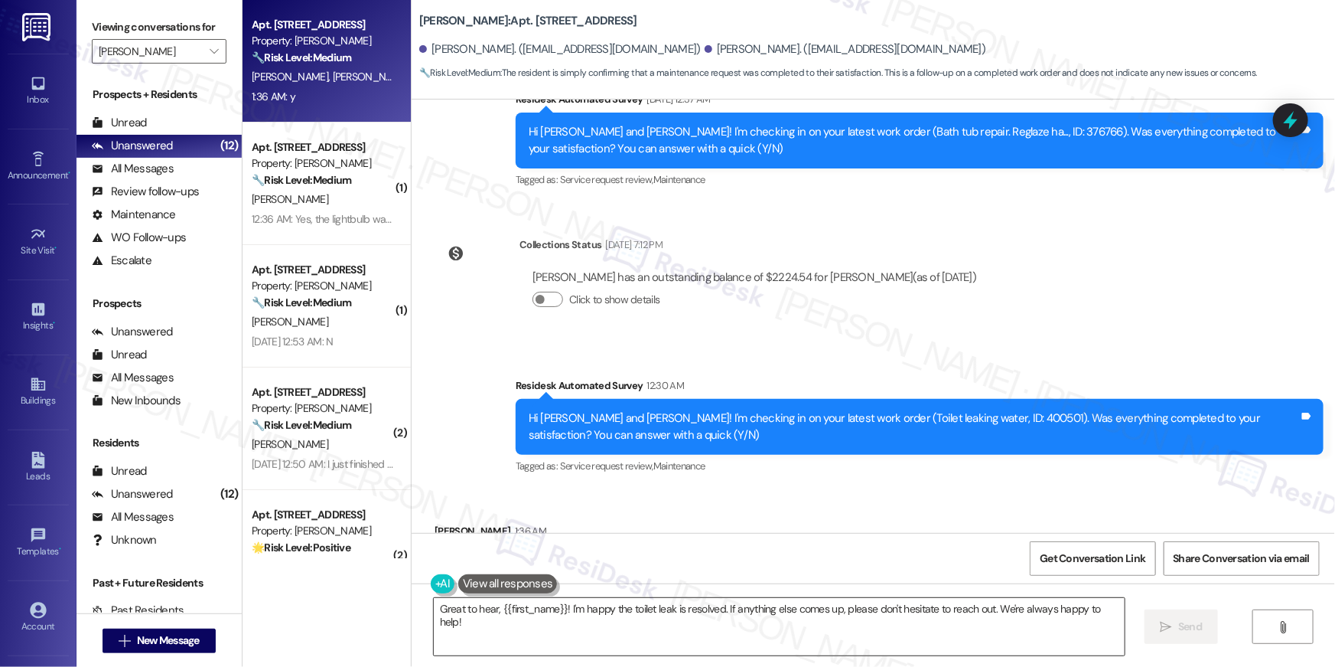
click at [943, 637] on textarea "Great to hear, {{first_name}}! I'm happy the toilet leak is resolved. If anythi…" at bounding box center [779, 626] width 691 height 57
paste textarea "Hi {{first_name}}, I’m happy to hear your work order has been completed! If any…"
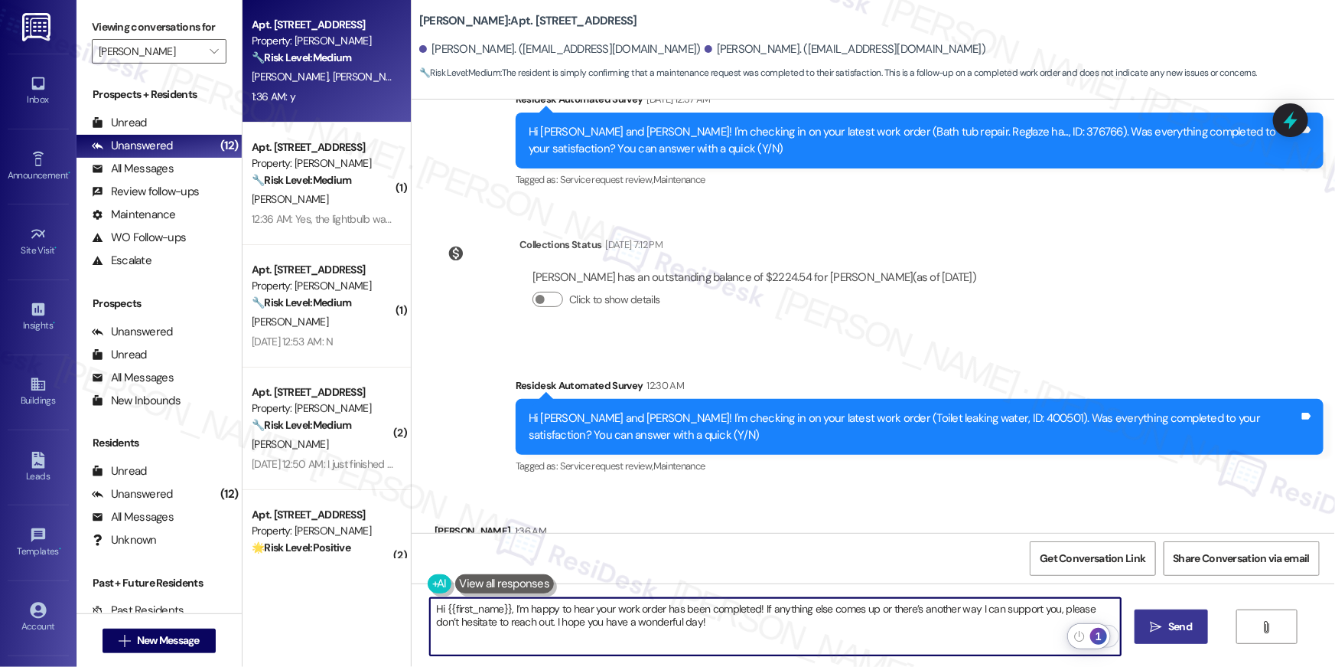
type textarea "Hi {{first_name}}, I’m happy to hear your work order has been completed! If any…"
click at [1138, 630] on button " Send" at bounding box center [1172, 626] width 74 height 34
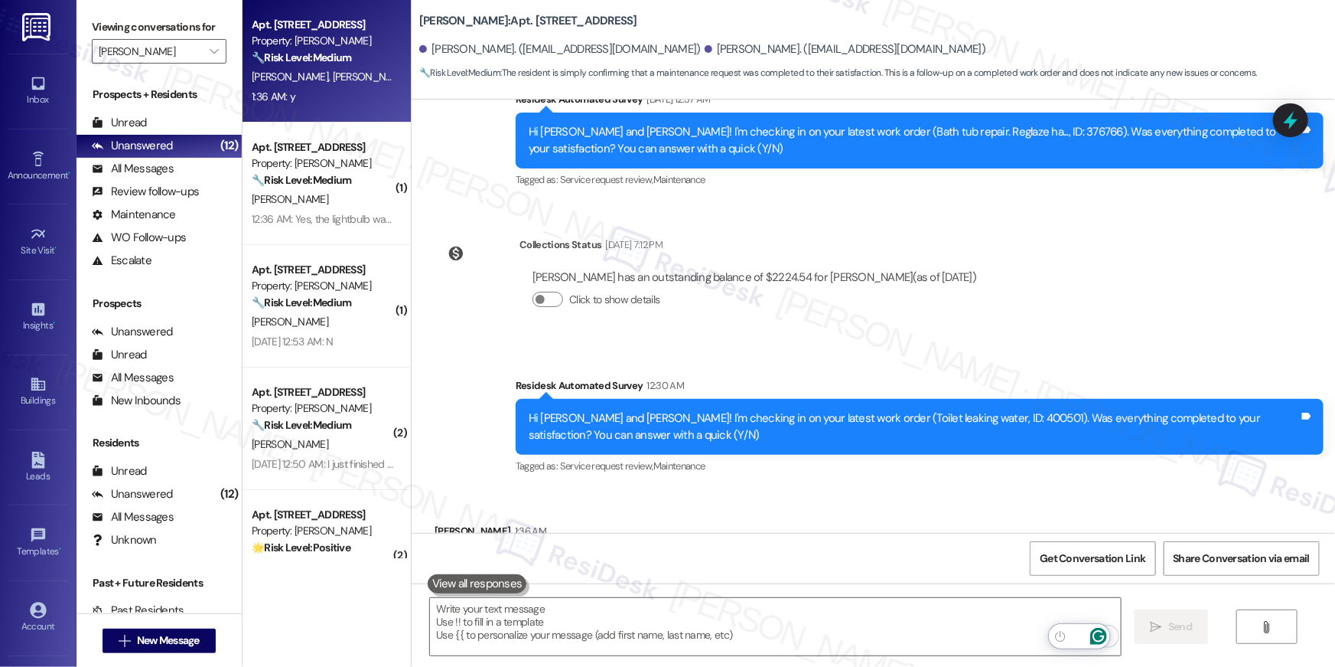
scroll to position [10858, 0]
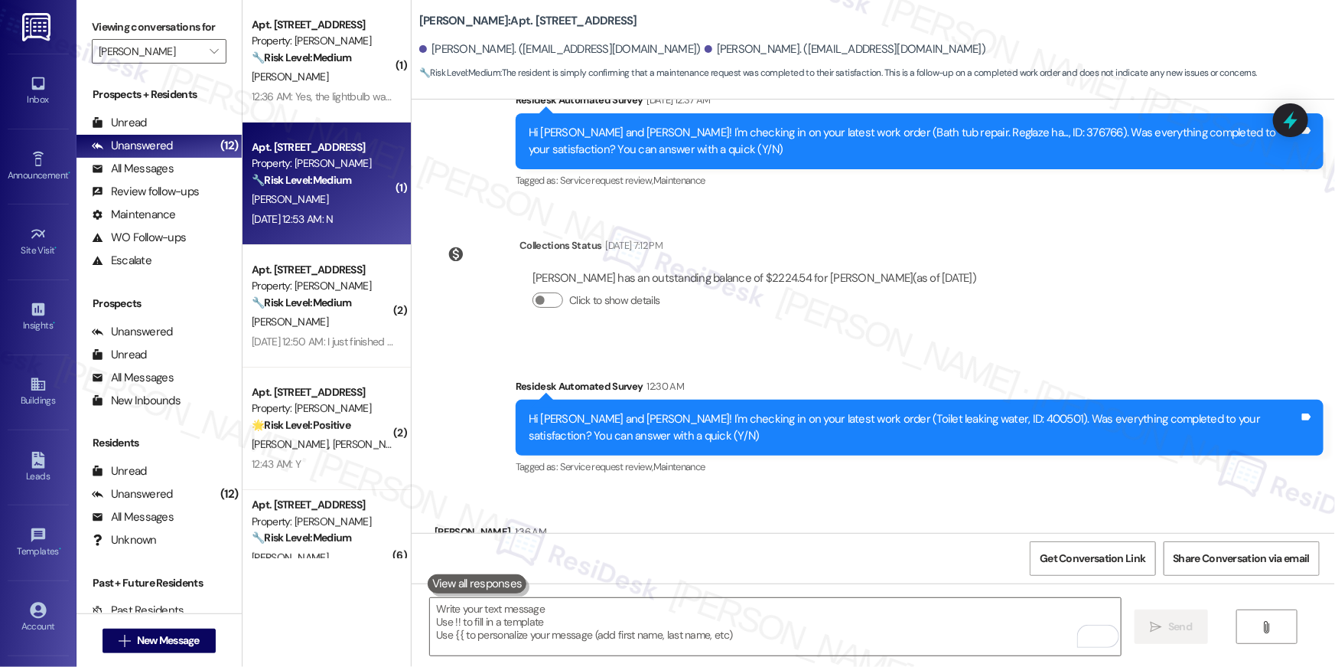
click at [334, 197] on div "J. Calabrese" at bounding box center [322, 199] width 145 height 19
type textarea "Fetching suggested responses. Please feel free to read through the conversation…"
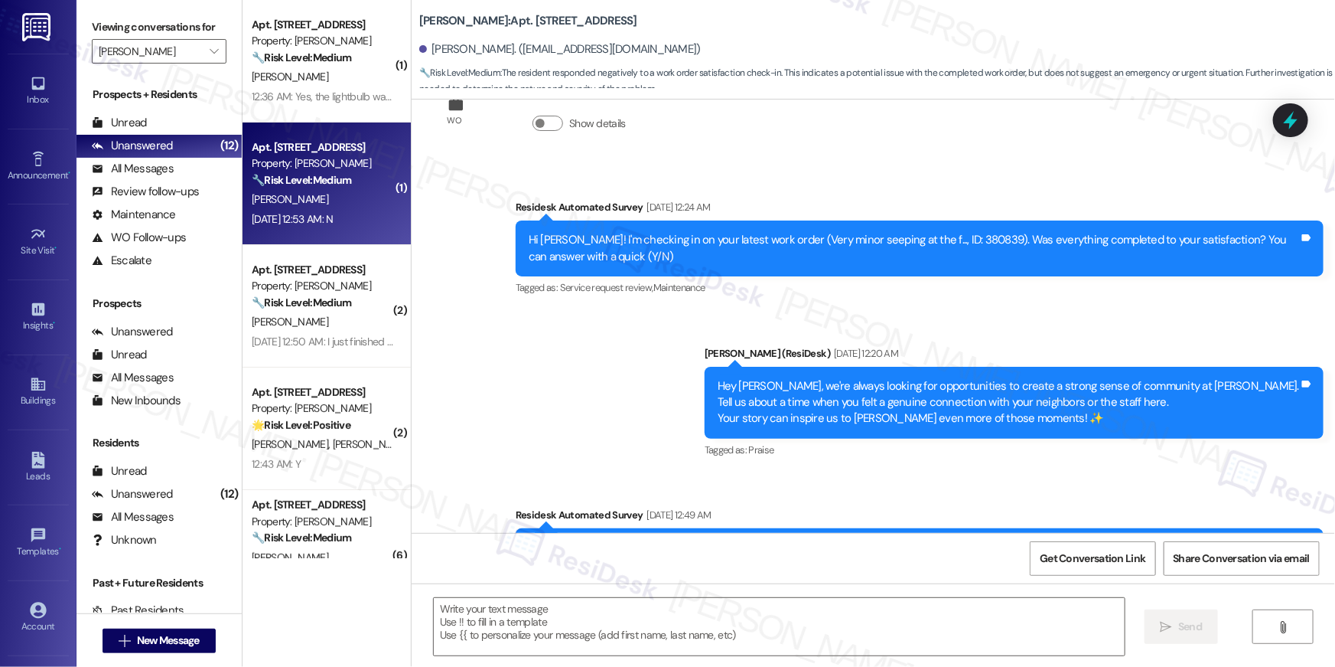
type textarea "Fetching suggested responses. Please feel free to read through the conversation…"
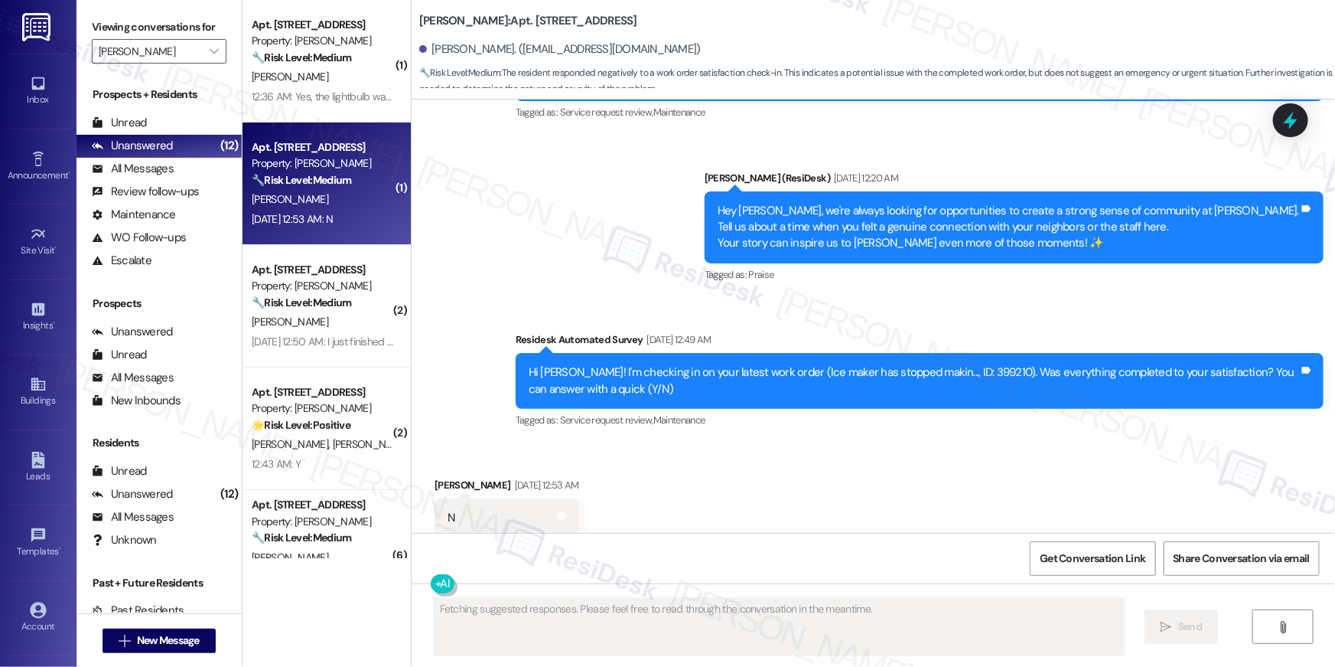
scroll to position [517, 0]
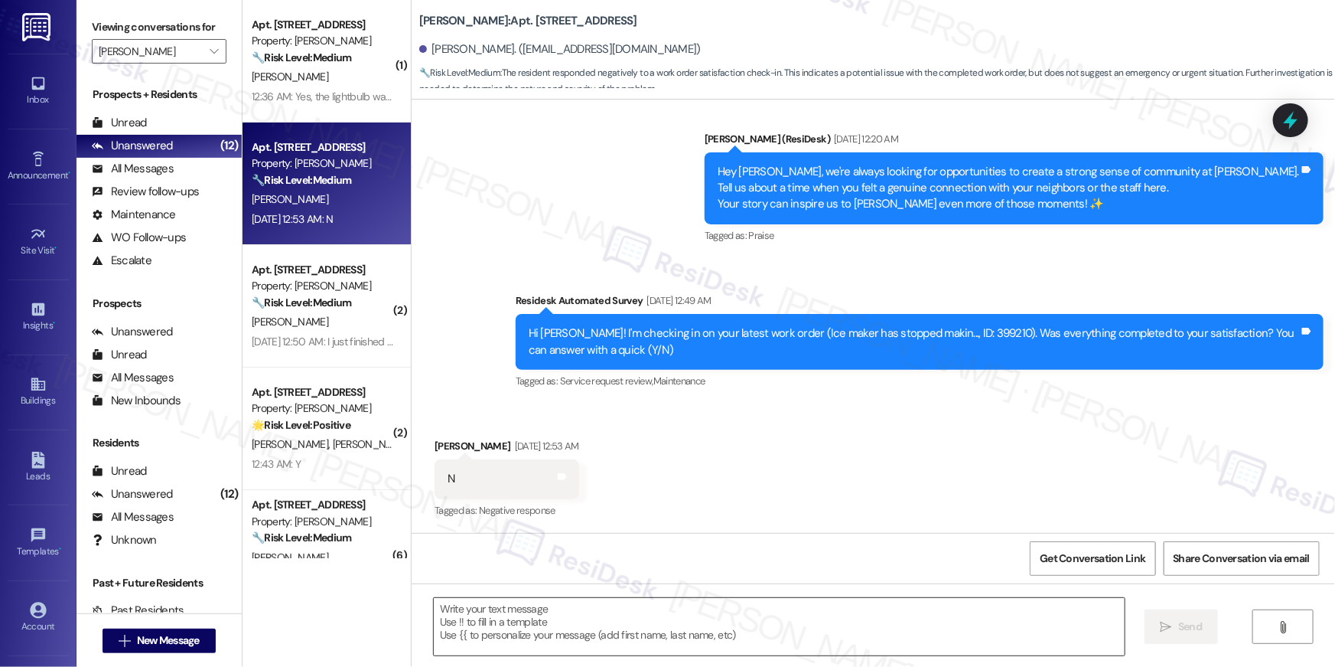
click at [693, 629] on textarea at bounding box center [779, 626] width 691 height 57
paste textarea "Hi {{first_name}}, I’m sorry to hear your work order hasn’t been fully complete…"
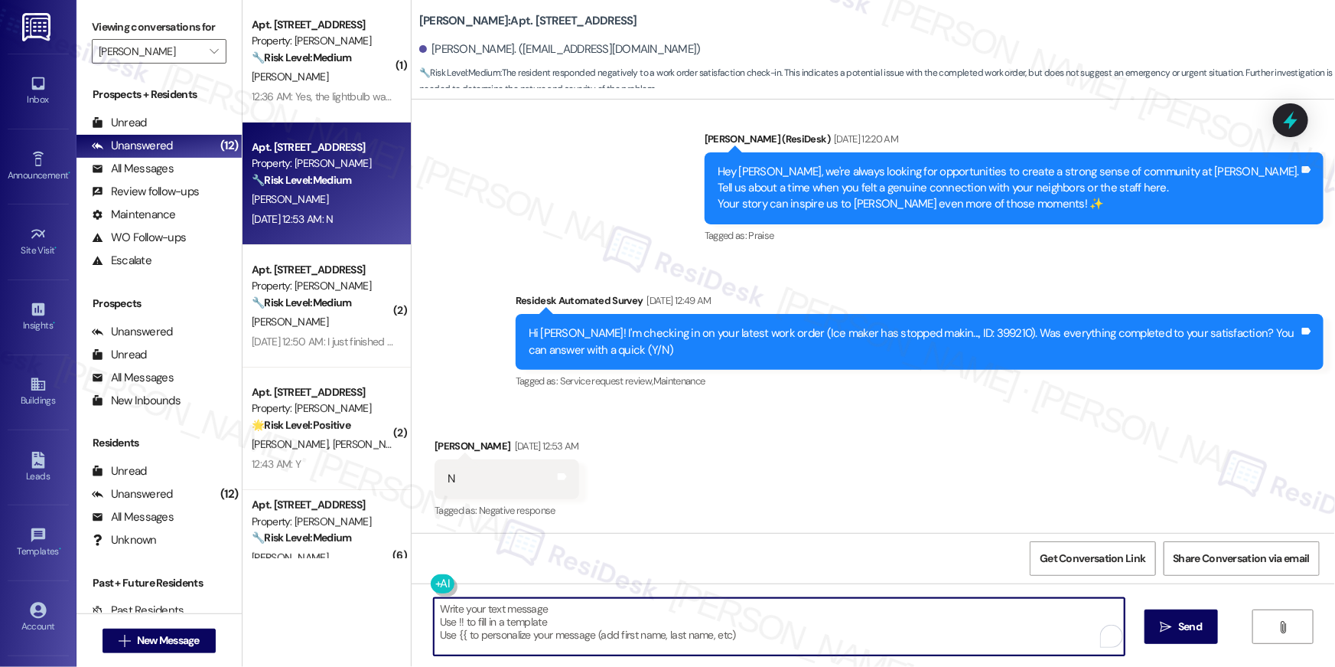
type textarea "Hi {{first_name}}, I’m sorry to hear your work order hasn’t been fully complete…"
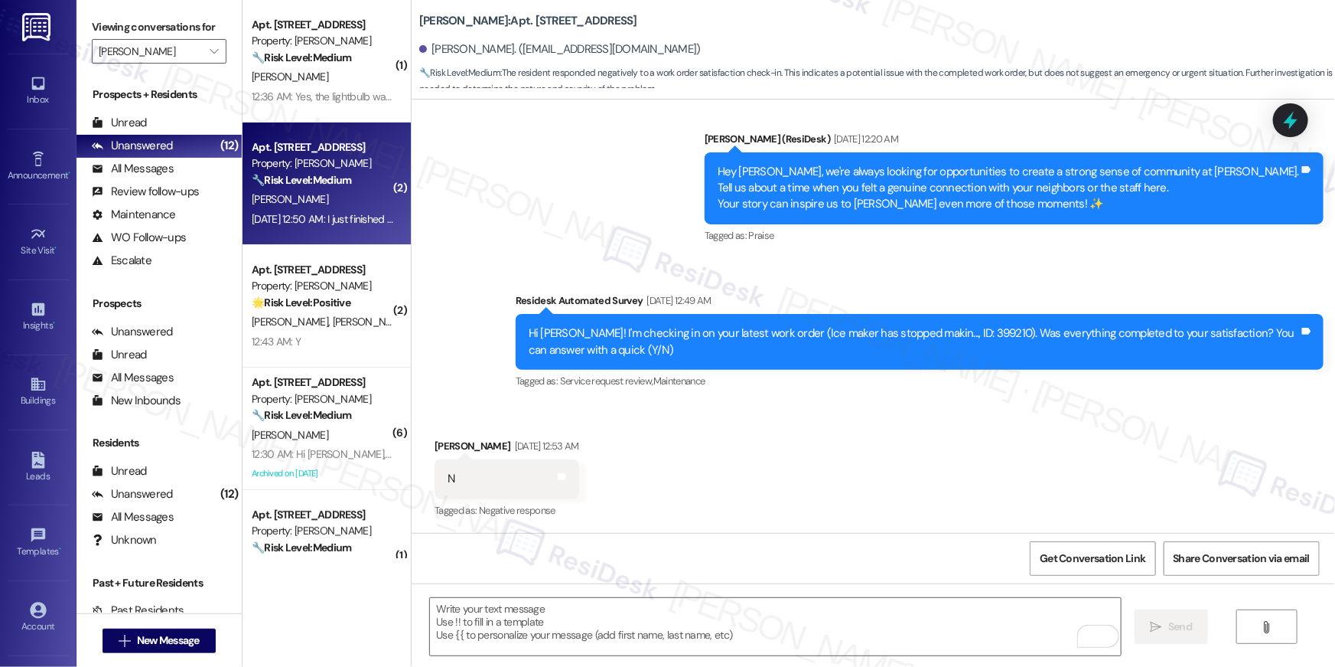
click at [336, 157] on div "Property: Roosevelt Towers" at bounding box center [323, 163] width 142 height 16
type textarea "Fetching suggested responses. Please feel free to read through the conversation…"
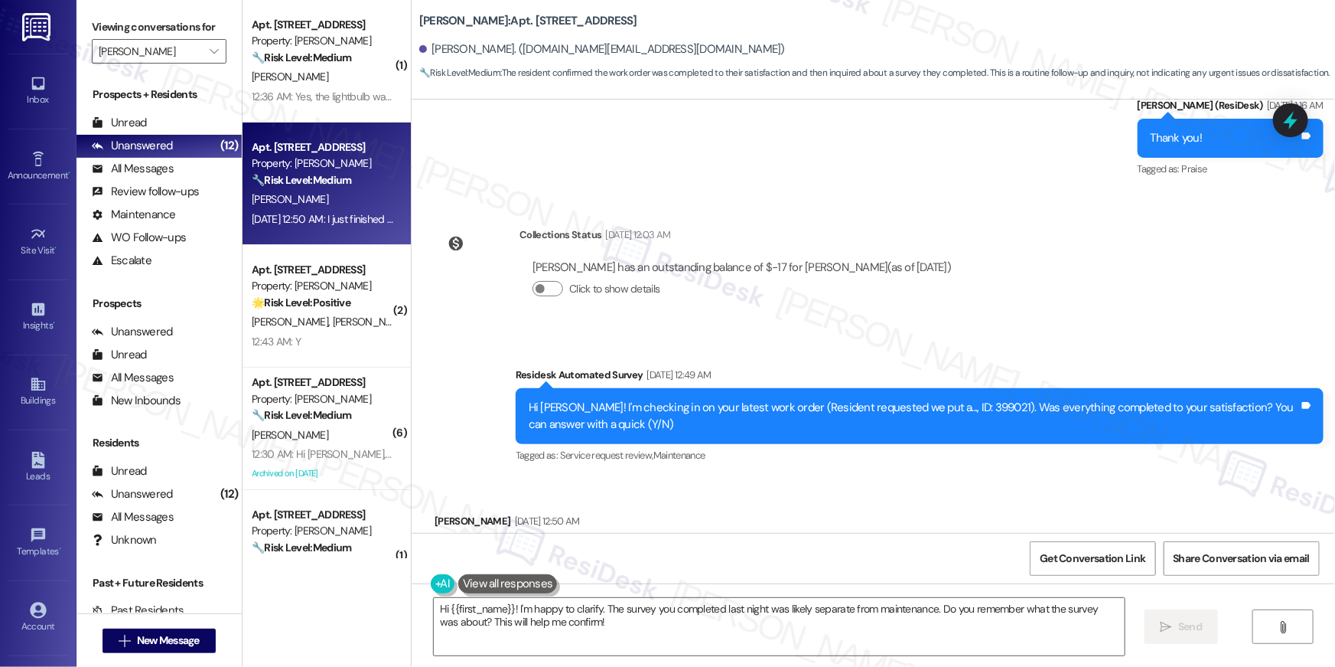
scroll to position [2821, 0]
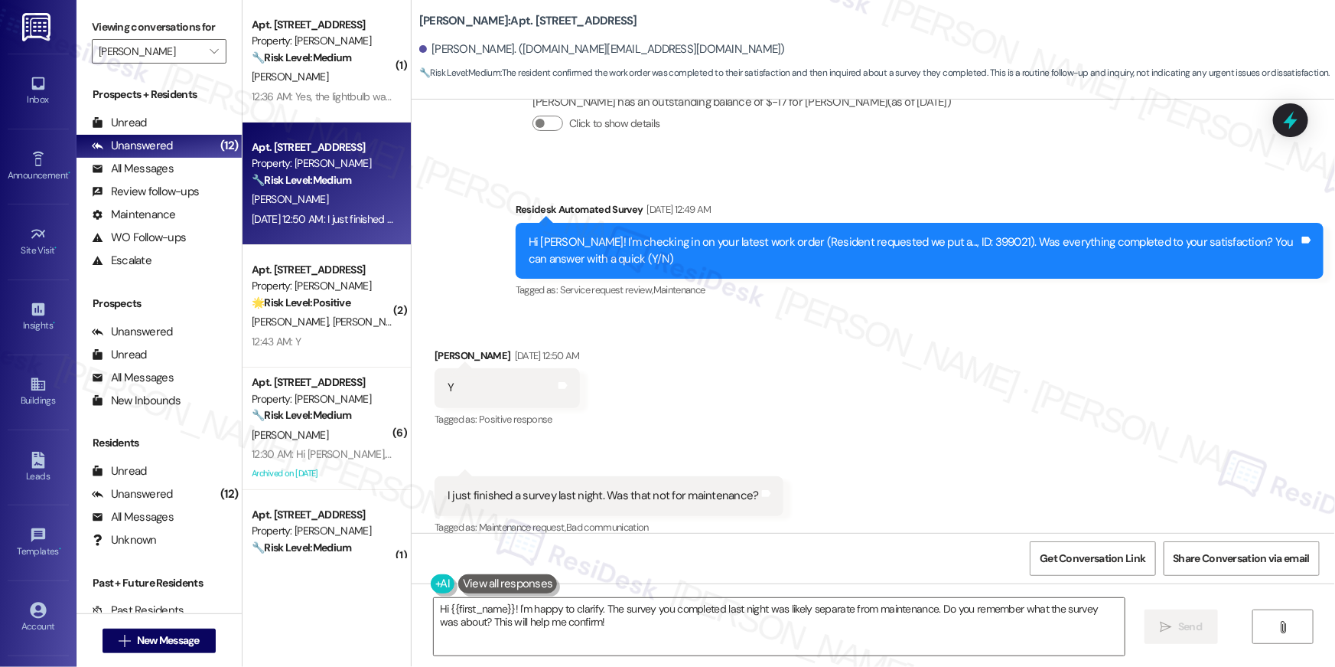
click at [935, 234] on div "Hi Stevey! I'm checking in on your latest work order (Resident requested we put…" at bounding box center [914, 250] width 771 height 33
copy div "399021"
click at [612, 631] on textarea "Hi {{first_name}}! I'm happy to clarify. The survey you completed last night wa…" at bounding box center [779, 626] width 691 height 57
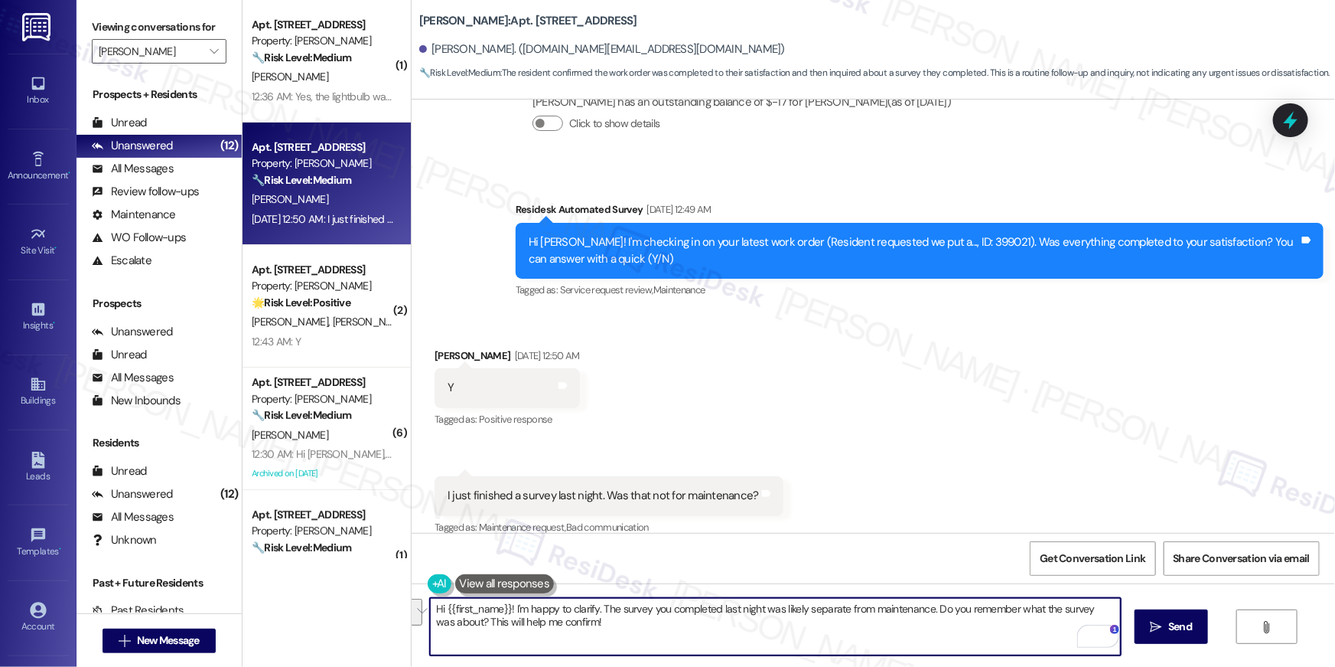
drag, startPoint x: 526, startPoint y: 608, endPoint x: 507, endPoint y: 609, distance: 19.2
click at [507, 609] on textarea "Hi {{first_name}}! I'm happy to clarify. The survey you completed last night wa…" at bounding box center [775, 626] width 691 height 57
type textarea "Hi {{first_name}}! The request I was checking on was for the package delivery -…"
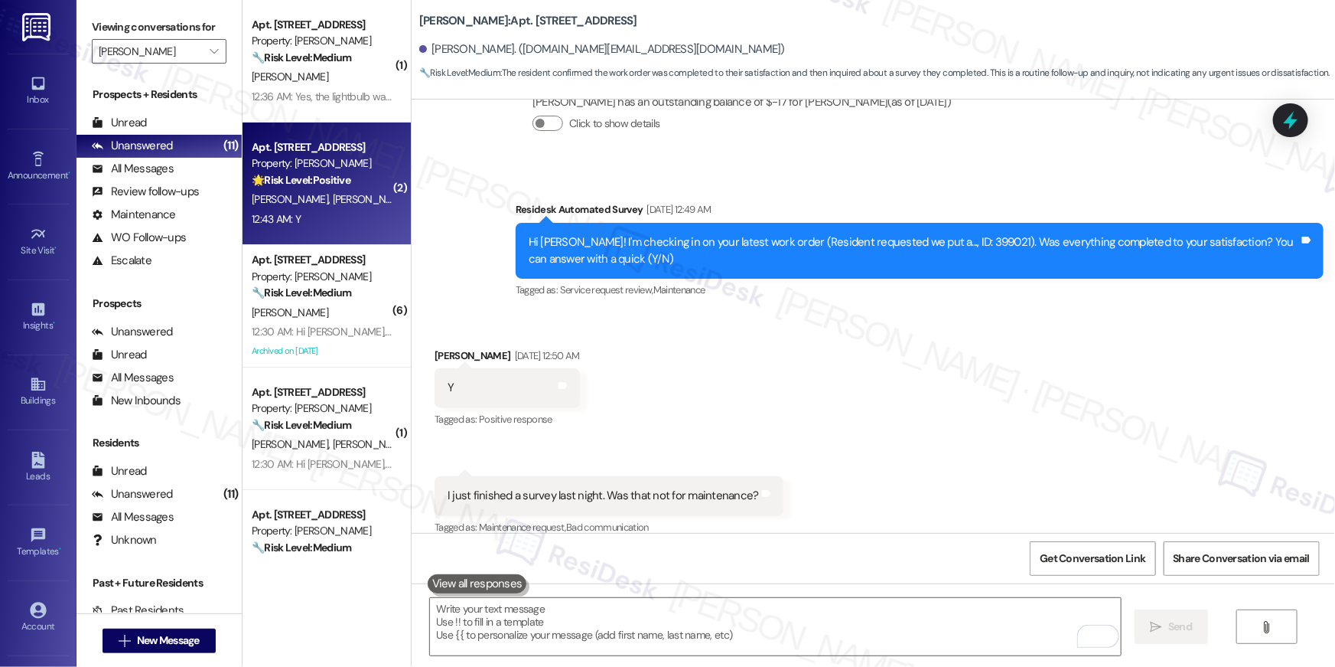
click at [328, 223] on div "12:43 AM: Y 12:43 AM: Y" at bounding box center [322, 219] width 145 height 19
type textarea "Fetching suggested responses. Please feel free to read through the conversation…"
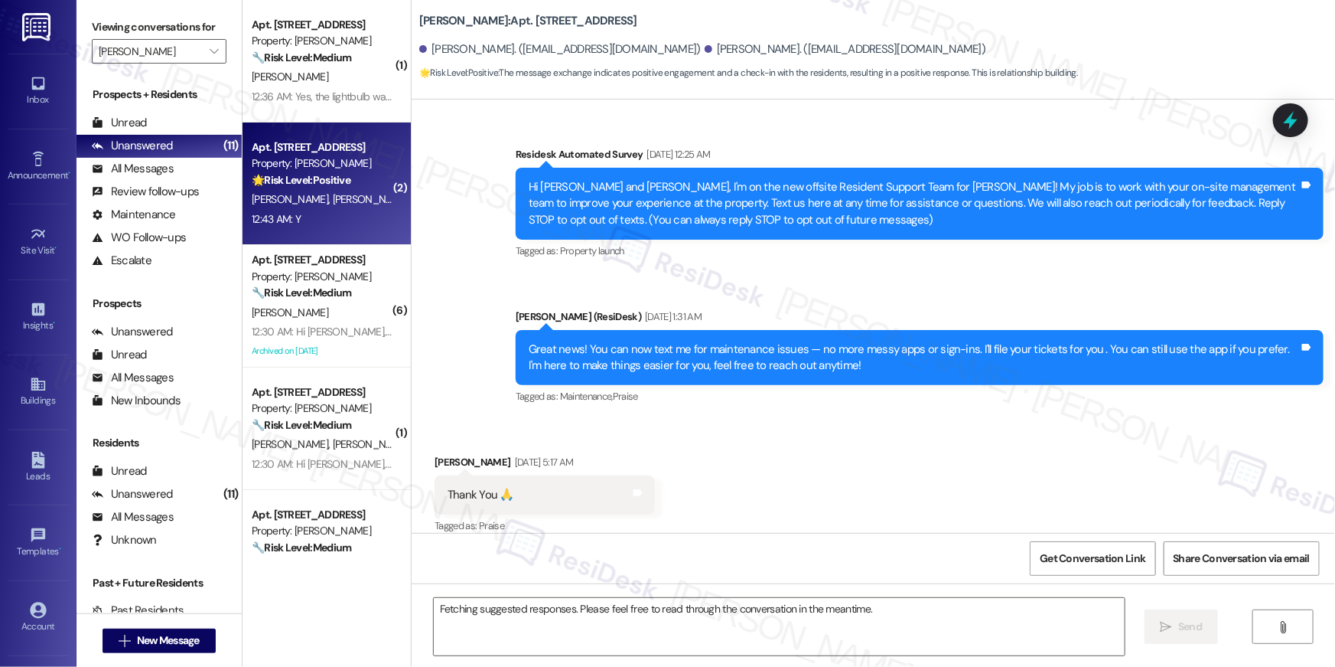
scroll to position [10274, 0]
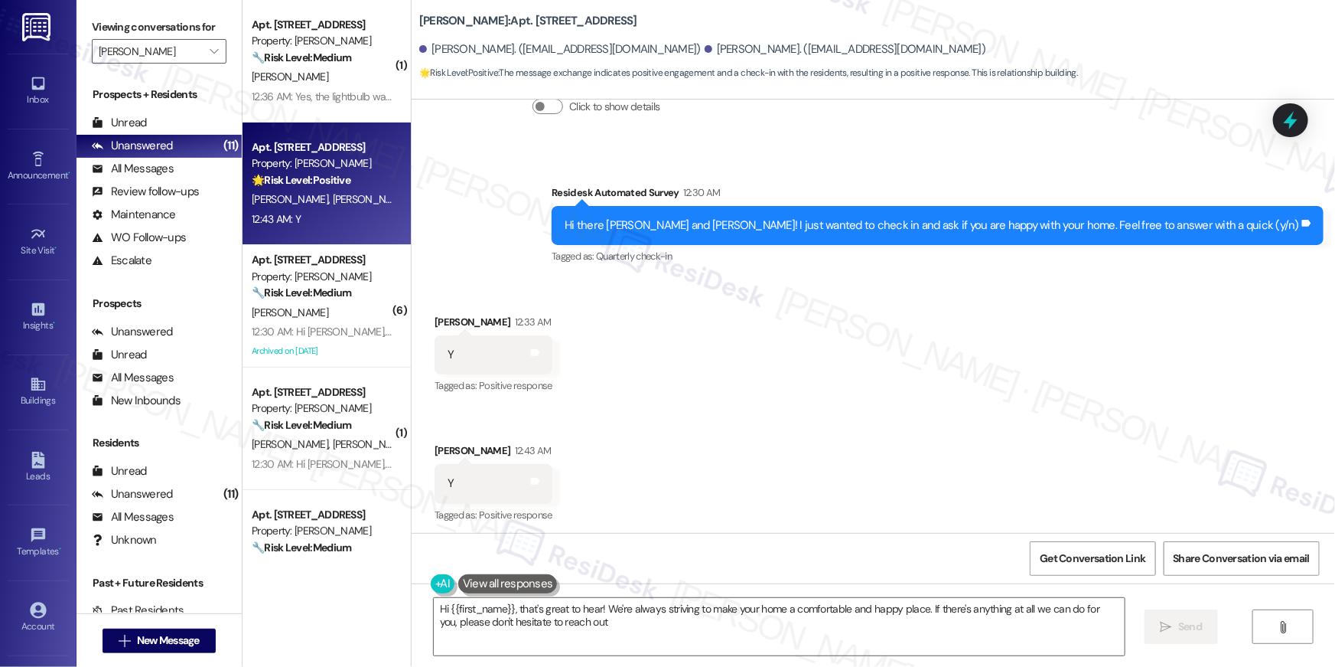
type textarea "Hi {{first_name}}, that's great to hear! We're always striving to make your hom…"
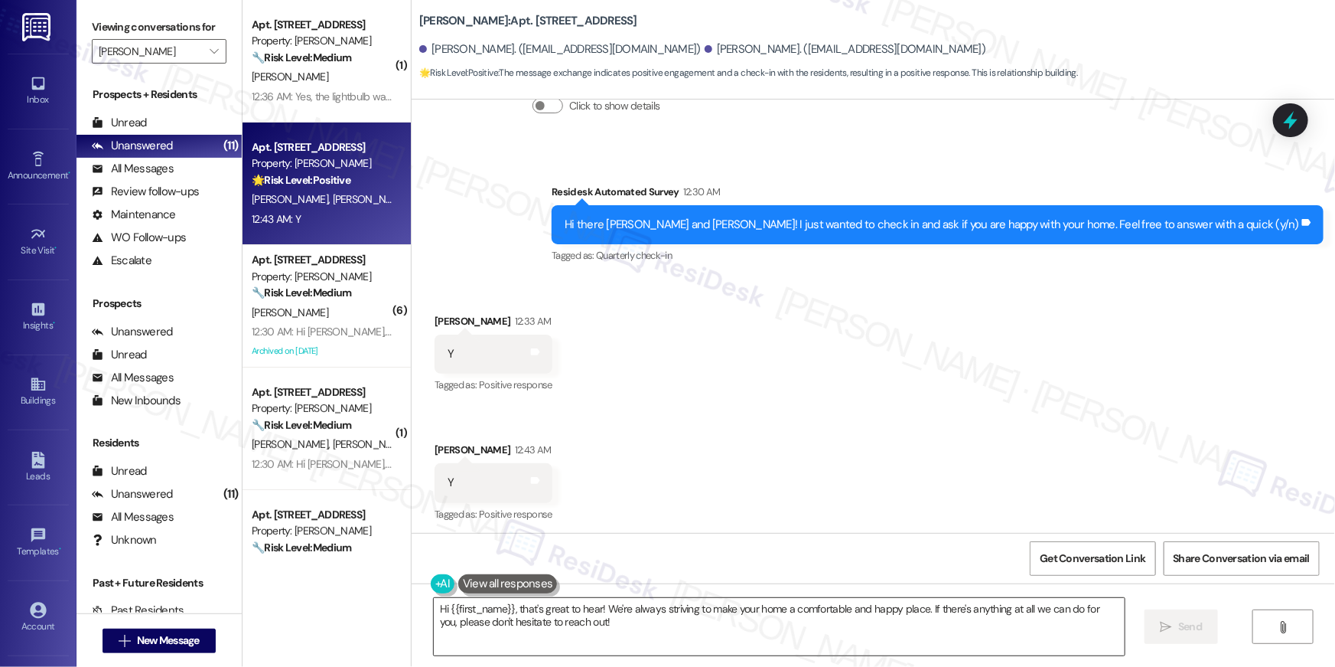
click at [787, 637] on textarea "Hi {{first_name}}, that's great to hear! We're always striving to make your hom…" at bounding box center [779, 626] width 691 height 57
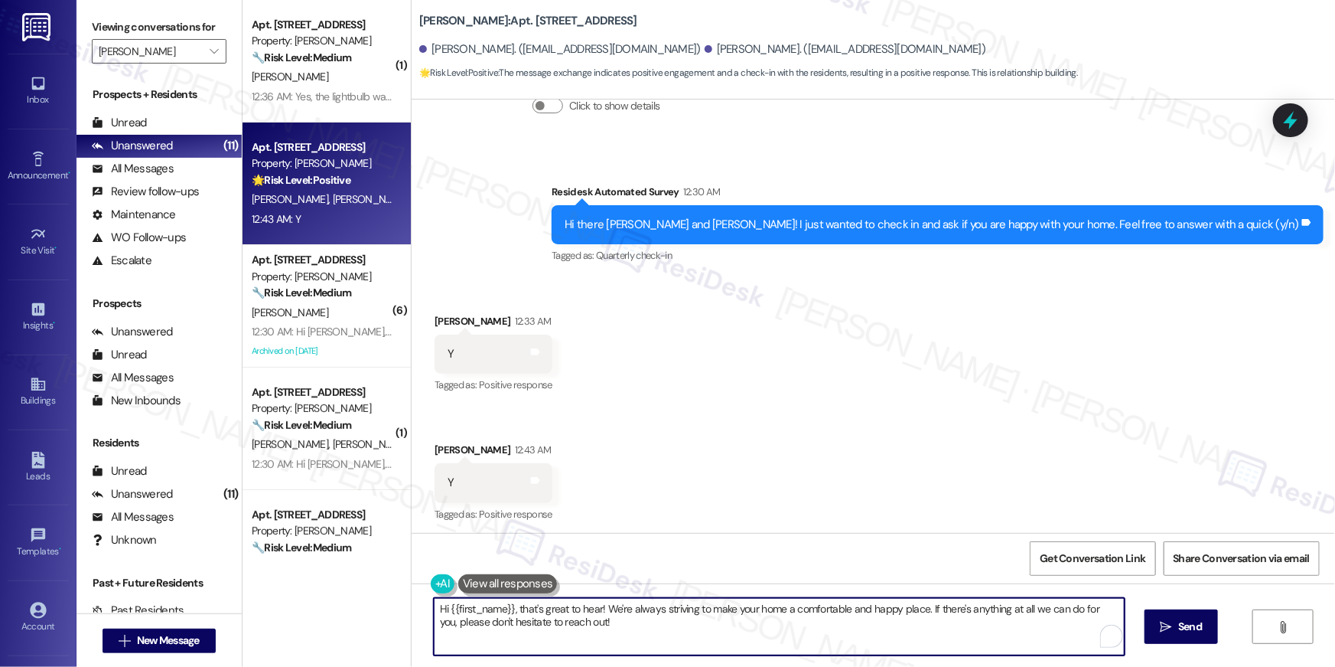
click at [904, 642] on textarea "Hi {{first_name}}, that's great to hear! We're always striving to make your hom…" at bounding box center [779, 626] width 691 height 57
click at [1170, 631] on icon "" at bounding box center [1166, 627] width 11 height 12
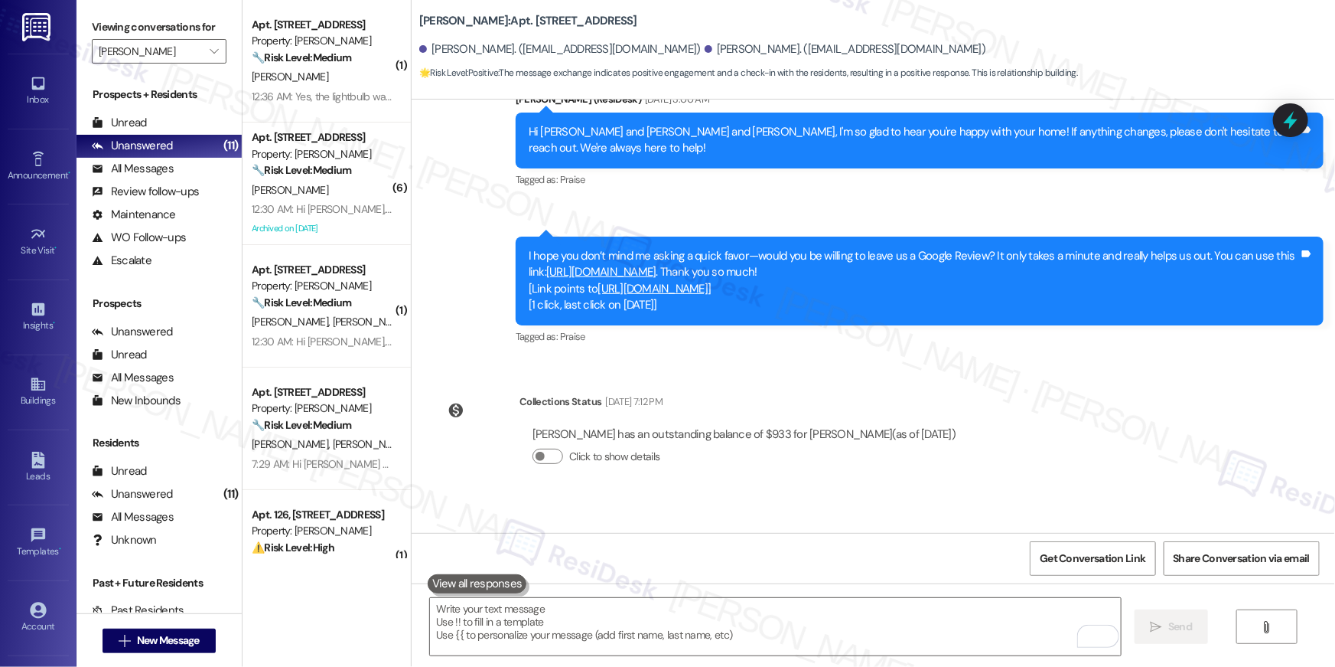
scroll to position [9923, 0]
click at [657, 266] on link "https://www.theresidesk.com/links/review-AzkgQYOmP" at bounding box center [601, 272] width 110 height 15
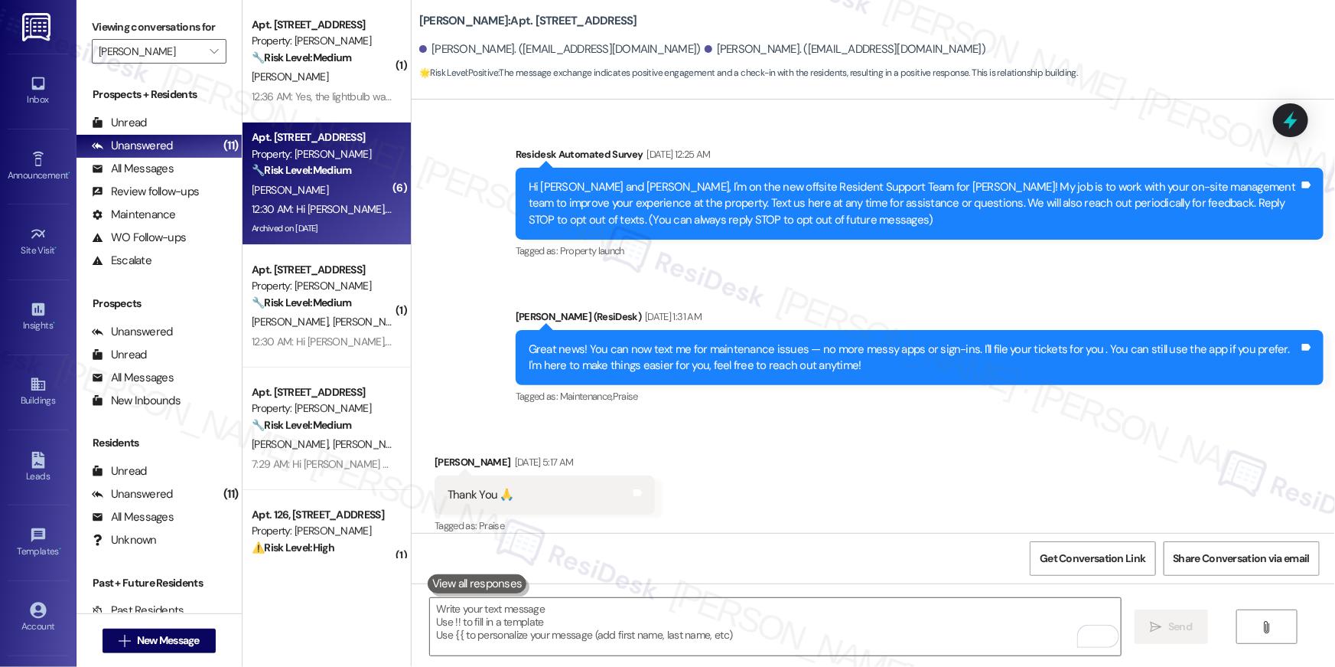
scroll to position [9923, 0]
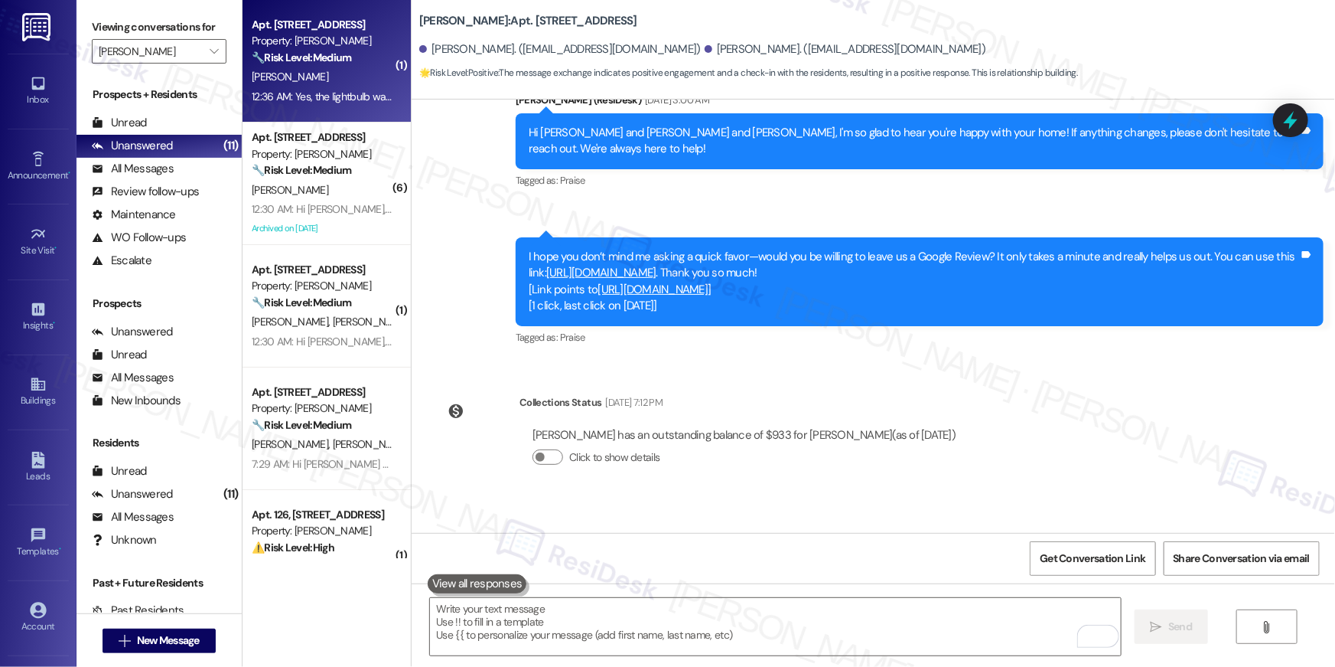
click at [309, 93] on div "12:36 AM: Yes, the lightbulb was replaced . Thanks 12:36 AM: Yes, the lightbulb…" at bounding box center [362, 97] width 220 height 14
type textarea "Fetching suggested responses. Please feel free to read through the conversation…"
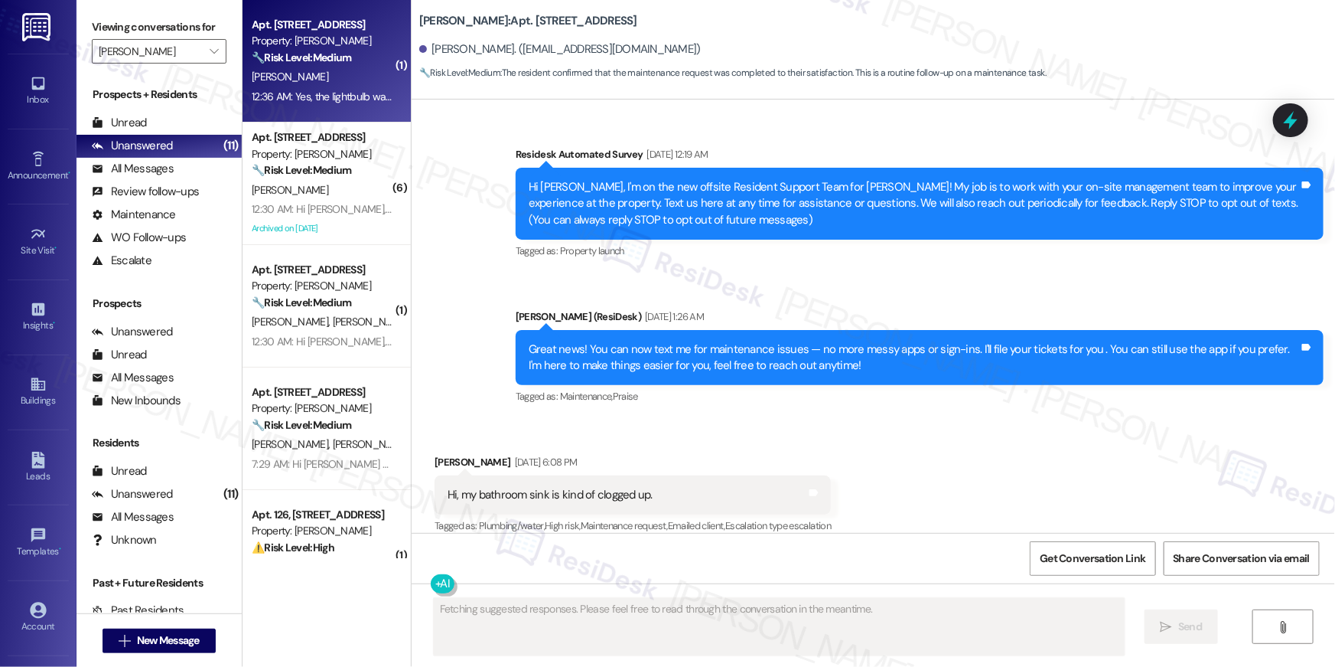
scroll to position [21799, 0]
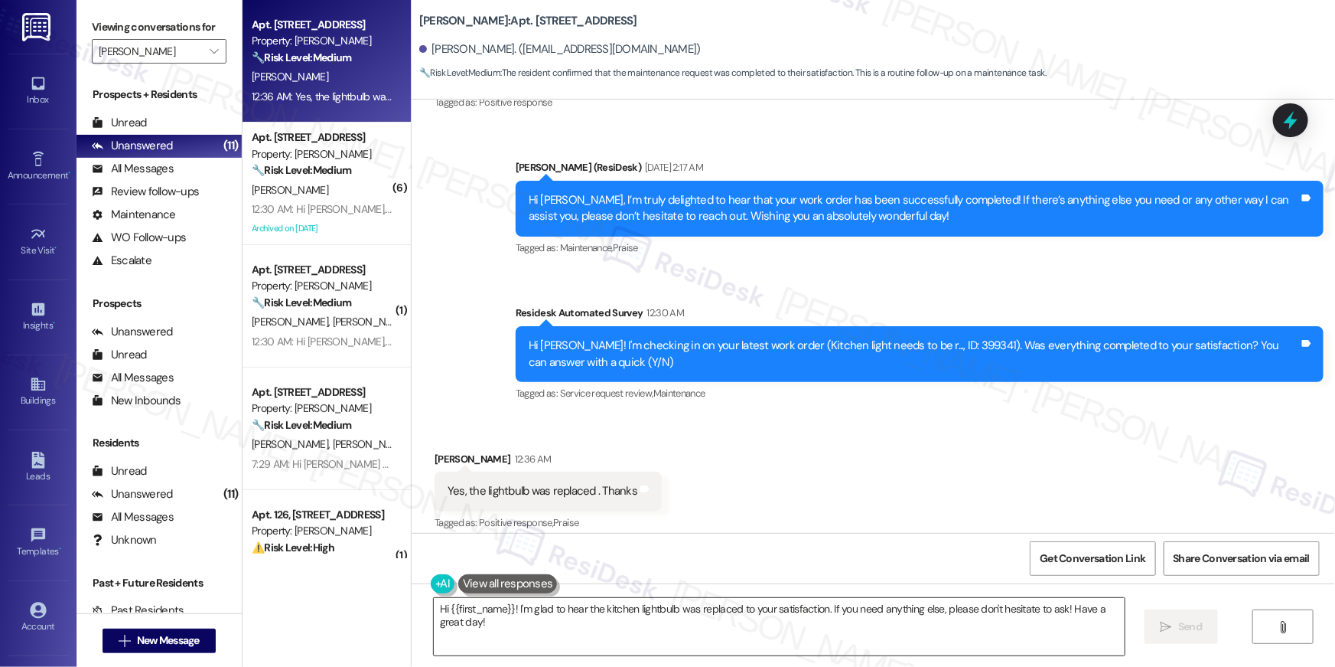
click at [693, 641] on textarea "Hi {{first_name}}! I'm glad to hear the kitchen lightbulb was replaced to your …" at bounding box center [779, 626] width 691 height 57
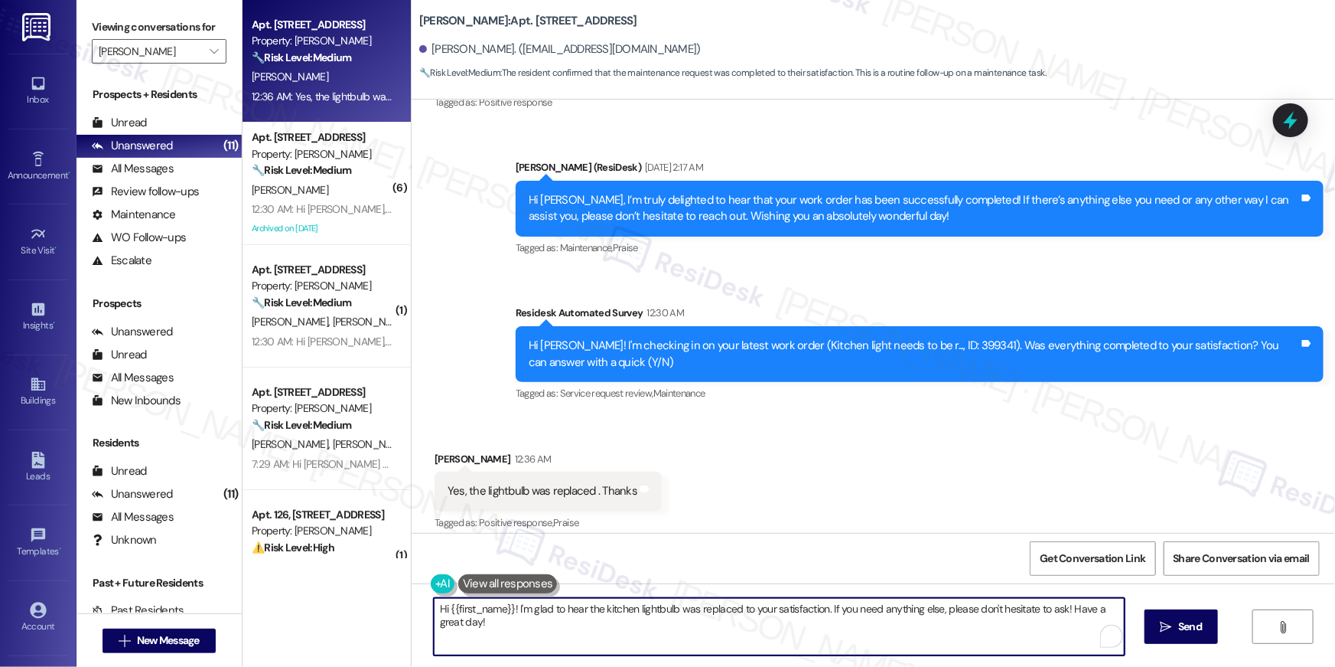
paste textarea ", I’m happy to hear your work order has been completed! If anything else comes …"
type textarea "Hi {{first_name}}, I’m happy to hear your work order has been completed! If any…"
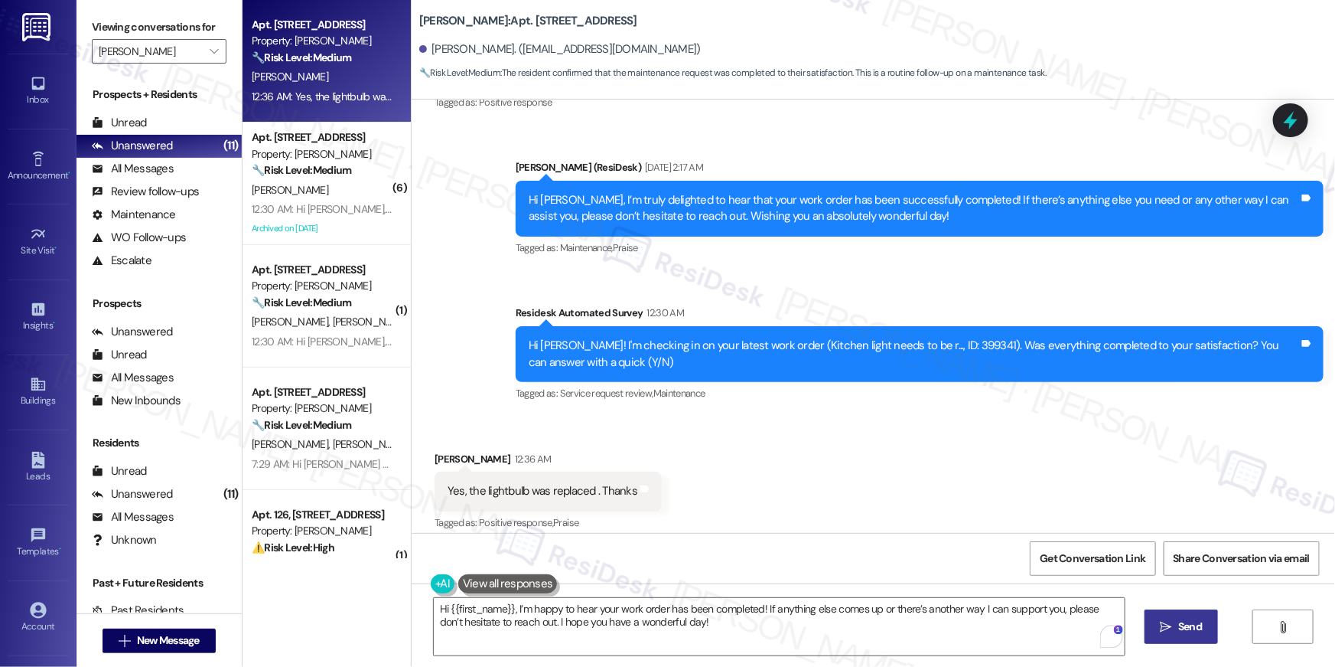
click at [1201, 633] on span "Send" at bounding box center [1191, 626] width 24 height 16
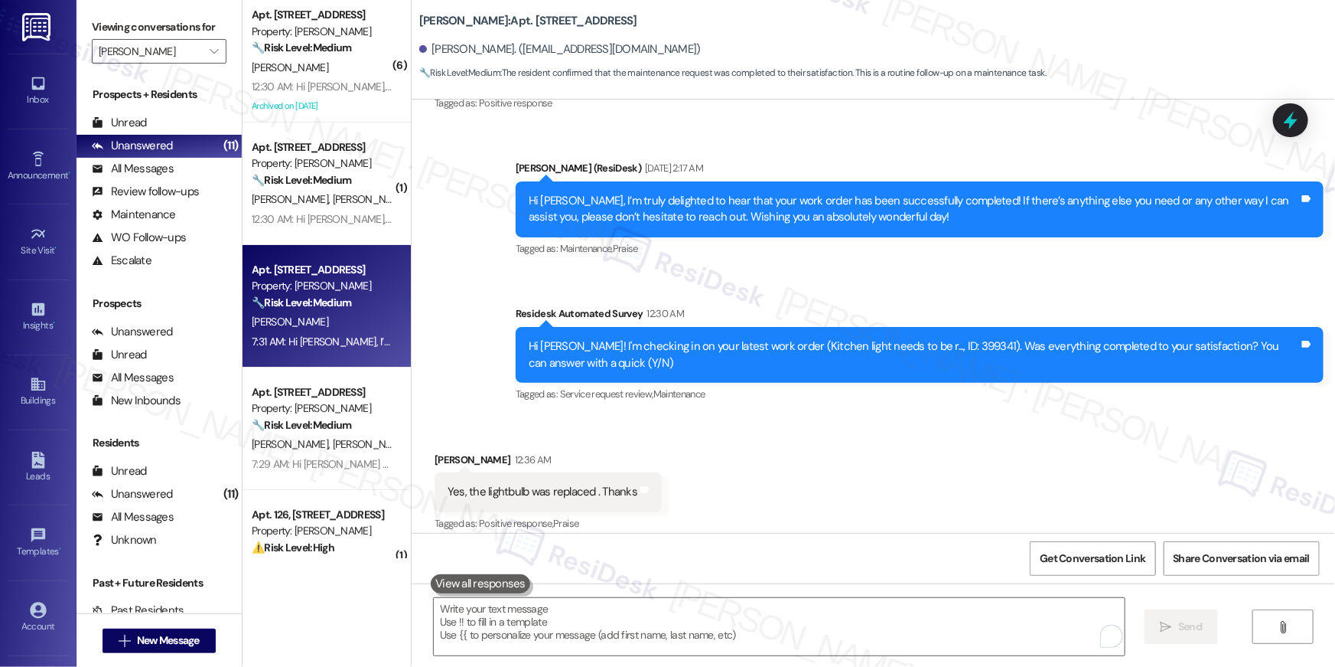
scroll to position [21923, 0]
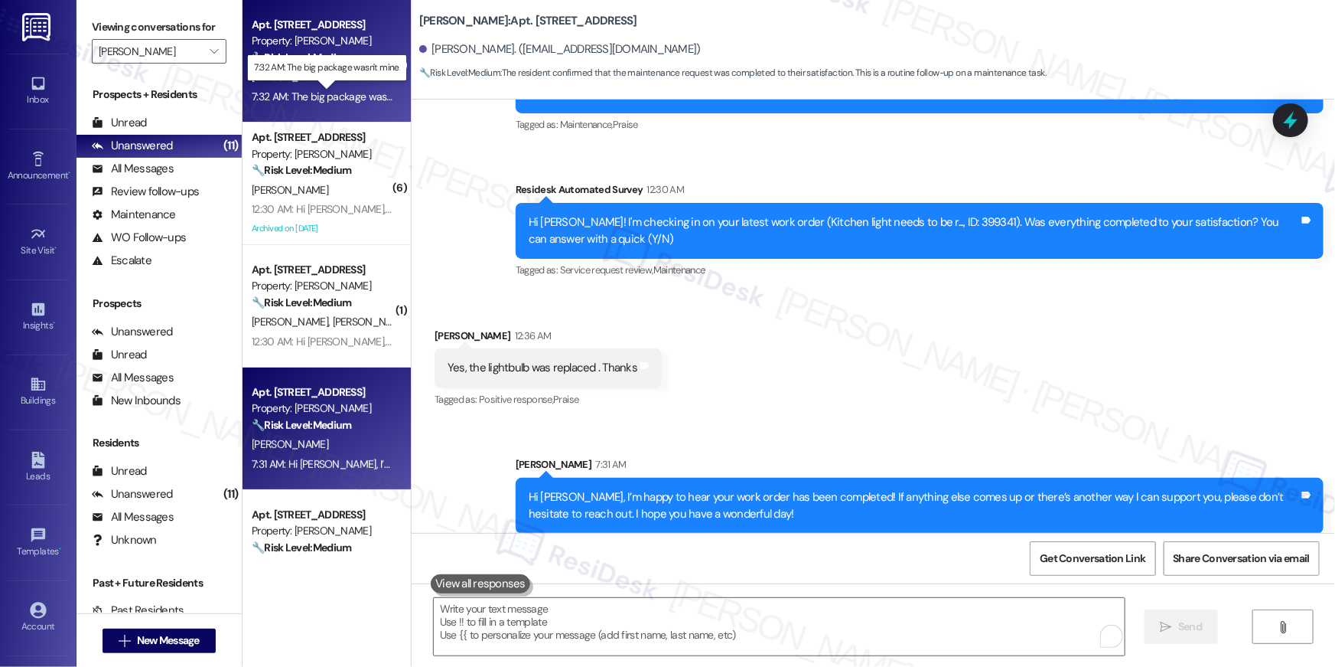
click at [312, 95] on div "7:32 AM: The big package wasn't mine. 7:32 AM: The big package wasn't mine." at bounding box center [337, 97] width 170 height 14
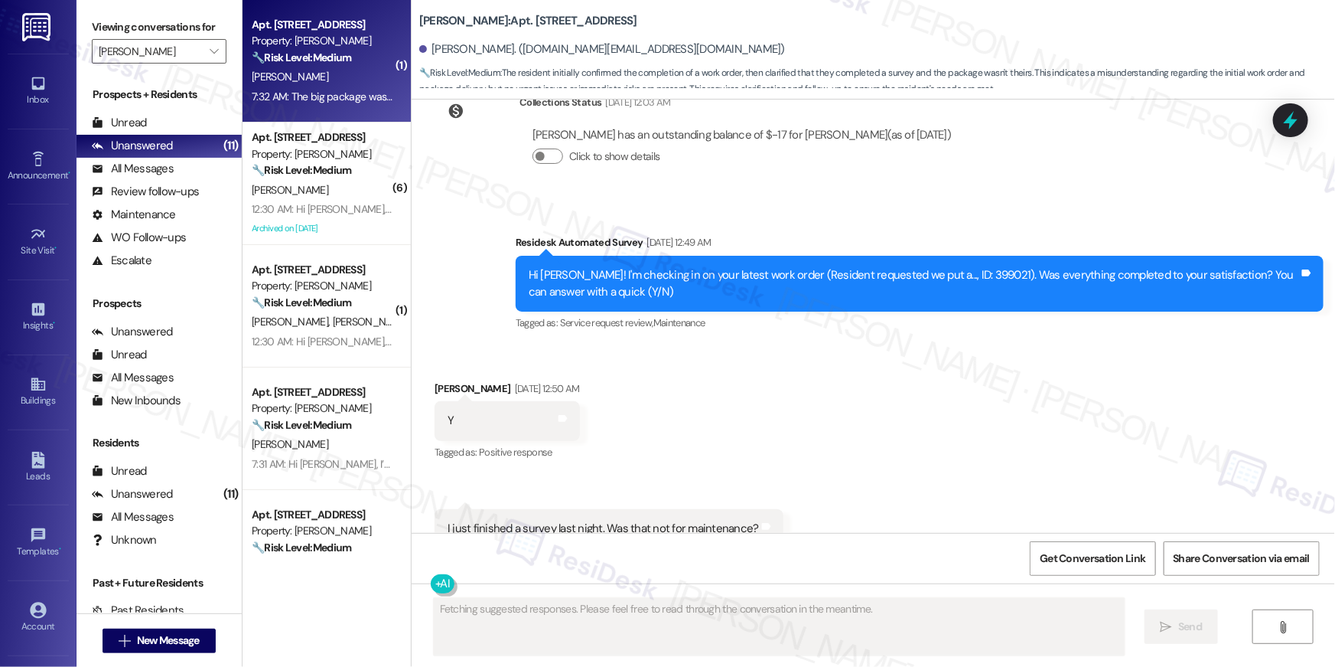
scroll to position [3079, 0]
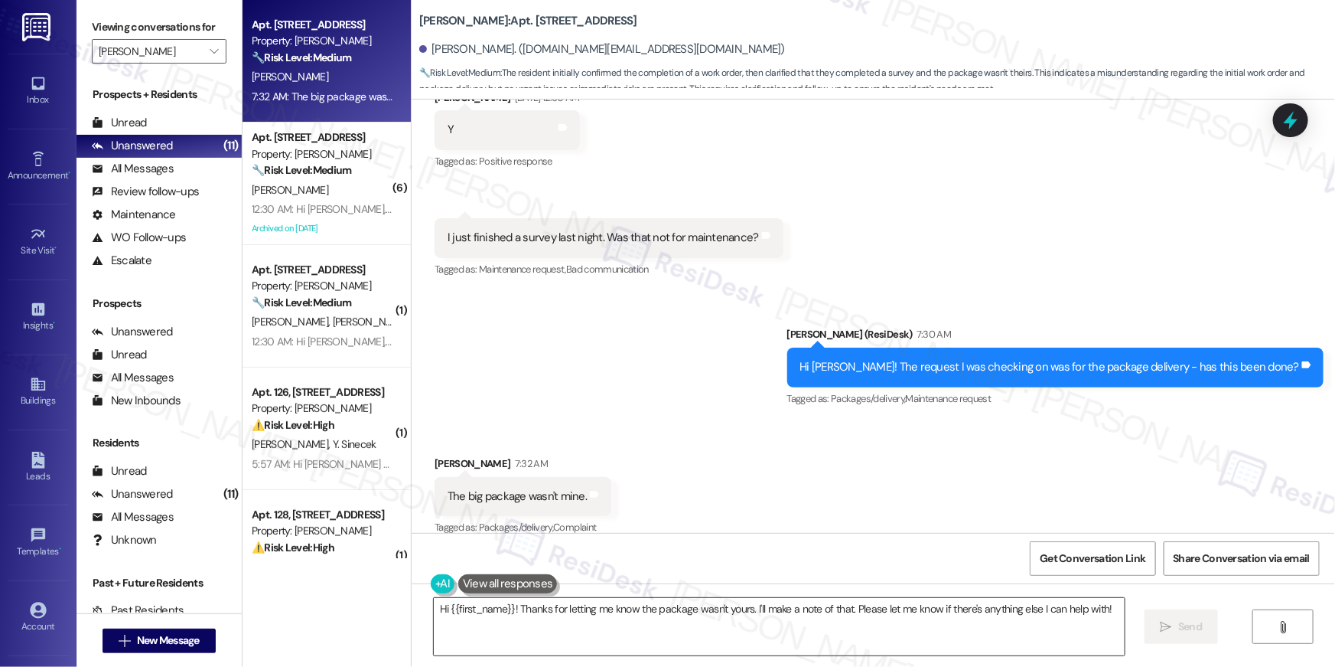
click at [692, 624] on textarea "Hi {{first_name}}! Thanks for letting me know the package wasn't yours. I'll ma…" at bounding box center [779, 626] width 691 height 57
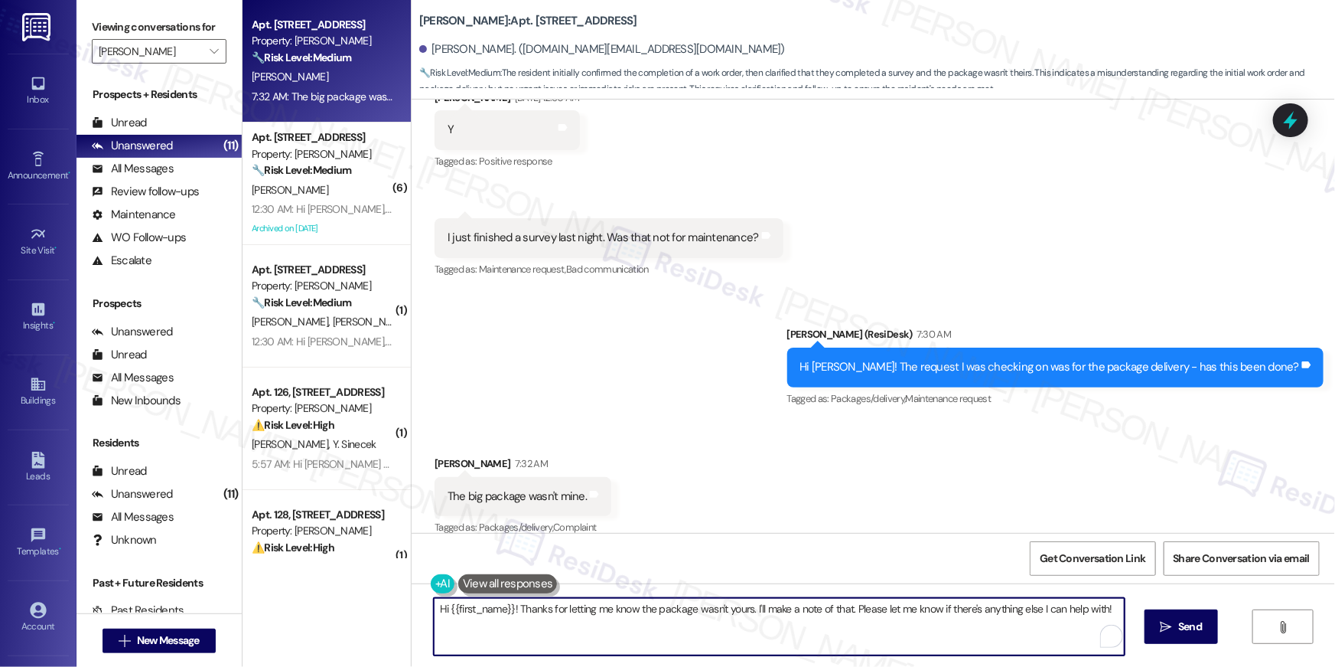
click at [692, 624] on textarea "Hi {{first_name}}! Thanks for letting me know the package wasn't yours. I'll ma…" at bounding box center [779, 626] width 691 height 57
type textarea "Thanks for letting me know, [PERSON_NAME]. If there's anything else I can assis…"
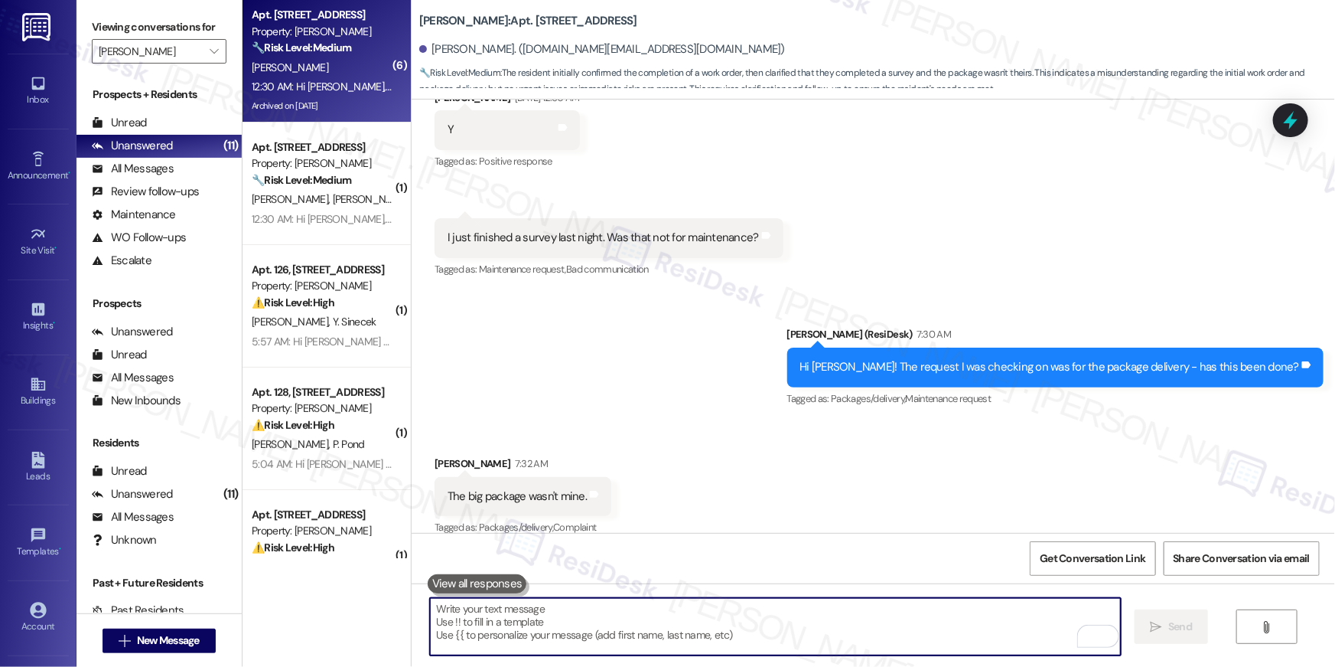
click at [321, 83] on div "12:30 AM: Hi [PERSON_NAME], how are you? We're checking in to ask if you have a…" at bounding box center [861, 87] width 1219 height 14
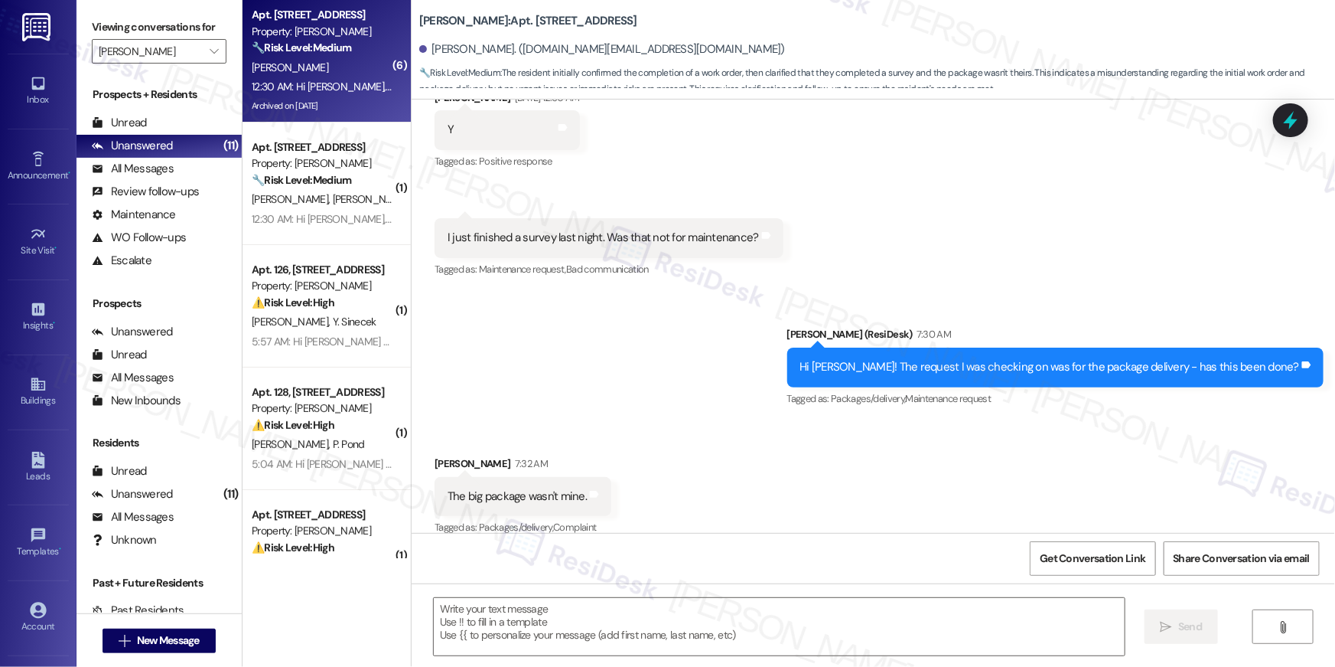
type textarea "Fetching suggested responses. Please feel free to read through the conversation…"
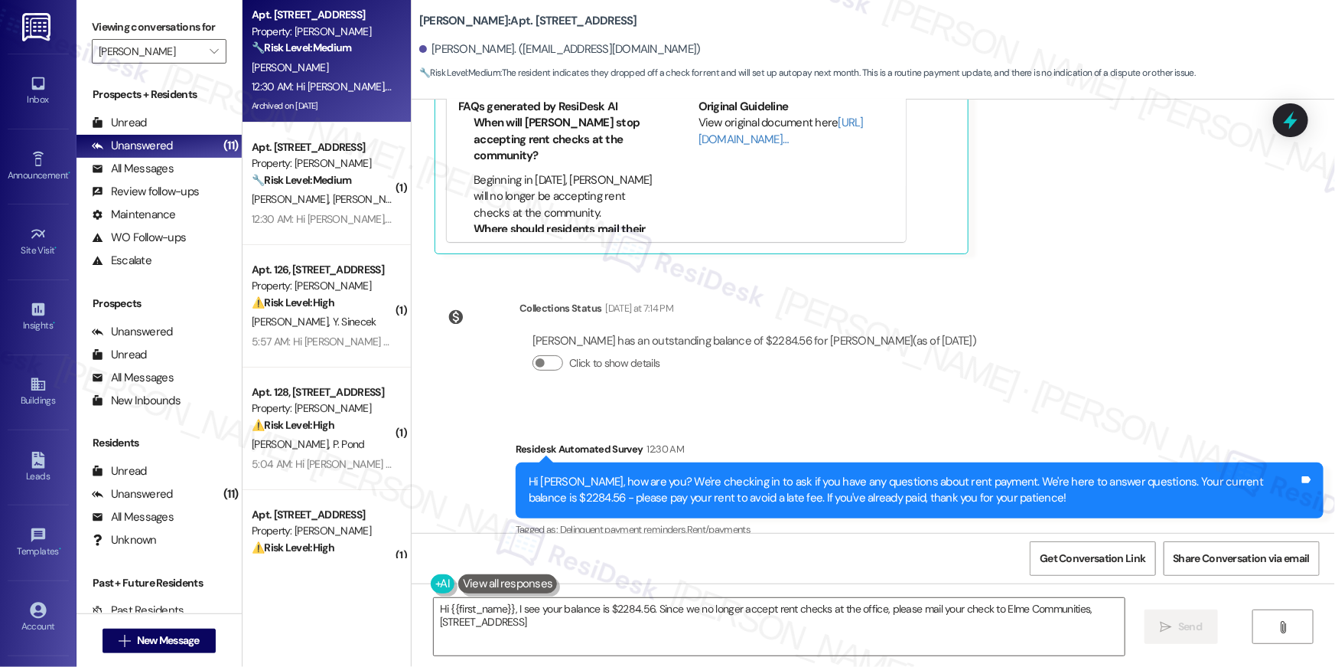
scroll to position [8739, 0]
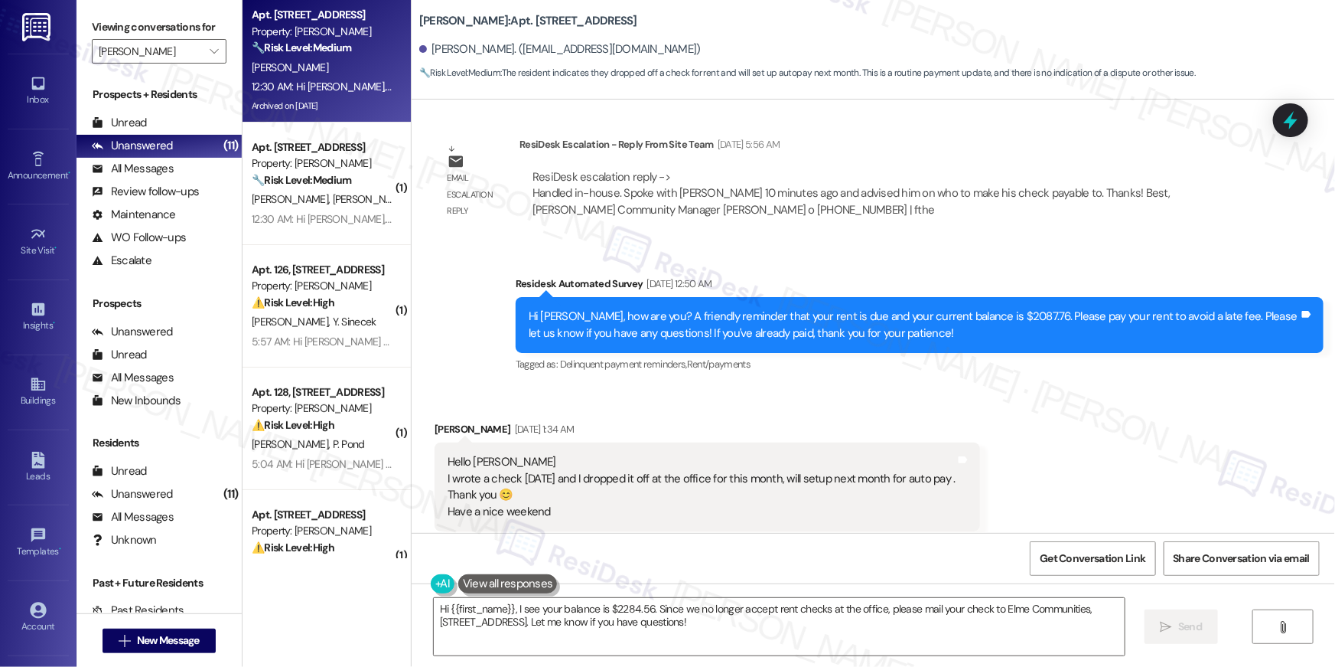
click at [811, 650] on textarea "Hi {{first_name}}, I see your balance is $2284.56. Since we no longer accept re…" at bounding box center [779, 626] width 691 height 57
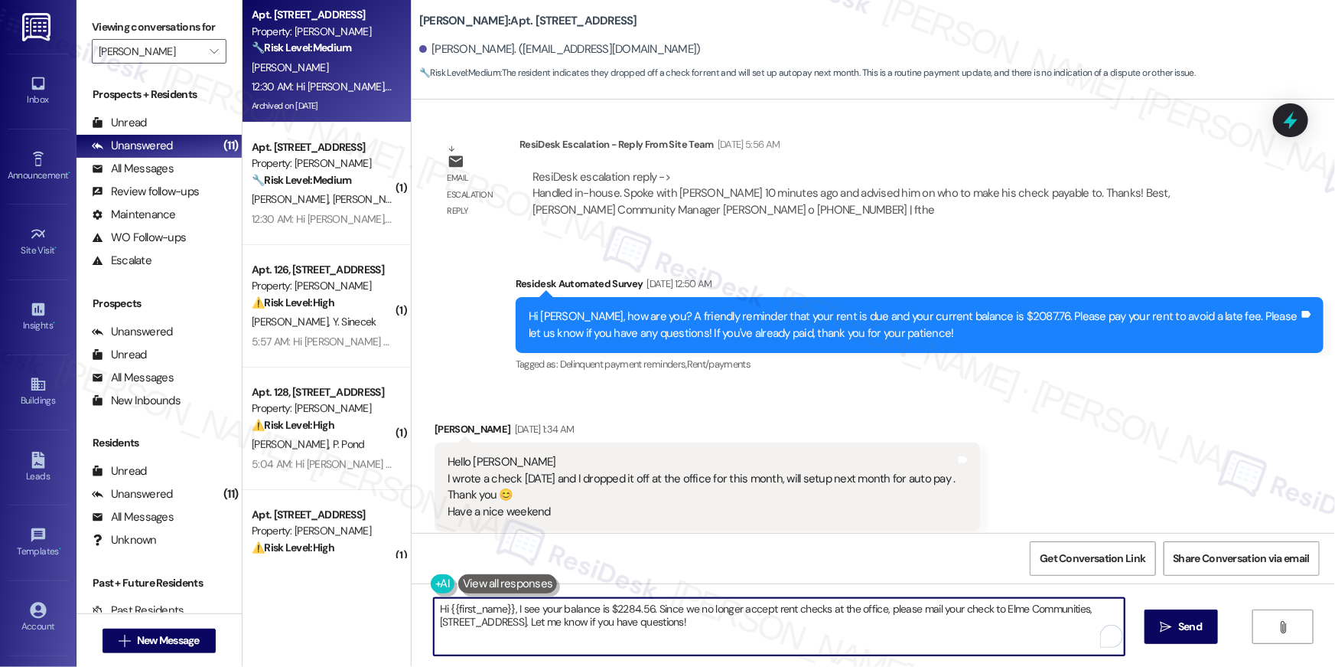
click at [811, 647] on textarea "Hi {{first_name}}, I see your balance is $2284.56. Since we no longer accept re…" at bounding box center [779, 626] width 691 height 57
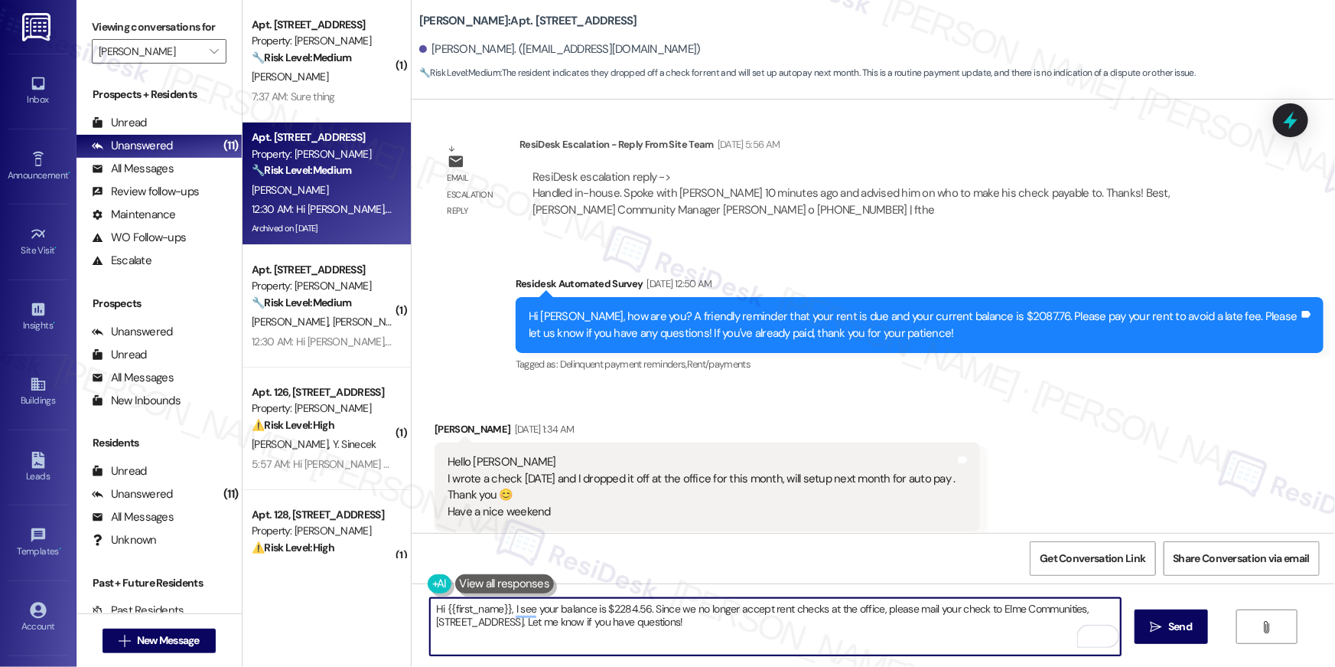
click at [829, 646] on textarea "Hi {{first_name}}, I see your balance is $2284.56. Since we no longer accept re…" at bounding box center [775, 626] width 691 height 57
paste textarea "Thank you, {{first_name}}, for your payment! If you paid by money order / cashi…"
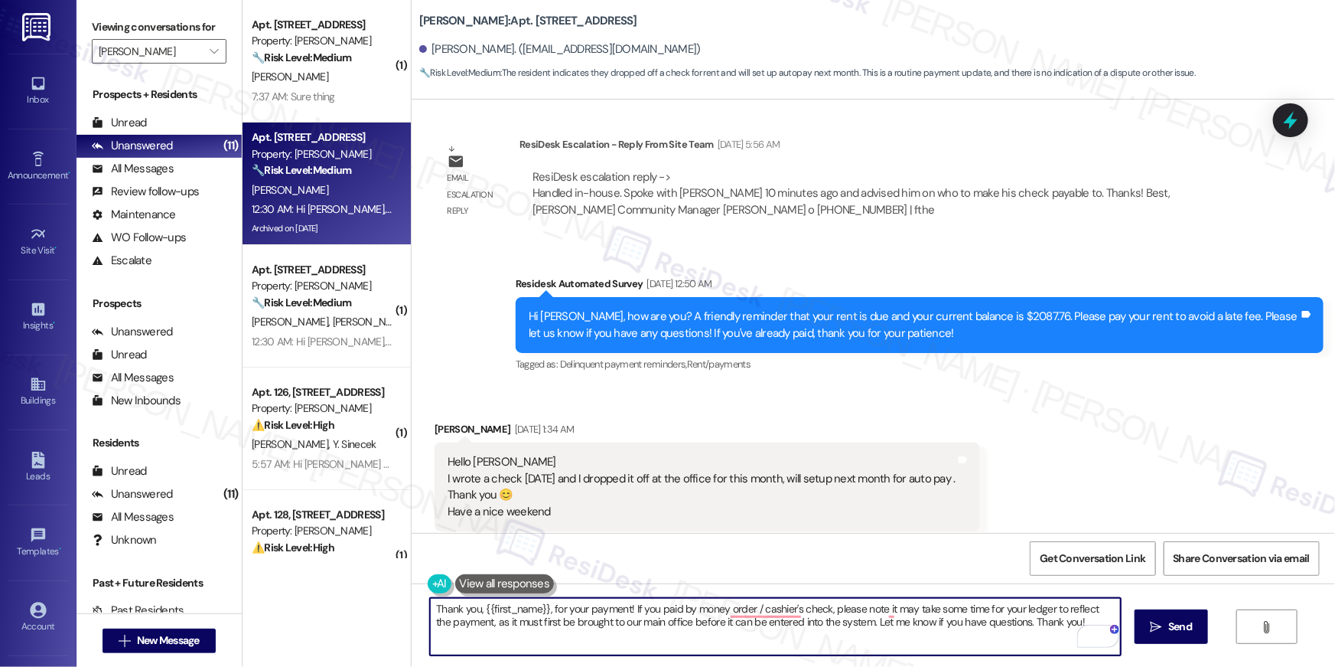
click at [680, 611] on textarea "Thank you, {{first_name}}, for your payment! If you paid by money order / cashi…" at bounding box center [775, 626] width 691 height 57
drag, startPoint x: 688, startPoint y: 608, endPoint x: 758, endPoint y: 608, distance: 69.6
click at [758, 608] on textarea "Thank you, {{first_name}}, for your payment! If you paid by money order / cashi…" at bounding box center [775, 626] width 691 height 57
type textarea "Thank you, {{first_name}}, for your payment! If you paid by cashier's check, pl…"
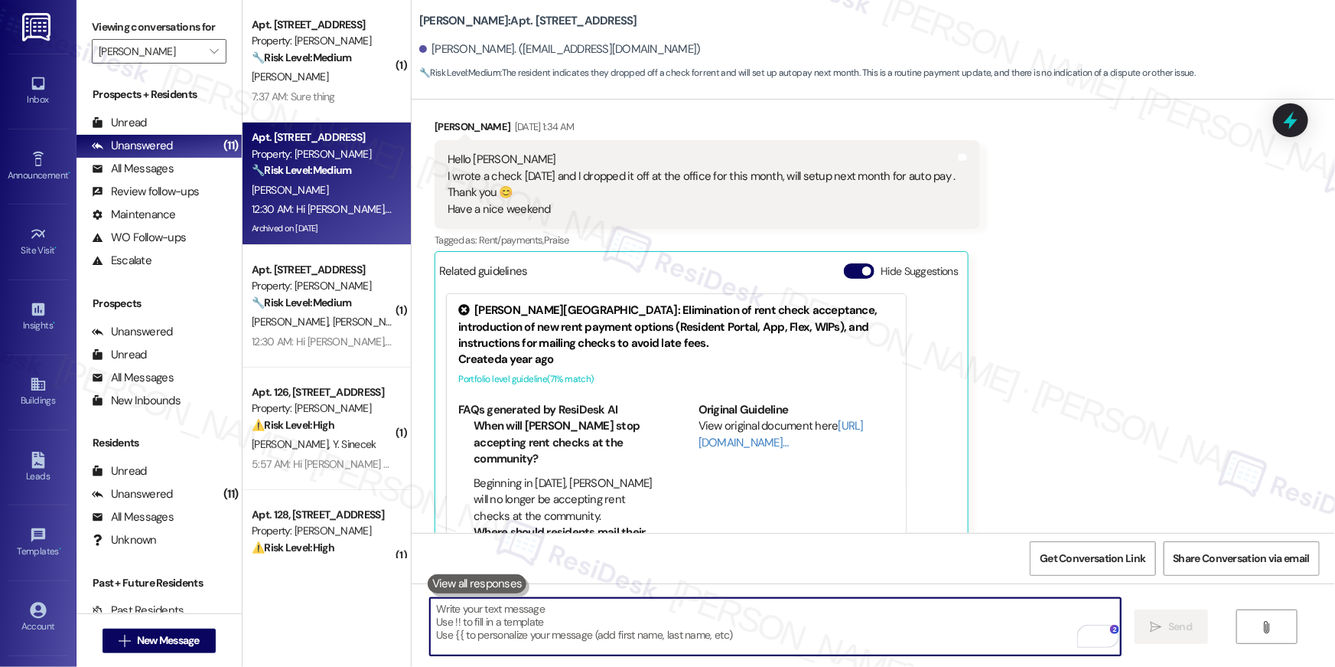
scroll to position [9057, 0]
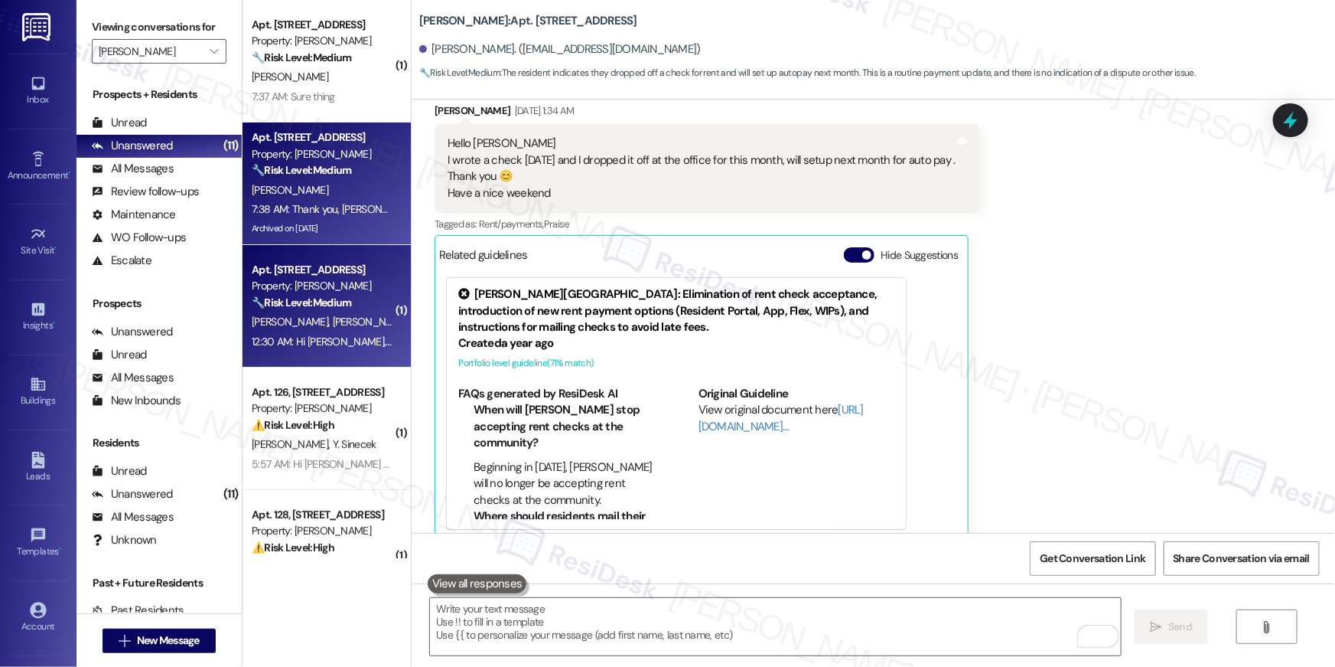
click at [333, 326] on span "[PERSON_NAME] [PERSON_NAME]" at bounding box center [413, 322] width 160 height 14
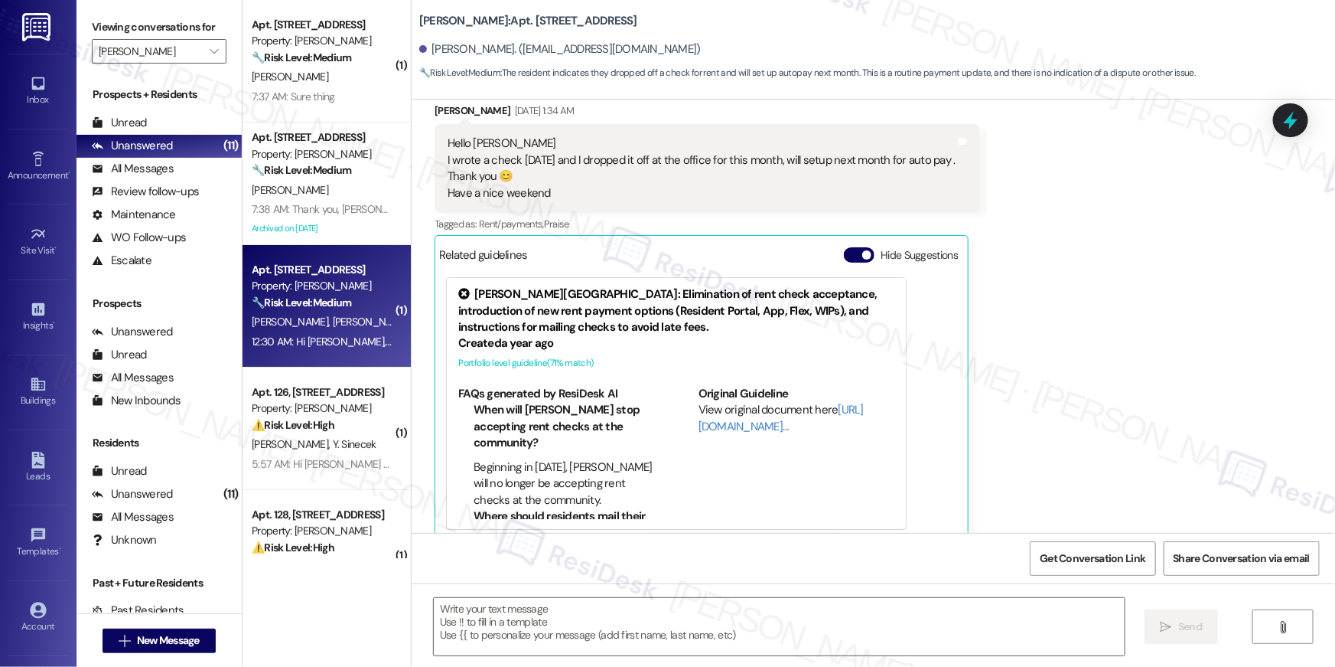
type textarea "Fetching suggested responses. Please feel free to read through the conversation…"
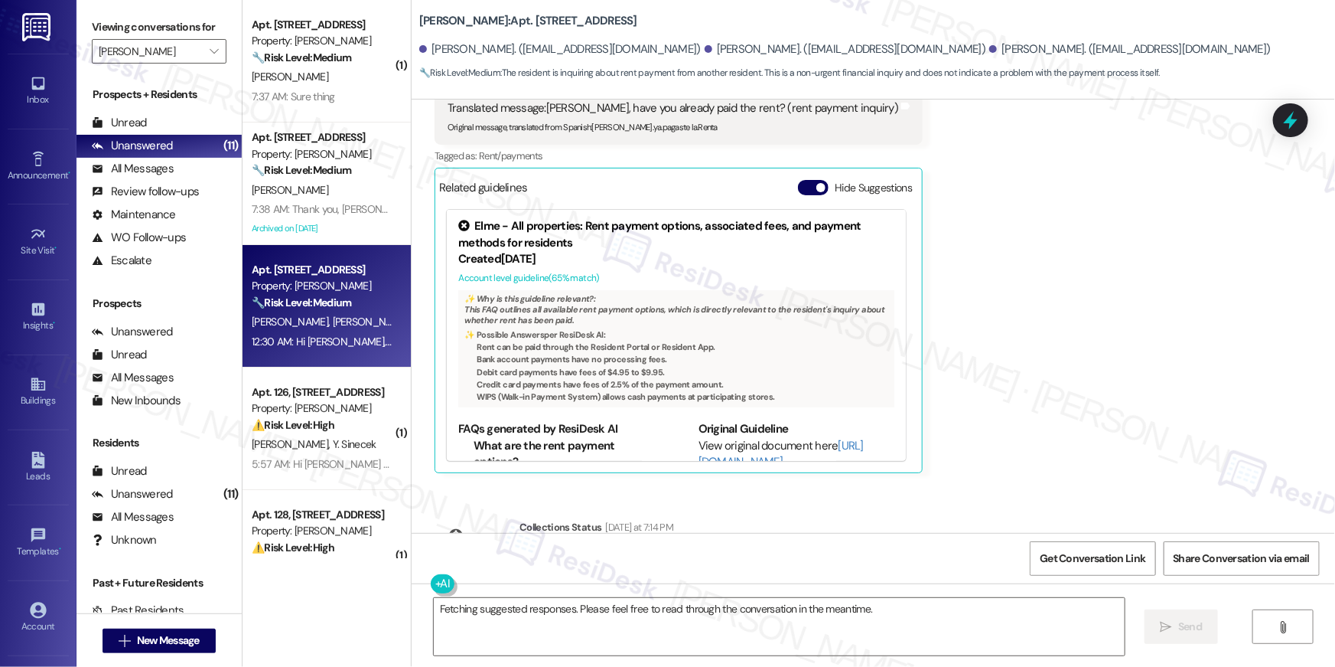
scroll to position [7308, 0]
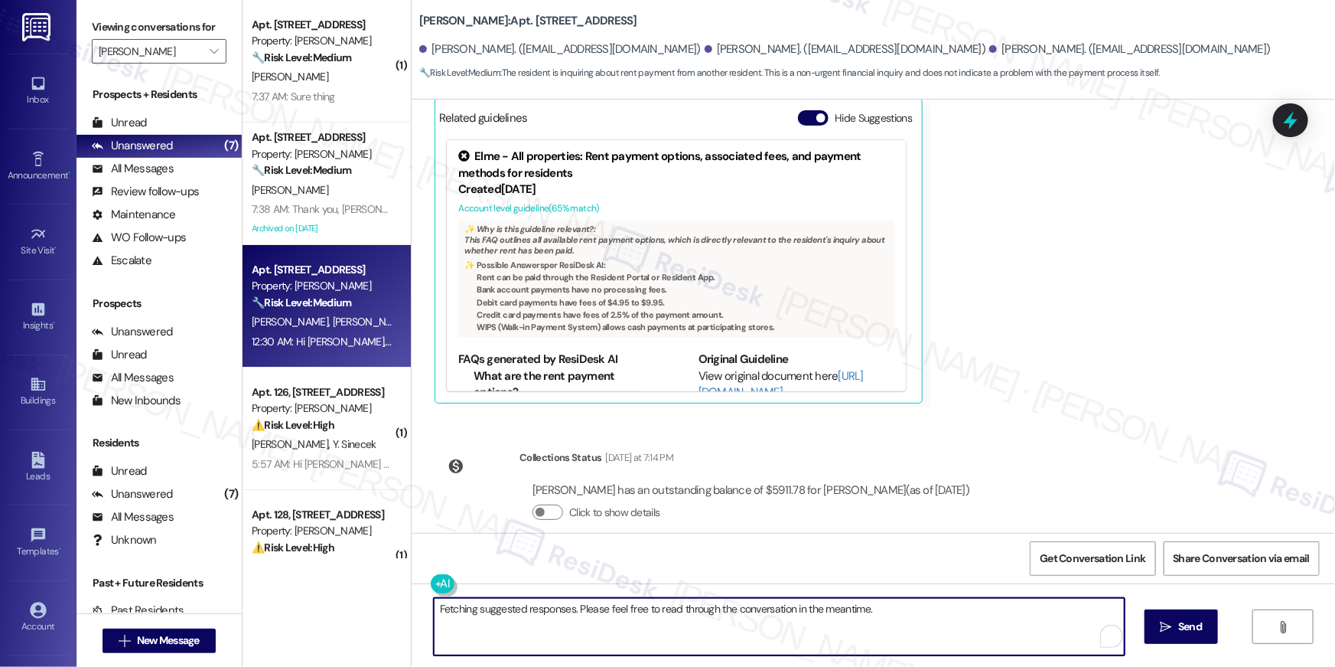
click at [701, 628] on textarea "Fetching suggested responses. Please feel free to read through the conversation…" at bounding box center [779, 626] width 691 height 57
drag, startPoint x: 881, startPoint y: 618, endPoint x: 383, endPoint y: 592, distance: 498.1
click at [383, 592] on div "( 1 ) Apt. [STREET_ADDRESS] Property: [PERSON_NAME] 🔧 Risk Level: Medium The re…" at bounding box center [789, 333] width 1093 height 667
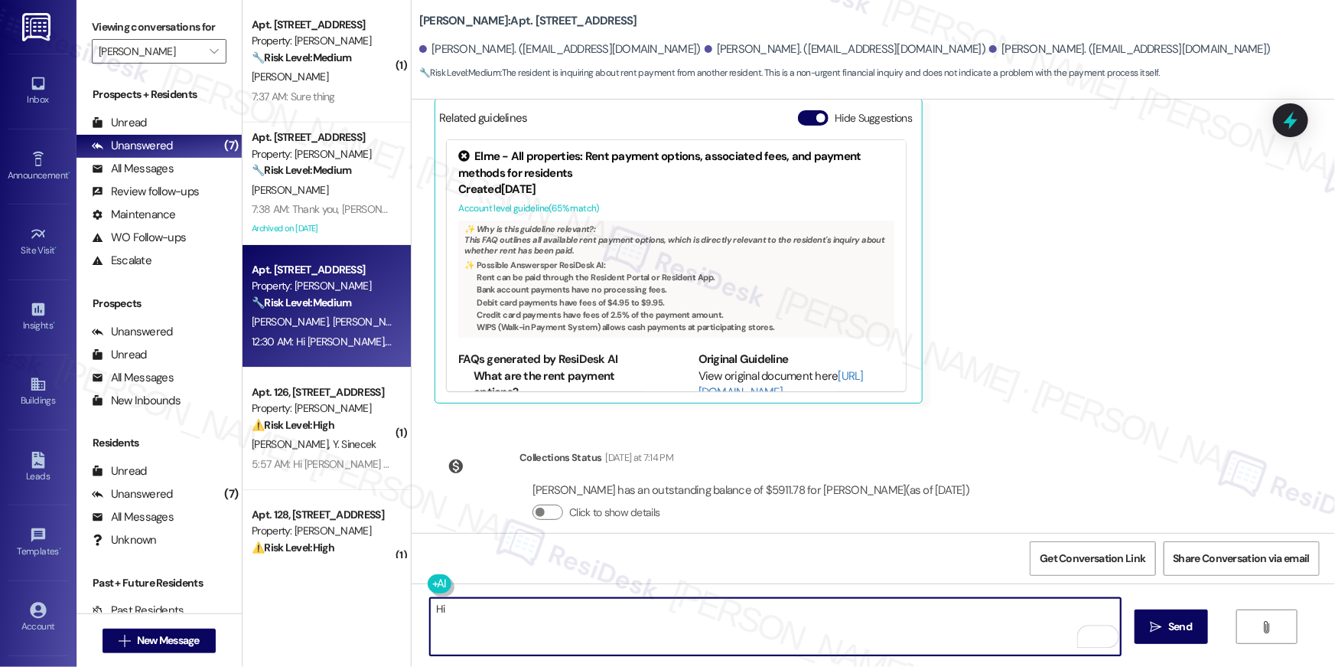
type textarea "H"
type textarea "P"
type textarea "Thank you."
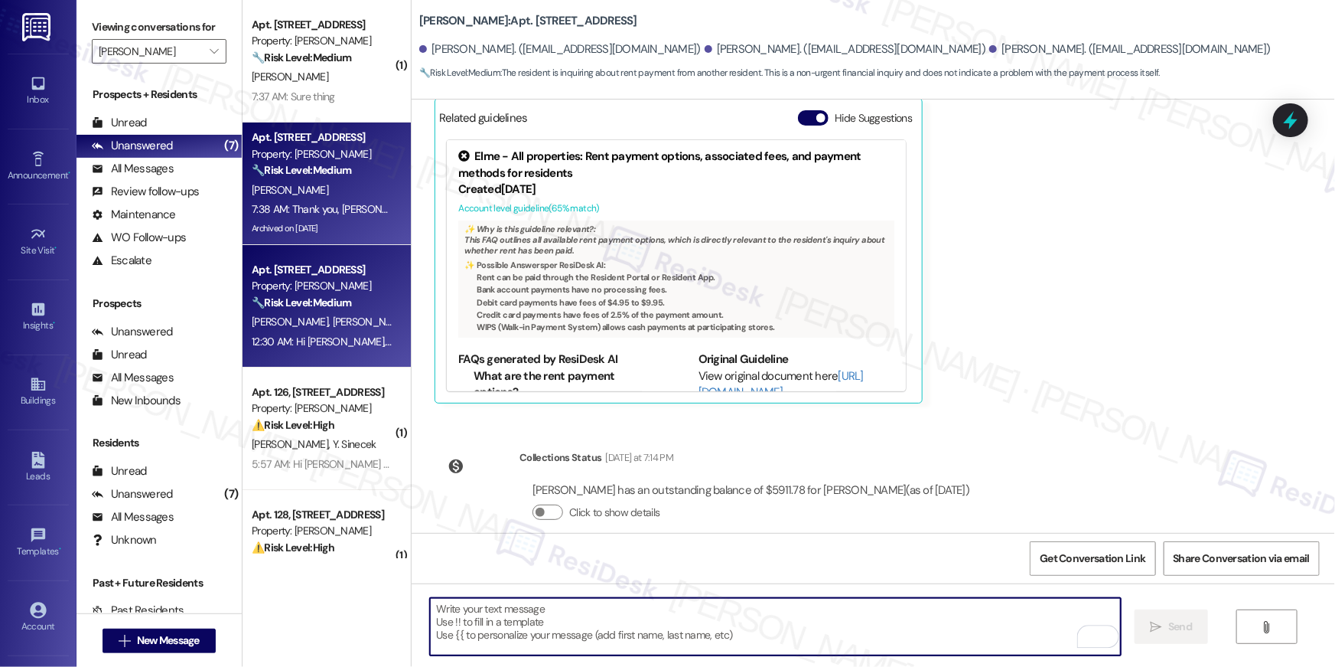
scroll to position [7022, 0]
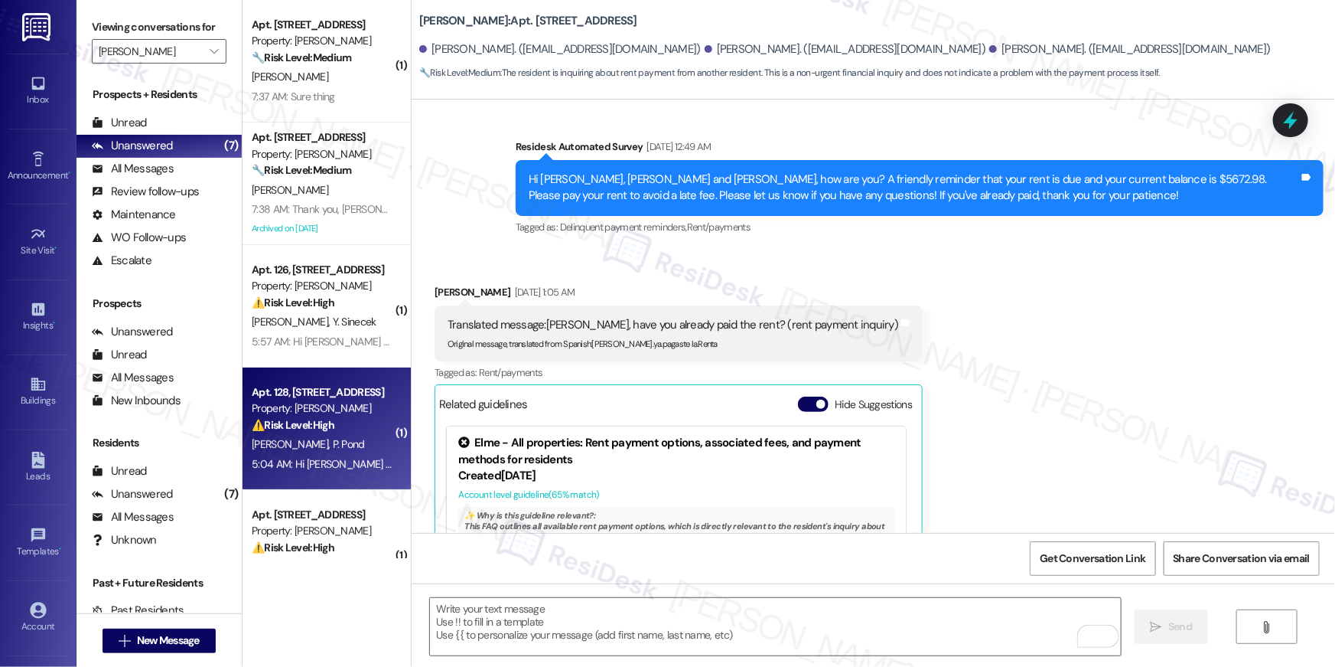
click at [304, 435] on div "[PERSON_NAME] [PERSON_NAME]" at bounding box center [322, 444] width 145 height 19
type textarea "Fetching suggested responses. Please feel free to read through the conversation…"
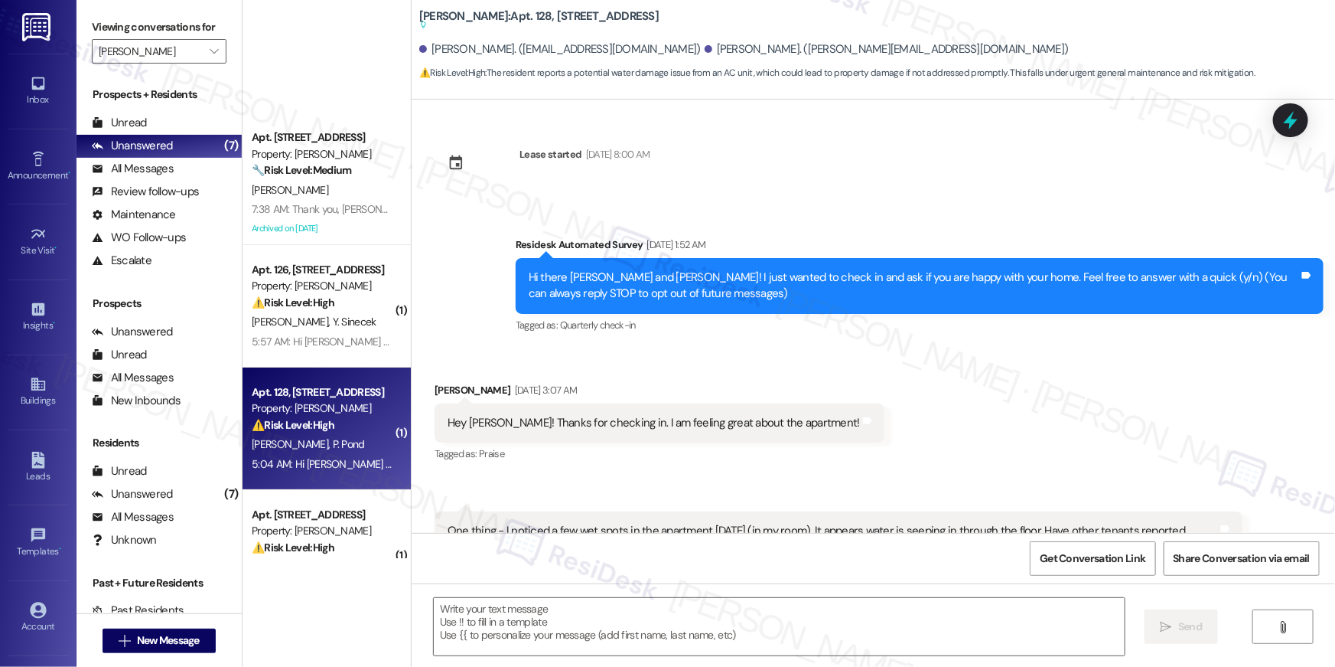
type textarea "Fetching suggested responses. Please feel free to read through the conversation…"
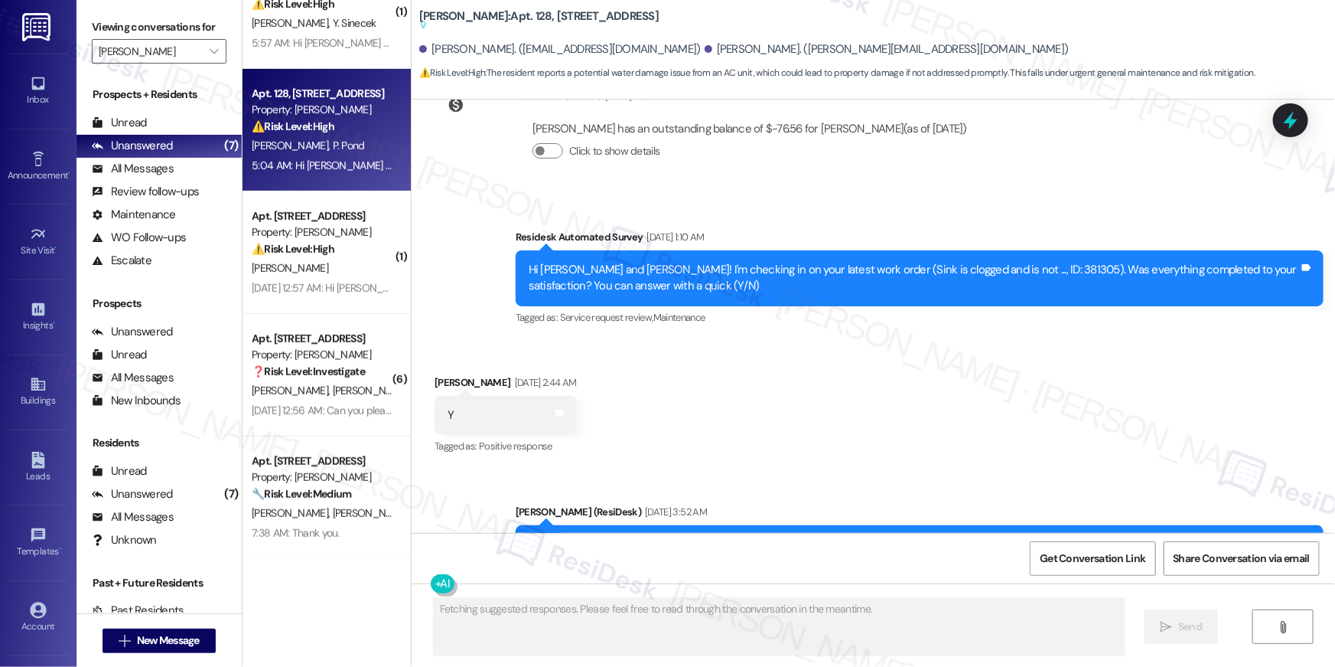
scroll to position [2478, 0]
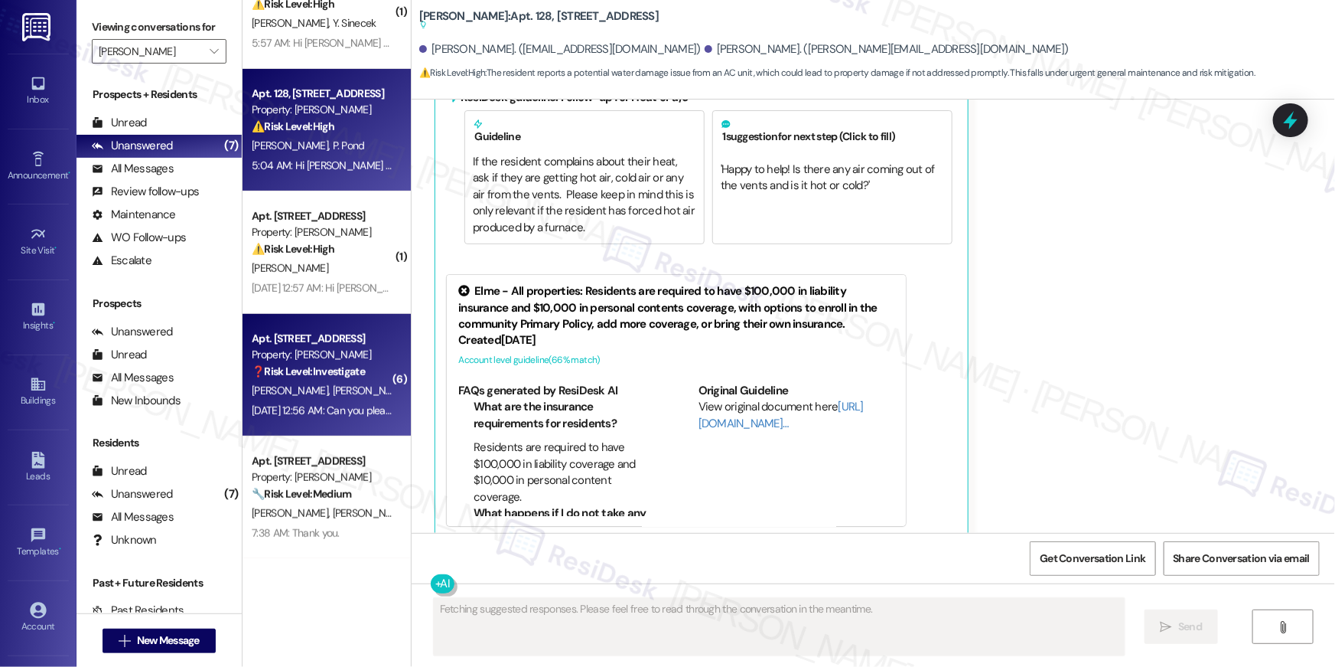
click at [298, 405] on div "[DATE] 12:56 AM: Can you please take acción. I live 3 floor. Apt 301 someone ke…" at bounding box center [531, 410] width 559 height 14
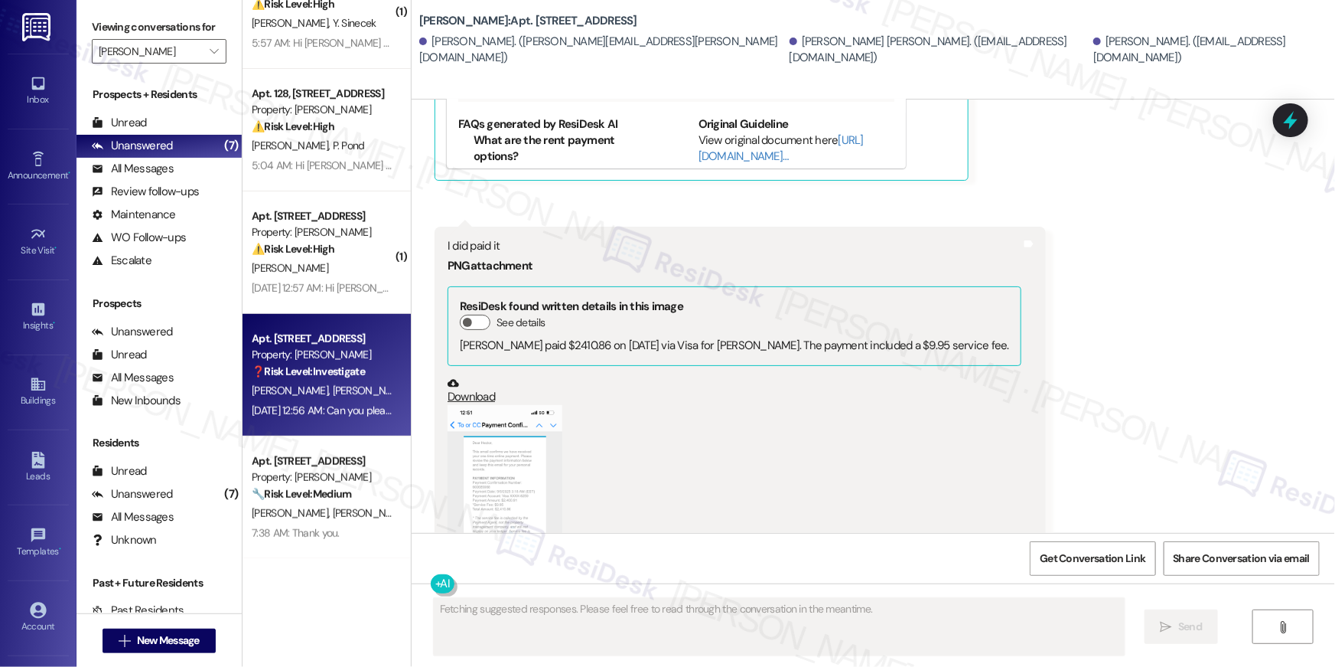
scroll to position [13186, 0]
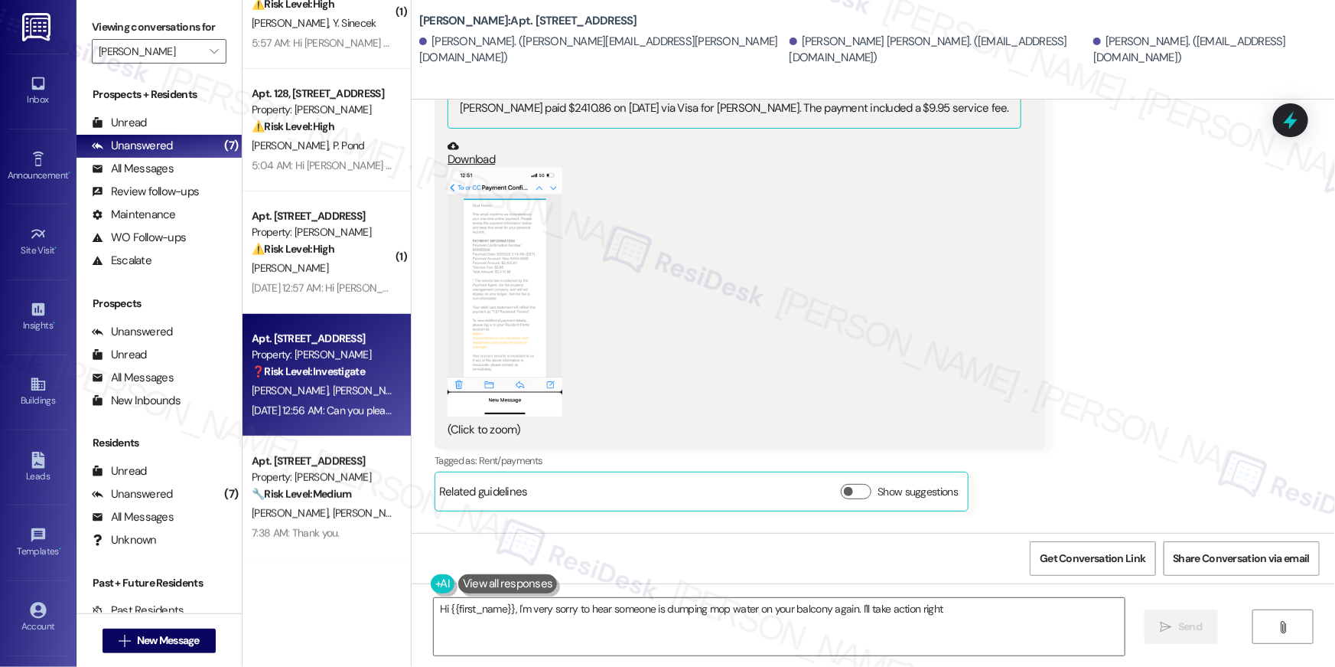
click at [493, 180] on button "Zoom image" at bounding box center [505, 292] width 115 height 249
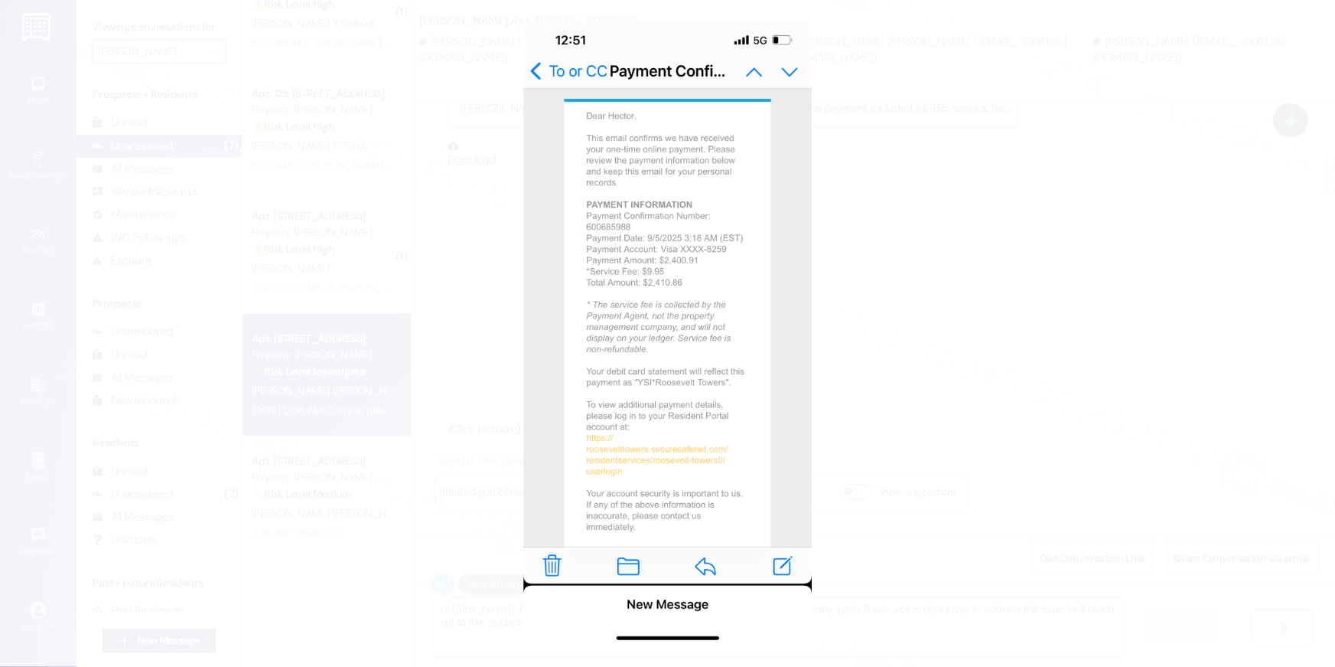
click at [980, 373] on button "Unzoom image" at bounding box center [667, 333] width 1335 height 667
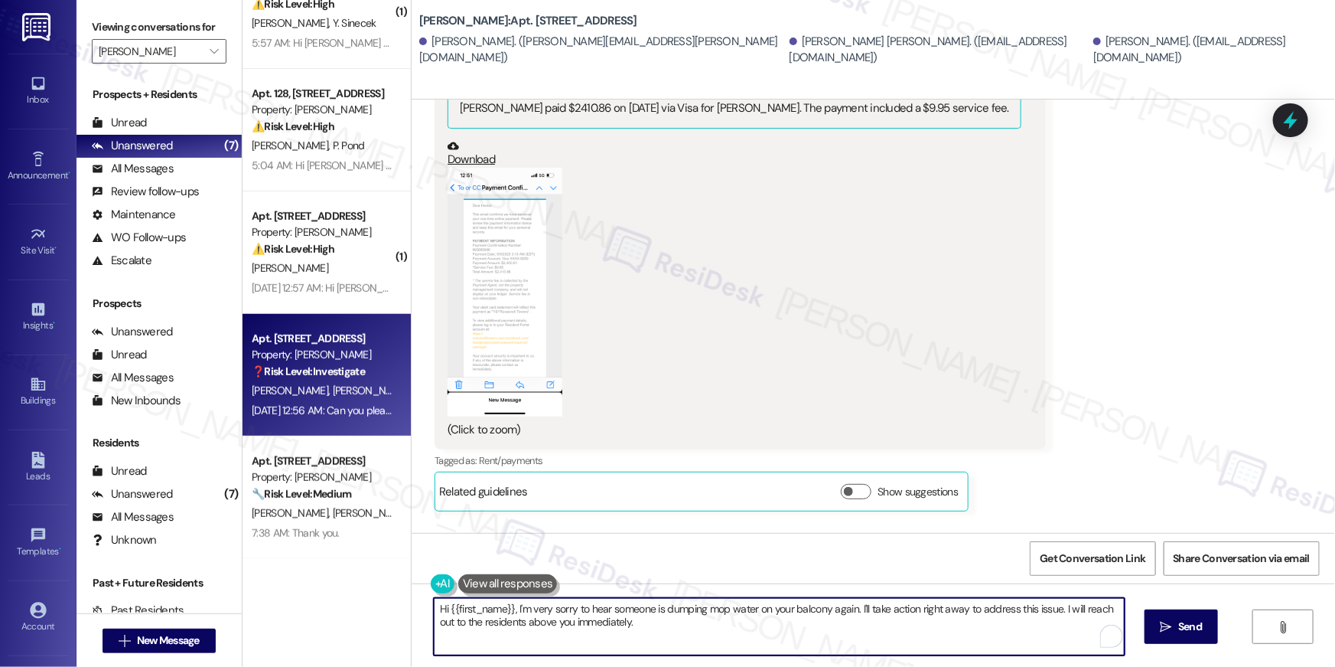
click at [761, 642] on textarea "Hi {{first_name}}, I'm very sorry to hear someone is dumping mop water on your …" at bounding box center [779, 626] width 691 height 57
click at [970, 628] on textarea "Hi {{first_name}}, I'm very sorry to hear someone is dumping mop water on your …" at bounding box center [775, 626] width 691 height 57
drag, startPoint x: 849, startPoint y: 608, endPoint x: 867, endPoint y: 644, distance: 40.0
click at [867, 644] on textarea "Hi {{first_name}}, I'm very sorry to hear someone is dumping mop water on your …" at bounding box center [775, 626] width 691 height 57
type textarea "Hi {{first_name}}, I'm very sorry to hear someone is dumping mop water on your …"
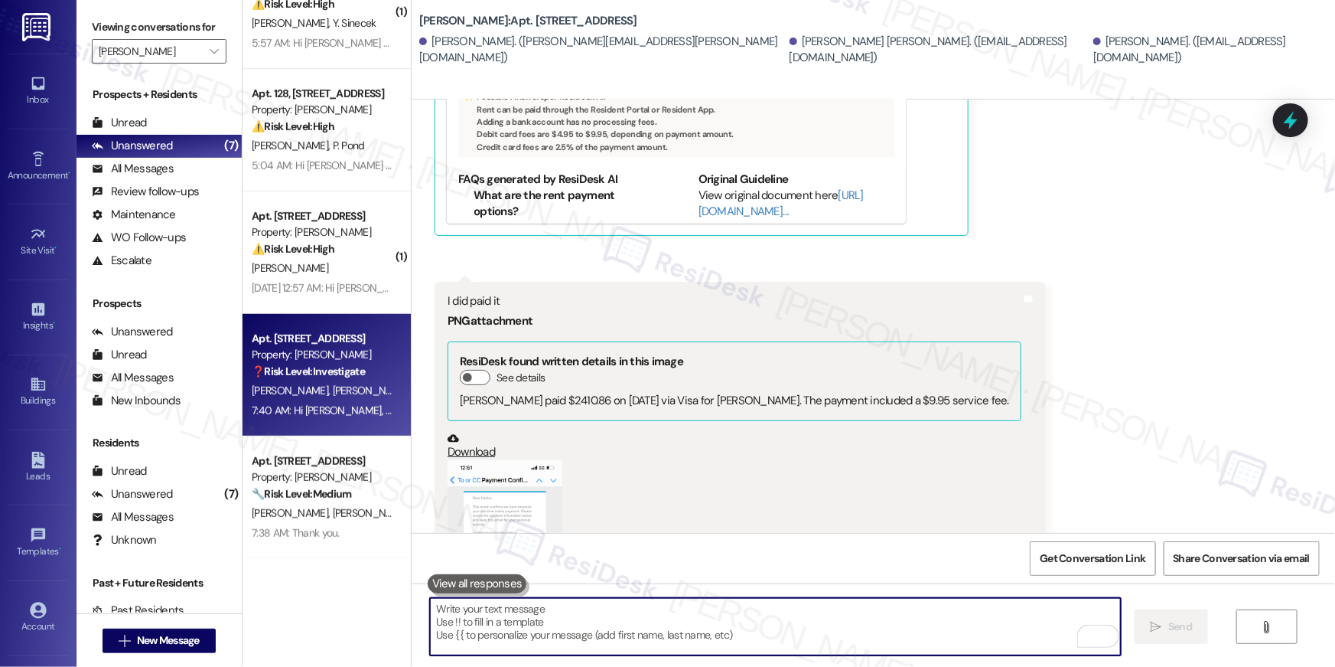
scroll to position [13308, 0]
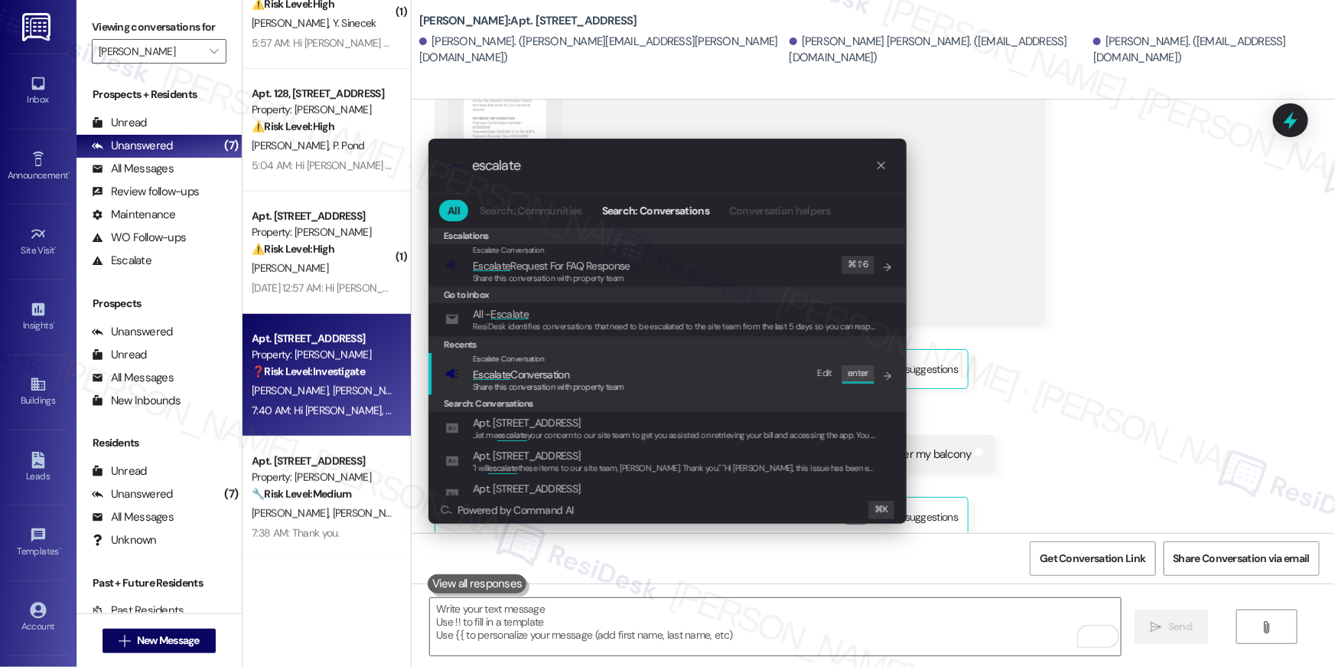
type input "escalate"
click at [553, 369] on span "Escalate Conversation" at bounding box center [521, 374] width 96 height 14
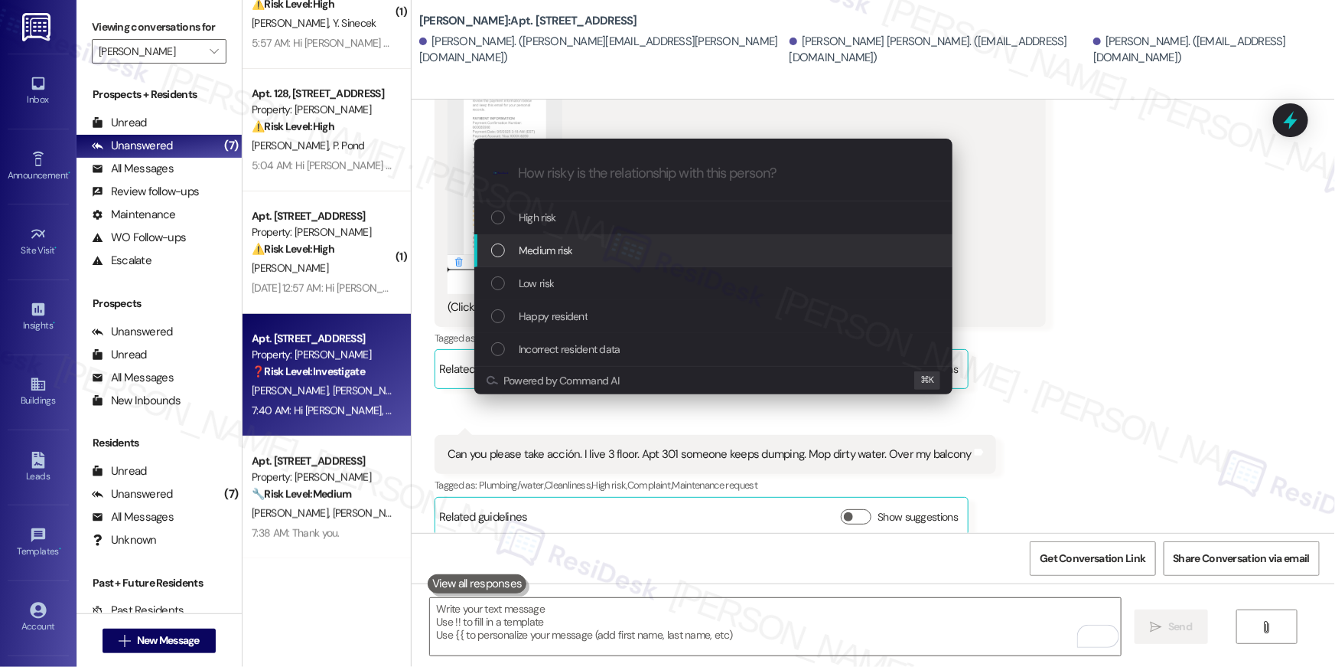
click at [560, 249] on span "Medium risk" at bounding box center [546, 250] width 54 height 17
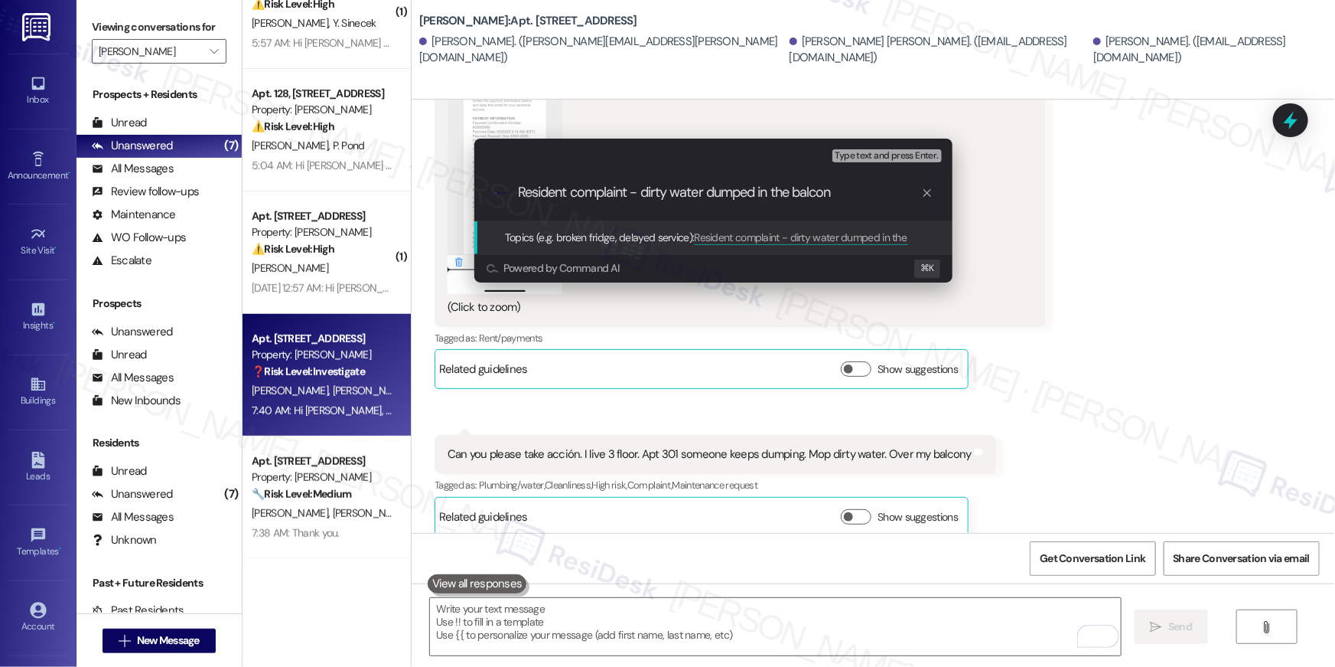
type input "Resident complaint - dirty water dumped in the balcony"
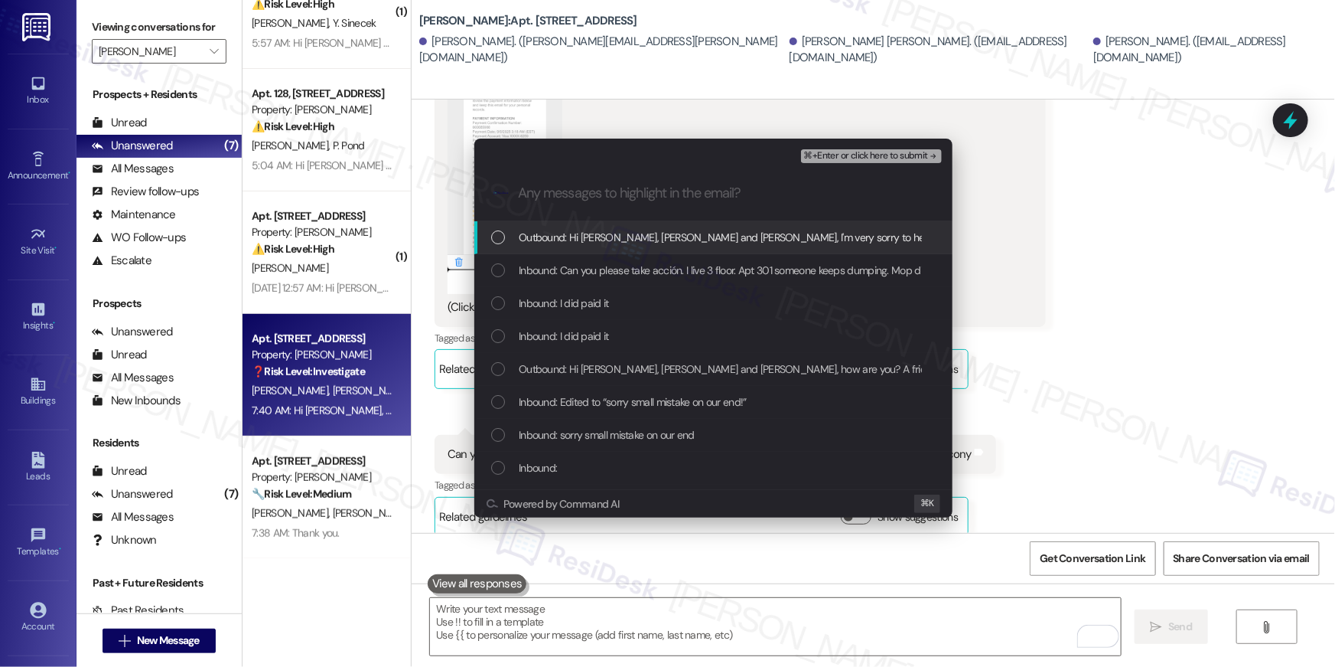
click at [631, 248] on div "Outbound: Hi [PERSON_NAME], [PERSON_NAME] and [PERSON_NAME], I'm very sorry to …" at bounding box center [713, 237] width 478 height 33
drag, startPoint x: 630, startPoint y: 251, endPoint x: 624, endPoint y: 277, distance: 26.7
click at [630, 251] on div "Outbound: Hi Hector, Ana Maria and Diego, I'm very sorry to hear someone is dum…" at bounding box center [713, 237] width 478 height 33
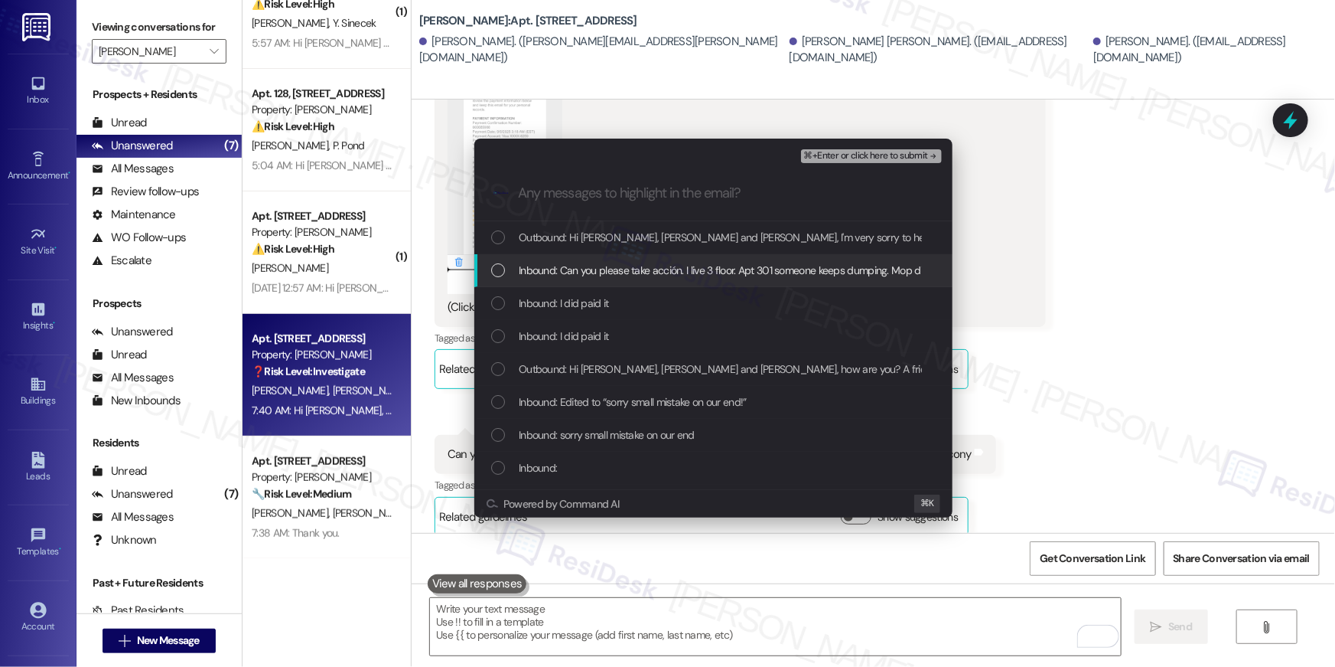
click at [621, 270] on span "Inbound: Can you please take acción. I live 3 floor. Apt 301 someone keeps dump…" at bounding box center [781, 270] width 525 height 17
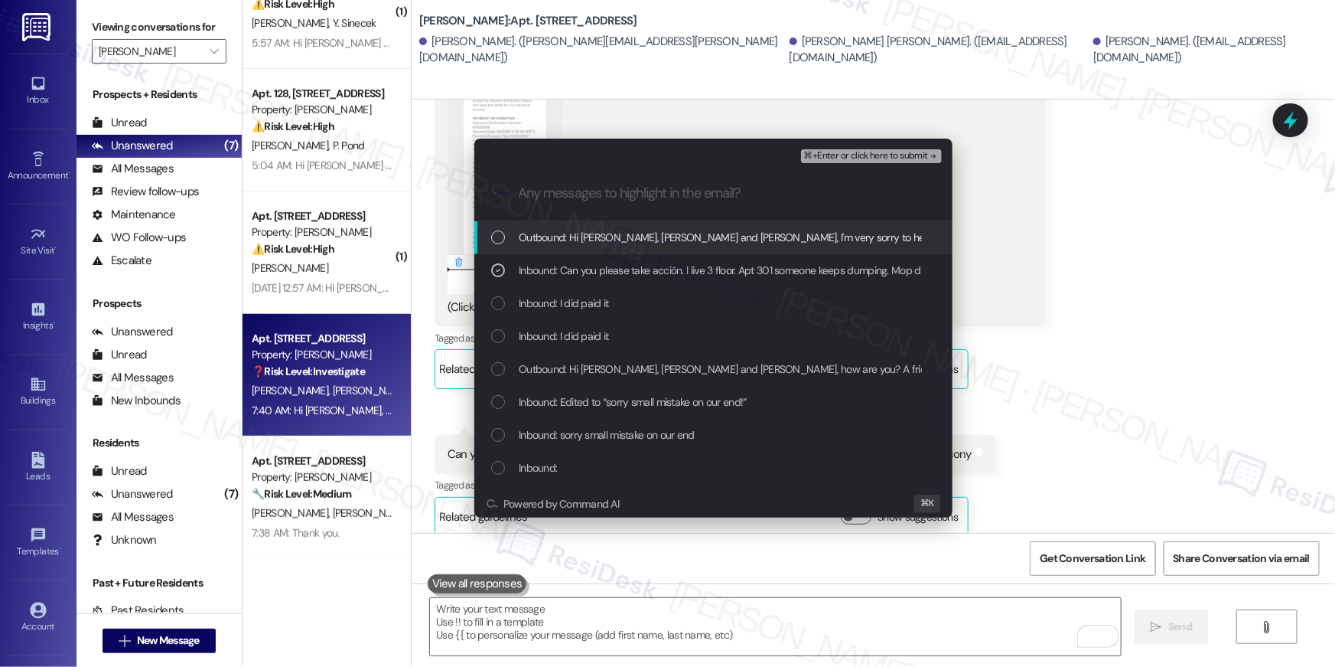
click at [628, 236] on span "Outbound: Hi Hector, Ana Maria and Diego, I'm very sorry to hear someone is dum…" at bounding box center [1042, 237] width 1047 height 17
click at [879, 154] on span "⌘+Enter or click here to submit" at bounding box center [866, 156] width 124 height 11
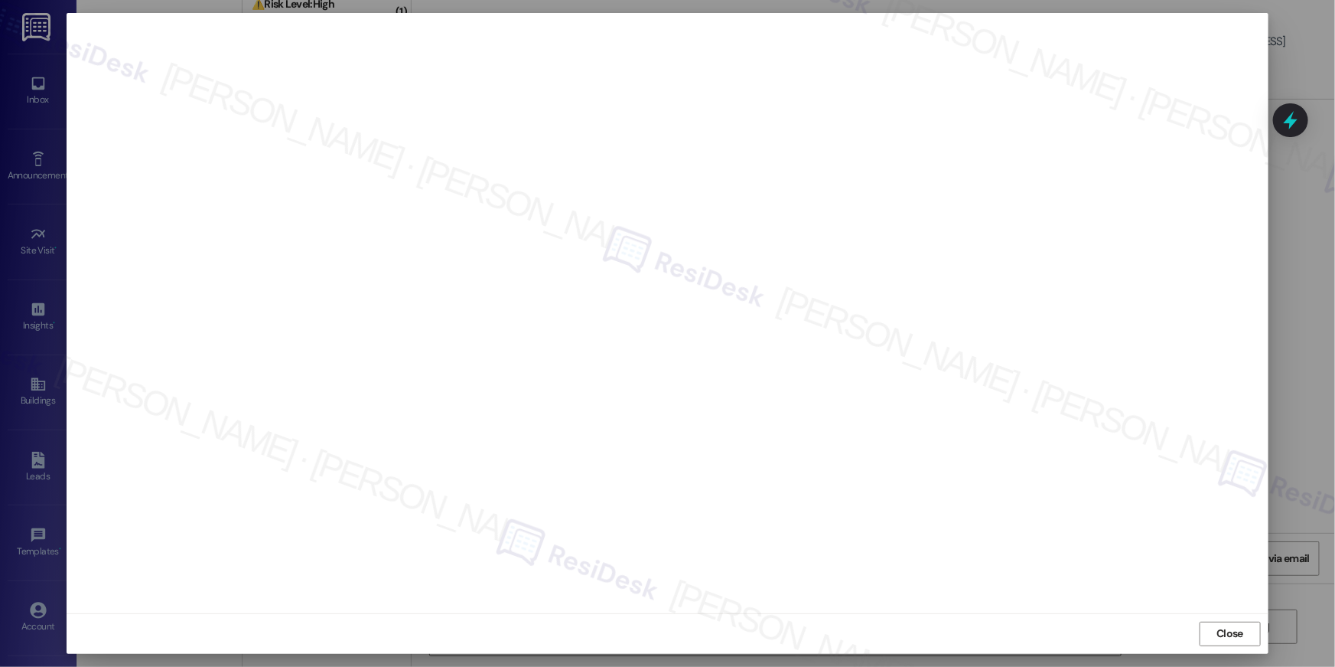
click at [1227, 623] on span "Close" at bounding box center [1230, 633] width 33 height 23
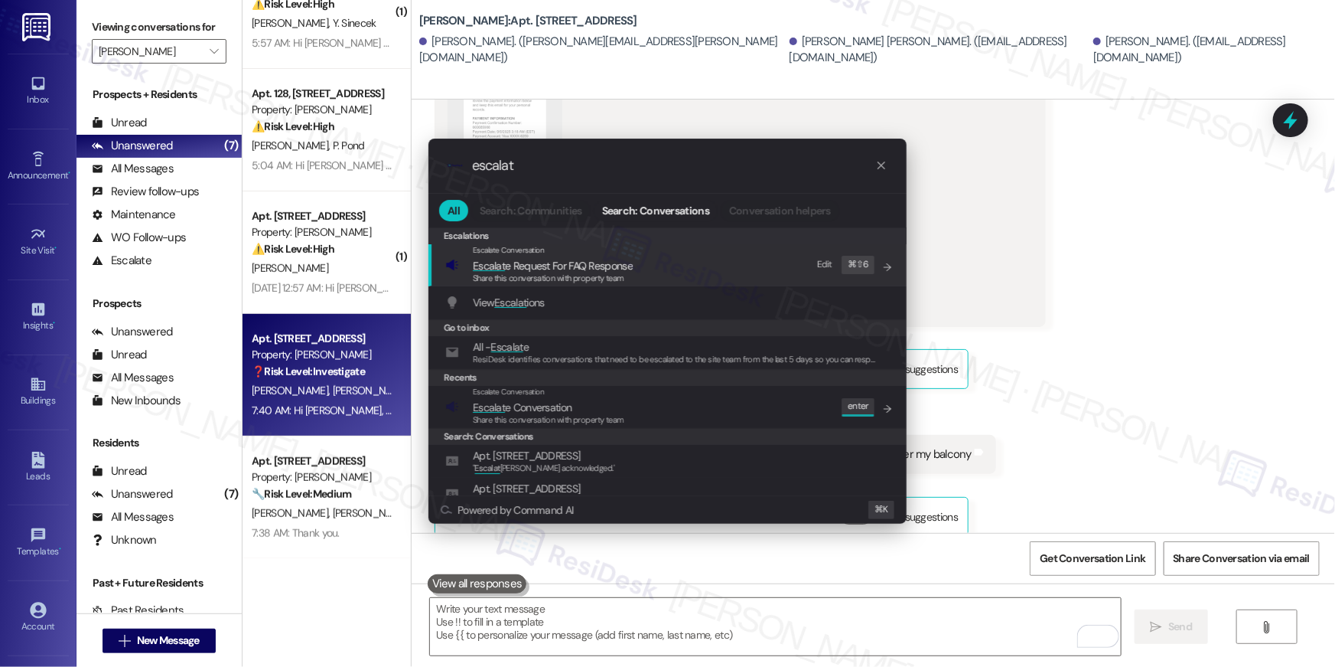
type input "escalat"
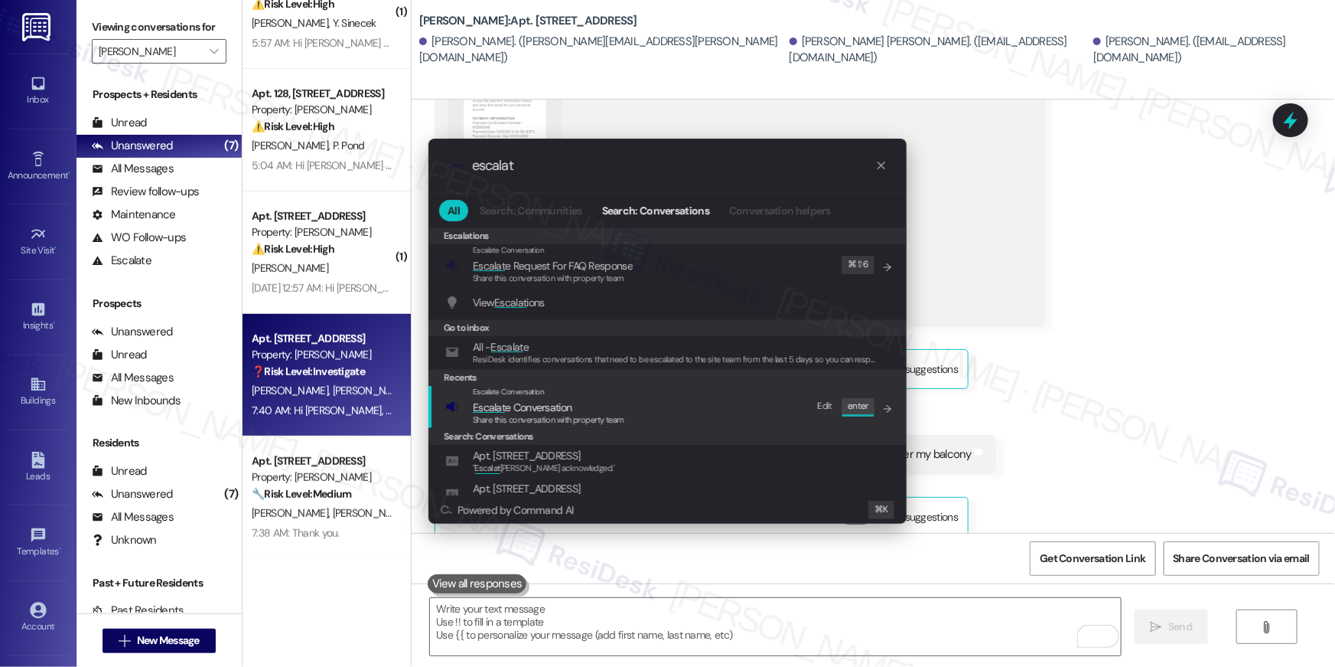
click at [675, 399] on div "Escalate Conversation Escalat e Conversation Share this conversation with prope…" at bounding box center [669, 406] width 448 height 41
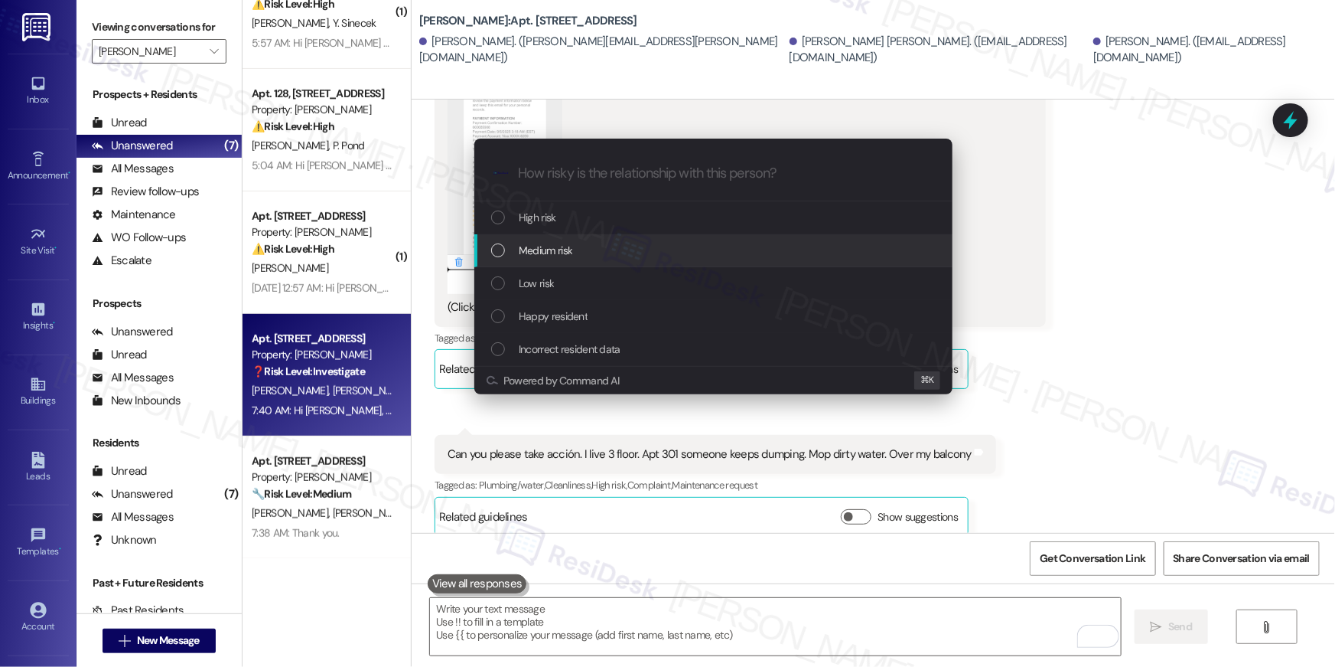
click at [564, 240] on div "Medium risk" at bounding box center [713, 250] width 478 height 33
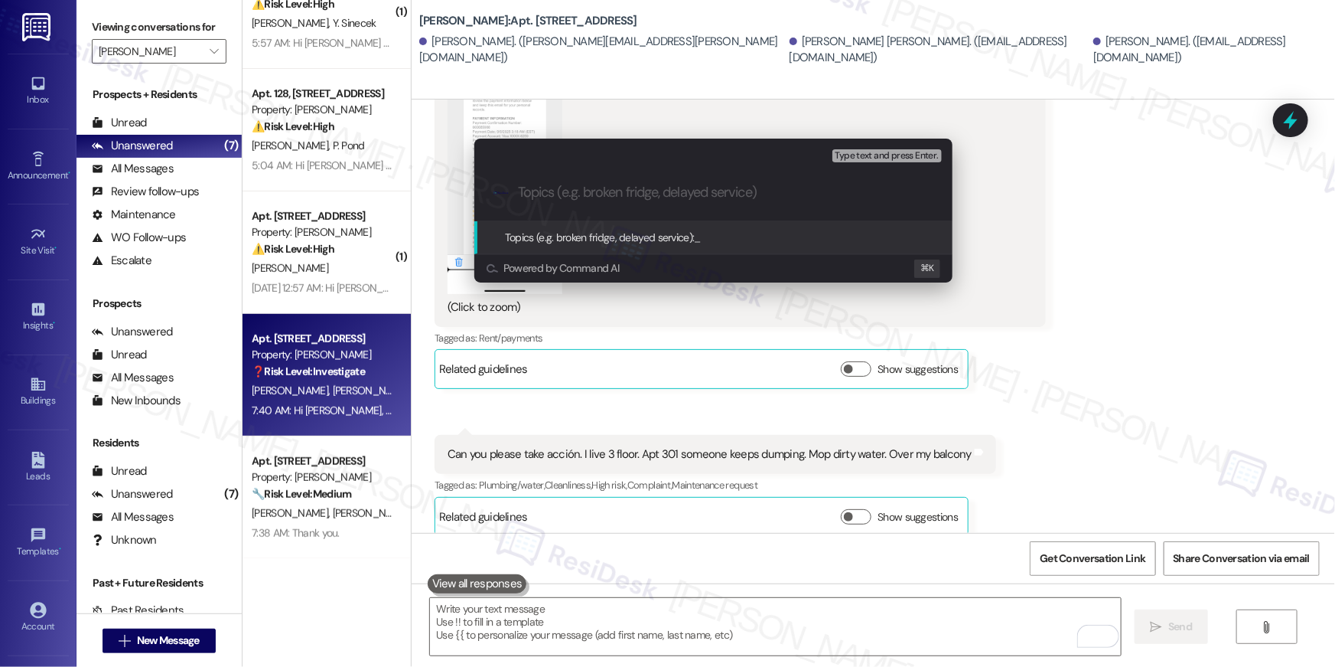
paste input "Resident complaint - dirty water dumped in the balcony"
type input "Resident complaint - dirty water dumped in the balcony"
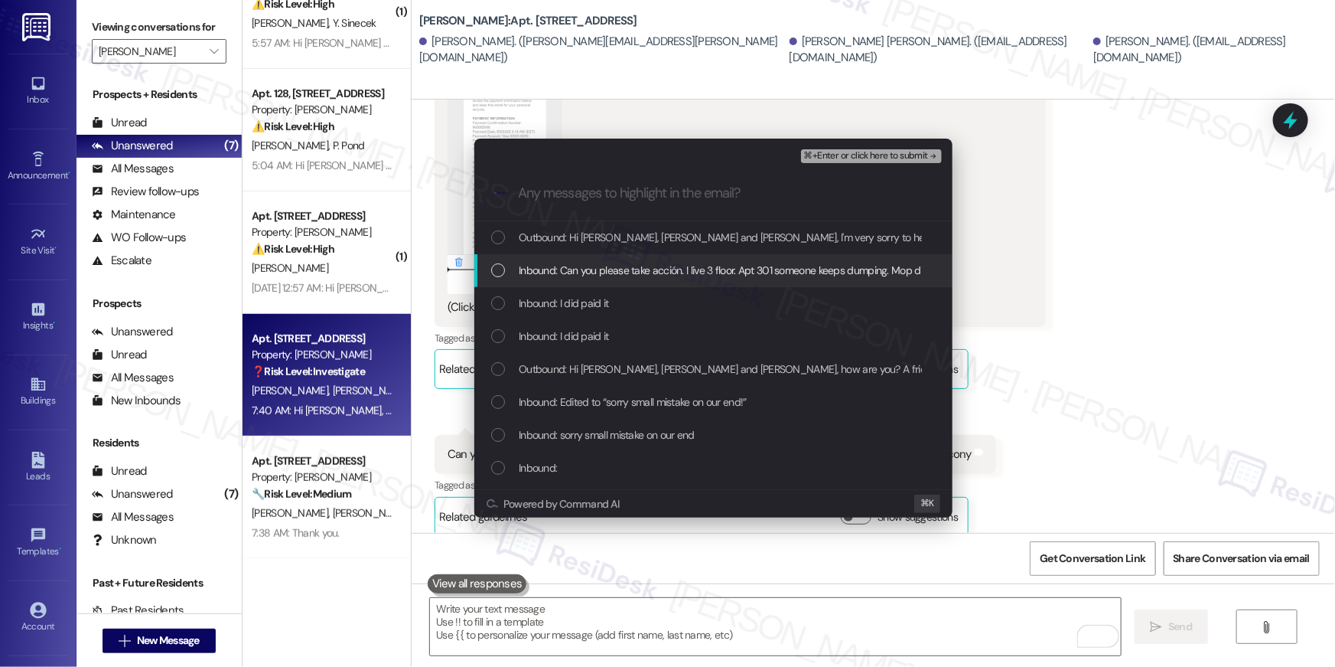
click at [598, 242] on span "Outbound: Hi Hector, Ana Maria and Diego, I'm very sorry to hear someone is dum…" at bounding box center [1042, 237] width 1047 height 17
click at [601, 273] on span "Inbound: Can you please take acción. I live 3 floor. Apt 301 someone keeps dump…" at bounding box center [781, 270] width 525 height 17
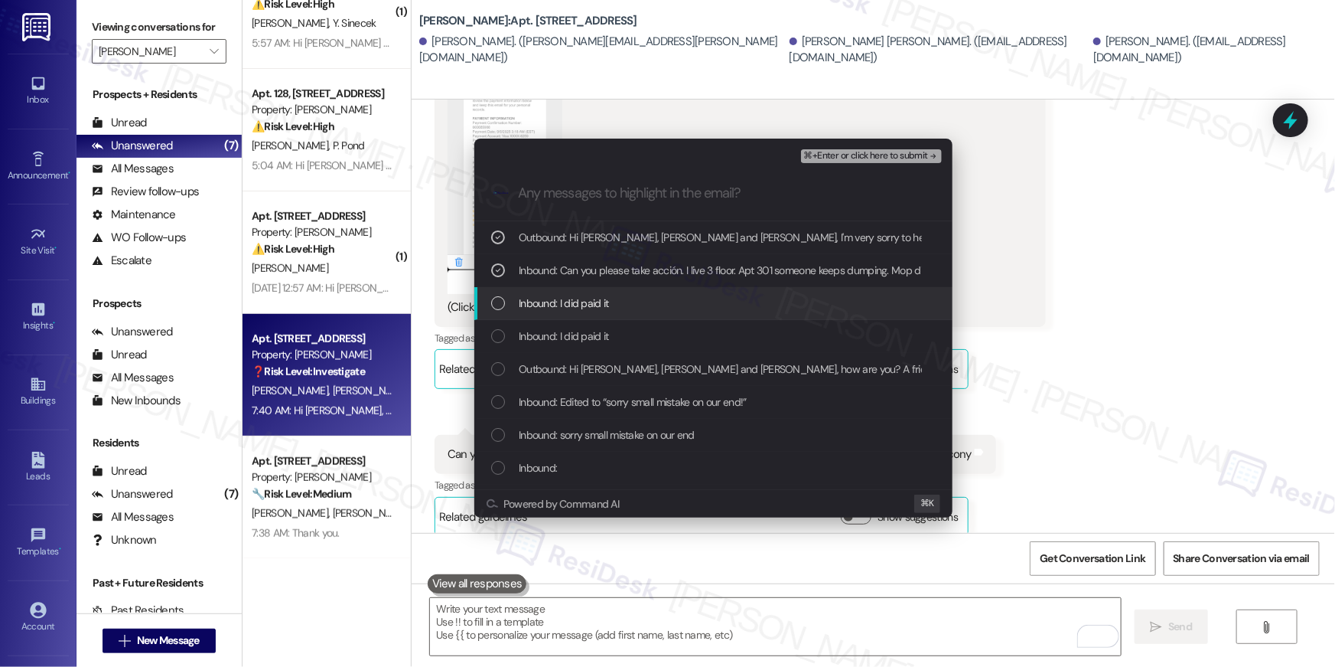
click at [598, 295] on span "Inbound: I did paid it" at bounding box center [564, 303] width 90 height 17
drag, startPoint x: 628, startPoint y: 307, endPoint x: 794, endPoint y: 212, distance: 191.3
click at [628, 307] on div "Inbound: I did paid it" at bounding box center [715, 303] width 448 height 17
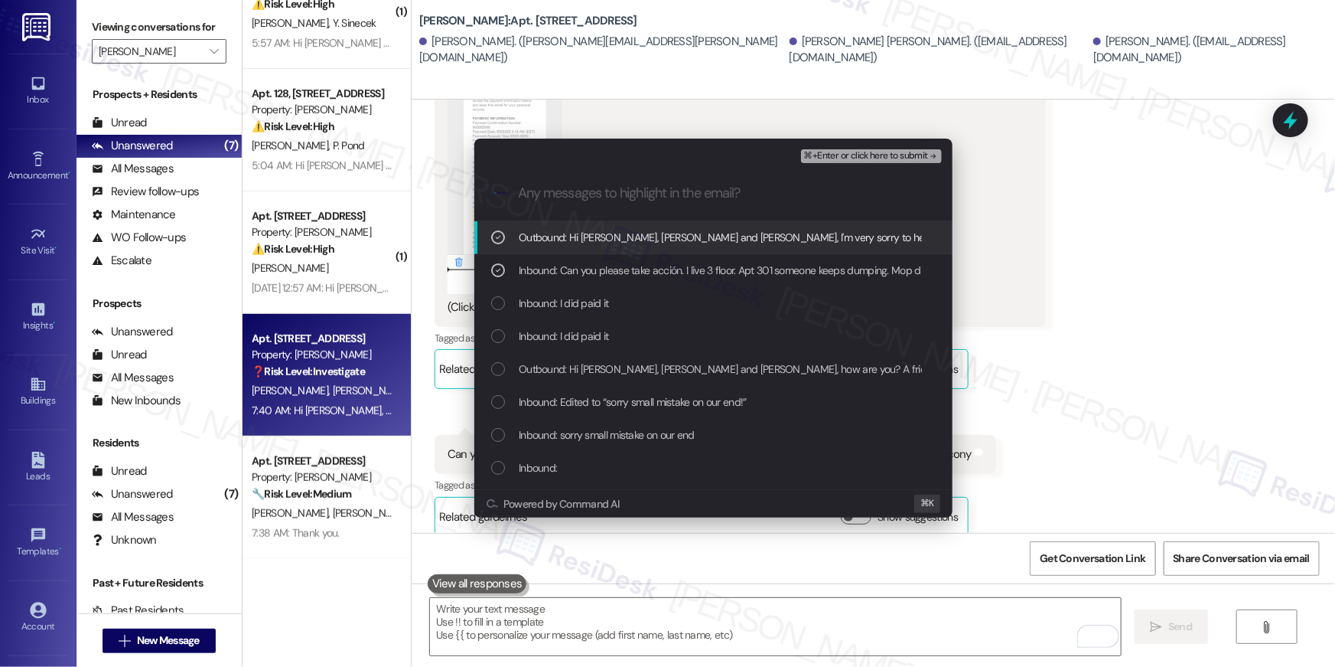
click at [886, 158] on span "⌘+Enter or click here to submit" at bounding box center [866, 156] width 124 height 11
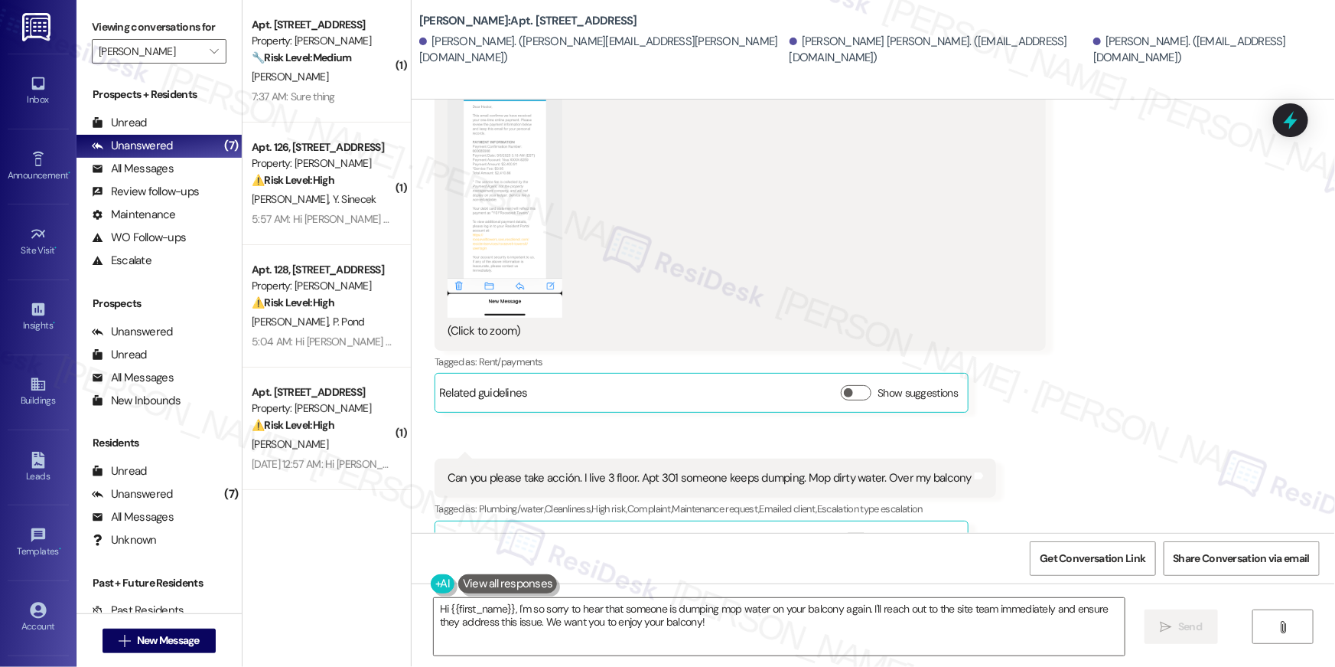
scroll to position [13331, 0]
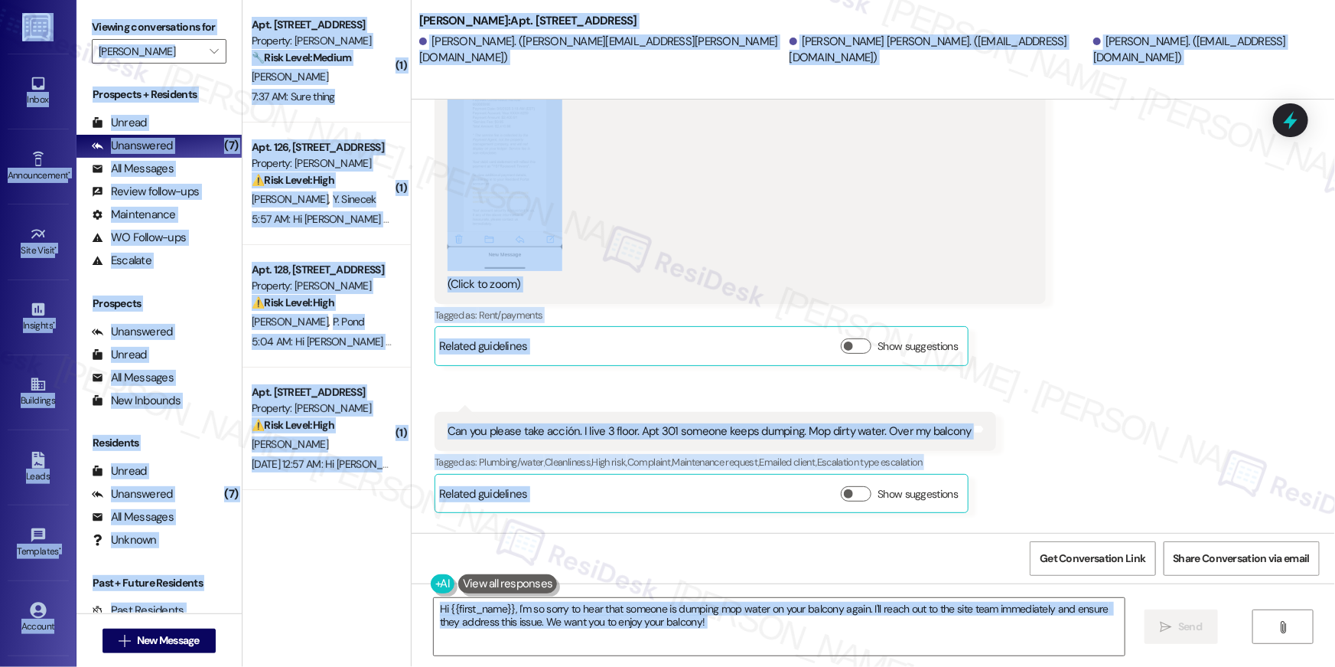
click at [903, 543] on div "Get Conversation Link Share Conversation via email" at bounding box center [874, 558] width 924 height 51
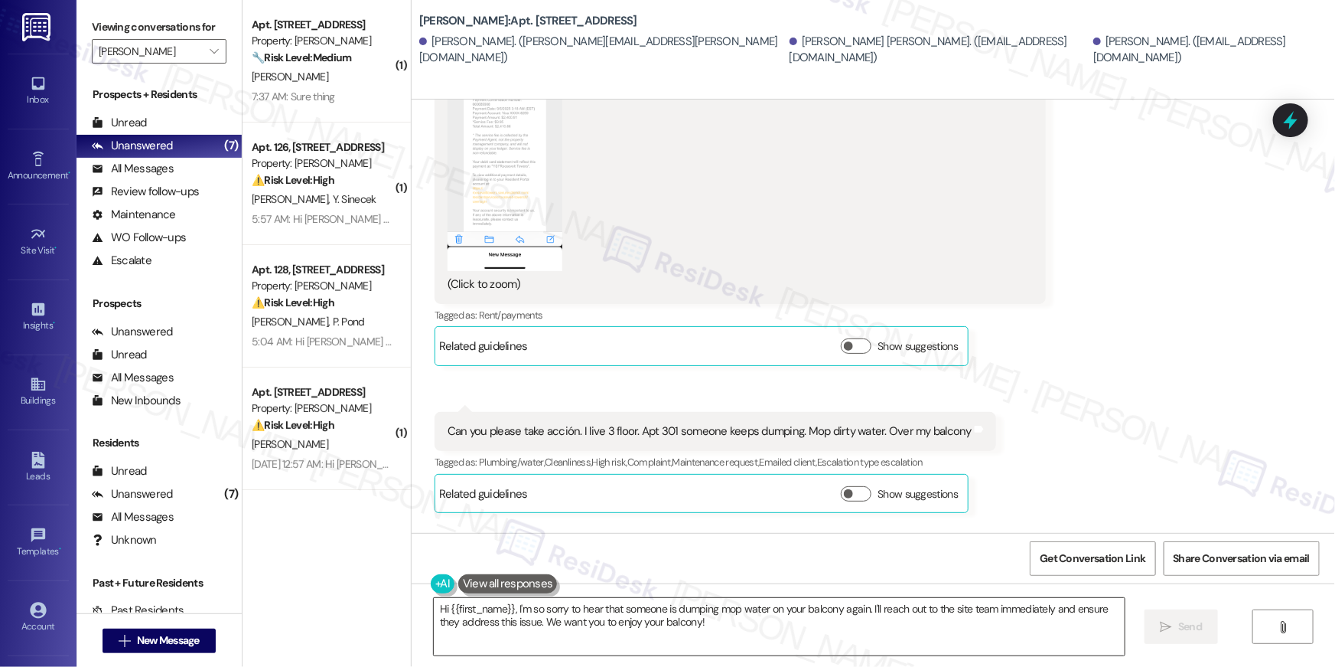
click at [885, 624] on textarea "Hi {{first_name}}, I'm so sorry to hear that someone is dumping mop water on yo…" at bounding box center [779, 626] width 691 height 57
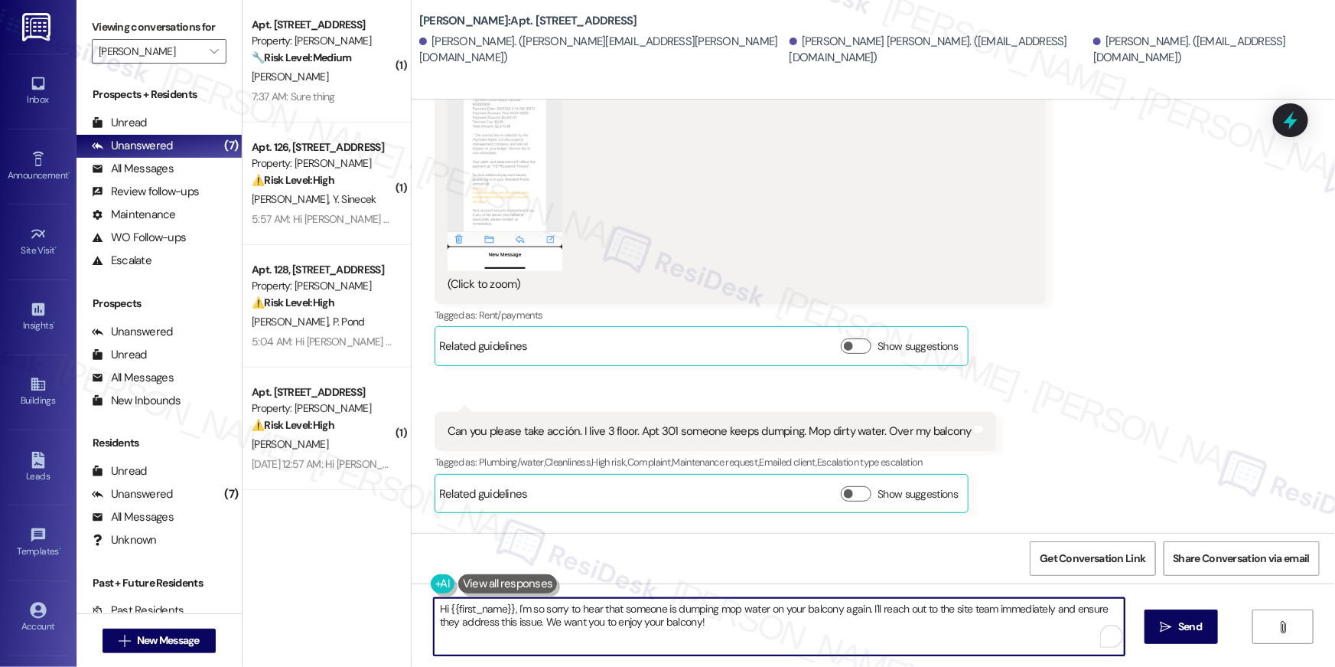
paste textarea "Thank you so much for your rent payment, {{first_name}}. We really appreciate i…"
type textarea "Thank you so much for your rent payment, {{first_name}}. We really appreciate i…"
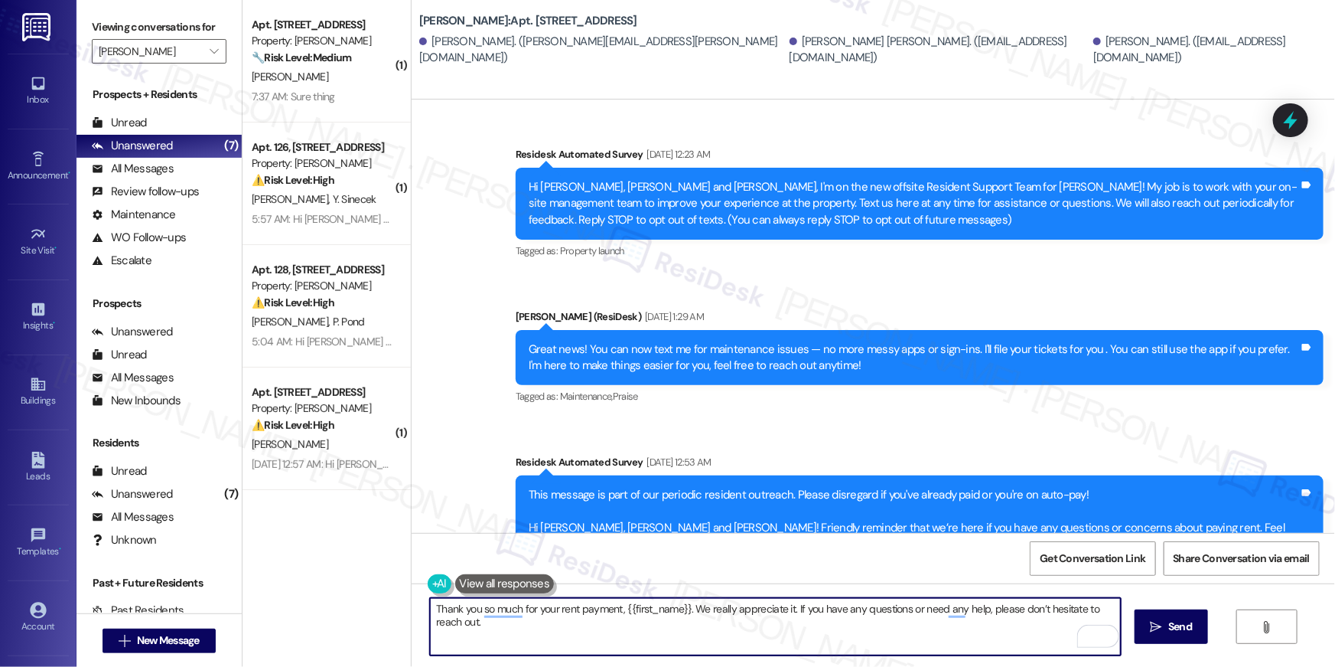
scroll to position [13331, 0]
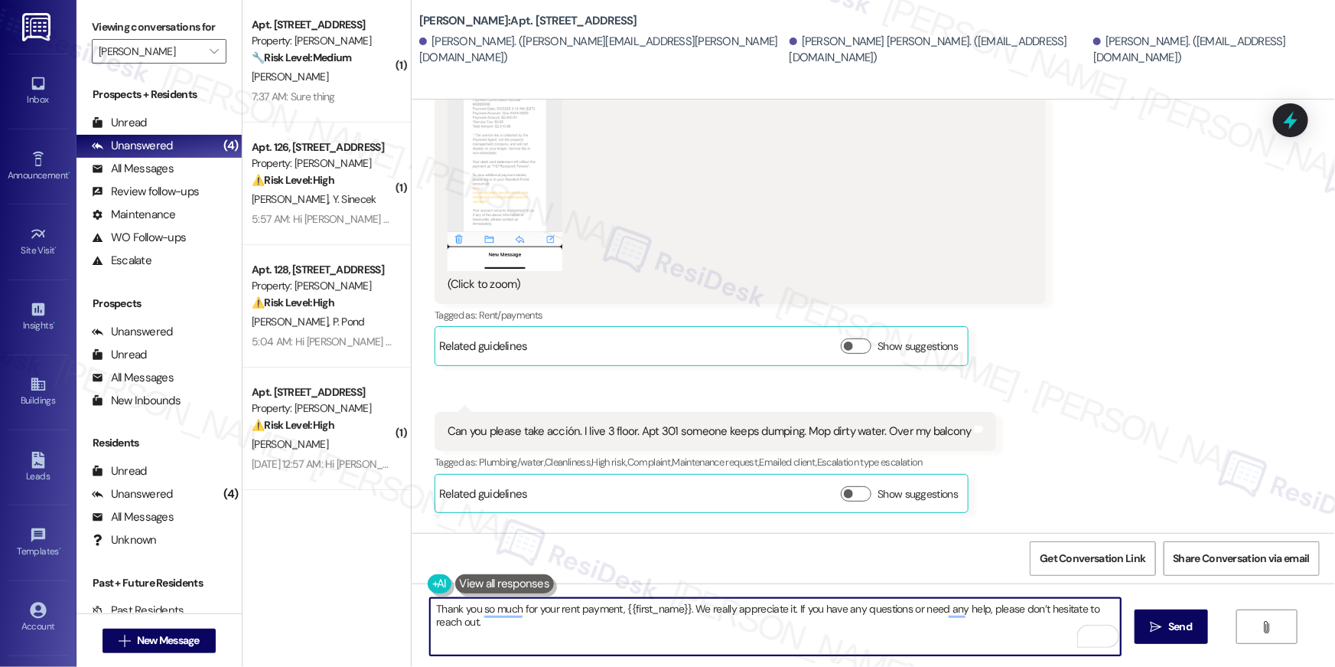
click at [771, 637] on textarea "Thank you so much for your rent payment, {{first_name}}. We really appreciate i…" at bounding box center [775, 626] width 691 height 57
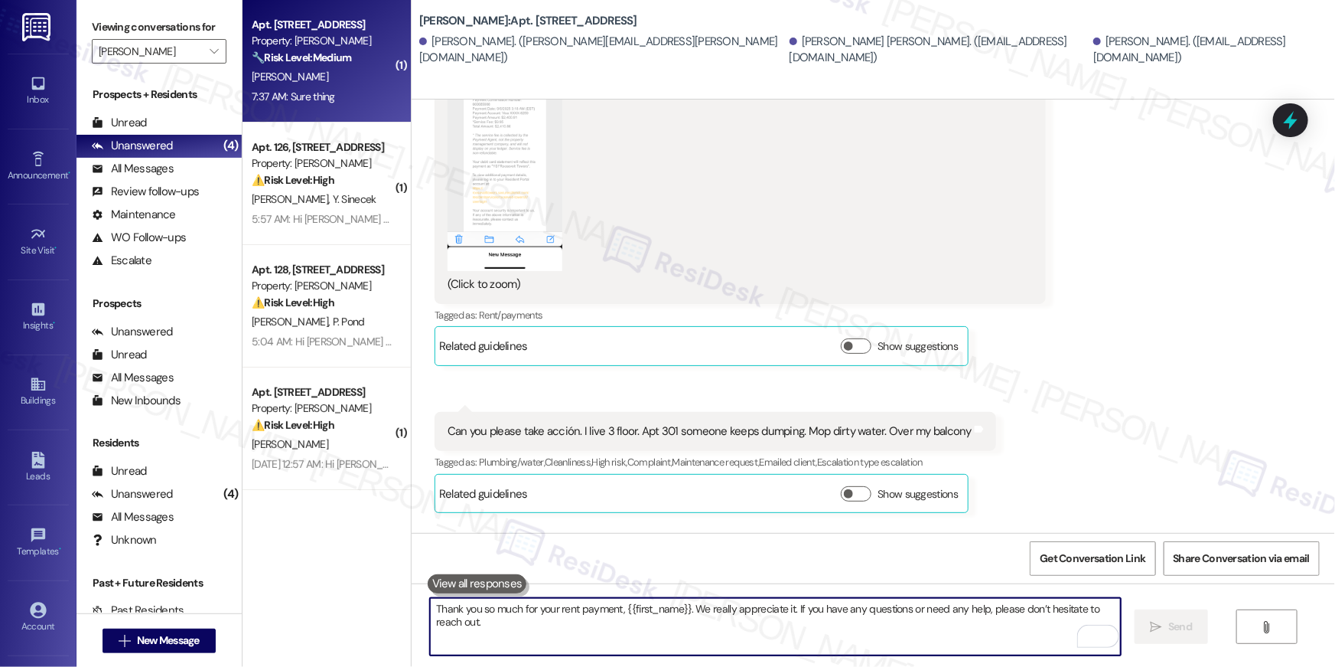
scroll to position [13185, 0]
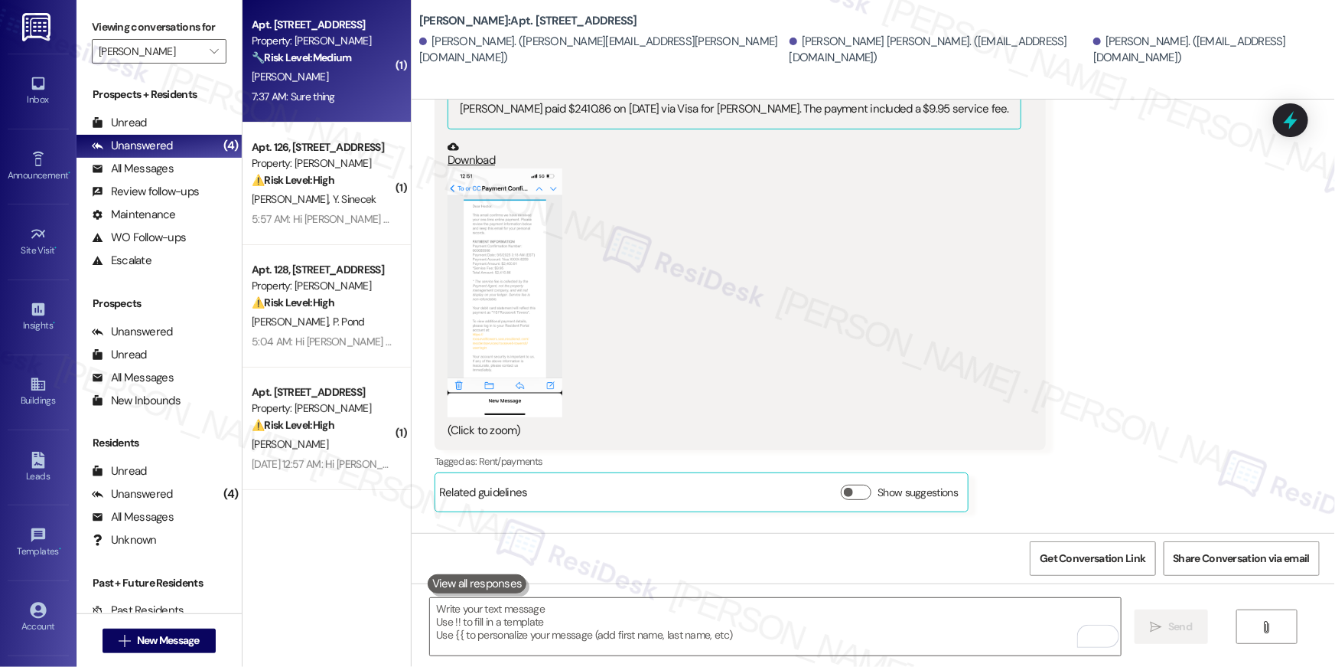
click at [309, 60] on strong "🔧 Risk Level: Medium" at bounding box center [301, 58] width 99 height 14
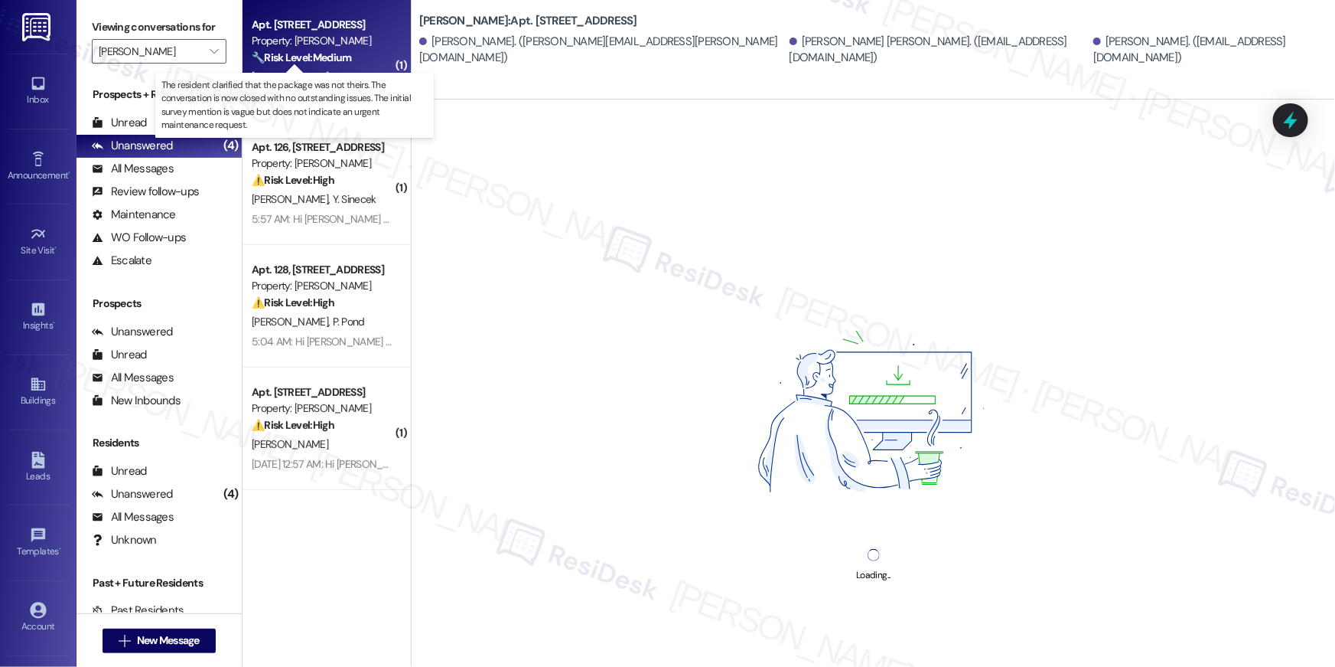
click at [310, 60] on strong "🔧 Risk Level: Medium" at bounding box center [301, 58] width 99 height 14
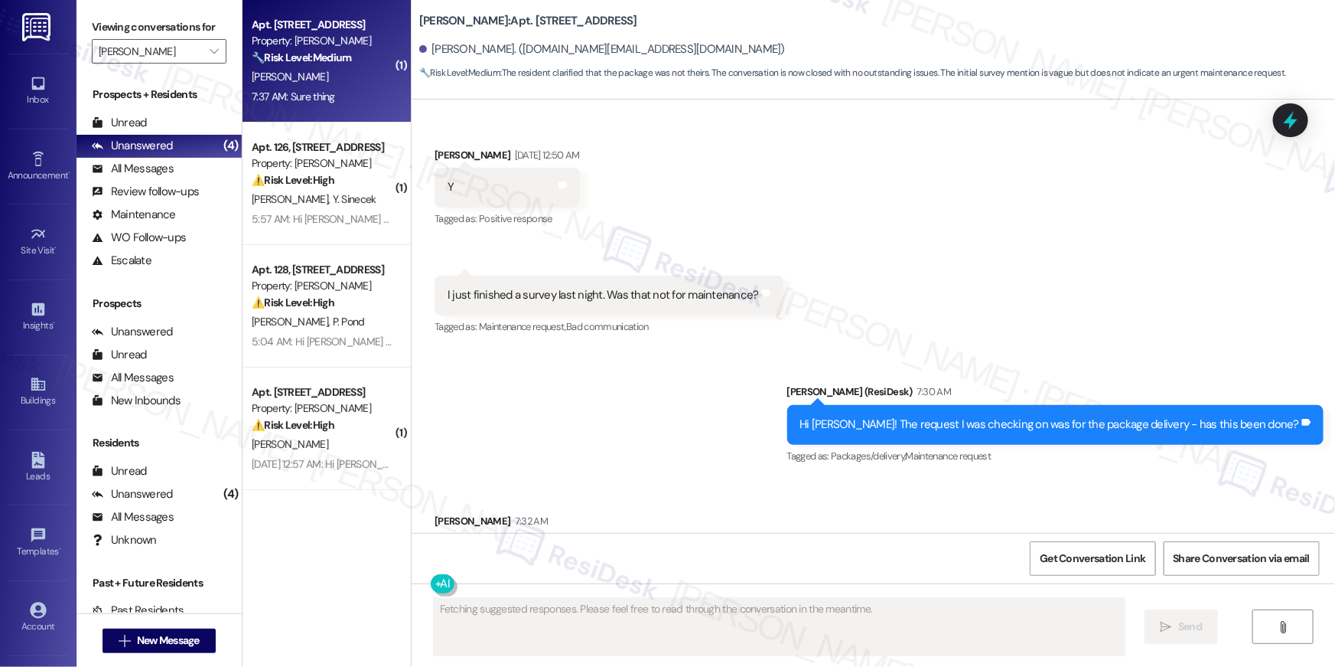
scroll to position [3337, 0]
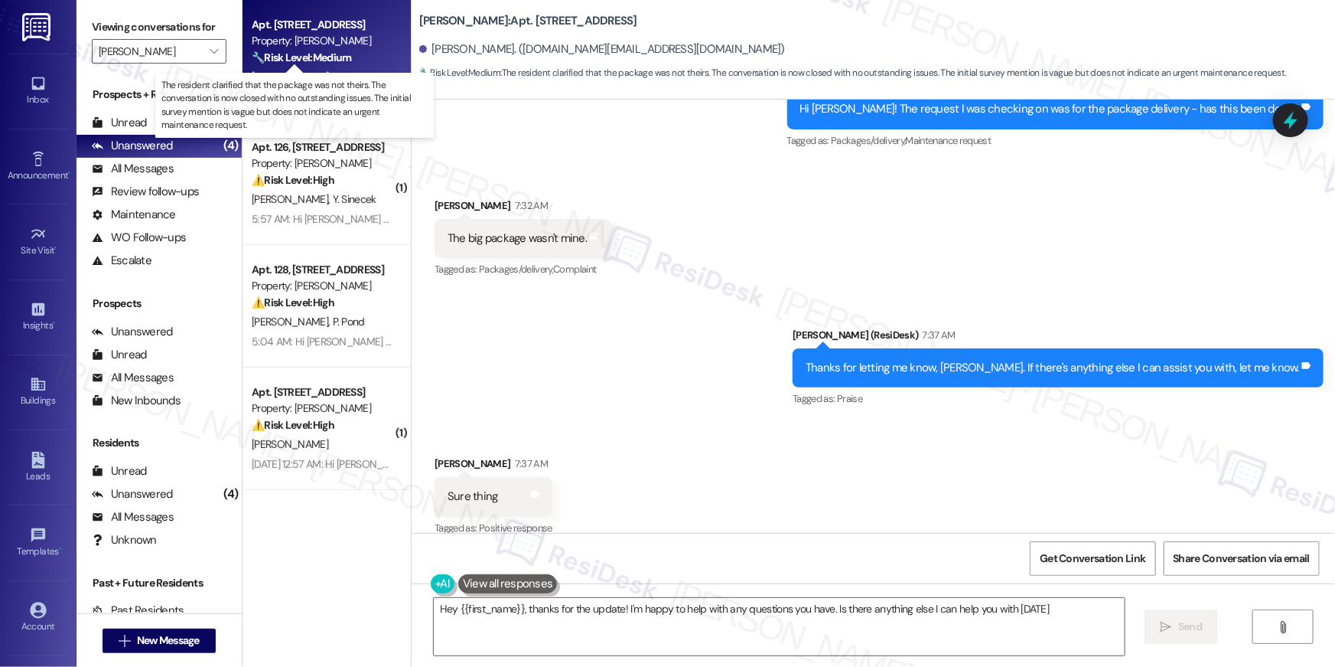
type textarea "Hey {{first_name}}, thanks for the update! I'm happy to help with any questions…"
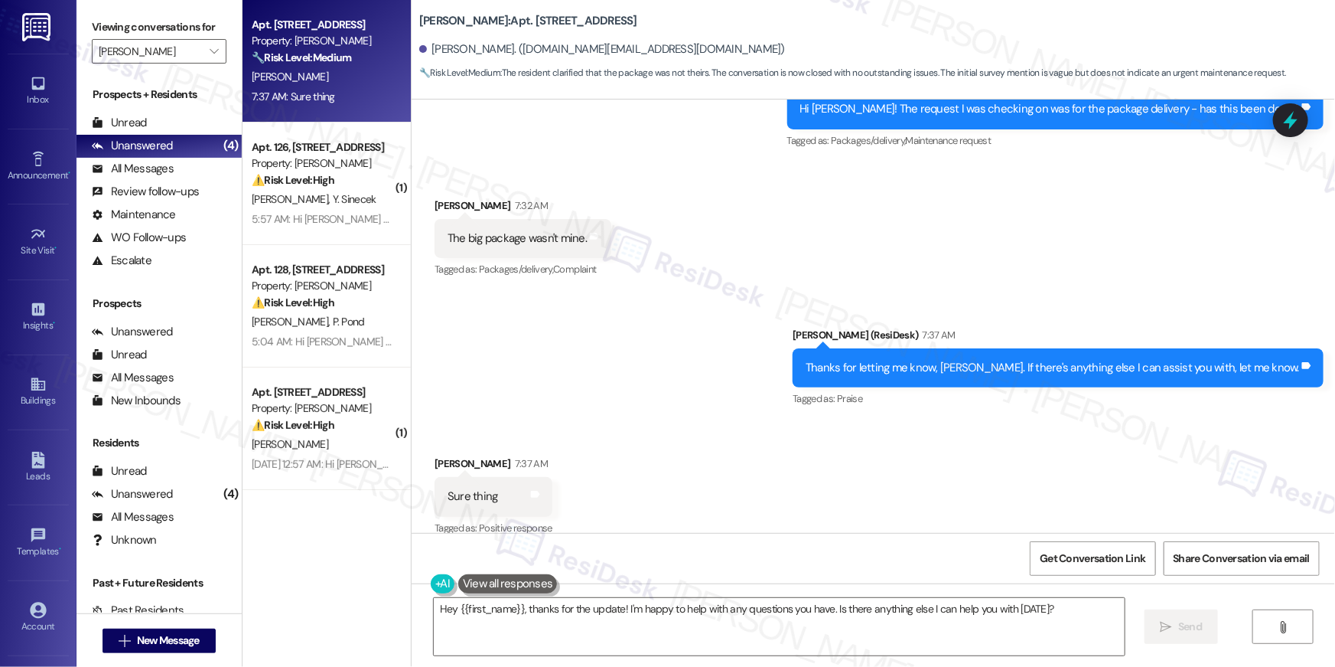
scroll to position [3337, 0]
click at [680, 448] on div "Received via SMS Stevey Reid 7:37 AM Sure thing Tags and notes Tagged as: Posit…" at bounding box center [874, 484] width 924 height 129
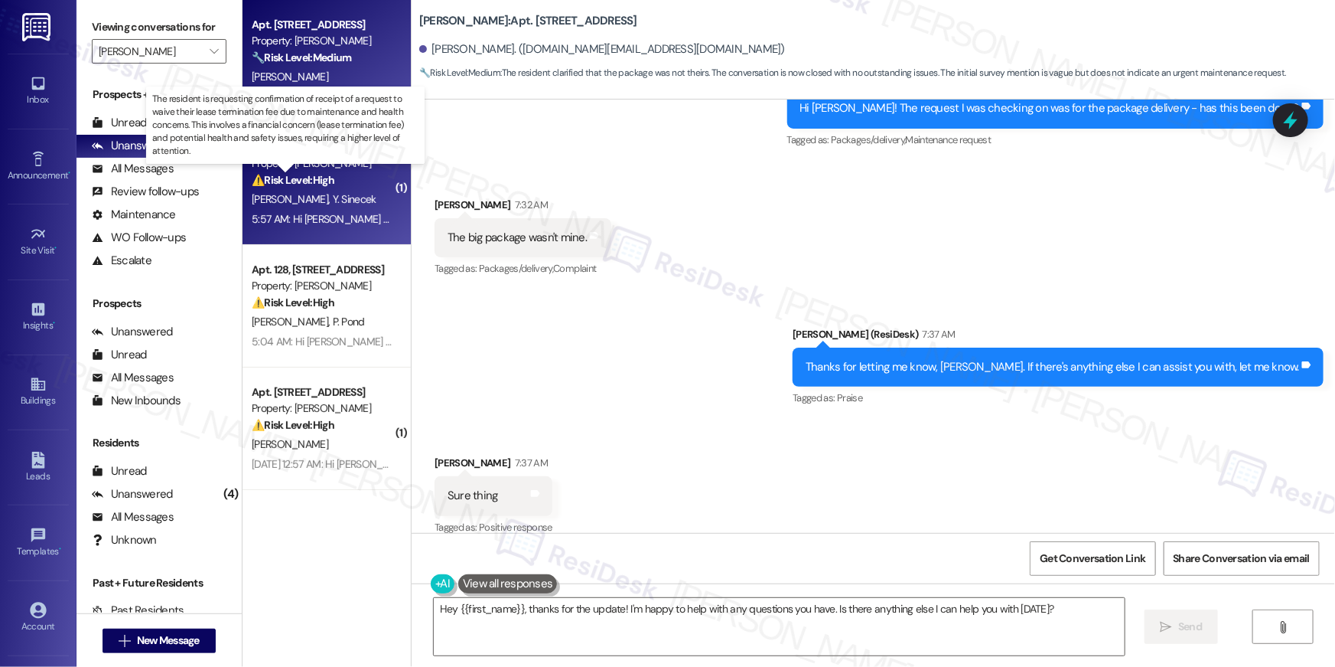
click at [302, 173] on strong "⚠️ Risk Level: High" at bounding box center [293, 180] width 83 height 14
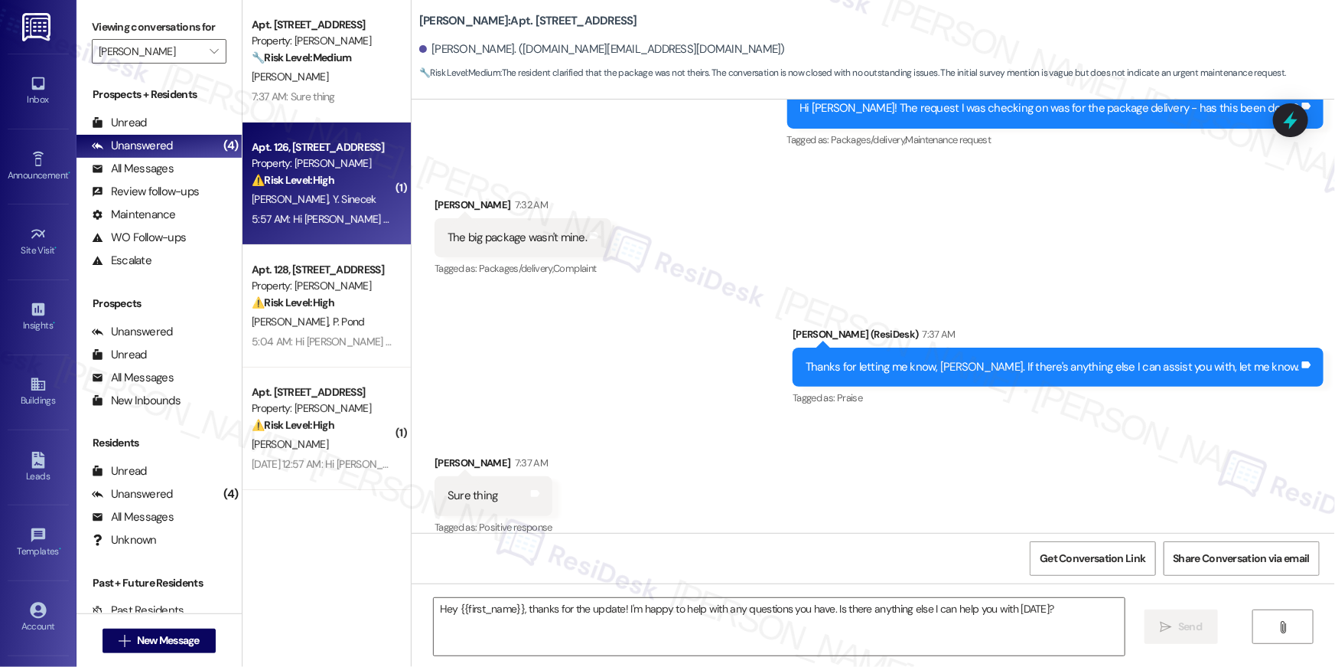
type textarea "Fetching suggested responses. Please feel free to read through the conversation…"
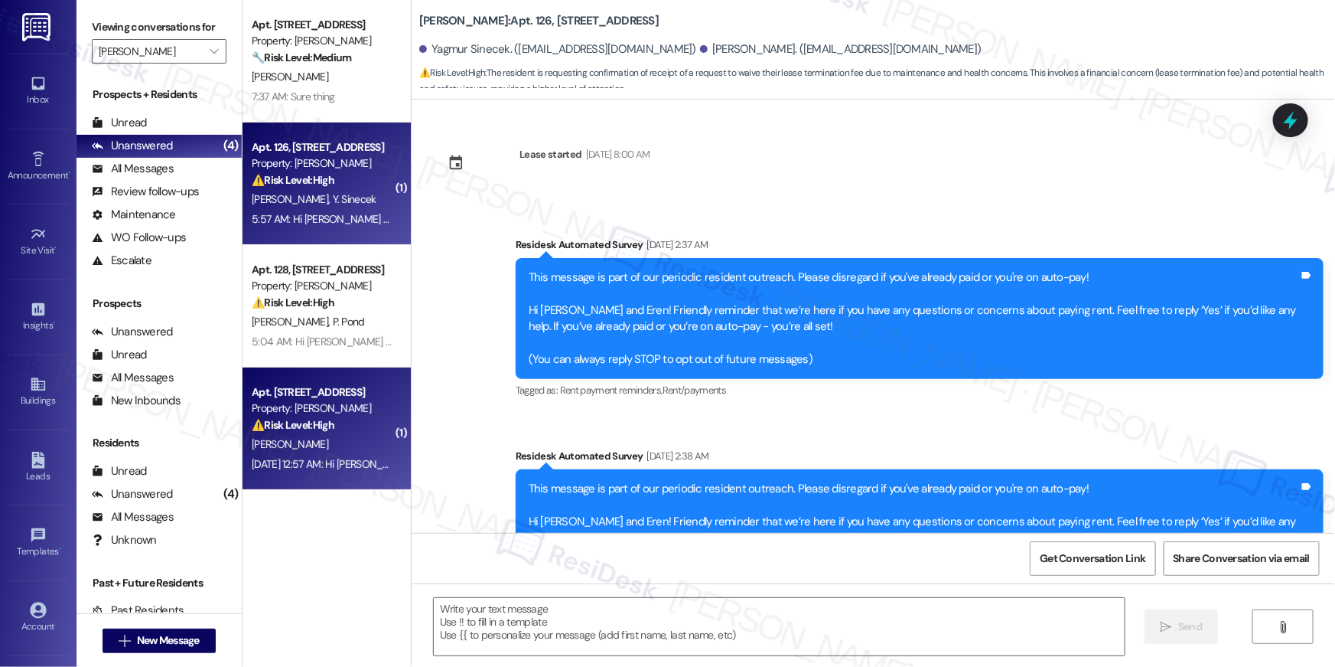
click at [328, 409] on div "Property: Roosevelt Towers" at bounding box center [323, 408] width 142 height 16
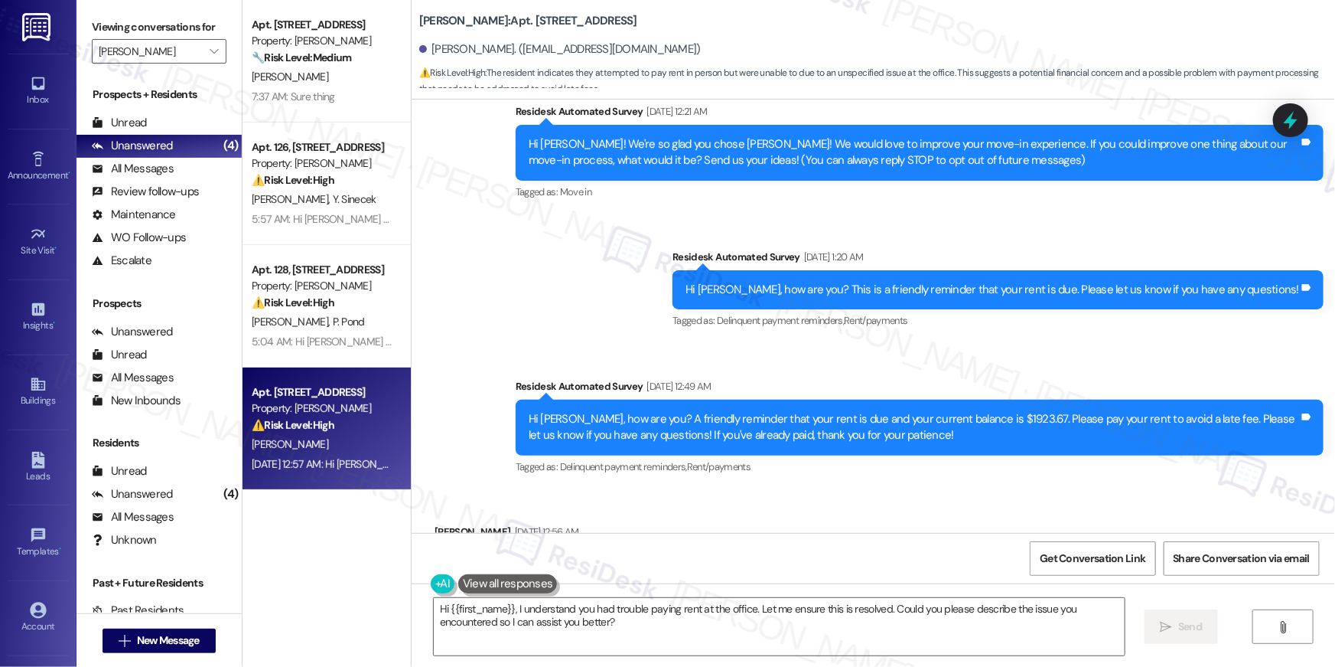
scroll to position [35, 0]
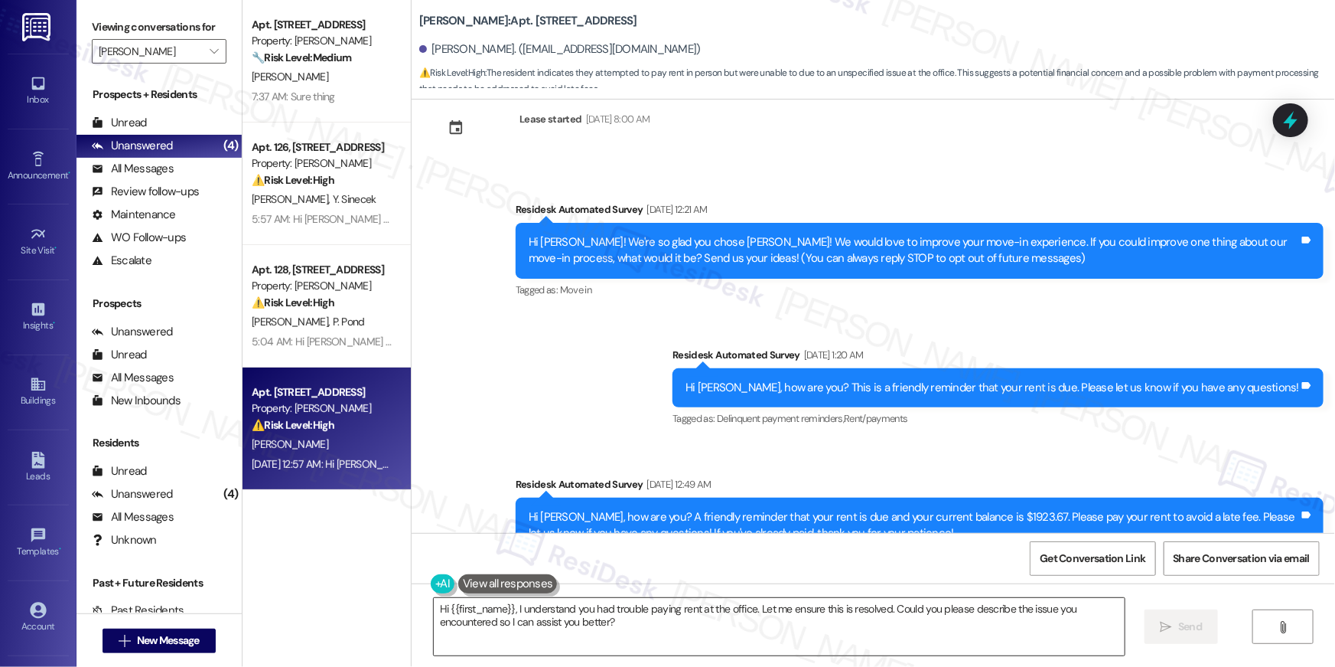
click at [993, 650] on textarea "Hi {{first_name}}, I understand you had trouble paying rent at the office. Let …" at bounding box center [779, 626] width 691 height 57
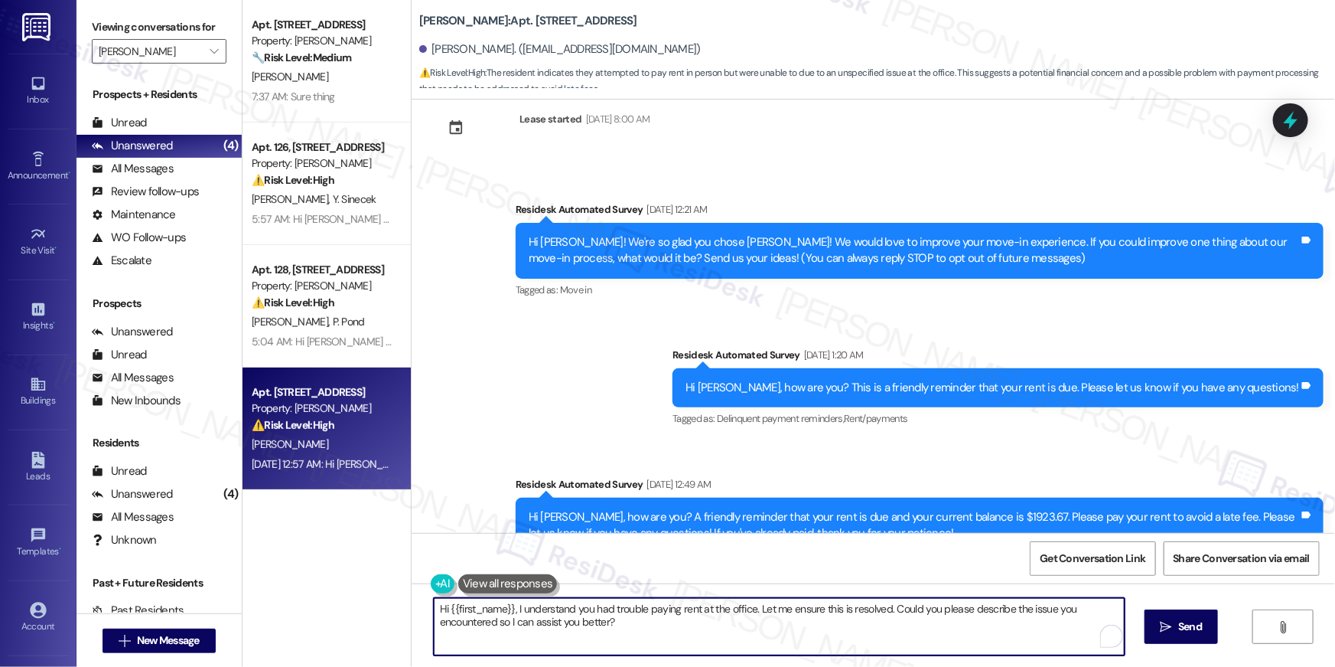
drag, startPoint x: 934, startPoint y: 638, endPoint x: 750, endPoint y: 614, distance: 185.3
click at [750, 614] on textarea "Hi {{first_name}}, I understand you had trouble paying rent at the office. Let …" at bounding box center [779, 626] width 691 height 57
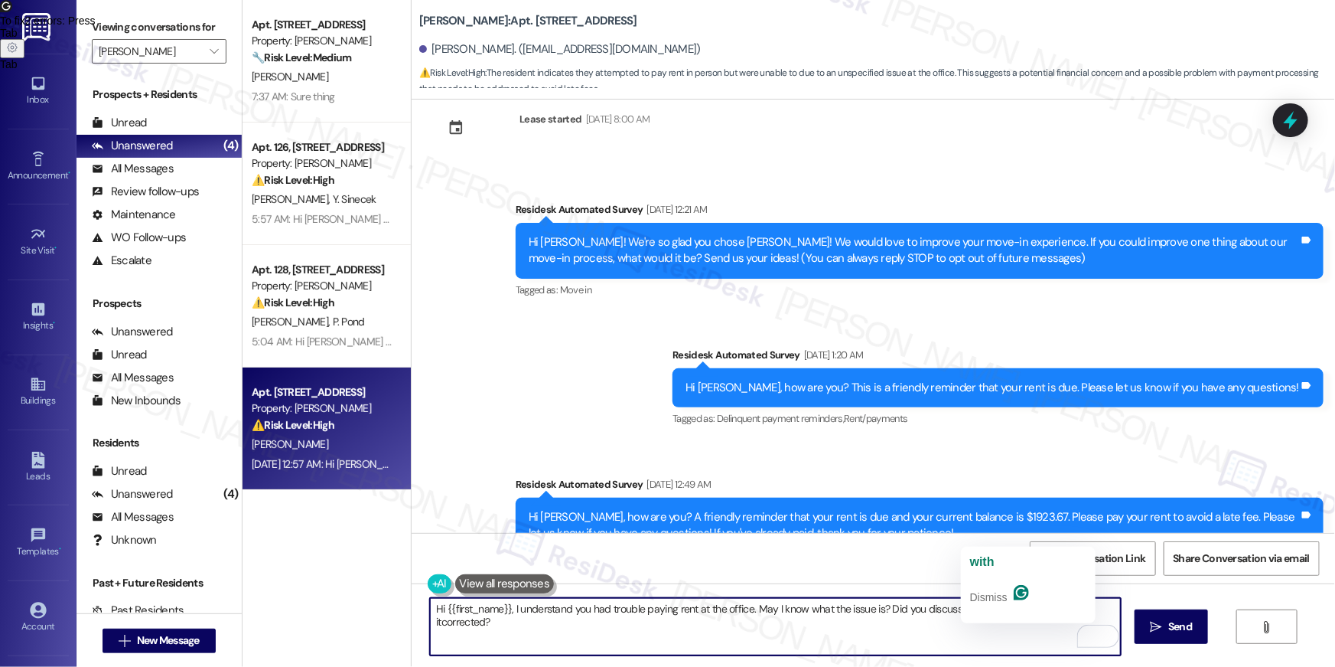
click at [804, 611] on textarea "Hi {{first_name}}, I understand you had trouble paying rent at the office. May …" at bounding box center [775, 626] width 691 height 57
click at [765, 609] on textarea "Hi {{first_name}}, I understand you had trouble paying rent at the office. May …" at bounding box center [775, 626] width 691 height 57
click at [435, 622] on textarea "Hi {{first_name}}, I understand you had trouble paying rent at the office. May …" at bounding box center [775, 626] width 691 height 57
click at [989, 611] on textarea "Hi {{first_name}}, I understand you had trouble paying rent at the office. May …" at bounding box center [775, 626] width 691 height 57
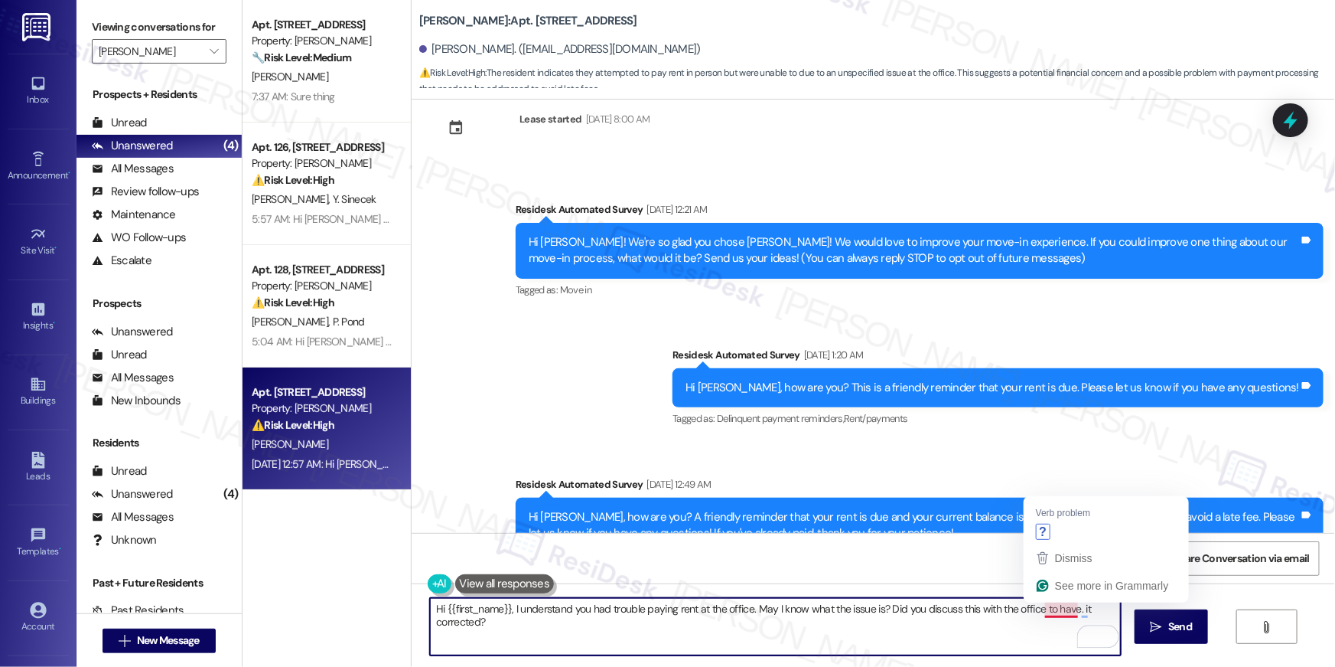
click at [1068, 608] on textarea "Hi {{first_name}}, I understand you had trouble paying rent at the office. May …" at bounding box center [775, 626] width 691 height 57
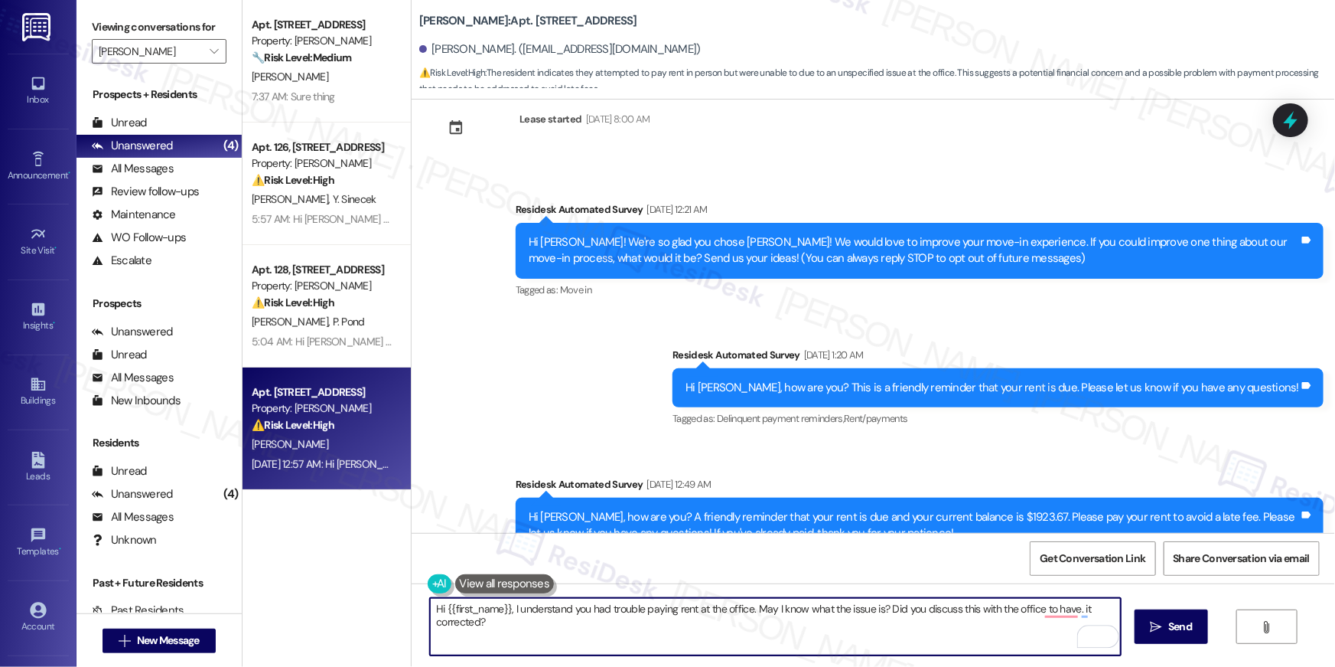
type textarea "Hi {{first_name}}, I understand you had trouble paying rent at the office. May …"
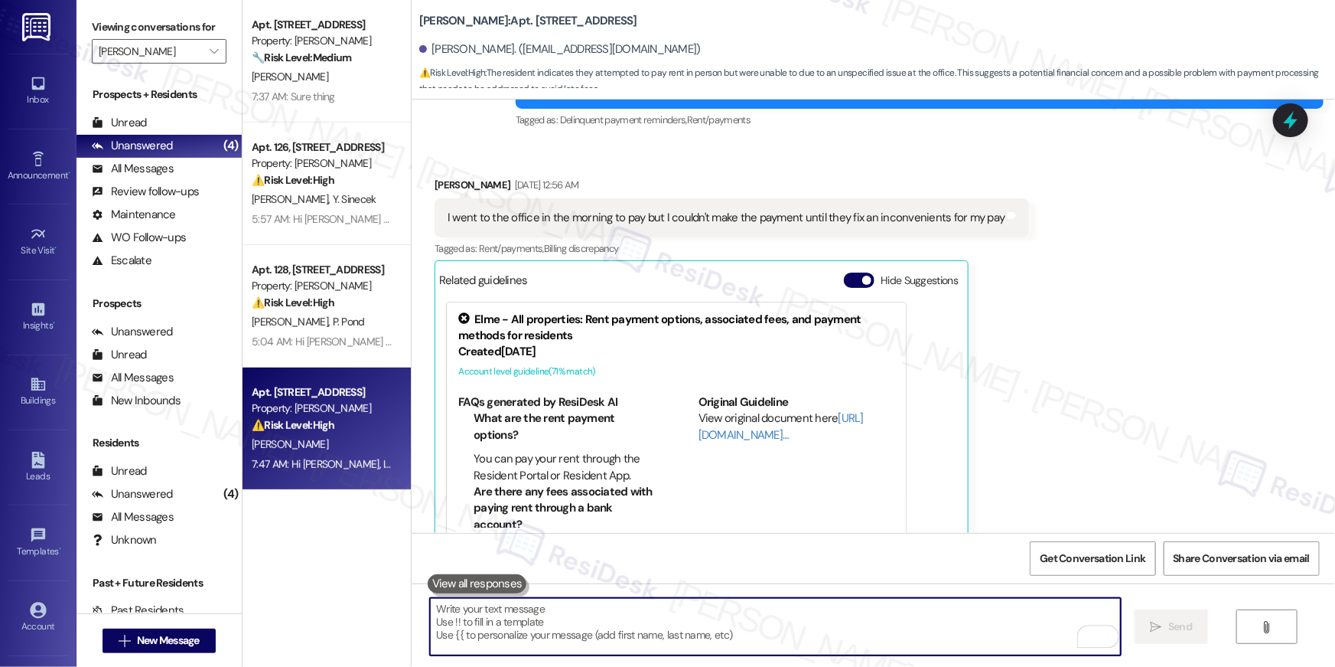
scroll to position [524, 0]
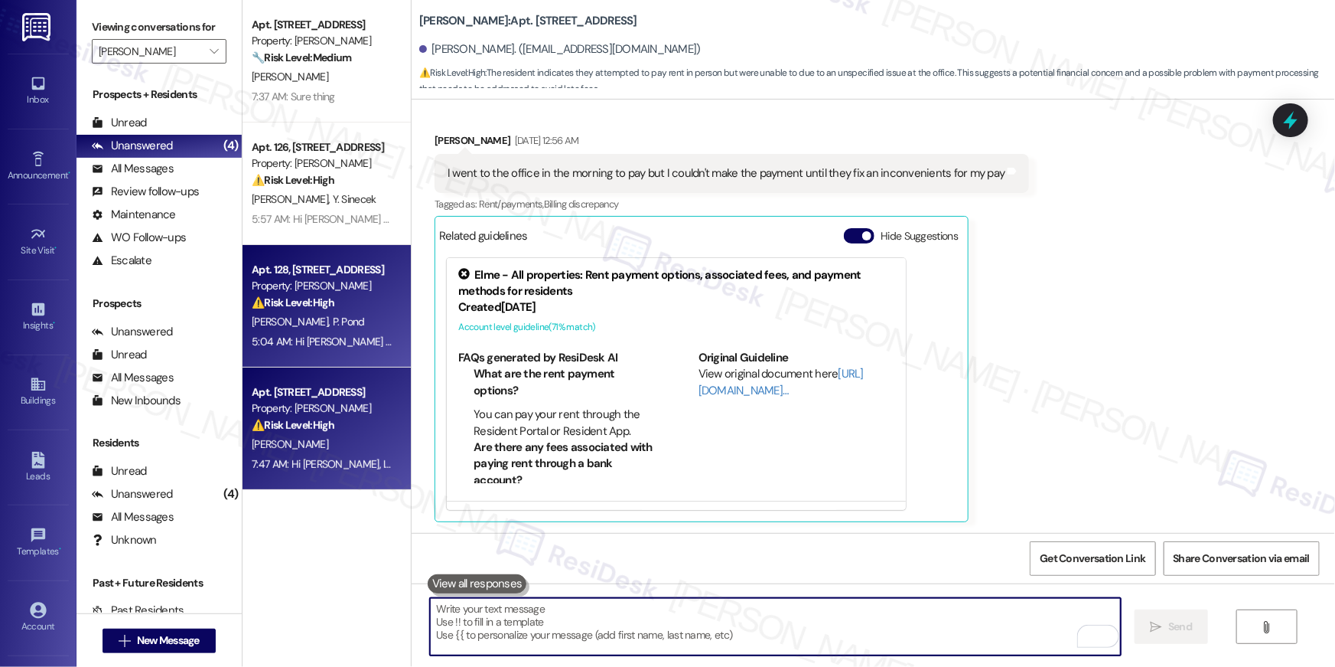
click at [298, 332] on div "5:04 AM: Hi Preston and Anna , thank you for bringing this important matter to …" at bounding box center [322, 341] width 145 height 19
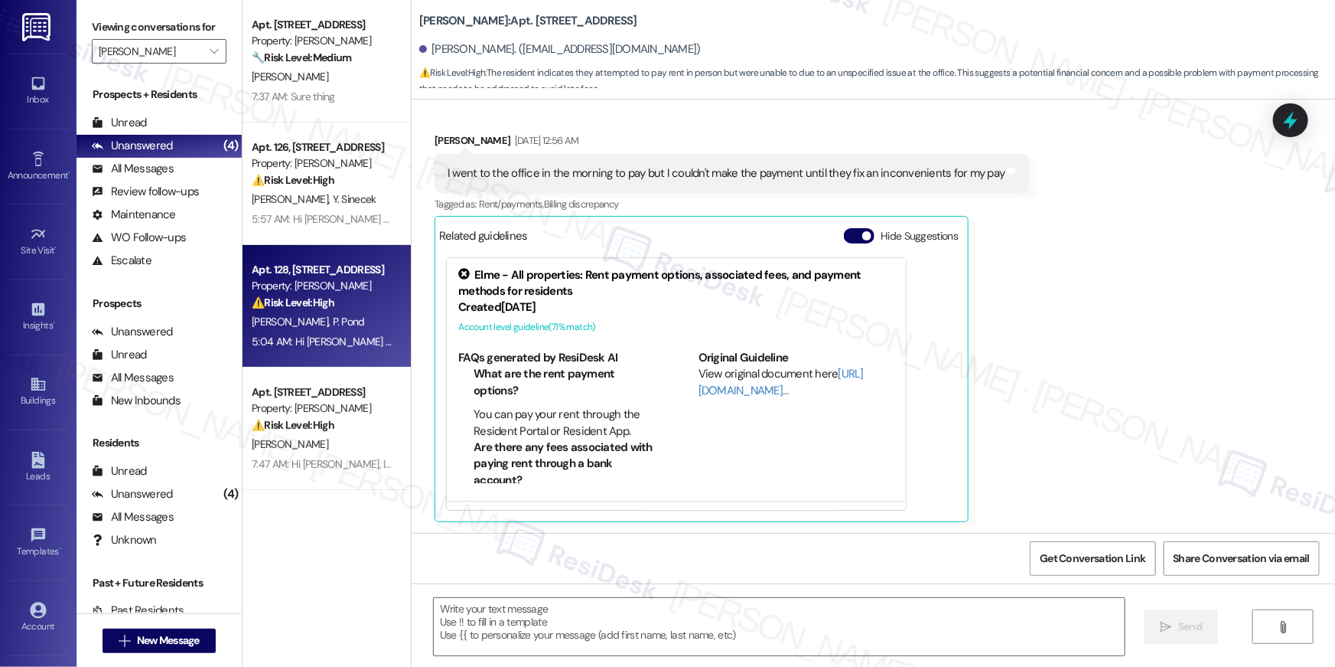
type textarea "Fetching suggested responses. Please feel free to read through the conversation…"
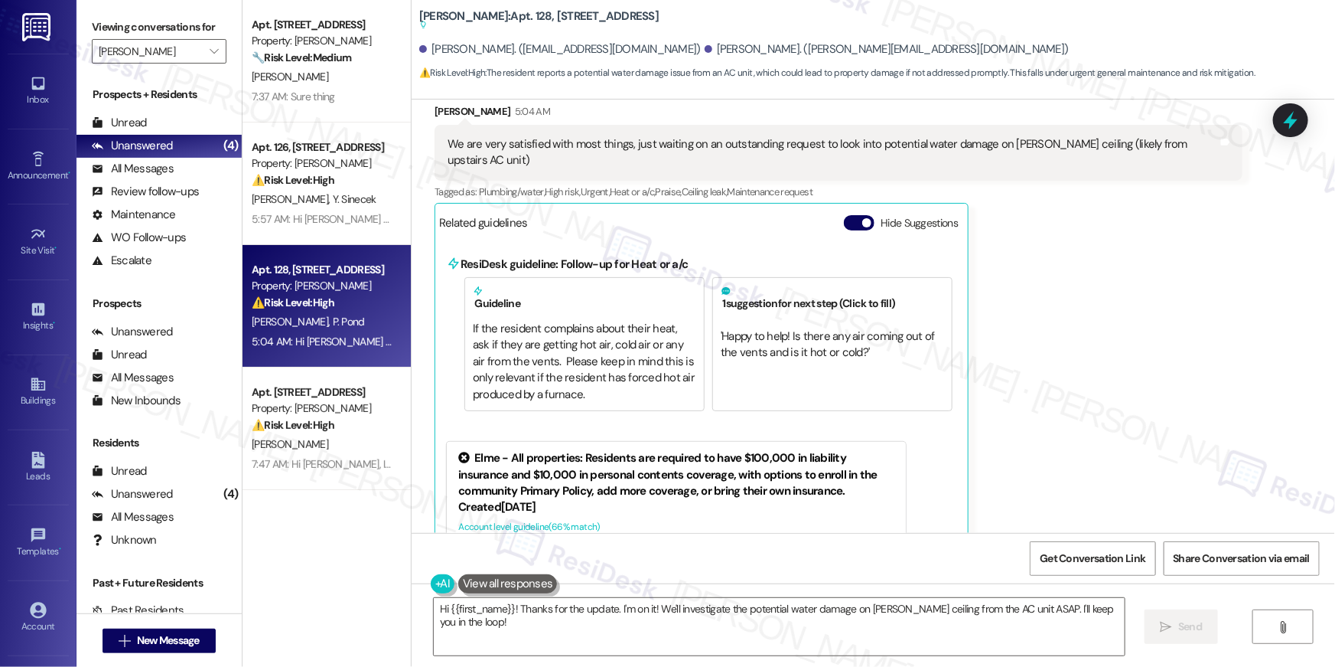
scroll to position [2289, 0]
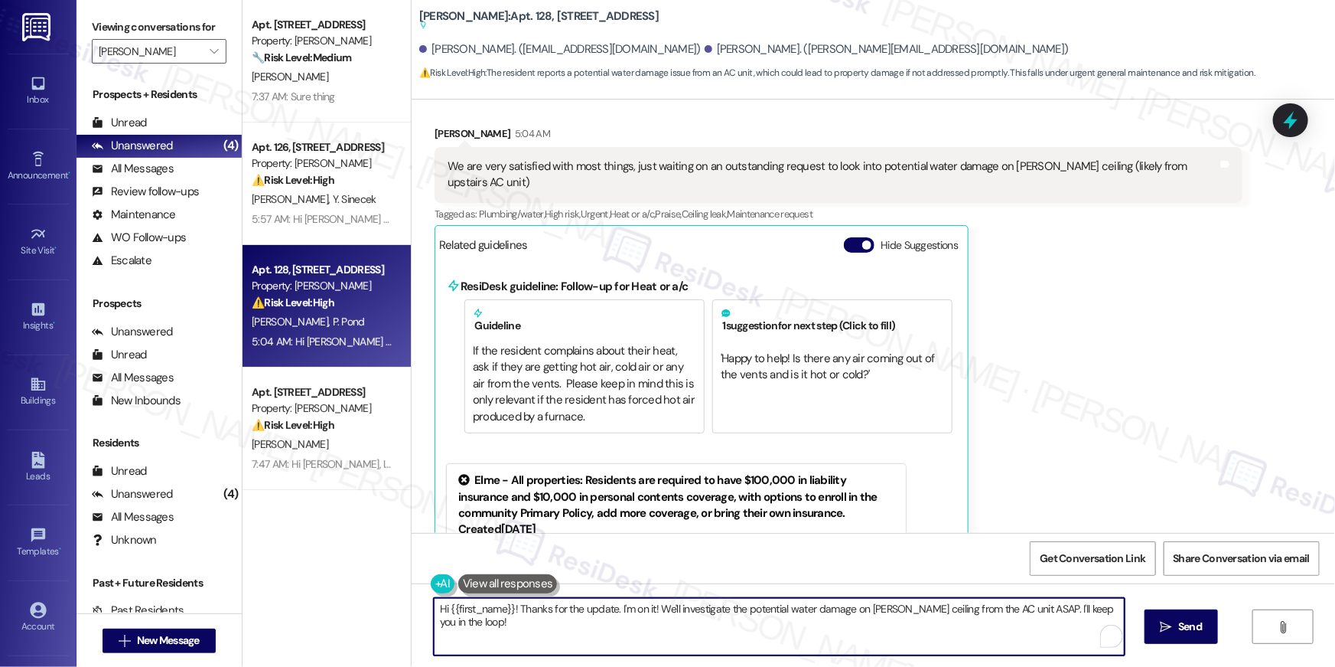
drag, startPoint x: 615, startPoint y: 644, endPoint x: 619, endPoint y: 619, distance: 24.9
click at [615, 644] on textarea "Hi {{first_name}}! Thanks for the update. I'm on it! We'll investigate the pote…" at bounding box center [779, 626] width 691 height 57
drag, startPoint x: 619, startPoint y: 619, endPoint x: 667, endPoint y: 608, distance: 48.6
click at [619, 619] on textarea "Hi {{first_name}}! Thanks for the update. I'm on it! We'll investigate the pote…" at bounding box center [779, 626] width 691 height 57
click at [613, 611] on textarea "Hi {{first_name}}! Thanks for the update. I'm on it! We'll investigate the pote…" at bounding box center [779, 626] width 691 height 57
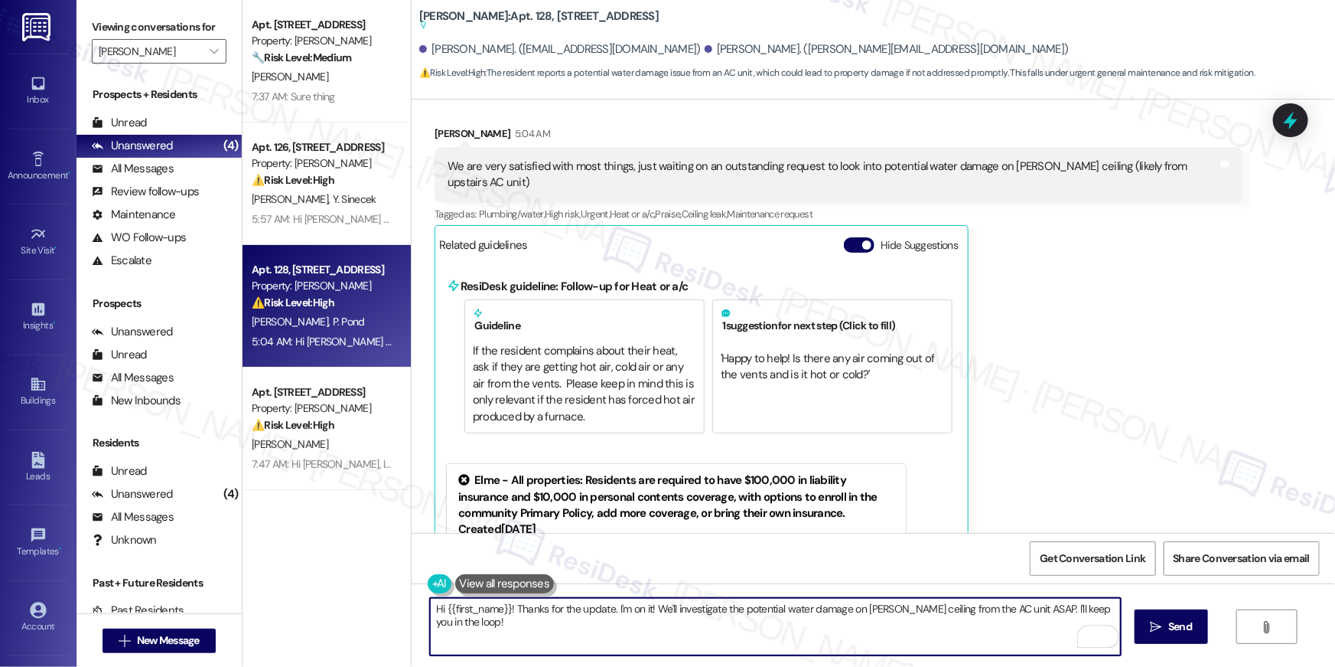
drag, startPoint x: 731, startPoint y: 610, endPoint x: 950, endPoint y: 633, distance: 220.8
click at [879, 628] on textarea "Hi {{first_name}}! Thanks for the update. I'm on it! We'll investigate the pote…" at bounding box center [775, 626] width 691 height 57
type textarea "Hi {{first_name}}! Thanks for the update. I will follow-up with the site team o…"
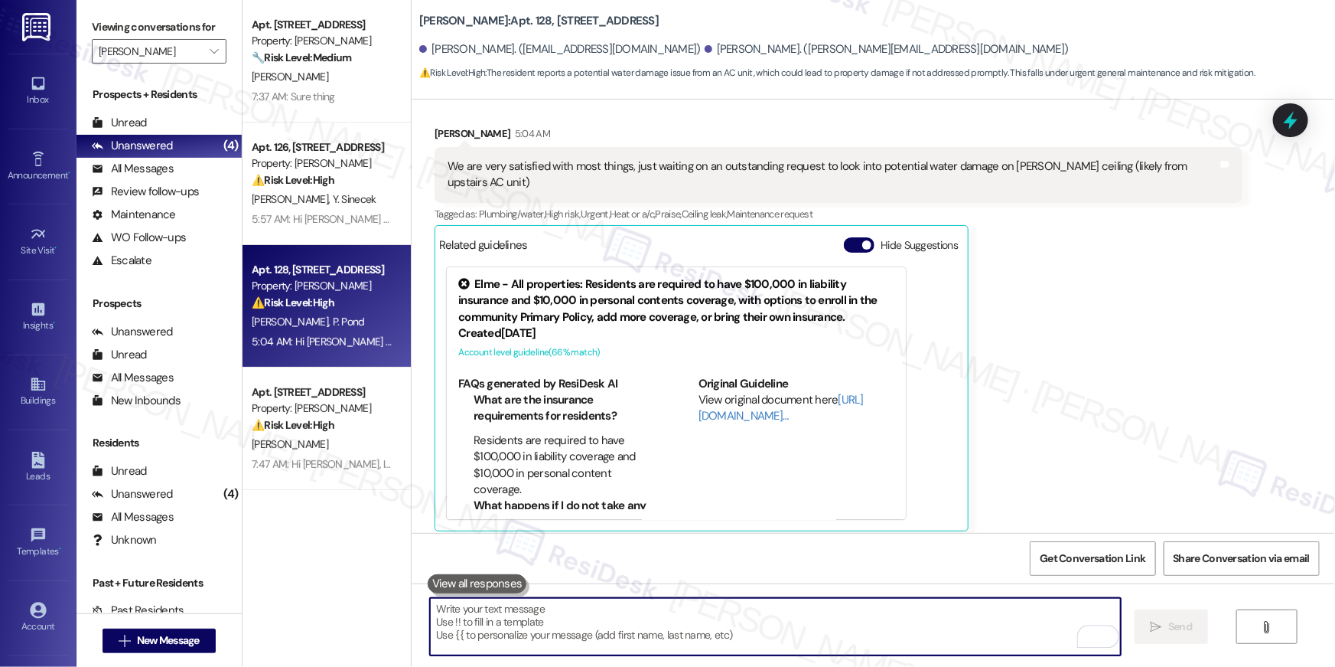
scroll to position [2281, 0]
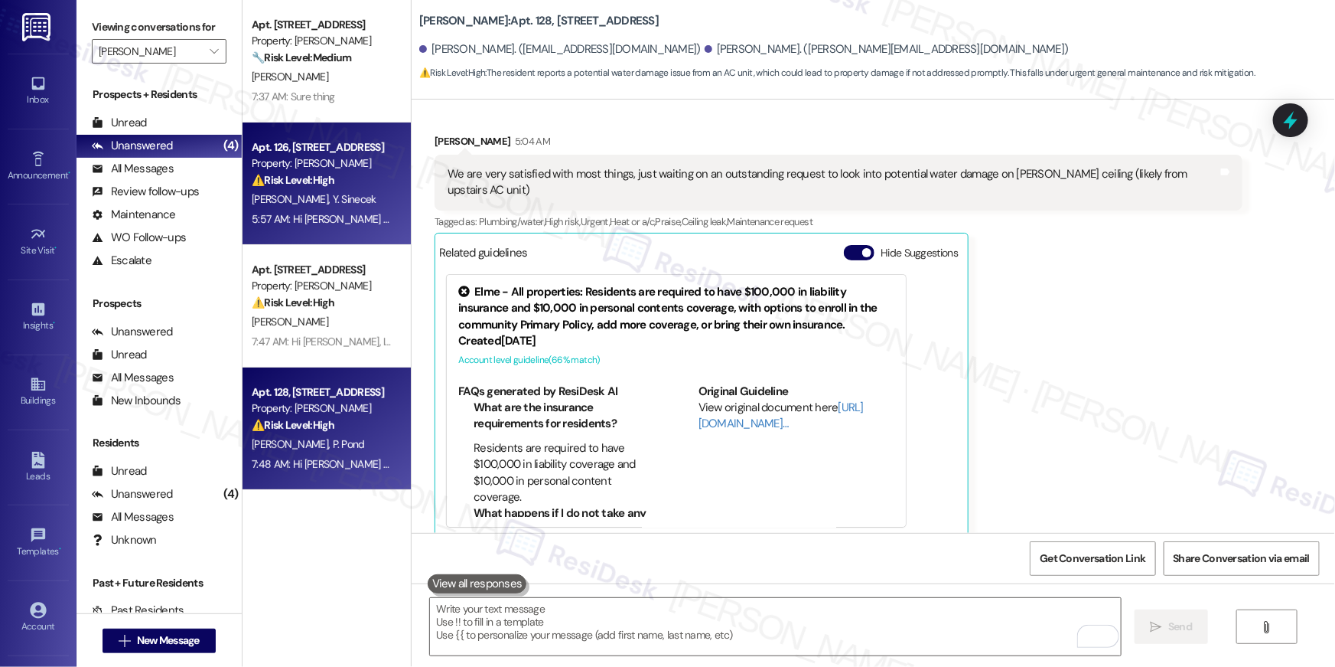
click at [333, 200] on span "Y. Sinecek" at bounding box center [355, 199] width 44 height 14
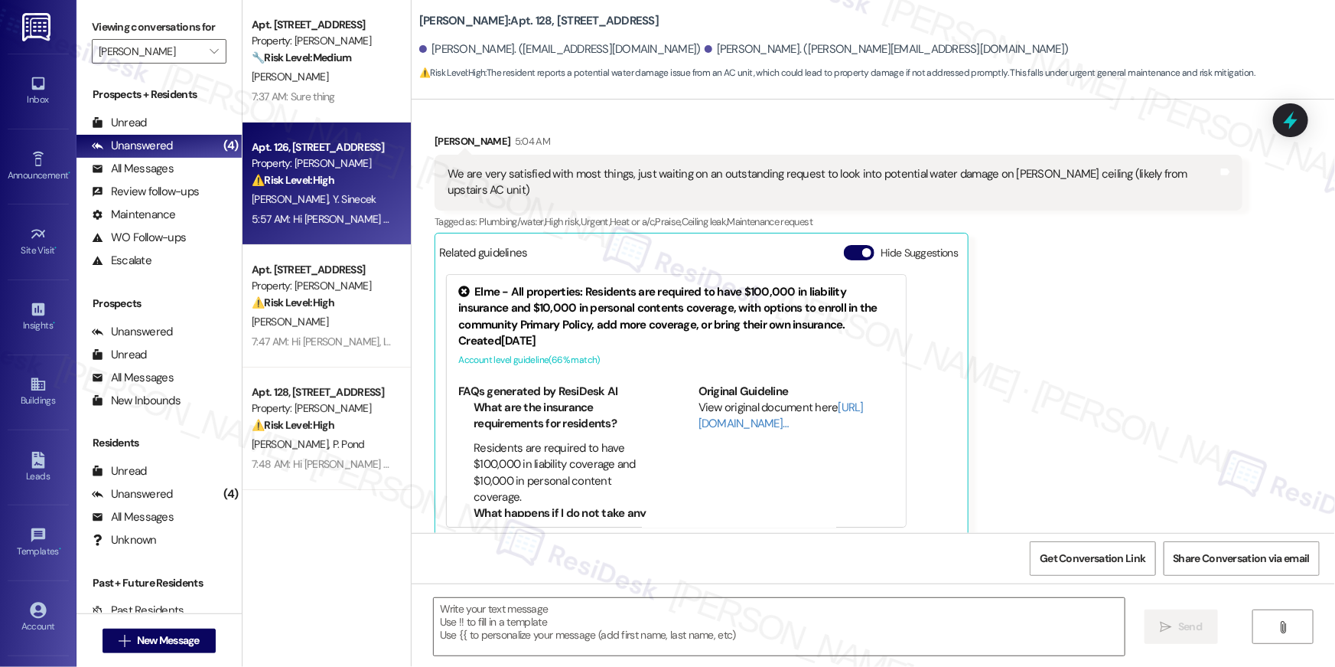
type textarea "Fetching suggested responses. Please feel free to read through the conversation…"
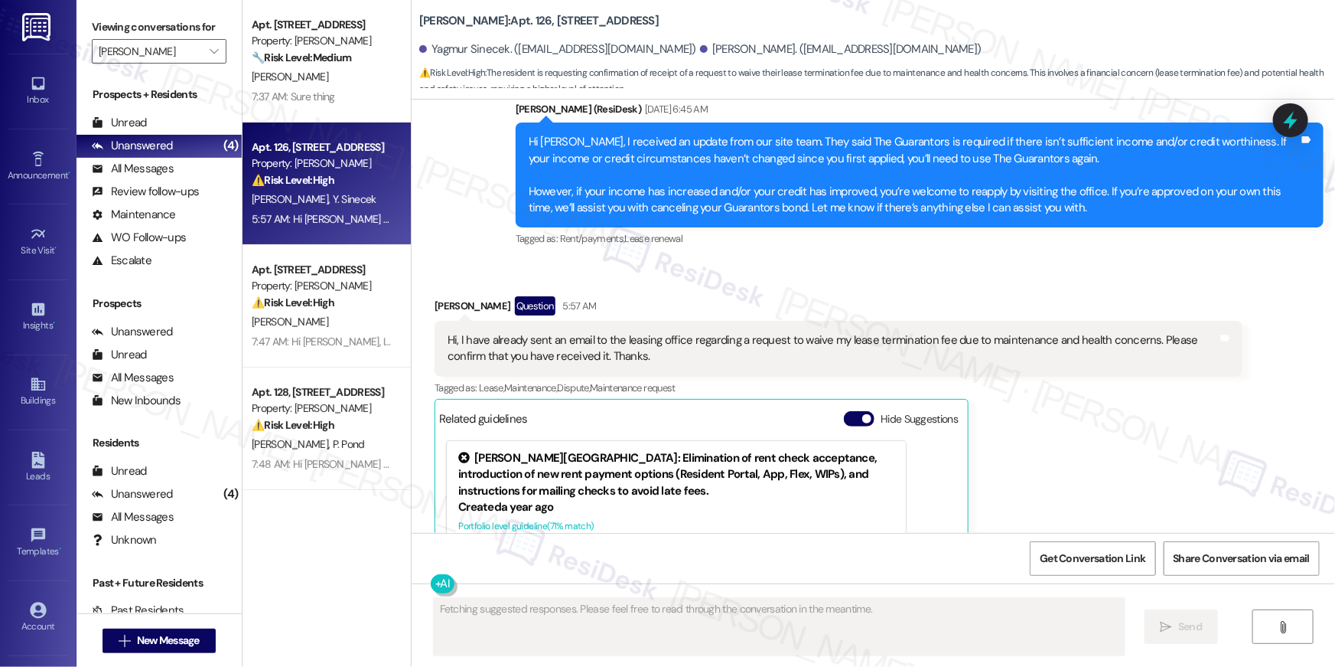
scroll to position [8569, 0]
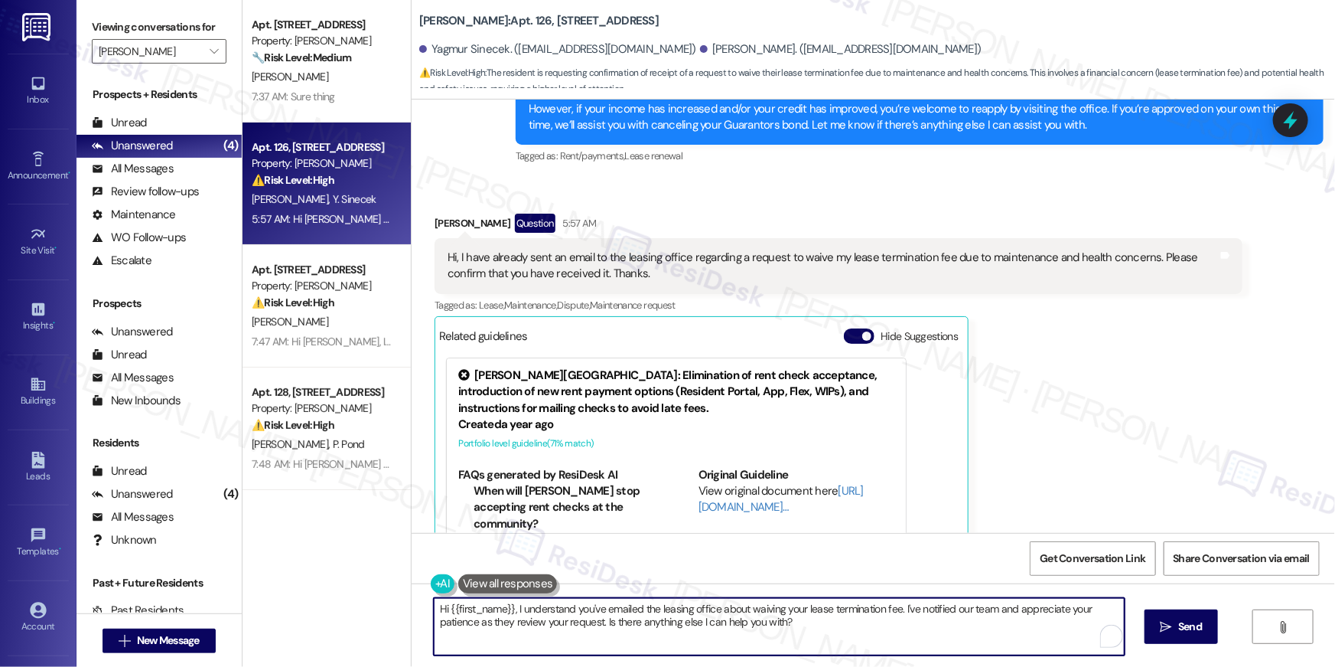
click at [585, 628] on textarea "Hi {{first_name}}, I understand you've emailed the leasing office about waiving…" at bounding box center [779, 626] width 691 height 57
click at [831, 631] on textarea "Hi {{first_name}}, I understand you've emailed the leasing office about waiving…" at bounding box center [779, 626] width 691 height 57
drag, startPoint x: 846, startPoint y: 632, endPoint x: 893, endPoint y: 608, distance: 52.7
click at [893, 608] on textarea "Hi {{first_name}}, I understand you've emailed the leasing office about waiving…" at bounding box center [775, 626] width 691 height 57
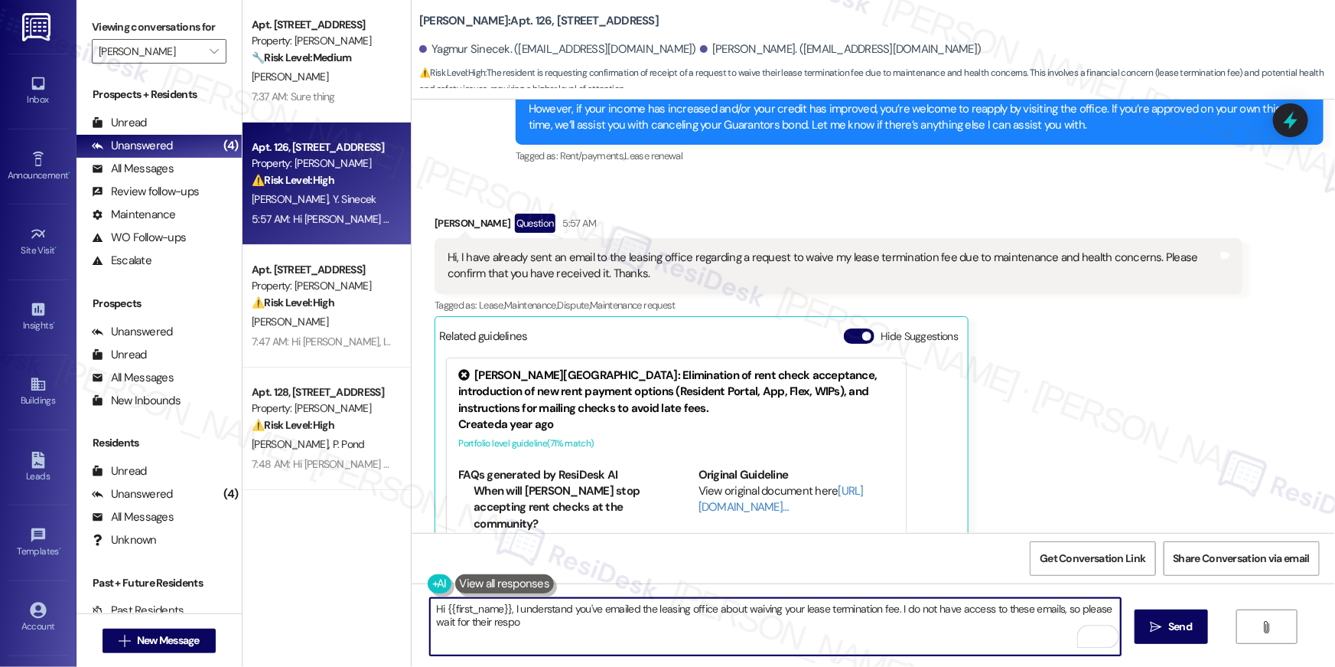
click at [1063, 612] on textarea "Hi {{first_name}}, I understand you've emailed the leasing office about waiving…" at bounding box center [775, 626] width 691 height 57
type textarea "Hi {{first_name}}, I understand you've emailed the leasing office about waiving…"
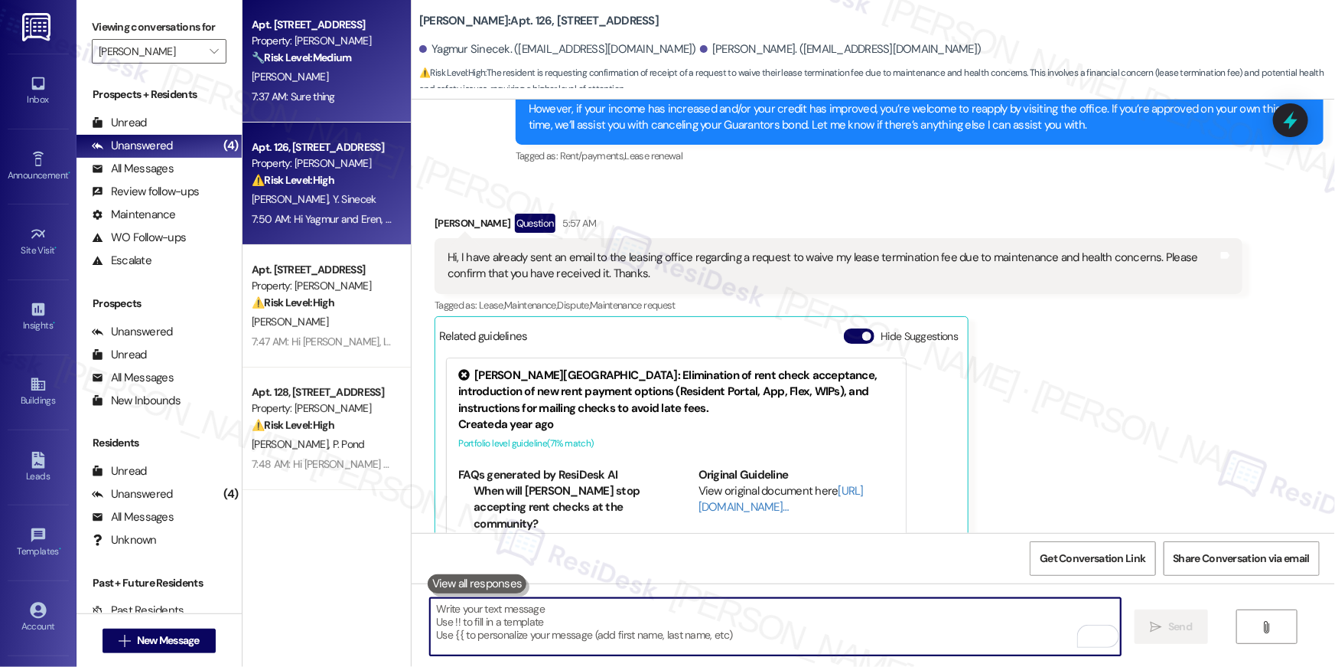
click at [380, 101] on div "7:37 AM: Sure thing 7:37 AM: Sure thing" at bounding box center [322, 96] width 145 height 19
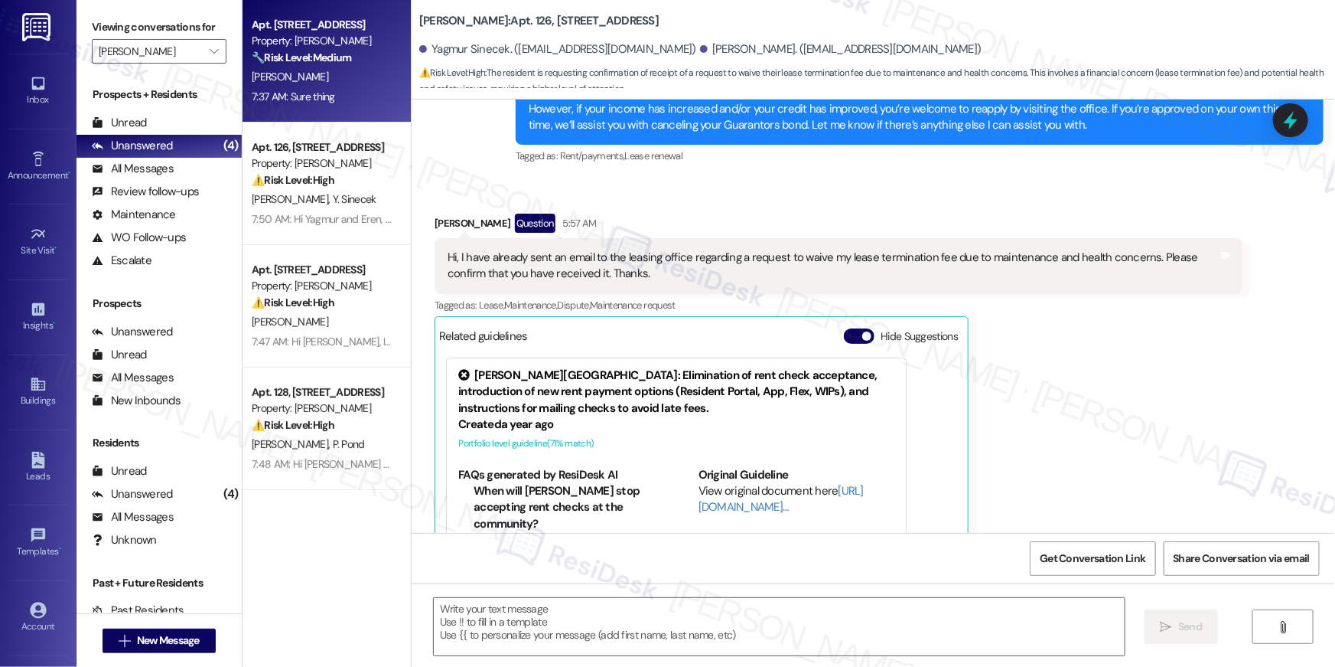
type textarea "Fetching suggested responses. Please feel free to read through the conversation…"
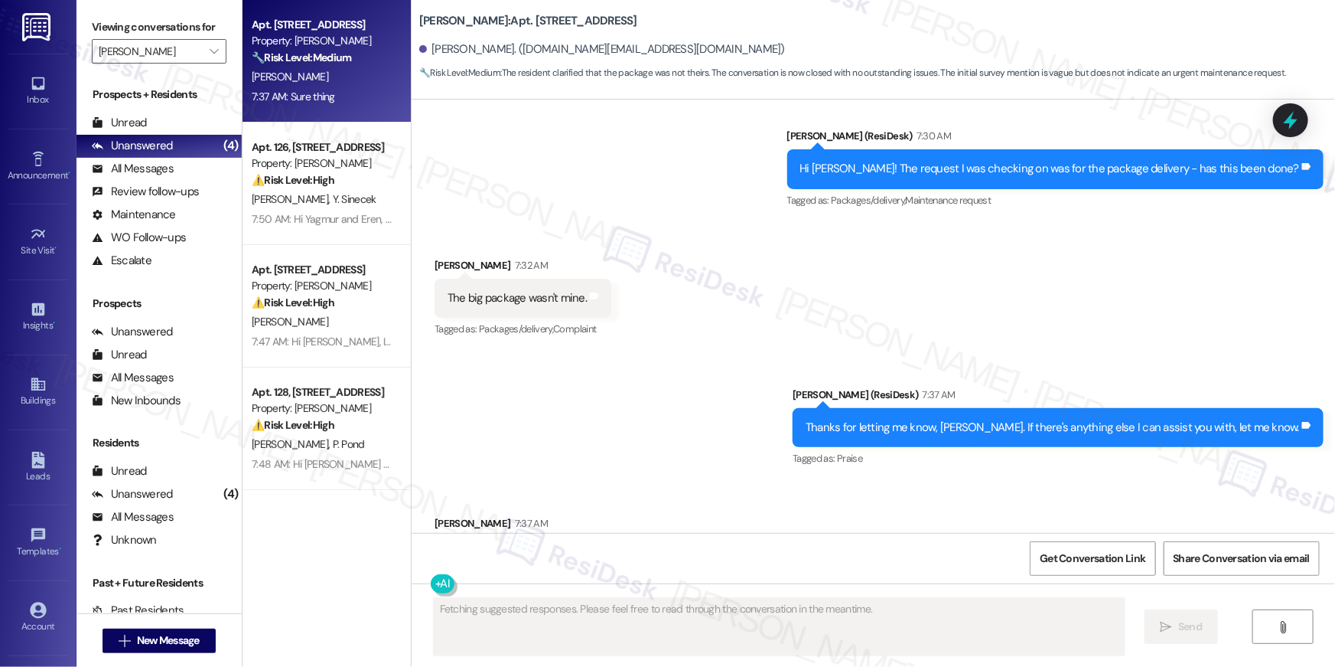
scroll to position [3337, 0]
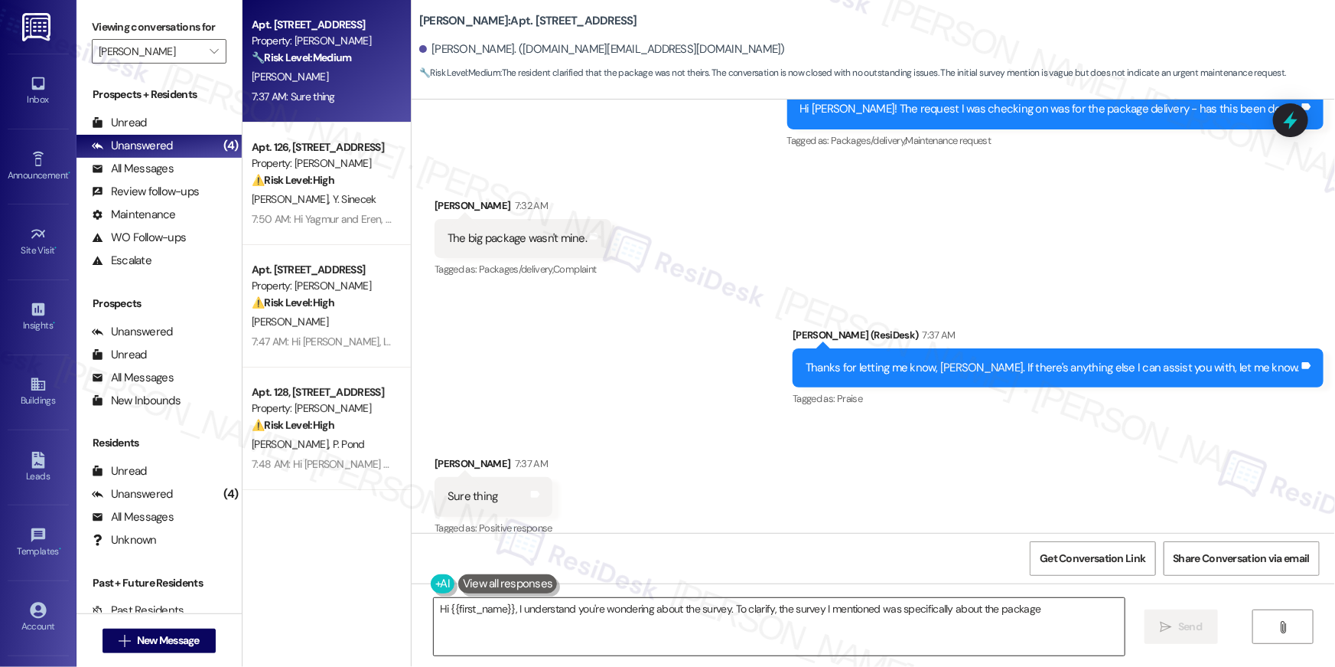
click at [582, 633] on textarea "Hi {{first_name}}, I understand you're wondering about the survey. To clarify, …" at bounding box center [779, 626] width 691 height 57
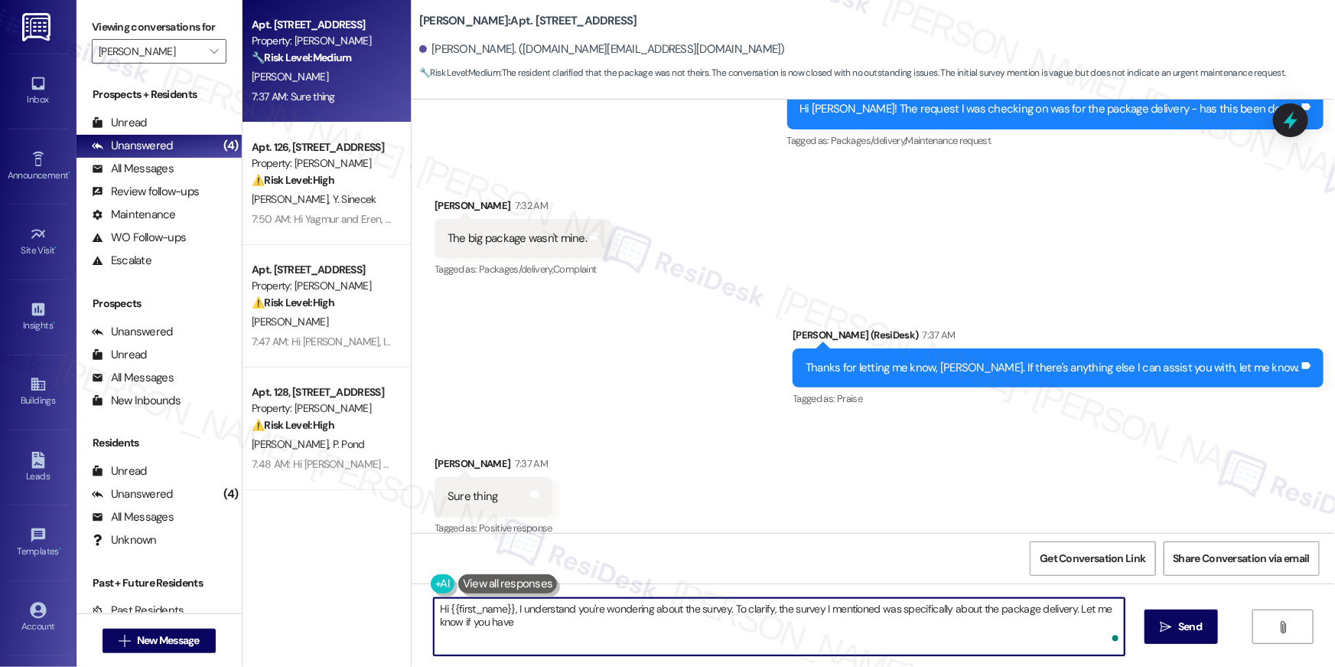
click at [582, 633] on textarea "Hi {{first_name}}, I understand you're wondering about the survey. To clarify, …" at bounding box center [779, 626] width 691 height 57
click at [582, 633] on textarea "Hi {{first_name}}, I understand you're wondering about the survey. To clarify, …" at bounding box center [775, 626] width 691 height 57
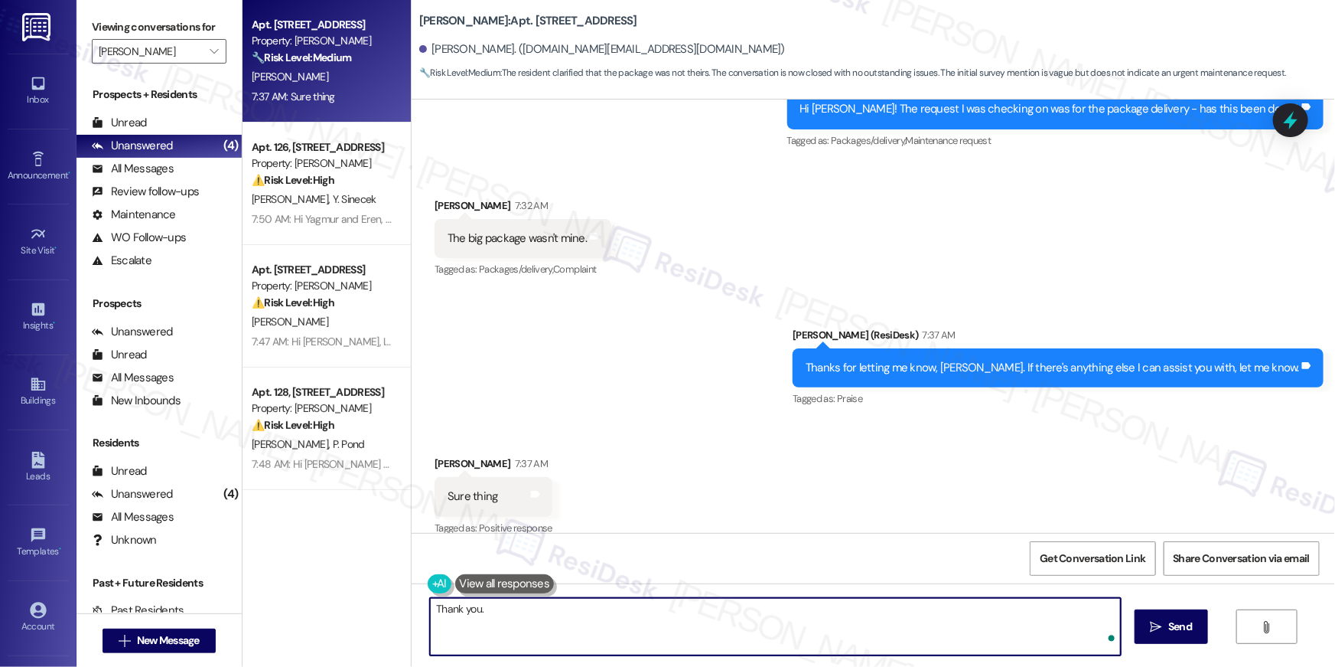
type textarea "Thank you."
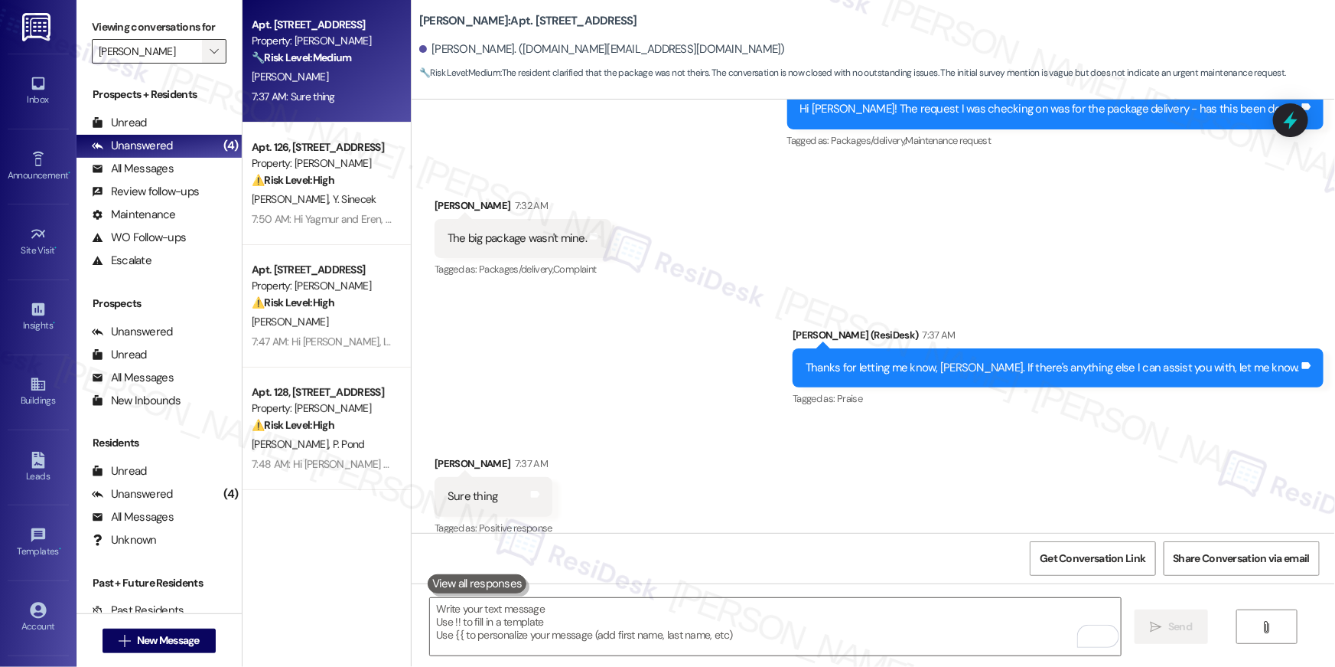
click at [207, 52] on span "" at bounding box center [214, 51] width 15 height 24
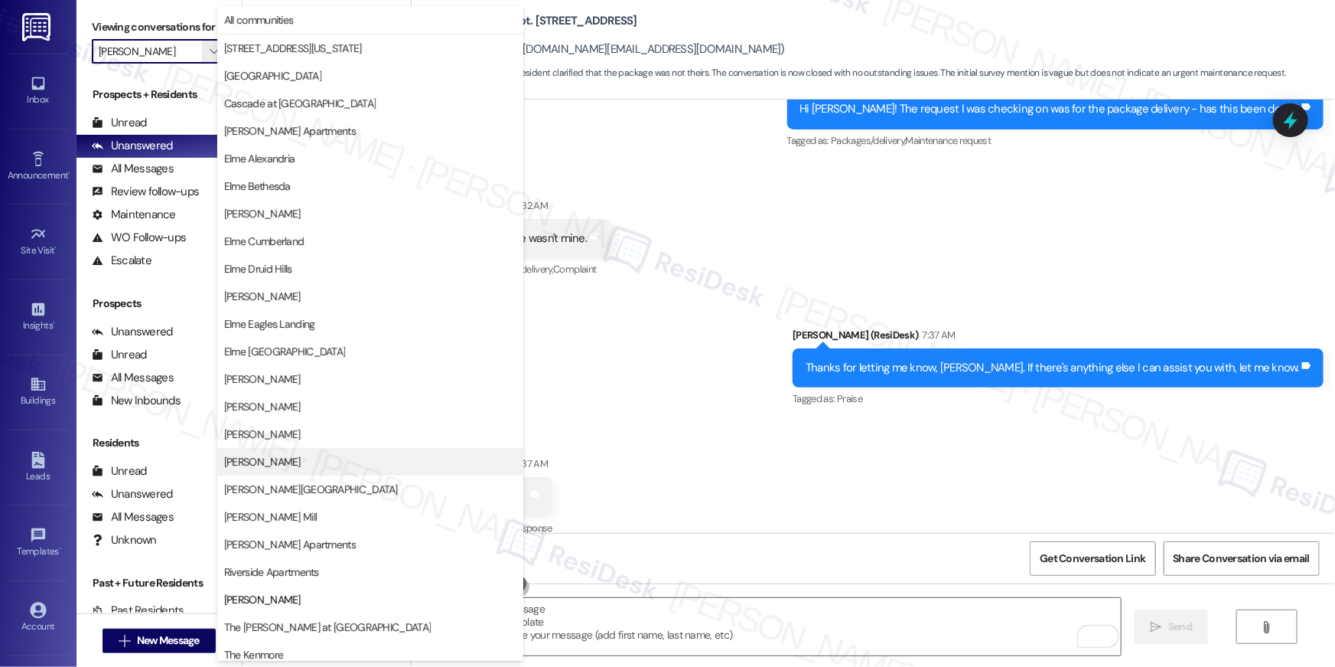
scroll to position [145, 0]
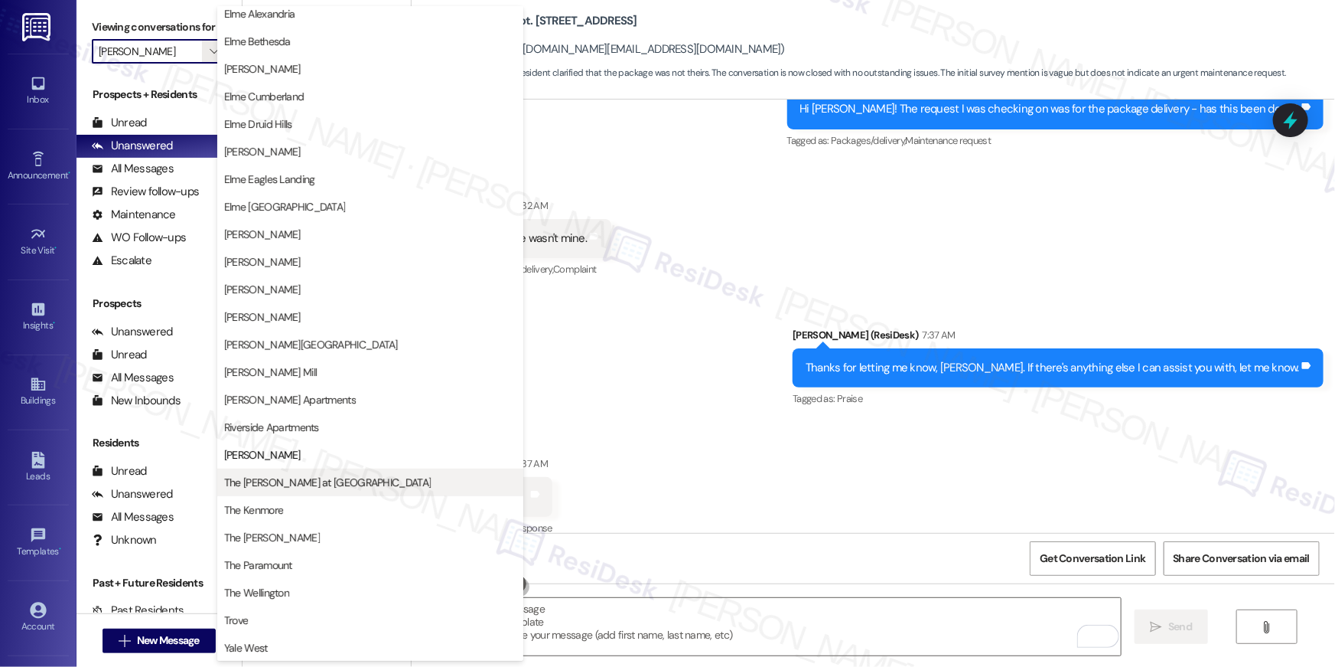
click at [409, 474] on span "The [PERSON_NAME] at [GEOGRAPHIC_DATA]" at bounding box center [370, 481] width 292 height 15
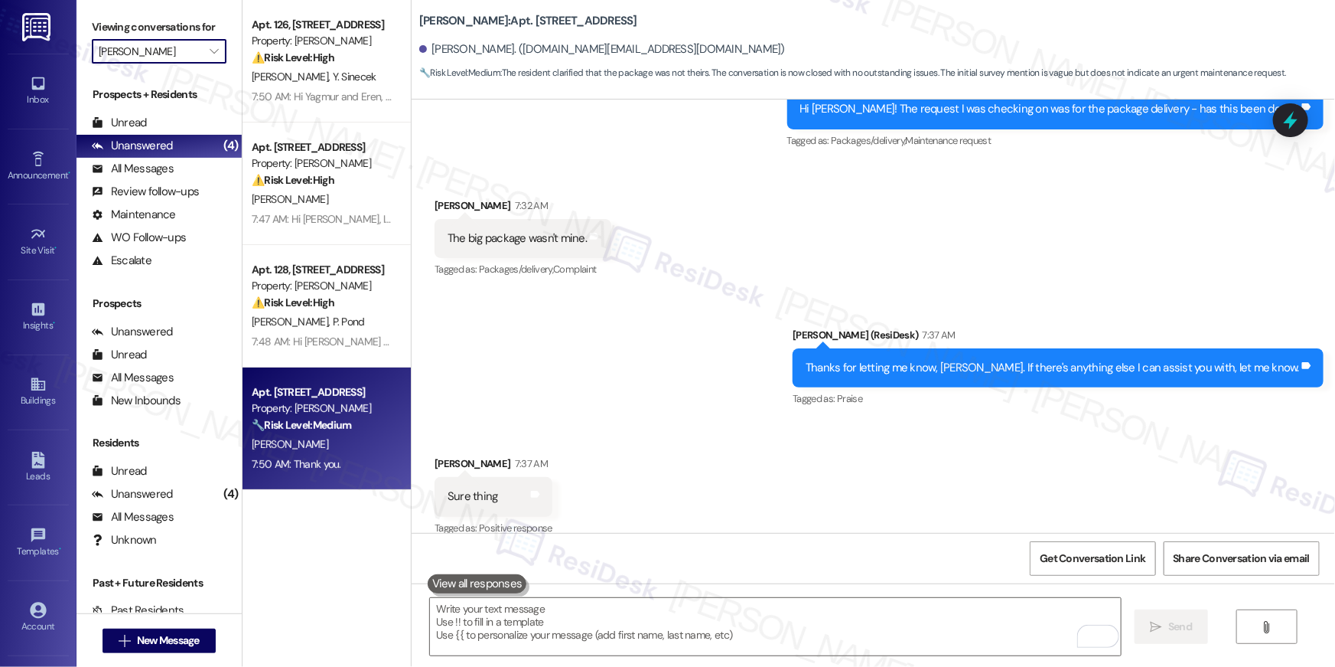
type input "The [PERSON_NAME] at [GEOGRAPHIC_DATA]"
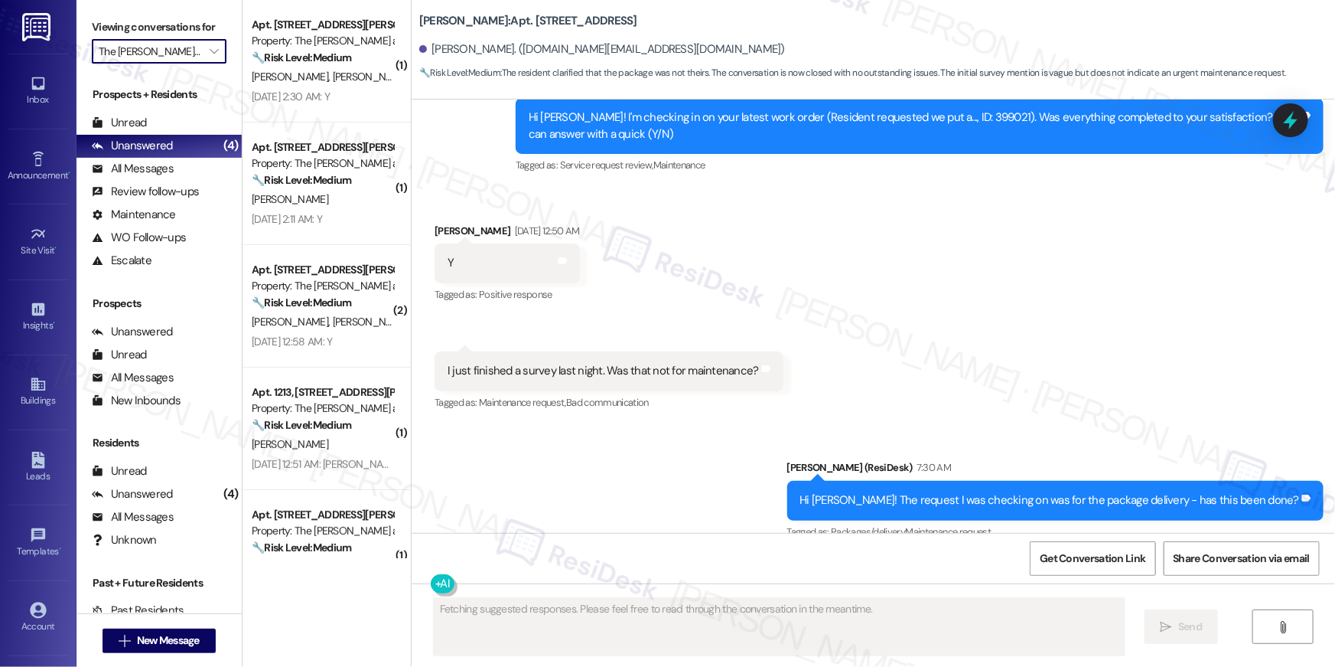
scroll to position [3337, 0]
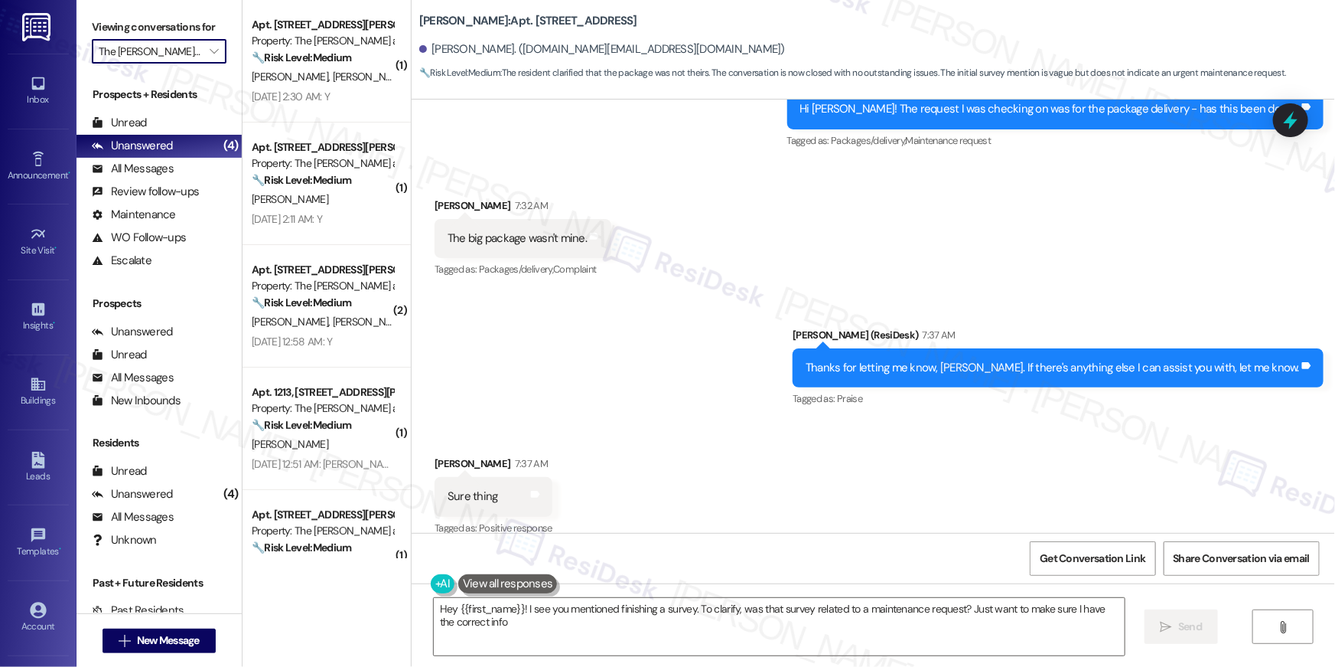
type textarea "Hey {{first_name}}! I see you mentioned finishing a survey. To clarify, was tha…"
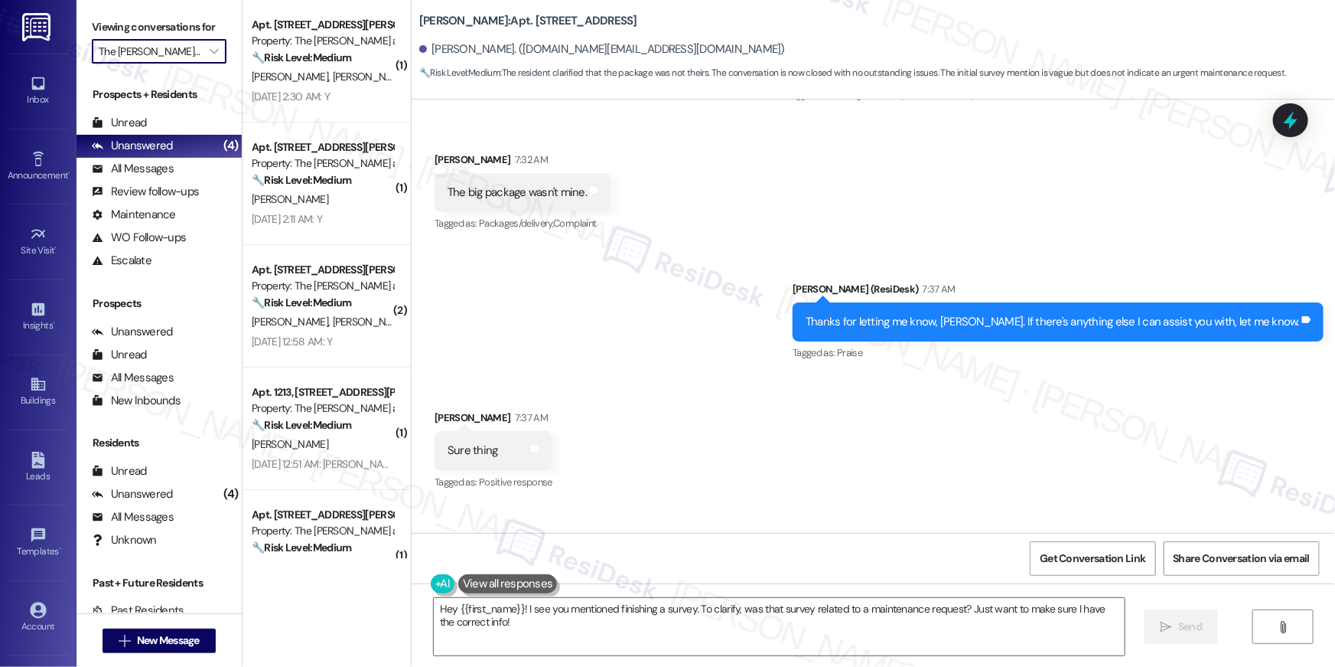
scroll to position [3467, 0]
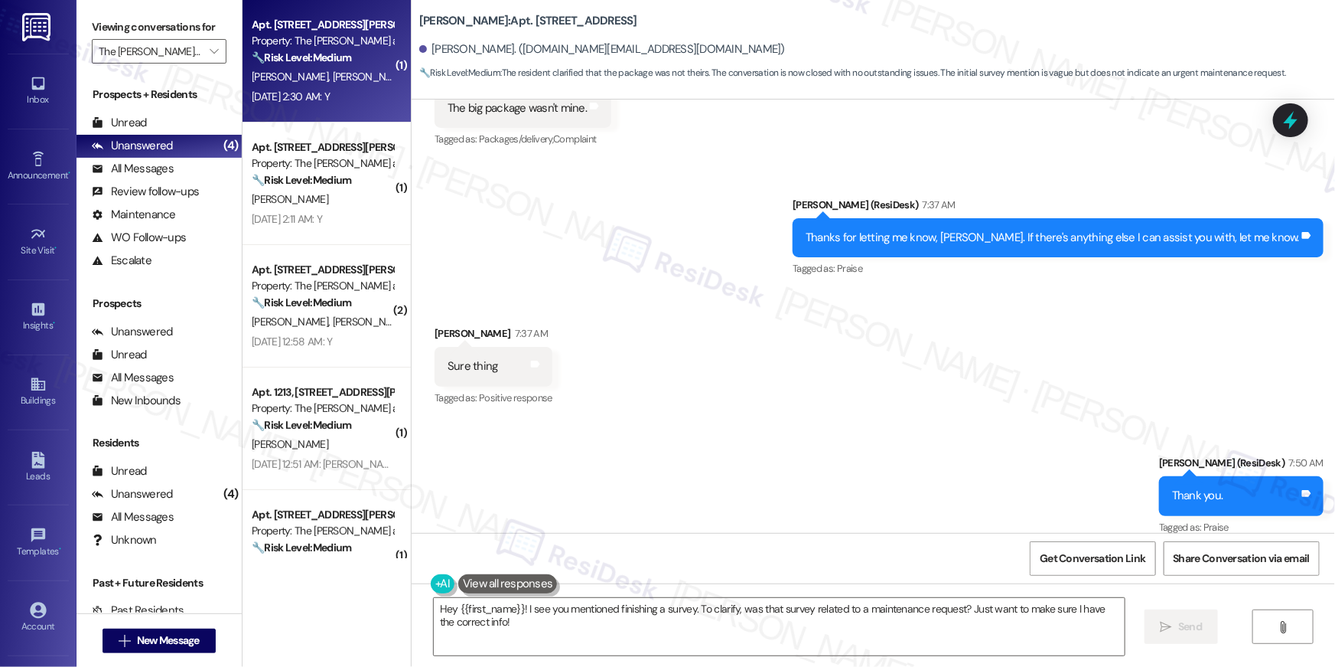
click at [333, 77] on span "V. Nguyen" at bounding box center [371, 77] width 77 height 14
type textarea "Fetching suggested responses. Please feel free to read through the conversation…"
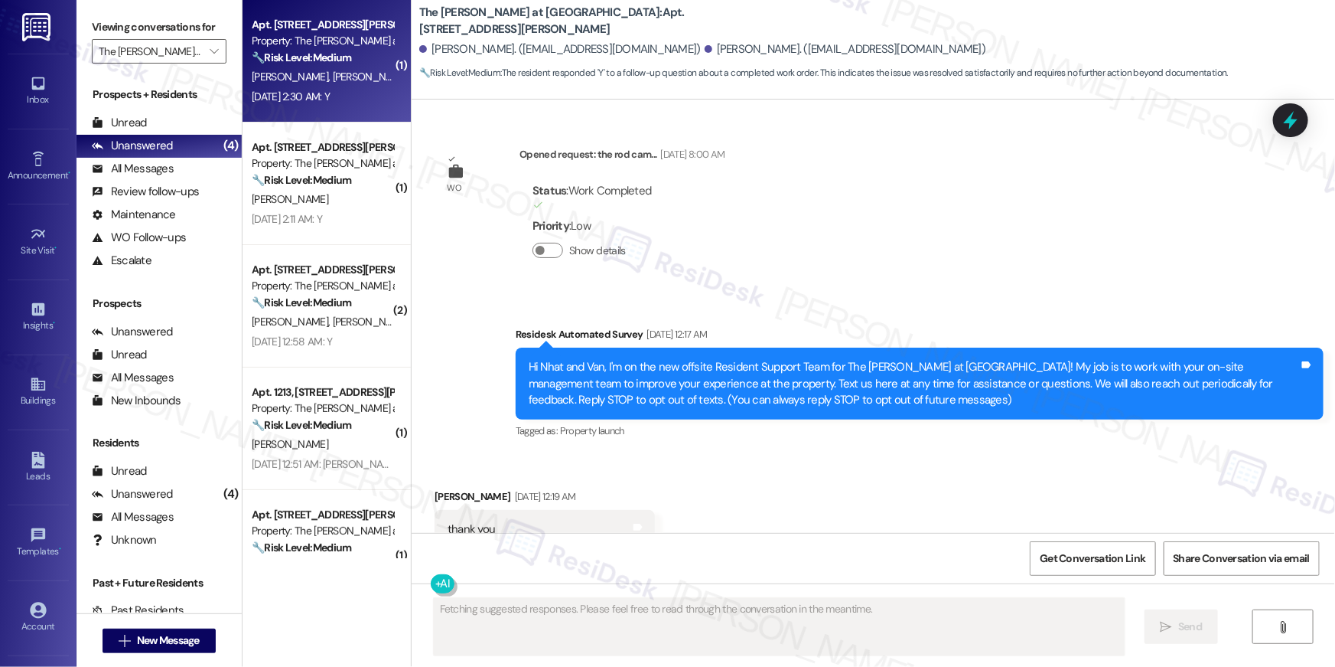
scroll to position [14946, 0]
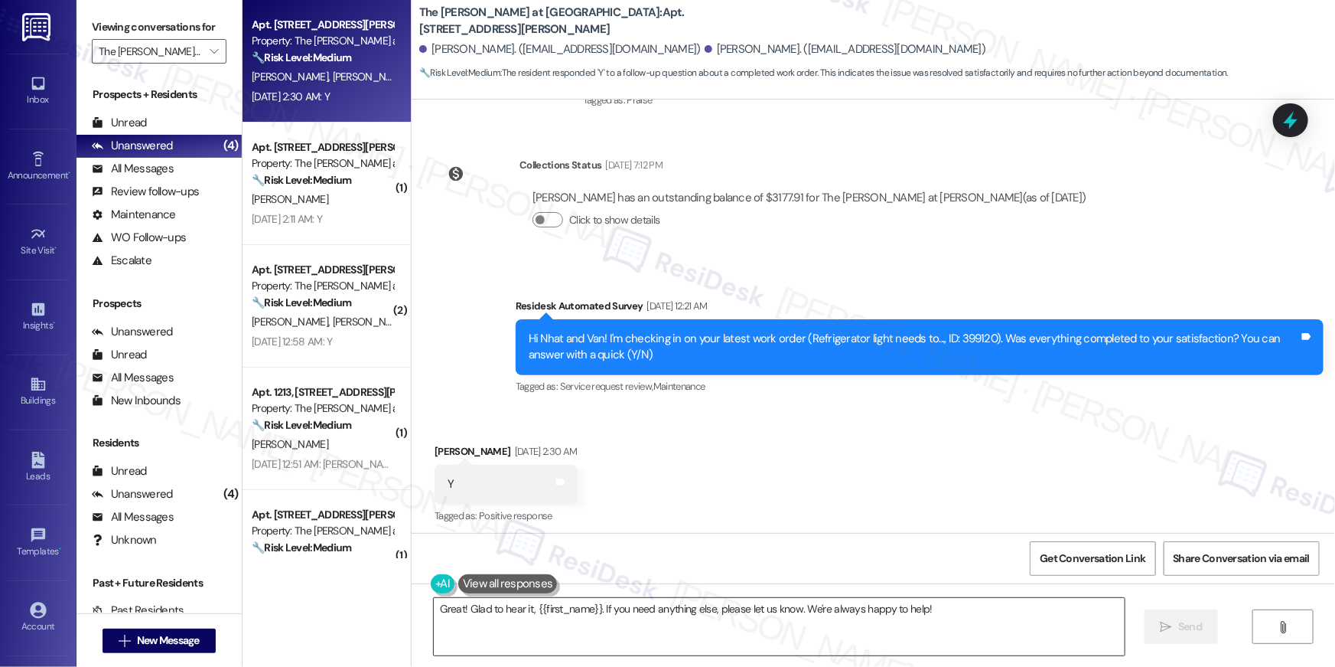
click at [905, 643] on textarea "Great! Glad to hear it, {{first_name}}. If you need anything else, please let u…" at bounding box center [779, 626] width 691 height 57
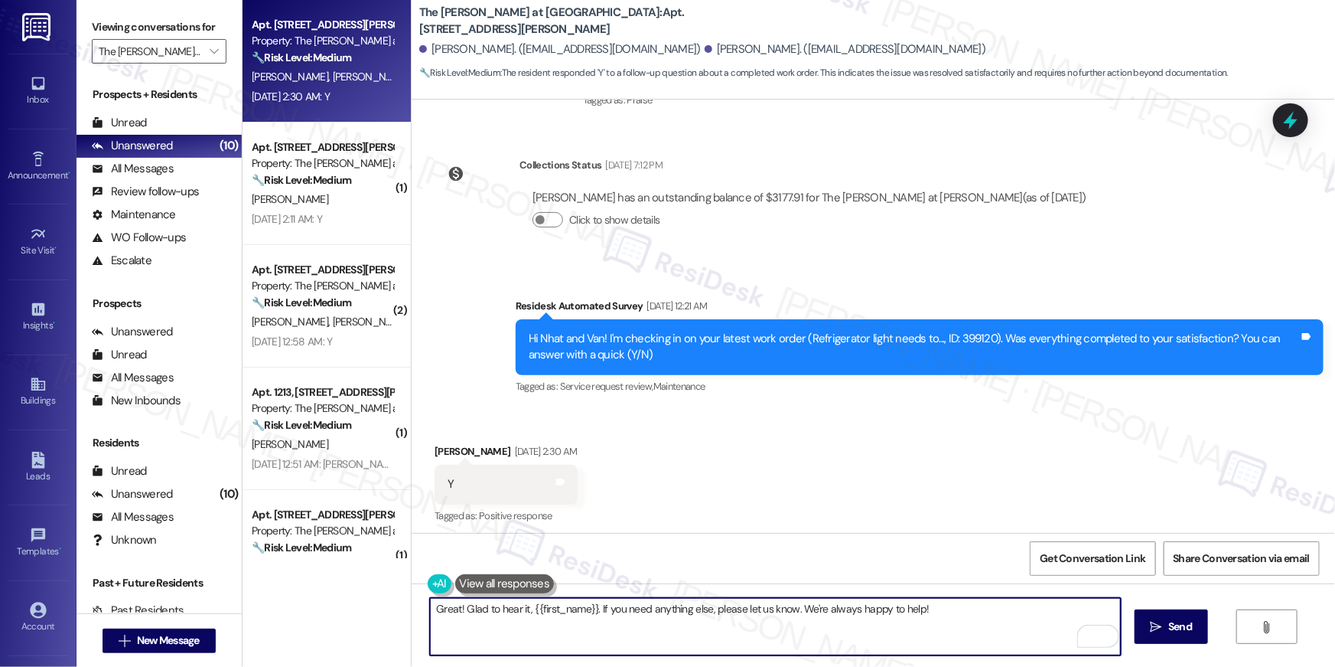
click at [907, 631] on textarea "Great! Glad to hear it, {{first_name}}. If you need anything else, please let u…" at bounding box center [775, 626] width 691 height 57
paste textarea "Hi {{first_name}}, I’m happy to hear your work order has been completed! If any…"
type textarea "Hi {{first_name}}, I’m happy to hear your work order has been completed! If any…"
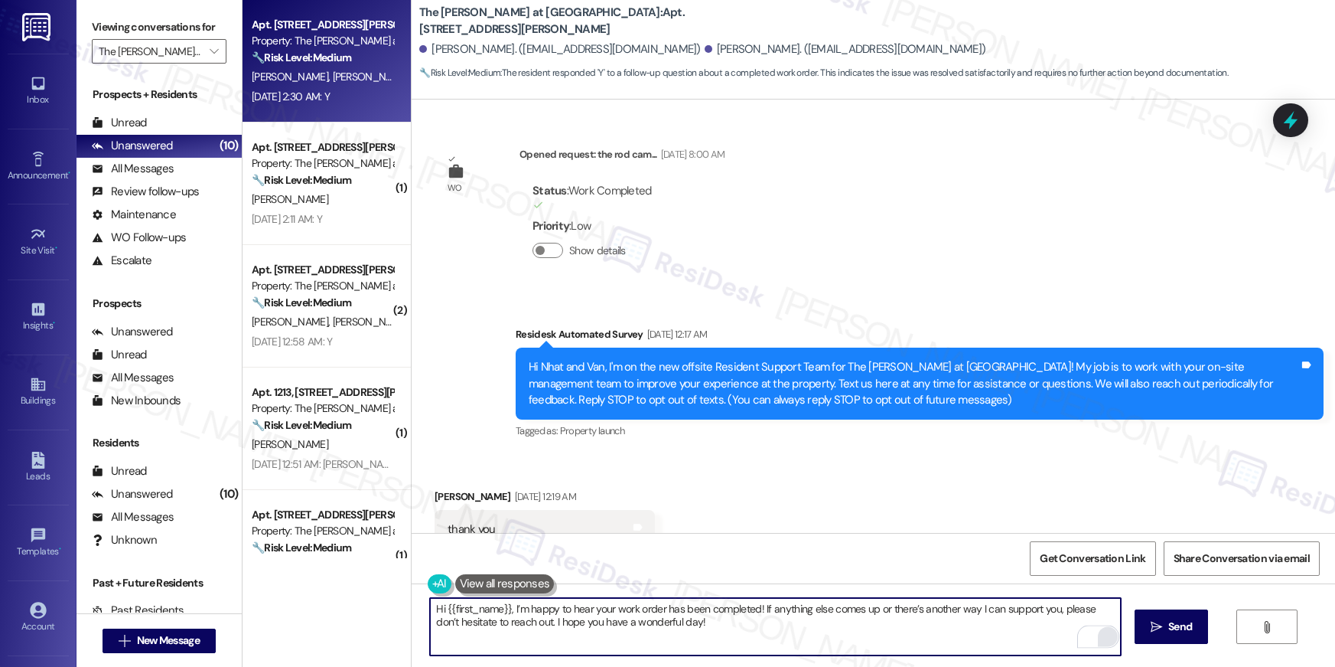
type textarea "Hi {{first_name}}, I’m happy to hear your work order has been completed! If any…"
click at [1169, 631] on span "Send" at bounding box center [1181, 626] width 24 height 16
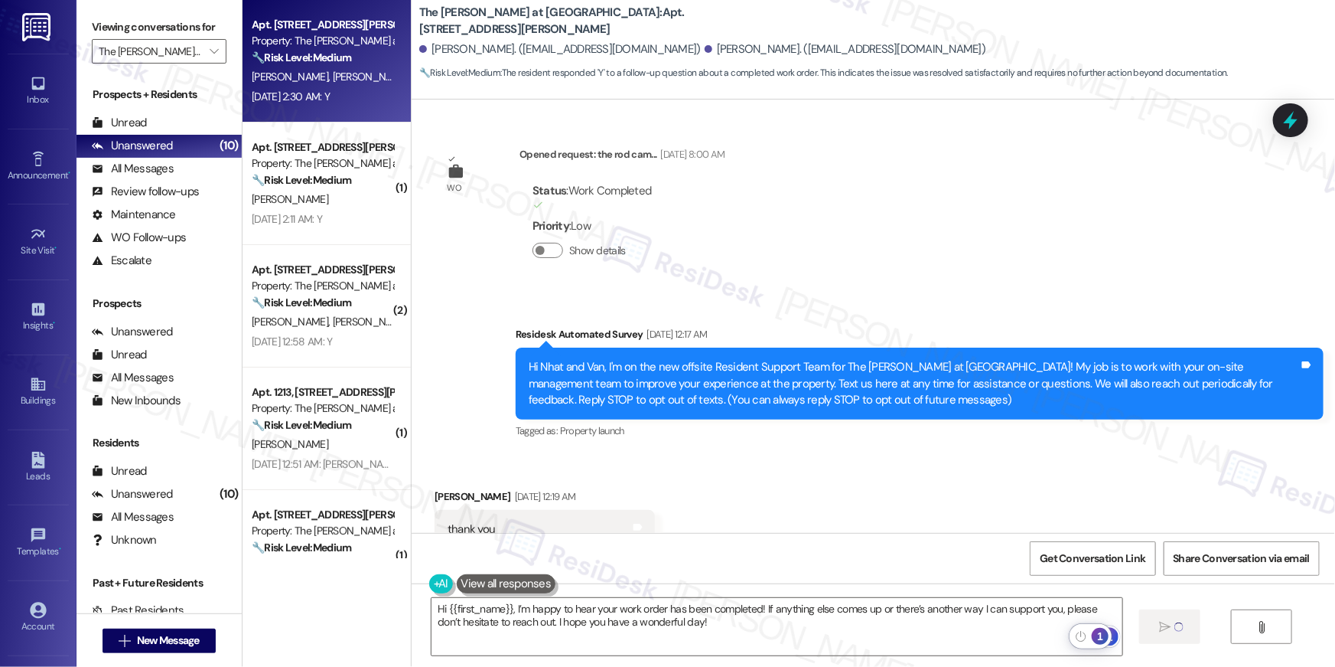
scroll to position [14946, 0]
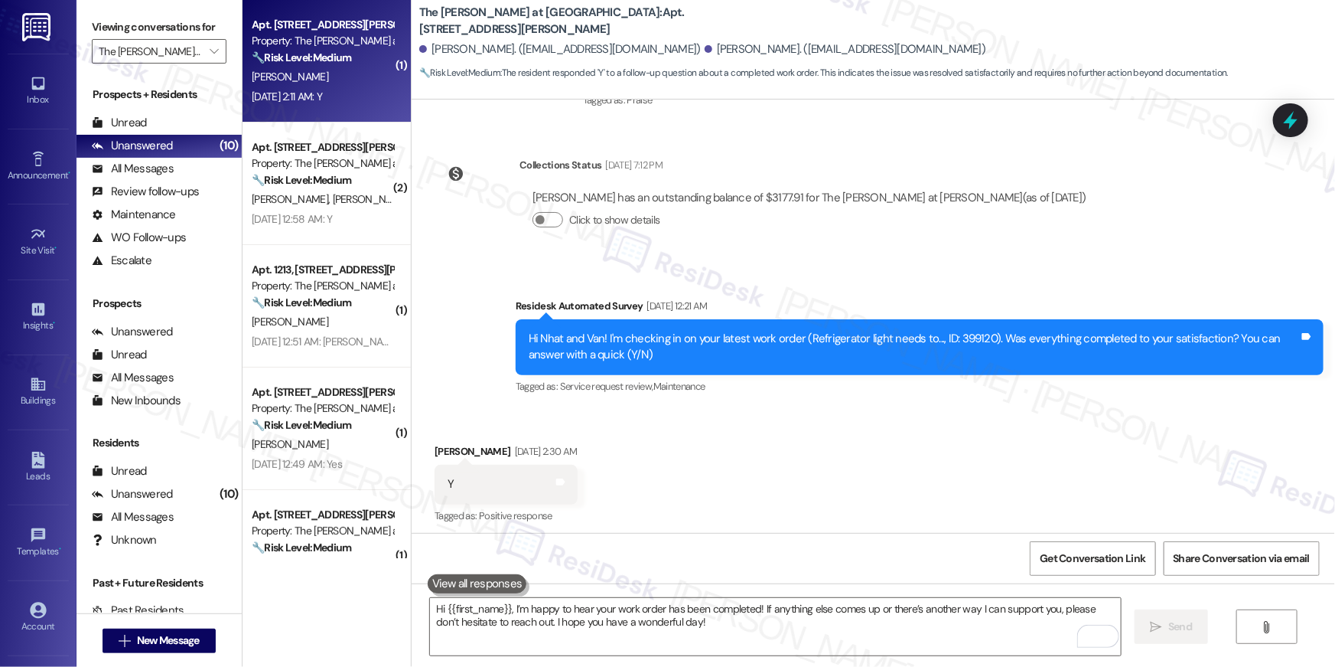
click at [282, 59] on strong "🔧 Risk Level: Medium" at bounding box center [301, 58] width 99 height 14
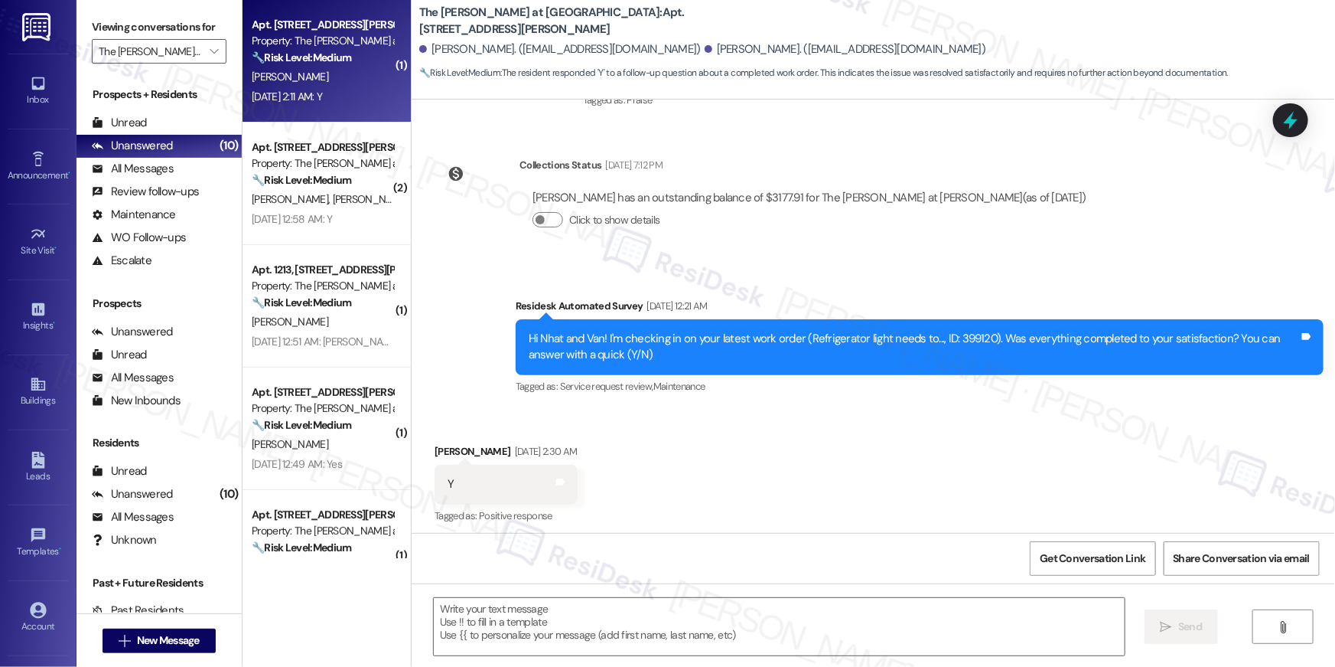
type textarea "Fetching suggested responses. Please feel free to read through the conversation…"
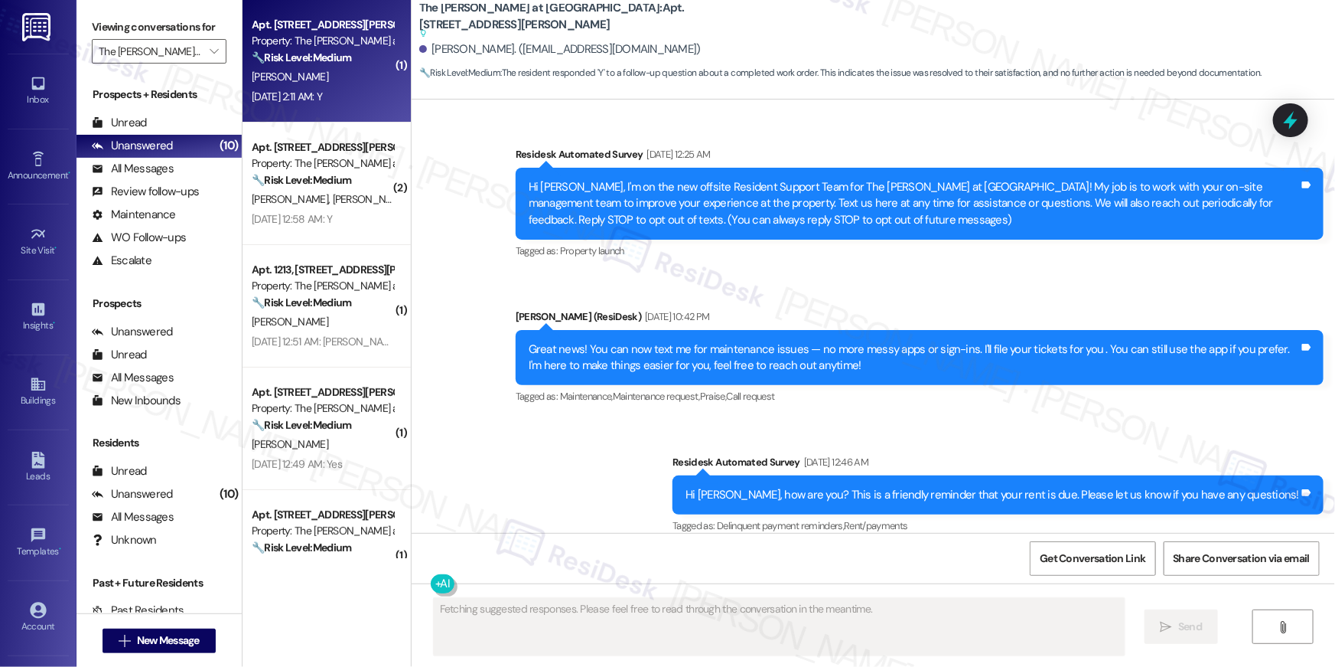
scroll to position [6532, 0]
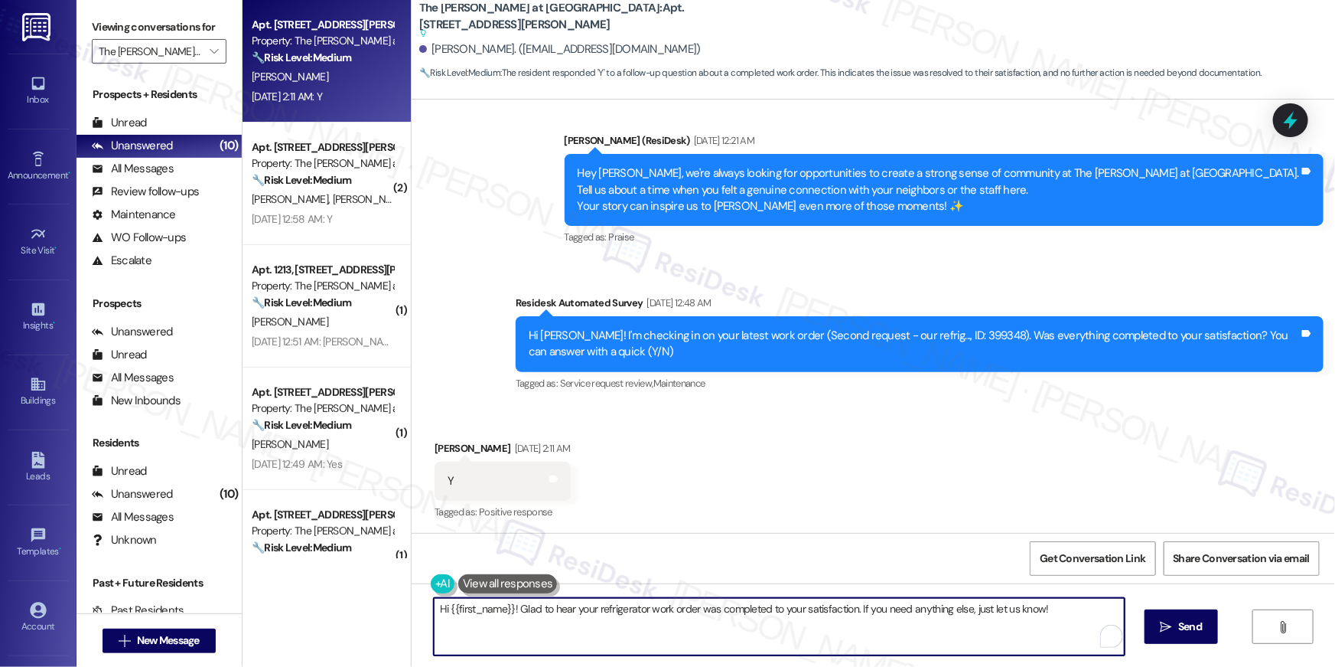
click at [810, 632] on textarea "Hi {{first_name}}! Glad to hear your refrigerator work order was completed to y…" at bounding box center [779, 626] width 691 height 57
paste textarea ", I’m happy to hear your work order has been completed! If anything else comes …"
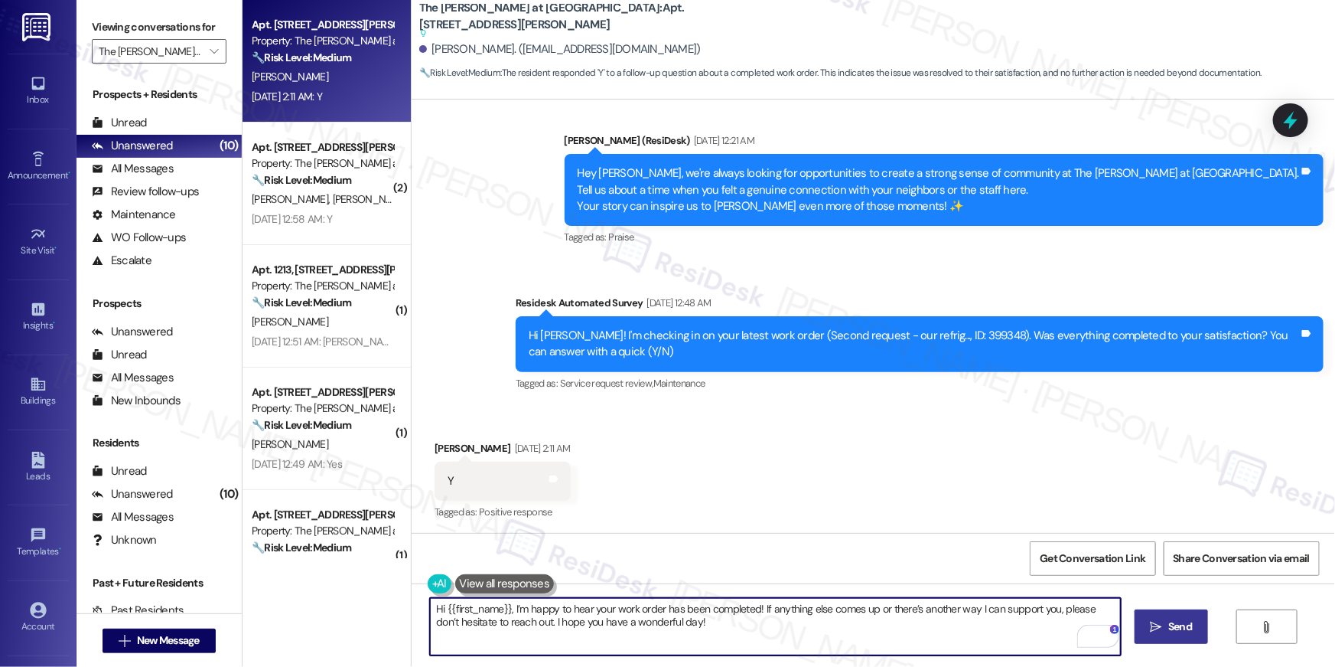
type textarea "Hi {{first_name}}, I’m happy to hear your work order has been completed! If any…"
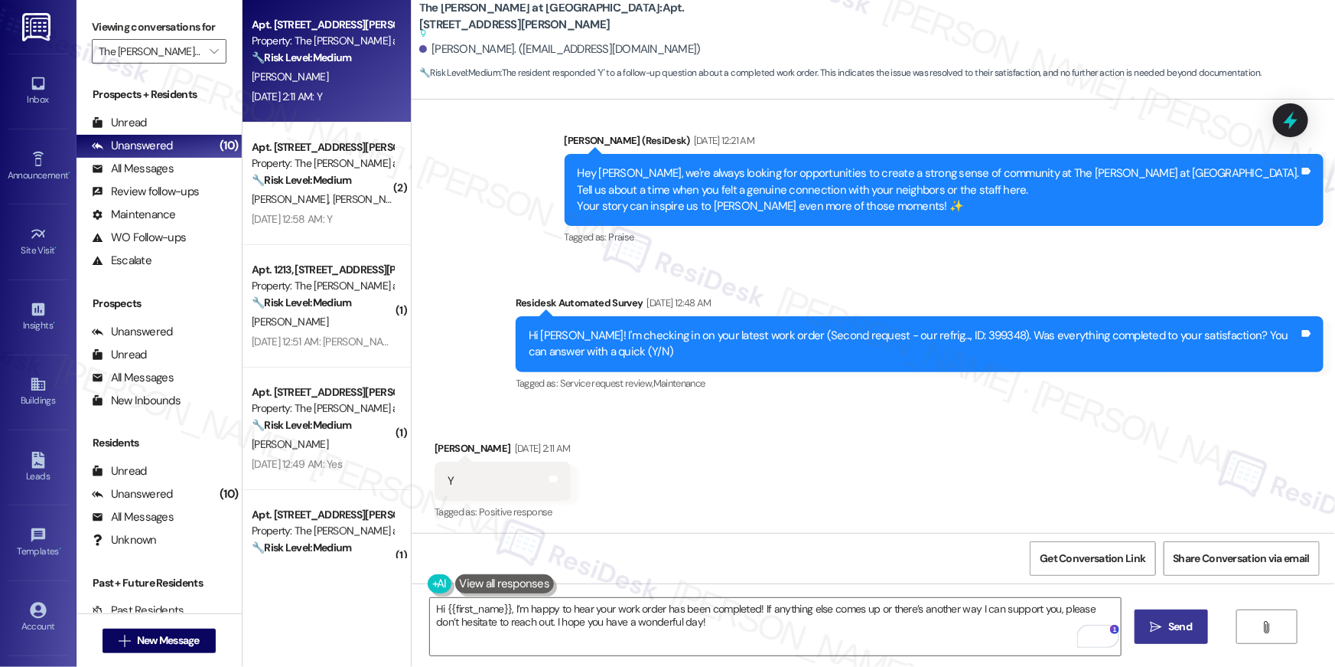
click at [1175, 636] on button " Send" at bounding box center [1172, 626] width 74 height 34
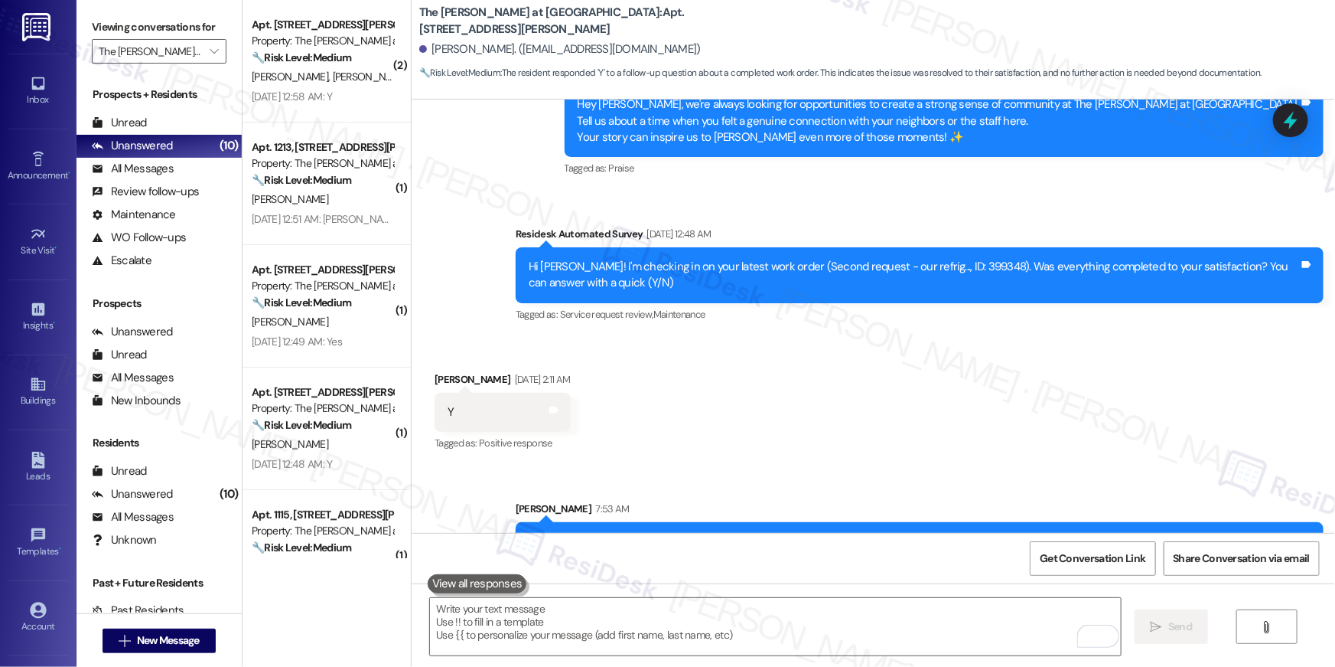
scroll to position [6656, 0]
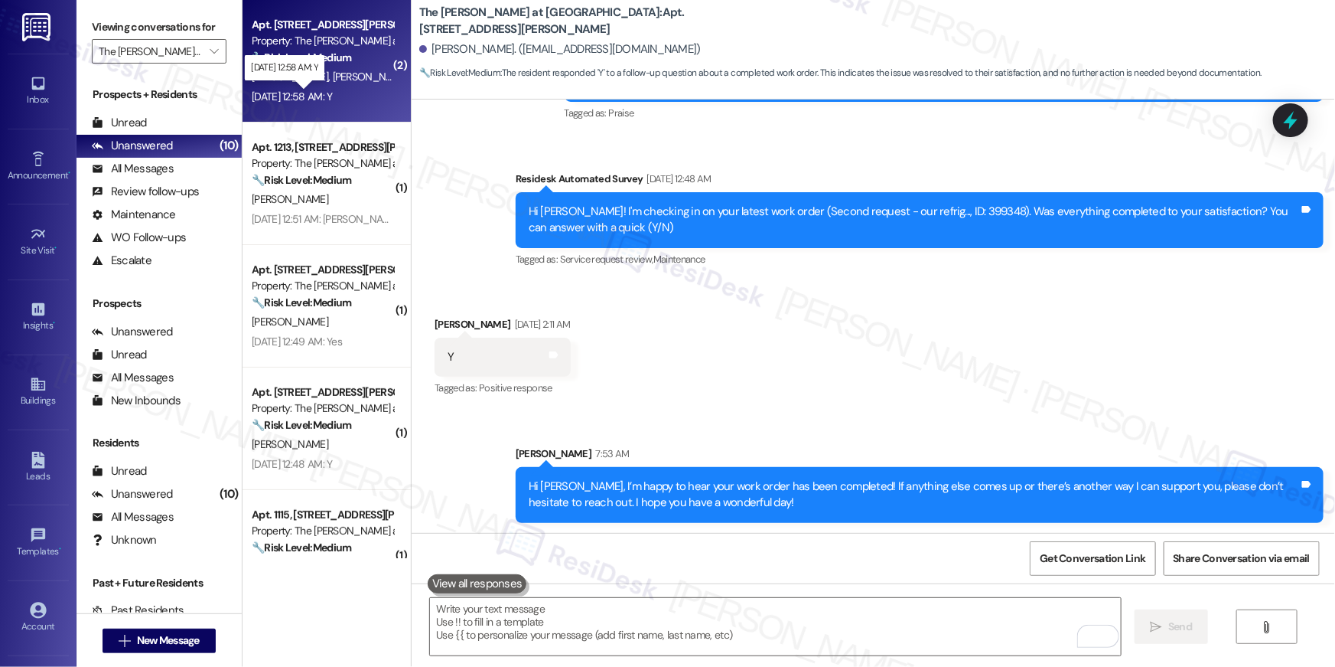
click at [318, 94] on div "Sep 06, 2025 at 12:58 AM: Y Sep 06, 2025 at 12:58 AM: Y" at bounding box center [292, 97] width 80 height 14
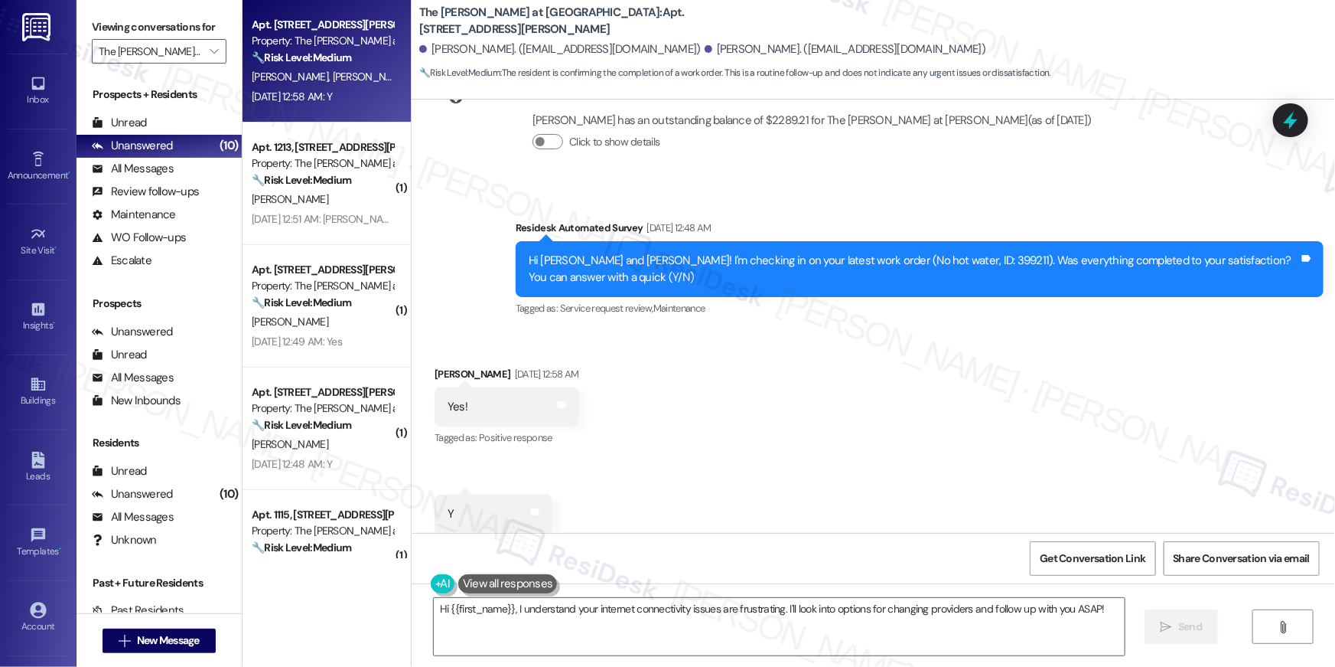
scroll to position [6332, 0]
click at [758, 428] on div "Received via SMS Girish Selvaraj Sep 06, 2025 at 12:58 AM Yes! Tags and notes T…" at bounding box center [874, 449] width 924 height 237
click at [736, 618] on textarea "Hi {{first_name}}, I understand your internet connectivity issues are frustrati…" at bounding box center [779, 626] width 691 height 57
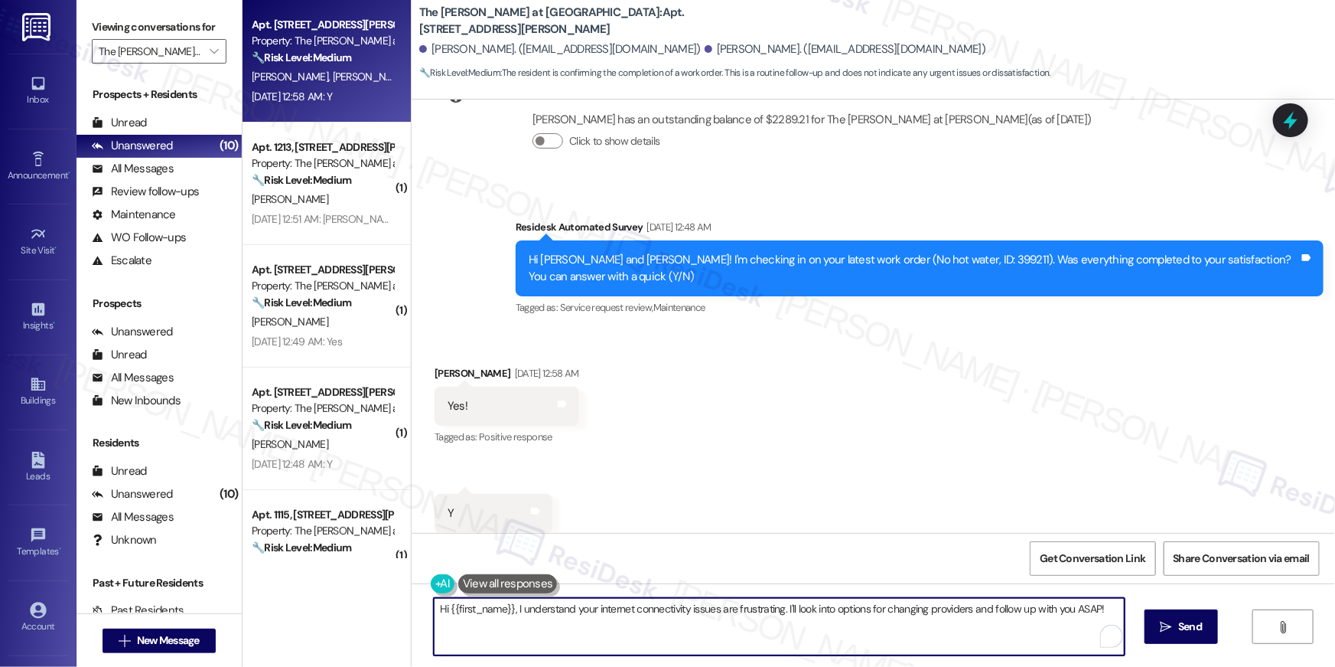
click at [736, 618] on textarea "Hi {{first_name}}, I understand your internet connectivity issues are frustrati…" at bounding box center [779, 626] width 691 height 57
paste textarea "’m happy to hear your work order has been completed! If anything else comes up …"
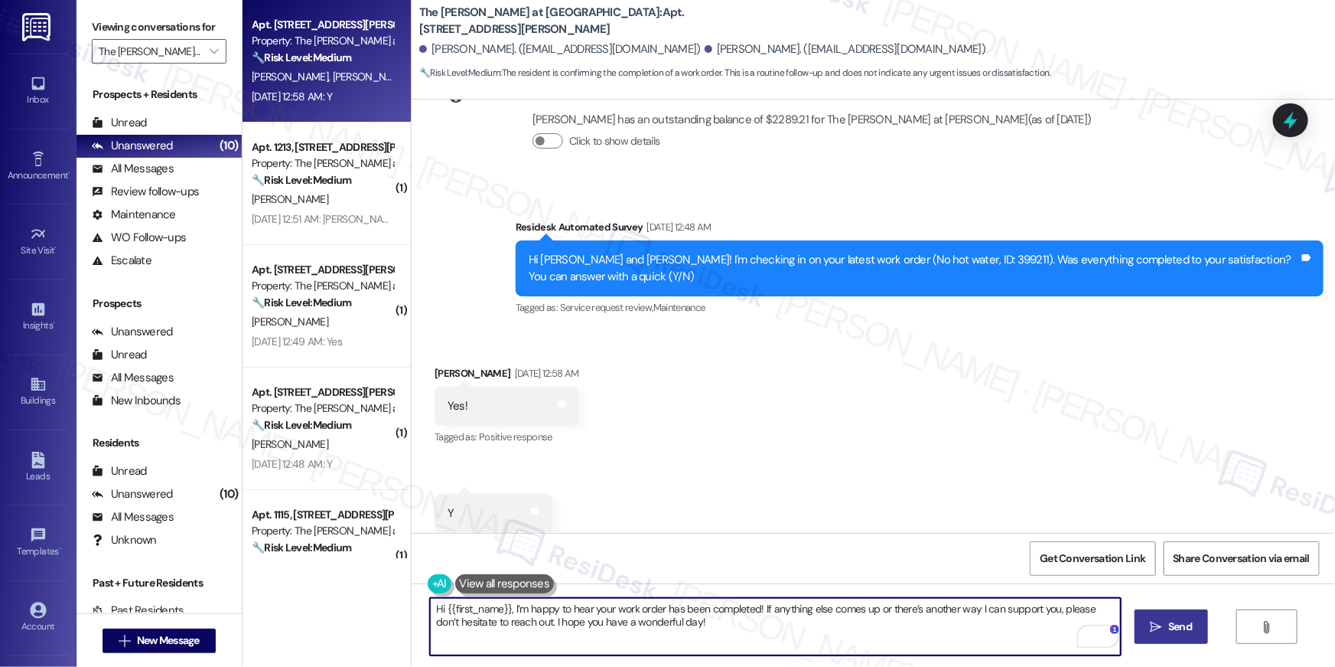
type textarea "Hi {{first_name}}, I’m happy to hear your work order has been completed! If any…"
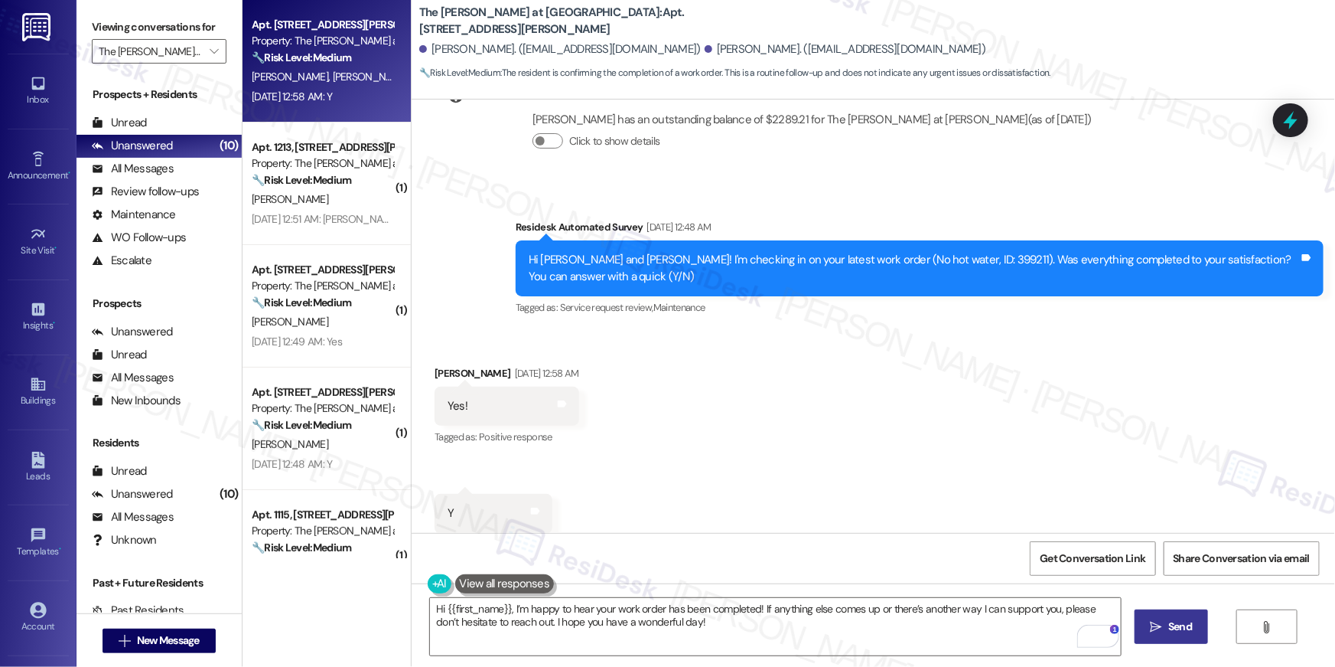
click at [1171, 623] on span "Send" at bounding box center [1181, 626] width 24 height 16
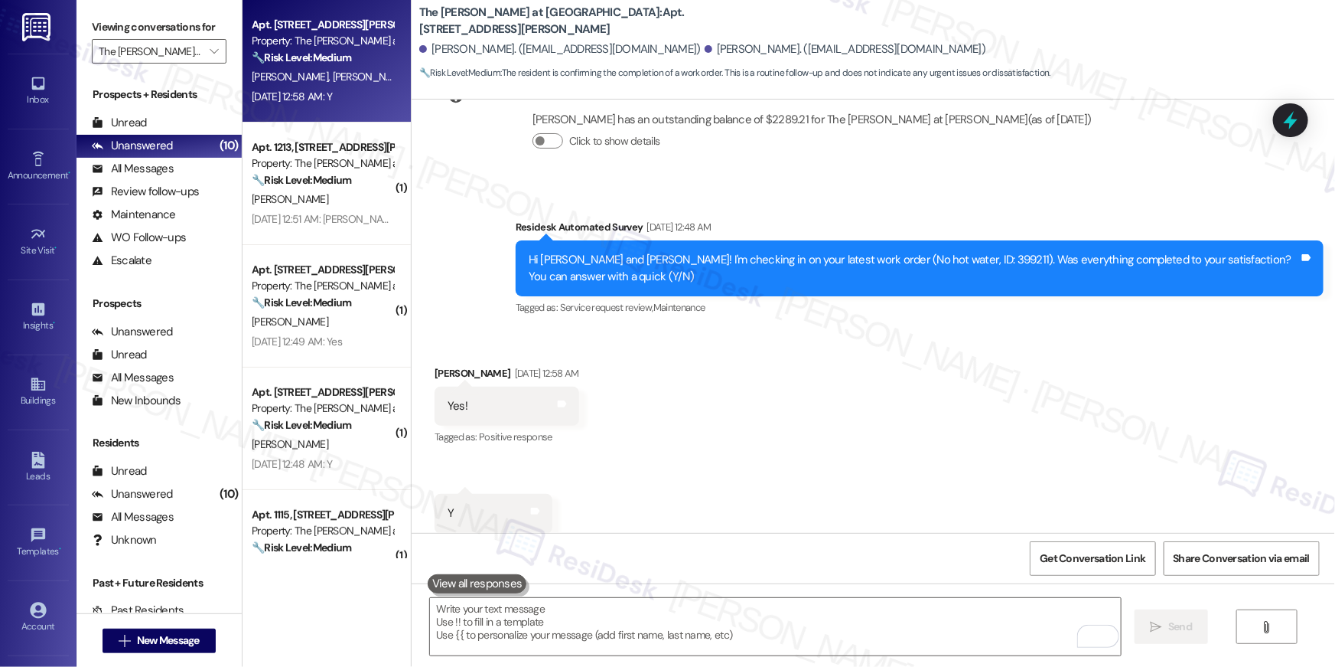
click at [820, 389] on div "Received via SMS Girish Selvaraj Sep 06, 2025 at 12:58 AM Yes! Tags and notes T…" at bounding box center [874, 449] width 924 height 237
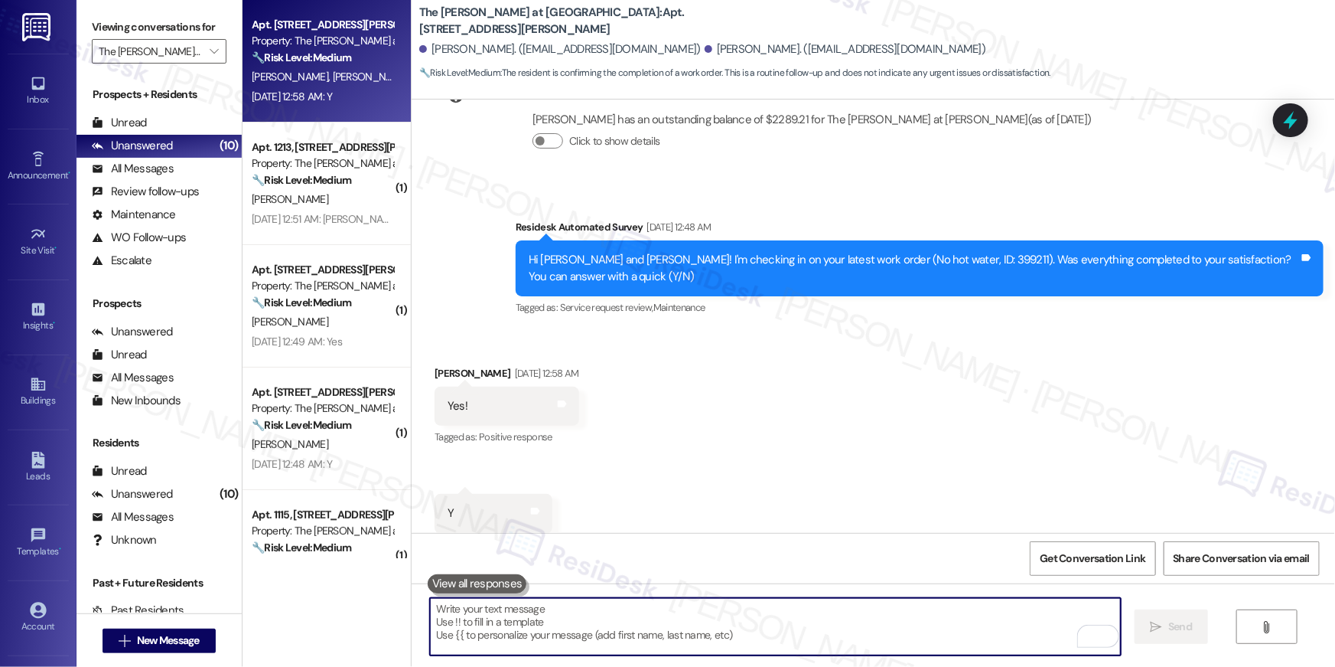
click at [863, 627] on textarea "To enrich screen reader interactions, please activate Accessibility in Grammarl…" at bounding box center [775, 626] width 691 height 57
paste textarea "Hi {{first_name}}, I’m happy to hear your work order has been completed! If any…"
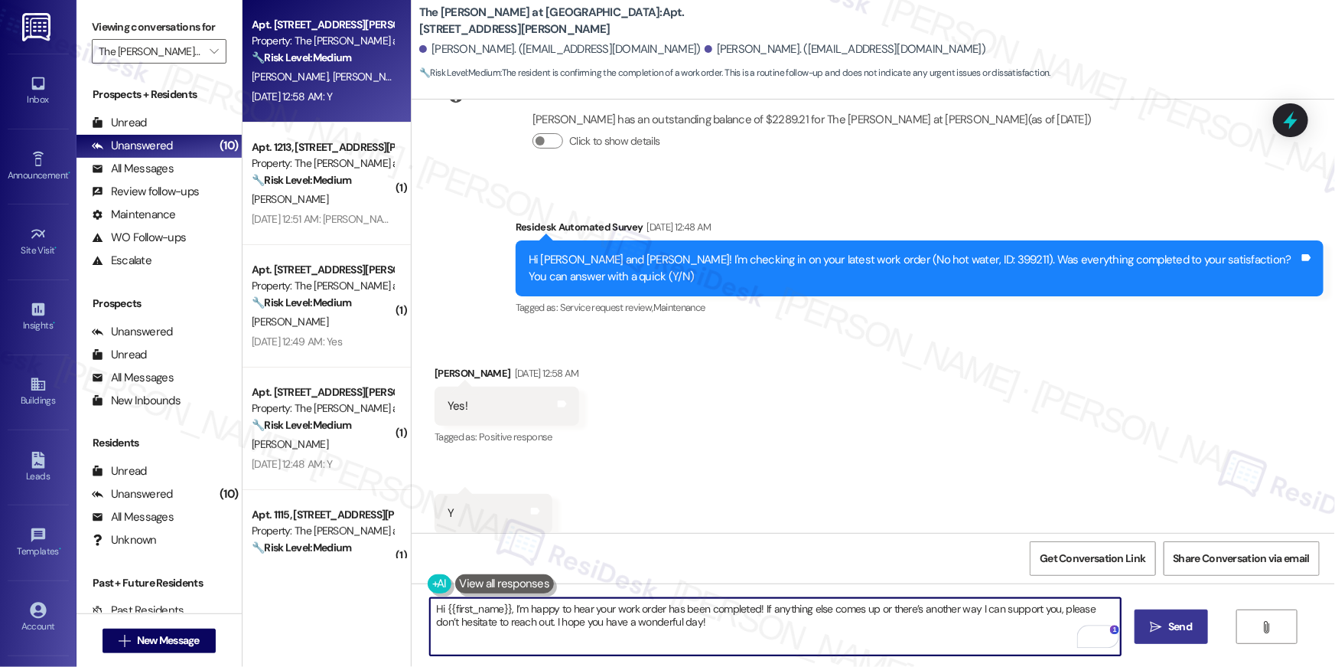
type textarea "Hi {{first_name}}, I’m happy to hear your work order has been completed! If any…"
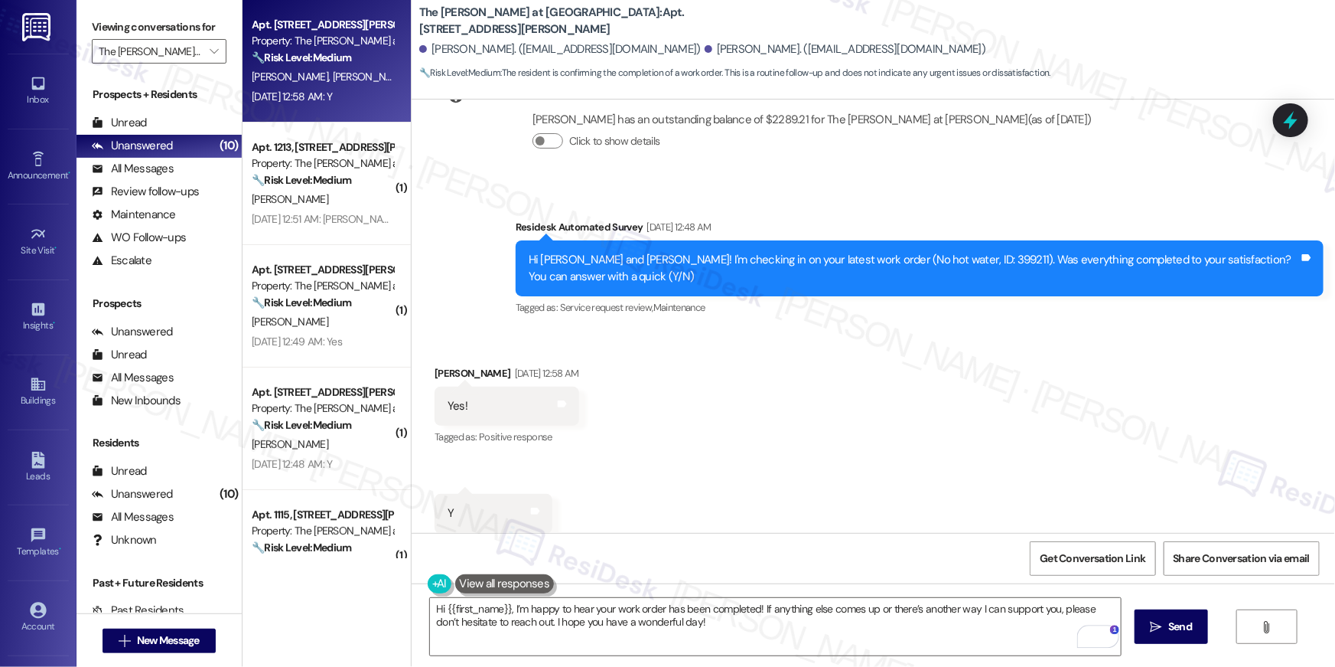
drag, startPoint x: 1174, startPoint y: 634, endPoint x: 1127, endPoint y: 625, distance: 47.4
click at [1174, 634] on span "Send" at bounding box center [1181, 626] width 24 height 16
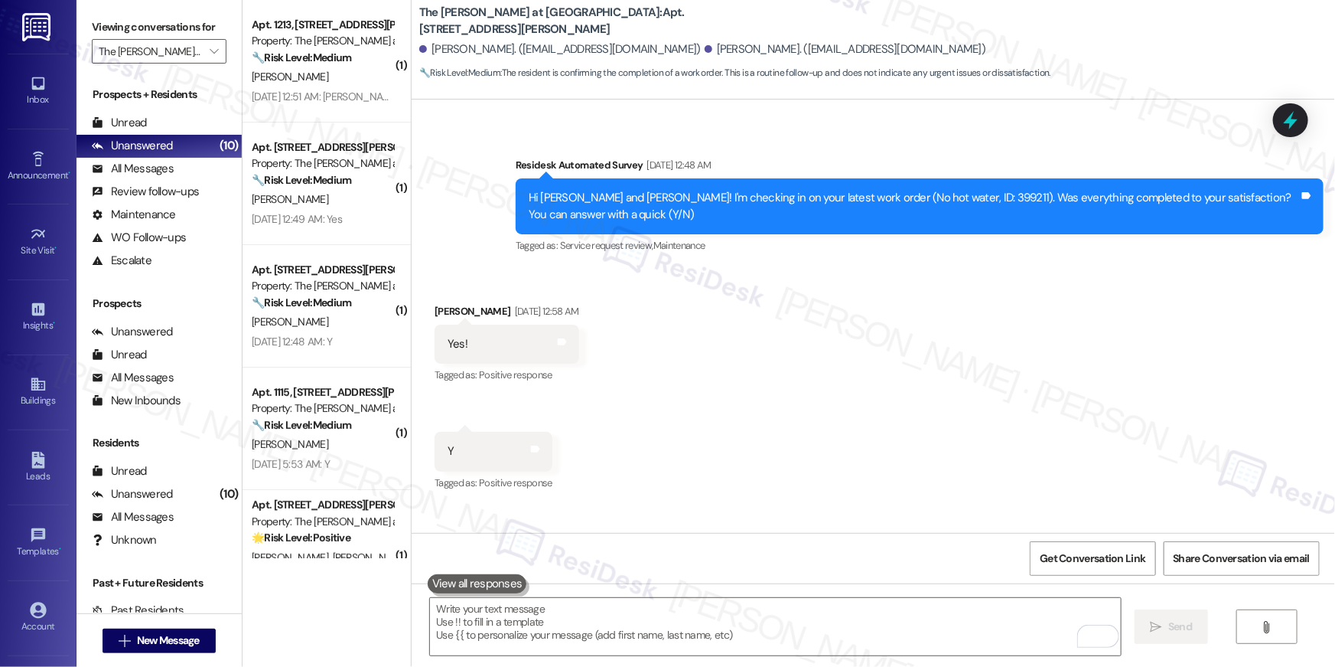
scroll to position [6455, 0]
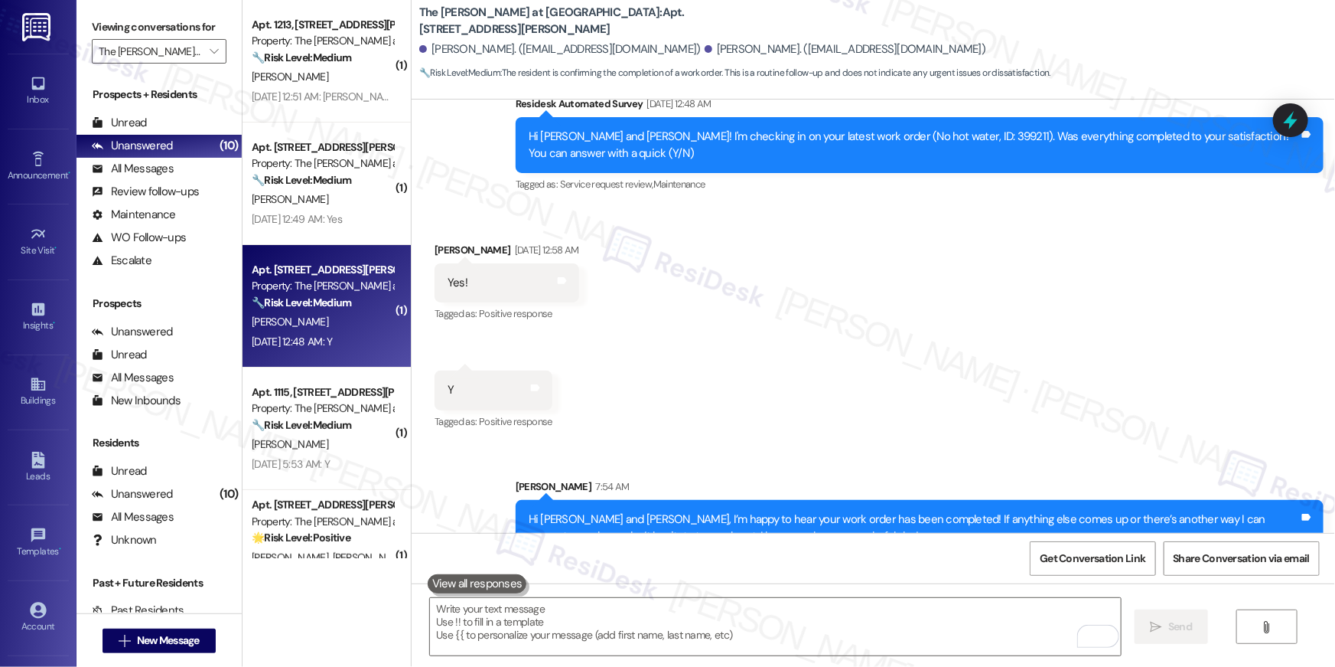
click at [315, 316] on div "[PERSON_NAME]" at bounding box center [322, 321] width 145 height 19
type textarea "Fetching suggested responses. Please feel free to read through the conversation…"
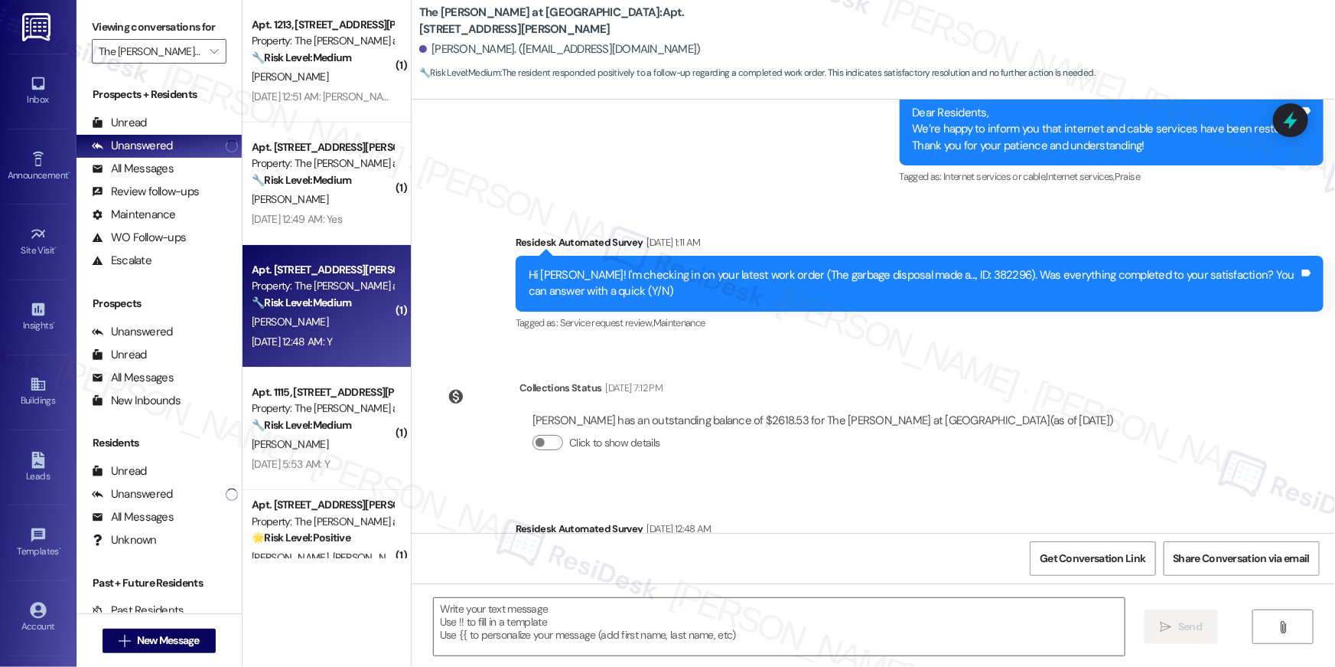
type textarea "Fetching suggested responses. Please feel free to read through the conversation…"
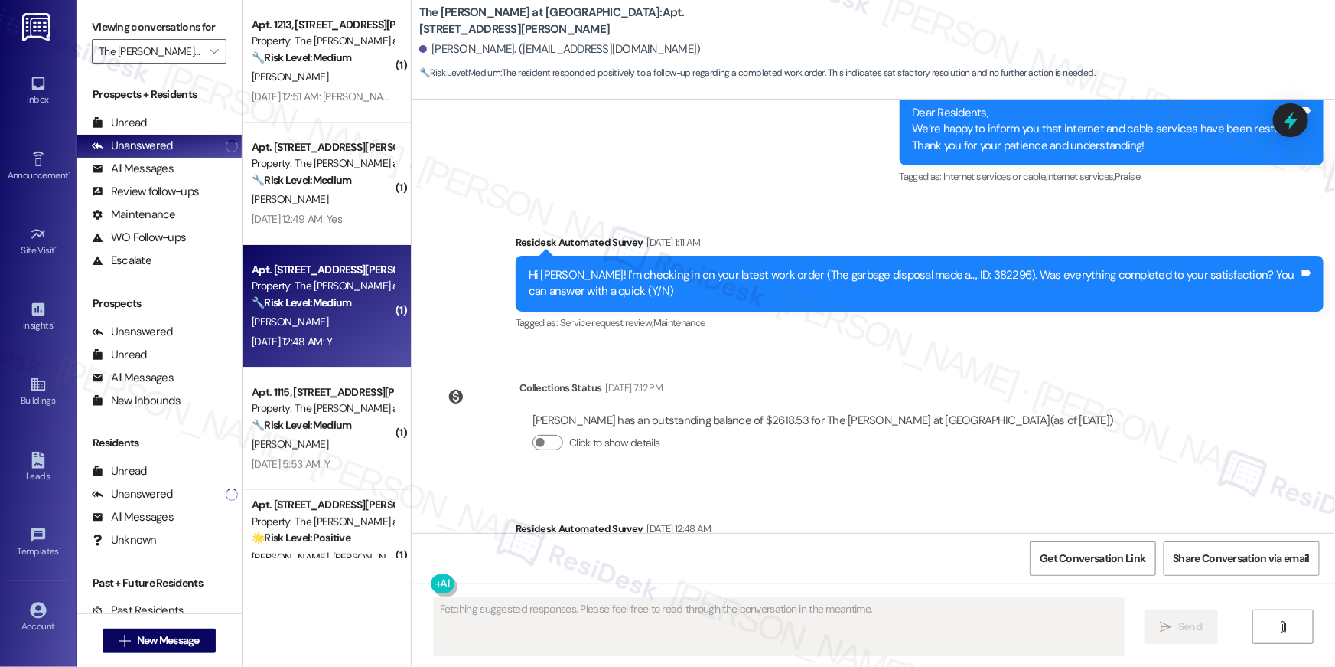
scroll to position [11740, 0]
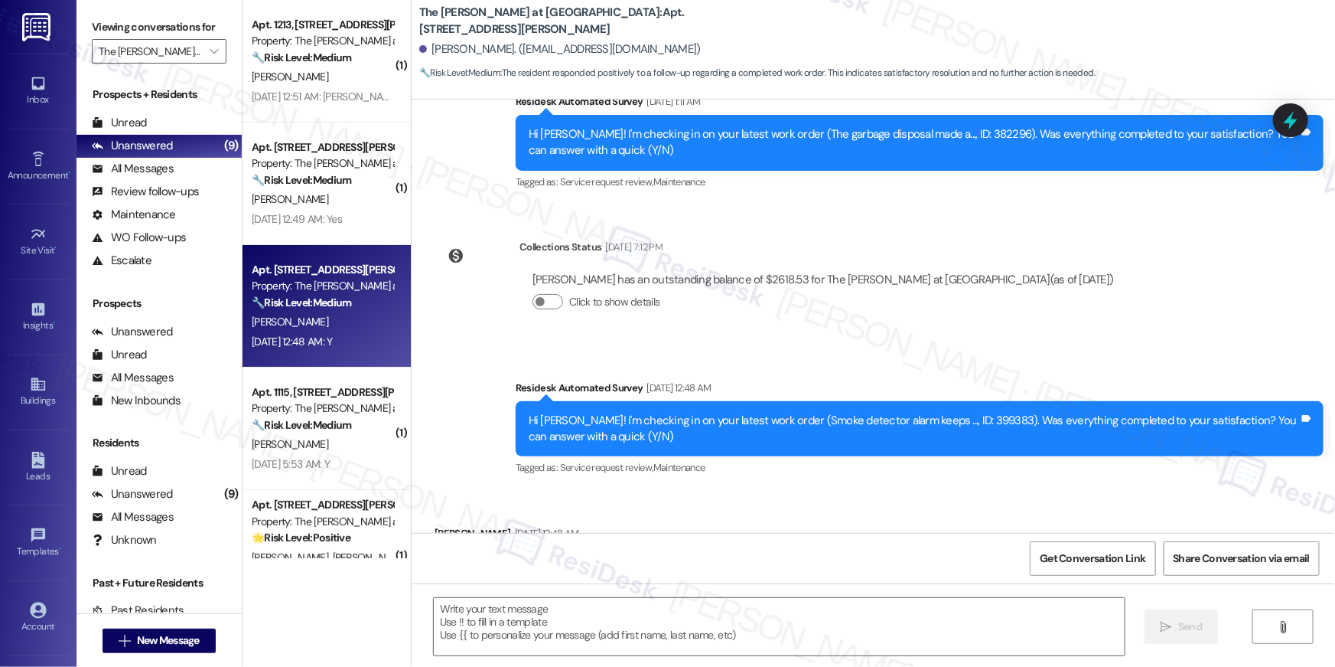
click at [837, 494] on div "Received via SMS Marsha Marcum Sep 06, 2025 at 12:48 AM Y Tags and notes Tagged…" at bounding box center [874, 555] width 924 height 129
click at [826, 617] on textarea at bounding box center [779, 626] width 691 height 57
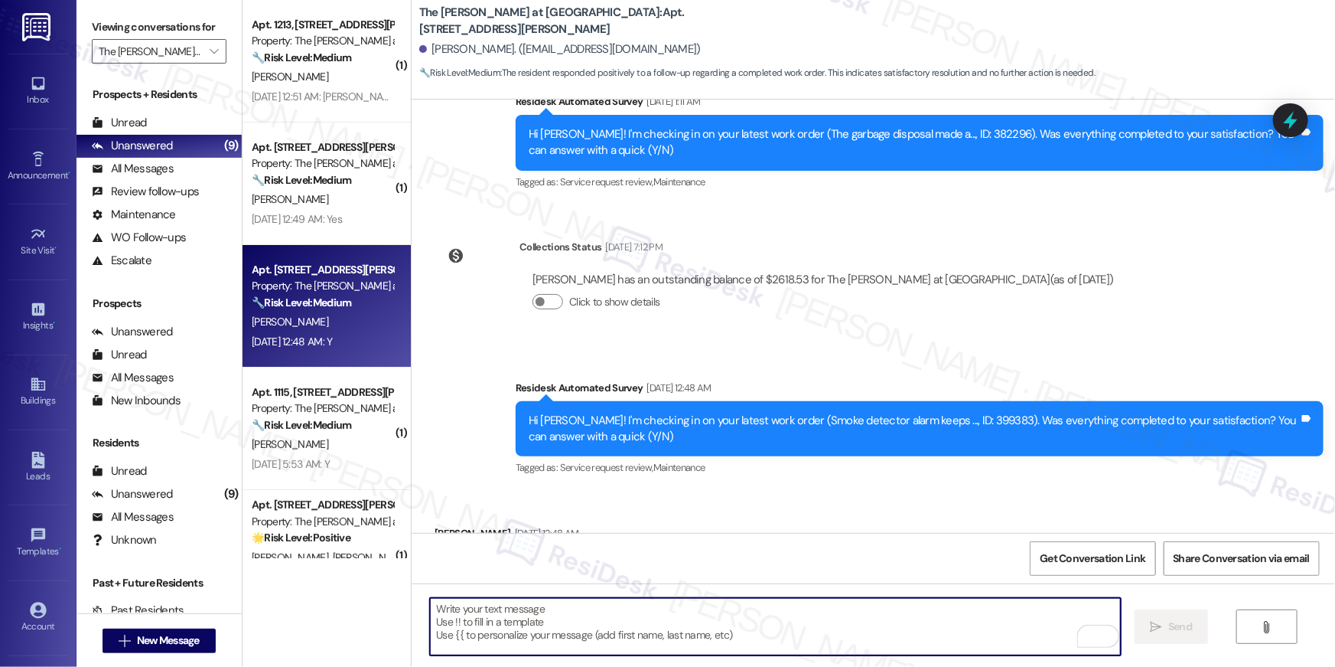
click at [960, 621] on textarea "To enrich screen reader interactions, please activate Accessibility in Grammarl…" at bounding box center [775, 626] width 691 height 57
paste textarea "Hi {{first_name}}, I’m happy to hear your work order has been completed! If any…"
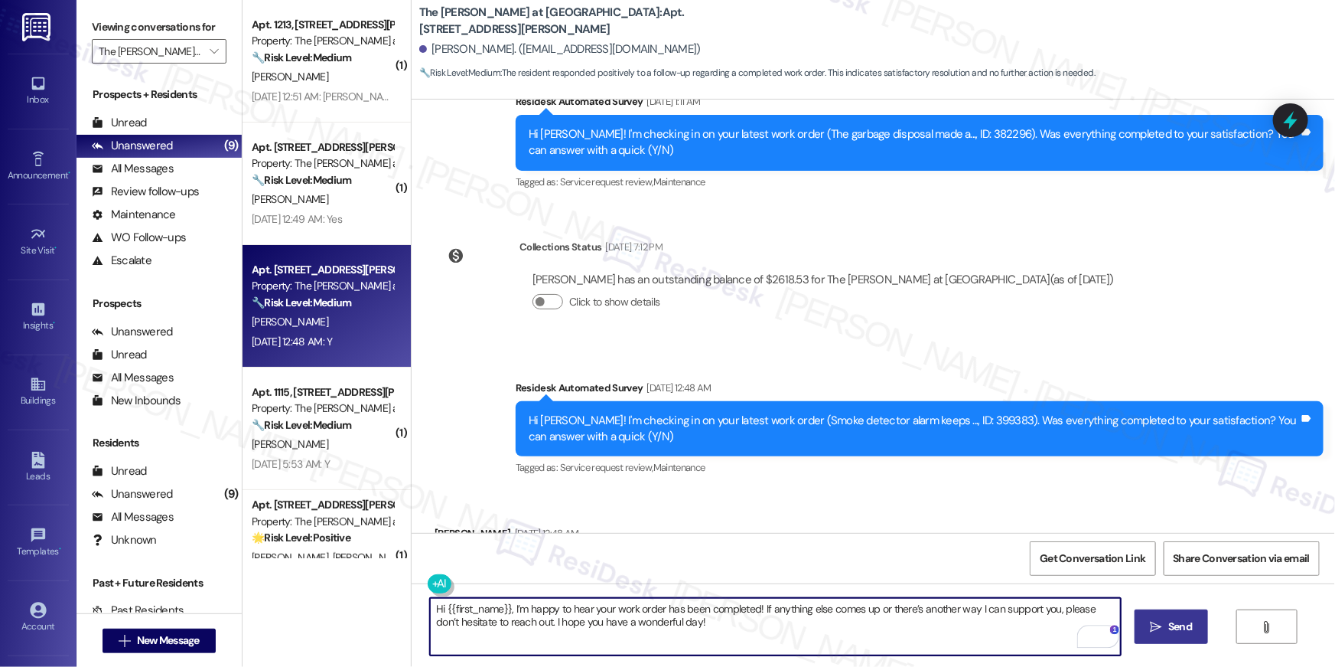
type textarea "Hi {{first_name}}, I’m happy to hear your work order has been completed! If any…"
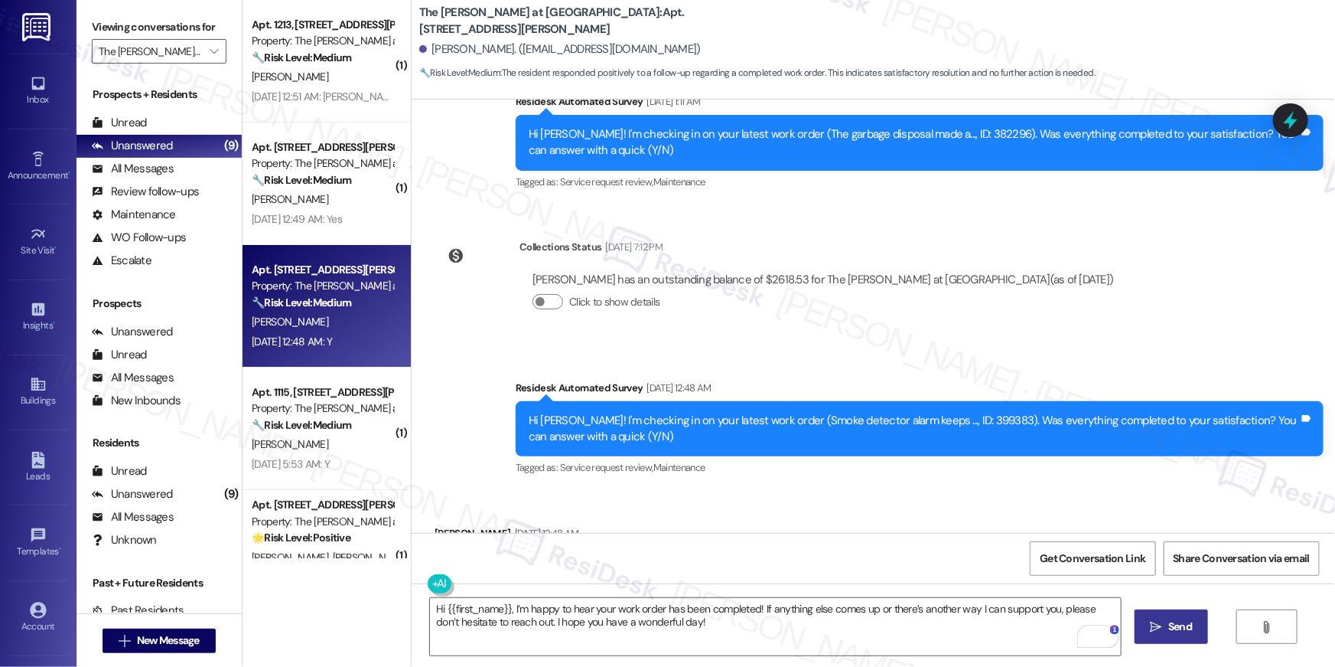
click at [1172, 623] on span "Send" at bounding box center [1181, 626] width 24 height 16
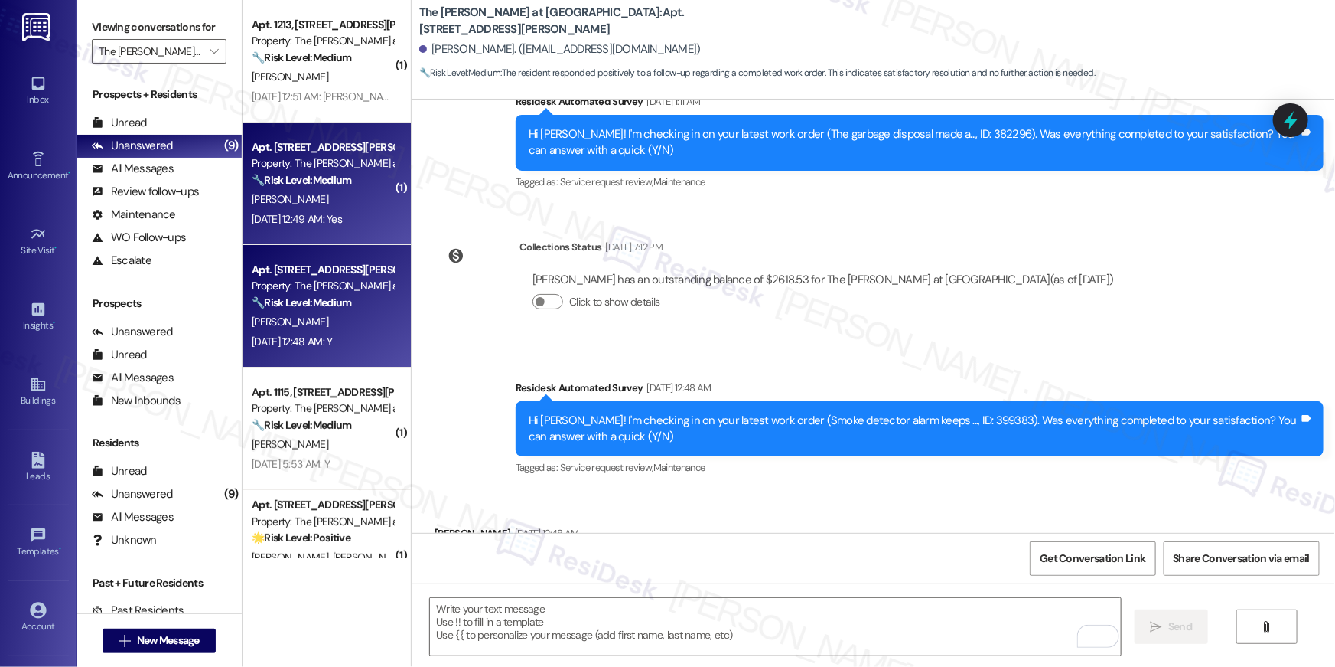
scroll to position [11739, 0]
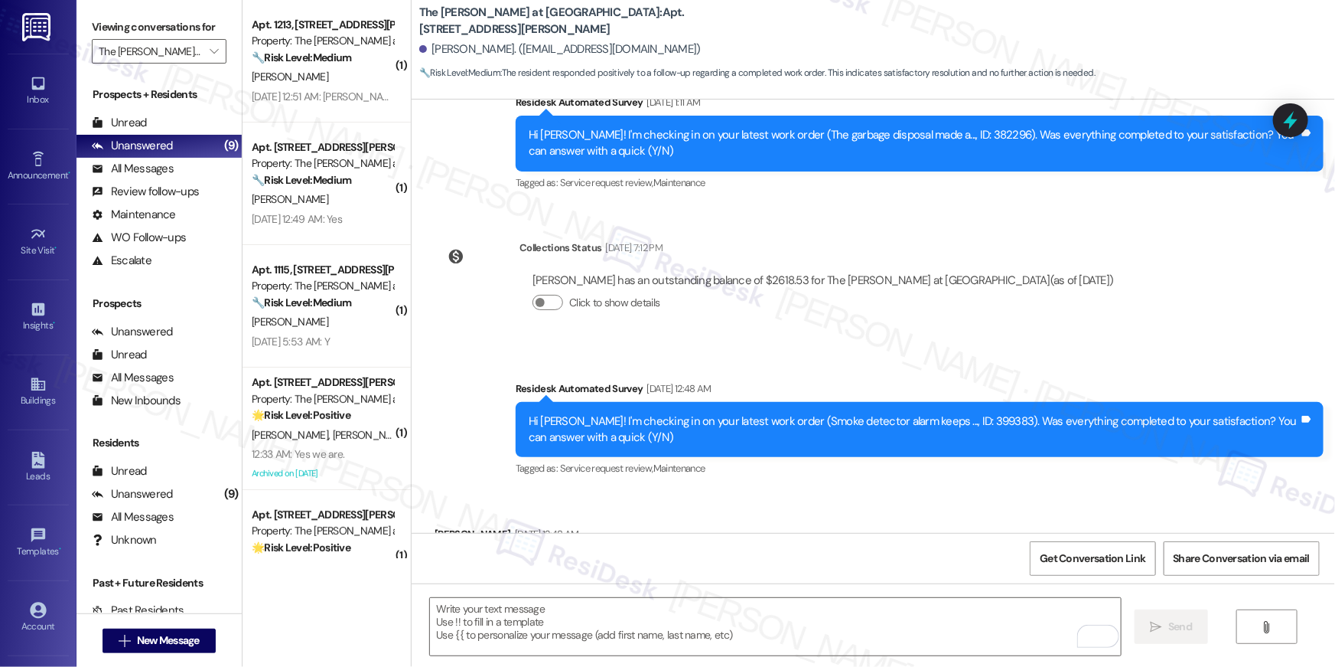
click at [320, 70] on div "P. Smaldore" at bounding box center [322, 76] width 145 height 19
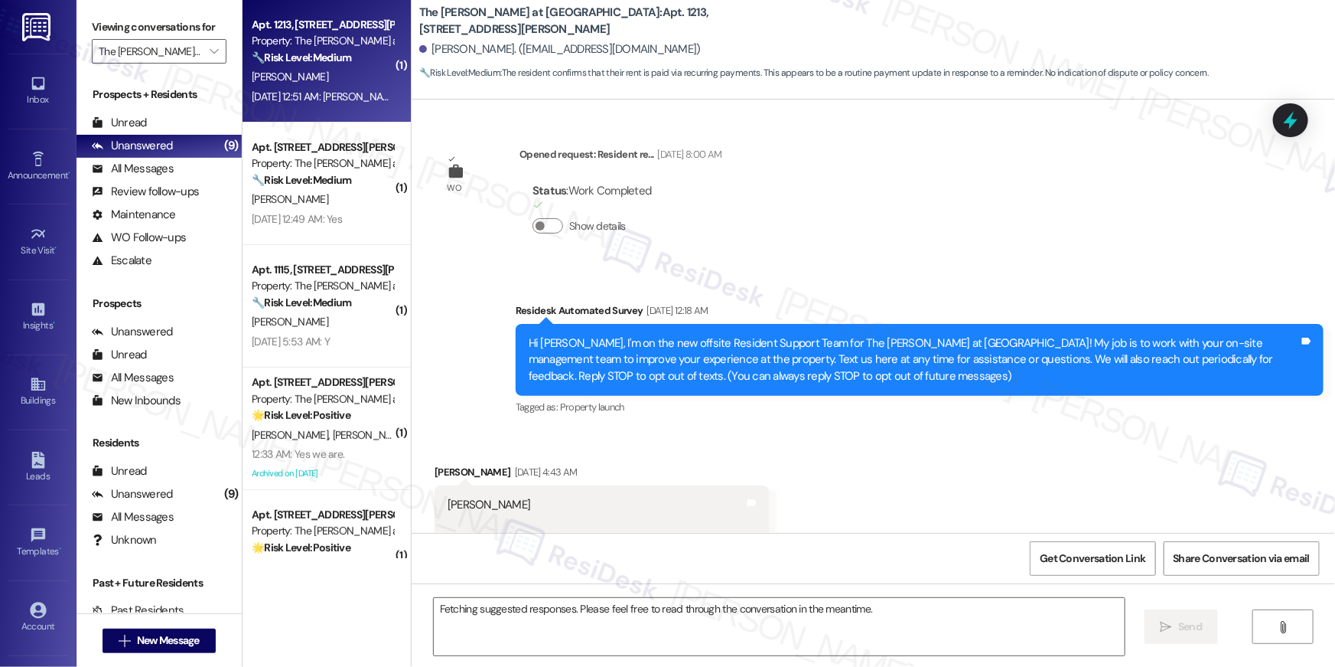
scroll to position [30357, 0]
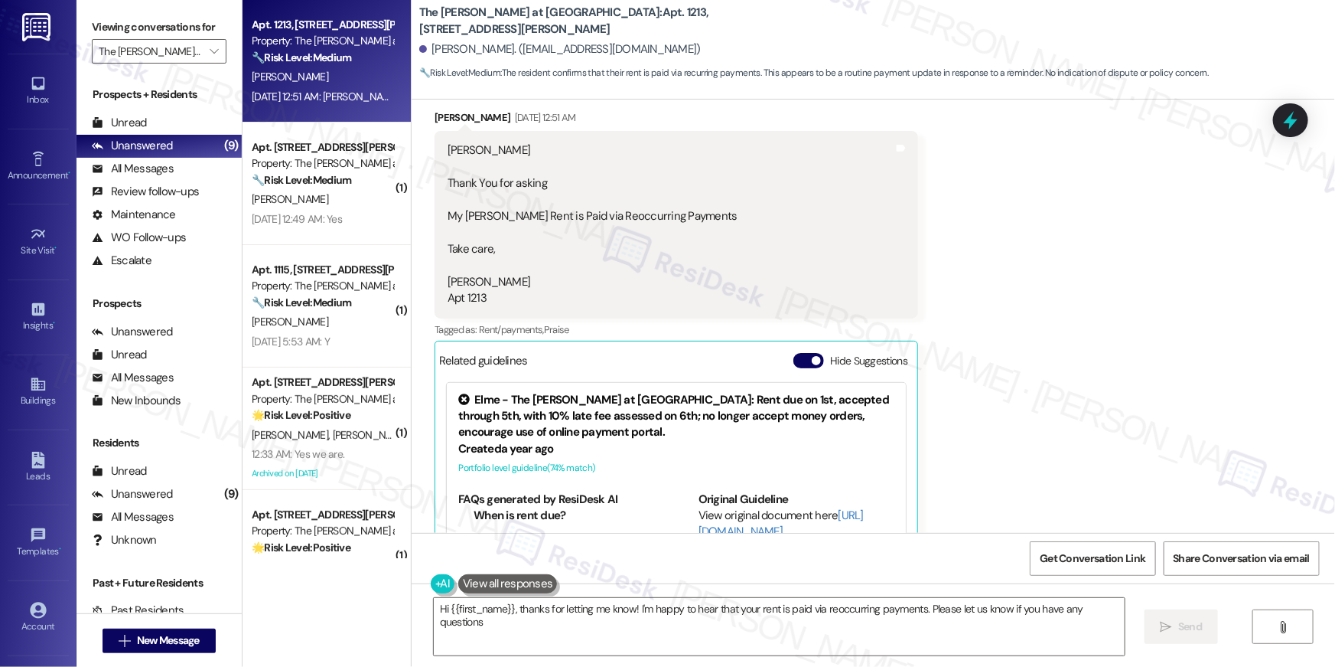
type textarea "Hi {{first_name}}, thanks for letting me know! I'm happy to hear that your rent…"
click at [1002, 263] on div "Received via SMS Patrick Smaldore Sep 06, 2025 at 12:51 AM Ella Thank You for a…" at bounding box center [874, 366] width 924 height 582
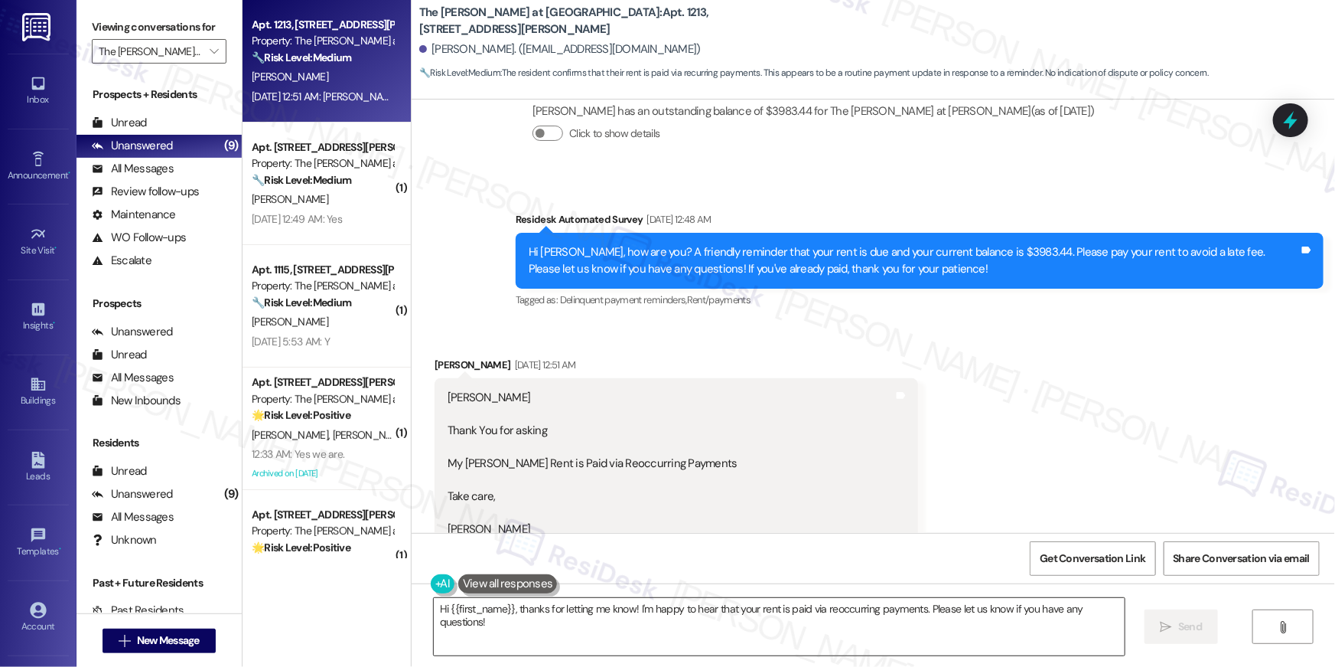
click at [682, 637] on textarea "Hi {{first_name}}, thanks for letting me know! I'm happy to hear that your rent…" at bounding box center [779, 626] width 691 height 57
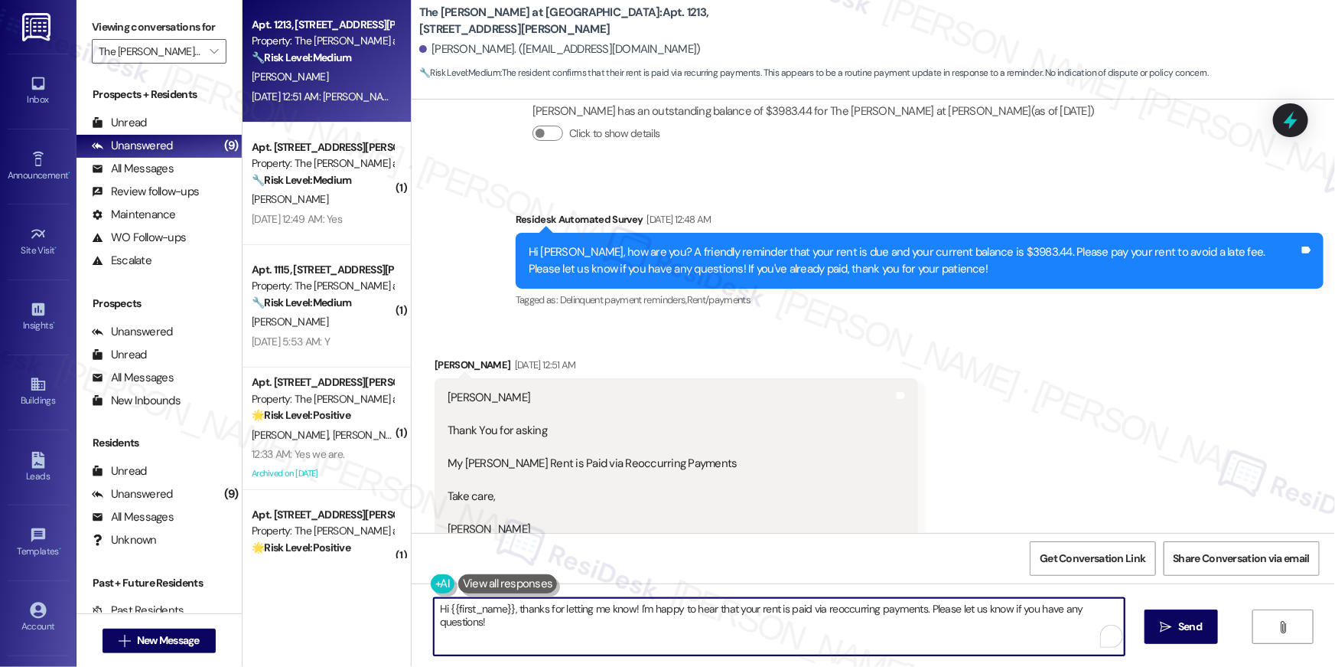
click textarea "Hi {{first_name}}, thanks for letting me know! I'm happy to hear that your rent…"
click span "Send"
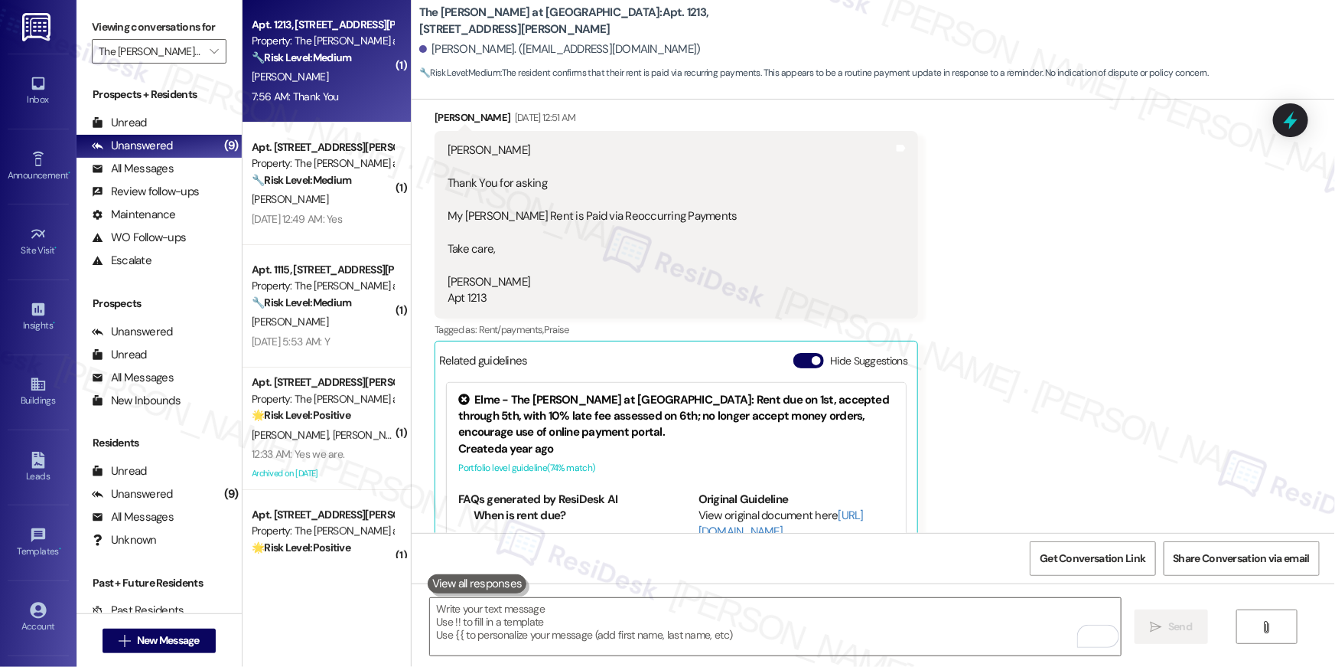
scroll to position [30569, 0]
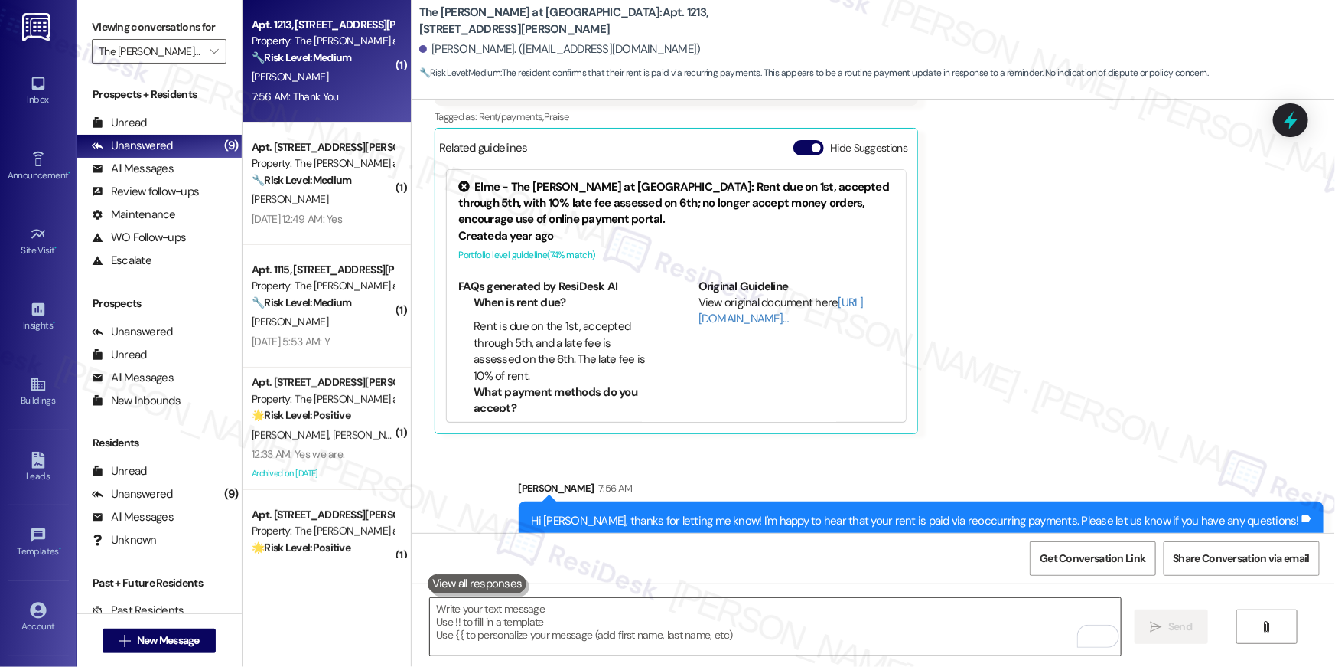
click textarea "To enrich screen reader interactions, please activate Accessibility in Grammarl…"
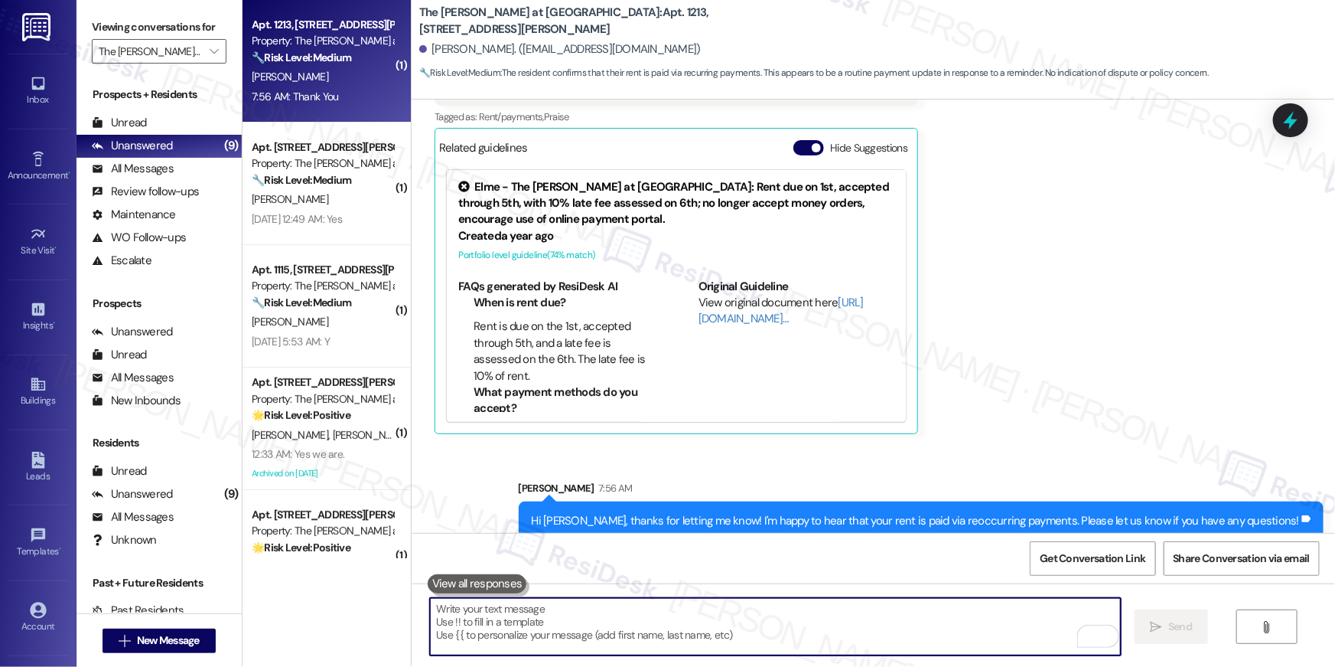
click textarea "To enrich screen reader interactions, please activate Accessibility in Grammarl…"
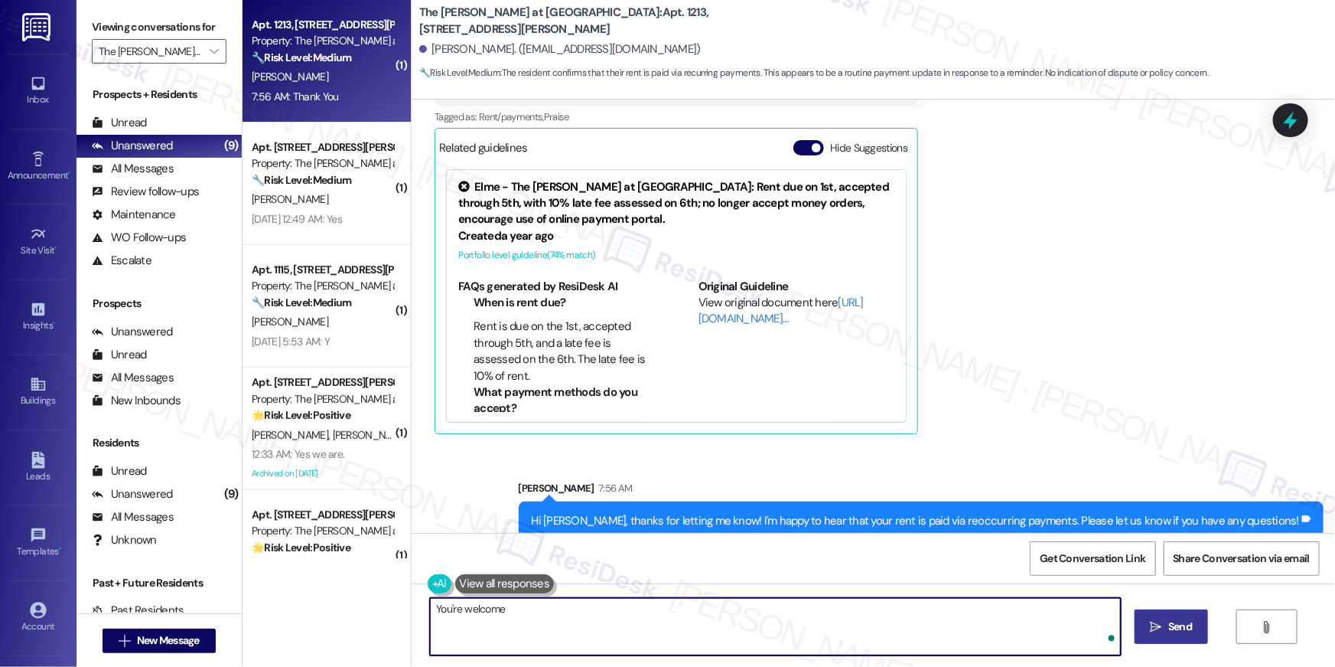
type textarea "You're welcome!"
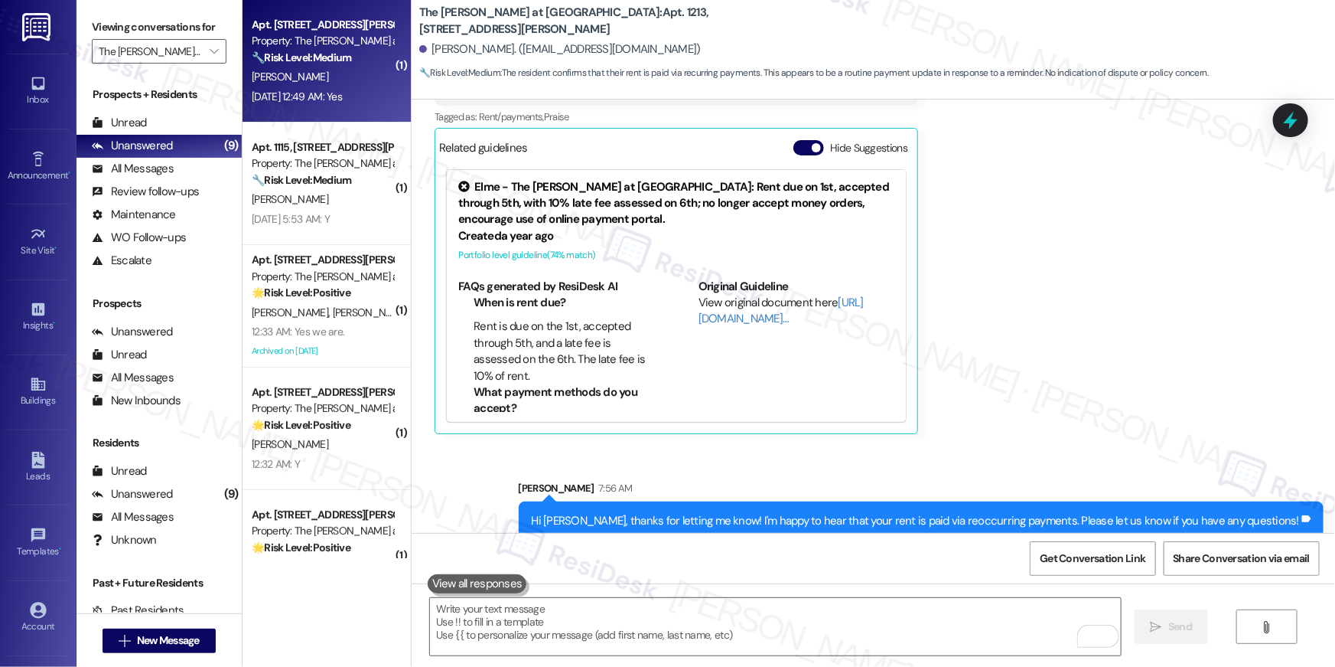
click div "Apt. 505, 1350 Beverly Road Property: The Ashby at McLean 🔧 Risk Level: Medium …"
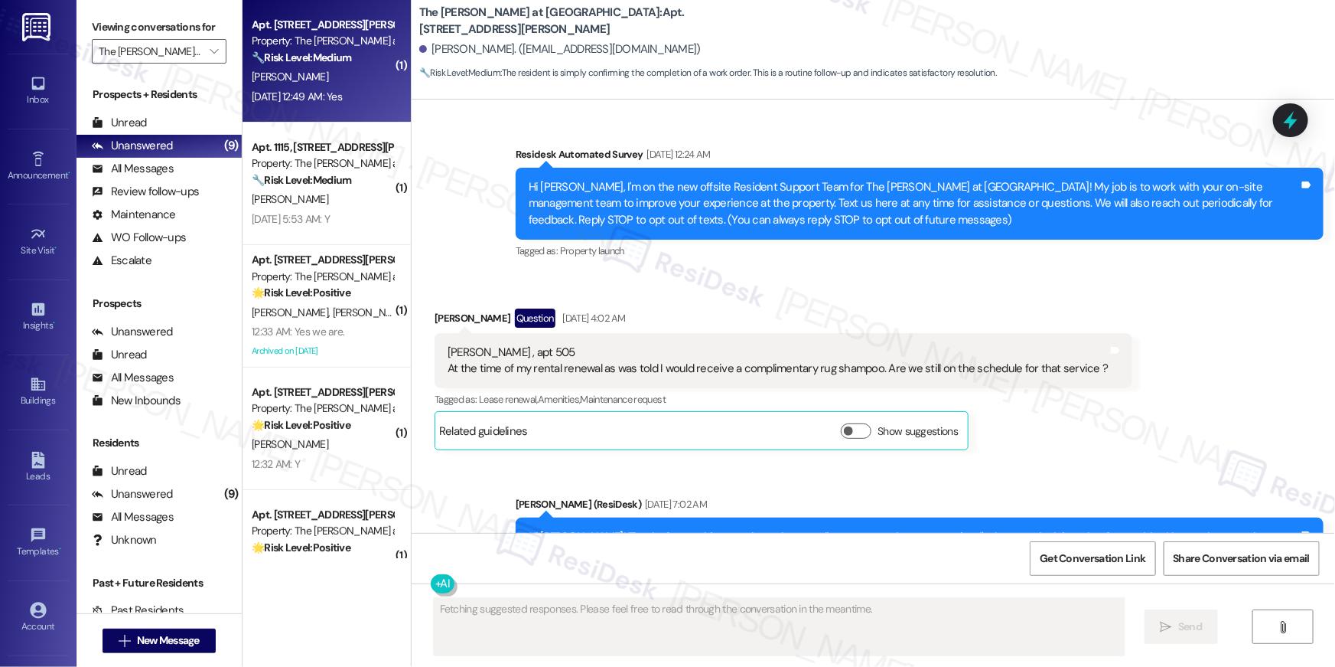
scroll to position [16452, 0]
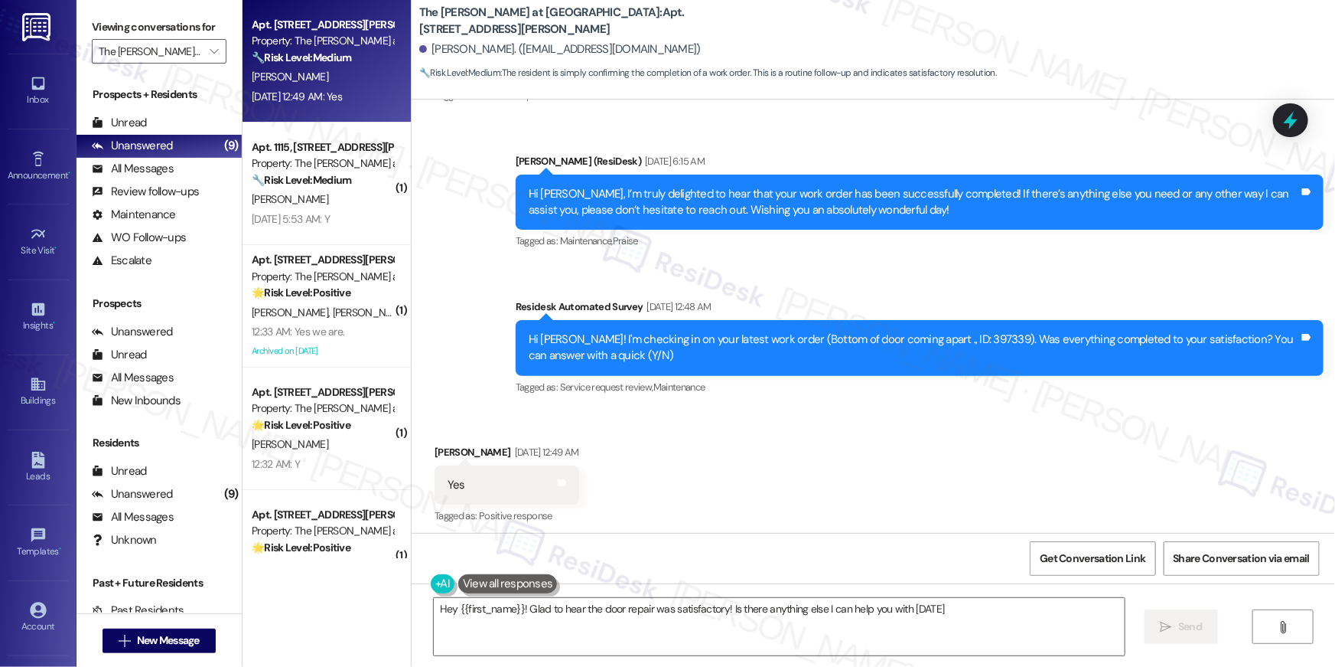
type textarea "Hey {{first_name}}! Glad to hear the door repair was satisfactory! Is there any…"
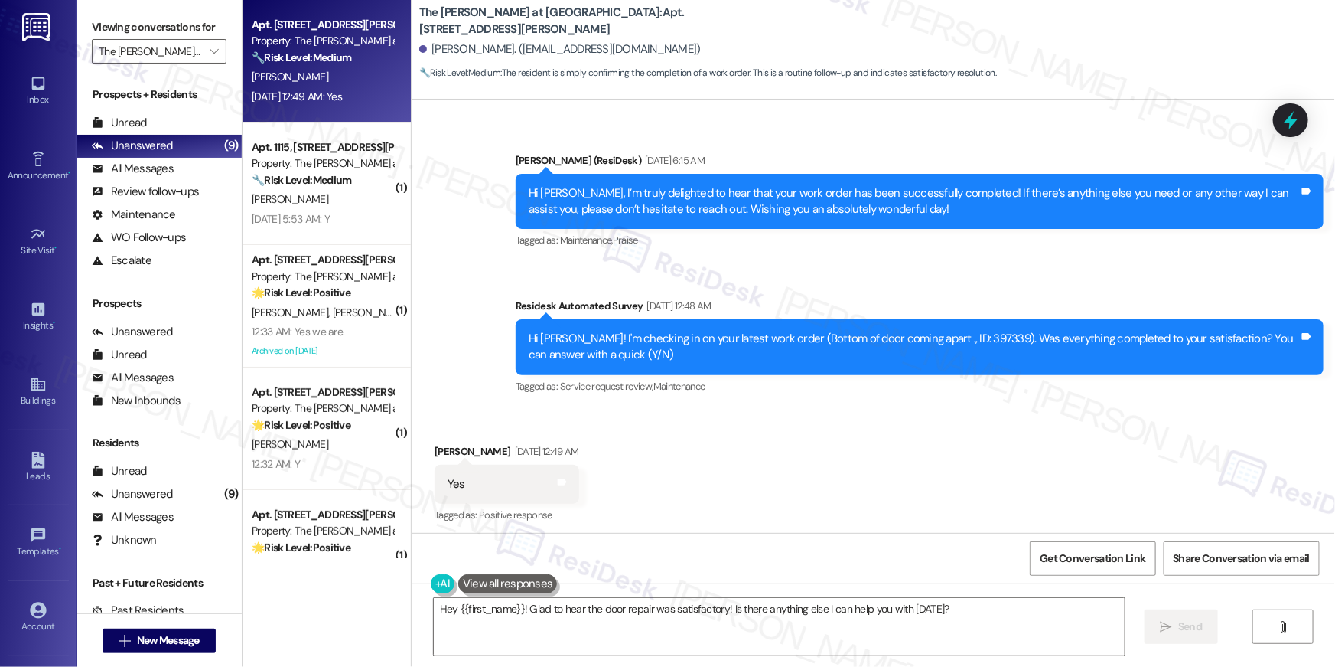
click div "Get Conversation Link Share Conversation via email"
click textarea "Hey {{first_name}}! Glad to hear the door repair was satisfactory! Is there any…"
click icon ""
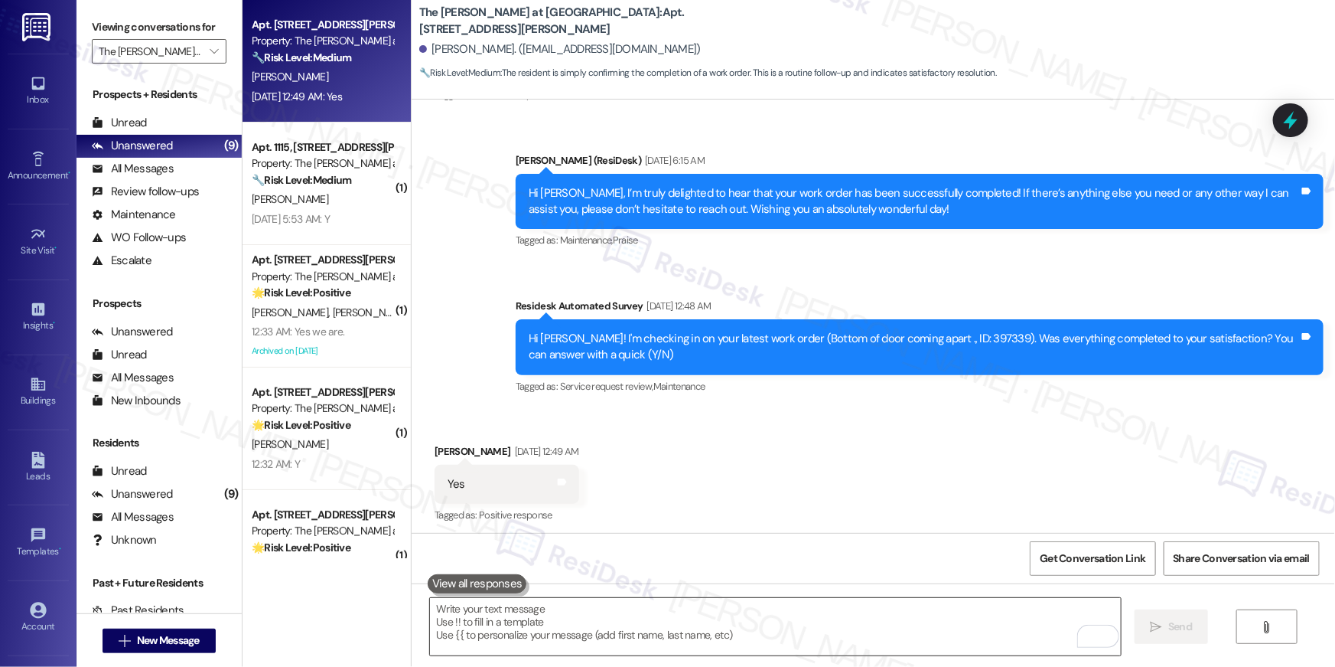
scroll to position [16452, 0]
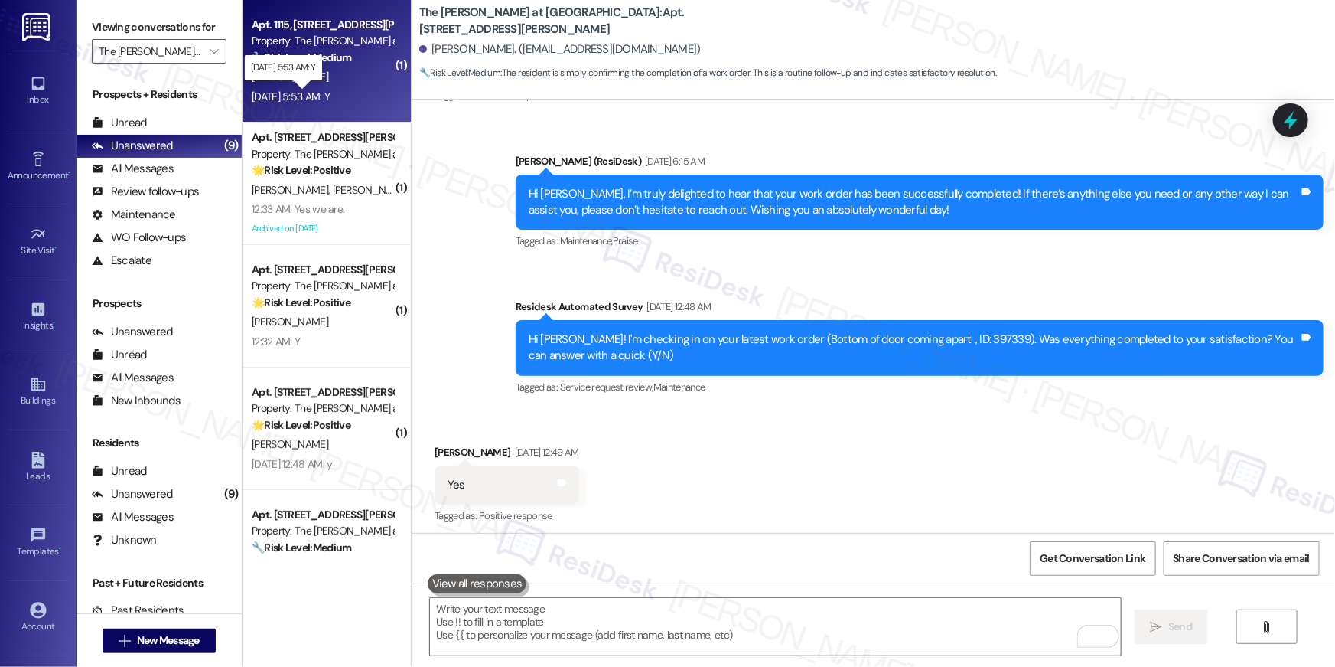
click div "Sep 05, 2025 at 5:53 AM: Y Sep 05, 2025 at 5:53 AM: Y"
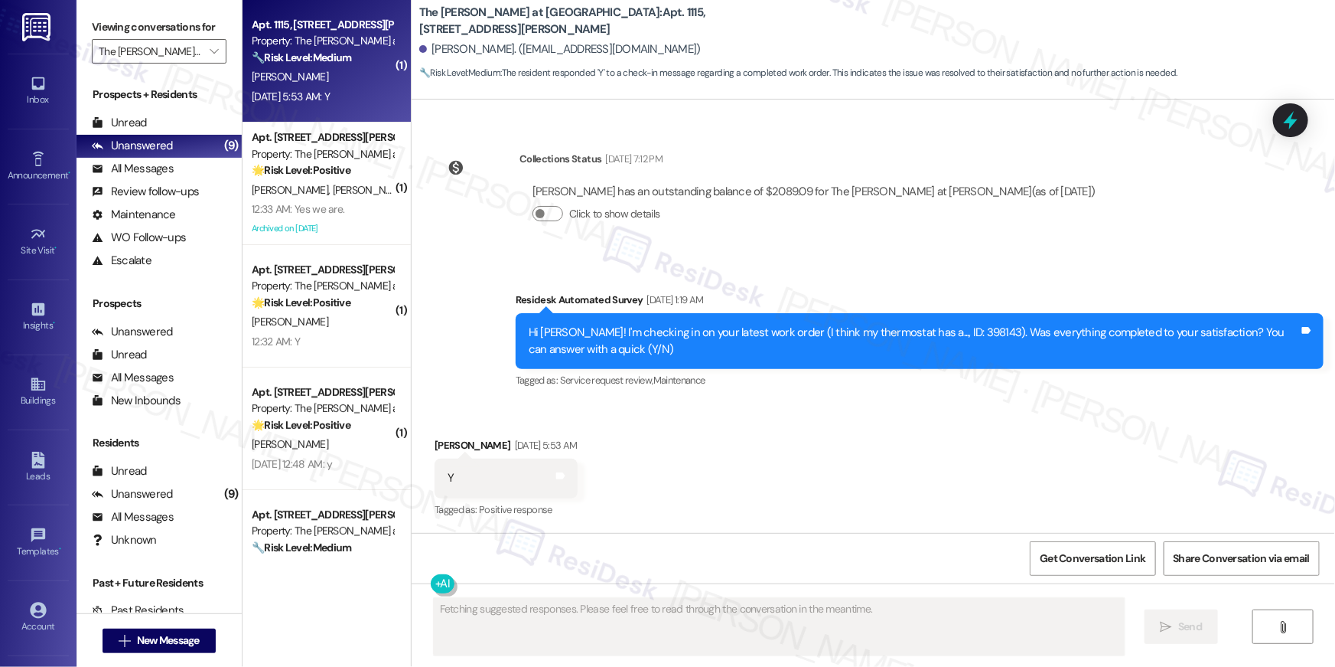
scroll to position [3638, 0]
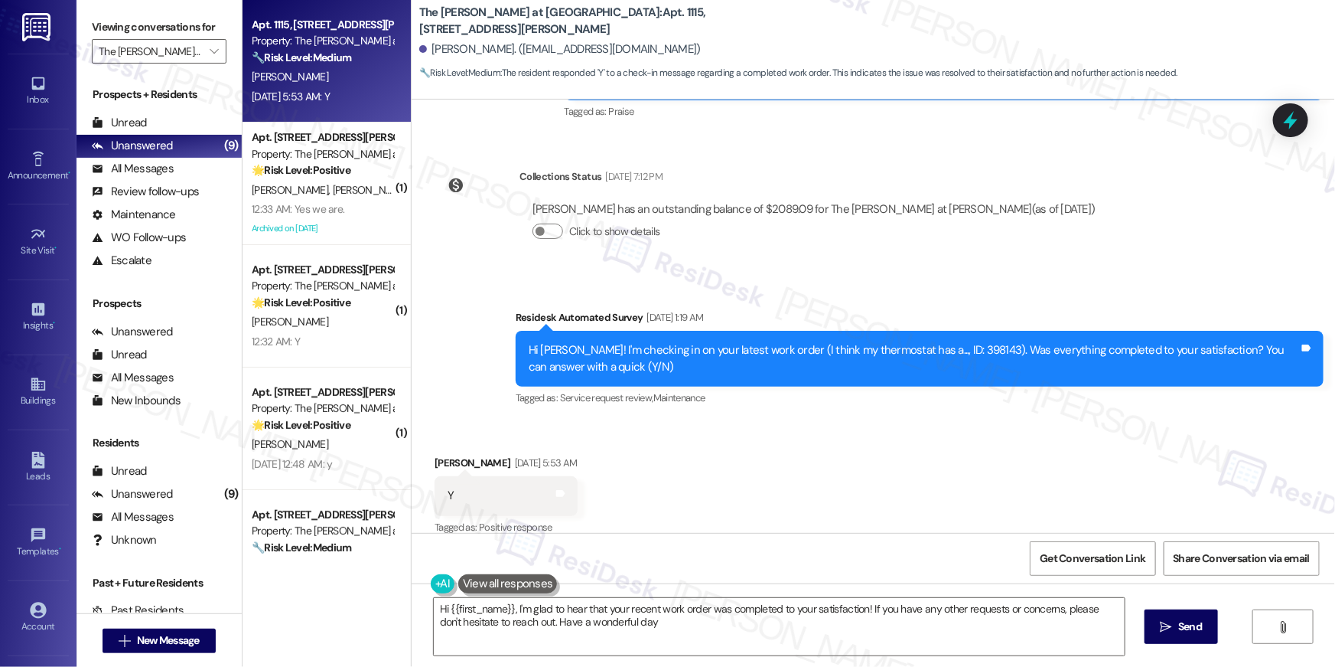
type textarea "Hi {{first_name}}, I'm glad to hear that your recent work order was completed t…"
click div "Received via SMS Kayla Byrd Sep 05, 2025 at 5:53 AM Y Tags and notes Tagged as:…"
click textarea "Hi {{first_name}}, I'm glad to hear that your recent work order was completed t…"
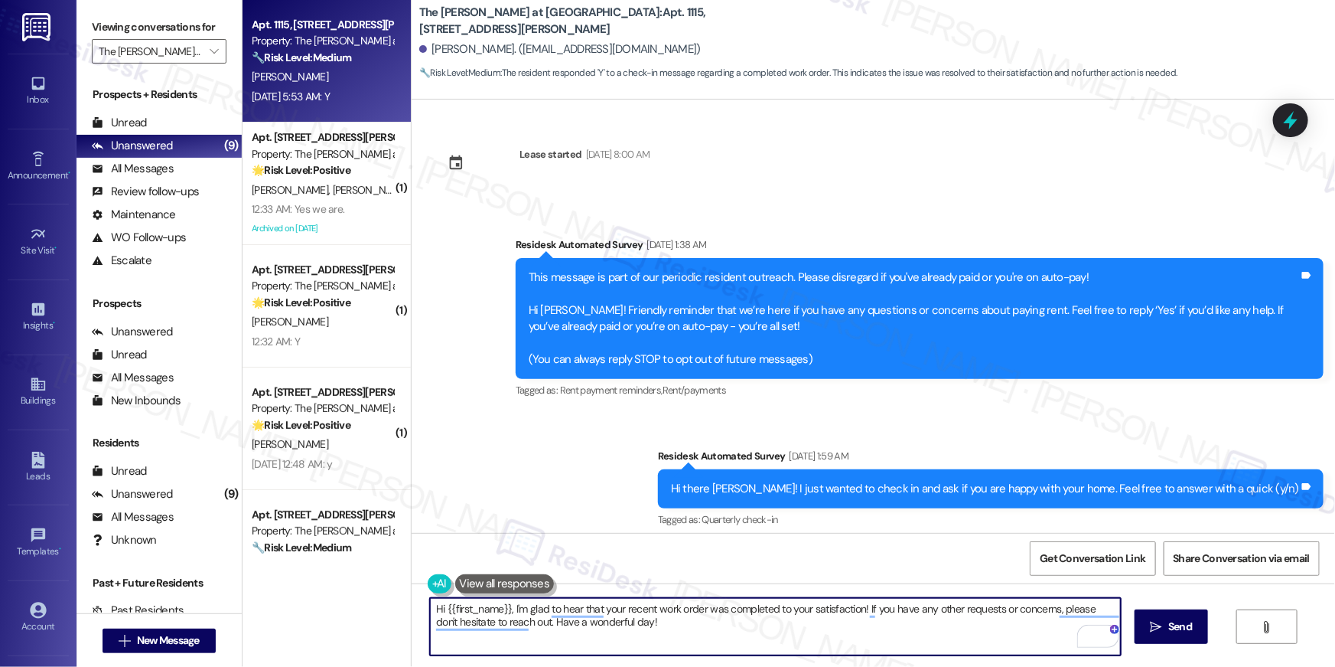
scroll to position [3638, 0]
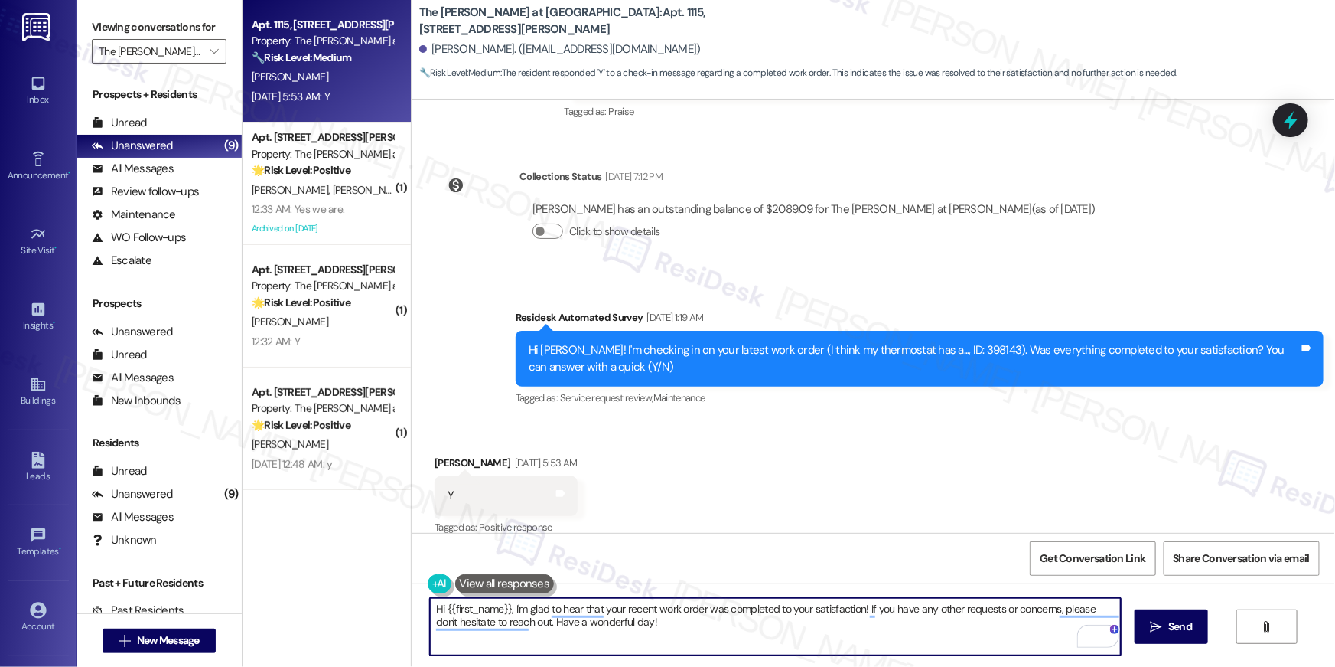
click at [741, 627] on textarea "Hi {{first_name}}, I'm glad to hear that your recent work order was completed t…" at bounding box center [775, 626] width 691 height 57
click at [978, 638] on textarea "Hi {{first_name}}, I'm glad to hear that your recent work order was completed t…" at bounding box center [775, 626] width 691 height 57
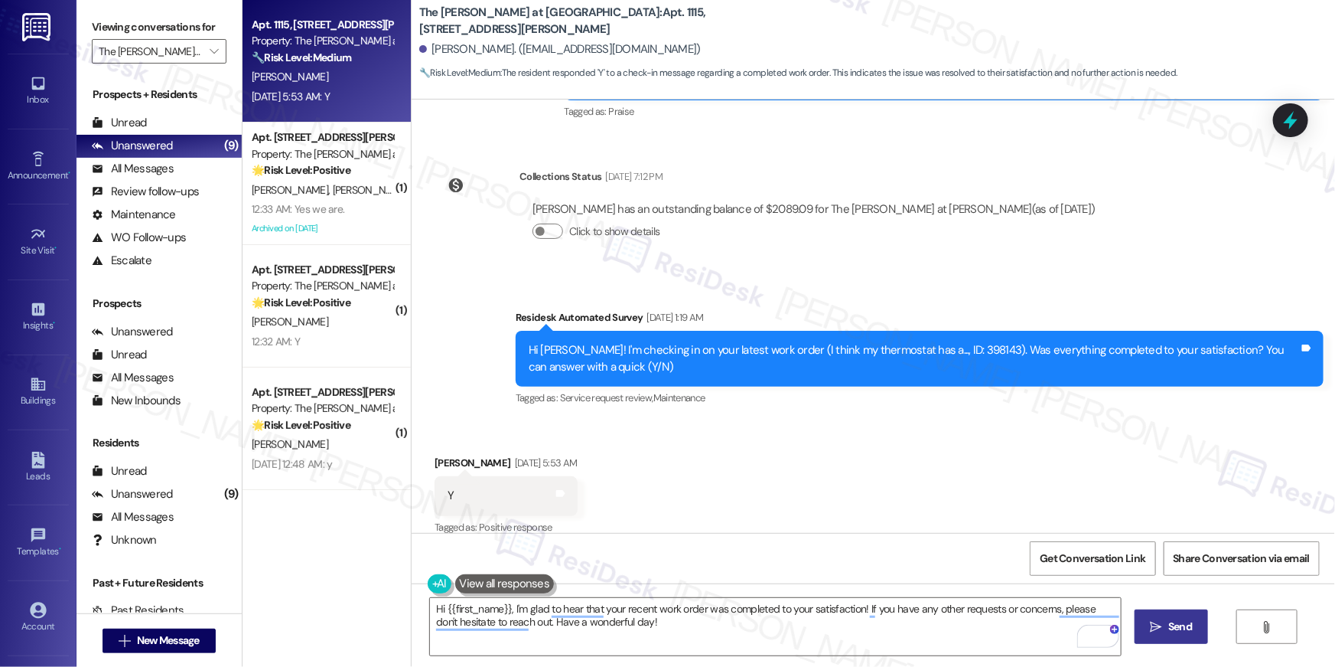
click at [1169, 627] on span "Send" at bounding box center [1181, 626] width 24 height 16
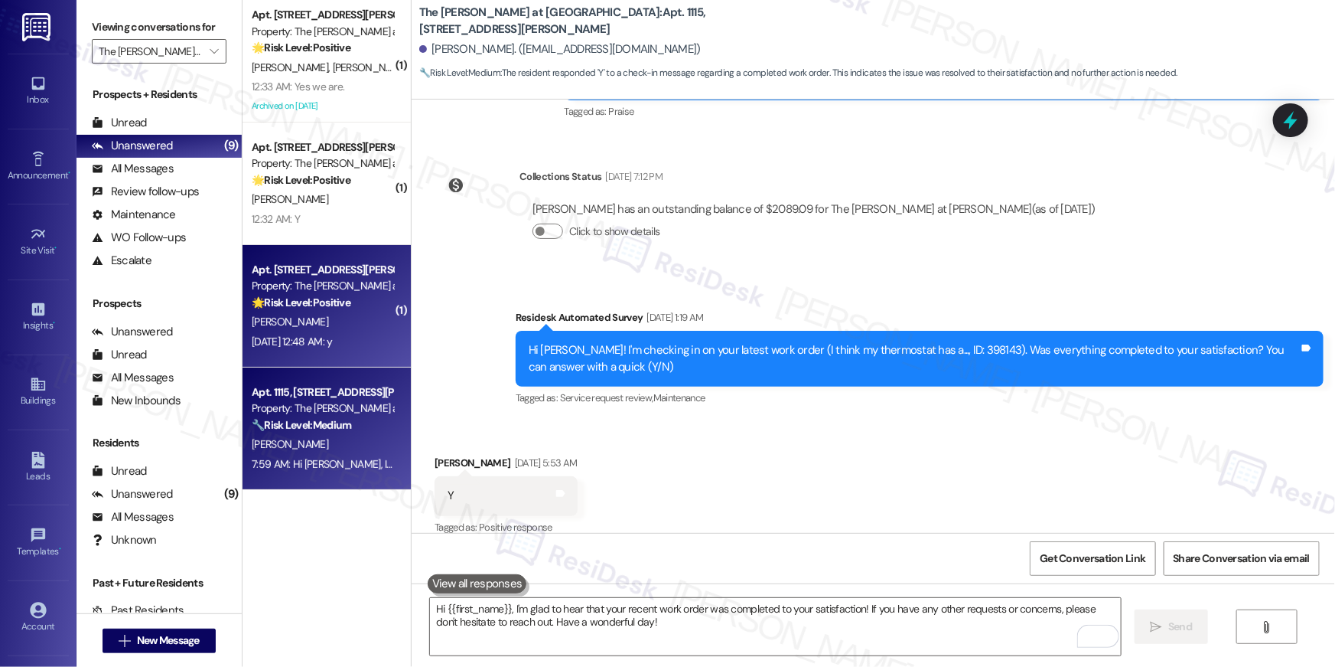
click at [341, 316] on div "[PERSON_NAME]" at bounding box center [322, 321] width 145 height 19
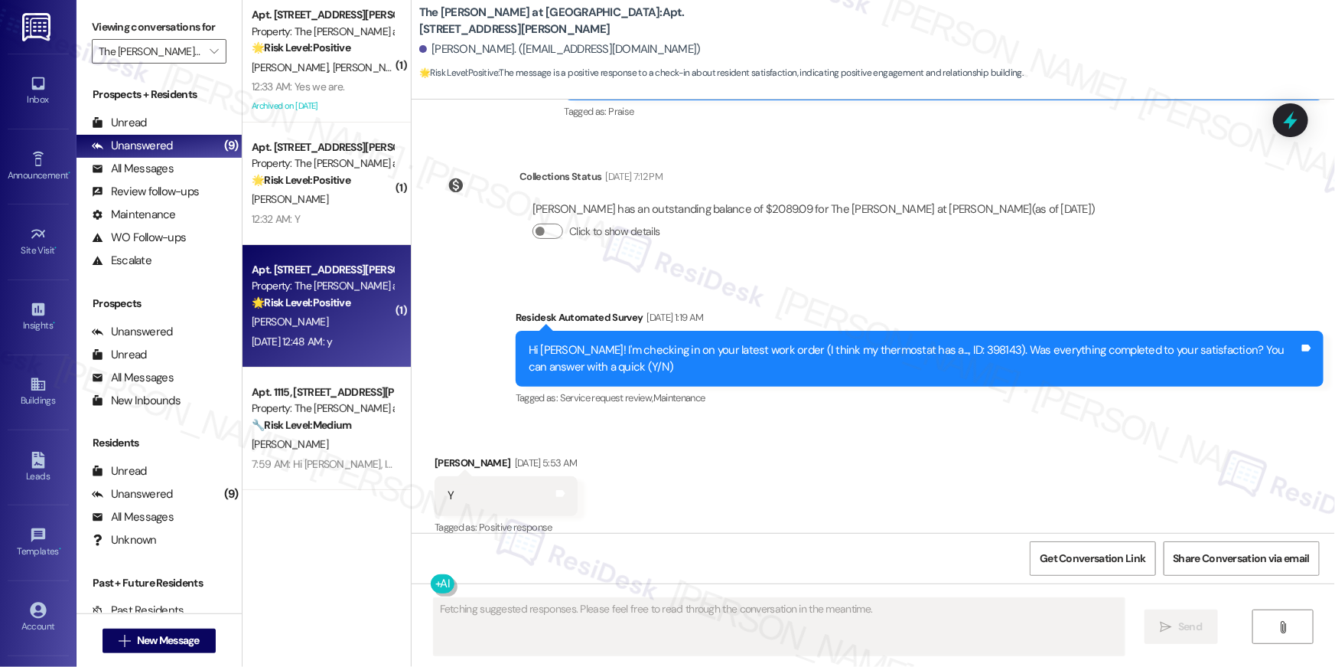
type textarea "Fetching suggested responses. Please feel free to read through the conversation…"
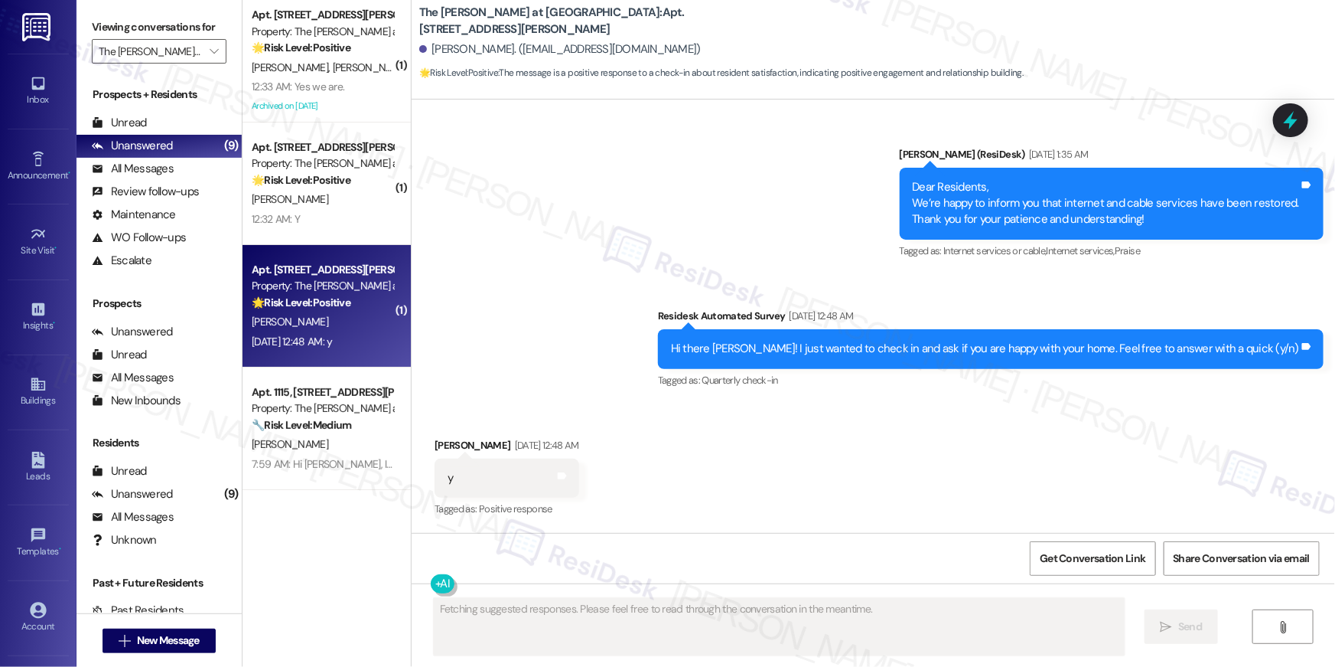
scroll to position [2393, 0]
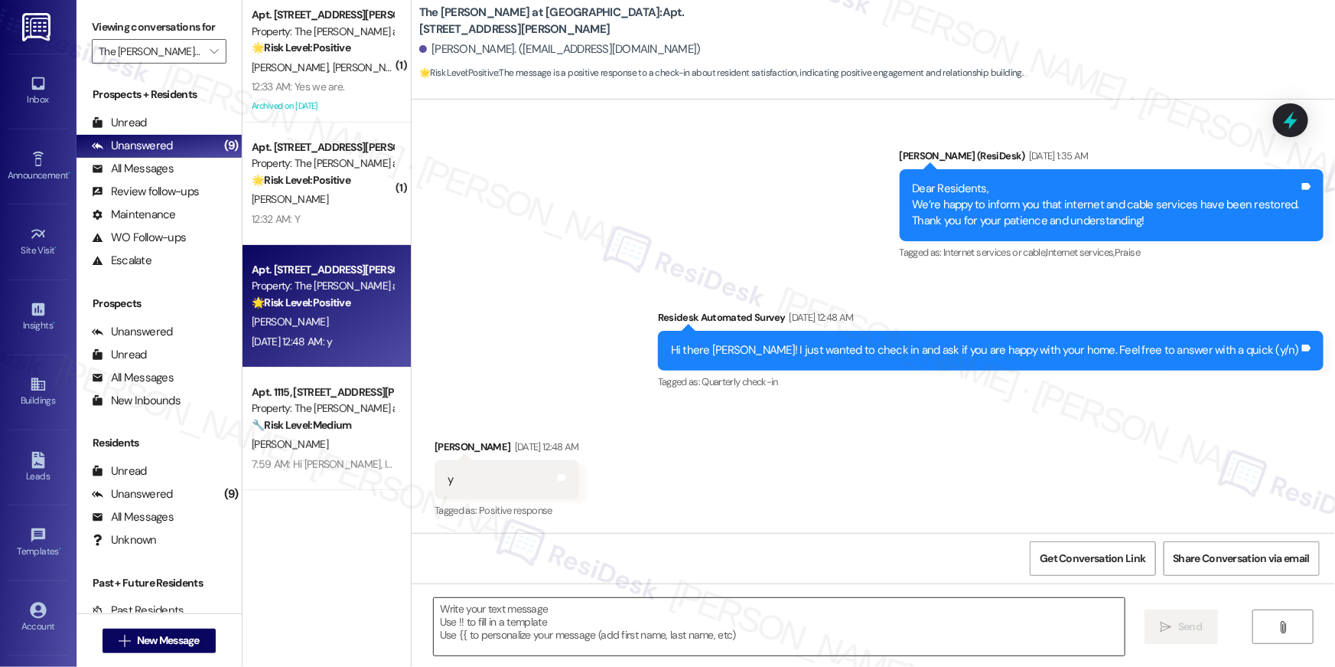
drag, startPoint x: 746, startPoint y: 625, endPoint x: 755, endPoint y: 645, distance: 21.6
click at [746, 625] on textarea at bounding box center [779, 626] width 691 height 57
click at [629, 611] on textarea "To enrich screen reader interactions, please activate Accessibility in Grammarl…" at bounding box center [775, 626] width 691 height 57
paste textarea "Thanks so much, {{first_name}}! It makes me really happy to hear you’re enjoyin…"
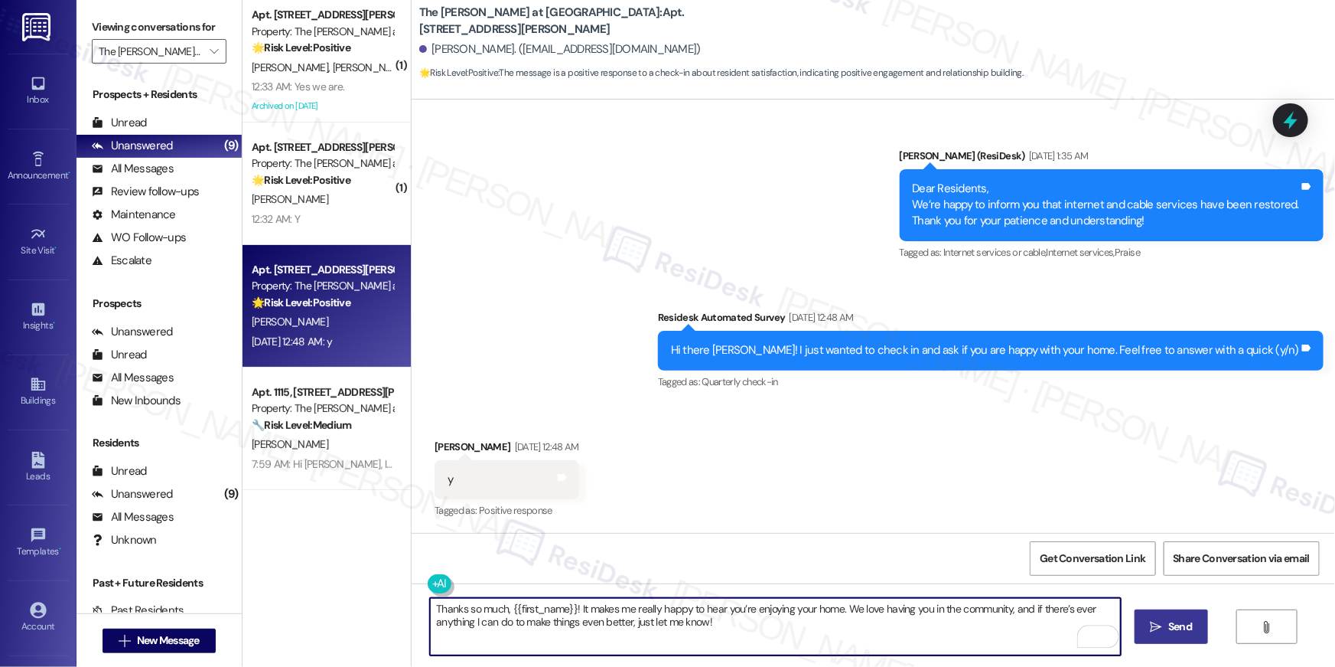
type textarea "Thanks so much, {{first_name}}! It makes me really happy to hear you’re enjoyin…"
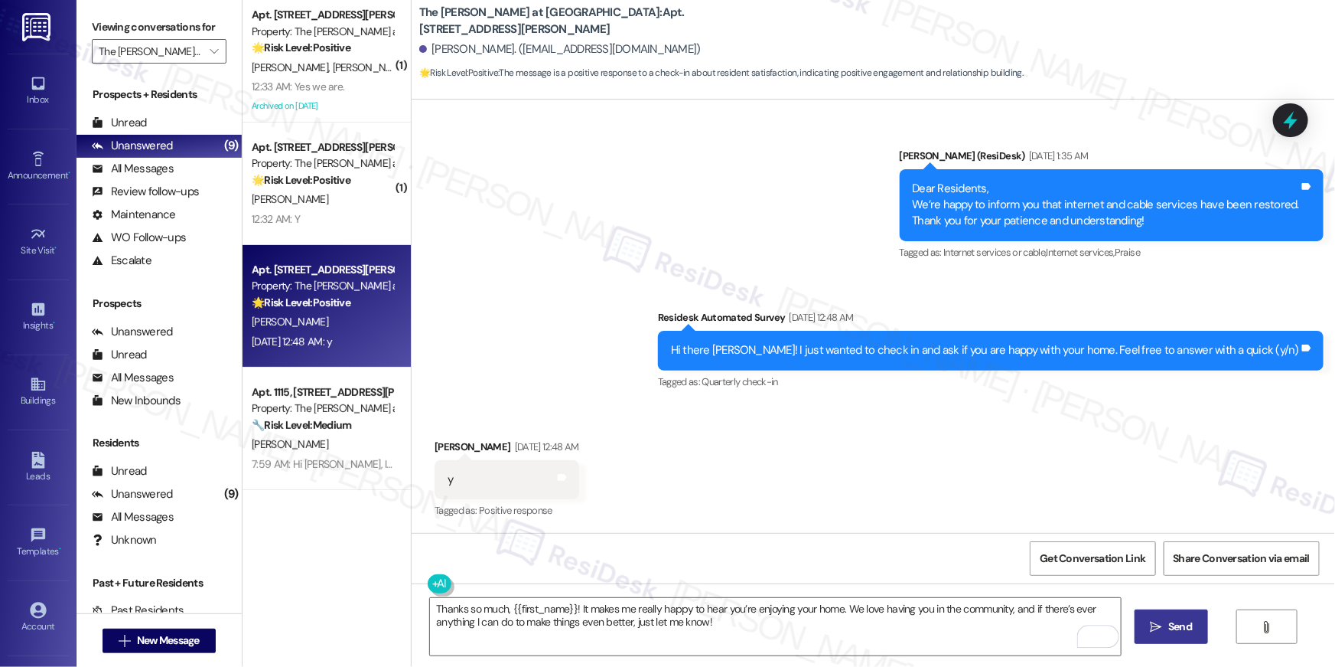
click at [1169, 624] on span "Send" at bounding box center [1181, 626] width 24 height 16
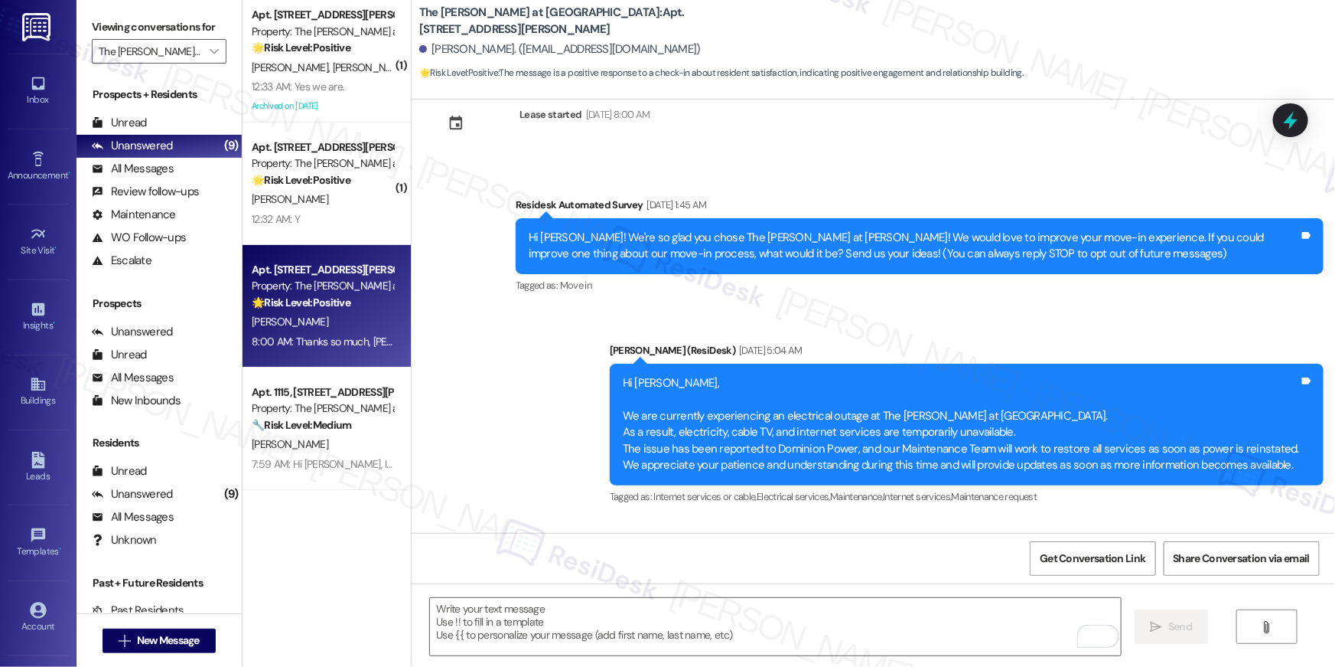
scroll to position [0, 0]
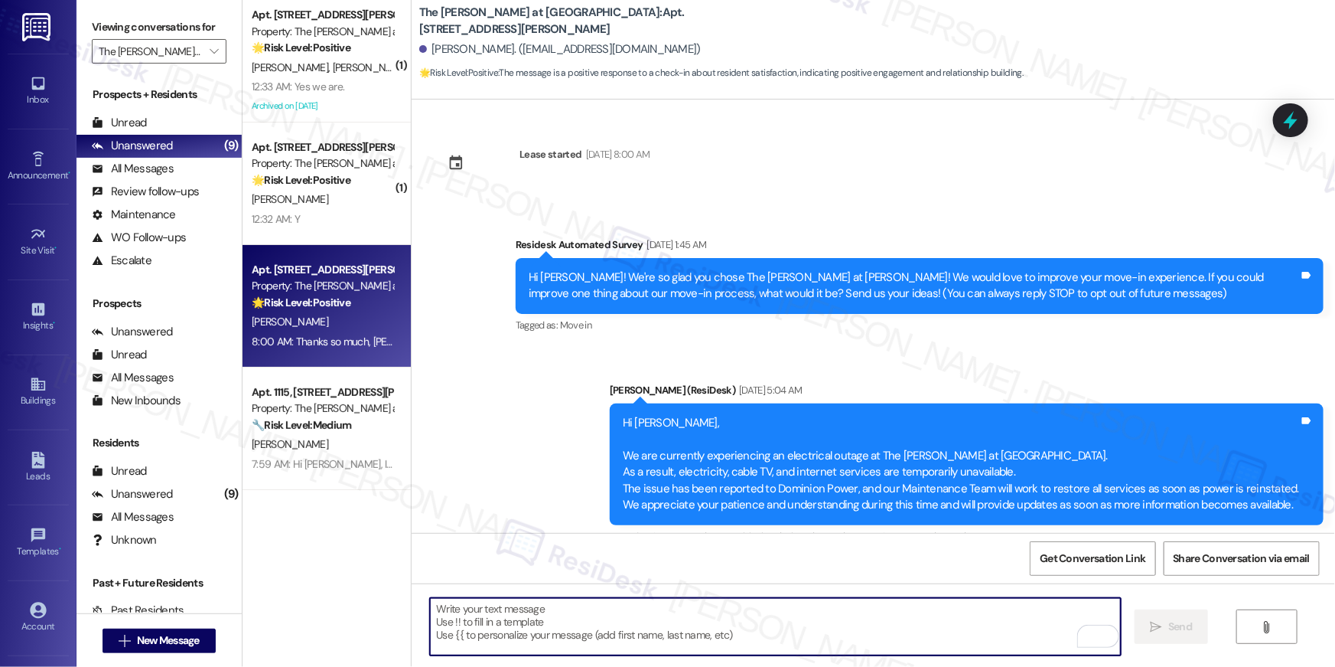
click at [889, 618] on textarea "To enrich screen reader interactions, please activate Accessibility in Grammarl…" at bounding box center [775, 626] width 691 height 57
paste textarea "Hi {{first_name}}! When you have a moment, would you mind leaving us a quick Go…"
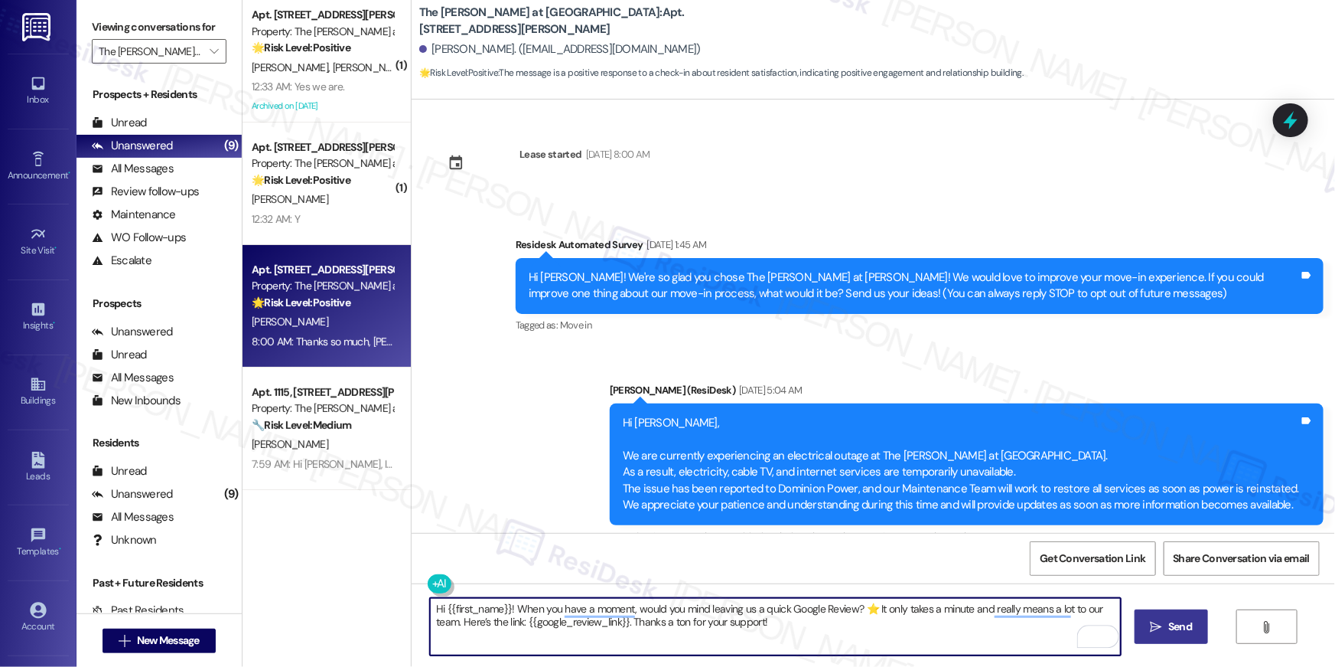
type textarea "Hi {{first_name}}! When you have a moment, would you mind leaving us a quick Go…"
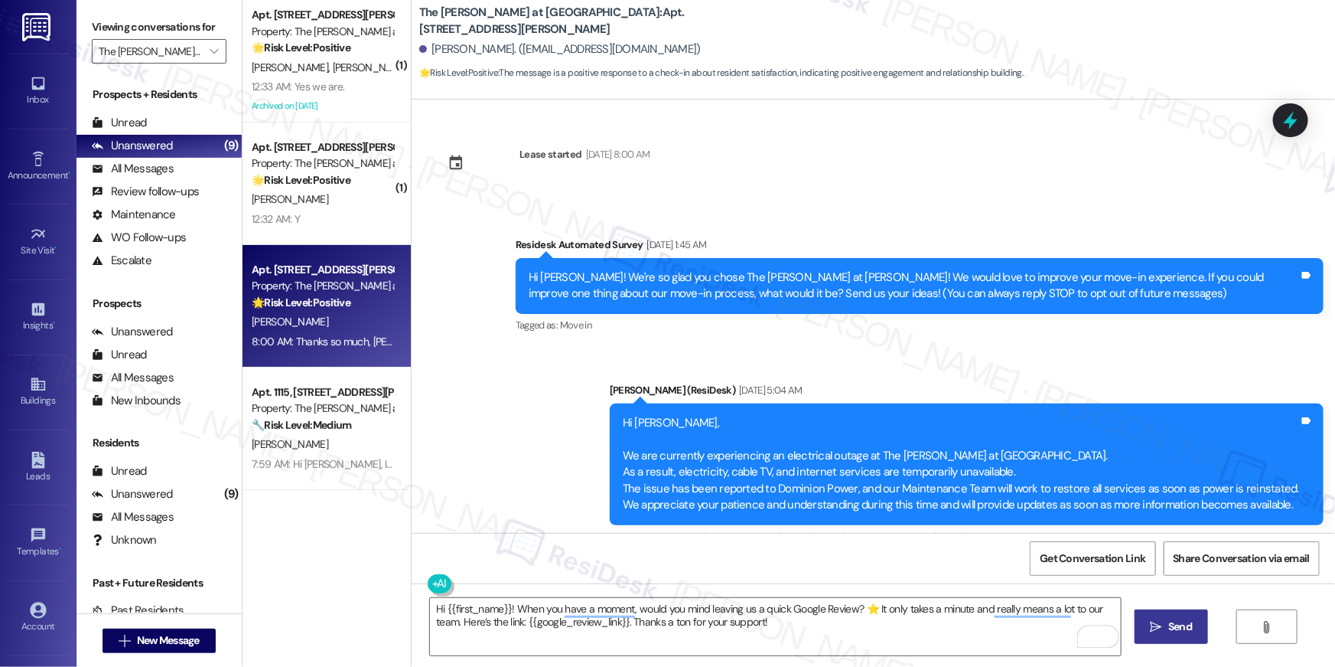
click at [1160, 622] on icon "" at bounding box center [1156, 627] width 11 height 12
